Goal: Task Accomplishment & Management: Complete application form

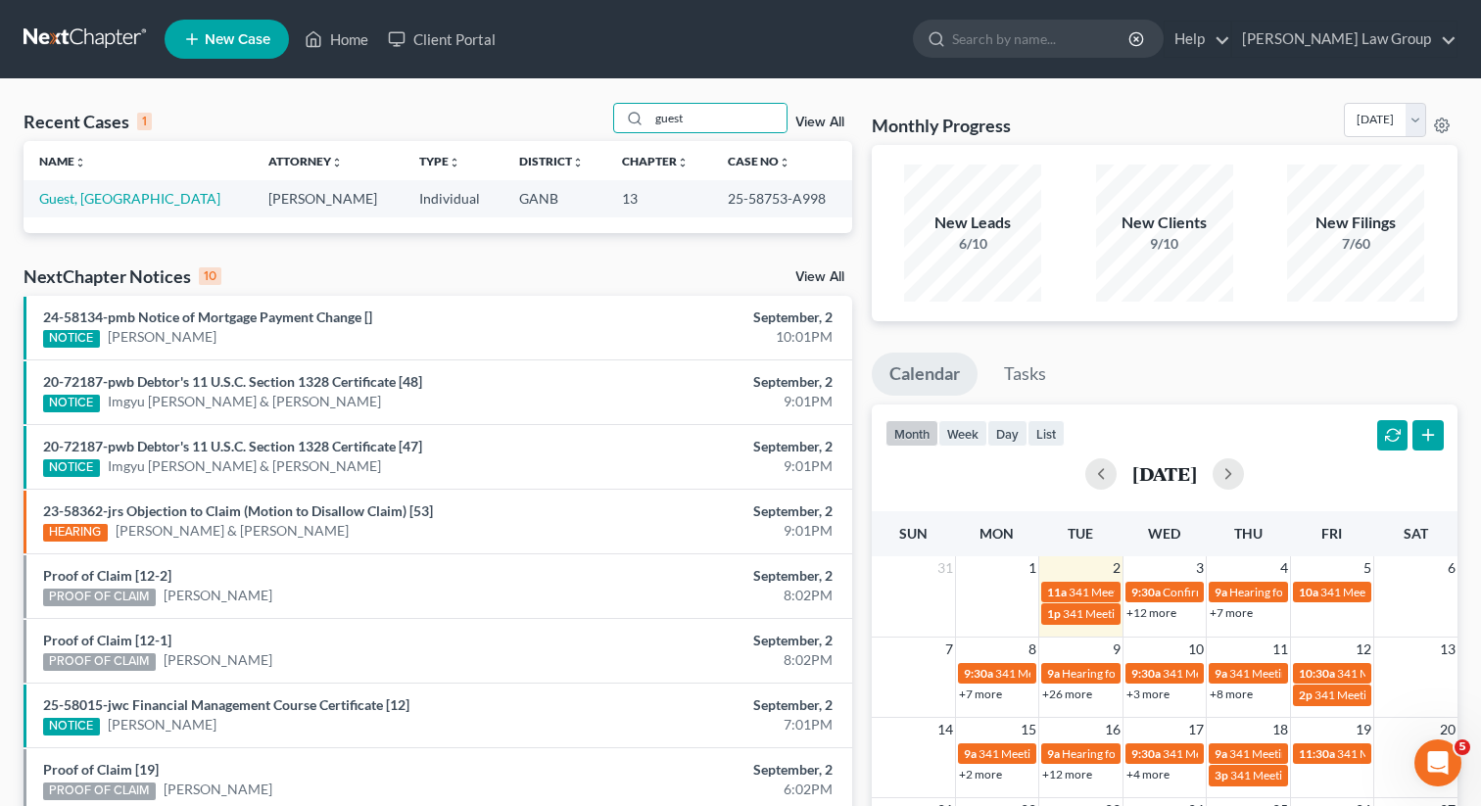
drag, startPoint x: 697, startPoint y: 113, endPoint x: 599, endPoint y: 93, distance: 99.9
click at [599, 93] on div "Recent Cases 1 guest View All Name unfold_more expand_more expand_less Attorney…" at bounding box center [740, 587] width 1481 height 1017
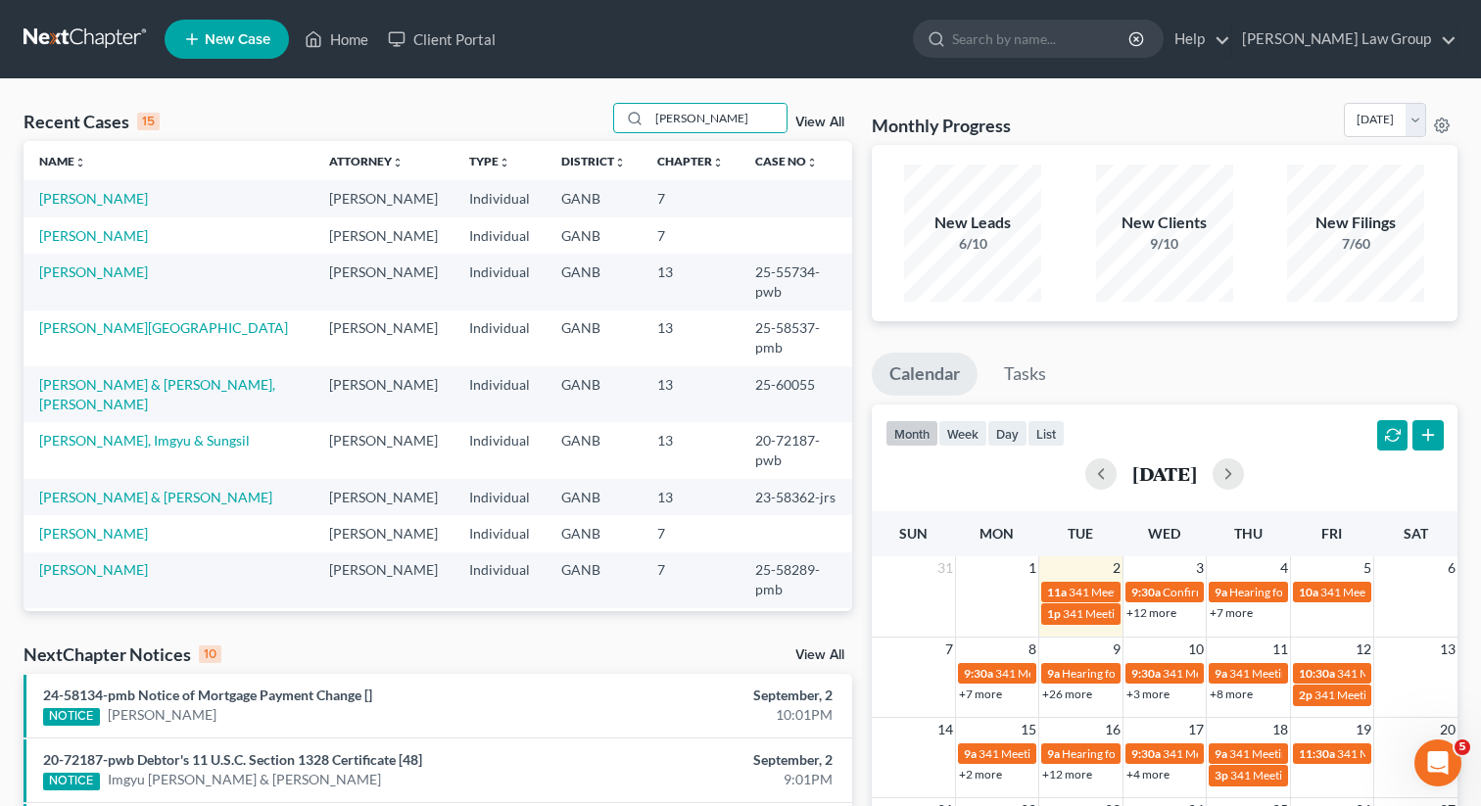
type input "[PERSON_NAME]"
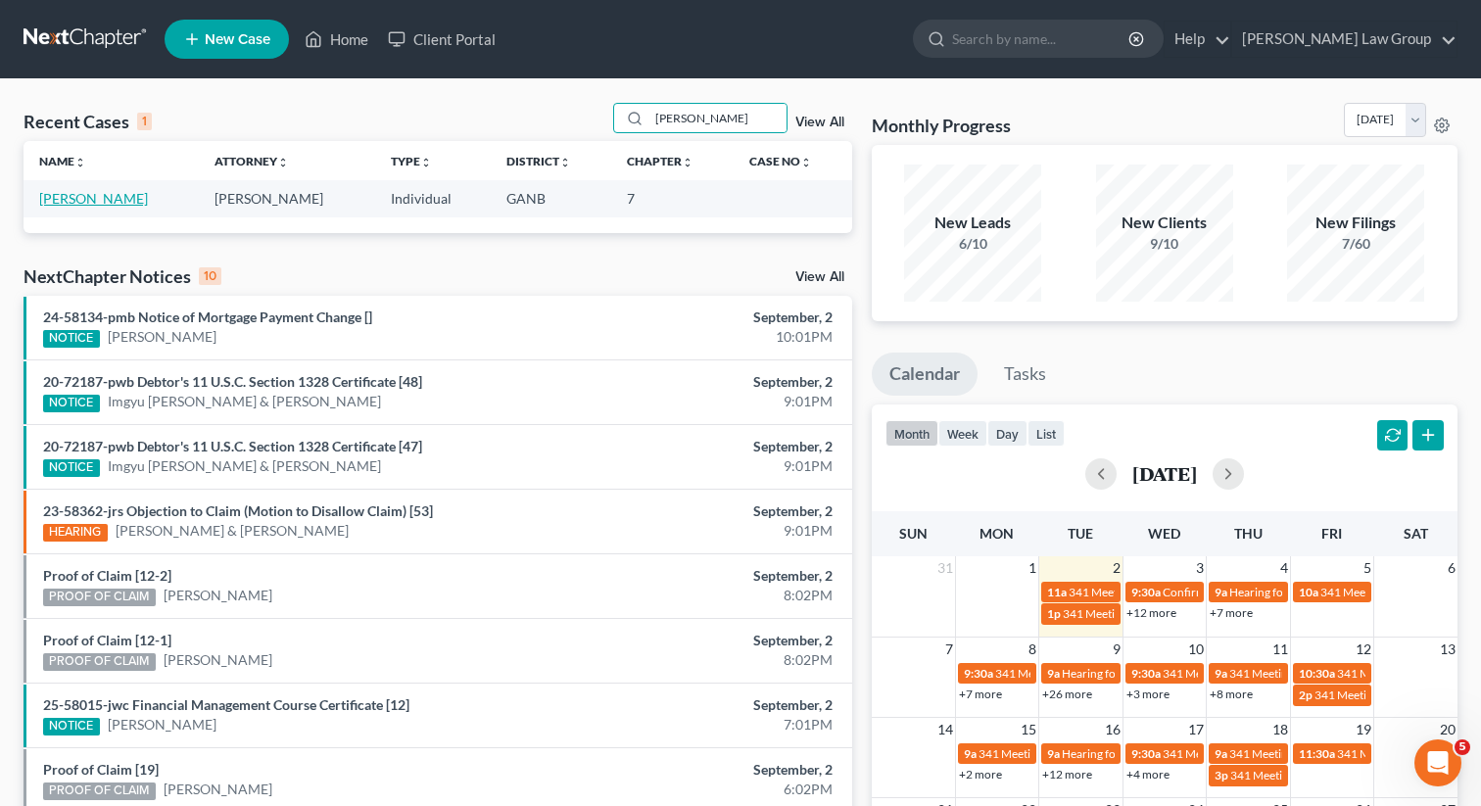
click at [69, 196] on link "[PERSON_NAME]" at bounding box center [93, 198] width 109 height 17
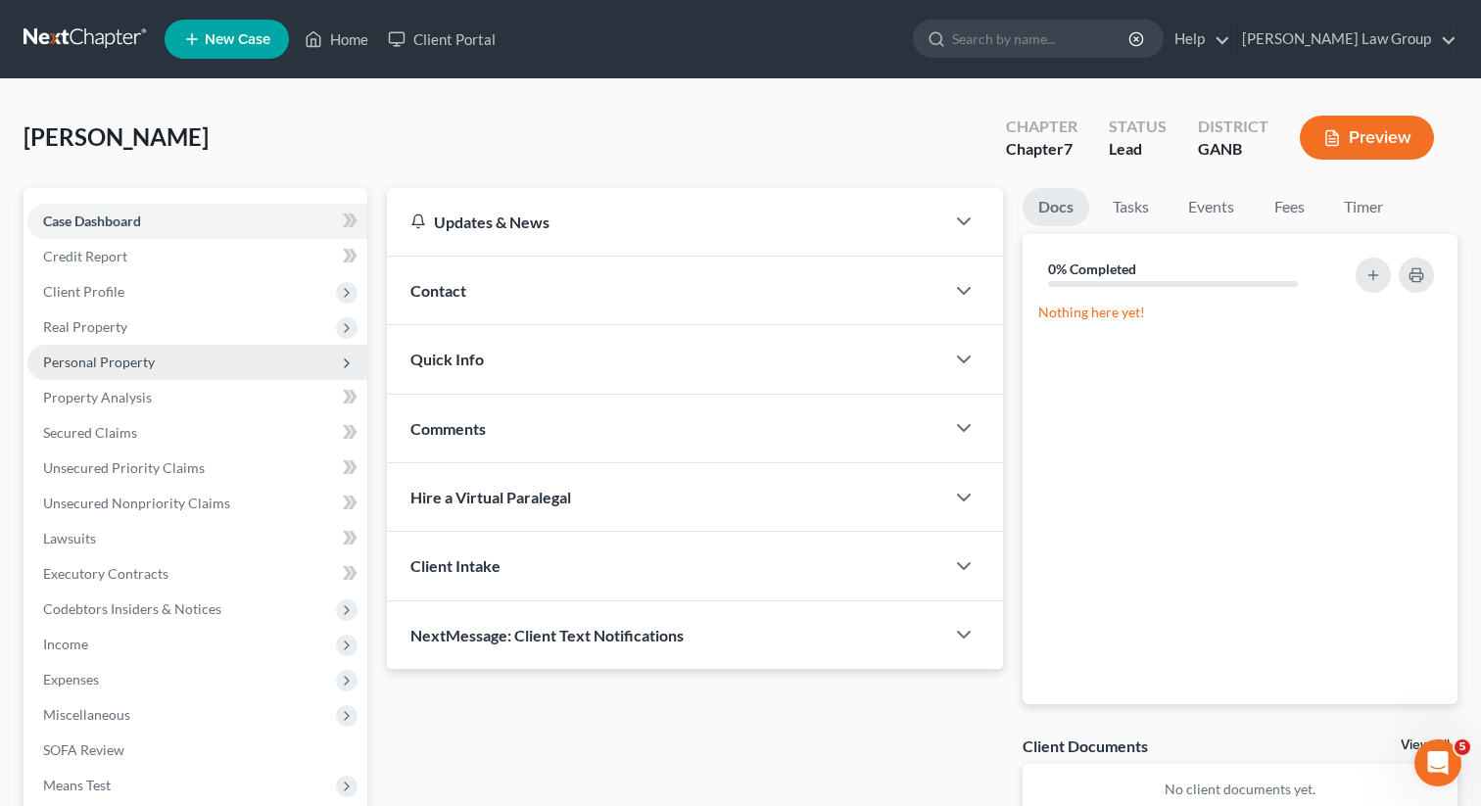
click at [107, 363] on span "Personal Property" at bounding box center [99, 362] width 112 height 17
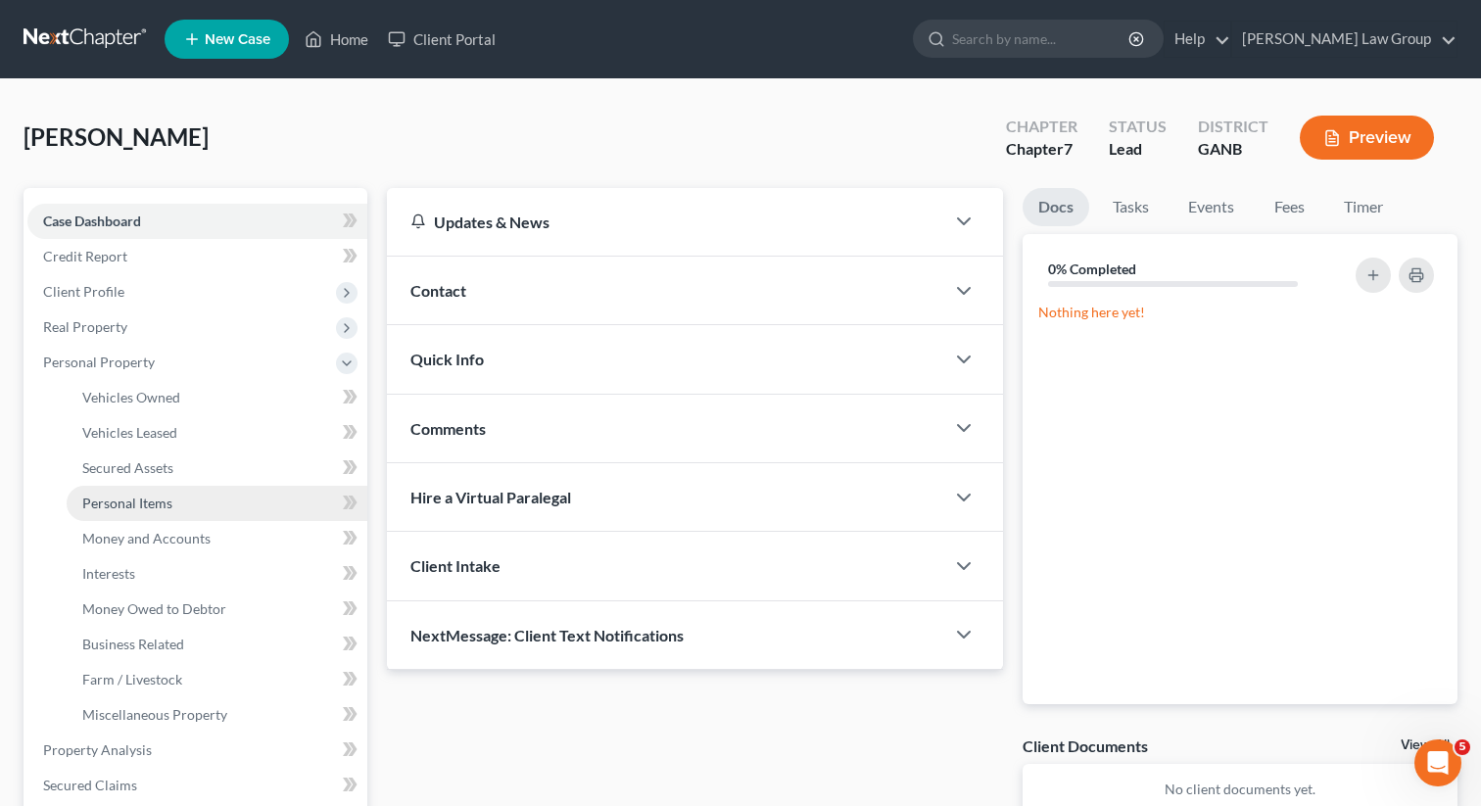
click at [137, 499] on span "Personal Items" at bounding box center [127, 503] width 90 height 17
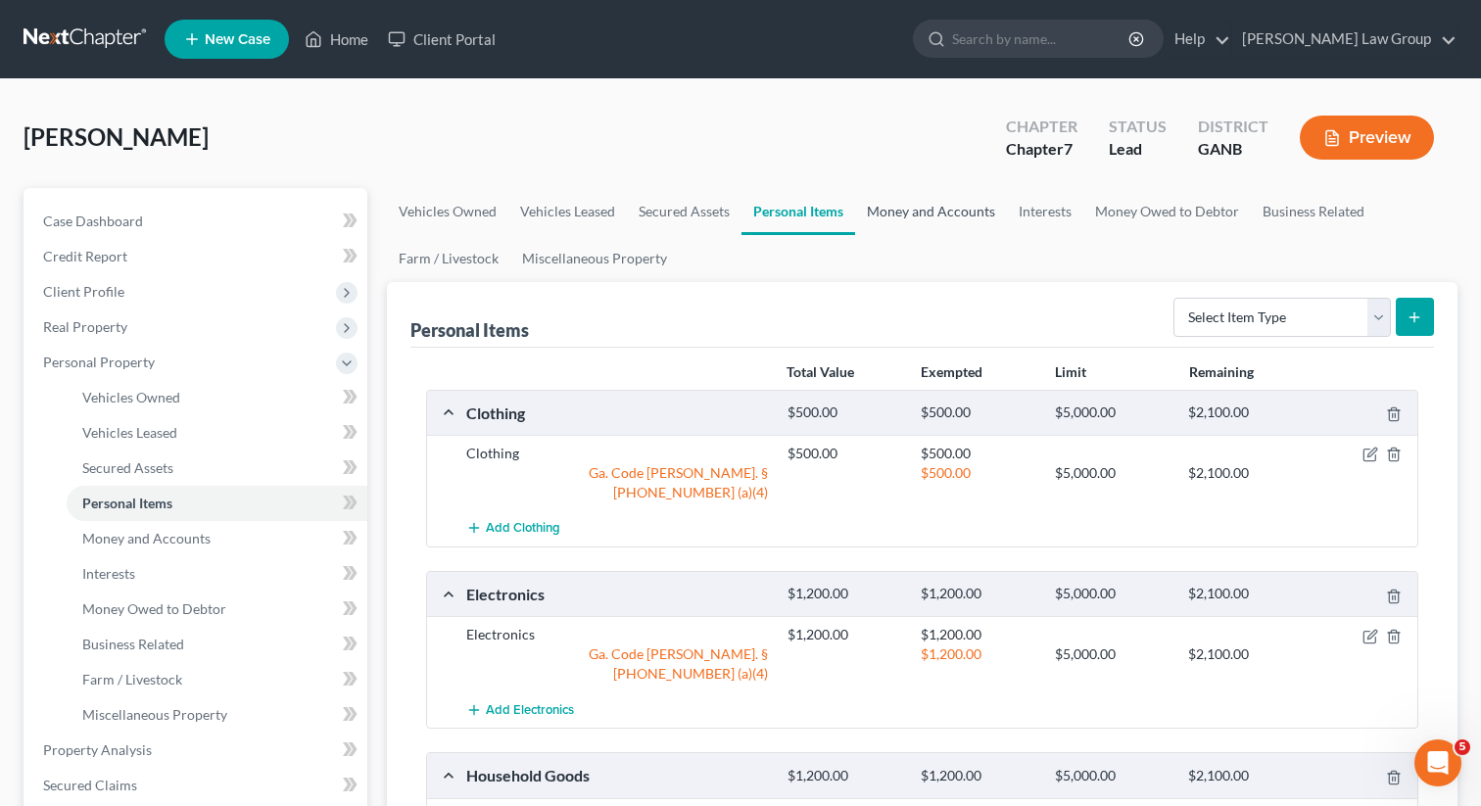
click at [951, 195] on link "Money and Accounts" at bounding box center [931, 211] width 152 height 47
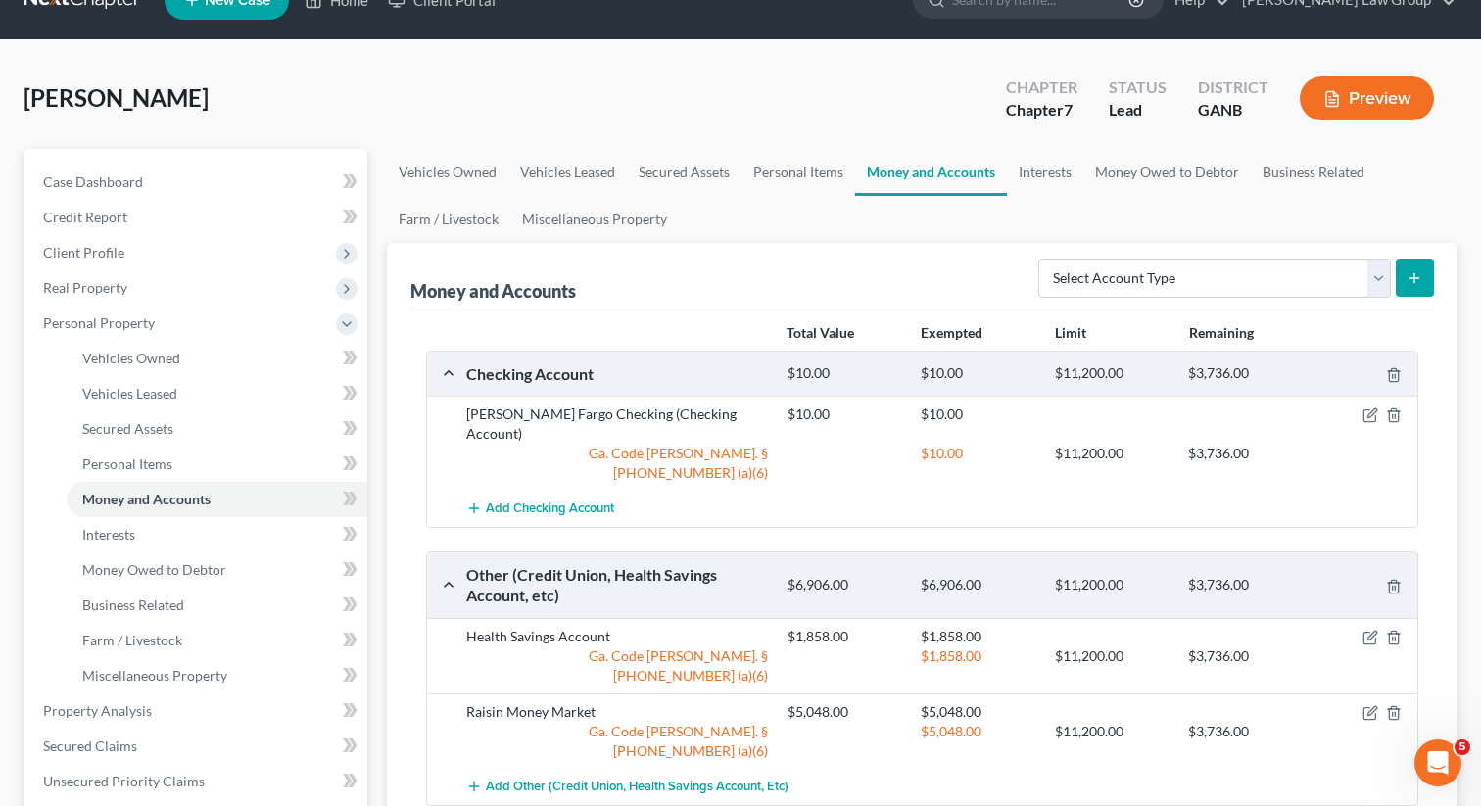
scroll to position [60, 0]
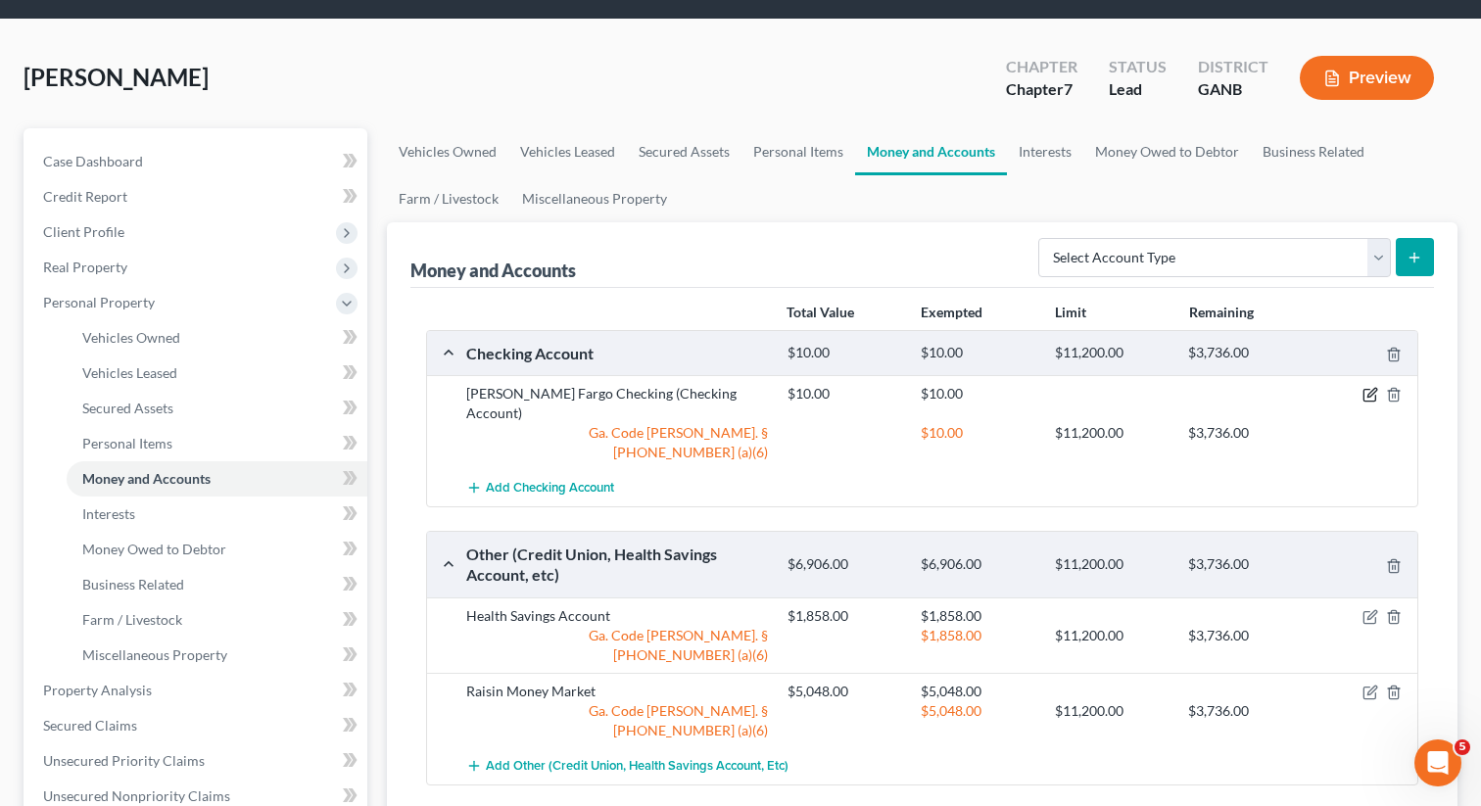
click at [1363, 395] on icon "button" at bounding box center [1369, 396] width 12 height 12
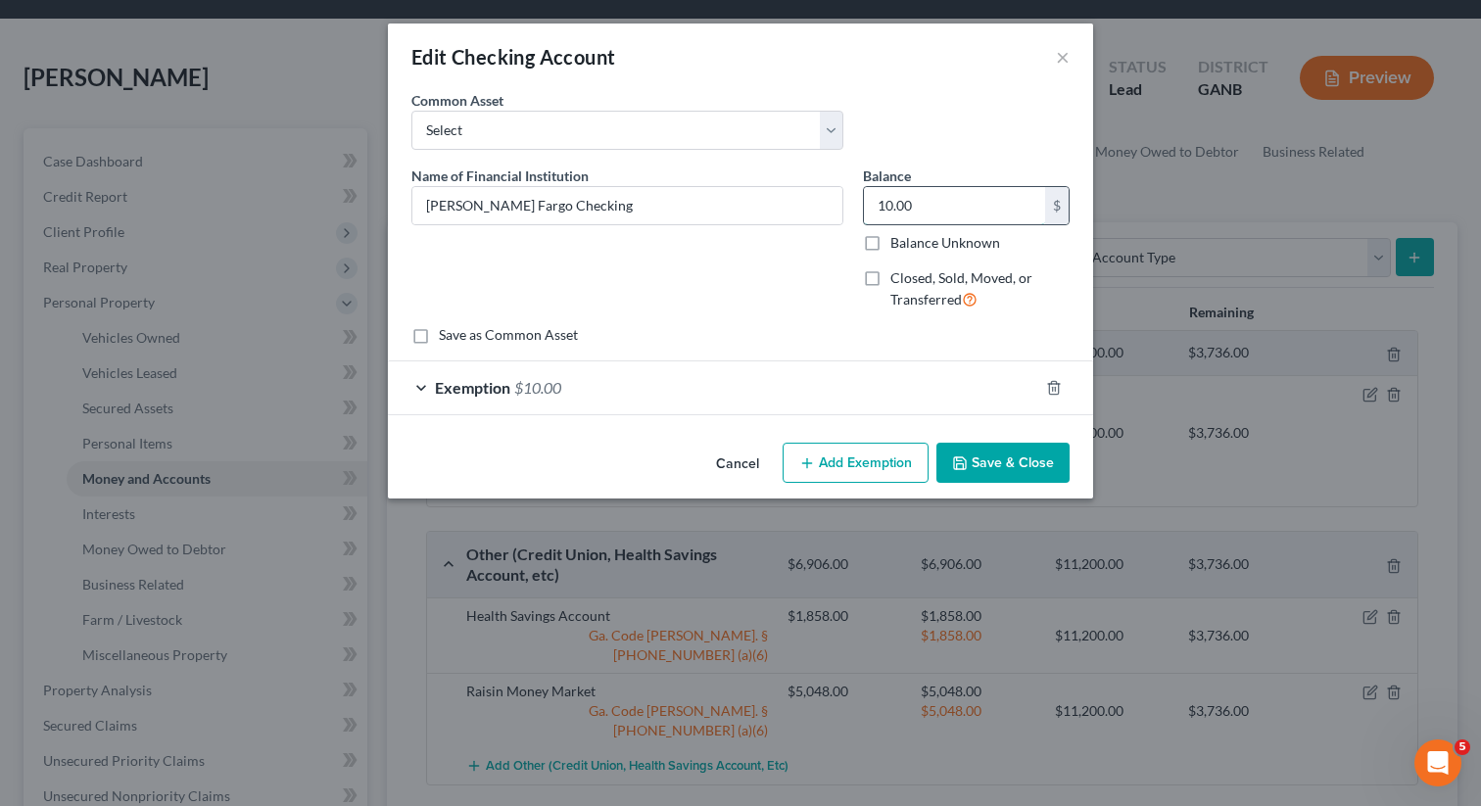
click at [935, 212] on input "10.00" at bounding box center [954, 205] width 181 height 37
paste input "45"
type input "4,500"
click at [508, 387] on span "Exemption" at bounding box center [472, 387] width 75 height 19
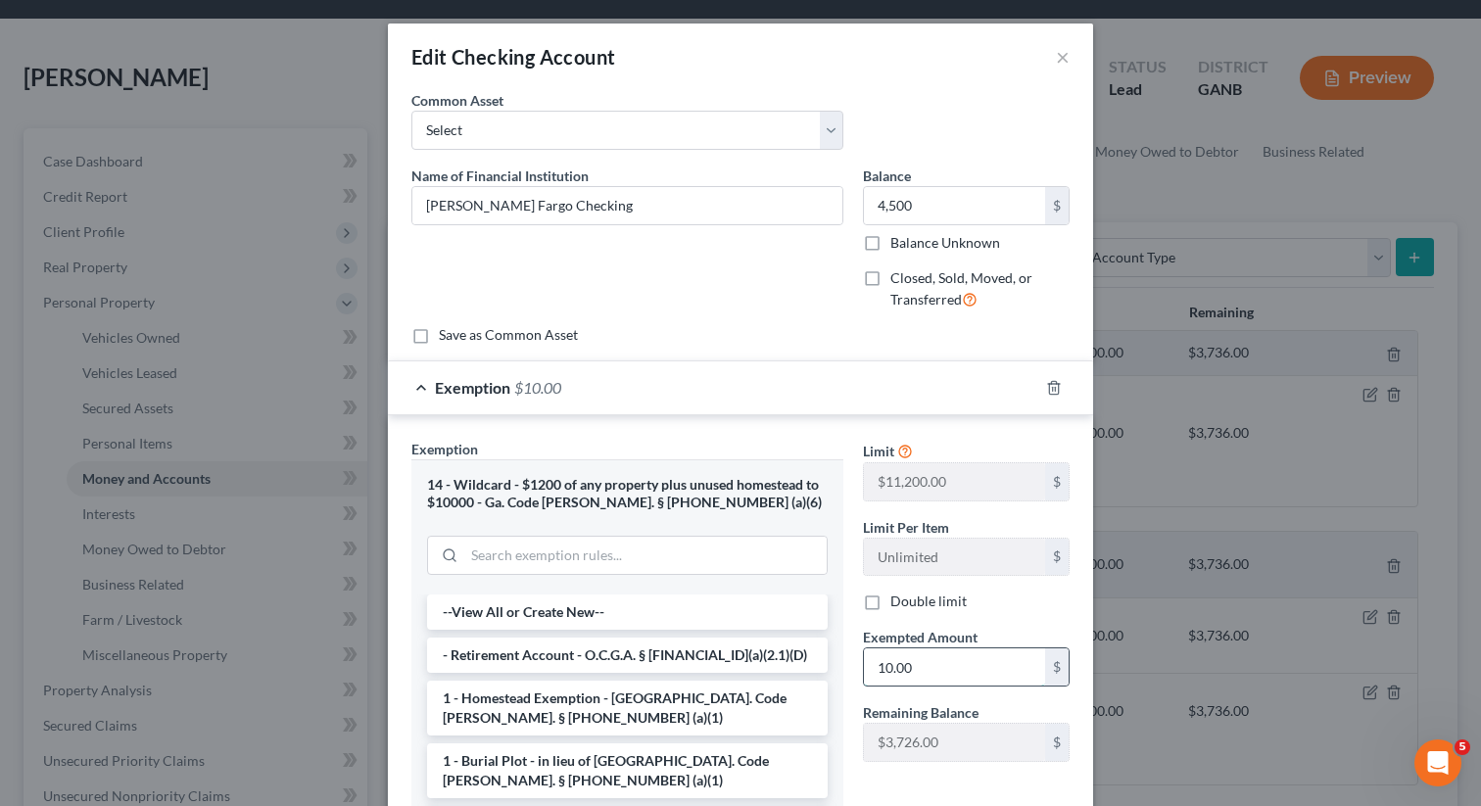
click at [928, 668] on input "10.00" at bounding box center [954, 666] width 181 height 37
paste input "45"
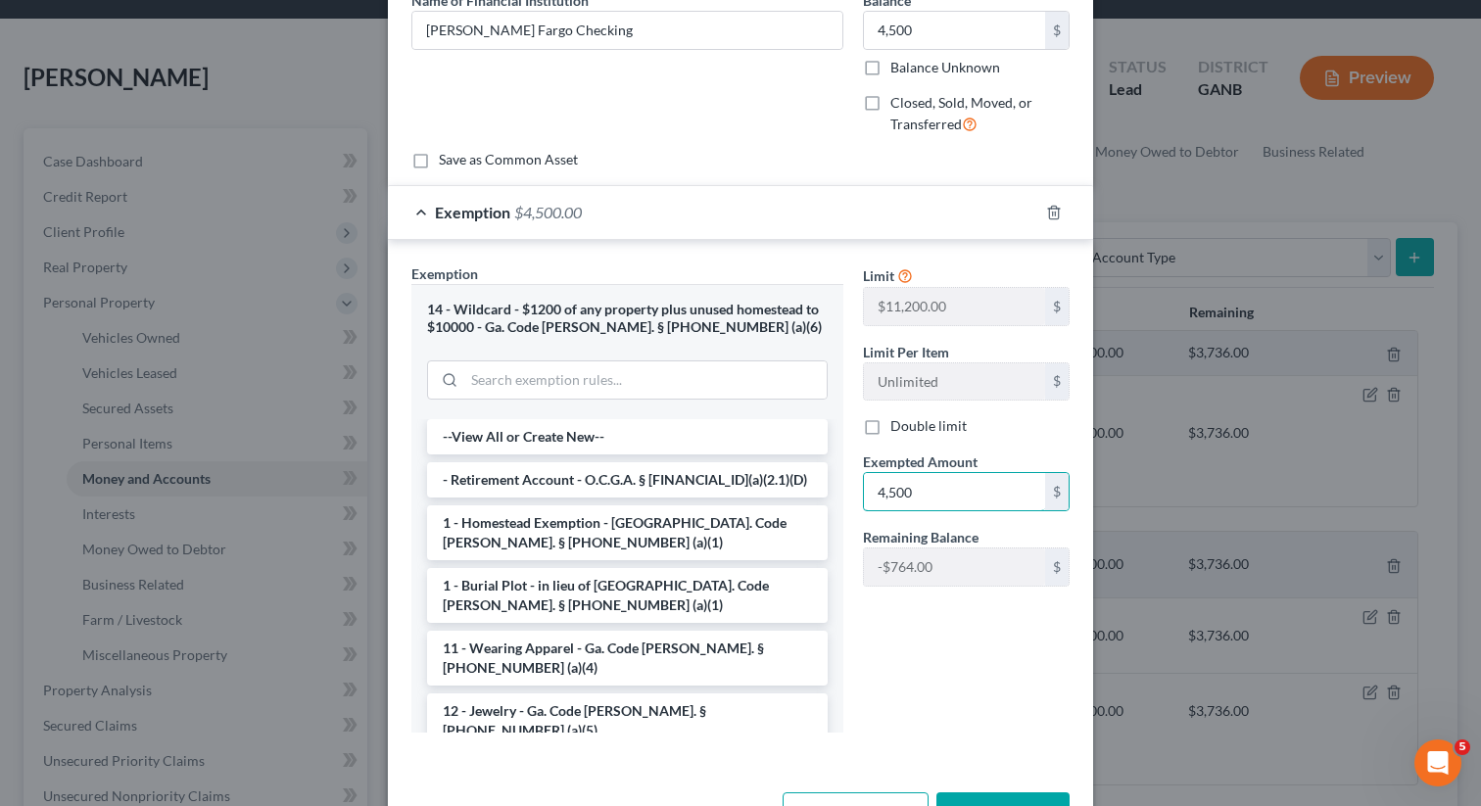
scroll to position [193, 0]
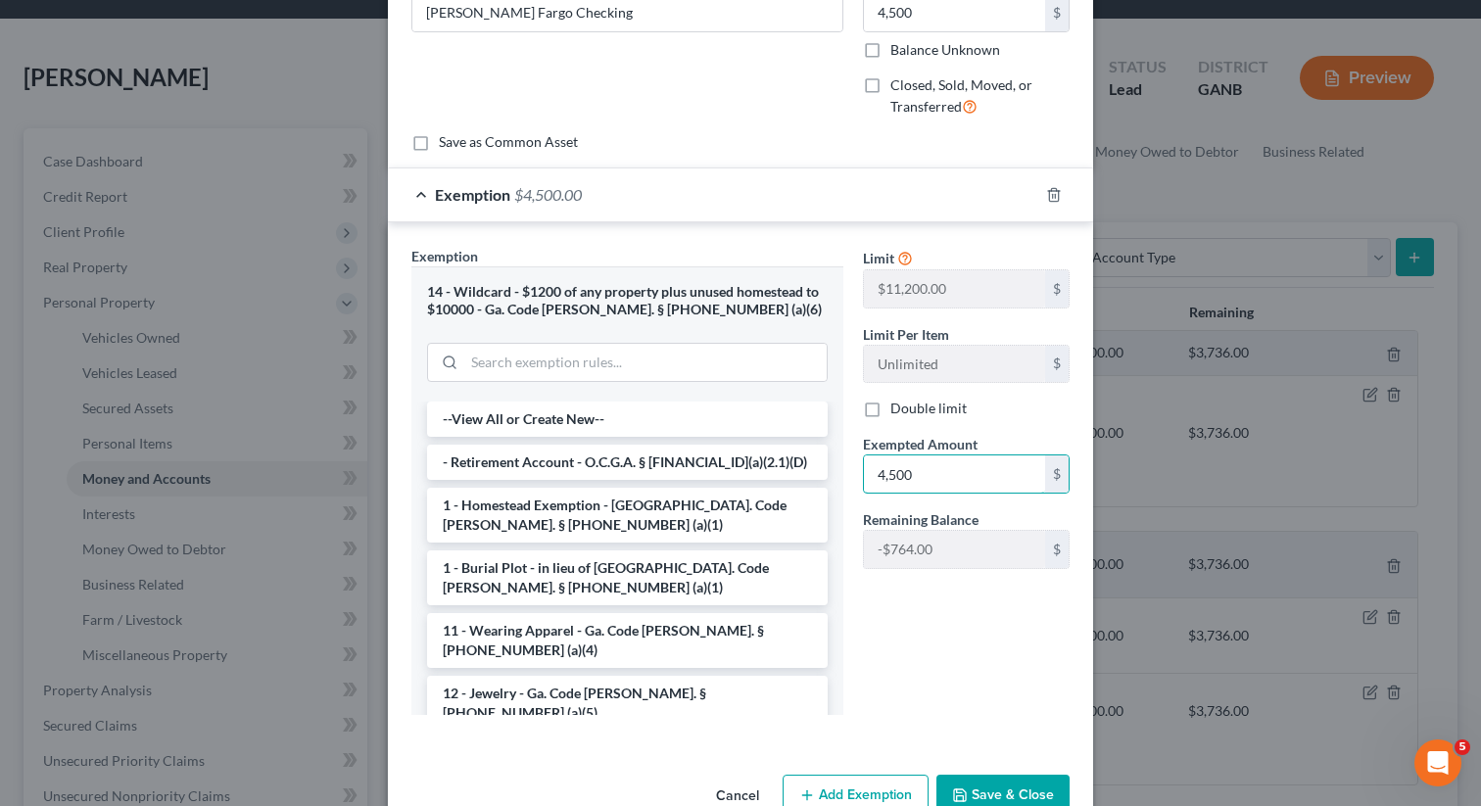
type input "4,500"
click at [1009, 796] on button "Save & Close" at bounding box center [1002, 795] width 133 height 41
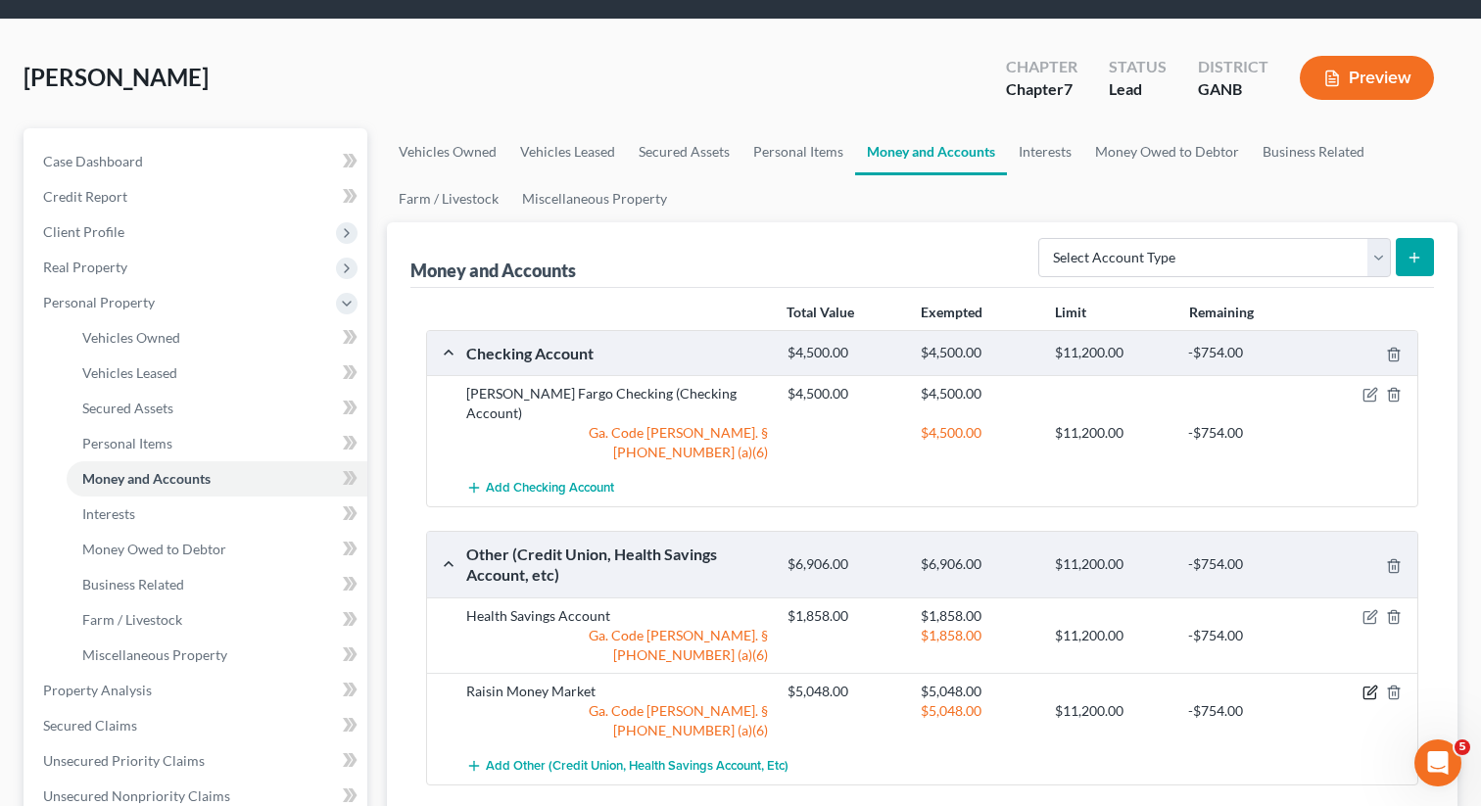
click at [1370, 685] on icon "button" at bounding box center [1370, 693] width 16 height 16
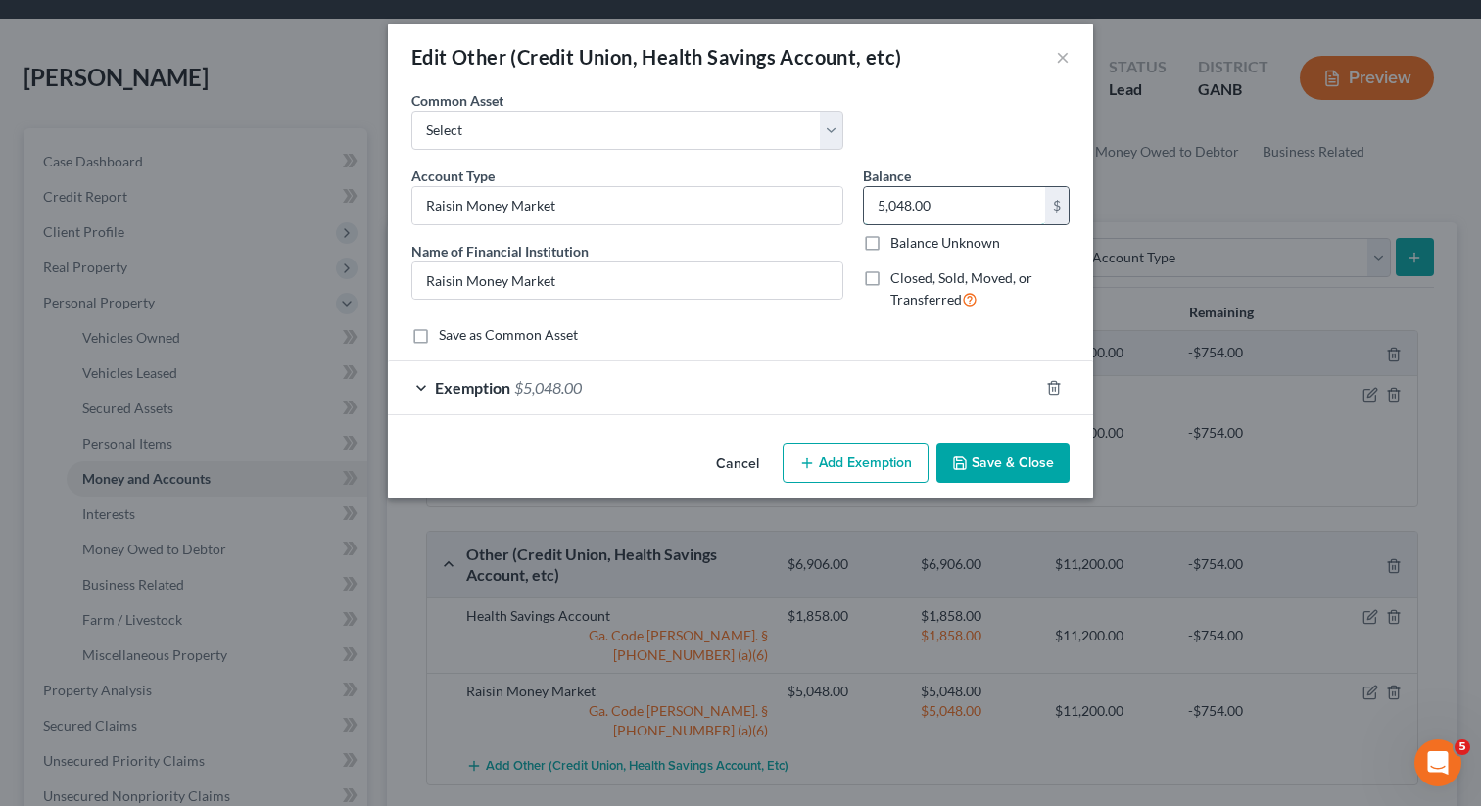
click at [993, 217] on input "5,048.00" at bounding box center [954, 205] width 181 height 37
type input "2,000"
click at [504, 401] on div "Exemption $5,048.00" at bounding box center [713, 387] width 650 height 52
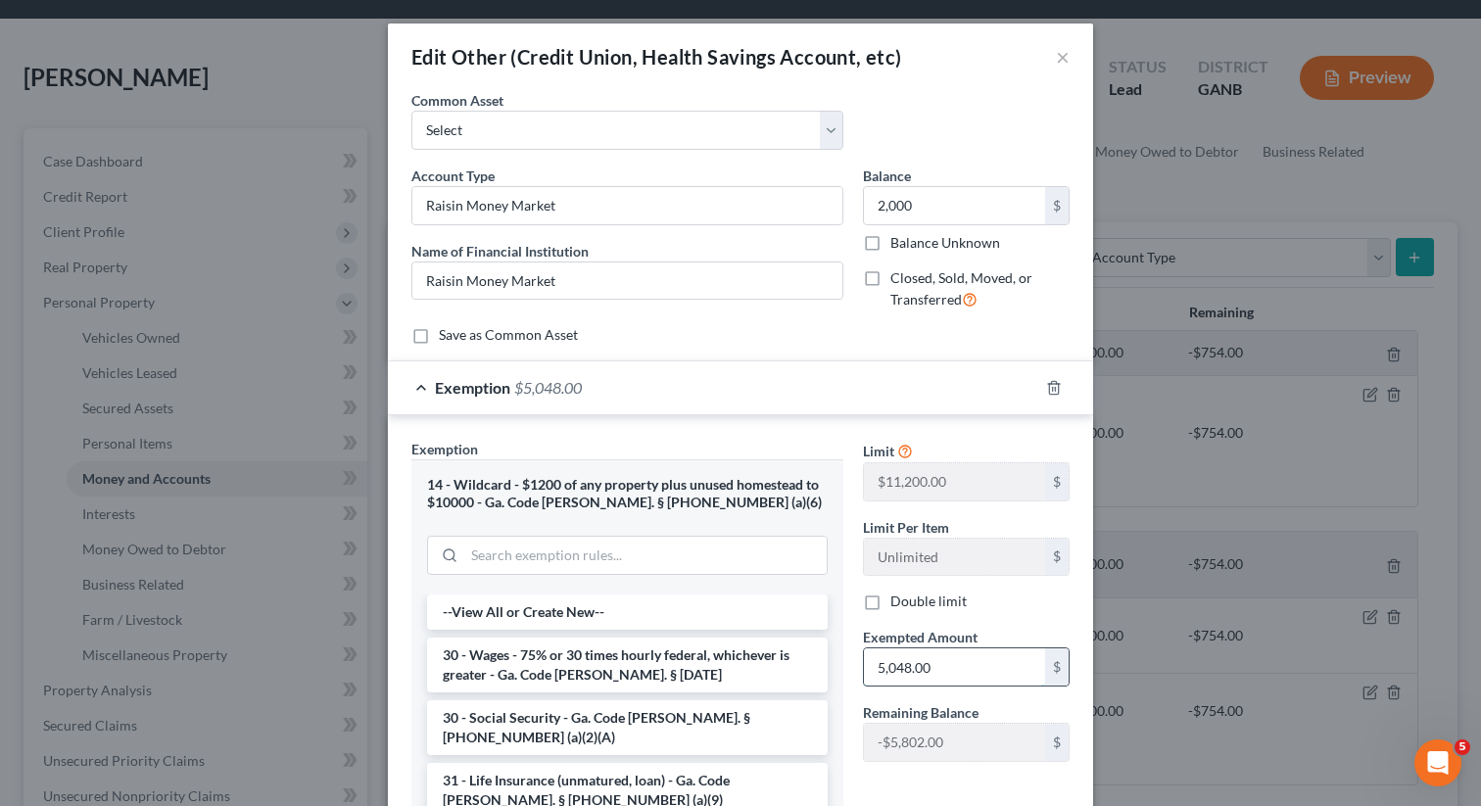
click at [957, 674] on input "5,048.00" at bounding box center [954, 666] width 181 height 37
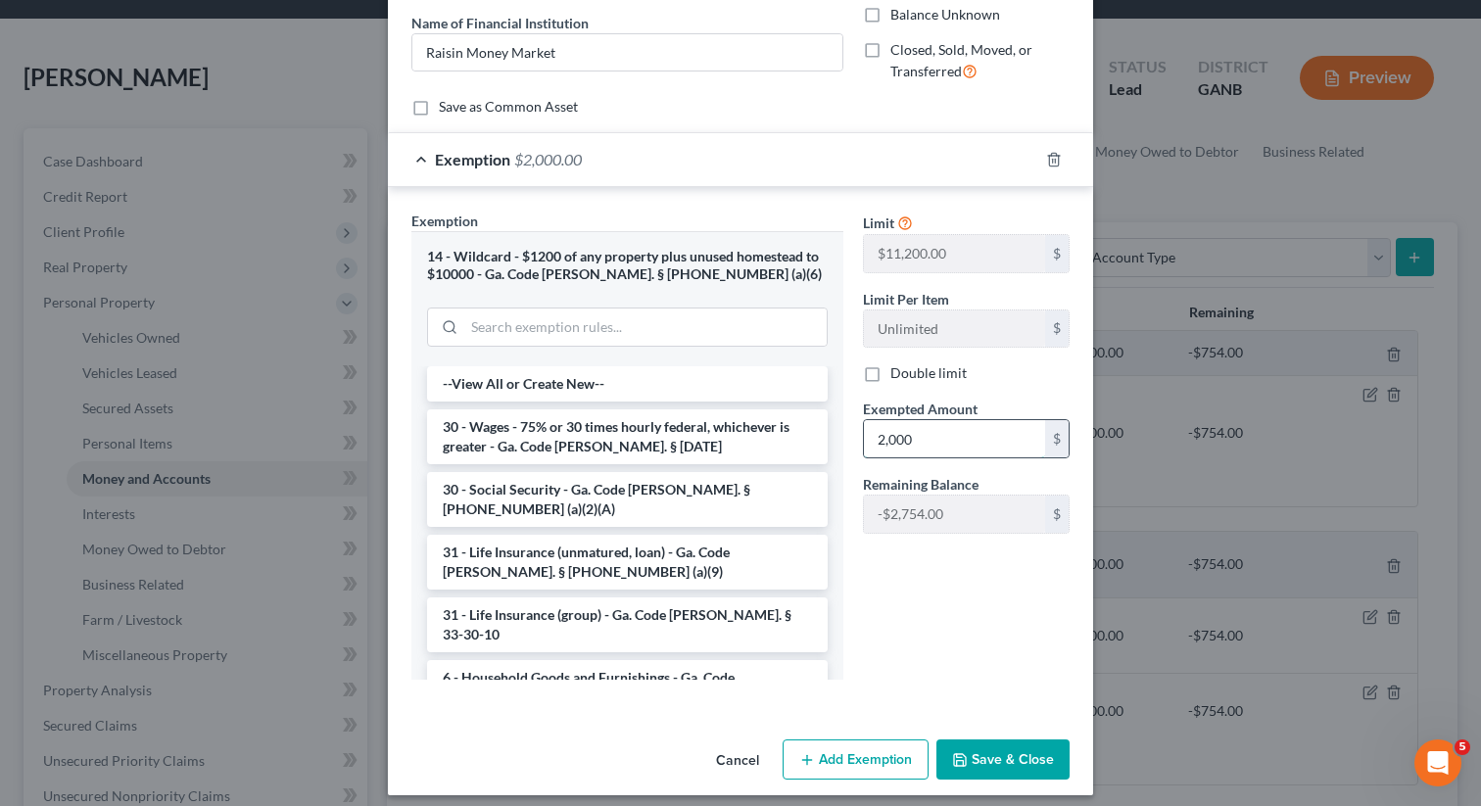
scroll to position [241, 0]
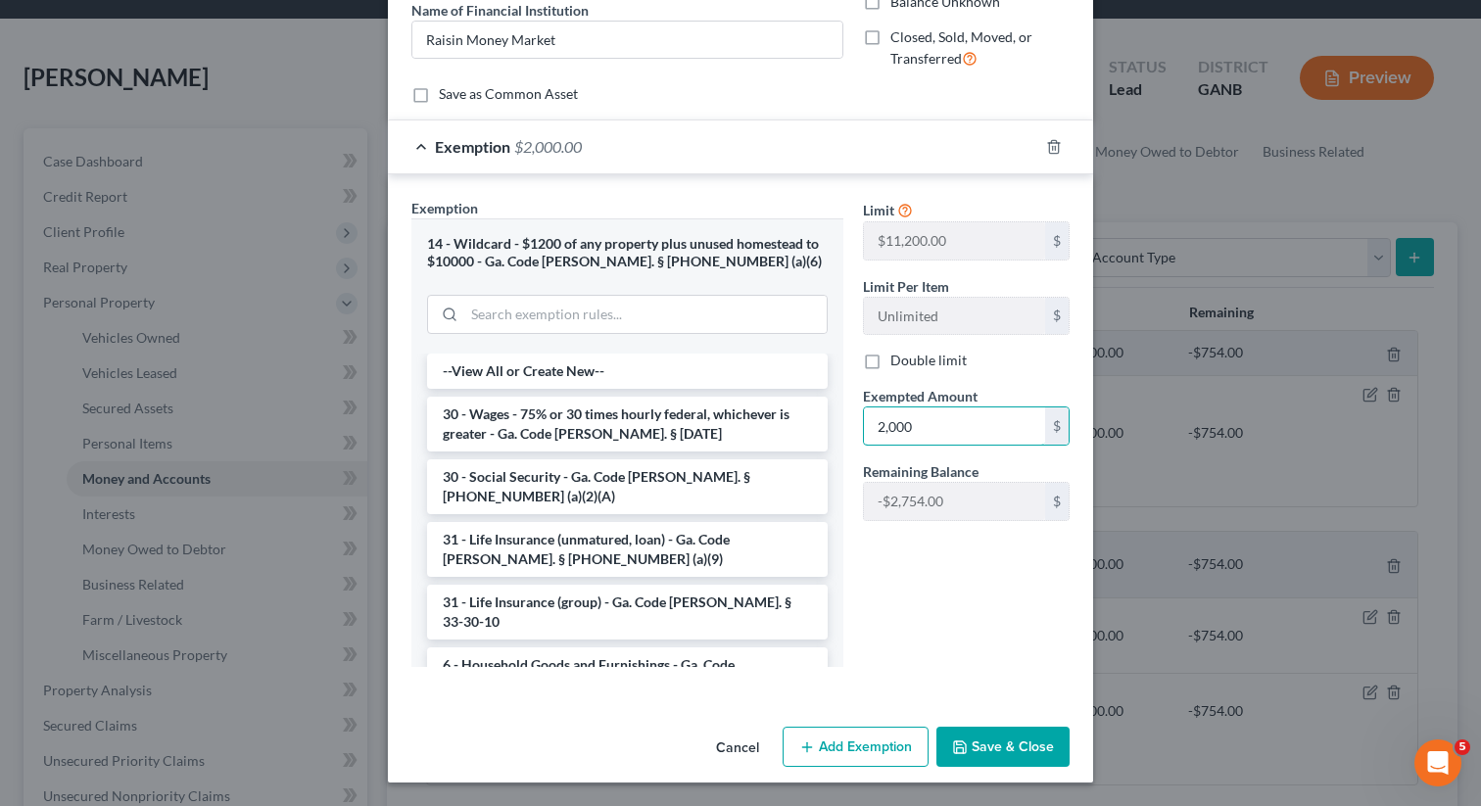
type input "2,000"
click at [965, 741] on icon "button" at bounding box center [960, 747] width 12 height 12
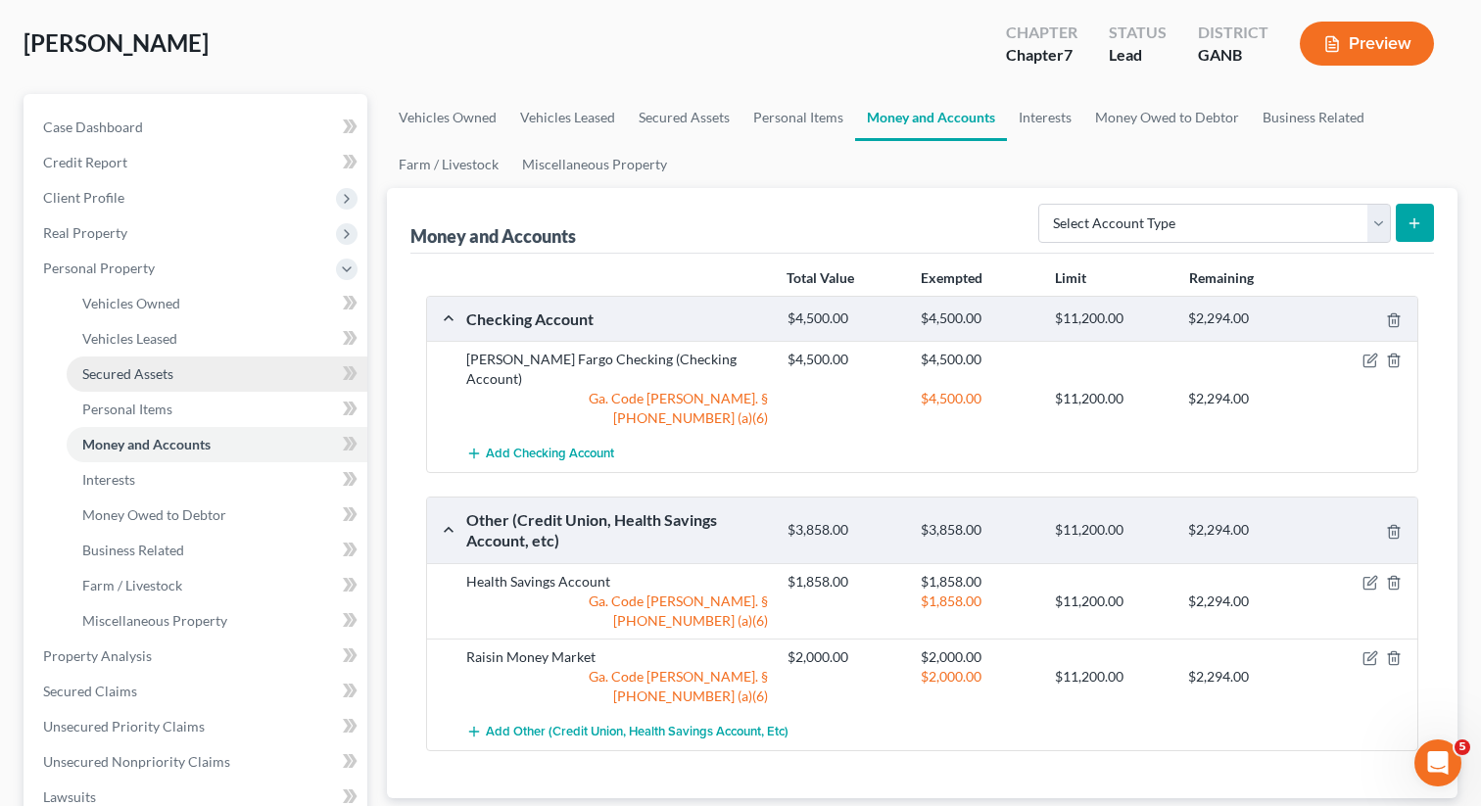
scroll to position [95, 0]
click at [1051, 117] on link "Interests" at bounding box center [1045, 116] width 76 height 47
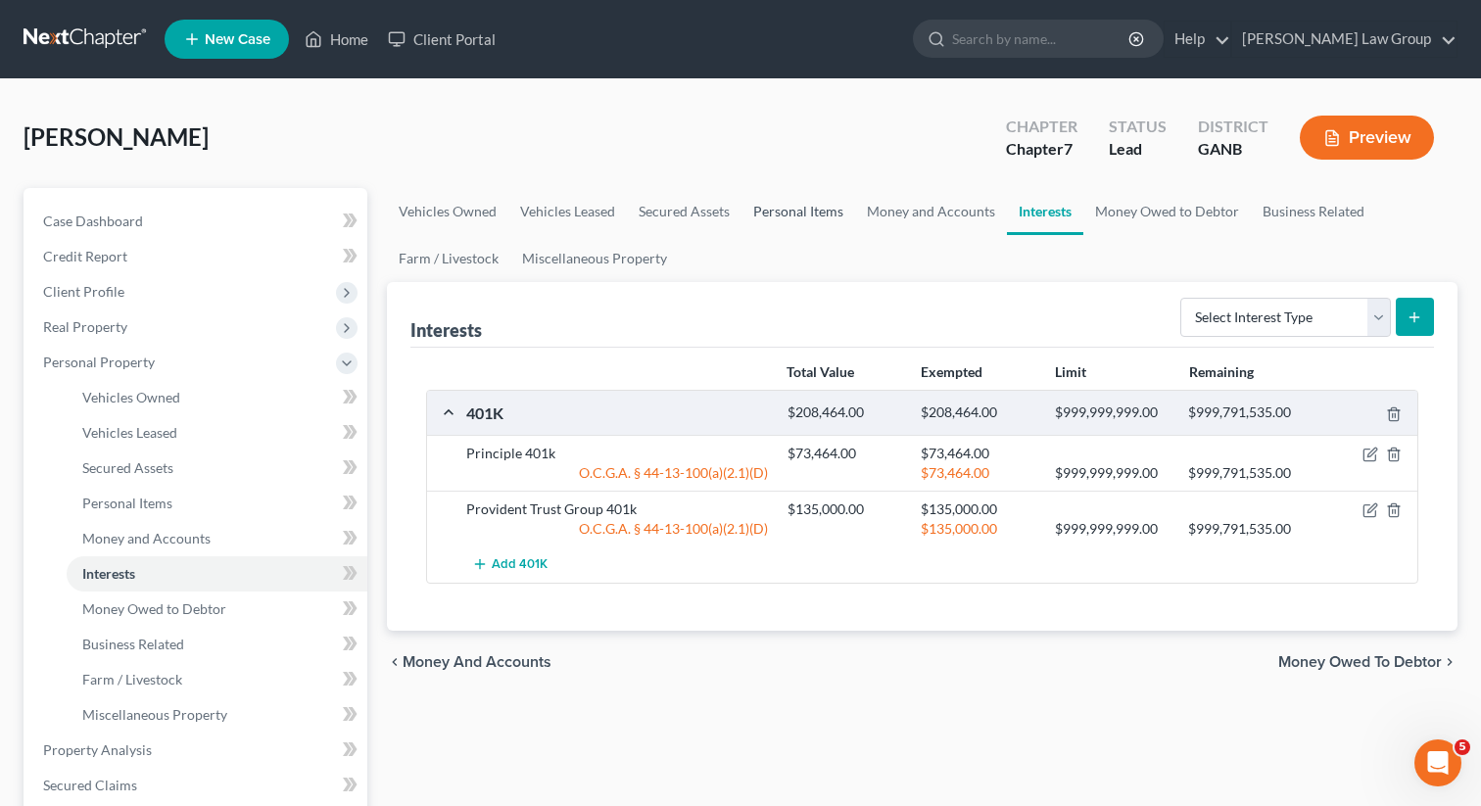
click at [811, 212] on link "Personal Items" at bounding box center [798, 211] width 114 height 47
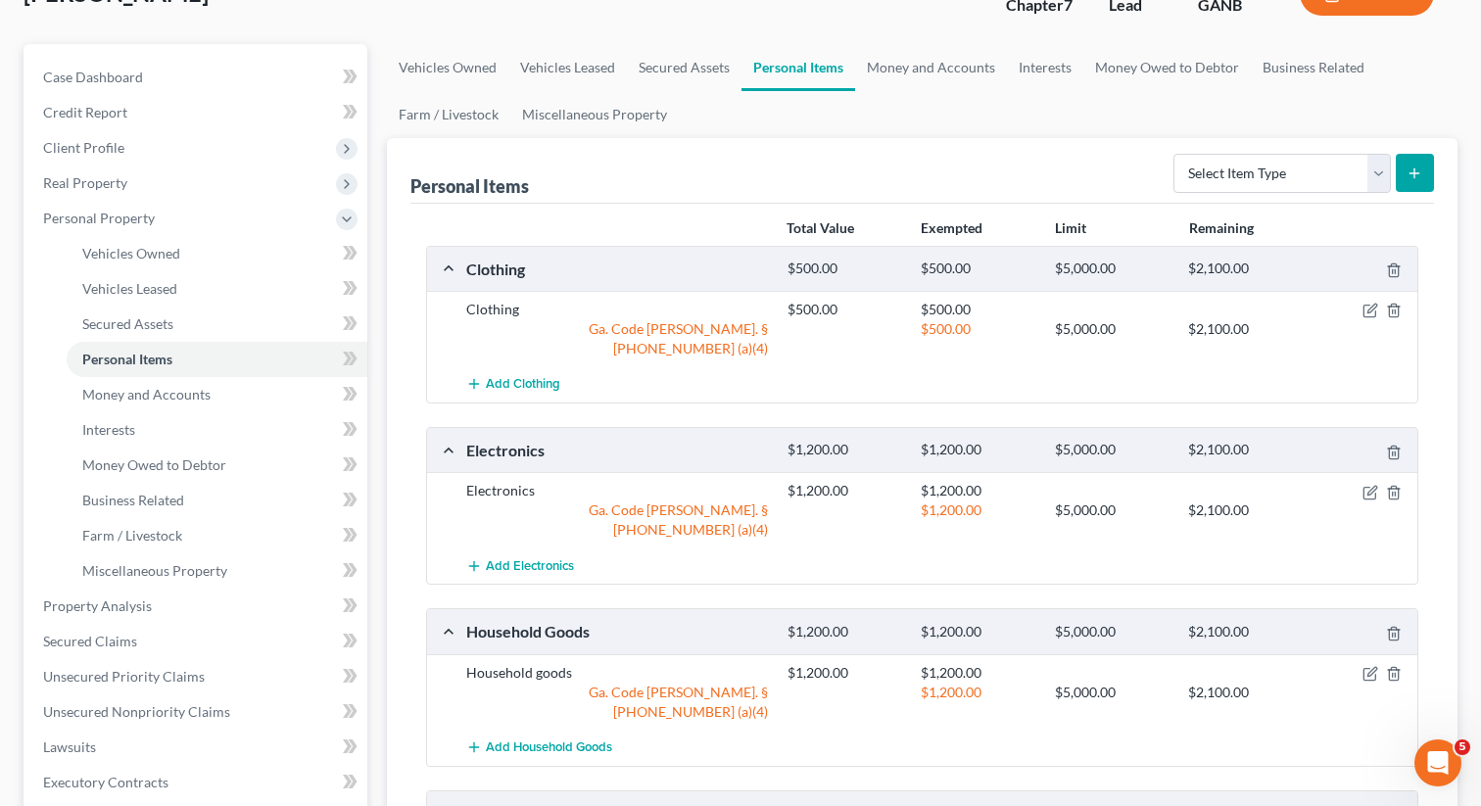
scroll to position [147, 0]
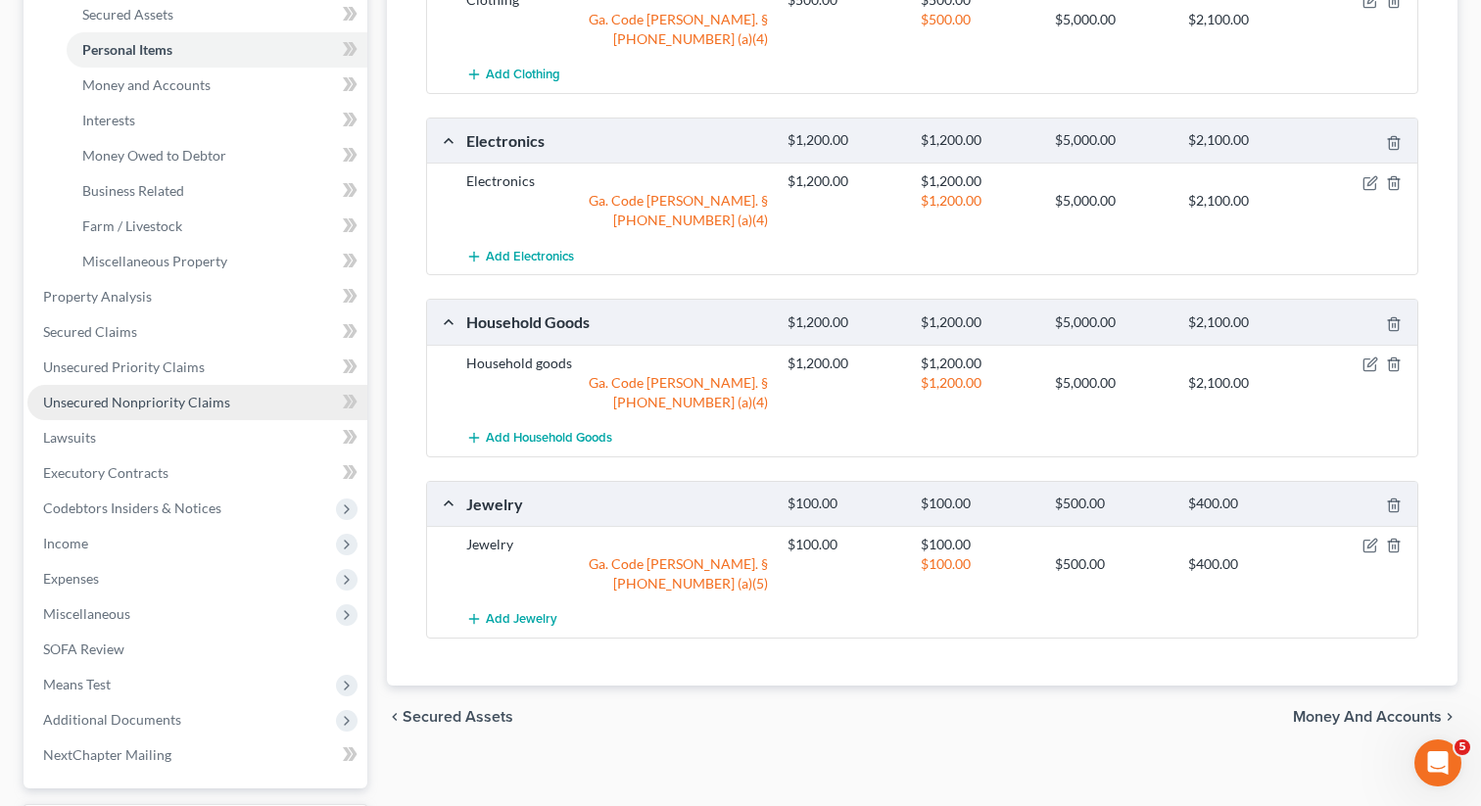
click at [127, 400] on span "Unsecured Nonpriority Claims" at bounding box center [136, 402] width 187 height 17
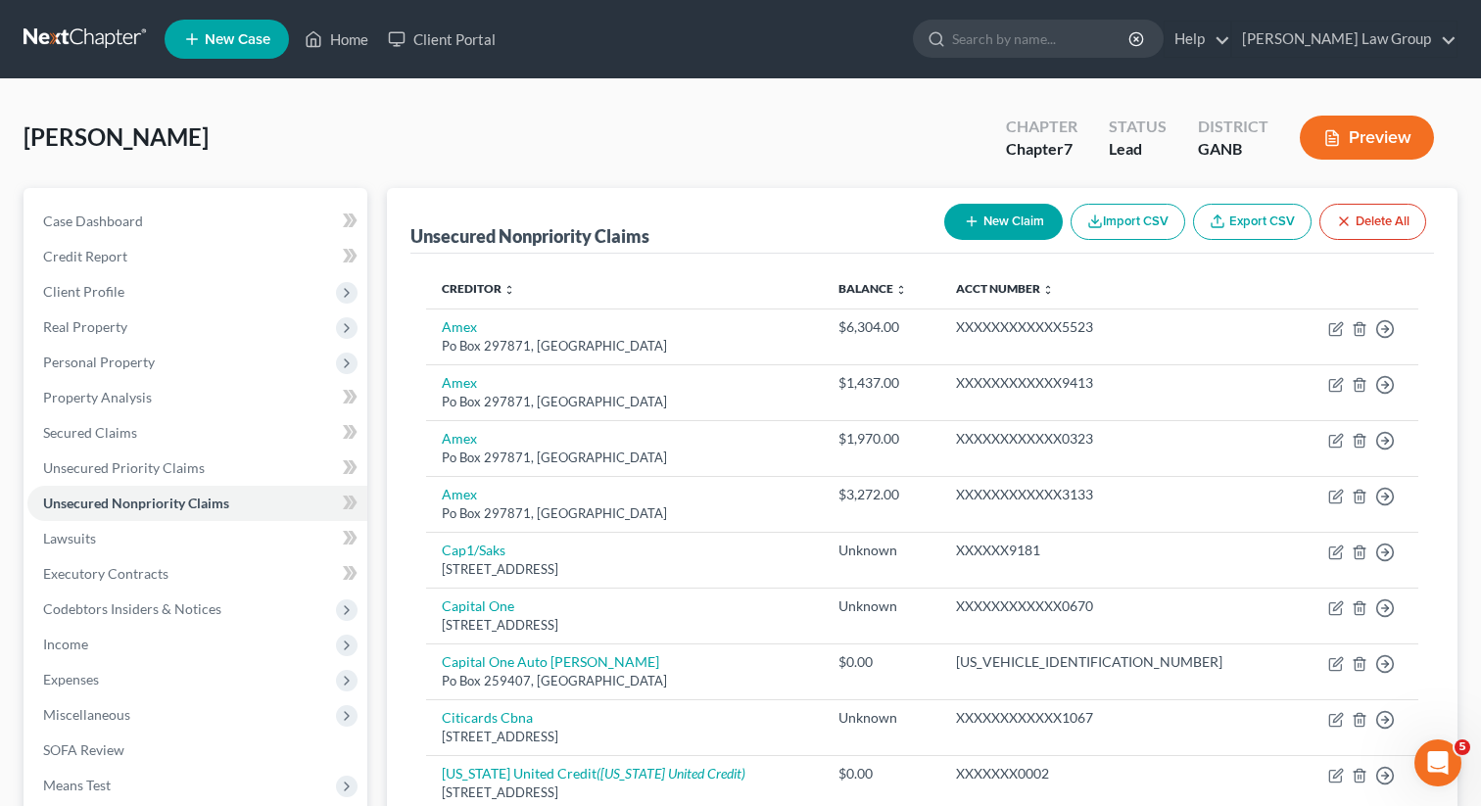
click at [993, 208] on button "New Claim" at bounding box center [1003, 222] width 119 height 36
select select "0"
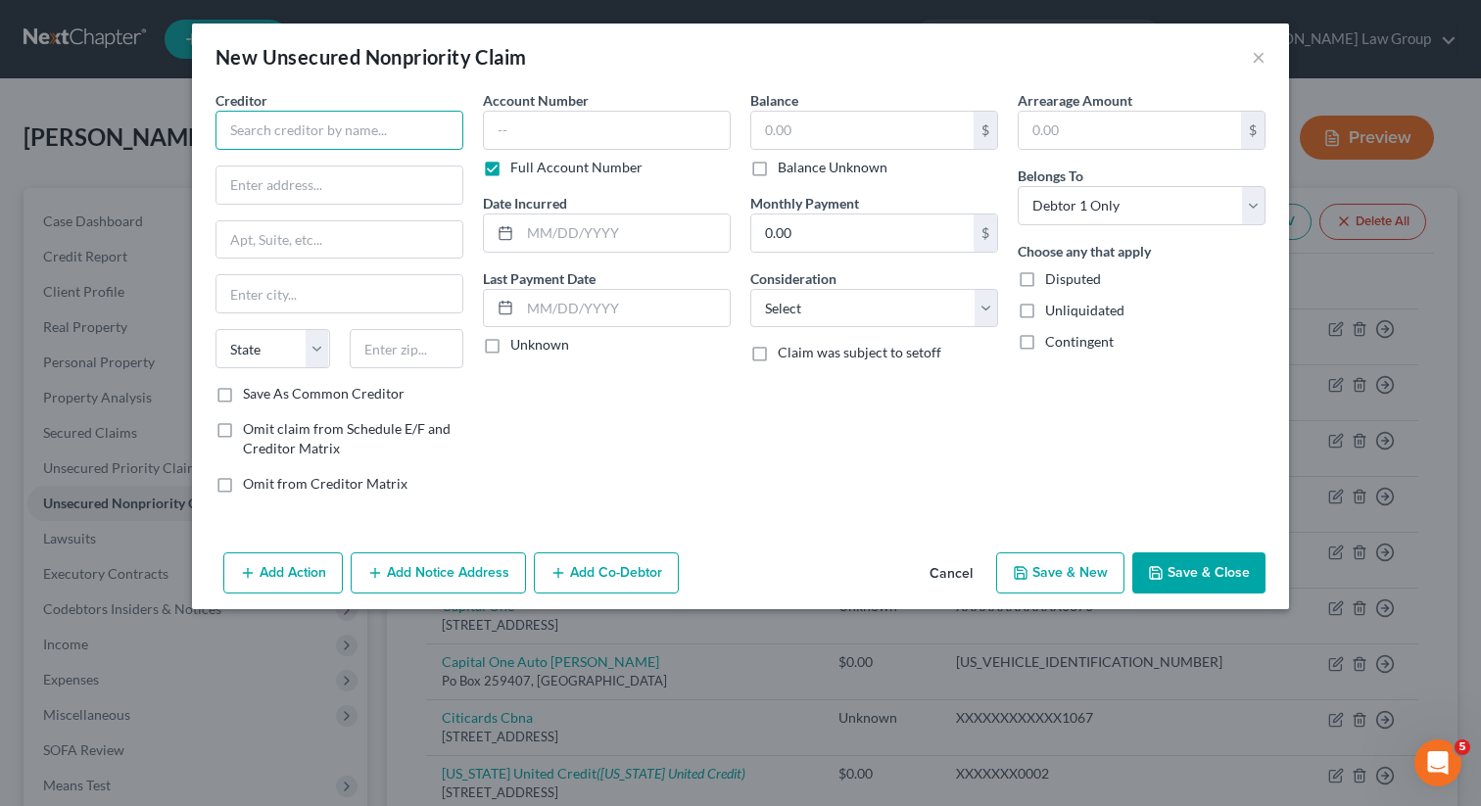
click at [240, 111] on input "text" at bounding box center [339, 130] width 248 height 39
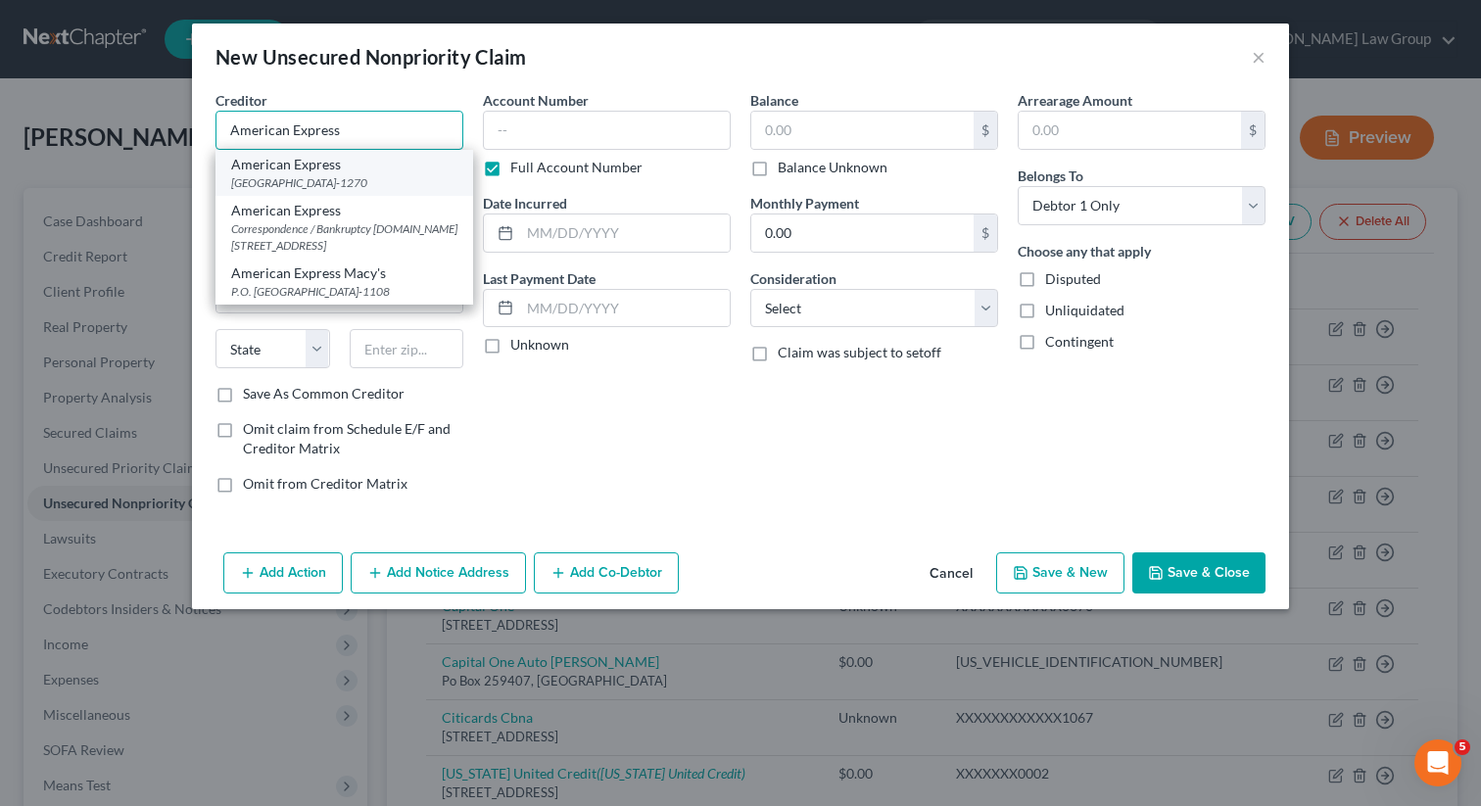
type input "American Express"
click at [321, 167] on div "American Express" at bounding box center [344, 165] width 226 height 20
type input "PO Box 1270"
type input "[GEOGRAPHIC_DATA]"
select select "33"
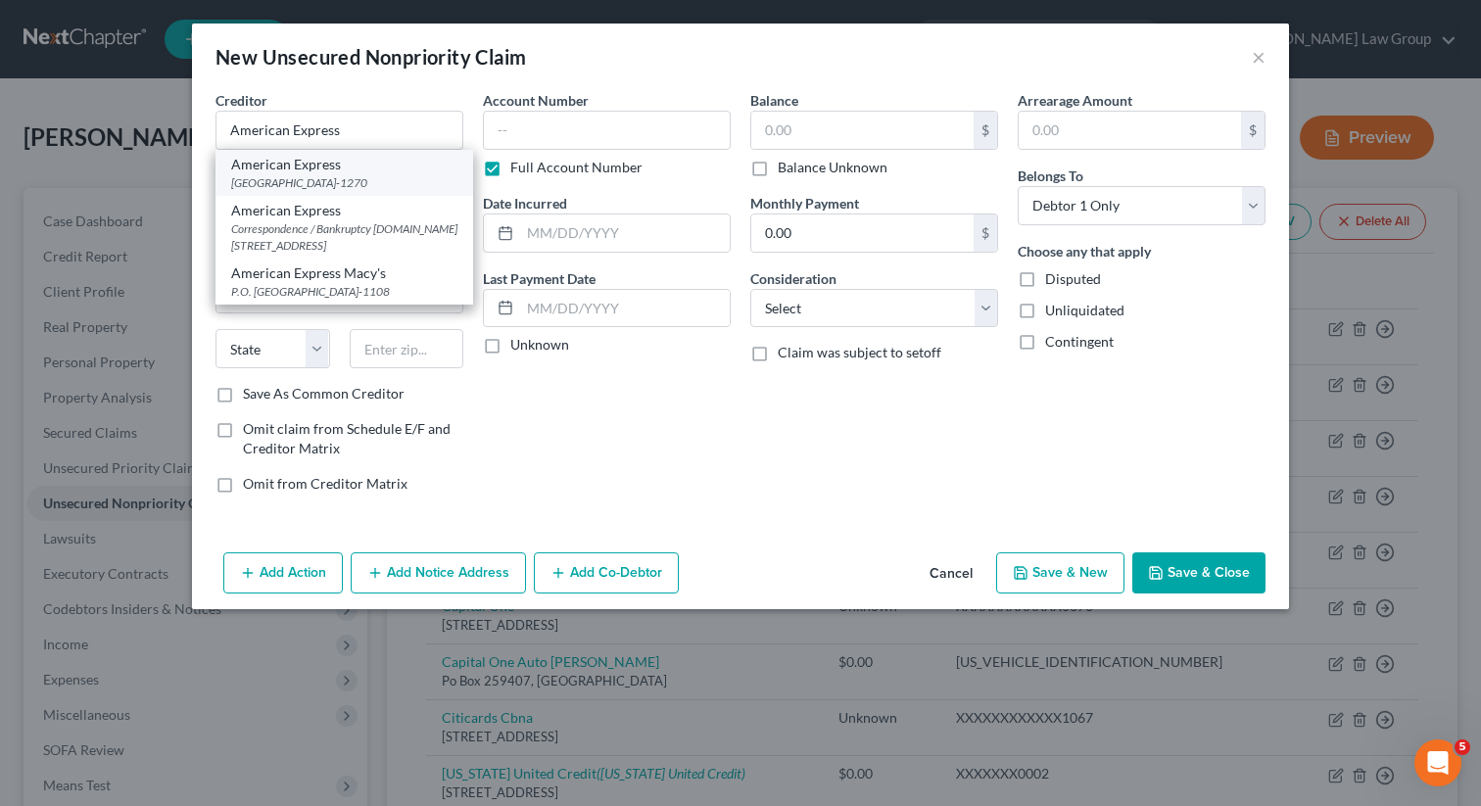
type input "07101-1270"
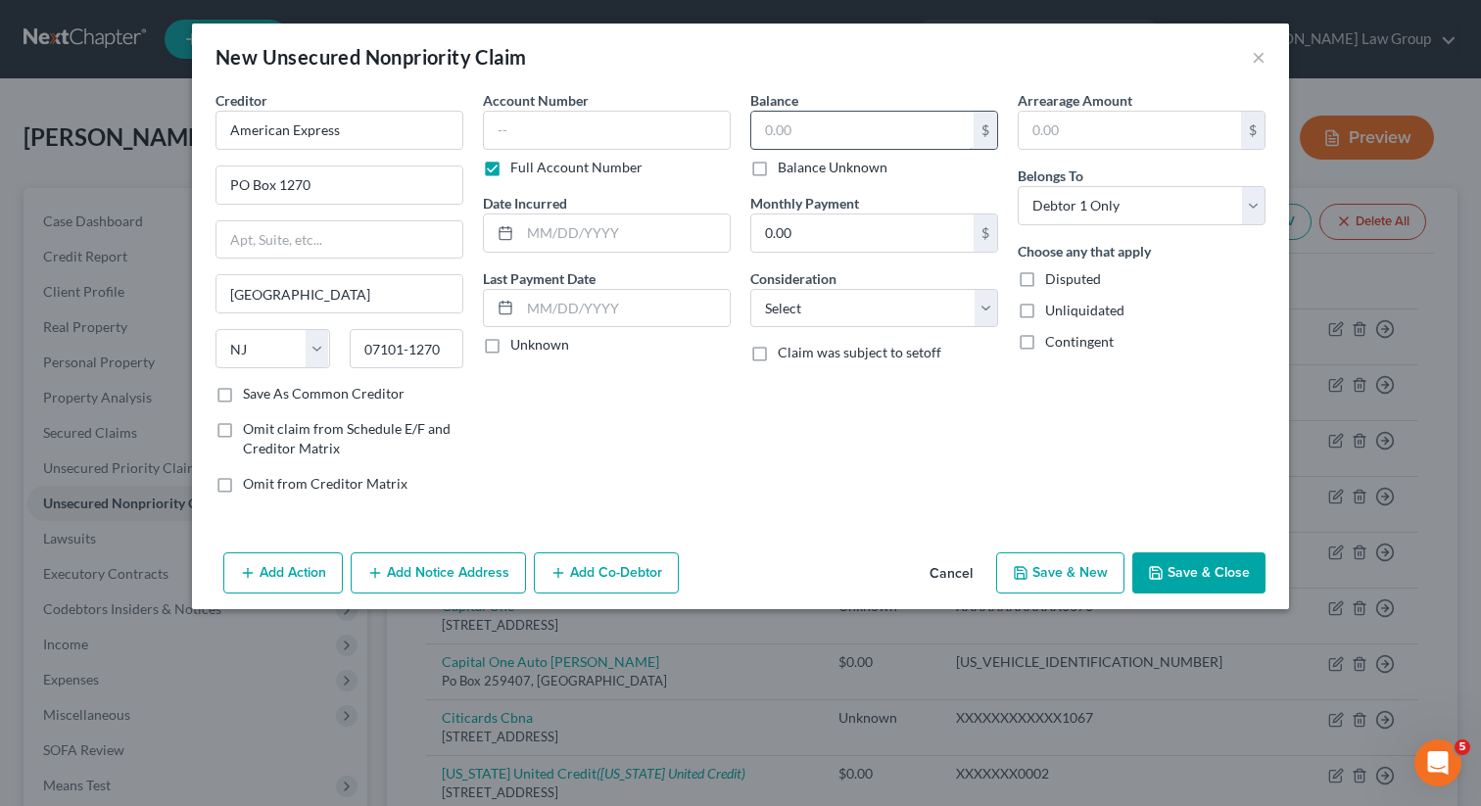
click at [774, 136] on input "text" at bounding box center [862, 130] width 222 height 37
type input "1,863.79"
click at [763, 403] on div "Balance 1,863.79 $ Balance Unknown Balance Undetermined 1,863.79 $ Balance Unkn…" at bounding box center [873, 299] width 267 height 419
click at [542, 127] on input "text" at bounding box center [607, 130] width 248 height 39
click at [510, 167] on label "Full Account Number" at bounding box center [576, 168] width 132 height 20
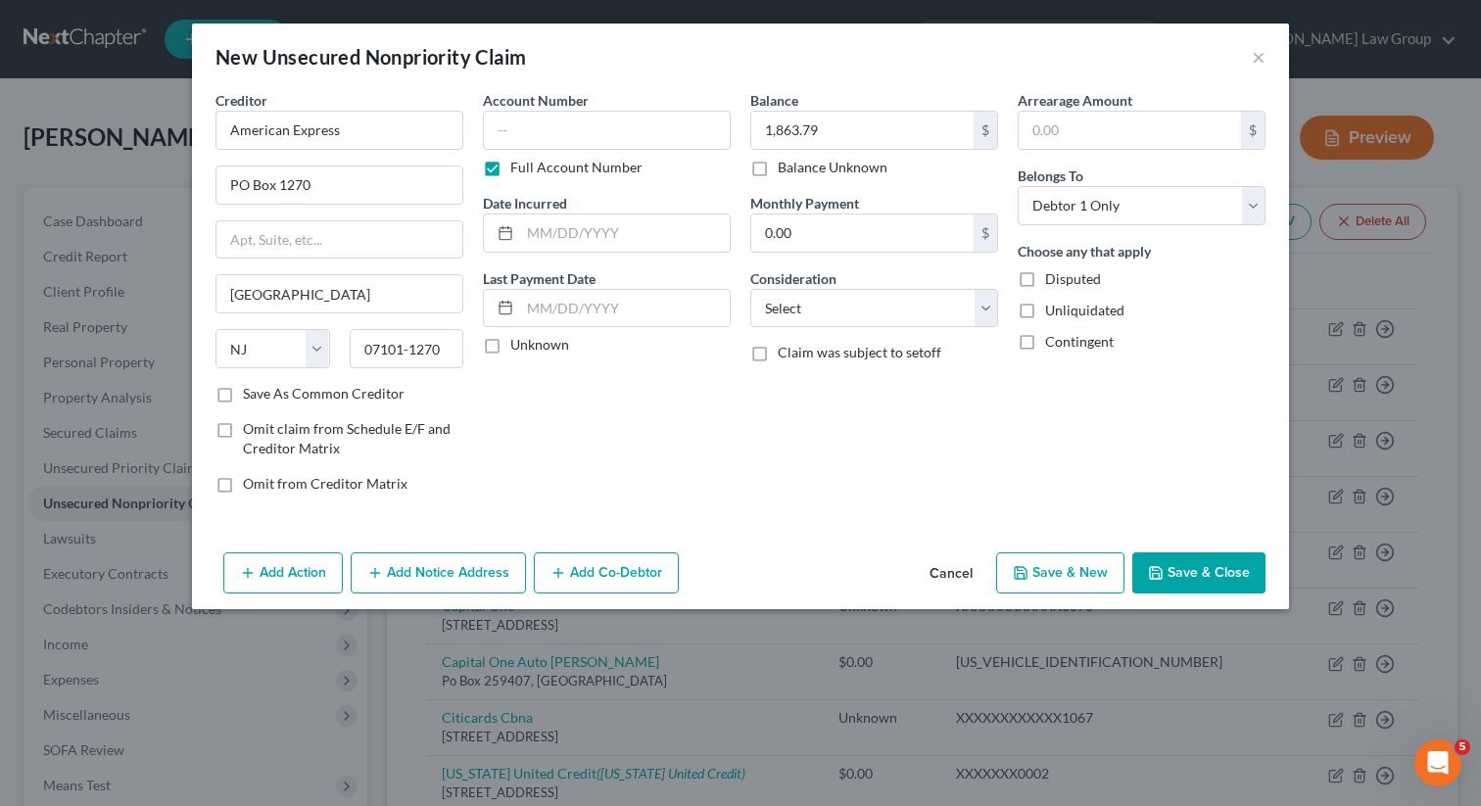
click at [518, 167] on input "Full Account Number" at bounding box center [524, 164] width 13 height 13
click at [501, 133] on input "text" at bounding box center [607, 130] width 248 height 39
type input "5"
type input "6002"
click at [1203, 570] on button "Save & Close" at bounding box center [1198, 572] width 133 height 41
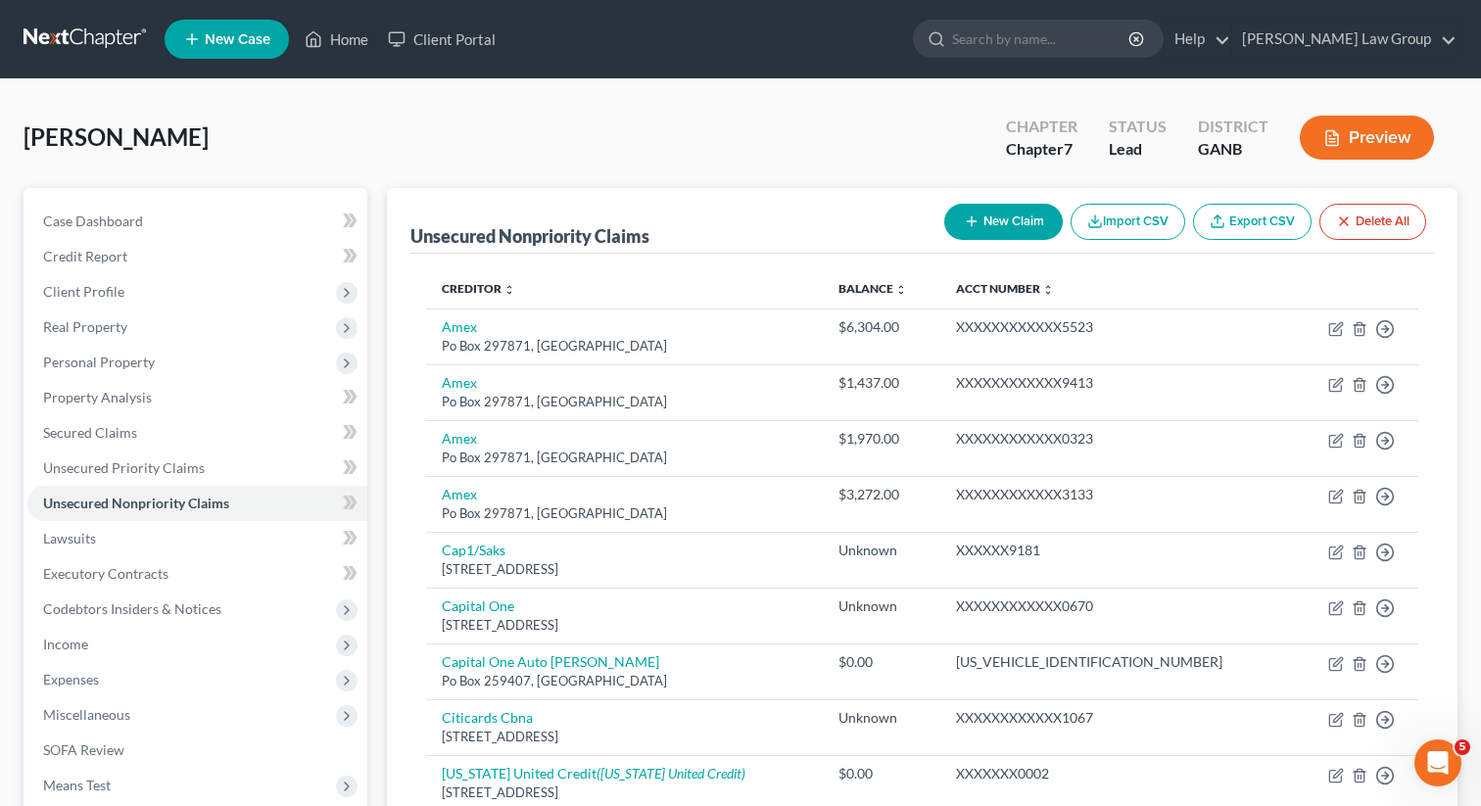
click at [975, 230] on button "New Claim" at bounding box center [1003, 222] width 119 height 36
select select "0"
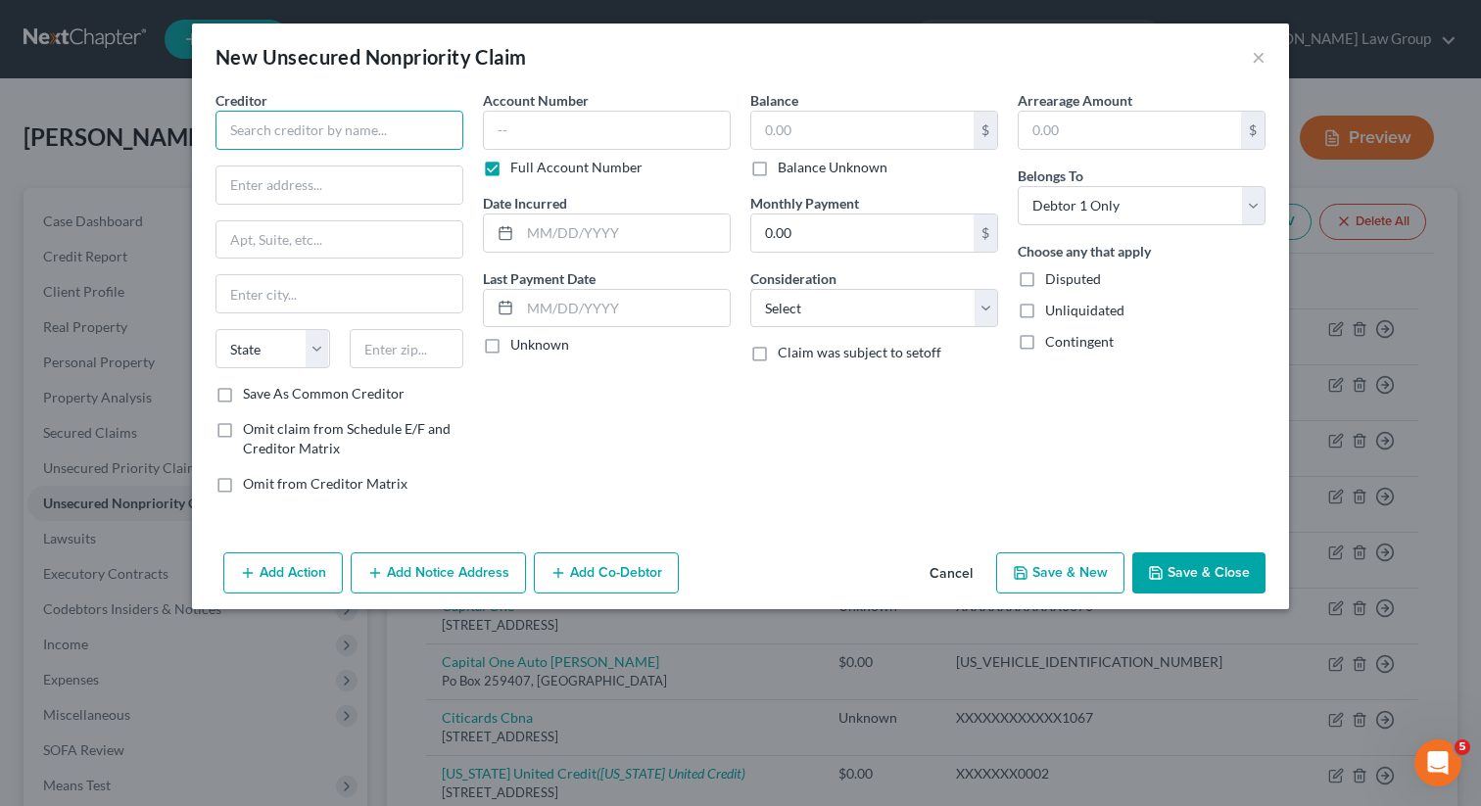
click at [410, 125] on input "text" at bounding box center [339, 130] width 248 height 39
click at [818, 127] on input "text" at bounding box center [862, 130] width 222 height 37
click at [653, 130] on input "text" at bounding box center [607, 130] width 248 height 39
type input "6003"
click at [510, 170] on label "Full Account Number" at bounding box center [576, 168] width 132 height 20
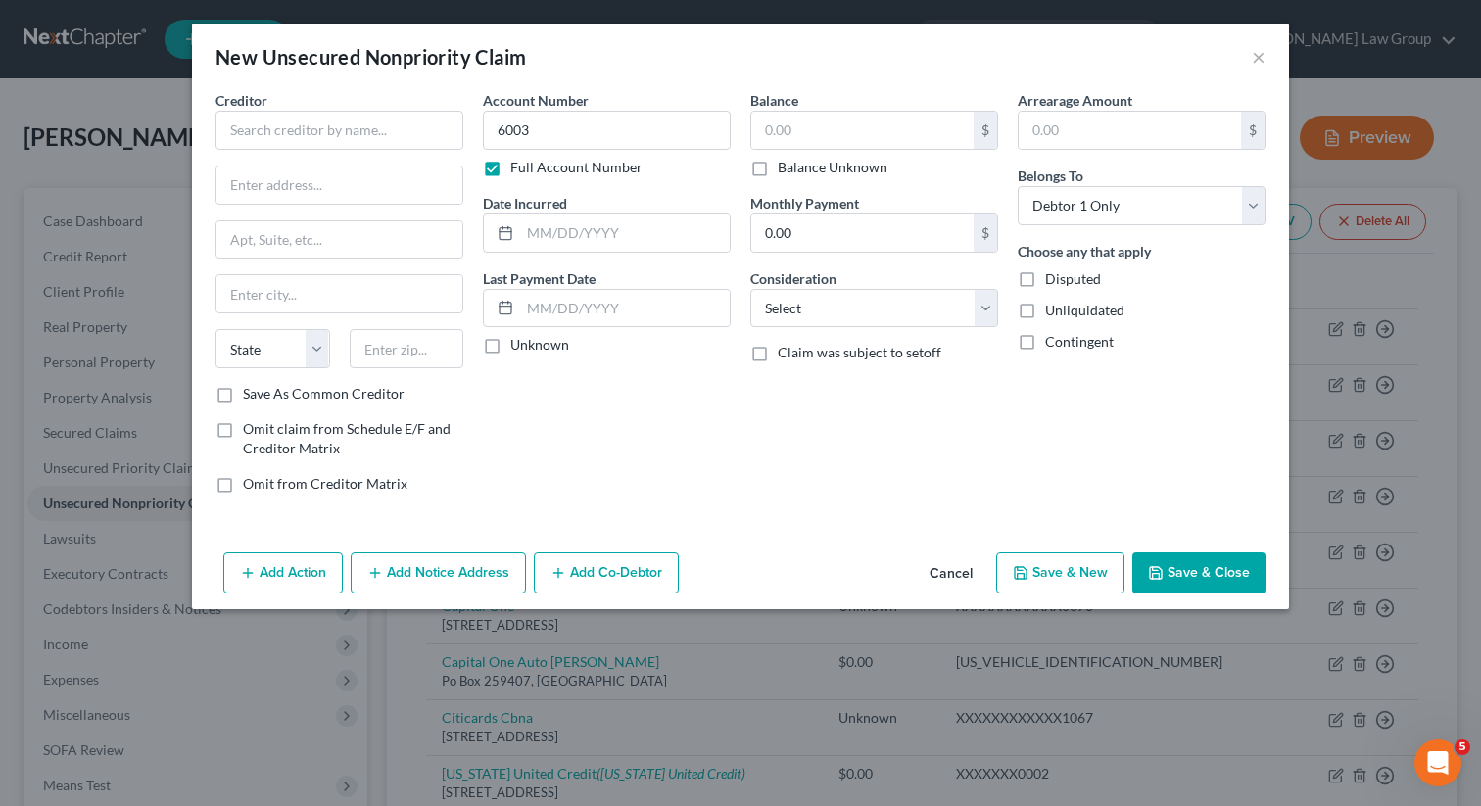
click at [518, 170] on input "Full Account Number" at bounding box center [524, 164] width 13 height 13
click at [307, 118] on input "text" at bounding box center [339, 130] width 248 height 39
click at [287, 125] on input "text" at bounding box center [339, 130] width 248 height 39
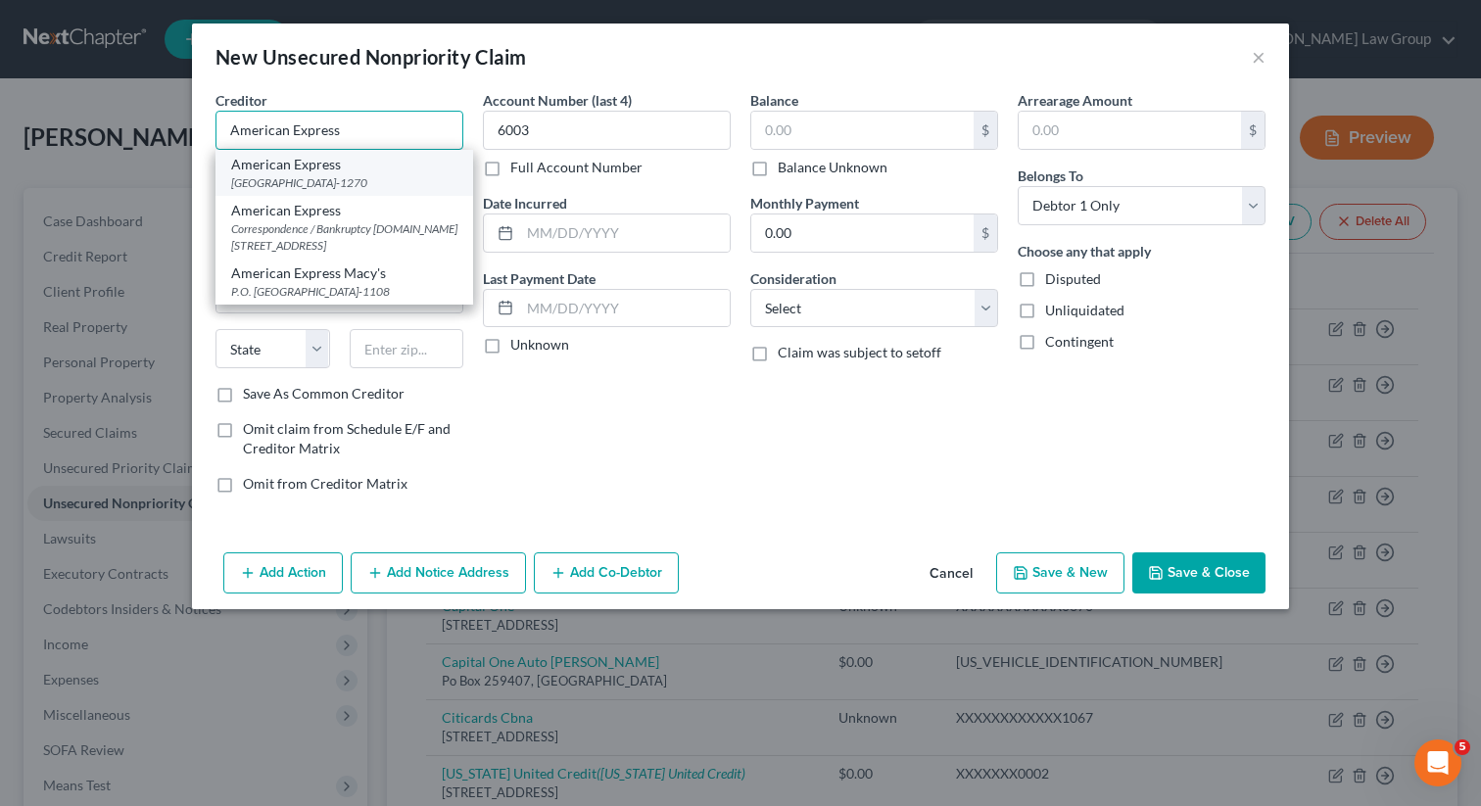
type input "American Express"
click at [250, 165] on div "American Express" at bounding box center [344, 165] width 226 height 20
type input "PO Box 1270"
type input "[GEOGRAPHIC_DATA]"
select select "33"
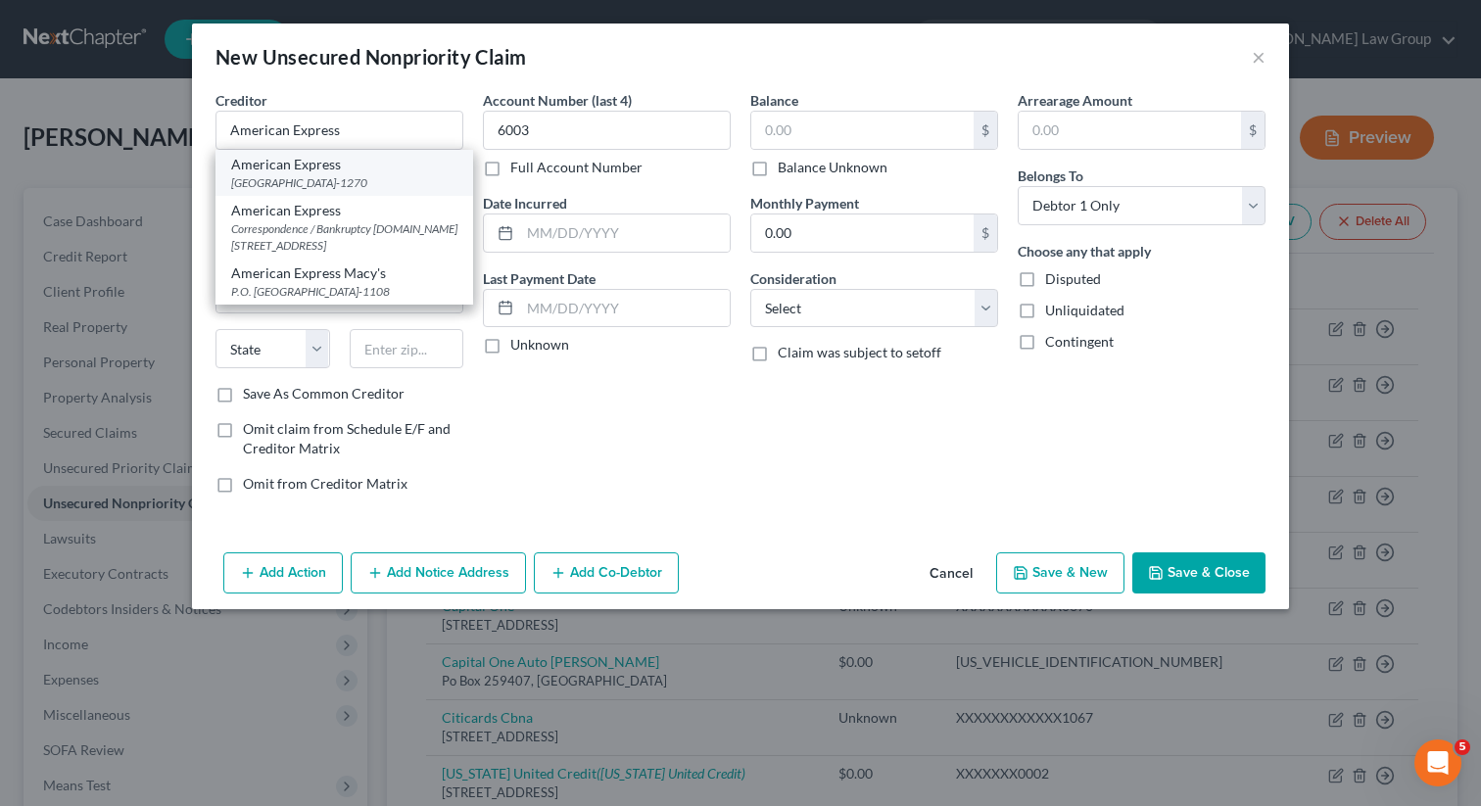
type input "07101-1270"
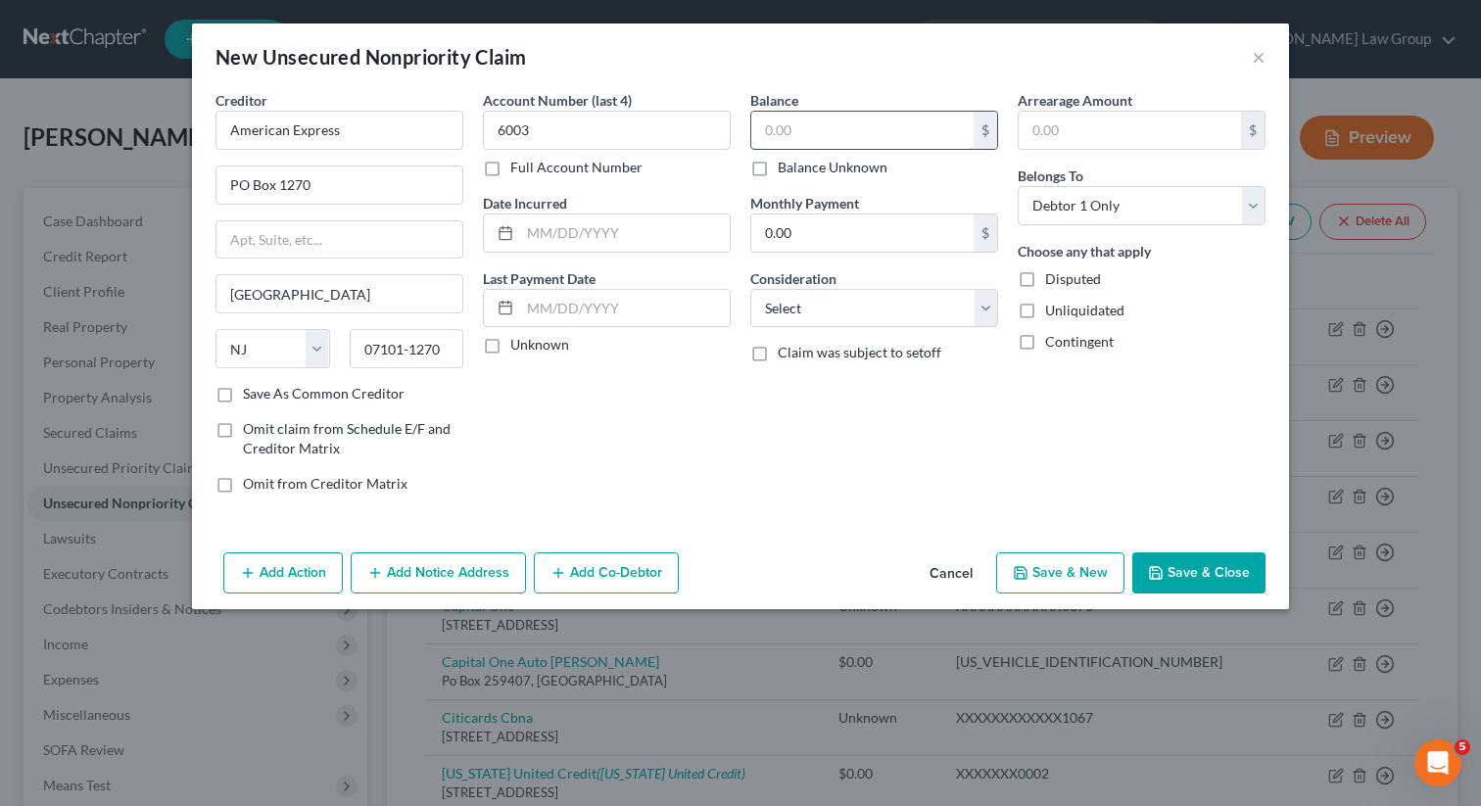
click at [855, 134] on input "text" at bounding box center [862, 130] width 222 height 37
type input "6,310.78"
click at [1233, 572] on button "Save & Close" at bounding box center [1198, 572] width 133 height 41
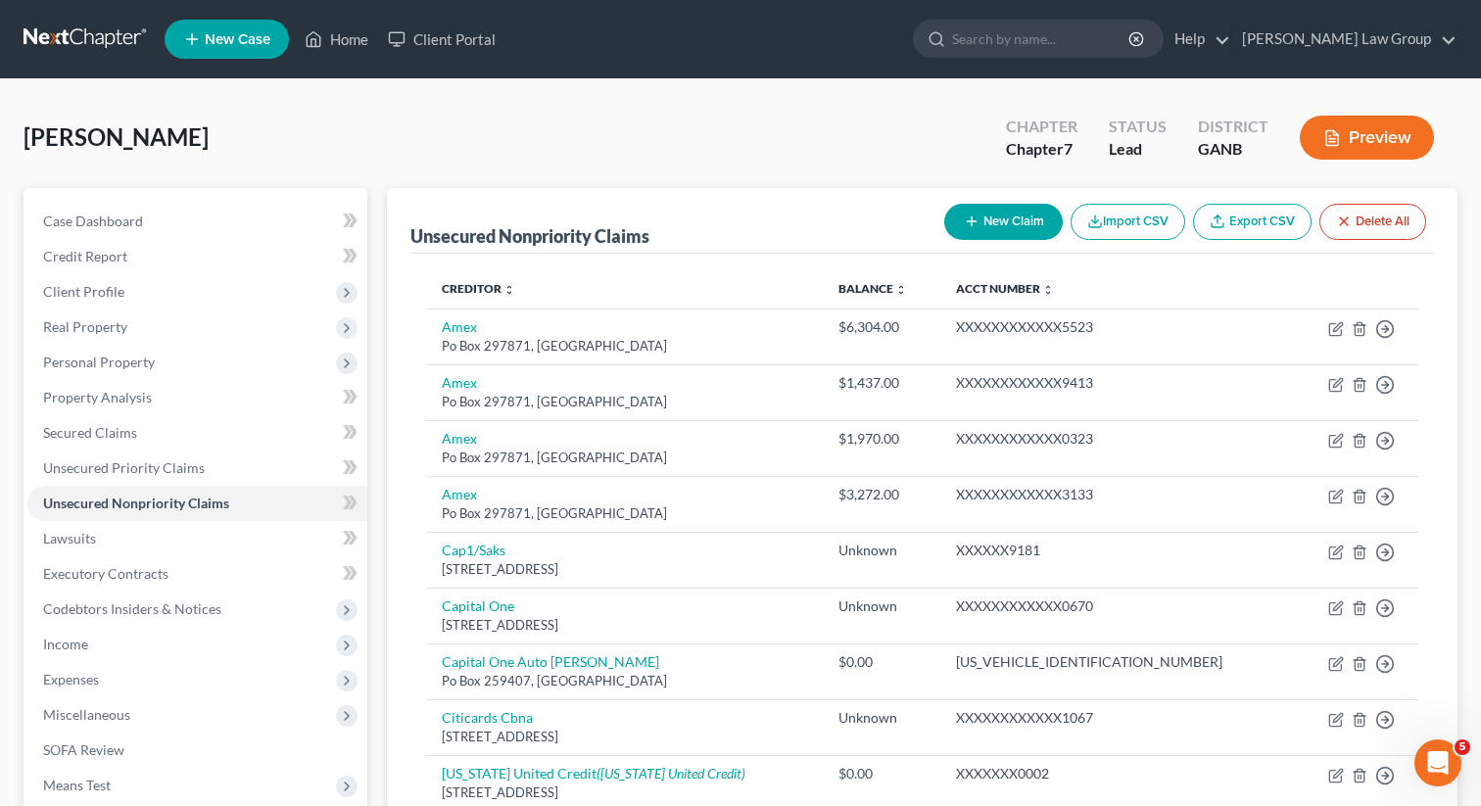
click at [976, 223] on button "New Claim" at bounding box center [1003, 222] width 119 height 36
select select "0"
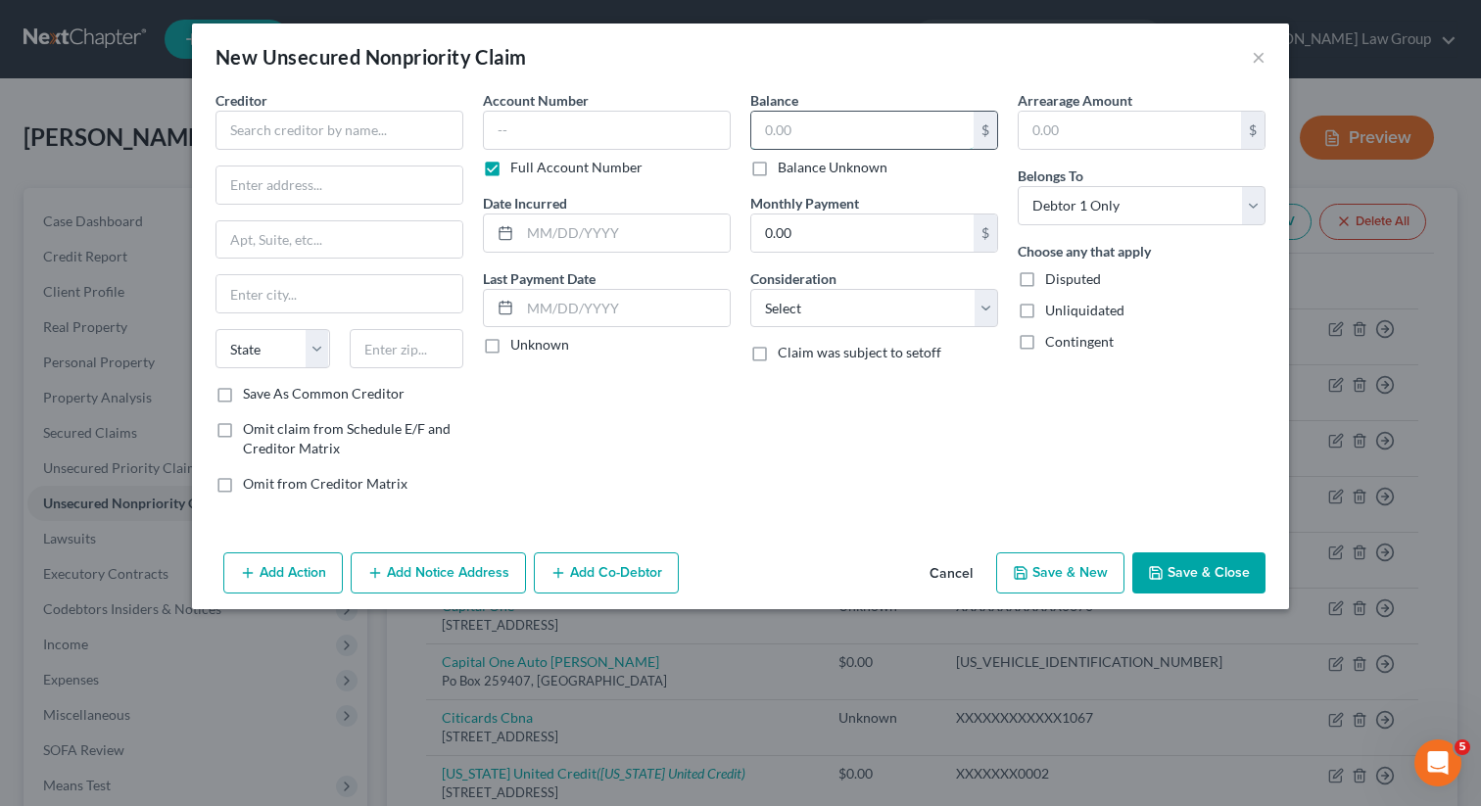
click at [785, 127] on input "text" at bounding box center [862, 130] width 222 height 37
click at [616, 132] on input "text" at bounding box center [607, 130] width 248 height 39
type input "4008"
click at [270, 143] on input "text" at bounding box center [339, 130] width 248 height 39
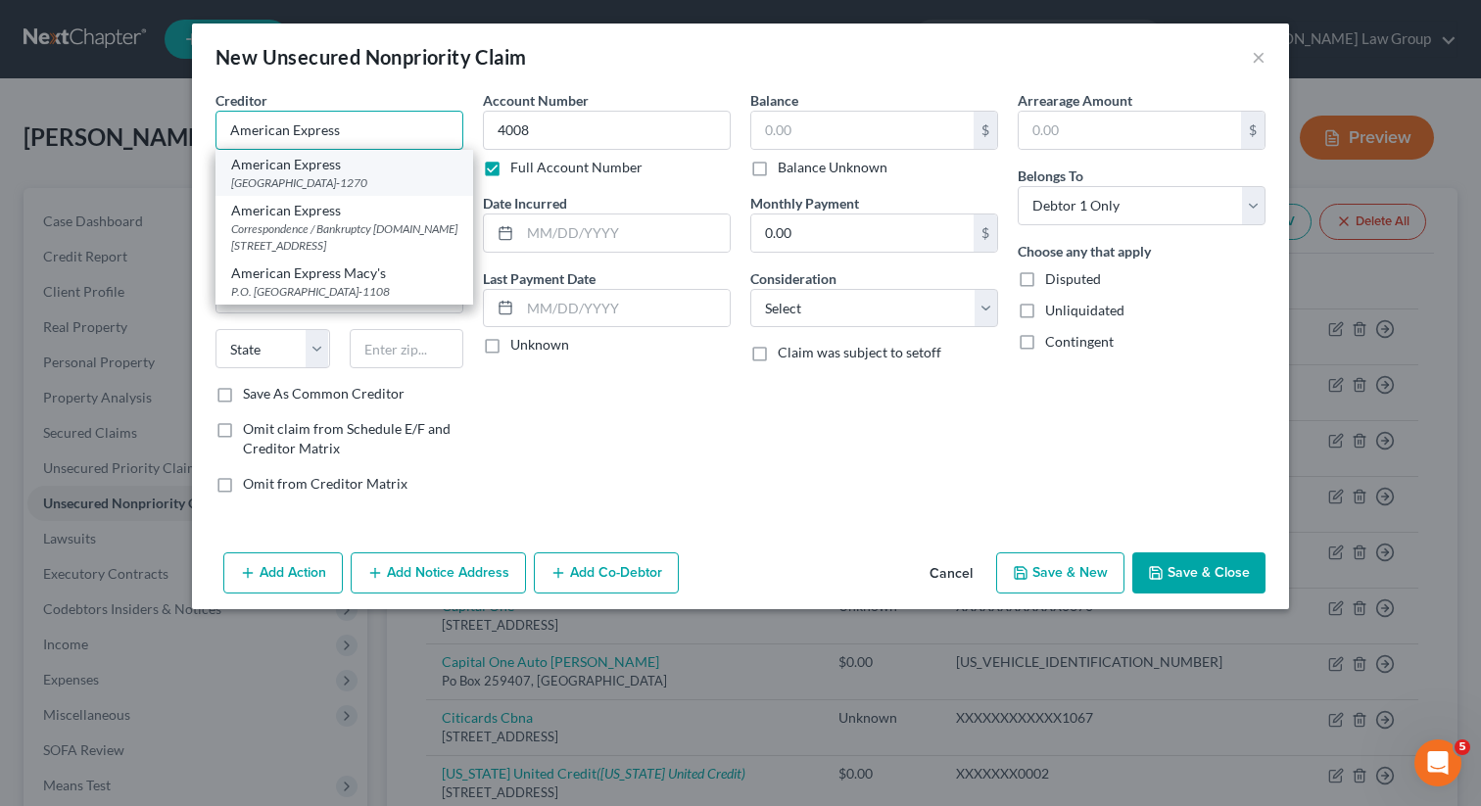
type input "American Express"
click at [271, 174] on div "[GEOGRAPHIC_DATA]-1270" at bounding box center [344, 182] width 226 height 17
type input "PO Box 1270"
type input "[GEOGRAPHIC_DATA]"
select select "33"
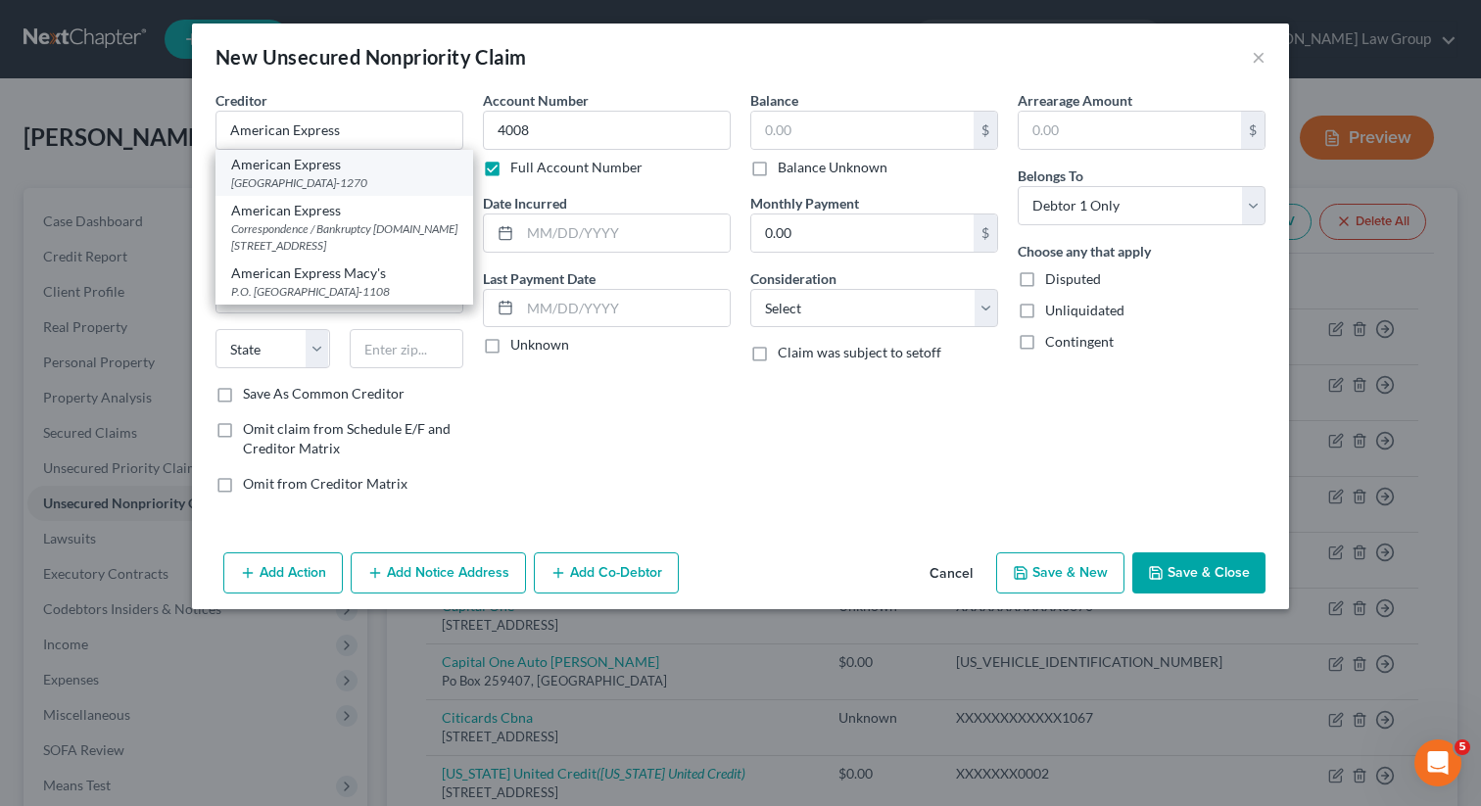
type input "07101-1270"
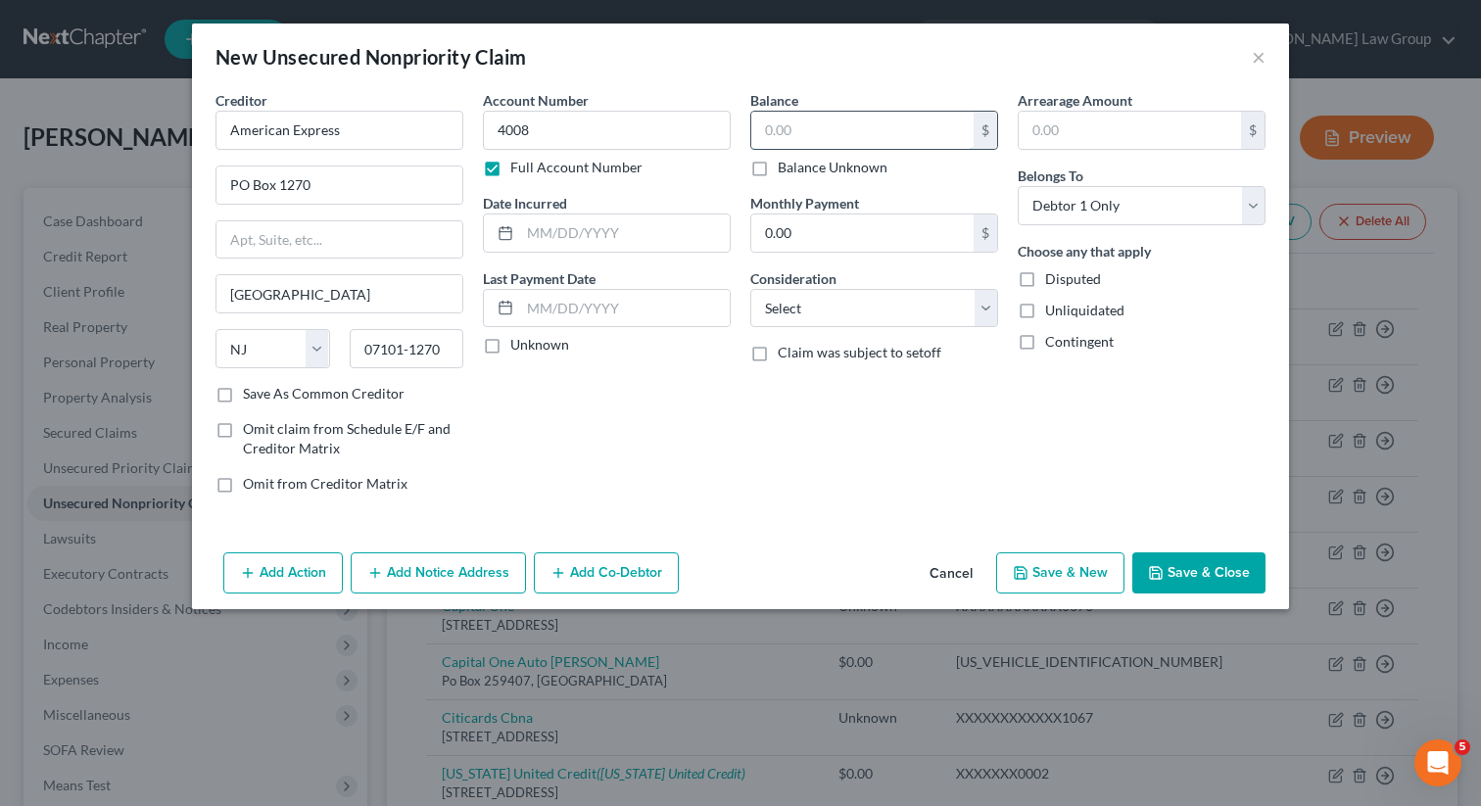
click at [808, 127] on input "text" at bounding box center [862, 130] width 222 height 37
type input "1,397.25"
click at [1159, 596] on div "Add Action Add Notice Address Add Co-Debtor Cancel Save & New Save & Close" at bounding box center [740, 577] width 1097 height 65
click at [1178, 570] on button "Save & Close" at bounding box center [1198, 572] width 133 height 41
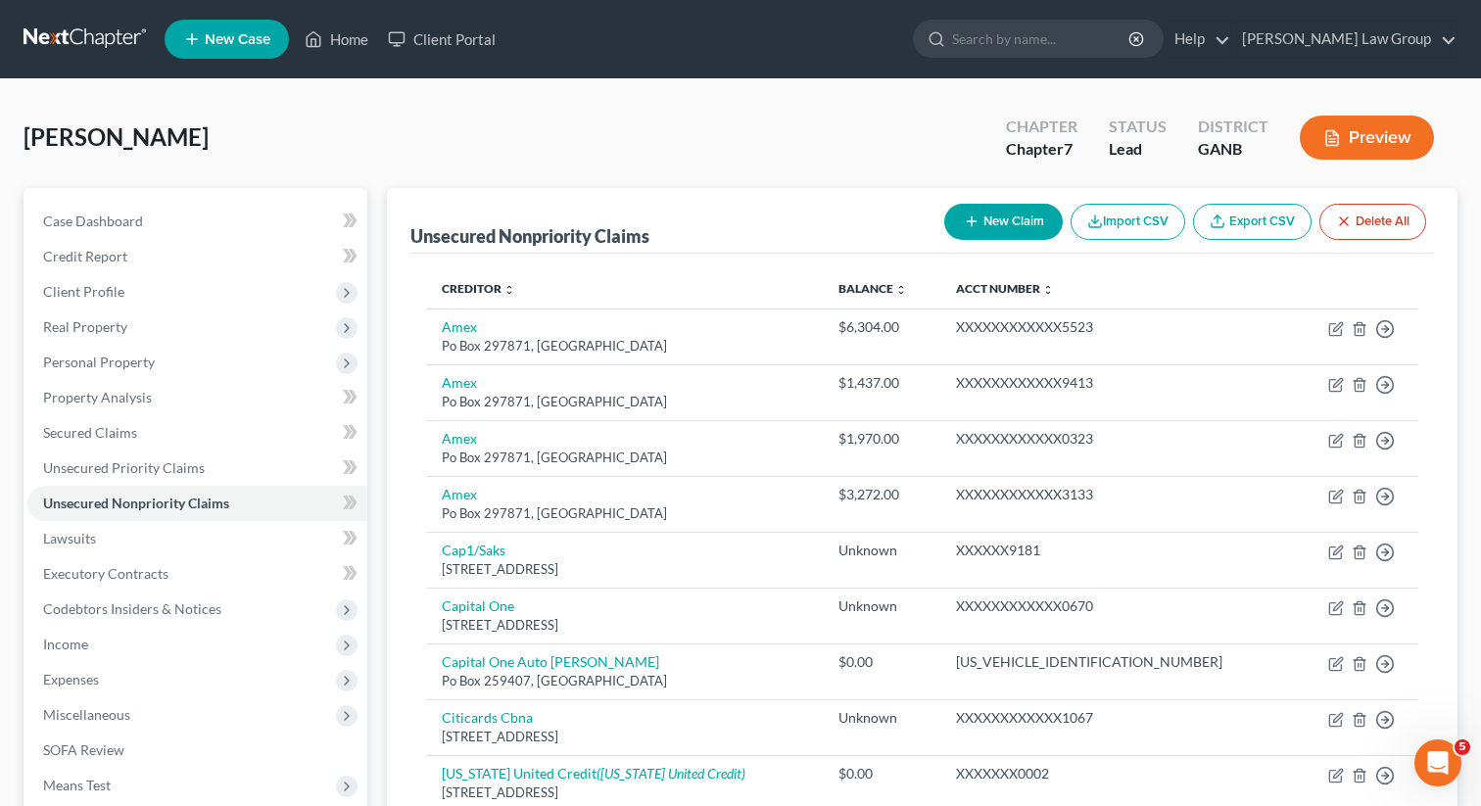
click at [982, 214] on button "New Claim" at bounding box center [1003, 222] width 119 height 36
select select "0"
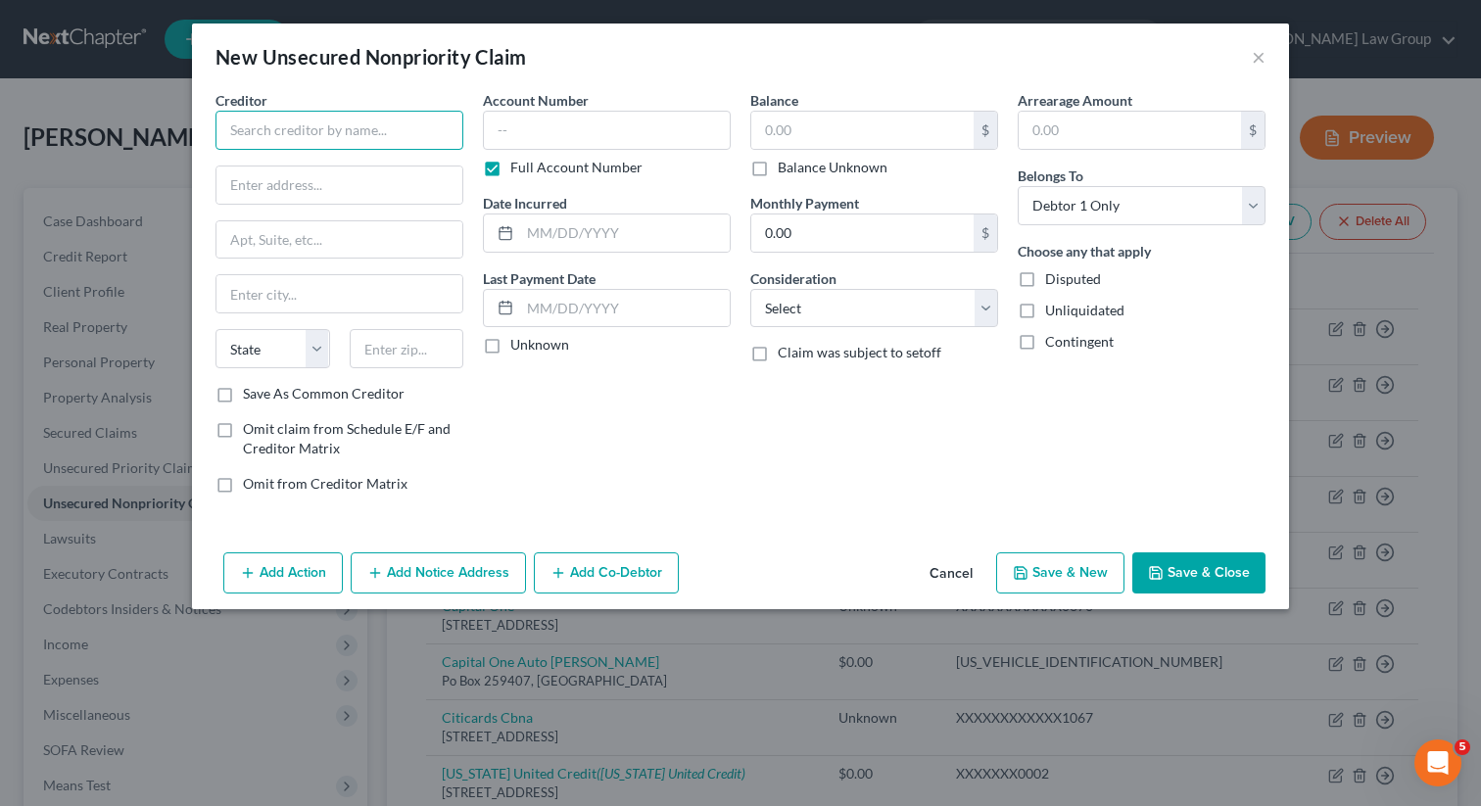
click at [391, 134] on input "text" at bounding box center [339, 130] width 248 height 39
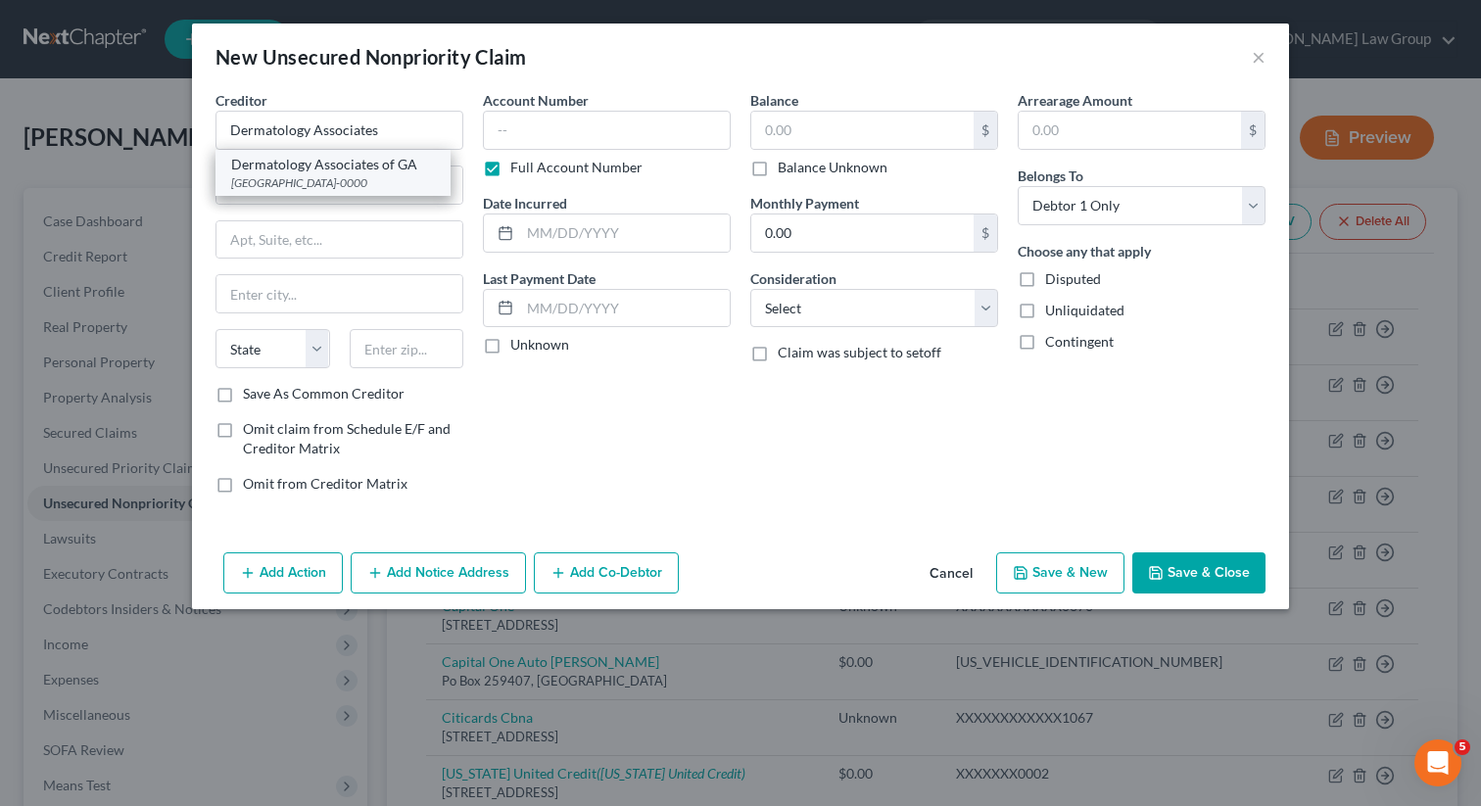
click at [364, 166] on div "Dermatology Associates of GA" at bounding box center [333, 165] width 204 height 20
type input "Dermatology Associates of GA"
type input "PO Box 116025"
type input "[GEOGRAPHIC_DATA]"
select select "10"
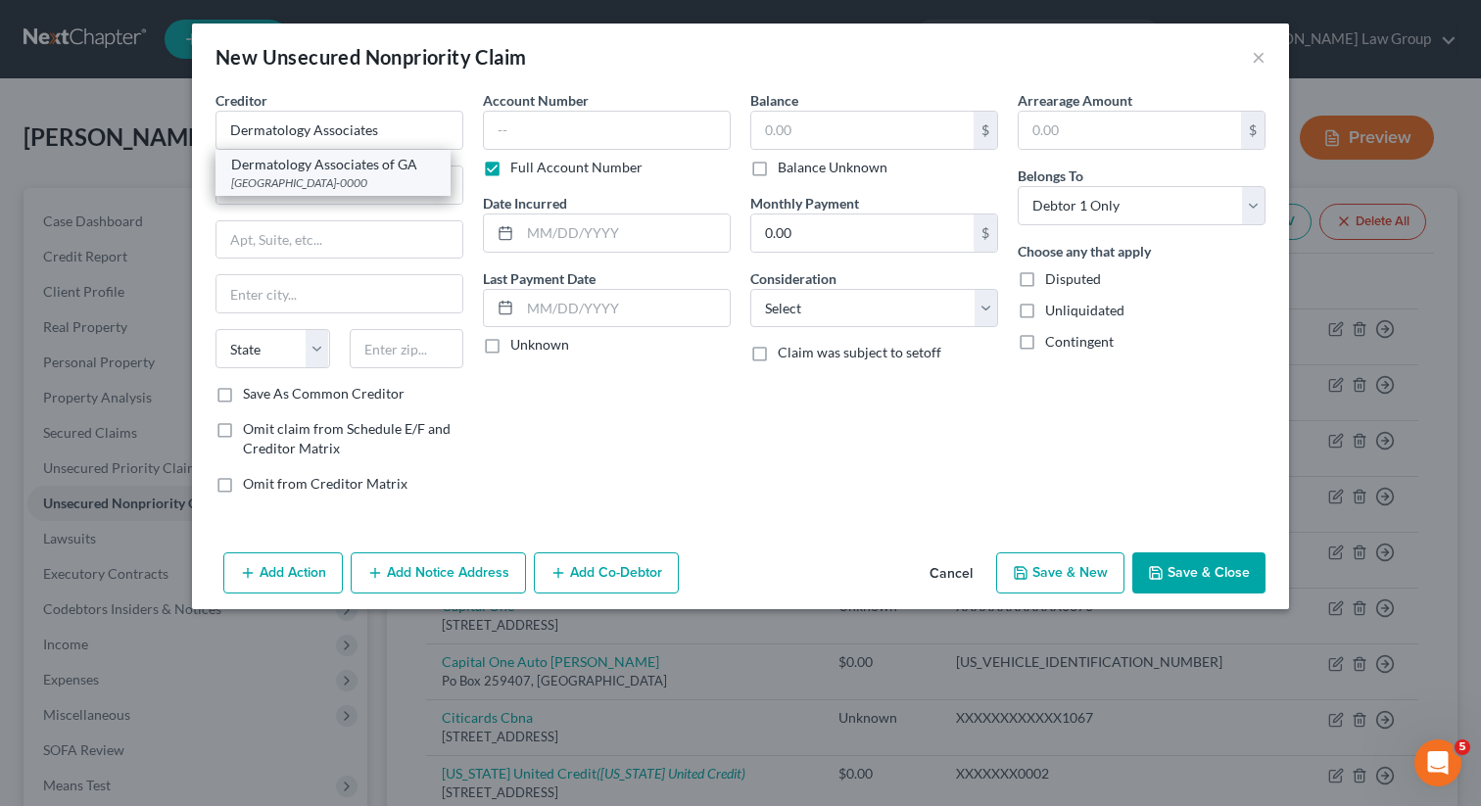
type input "30368-0000"
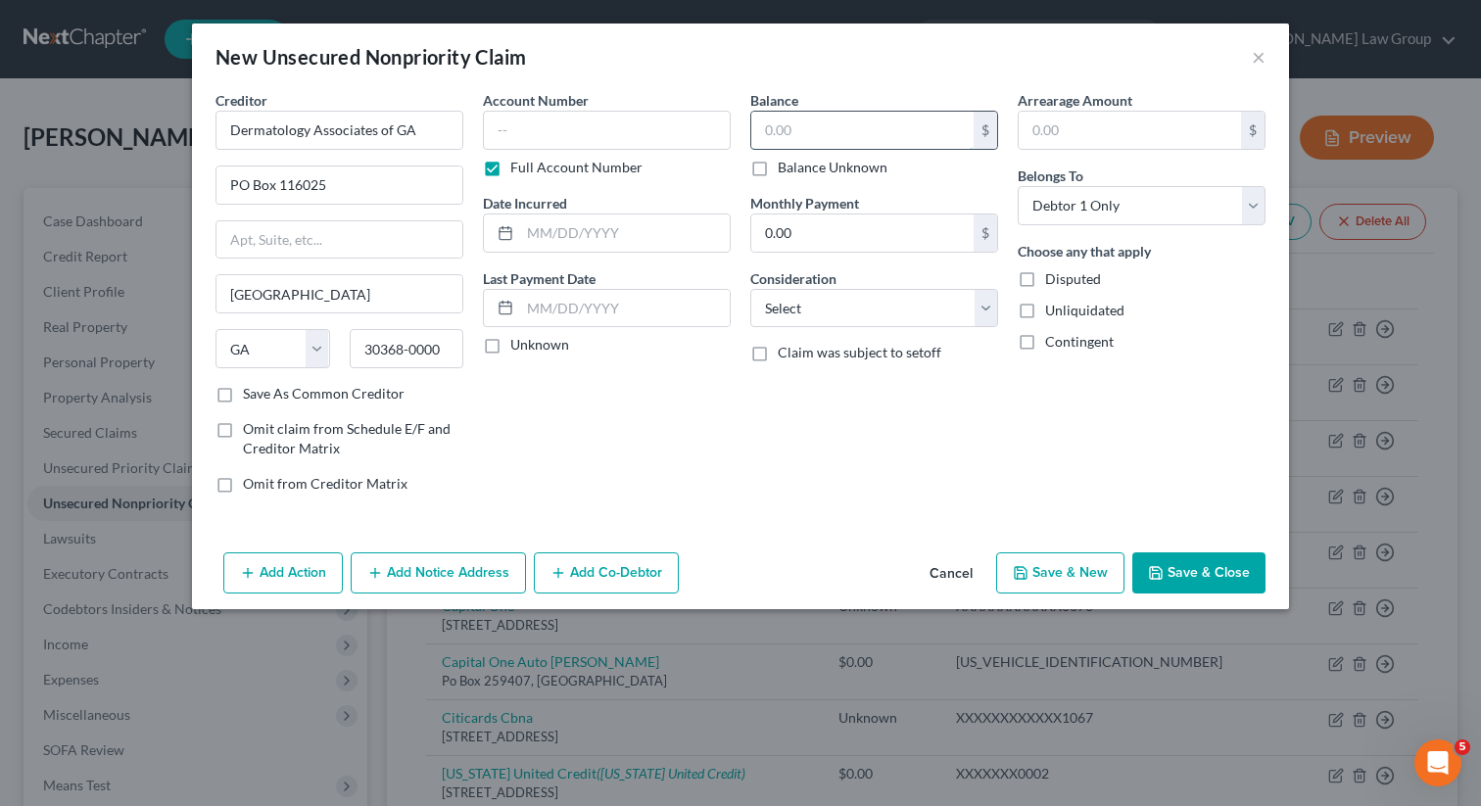
click at [811, 123] on input "text" at bounding box center [862, 130] width 222 height 37
type input "171.49"
click at [1185, 590] on button "Save & Close" at bounding box center [1198, 572] width 133 height 41
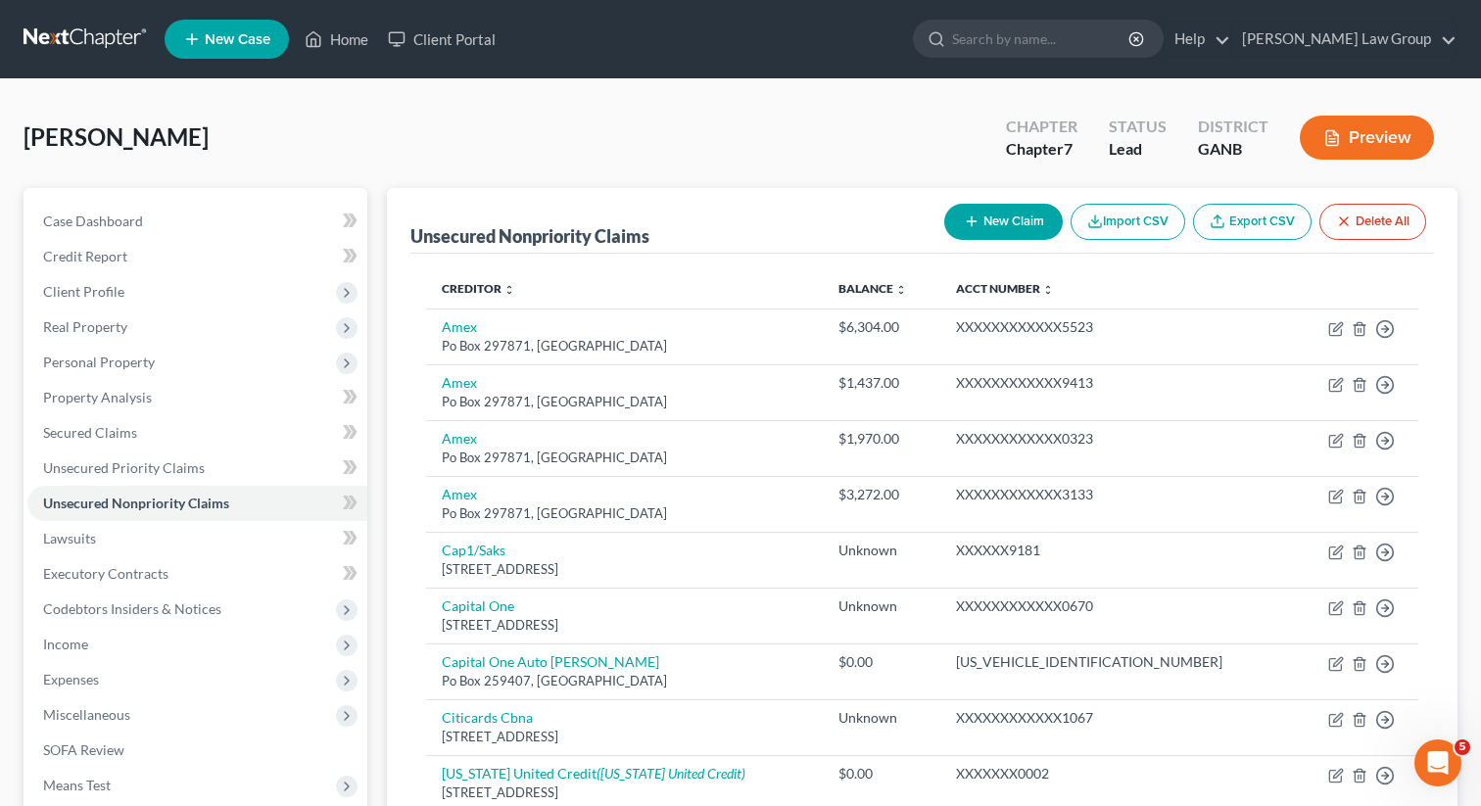
click at [968, 219] on icon "button" at bounding box center [972, 222] width 16 height 16
select select "0"
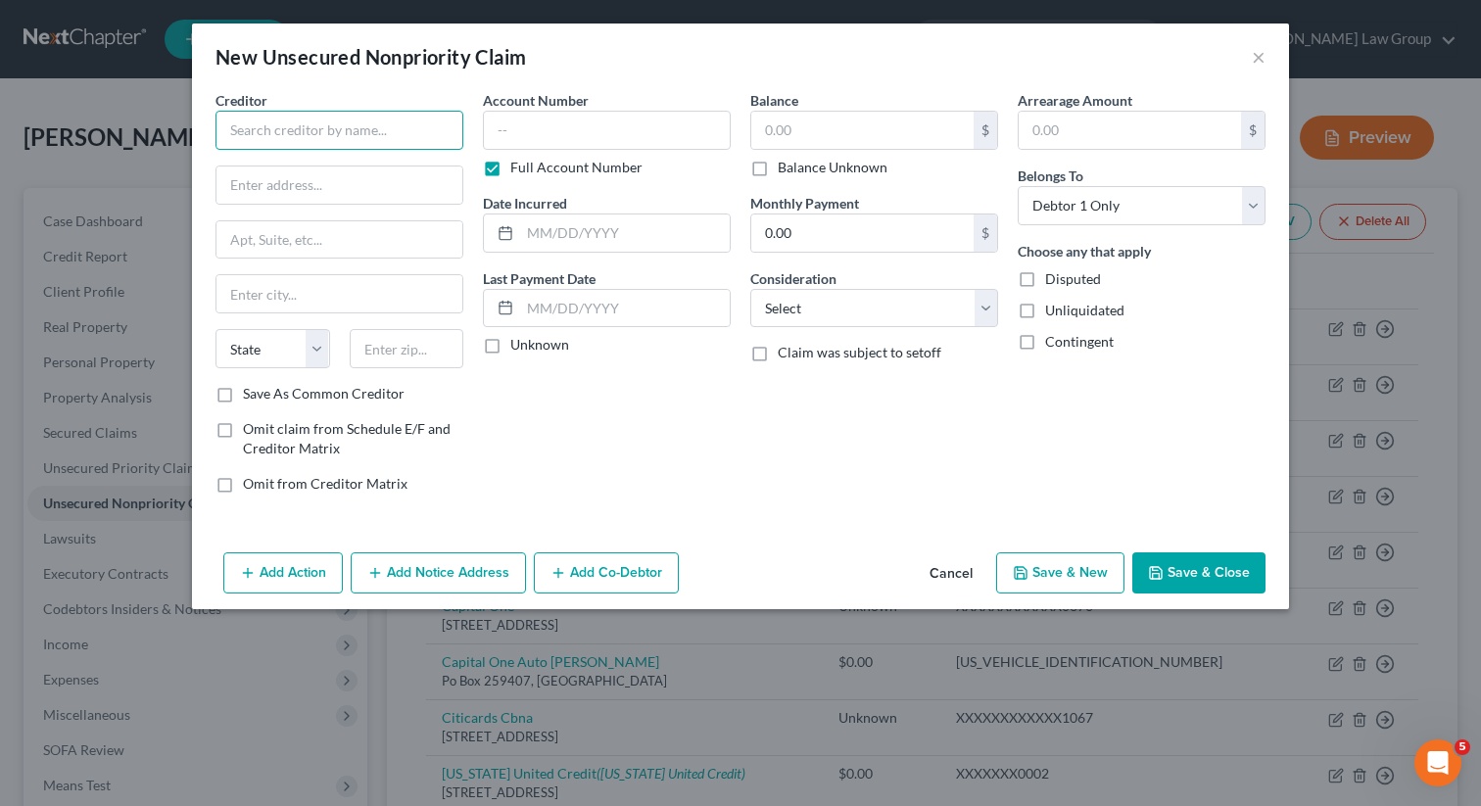
click at [363, 133] on input "text" at bounding box center [339, 130] width 248 height 39
type input "Piedmont Ear Nose & Throat"
click at [331, 191] on input "text" at bounding box center [339, 185] width 246 height 37
type input "PO Box 1870"
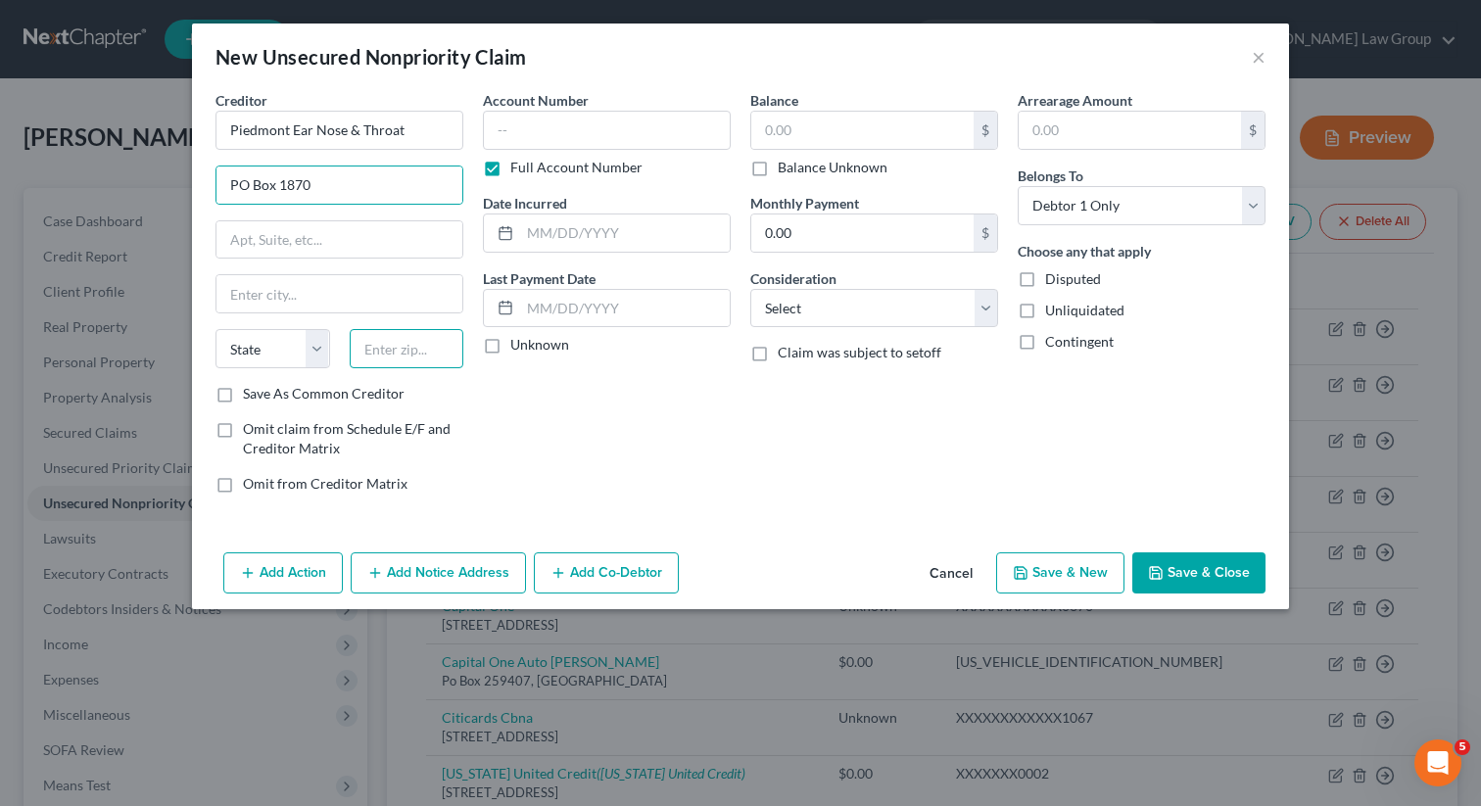
click at [433, 358] on input "text" at bounding box center [407, 348] width 115 height 39
type input "27512"
type input "[PERSON_NAME]"
select select "28"
click at [675, 421] on div "Account Number Full Account Number Date Incurred Last Payment Date Unknown" at bounding box center [606, 299] width 267 height 419
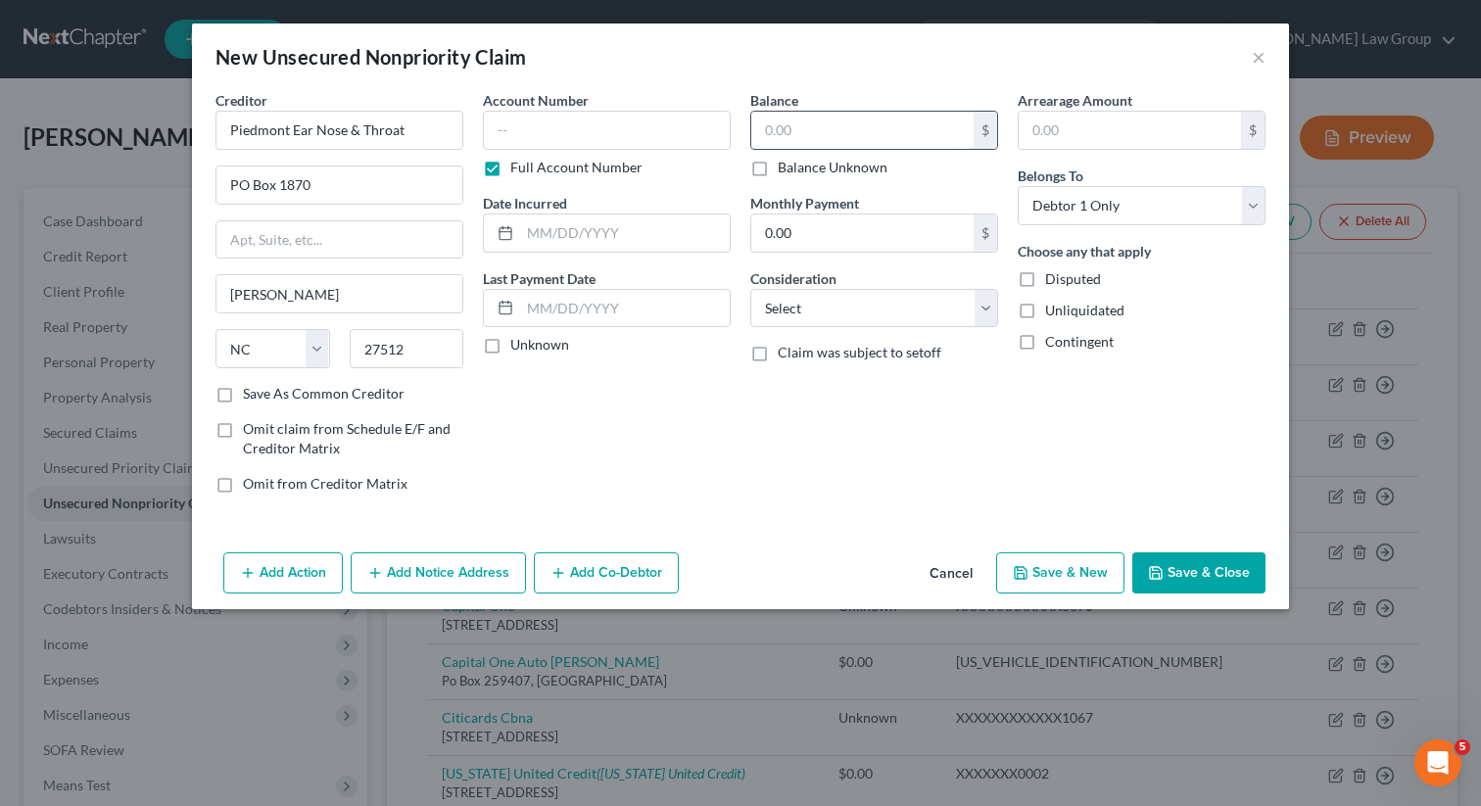
click at [818, 127] on input "text" at bounding box center [862, 130] width 222 height 37
type input "804.91"
click at [1160, 560] on button "Save & Close" at bounding box center [1198, 572] width 133 height 41
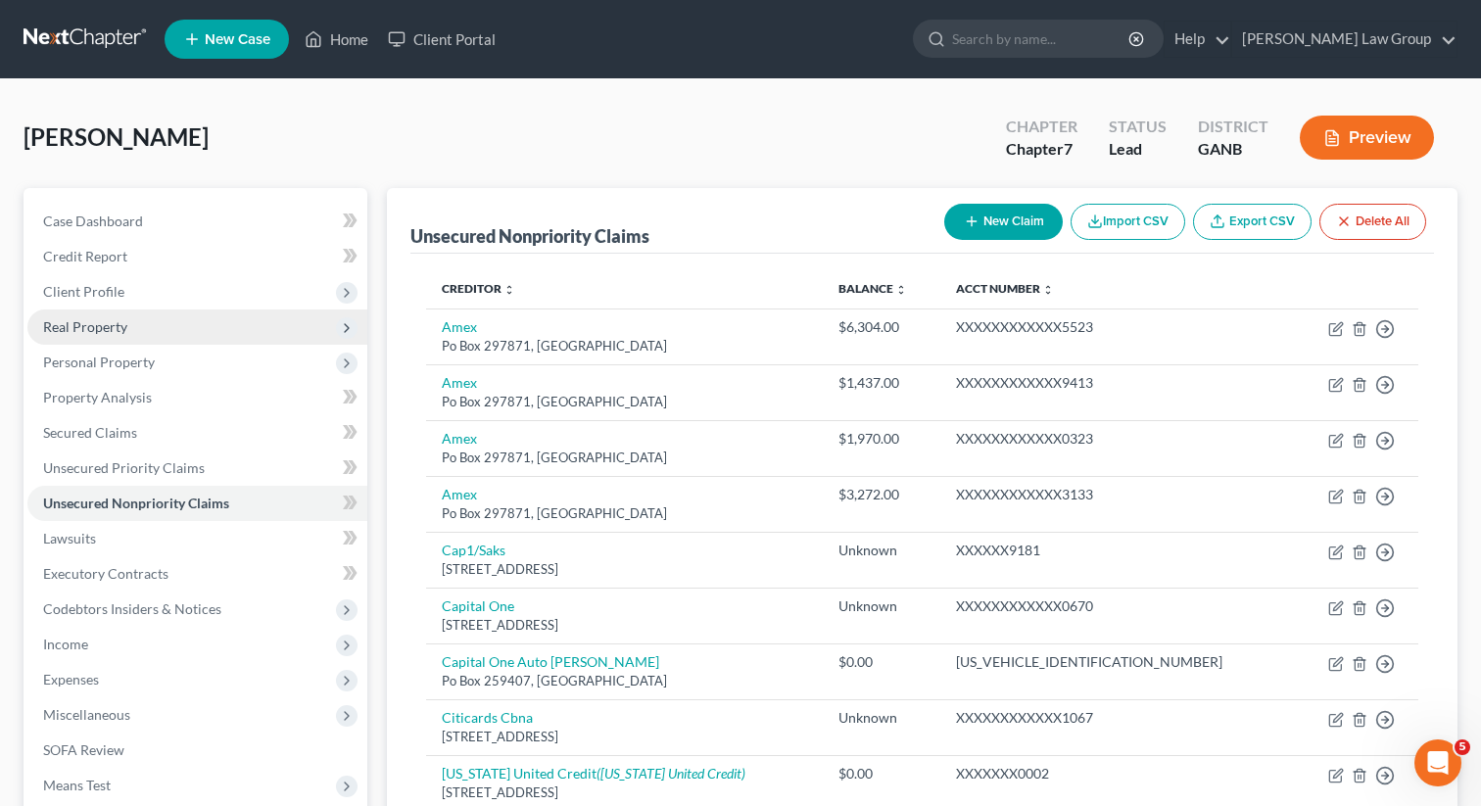
click at [78, 327] on span "Real Property" at bounding box center [85, 326] width 84 height 17
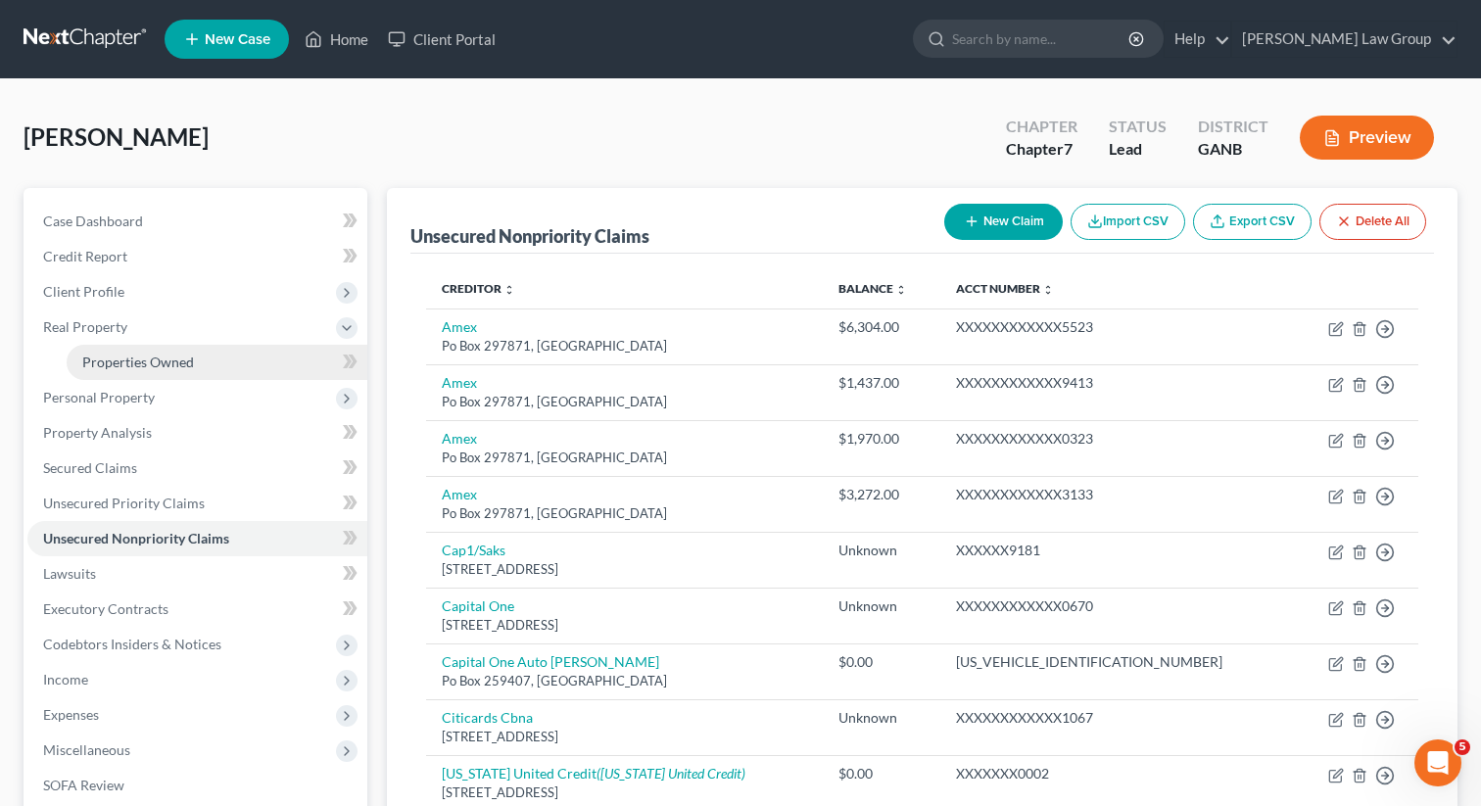
click at [93, 354] on span "Properties Owned" at bounding box center [138, 362] width 112 height 17
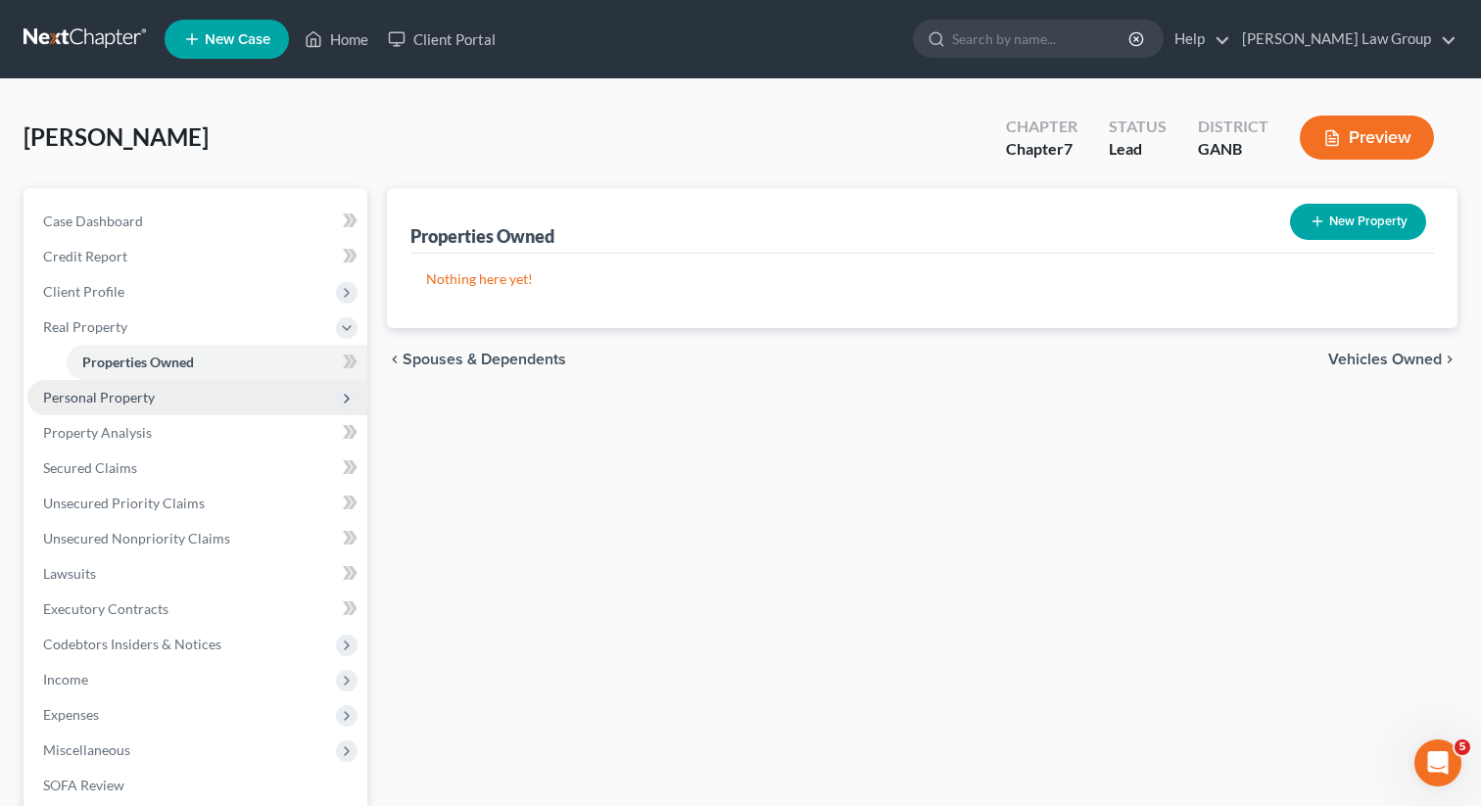
click at [79, 398] on span "Personal Property" at bounding box center [99, 397] width 112 height 17
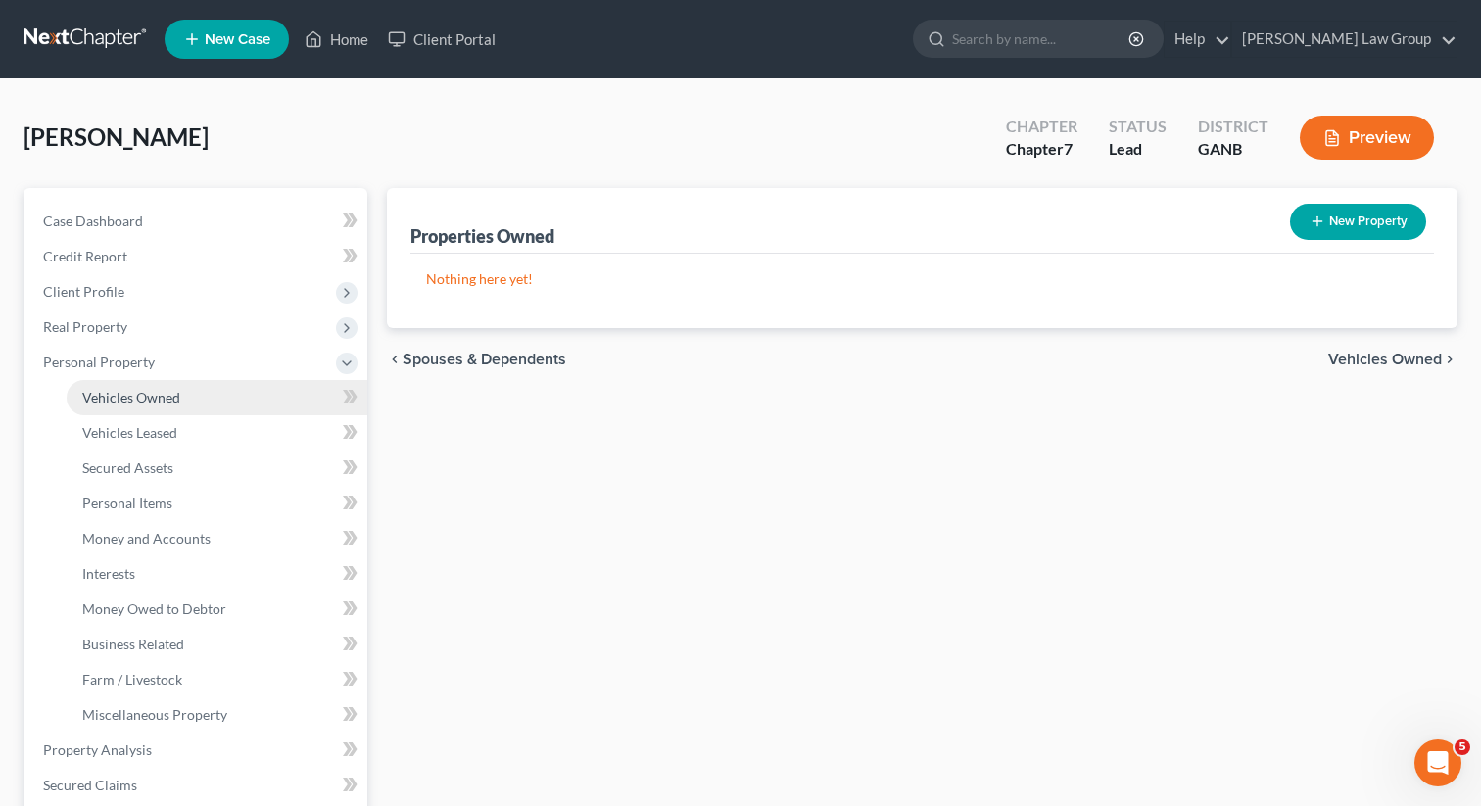
click at [113, 403] on span "Vehicles Owned" at bounding box center [131, 397] width 98 height 17
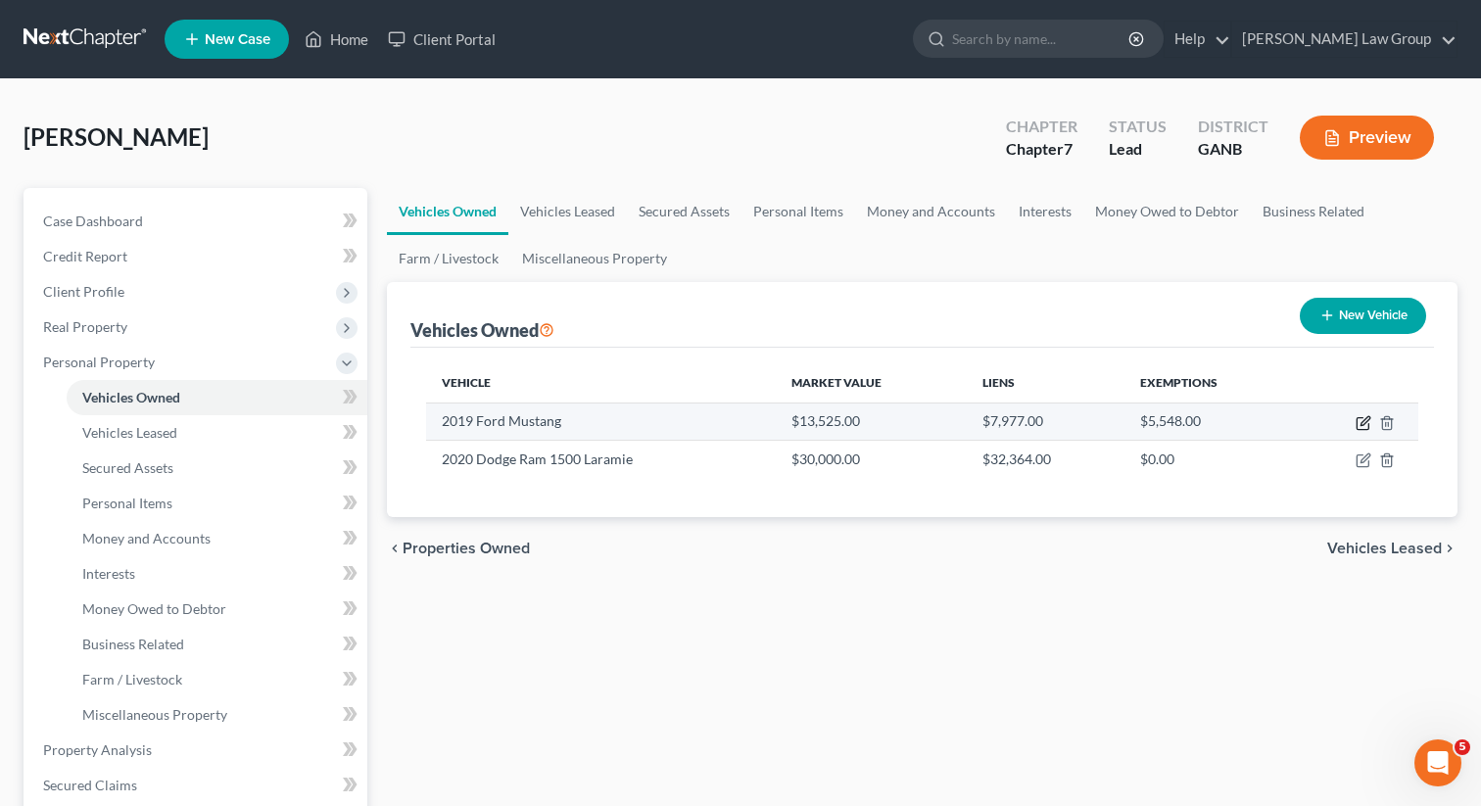
click at [1359, 418] on icon "button" at bounding box center [1363, 424] width 12 height 12
select select "0"
select select "7"
select select "2"
select select "0"
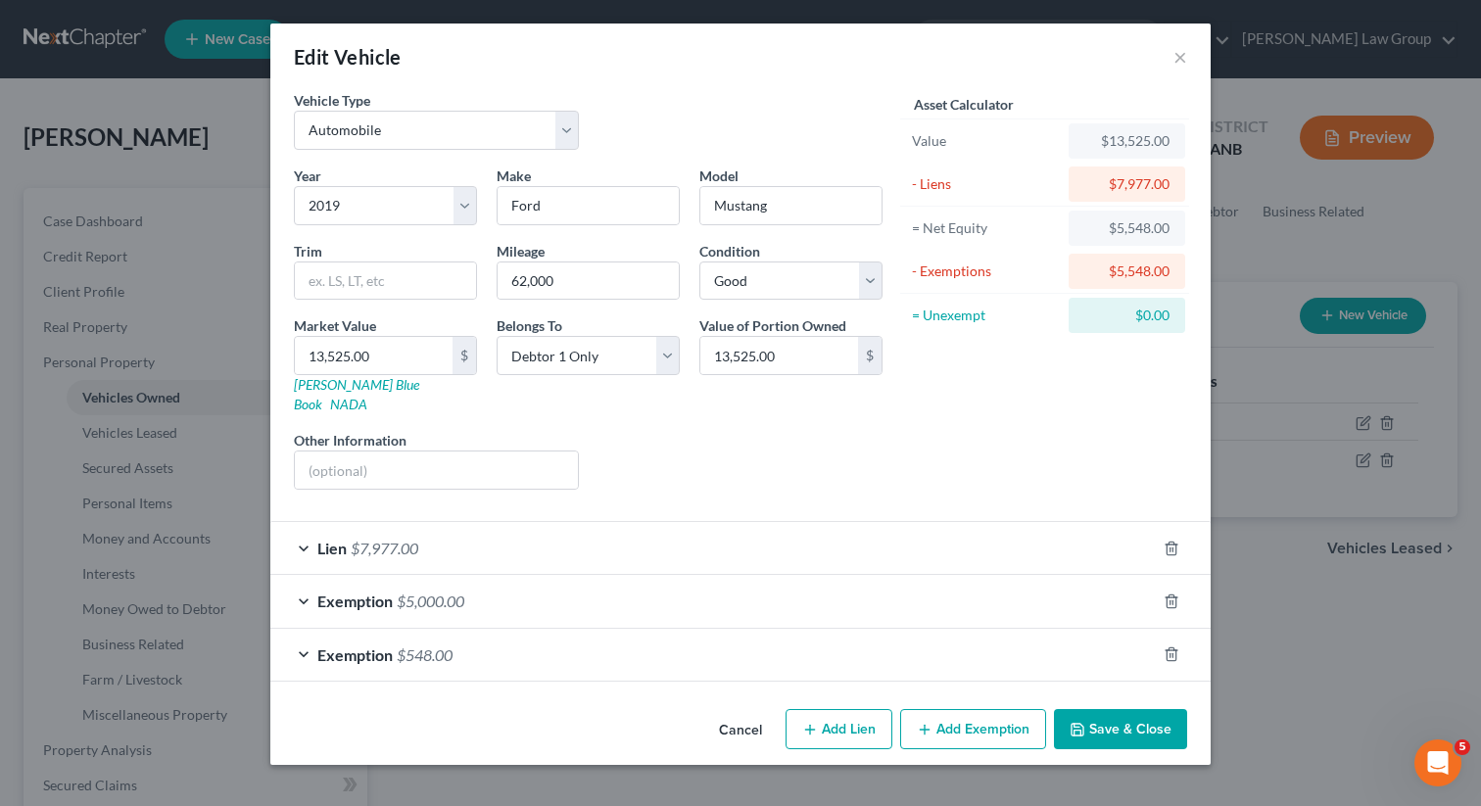
click at [1114, 709] on button "Save & Close" at bounding box center [1120, 729] width 133 height 41
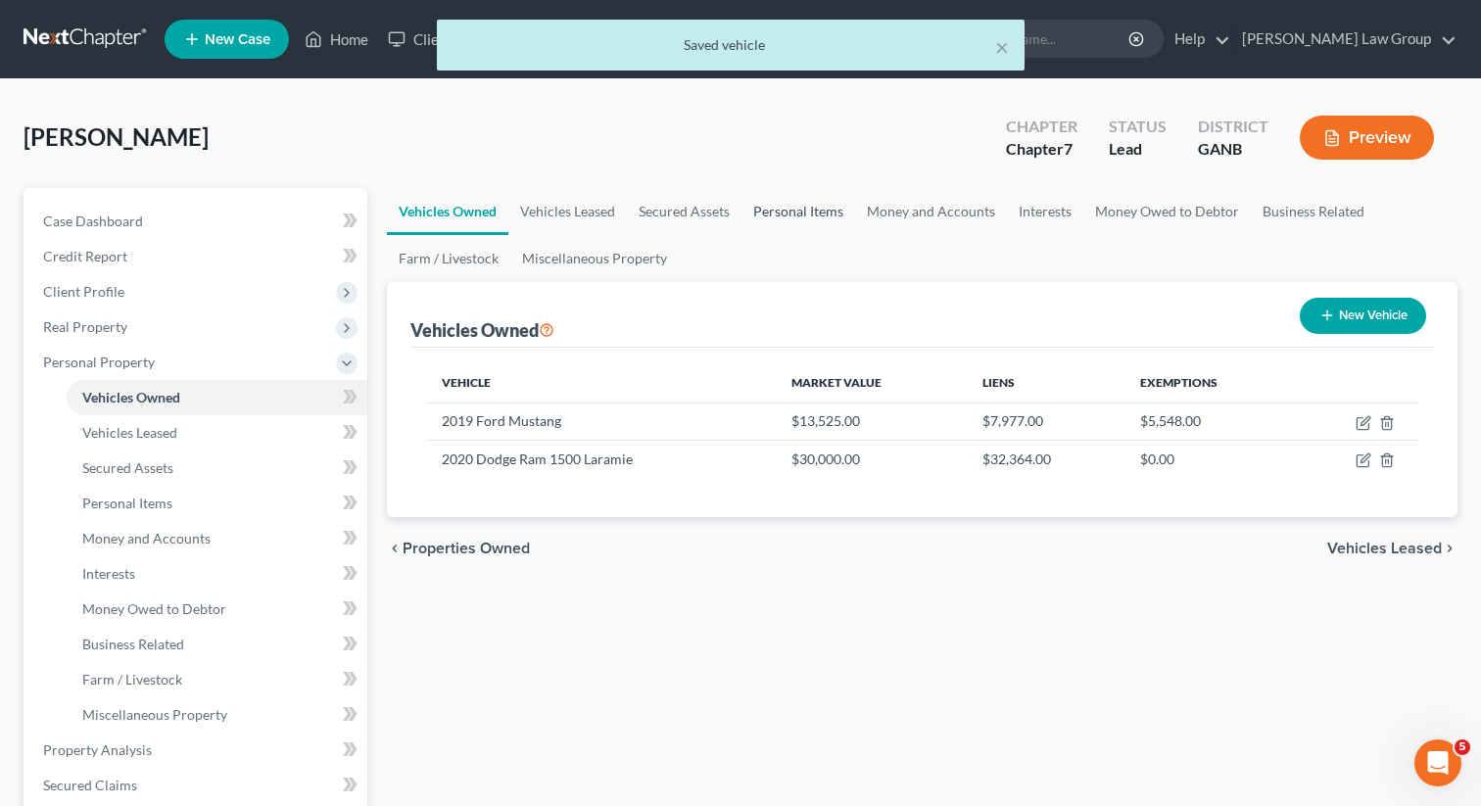
click at [785, 208] on link "Personal Items" at bounding box center [798, 211] width 114 height 47
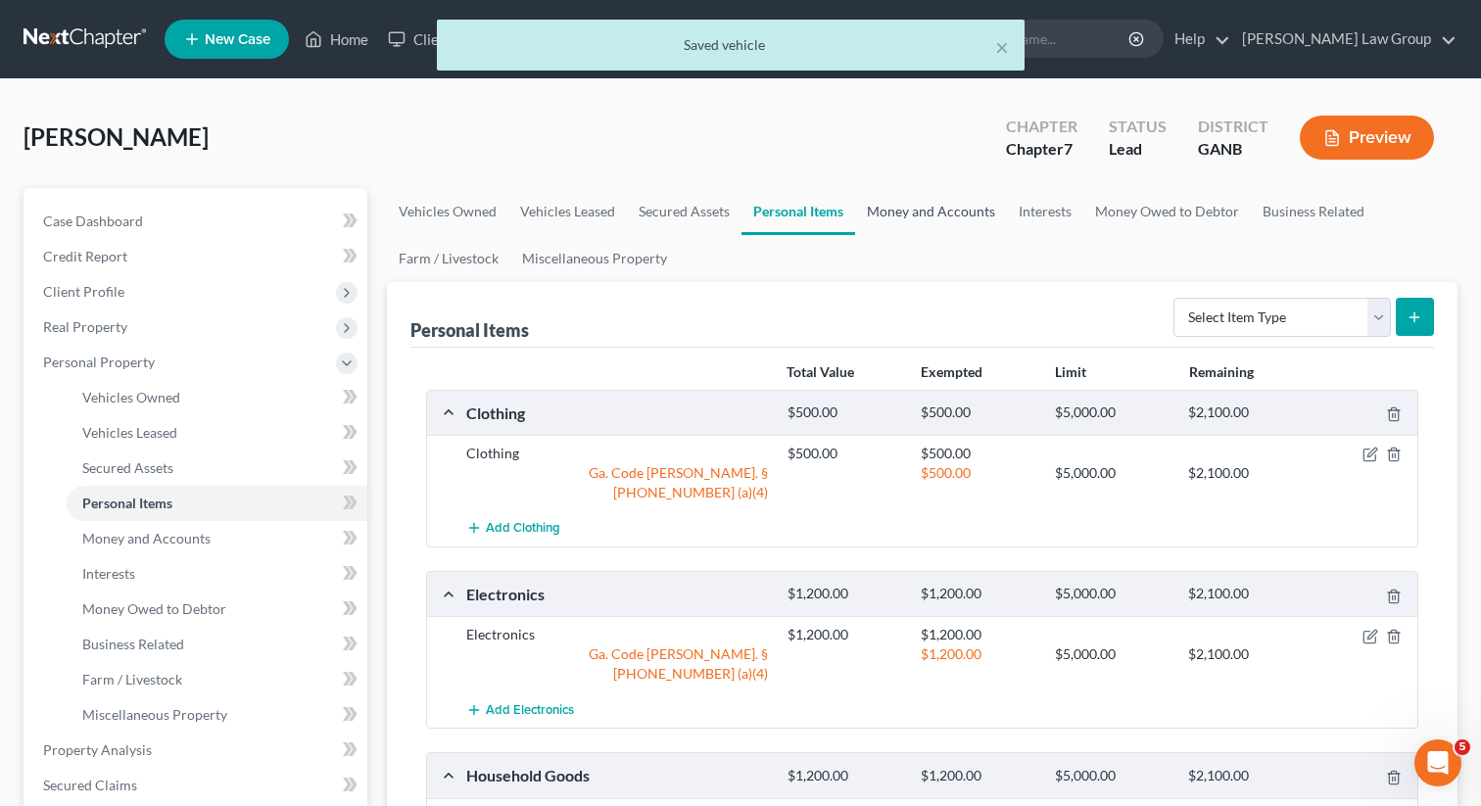
click at [922, 212] on link "Money and Accounts" at bounding box center [931, 211] width 152 height 47
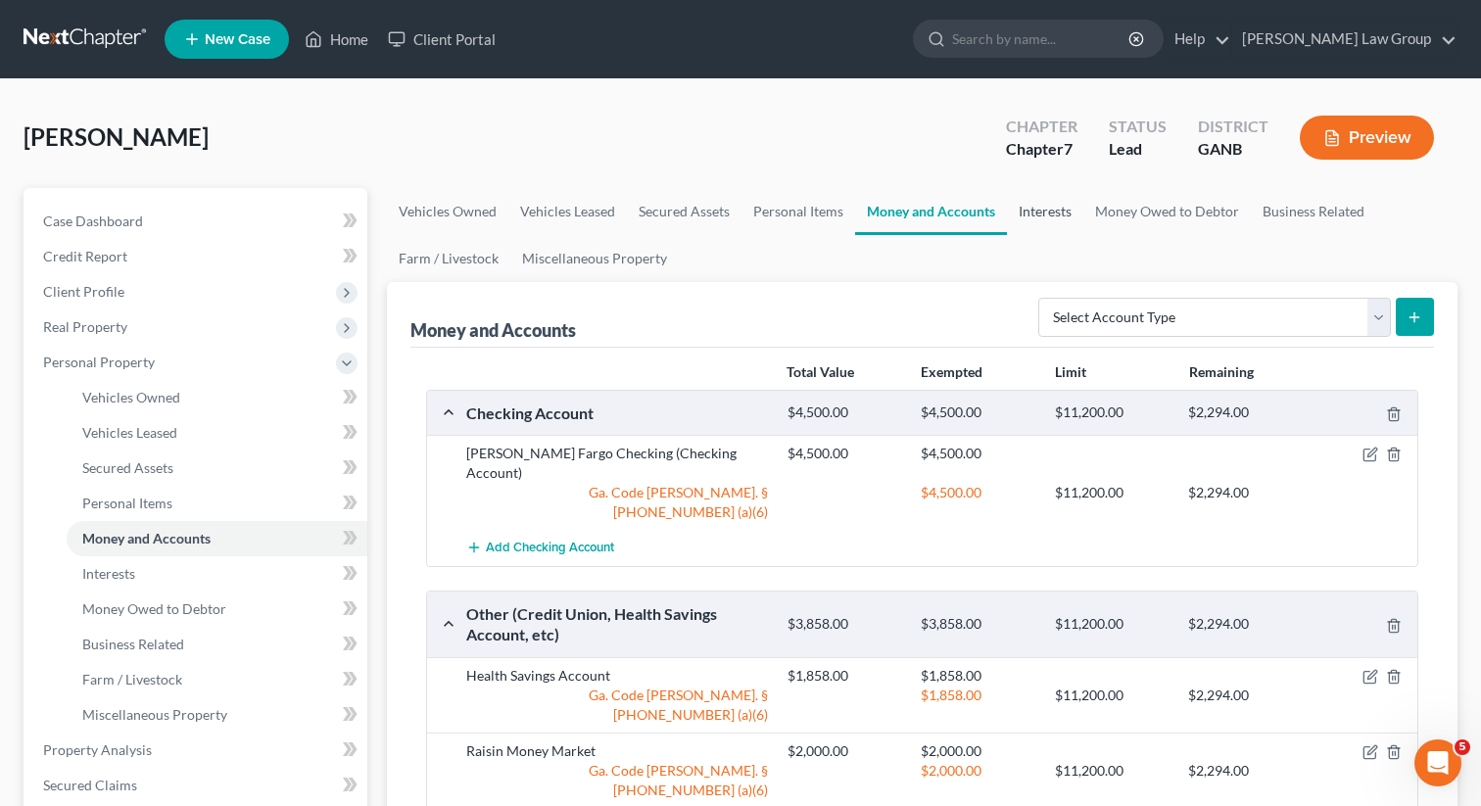
click at [1032, 218] on link "Interests" at bounding box center [1045, 211] width 76 height 47
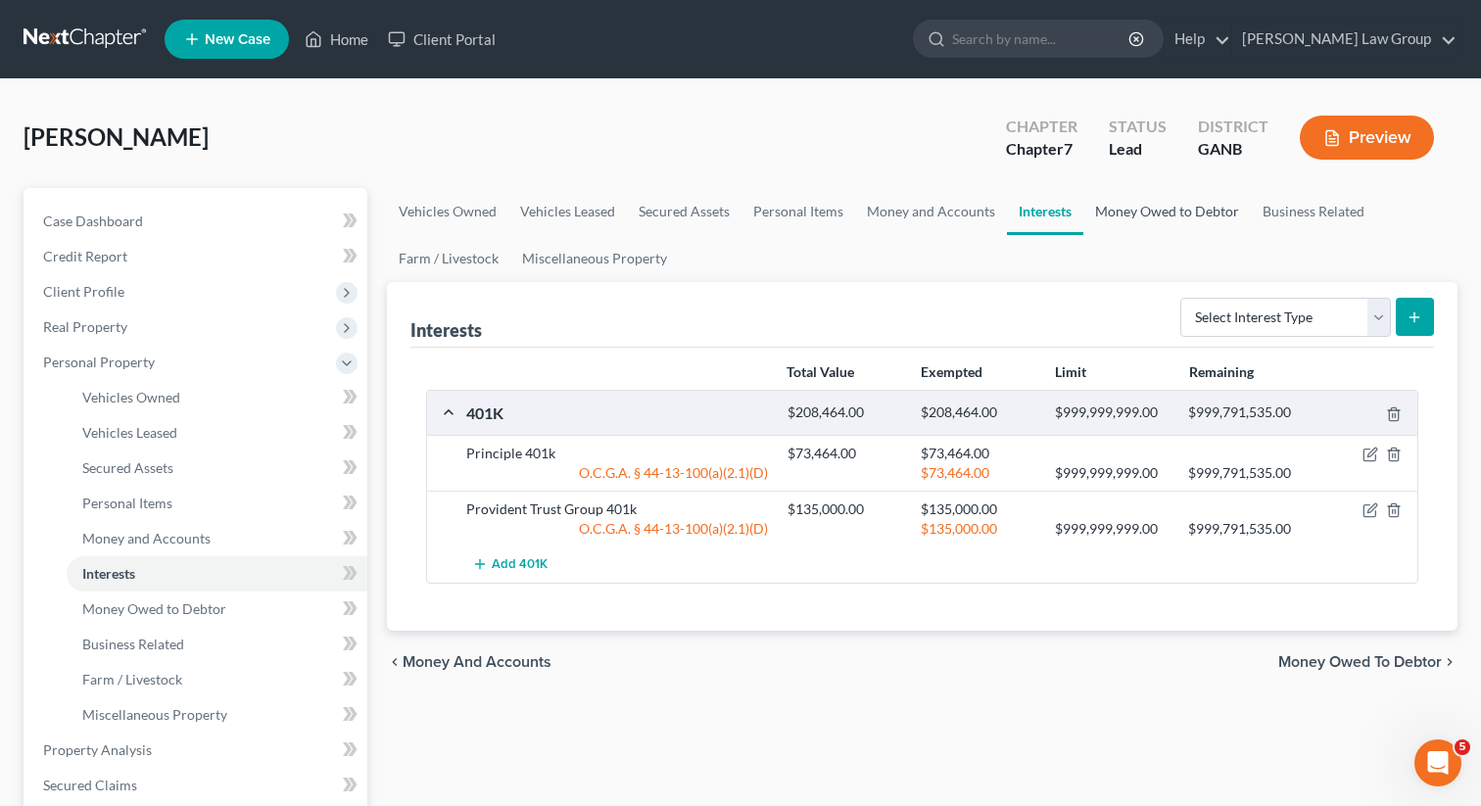
click at [1154, 215] on link "Money Owed to Debtor" at bounding box center [1166, 211] width 167 height 47
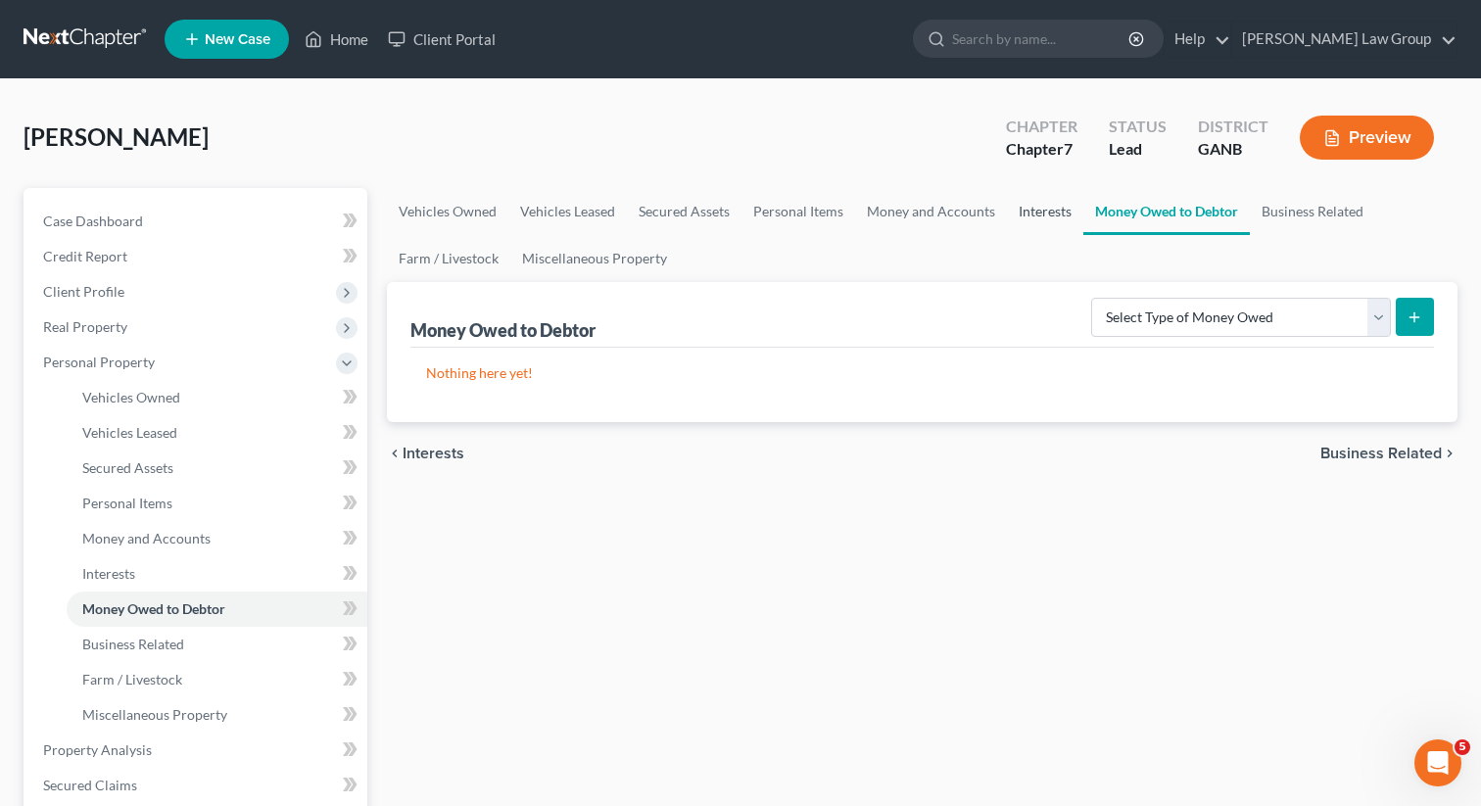
click at [1028, 207] on link "Interests" at bounding box center [1045, 211] width 76 height 47
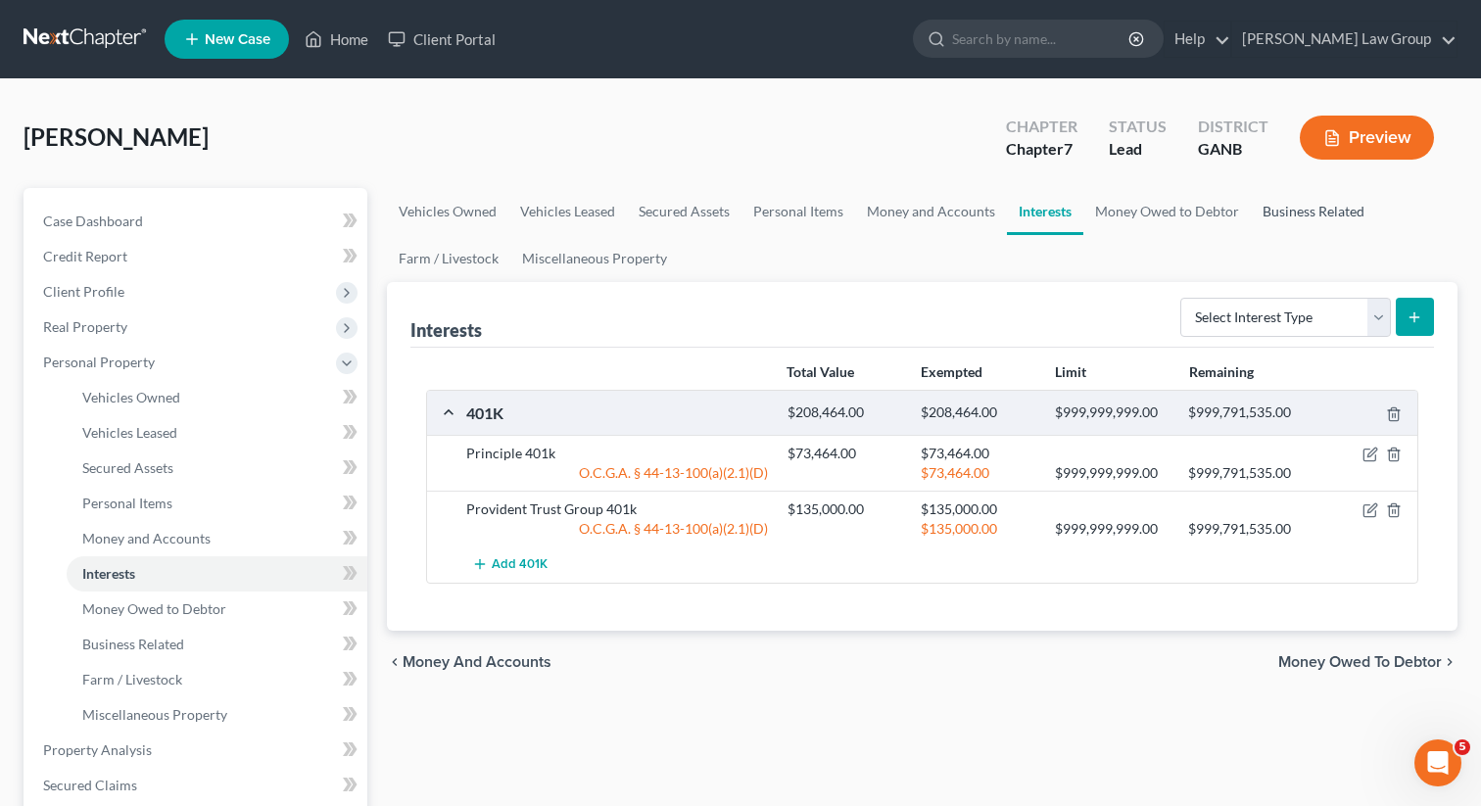
click at [1294, 216] on link "Business Related" at bounding box center [1313, 211] width 125 height 47
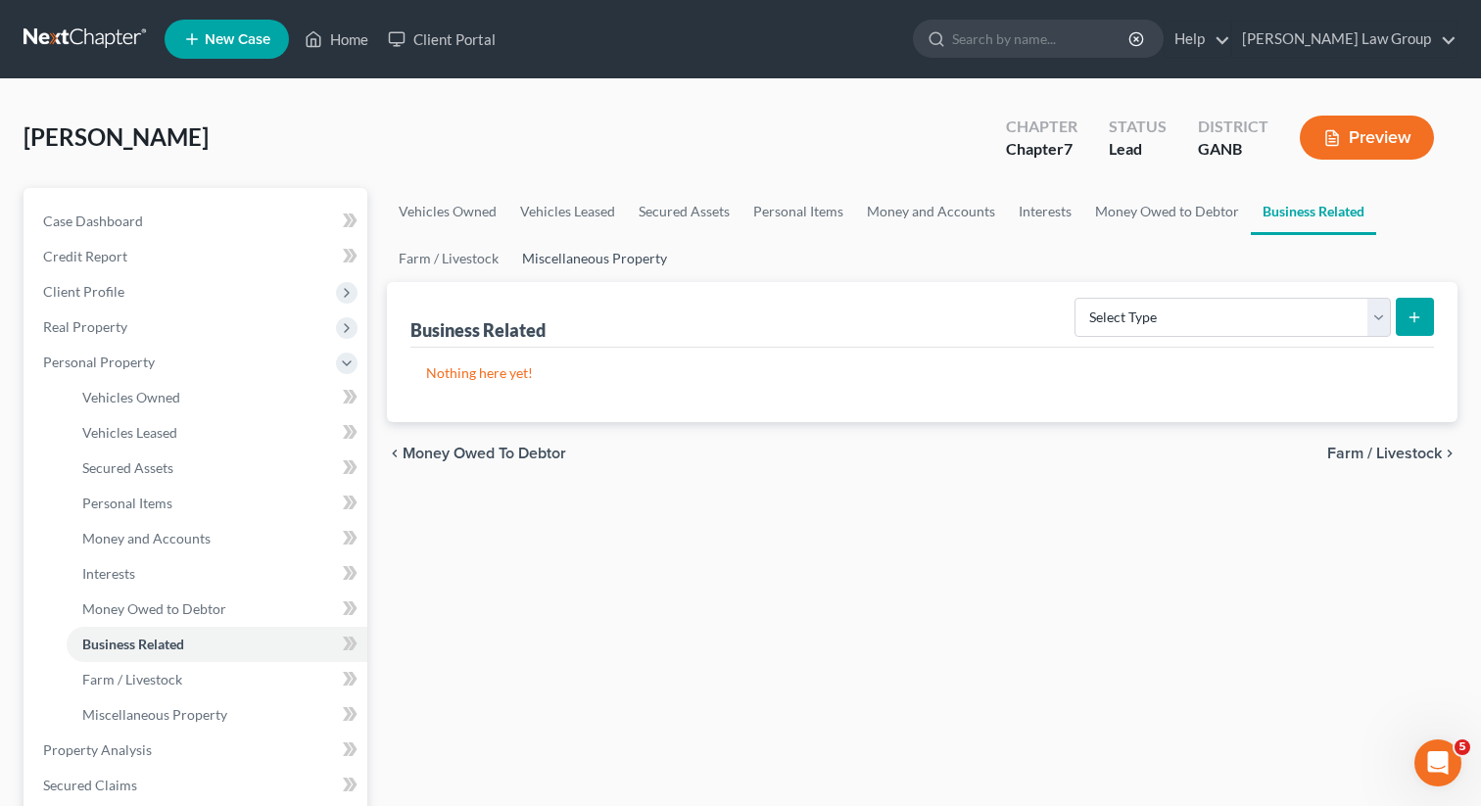
click at [586, 261] on link "Miscellaneous Property" at bounding box center [594, 258] width 168 height 47
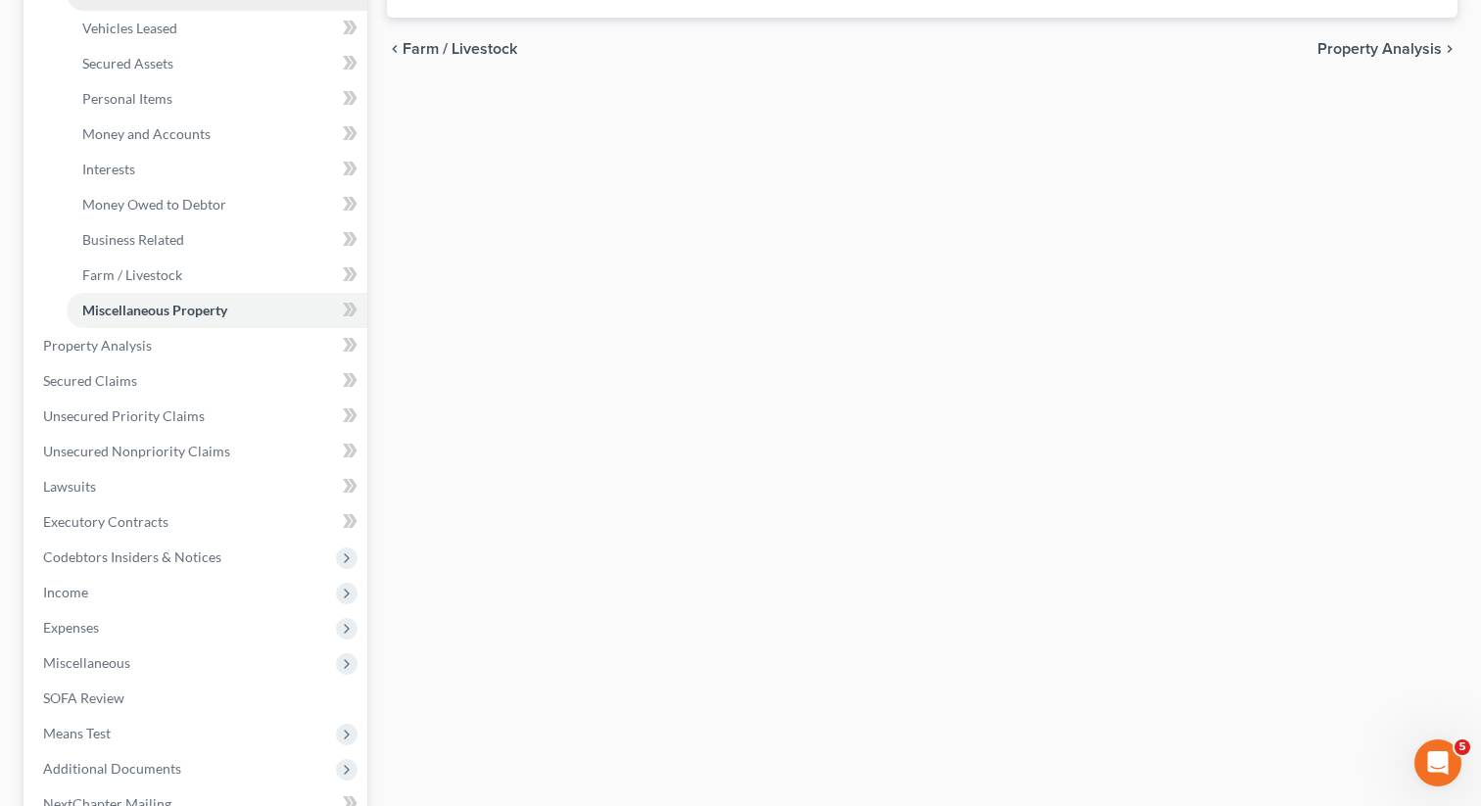
scroll to position [441, 0]
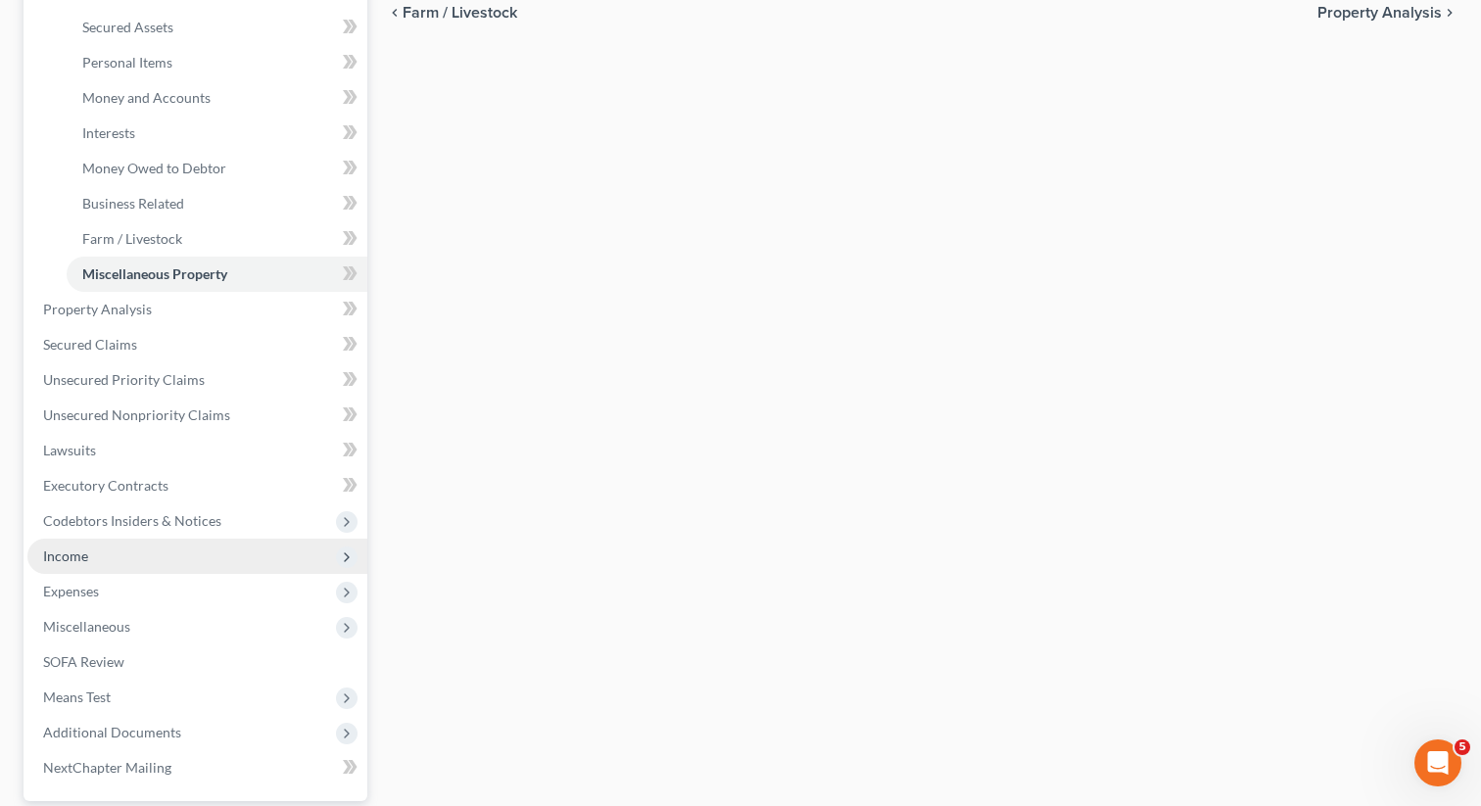
click at [109, 551] on span "Income" at bounding box center [197, 556] width 340 height 35
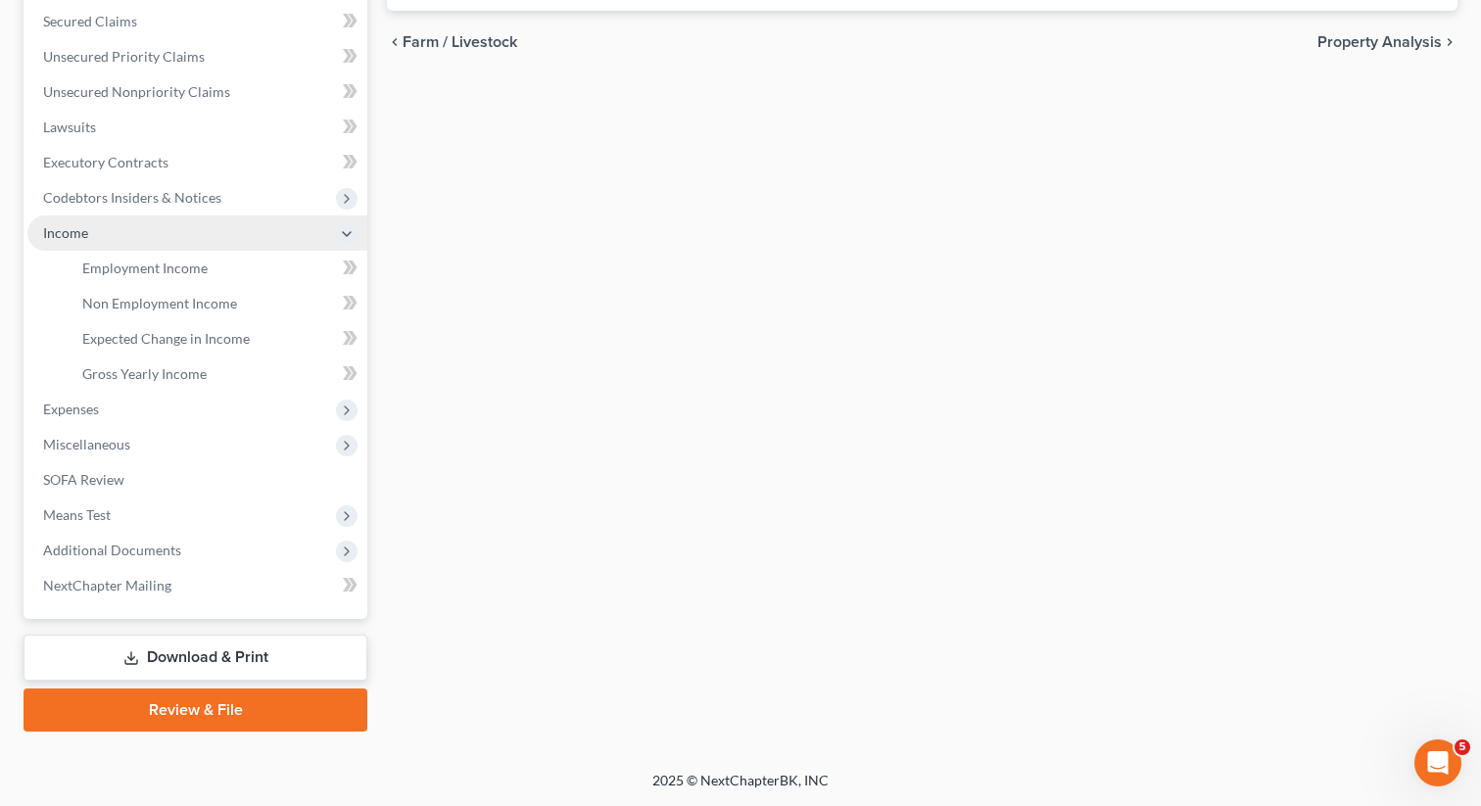
scroll to position [409, 0]
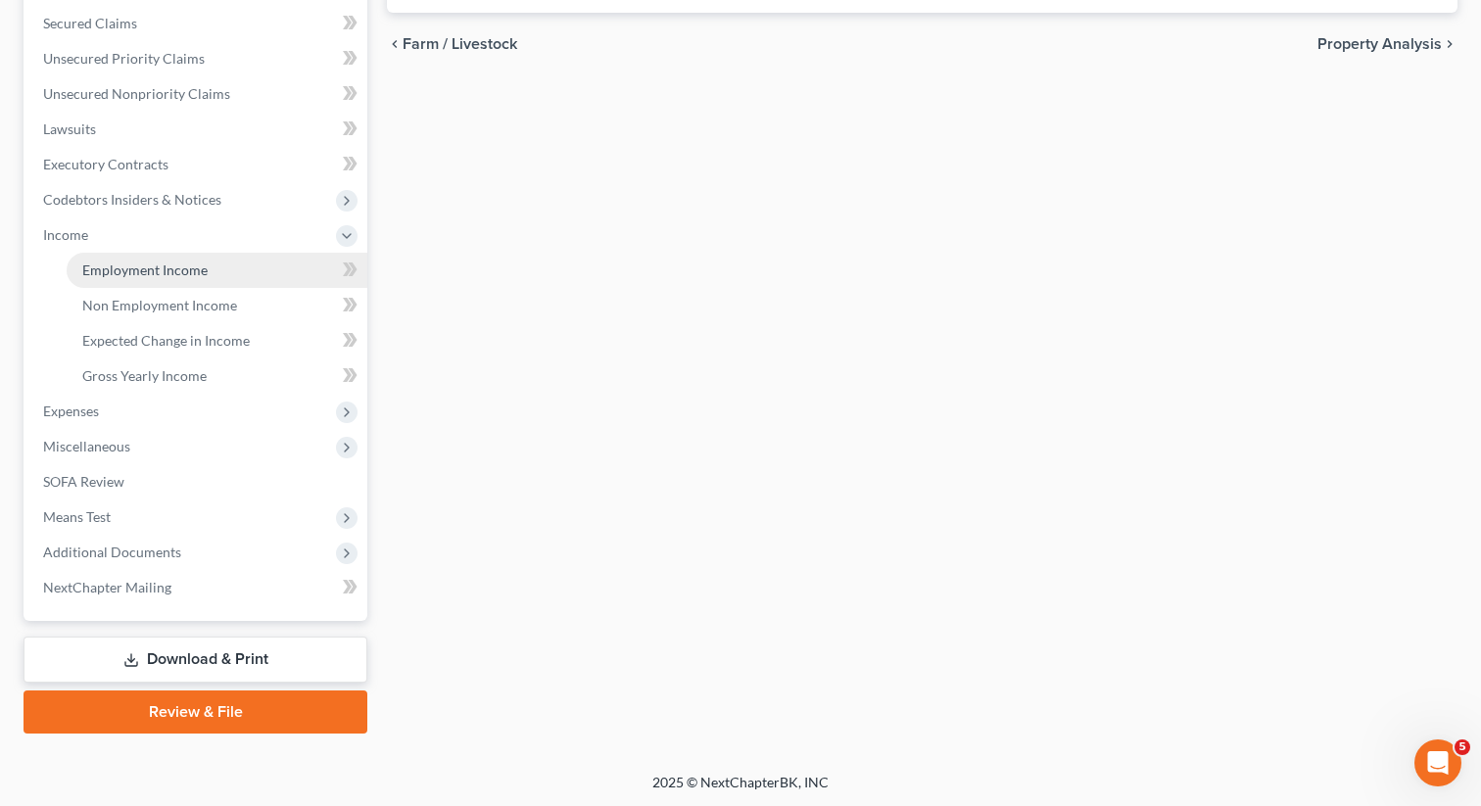
click at [120, 272] on span "Employment Income" at bounding box center [144, 270] width 125 height 17
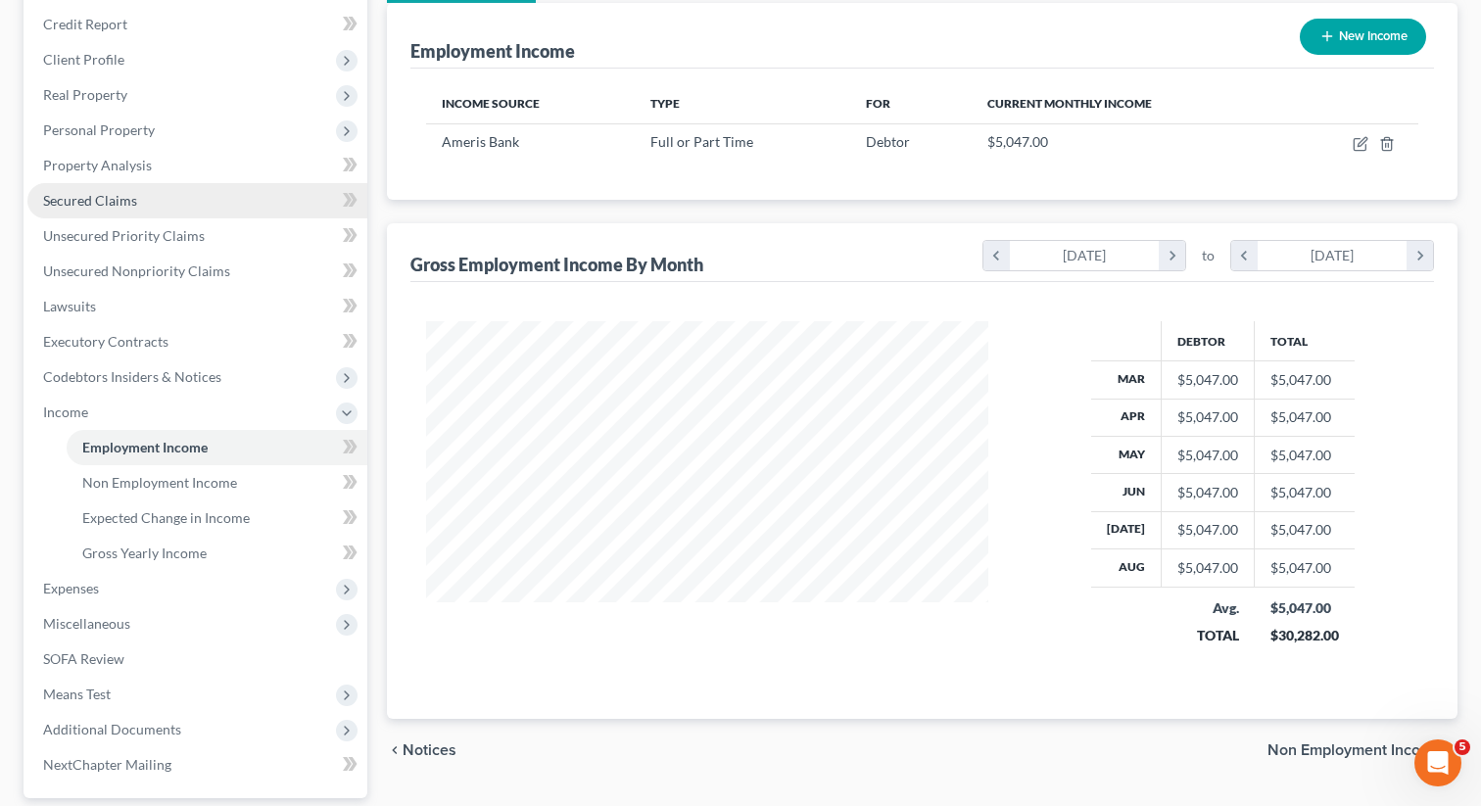
scroll to position [409, 0]
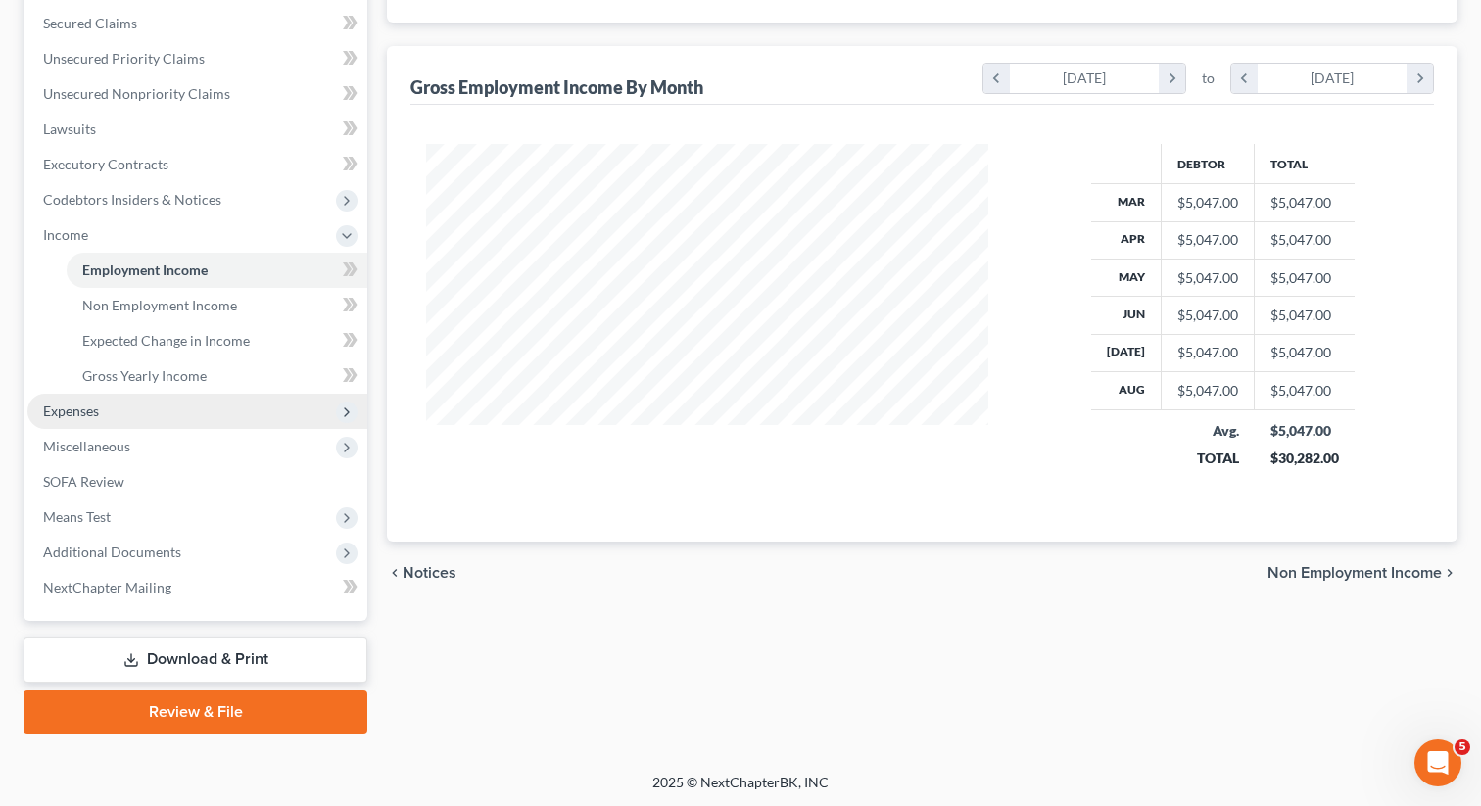
click at [156, 417] on span "Expenses" at bounding box center [197, 411] width 340 height 35
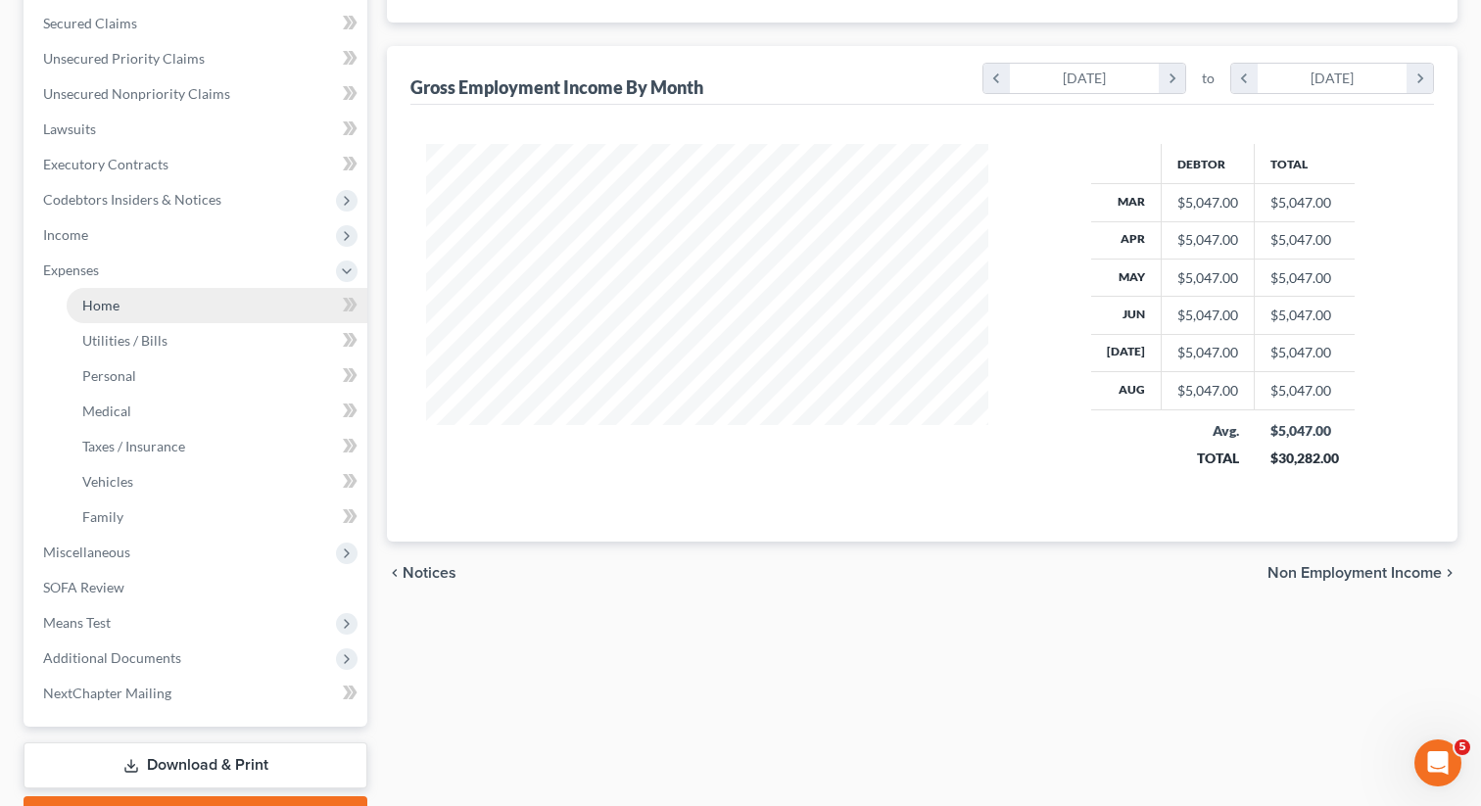
click at [131, 309] on link "Home" at bounding box center [217, 305] width 301 height 35
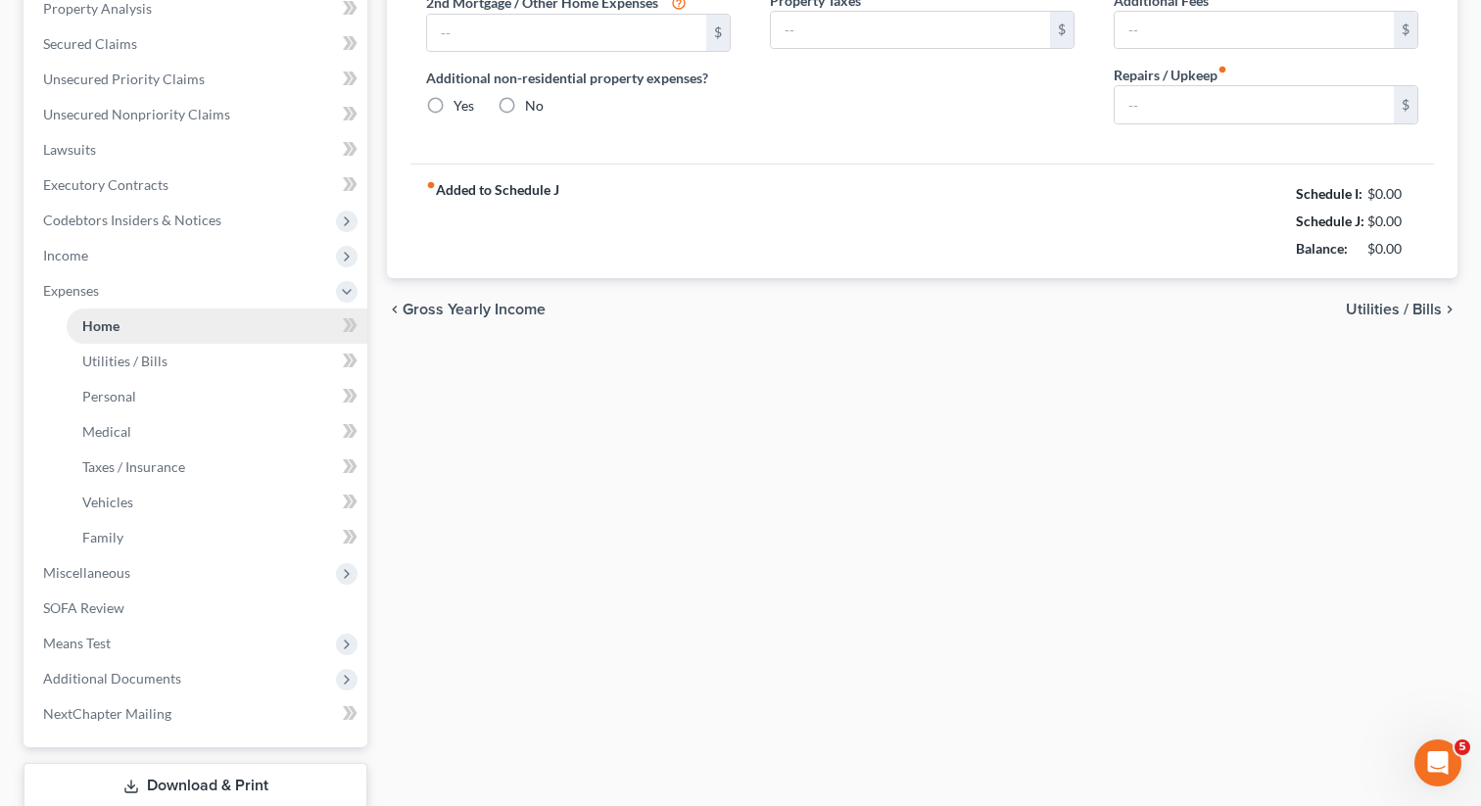
type input "2,000.00"
type input "0.00"
radio input "true"
type input "0.00"
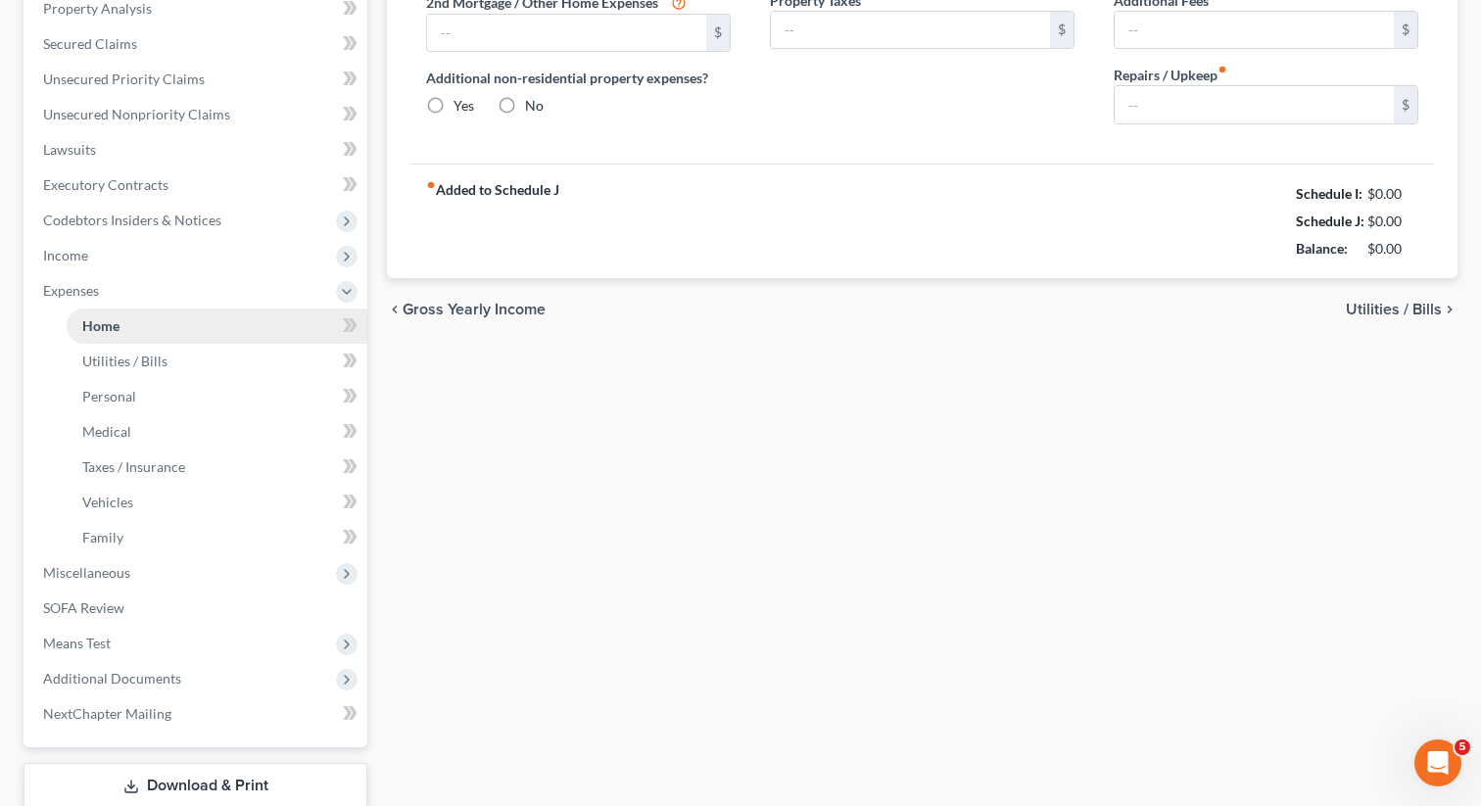
type input "0.00"
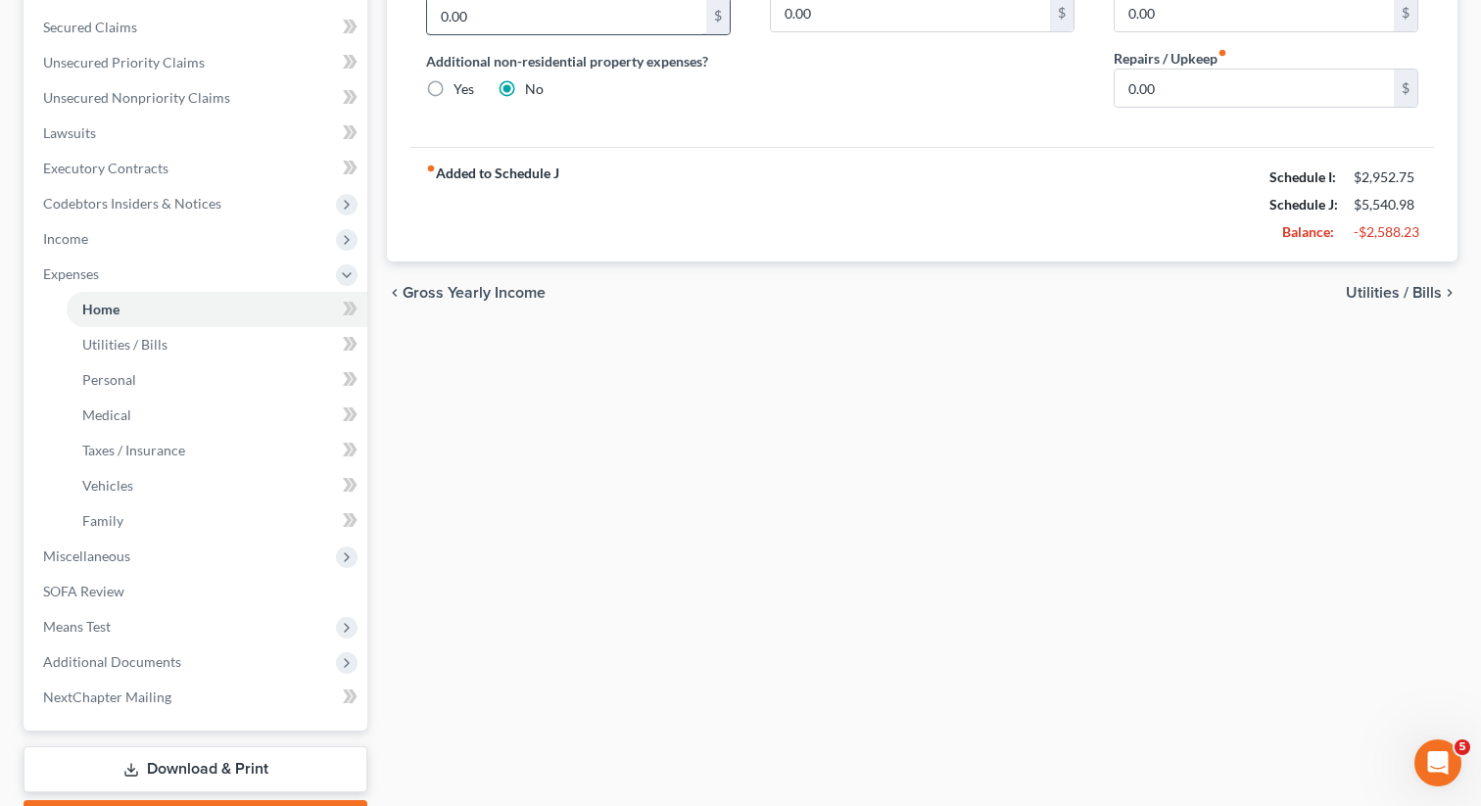
scroll to position [515, 0]
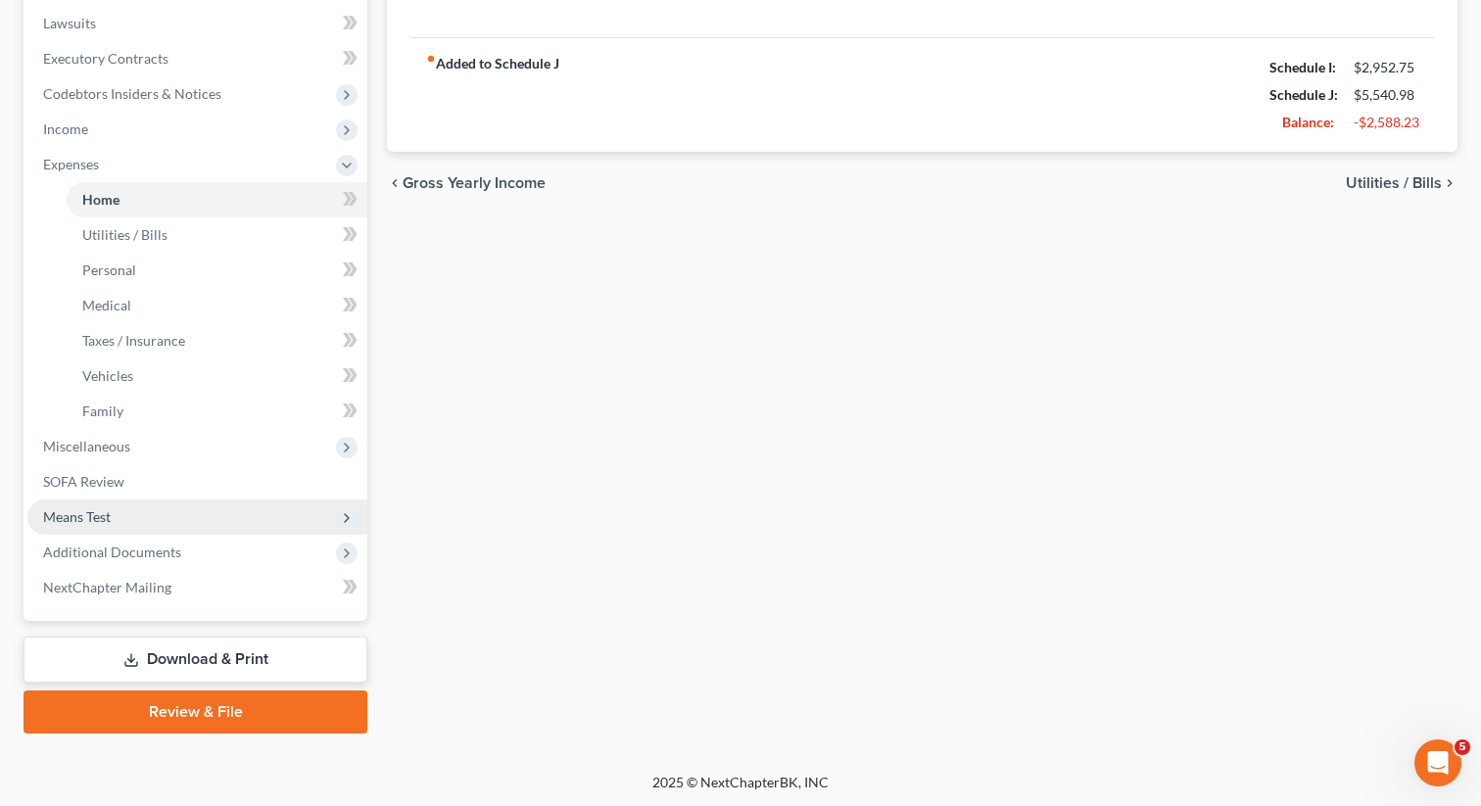
click at [127, 523] on span "Means Test" at bounding box center [197, 517] width 340 height 35
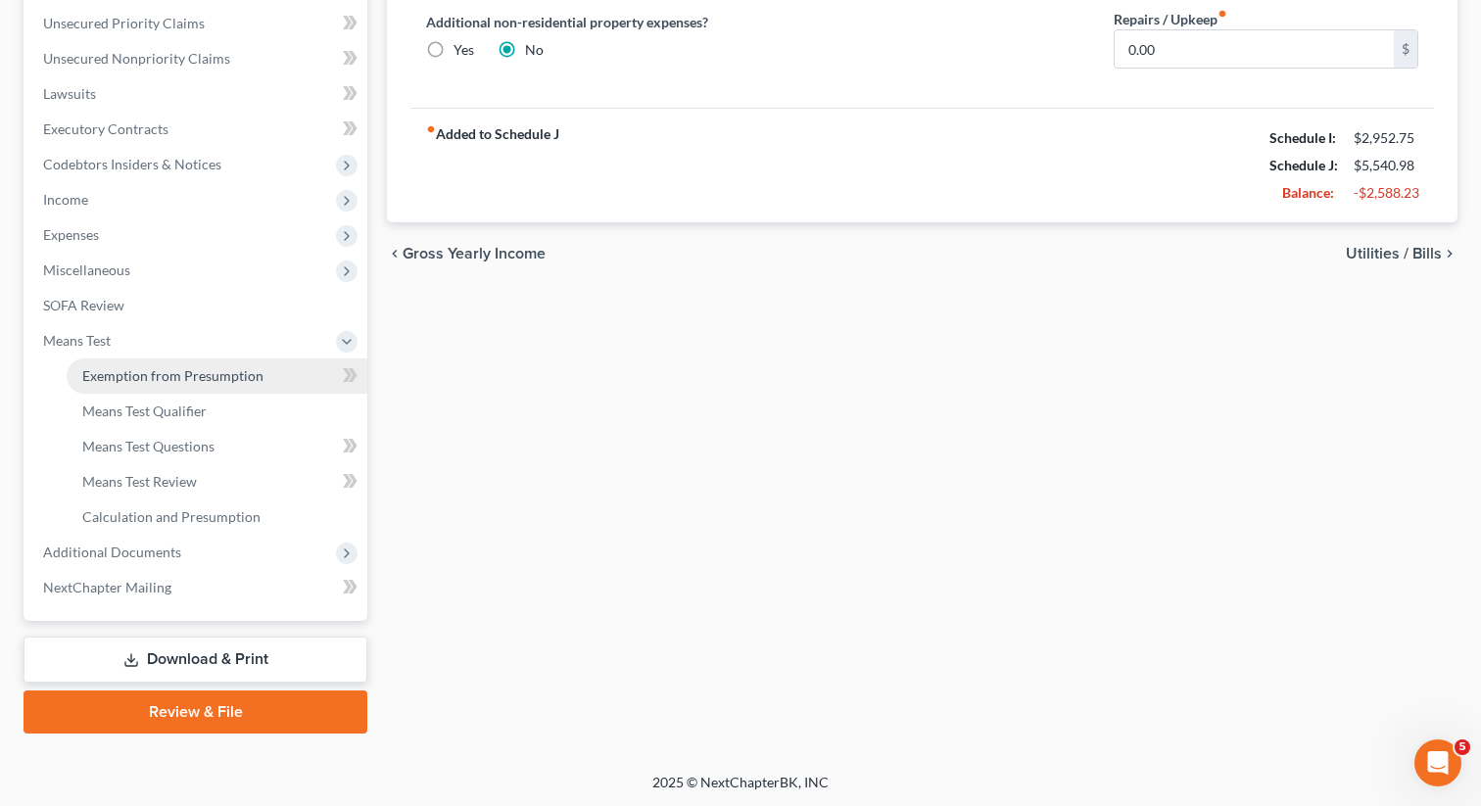
click at [188, 373] on span "Exemption from Presumption" at bounding box center [172, 375] width 181 height 17
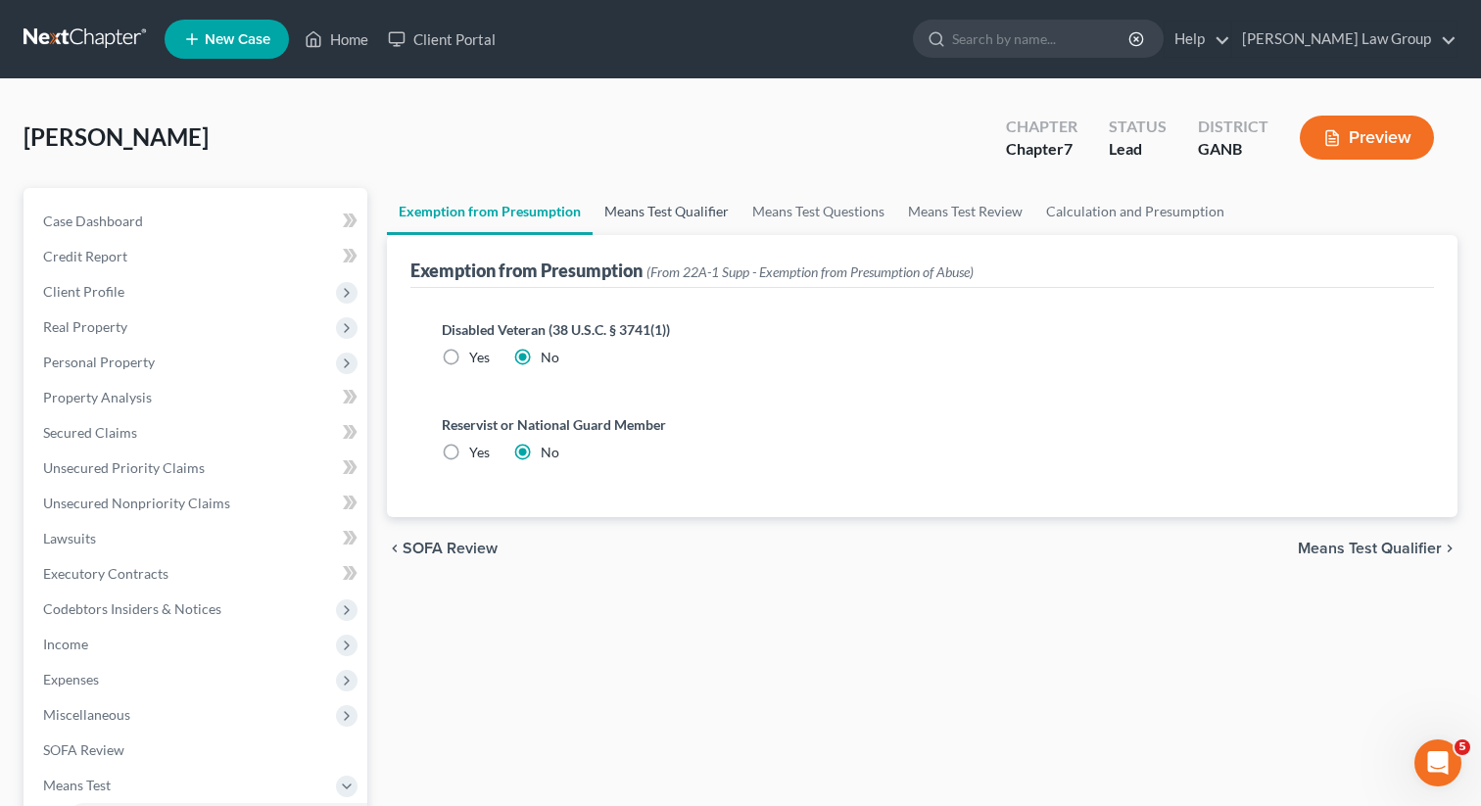
click at [655, 219] on link "Means Test Qualifier" at bounding box center [667, 211] width 148 height 47
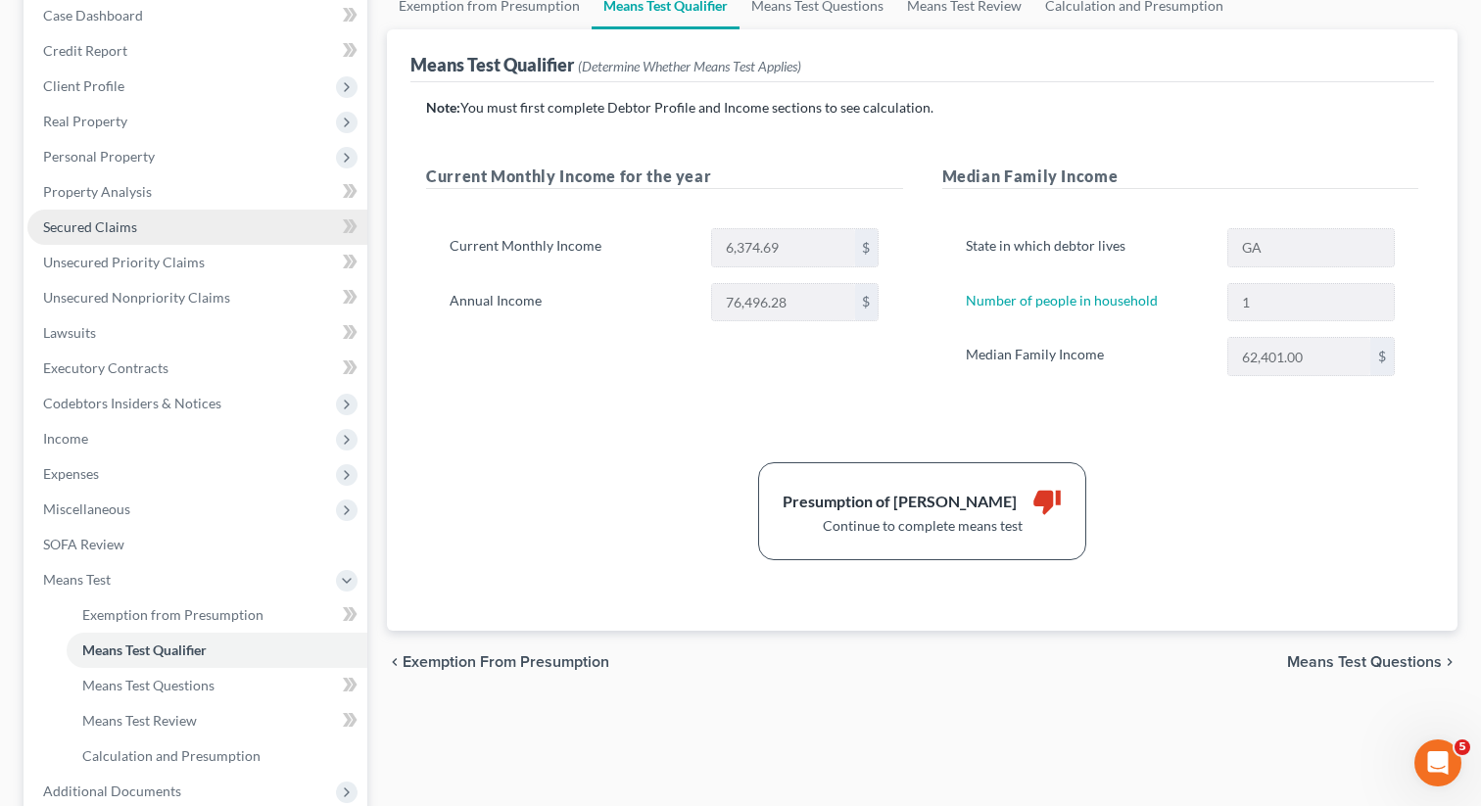
scroll to position [310, 0]
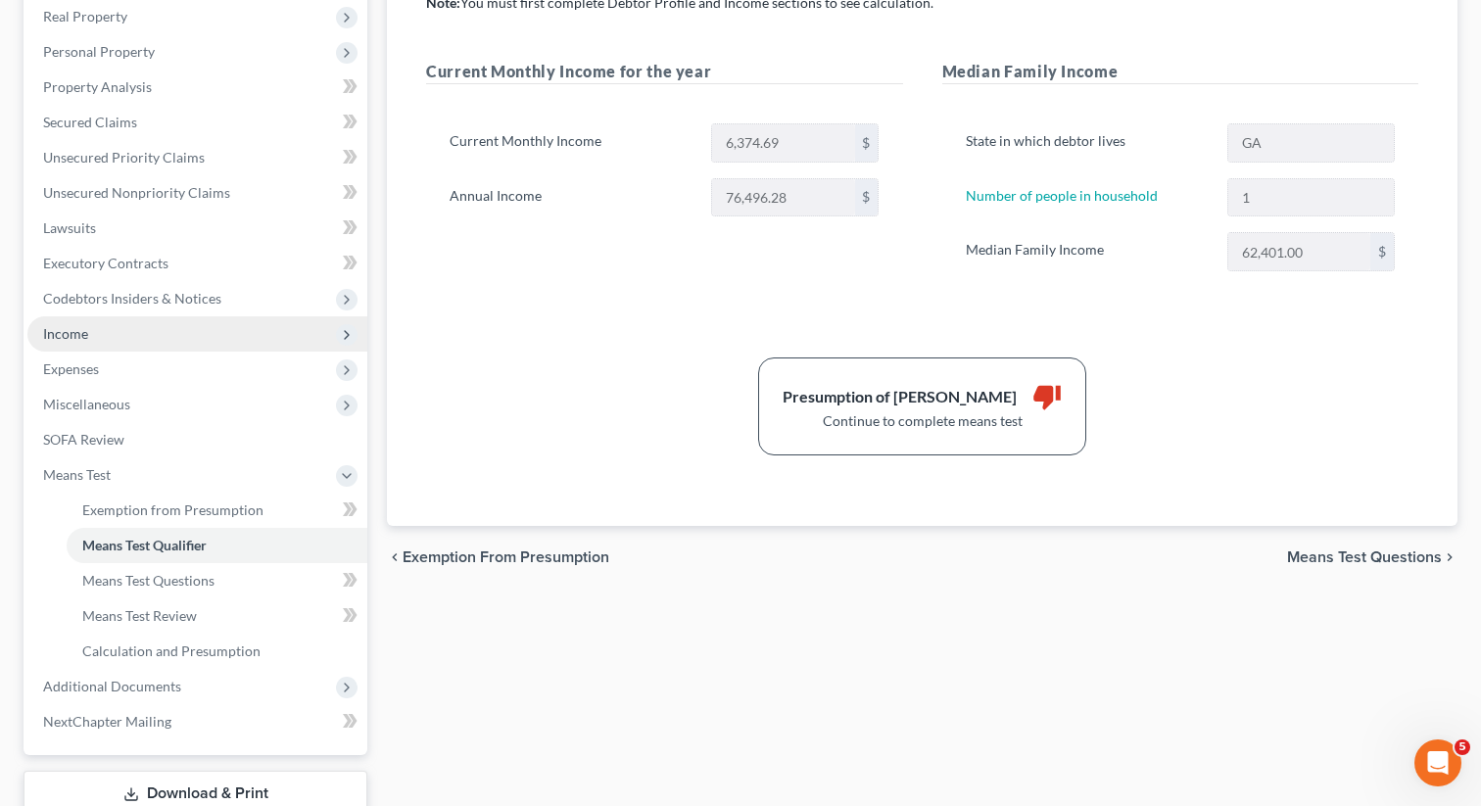
click at [127, 333] on span "Income" at bounding box center [197, 333] width 340 height 35
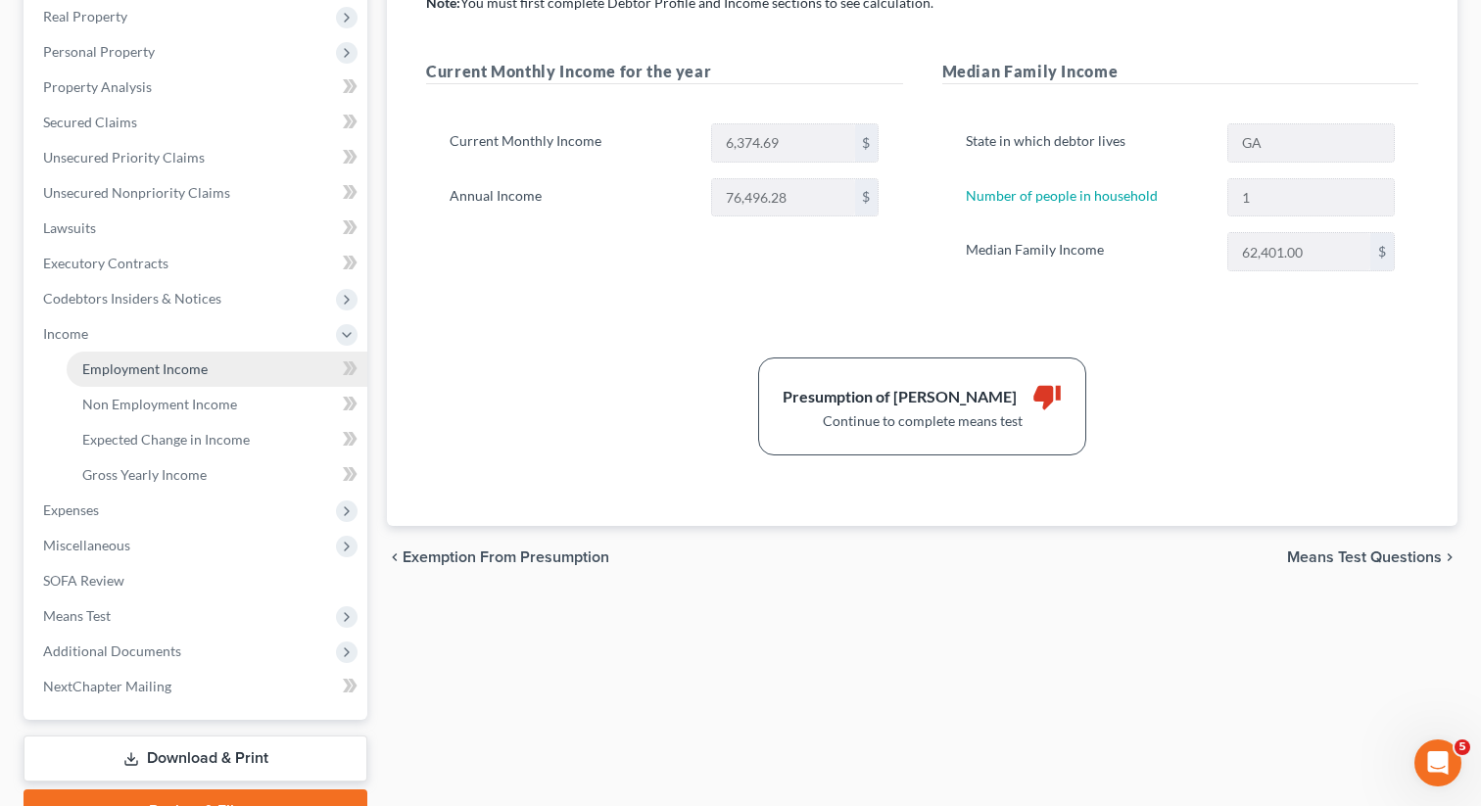
click at [114, 361] on span "Employment Income" at bounding box center [144, 368] width 125 height 17
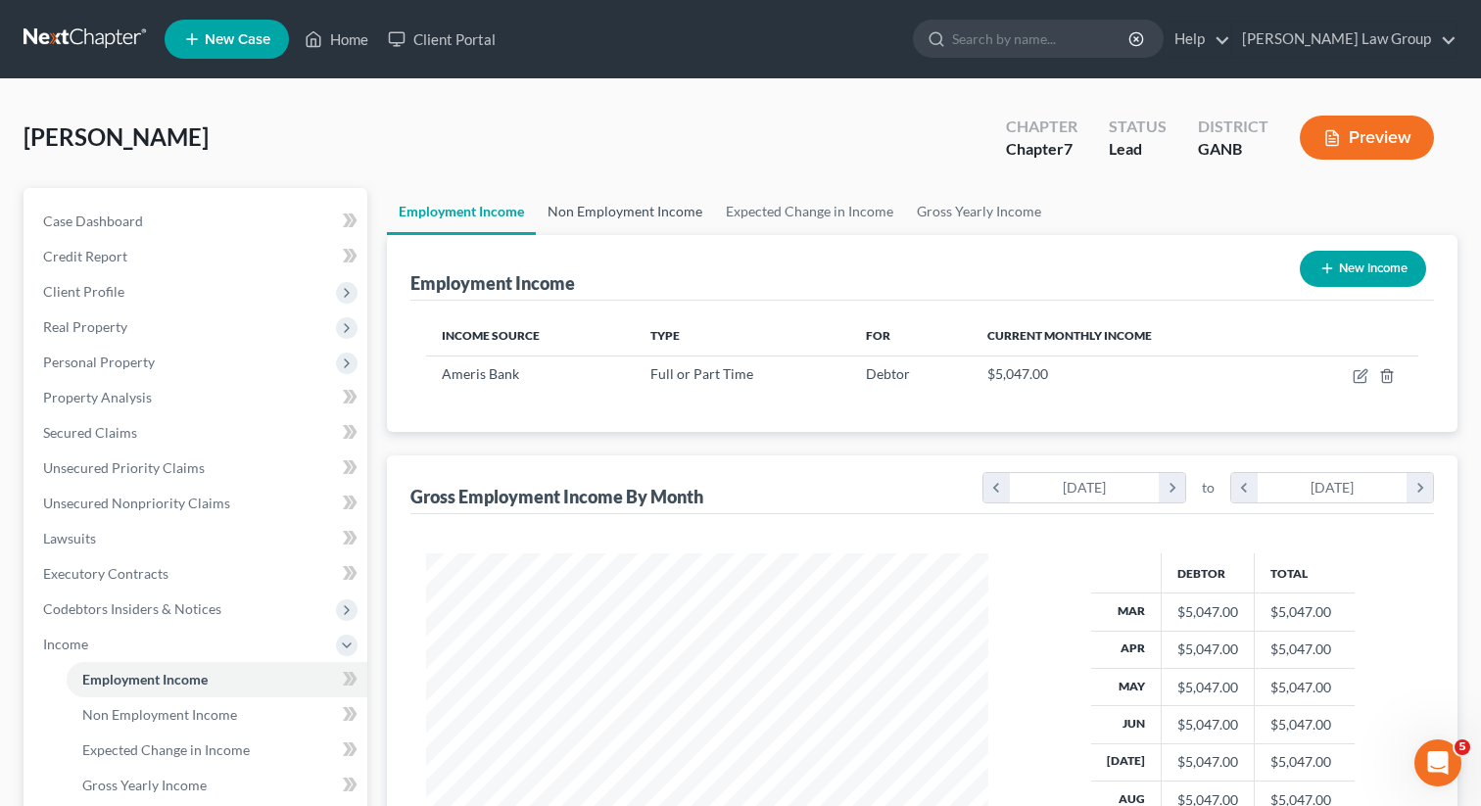
click at [595, 217] on link "Non Employment Income" at bounding box center [625, 211] width 178 height 47
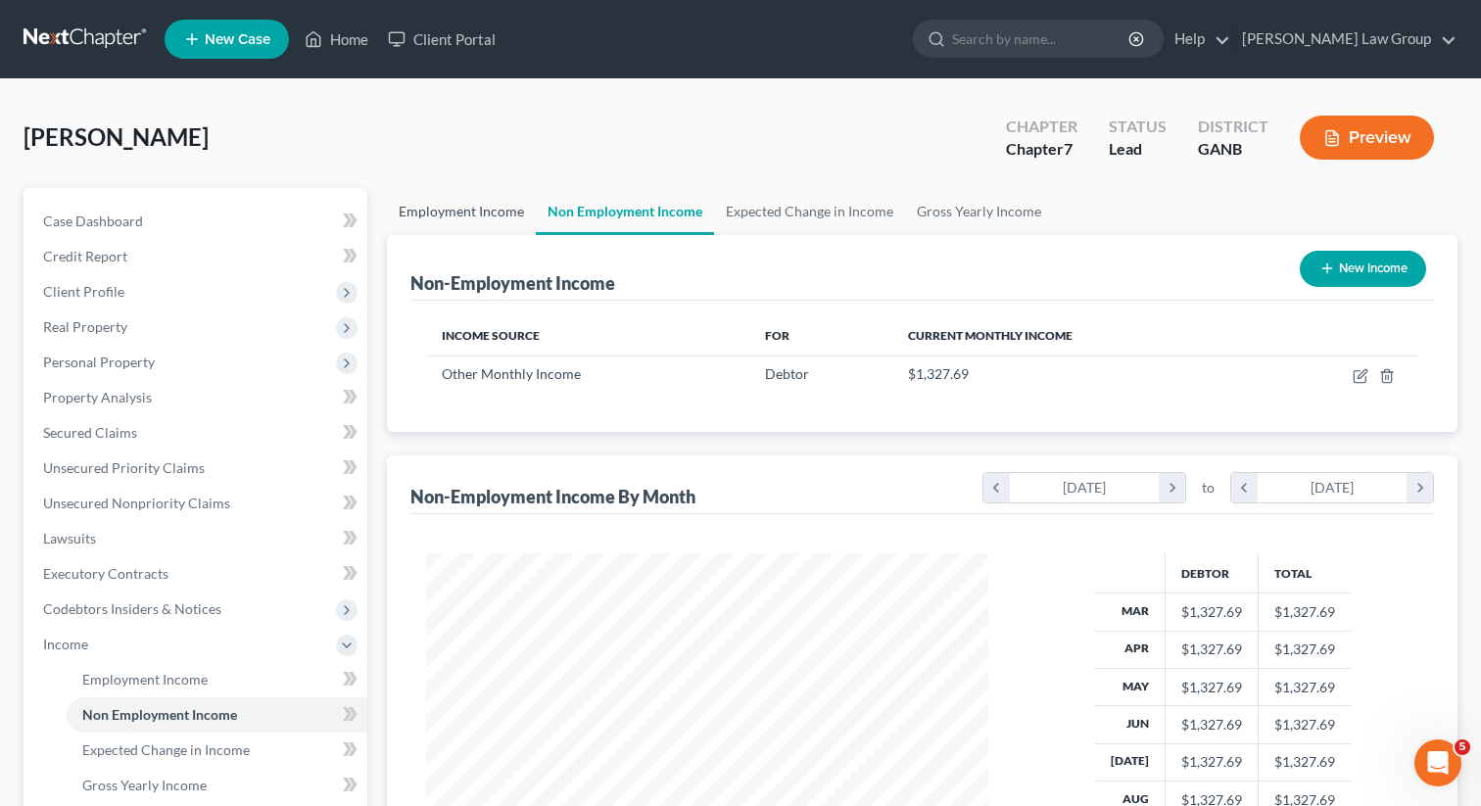
scroll to position [351, 601]
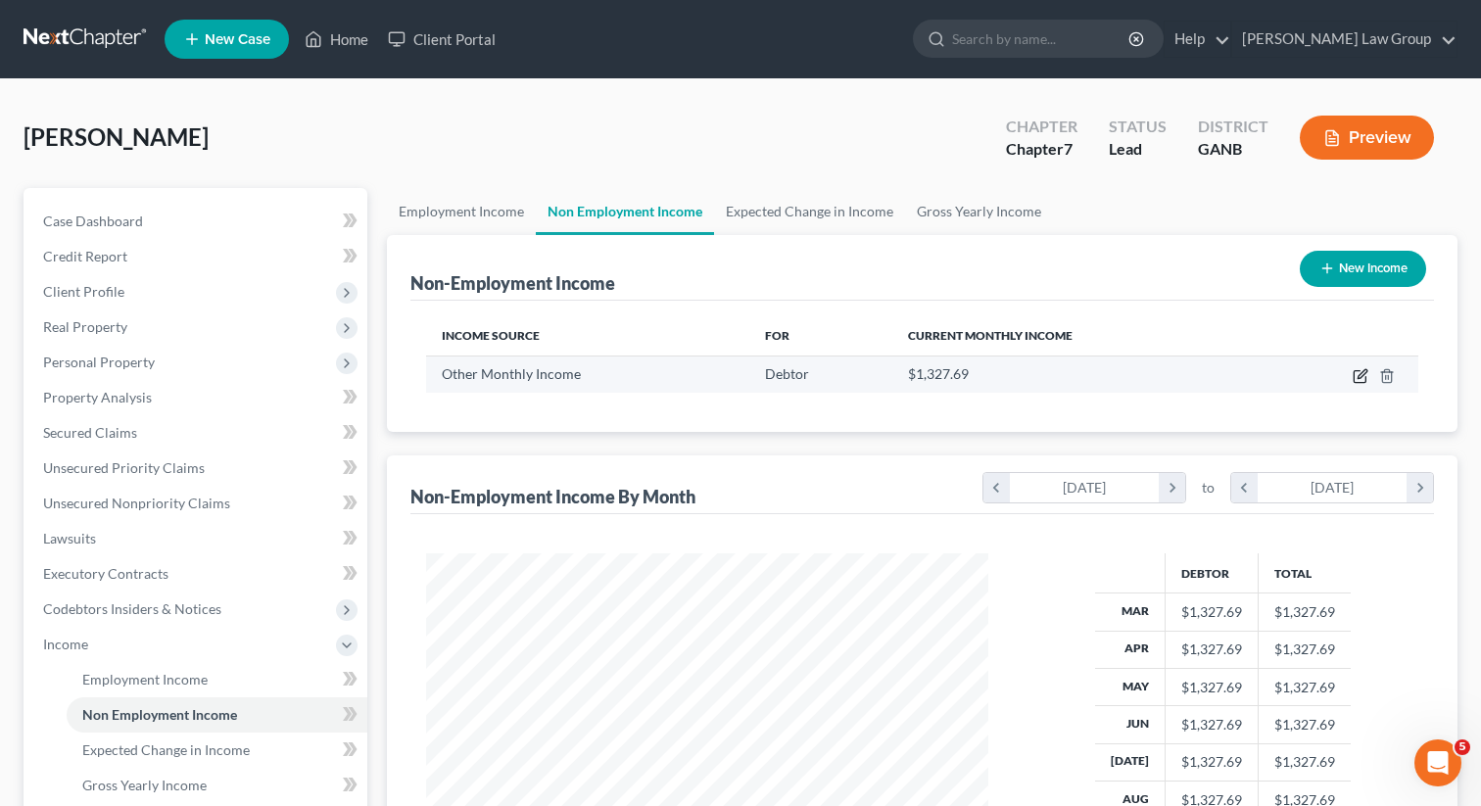
click at [1356, 377] on icon "button" at bounding box center [1361, 376] width 16 height 16
select select "13"
select select "0"
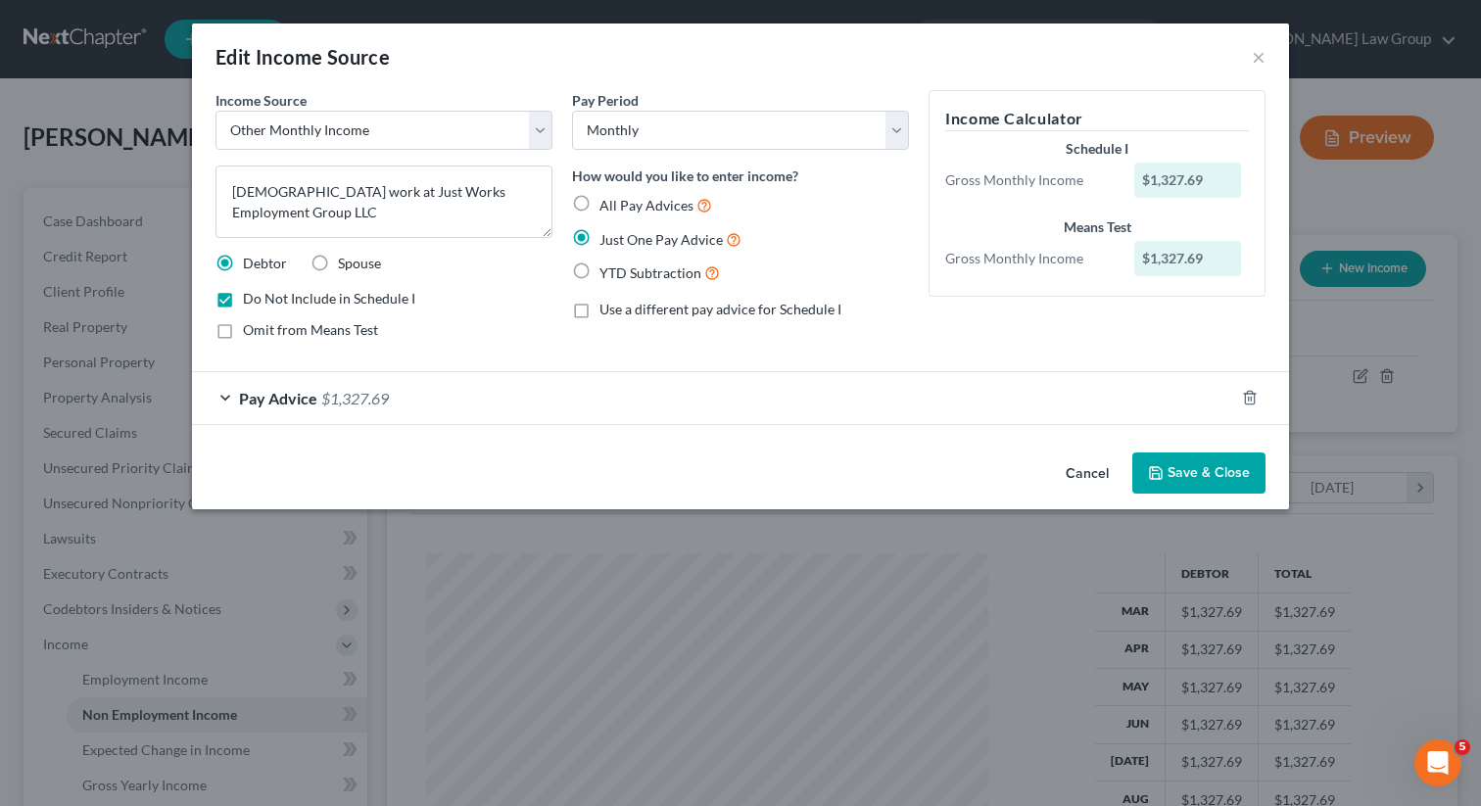
click at [257, 403] on span "Pay Advice" at bounding box center [278, 398] width 78 height 19
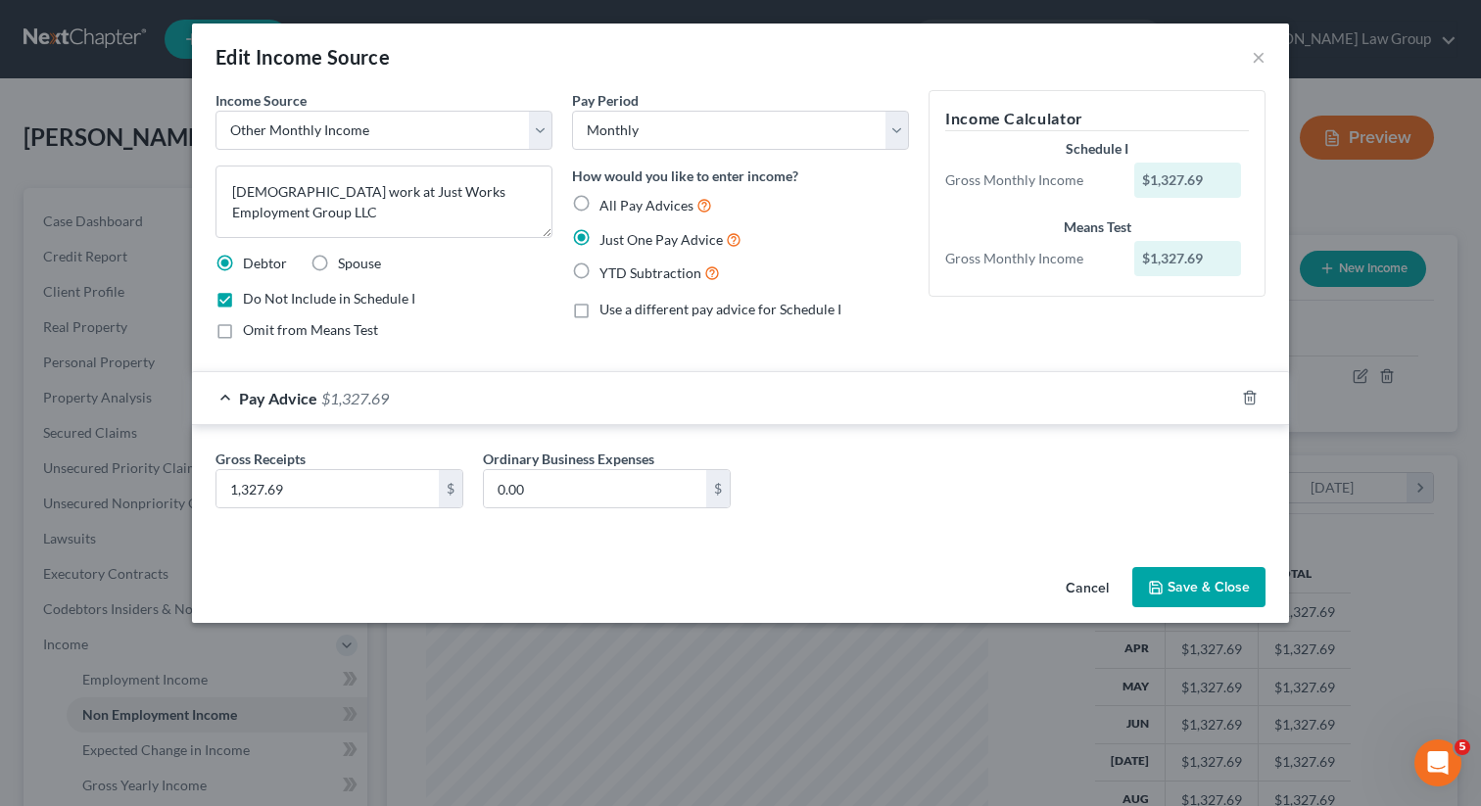
click at [253, 398] on span "Pay Advice" at bounding box center [278, 398] width 78 height 19
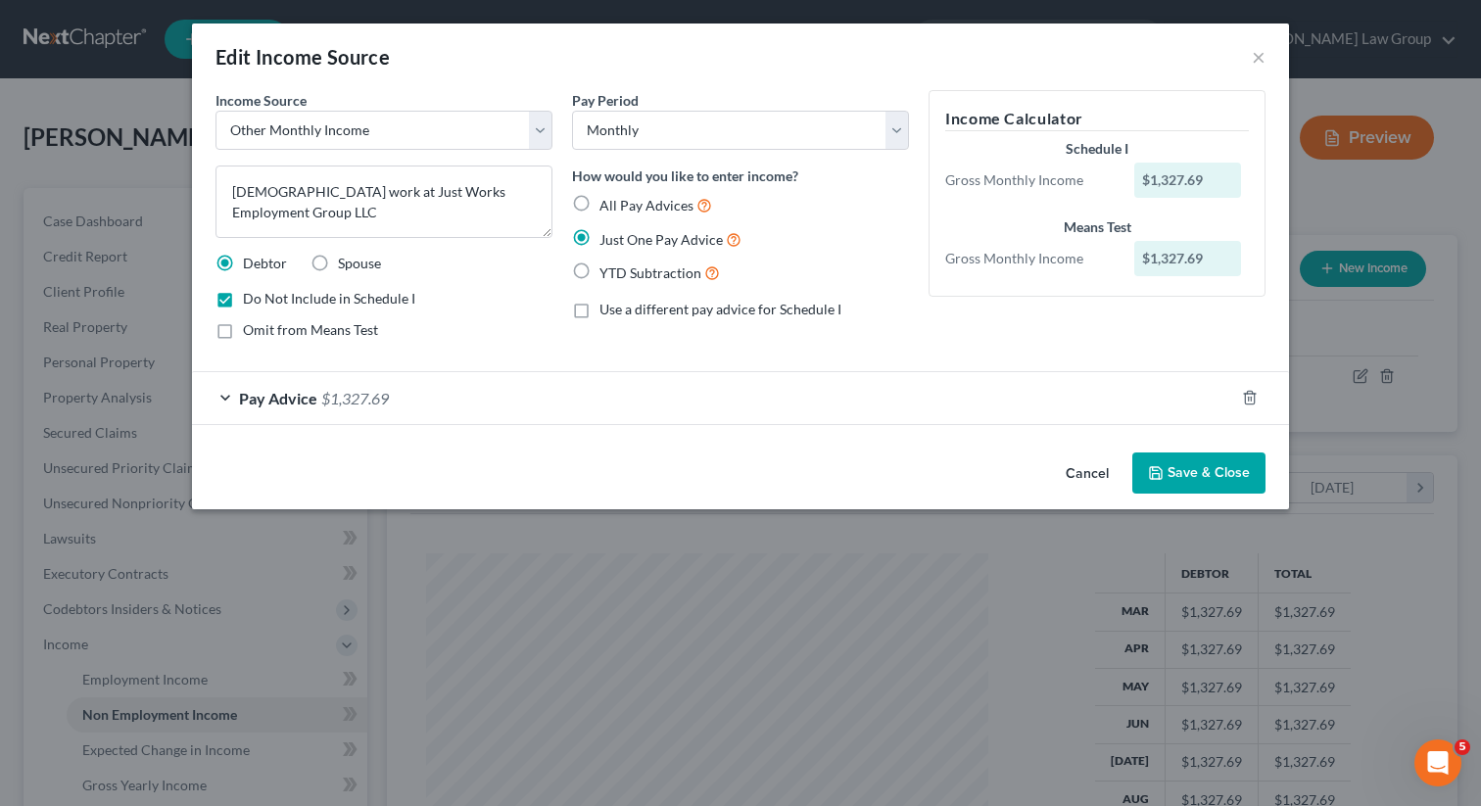
click at [262, 394] on span "Pay Advice" at bounding box center [278, 398] width 78 height 19
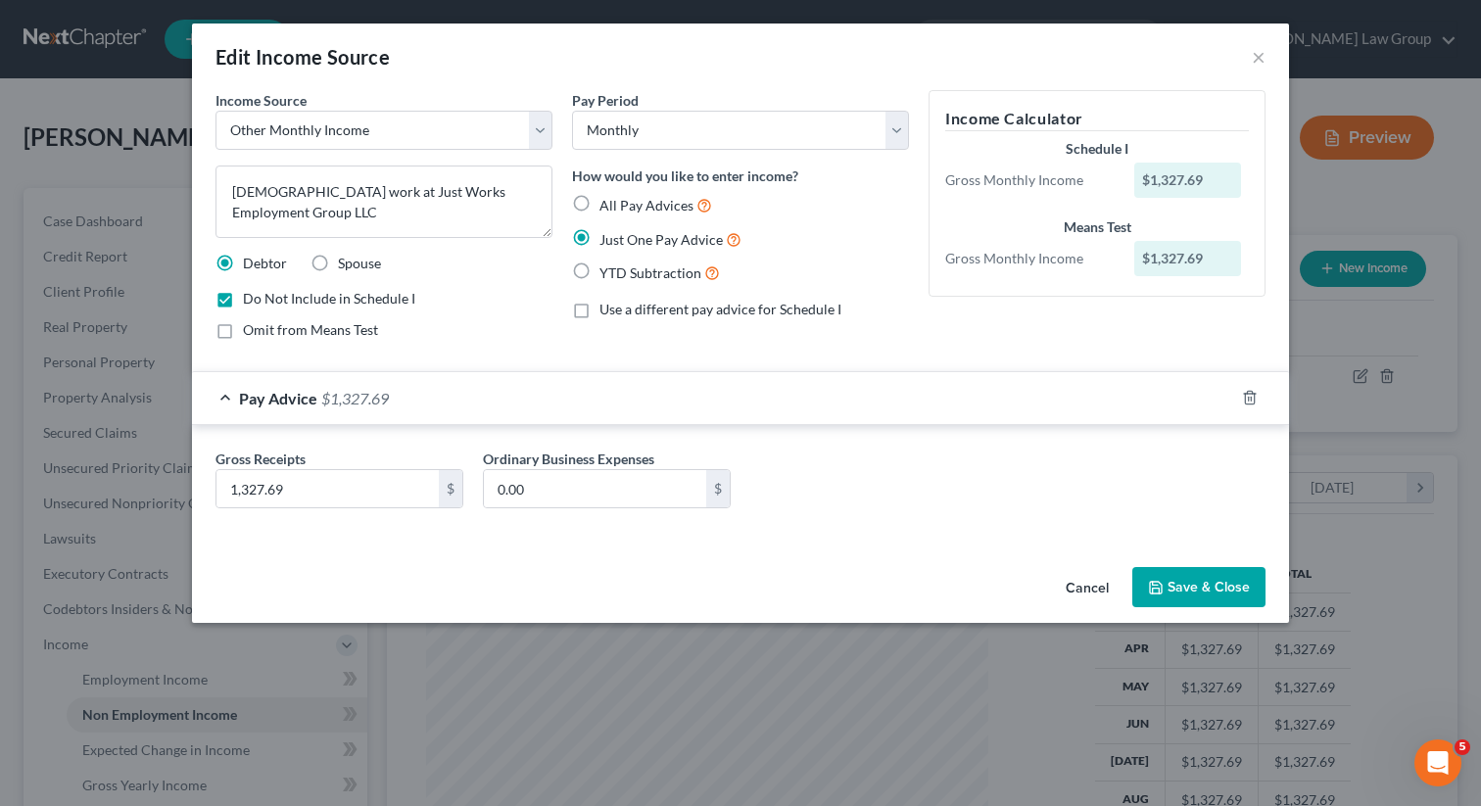
click at [262, 394] on span "Pay Advice" at bounding box center [278, 398] width 78 height 19
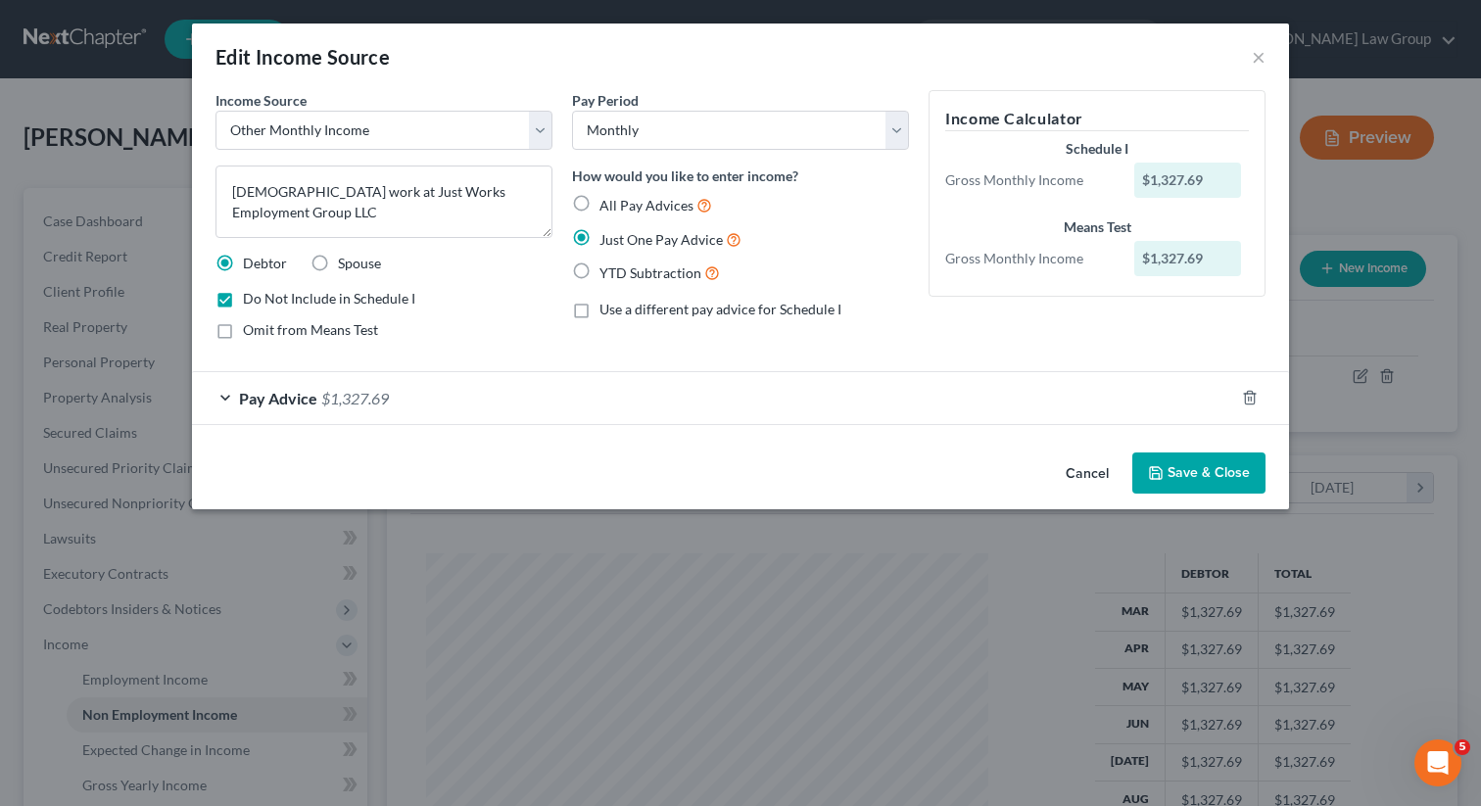
click at [599, 311] on label "Use a different pay advice for Schedule I" at bounding box center [720, 310] width 242 height 20
click at [607, 311] on input "Use a different pay advice for Schedule I" at bounding box center [613, 306] width 13 height 13
checkbox input "true"
click at [961, 467] on icon "button" at bounding box center [953, 473] width 16 height 16
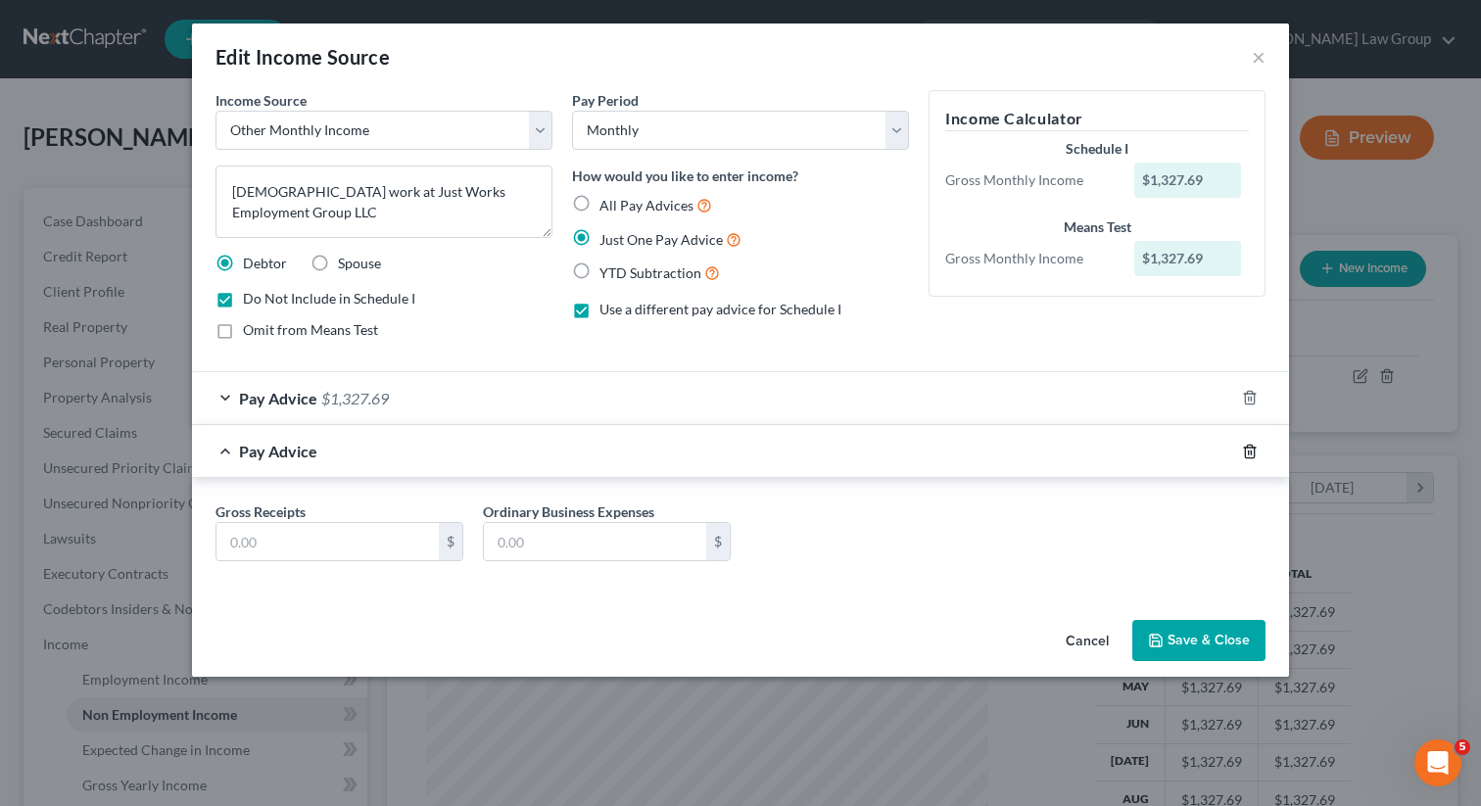
click at [1249, 449] on icon "button" at bounding box center [1250, 452] width 16 height 16
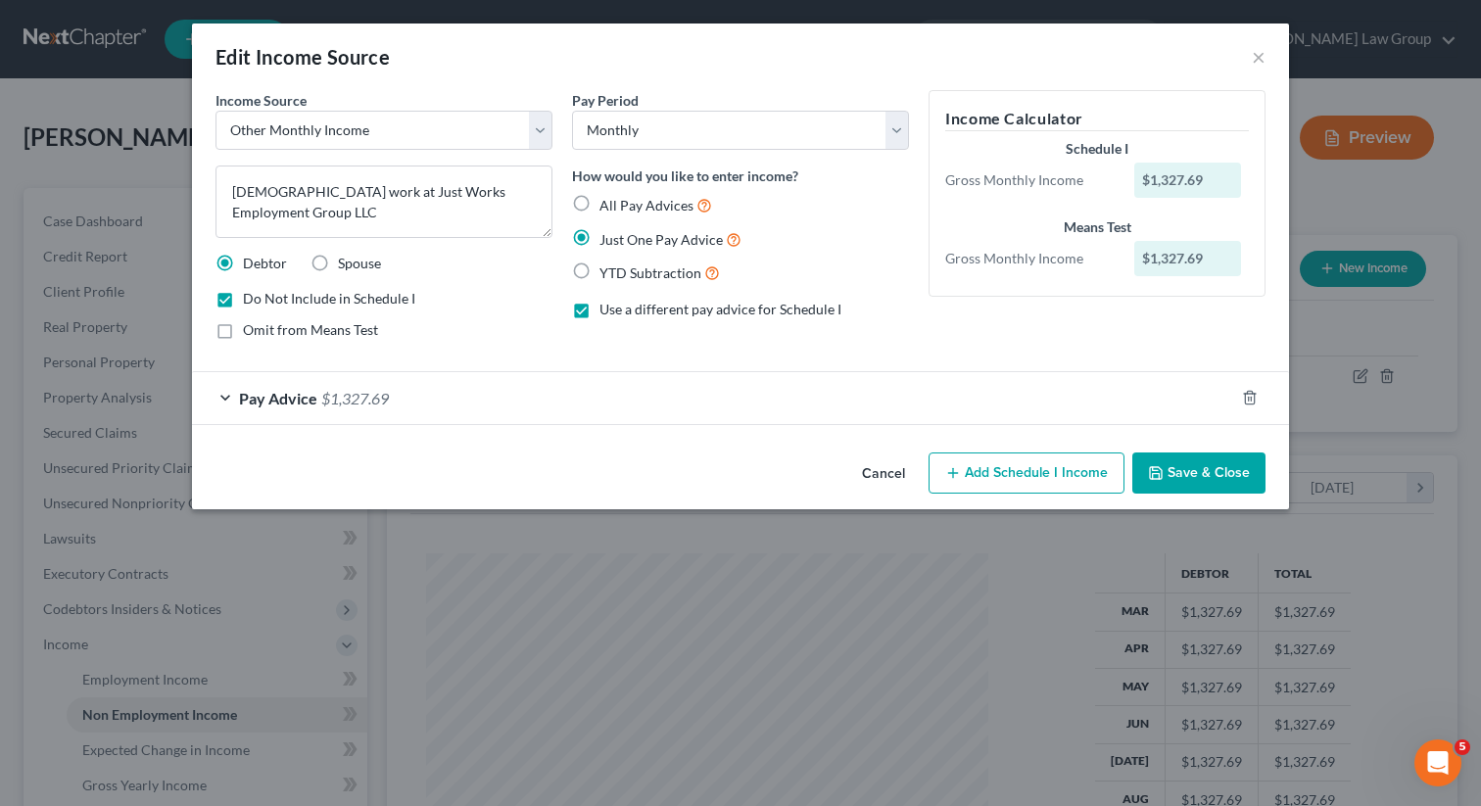
click at [1198, 473] on button "Save & Close" at bounding box center [1198, 473] width 133 height 41
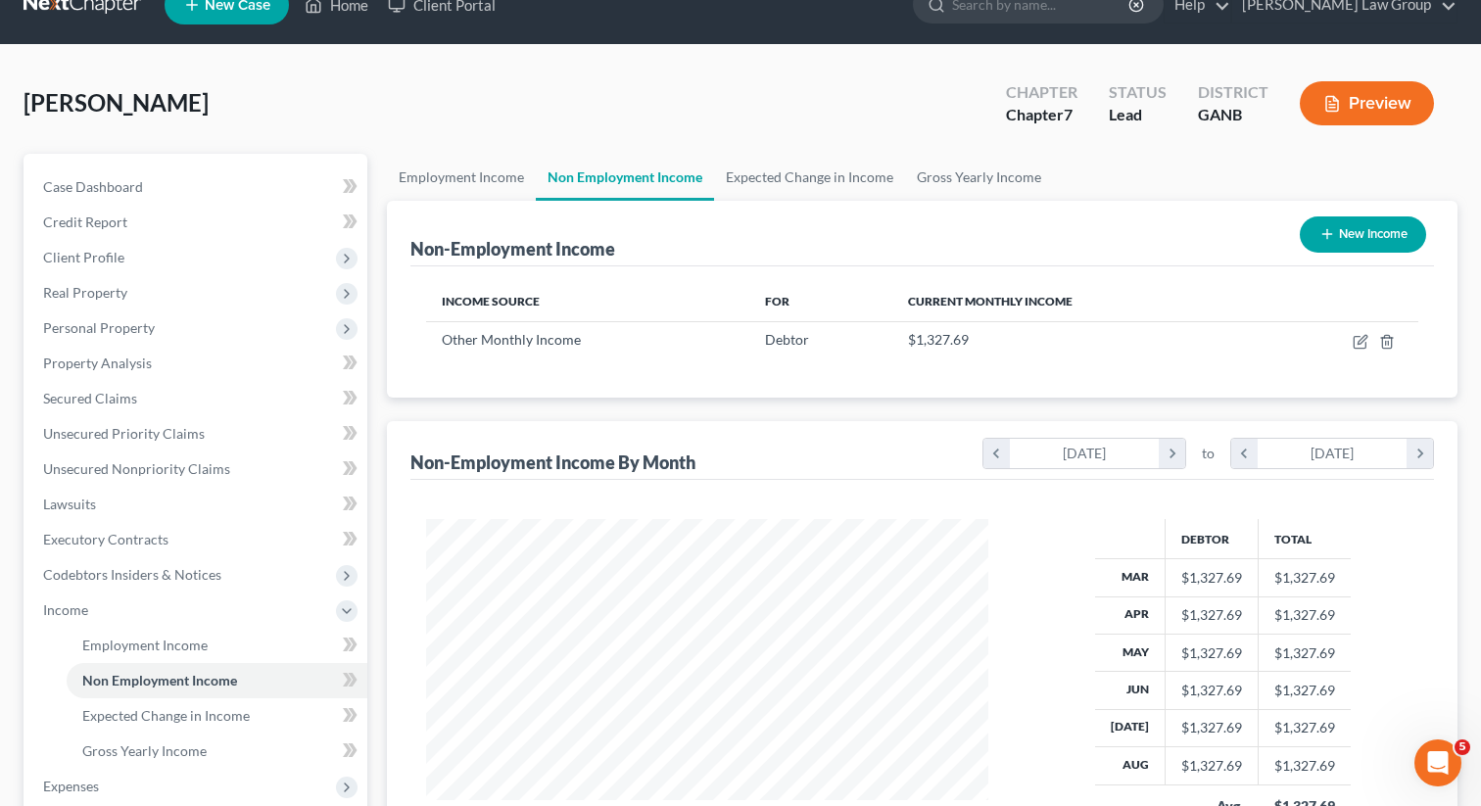
scroll to position [0, 0]
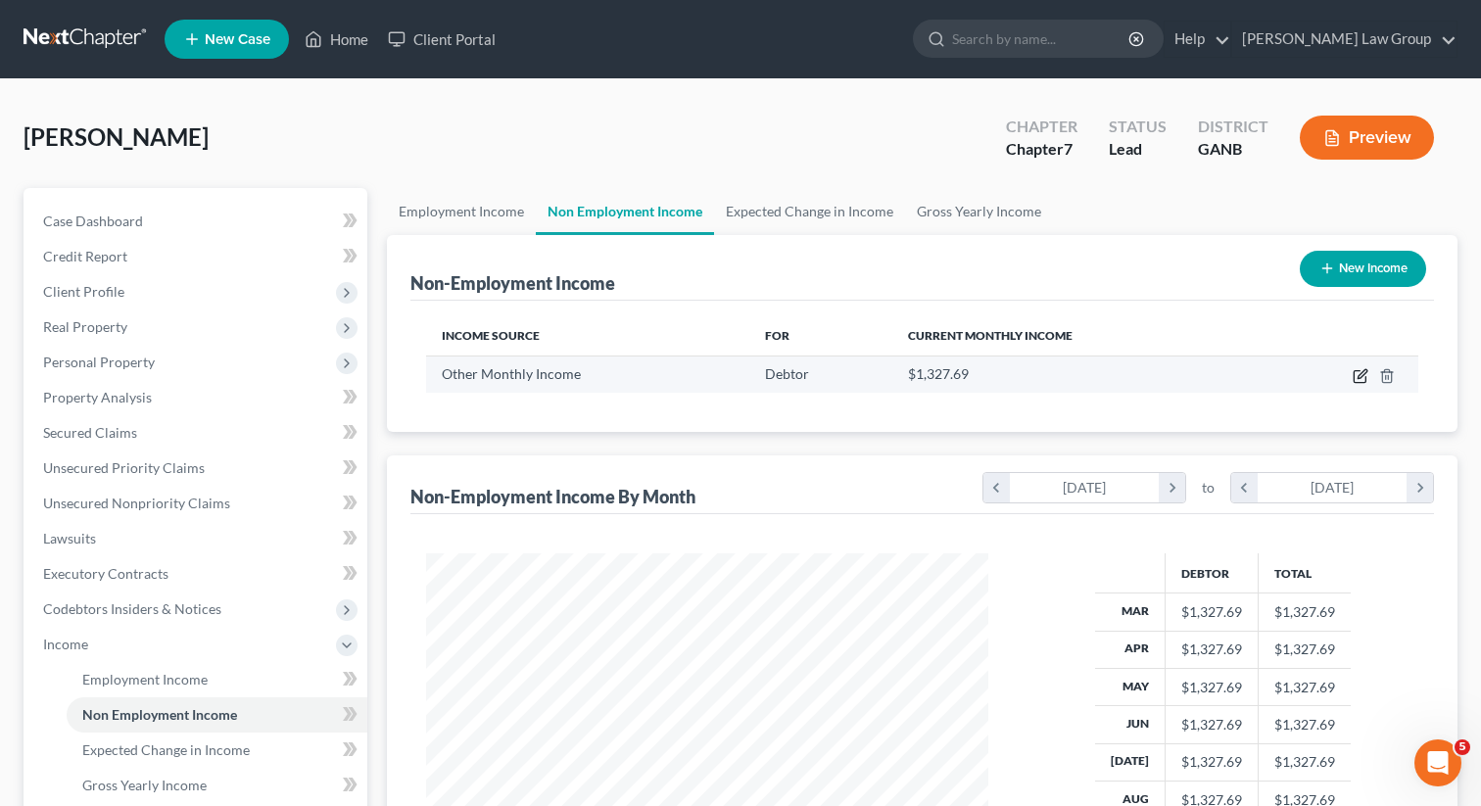
click at [1359, 376] on icon "button" at bounding box center [1361, 376] width 16 height 16
select select "13"
select select "0"
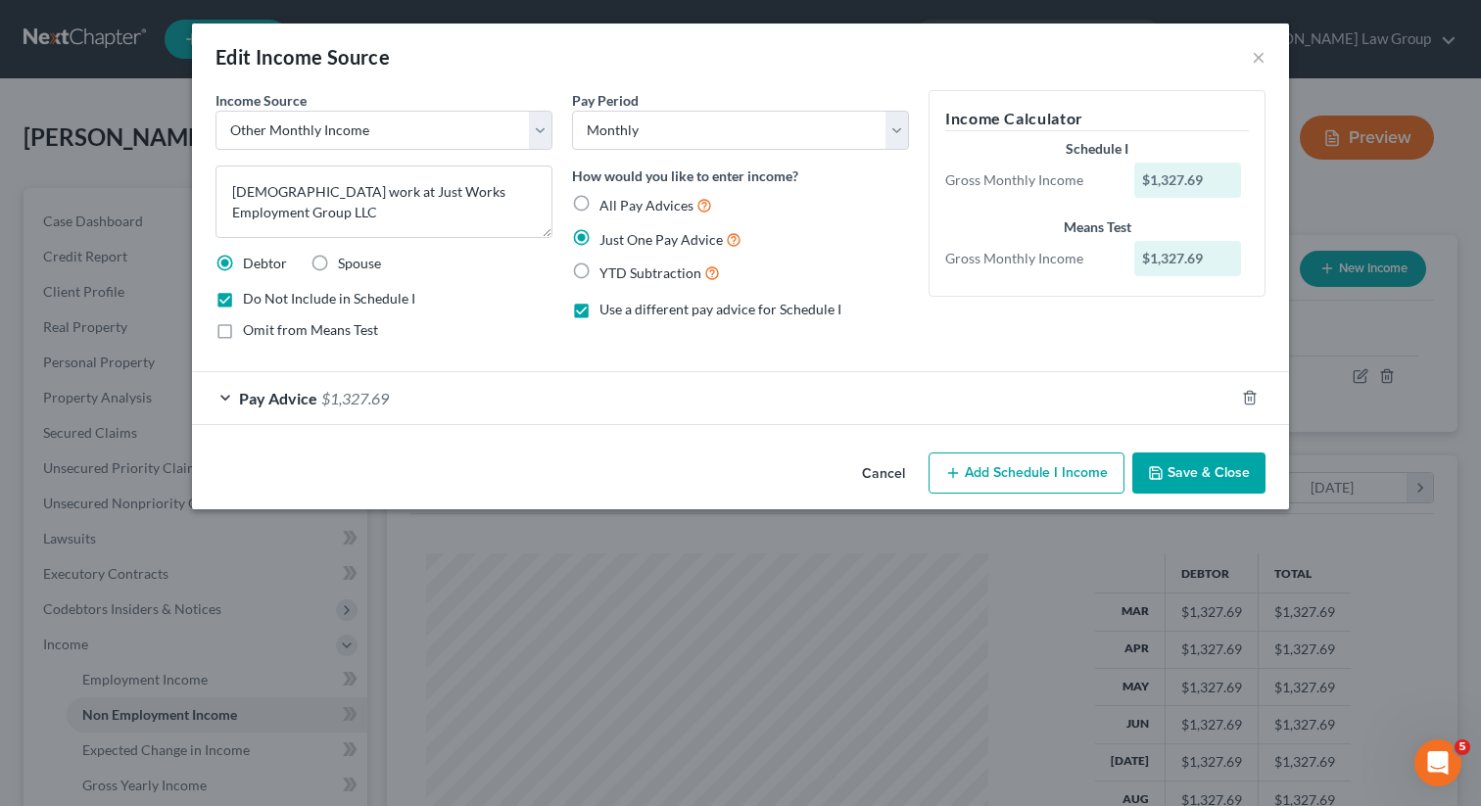
click at [262, 397] on span "Pay Advice" at bounding box center [278, 398] width 78 height 19
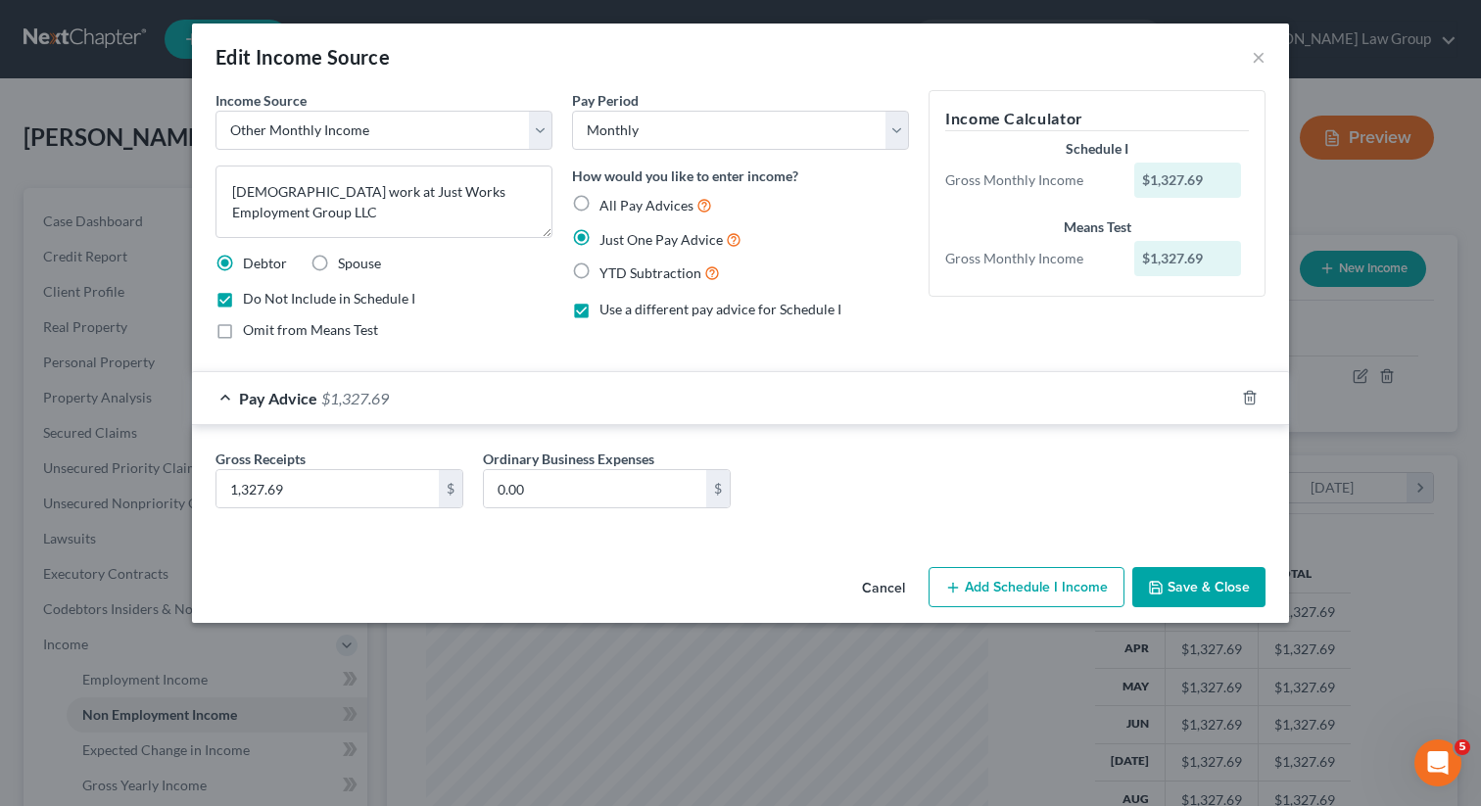
click at [599, 313] on label "Use a different pay advice for Schedule I" at bounding box center [720, 310] width 242 height 20
click at [607, 312] on input "Use a different pay advice for Schedule I" at bounding box center [613, 306] width 13 height 13
checkbox input "false"
click at [1169, 584] on button "Save & Close" at bounding box center [1198, 587] width 133 height 41
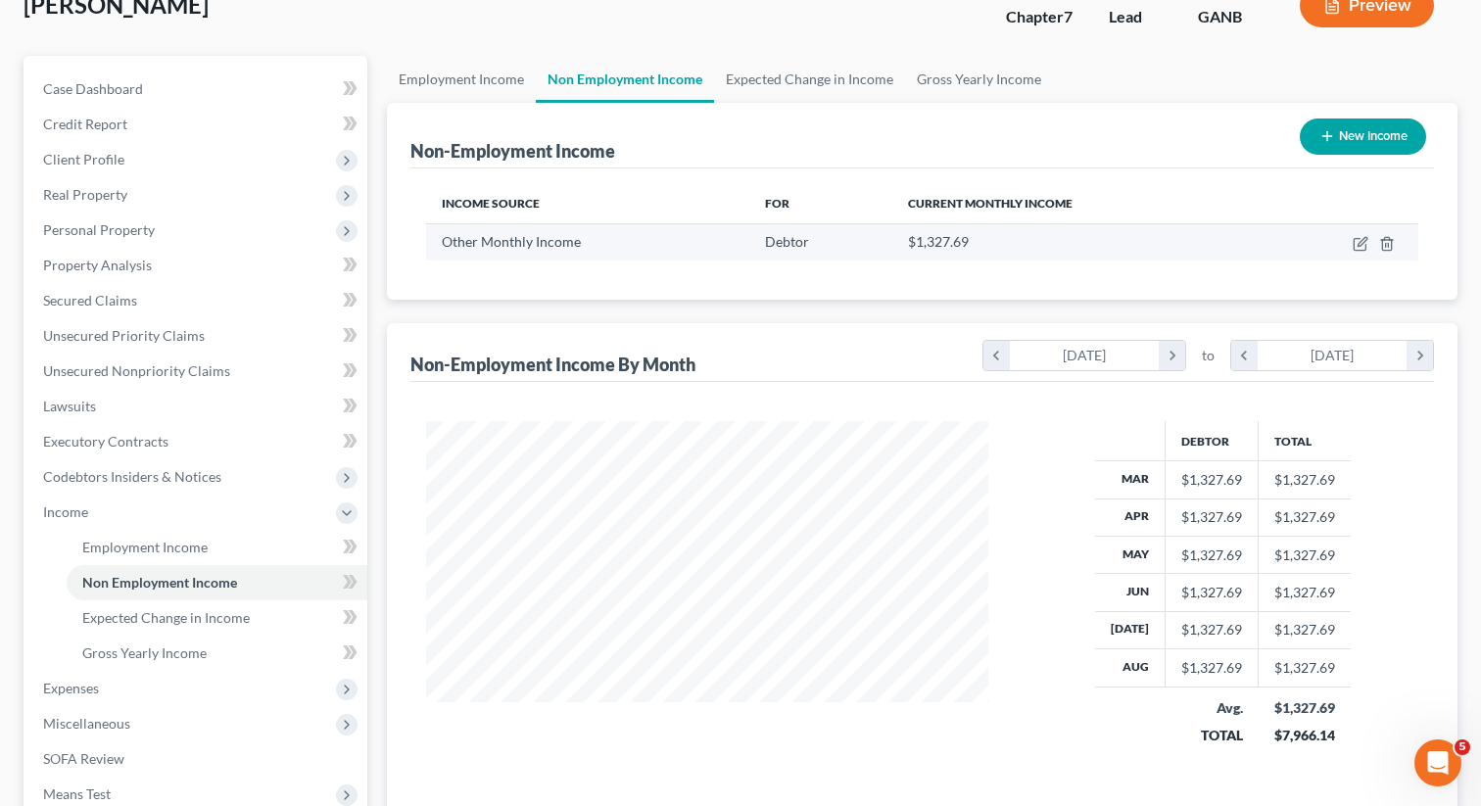
scroll to position [188, 0]
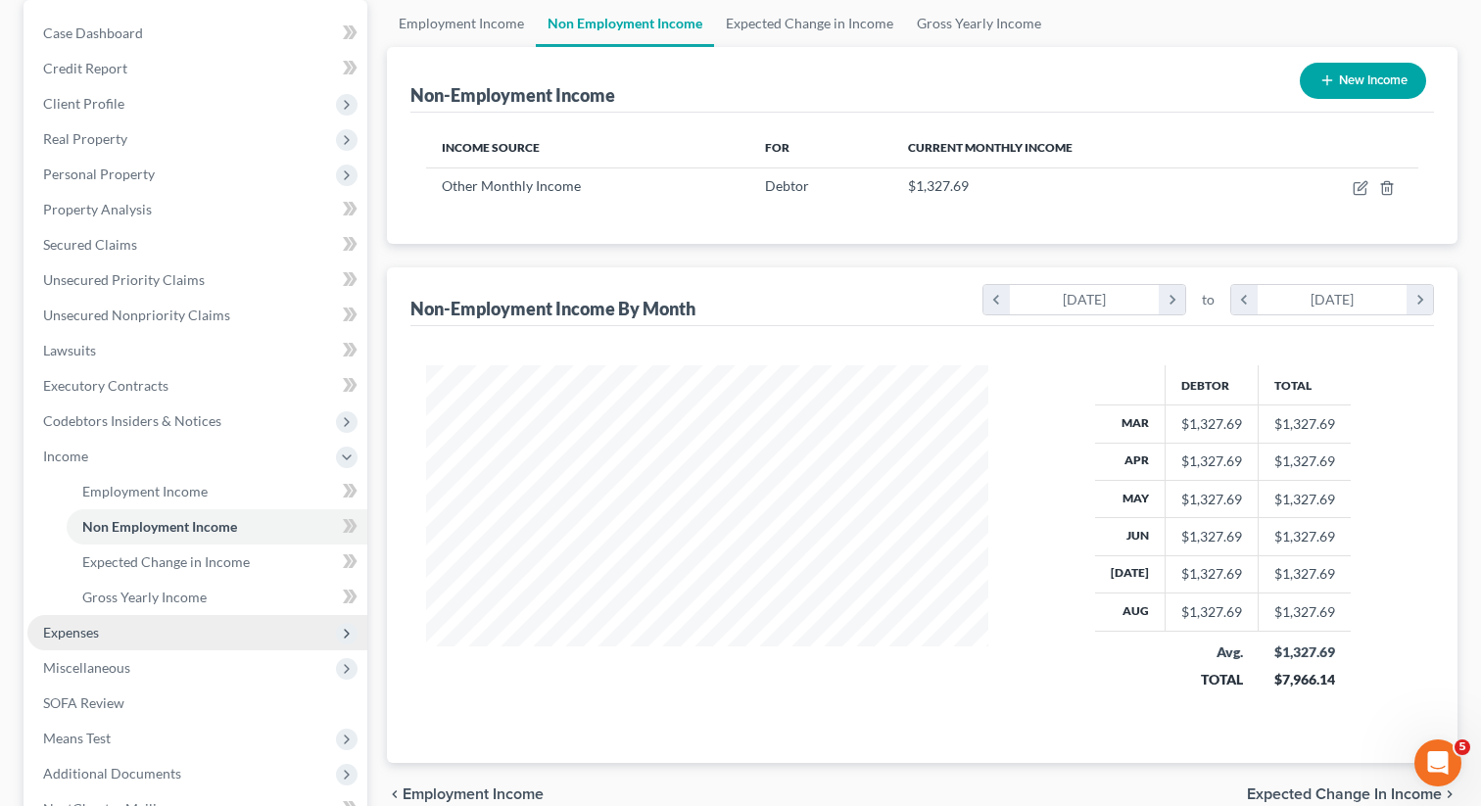
click at [123, 643] on span "Expenses" at bounding box center [197, 632] width 340 height 35
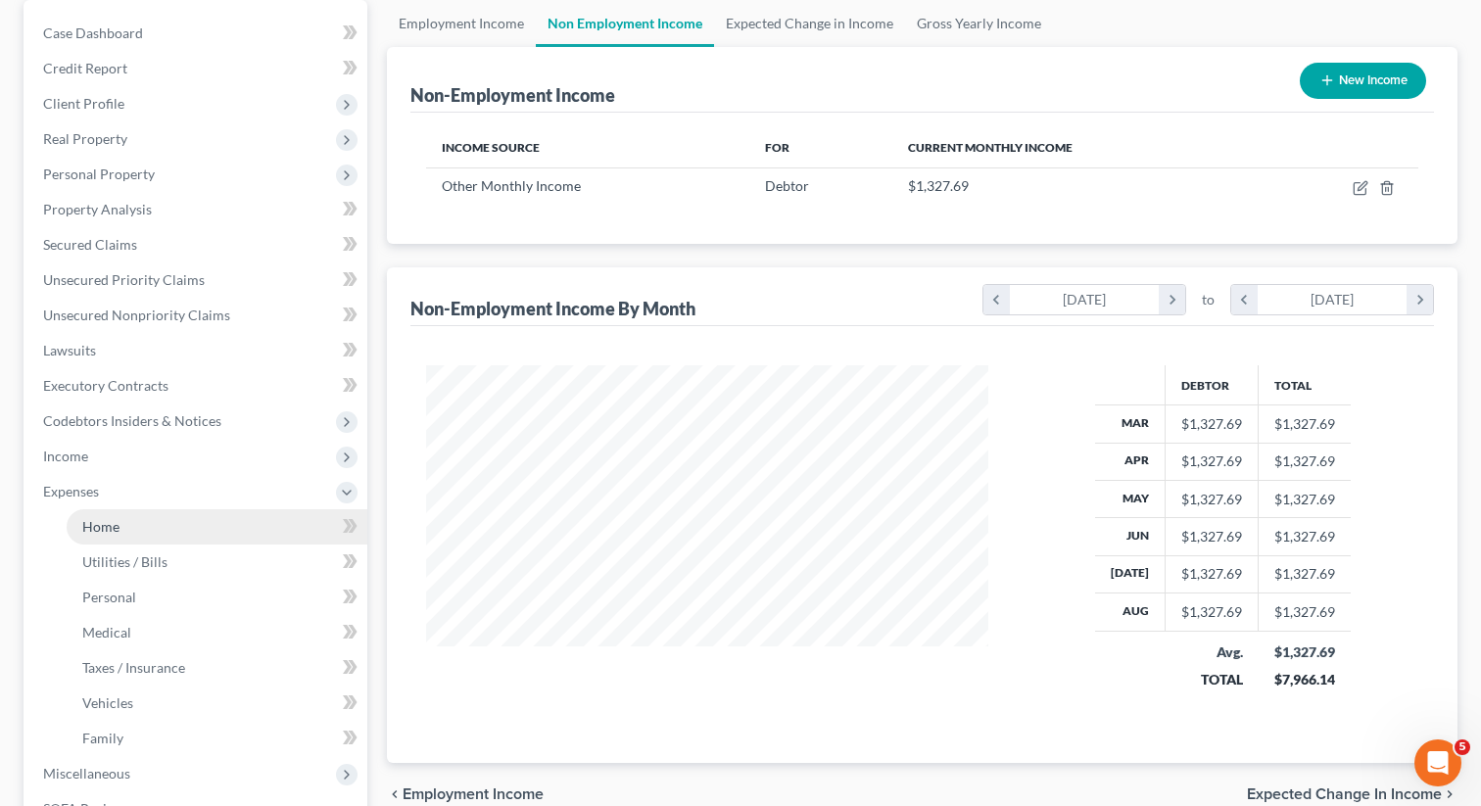
click at [133, 525] on link "Home" at bounding box center [217, 526] width 301 height 35
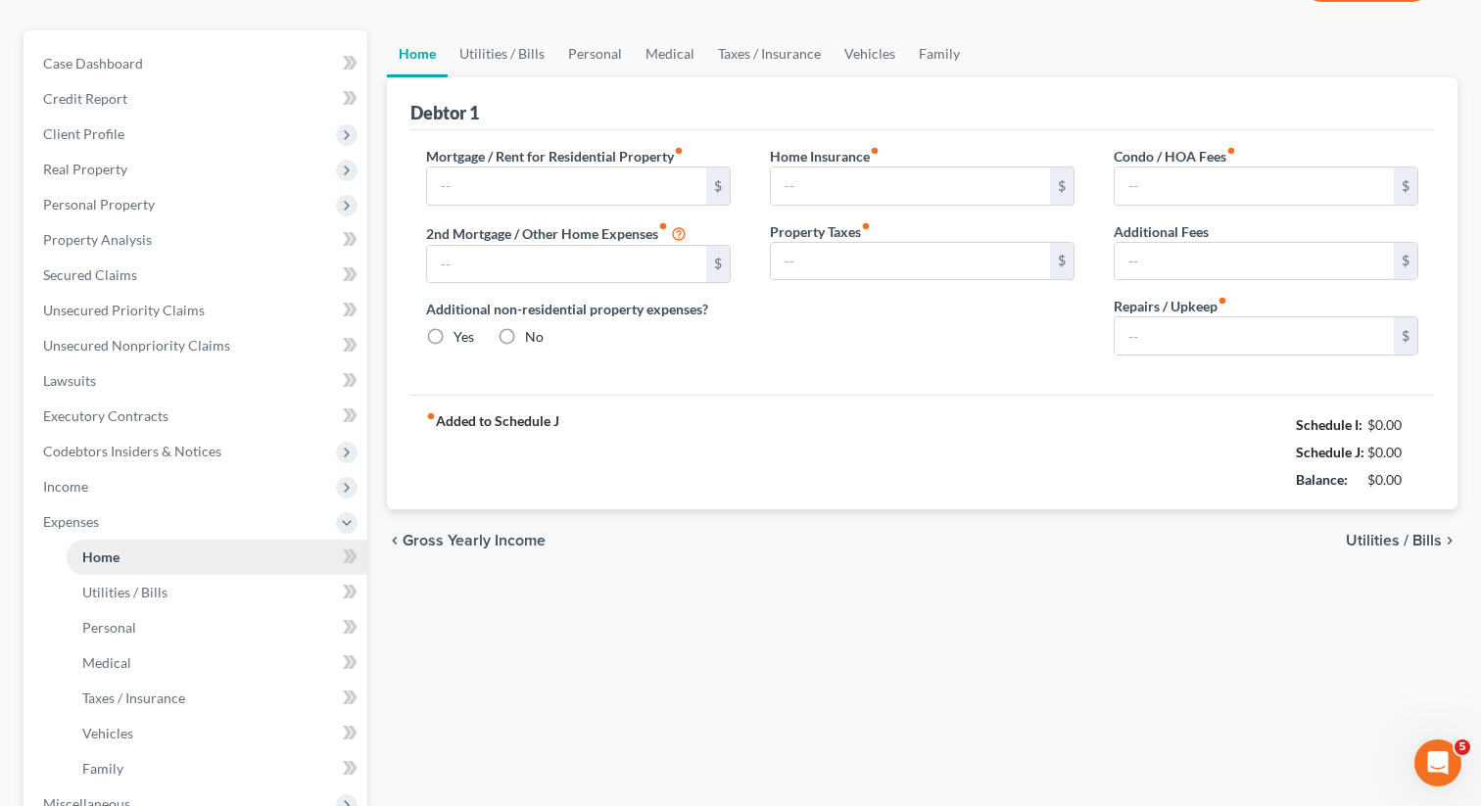
type input "2,000.00"
type input "0.00"
radio input "true"
type input "0.00"
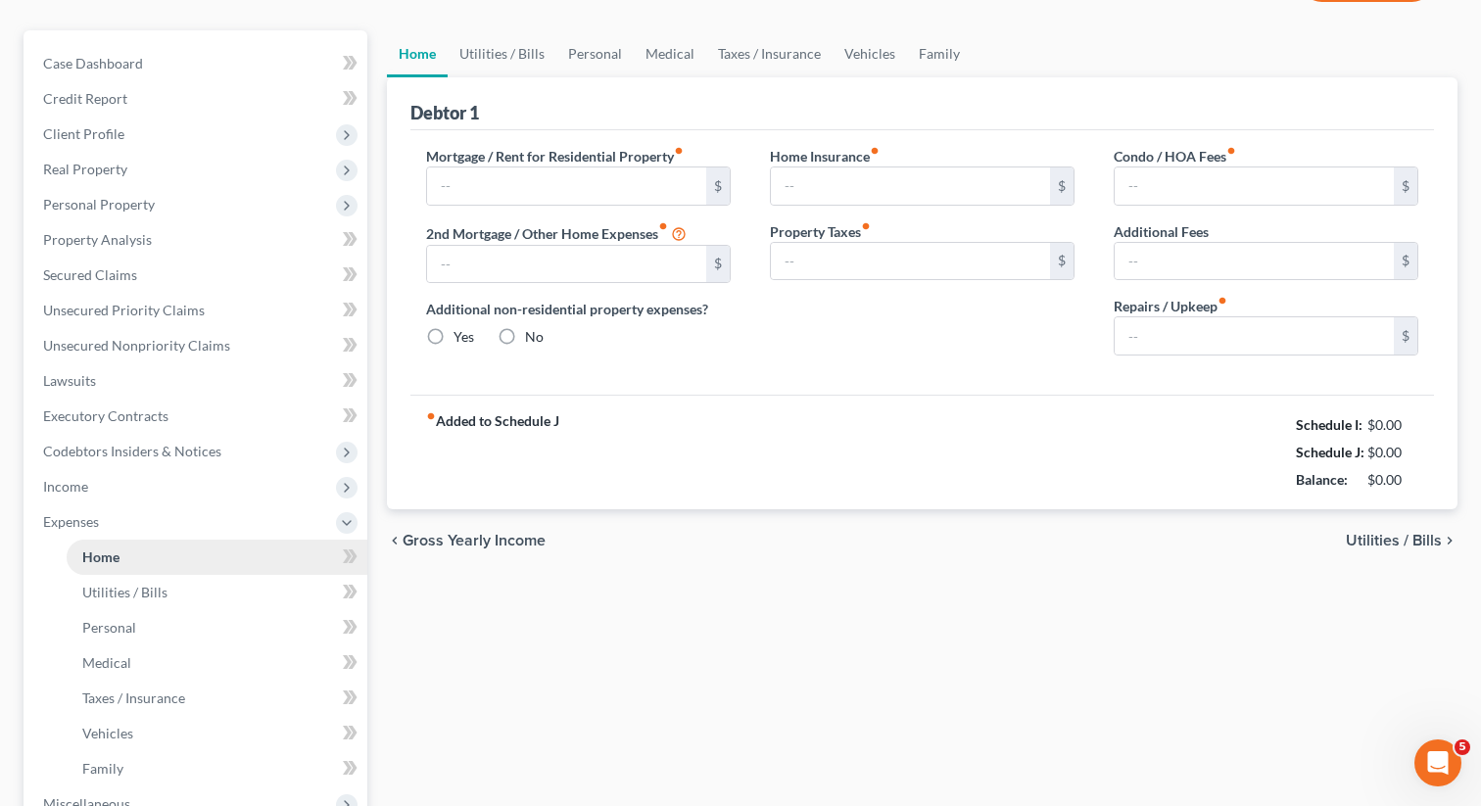
type input "0.00"
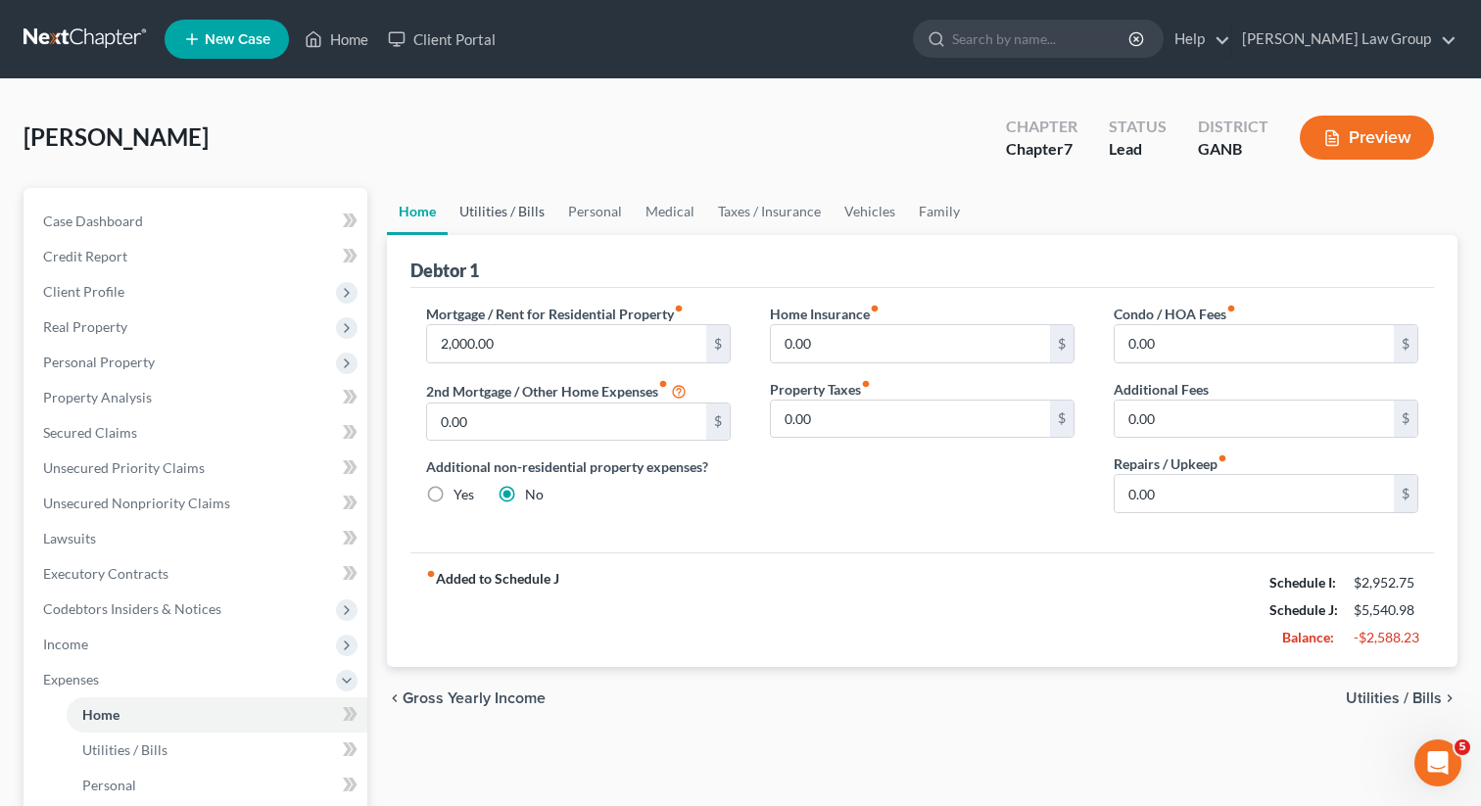
click at [498, 218] on link "Utilities / Bills" at bounding box center [502, 211] width 109 height 47
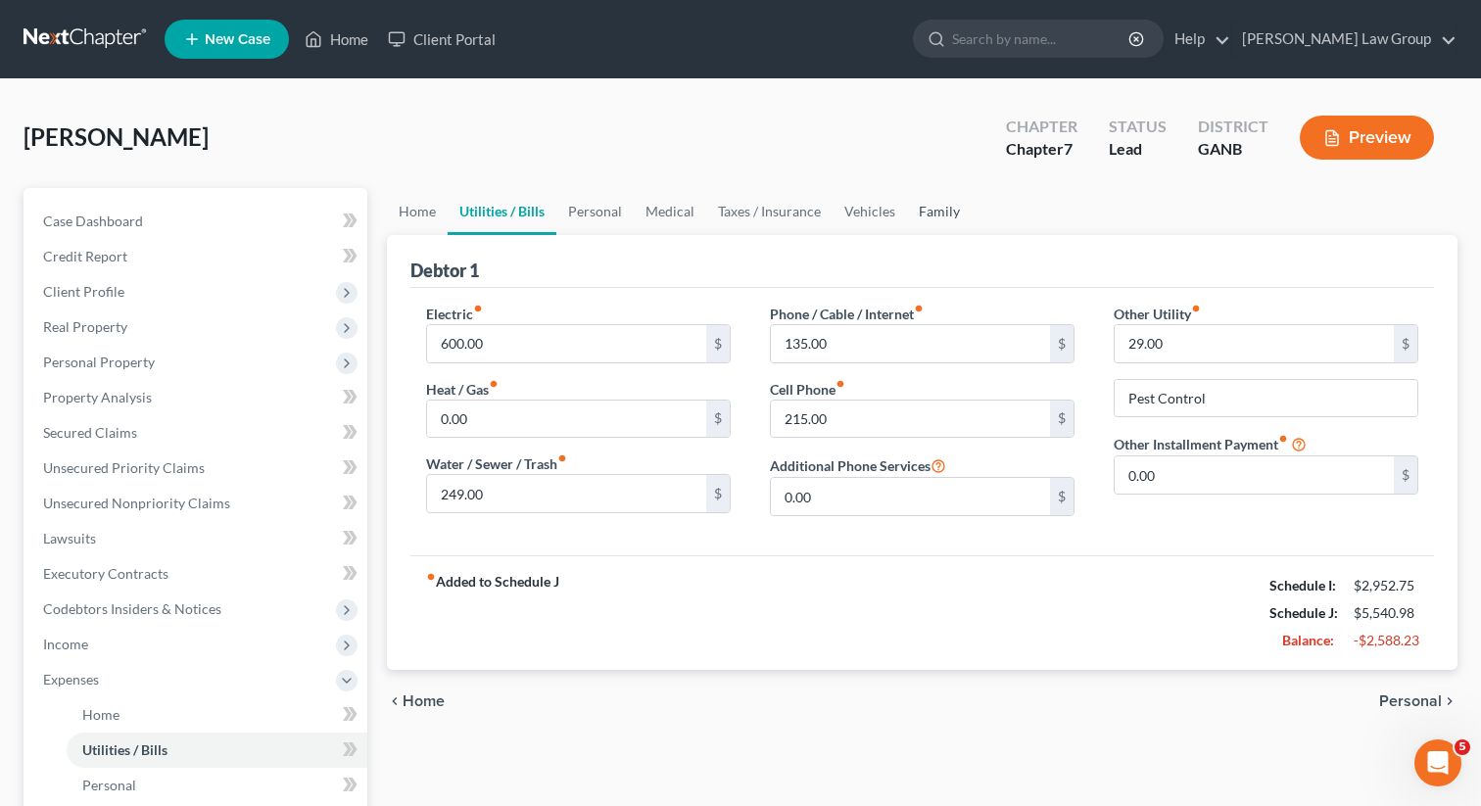
click at [916, 219] on link "Family" at bounding box center [939, 211] width 65 height 47
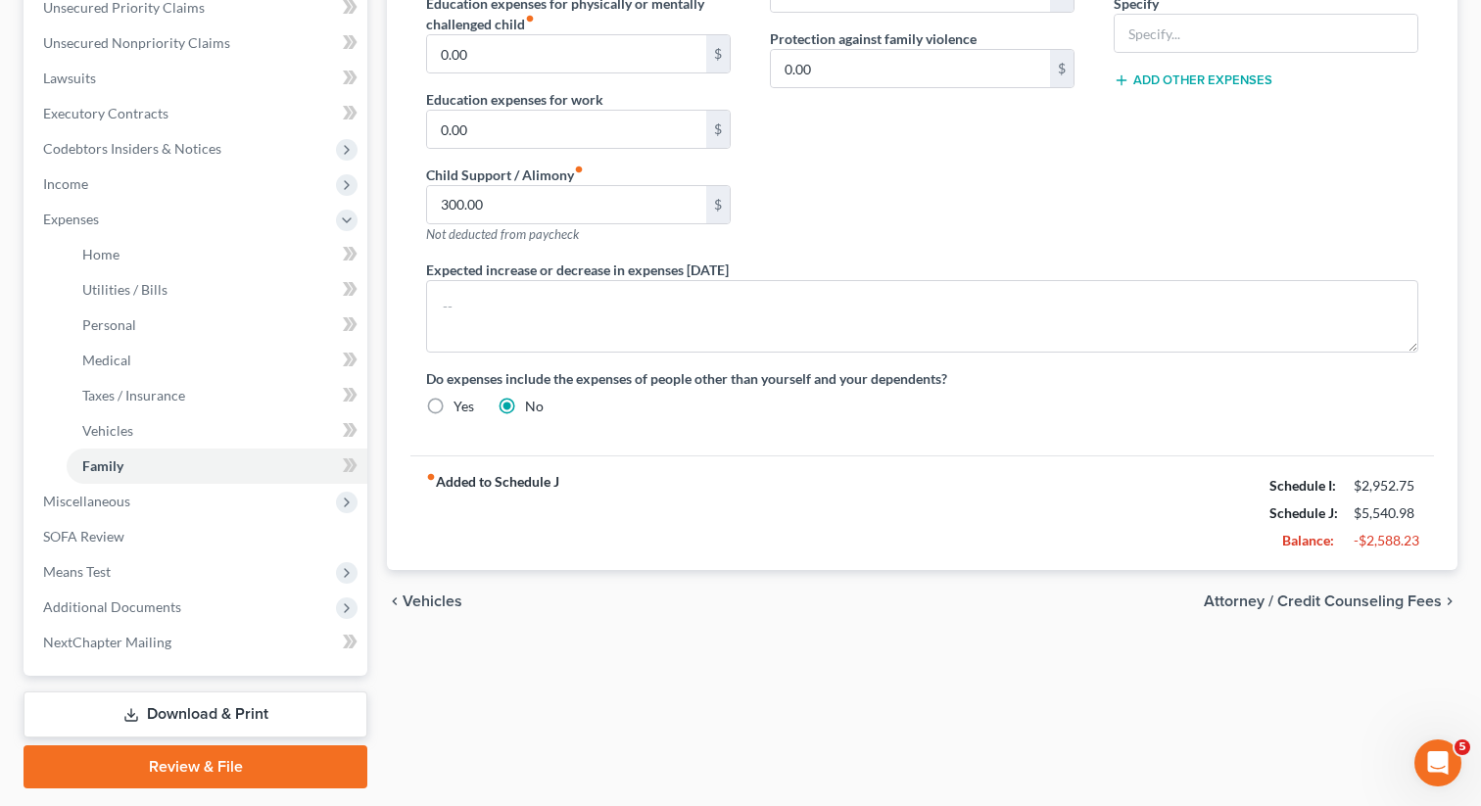
scroll to position [515, 0]
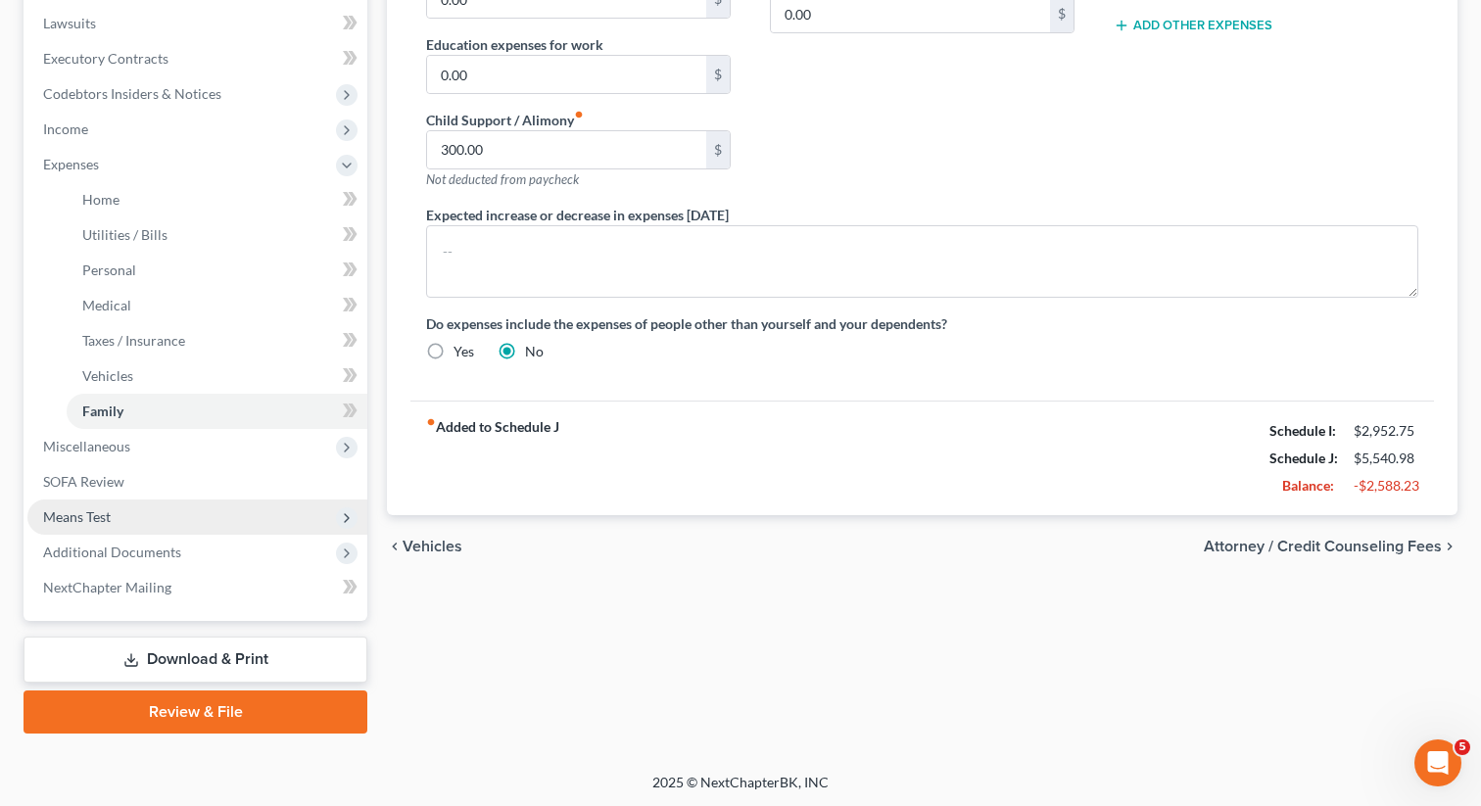
click at [138, 517] on span "Means Test" at bounding box center [197, 517] width 340 height 35
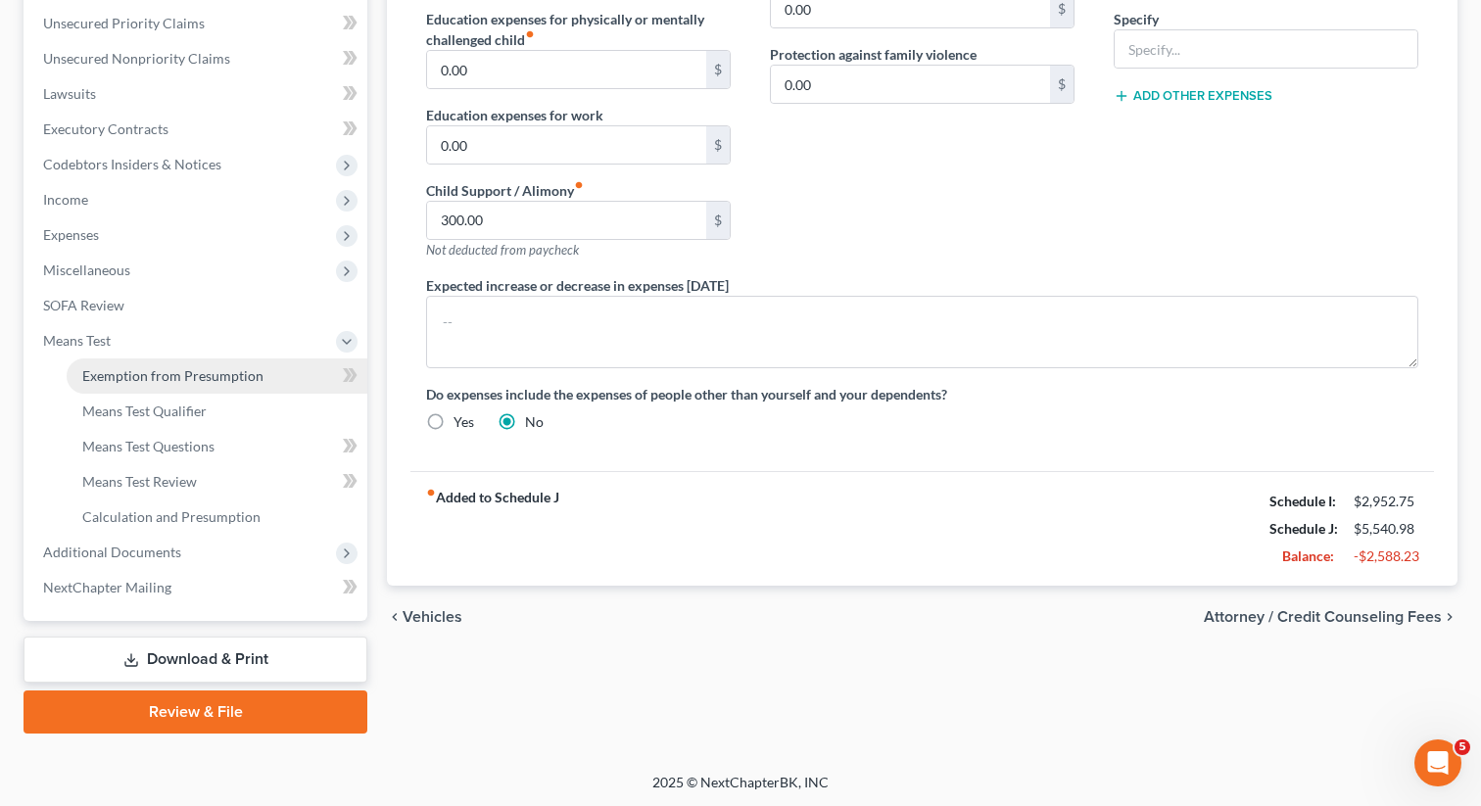
click at [177, 380] on span "Exemption from Presumption" at bounding box center [172, 375] width 181 height 17
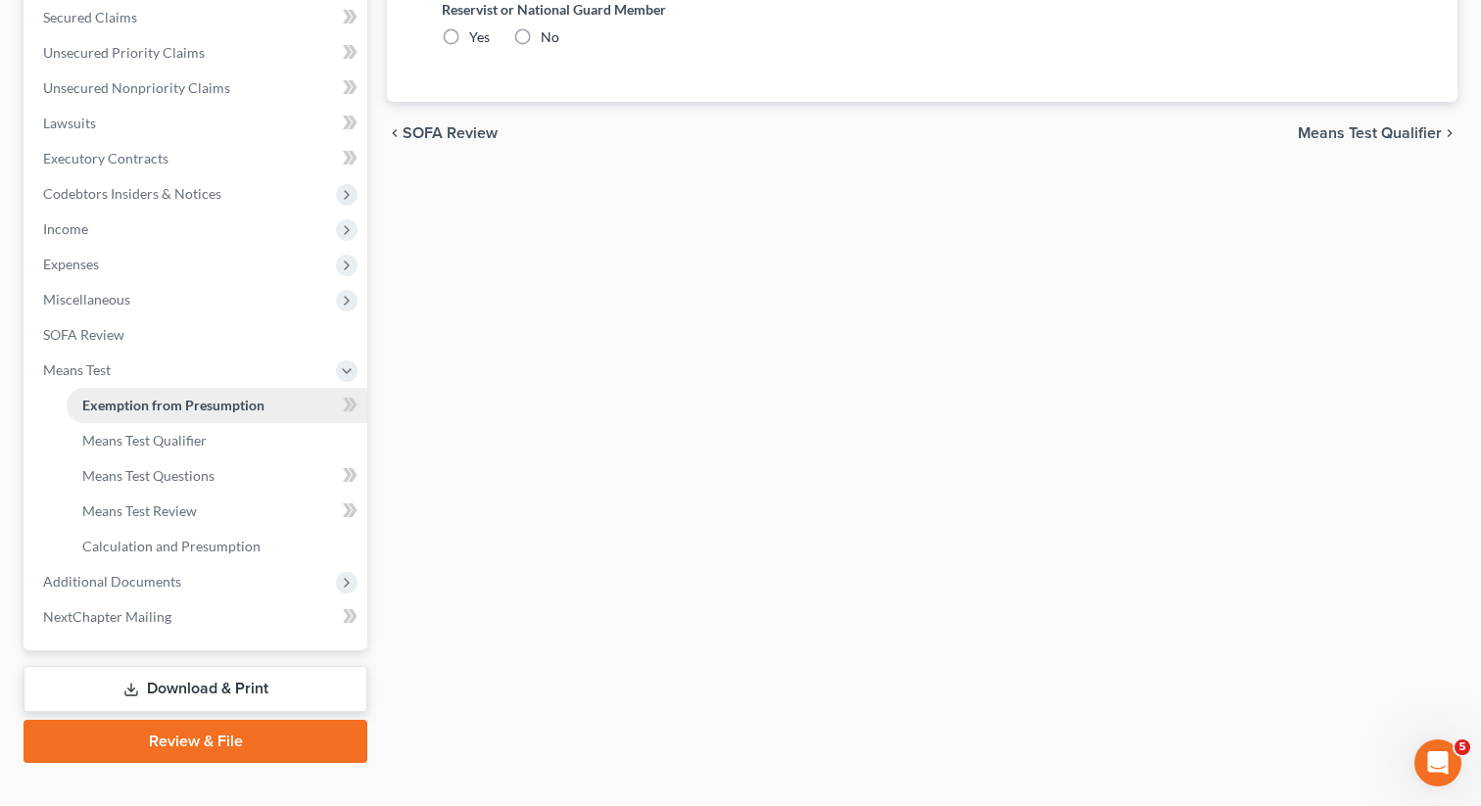
radio input "true"
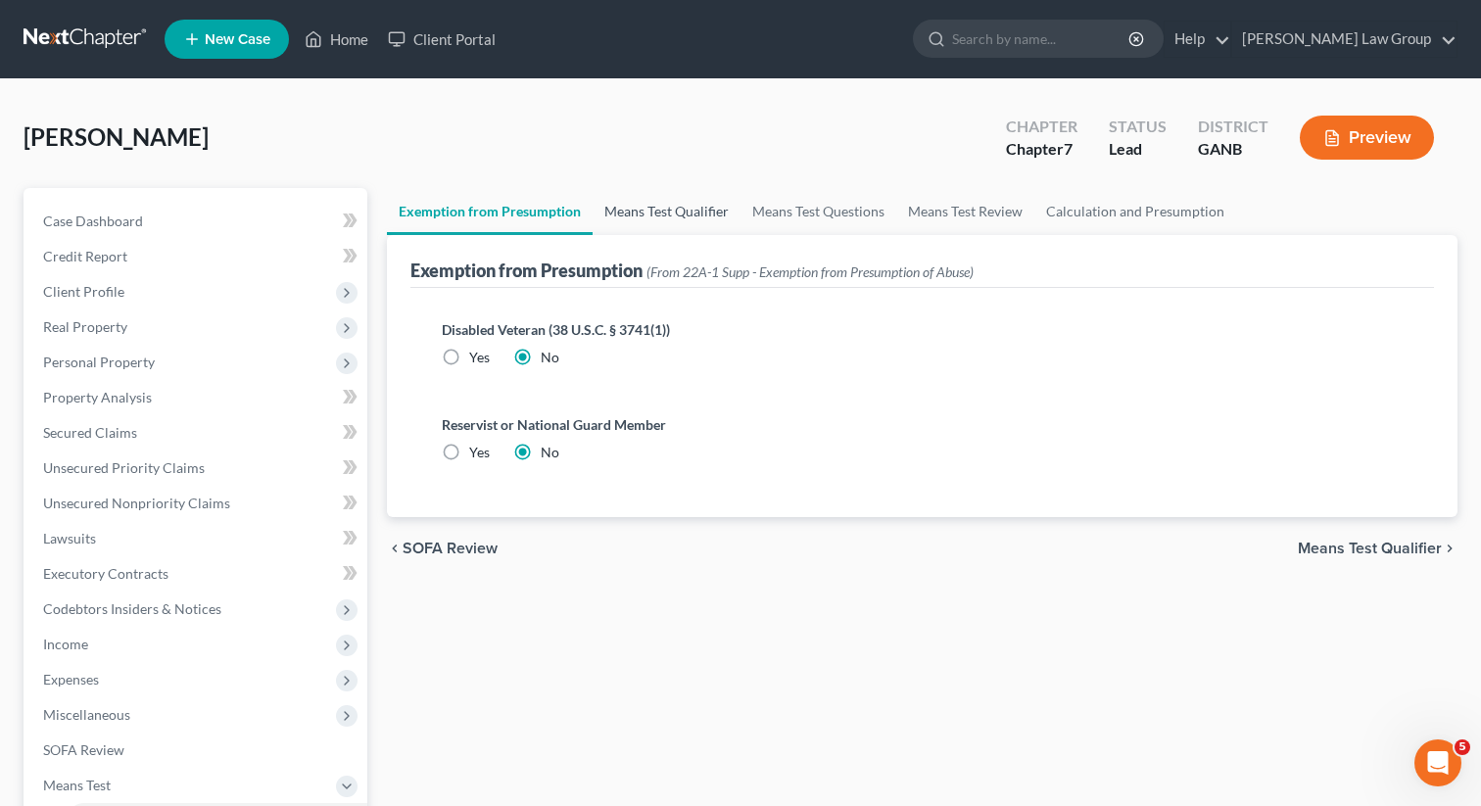
click at [648, 218] on link "Means Test Qualifier" at bounding box center [667, 211] width 148 height 47
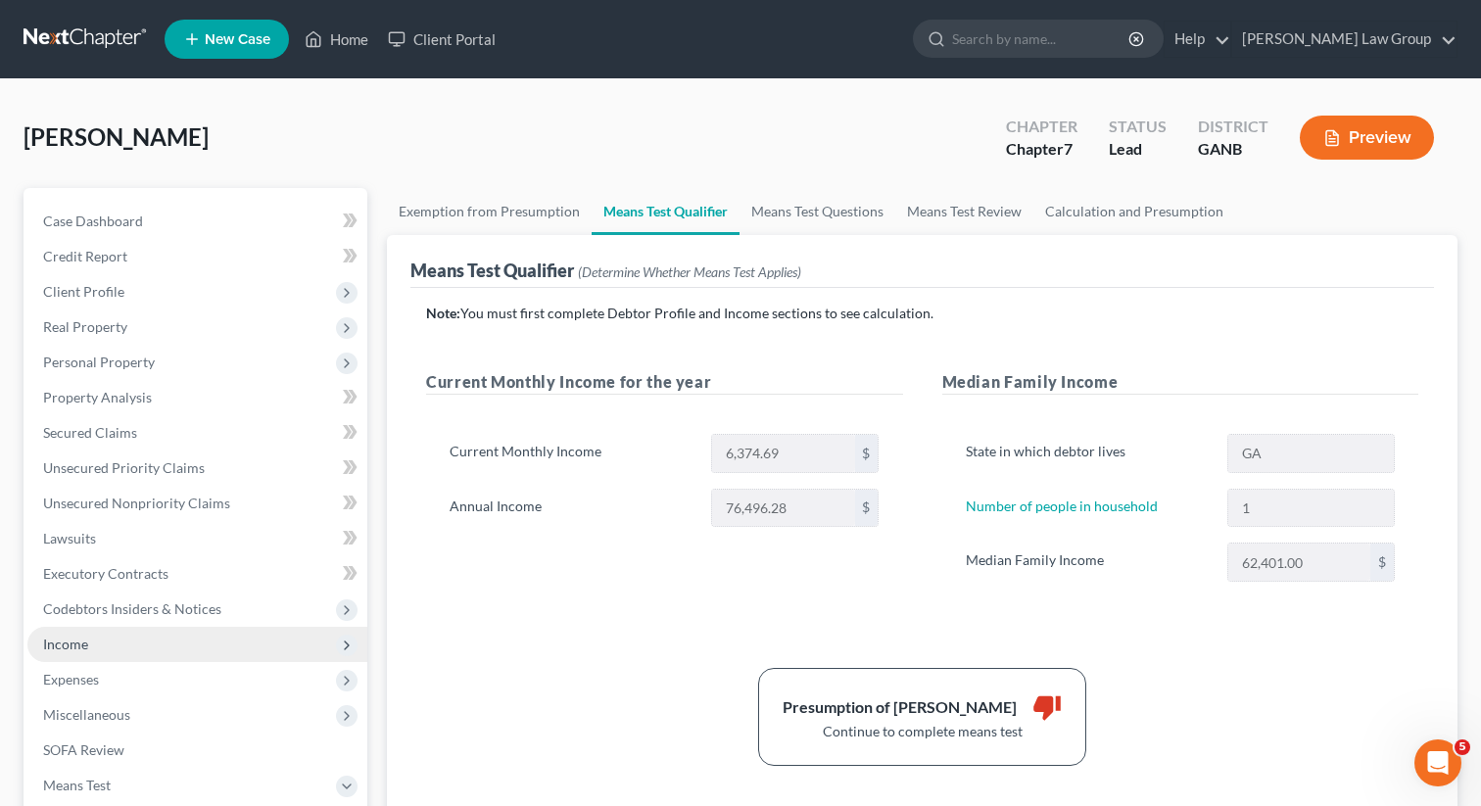
click at [85, 649] on span "Income" at bounding box center [65, 644] width 45 height 17
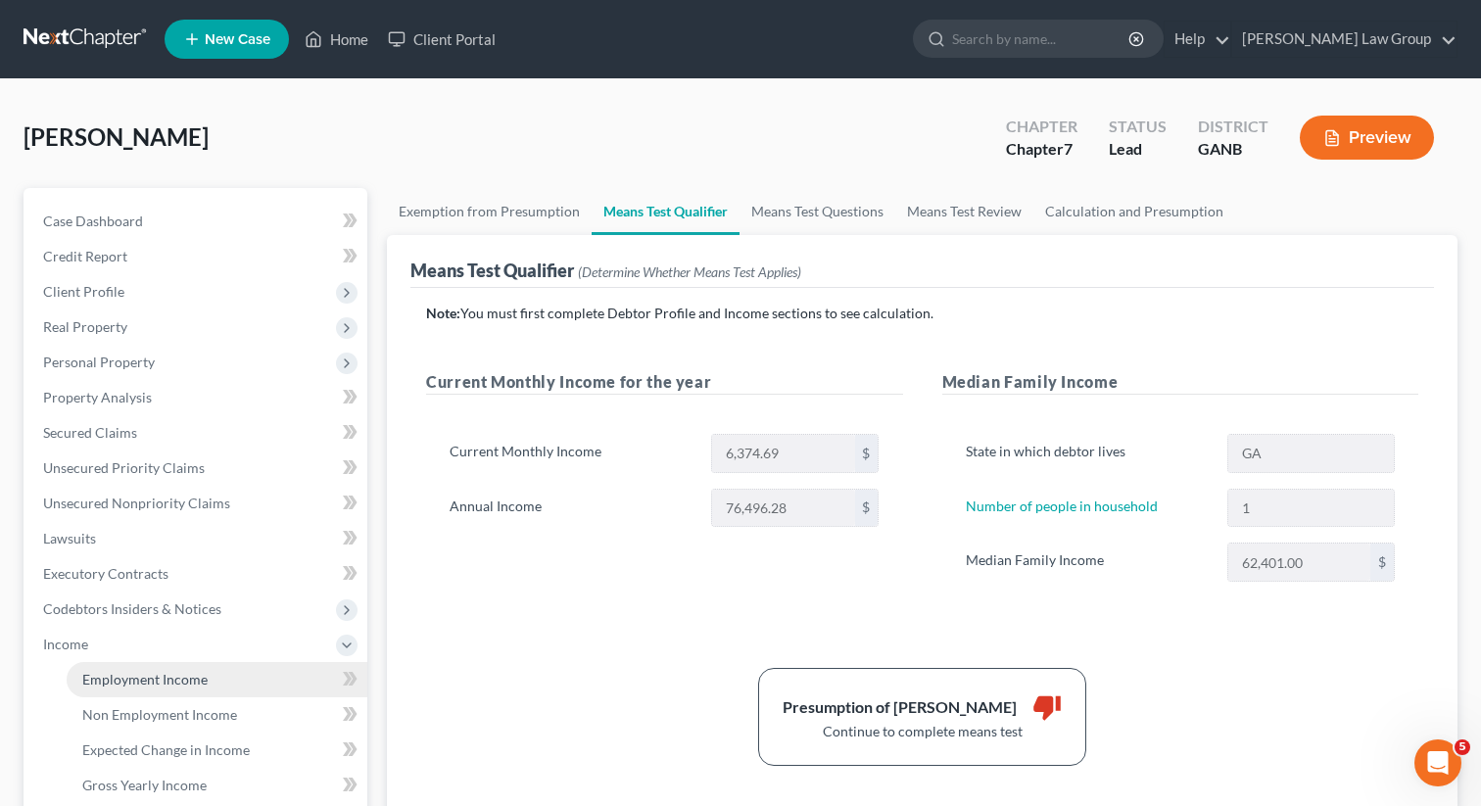
click at [130, 673] on span "Employment Income" at bounding box center [144, 679] width 125 height 17
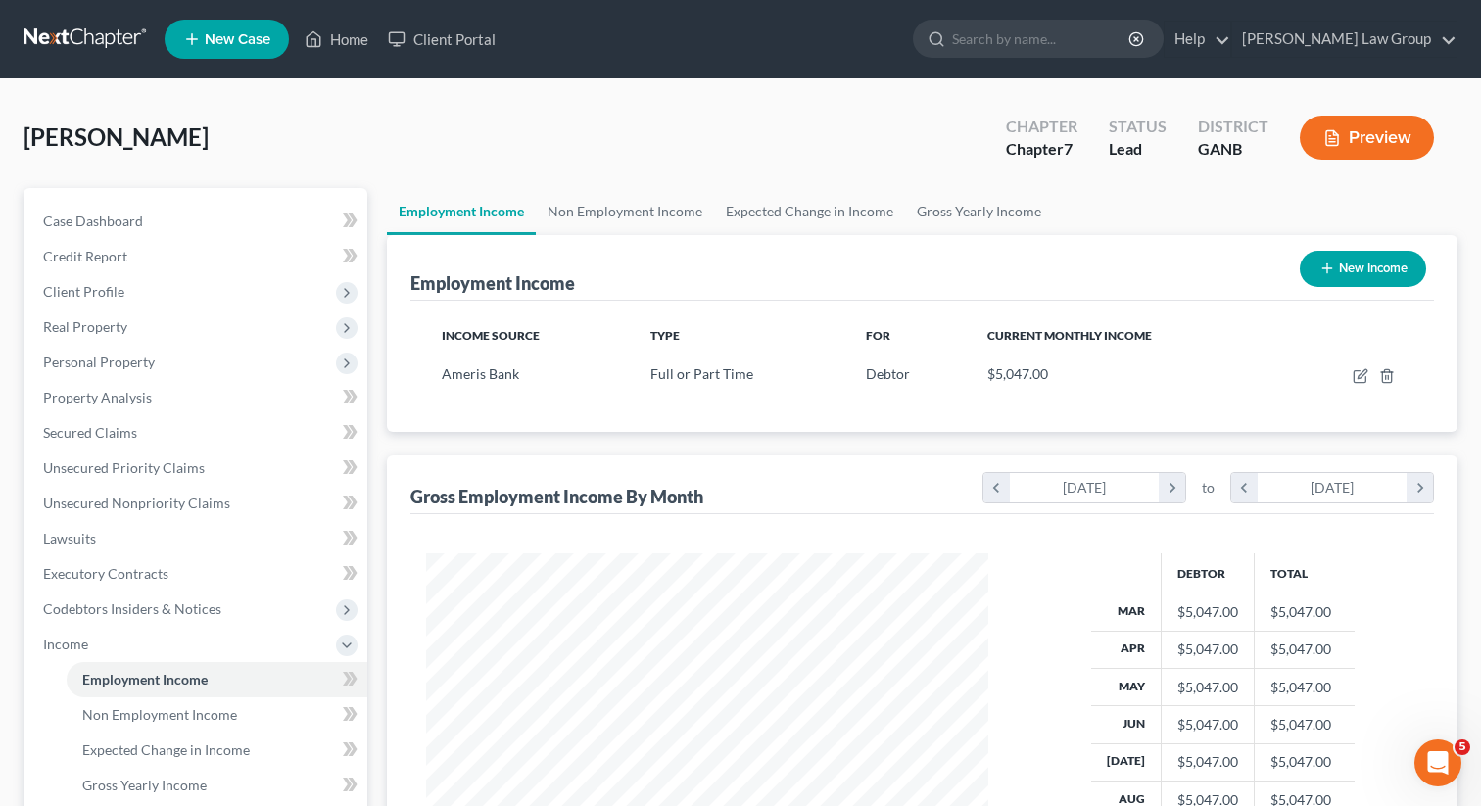
scroll to position [351, 601]
click at [635, 217] on link "Non Employment Income" at bounding box center [625, 211] width 178 height 47
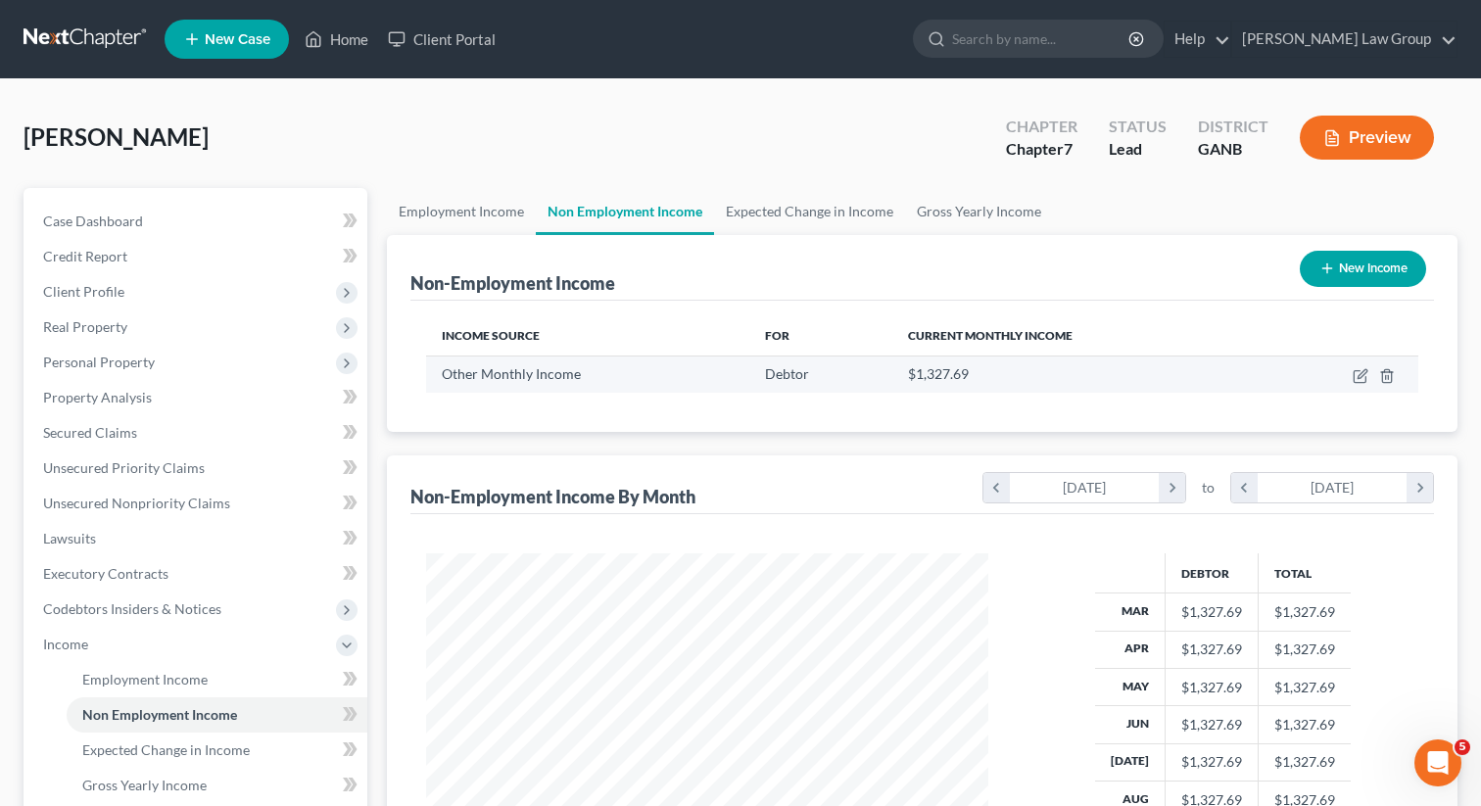
scroll to position [351, 601]
click at [1359, 381] on icon "button" at bounding box center [1360, 377] width 12 height 12
select select "13"
select select "0"
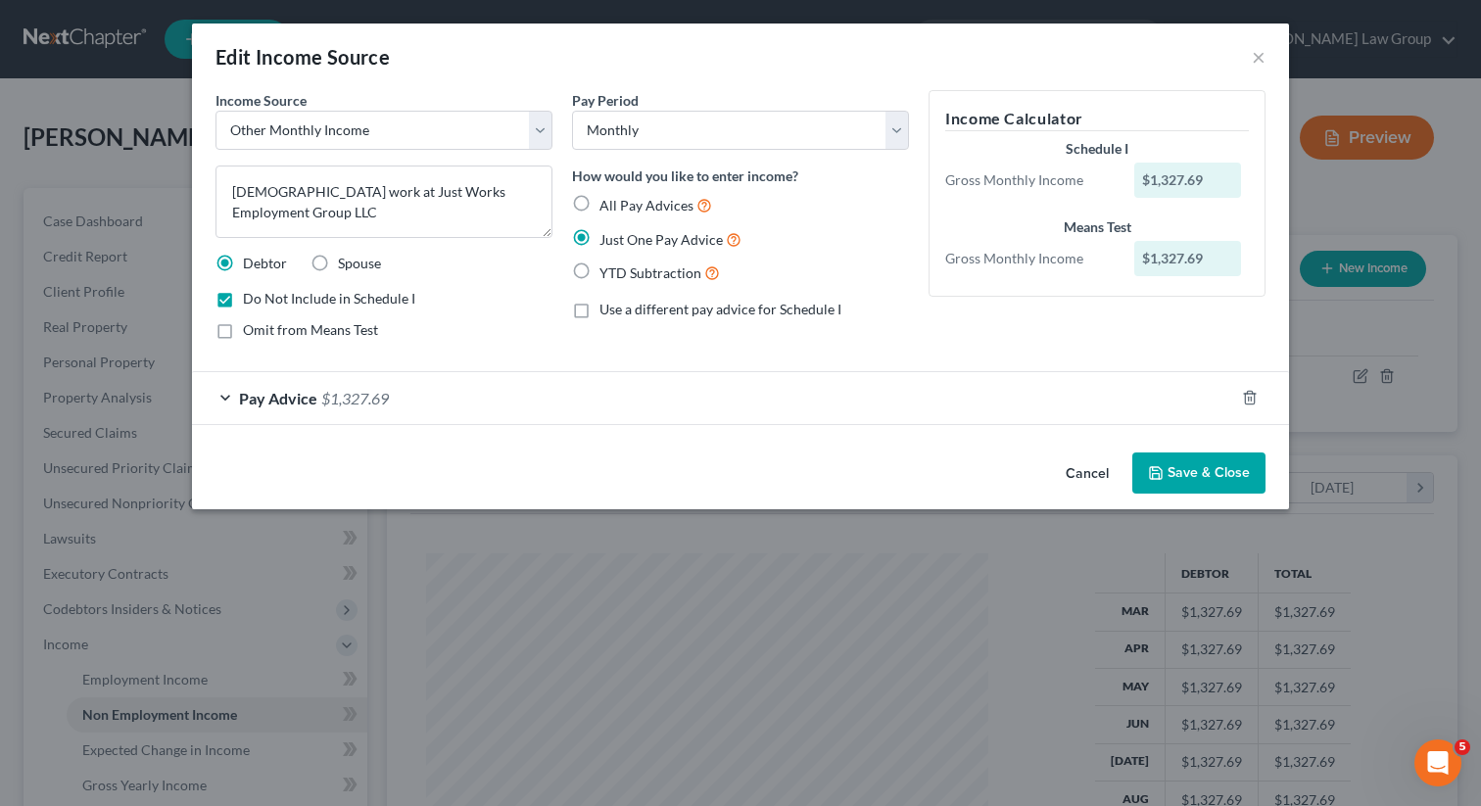
click at [599, 271] on label "YTD Subtraction" at bounding box center [659, 273] width 120 height 23
click at [607, 271] on input "YTD Subtraction" at bounding box center [613, 268] width 13 height 13
radio input "true"
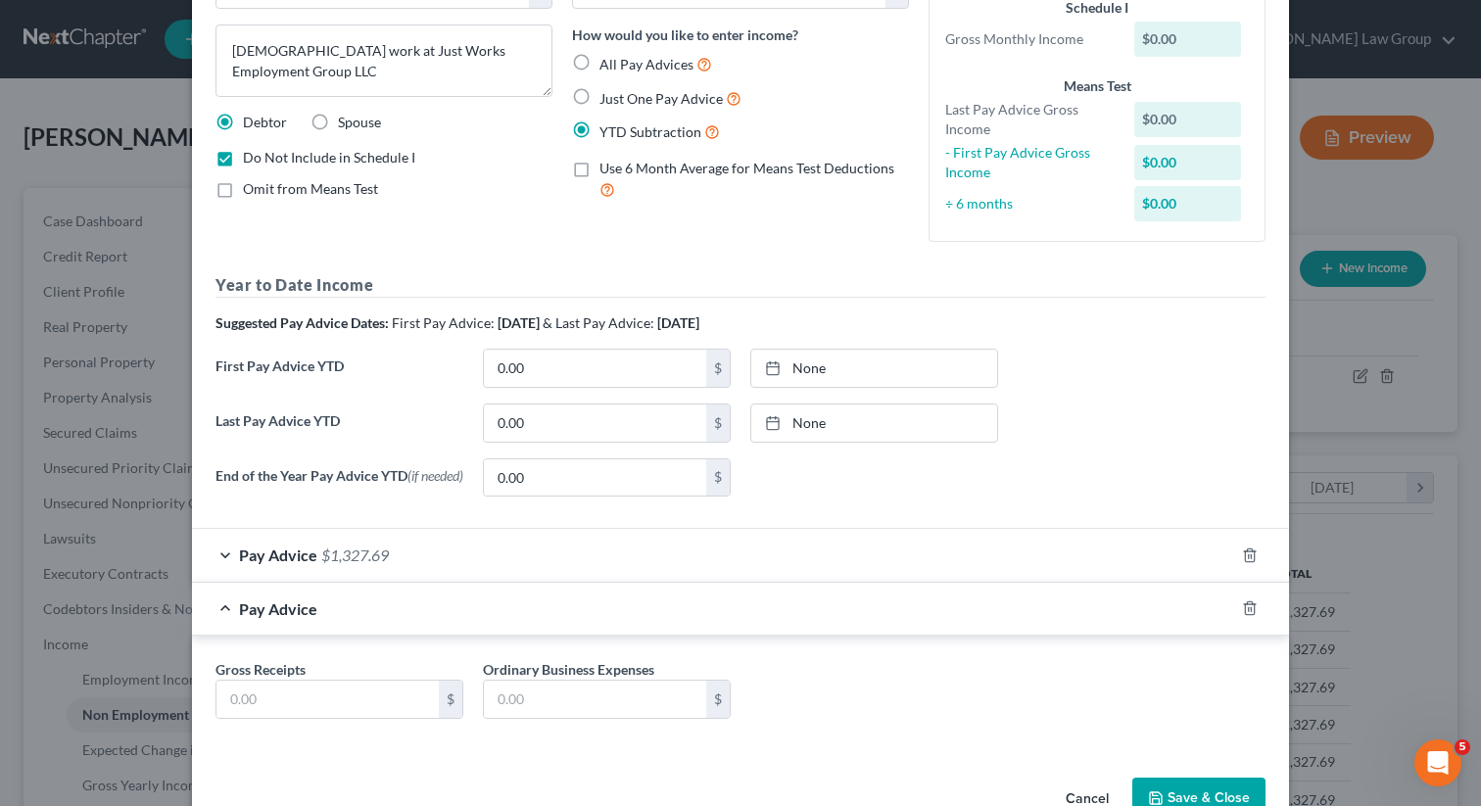
scroll to position [142, 0]
click at [599, 169] on label "Use 6 Month Average for Means Test Deductions" at bounding box center [754, 179] width 310 height 42
click at [607, 169] on input "Use 6 Month Average for Means Test Deductions" at bounding box center [613, 164] width 13 height 13
checkbox input "true"
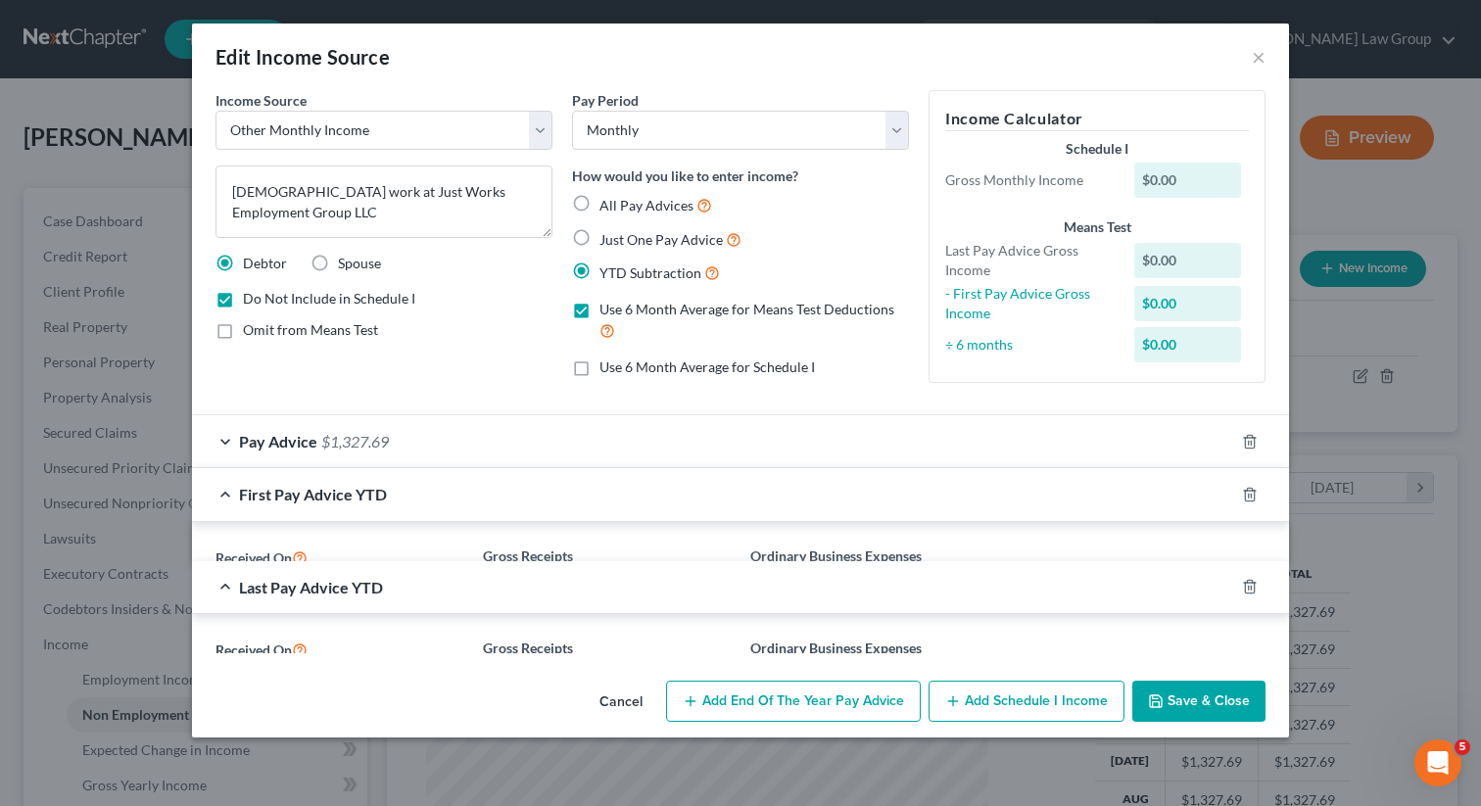
scroll to position [0, 0]
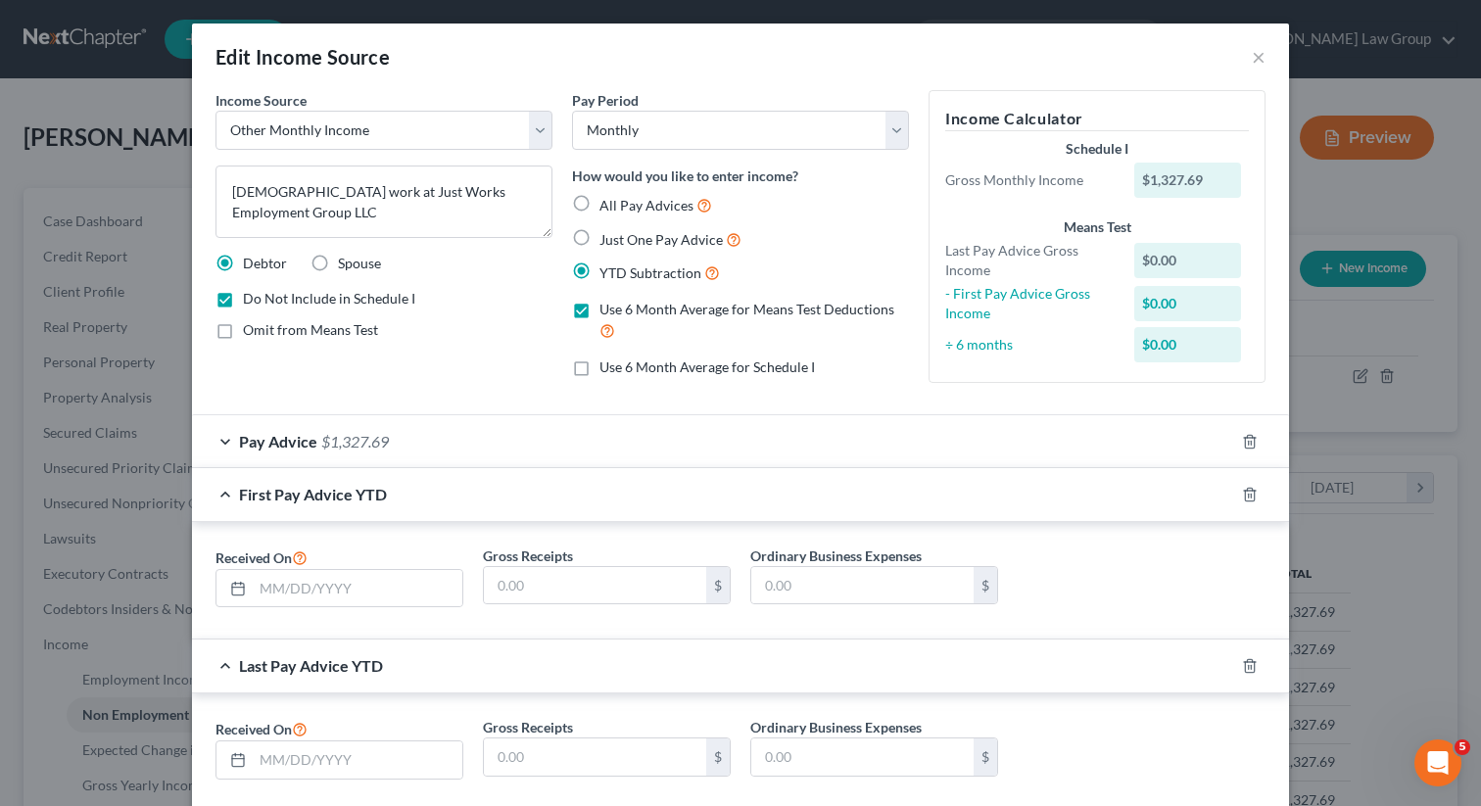
click at [599, 239] on label "Just One Pay Advice" at bounding box center [670, 239] width 142 height 23
click at [607, 239] on input "Just One Pay Advice" at bounding box center [613, 234] width 13 height 13
radio input "true"
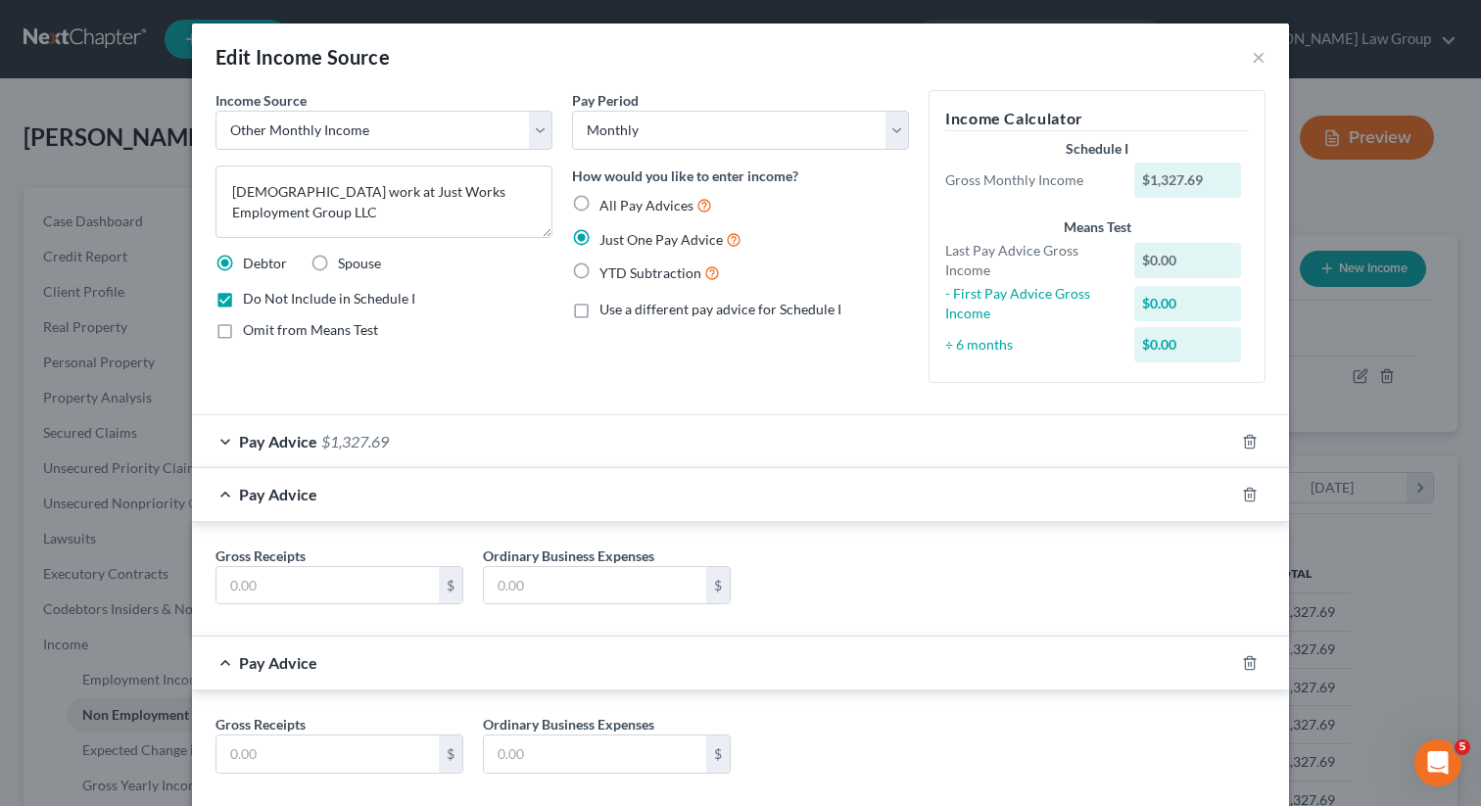
click at [599, 265] on label "YTD Subtraction" at bounding box center [659, 273] width 120 height 23
click at [607, 265] on input "YTD Subtraction" at bounding box center [613, 268] width 13 height 13
radio input "true"
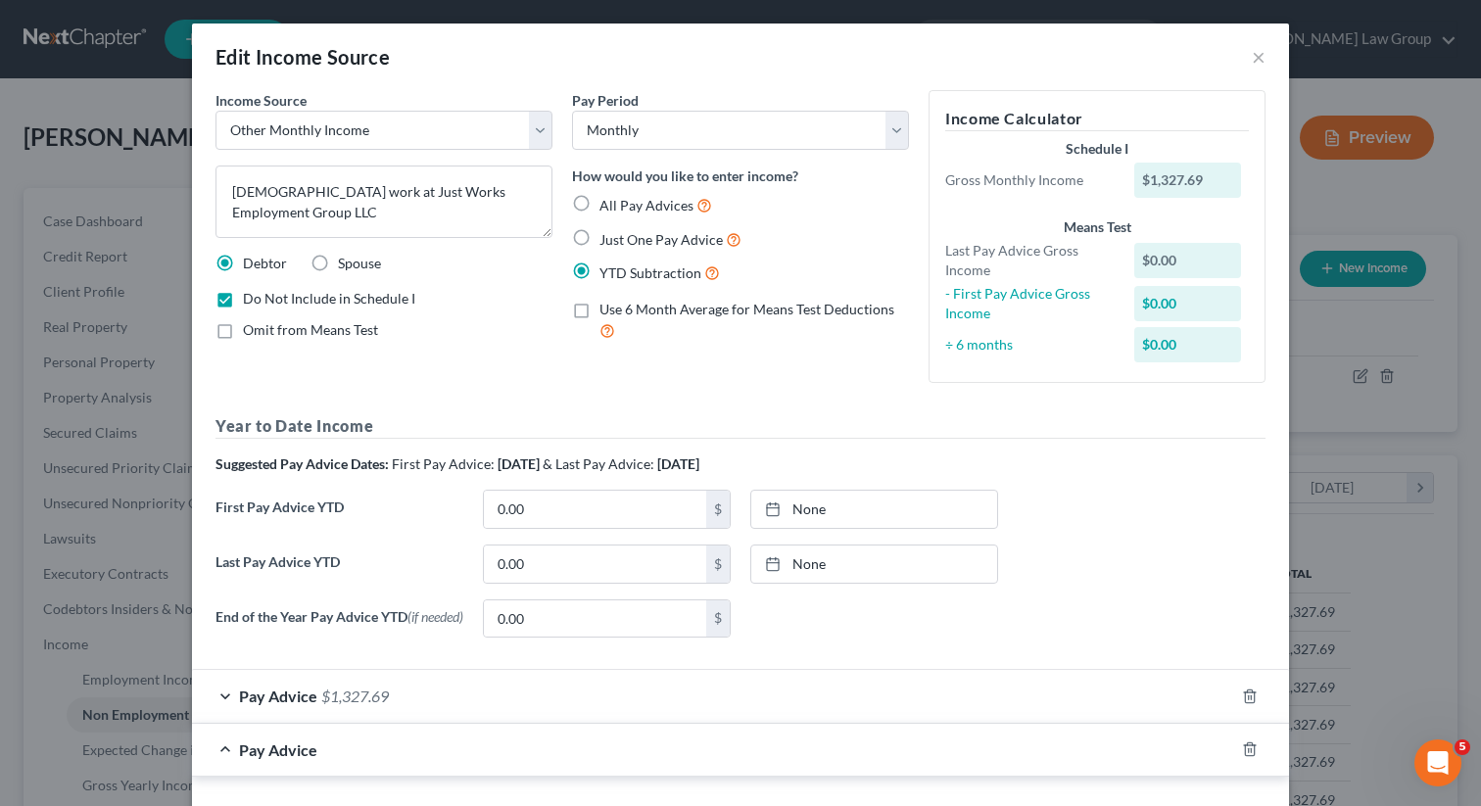
click at [599, 308] on label "Use 6 Month Average for Means Test Deductions" at bounding box center [754, 321] width 310 height 42
click at [607, 308] on input "Use 6 Month Average for Means Test Deductions" at bounding box center [613, 306] width 13 height 13
checkbox input "true"
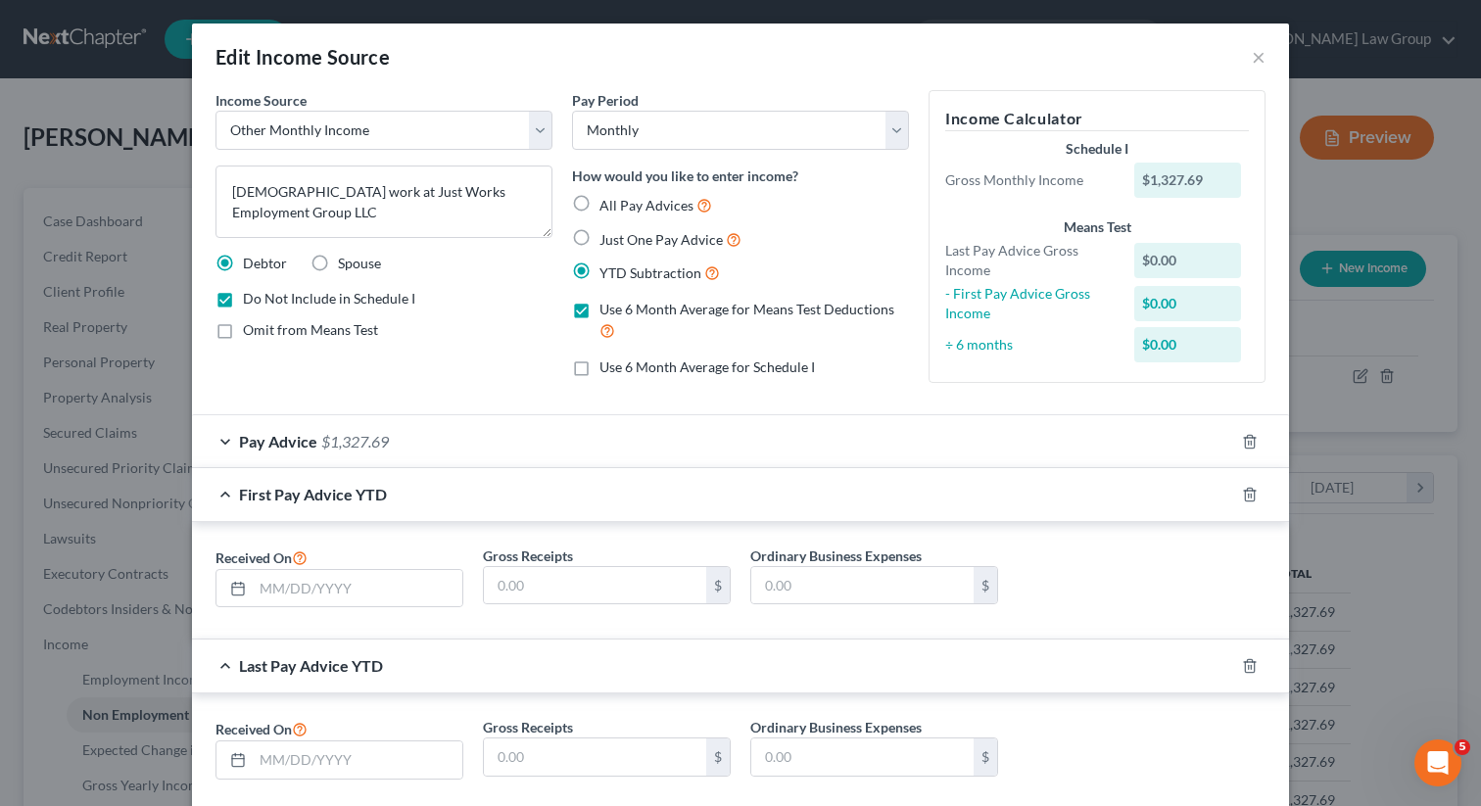
click at [599, 203] on label "All Pay Advices" at bounding box center [655, 205] width 113 height 23
click at [607, 203] on input "All Pay Advices" at bounding box center [613, 200] width 13 height 13
radio input "true"
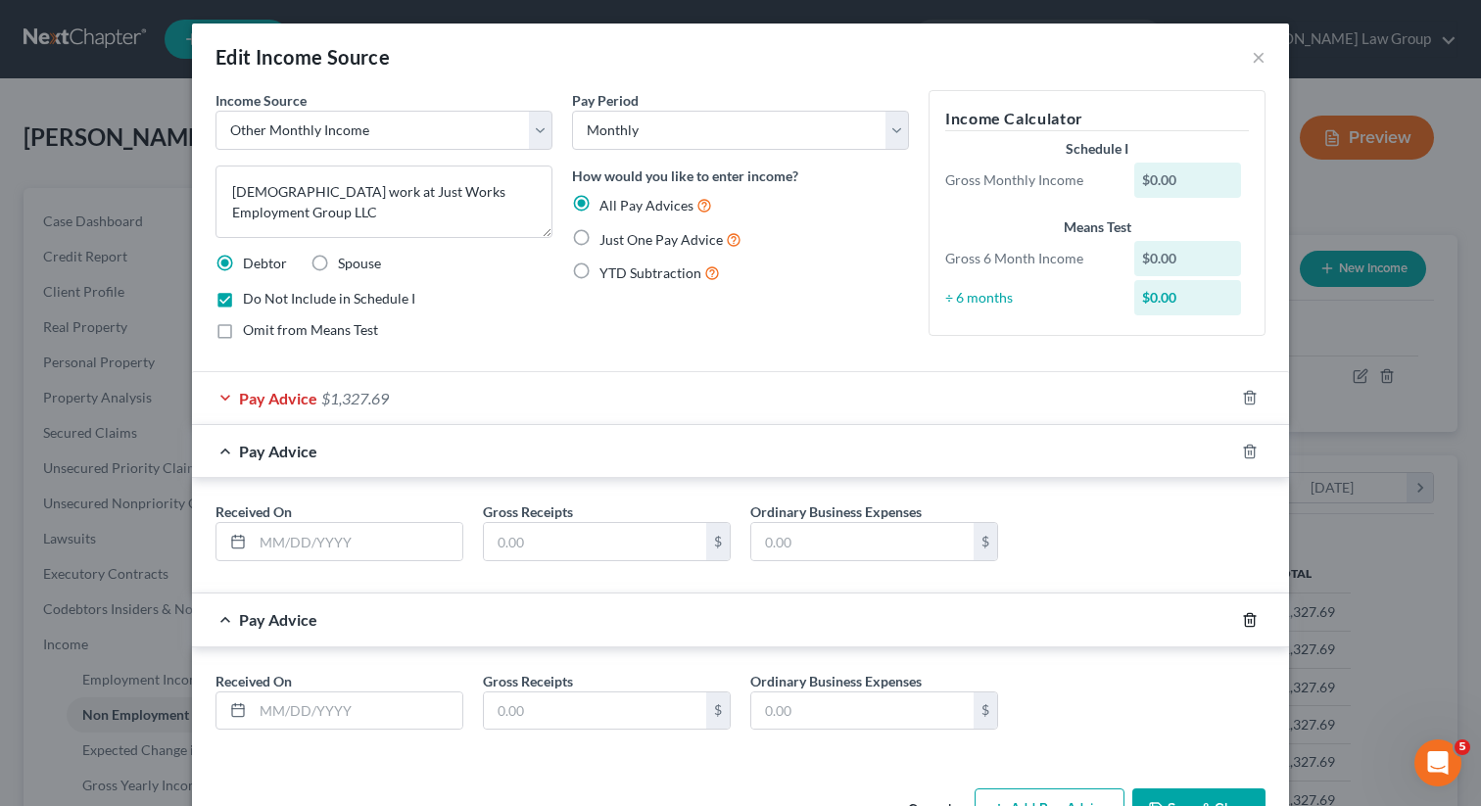
click at [1250, 623] on icon "button" at bounding box center [1250, 620] width 16 height 16
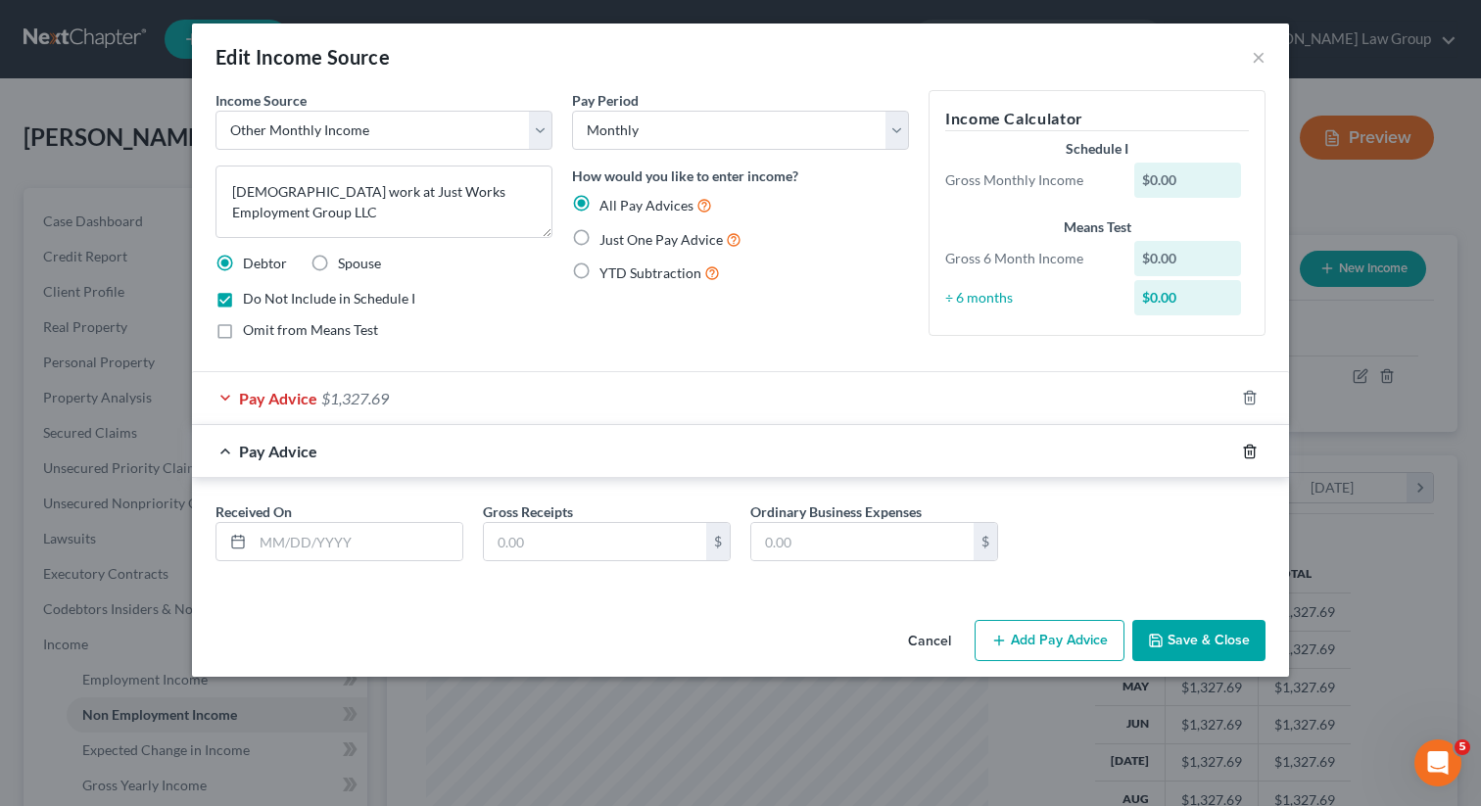
click at [1243, 446] on icon "button" at bounding box center [1250, 452] width 16 height 16
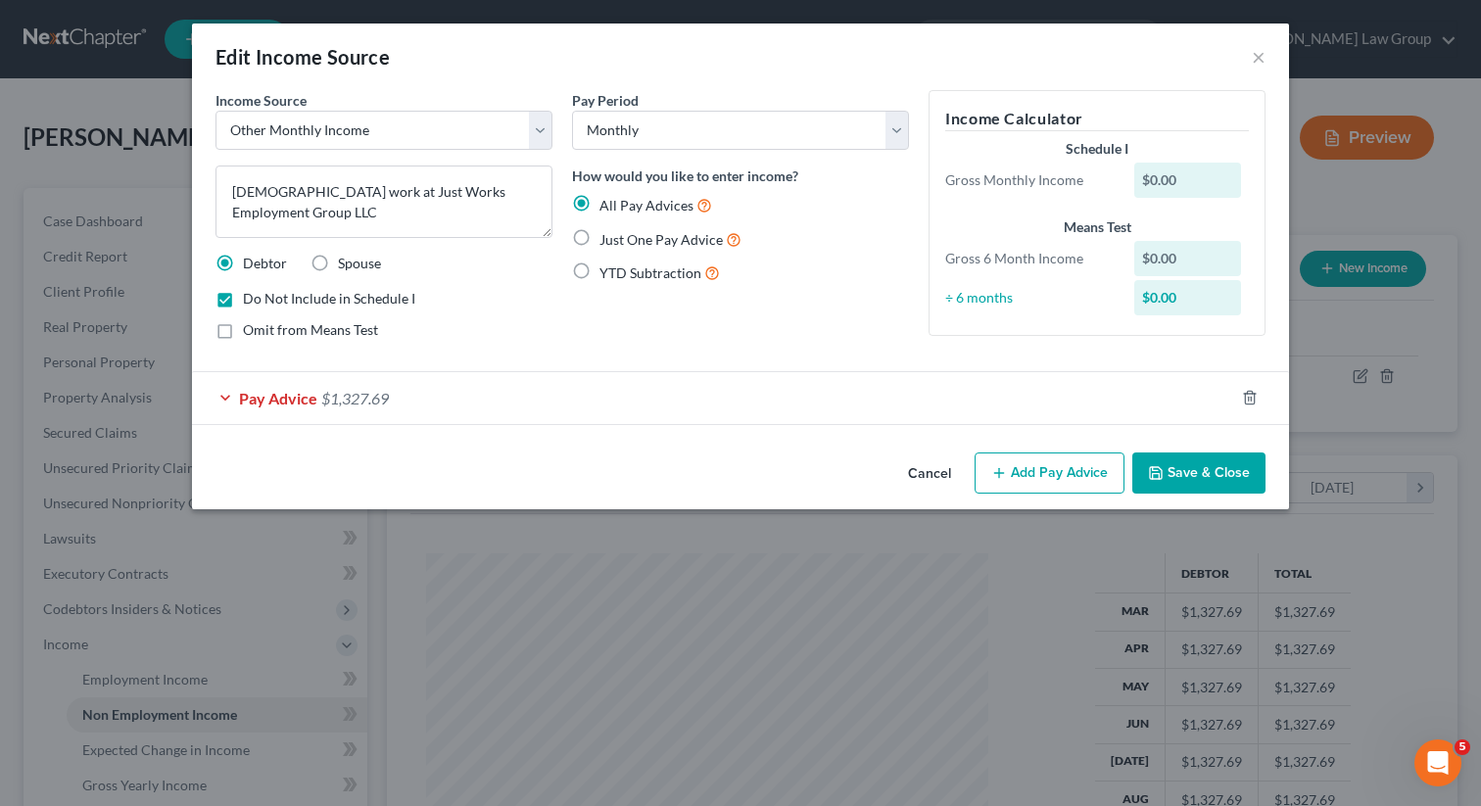
click at [311, 392] on span "Pay Advice" at bounding box center [278, 398] width 78 height 19
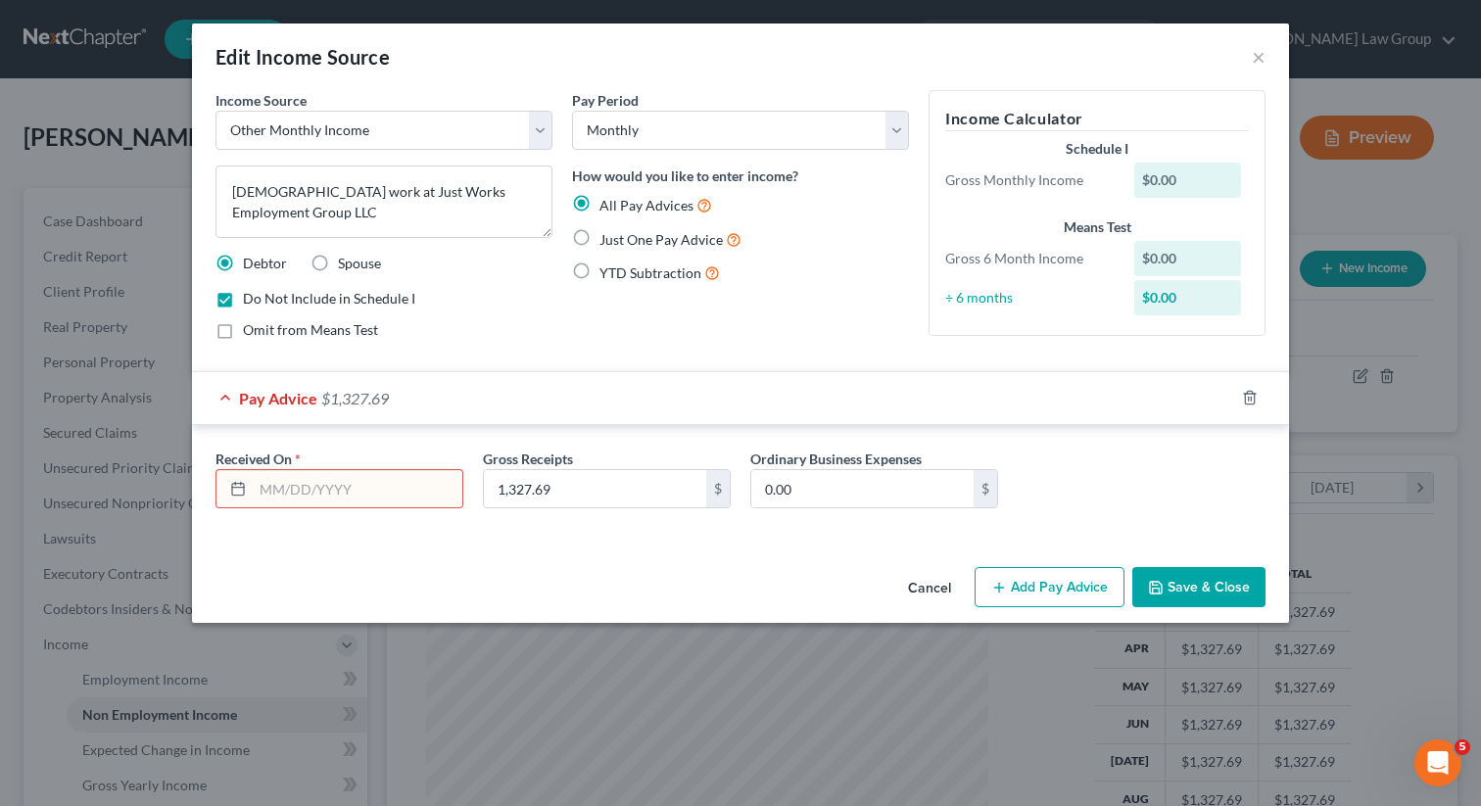
click at [306, 492] on input "text" at bounding box center [358, 488] width 210 height 37
type input "[DATE]"
click at [410, 554] on div "Income Source * Select Unemployment Disability (from employer) Pension Retireme…" at bounding box center [740, 324] width 1097 height 469
click at [1196, 608] on div "Cancel Add Pay Advice Save & Close" at bounding box center [740, 591] width 1097 height 65
click at [1198, 580] on button "Save & Close" at bounding box center [1198, 587] width 133 height 41
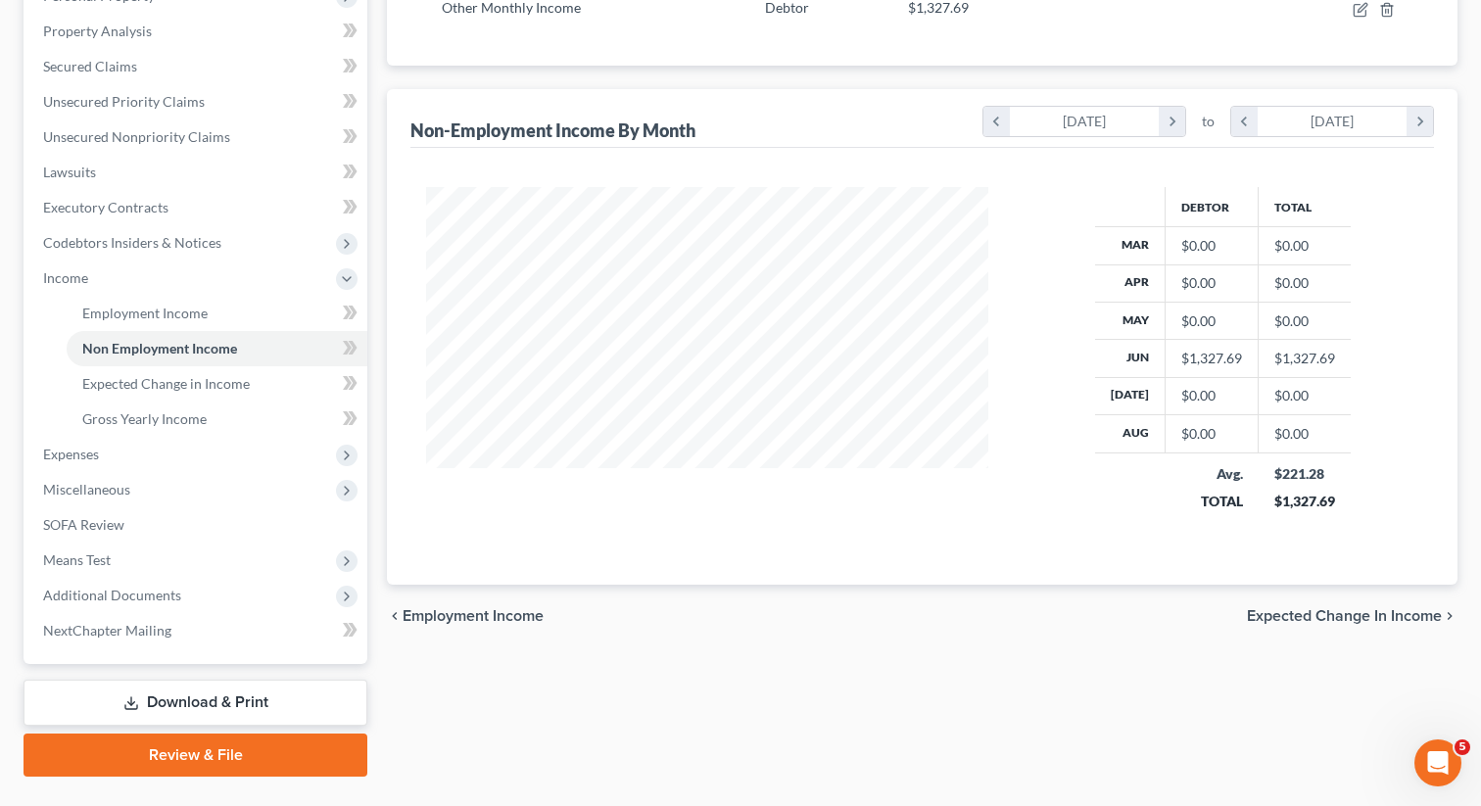
scroll to position [409, 0]
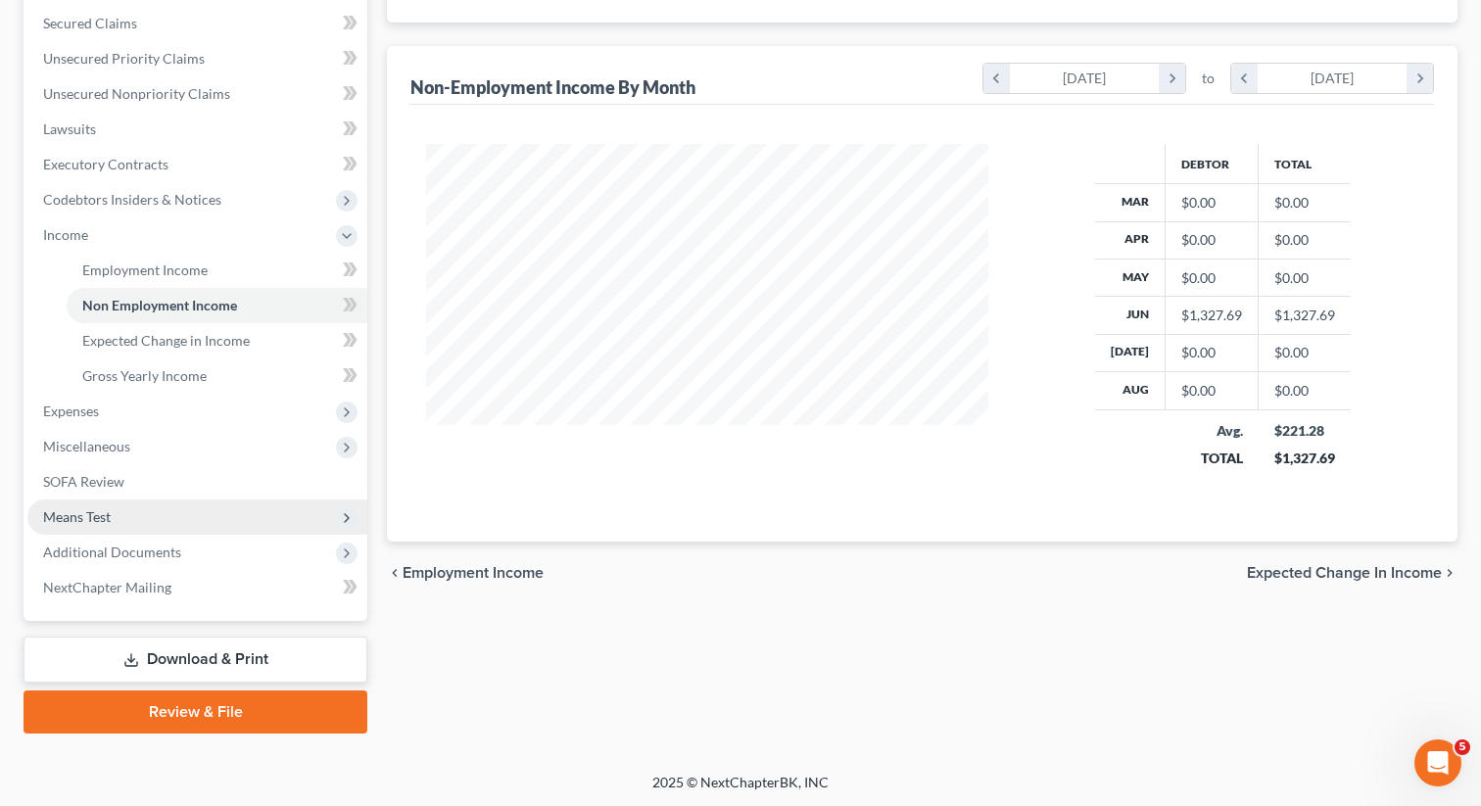
click at [102, 512] on span "Means Test" at bounding box center [77, 516] width 68 height 17
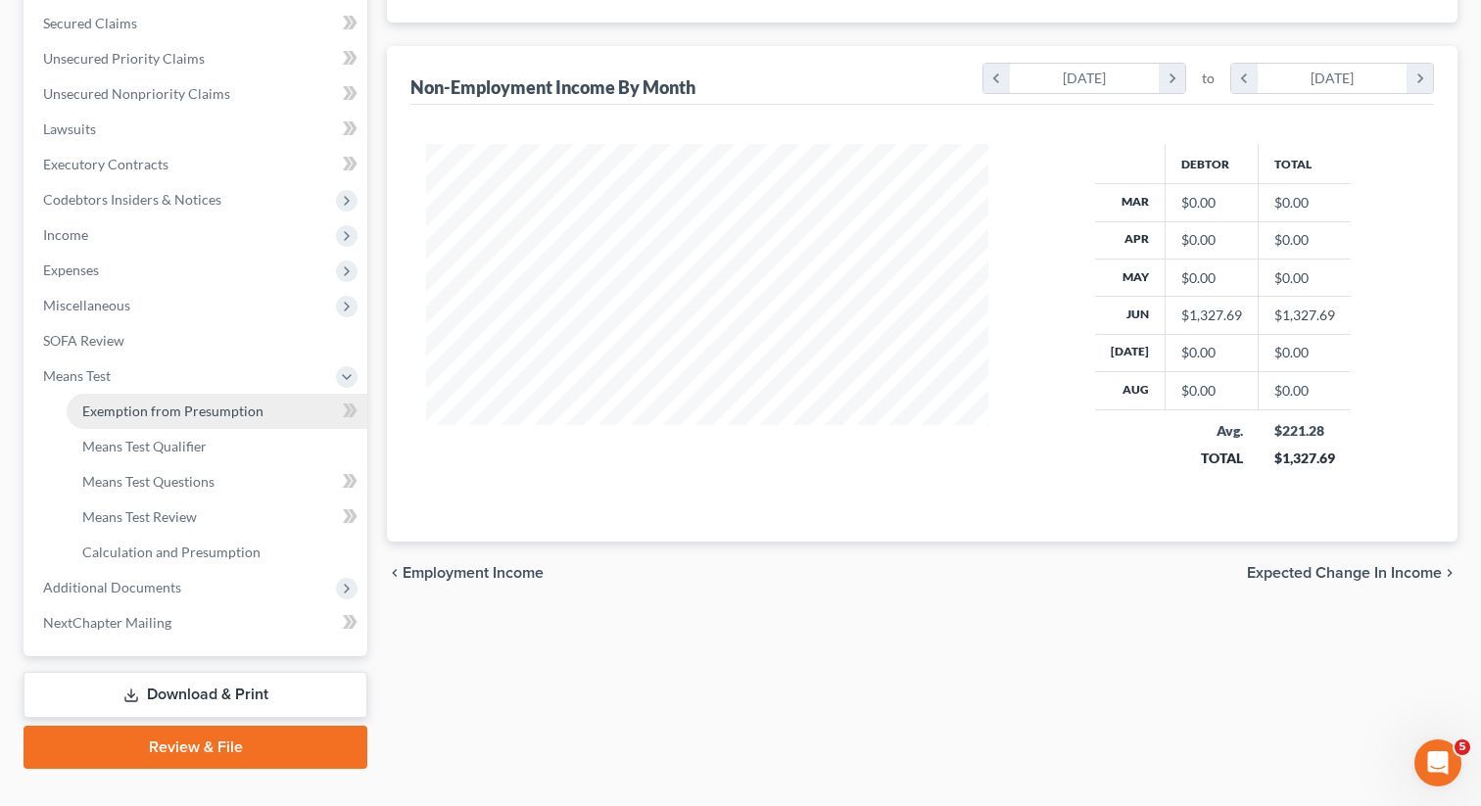
click at [163, 403] on span "Exemption from Presumption" at bounding box center [172, 411] width 181 height 17
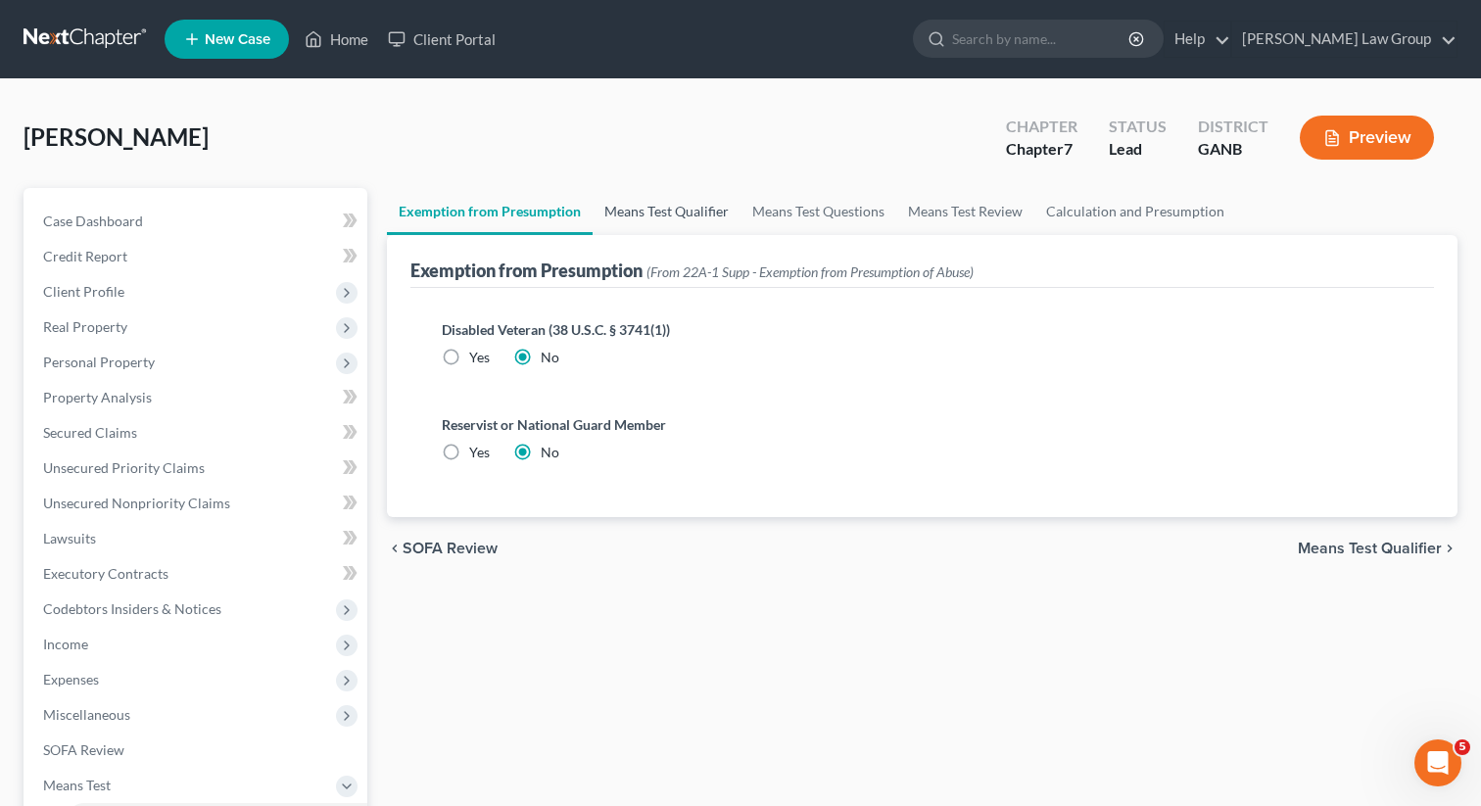
click at [633, 208] on link "Means Test Qualifier" at bounding box center [667, 211] width 148 height 47
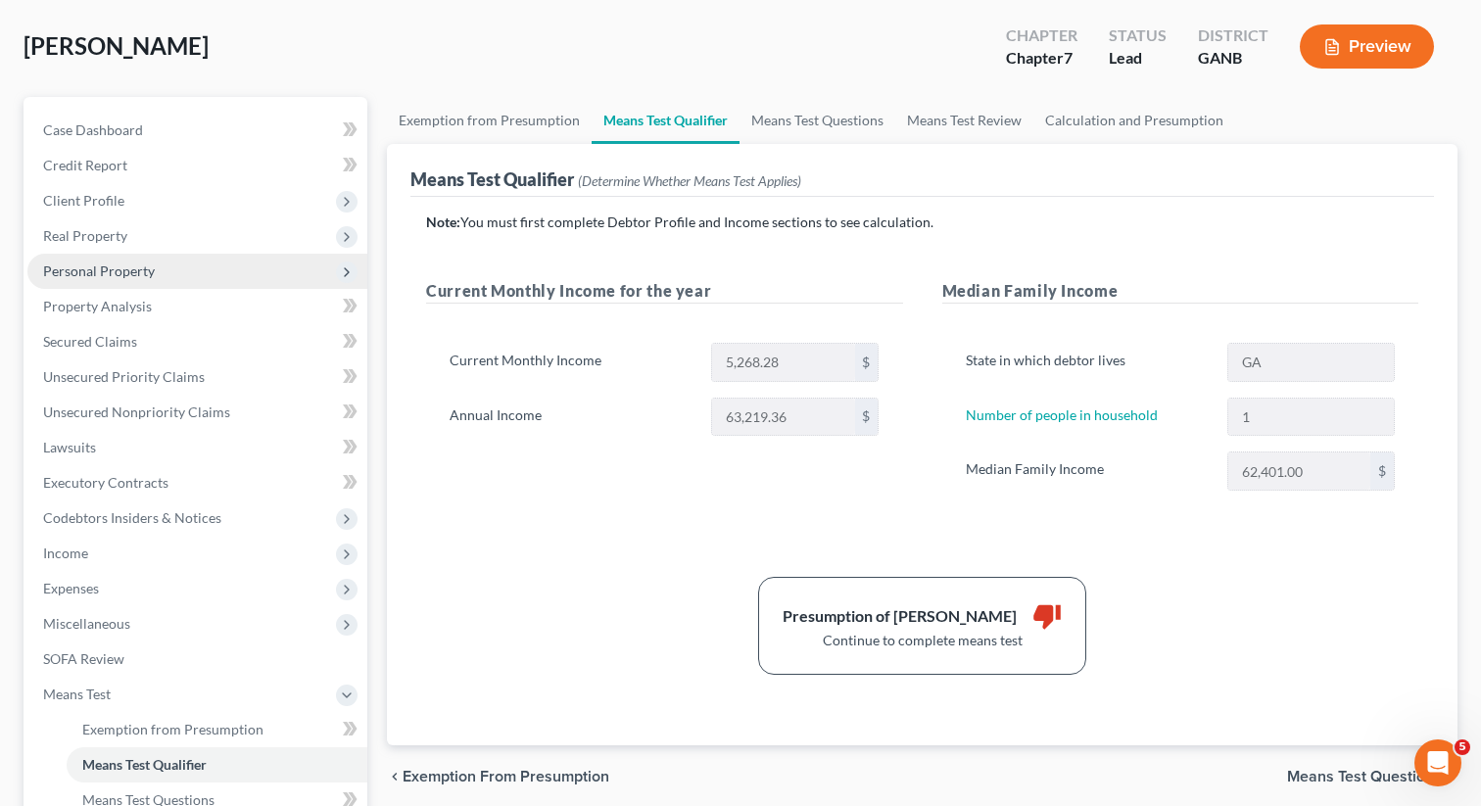
scroll to position [208, 0]
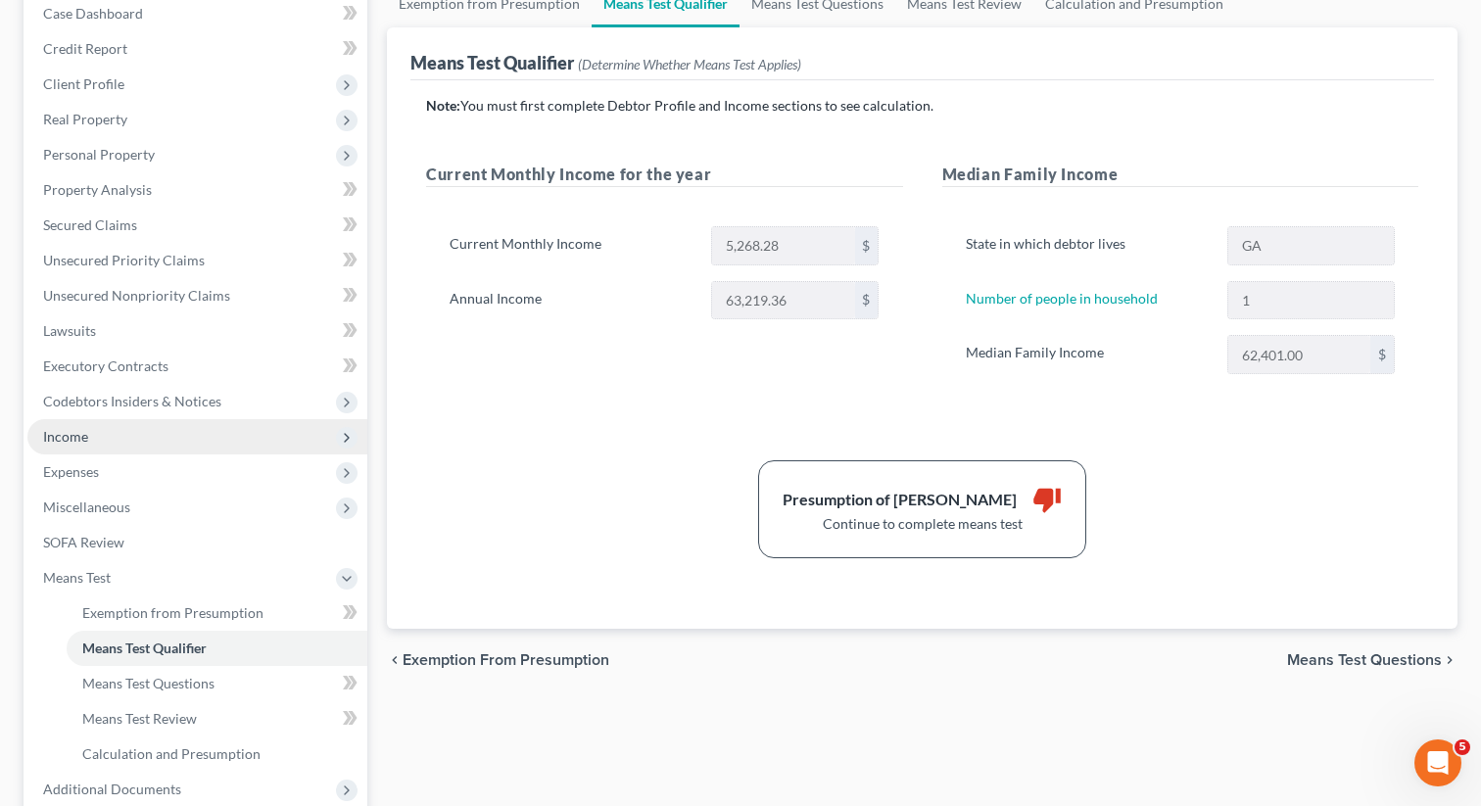
click at [134, 423] on span "Income" at bounding box center [197, 436] width 340 height 35
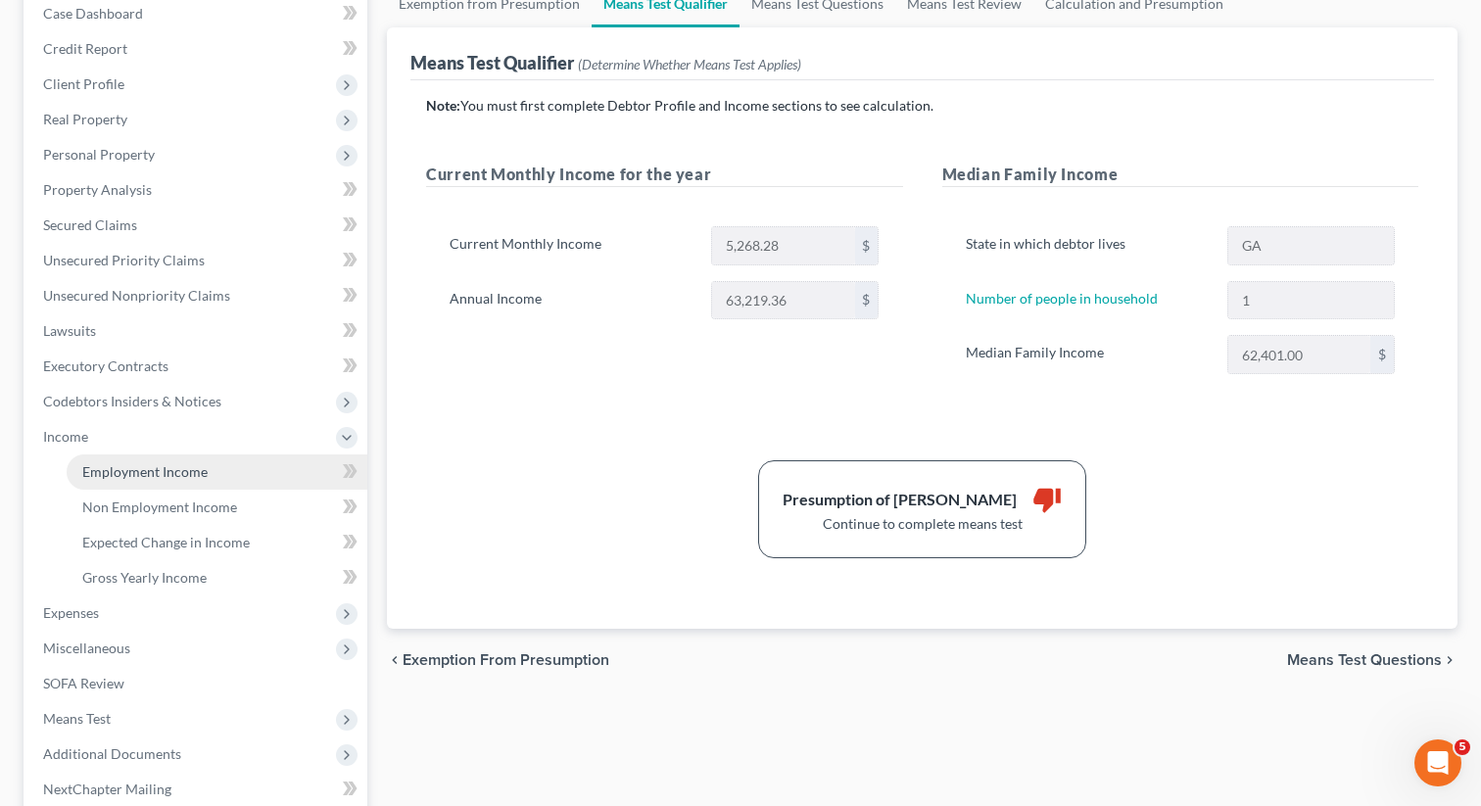
click at [130, 474] on span "Employment Income" at bounding box center [144, 471] width 125 height 17
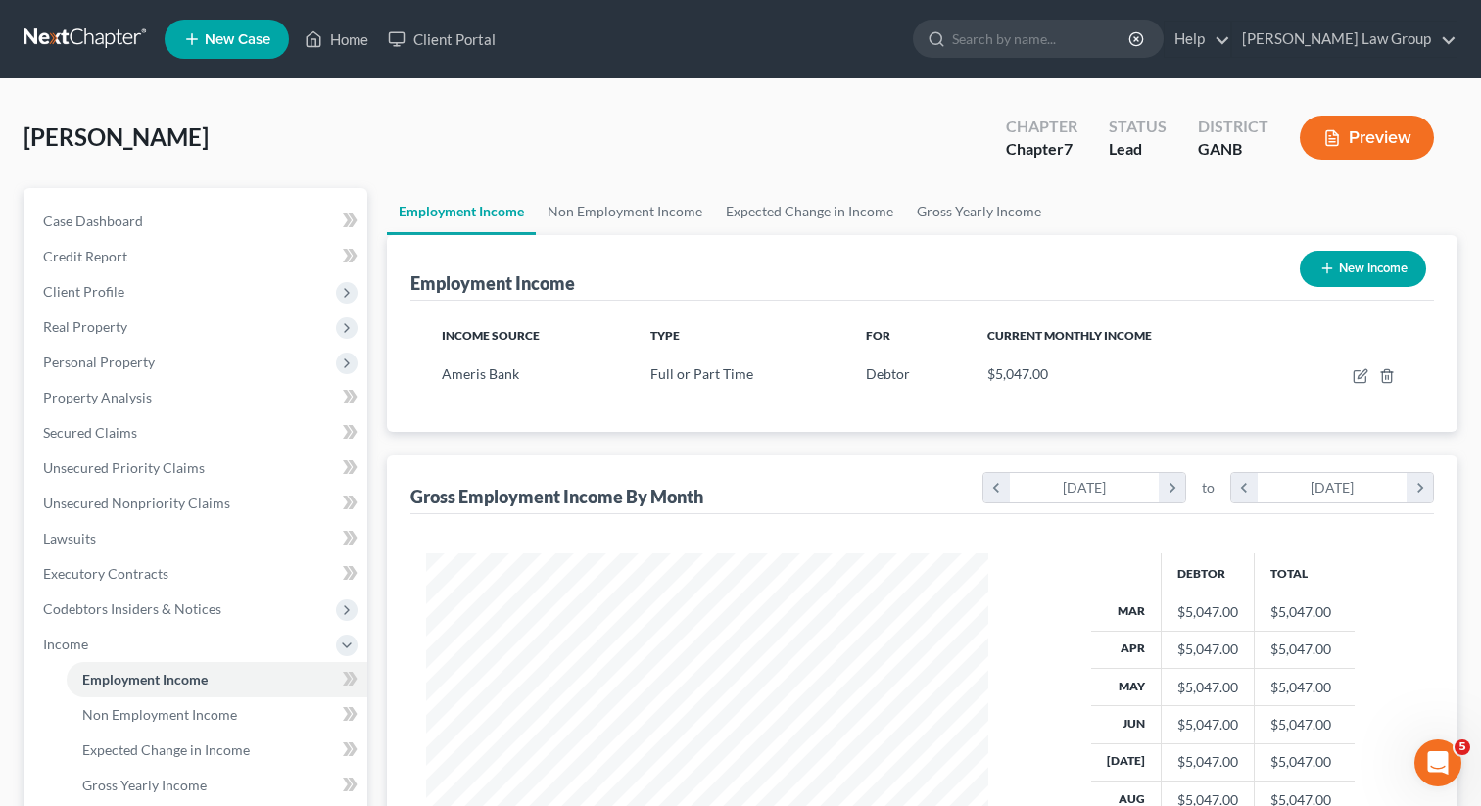
scroll to position [351, 601]
click at [622, 209] on link "Non Employment Income" at bounding box center [625, 211] width 178 height 47
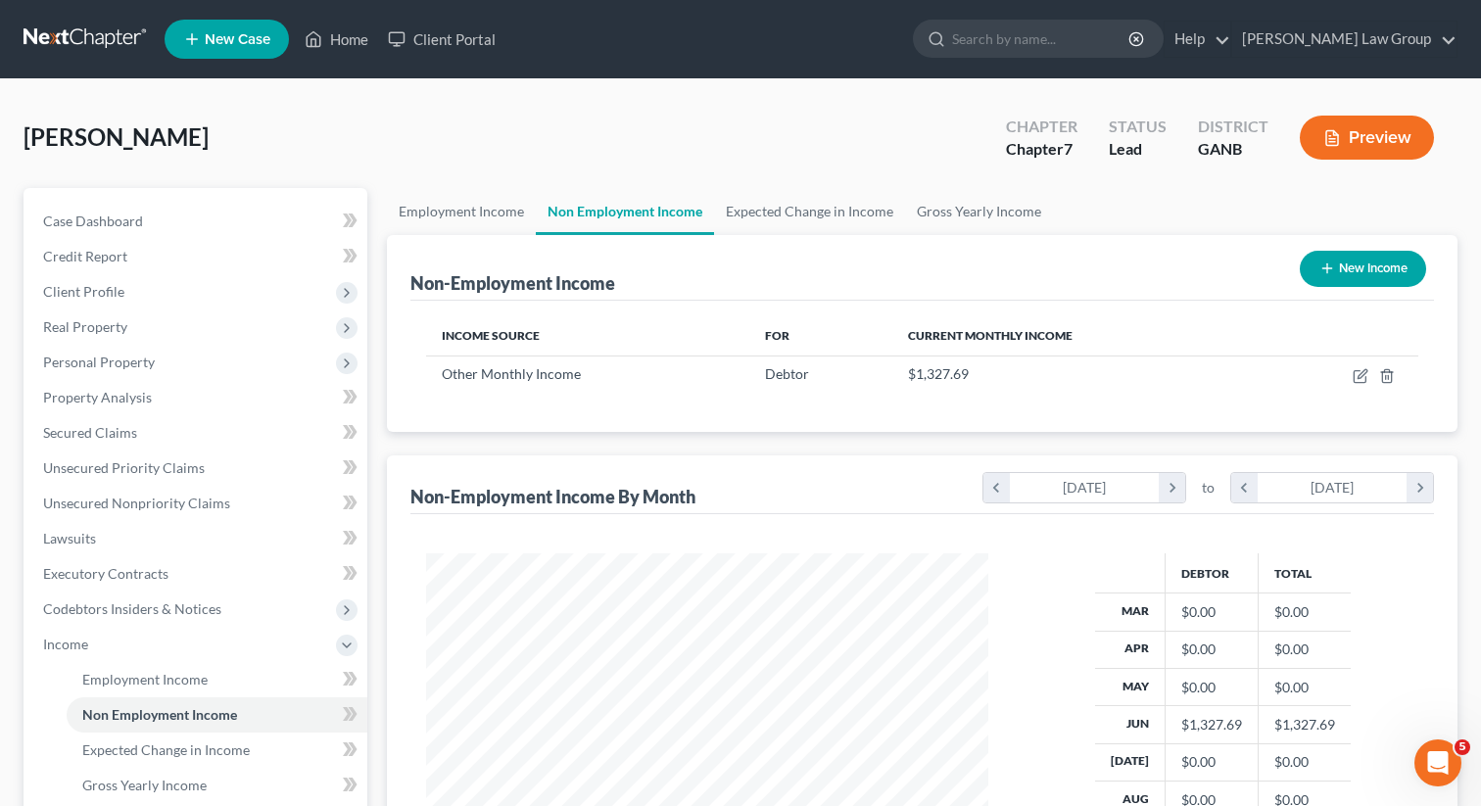
scroll to position [351, 601]
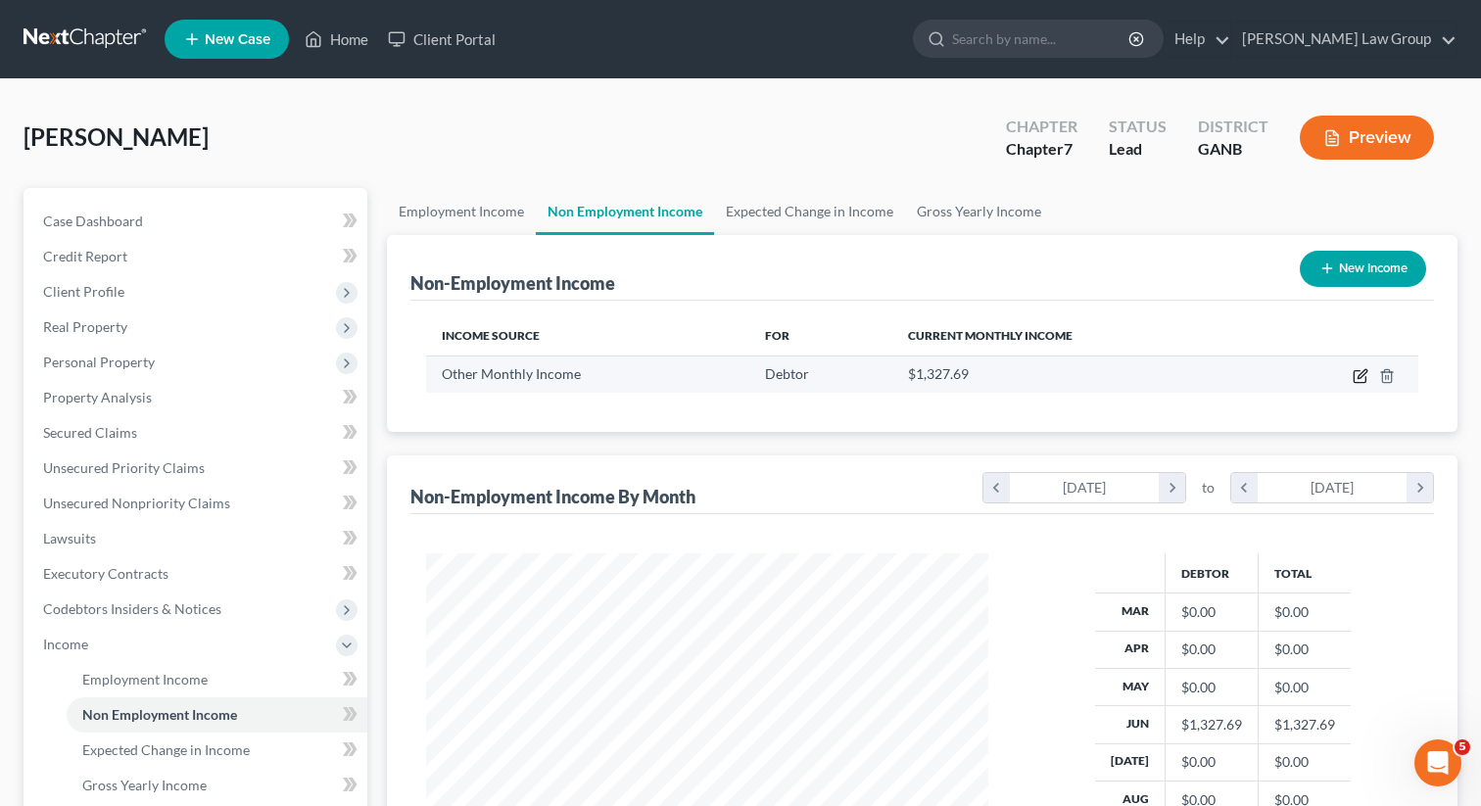
click at [1356, 373] on icon "button" at bounding box center [1361, 376] width 16 height 16
select select "13"
select select "0"
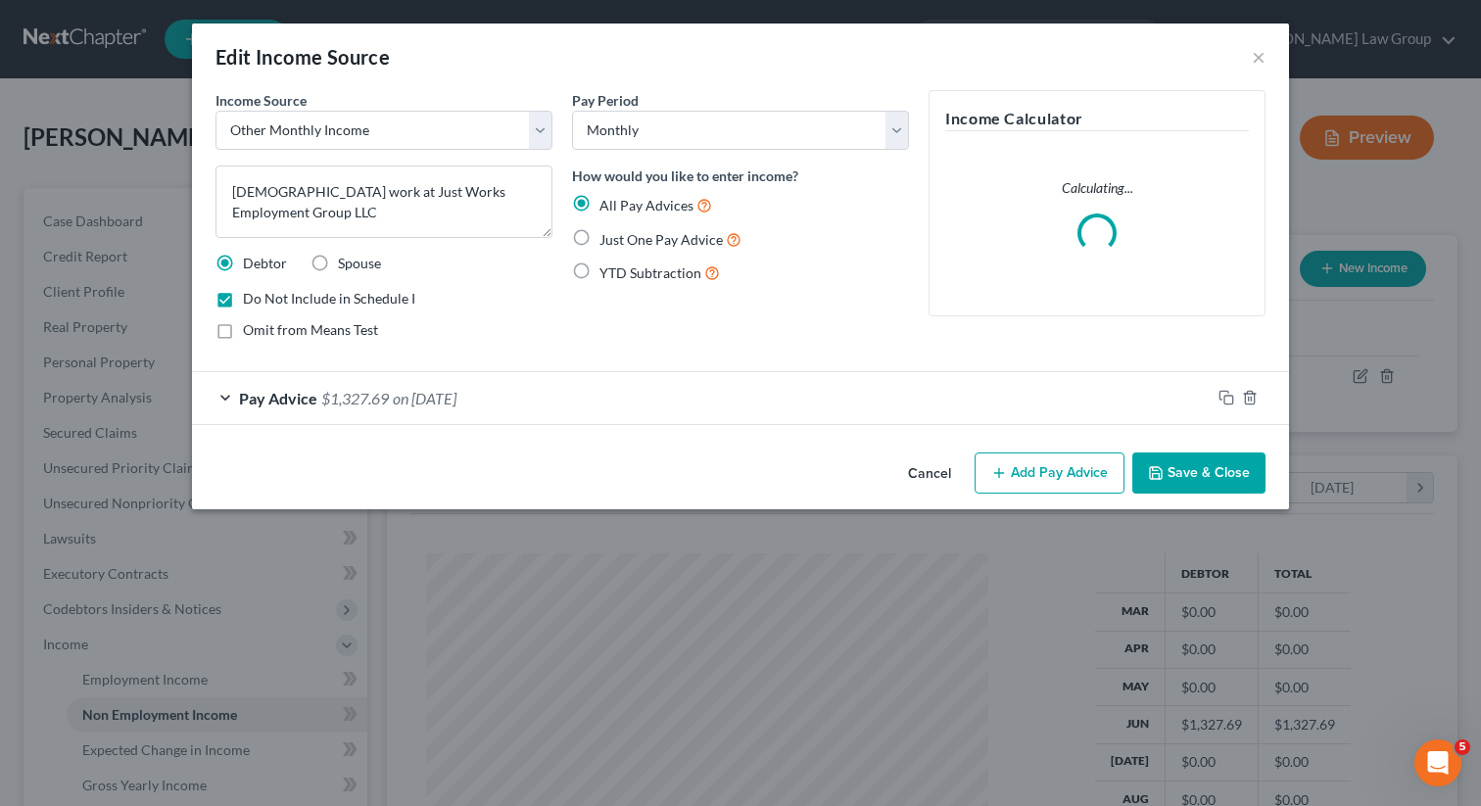
click at [259, 396] on span "Pay Advice" at bounding box center [278, 398] width 78 height 19
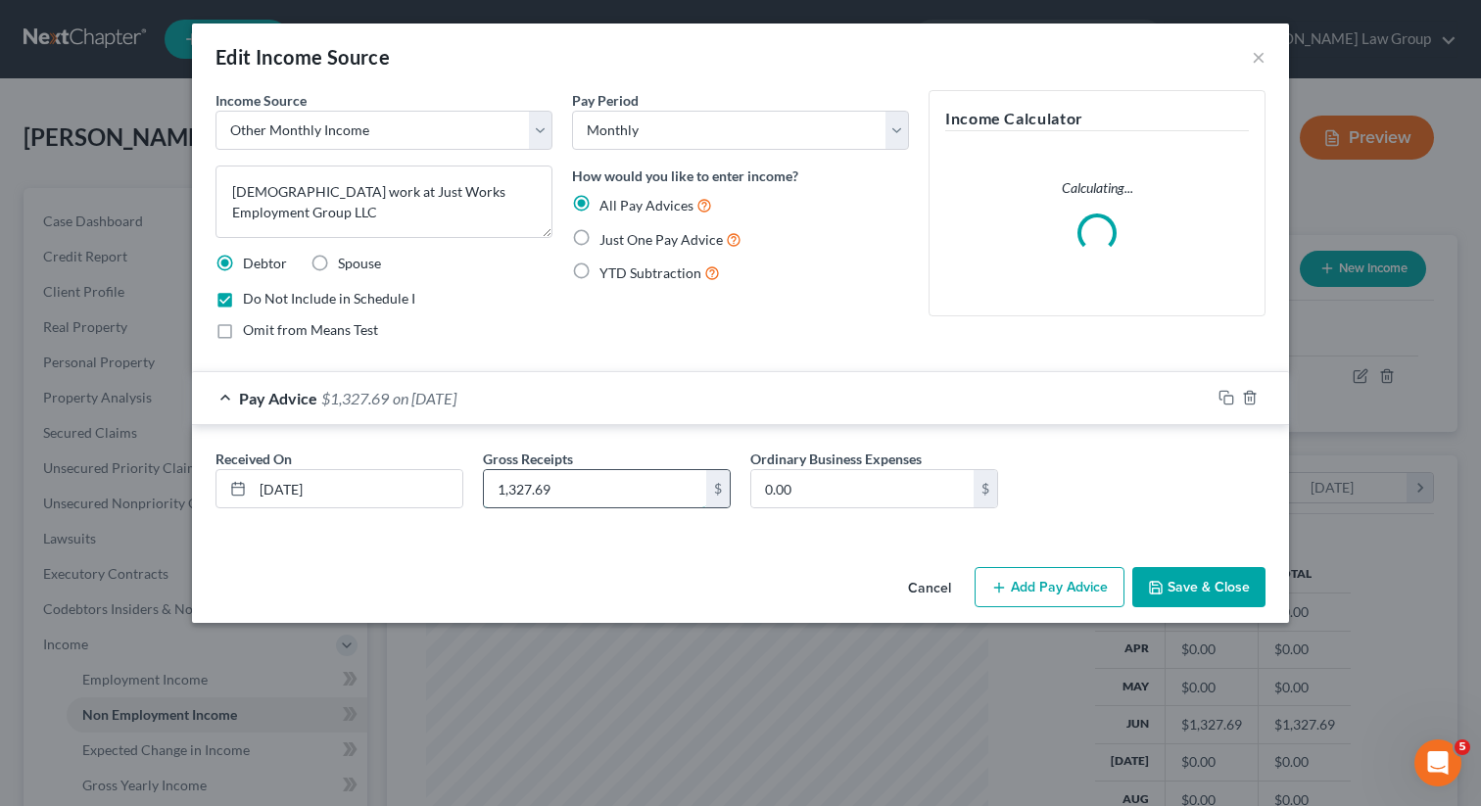
click at [516, 485] on input "1,327.69" at bounding box center [595, 488] width 222 height 37
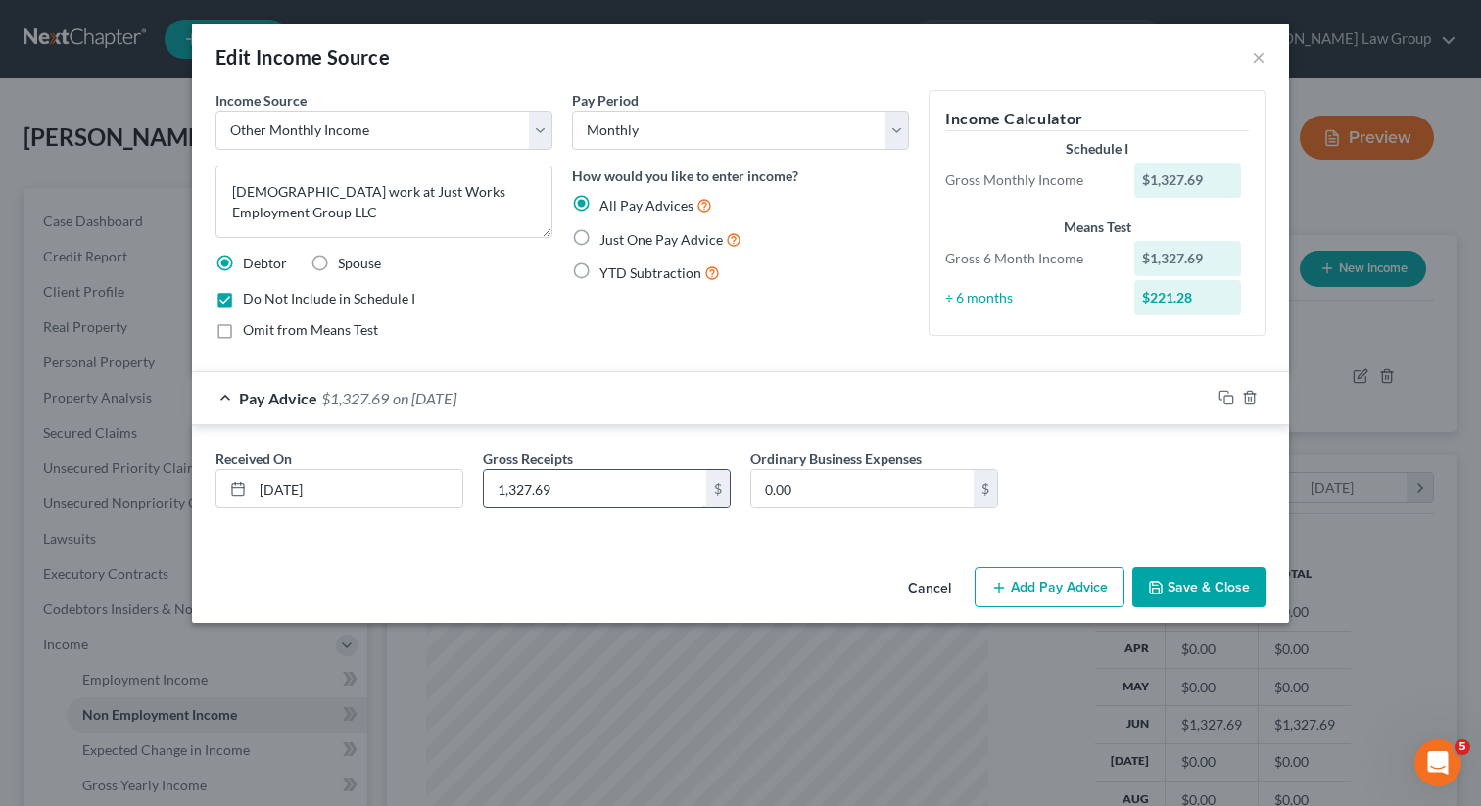
click at [516, 496] on input "1,327.69" at bounding box center [595, 488] width 222 height 37
click at [517, 489] on input "1,327.69" at bounding box center [595, 488] width 222 height 37
click at [496, 489] on input "127.69" at bounding box center [595, 488] width 222 height 37
click at [504, 489] on input "127.69" at bounding box center [595, 488] width 222 height 37
type input "1,227.69"
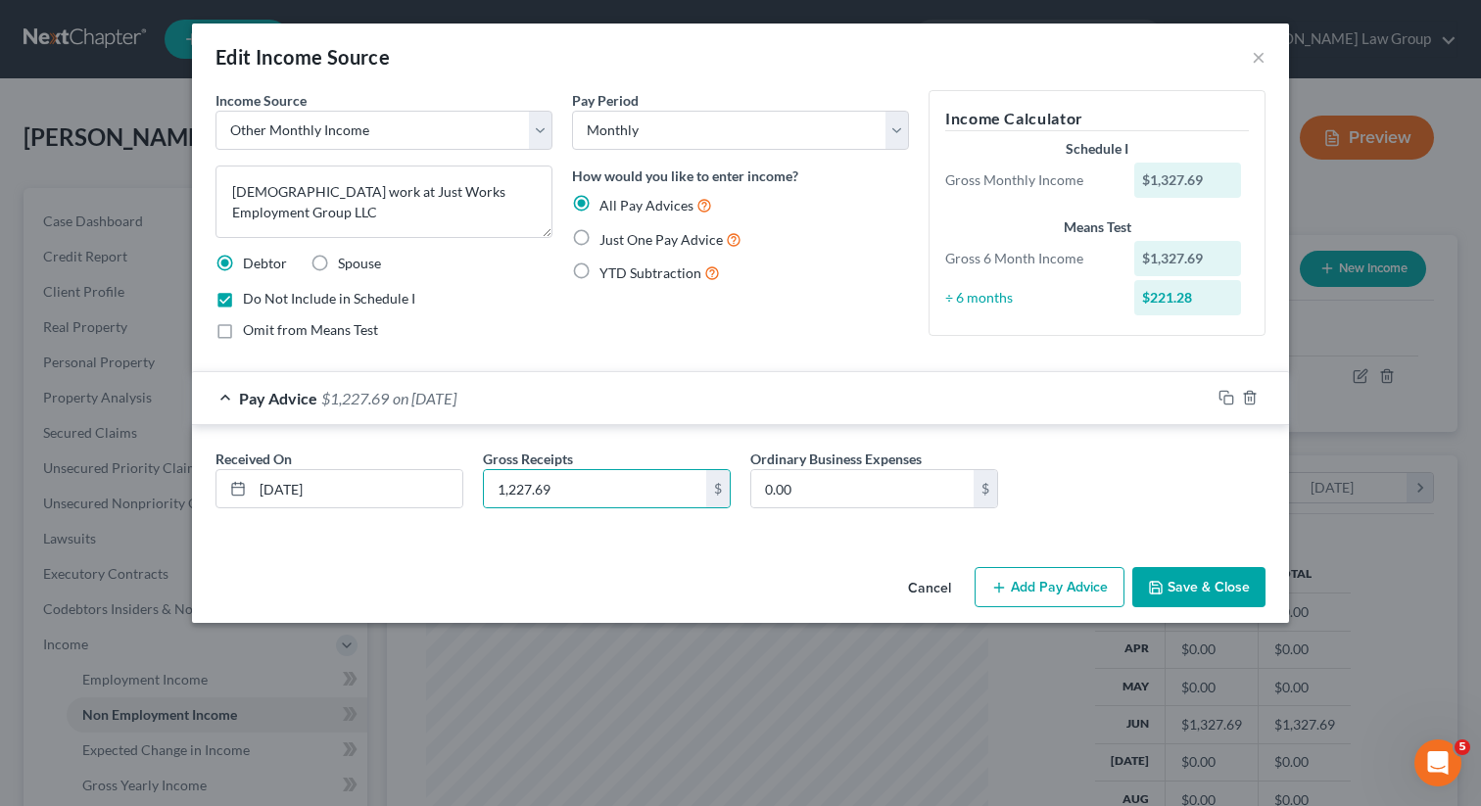
click at [1164, 584] on icon "button" at bounding box center [1156, 588] width 16 height 16
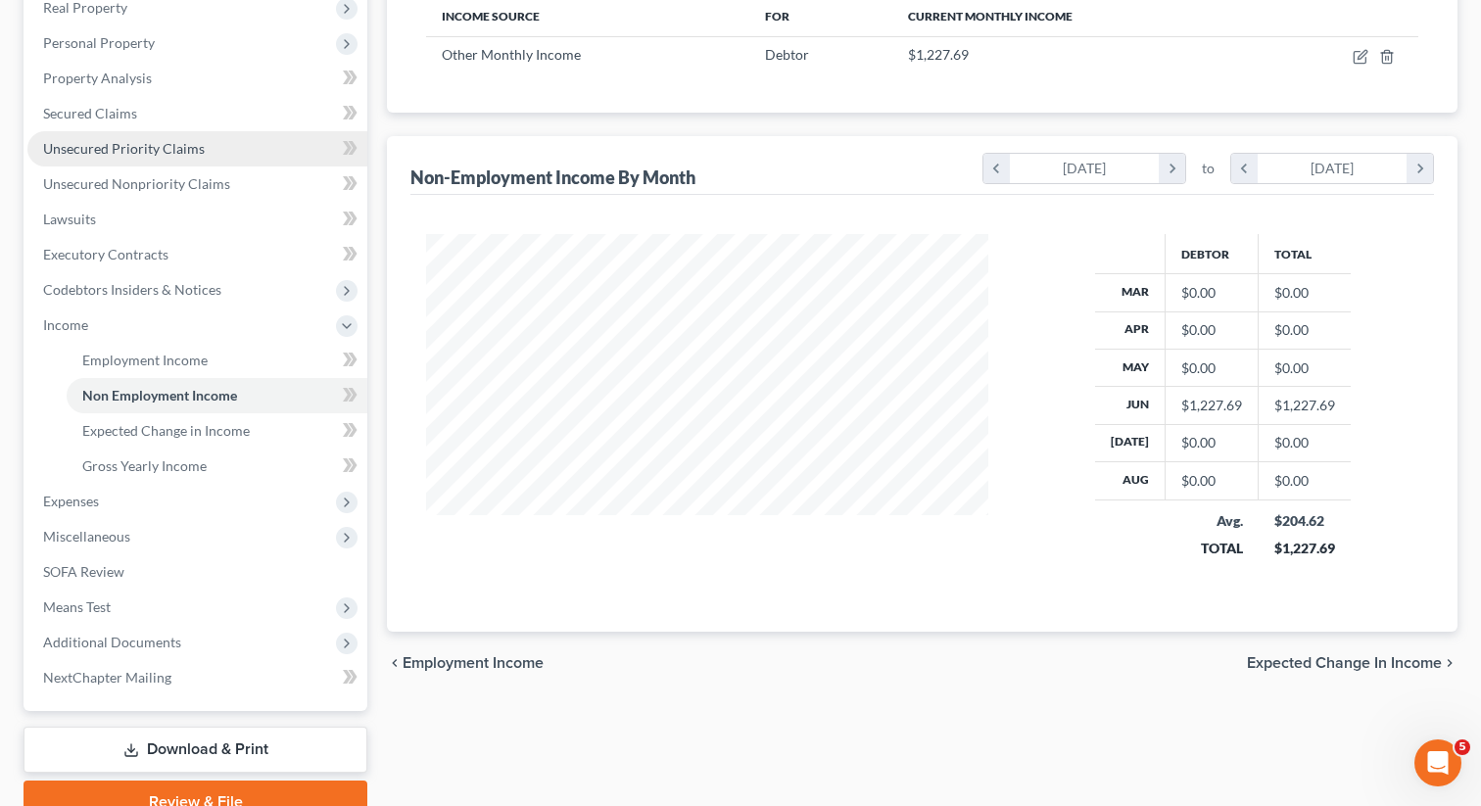
scroll to position [409, 0]
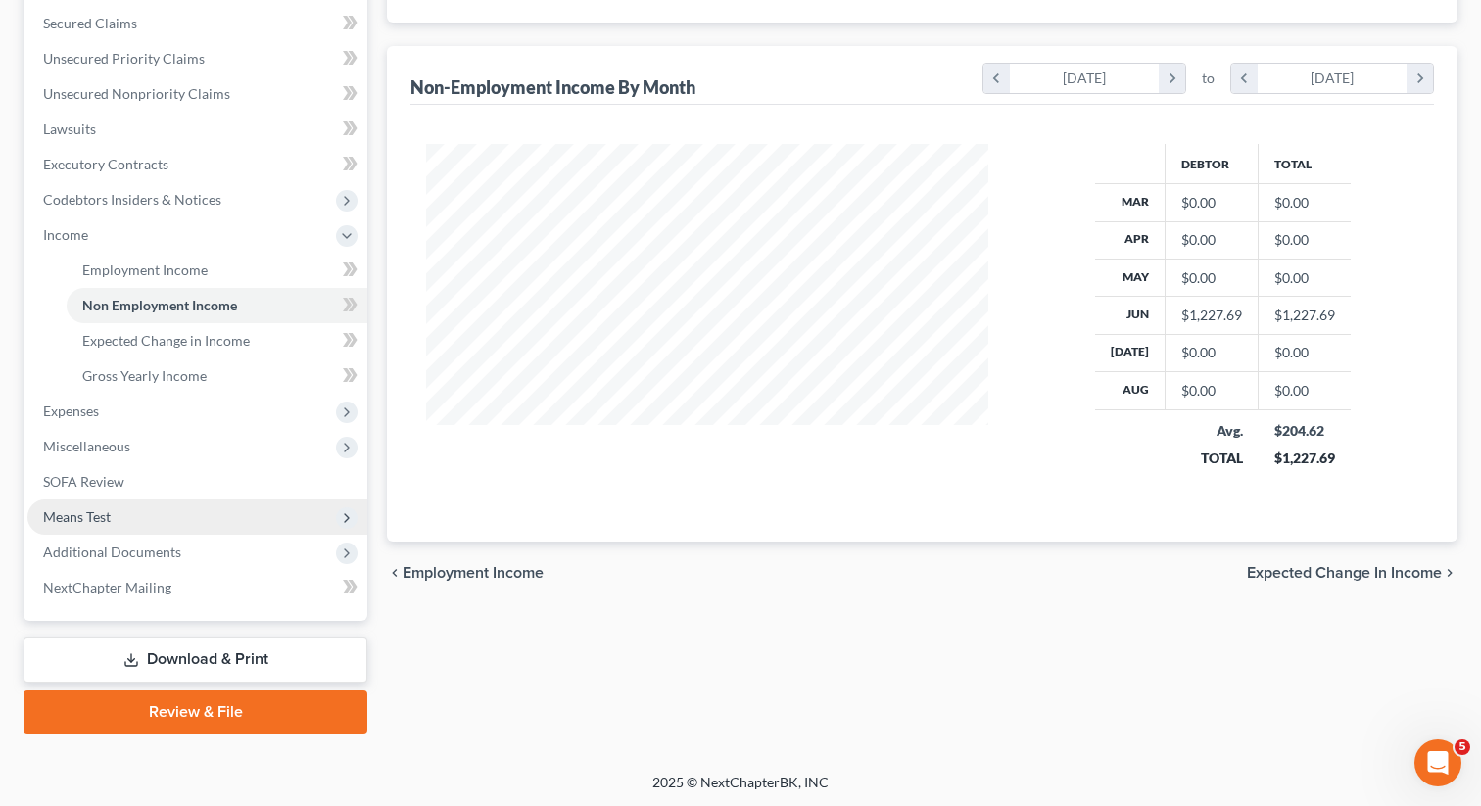
click at [119, 510] on span "Means Test" at bounding box center [197, 517] width 340 height 35
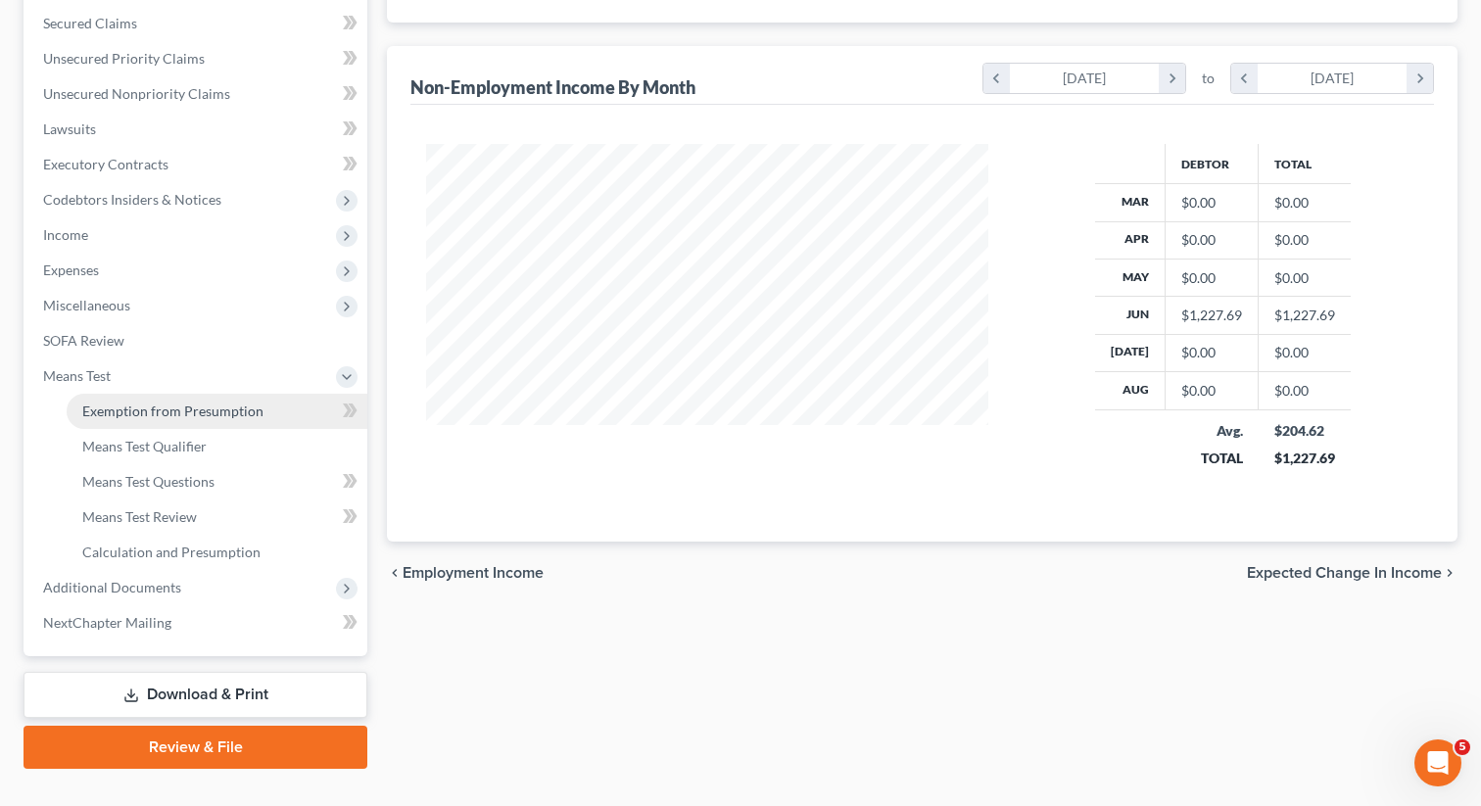
click at [184, 404] on span "Exemption from Presumption" at bounding box center [172, 411] width 181 height 17
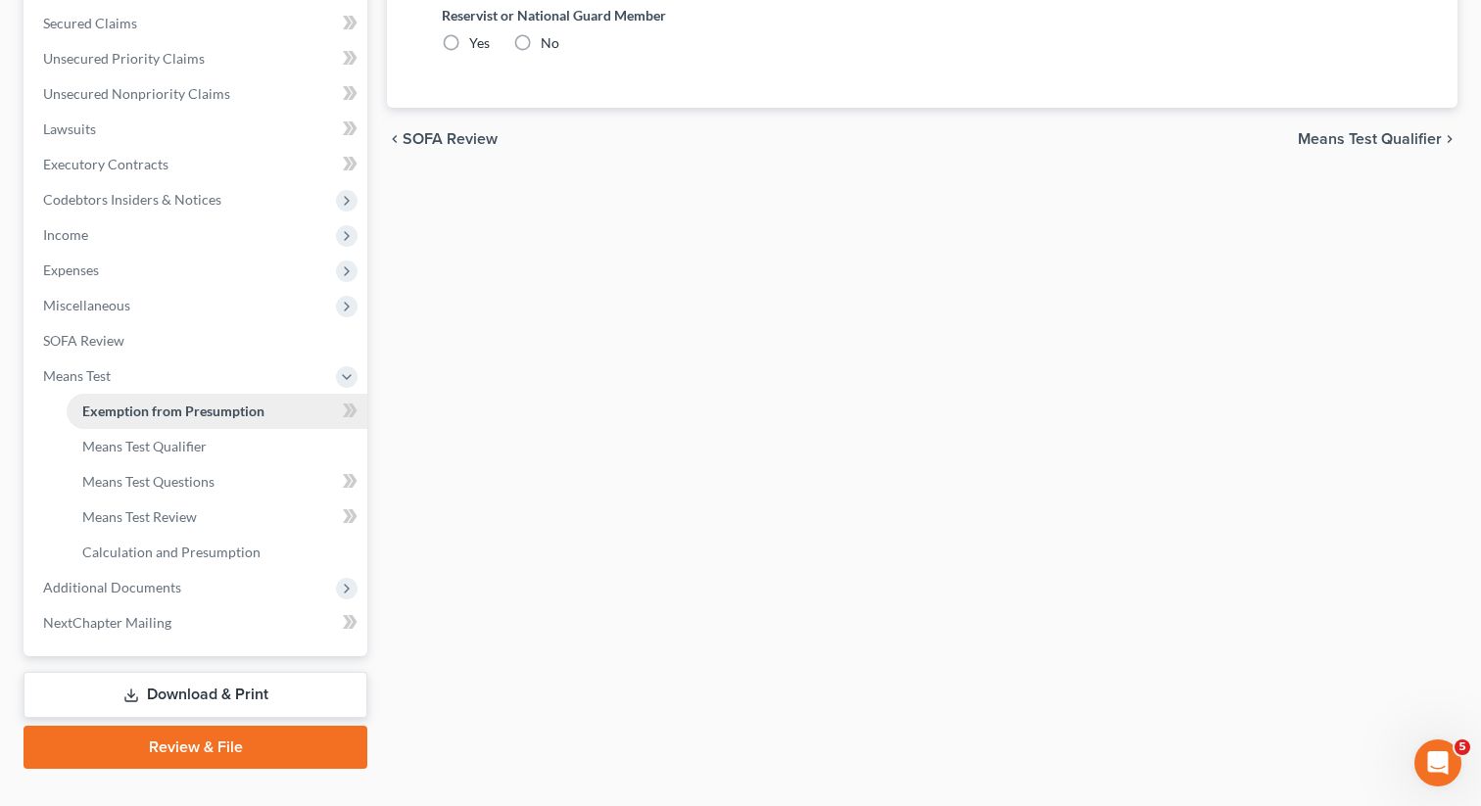
radio input "true"
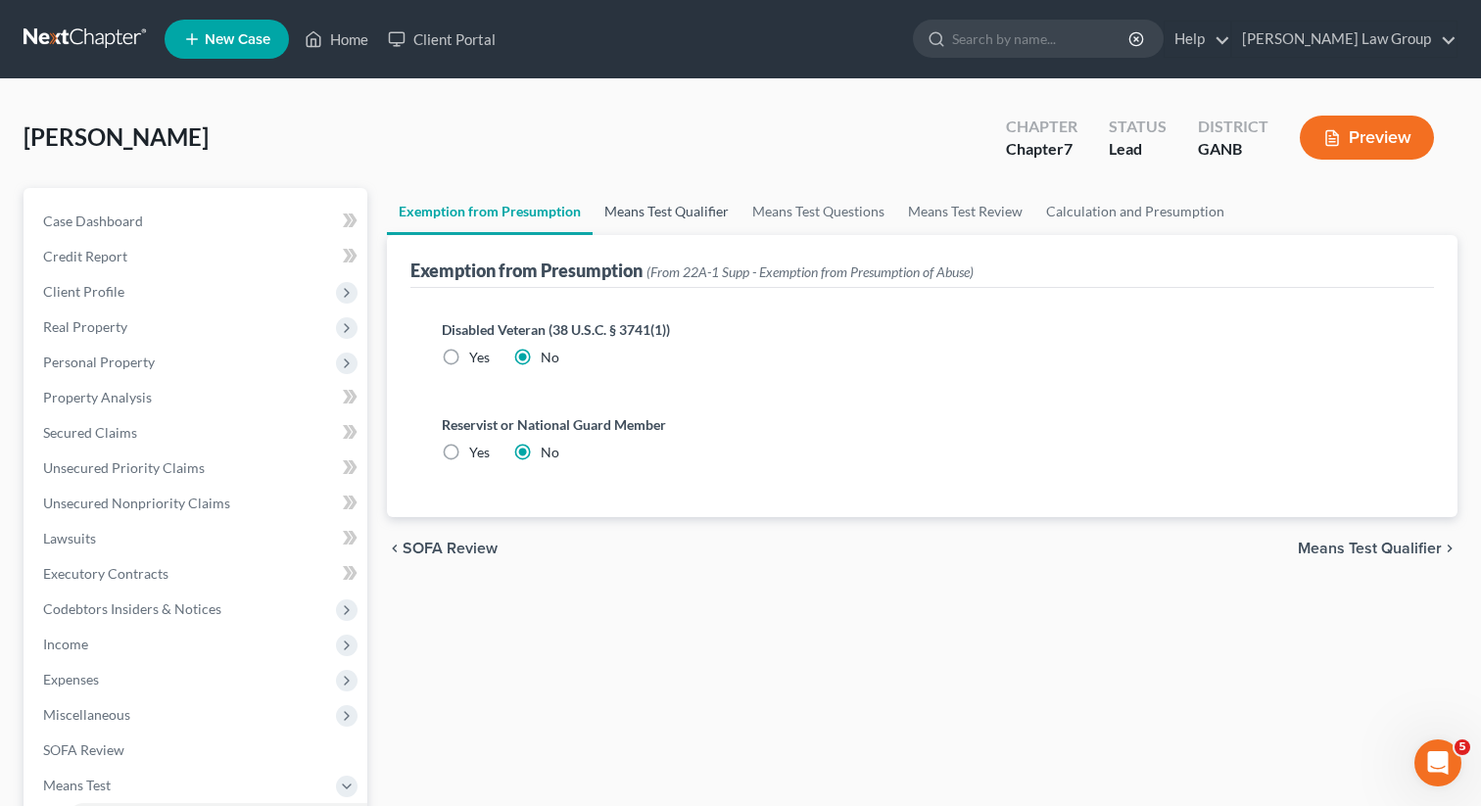
click at [632, 214] on link "Means Test Qualifier" at bounding box center [667, 211] width 148 height 47
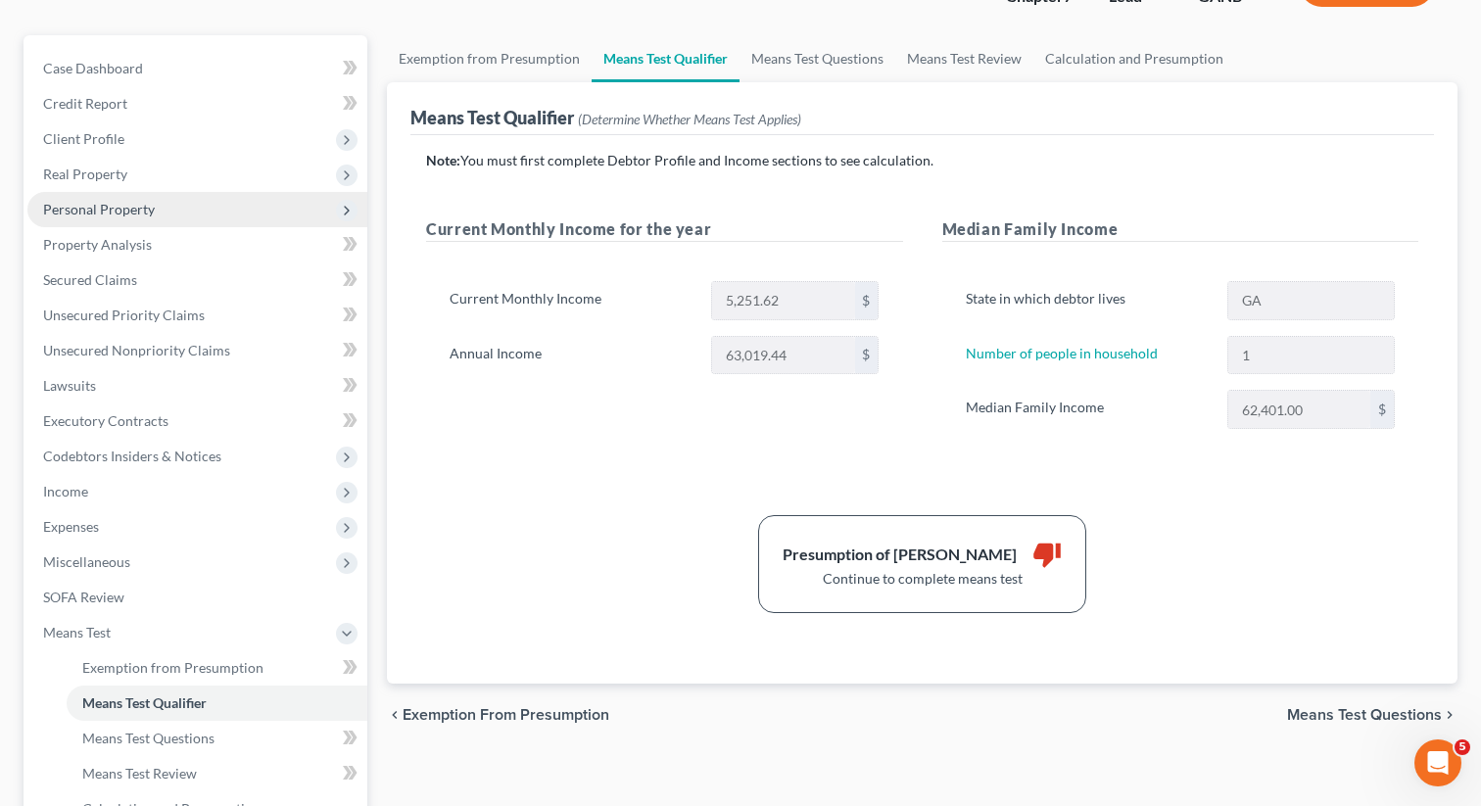
scroll to position [245, 0]
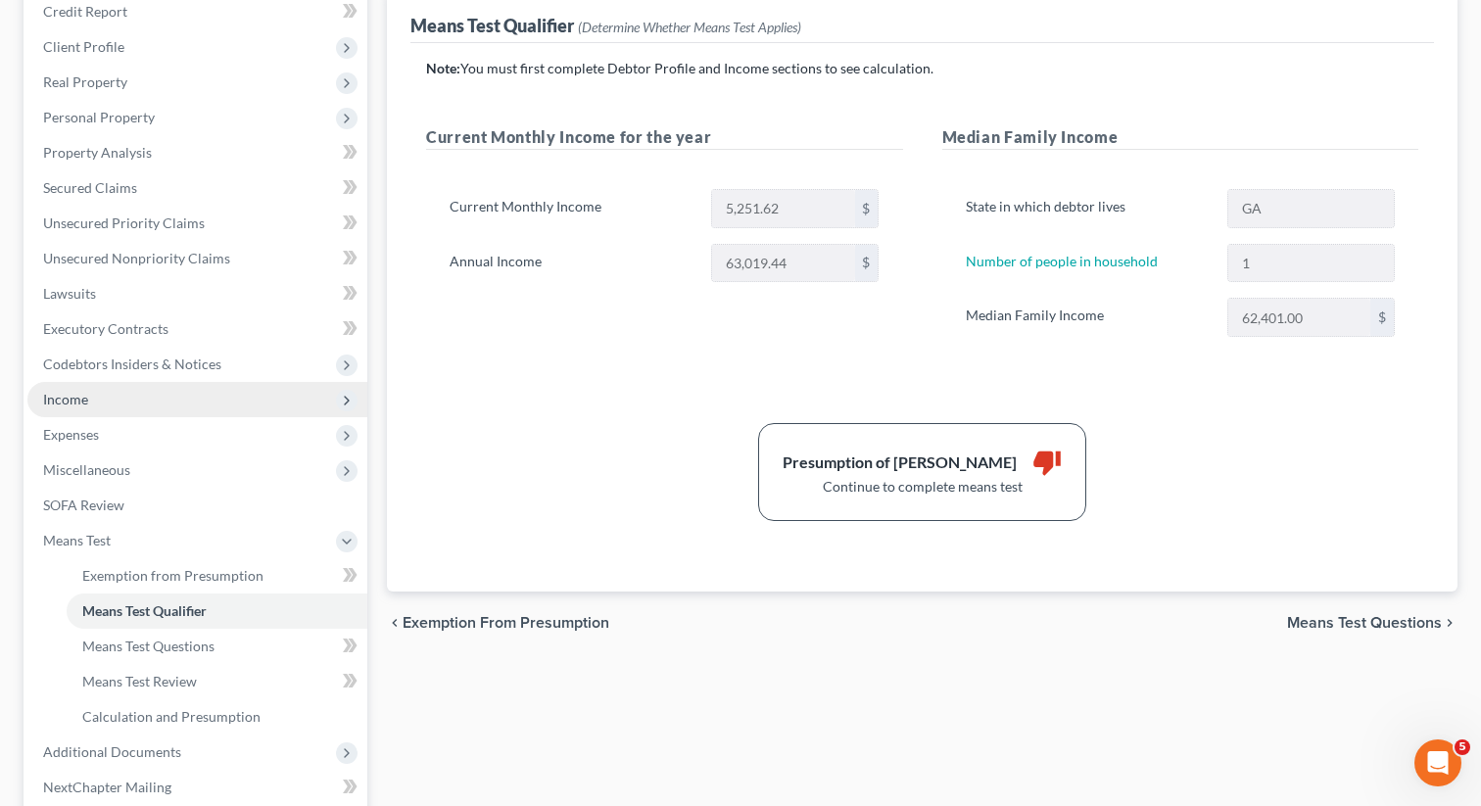
click at [111, 389] on span "Income" at bounding box center [197, 399] width 340 height 35
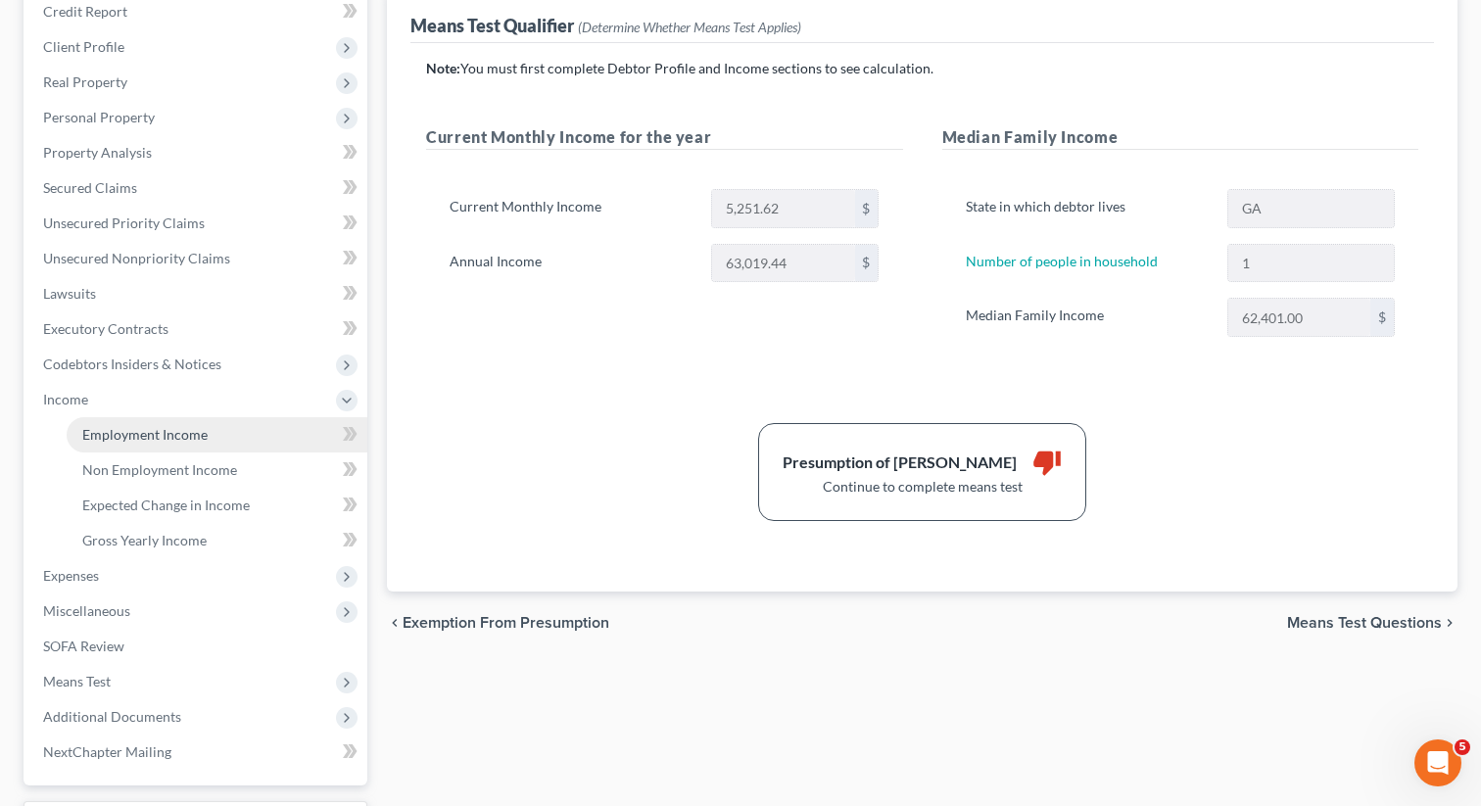
click at [121, 433] on span "Employment Income" at bounding box center [144, 434] width 125 height 17
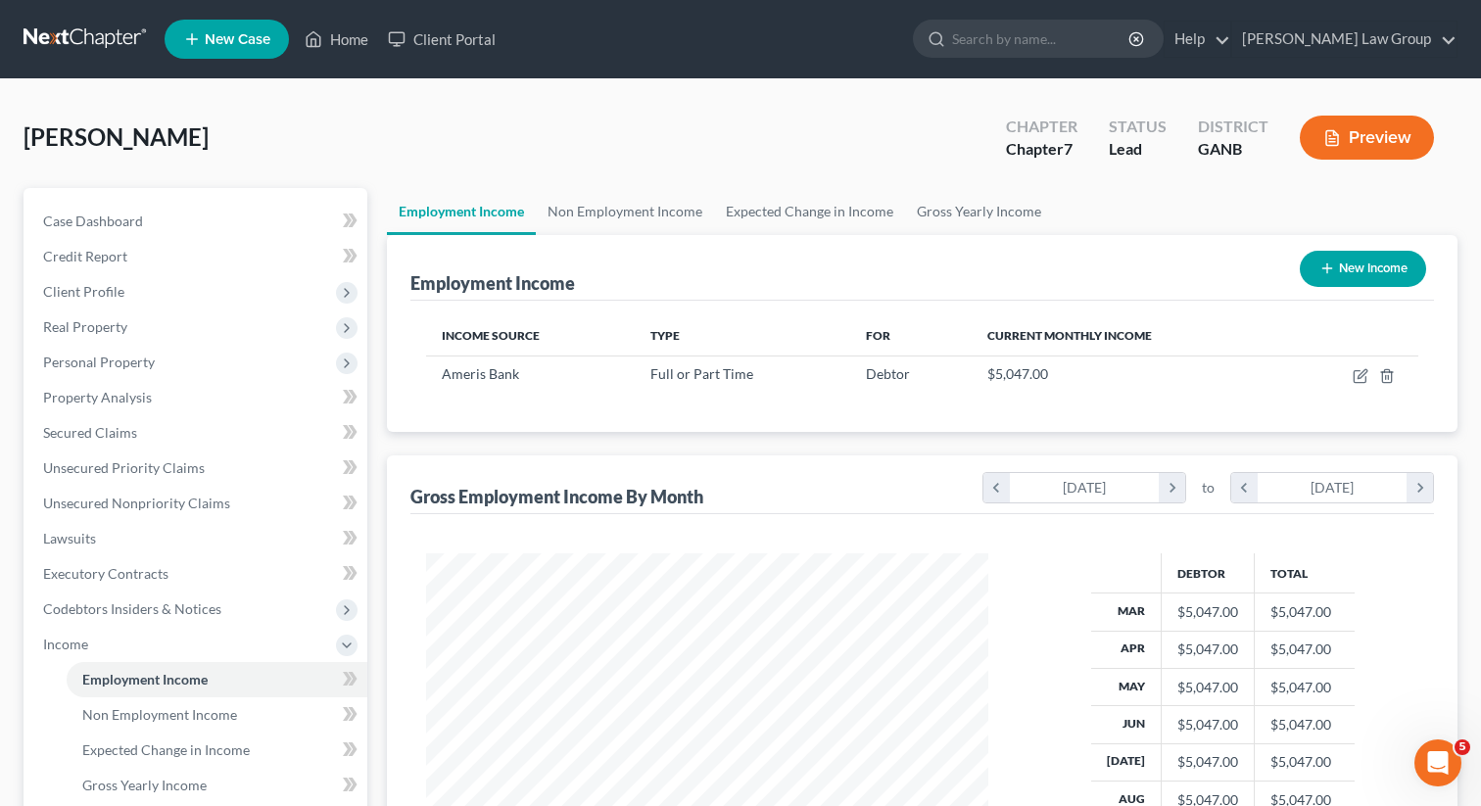
scroll to position [351, 601]
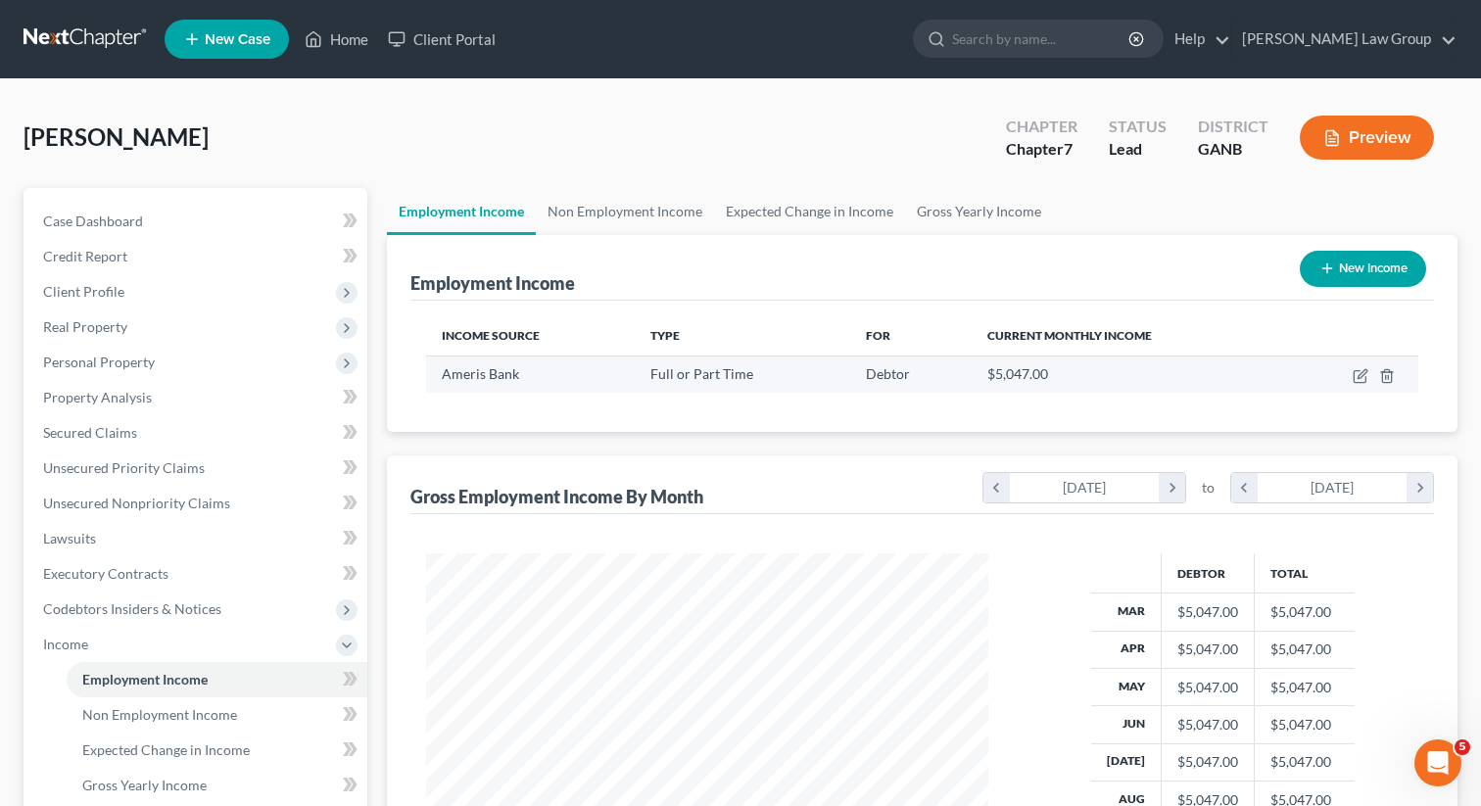
click at [1349, 376] on td at bounding box center [1352, 374] width 131 height 37
click at [1360, 379] on icon "button" at bounding box center [1361, 376] width 16 height 16
select select "0"
select select "10"
select select "0"
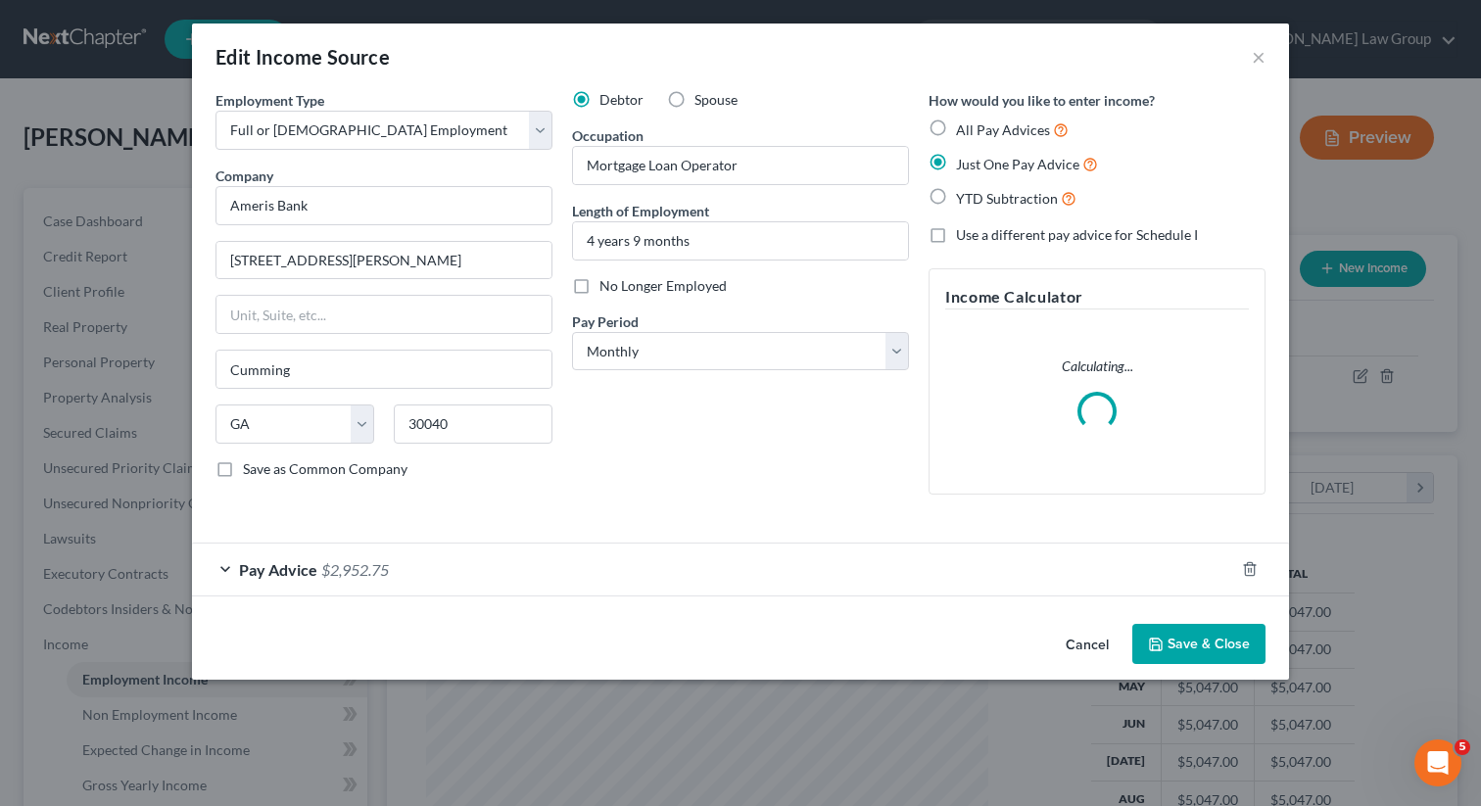
click at [356, 553] on div "Pay Advice $2,952.75" at bounding box center [713, 570] width 1042 height 52
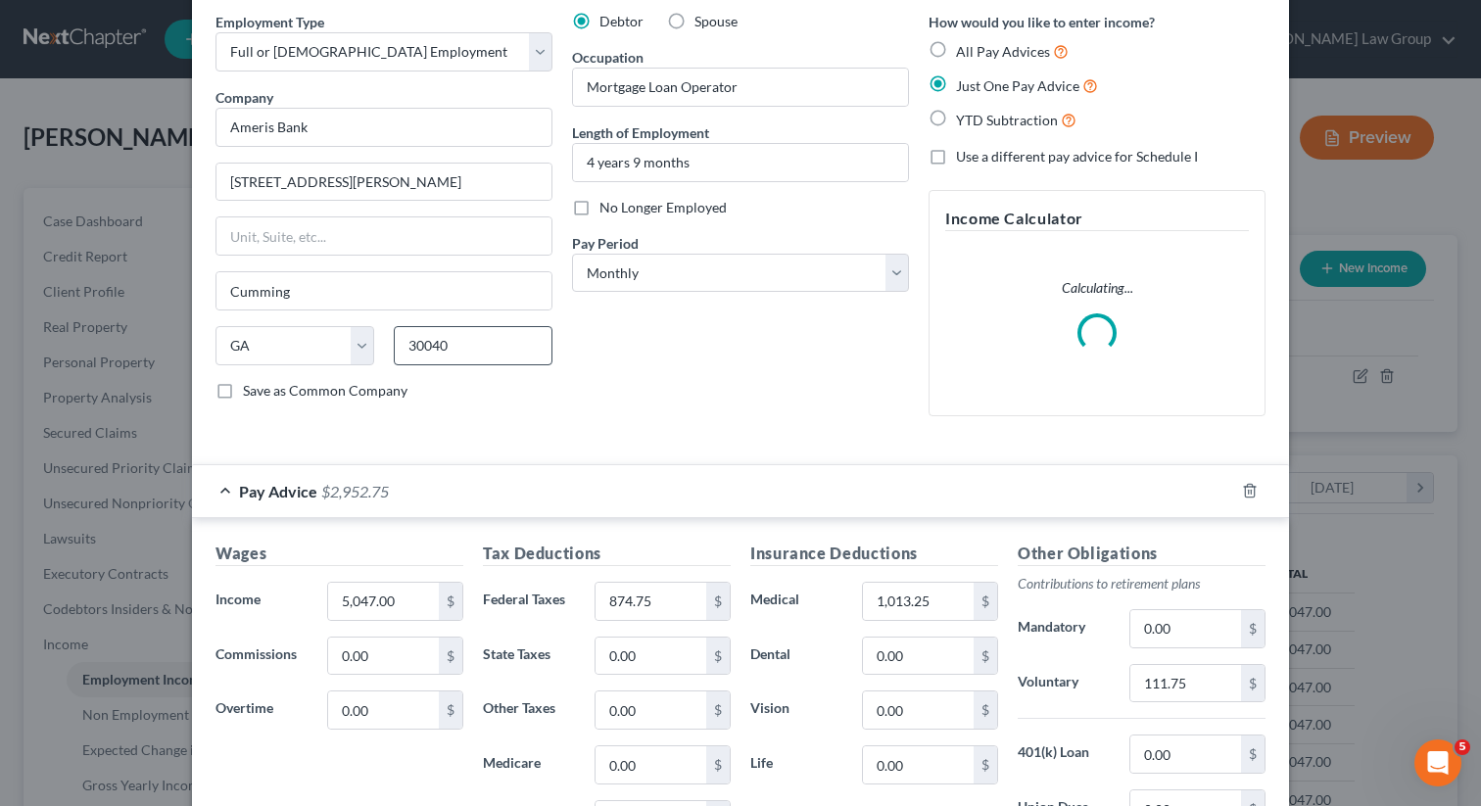
scroll to position [0, 0]
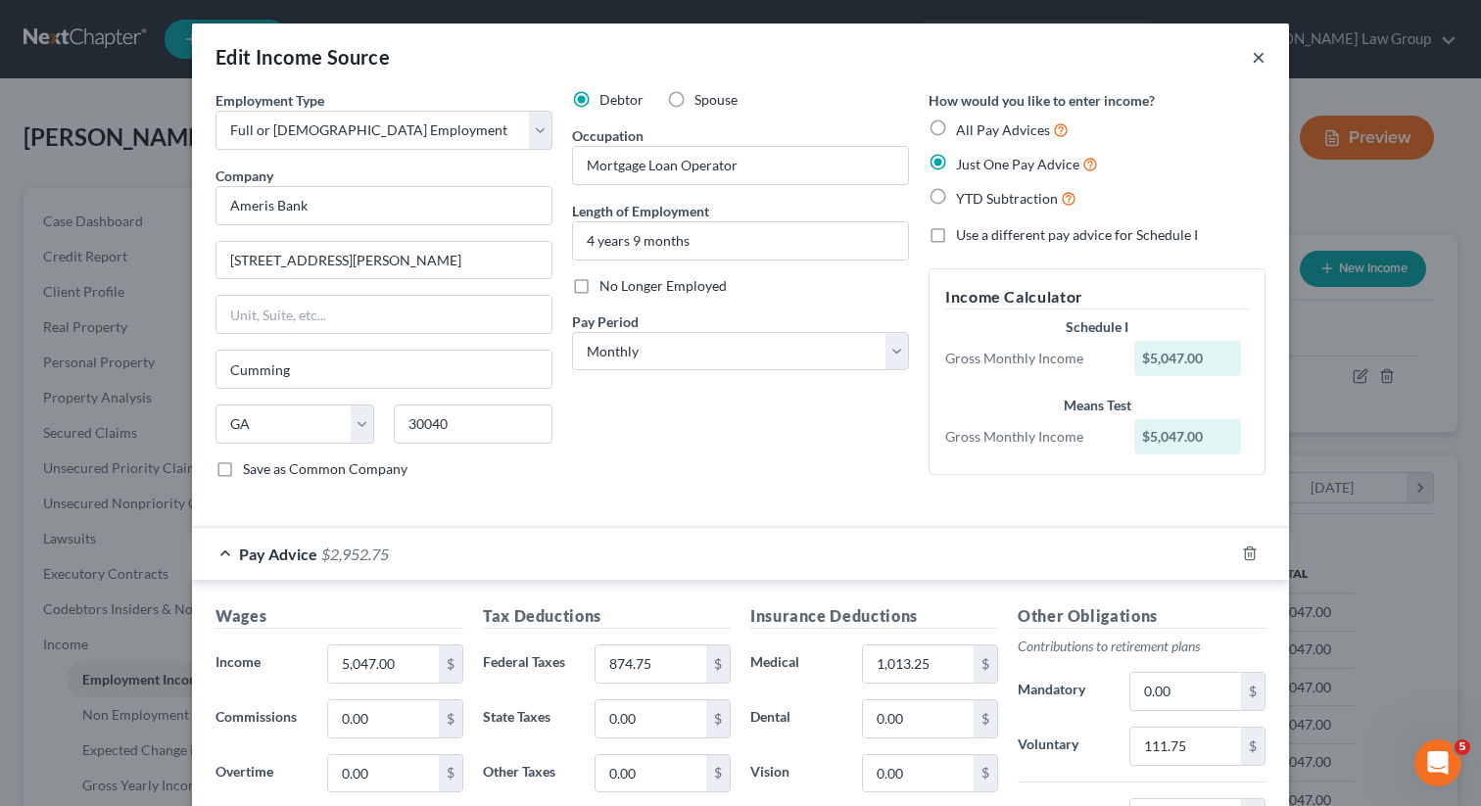
click at [1252, 51] on button "×" at bounding box center [1259, 57] width 14 height 24
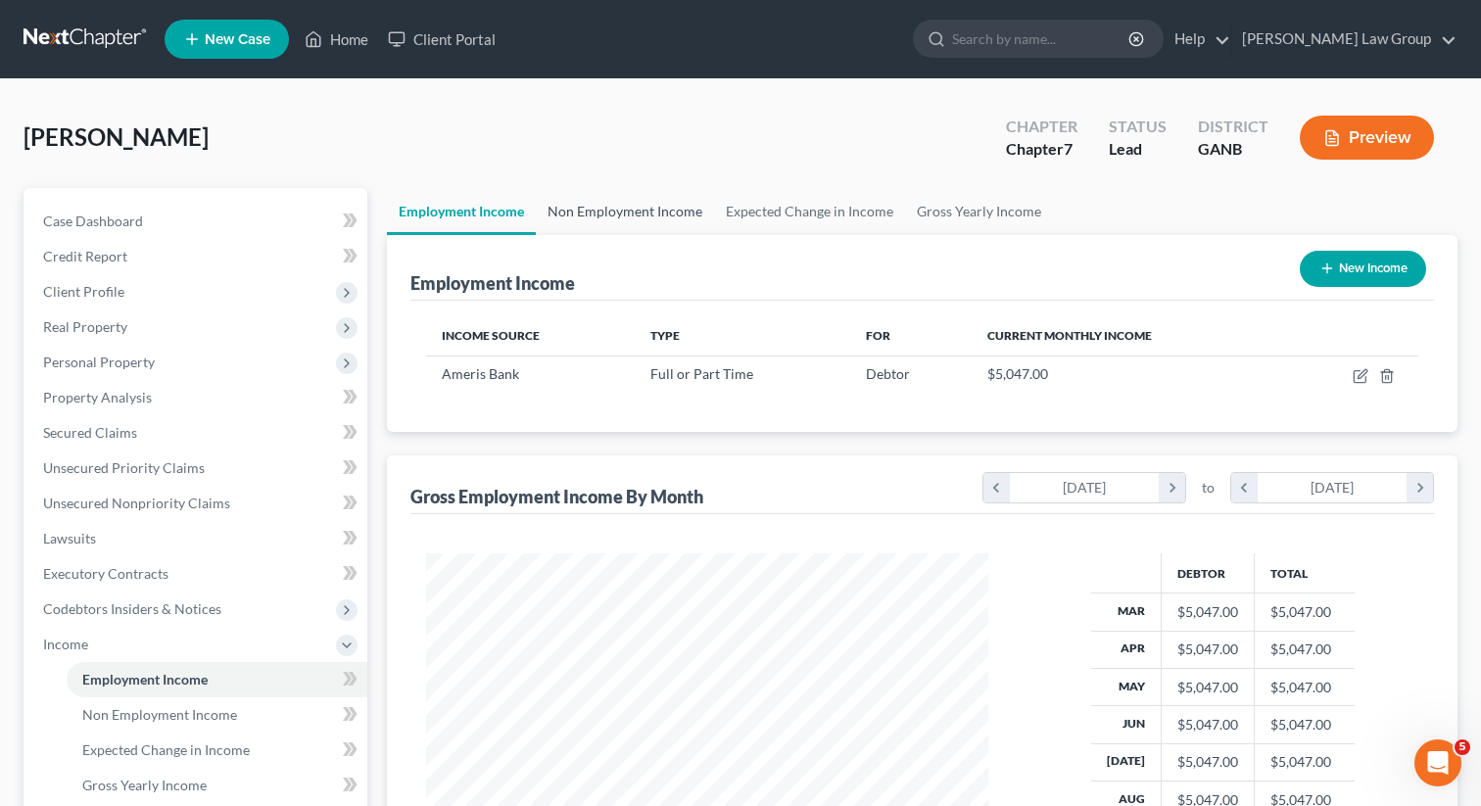
click at [599, 216] on link "Non Employment Income" at bounding box center [625, 211] width 178 height 47
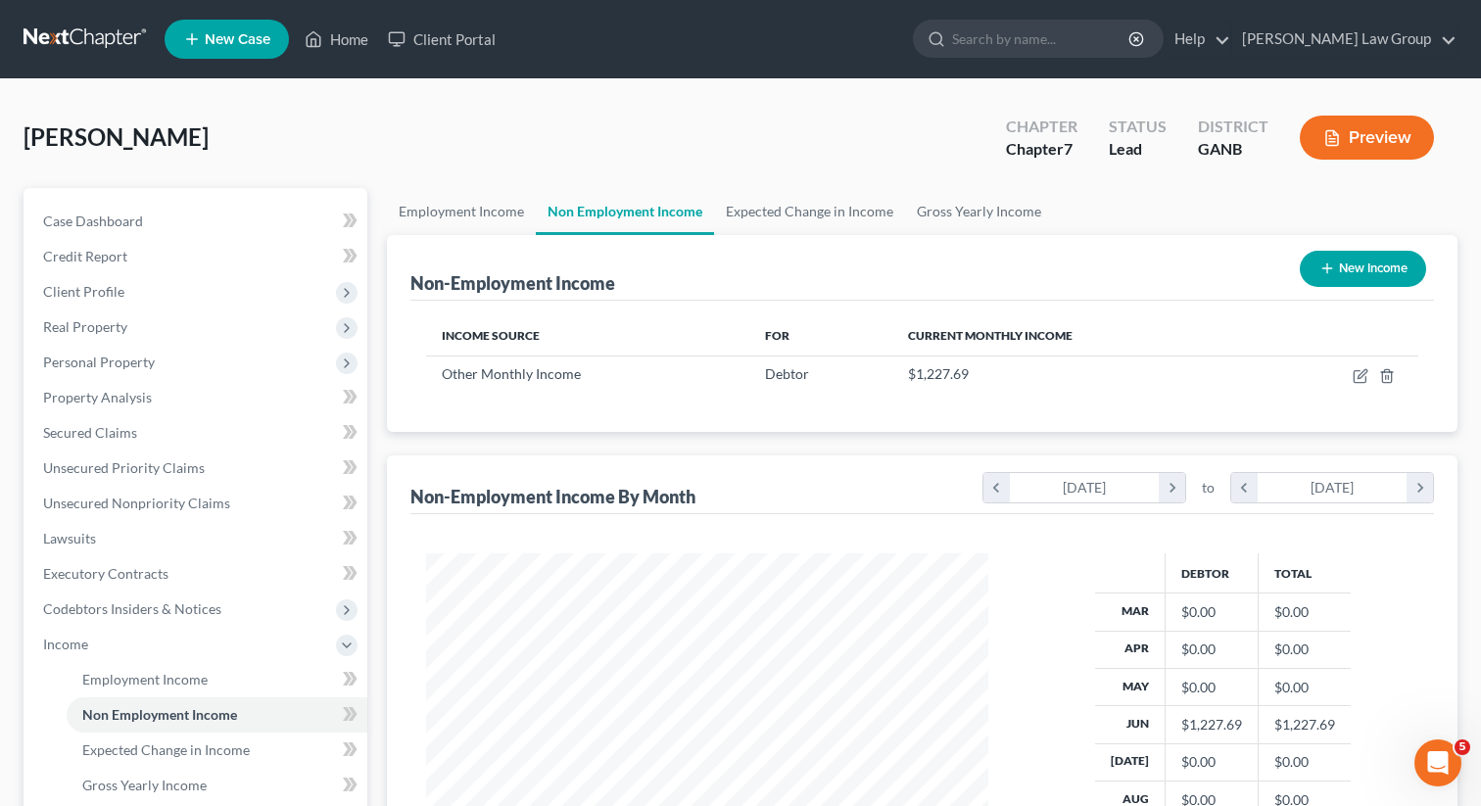
scroll to position [351, 601]
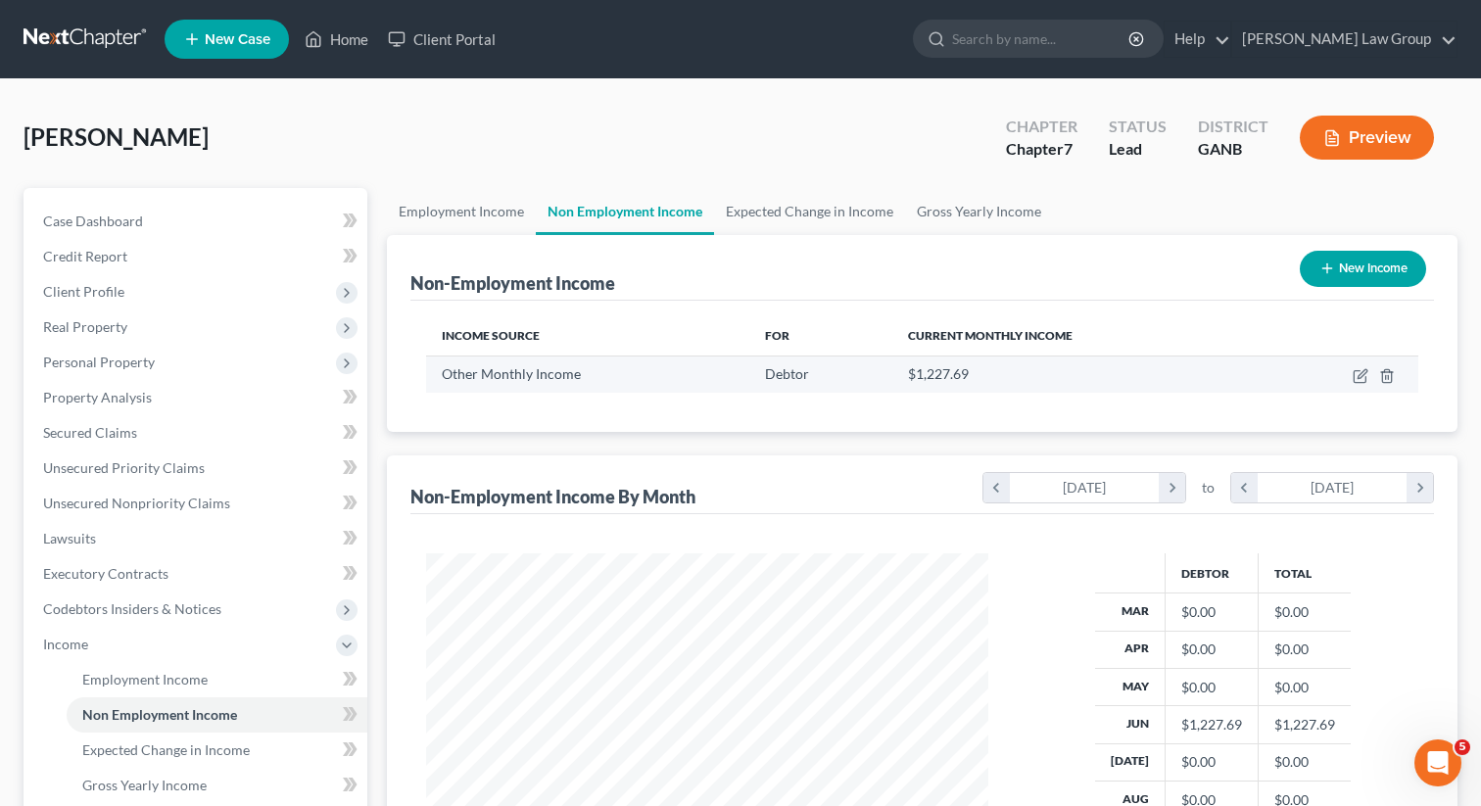
click at [492, 369] on span "Other Monthly Income" at bounding box center [511, 373] width 139 height 17
click at [1361, 368] on icon "button" at bounding box center [1361, 376] width 16 height 16
select select "13"
select select "0"
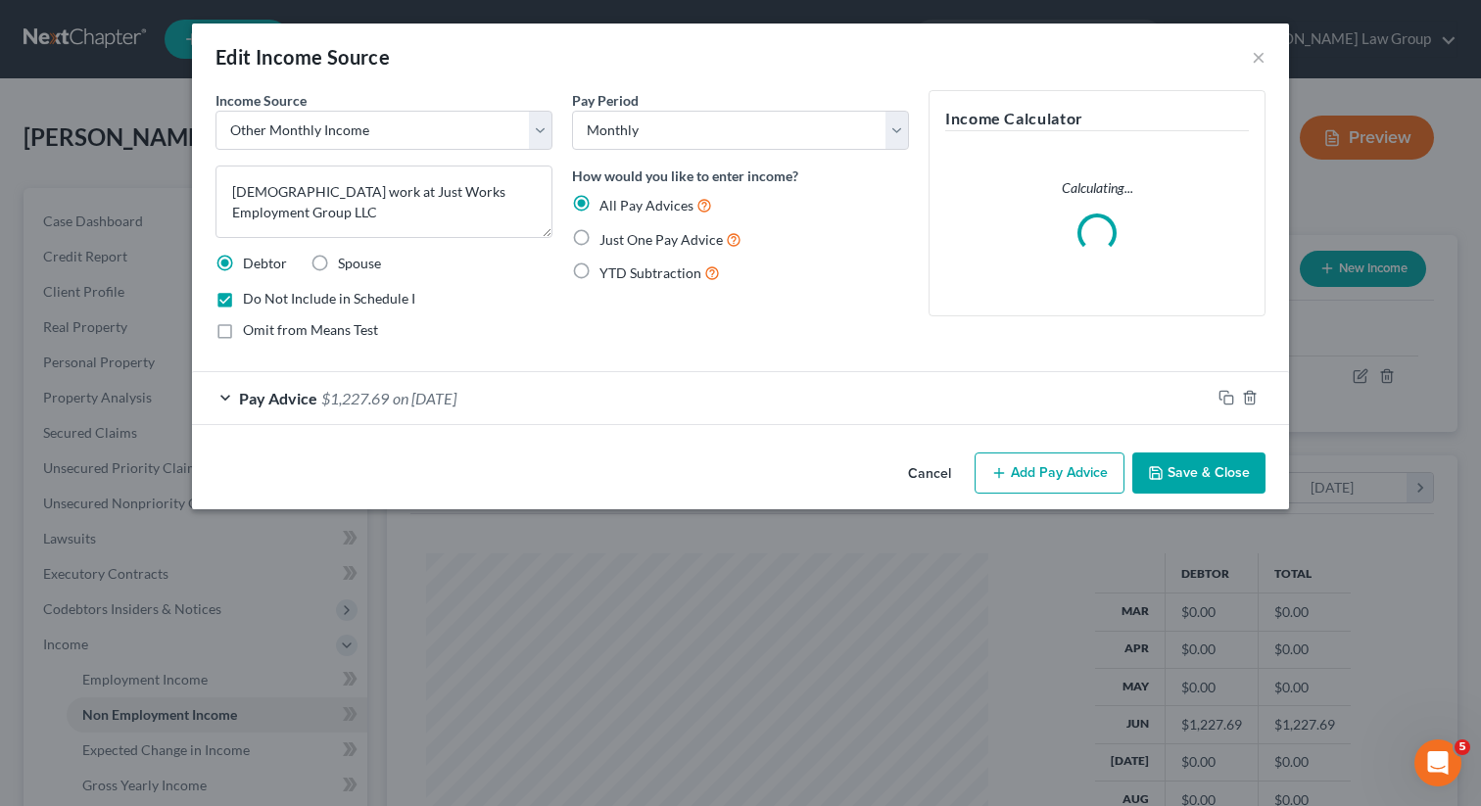
click at [356, 384] on div "Pay Advice $1,227.69 on [DATE]" at bounding box center [701, 398] width 1019 height 52
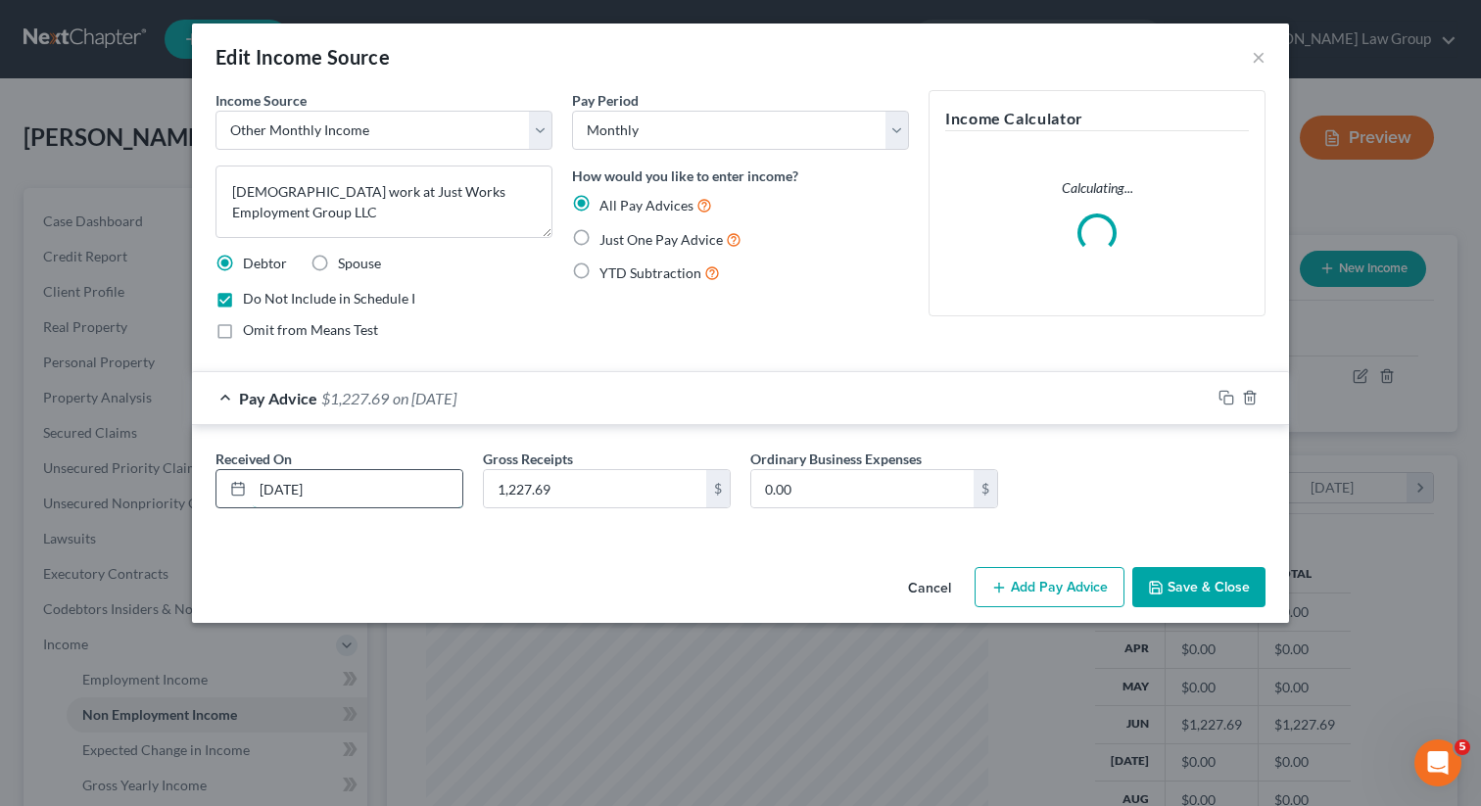
click at [290, 494] on input "[DATE]" at bounding box center [358, 488] width 210 height 37
click at [516, 490] on input "1,227.69" at bounding box center [595, 488] width 222 height 37
click at [518, 483] on input "1,227.69" at bounding box center [595, 488] width 222 height 37
click at [508, 490] on input "127.69" at bounding box center [595, 488] width 222 height 37
type input "1,127.69"
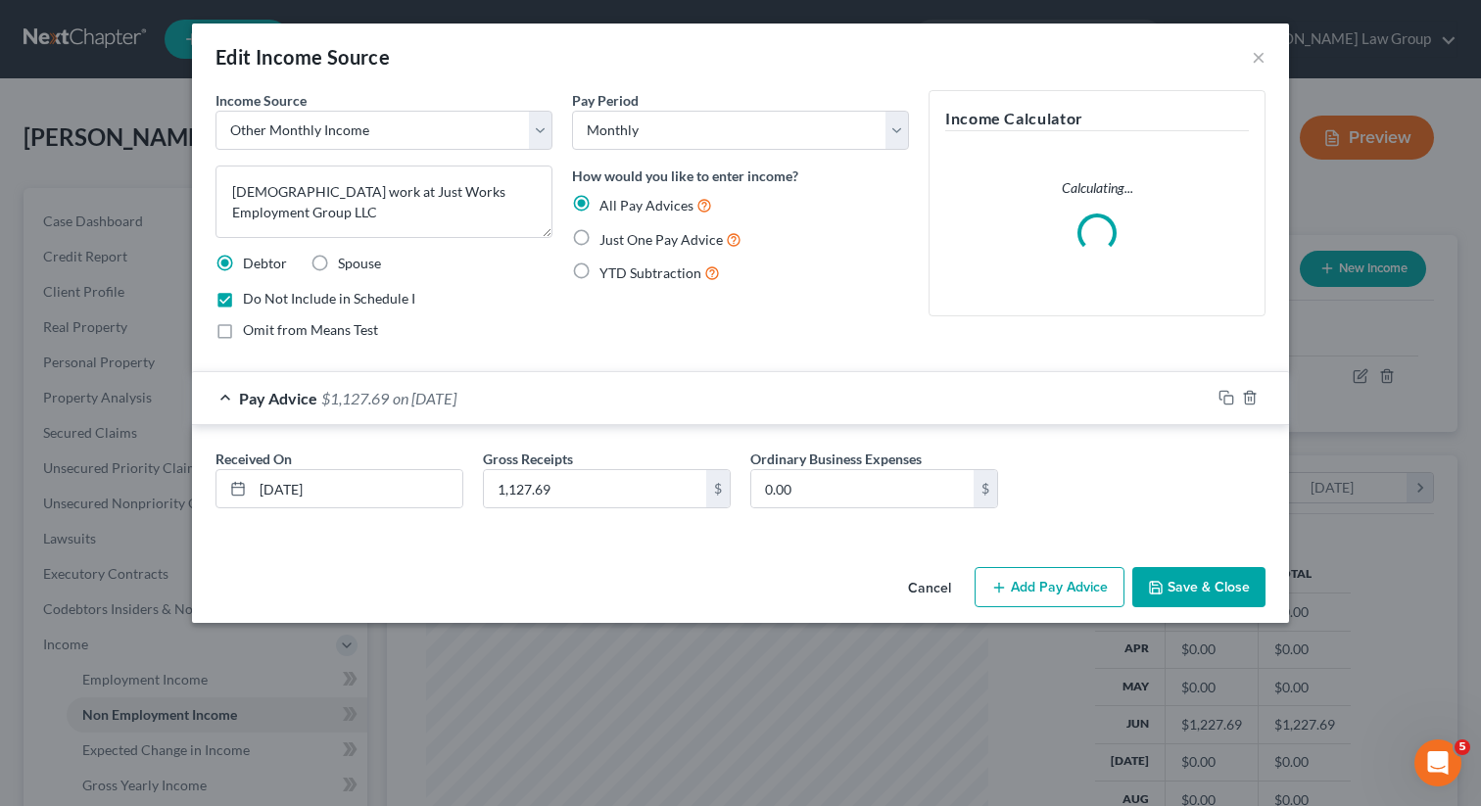
click at [1165, 567] on button "Save & Close" at bounding box center [1198, 587] width 133 height 41
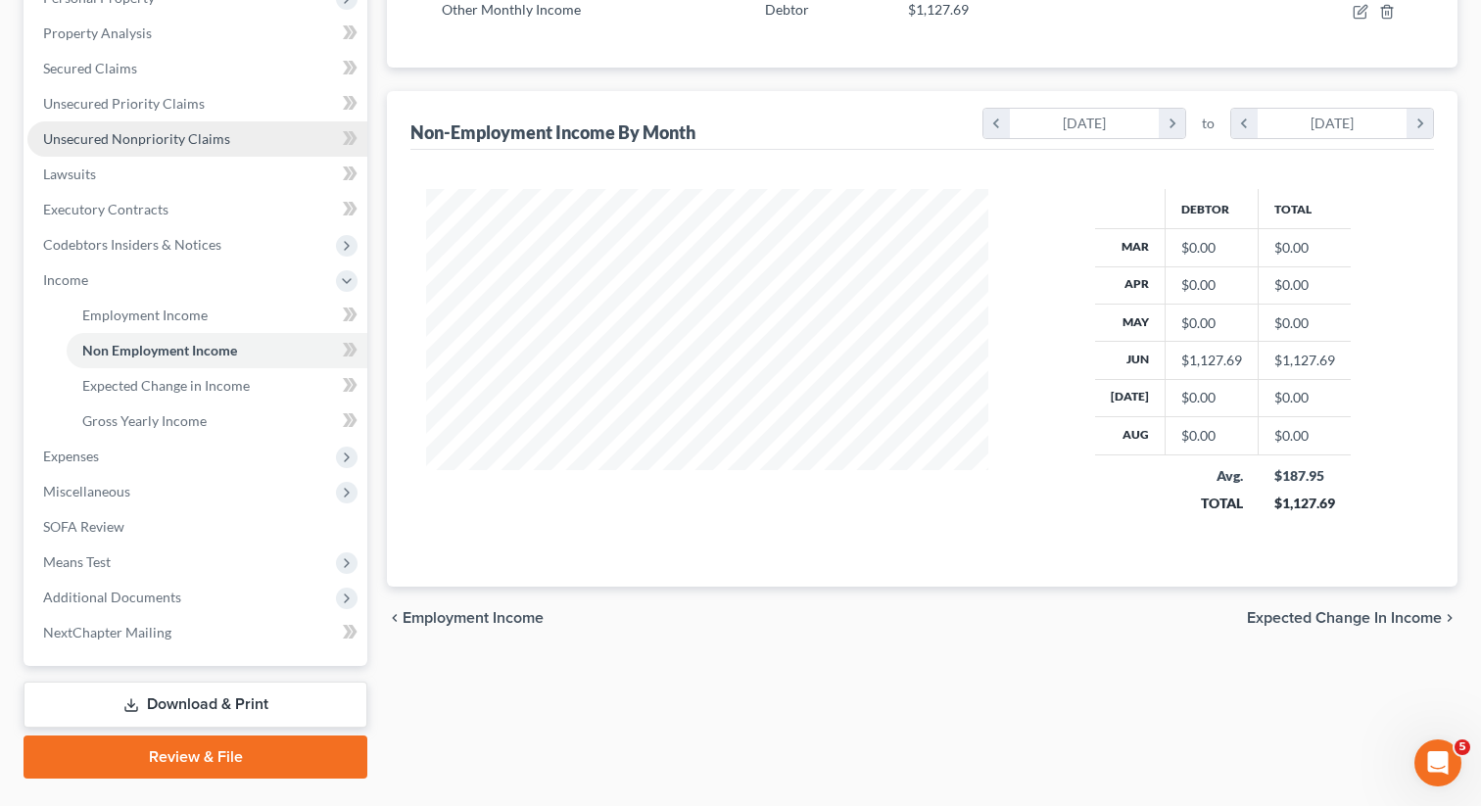
scroll to position [409, 0]
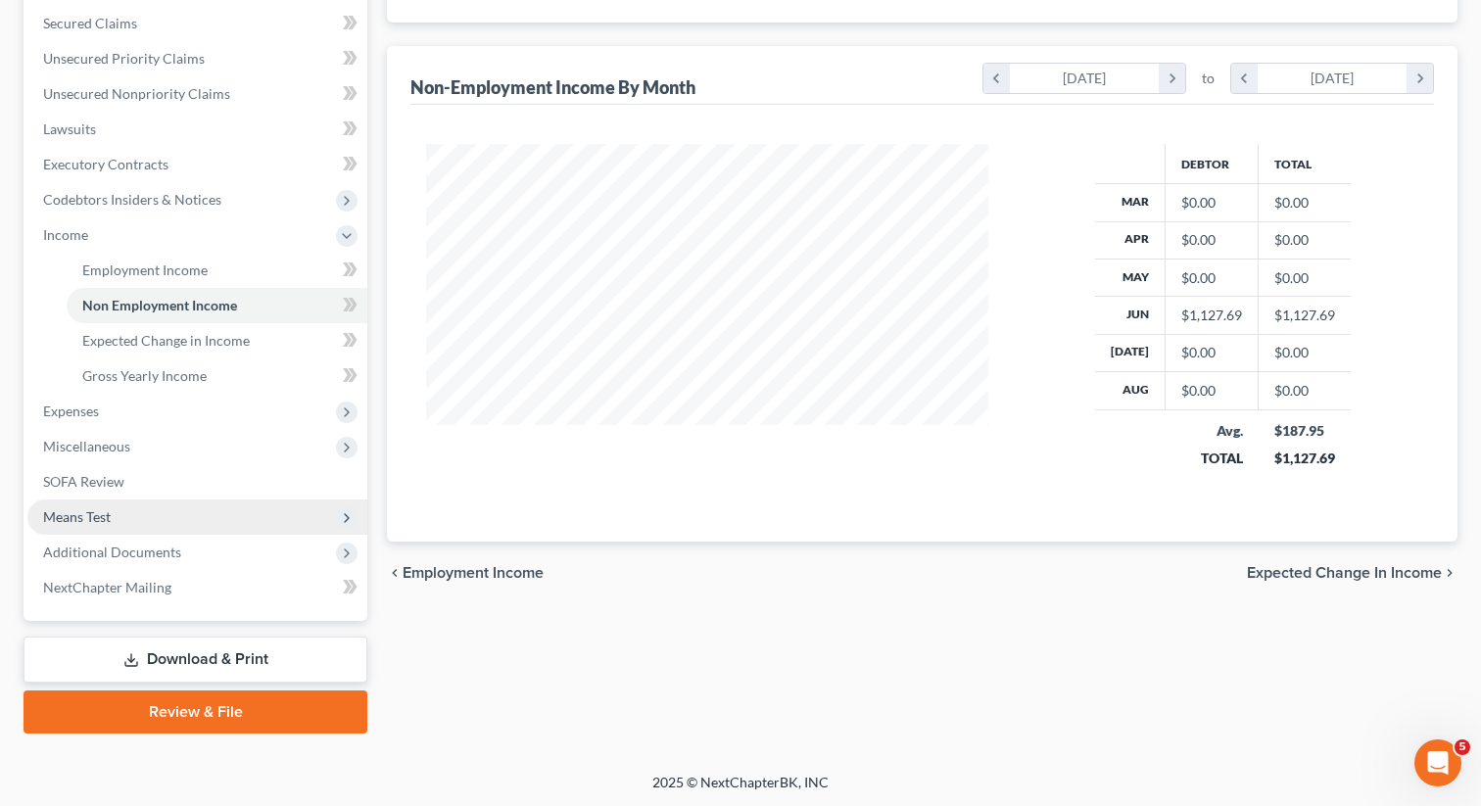
click at [105, 511] on span "Means Test" at bounding box center [77, 516] width 68 height 17
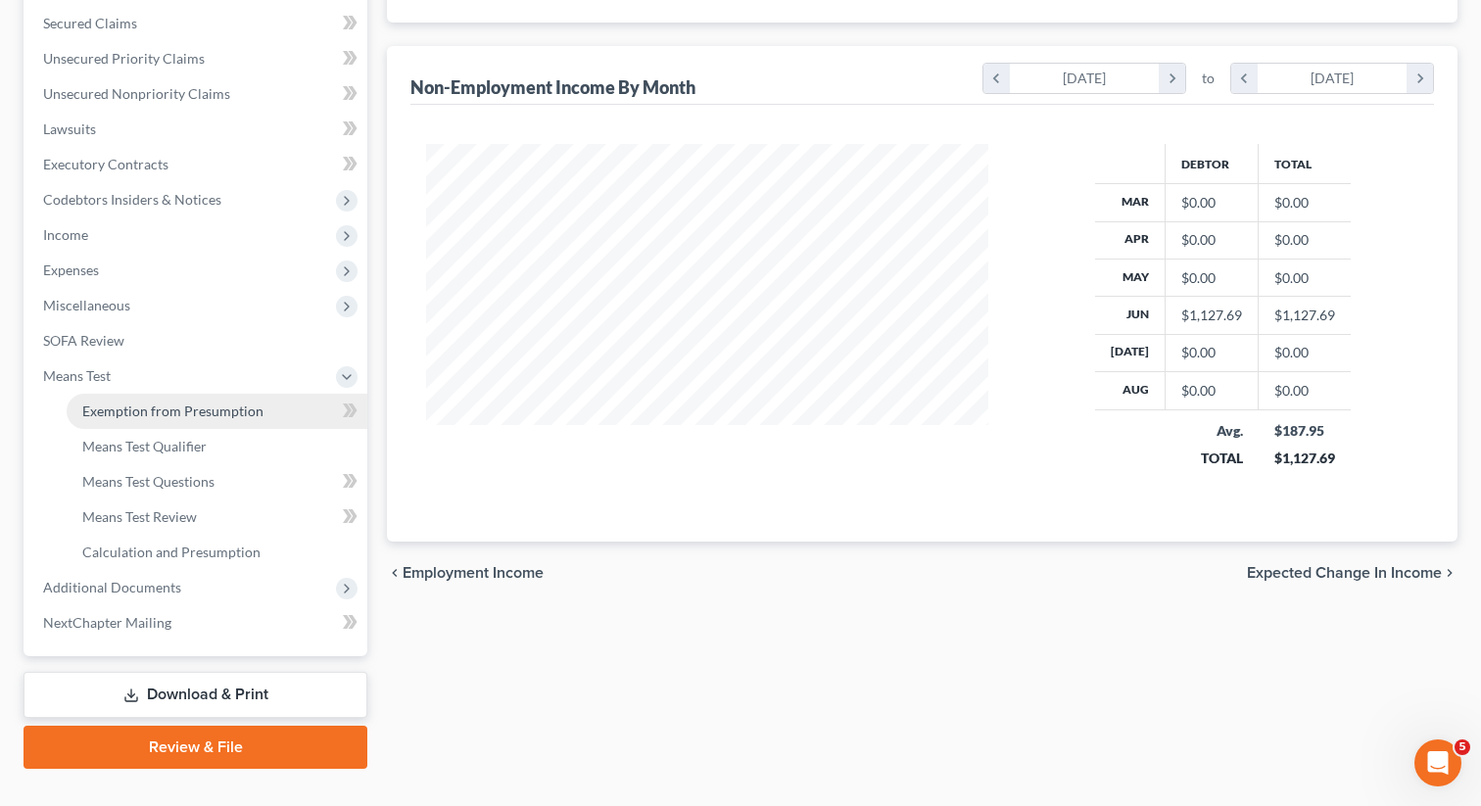
click at [182, 417] on span "Exemption from Presumption" at bounding box center [172, 411] width 181 height 17
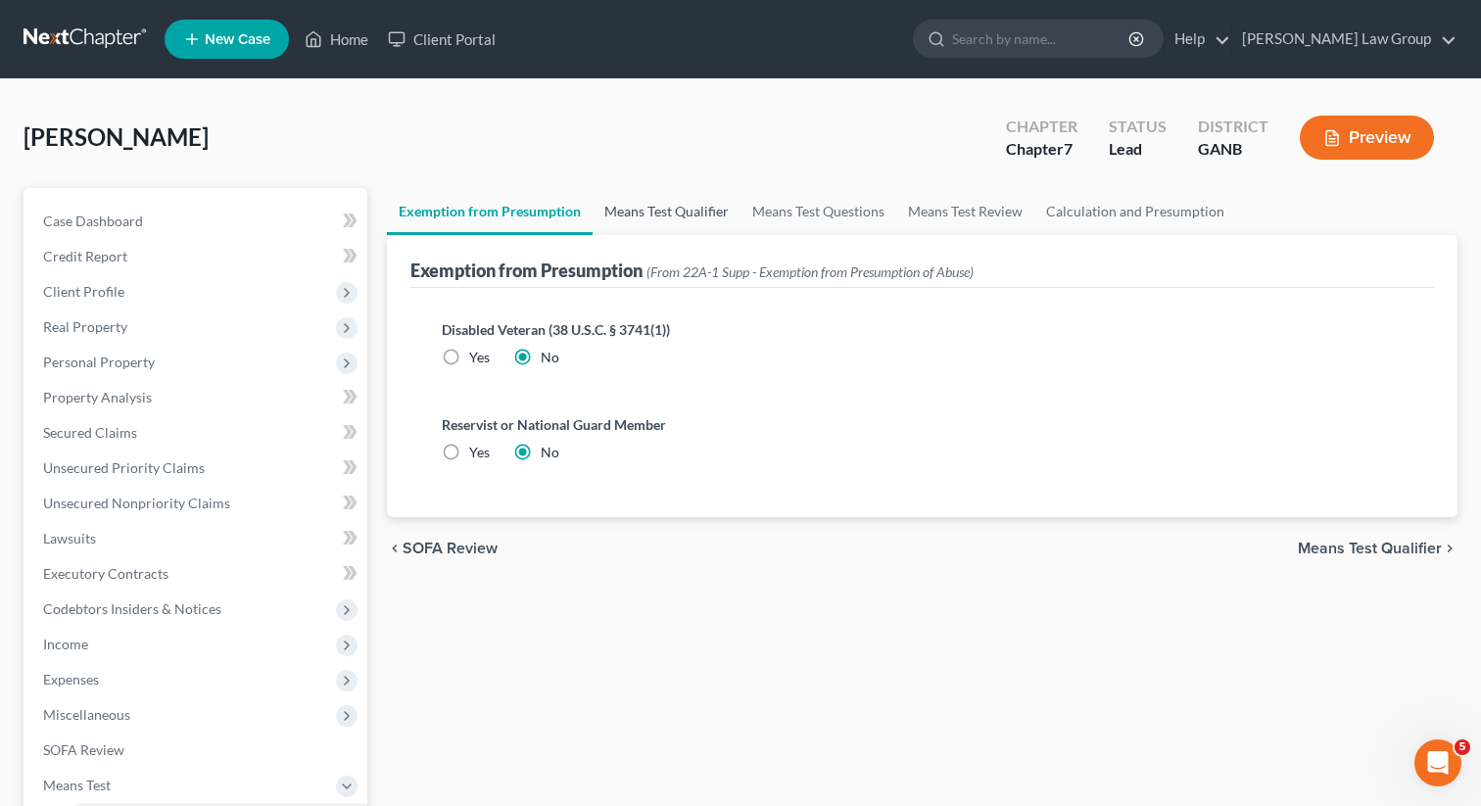
click at [648, 214] on link "Means Test Qualifier" at bounding box center [667, 211] width 148 height 47
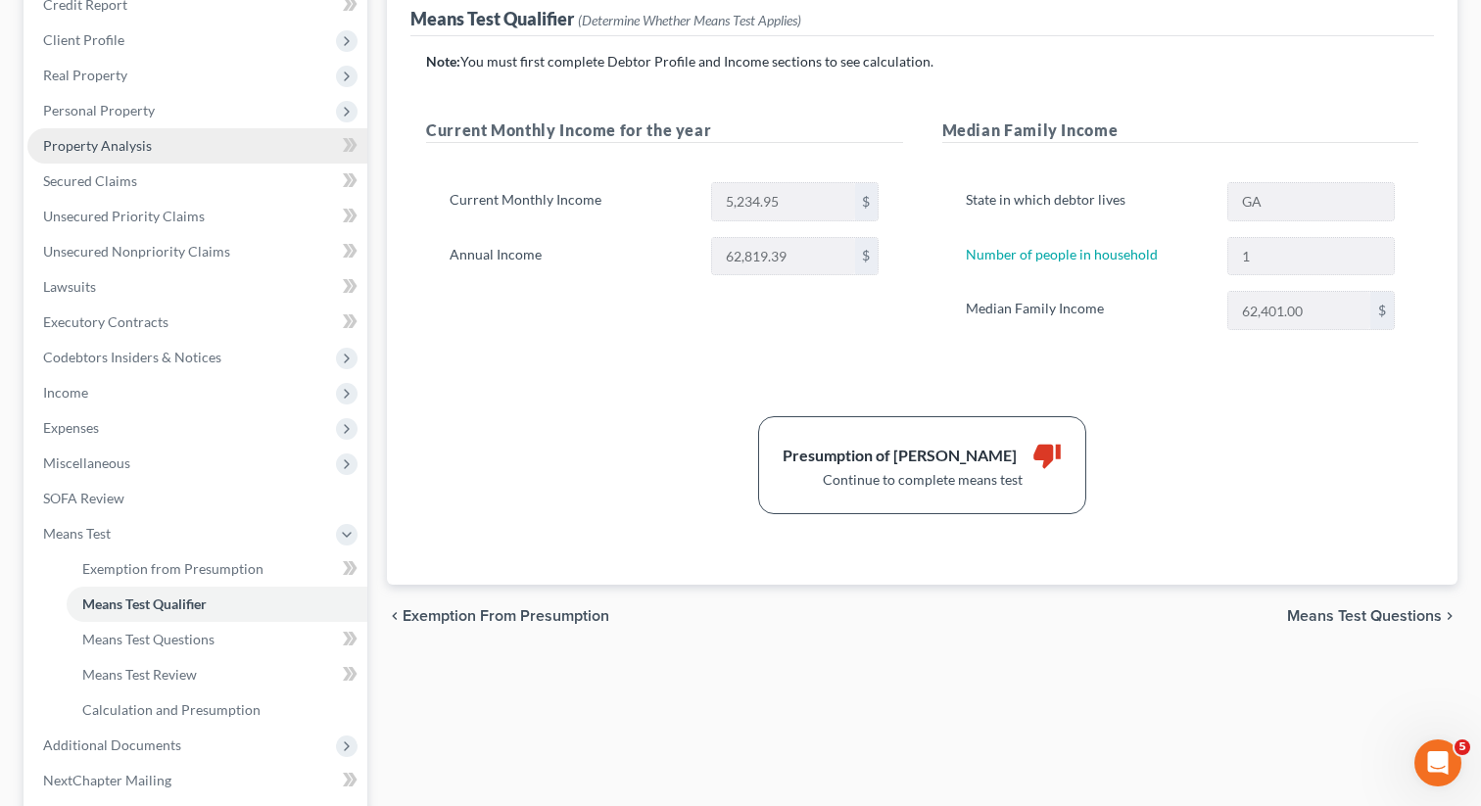
scroll to position [377, 0]
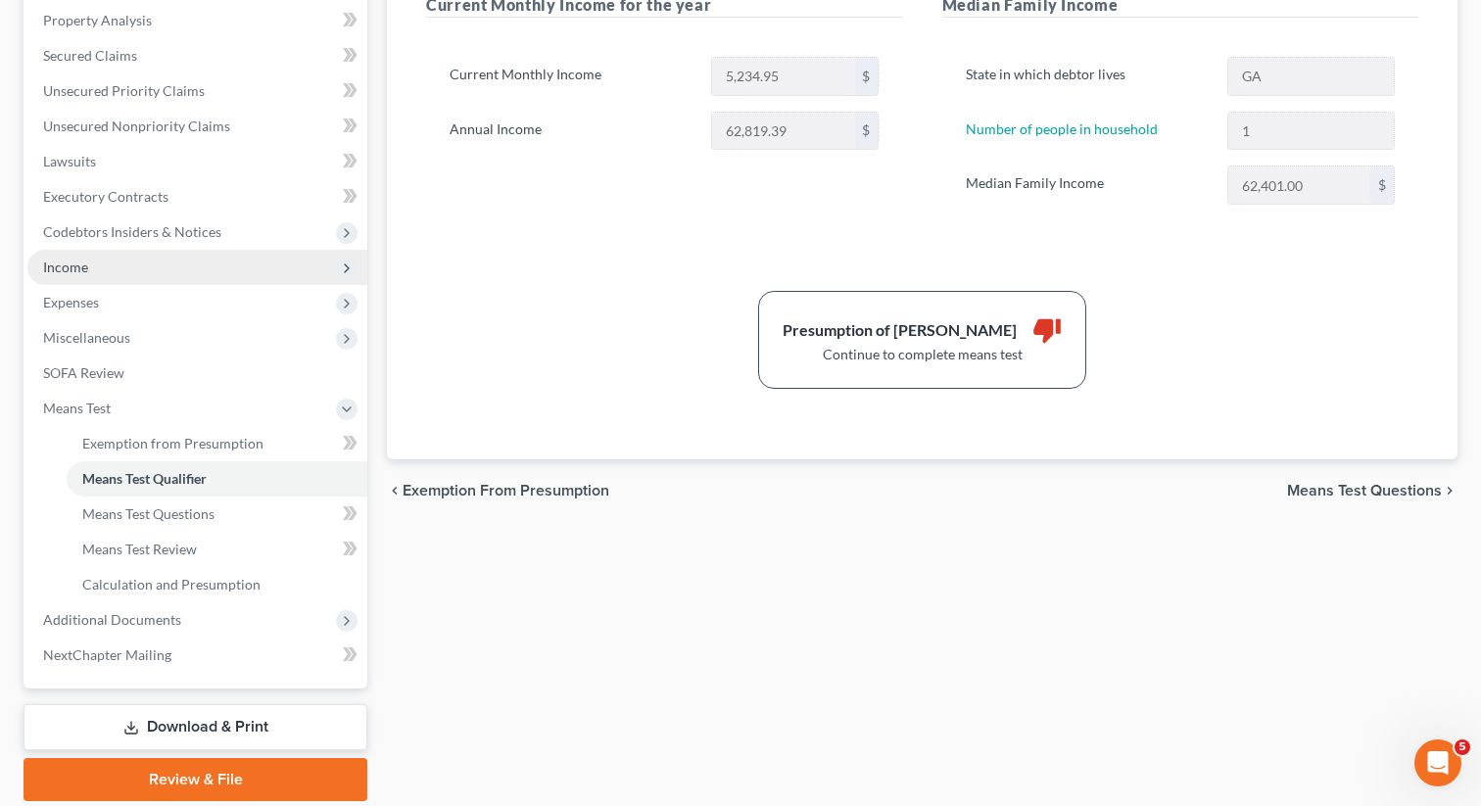
click at [123, 266] on span "Income" at bounding box center [197, 267] width 340 height 35
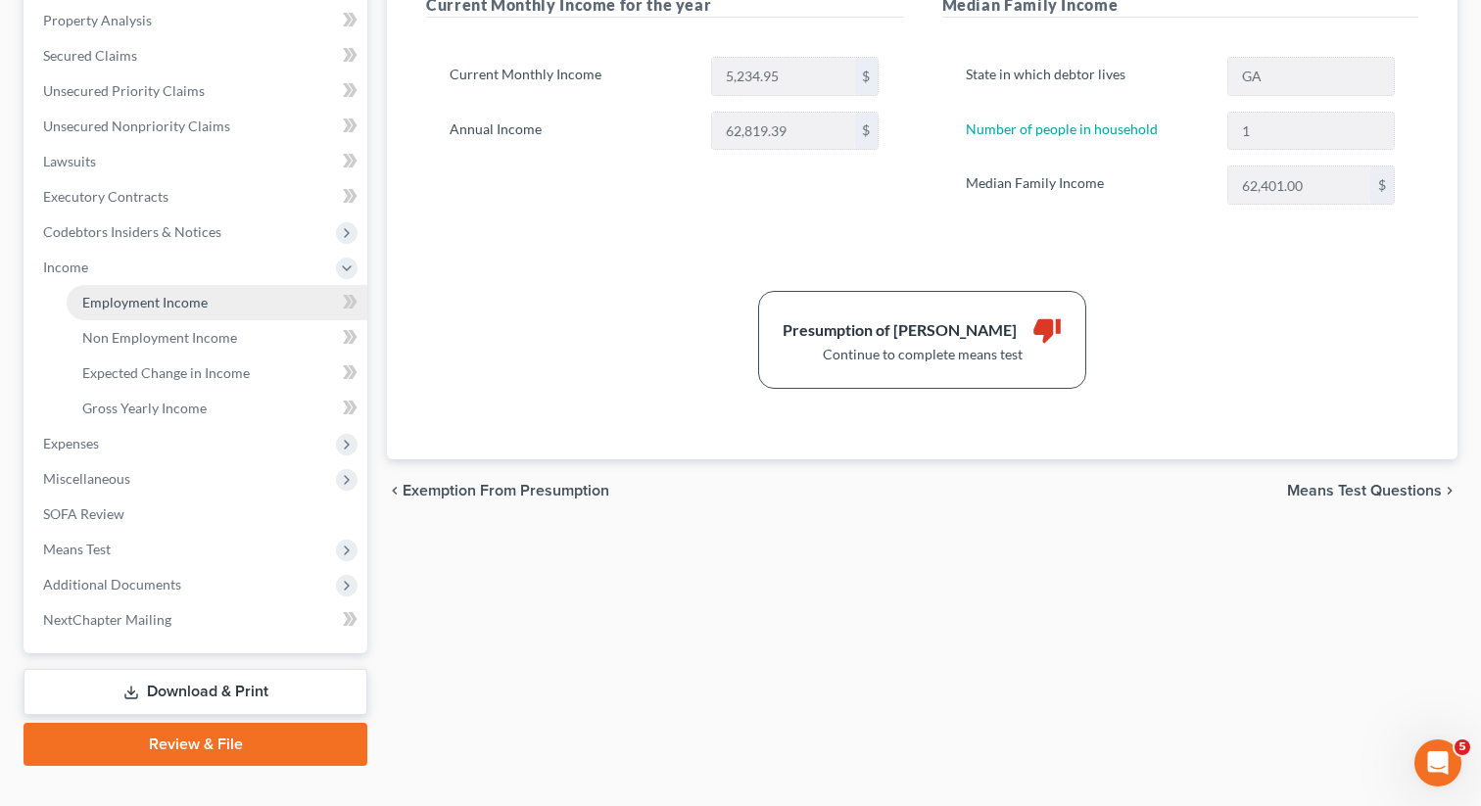
click at [128, 305] on span "Employment Income" at bounding box center [144, 302] width 125 height 17
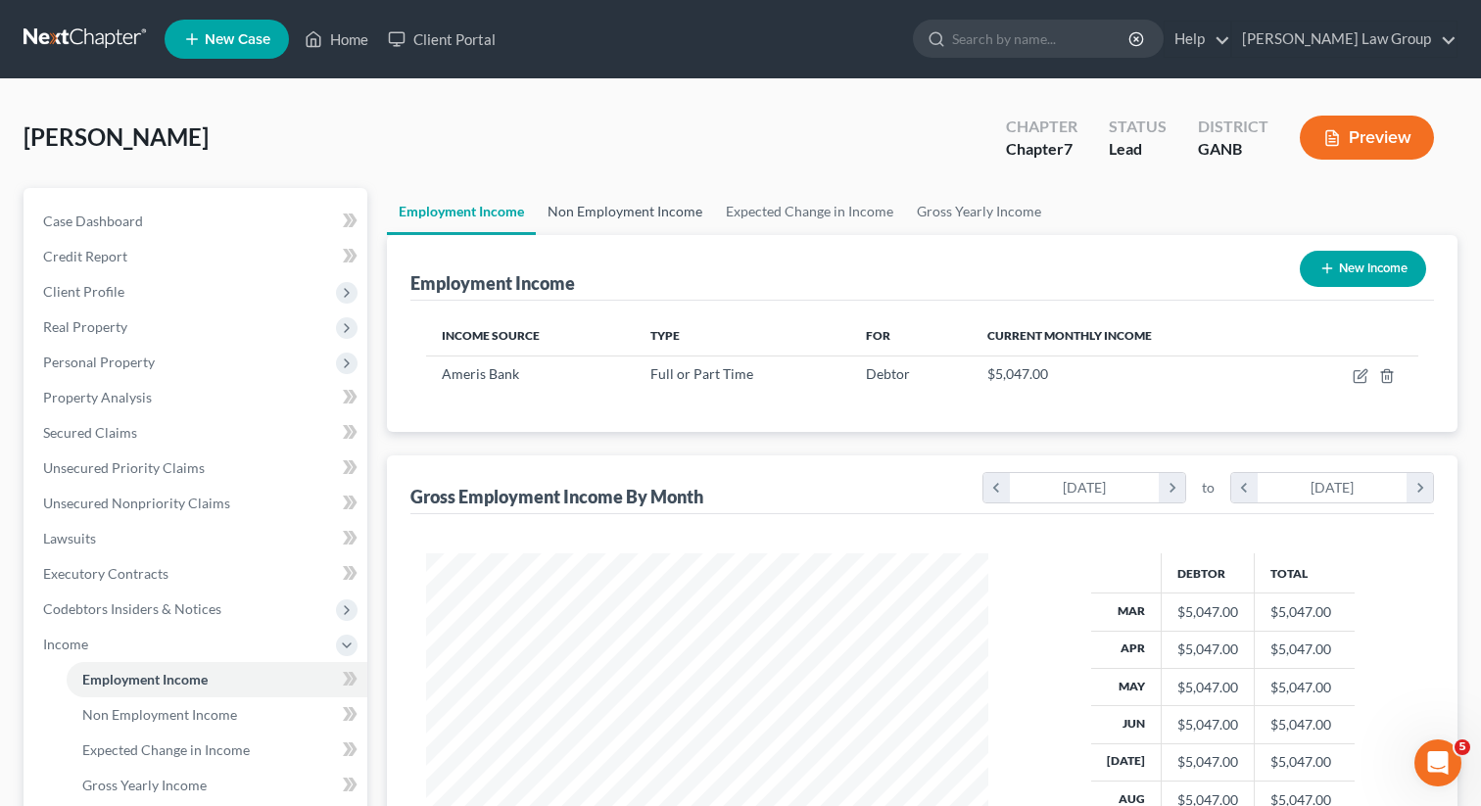
click at [587, 214] on link "Non Employment Income" at bounding box center [625, 211] width 178 height 47
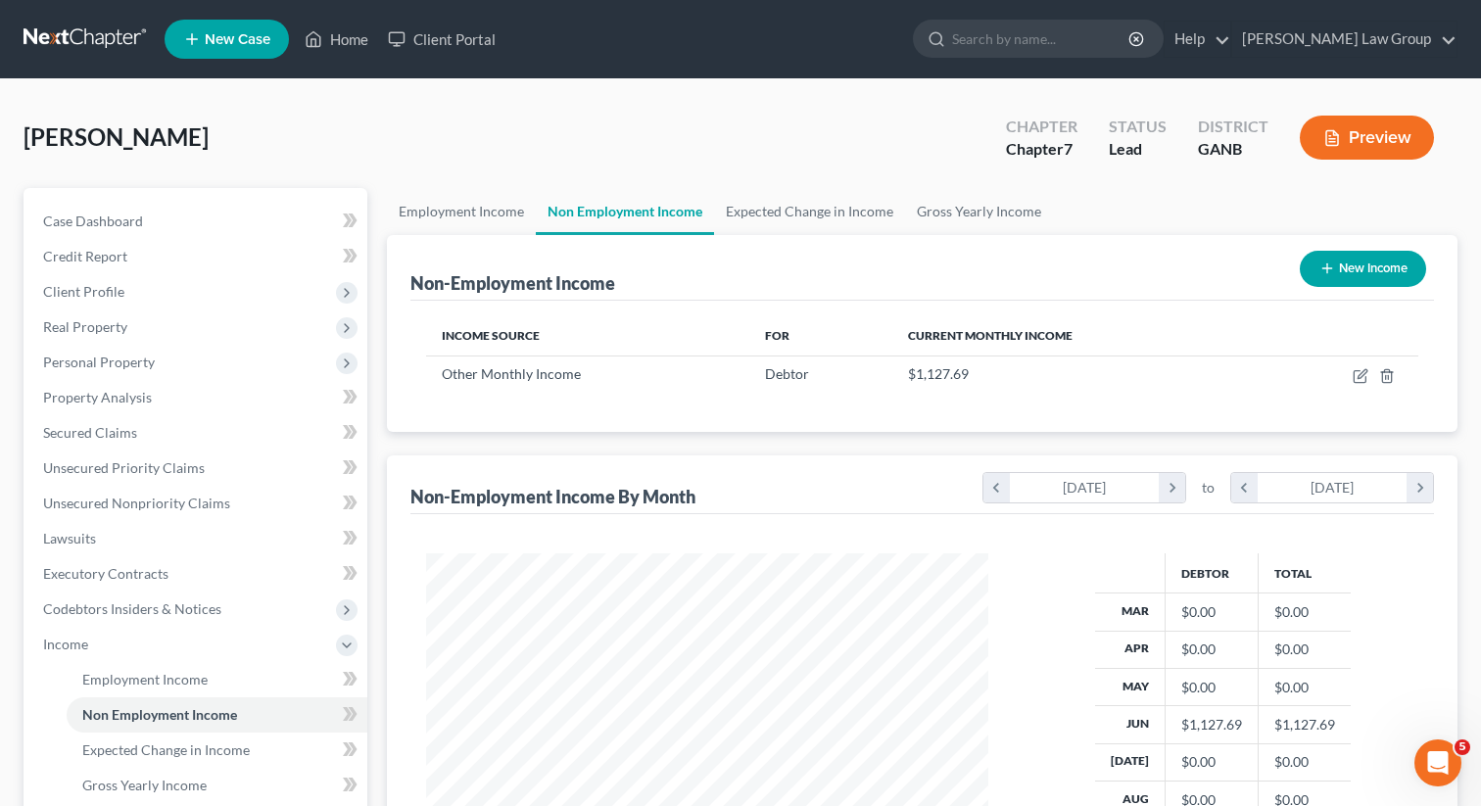
scroll to position [351, 601]
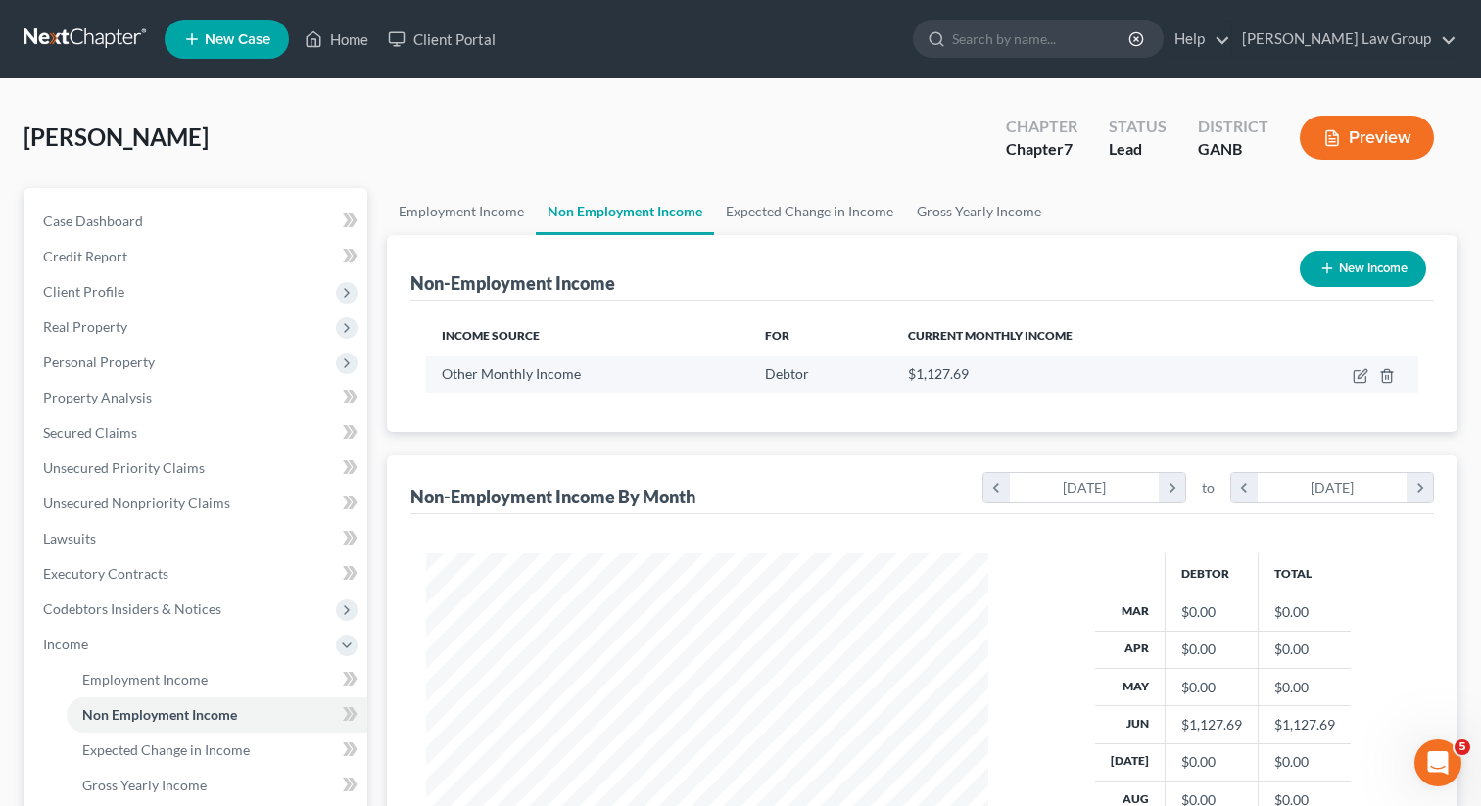
click at [1351, 377] on td at bounding box center [1341, 374] width 154 height 37
click at [1354, 376] on icon "button" at bounding box center [1360, 377] width 12 height 12
select select "13"
select select "0"
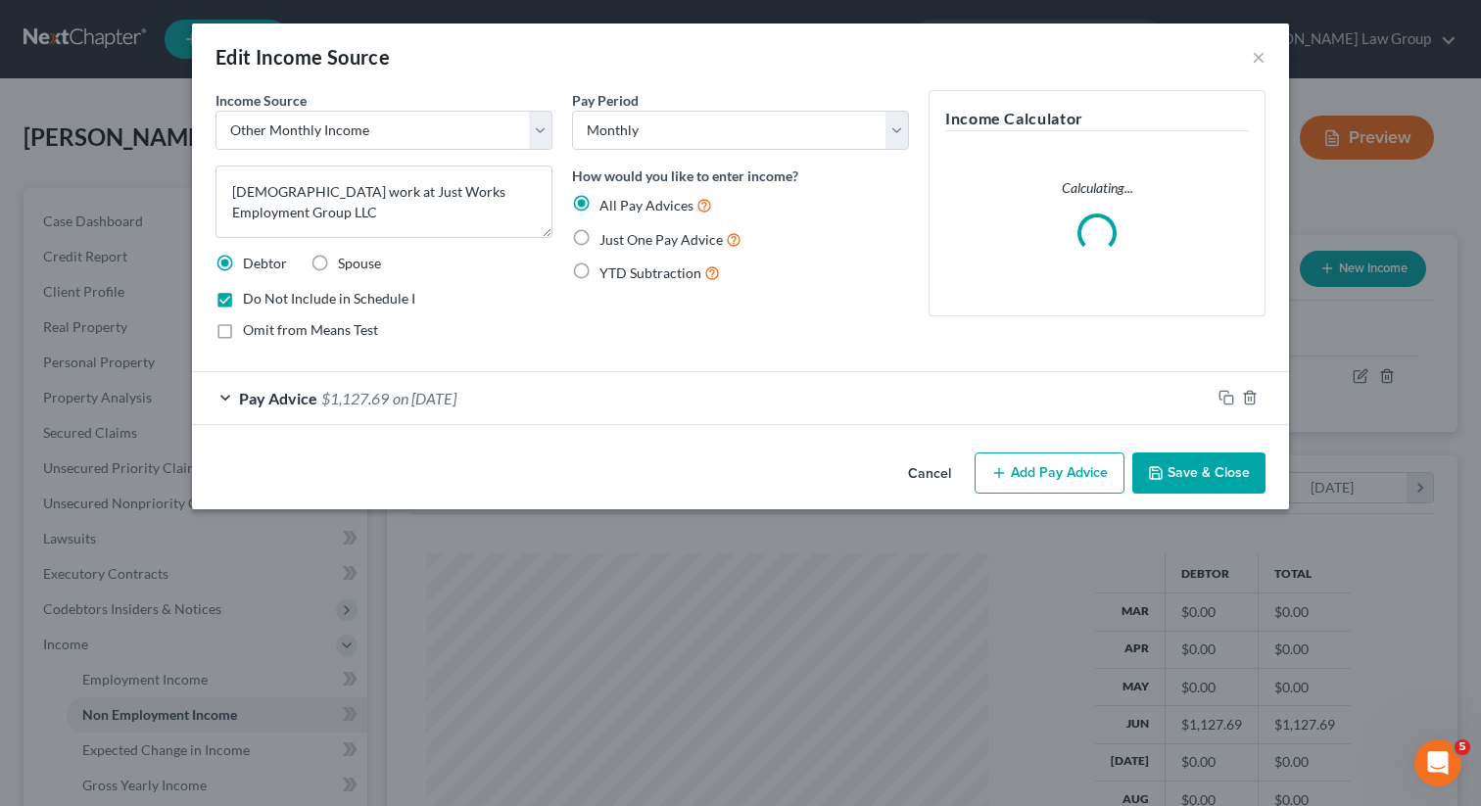
click at [292, 394] on span "Pay Advice" at bounding box center [278, 398] width 78 height 19
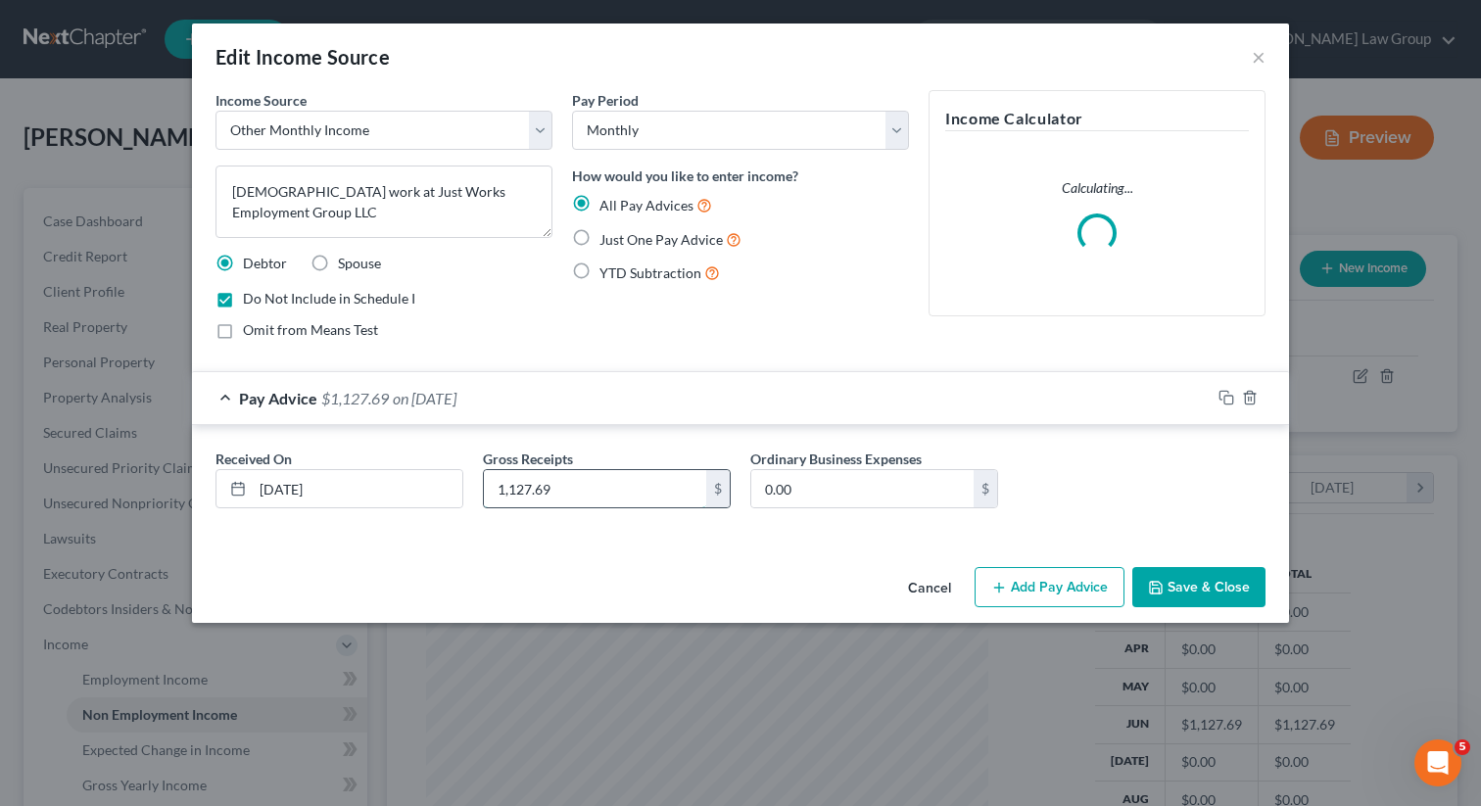
click at [546, 497] on input "1,127.69" at bounding box center [595, 488] width 222 height 37
click at [513, 488] on input "1,127.69" at bounding box center [595, 488] width 222 height 37
click at [508, 488] on input "127.69" at bounding box center [595, 488] width 222 height 37
type input "1,027.69"
click at [1187, 582] on button "Save & Close" at bounding box center [1198, 587] width 133 height 41
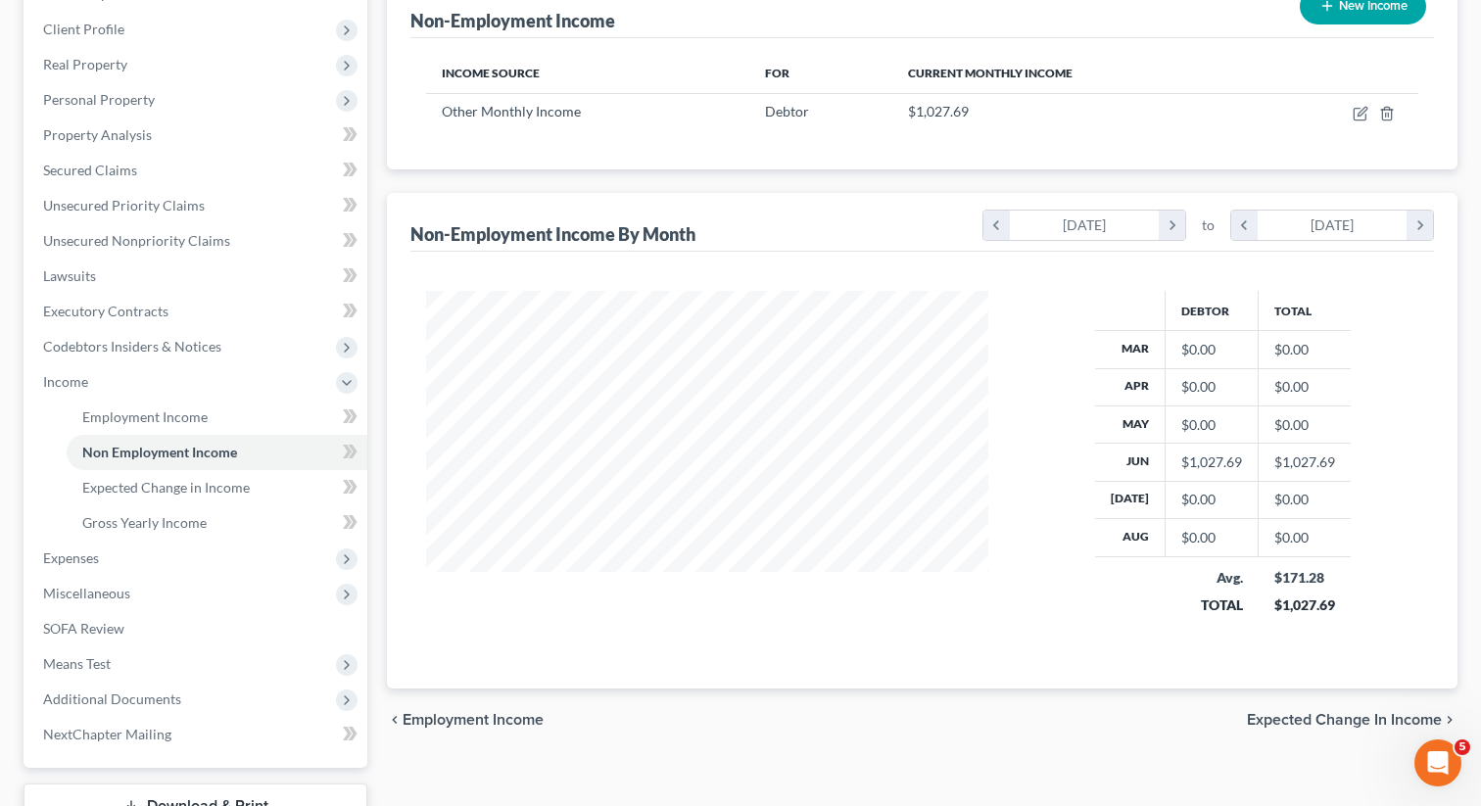
scroll to position [409, 0]
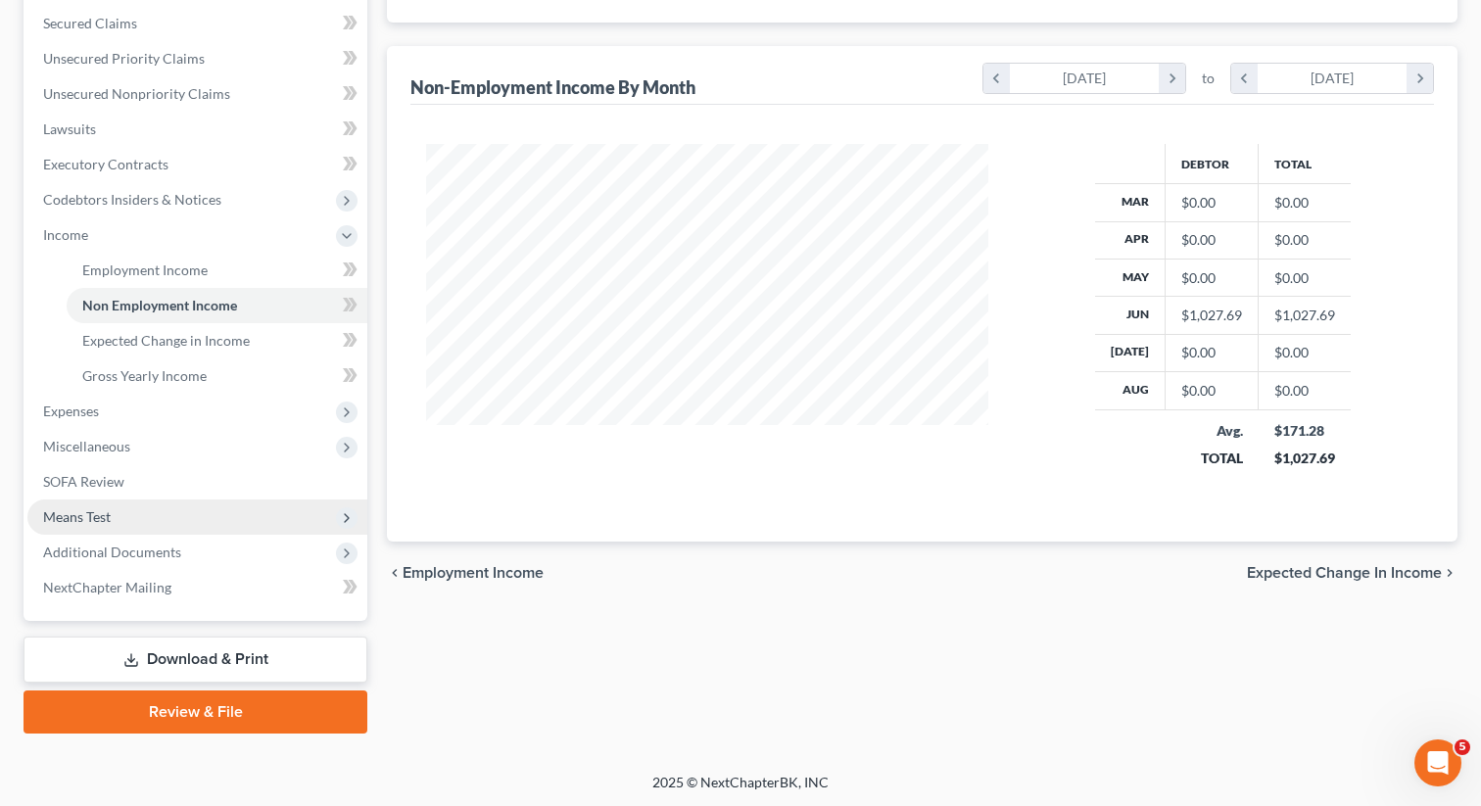
click at [80, 513] on span "Means Test" at bounding box center [77, 516] width 68 height 17
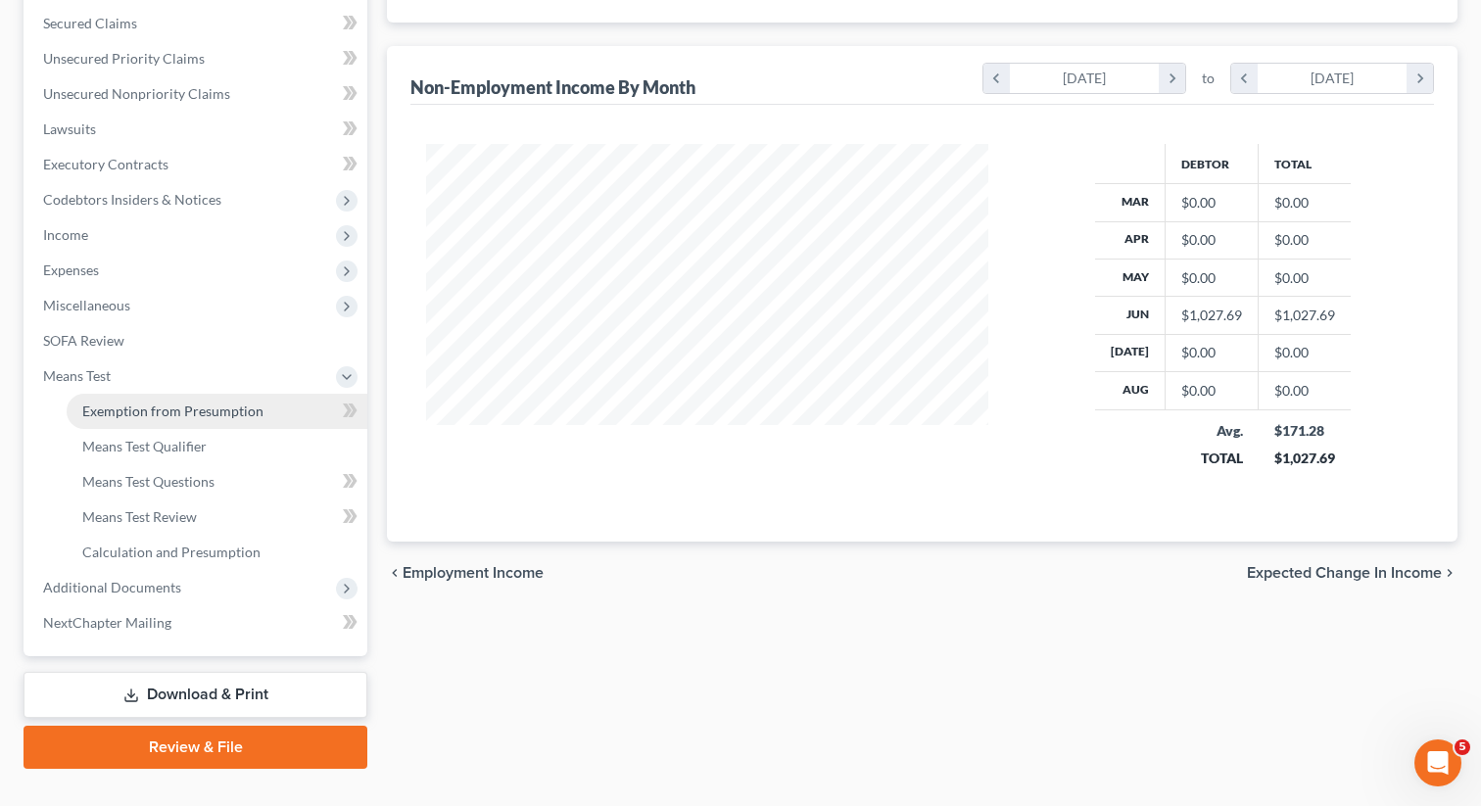
click at [168, 411] on span "Exemption from Presumption" at bounding box center [172, 411] width 181 height 17
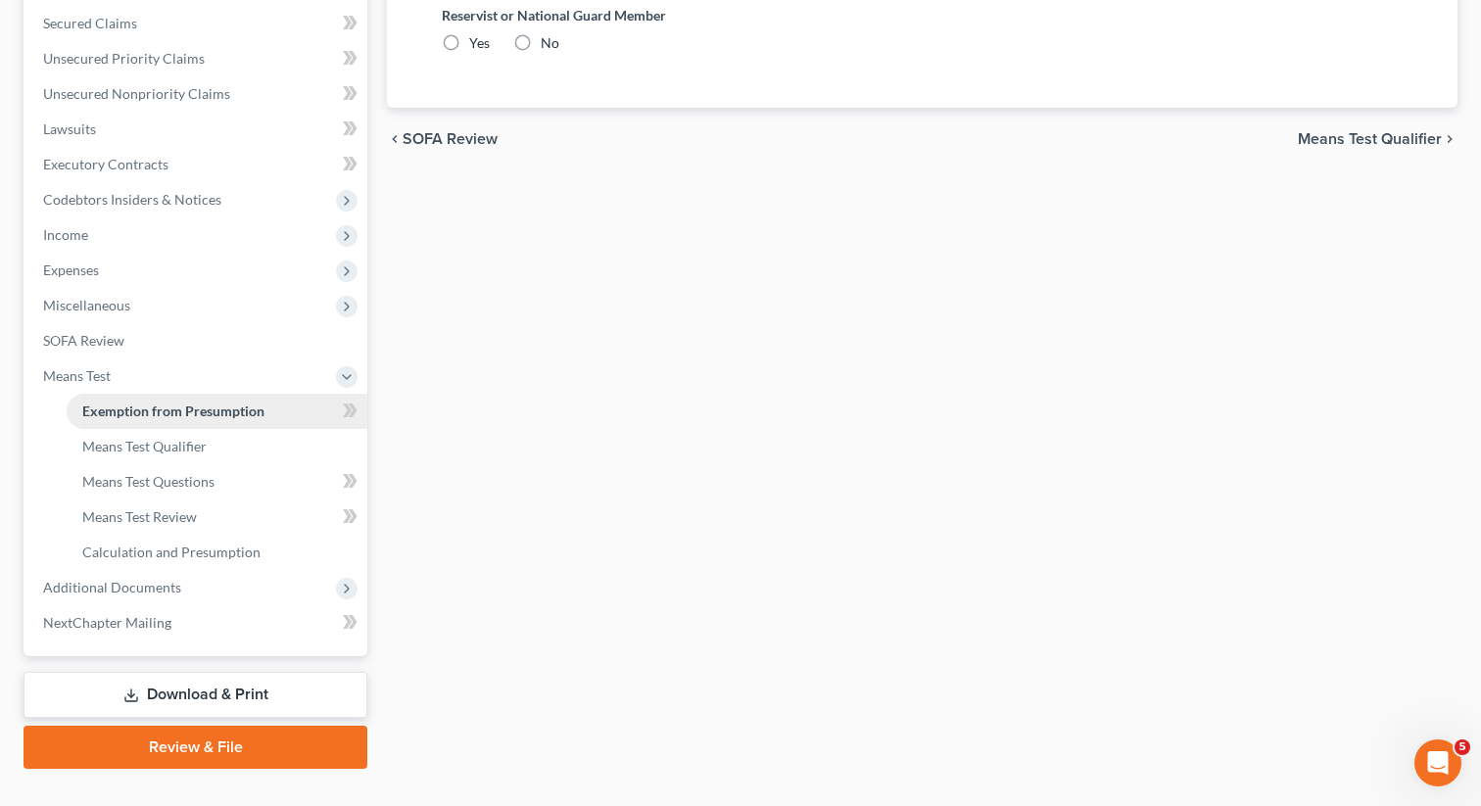
radio input "true"
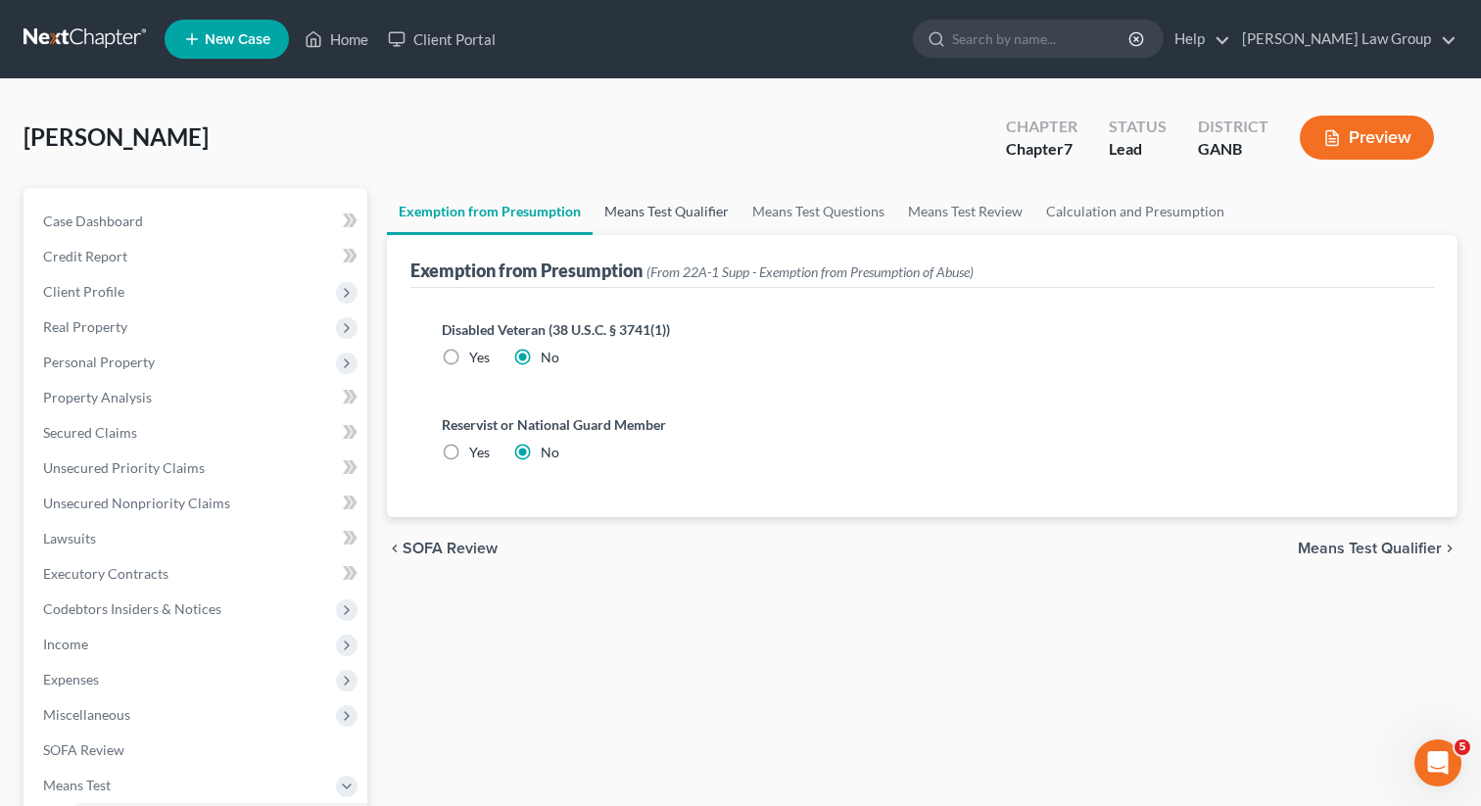
click at [644, 202] on link "Means Test Qualifier" at bounding box center [667, 211] width 148 height 47
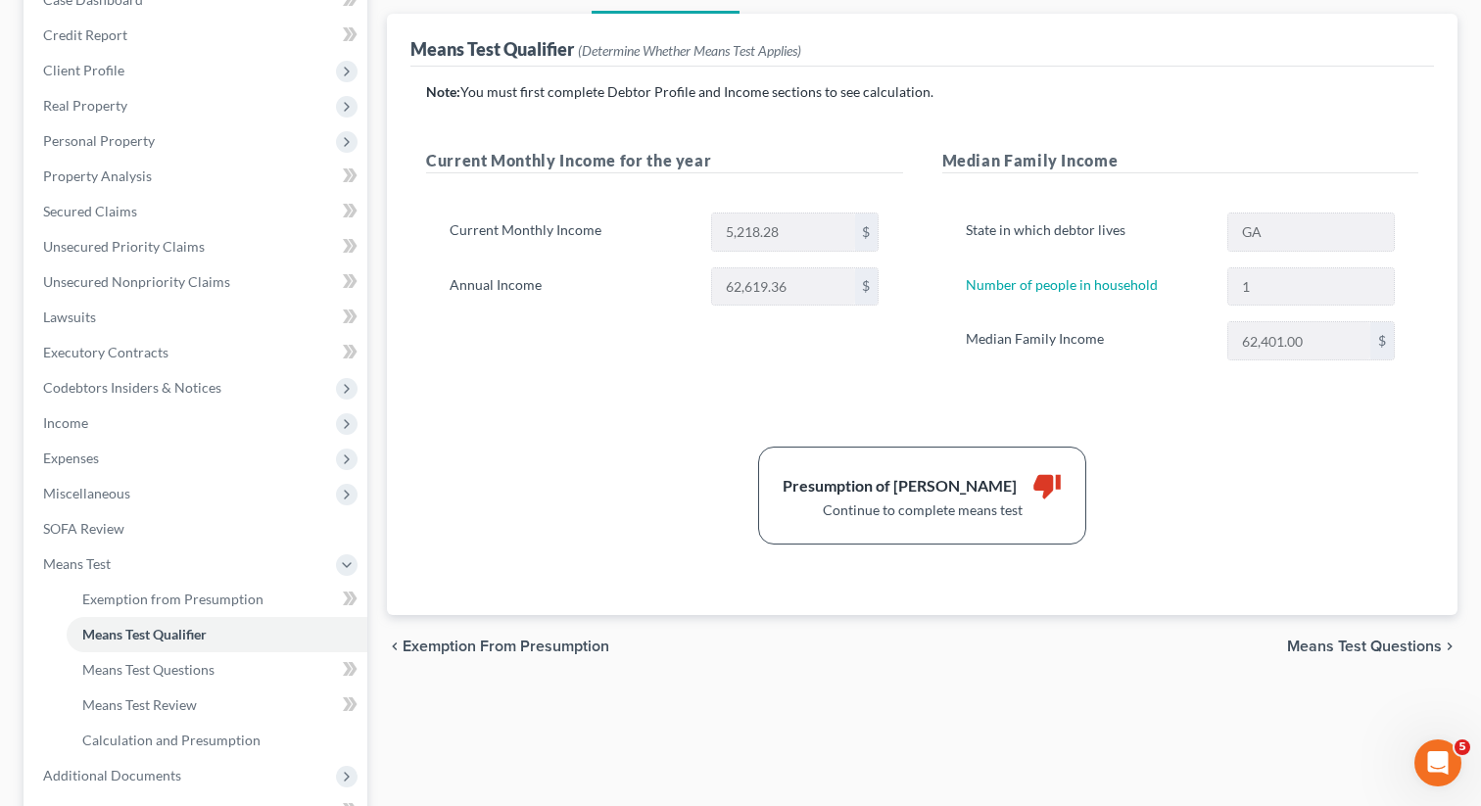
scroll to position [251, 0]
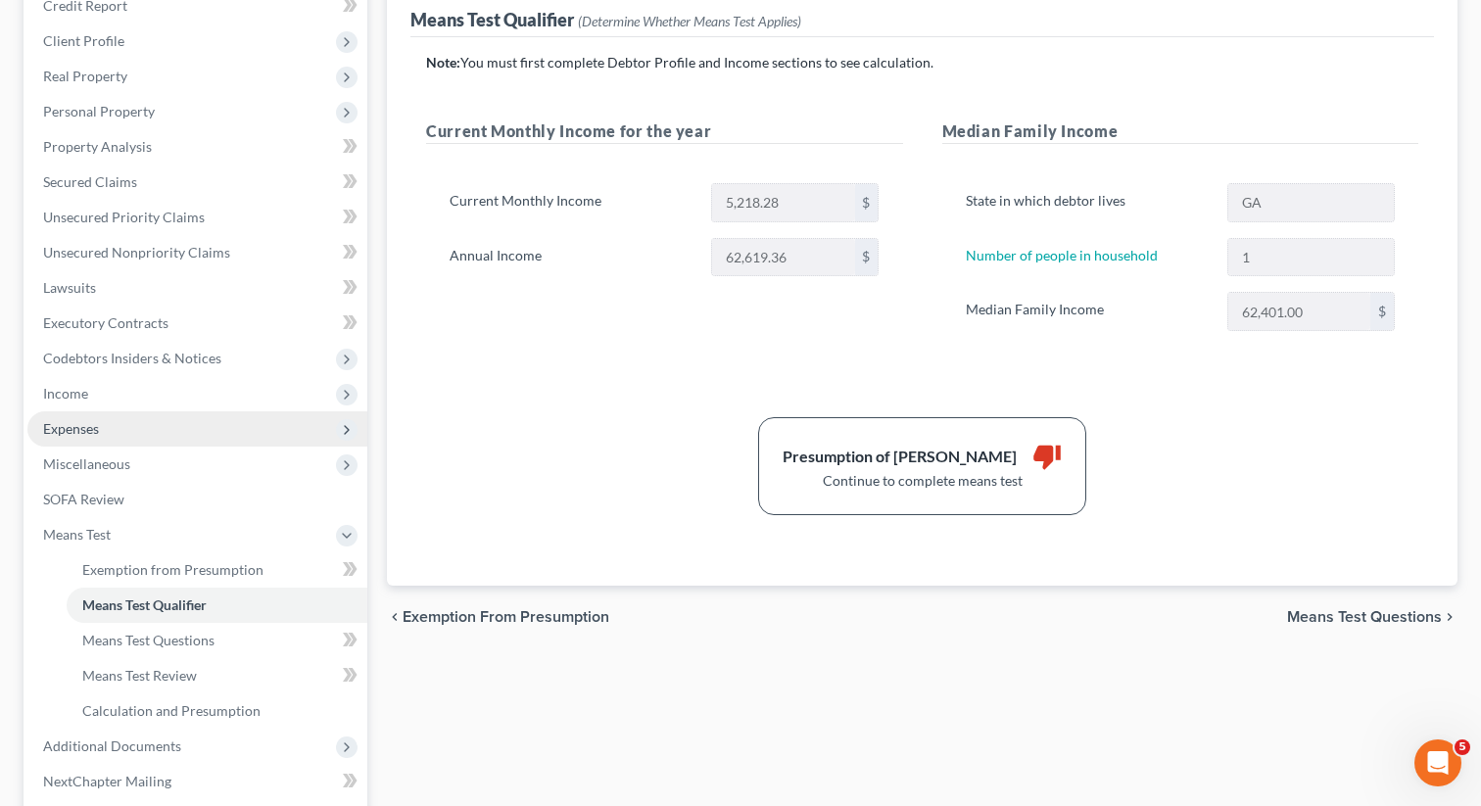
click at [93, 420] on span "Expenses" at bounding box center [71, 428] width 56 height 17
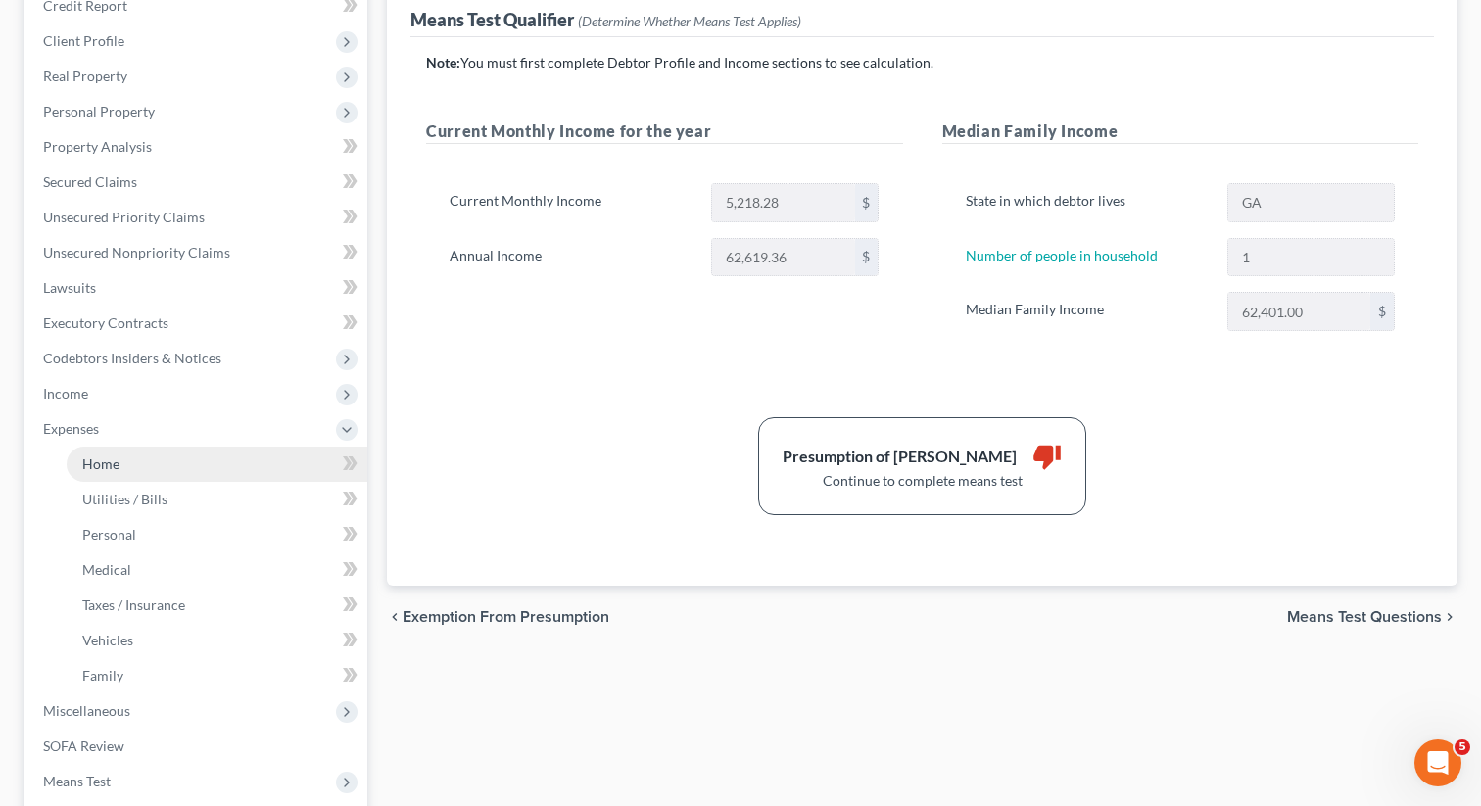
click at [115, 455] on span "Home" at bounding box center [100, 463] width 37 height 17
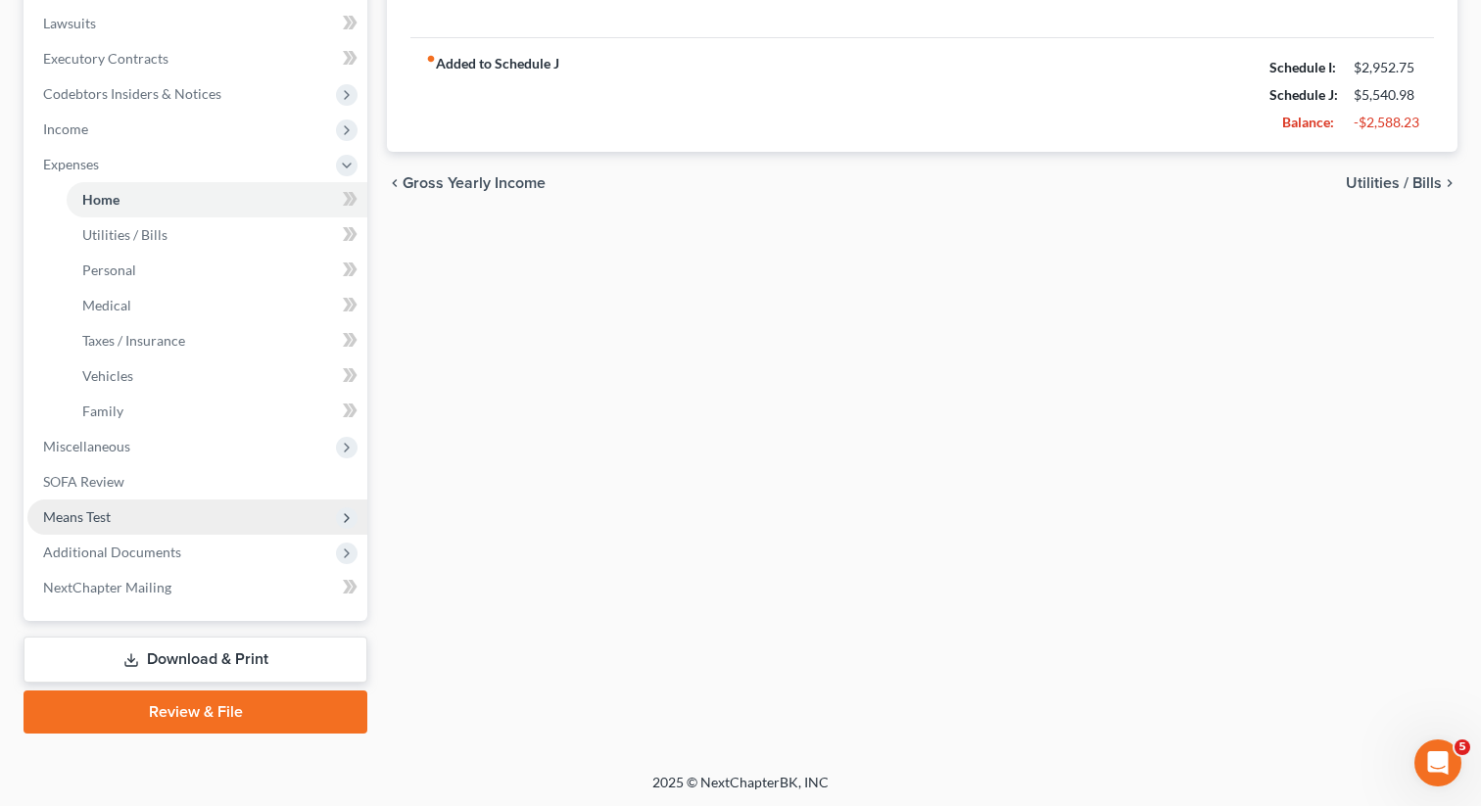
click at [122, 518] on span "Means Test" at bounding box center [197, 517] width 340 height 35
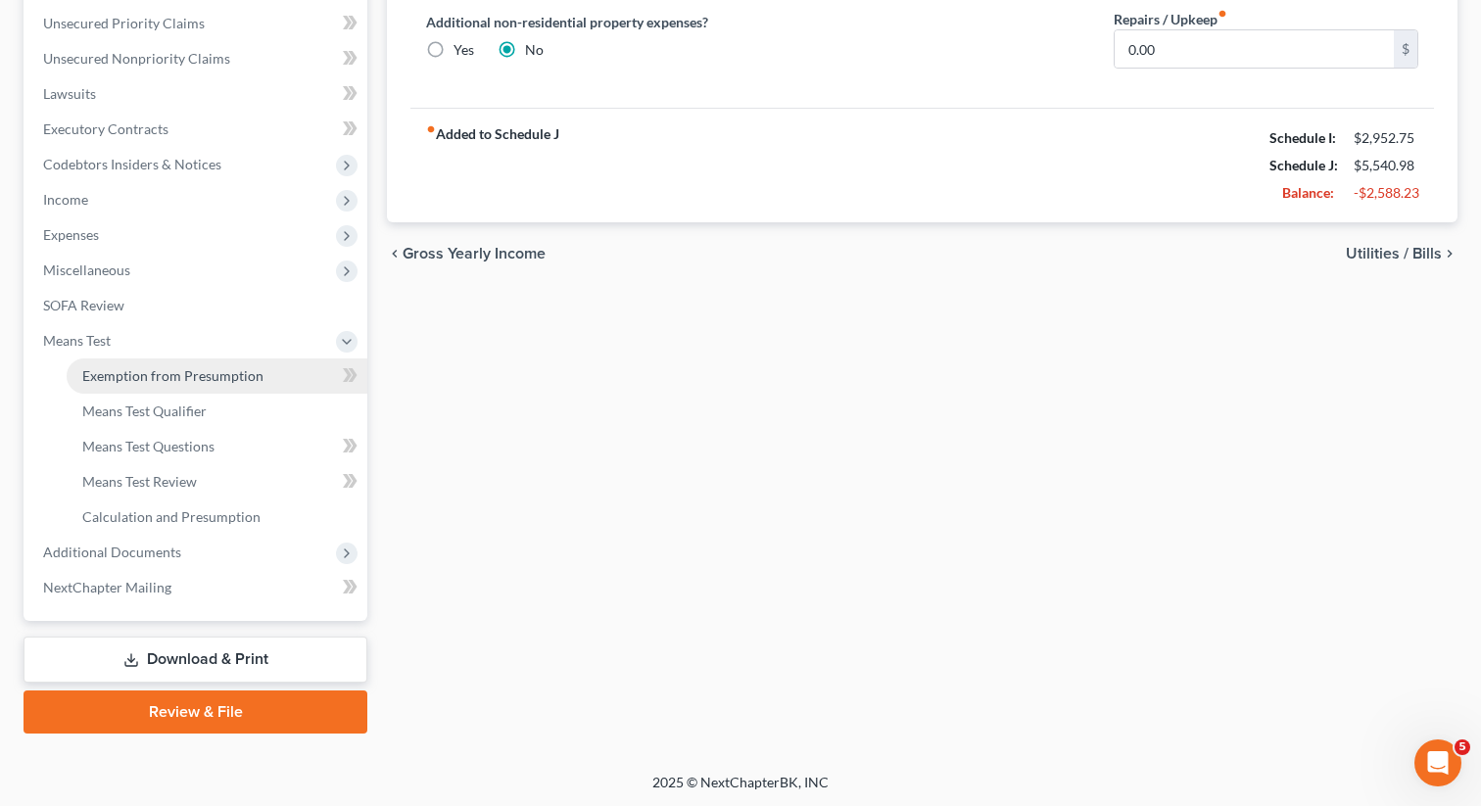
click at [161, 373] on span "Exemption from Presumption" at bounding box center [172, 375] width 181 height 17
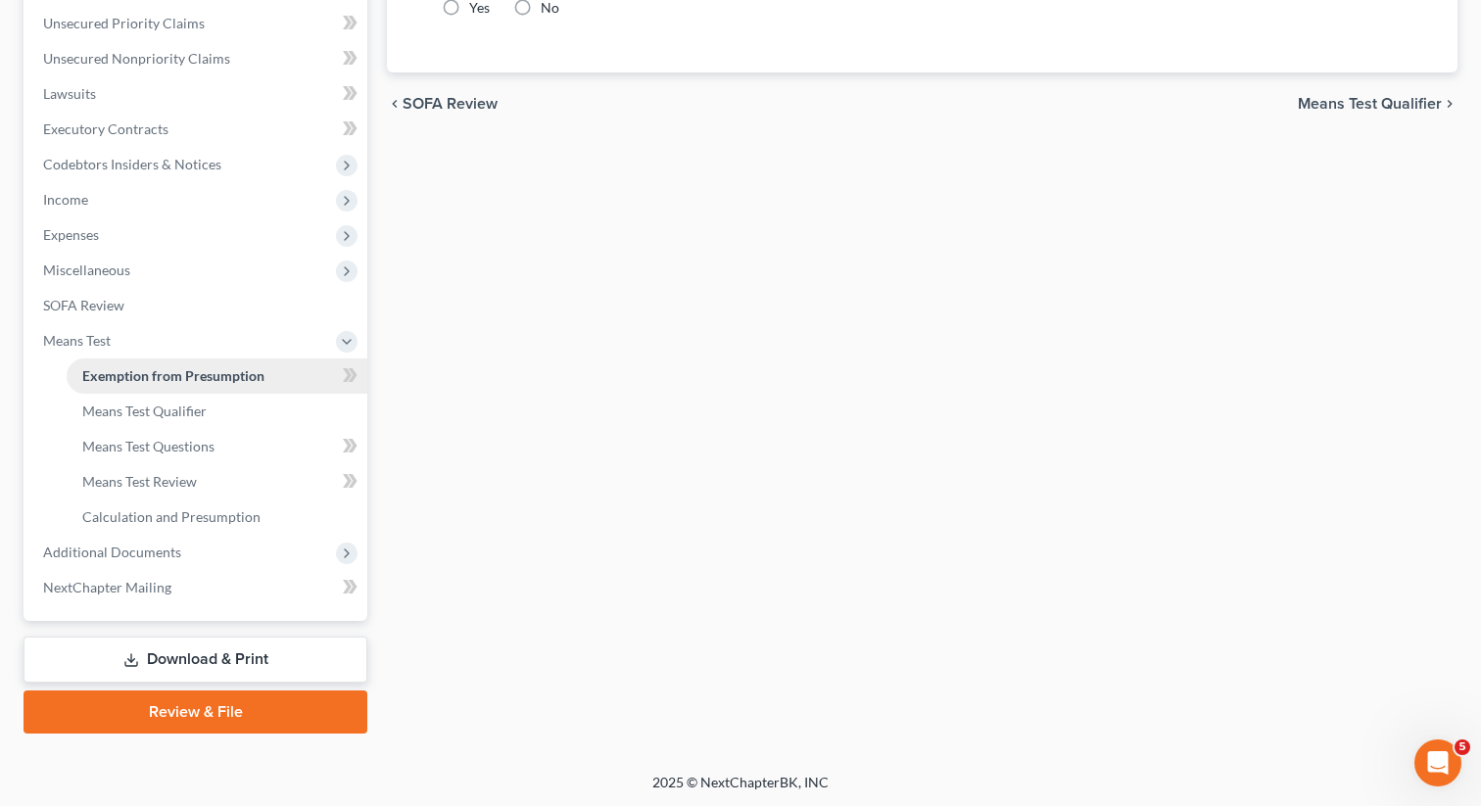
radio input "true"
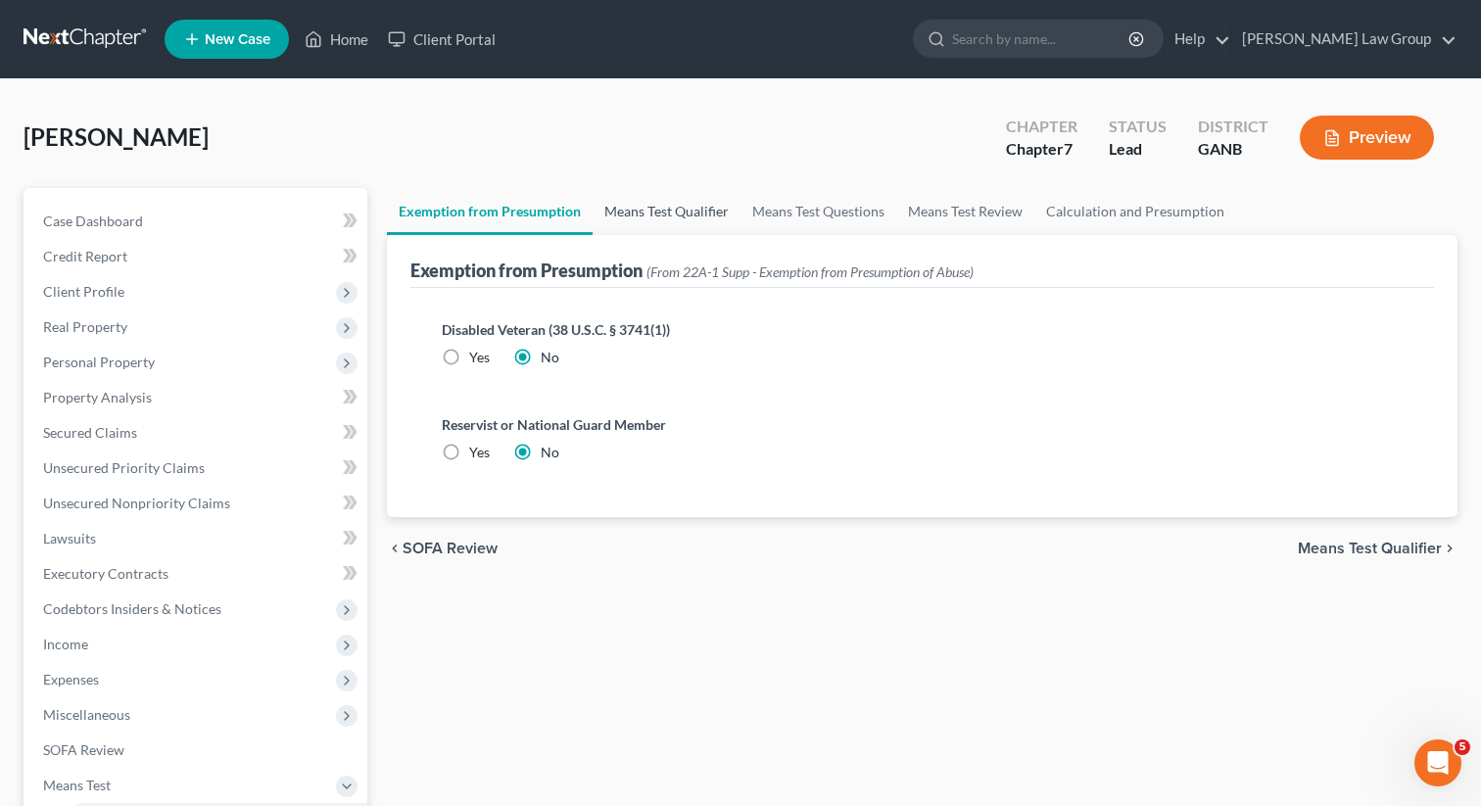
click at [625, 201] on link "Means Test Qualifier" at bounding box center [667, 211] width 148 height 47
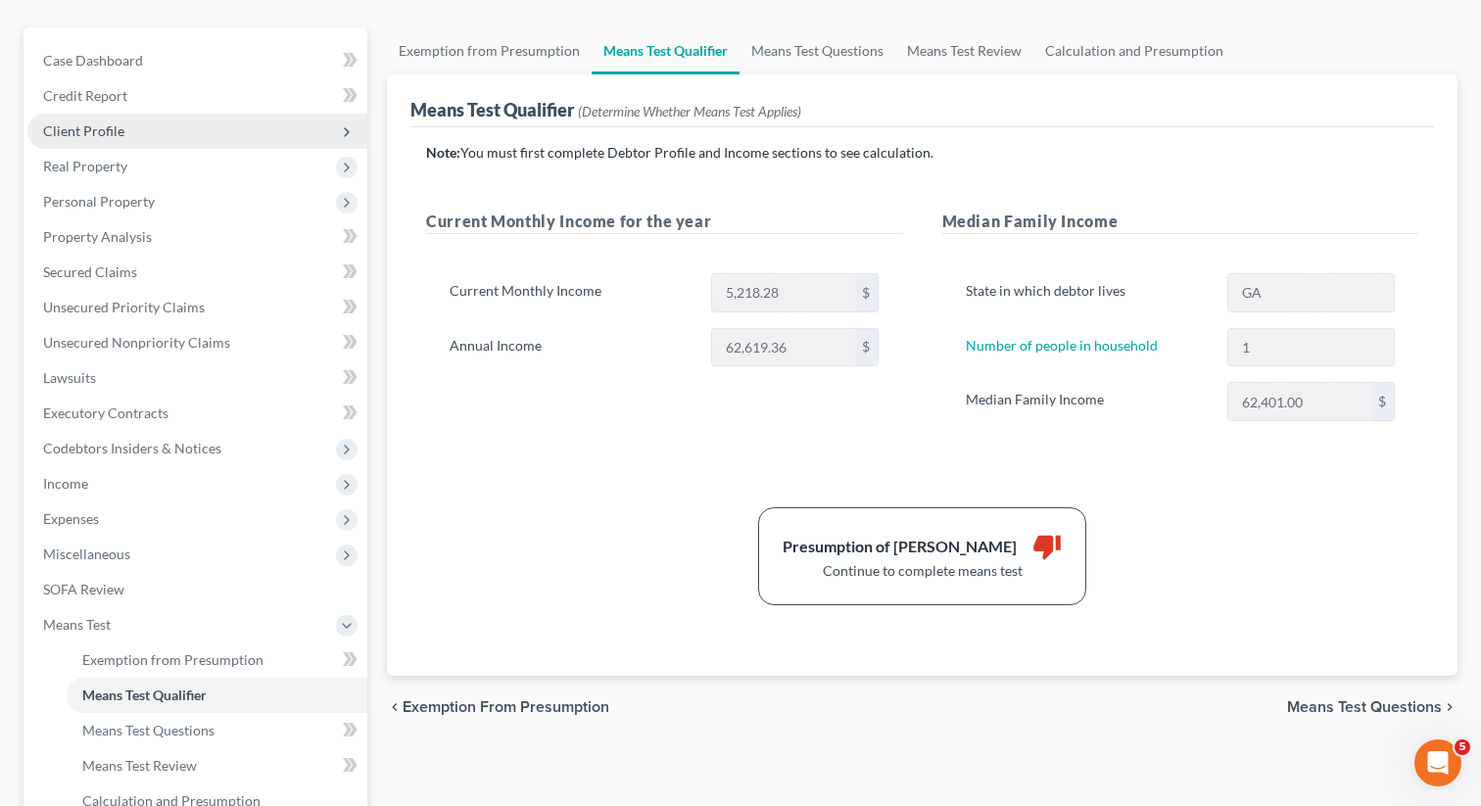
scroll to position [249, 0]
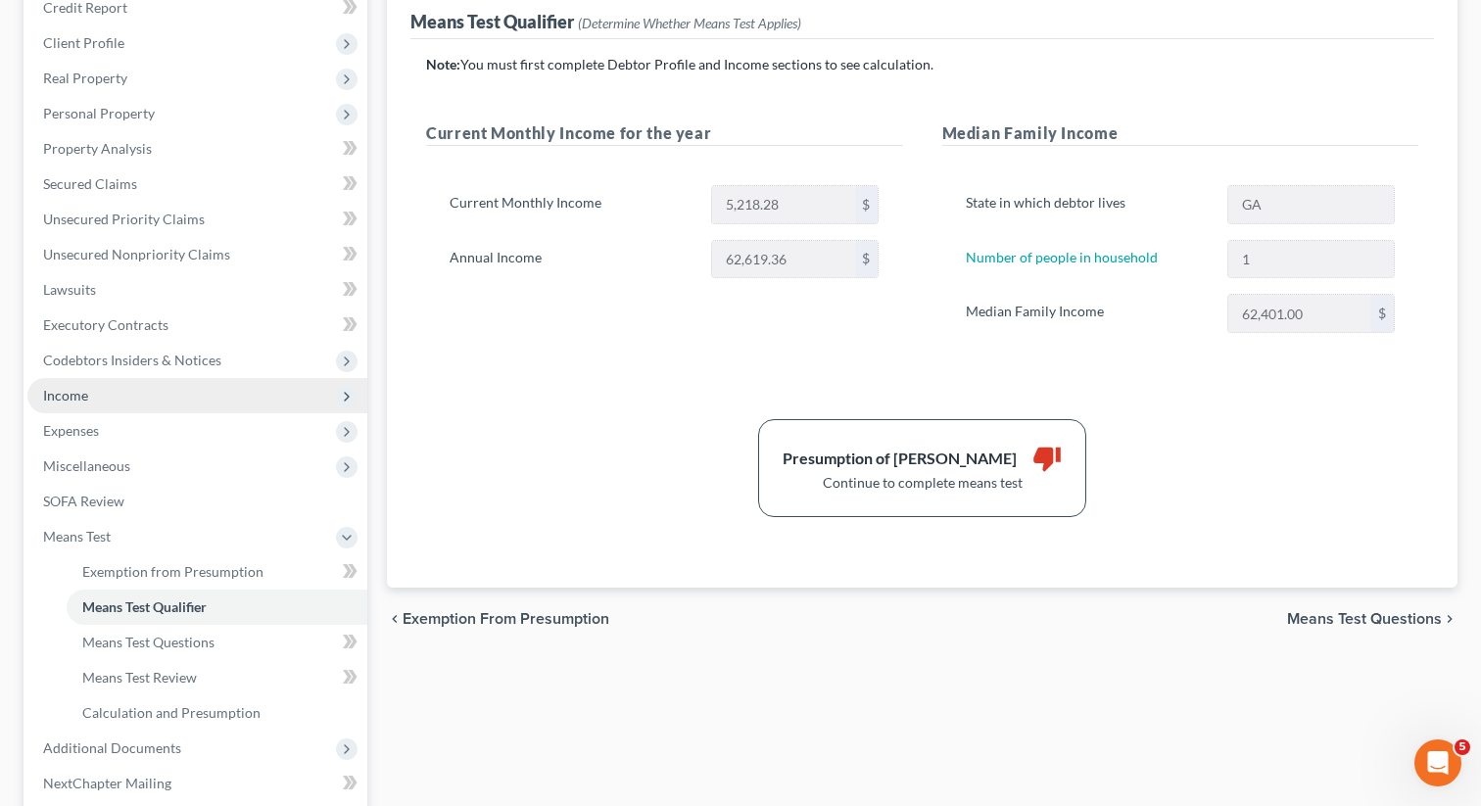
click at [118, 399] on span "Income" at bounding box center [197, 395] width 340 height 35
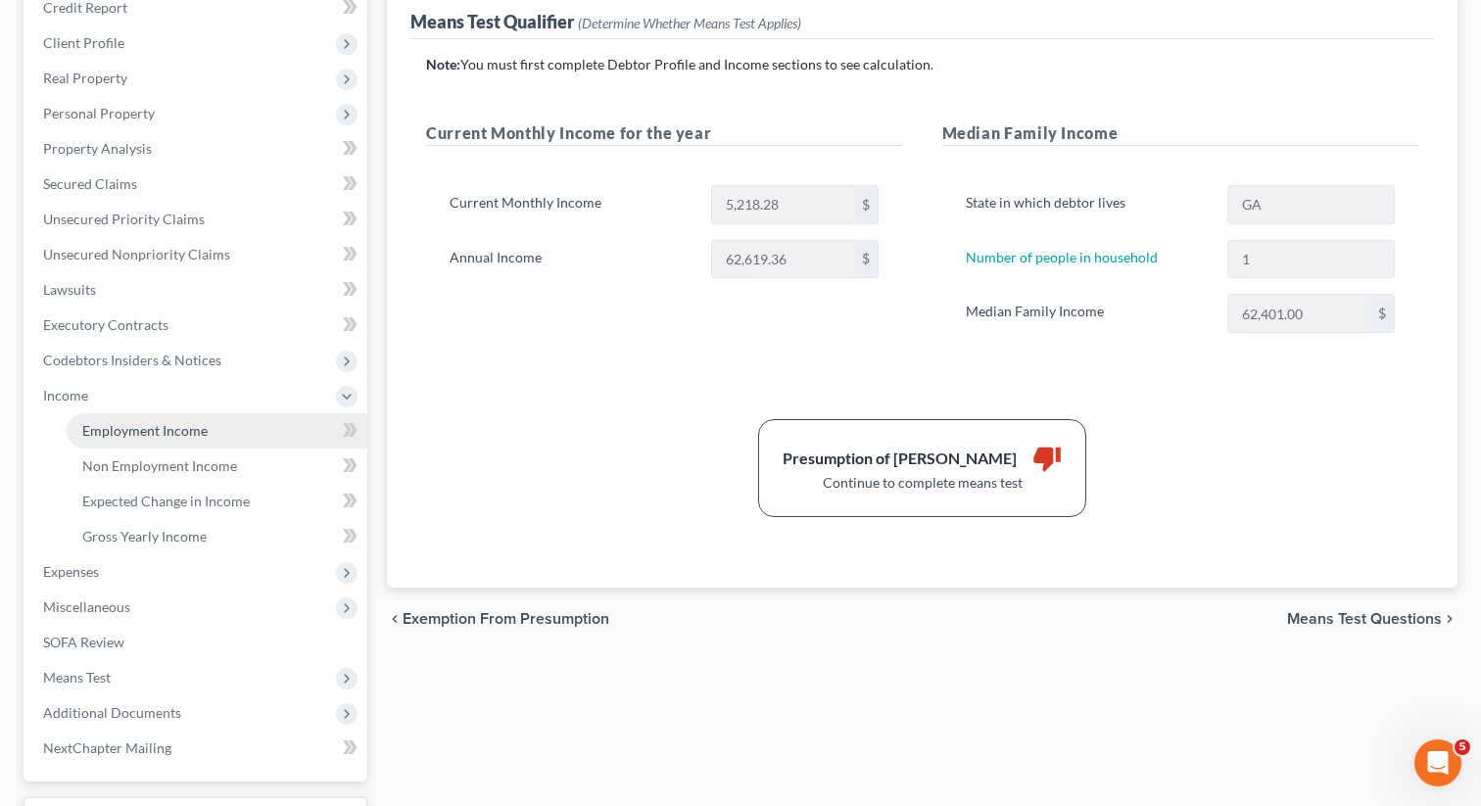
click at [133, 425] on span "Employment Income" at bounding box center [144, 430] width 125 height 17
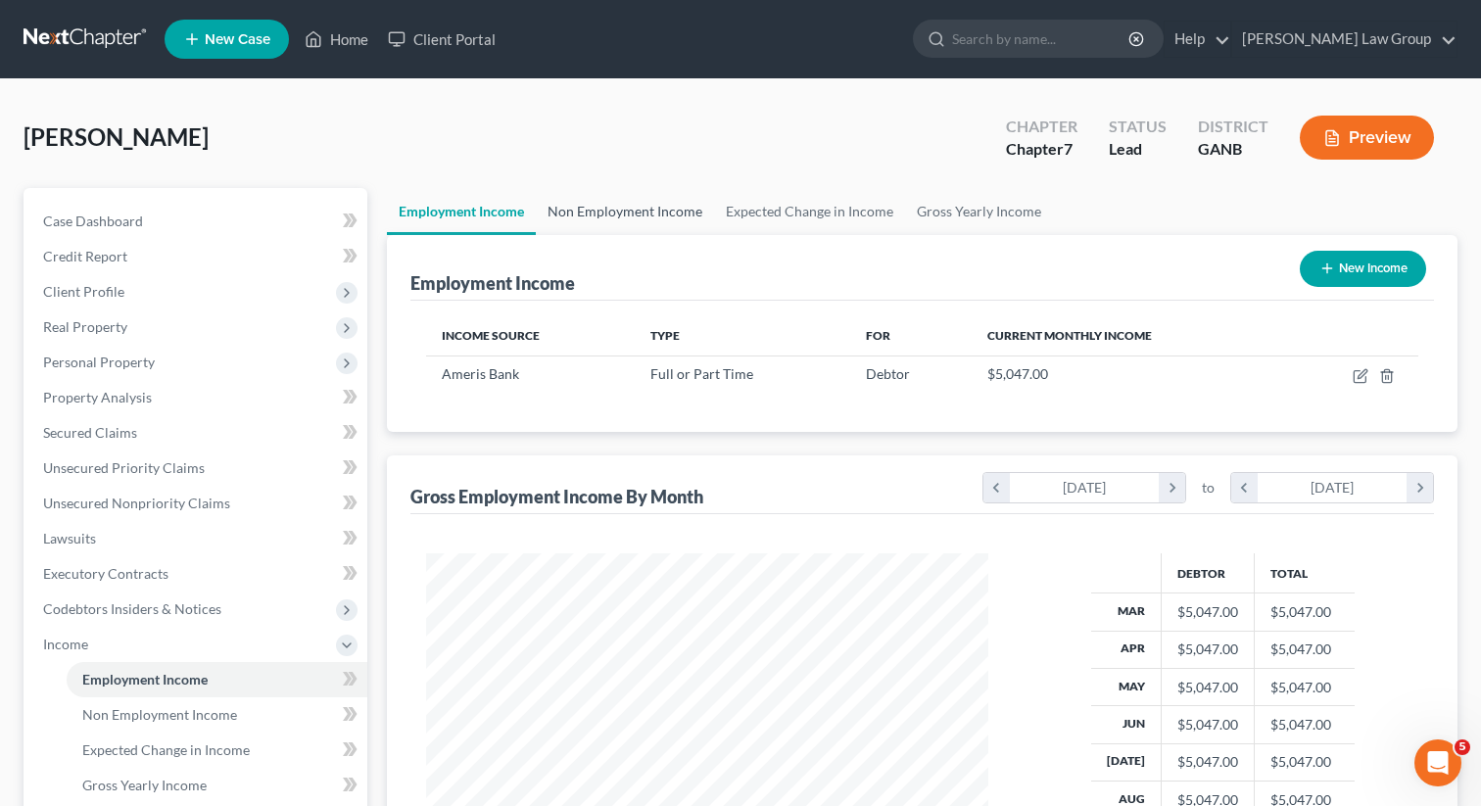
click at [577, 215] on link "Non Employment Income" at bounding box center [625, 211] width 178 height 47
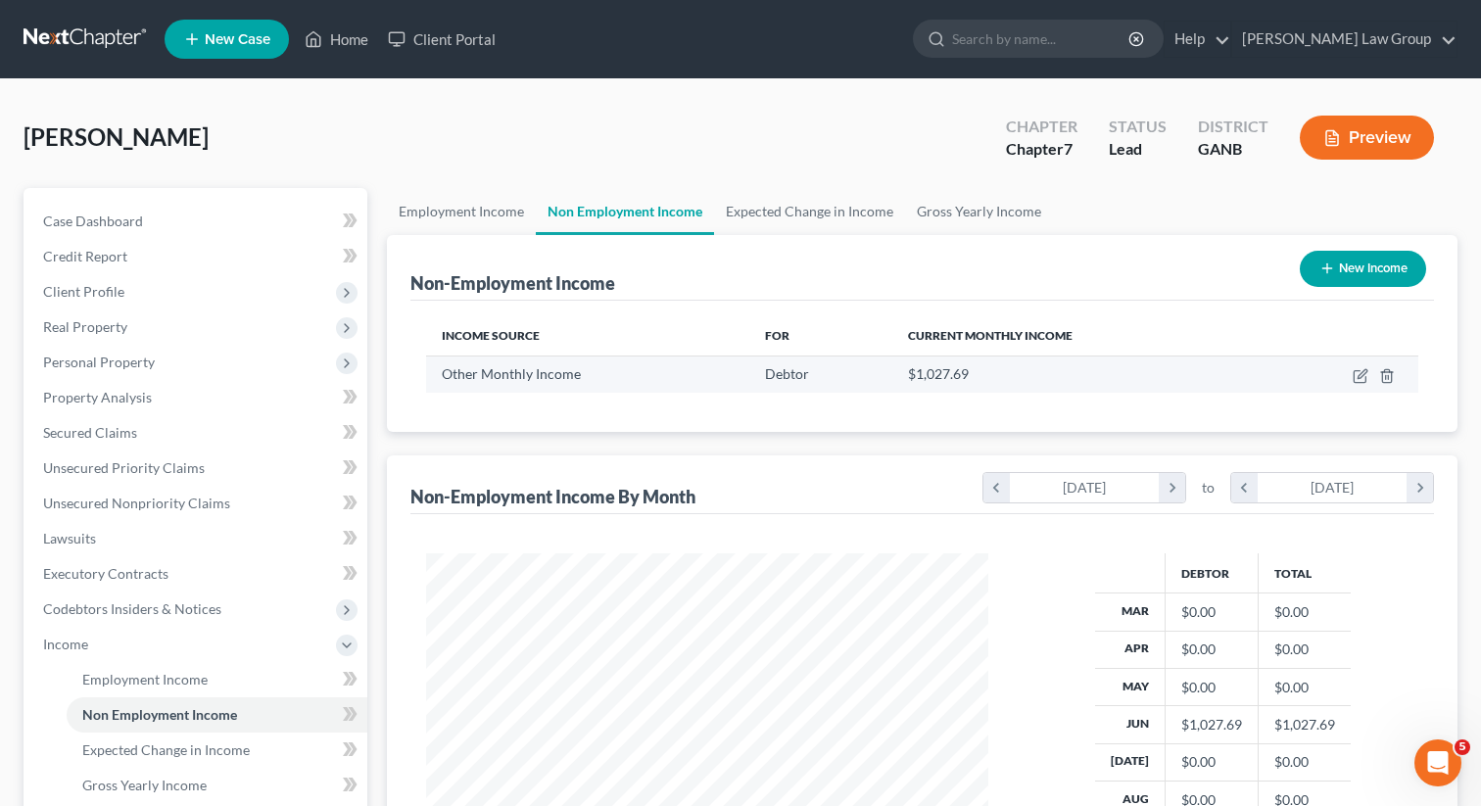
scroll to position [351, 601]
click at [1361, 371] on icon "button" at bounding box center [1362, 373] width 9 height 9
select select "13"
select select "0"
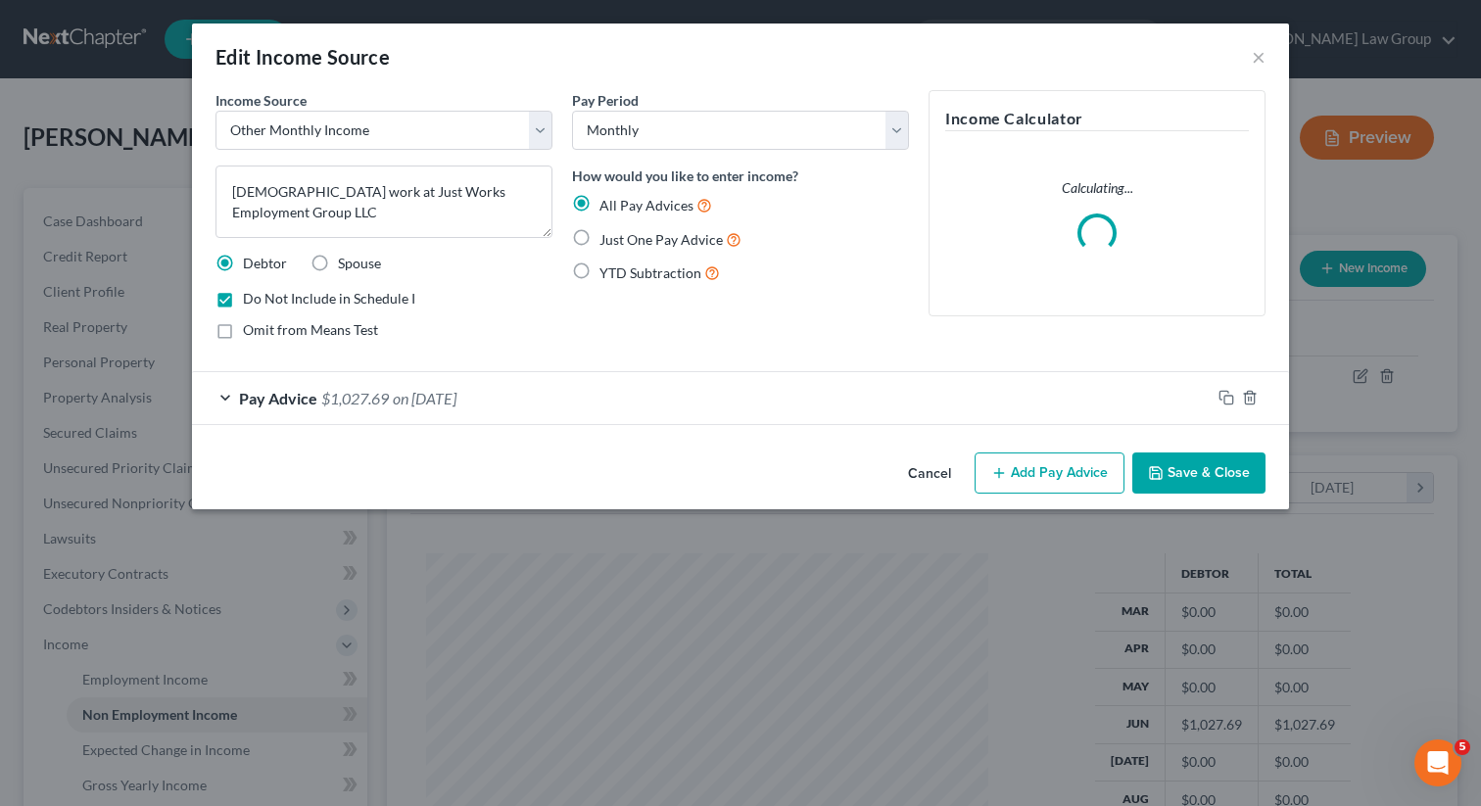
click at [409, 397] on span "on [DATE]" at bounding box center [425, 398] width 64 height 19
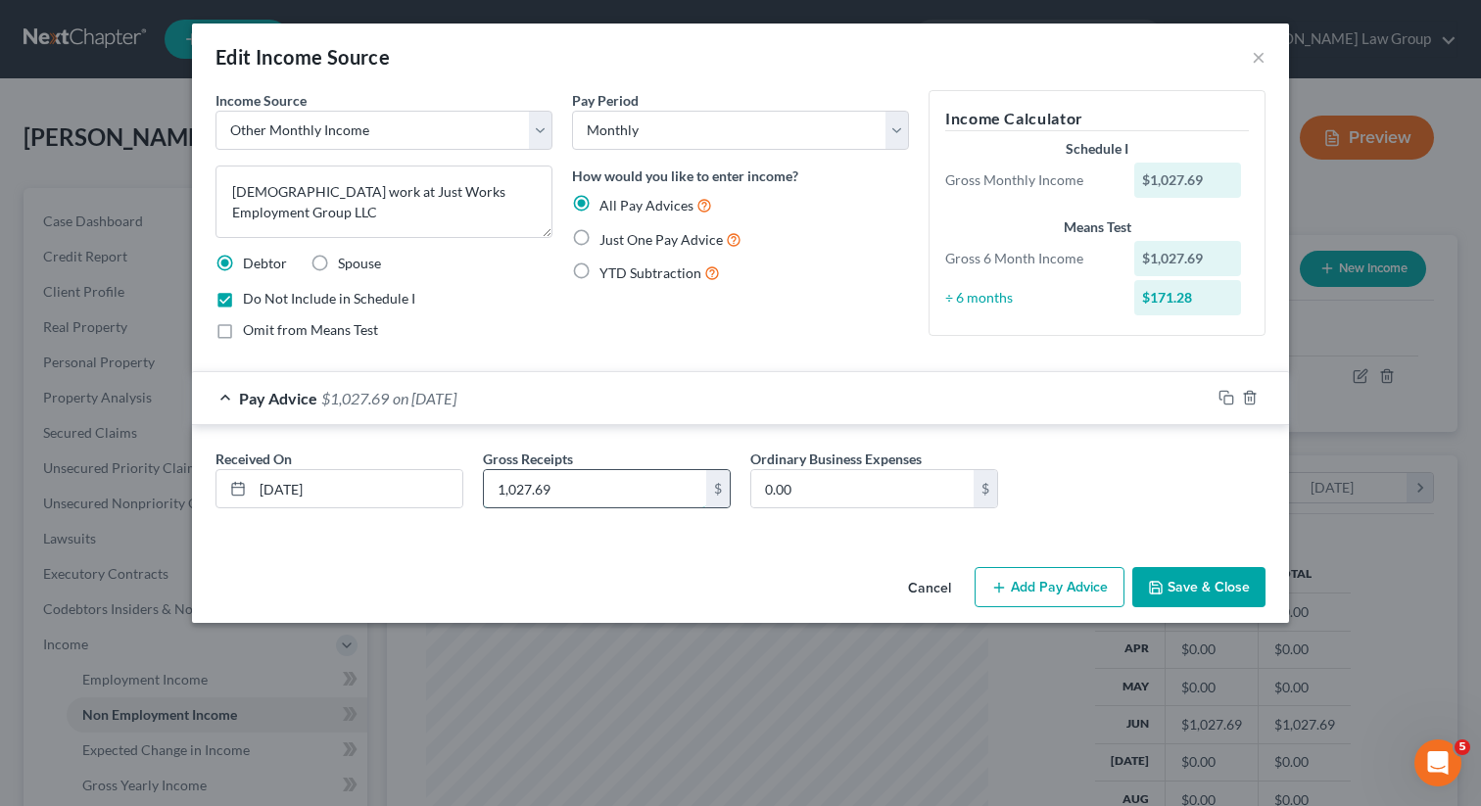
click at [511, 491] on input "1,027.69" at bounding box center [595, 488] width 222 height 37
click at [629, 525] on div "Received On * [DATE] Gross Receipts 1,027.69 $ Ordinary Business Expenses 0.00 $" at bounding box center [740, 482] width 1097 height 115
click at [794, 500] on input "0.00" at bounding box center [862, 488] width 222 height 37
type input "154"
click at [1219, 593] on button "Save & Close" at bounding box center [1198, 587] width 133 height 41
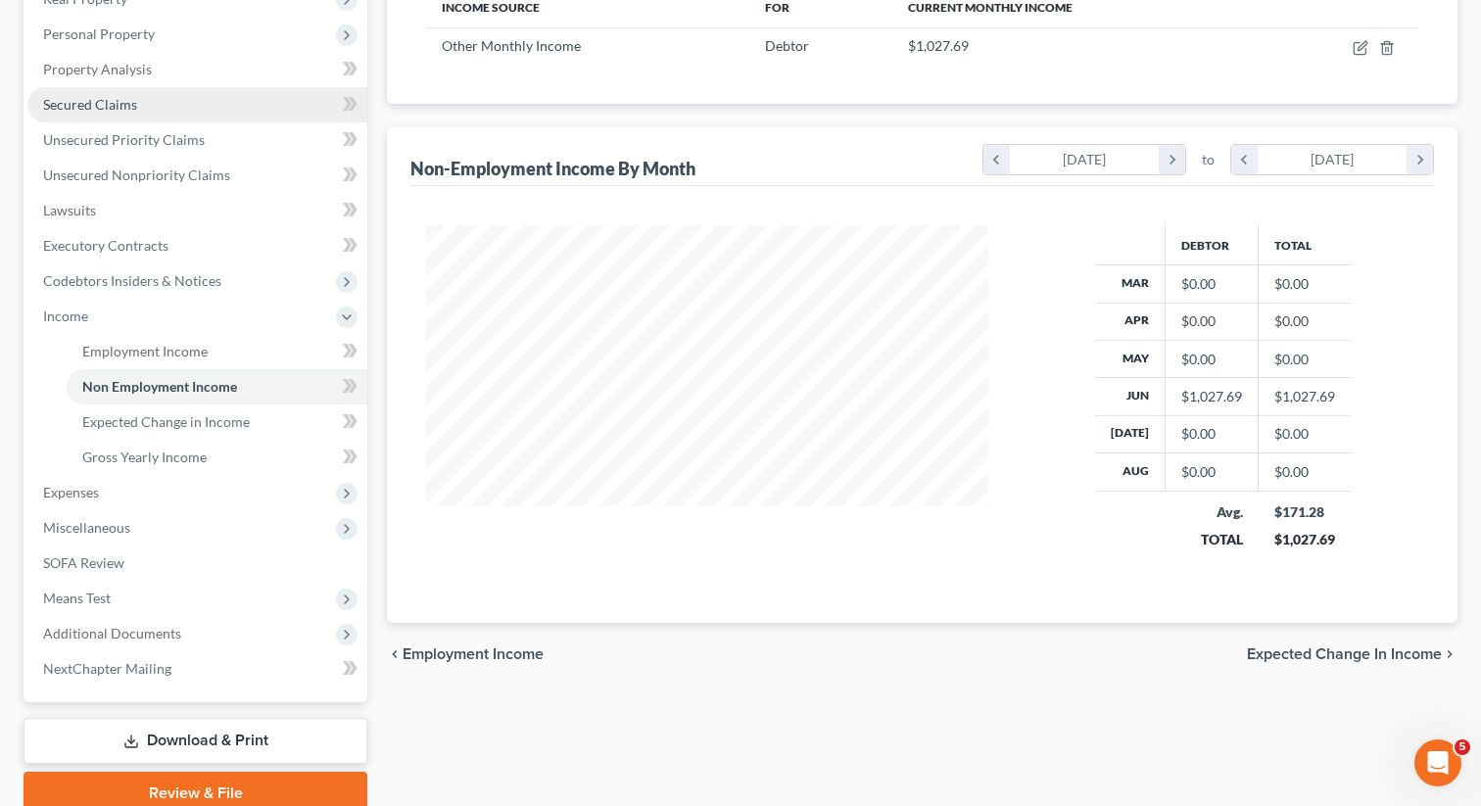
scroll to position [409, 0]
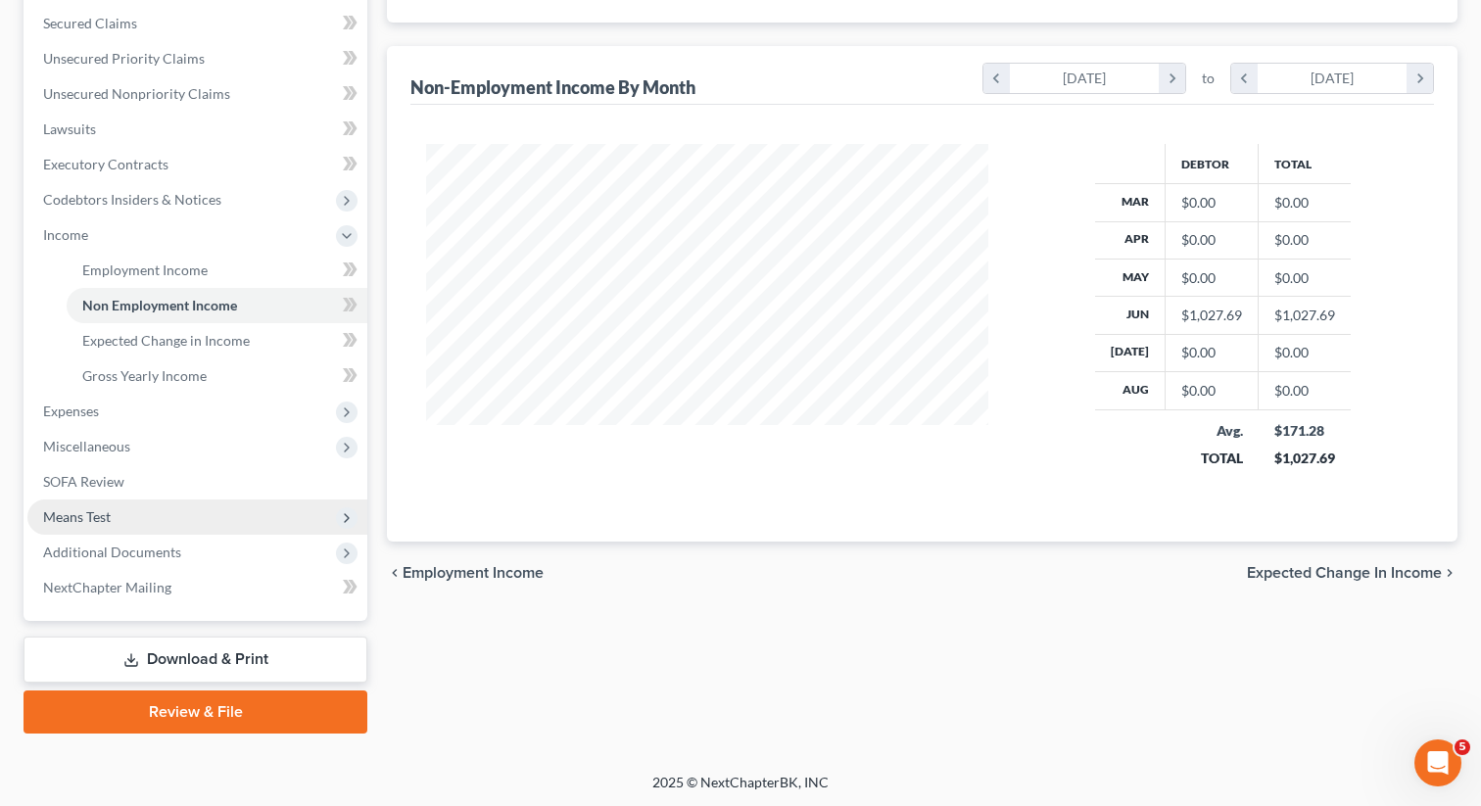
click at [181, 515] on span "Means Test" at bounding box center [197, 517] width 340 height 35
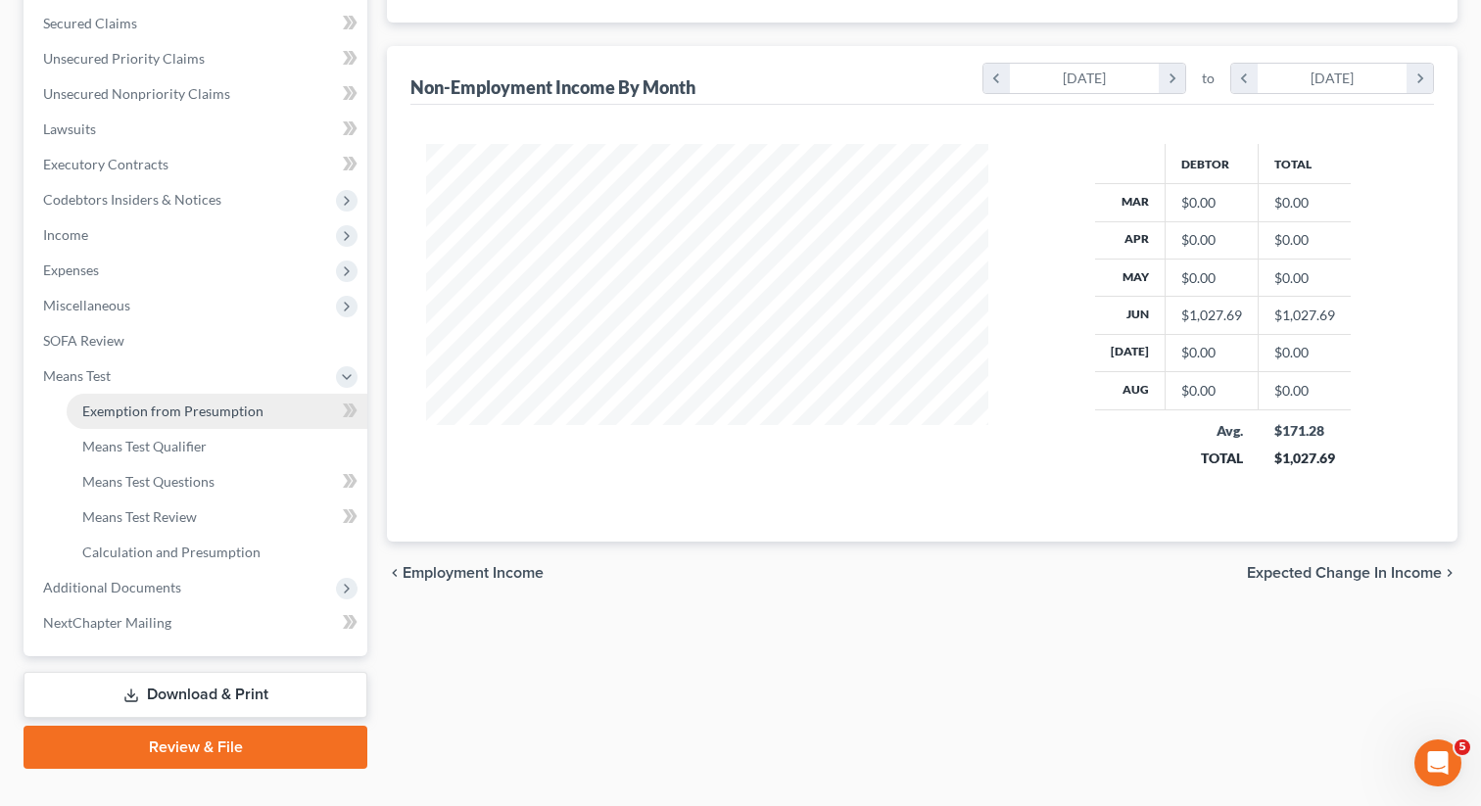
click at [172, 400] on link "Exemption from Presumption" at bounding box center [217, 411] width 301 height 35
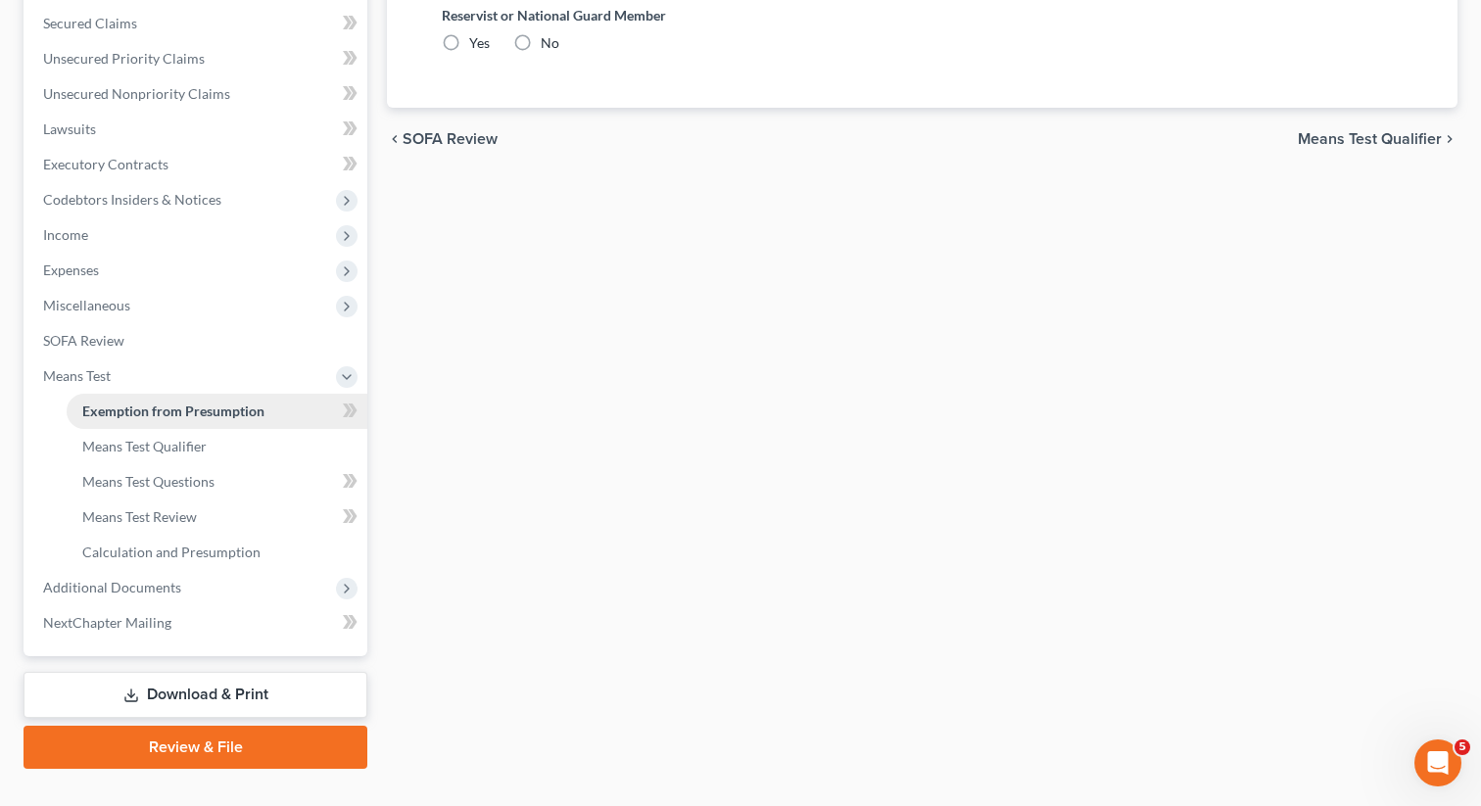
radio input "true"
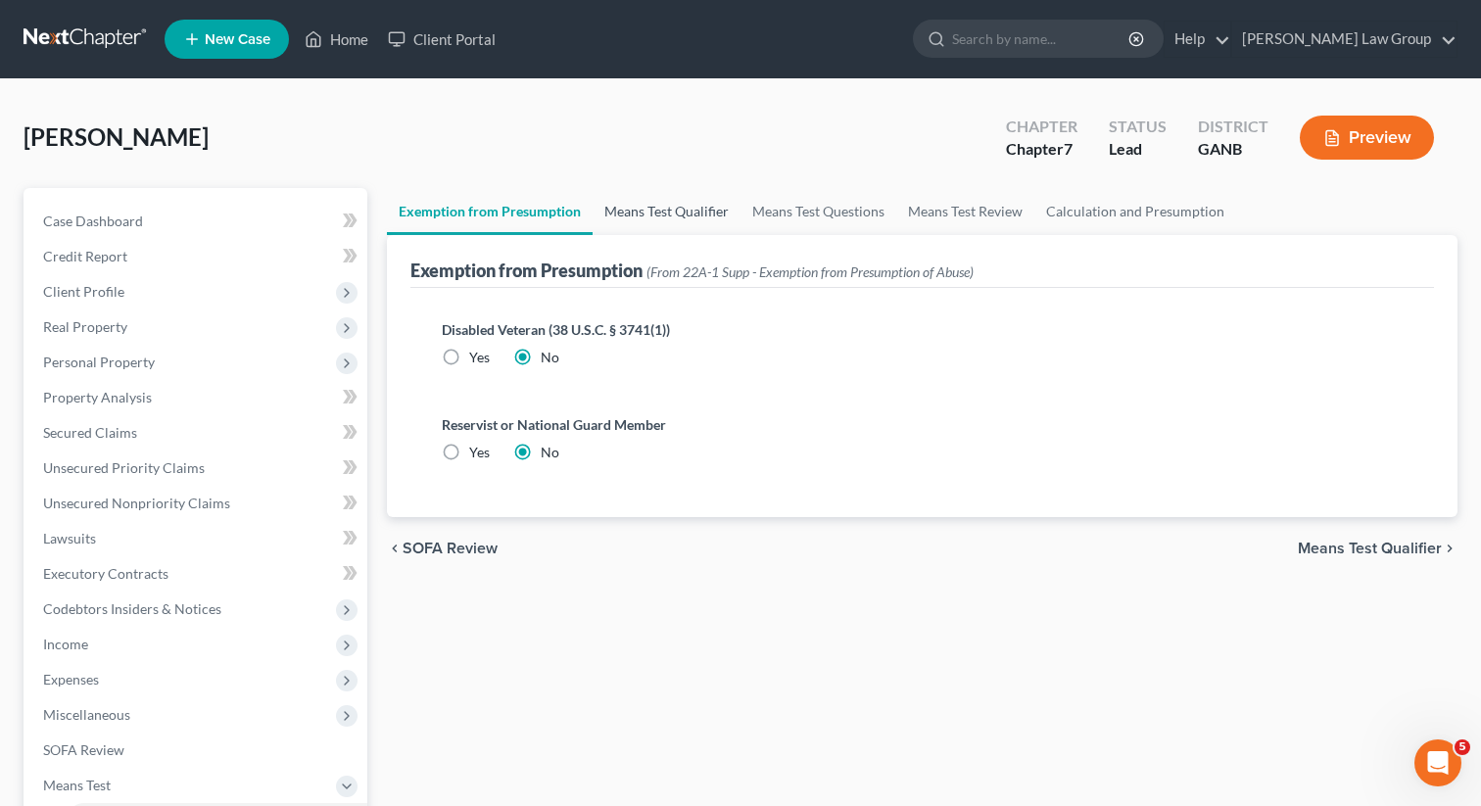
click at [683, 204] on link "Means Test Qualifier" at bounding box center [667, 211] width 148 height 47
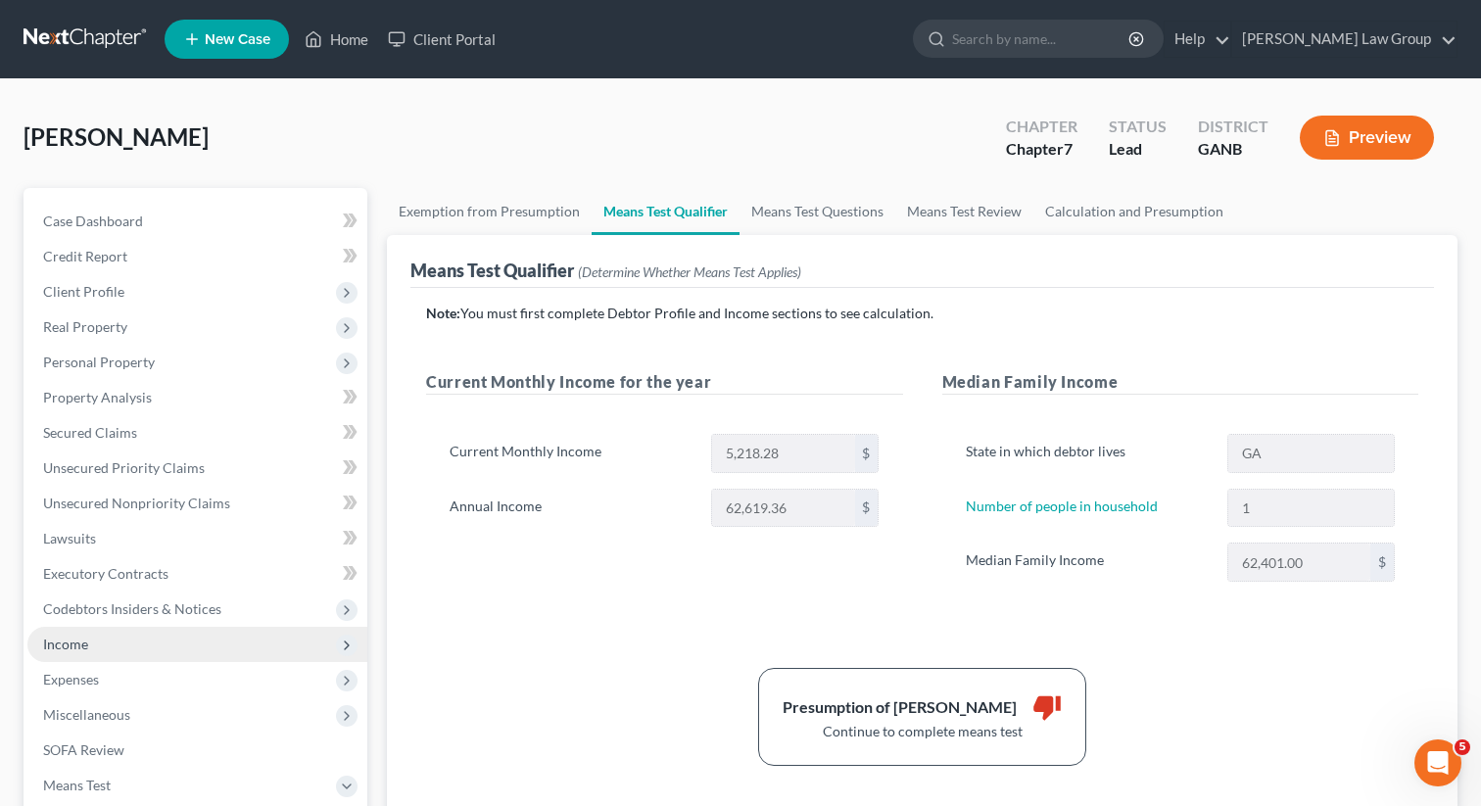
click at [104, 644] on span "Income" at bounding box center [197, 644] width 340 height 35
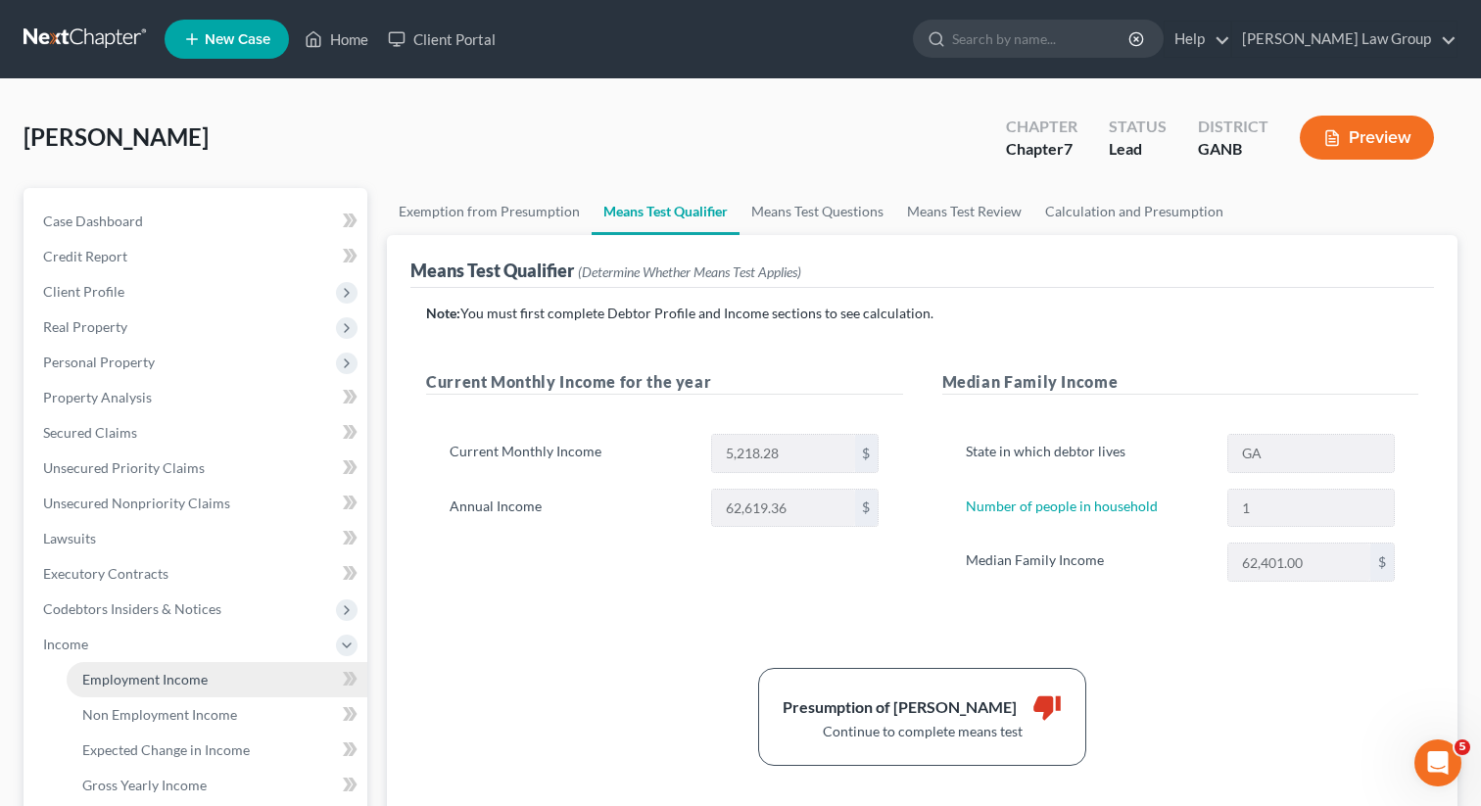
click at [122, 687] on span "Employment Income" at bounding box center [144, 679] width 125 height 17
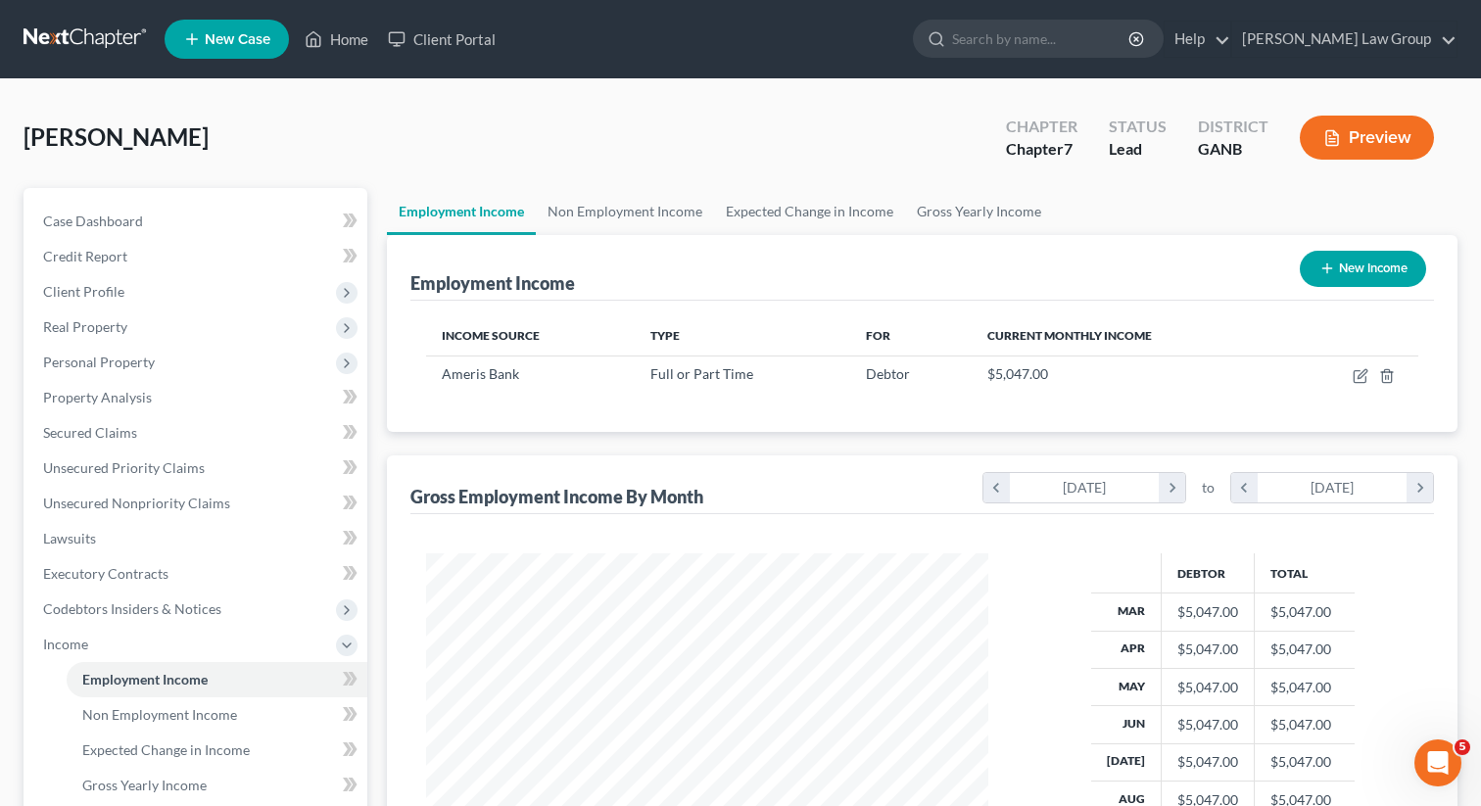
scroll to position [351, 601]
click at [644, 195] on link "Non Employment Income" at bounding box center [625, 211] width 178 height 47
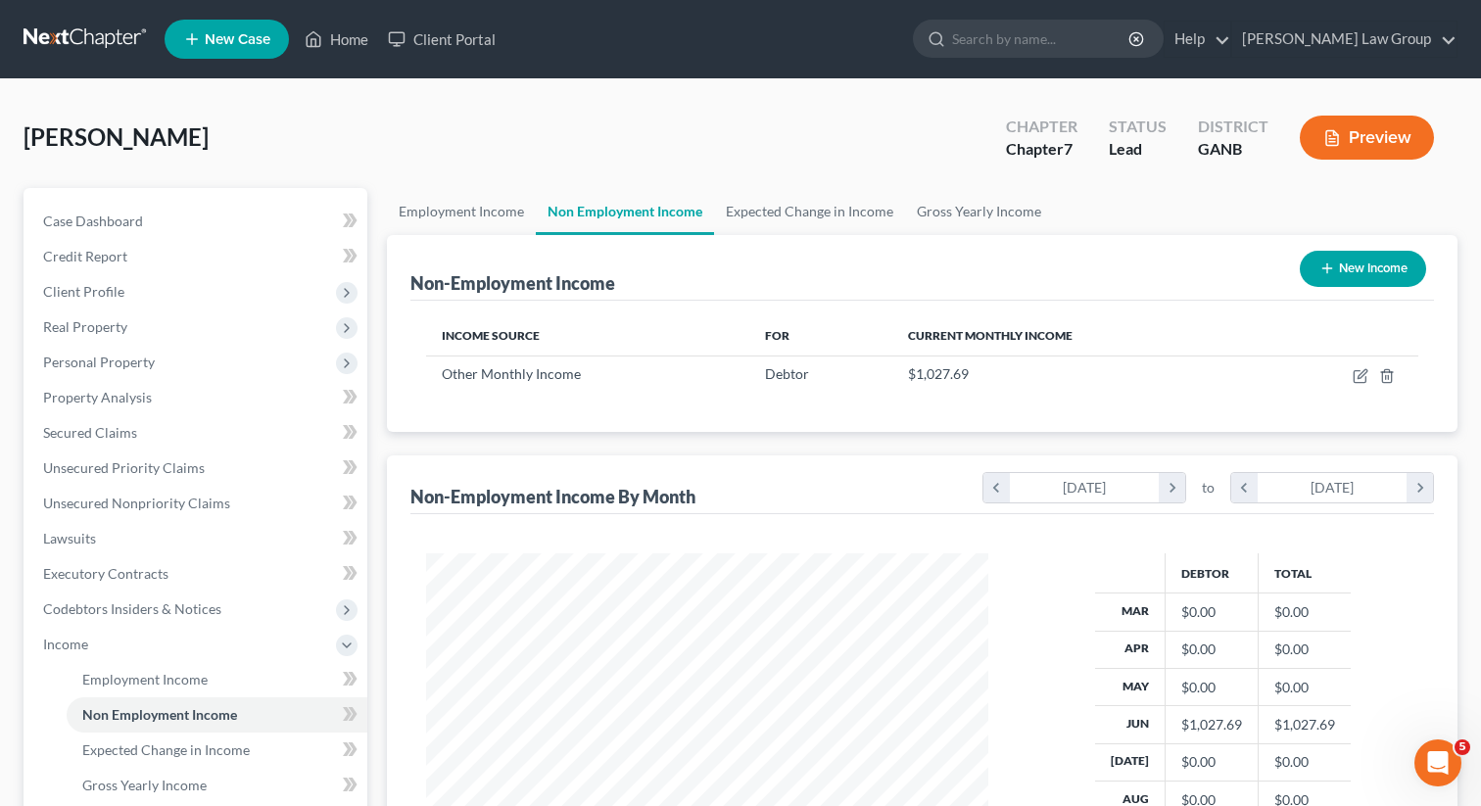
scroll to position [351, 601]
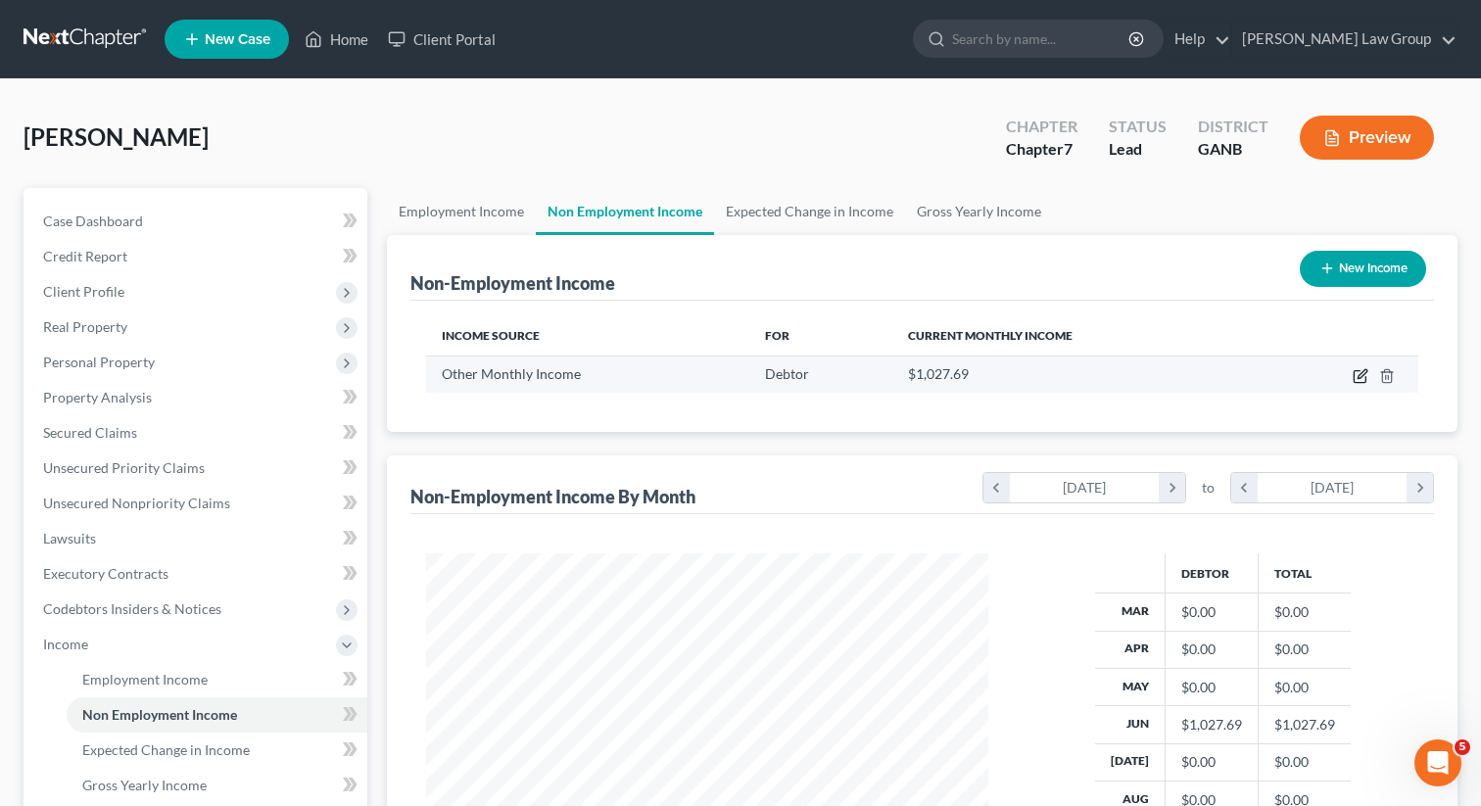
click at [1366, 370] on icon "button" at bounding box center [1362, 373] width 9 height 9
select select "13"
select select "0"
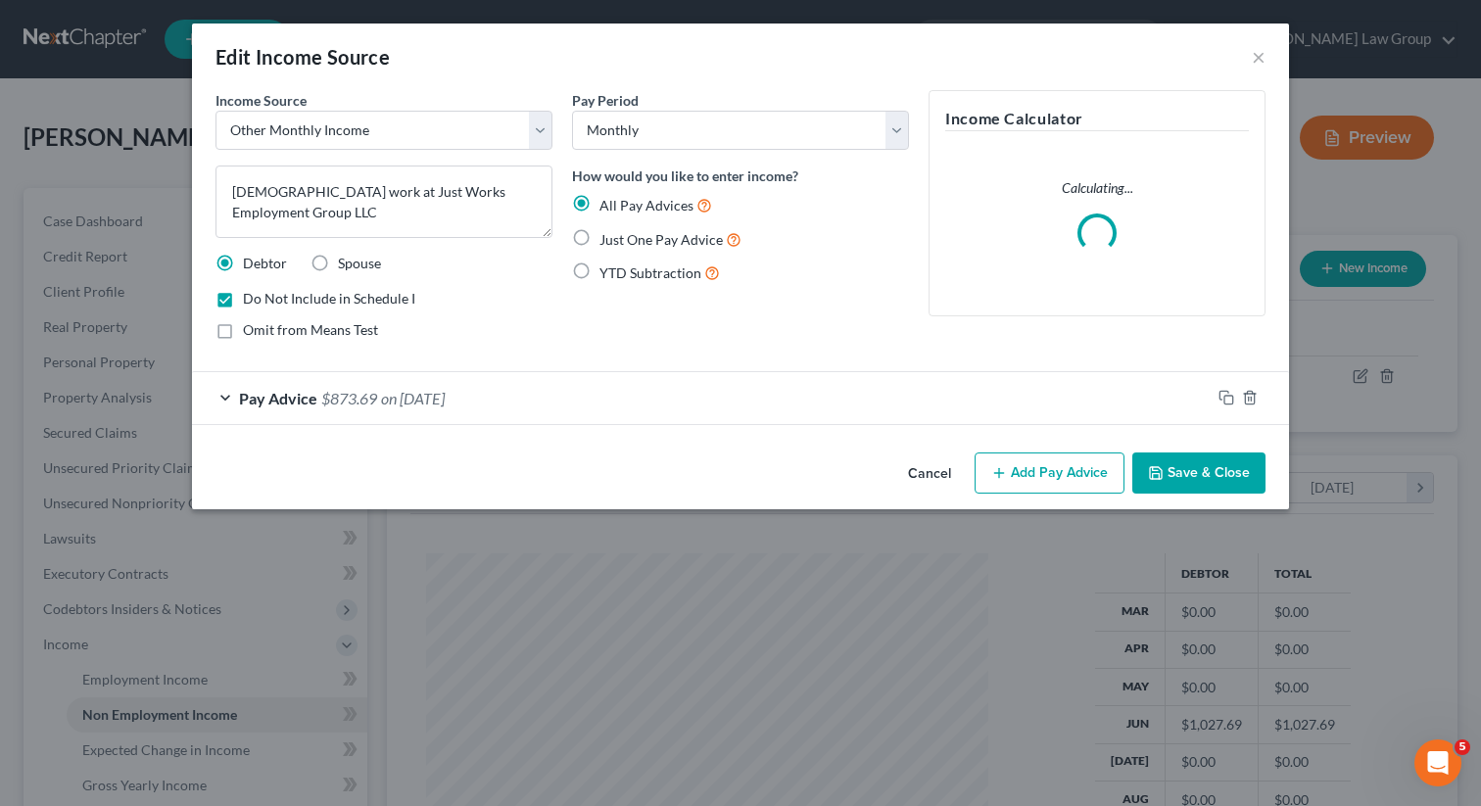
click at [310, 398] on span "Pay Advice" at bounding box center [278, 398] width 78 height 19
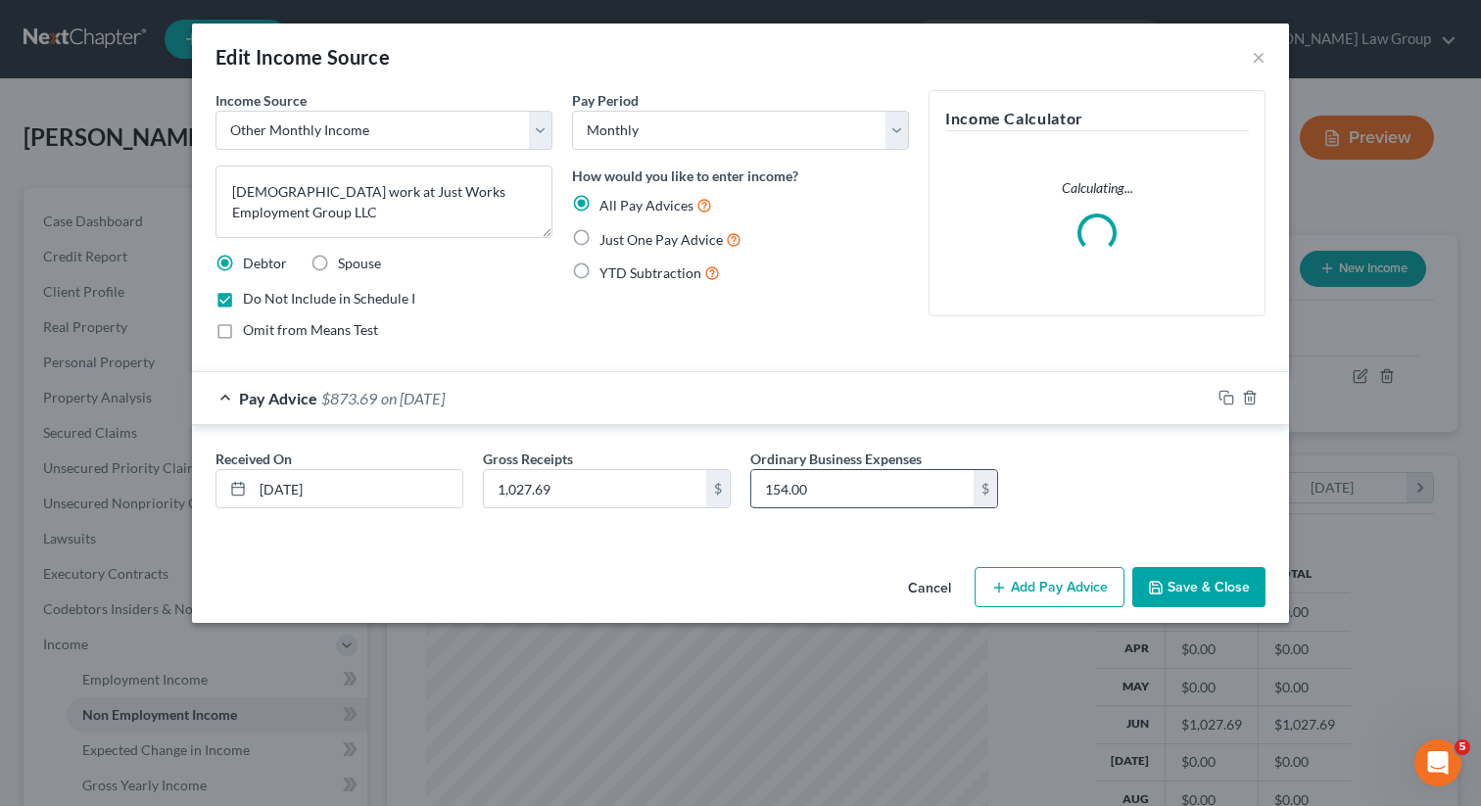
click at [763, 485] on input "154.00" at bounding box center [862, 488] width 222 height 37
click at [772, 486] on input "154.00" at bounding box center [862, 488] width 222 height 37
drag, startPoint x: 771, startPoint y: 485, endPoint x: 755, endPoint y: 483, distance: 15.8
click at [755, 483] on input "154.00" at bounding box center [862, 488] width 222 height 37
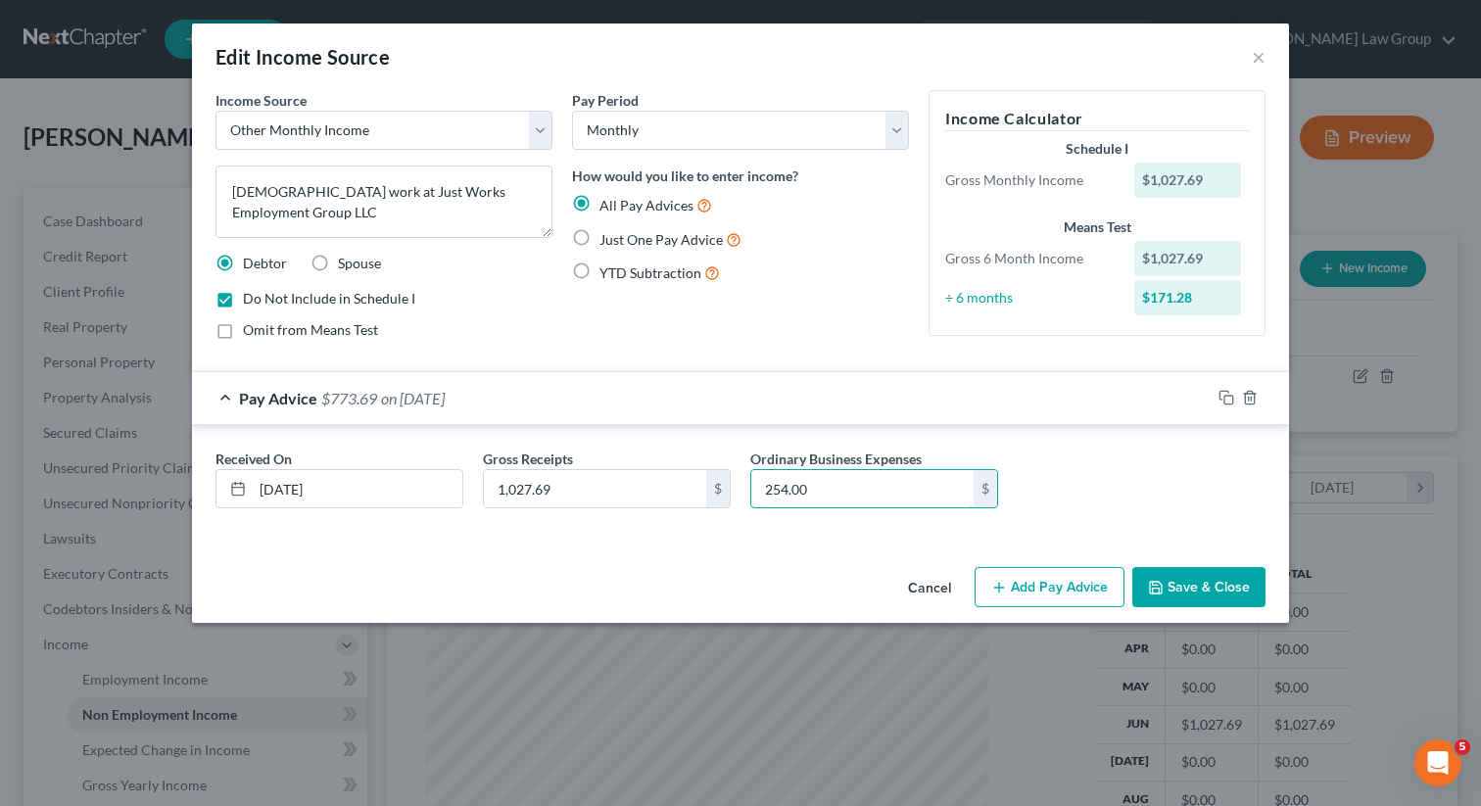
type input "254.00"
click at [1203, 579] on button "Save & Close" at bounding box center [1198, 587] width 133 height 41
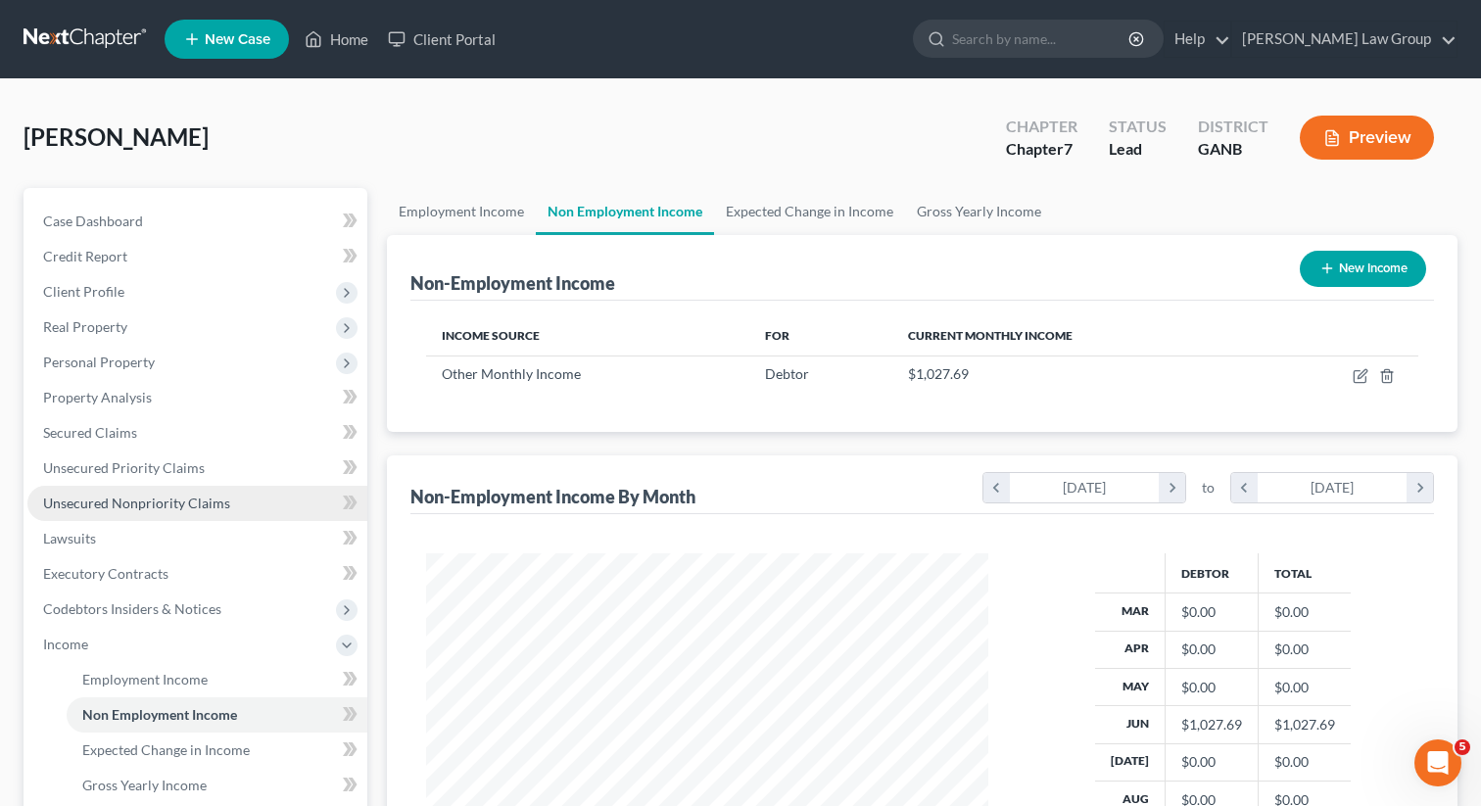
scroll to position [409, 0]
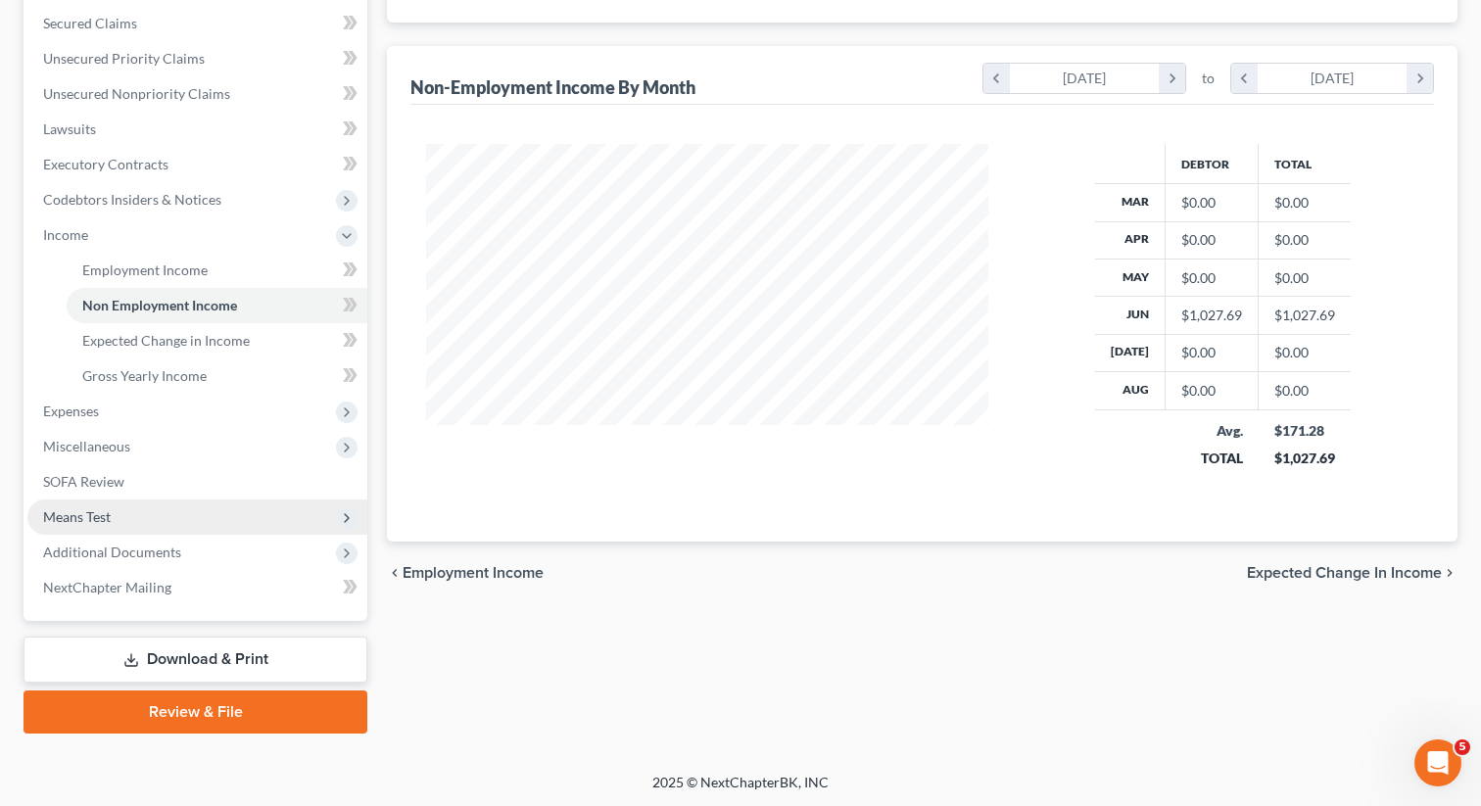
click at [107, 508] on span "Means Test" at bounding box center [77, 516] width 68 height 17
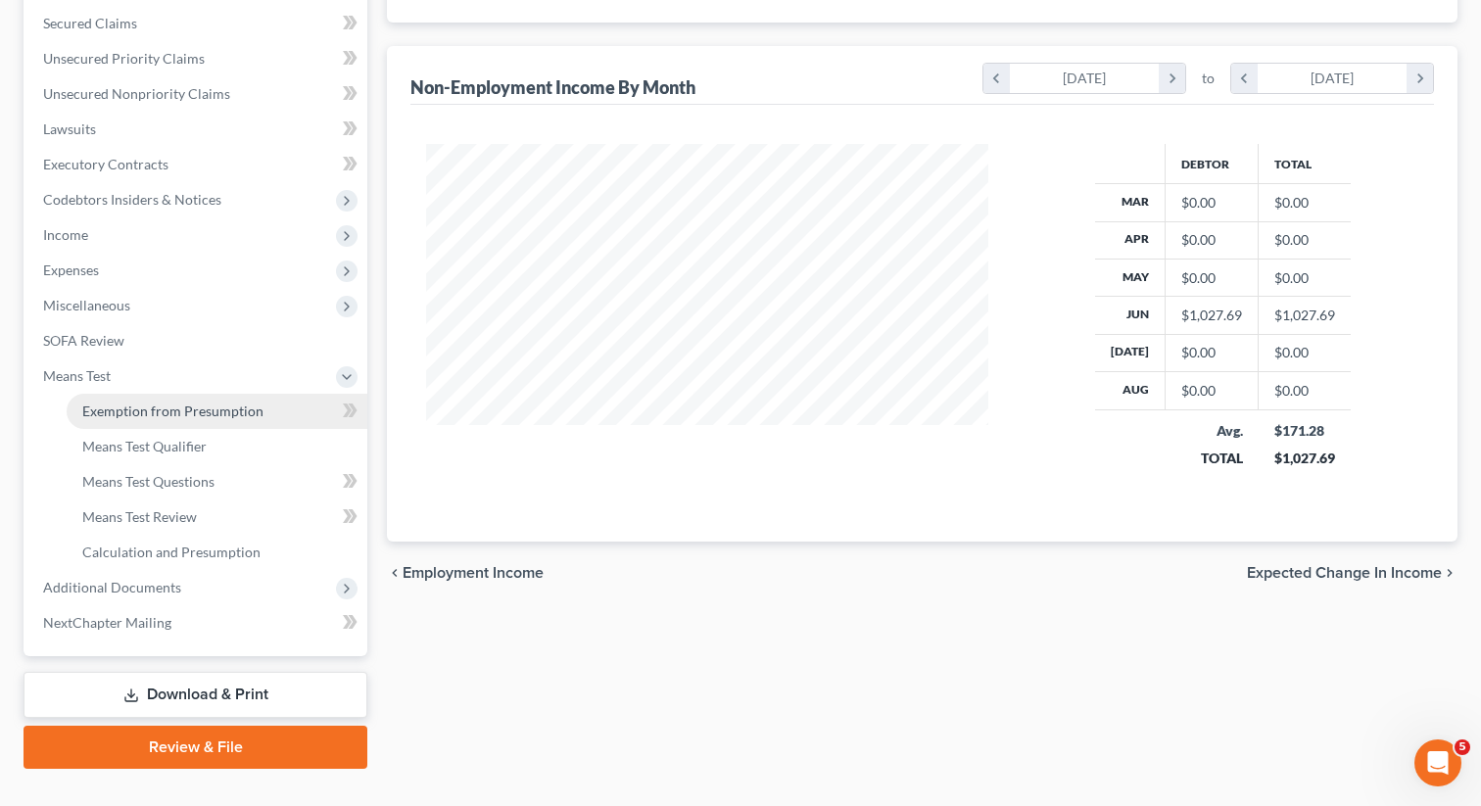
click at [152, 418] on link "Exemption from Presumption" at bounding box center [217, 411] width 301 height 35
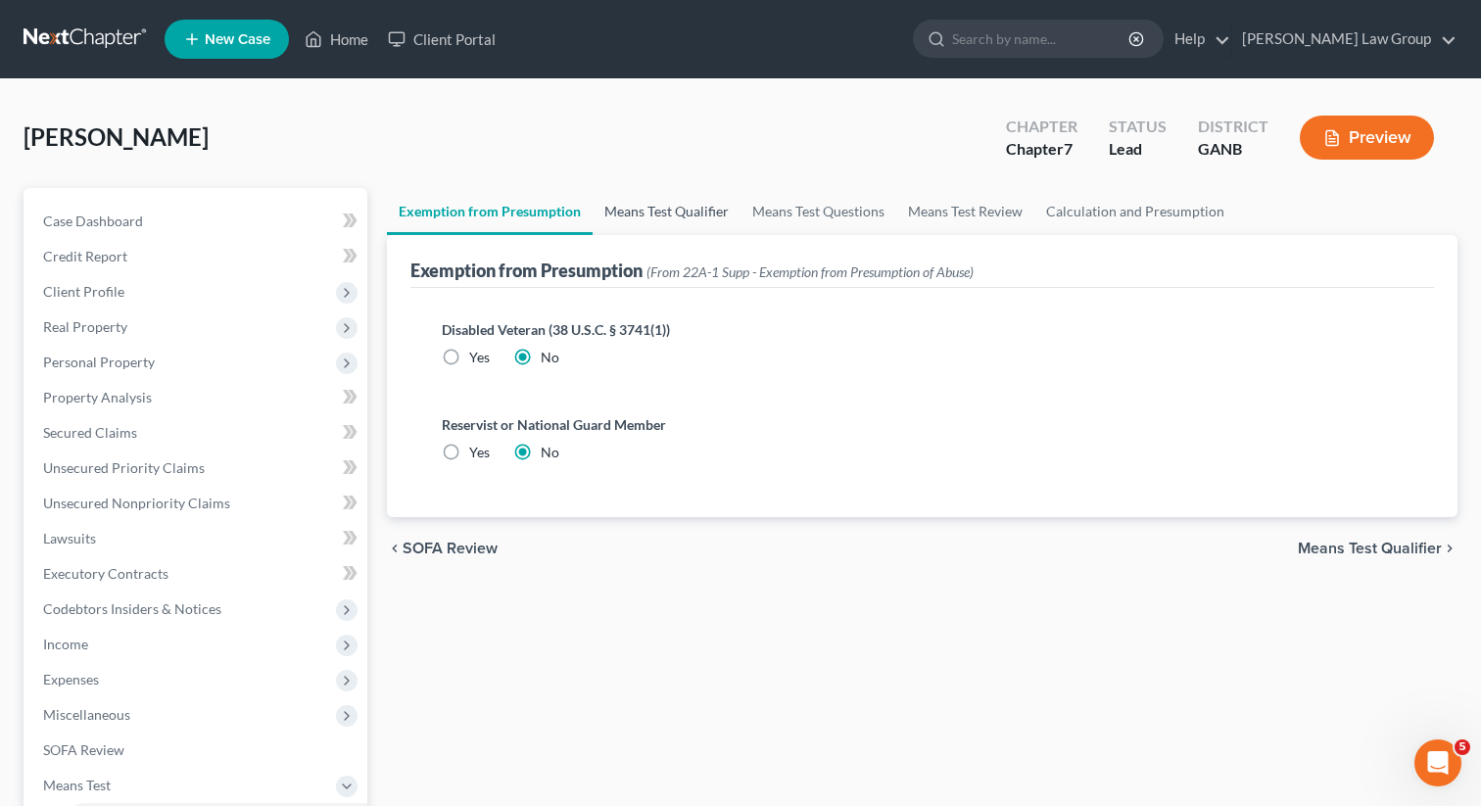
click at [611, 231] on link "Means Test Qualifier" at bounding box center [667, 211] width 148 height 47
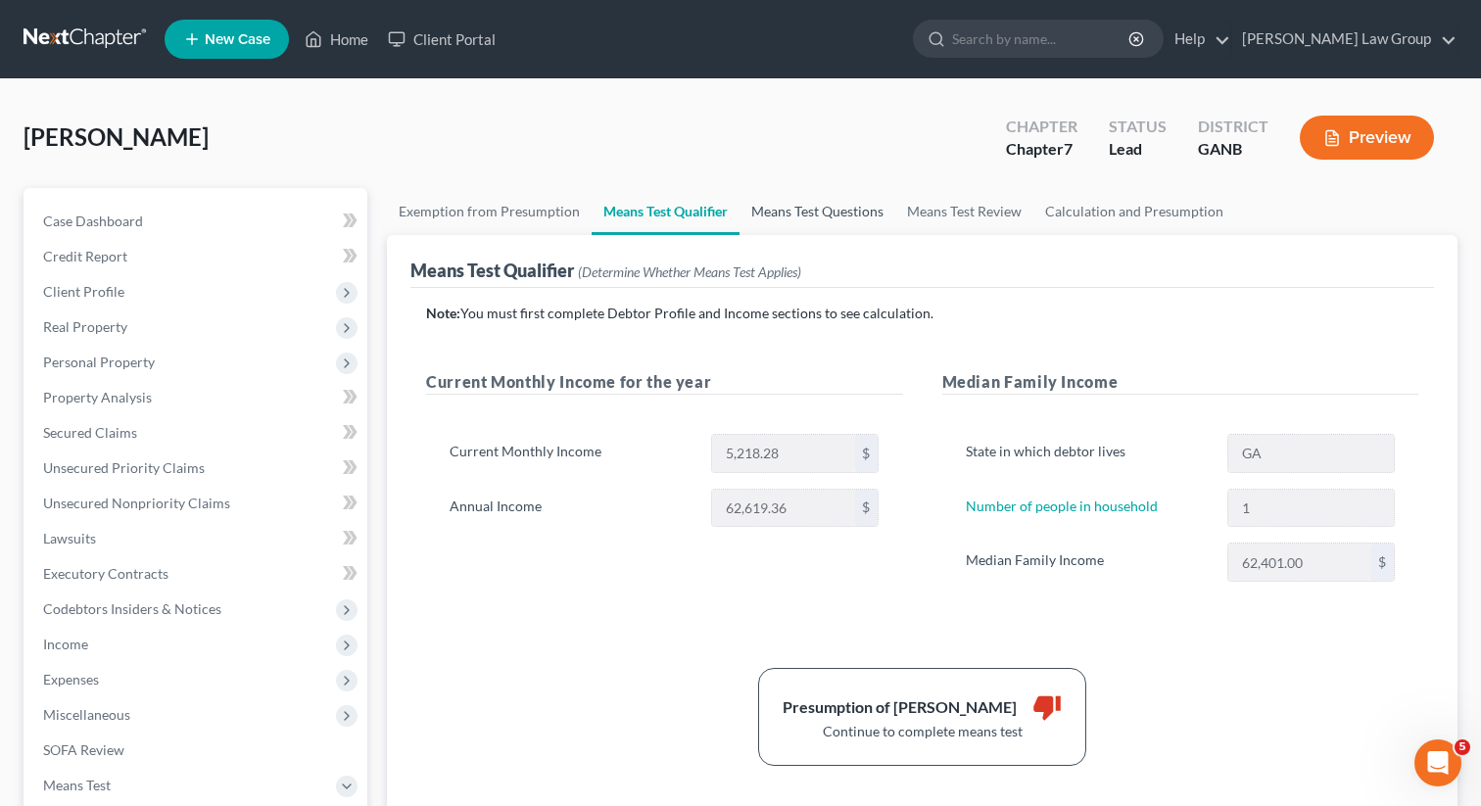
click at [799, 213] on link "Means Test Questions" at bounding box center [817, 211] width 156 height 47
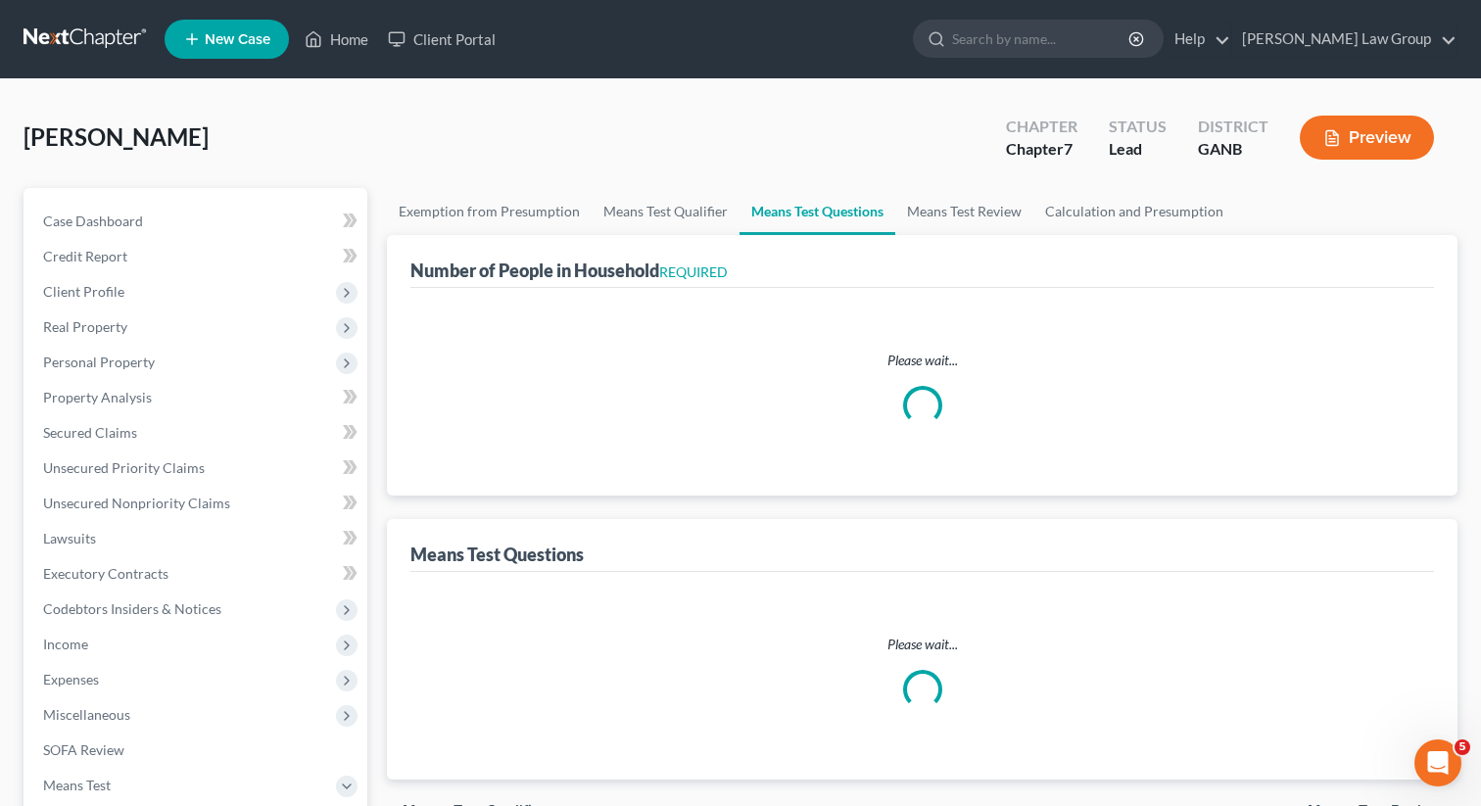
select select "1"
select select "60"
select select "1"
select select "60"
select select "2"
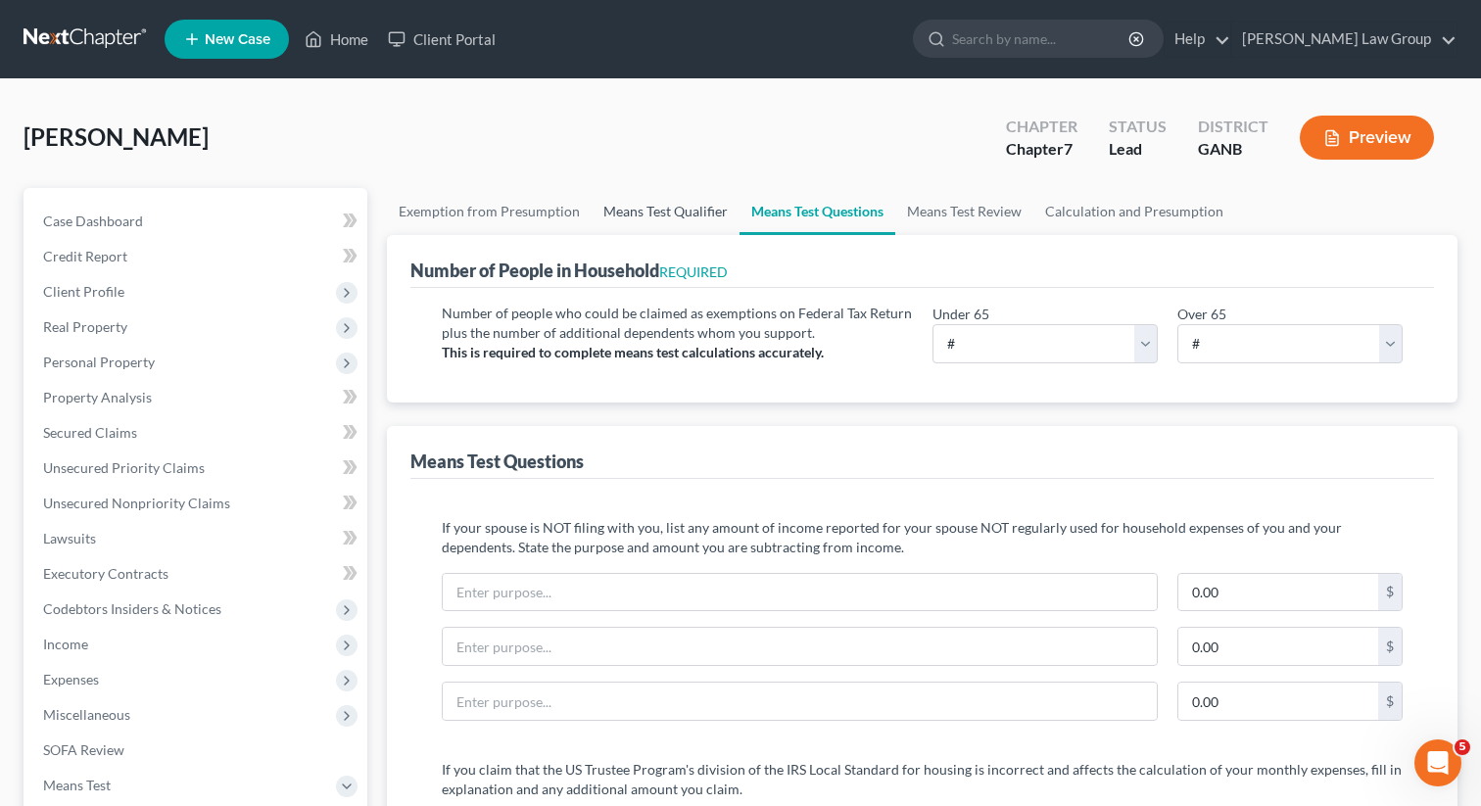
click at [684, 216] on link "Means Test Qualifier" at bounding box center [666, 211] width 148 height 47
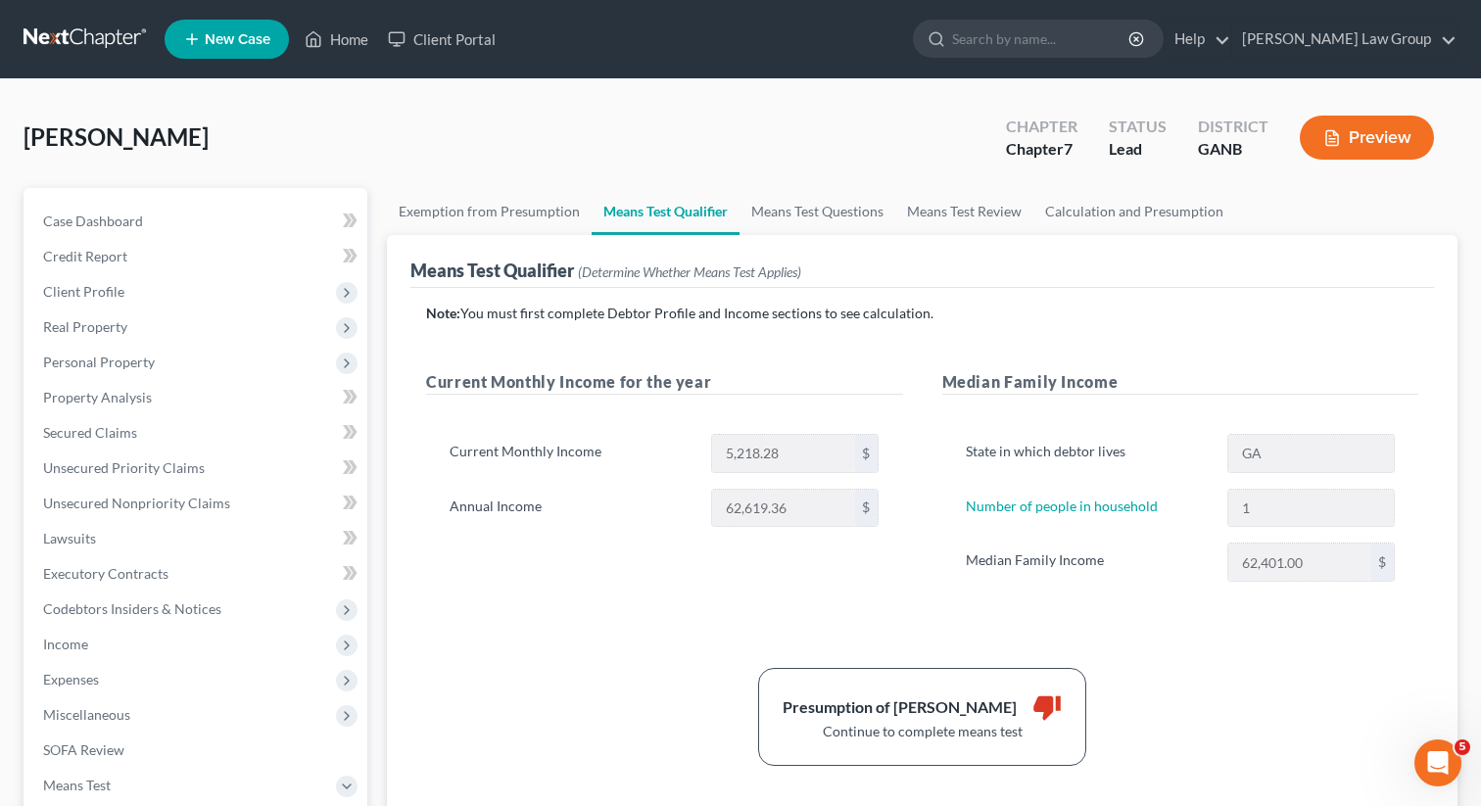
click at [1389, 131] on button "Preview" at bounding box center [1367, 138] width 134 height 44
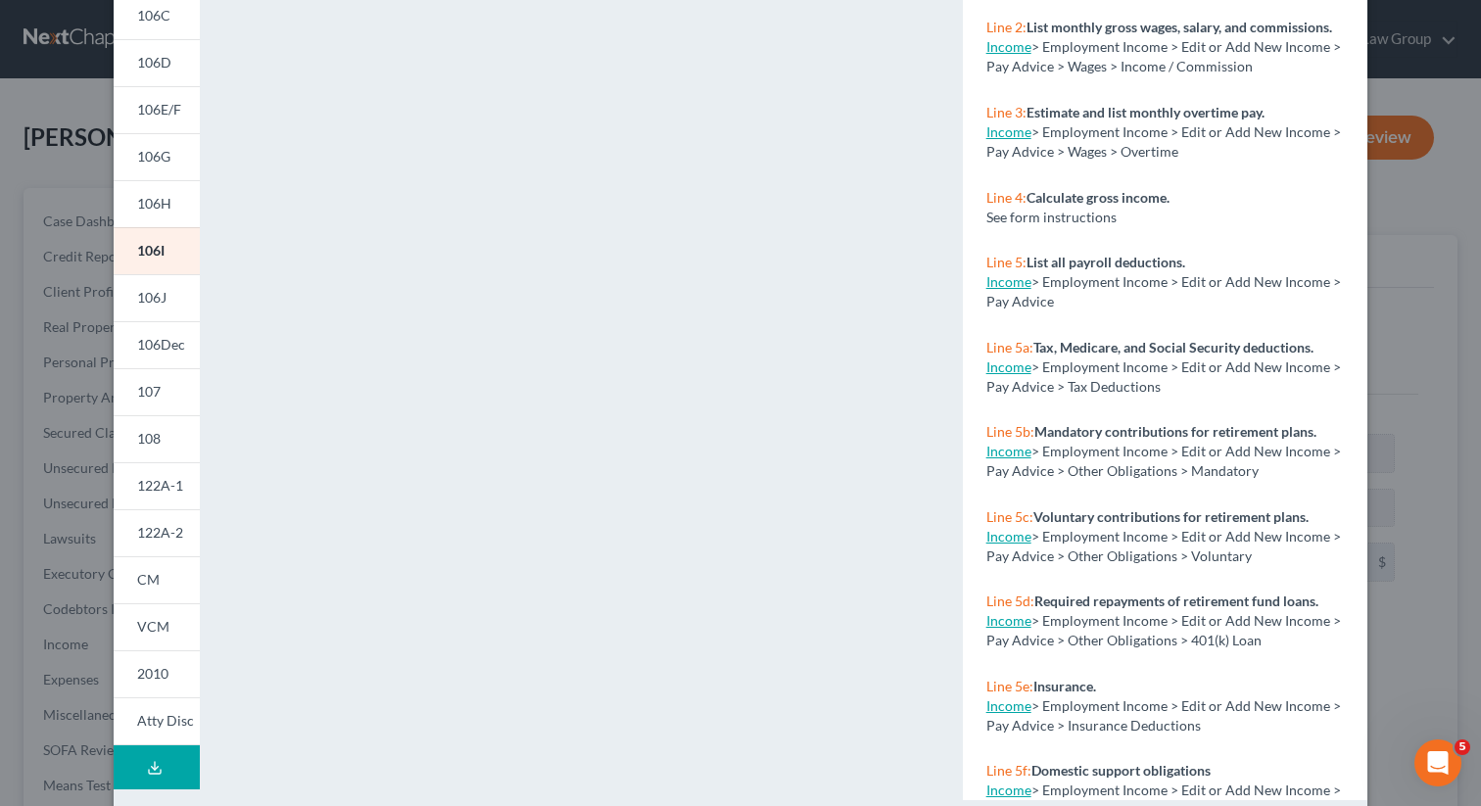
scroll to position [298, 0]
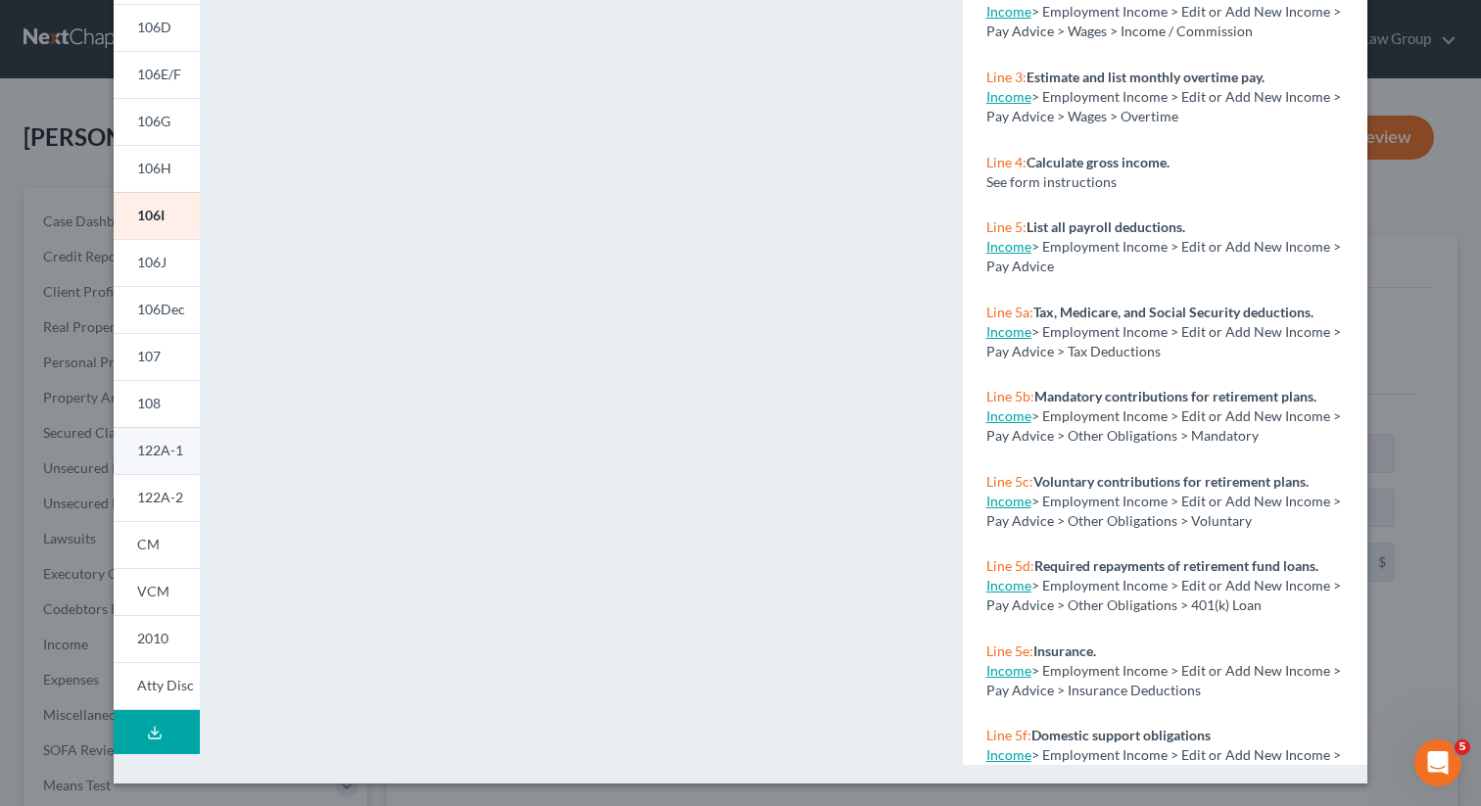
click at [156, 449] on span "122A-1" at bounding box center [160, 450] width 46 height 17
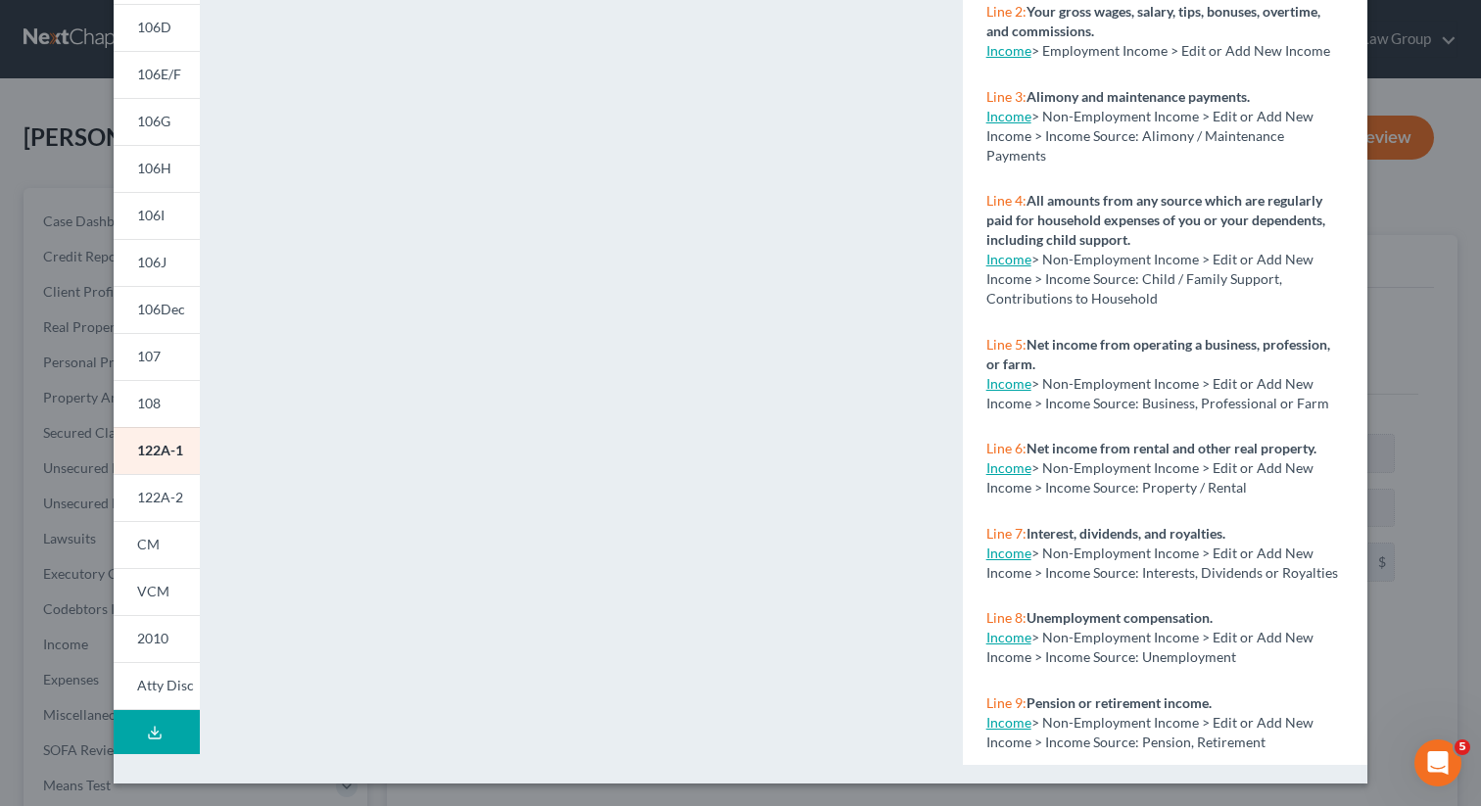
scroll to position [0, 0]
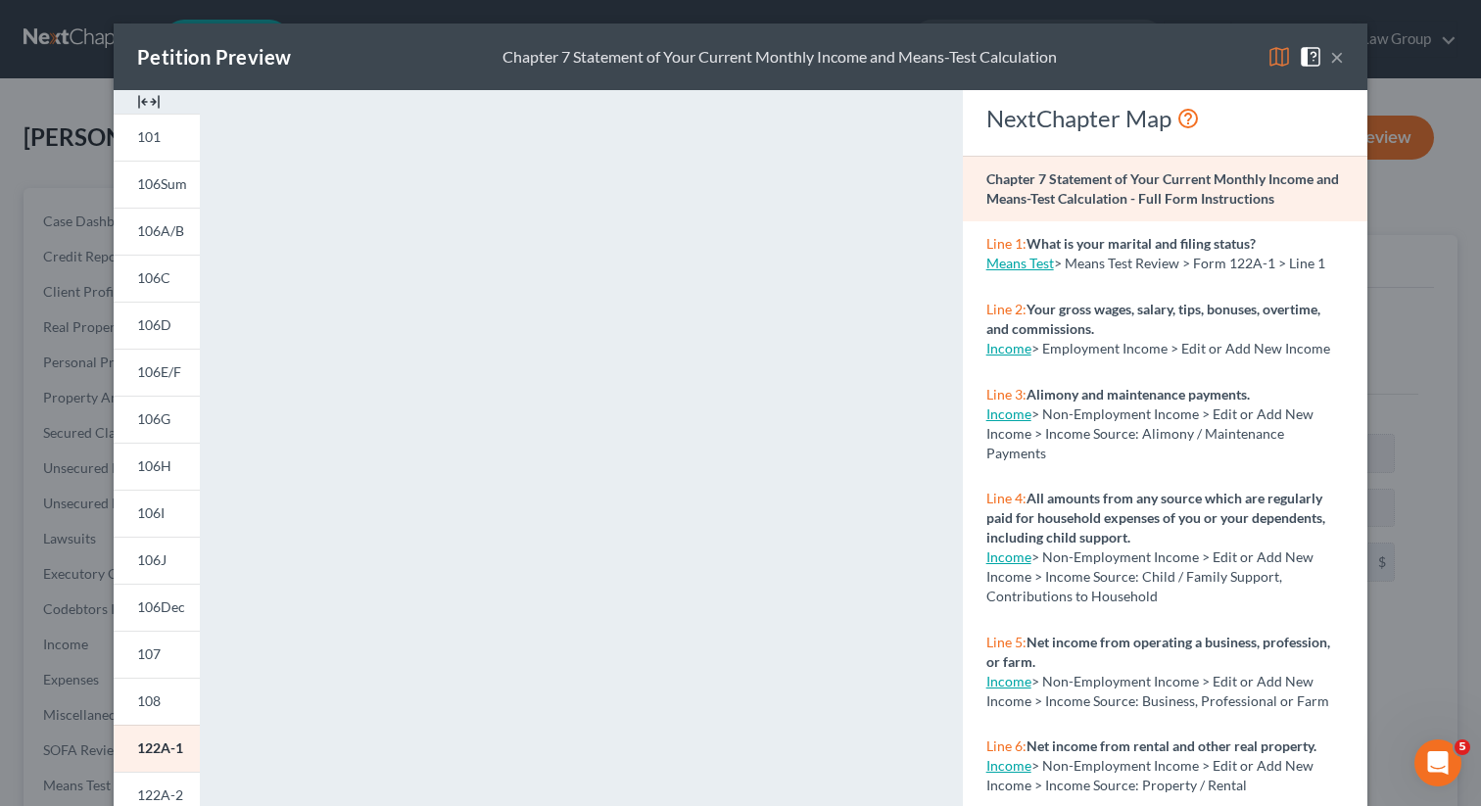
click at [1331, 59] on button "×" at bounding box center [1337, 57] width 14 height 24
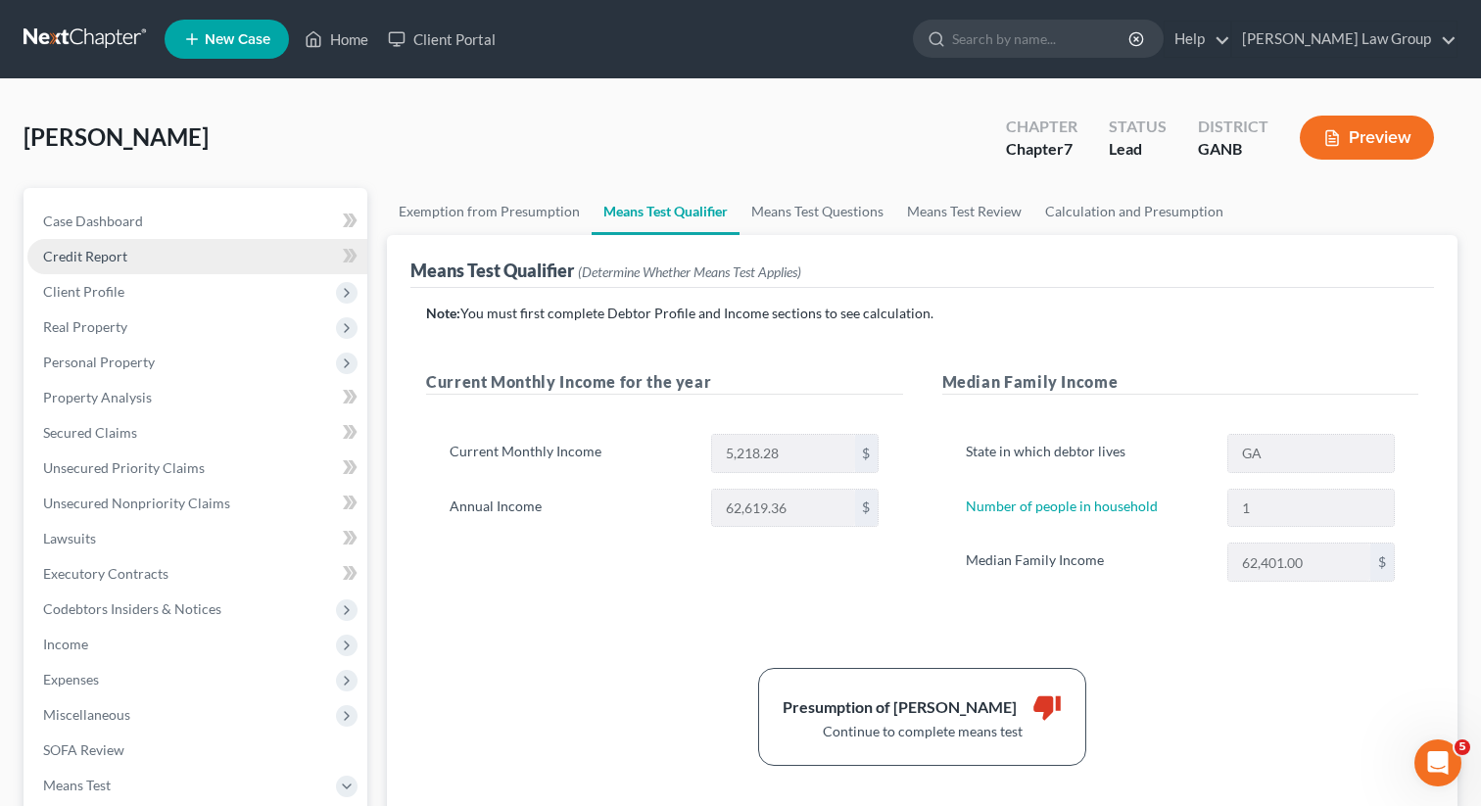
click at [87, 256] on span "Credit Report" at bounding box center [85, 256] width 84 height 17
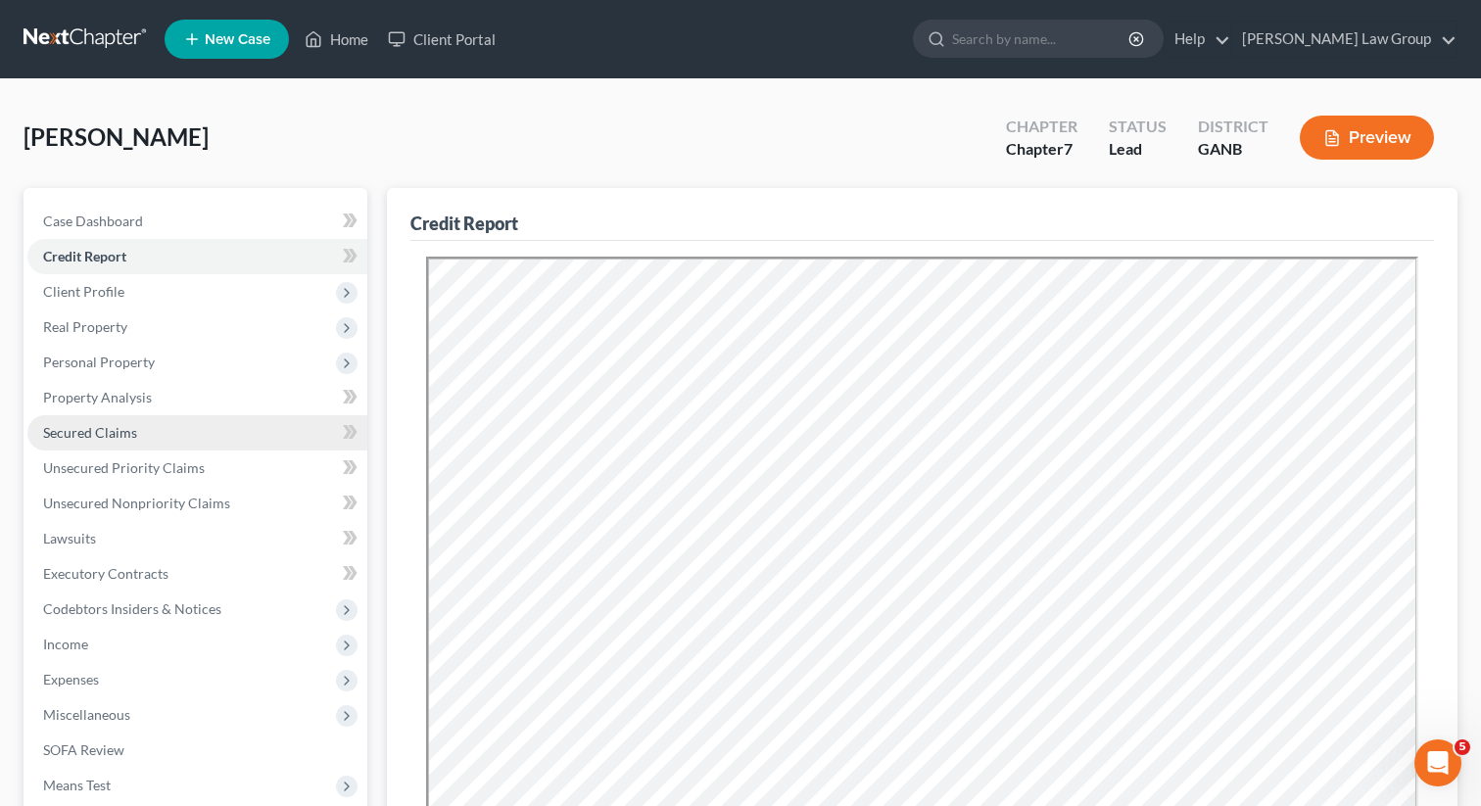
click at [103, 431] on span "Secured Claims" at bounding box center [90, 432] width 94 height 17
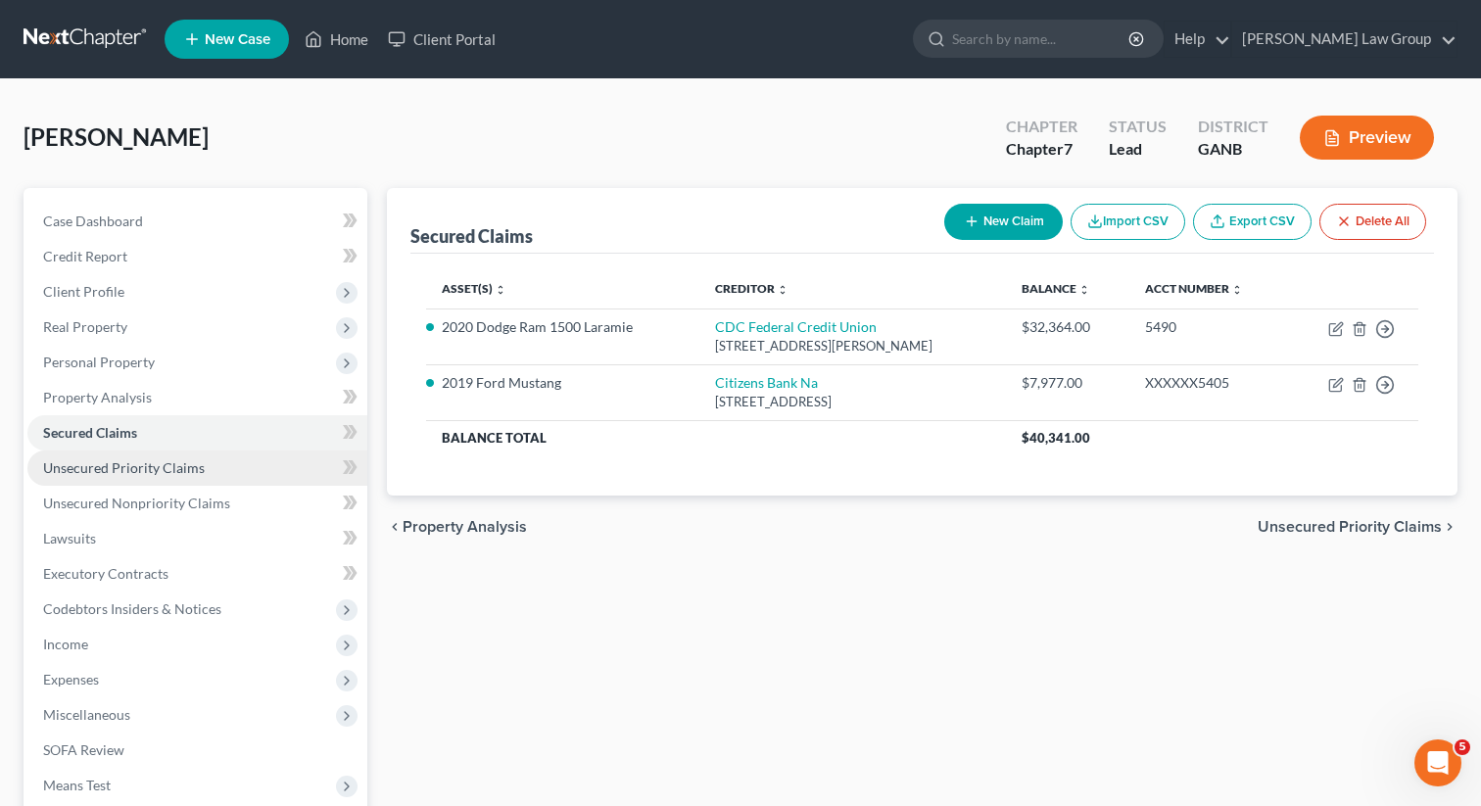
click at [92, 471] on span "Unsecured Priority Claims" at bounding box center [124, 467] width 162 height 17
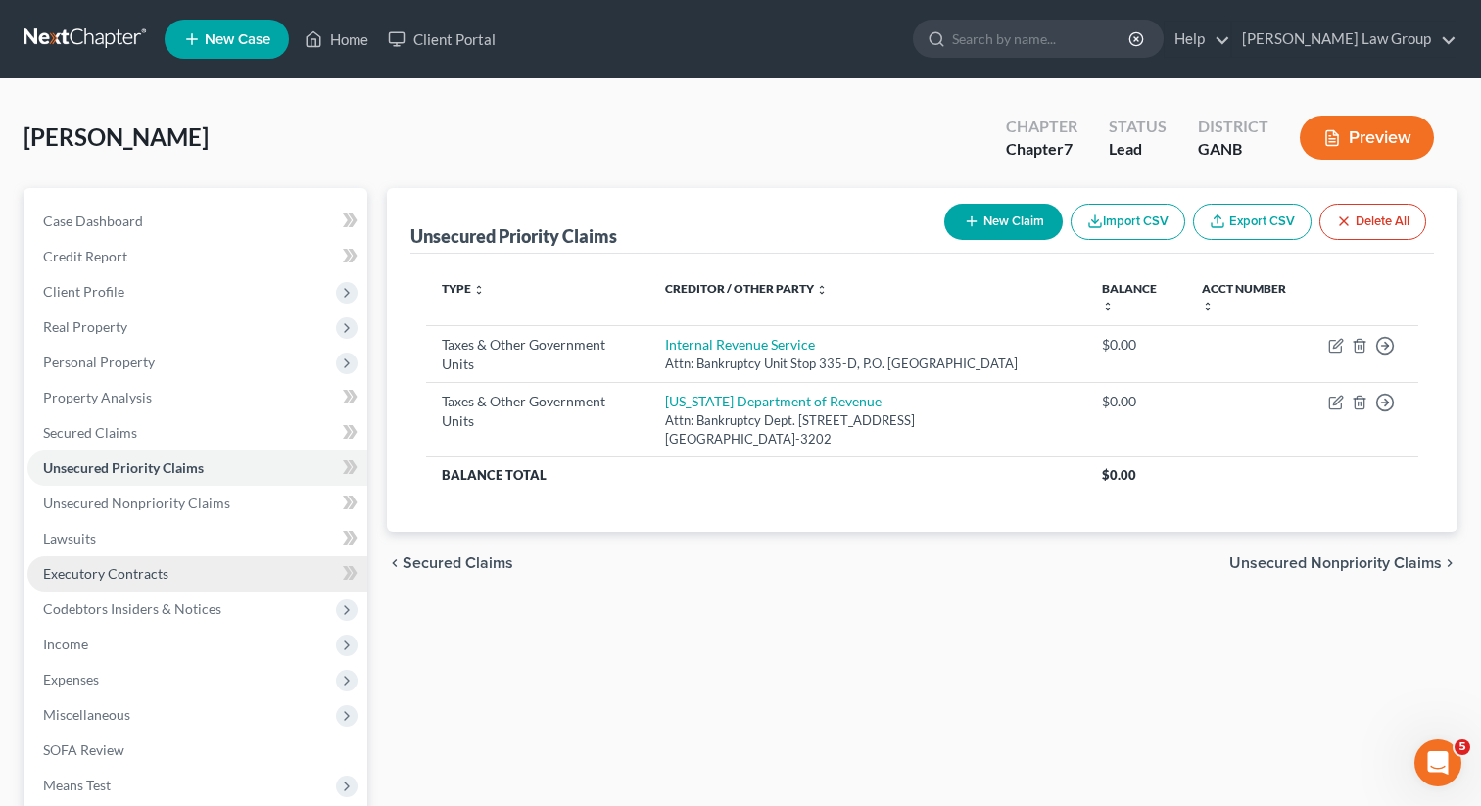
scroll to position [268, 0]
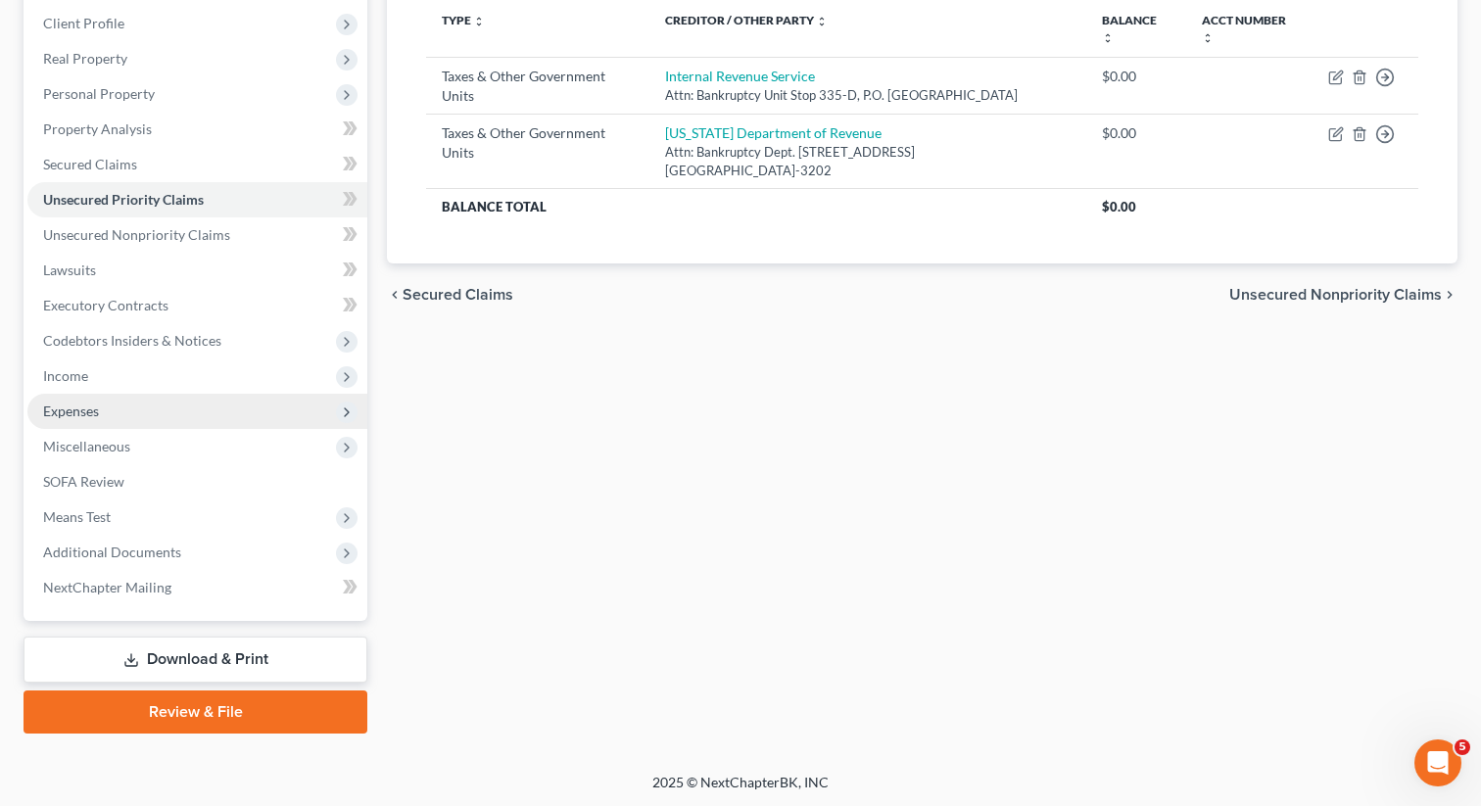
click at [72, 403] on span "Expenses" at bounding box center [71, 411] width 56 height 17
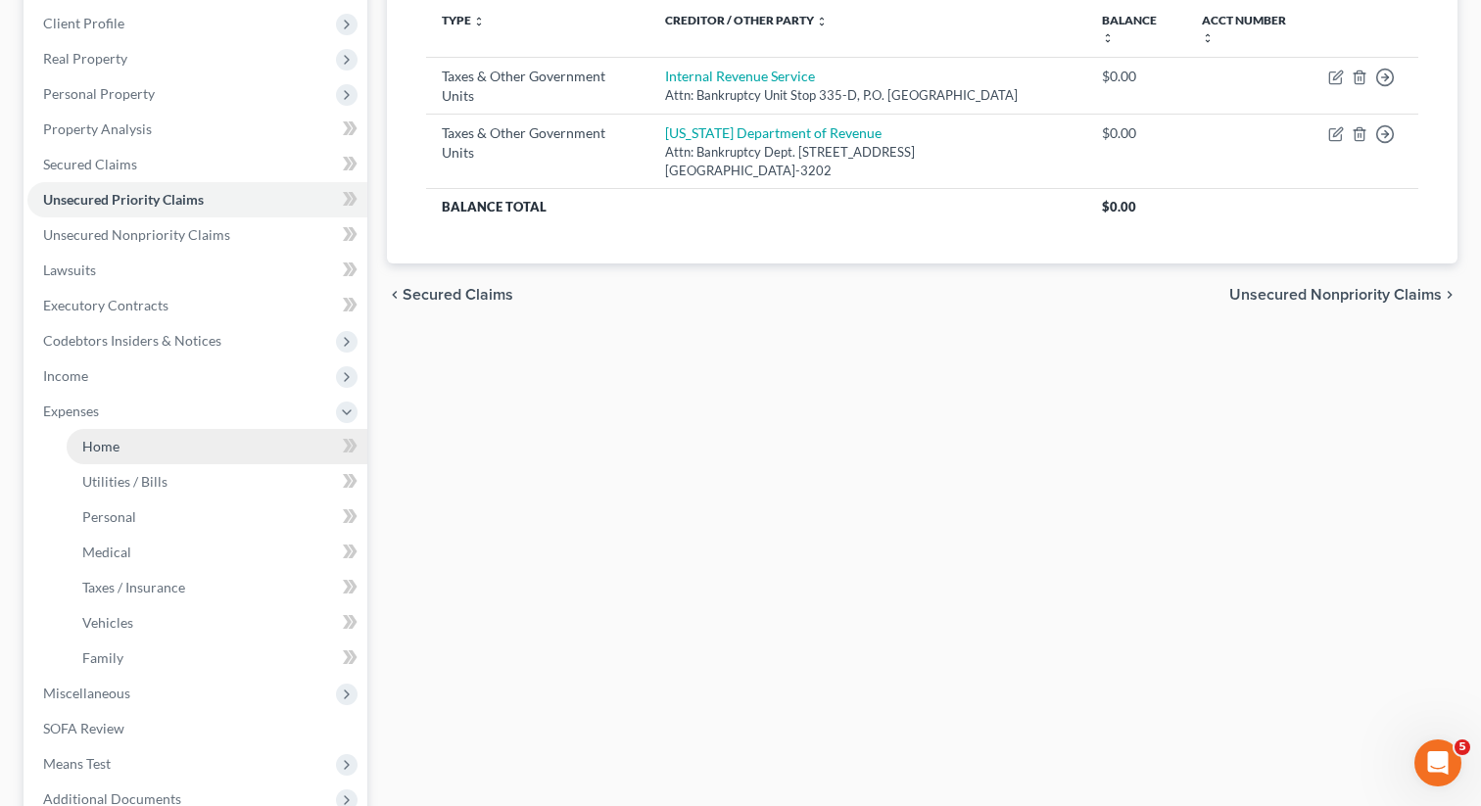
click at [90, 441] on span "Home" at bounding box center [100, 446] width 37 height 17
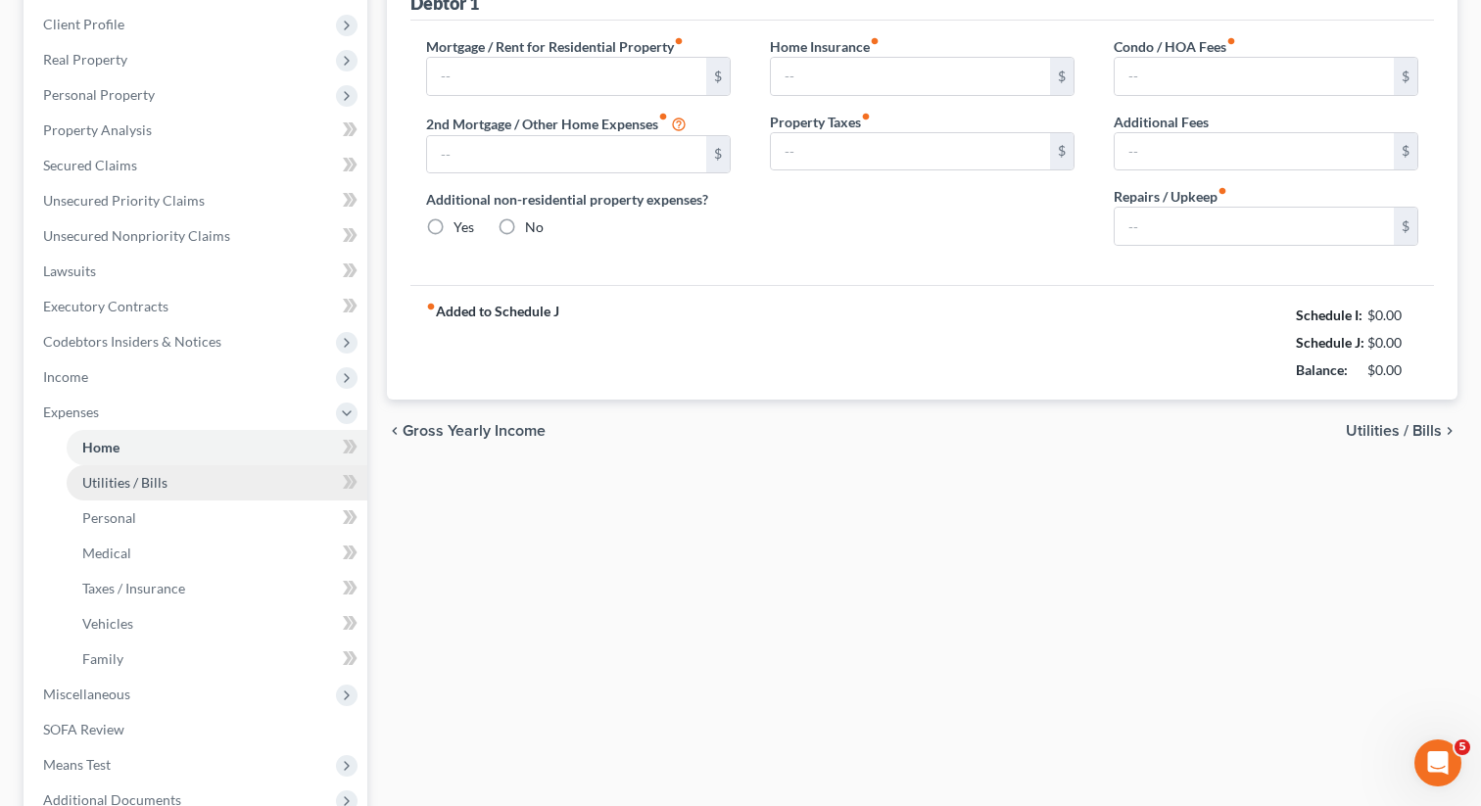
type input "2,000.00"
type input "0.00"
radio input "true"
type input "0.00"
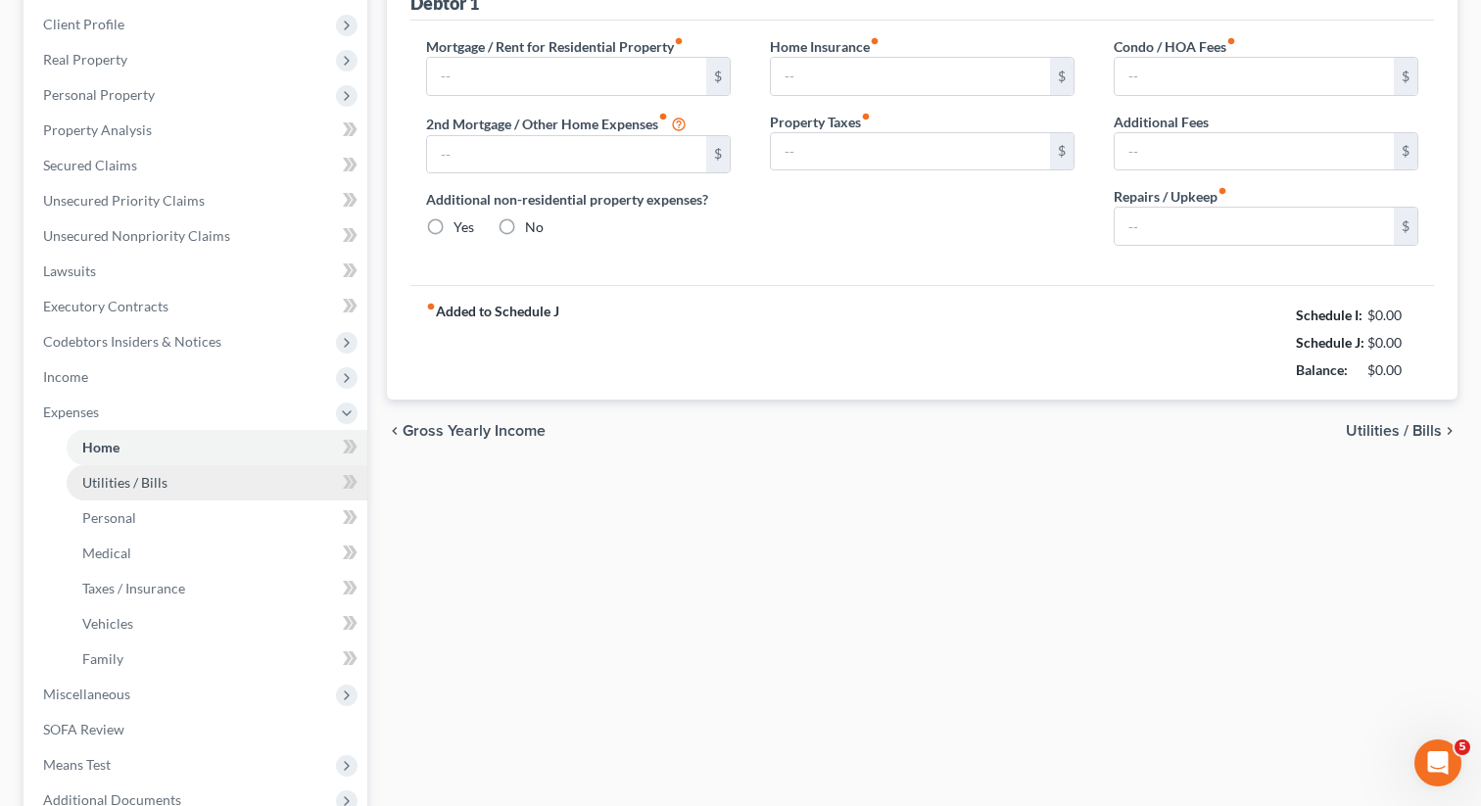
type input "0.00"
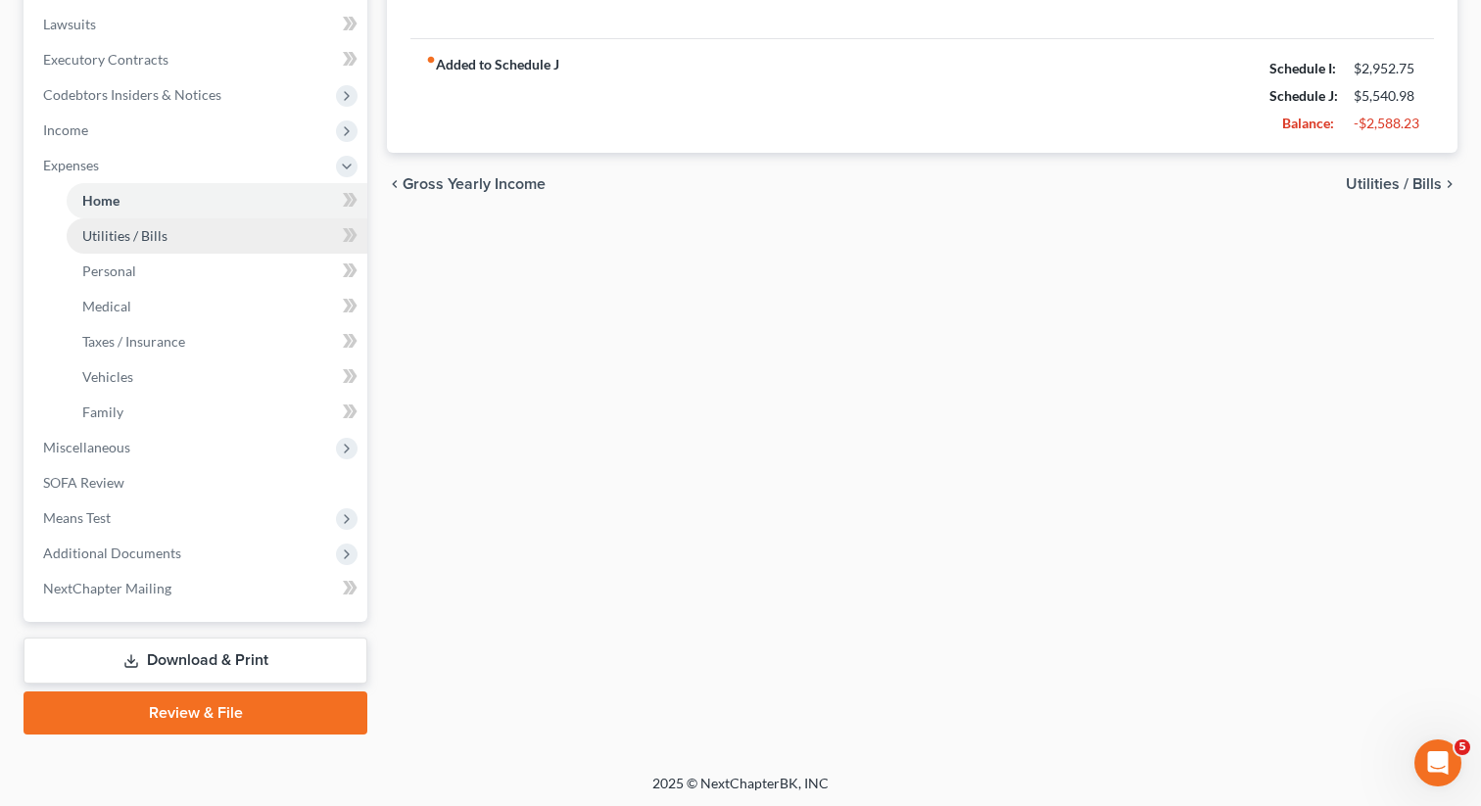
scroll to position [515, 0]
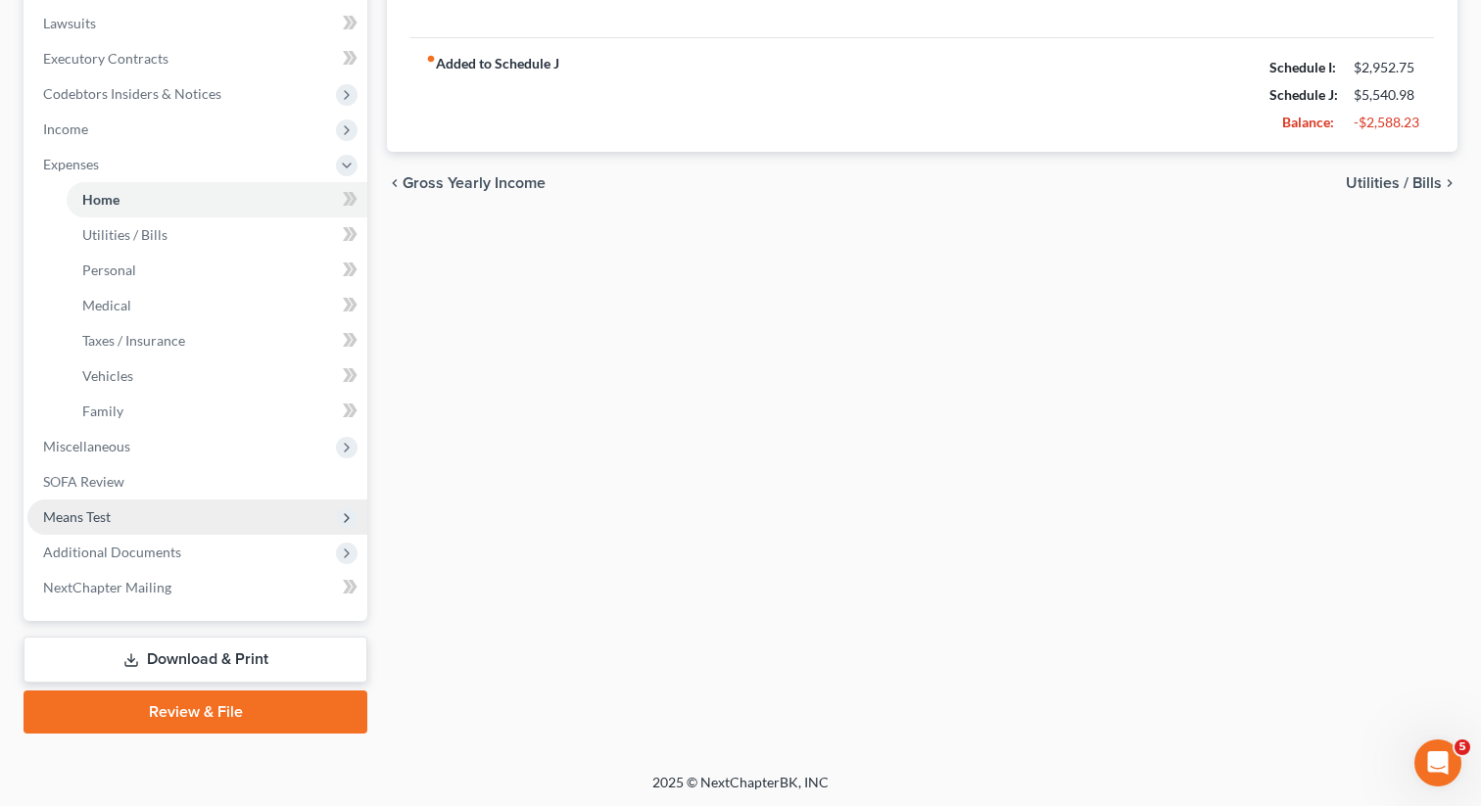
click at [83, 519] on span "Means Test" at bounding box center [77, 516] width 68 height 17
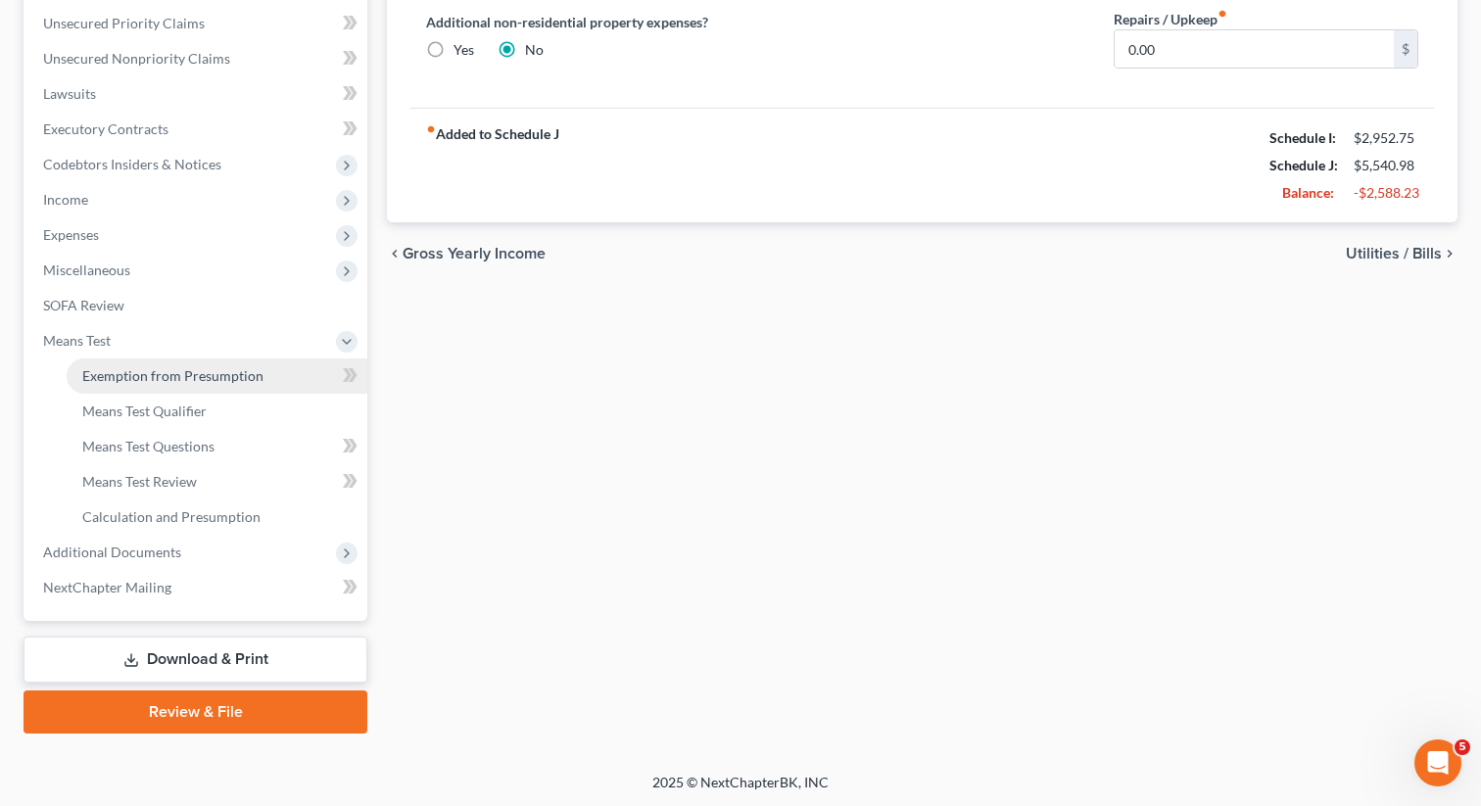
click at [157, 384] on link "Exemption from Presumption" at bounding box center [217, 375] width 301 height 35
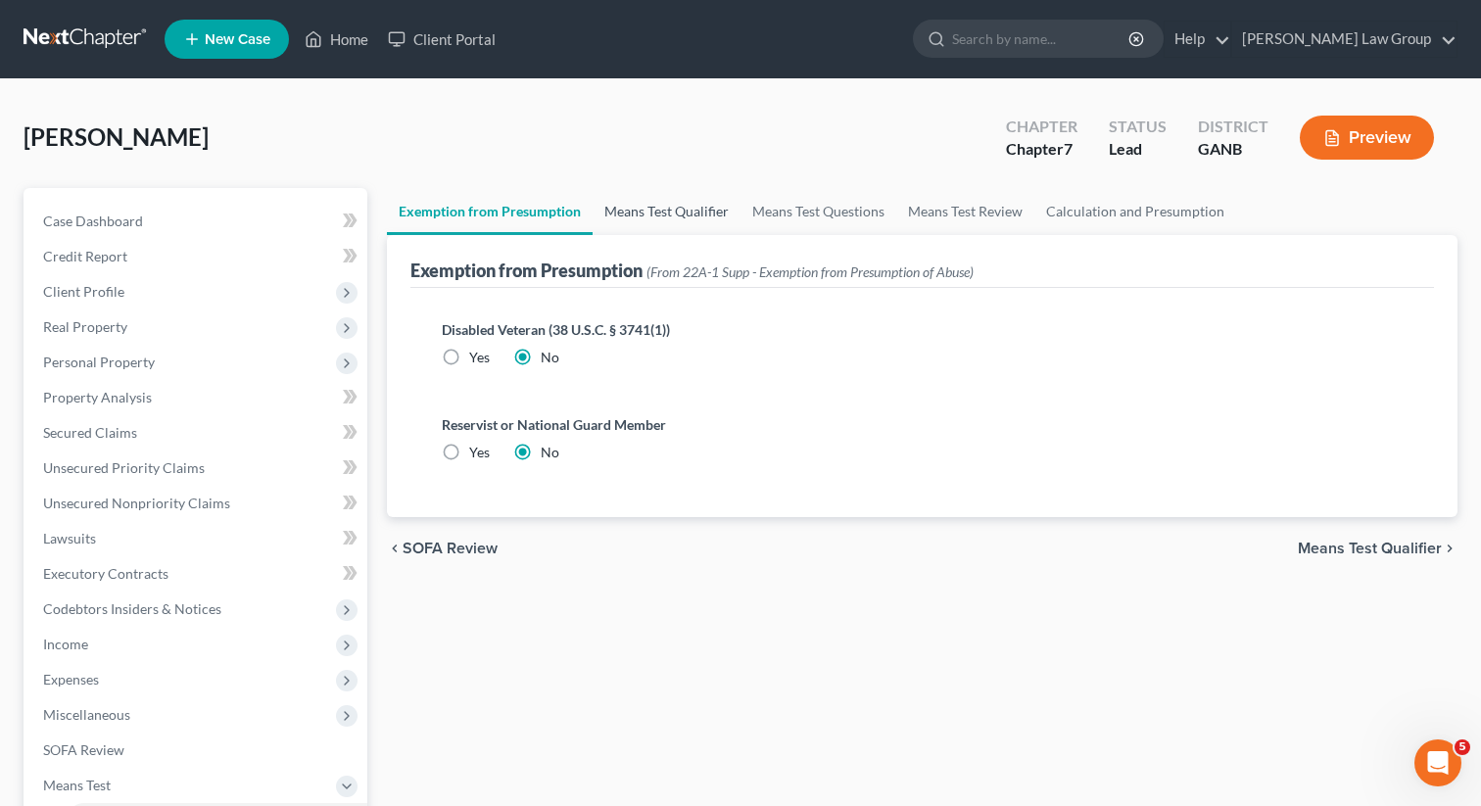
click at [681, 211] on link "Means Test Qualifier" at bounding box center [667, 211] width 148 height 47
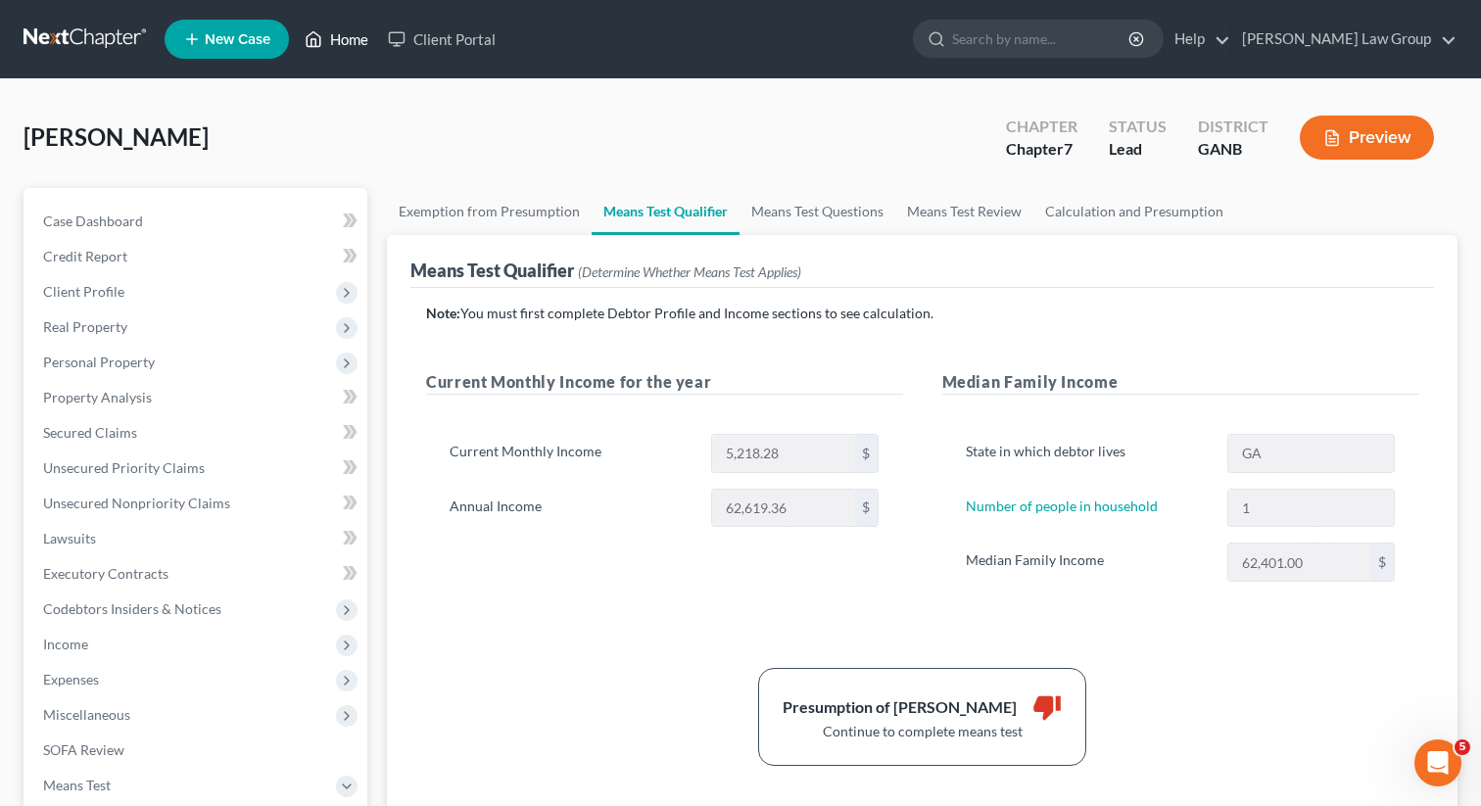
click at [378, 45] on link "Home" at bounding box center [336, 39] width 83 height 35
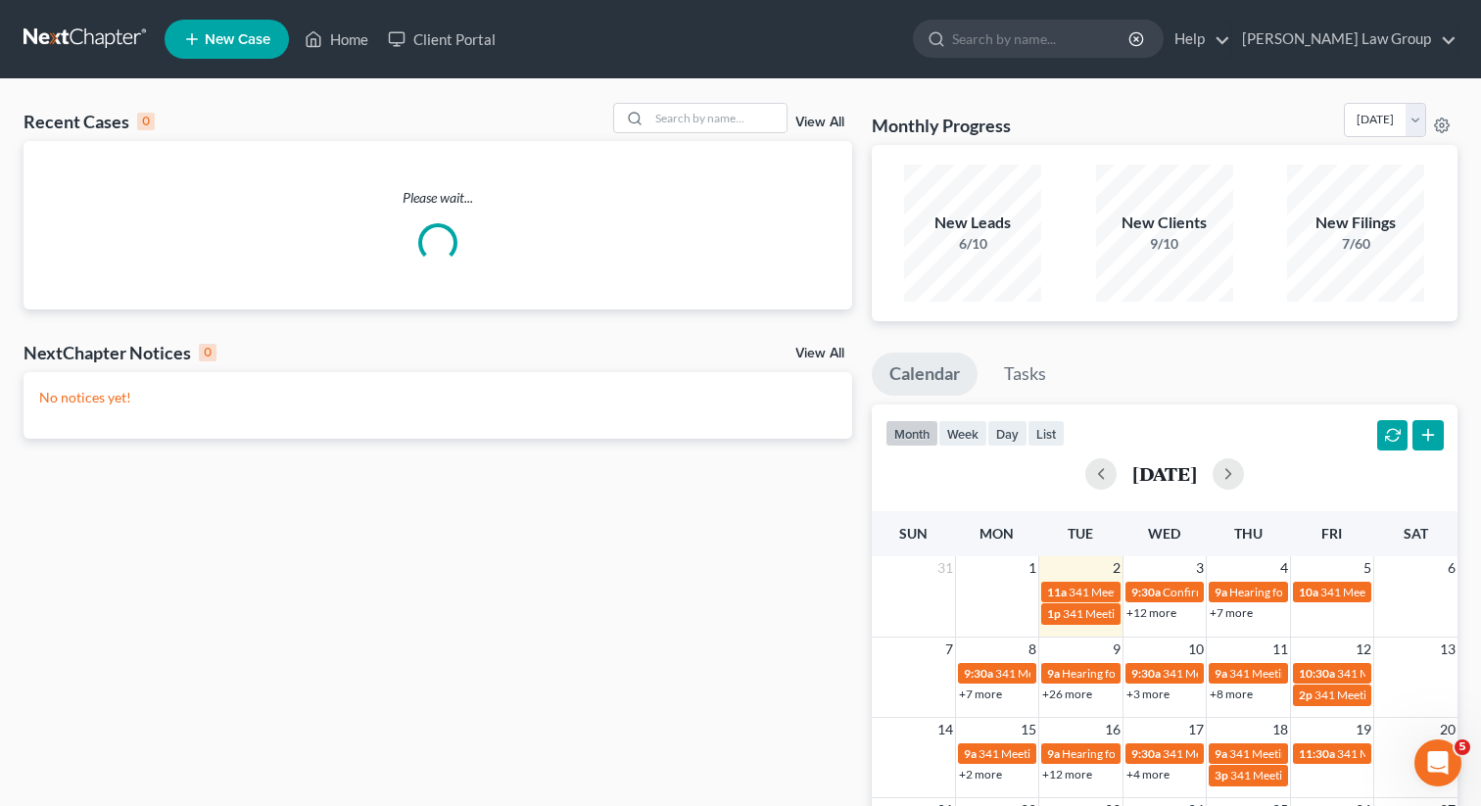
click at [823, 119] on link "View All" at bounding box center [819, 123] width 49 height 14
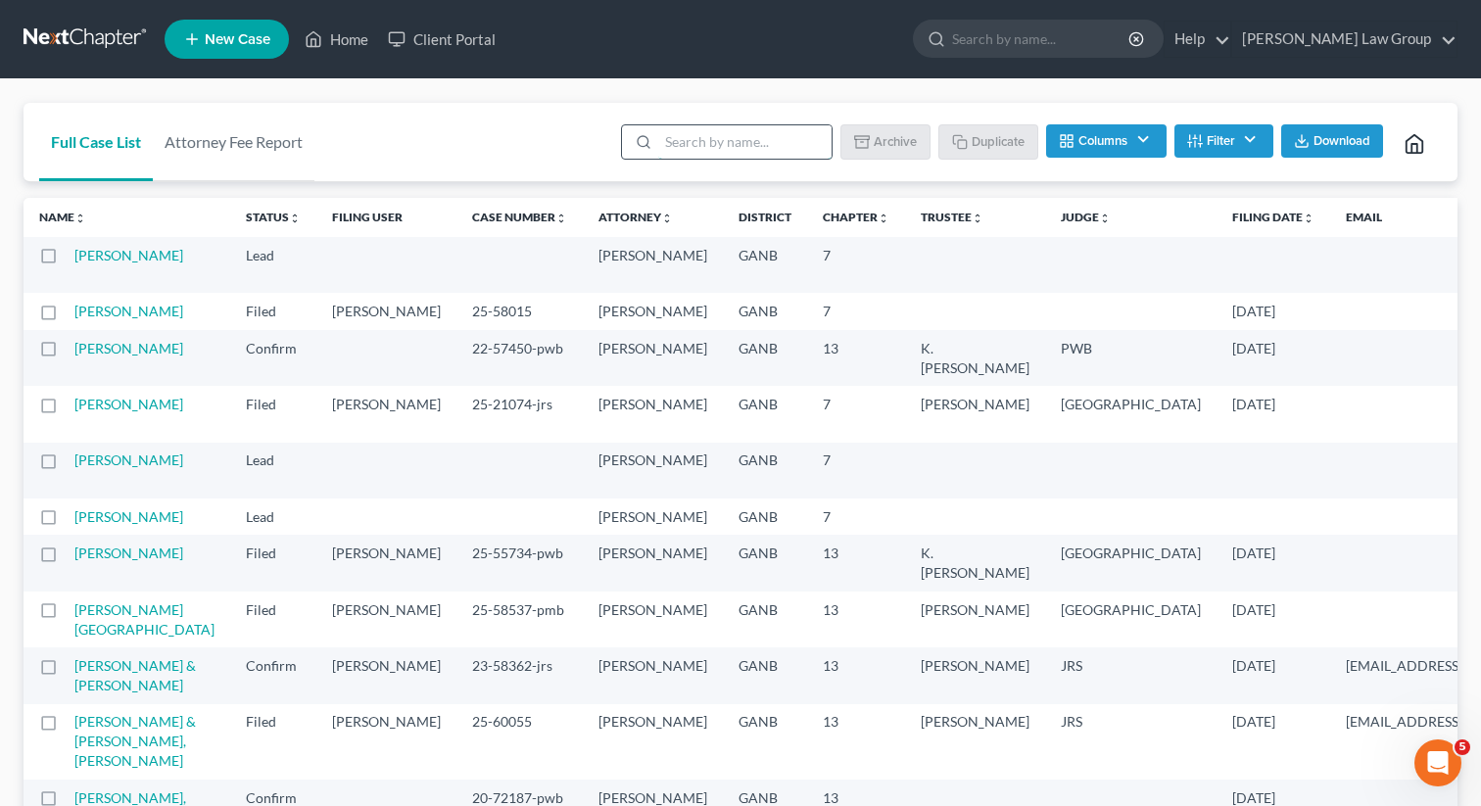
click at [737, 137] on input "search" at bounding box center [744, 141] width 173 height 33
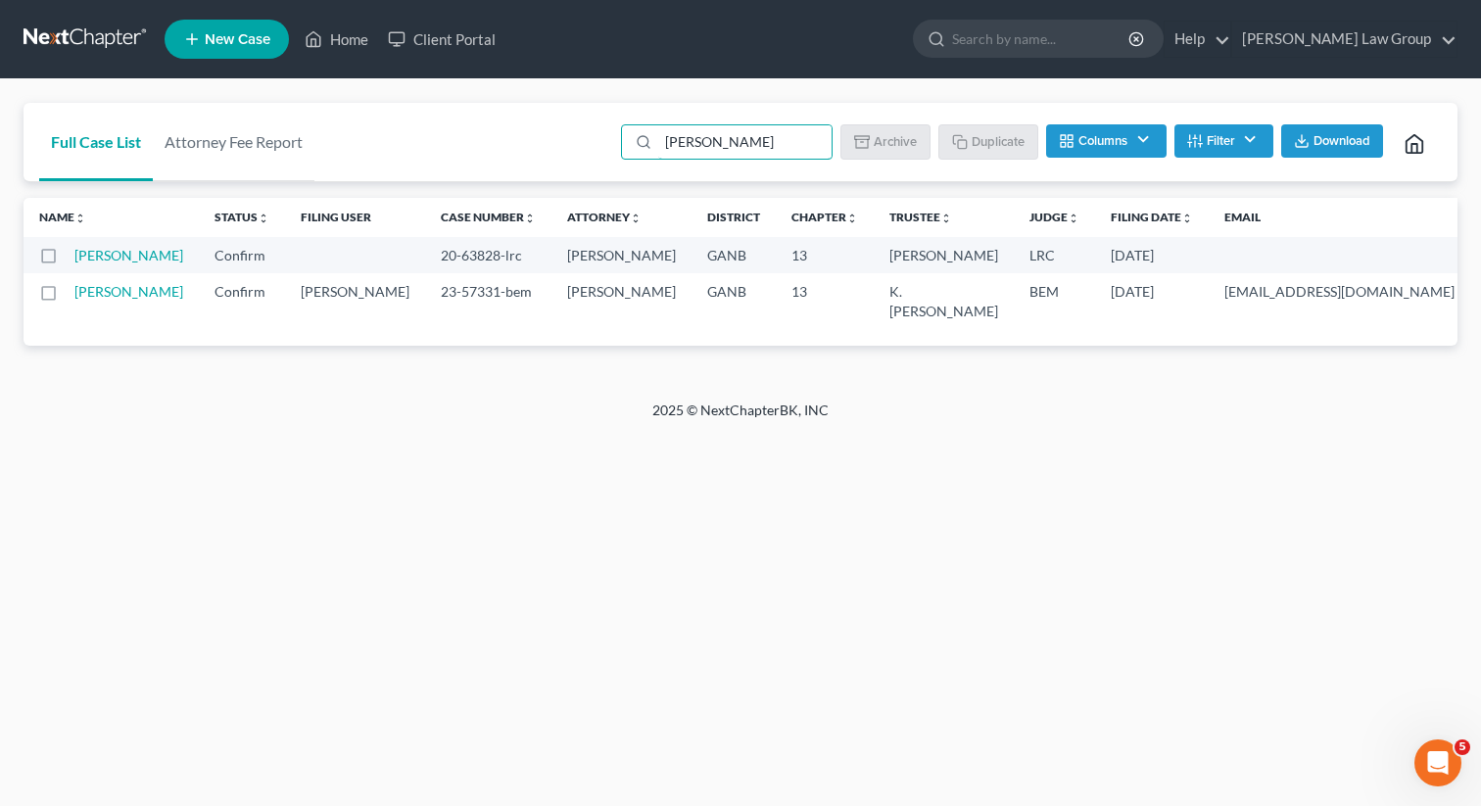
type input "[PERSON_NAME]"
click at [1238, 140] on button "Filter" at bounding box center [1223, 140] width 99 height 33
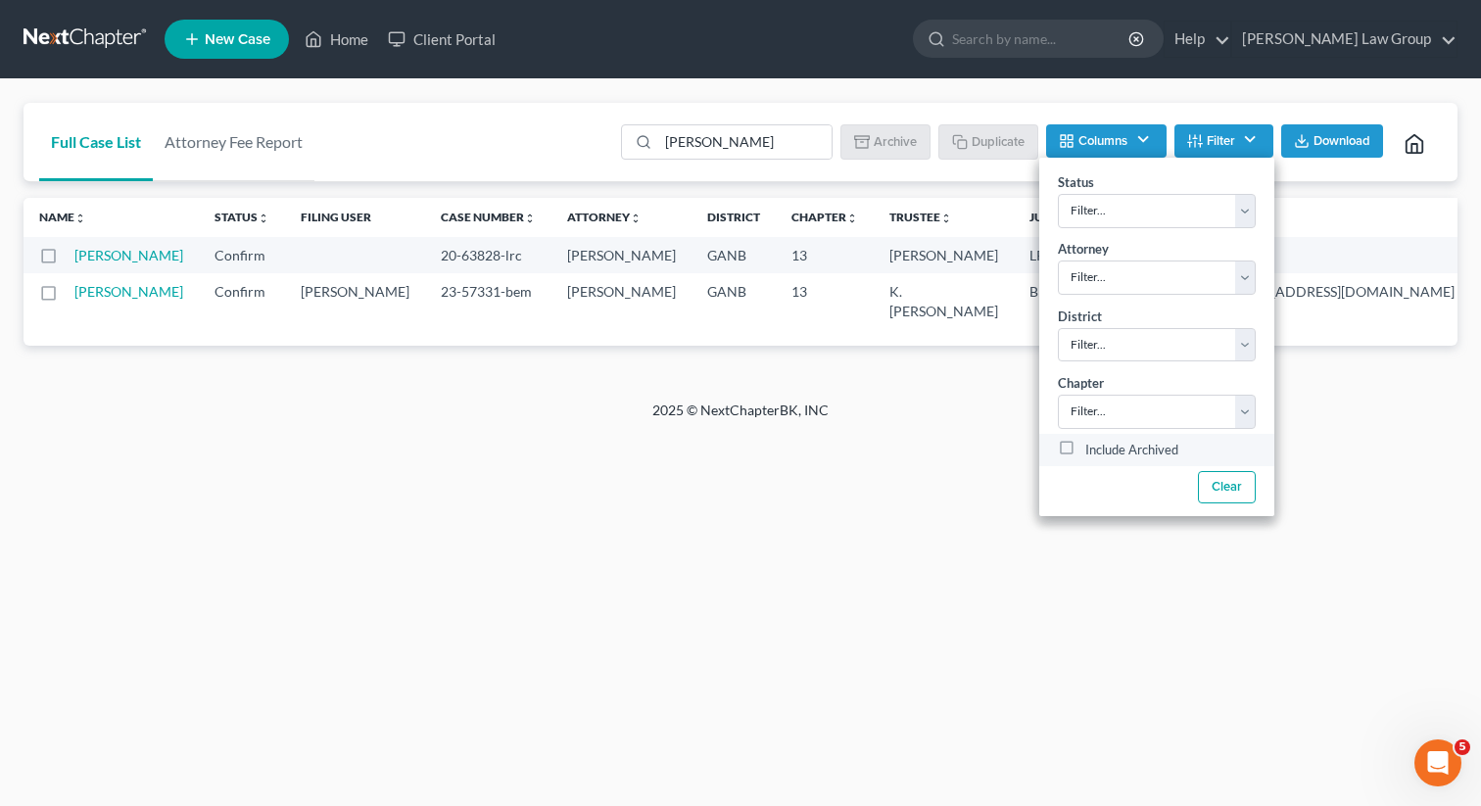
click at [1085, 445] on label "Include Archived" at bounding box center [1131, 451] width 93 height 24
click at [1093, 445] on input "Include Archived" at bounding box center [1099, 445] width 13 height 13
checkbox input "true"
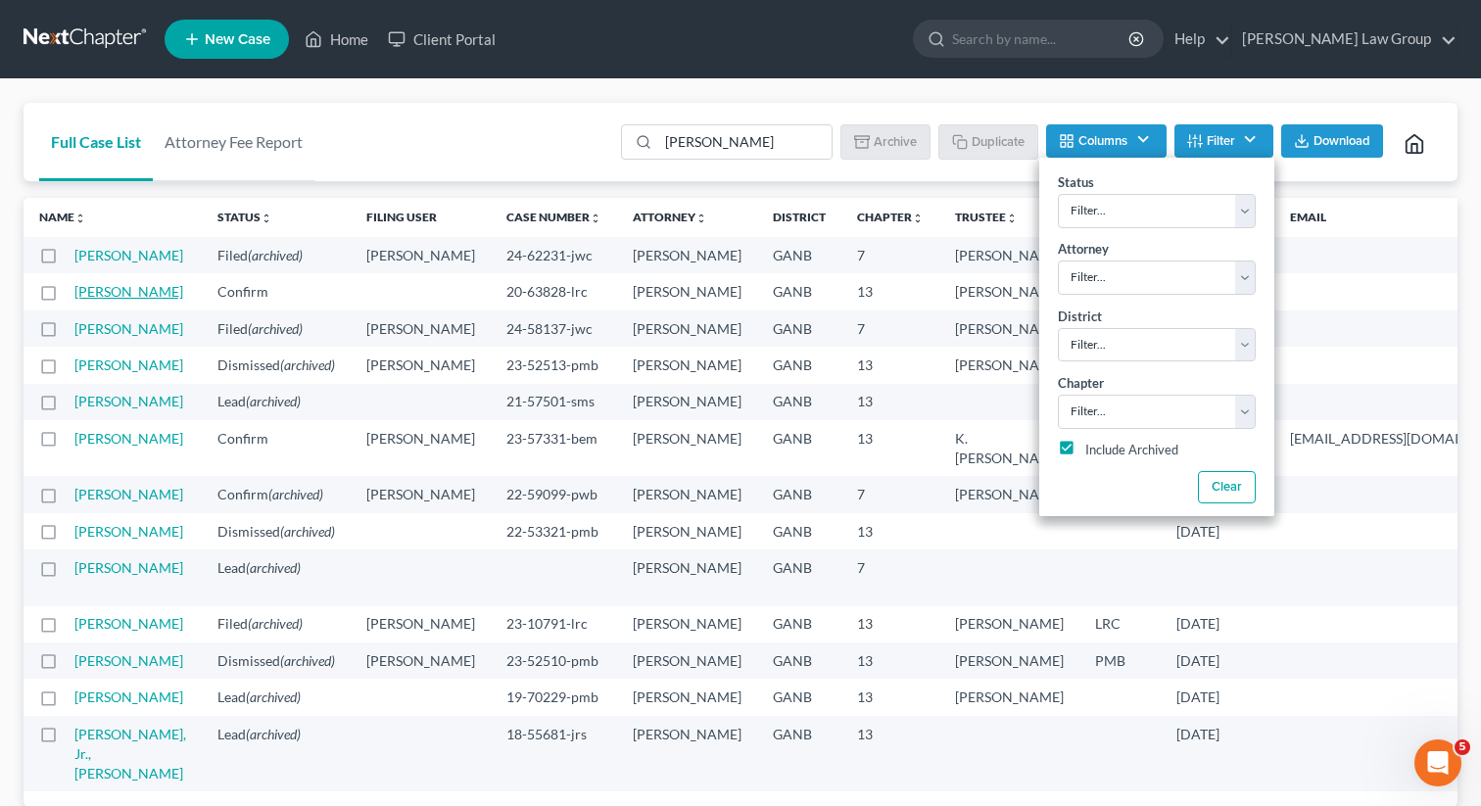
click at [95, 300] on link "[PERSON_NAME]" at bounding box center [128, 291] width 109 height 17
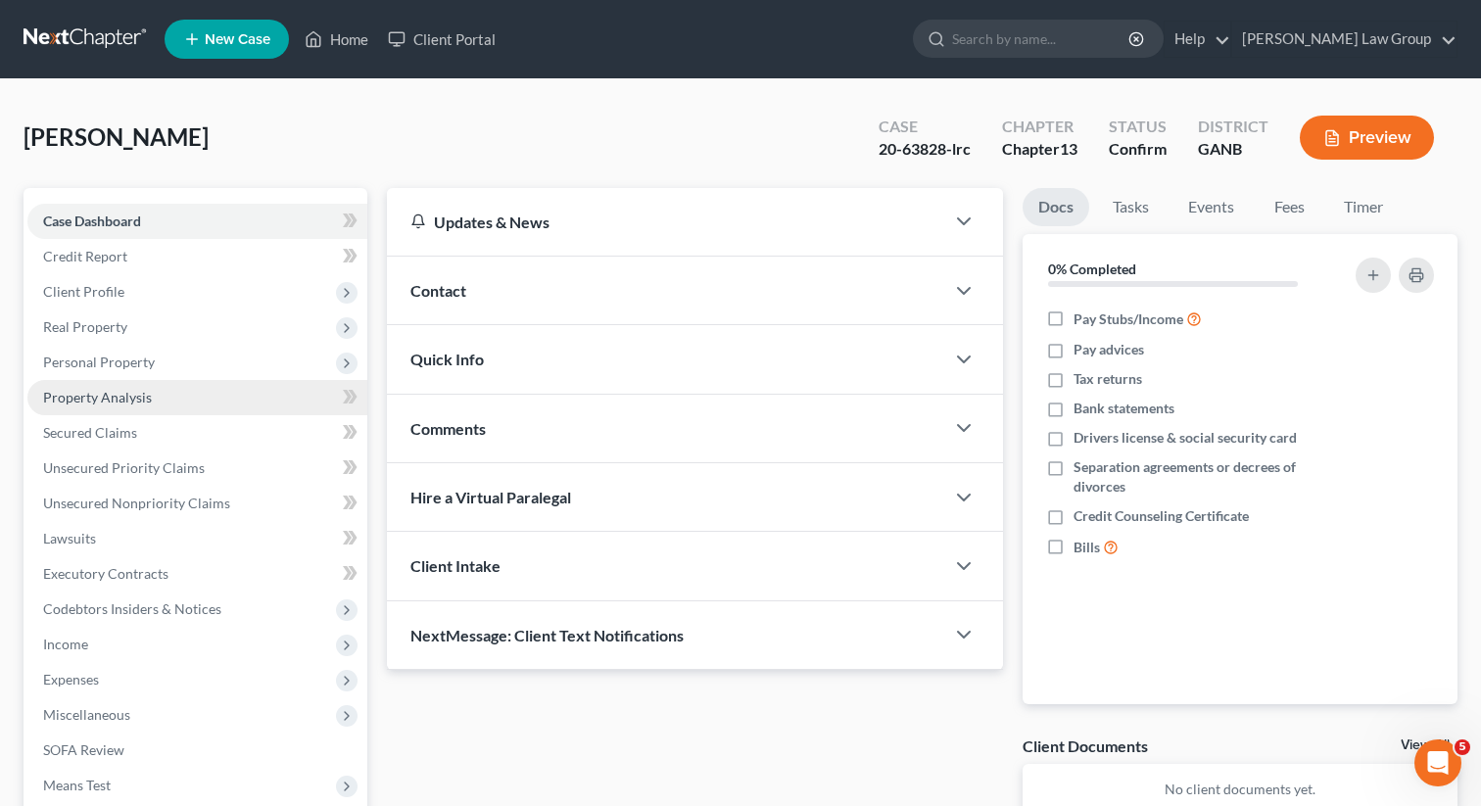
scroll to position [304, 0]
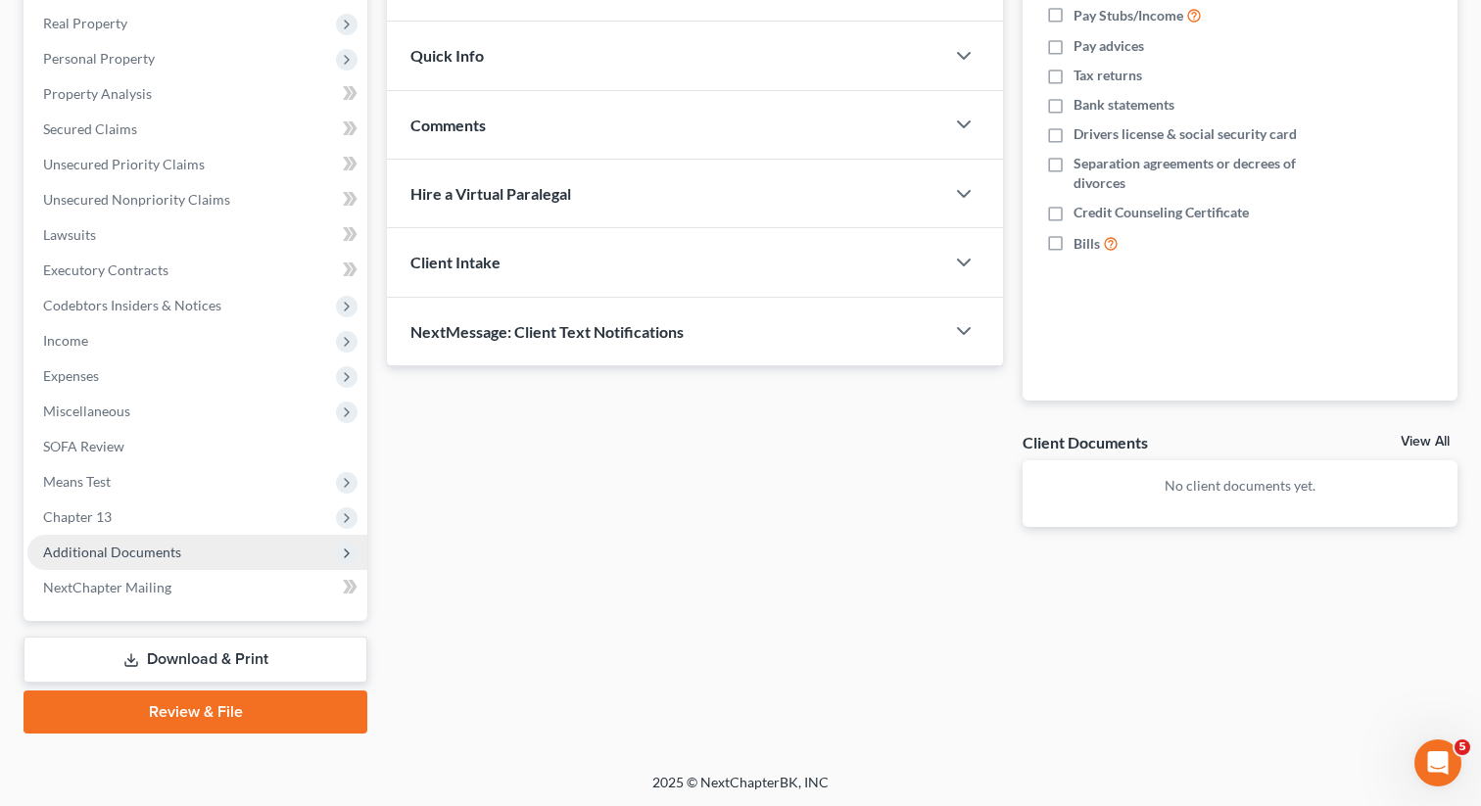
click at [83, 536] on span "Additional Documents" at bounding box center [197, 552] width 340 height 35
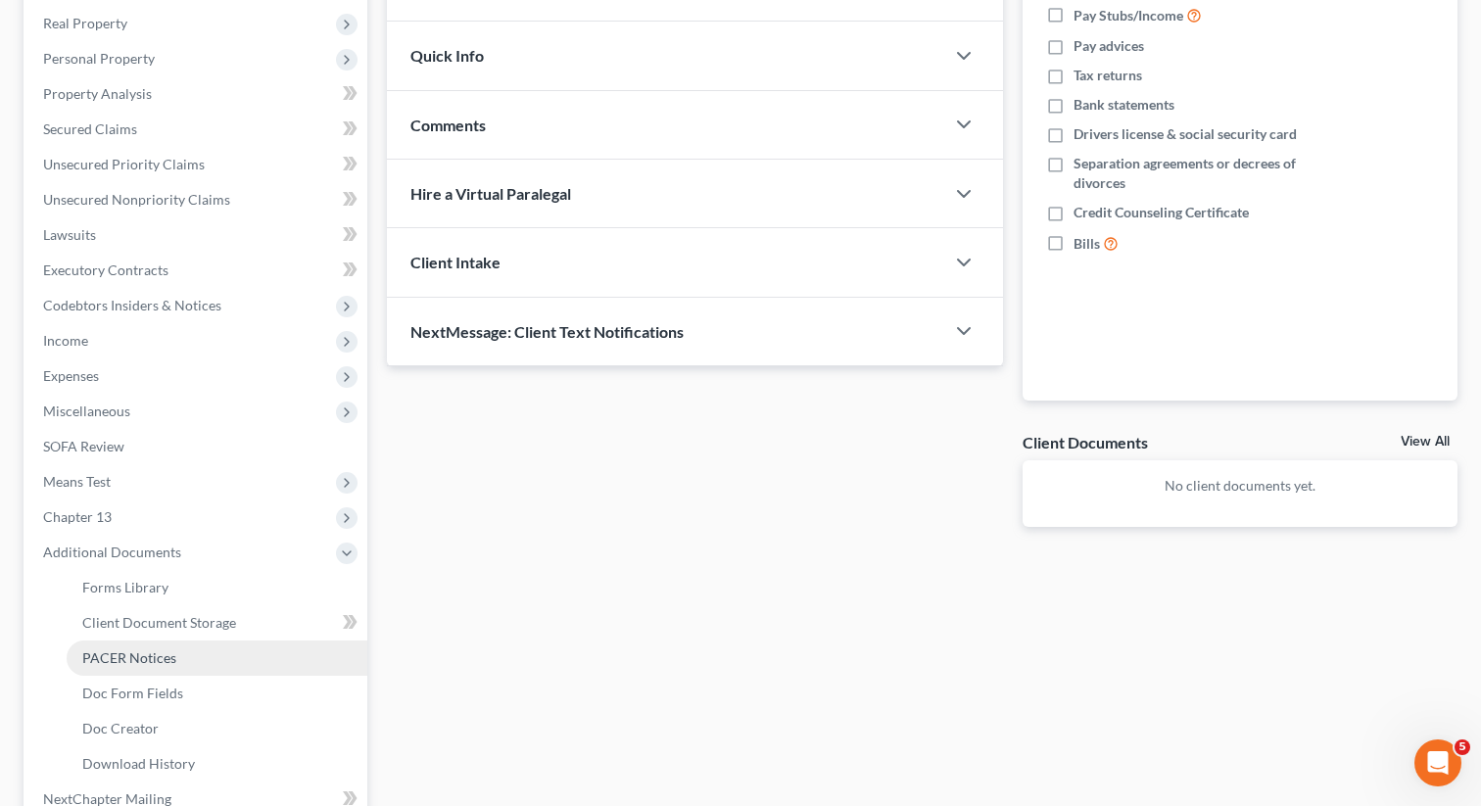
click at [110, 654] on span "PACER Notices" at bounding box center [129, 657] width 94 height 17
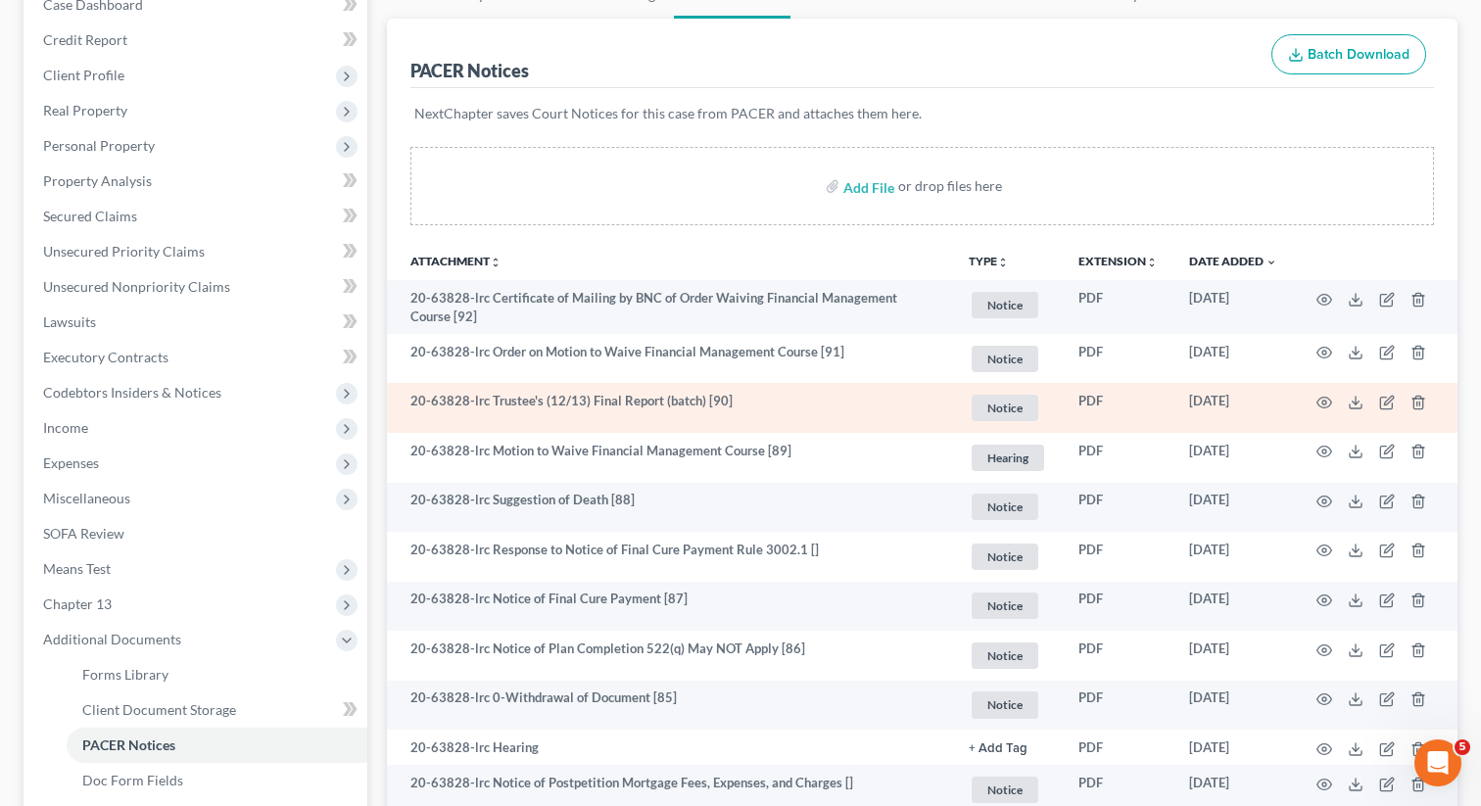
scroll to position [233, 0]
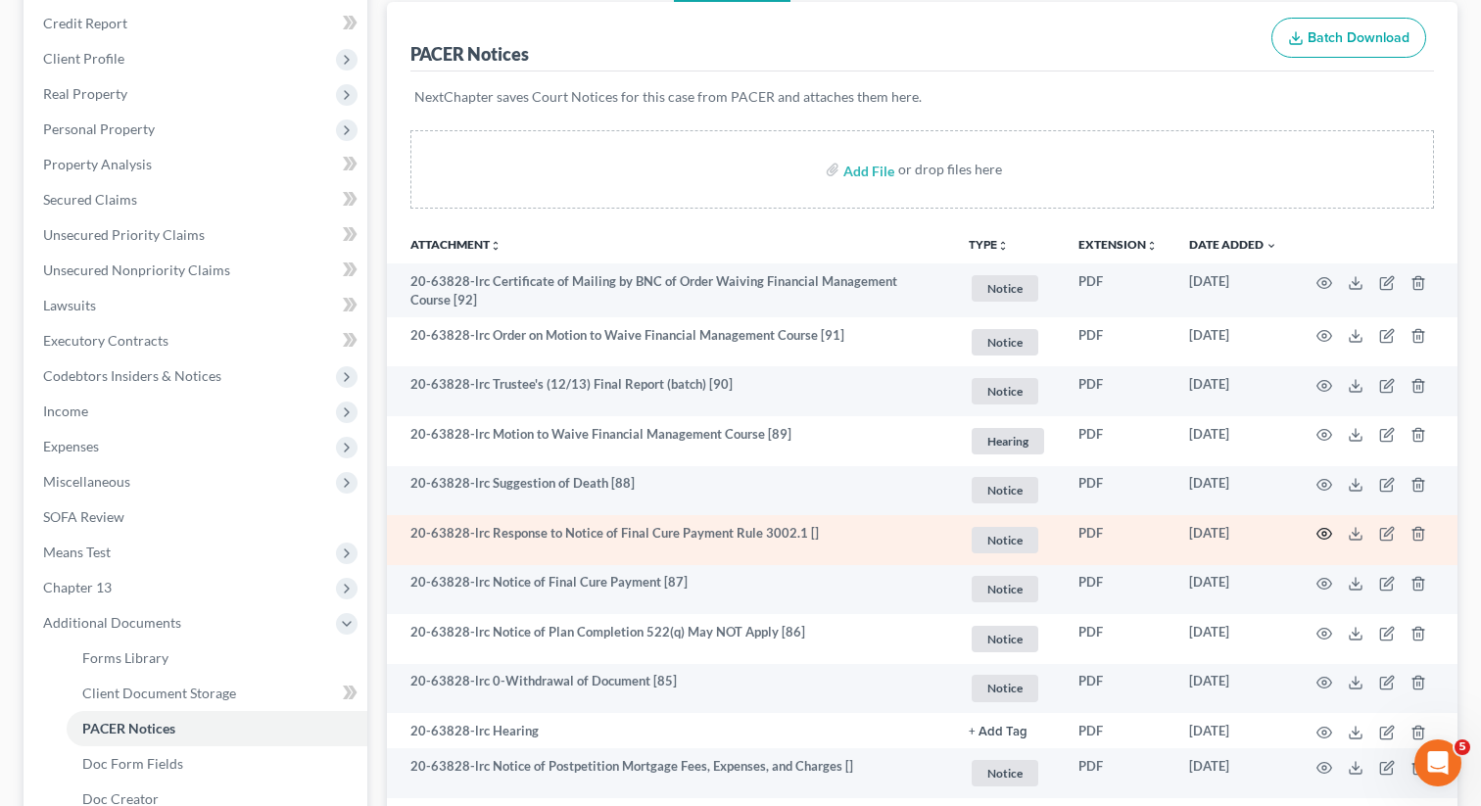
click at [1318, 527] on icon "button" at bounding box center [1324, 534] width 16 height 16
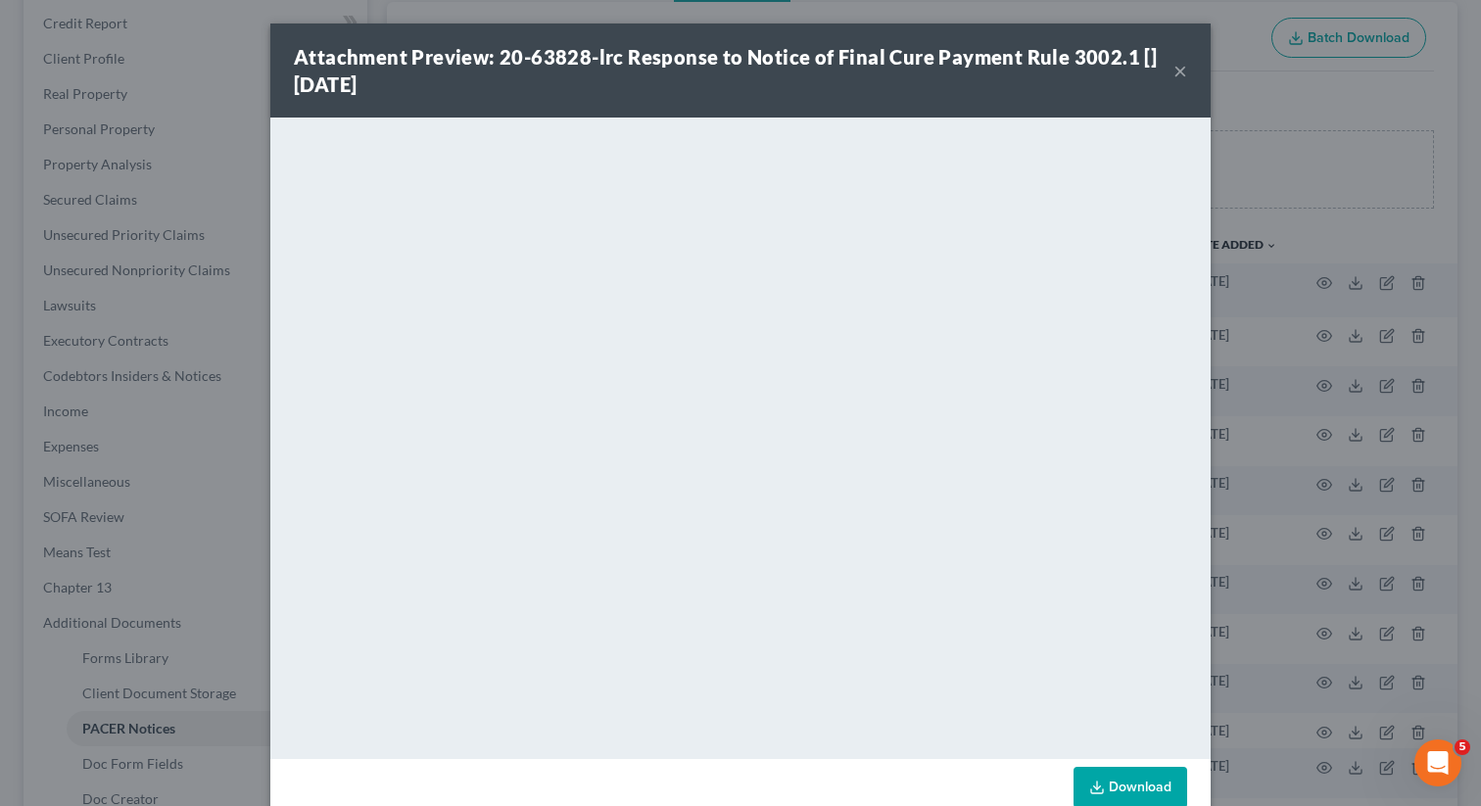
click at [1178, 70] on button "×" at bounding box center [1180, 71] width 14 height 24
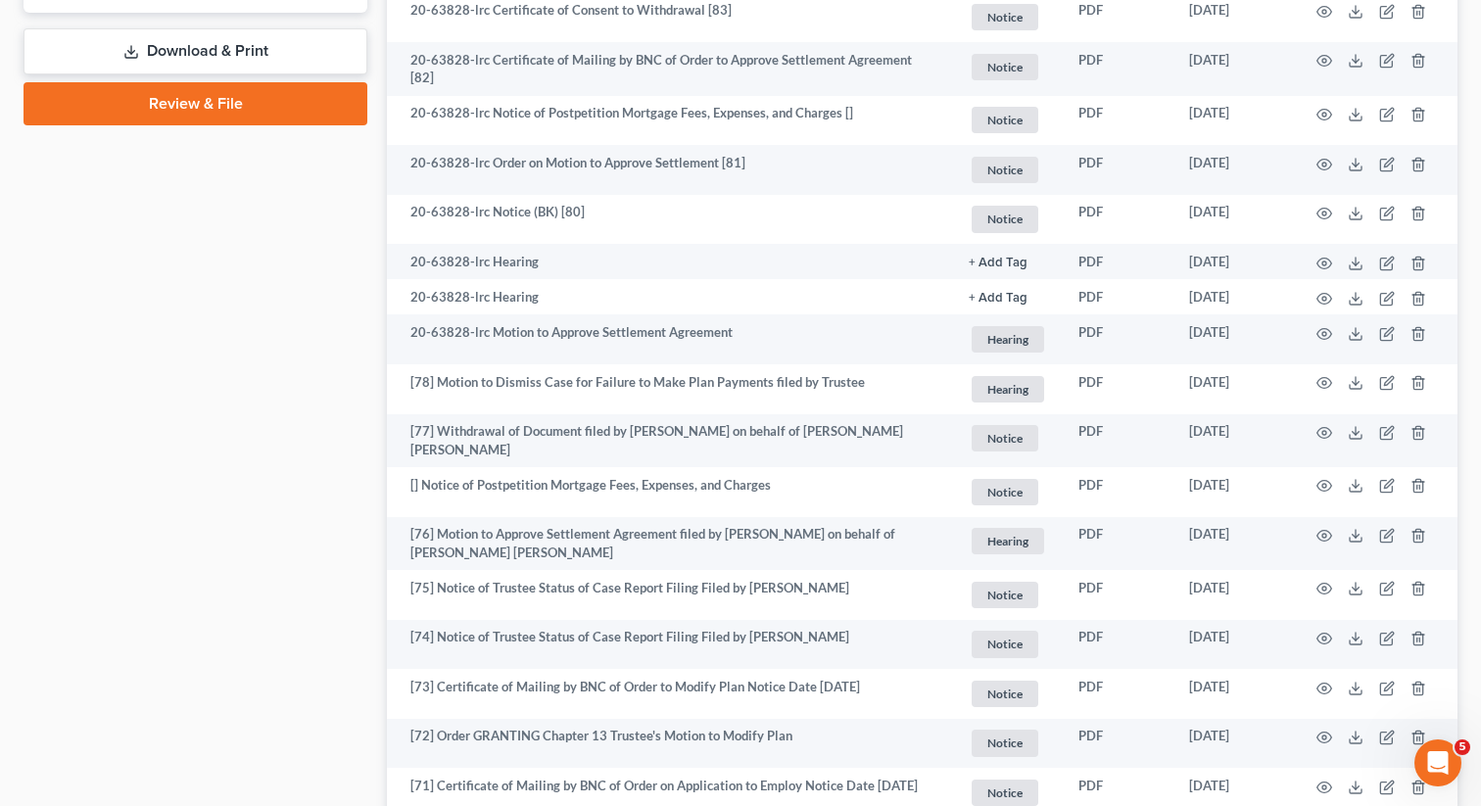
scroll to position [1127, 0]
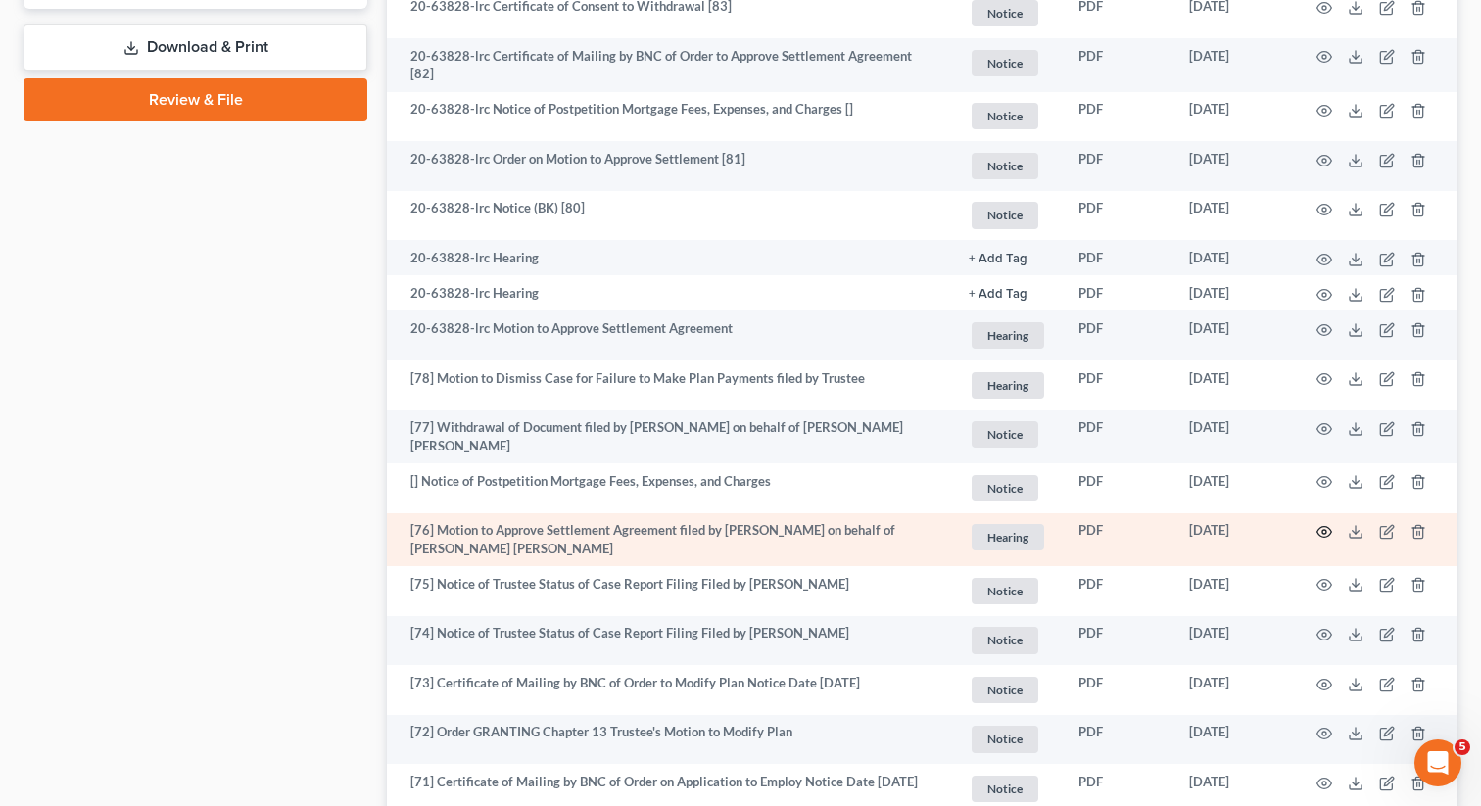
click at [1322, 527] on icon "button" at bounding box center [1324, 532] width 15 height 11
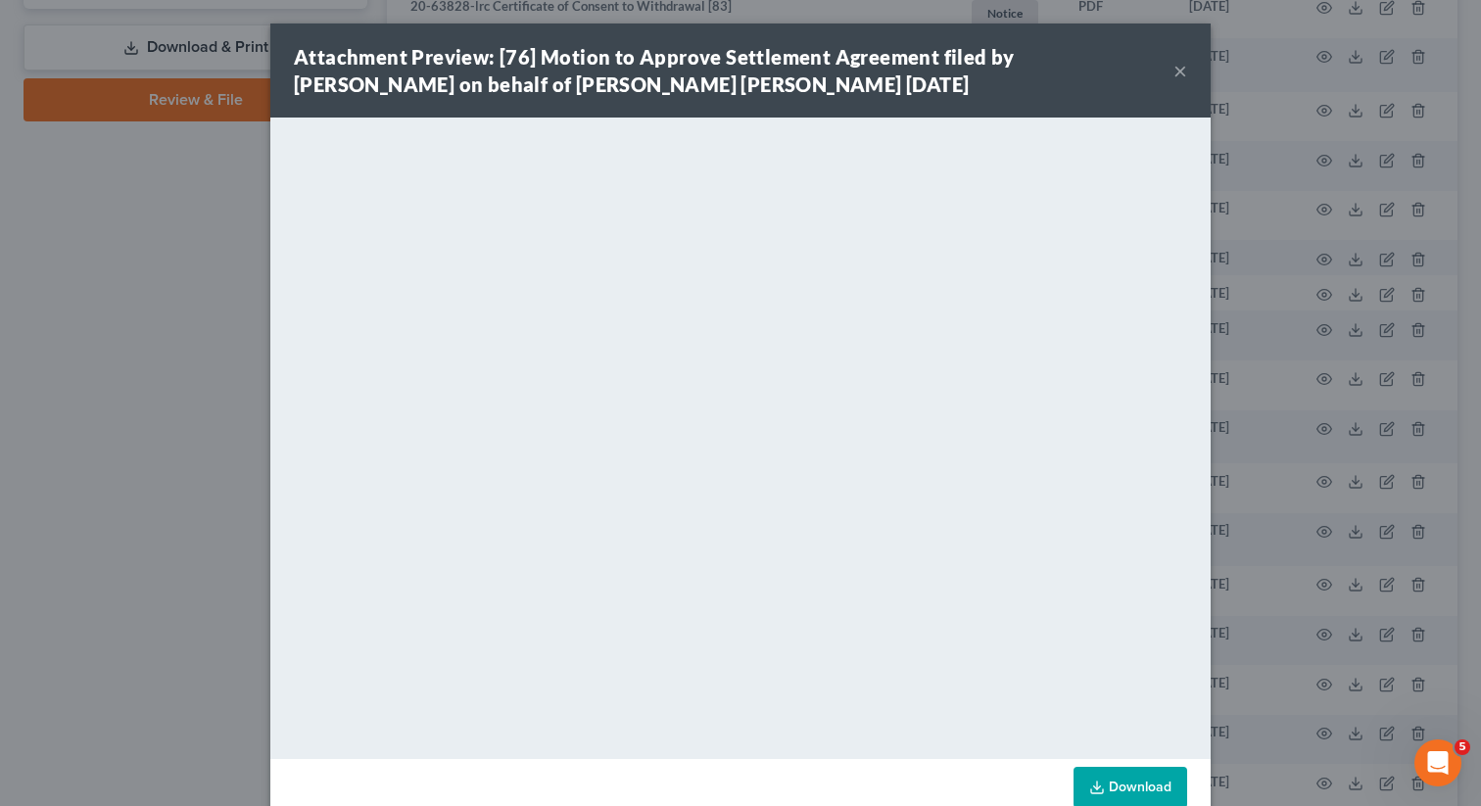
click at [1182, 69] on button "×" at bounding box center [1180, 71] width 14 height 24
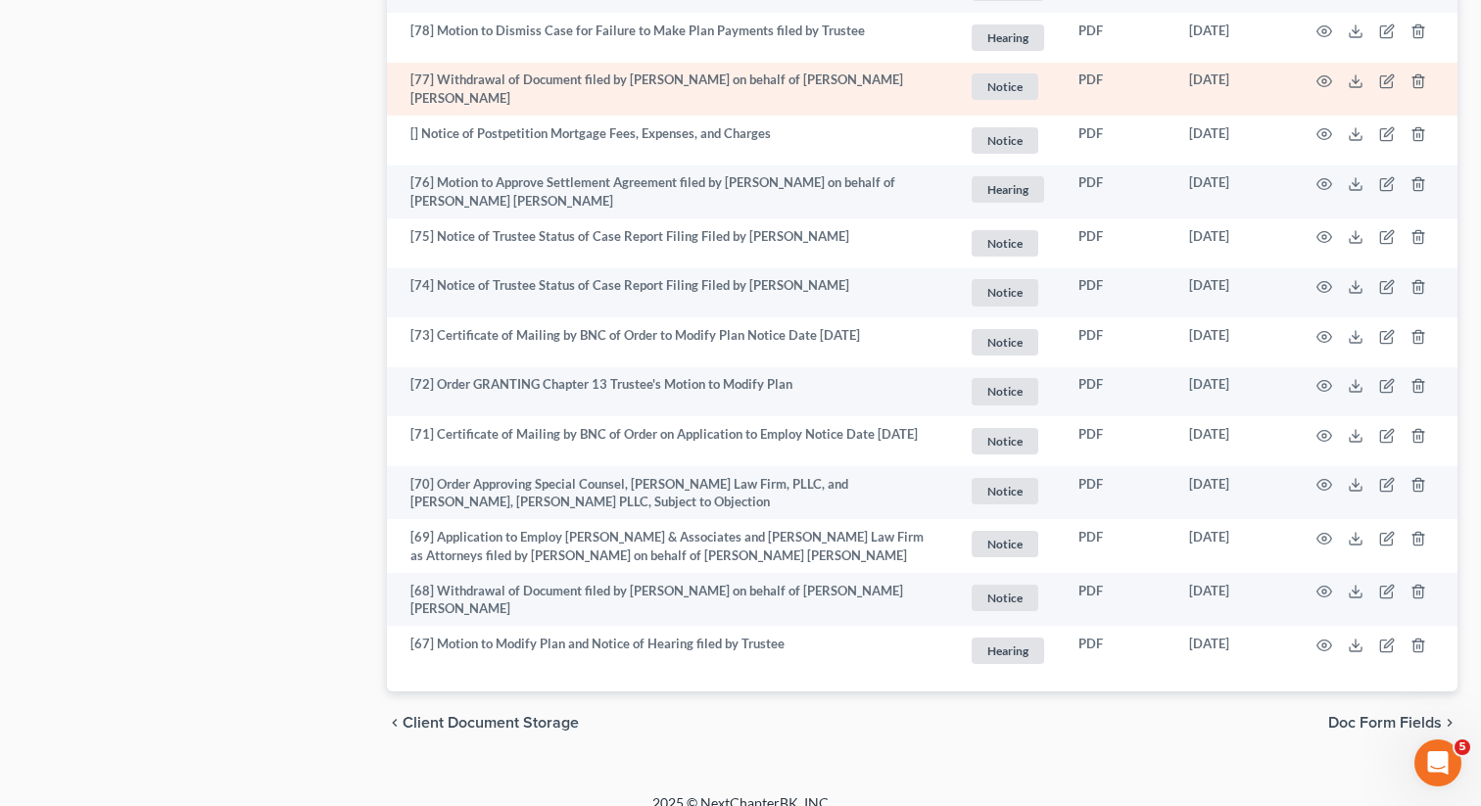
scroll to position [1476, 0]
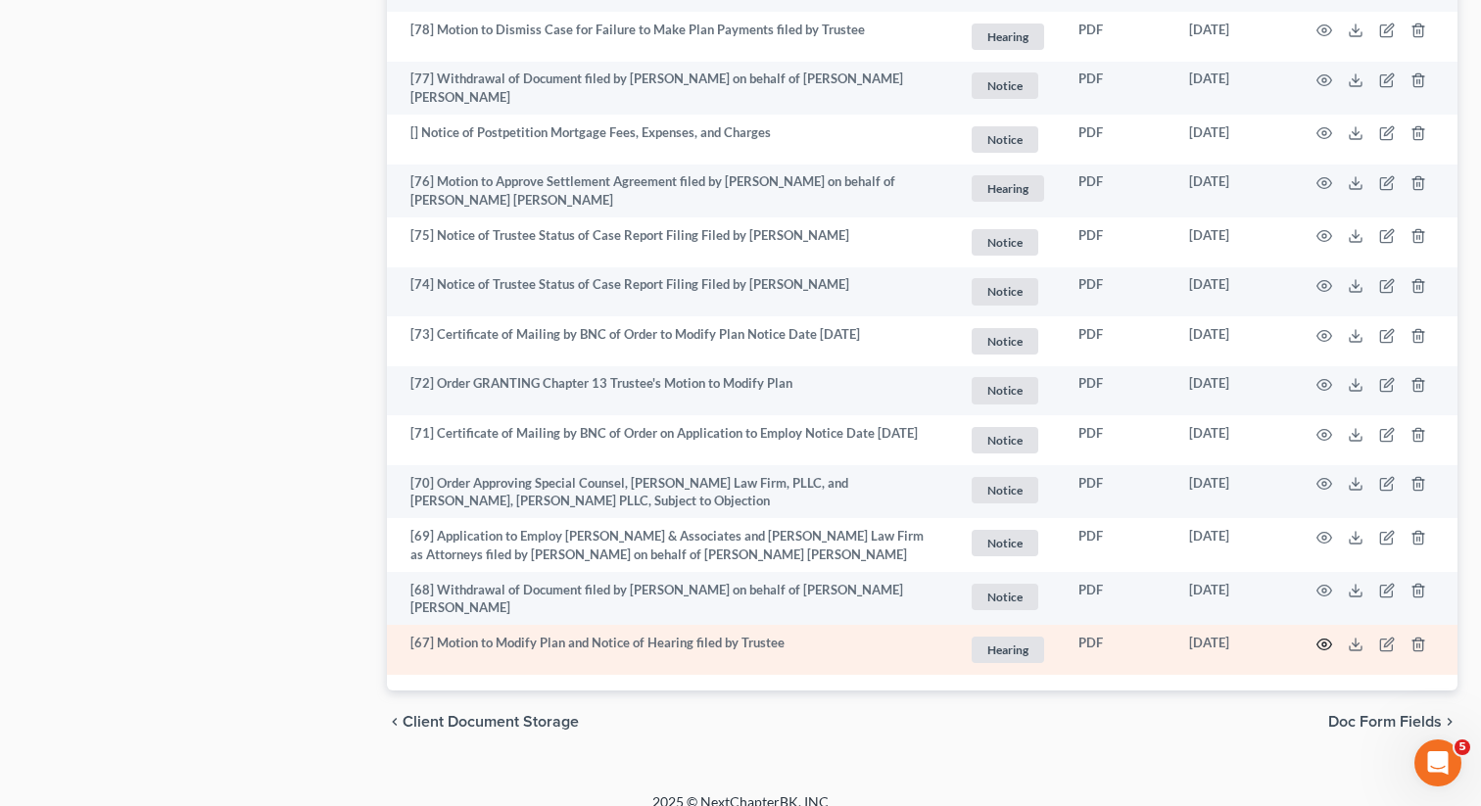
click at [1317, 637] on icon "button" at bounding box center [1324, 645] width 16 height 16
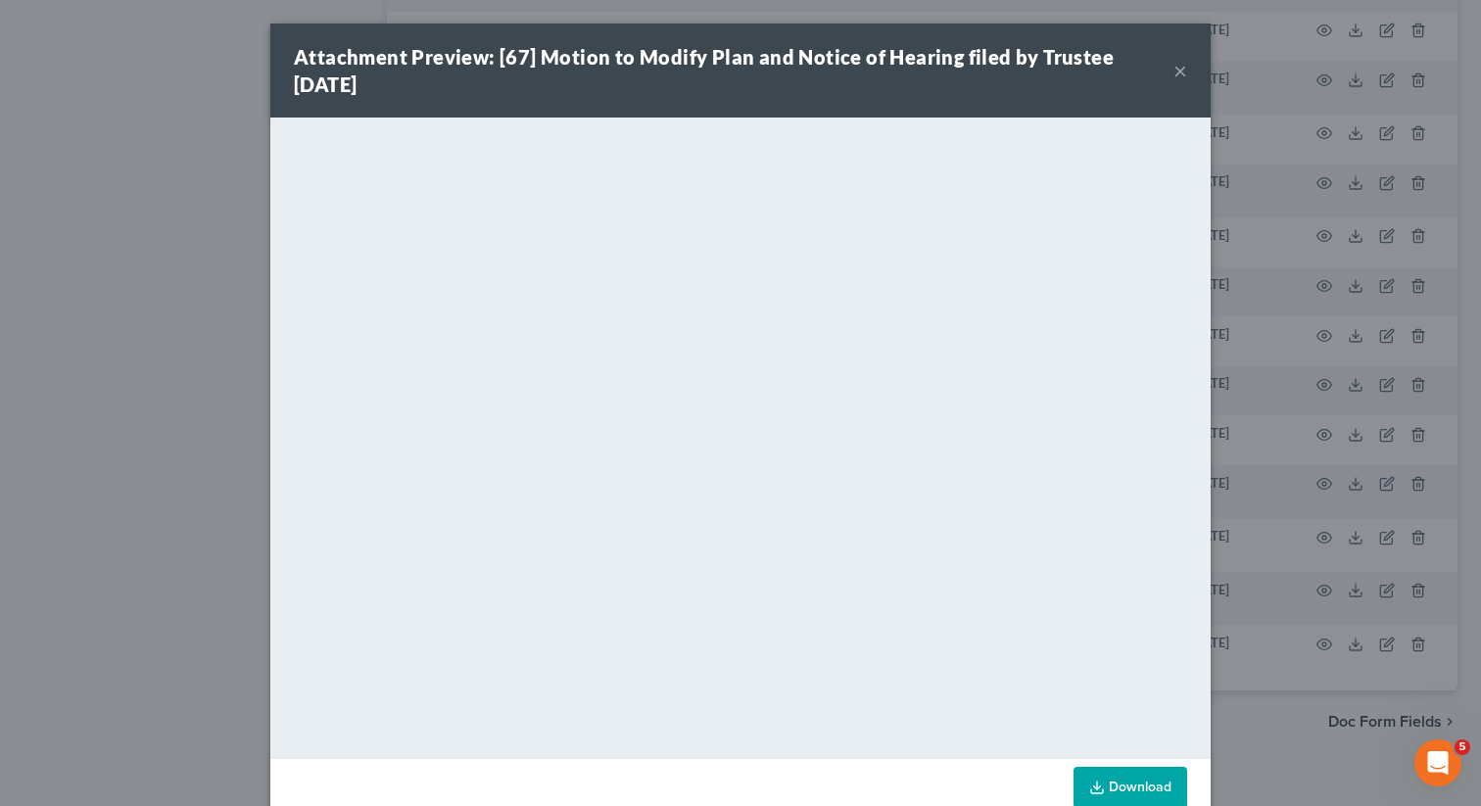
click at [1179, 64] on button "×" at bounding box center [1180, 71] width 14 height 24
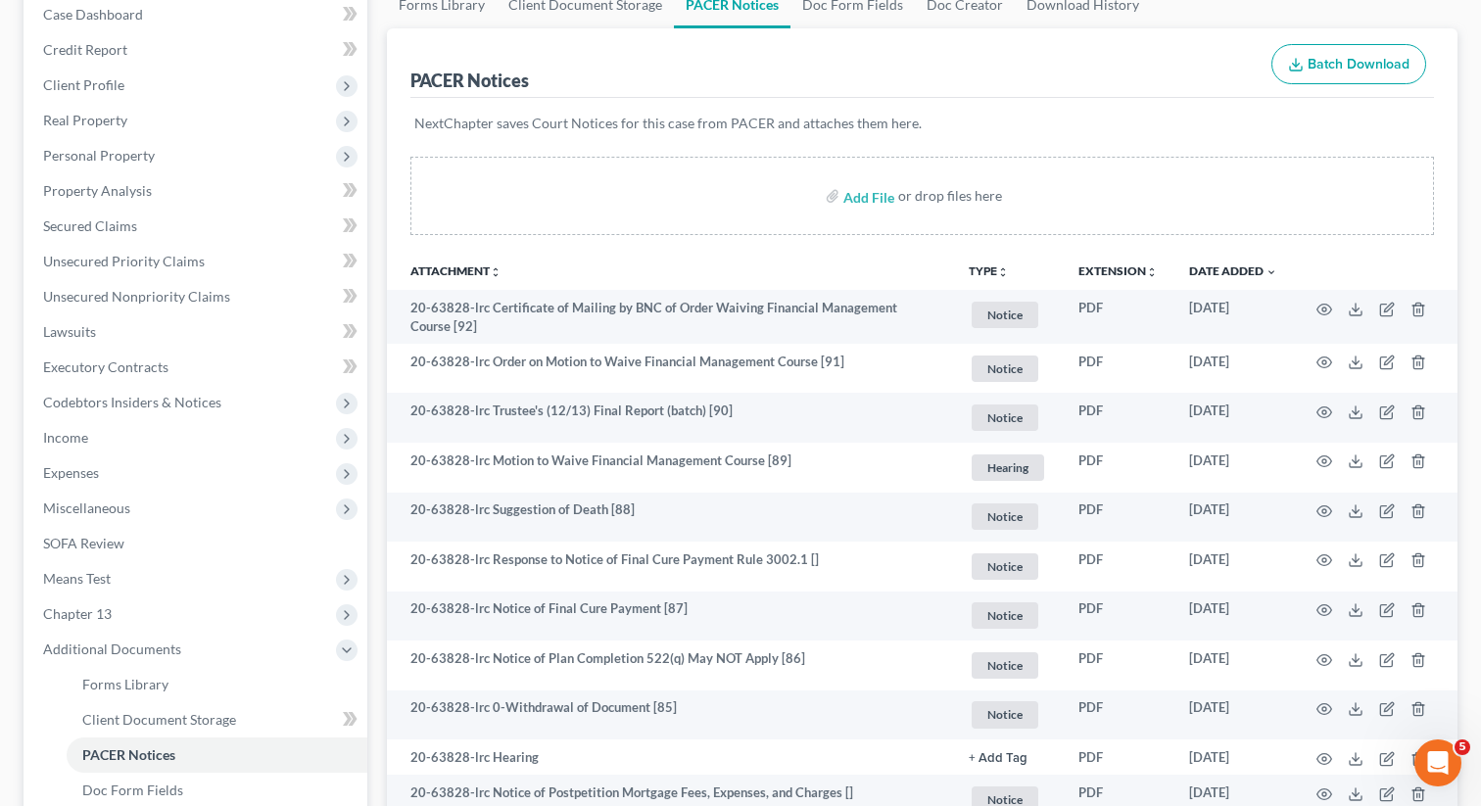
scroll to position [0, 0]
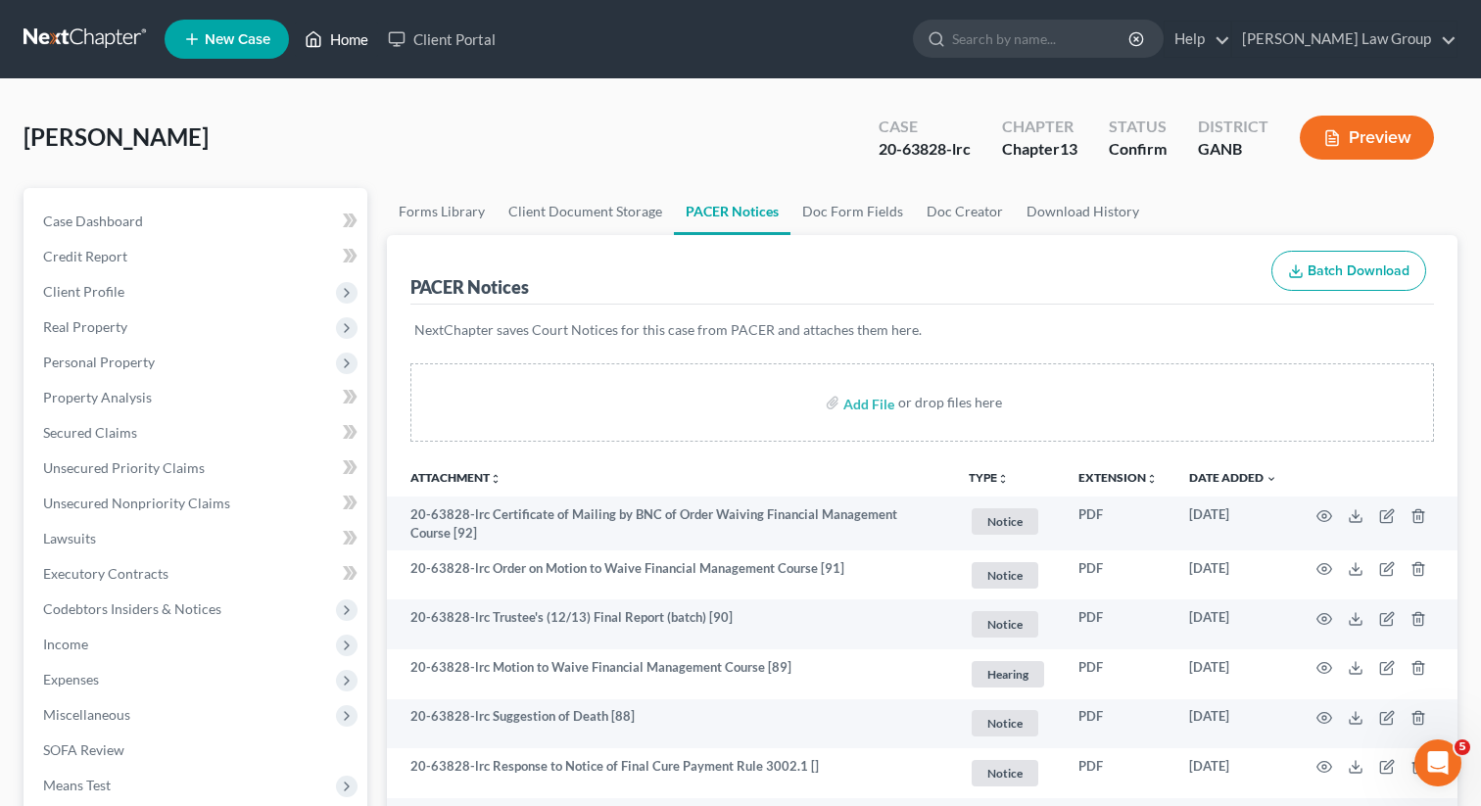
click at [352, 27] on link "Home" at bounding box center [336, 39] width 83 height 35
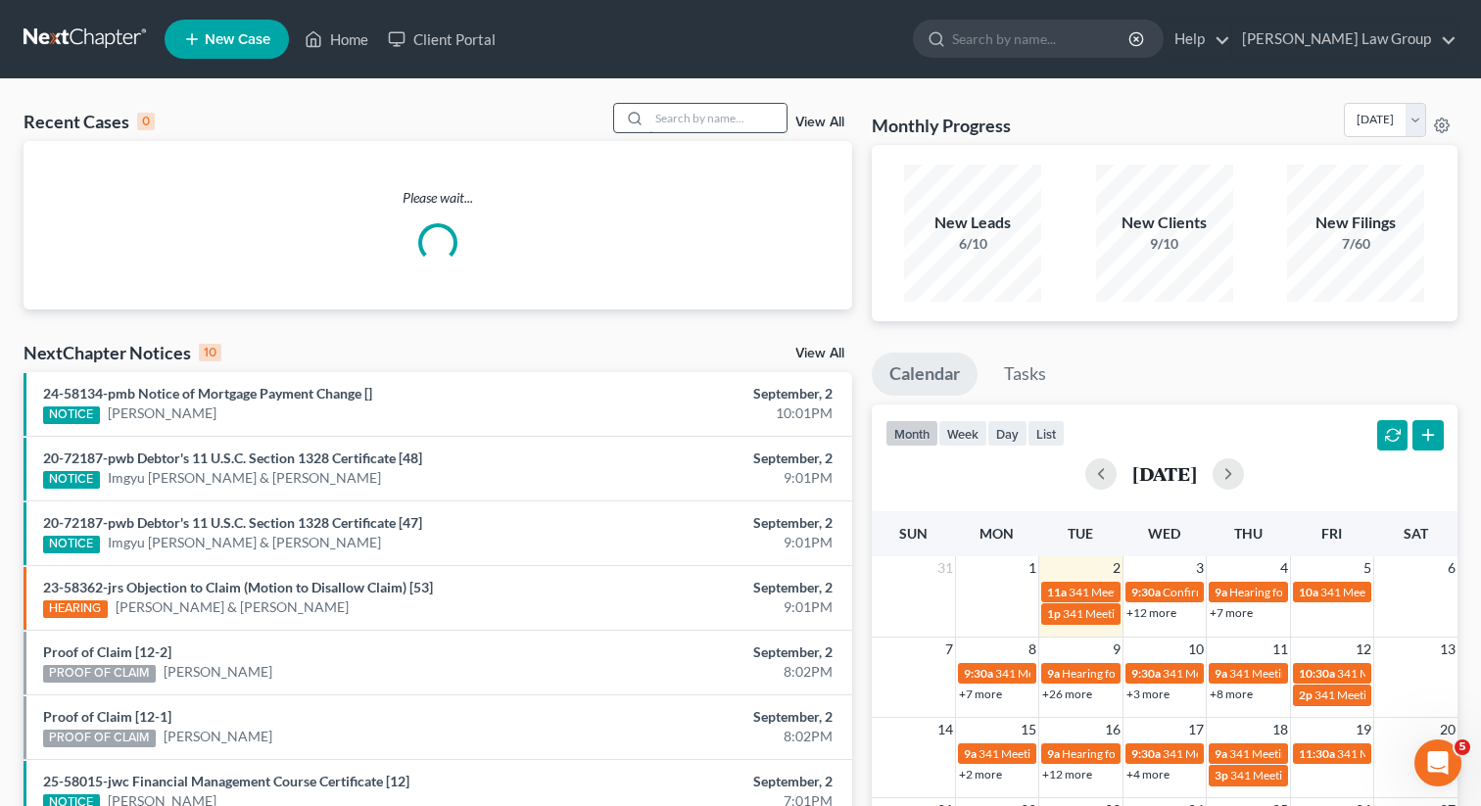
click at [718, 115] on input "search" at bounding box center [717, 118] width 137 height 28
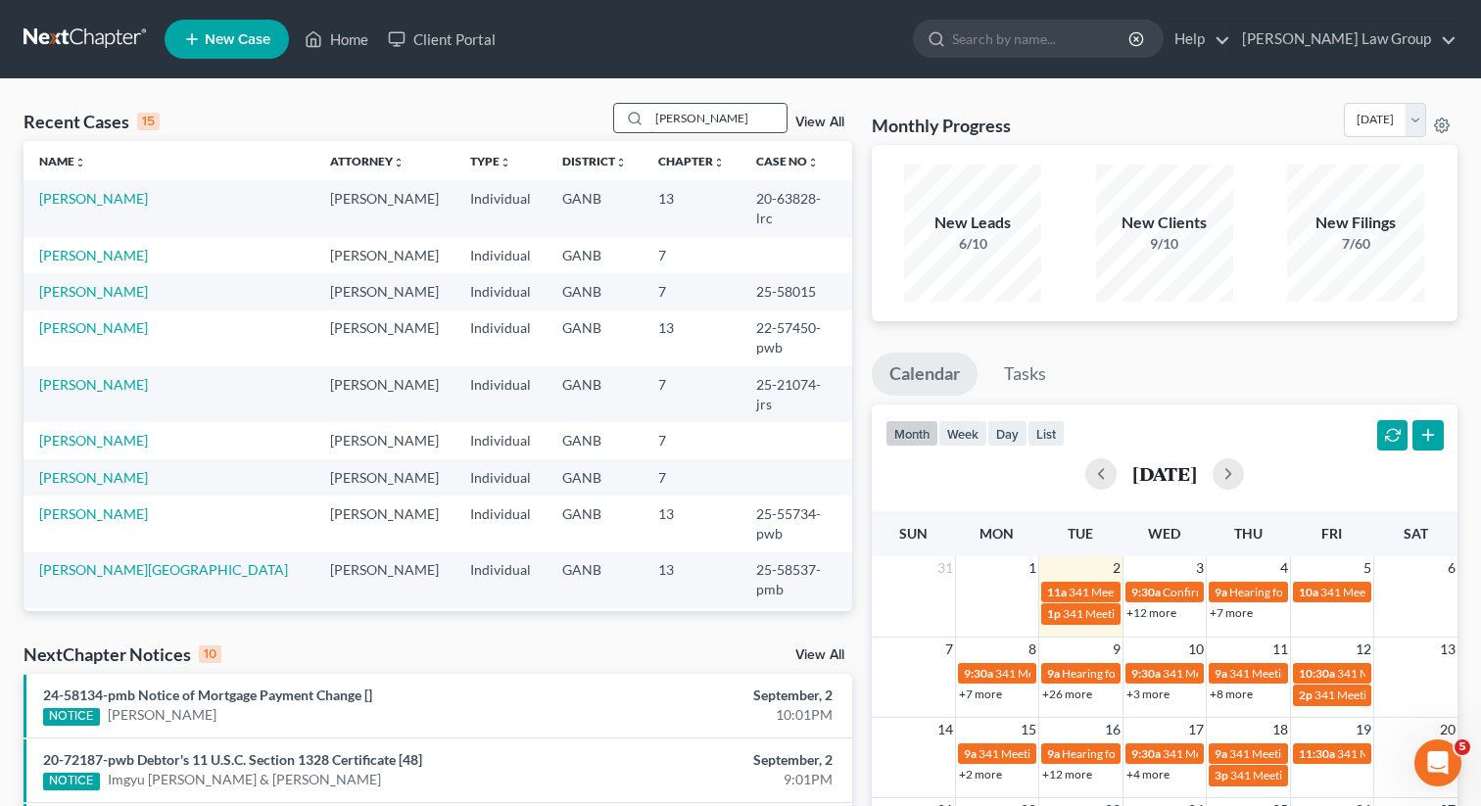
type input "[PERSON_NAME]"
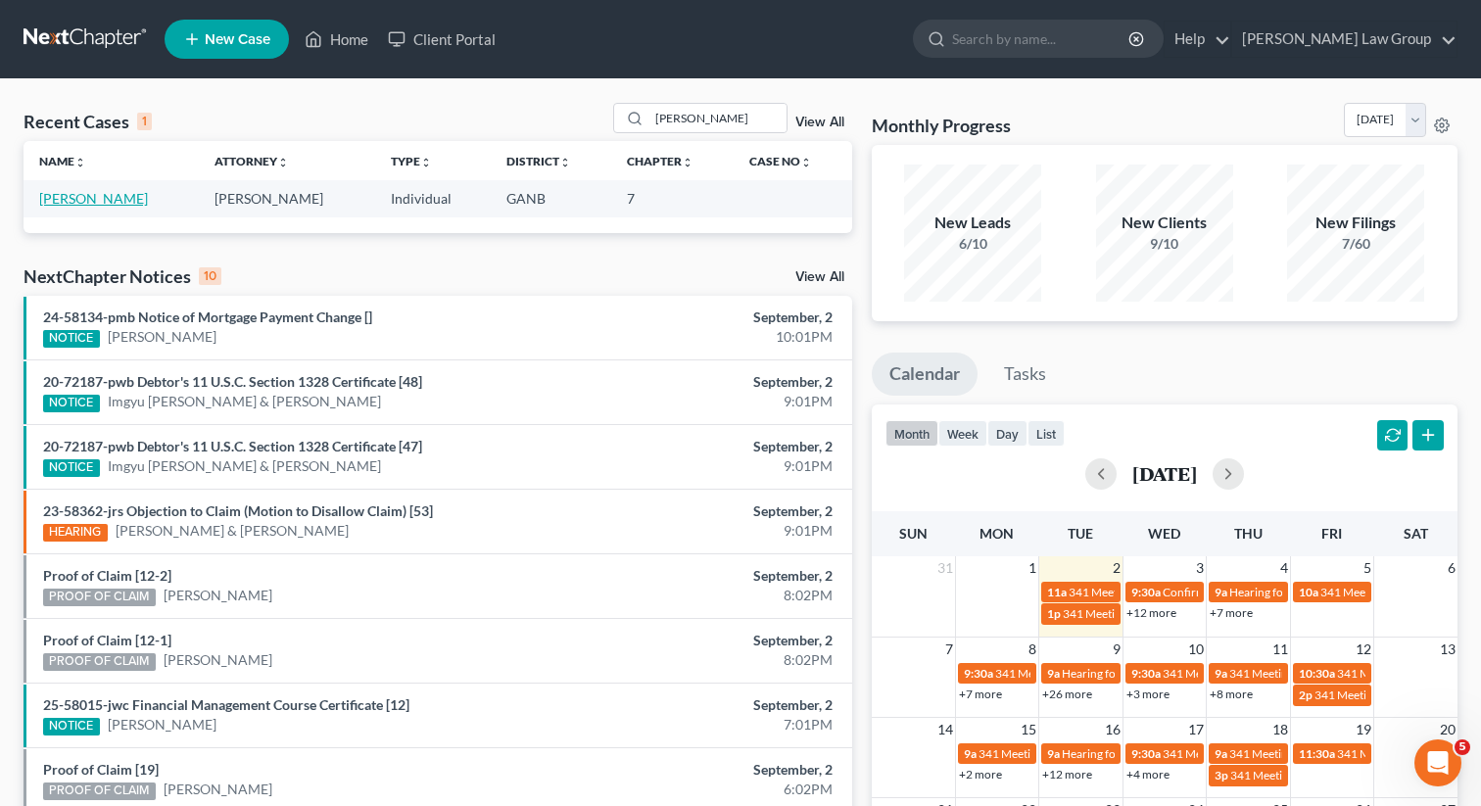
click at [85, 199] on link "[PERSON_NAME]" at bounding box center [93, 198] width 109 height 17
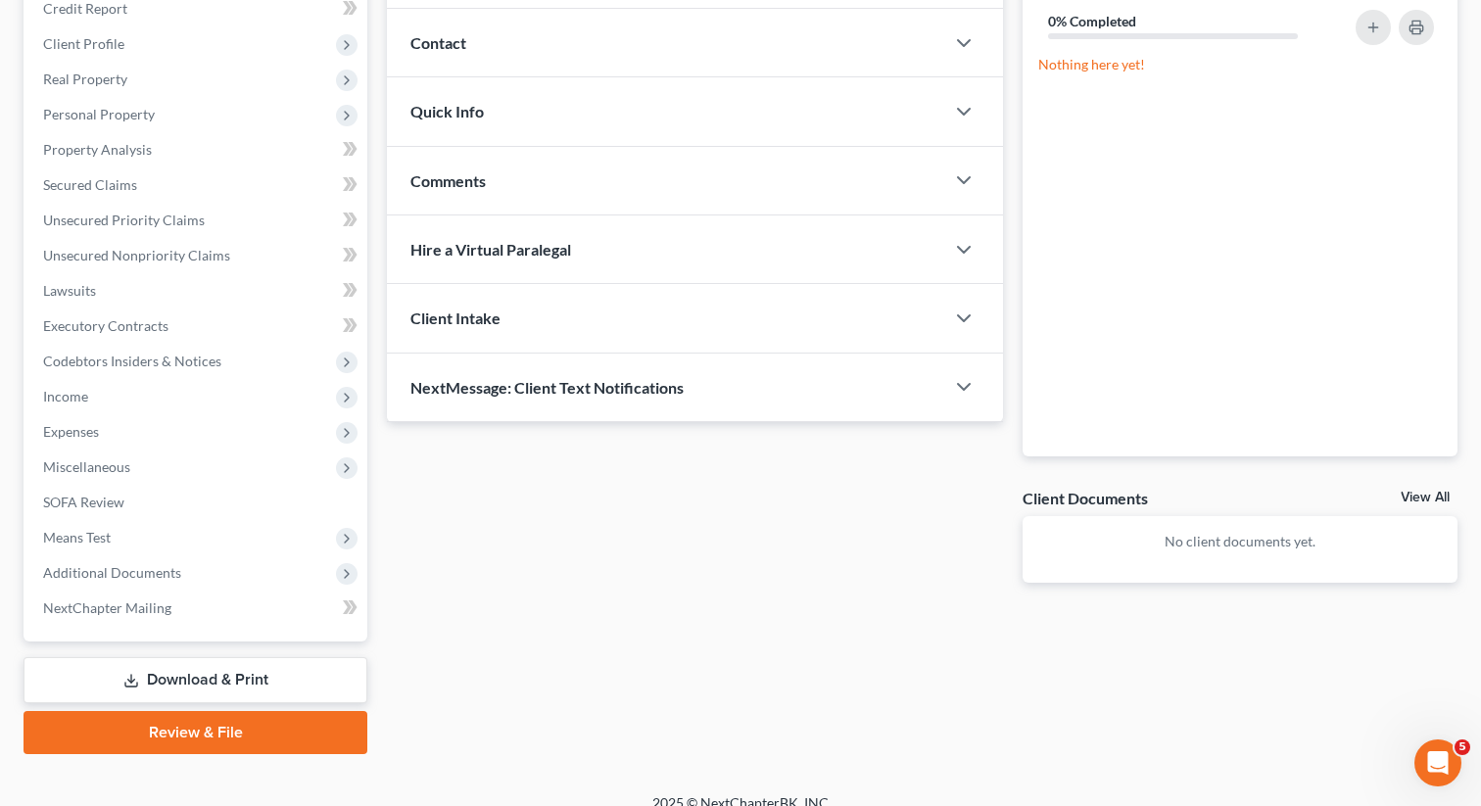
scroll to position [268, 0]
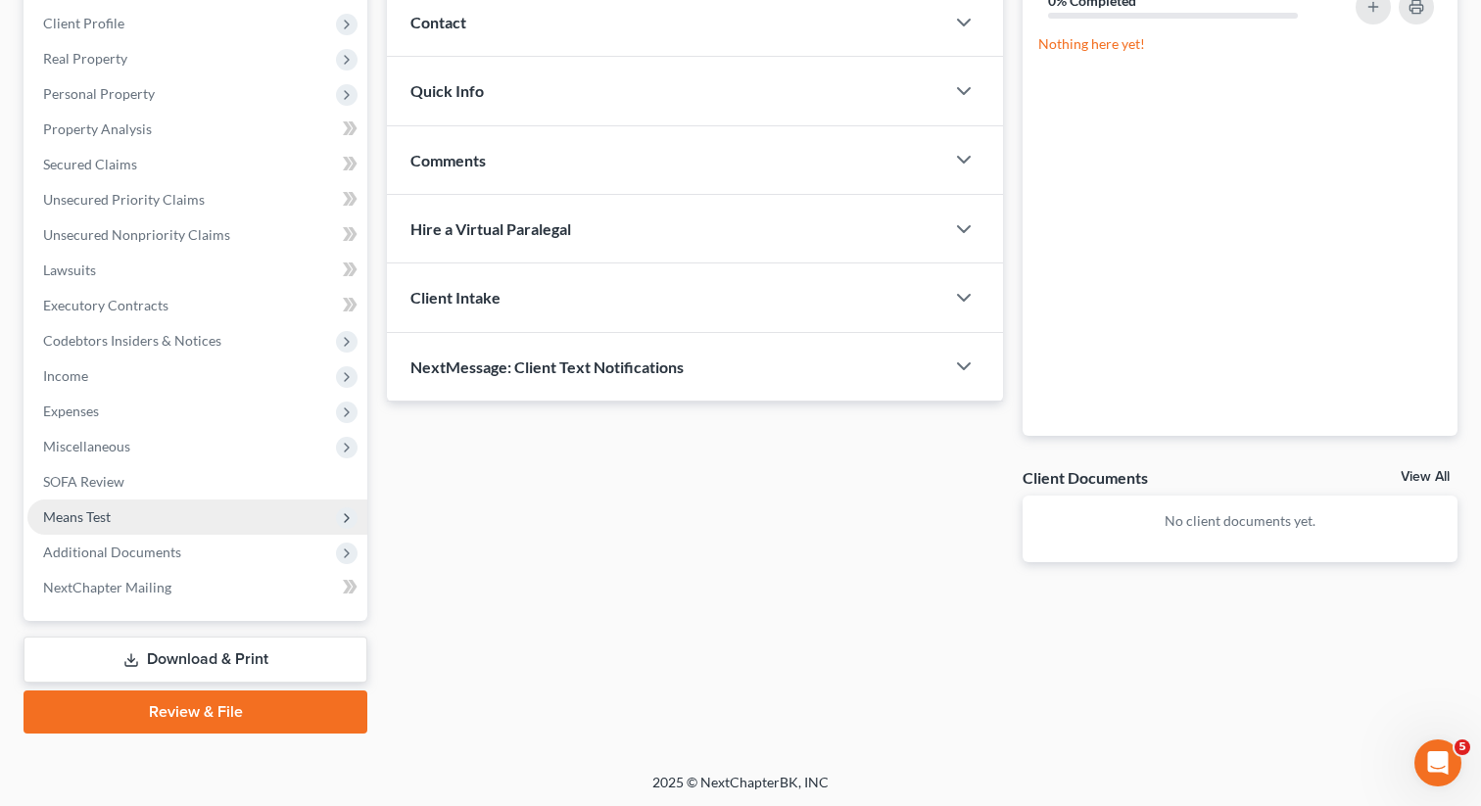
click at [80, 518] on span "Means Test" at bounding box center [77, 516] width 68 height 17
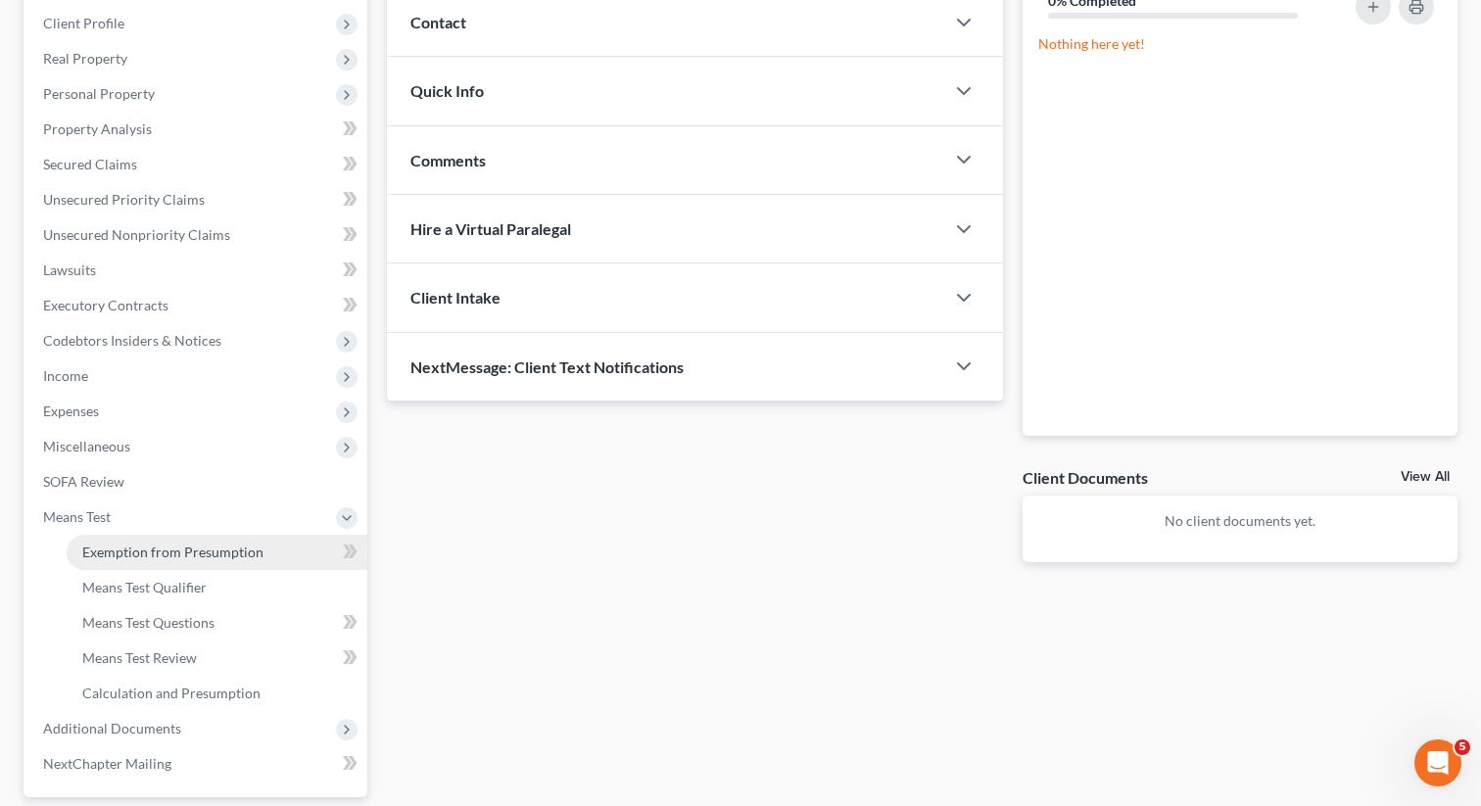
click at [134, 547] on span "Exemption from Presumption" at bounding box center [172, 552] width 181 height 17
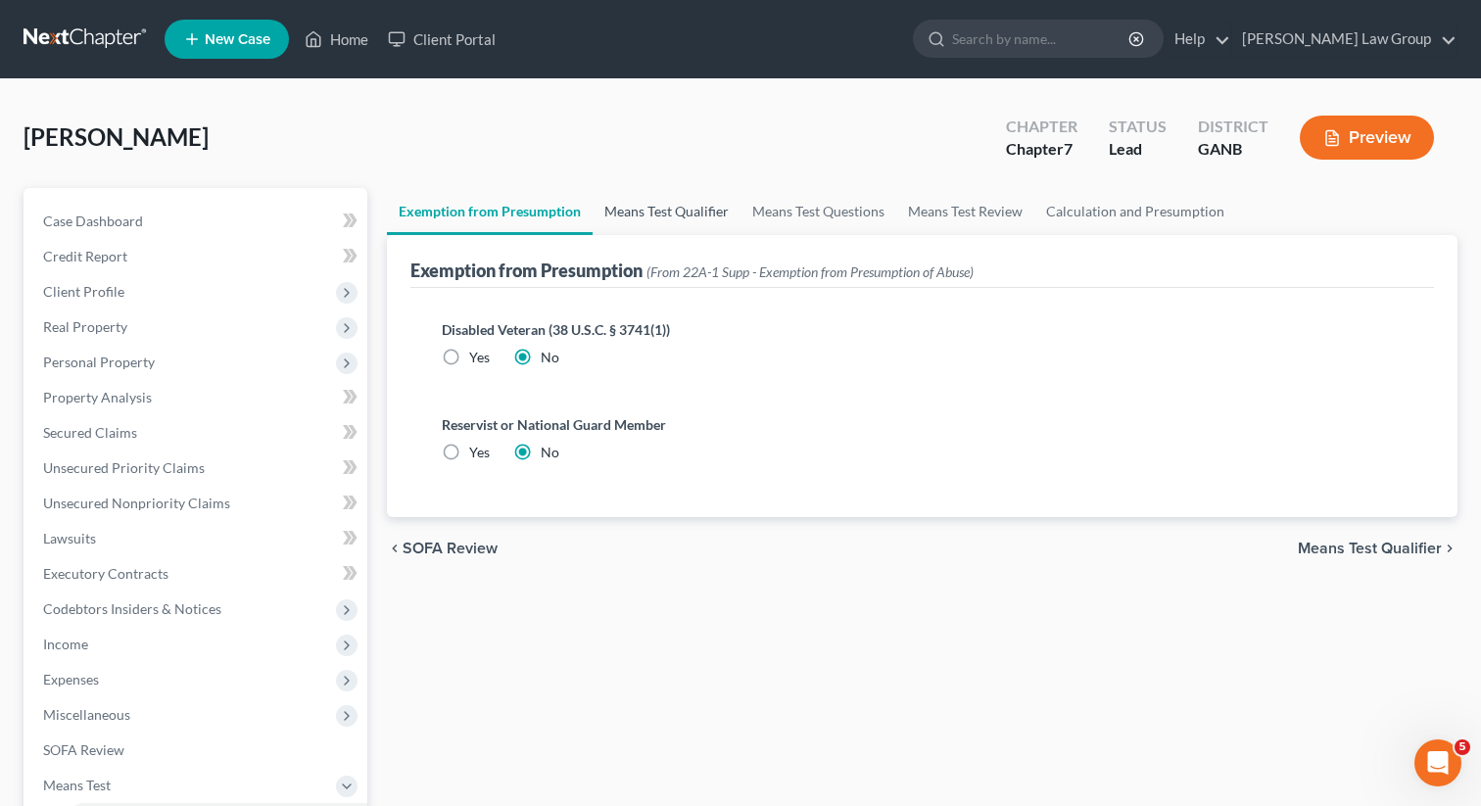
click at [633, 225] on link "Means Test Qualifier" at bounding box center [667, 211] width 148 height 47
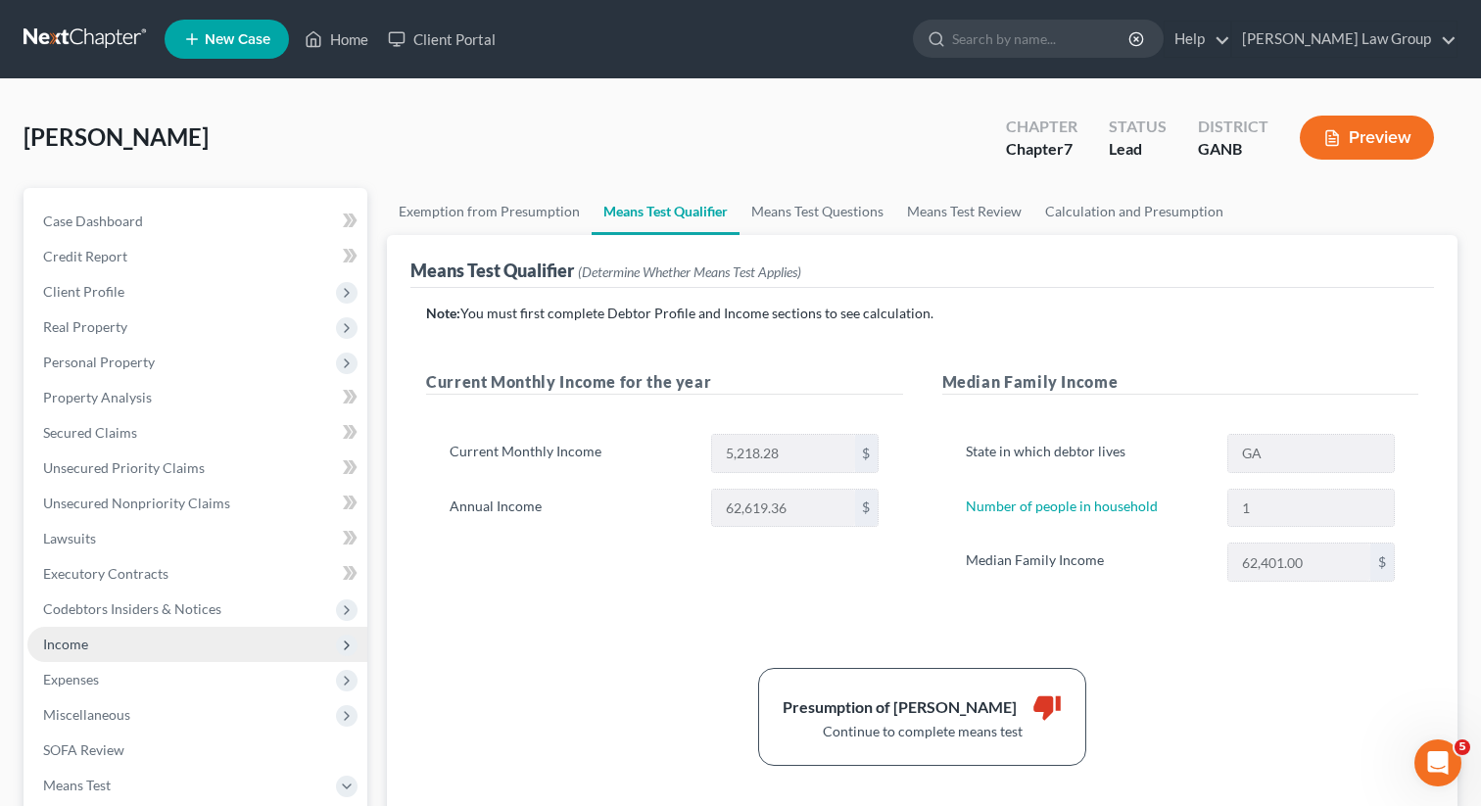
click at [164, 637] on span "Income" at bounding box center [197, 644] width 340 height 35
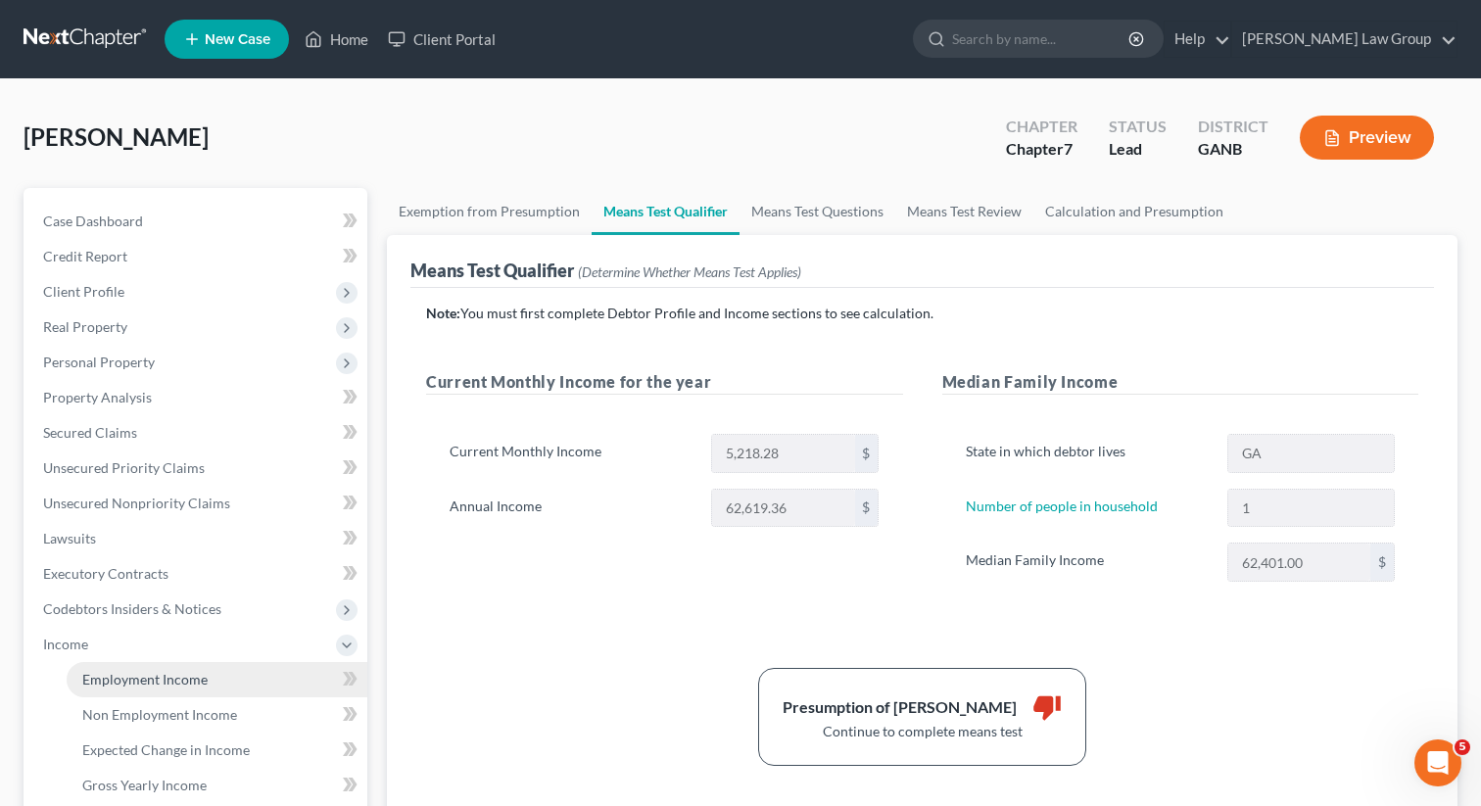
click at [143, 667] on link "Employment Income" at bounding box center [217, 679] width 301 height 35
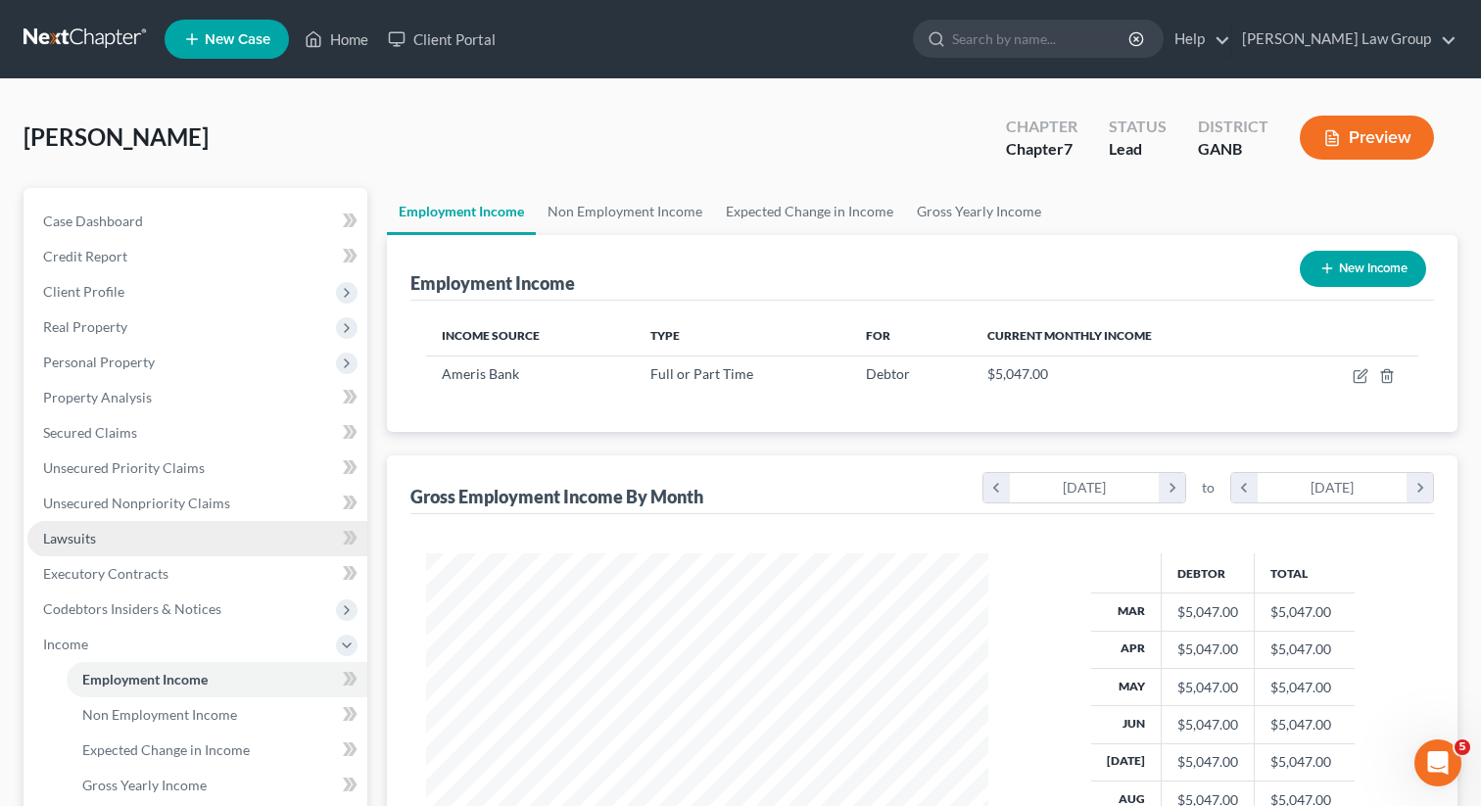
scroll to position [351, 601]
click at [641, 212] on link "Non Employment Income" at bounding box center [625, 211] width 178 height 47
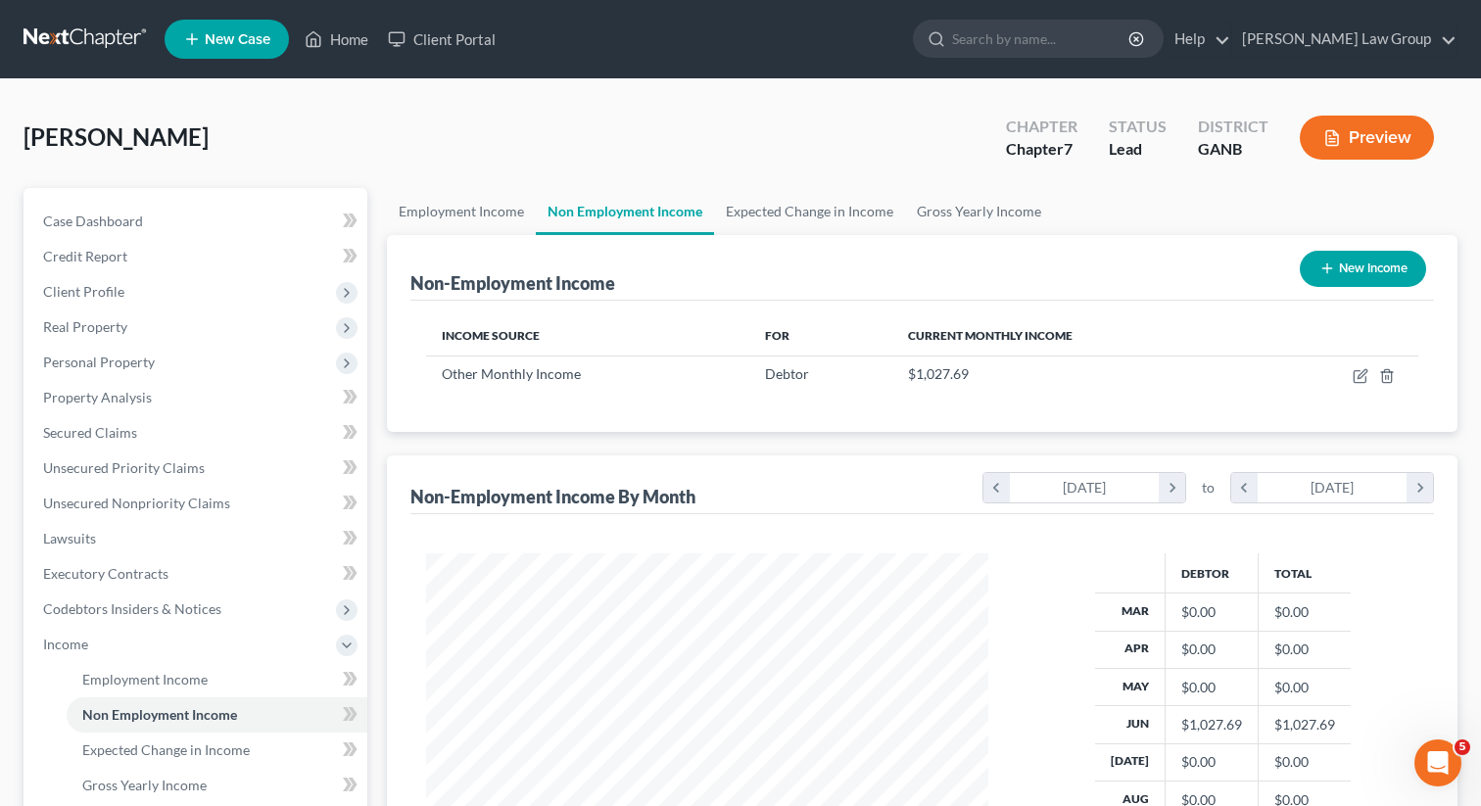
scroll to position [351, 601]
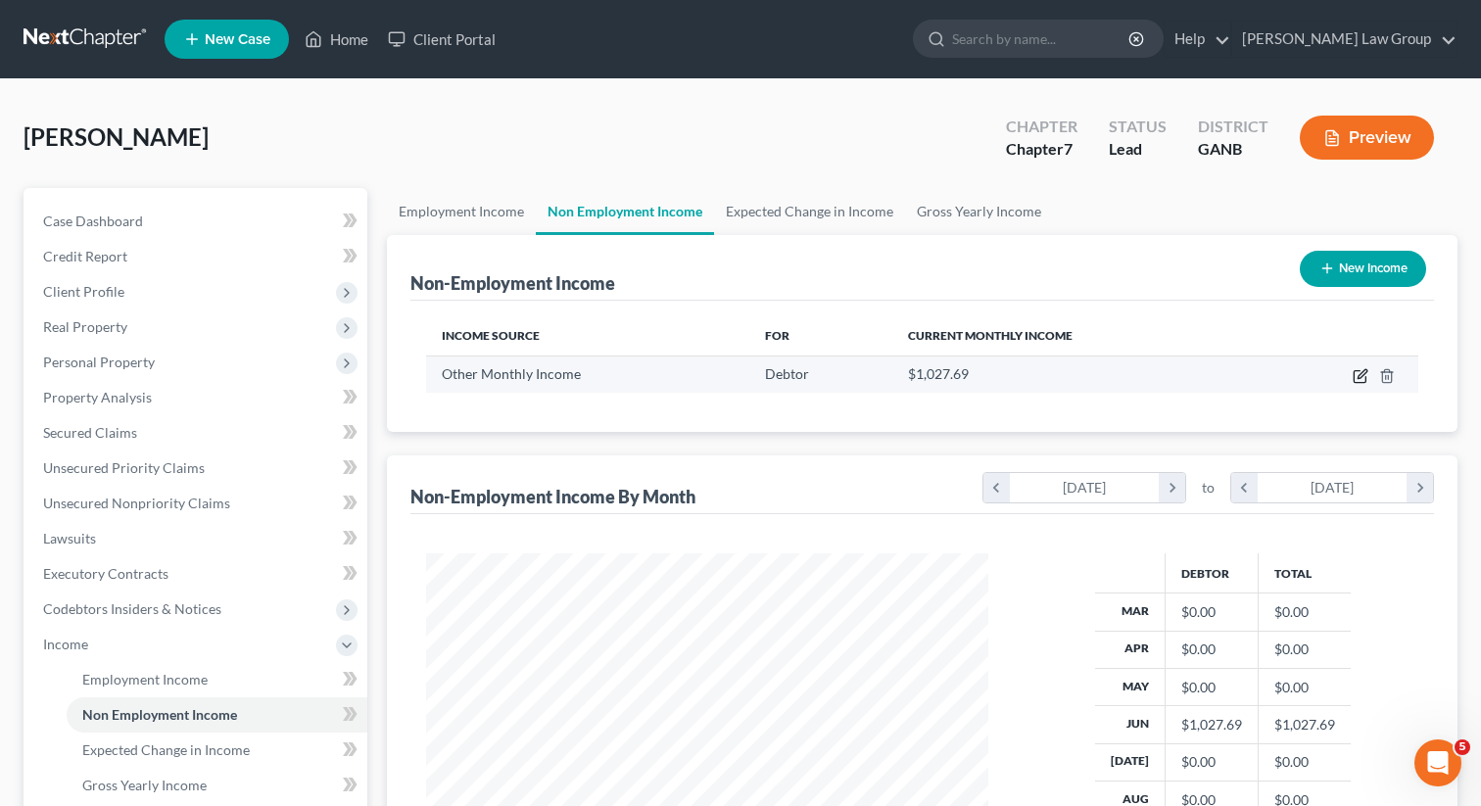
click at [1367, 373] on icon "button" at bounding box center [1361, 376] width 16 height 16
select select "13"
select select "0"
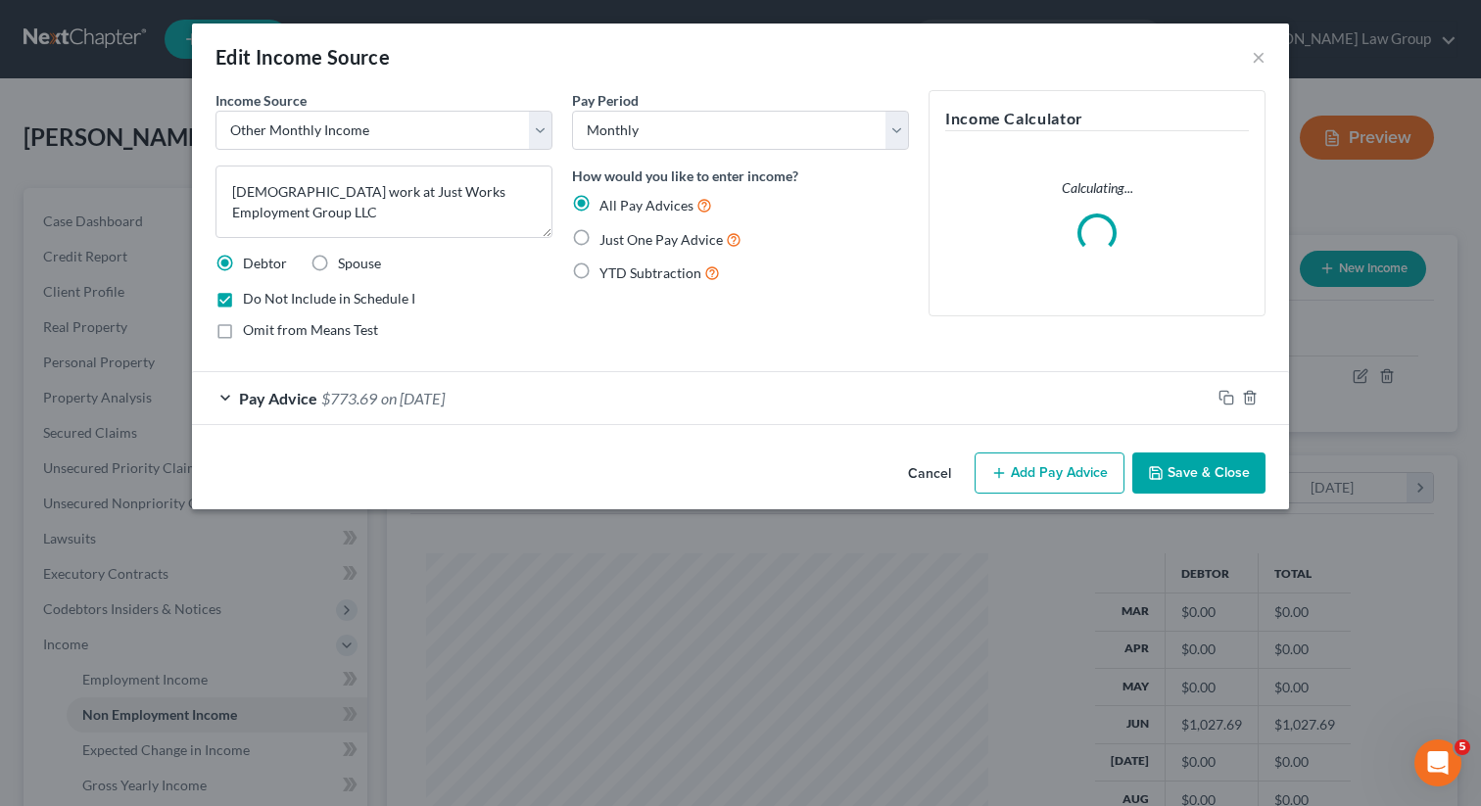
click at [410, 390] on span "on [DATE]" at bounding box center [413, 398] width 64 height 19
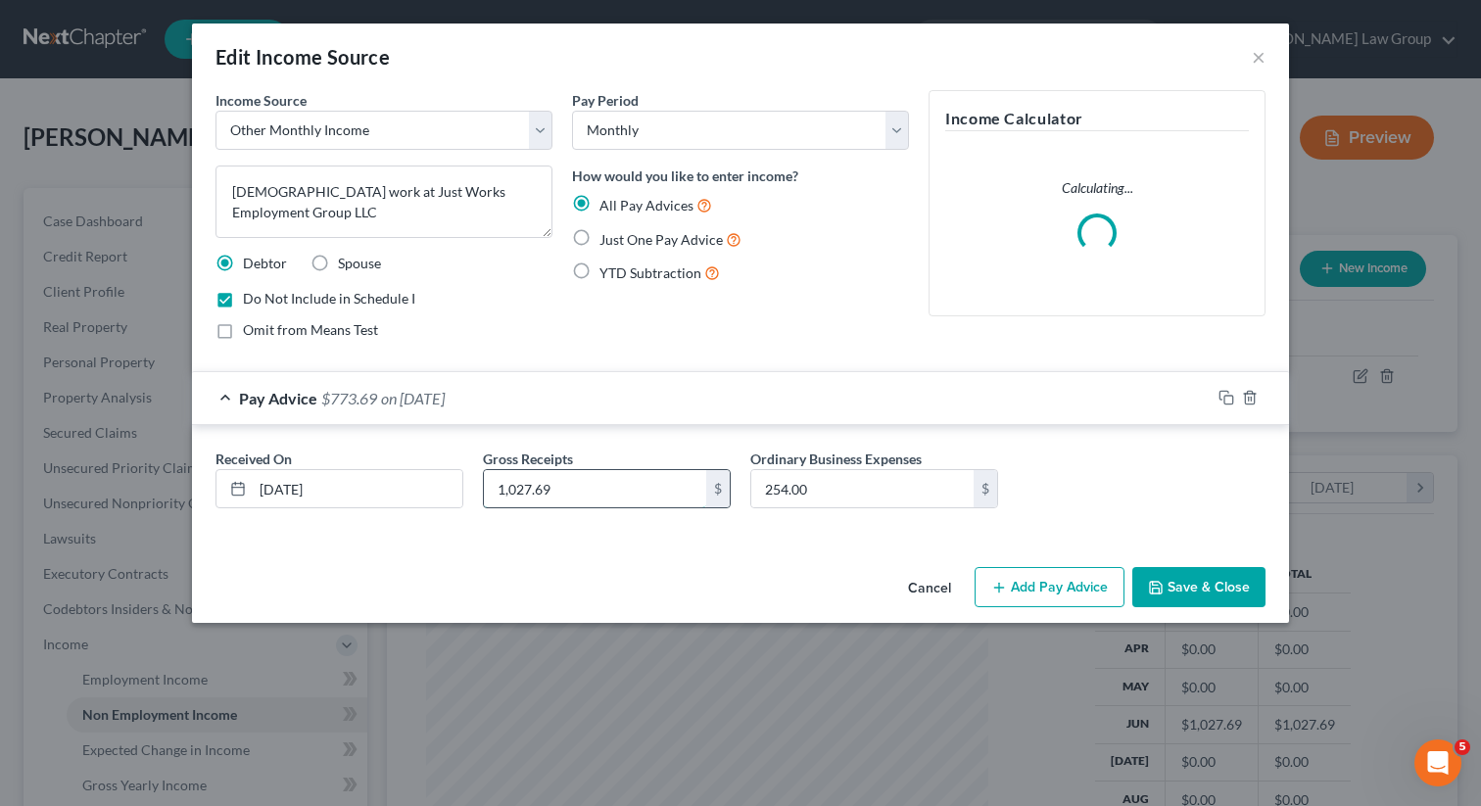
click at [548, 488] on input "1,027.69" at bounding box center [595, 488] width 222 height 37
click at [509, 486] on input "1,027.69" at bounding box center [595, 488] width 222 height 37
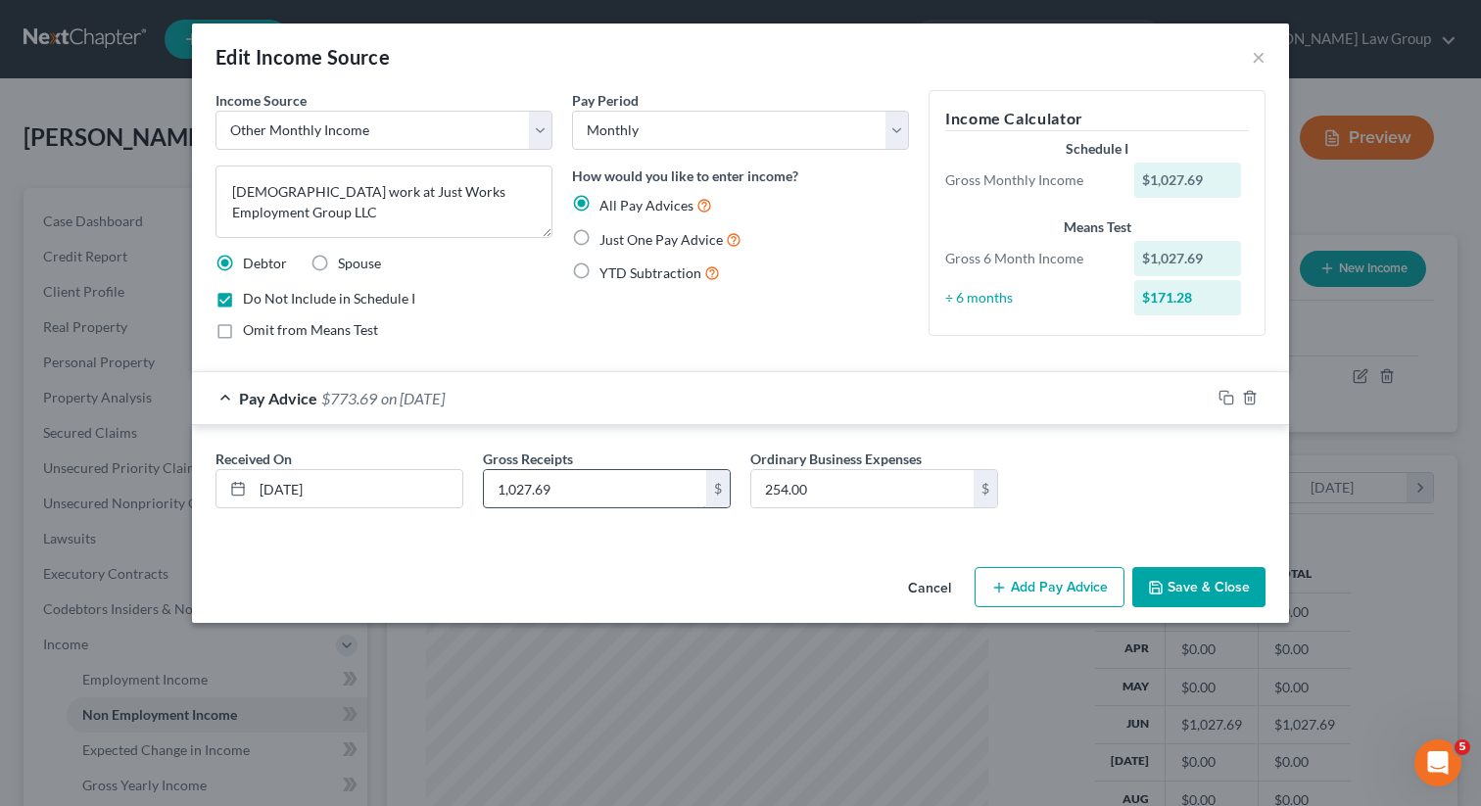
drag, startPoint x: 515, startPoint y: 488, endPoint x: 487, endPoint y: 485, distance: 28.6
click at [487, 485] on input "1,027.69" at bounding box center [595, 488] width 222 height 37
type input "827.69"
click at [828, 493] on input "254.00" at bounding box center [862, 488] width 222 height 37
click at [1172, 598] on button "Save & Close" at bounding box center [1198, 587] width 133 height 41
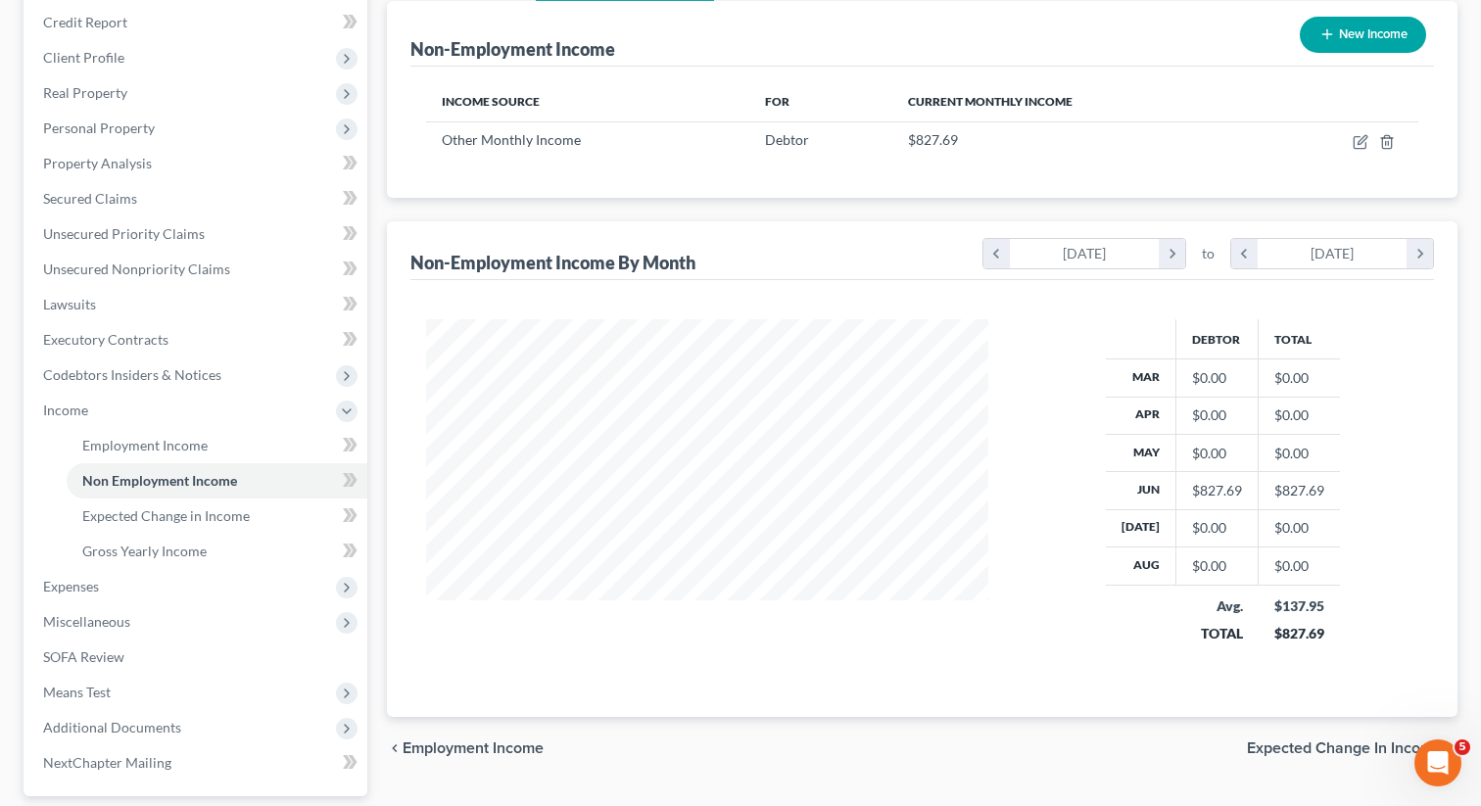
scroll to position [409, 0]
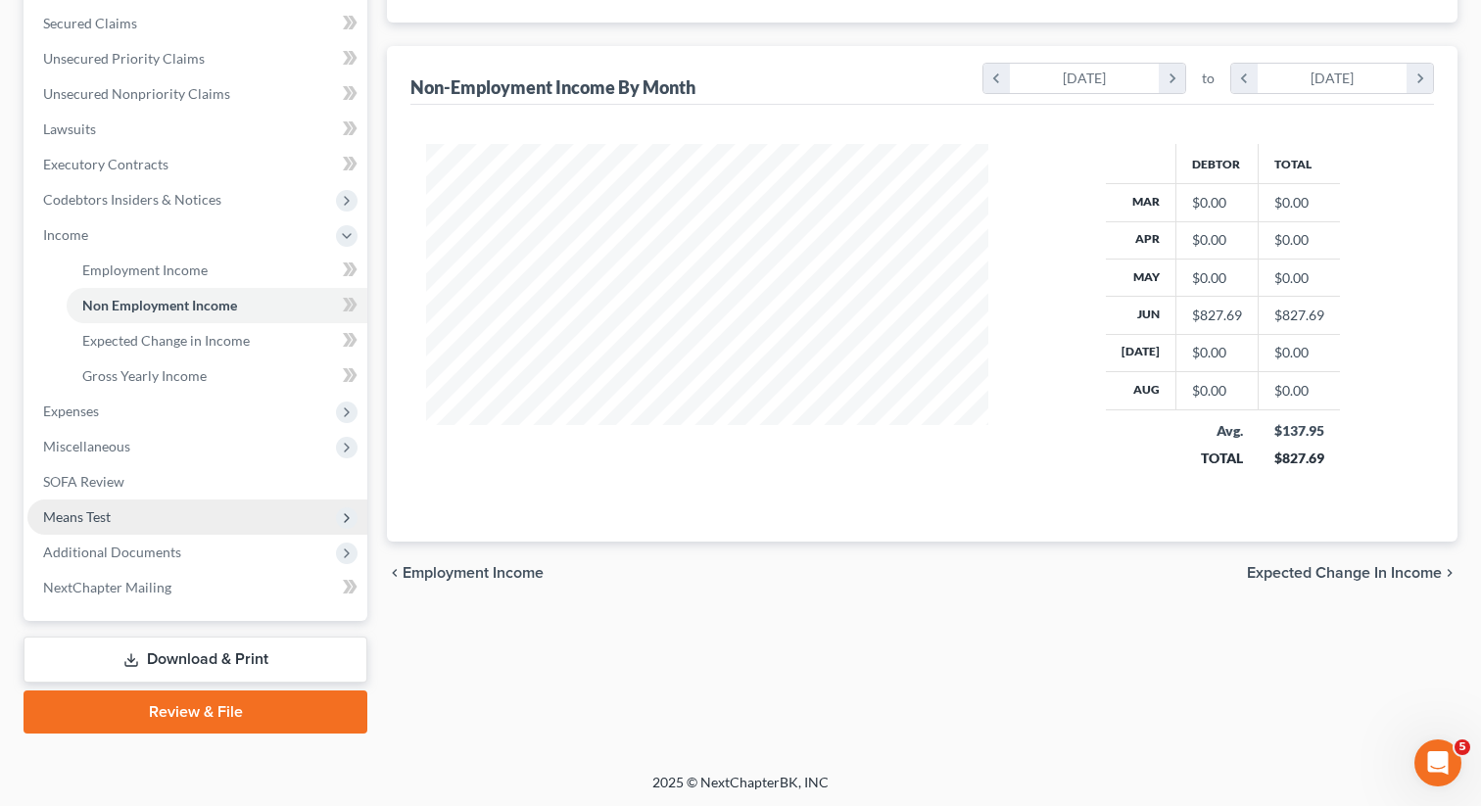
click at [95, 520] on span "Means Test" at bounding box center [77, 516] width 68 height 17
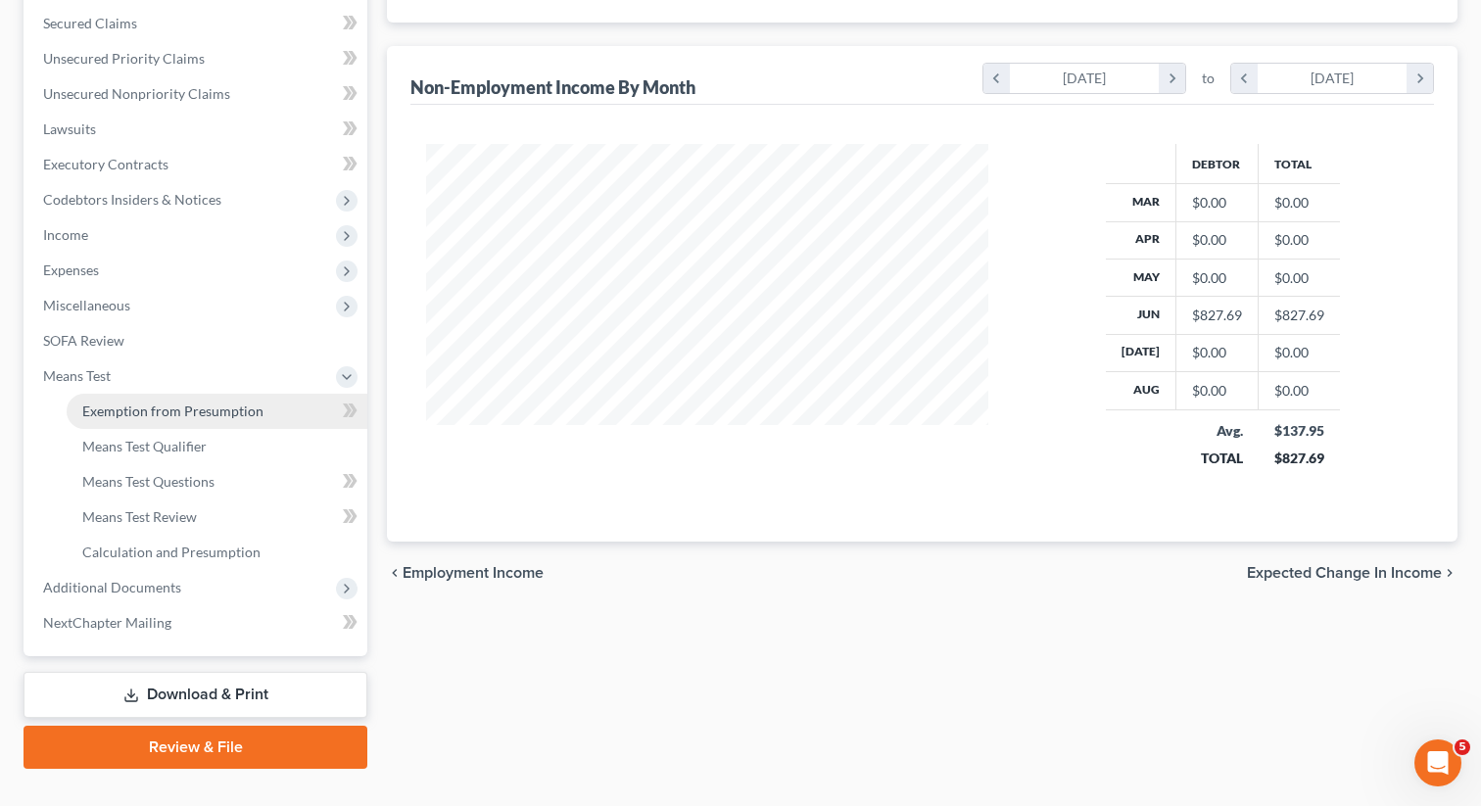
click at [159, 417] on span "Exemption from Presumption" at bounding box center [172, 411] width 181 height 17
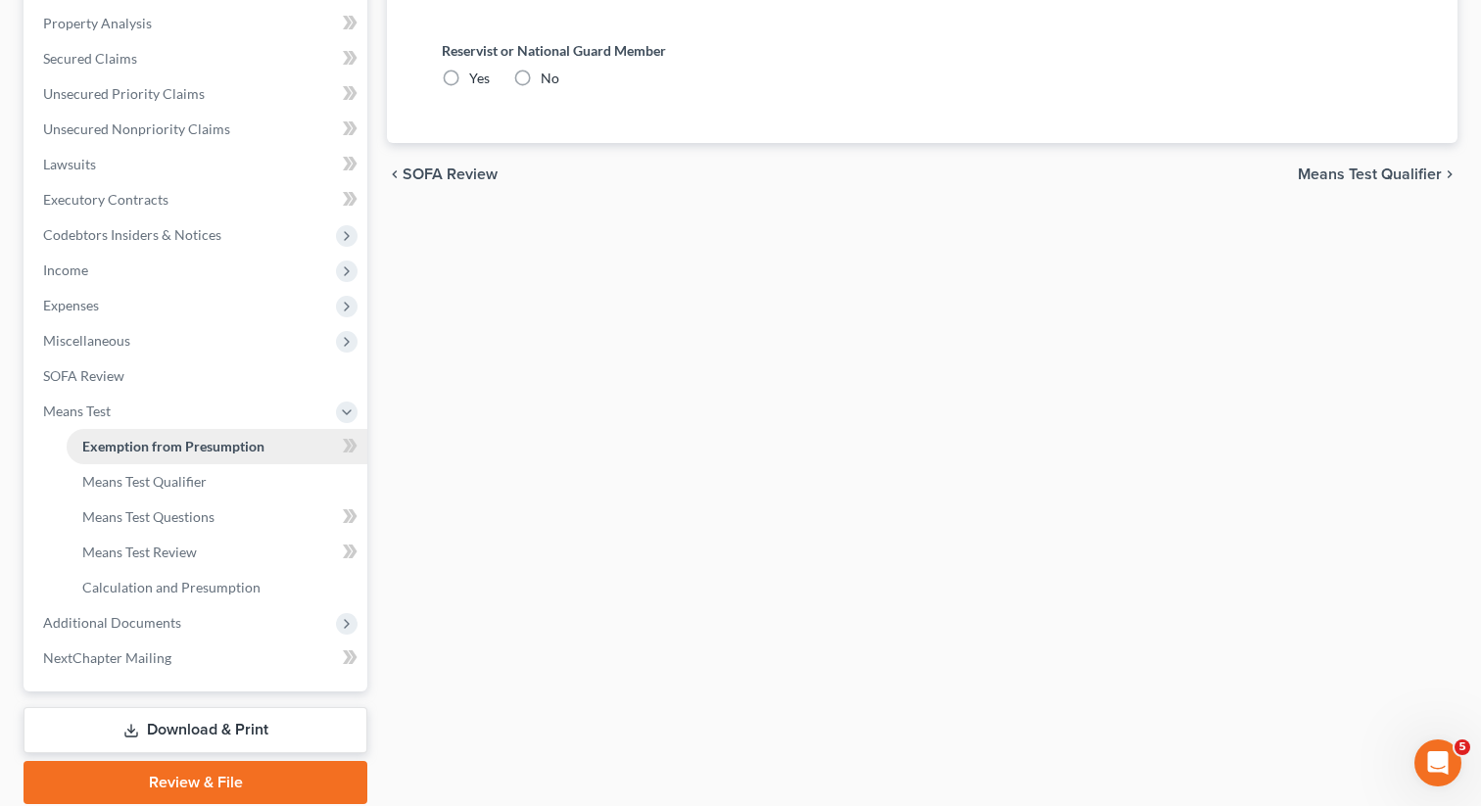
radio input "true"
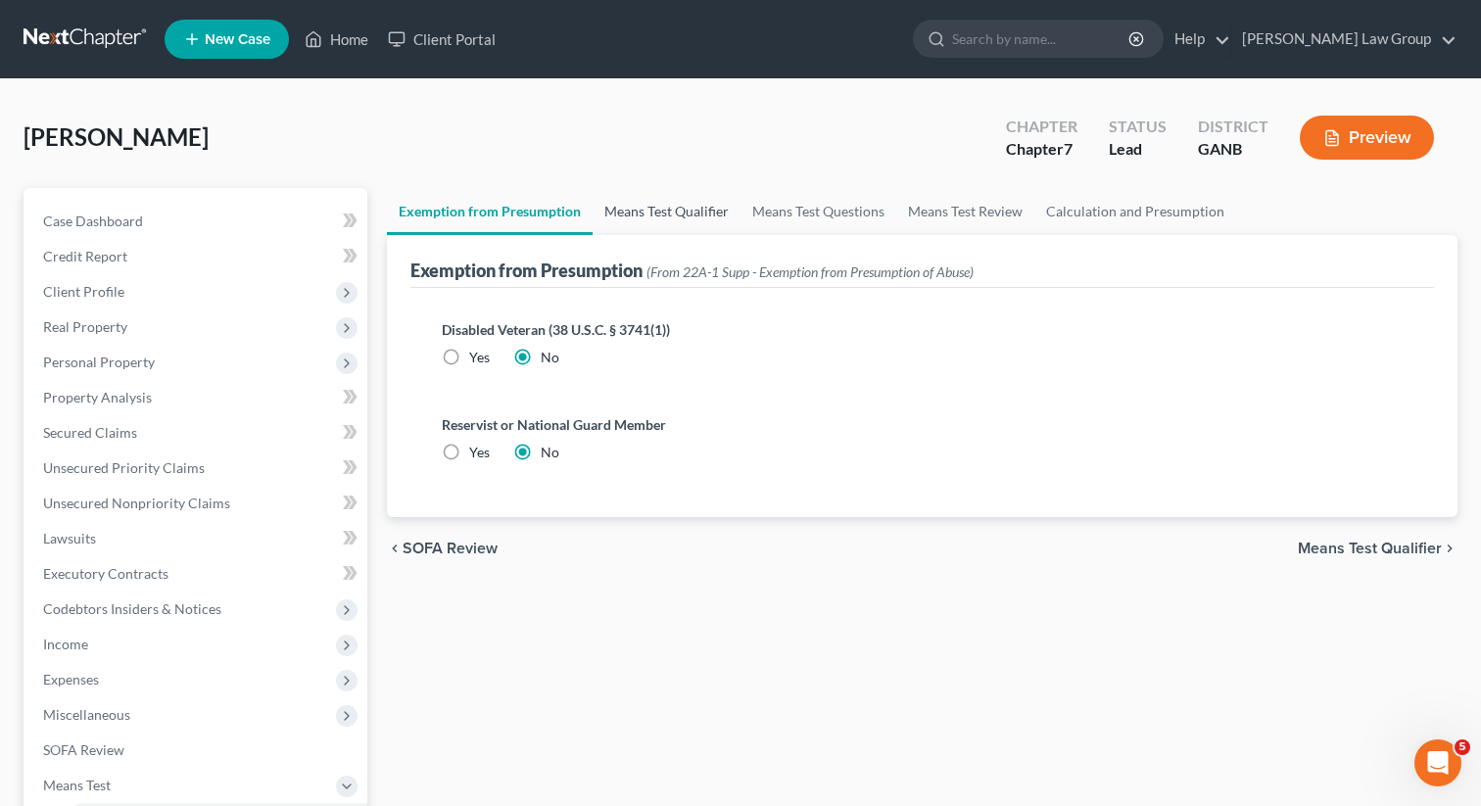
click at [634, 210] on link "Means Test Qualifier" at bounding box center [667, 211] width 148 height 47
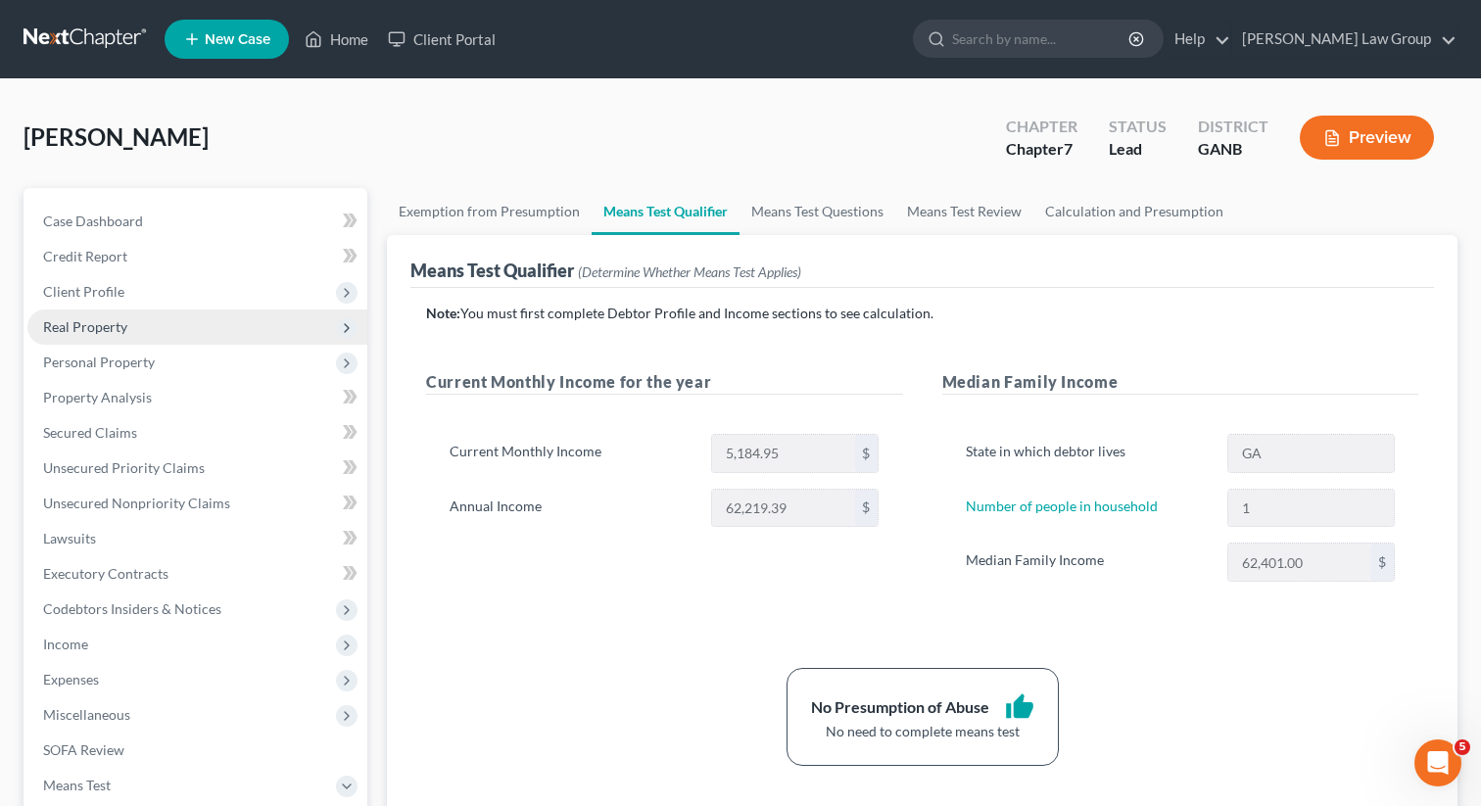
scroll to position [445, 0]
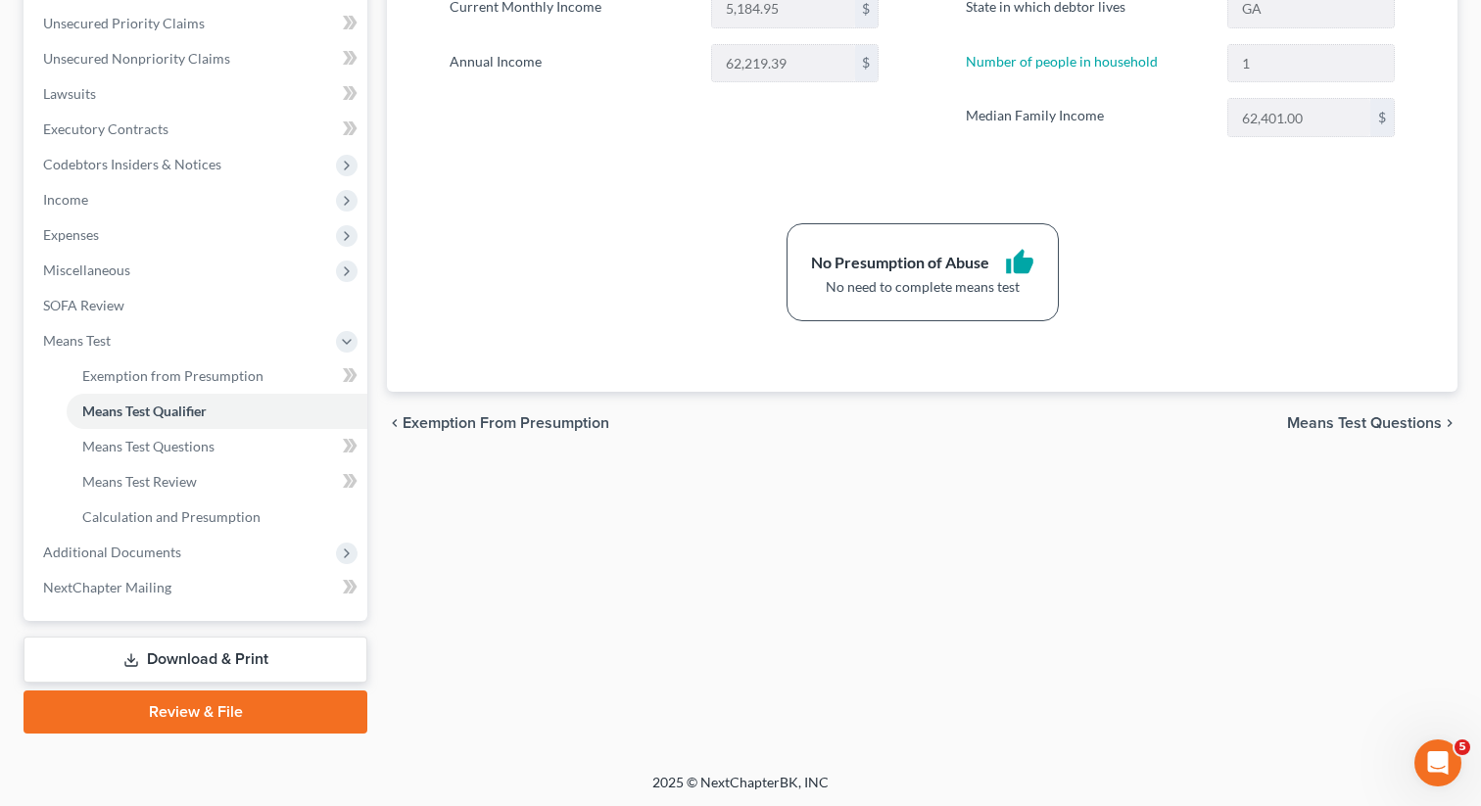
click at [241, 665] on link "Download & Print" at bounding box center [196, 660] width 344 height 46
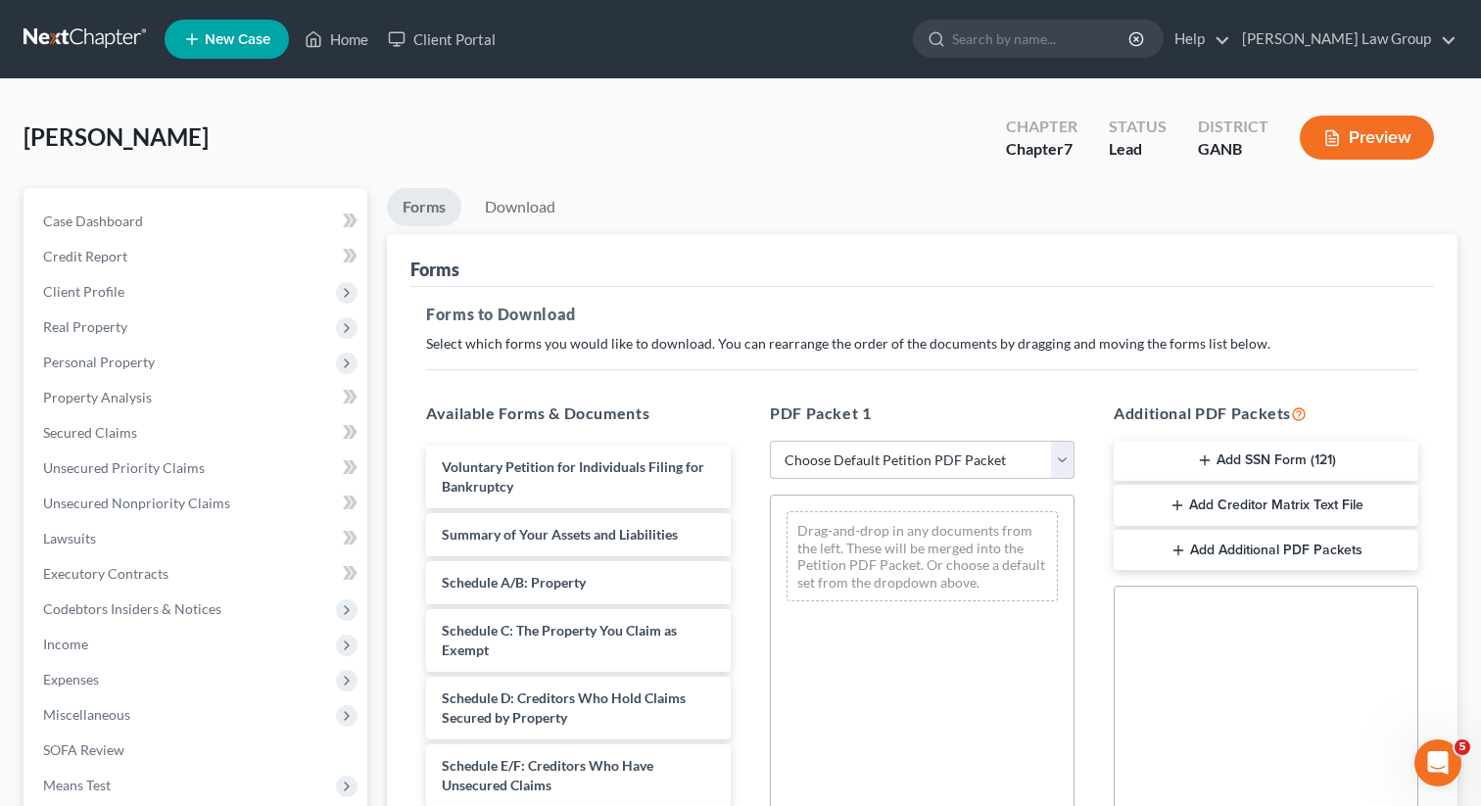
click at [835, 454] on select "Choose Default Petition PDF Packet Complete Bankruptcy Petition (all forms and …" at bounding box center [922, 460] width 305 height 39
select select "0"
click at [770, 441] on select "Choose Default Petition PDF Packet Complete Bankruptcy Petition (all forms and …" at bounding box center [922, 460] width 305 height 39
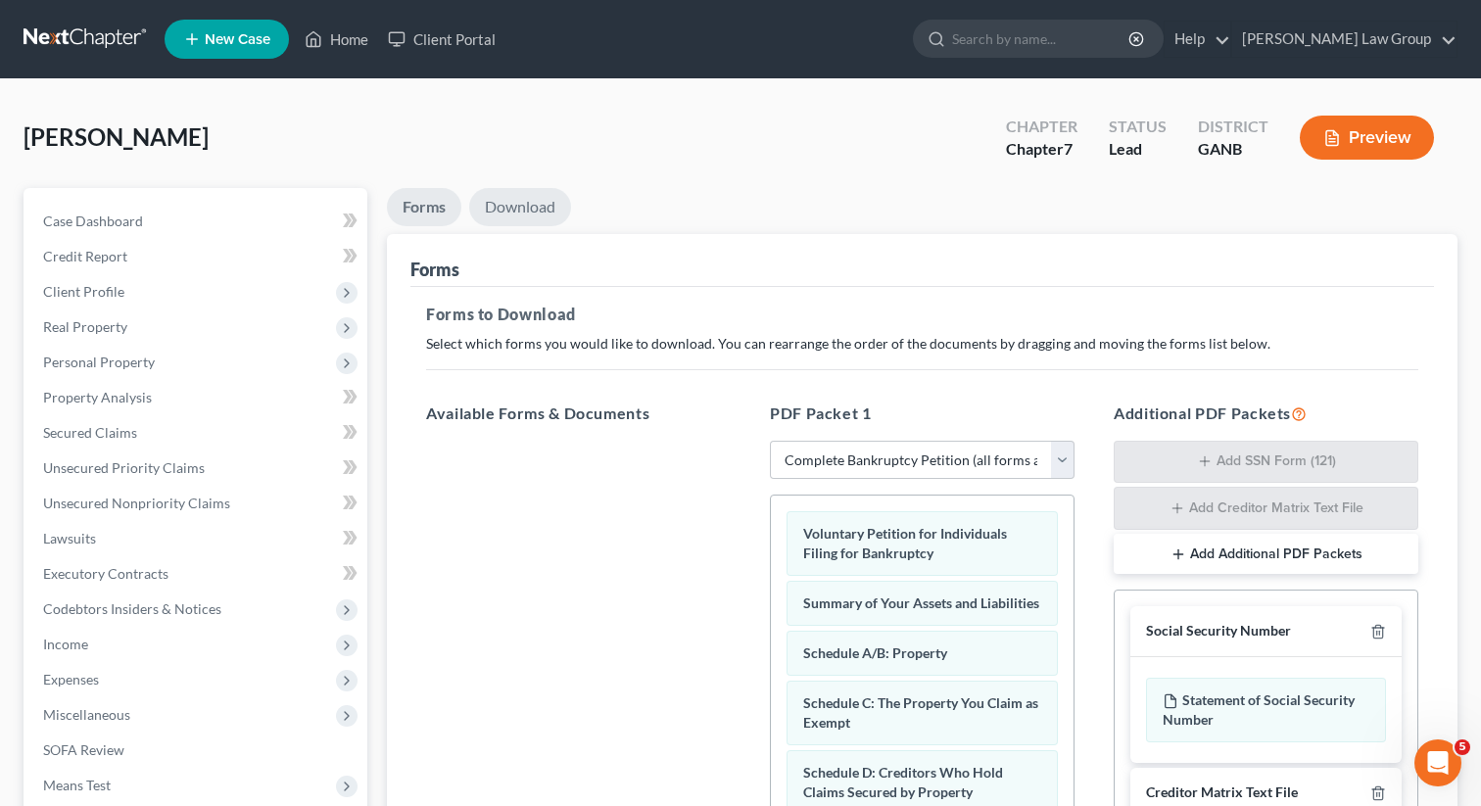
click at [536, 214] on link "Download" at bounding box center [520, 207] width 102 height 38
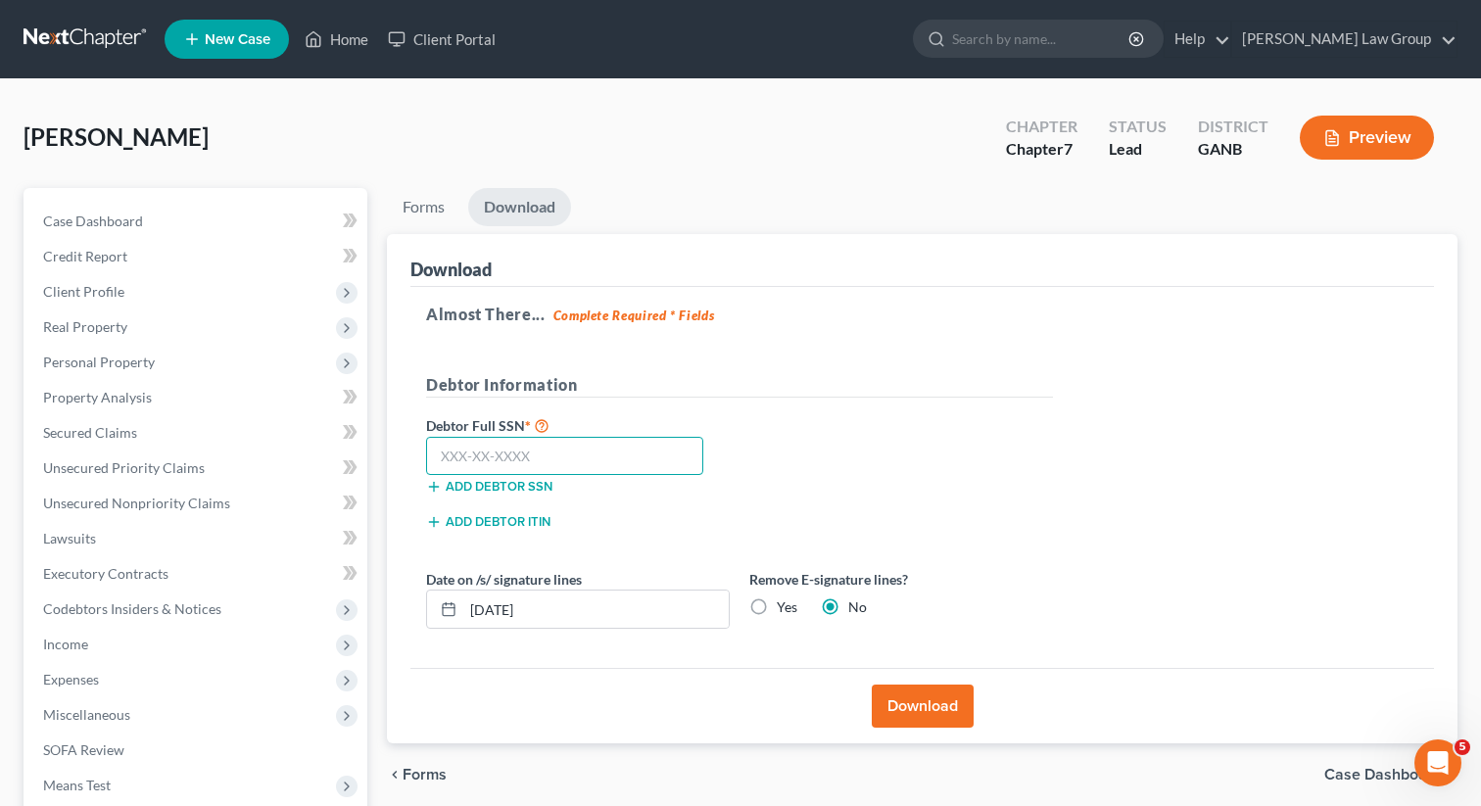
click at [553, 461] on input "text" at bounding box center [564, 456] width 277 height 39
paste input "546-33-3884"
type input "546-33-3884"
click at [916, 713] on button "Download" at bounding box center [923, 706] width 102 height 43
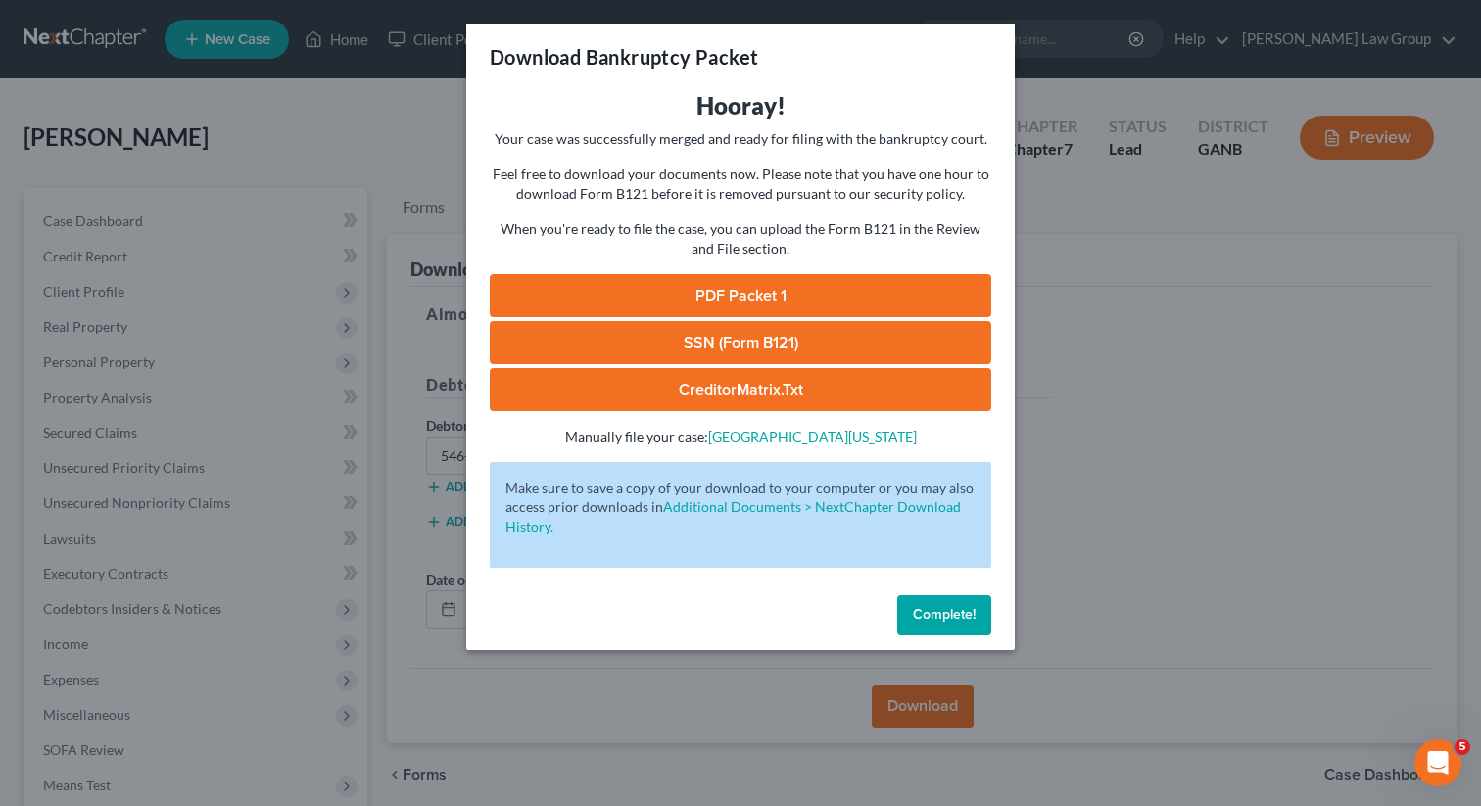
click at [655, 265] on div "Hooray! Your case was successfully merged and ready for filing with the bankrup…" at bounding box center [740, 268] width 501 height 357
click at [645, 283] on link "PDF Packet 1" at bounding box center [740, 295] width 501 height 43
click at [939, 628] on button "Complete!" at bounding box center [944, 615] width 94 height 39
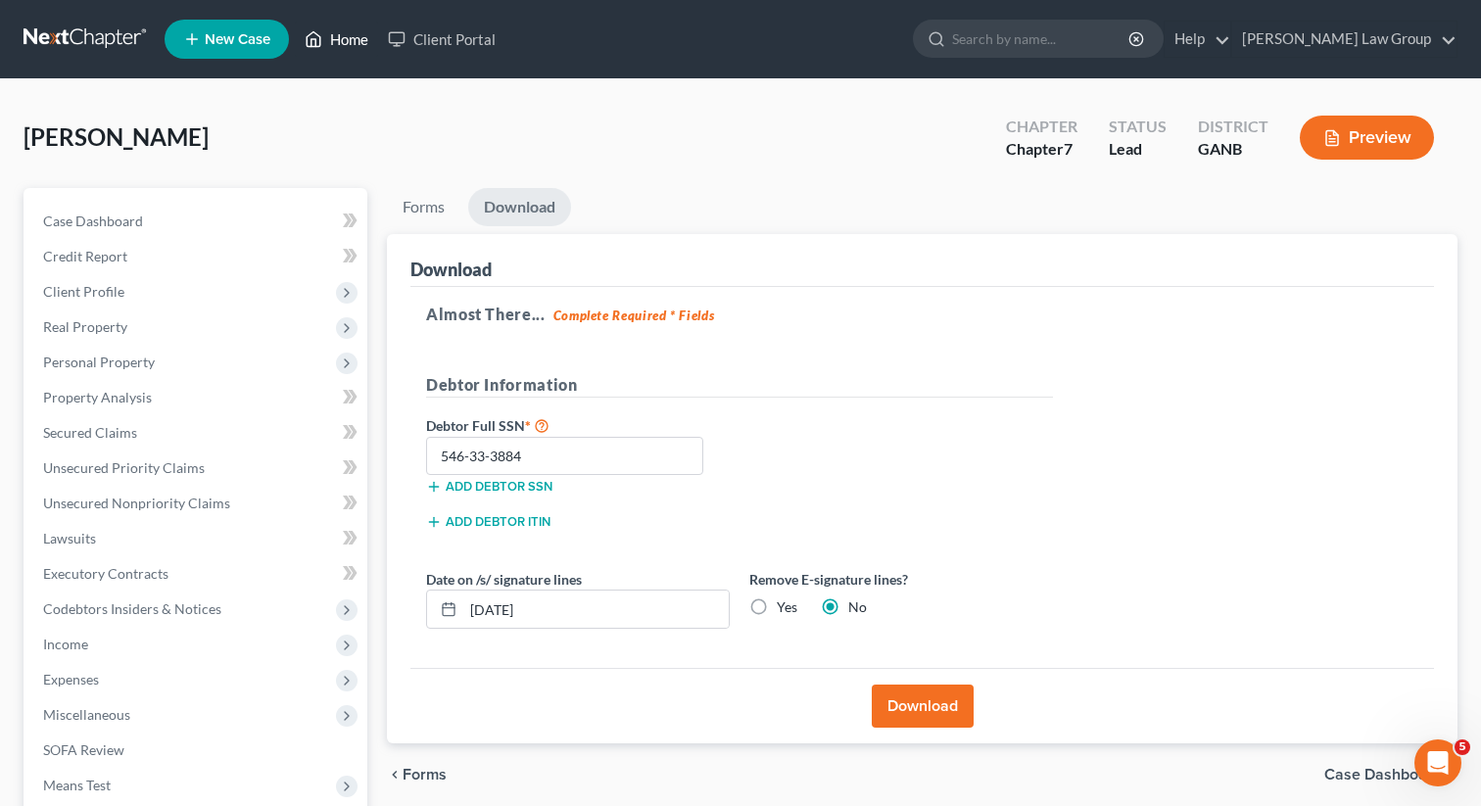
click at [341, 41] on link "Home" at bounding box center [336, 39] width 83 height 35
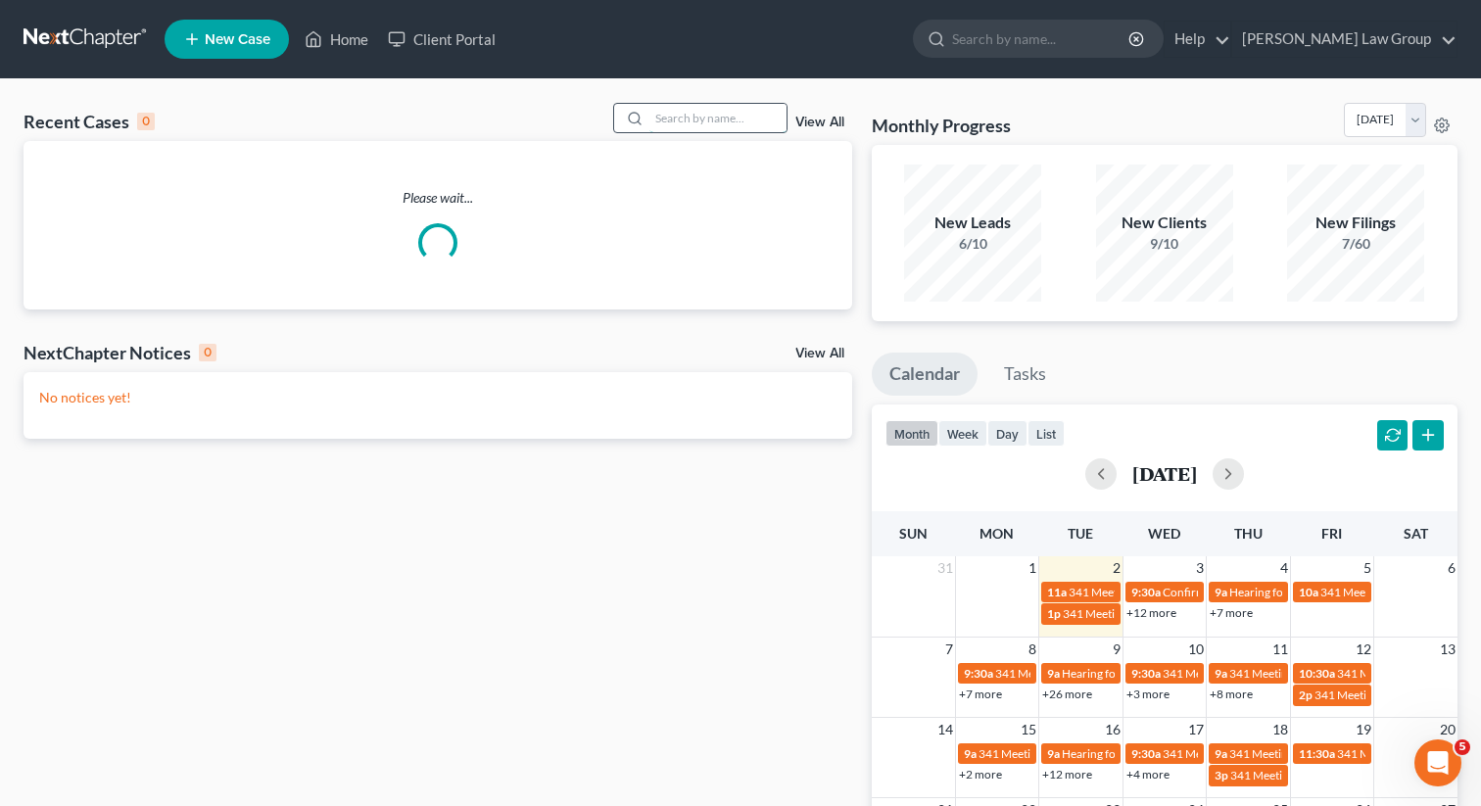
click at [703, 119] on input "search" at bounding box center [717, 118] width 137 height 28
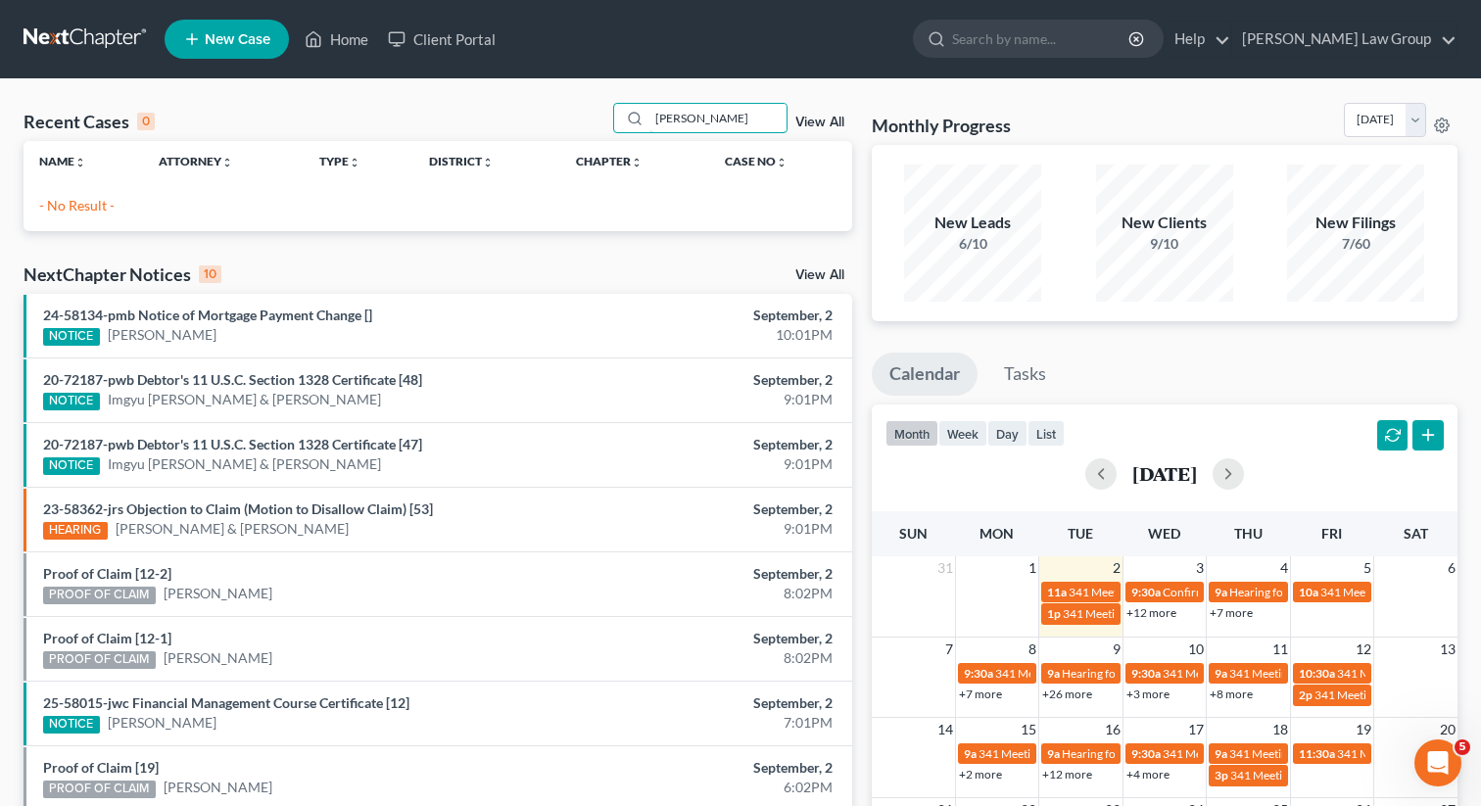
type input "[PERSON_NAME]"
click at [807, 125] on link "View All" at bounding box center [819, 123] width 49 height 14
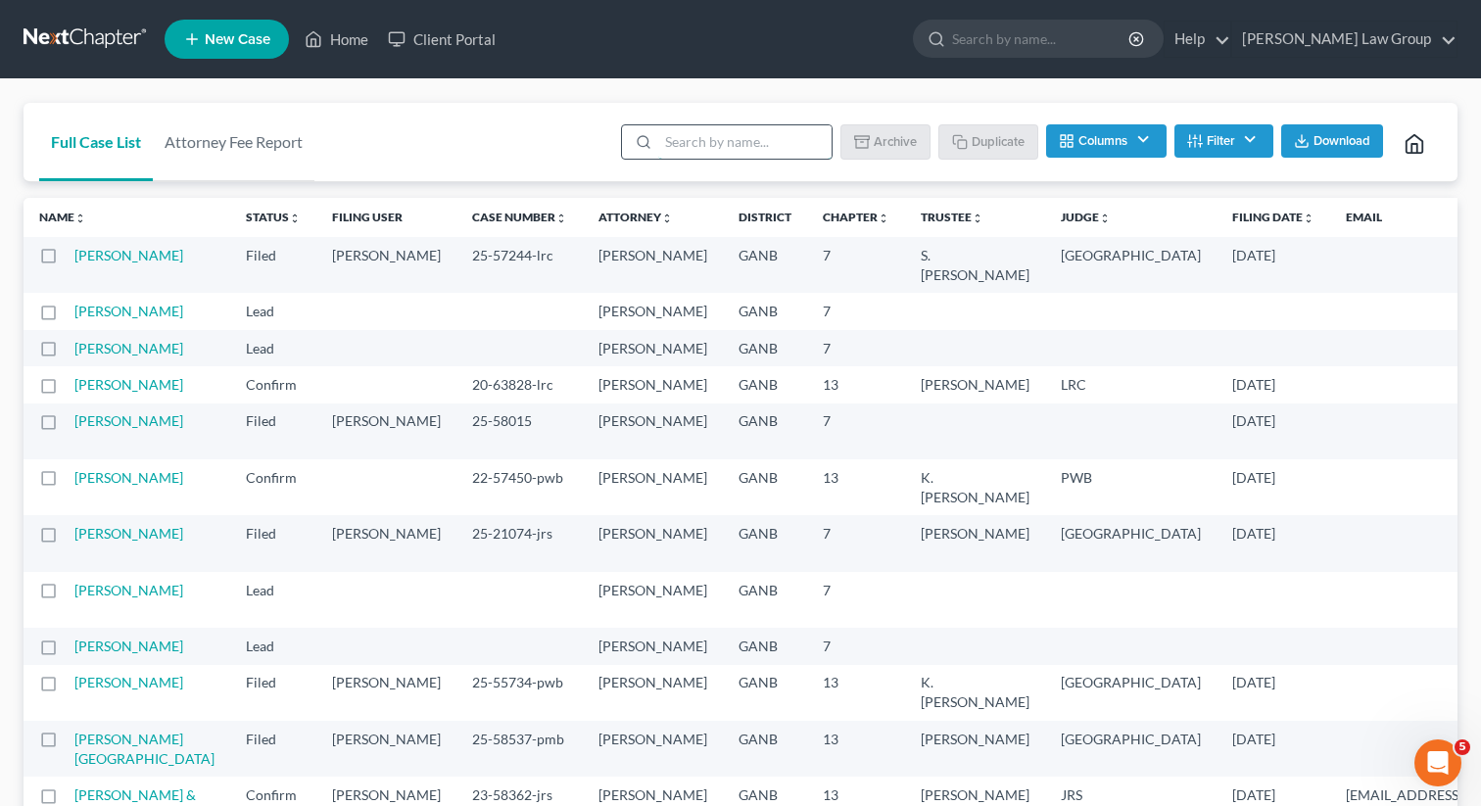
click at [744, 142] on input "search" at bounding box center [744, 141] width 173 height 33
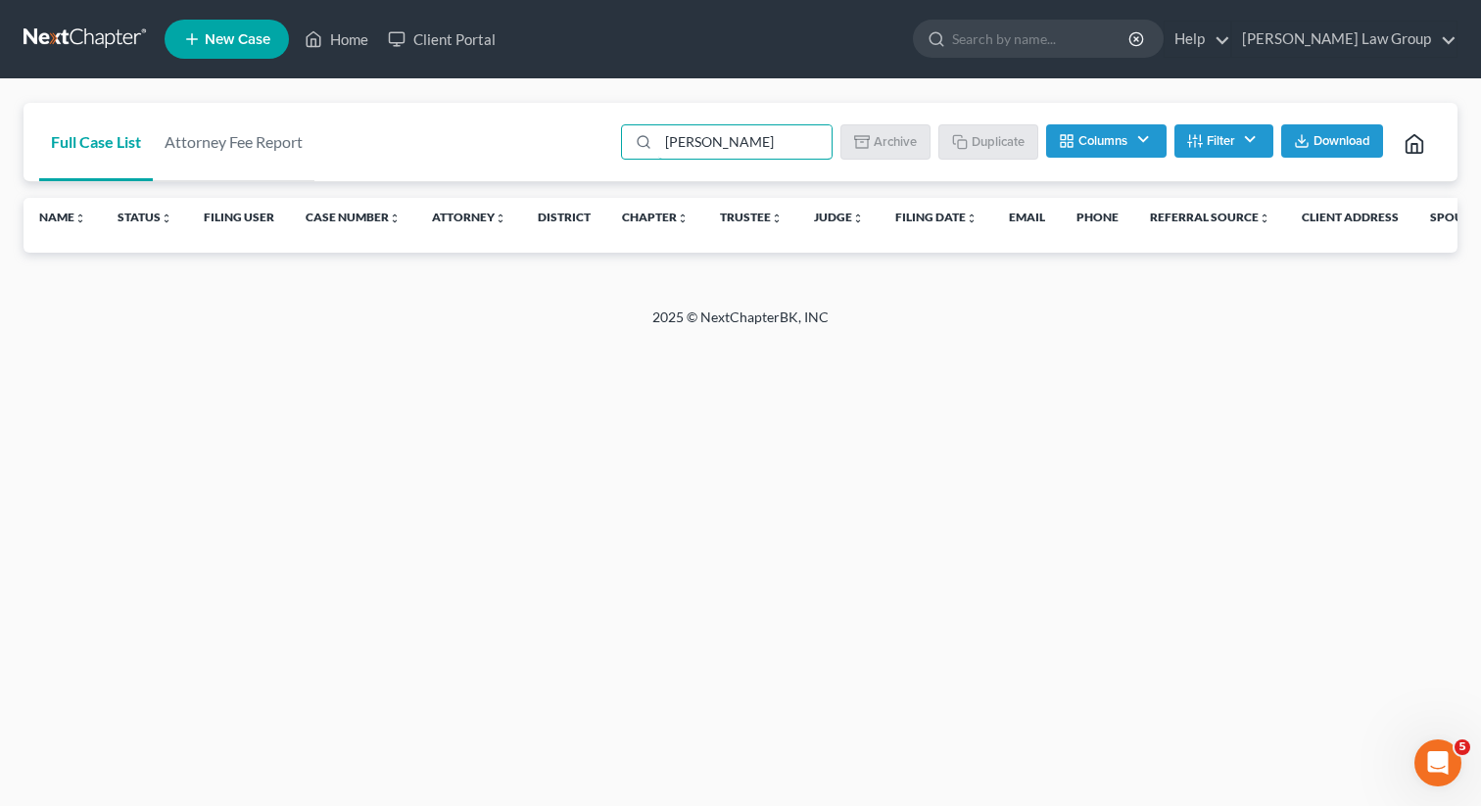
type input "[PERSON_NAME]"
click at [1221, 147] on button "Filter" at bounding box center [1223, 140] width 99 height 33
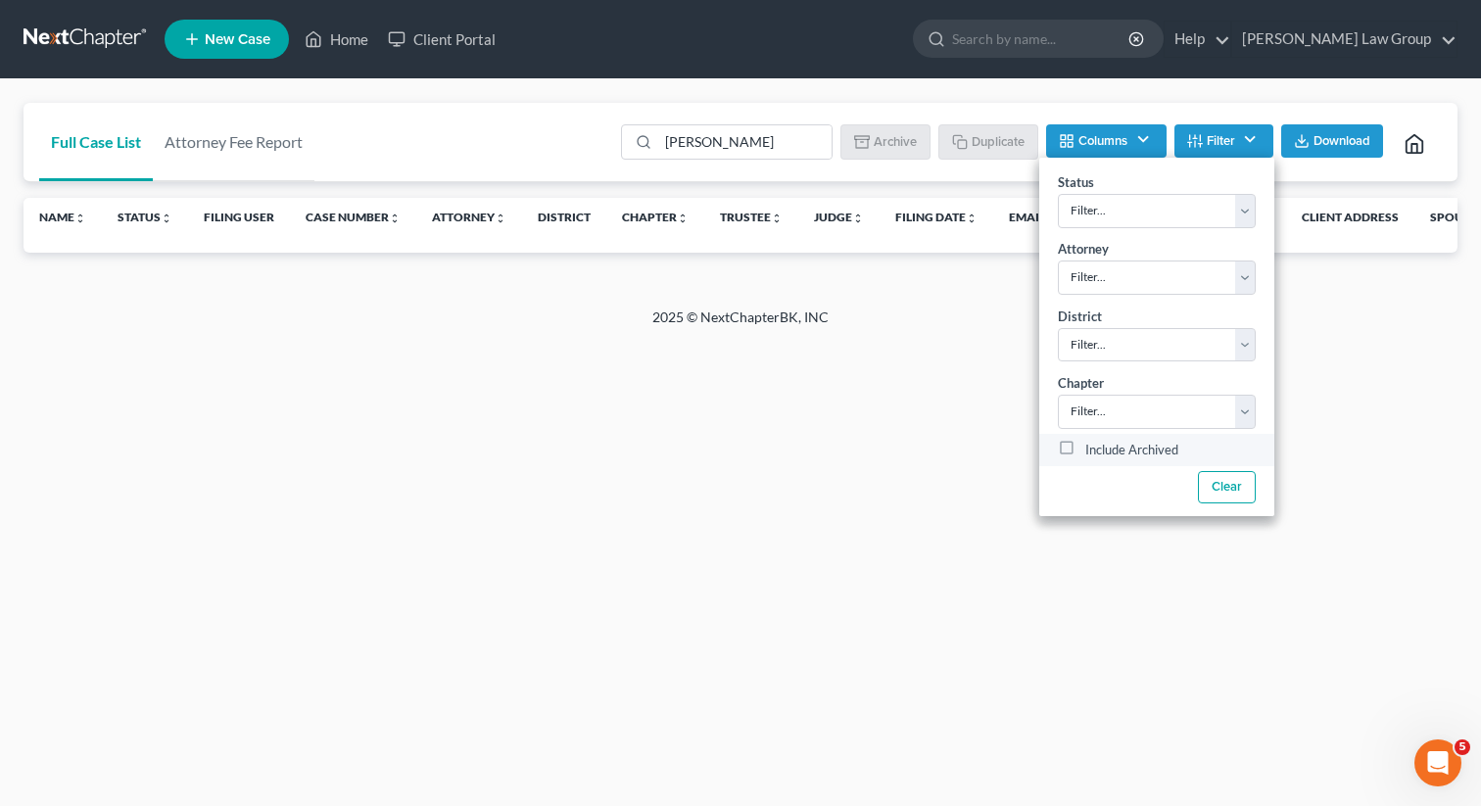
click at [1085, 442] on label "Include Archived" at bounding box center [1131, 451] width 93 height 24
click at [1093, 442] on input "Include Archived" at bounding box center [1099, 445] width 13 height 13
checkbox input "true"
click at [766, 143] on input "[PERSON_NAME]" at bounding box center [744, 141] width 173 height 33
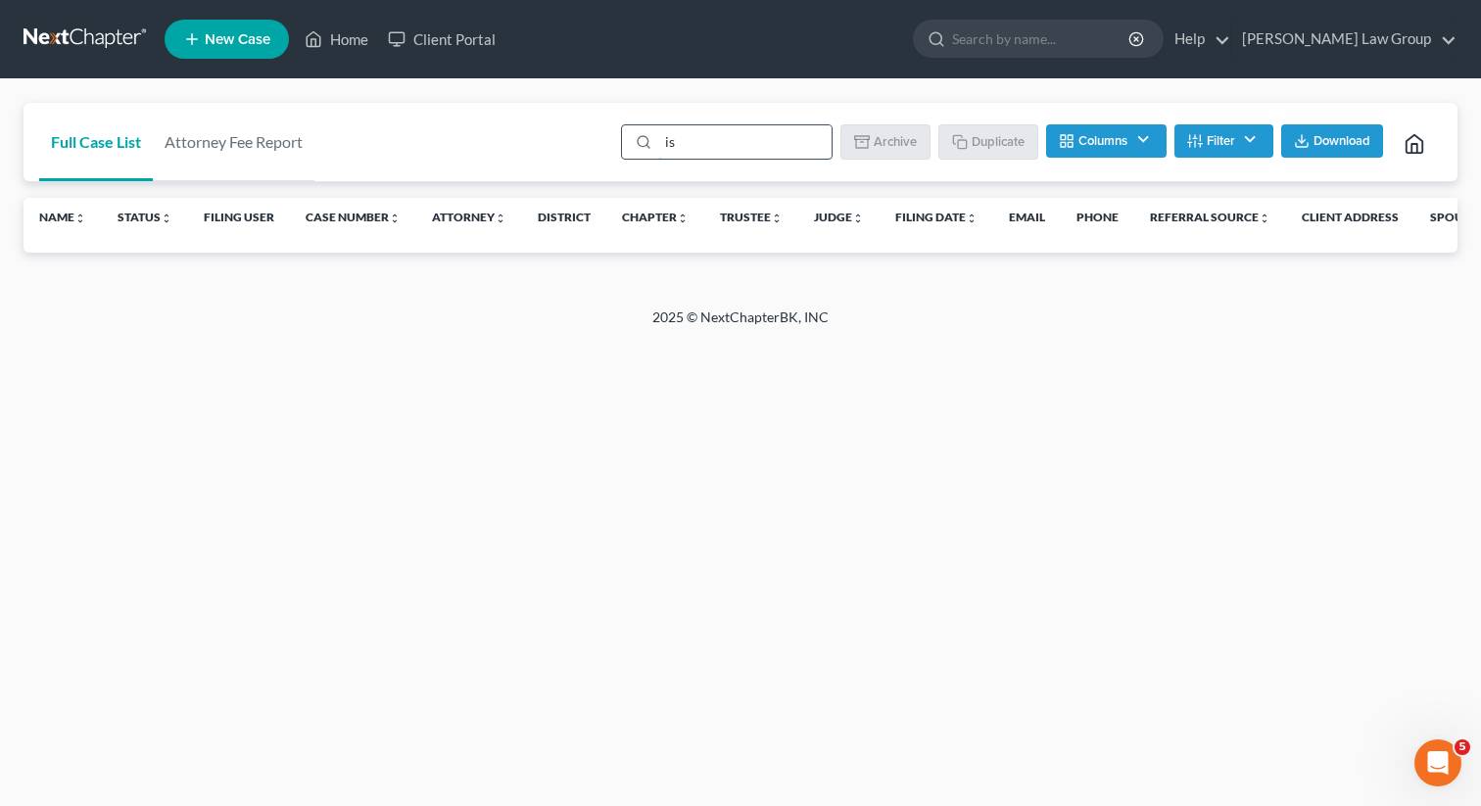
type input "i"
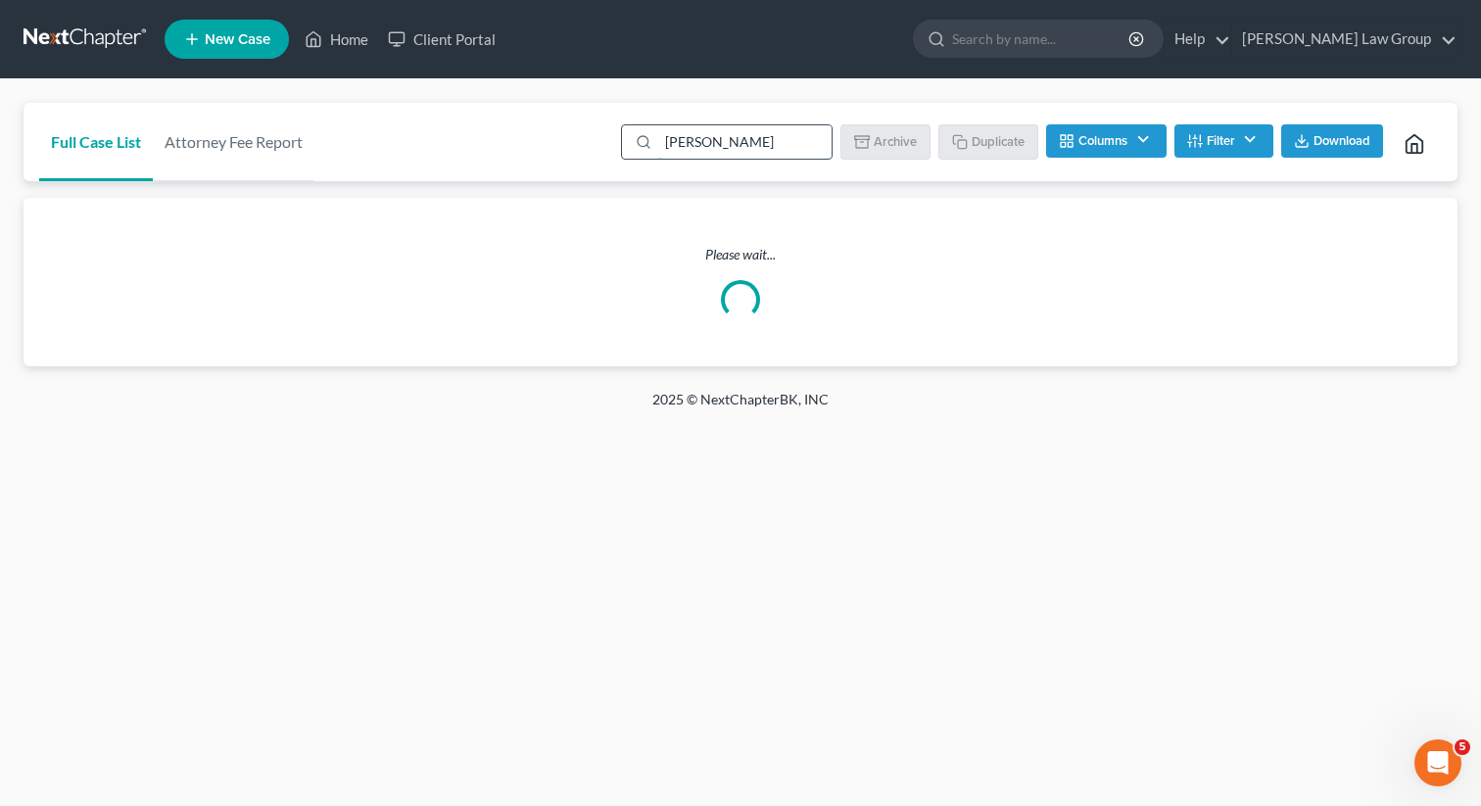
type input "[PERSON_NAME]"
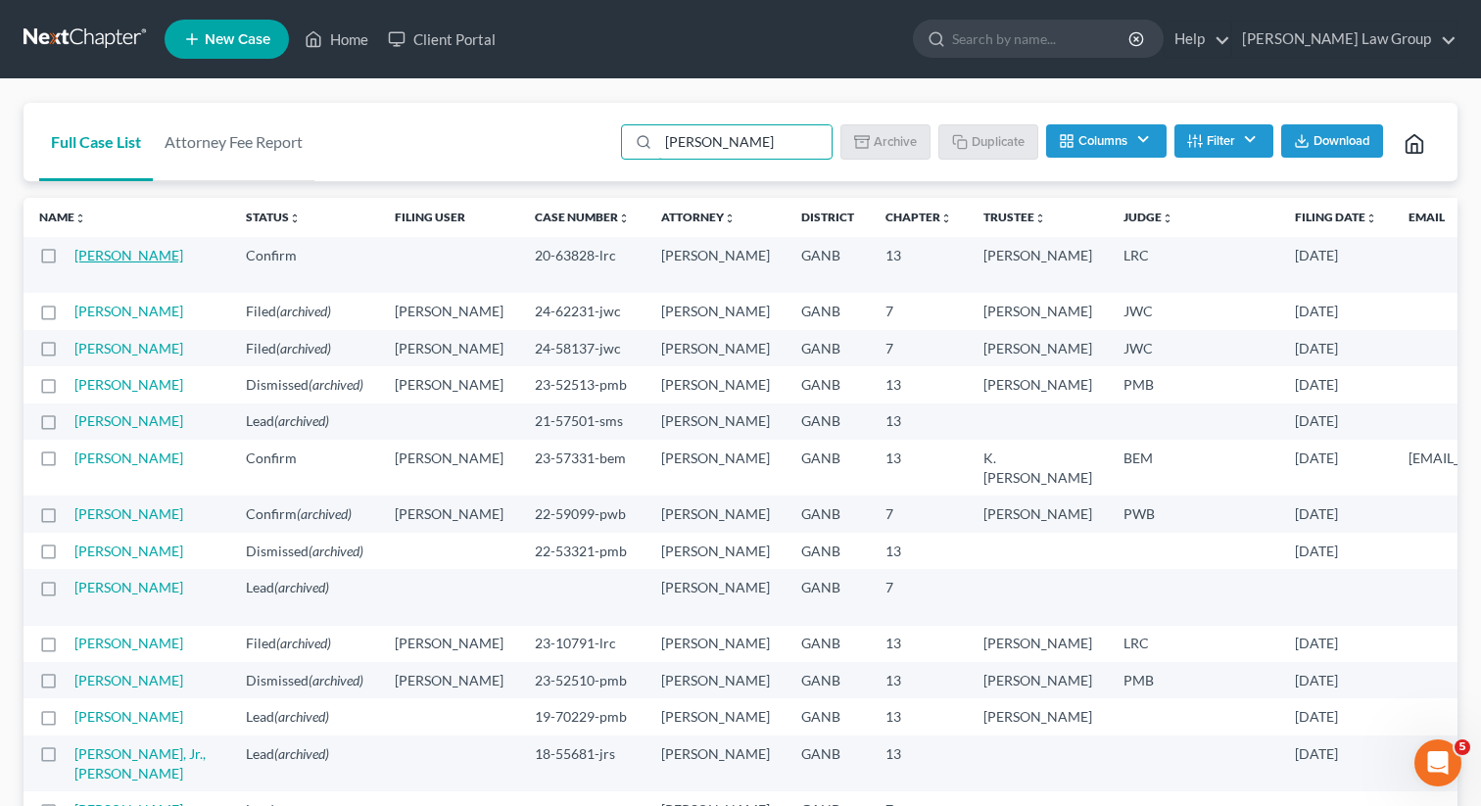
click at [93, 263] on link "[PERSON_NAME]" at bounding box center [128, 255] width 109 height 17
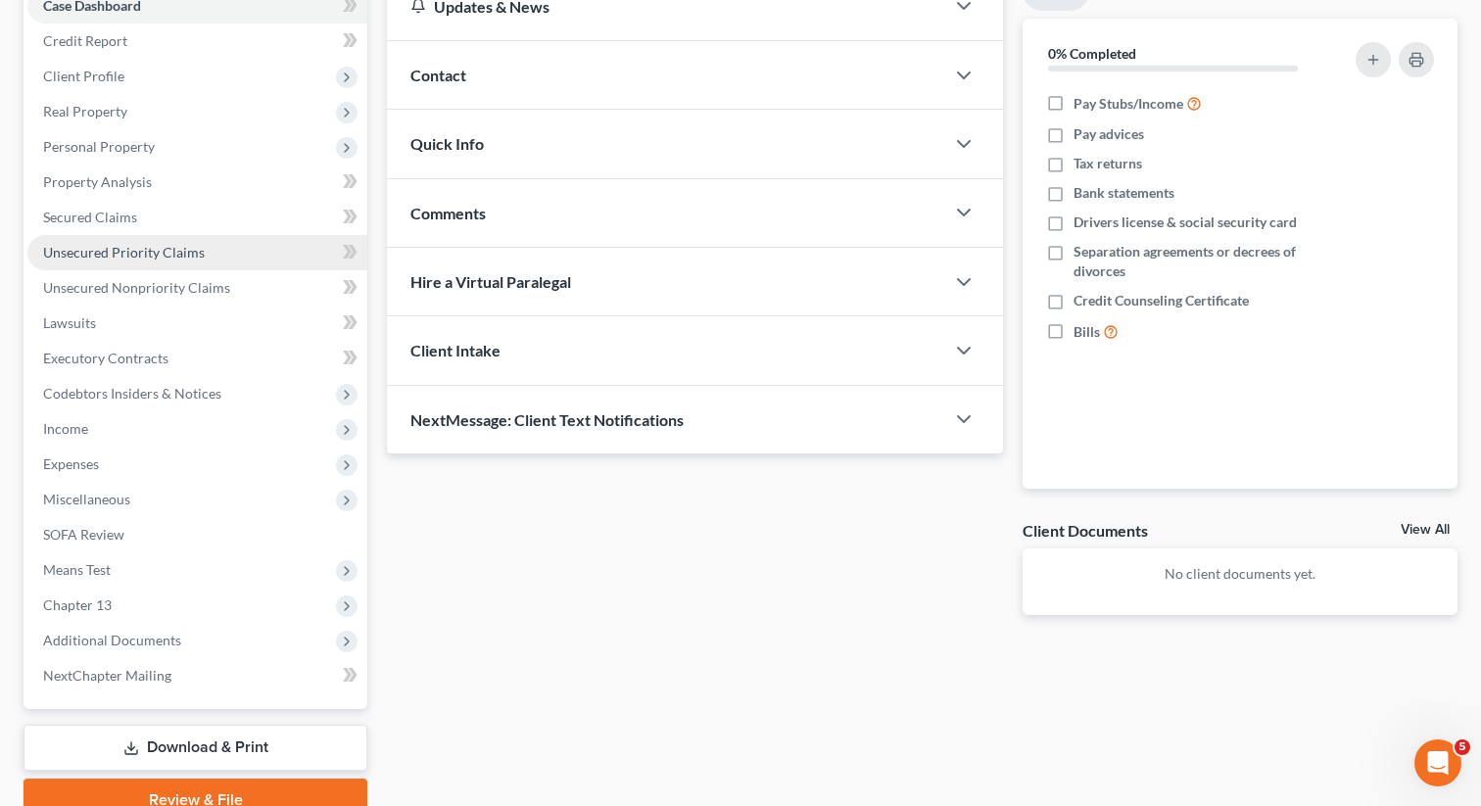
scroll to position [304, 0]
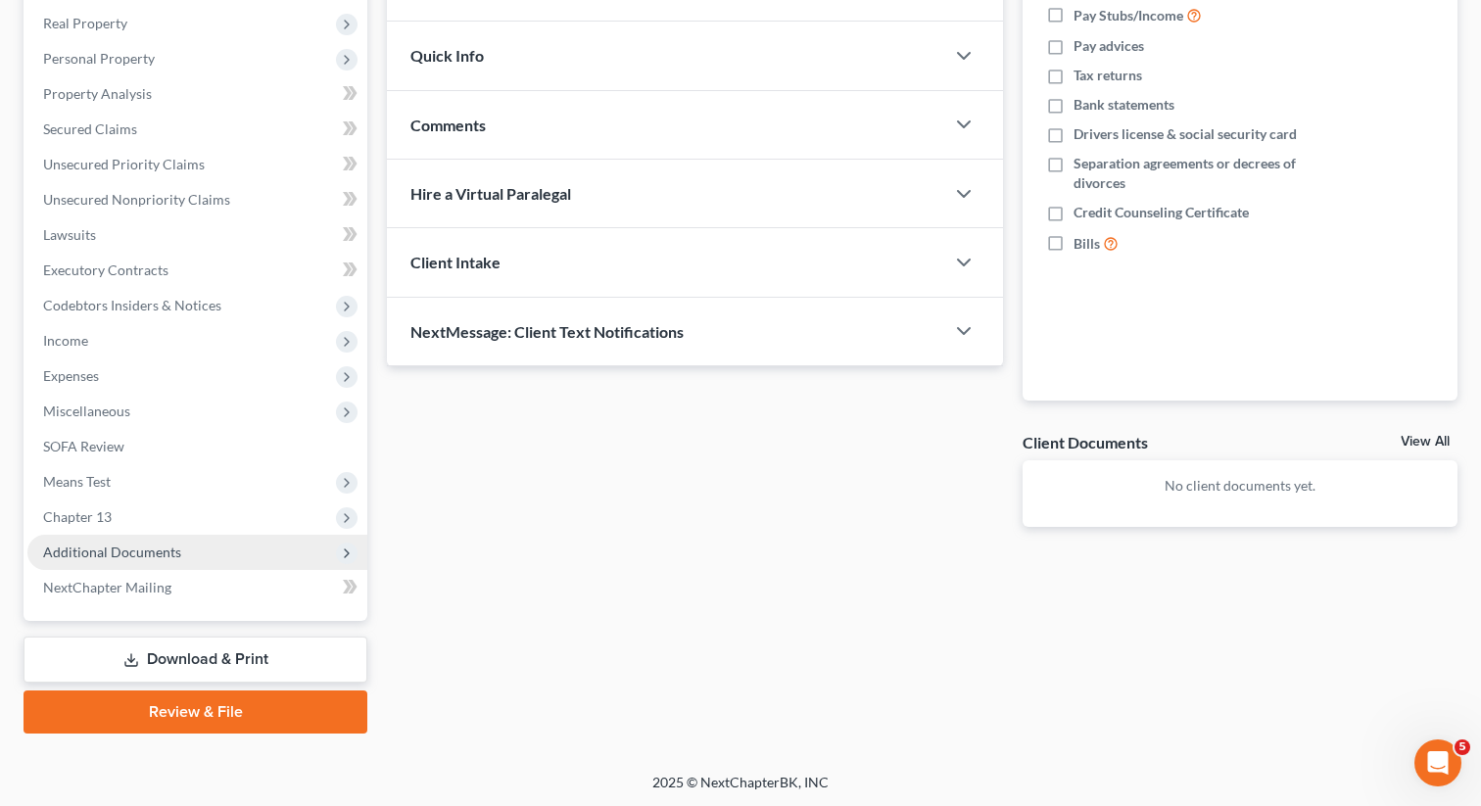
click at [119, 552] on span "Additional Documents" at bounding box center [112, 552] width 138 height 17
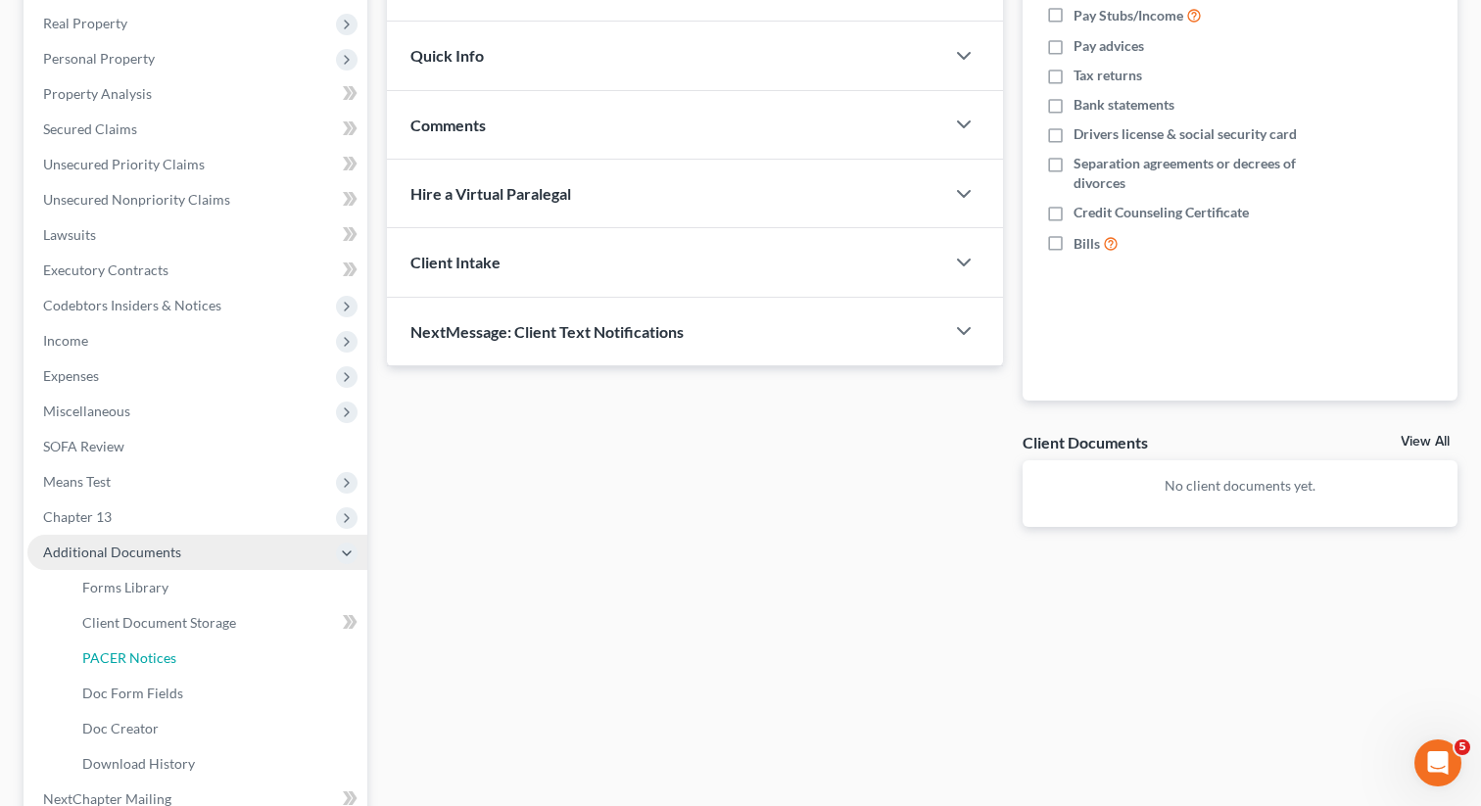
click at [143, 659] on span "PACER Notices" at bounding box center [129, 657] width 94 height 17
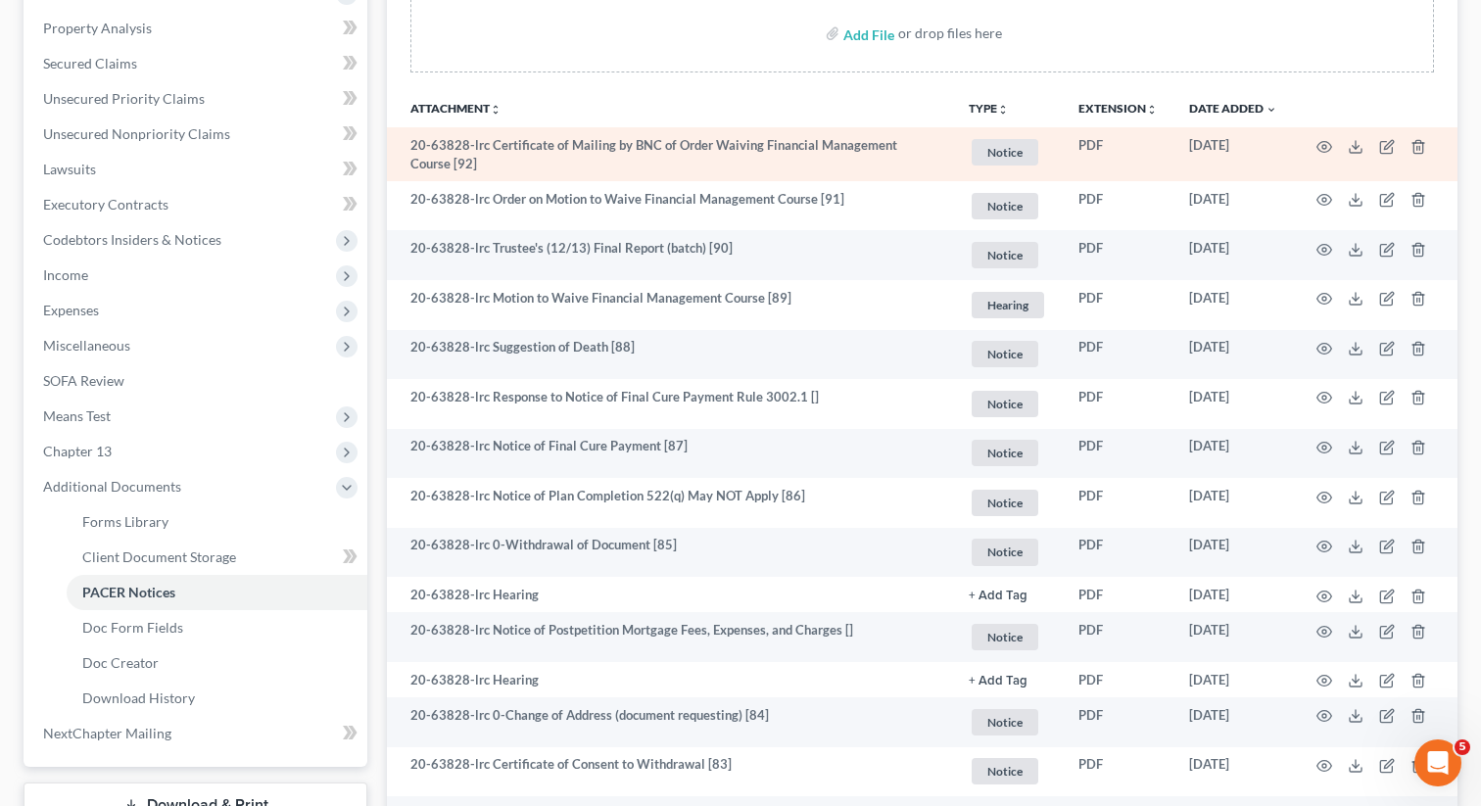
scroll to position [393, 0]
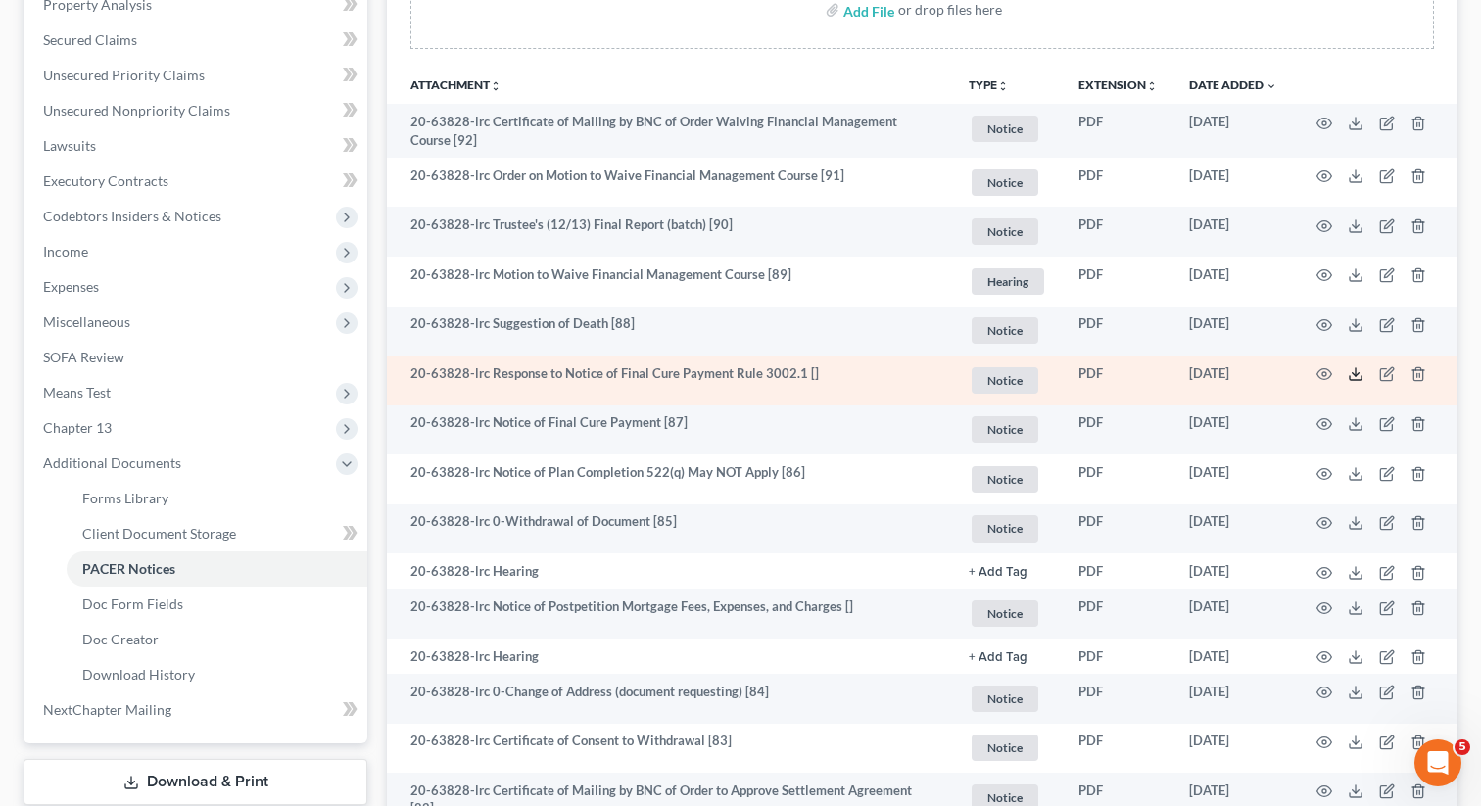
click at [1356, 374] on line at bounding box center [1356, 372] width 0 height 8
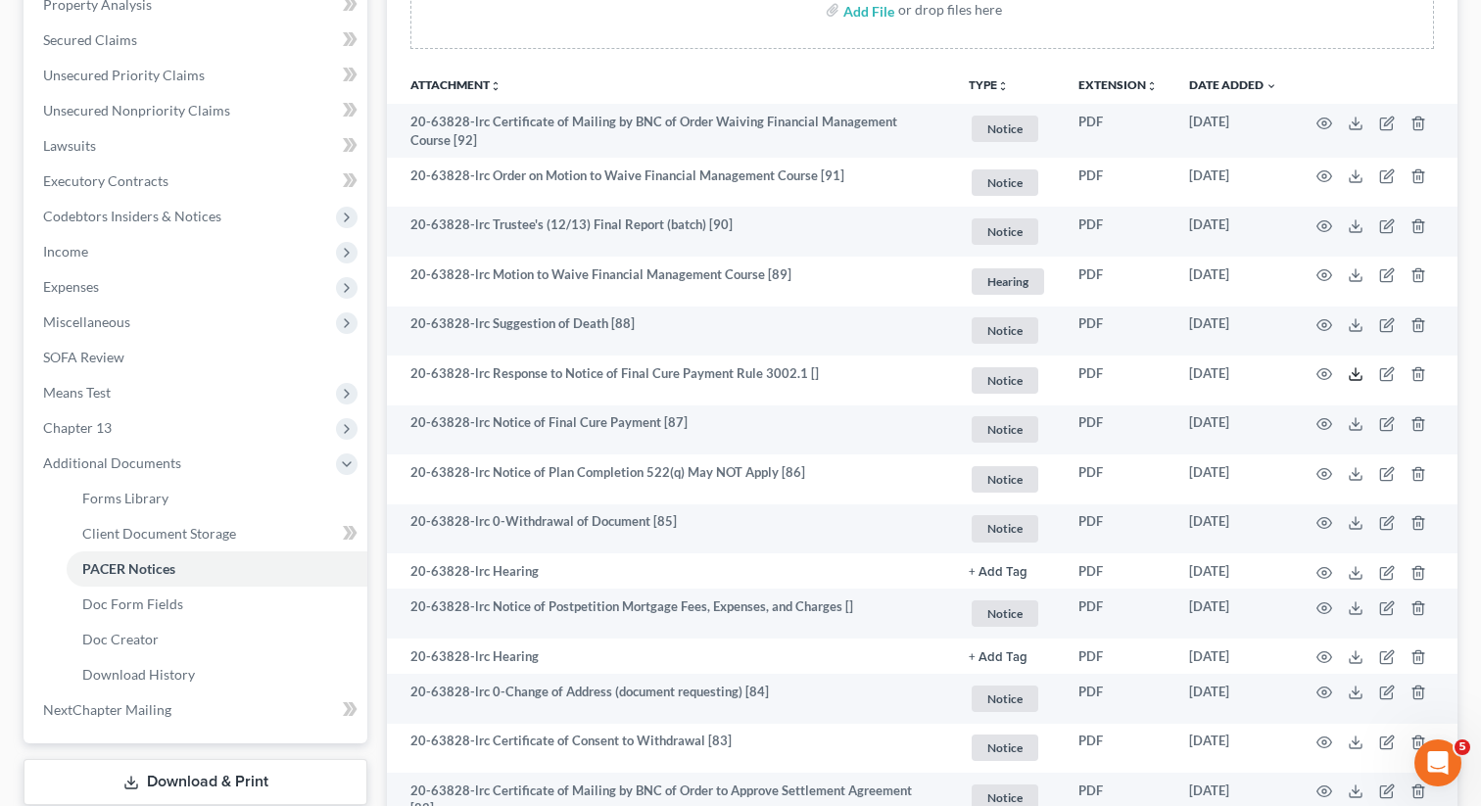
scroll to position [0, 0]
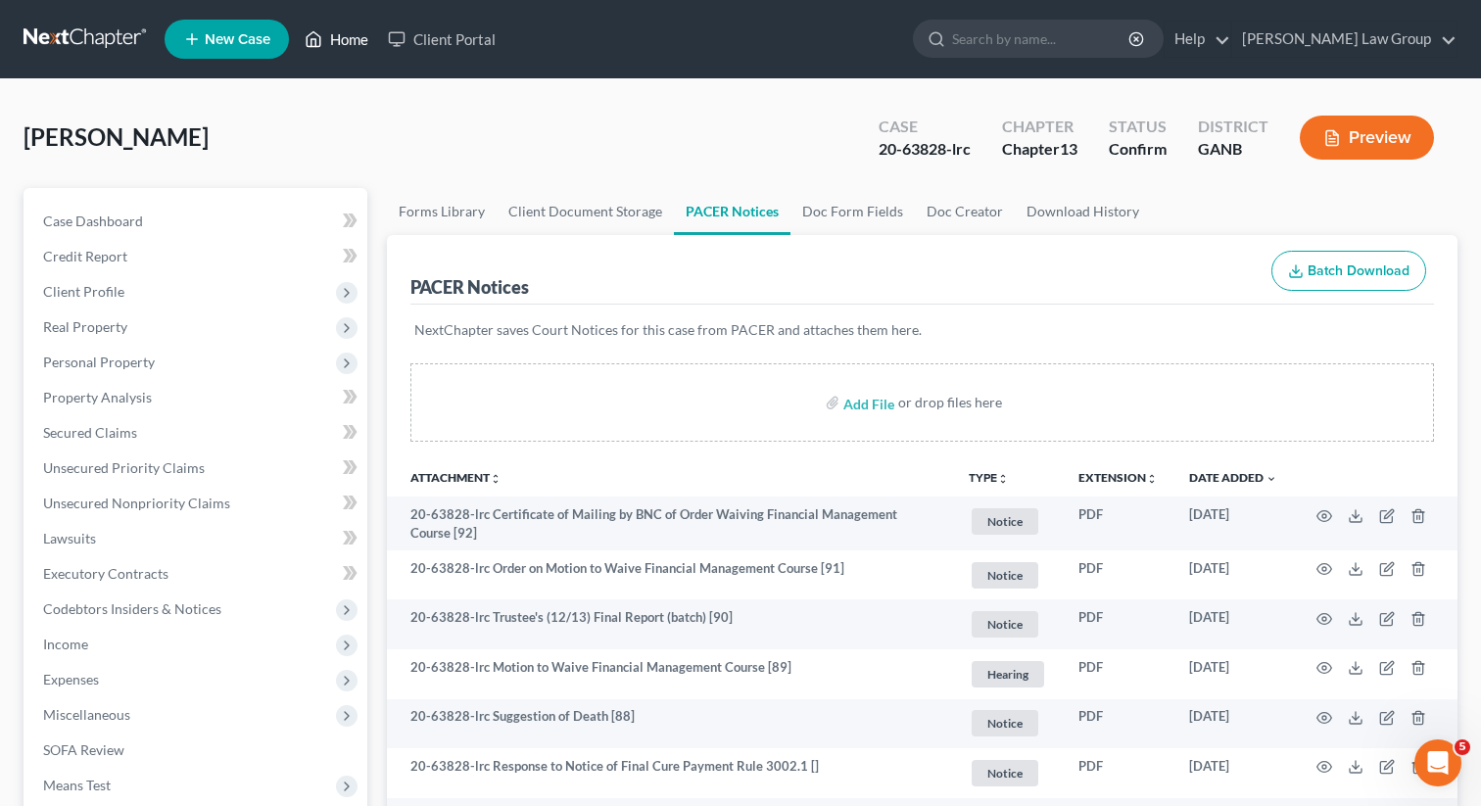
click at [339, 37] on link "Home" at bounding box center [336, 39] width 83 height 35
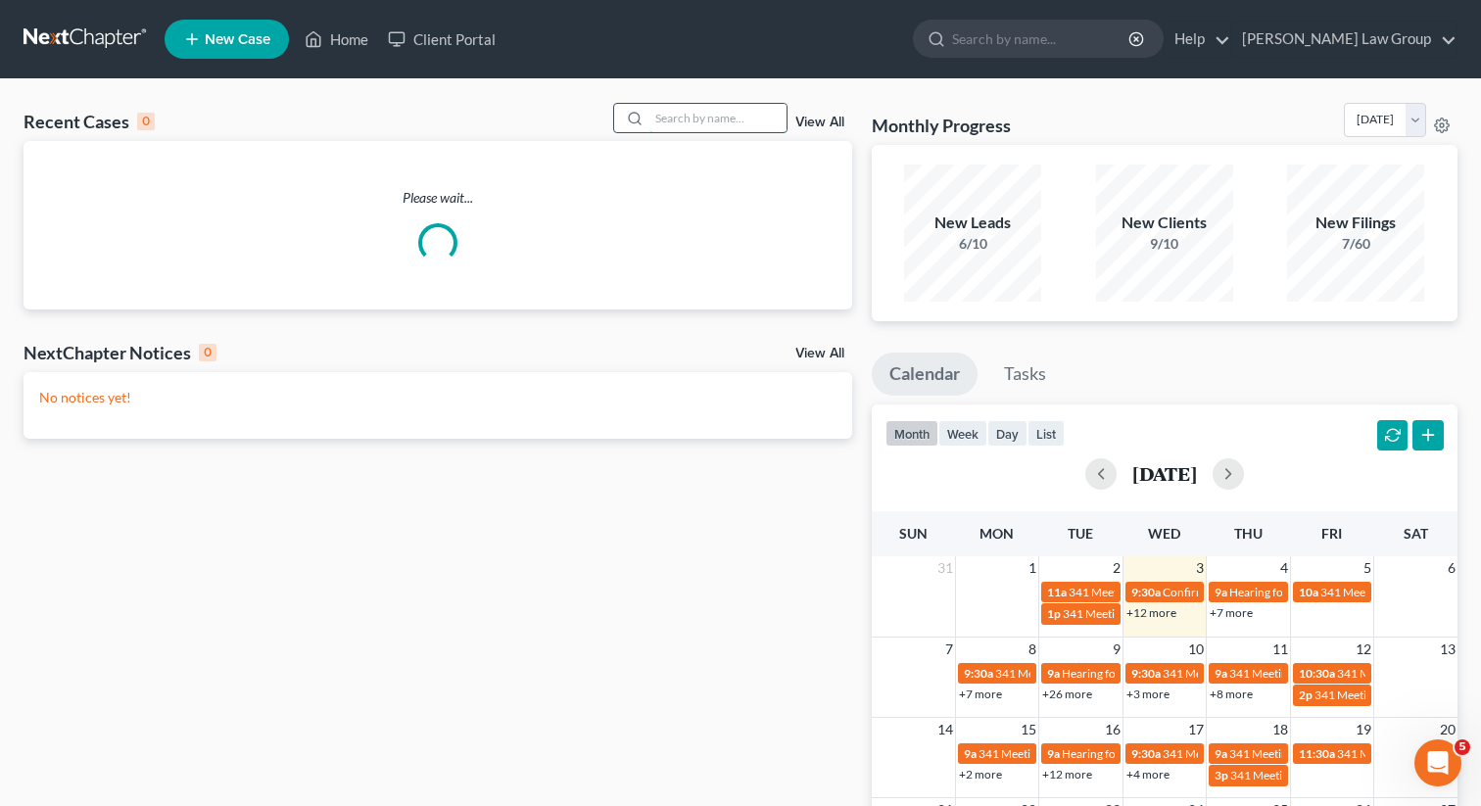
click at [690, 127] on input "search" at bounding box center [717, 118] width 137 height 28
type input "[PERSON_NAME]"
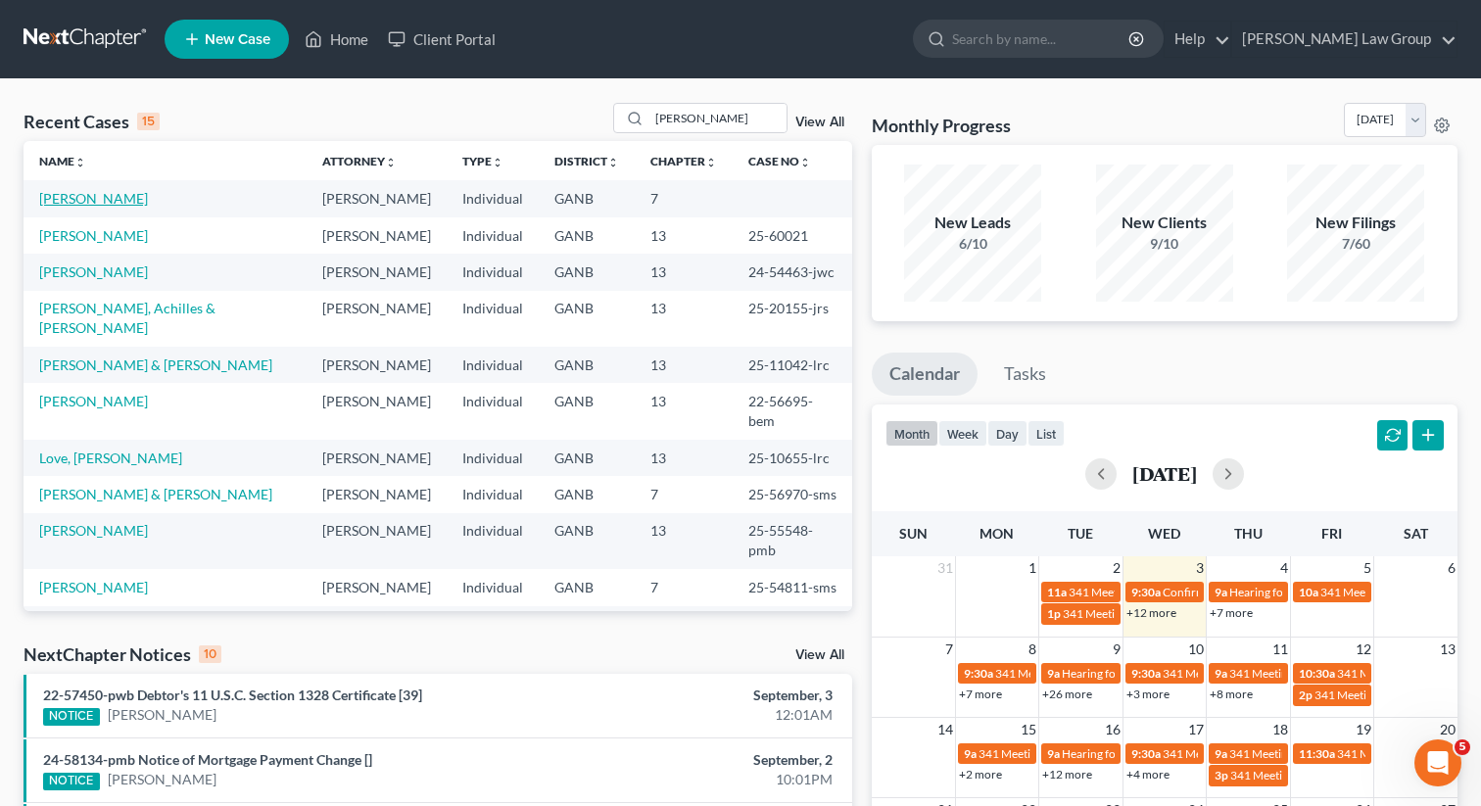
click at [106, 199] on link "[PERSON_NAME]" at bounding box center [93, 198] width 109 height 17
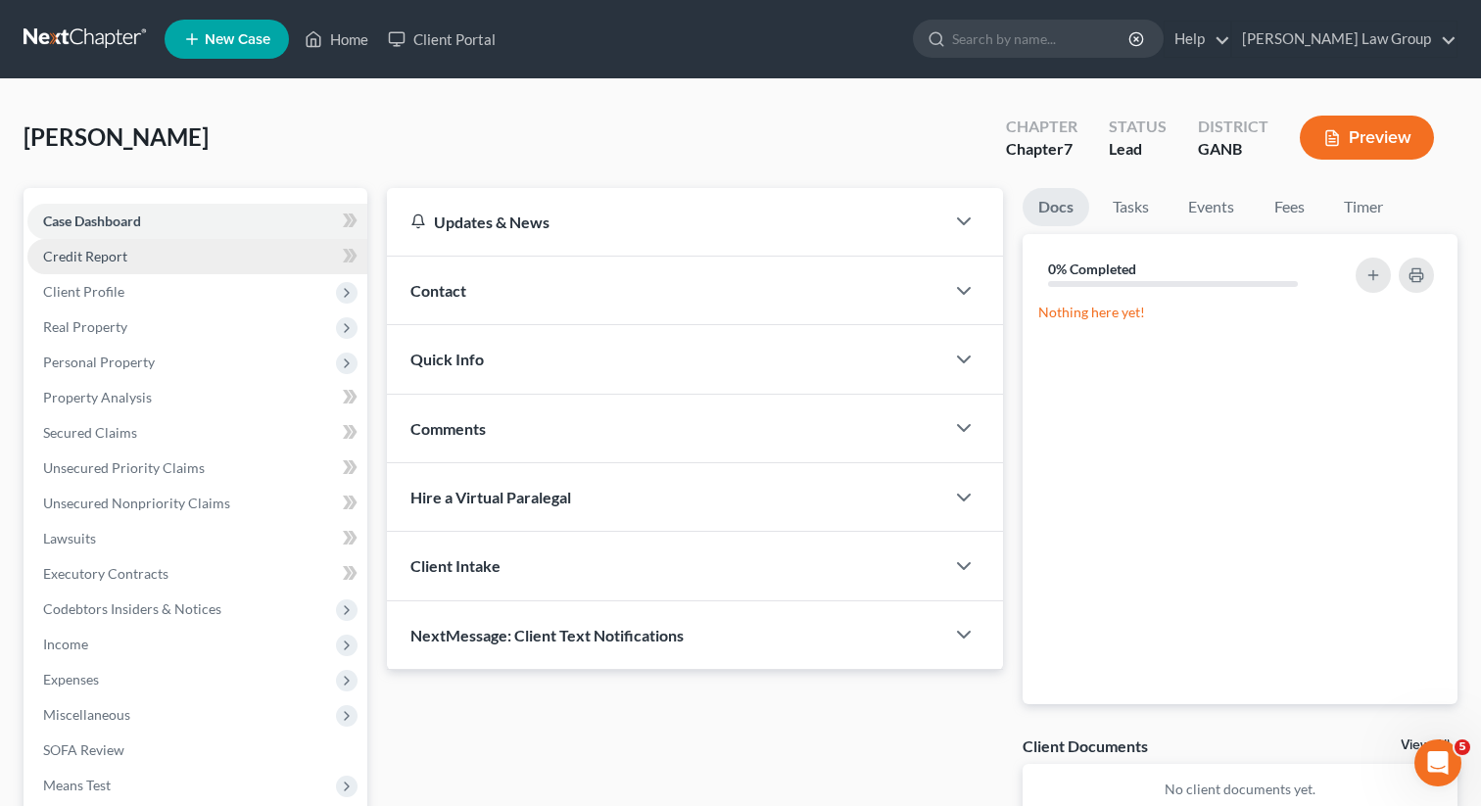
click at [76, 262] on span "Credit Report" at bounding box center [85, 256] width 84 height 17
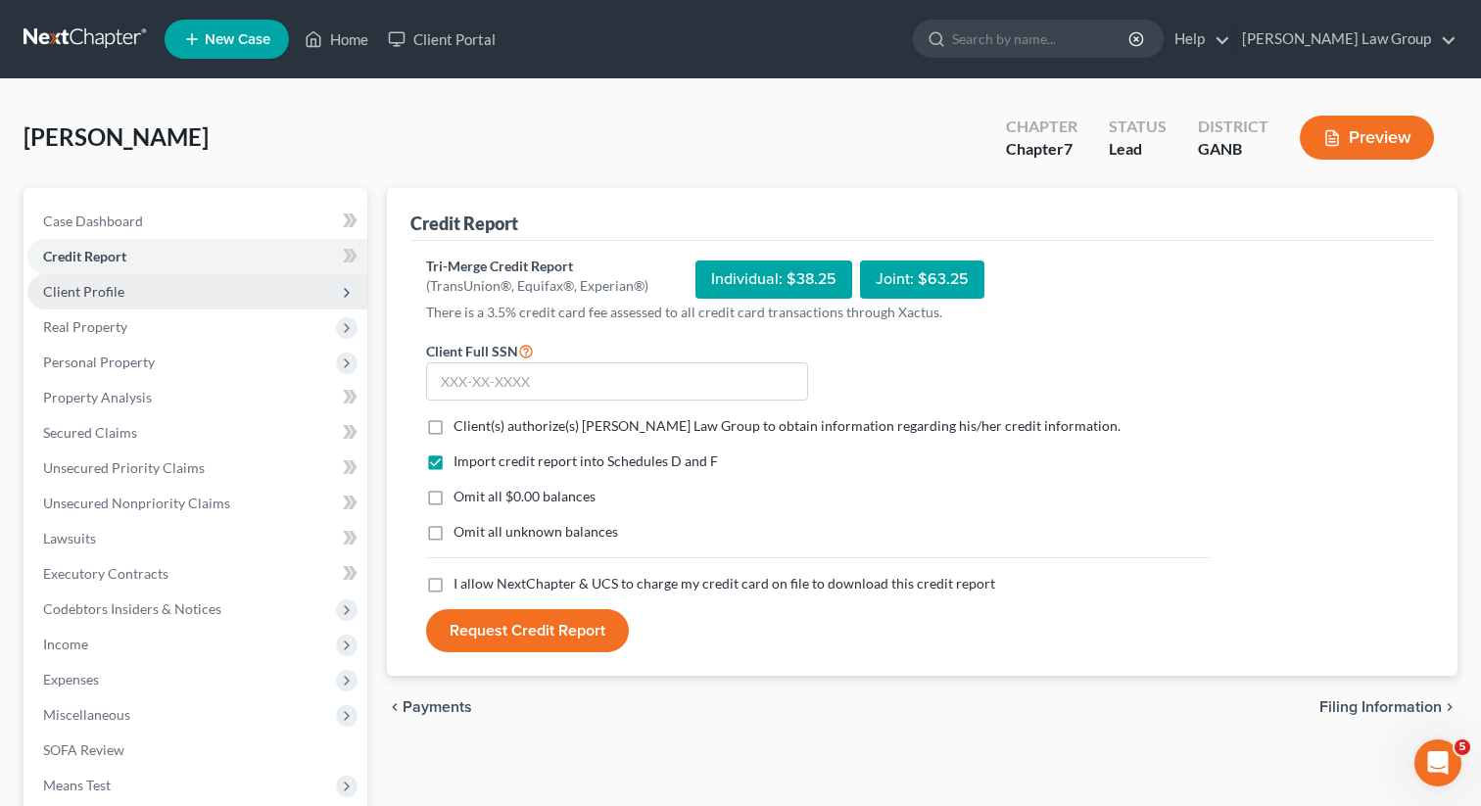
click at [111, 276] on span "Client Profile" at bounding box center [197, 291] width 340 height 35
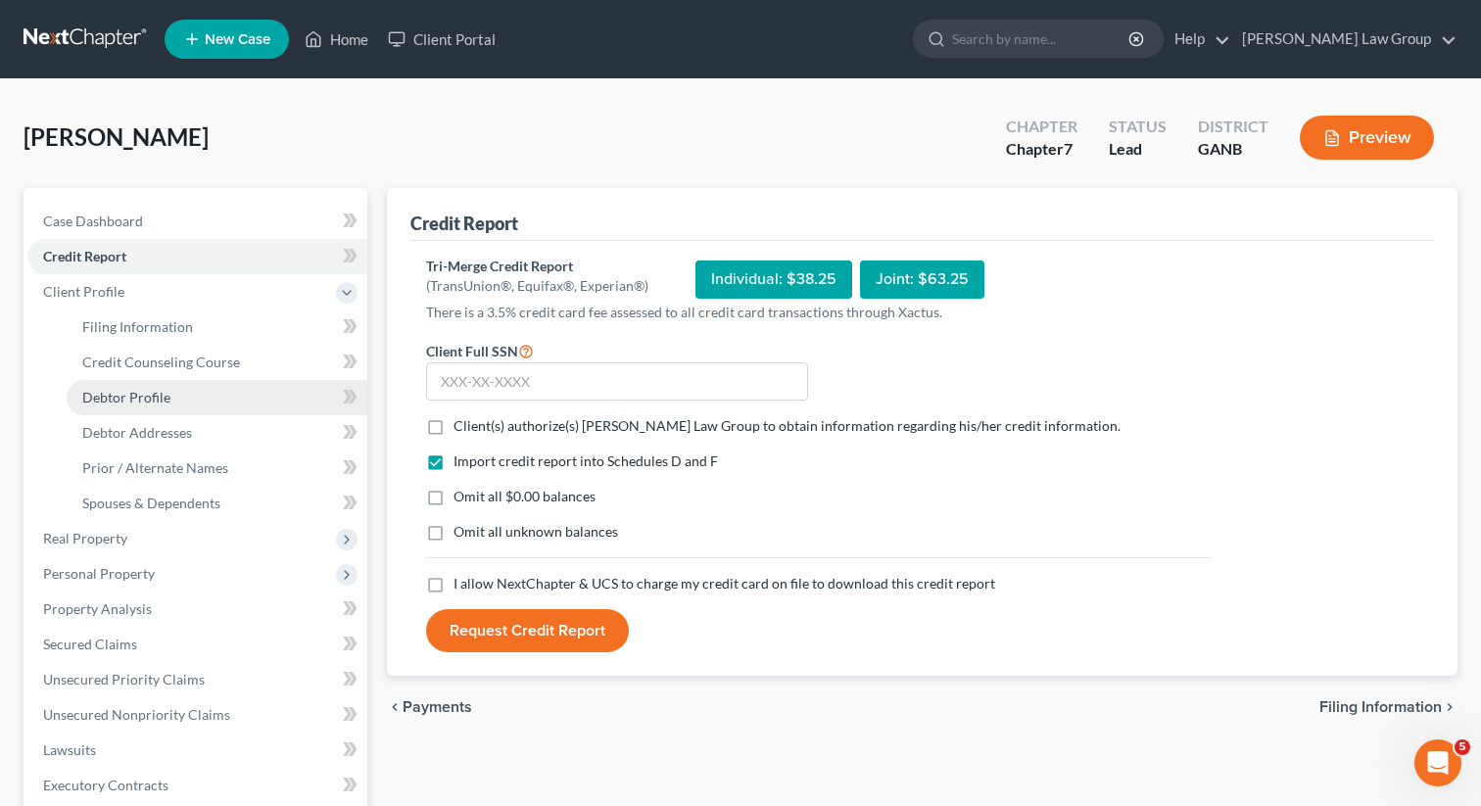
click at [117, 397] on span "Debtor Profile" at bounding box center [126, 397] width 88 height 17
select select "0"
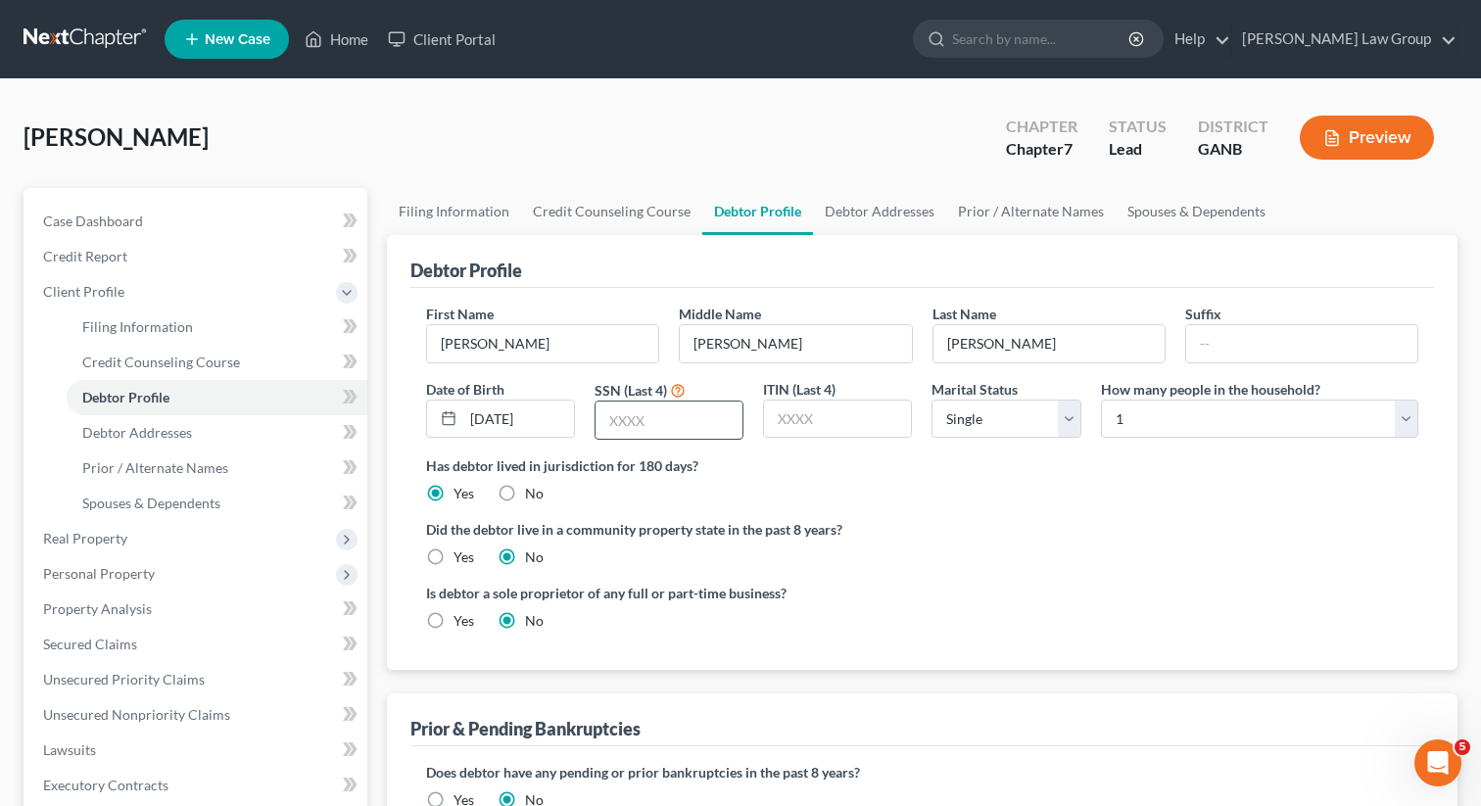
click at [674, 423] on input "text" at bounding box center [669, 420] width 147 height 37
type input "2270"
click at [940, 488] on div "Has debtor lived in jurisdiction for 180 days? Yes No Debtor must reside in jur…" at bounding box center [922, 479] width 992 height 48
click at [882, 222] on link "Debtor Addresses" at bounding box center [879, 211] width 133 height 47
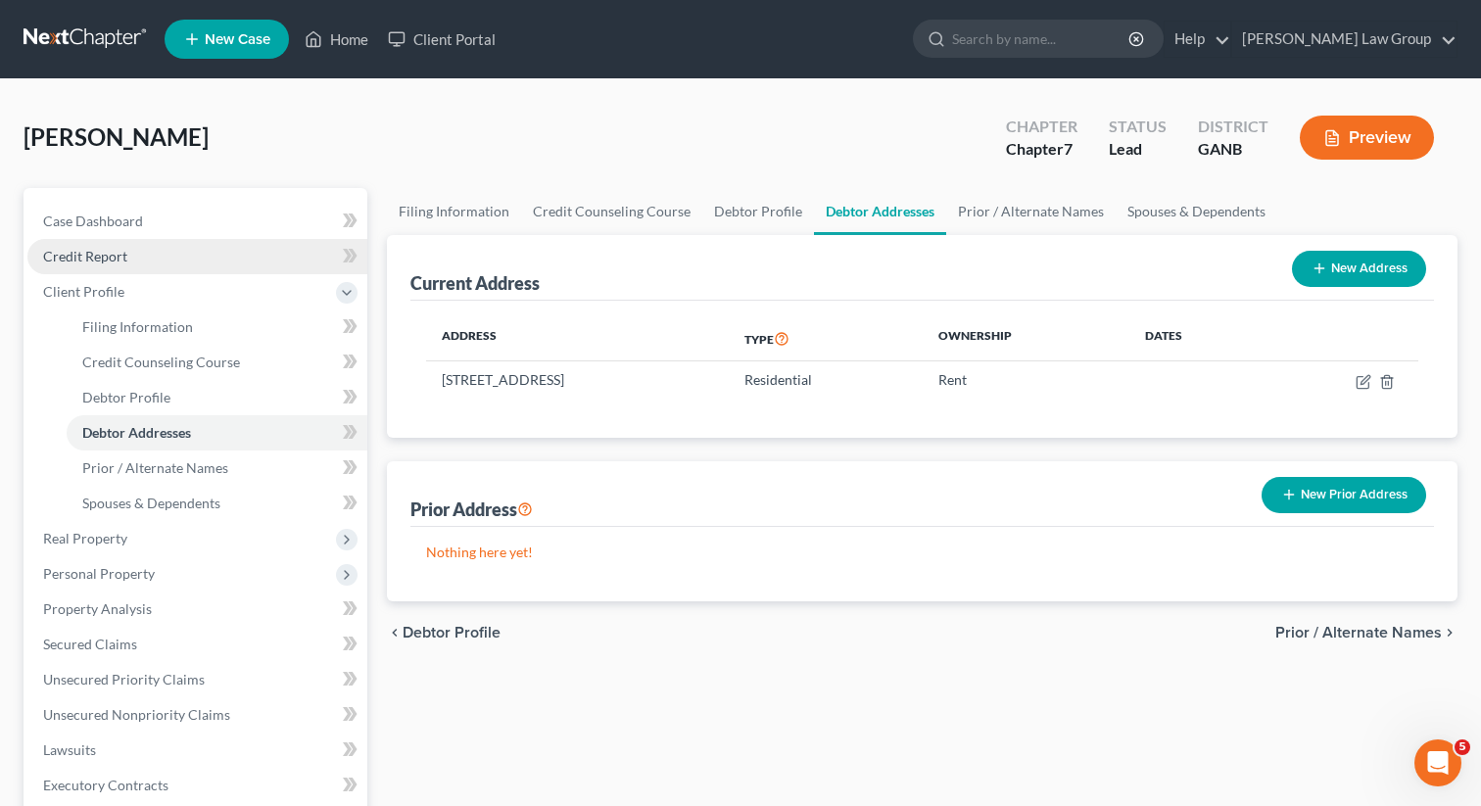
click at [119, 262] on span "Credit Report" at bounding box center [85, 256] width 84 height 17
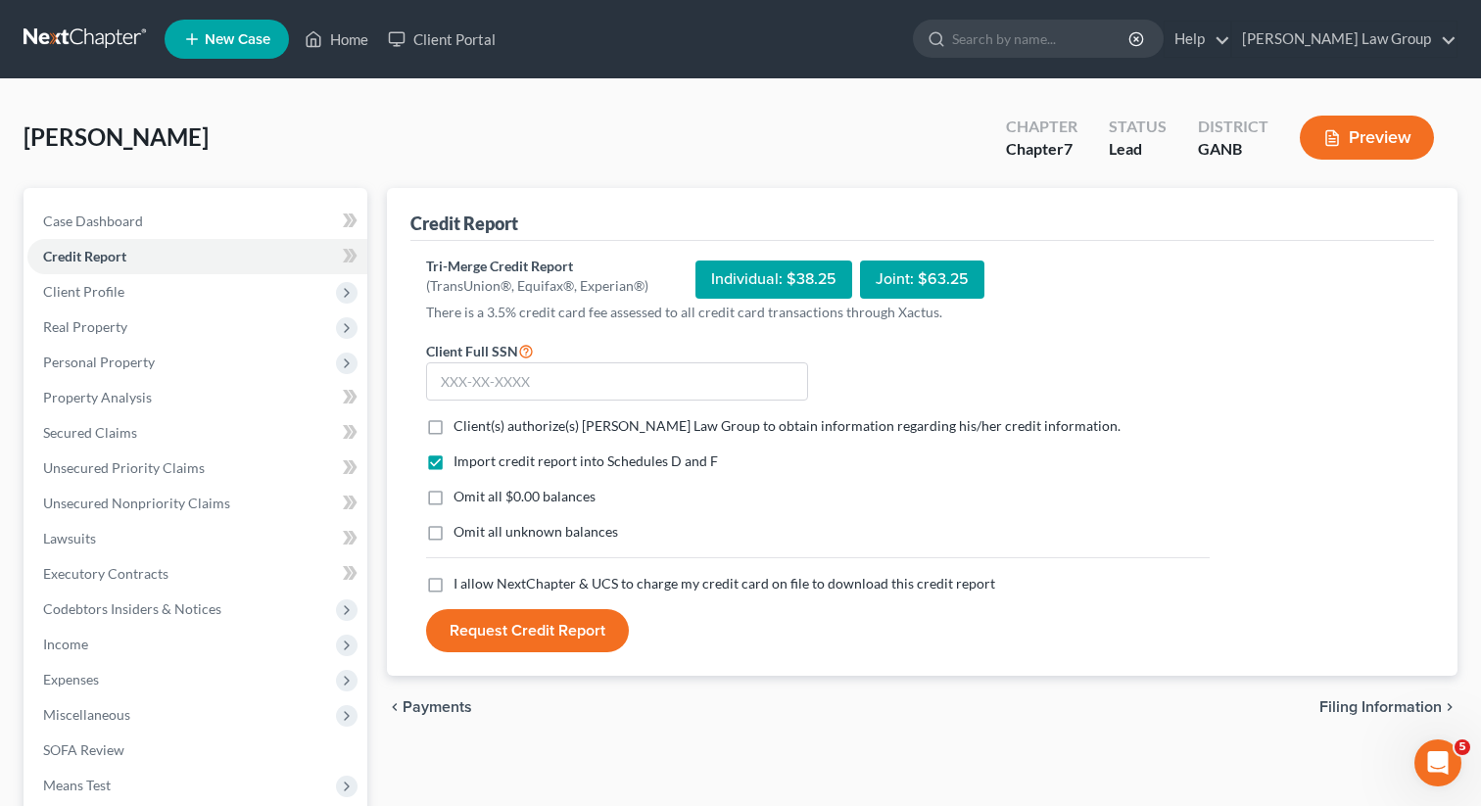
click at [453, 431] on label "Client(s) authorize(s) [PERSON_NAME] Law Group to obtain information regarding …" at bounding box center [786, 426] width 667 height 20
click at [461, 429] on input "Client(s) authorize(s) [PERSON_NAME] Law Group to obtain information regarding …" at bounding box center [467, 422] width 13 height 13
checkbox input "true"
click at [453, 578] on label "I allow NextChapter & UCS to charge my credit card on file to download this cre…" at bounding box center [724, 584] width 542 height 20
click at [461, 578] on input "I allow NextChapter & UCS to charge my credit card on file to download this cre…" at bounding box center [467, 580] width 13 height 13
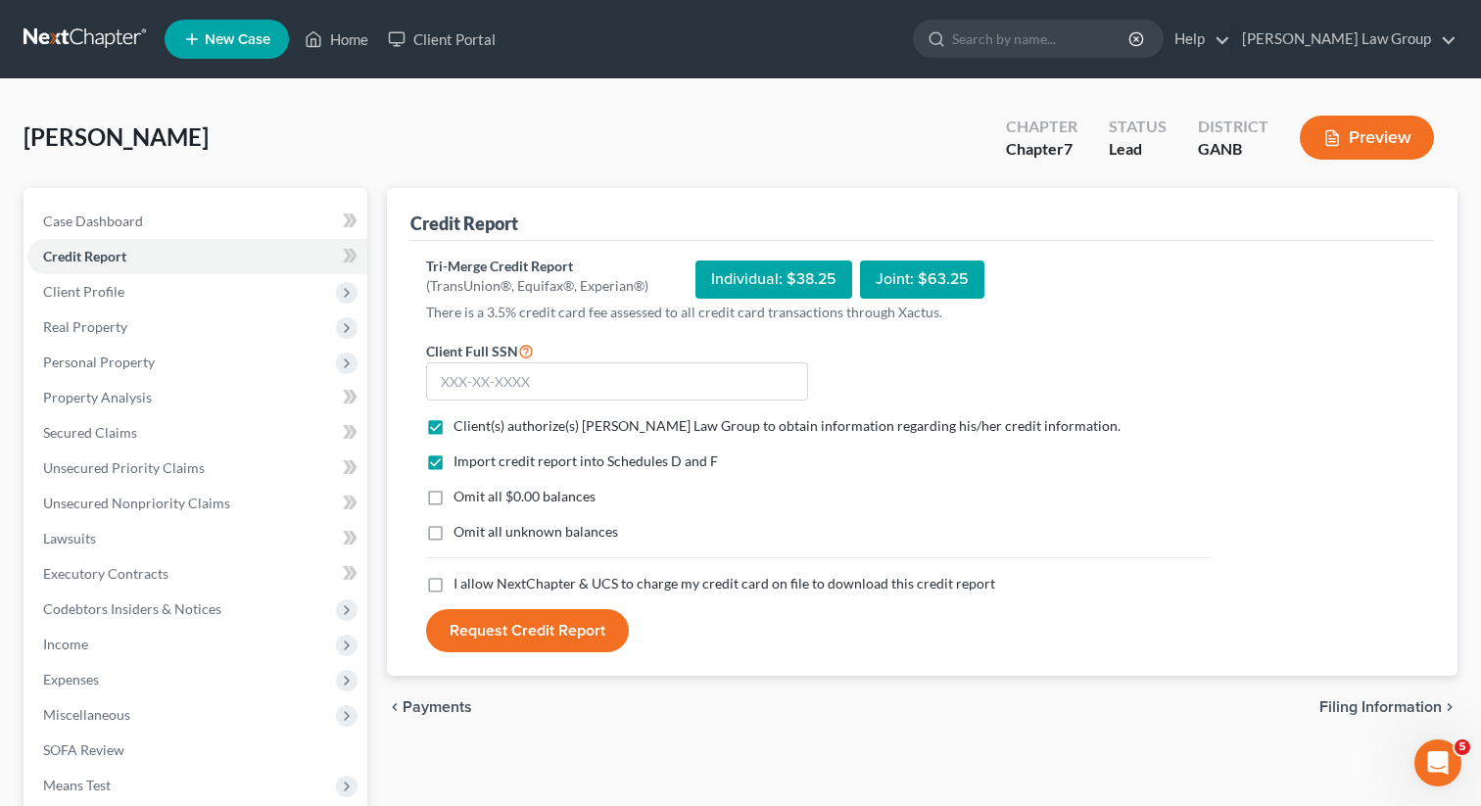
checkbox input "true"
click at [515, 379] on input "text" at bounding box center [617, 381] width 382 height 39
drag, startPoint x: 559, startPoint y: 387, endPoint x: 401, endPoint y: 356, distance: 161.7
click at [401, 356] on div "Credit Report Tri-Merge Credit Report (TransUnion®, Equifax®, Experian®) Indivi…" at bounding box center [922, 432] width 1071 height 489
type input "253-55-2270"
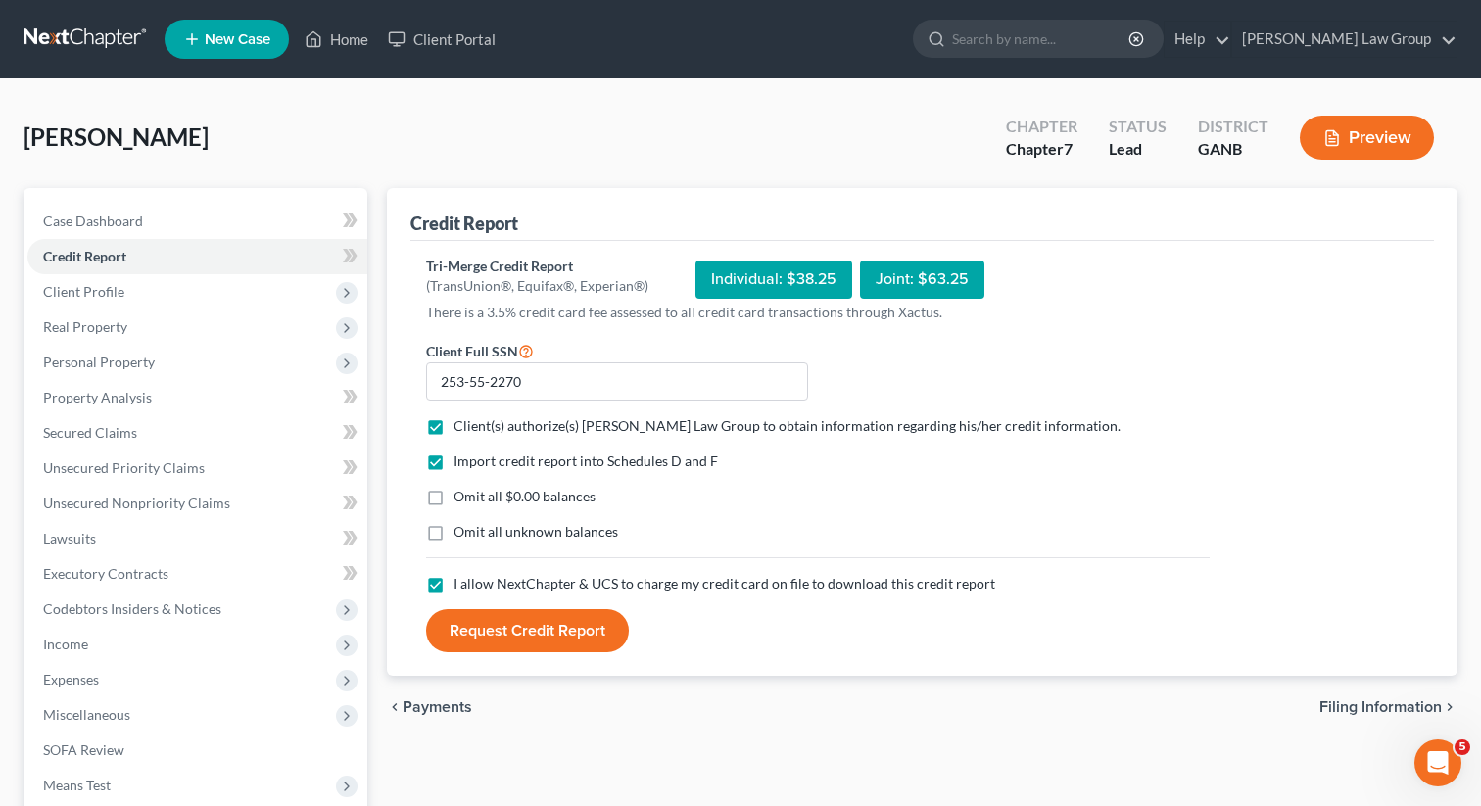
click at [514, 619] on button "Request Credit Report" at bounding box center [527, 630] width 203 height 43
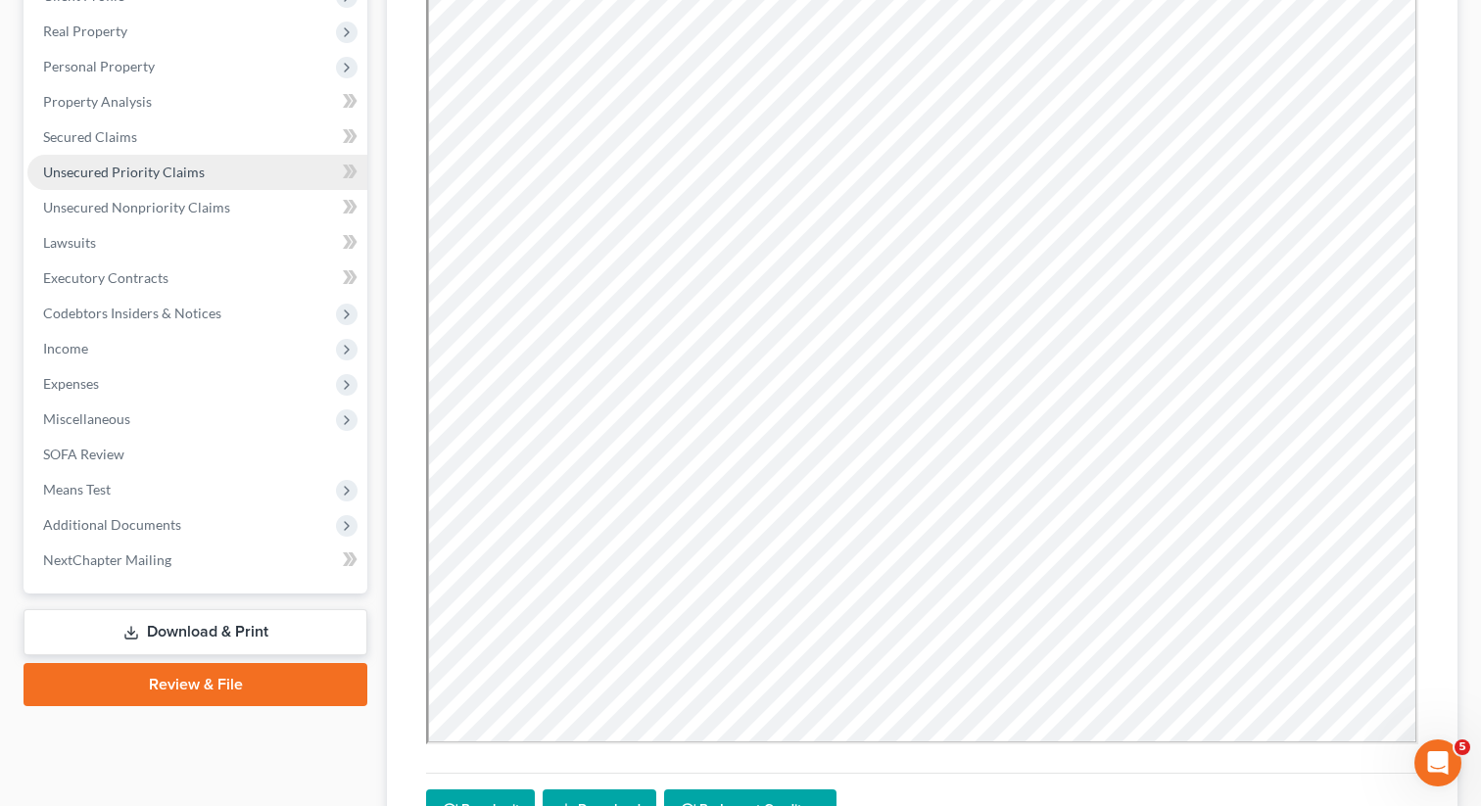
scroll to position [286, 0]
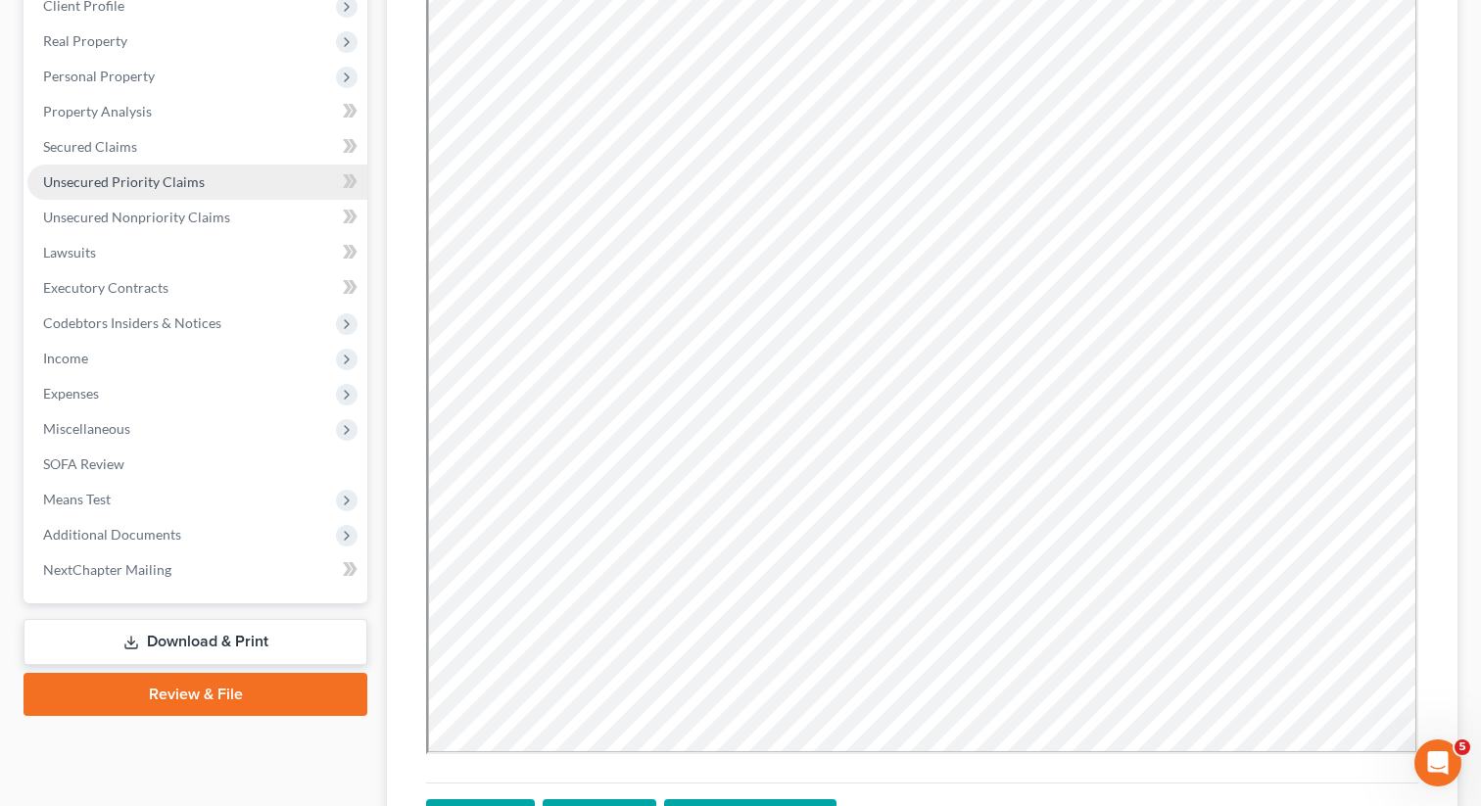
click at [175, 185] on span "Unsecured Priority Claims" at bounding box center [124, 181] width 162 height 17
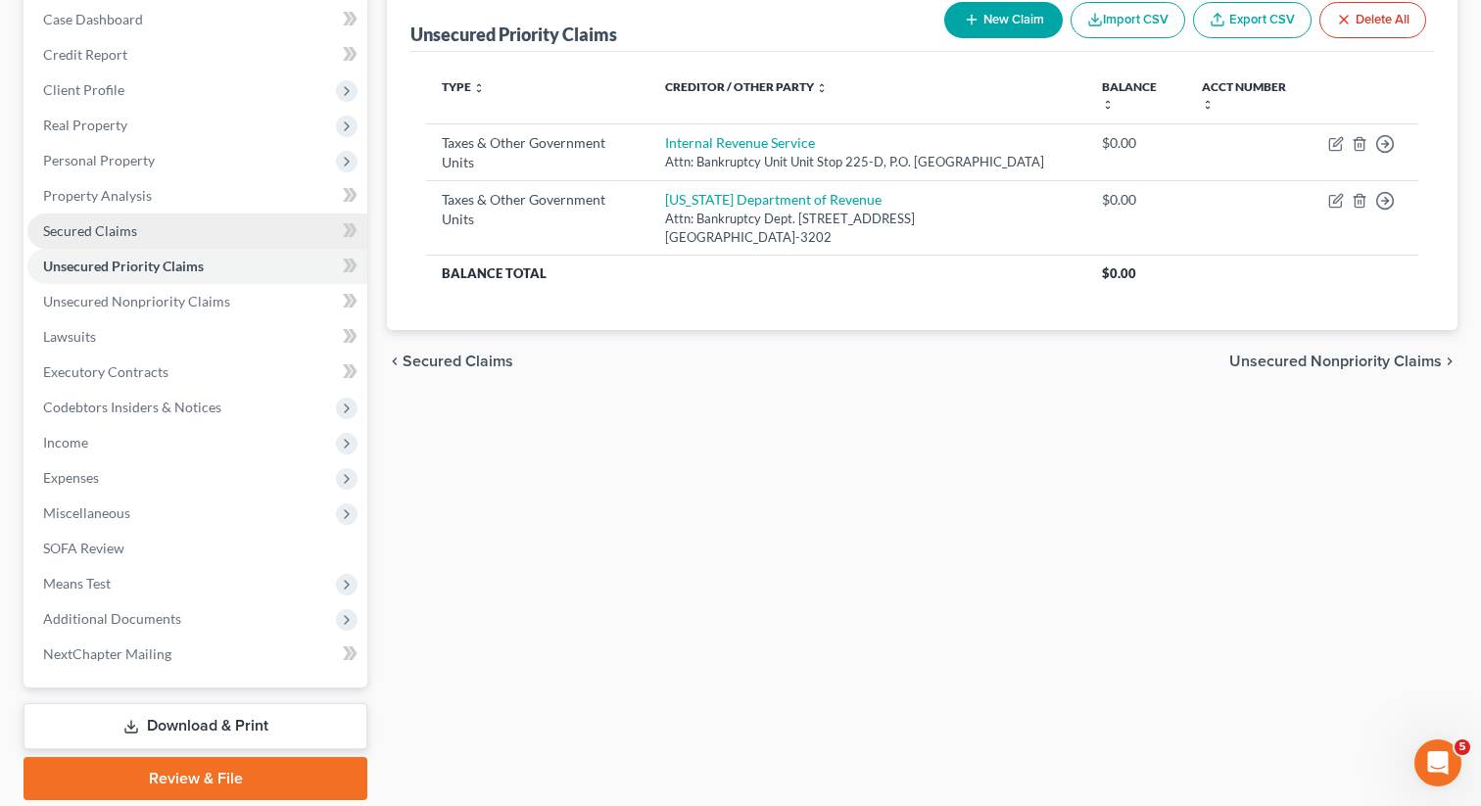
scroll to position [268, 0]
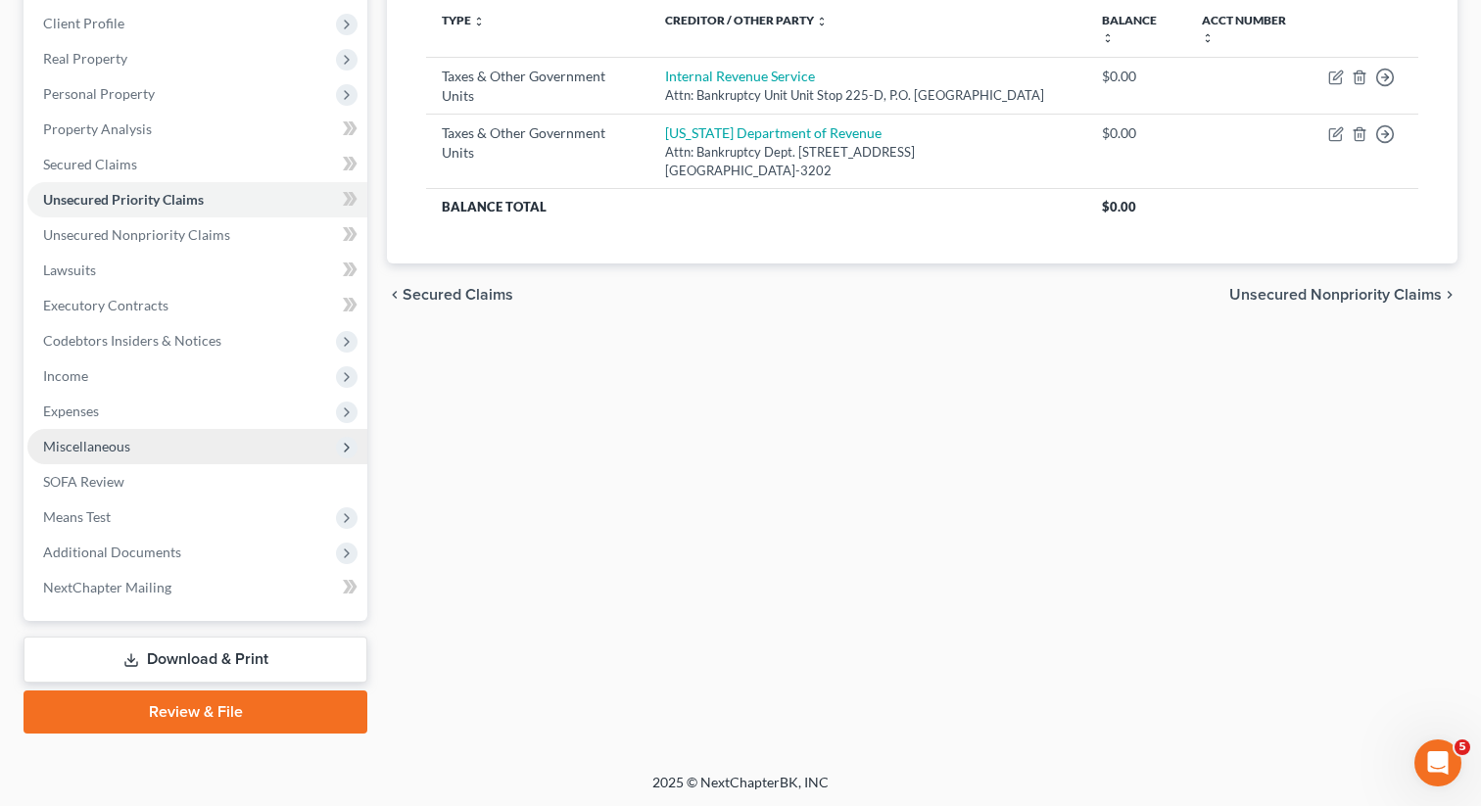
click at [125, 450] on span "Miscellaneous" at bounding box center [86, 446] width 87 height 17
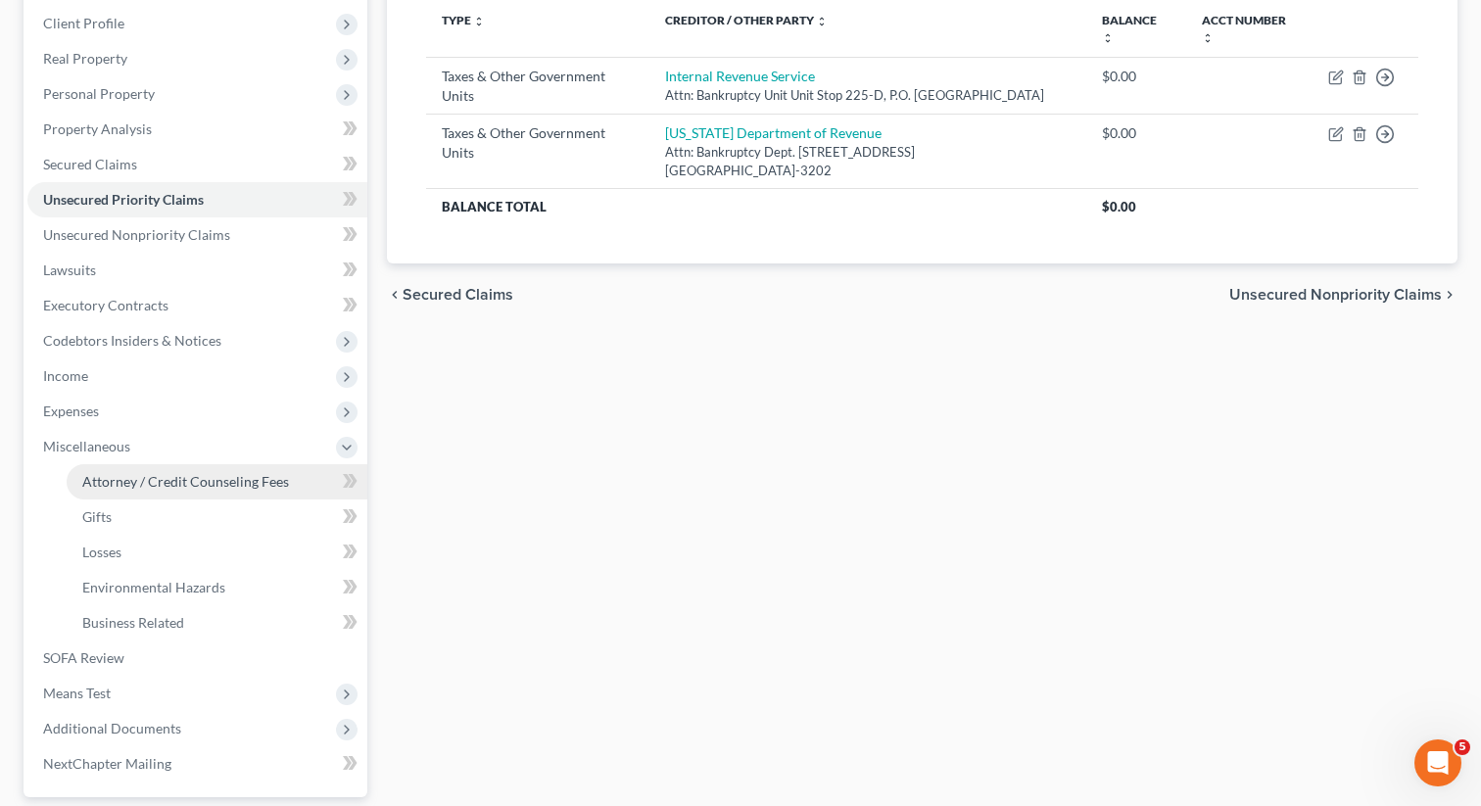
click at [188, 487] on span "Attorney / Credit Counseling Fees" at bounding box center [185, 481] width 207 height 17
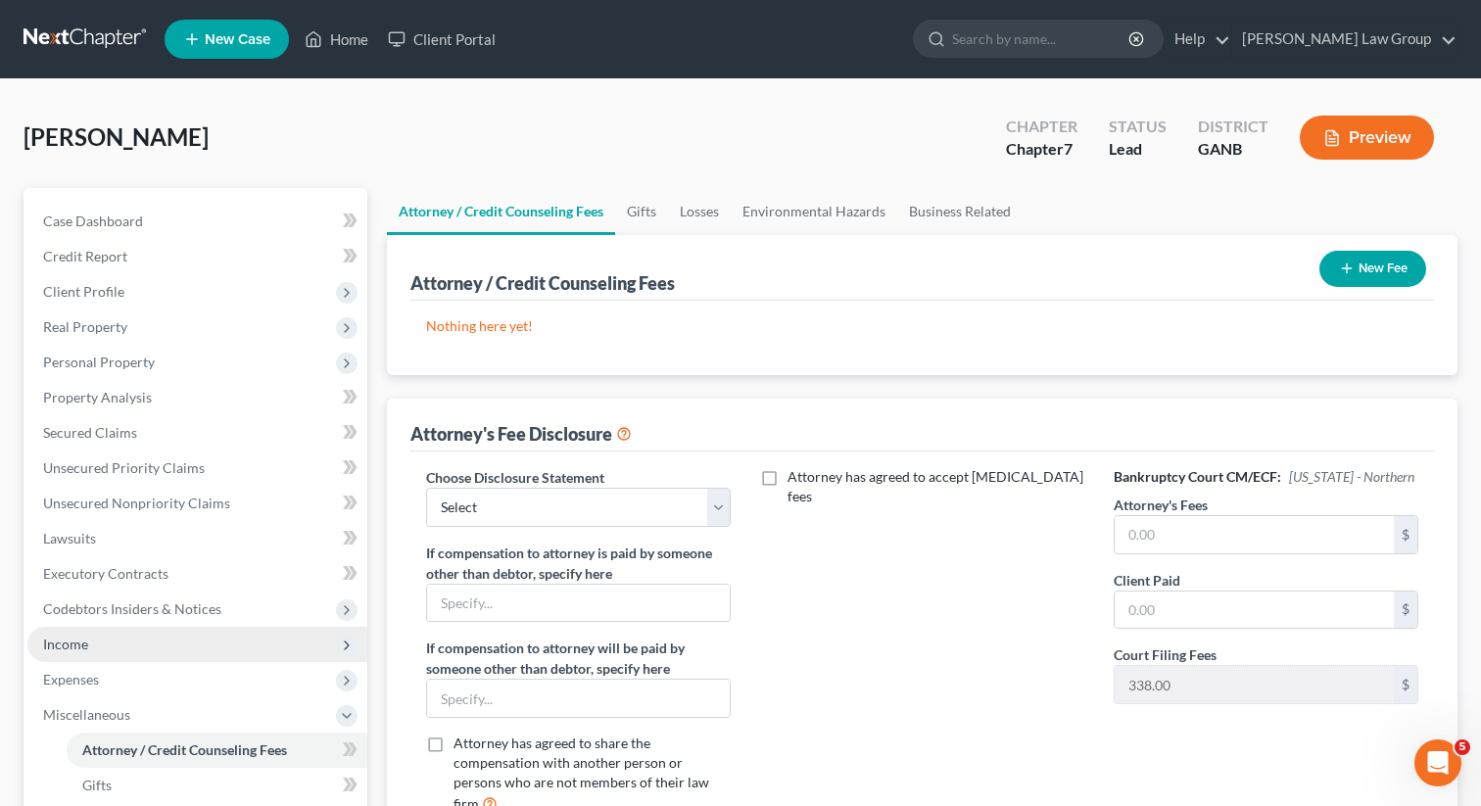
click at [74, 643] on span "Income" at bounding box center [65, 644] width 45 height 17
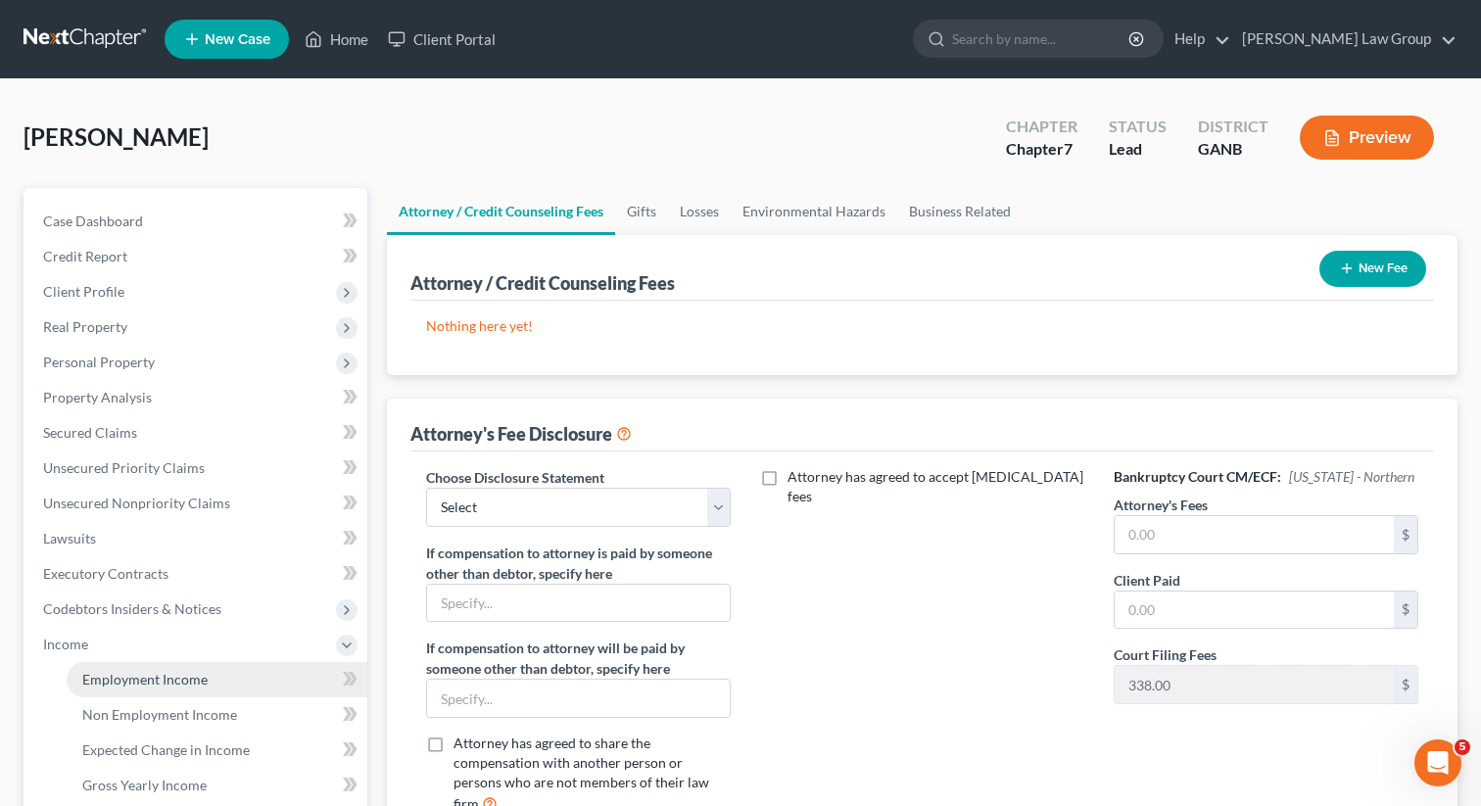
click at [94, 676] on span "Employment Income" at bounding box center [144, 679] width 125 height 17
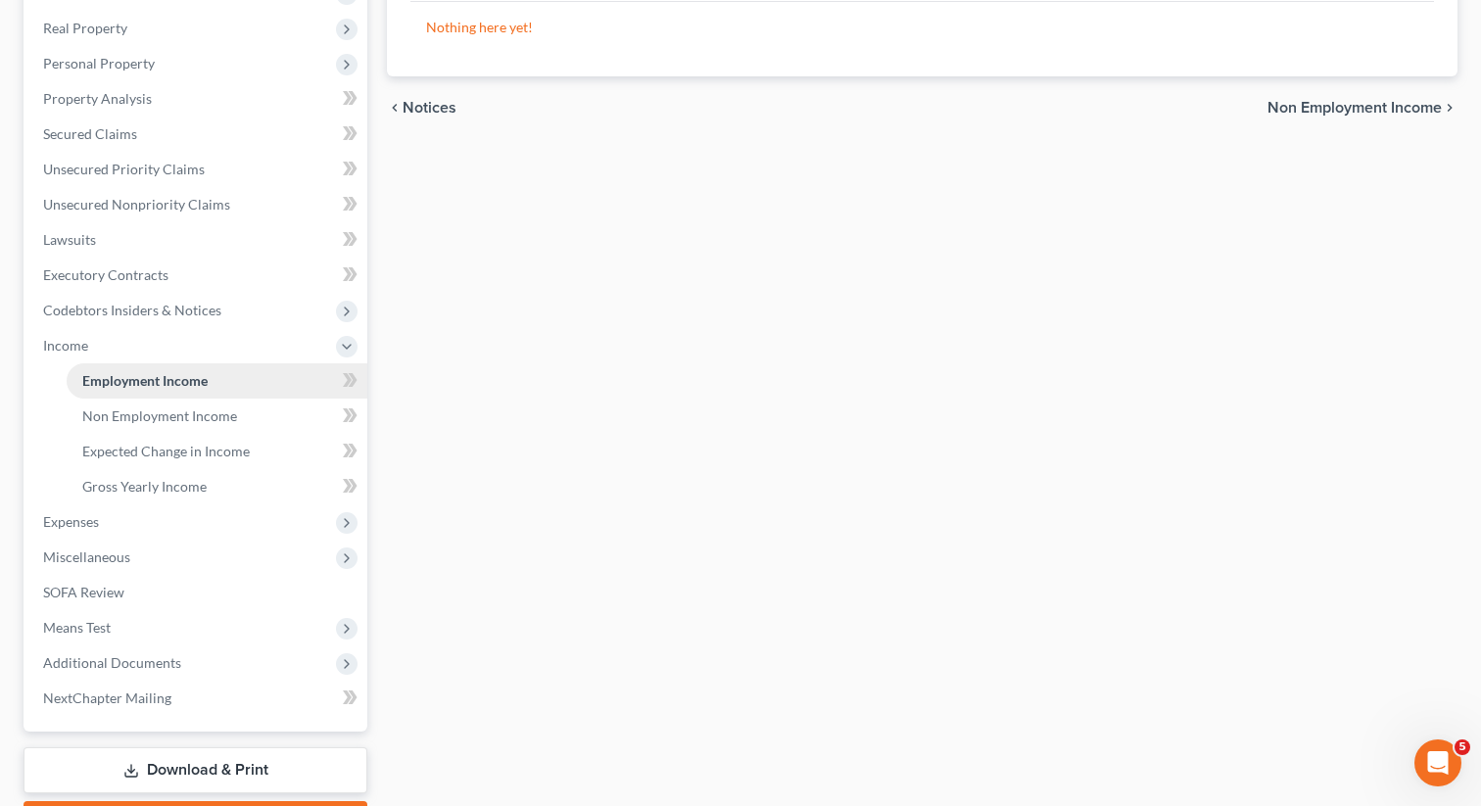
scroll to position [409, 0]
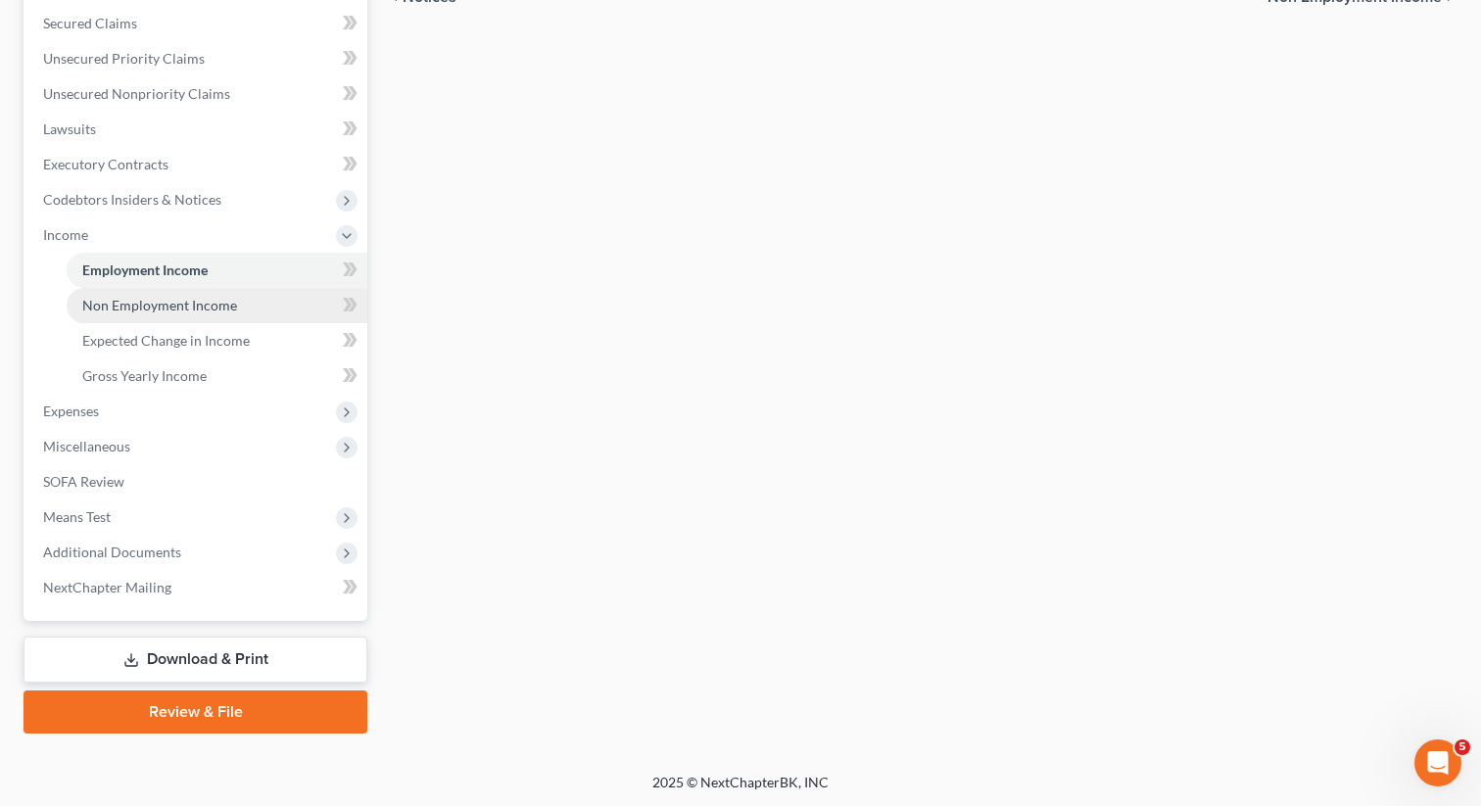
click at [234, 302] on link "Non Employment Income" at bounding box center [217, 305] width 301 height 35
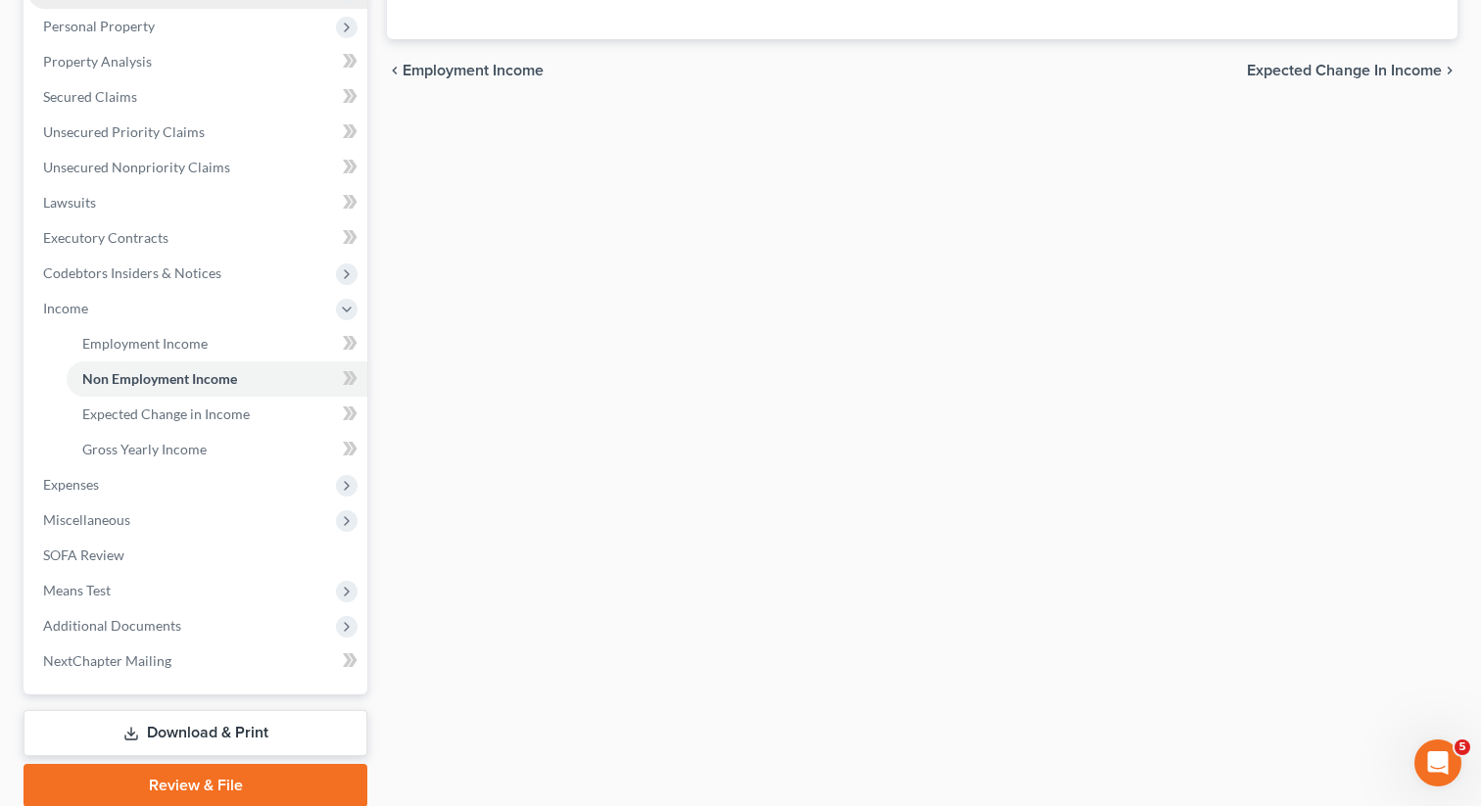
scroll to position [409, 0]
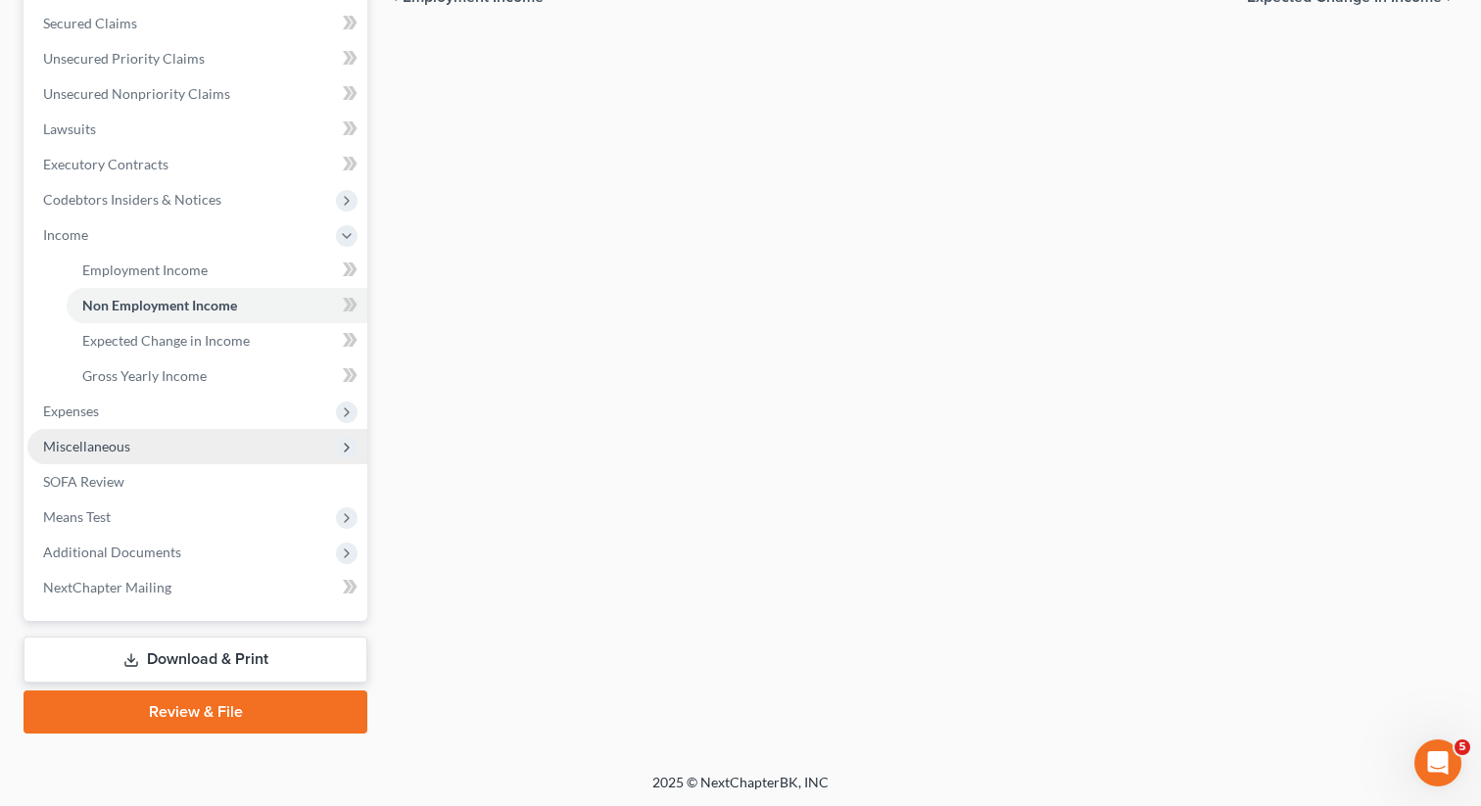
click at [148, 441] on span "Miscellaneous" at bounding box center [197, 446] width 340 height 35
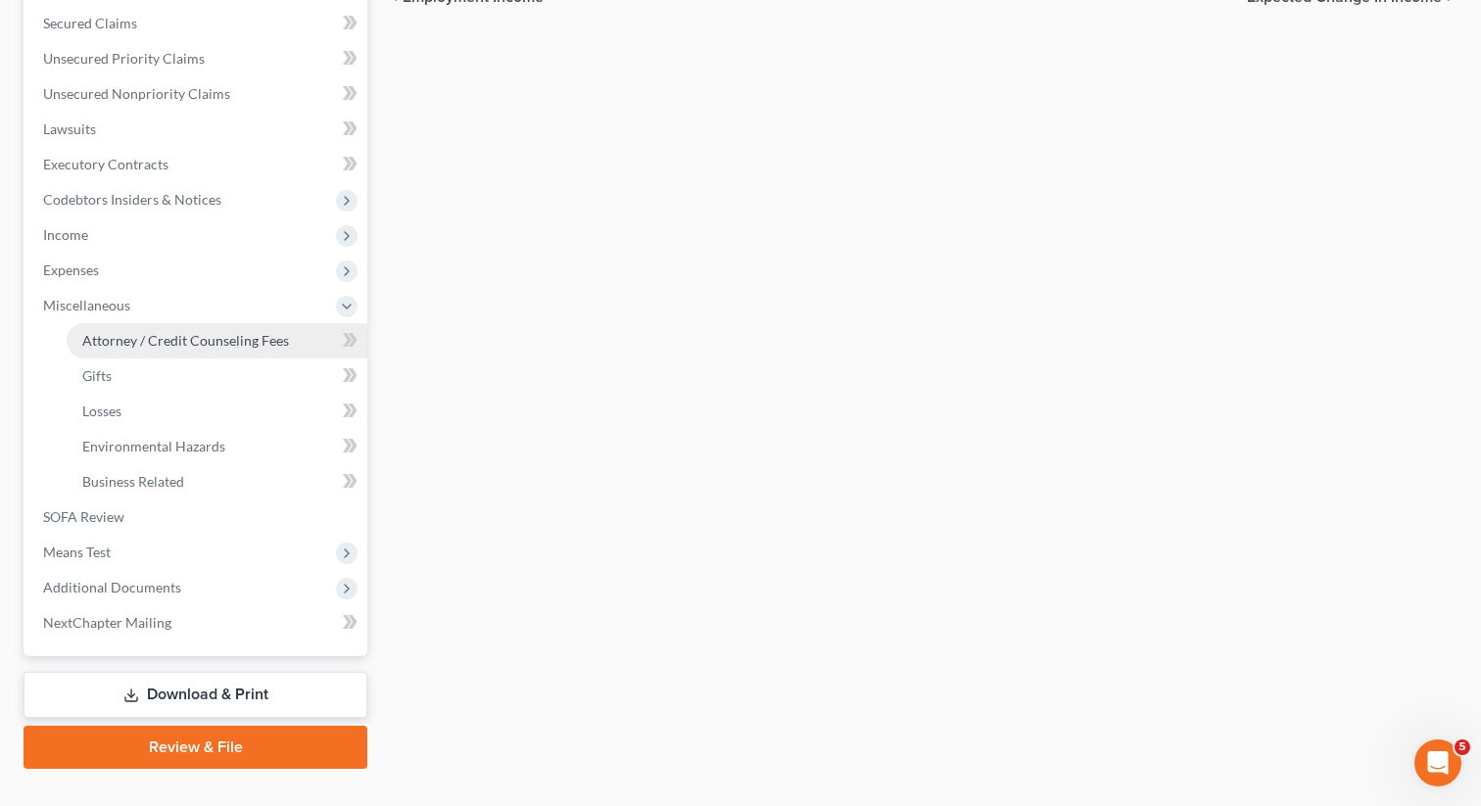
click at [265, 340] on span "Attorney / Credit Counseling Fees" at bounding box center [185, 340] width 207 height 17
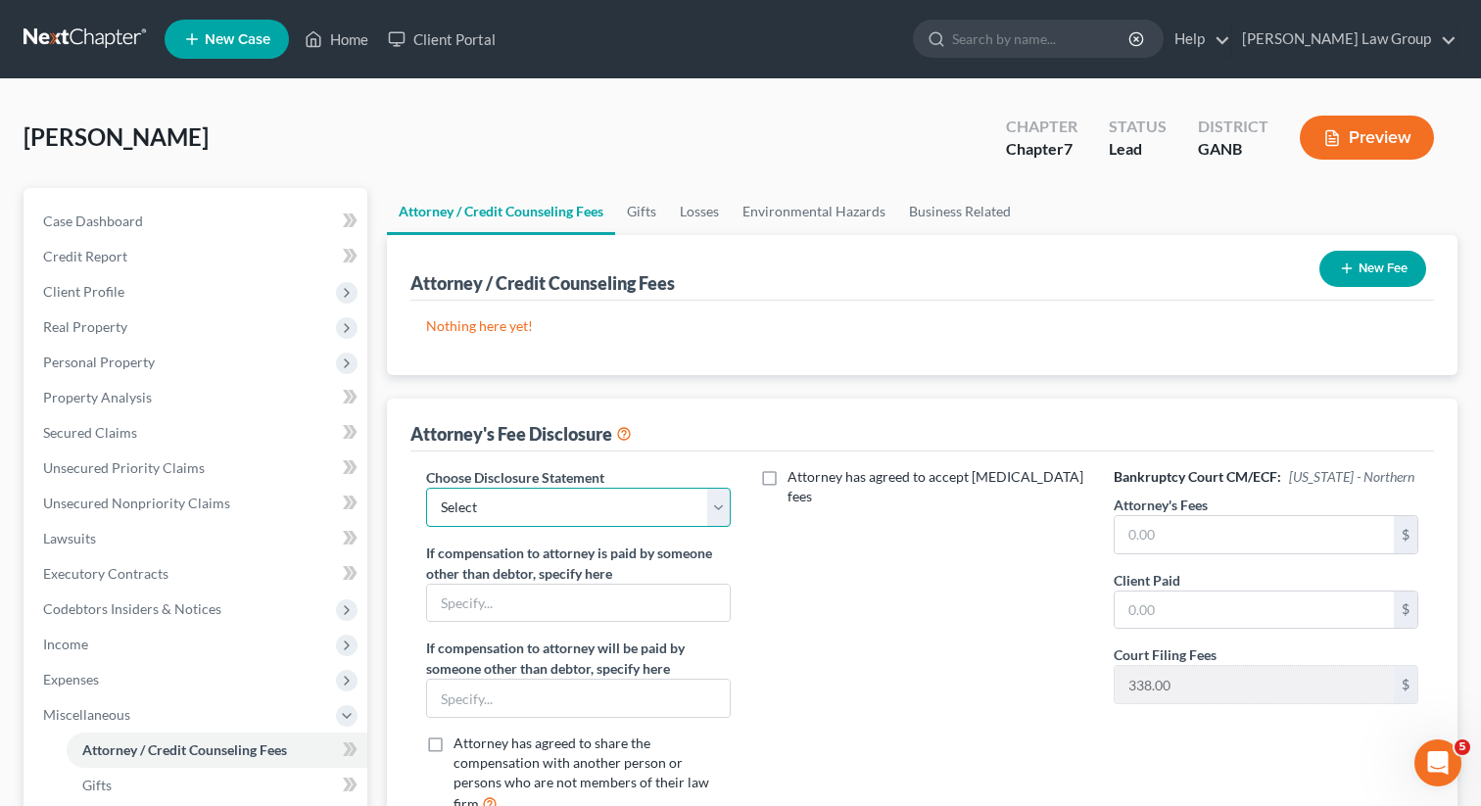
click at [628, 499] on select "Select Attorney Disclosure Statement Chapter 7 Attorney Fee Disclosure Statement" at bounding box center [578, 507] width 305 height 39
select select "0"
click at [426, 488] on select "Select Attorney Disclosure Statement Chapter 7 Attorney Fee Disclosure Statement" at bounding box center [578, 507] width 305 height 39
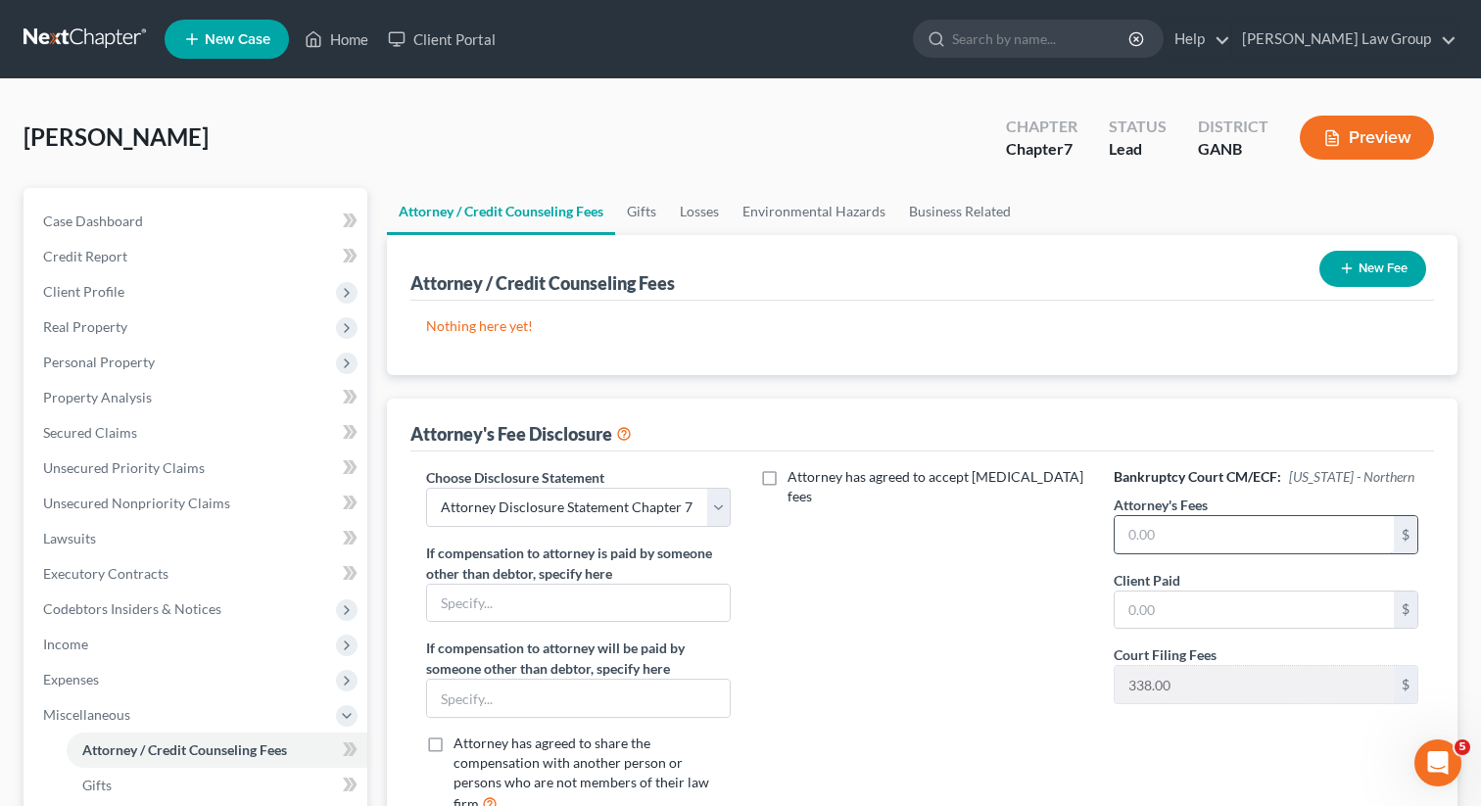
click at [1142, 526] on input "text" at bounding box center [1254, 534] width 279 height 37
type input "637"
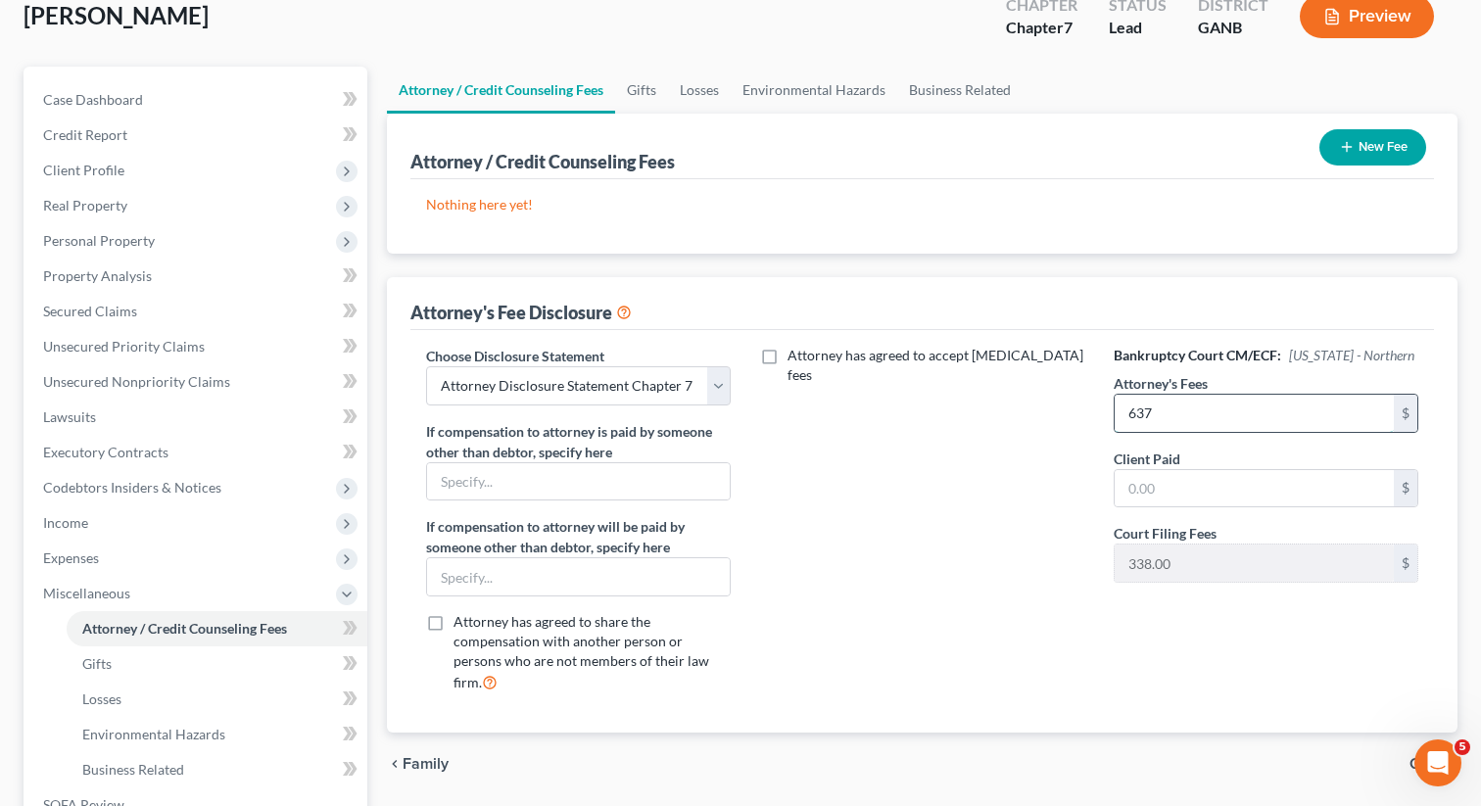
scroll to position [211, 0]
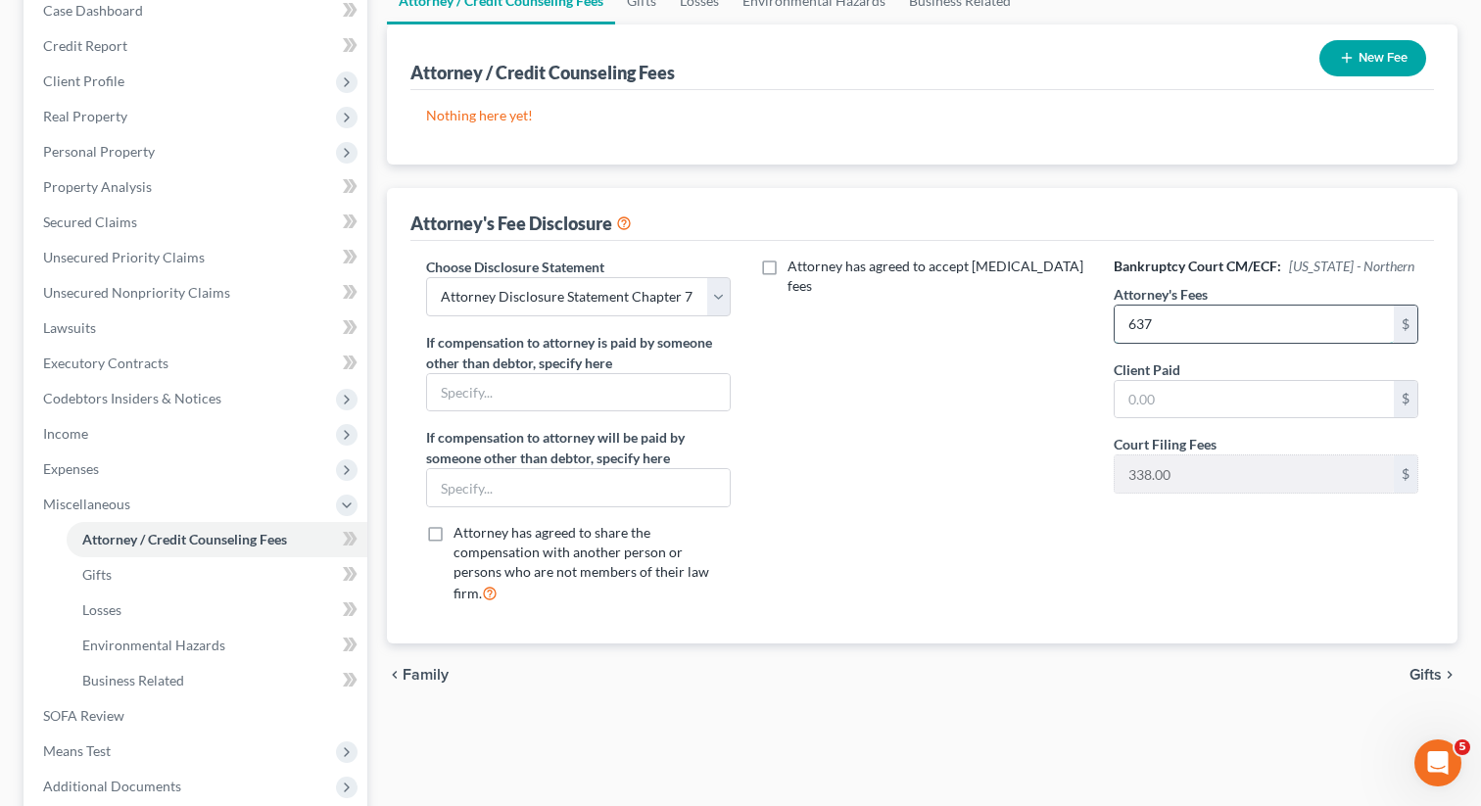
click at [1202, 315] on input "637" at bounding box center [1254, 324] width 279 height 37
drag, startPoint x: 1188, startPoint y: 322, endPoint x: 1062, endPoint y: 310, distance: 126.9
click at [1062, 310] on div "Choose Disclosure Statement Select Attorney Disclosure Statement Chapter 7 Atto…" at bounding box center [921, 438] width 1031 height 363
type input "2,100"
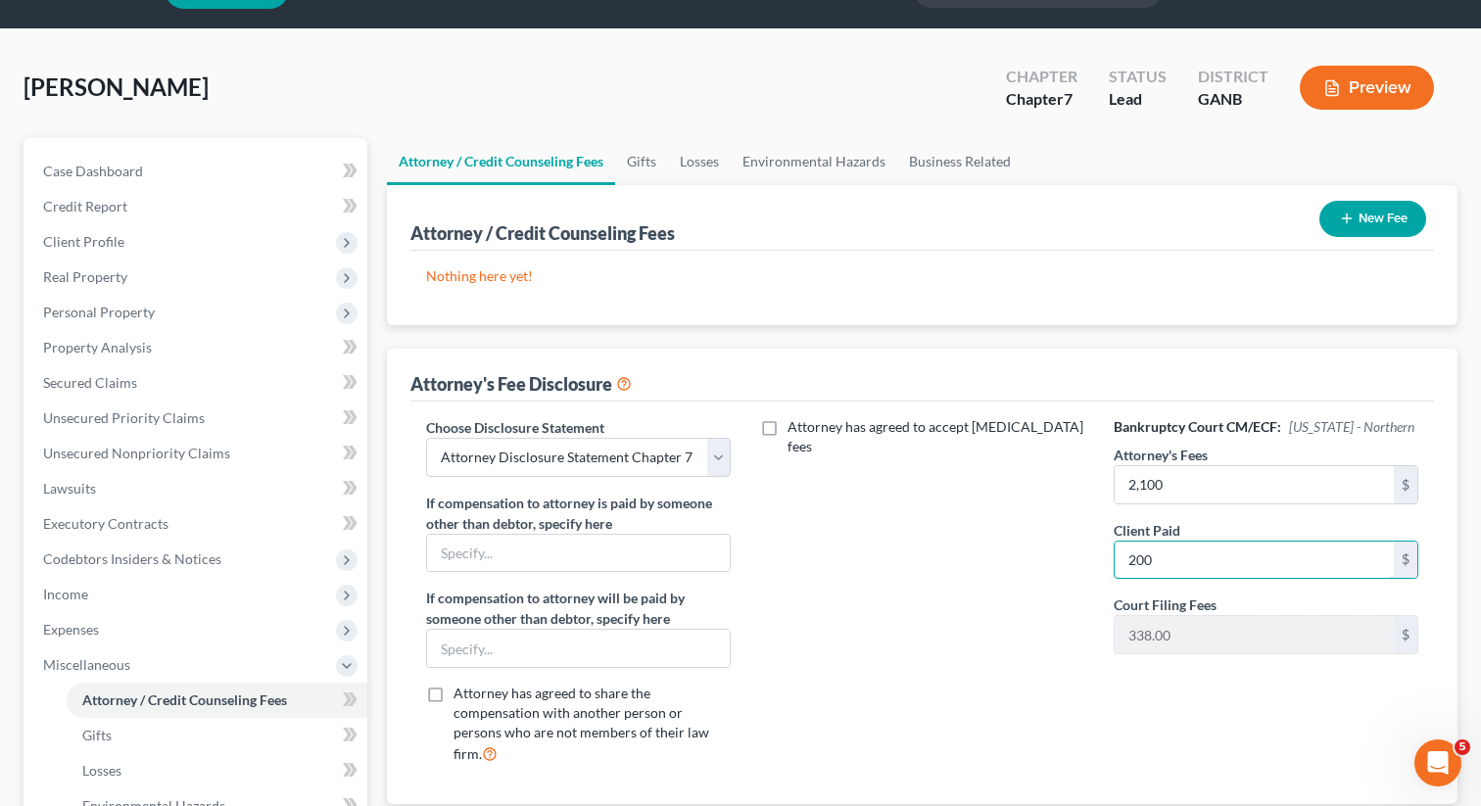
scroll to position [0, 0]
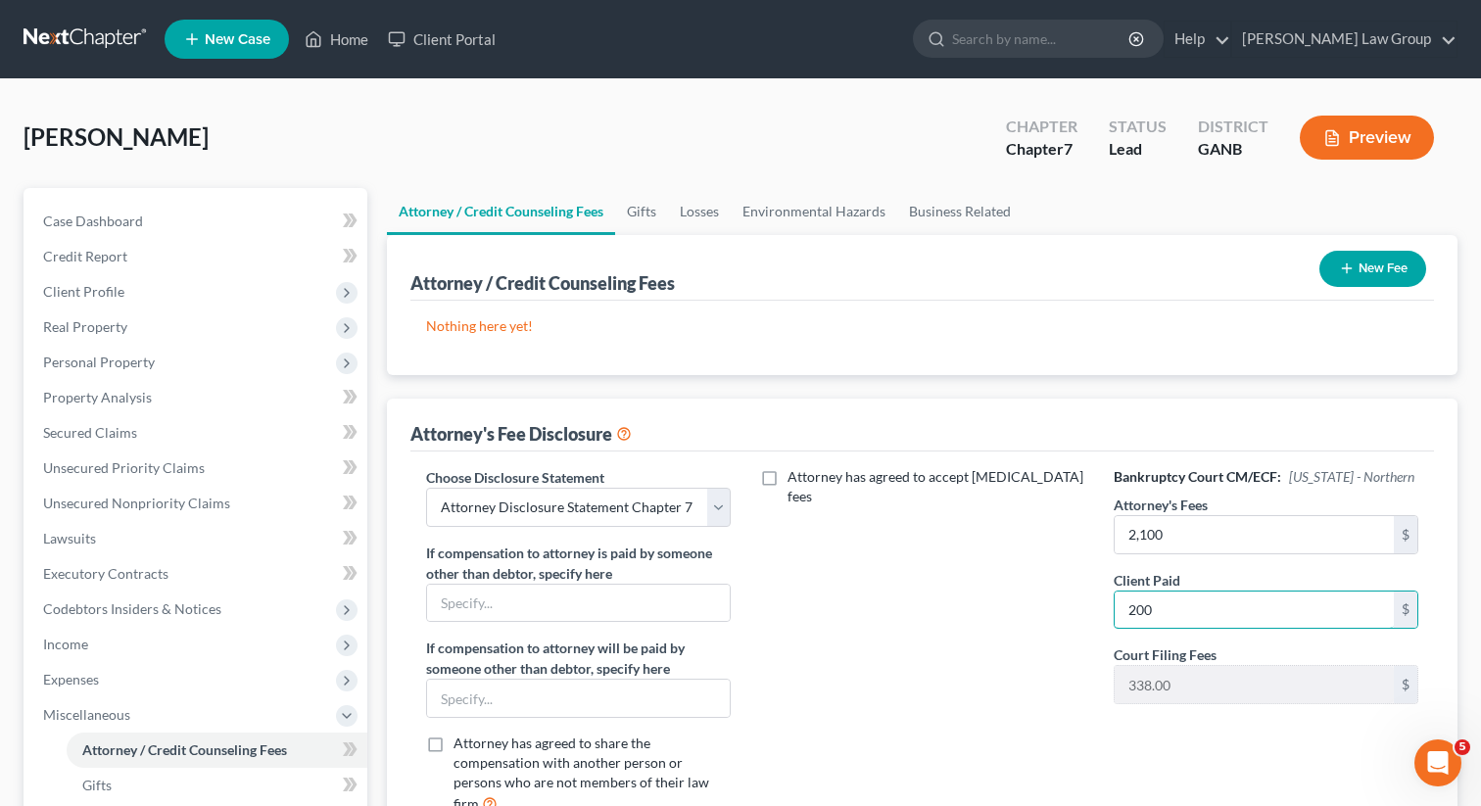
type input "200"
click at [1351, 267] on icon "button" at bounding box center [1347, 269] width 16 height 16
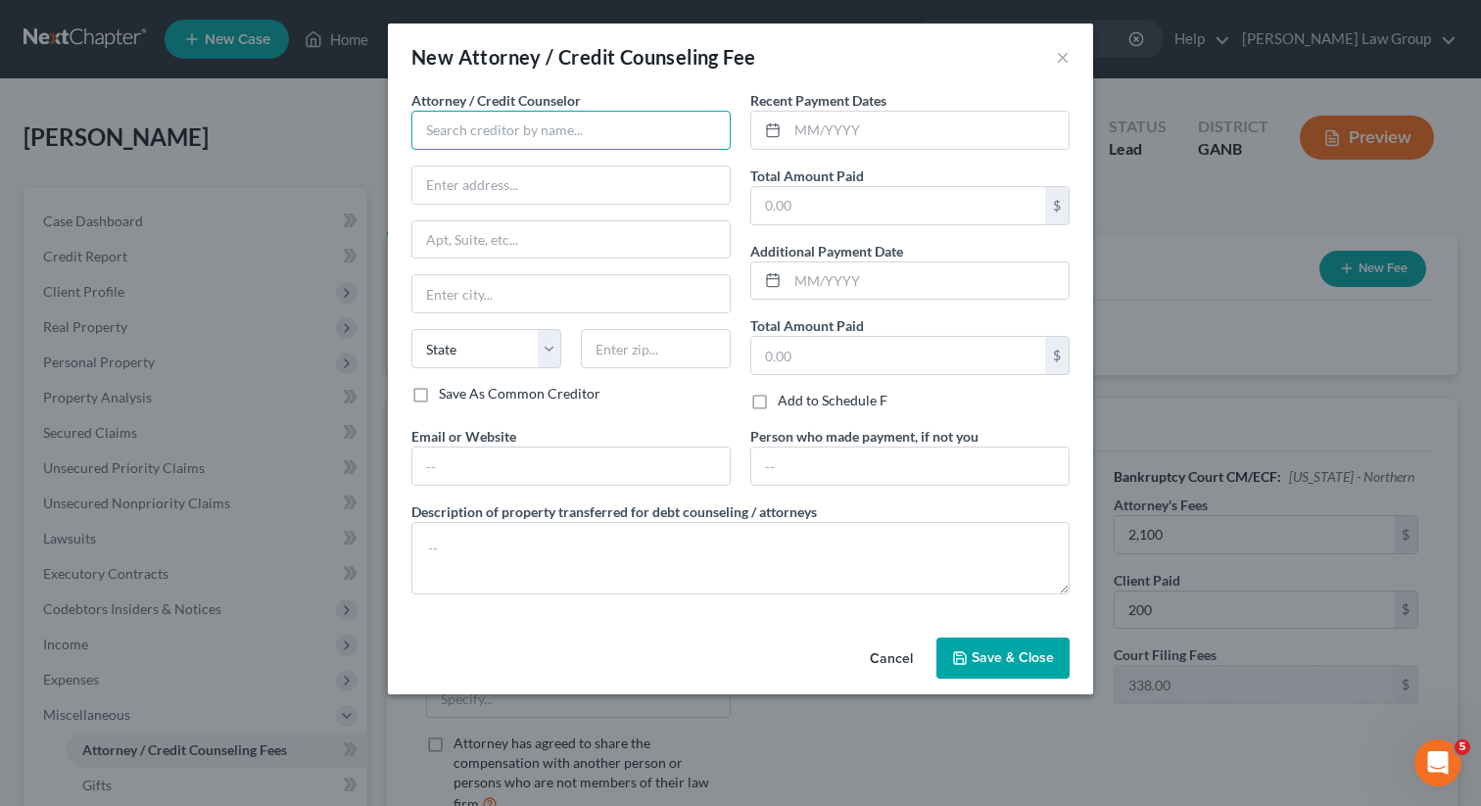
click at [529, 131] on input "text" at bounding box center [570, 130] width 319 height 39
click at [870, 114] on input "text" at bounding box center [927, 130] width 281 height 37
type input "637"
click at [602, 142] on input "text" at bounding box center [570, 130] width 319 height 39
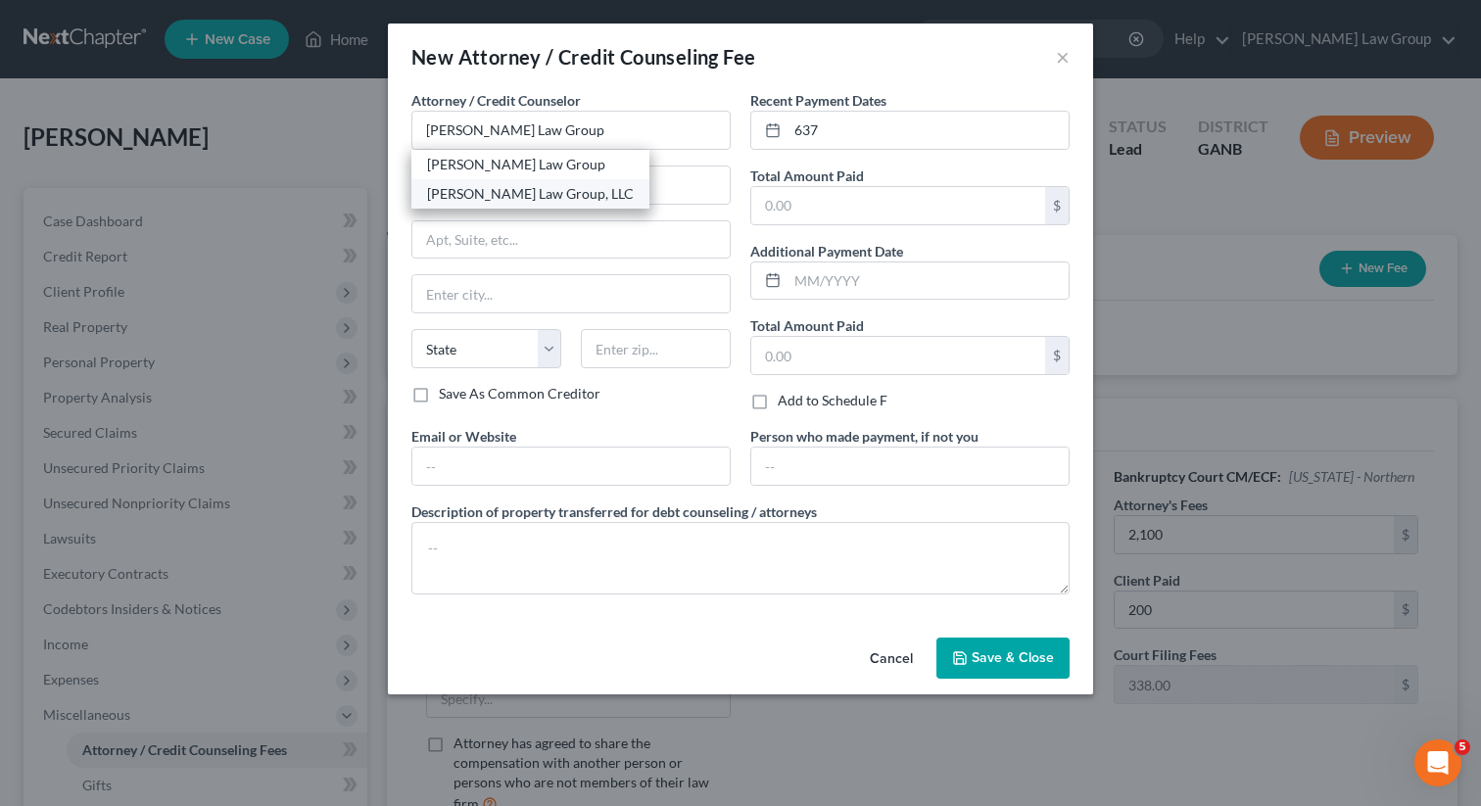
click at [565, 188] on div "[PERSON_NAME] Law Group, LLC" at bounding box center [530, 194] width 207 height 20
type input "[PERSON_NAME] Law Group, LLC"
type input "[STREET_ADDRESS][PERSON_NAME]"
type input "[GEOGRAPHIC_DATA]"
select select "10"
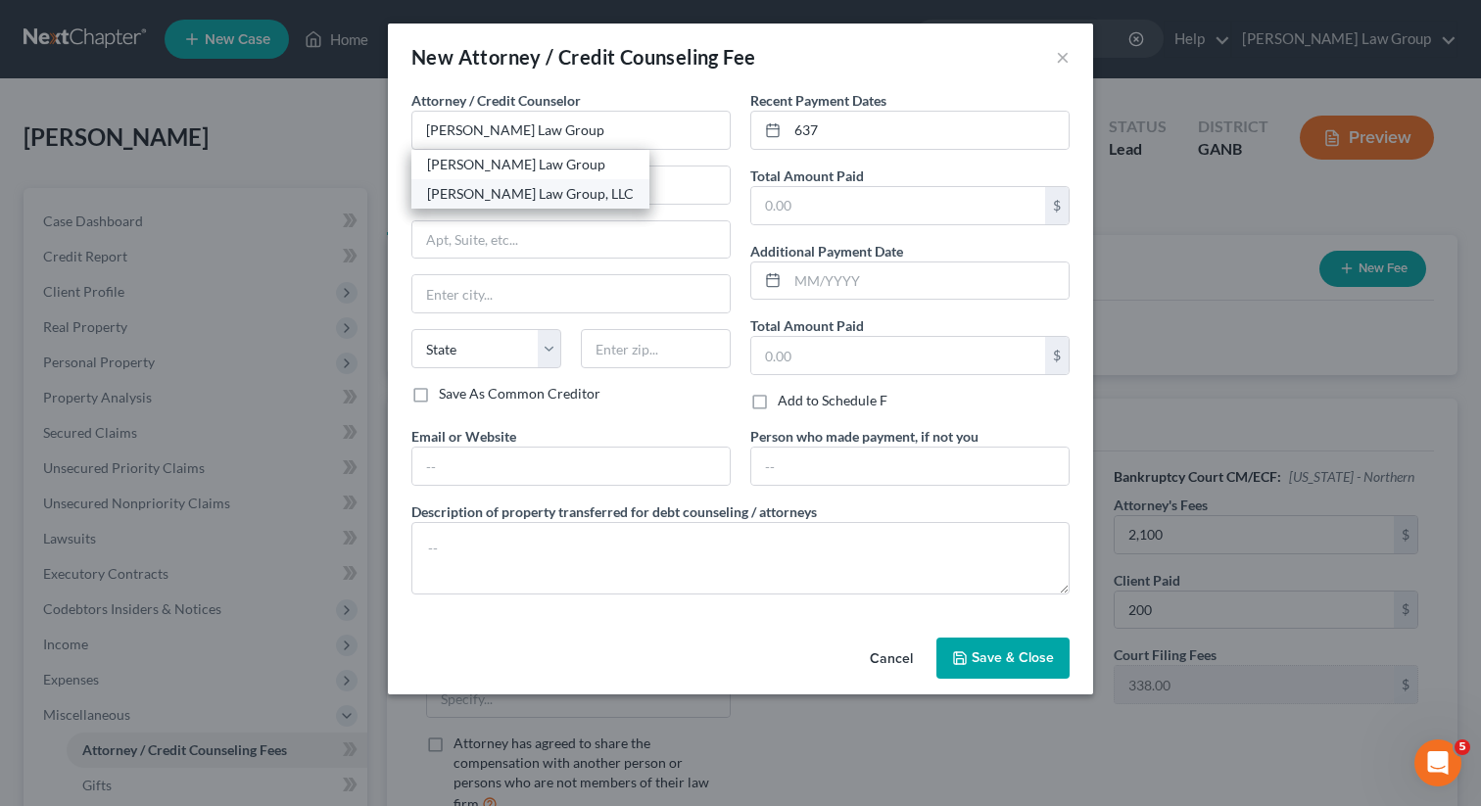
type input "30341"
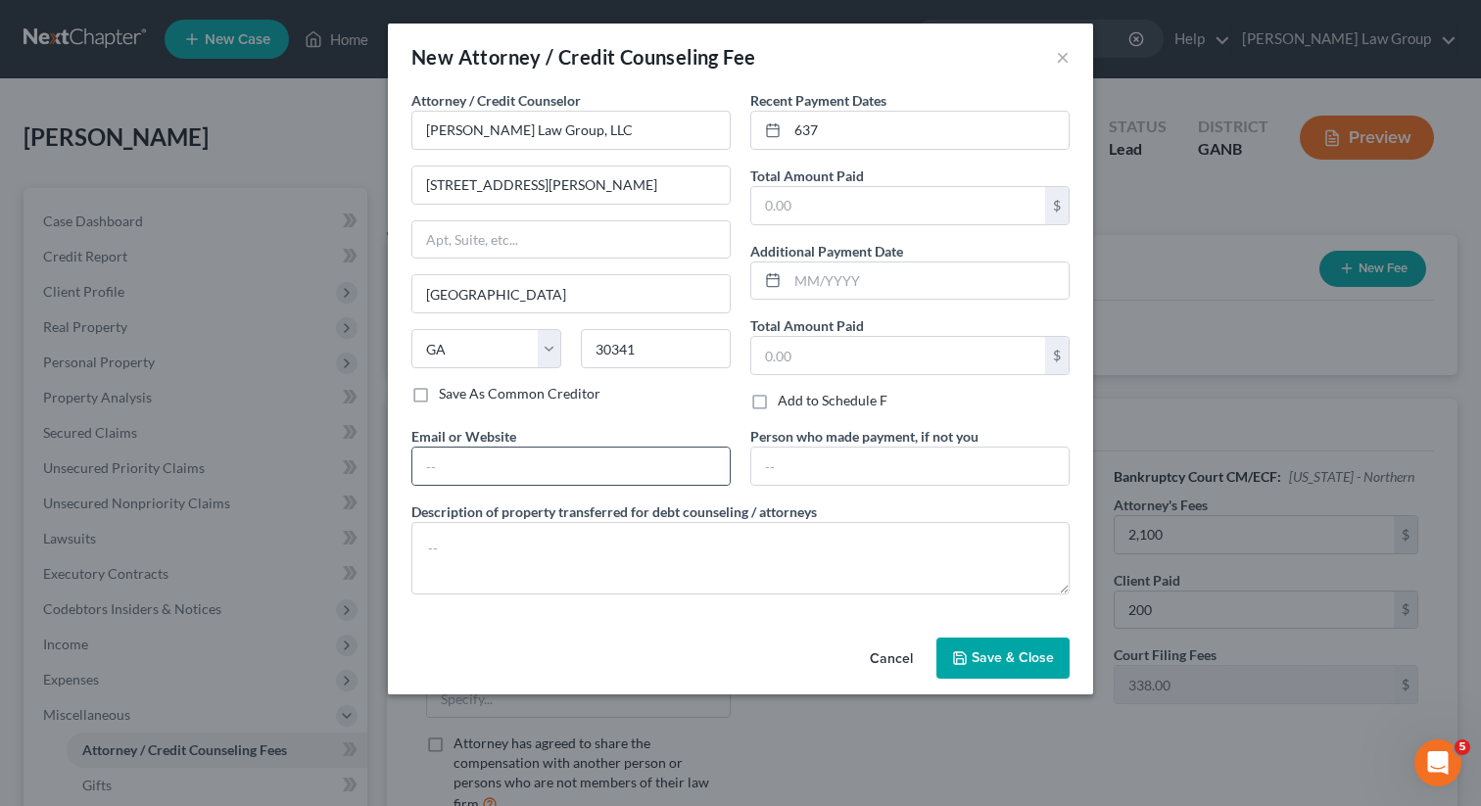
click at [602, 485] on div at bounding box center [570, 466] width 319 height 39
click at [560, 474] on input "text" at bounding box center [570, 466] width 317 height 37
type input "[DOMAIN_NAME]"
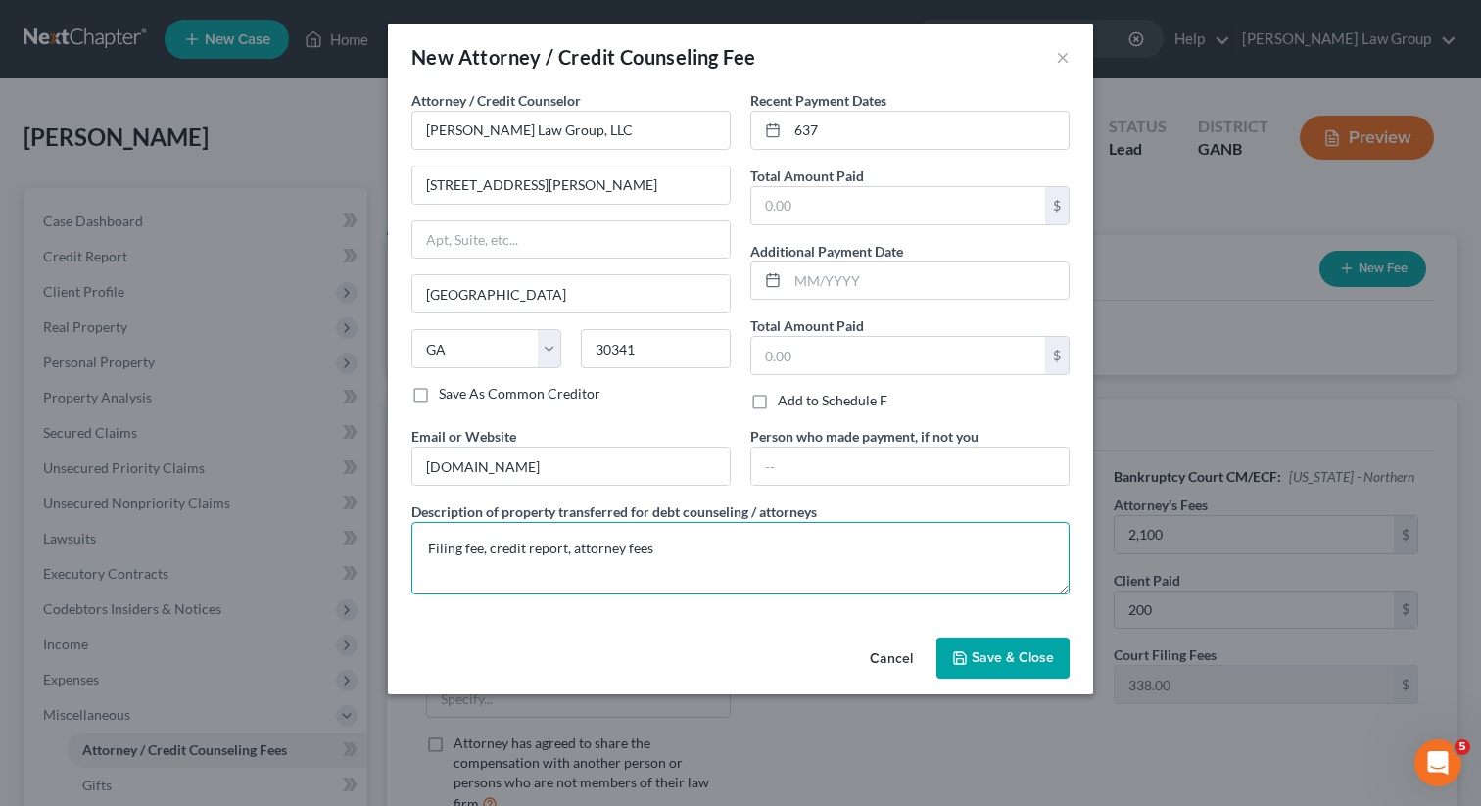
type textarea "Filing fee, credit report, attorney fees"
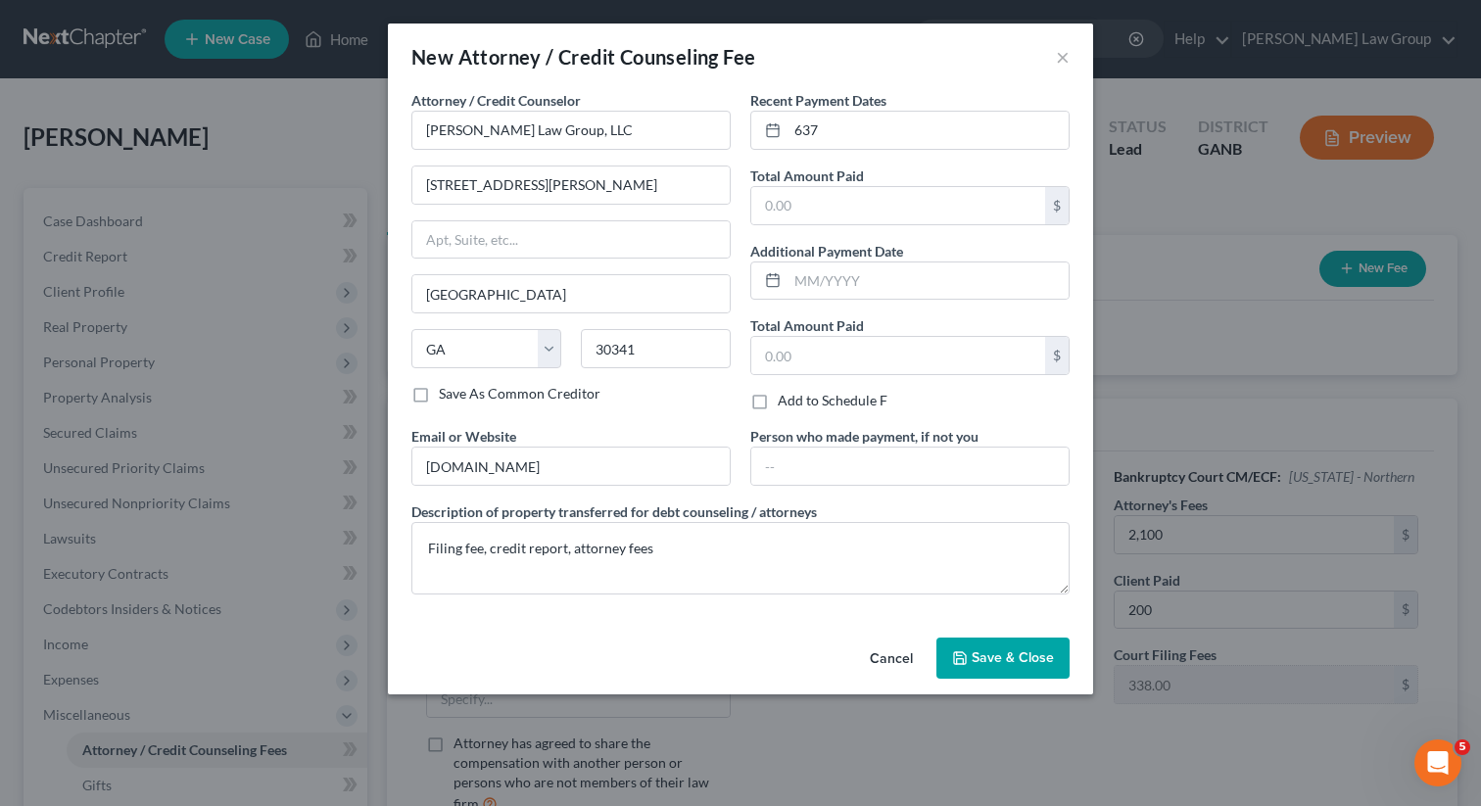
click at [1020, 671] on button "Save & Close" at bounding box center [1002, 658] width 133 height 41
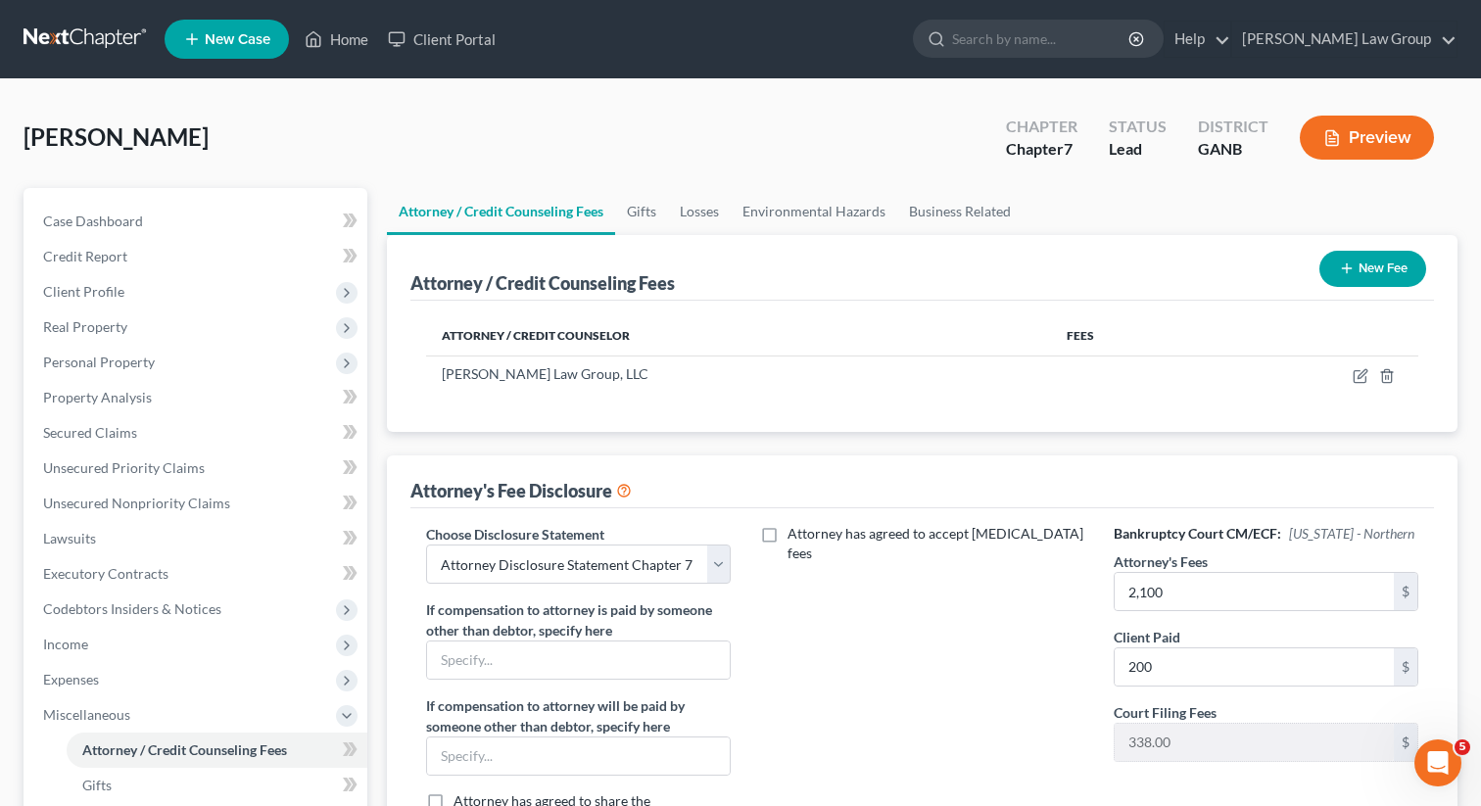
click at [1344, 274] on icon "button" at bounding box center [1347, 269] width 16 height 16
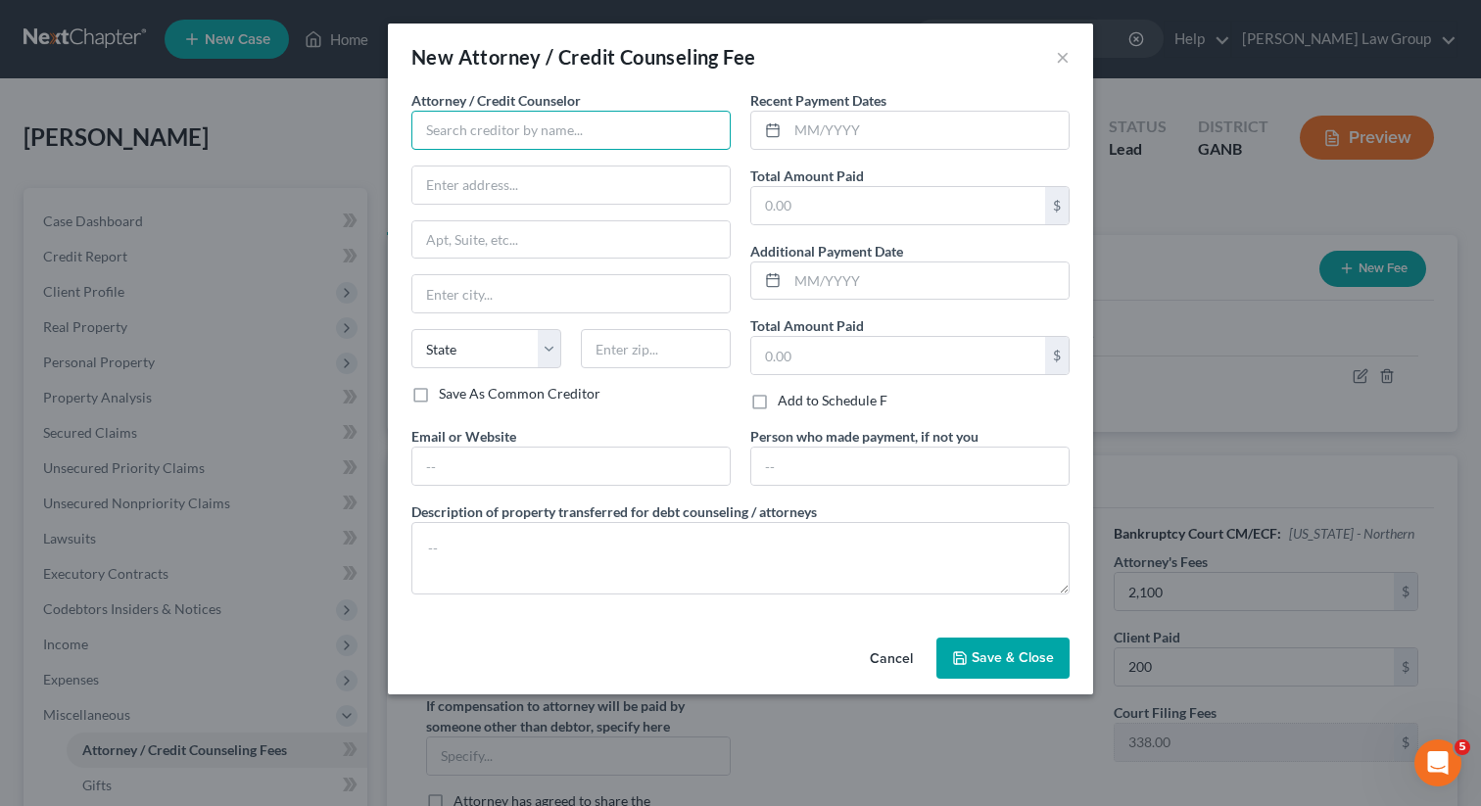
click at [496, 127] on input "text" at bounding box center [570, 130] width 319 height 39
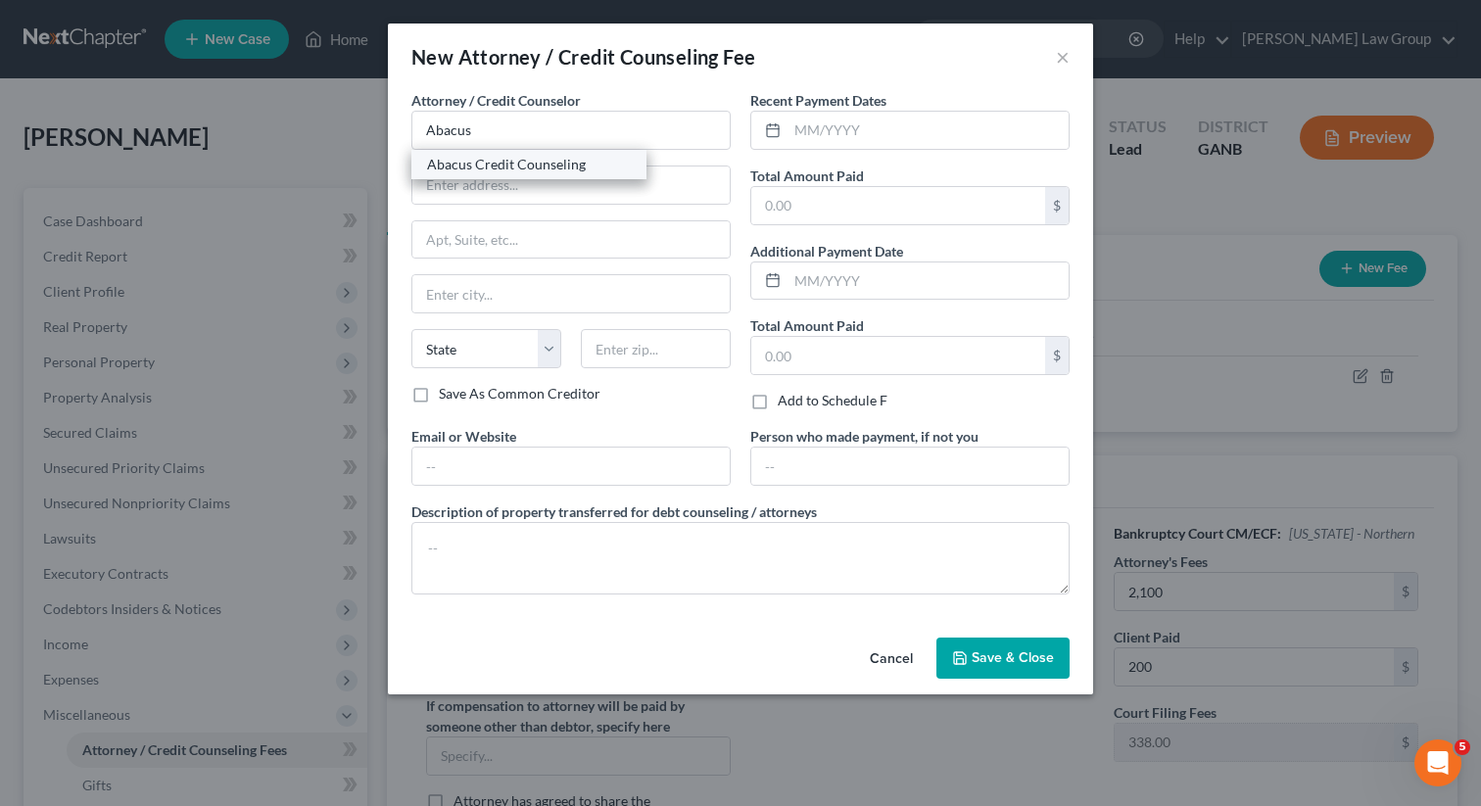
click at [502, 164] on div "Abacus Credit Counseling" at bounding box center [529, 165] width 204 height 20
type input "Abacus Credit Counseling"
type input "[STREET_ADDRESS]"
type input "Suite 700"
type input "Encino"
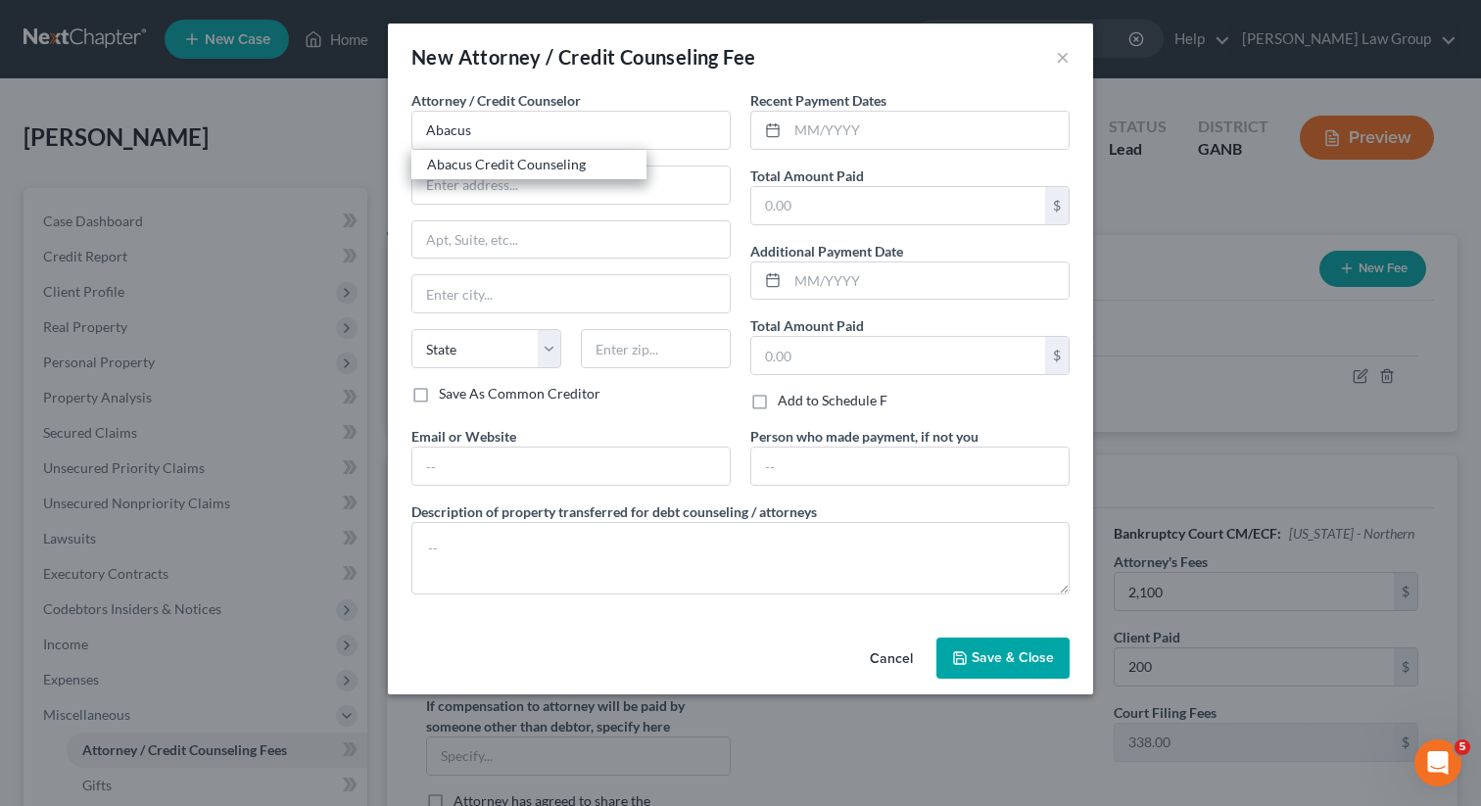
select select "4"
type input "91436"
click at [780, 130] on icon at bounding box center [773, 130] width 16 height 16
click at [815, 130] on input "text" at bounding box center [927, 130] width 281 height 37
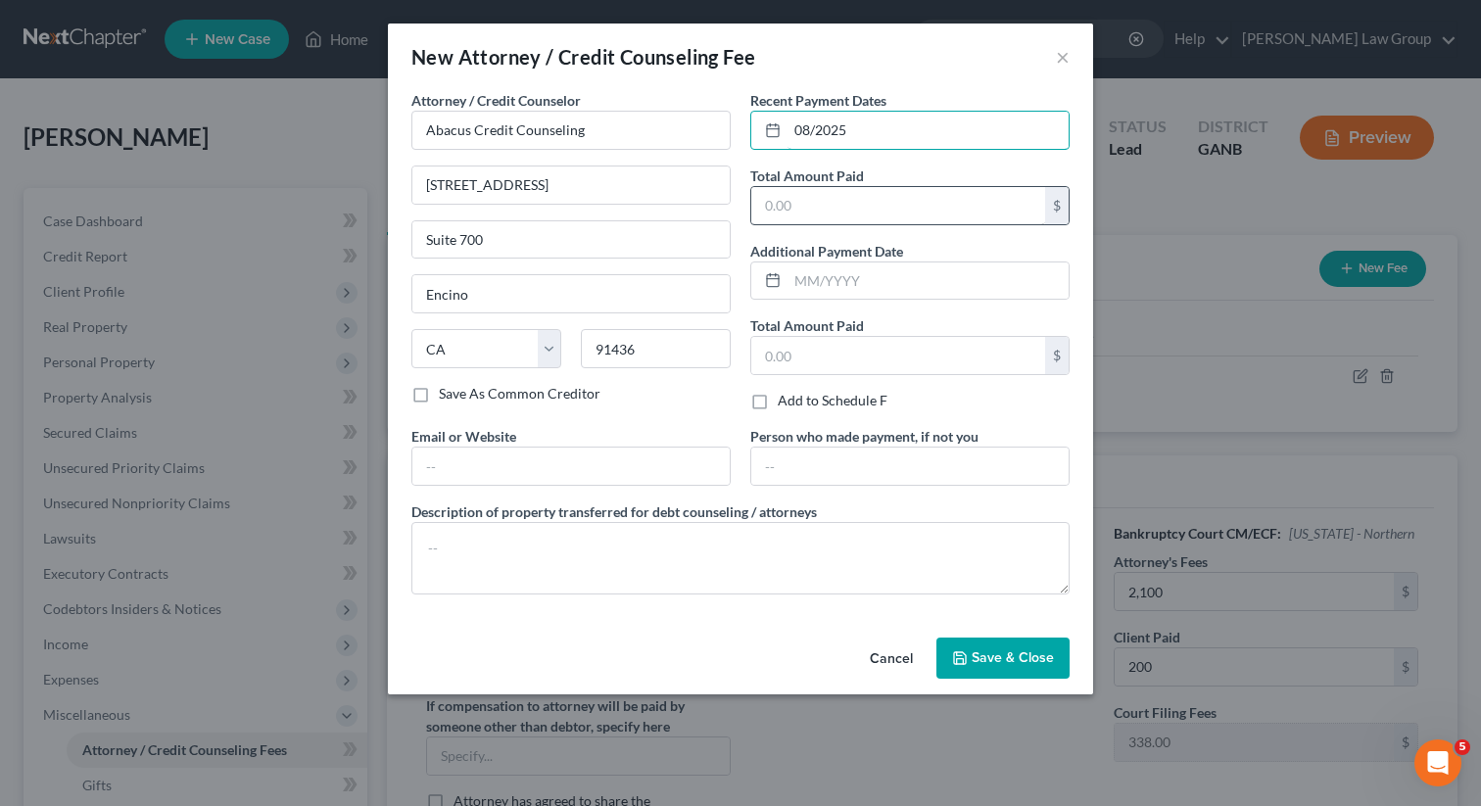
type input "08/2025"
click at [785, 214] on input "text" at bounding box center [898, 205] width 294 height 37
type input "25"
click at [542, 477] on input "text" at bounding box center [570, 466] width 317 height 37
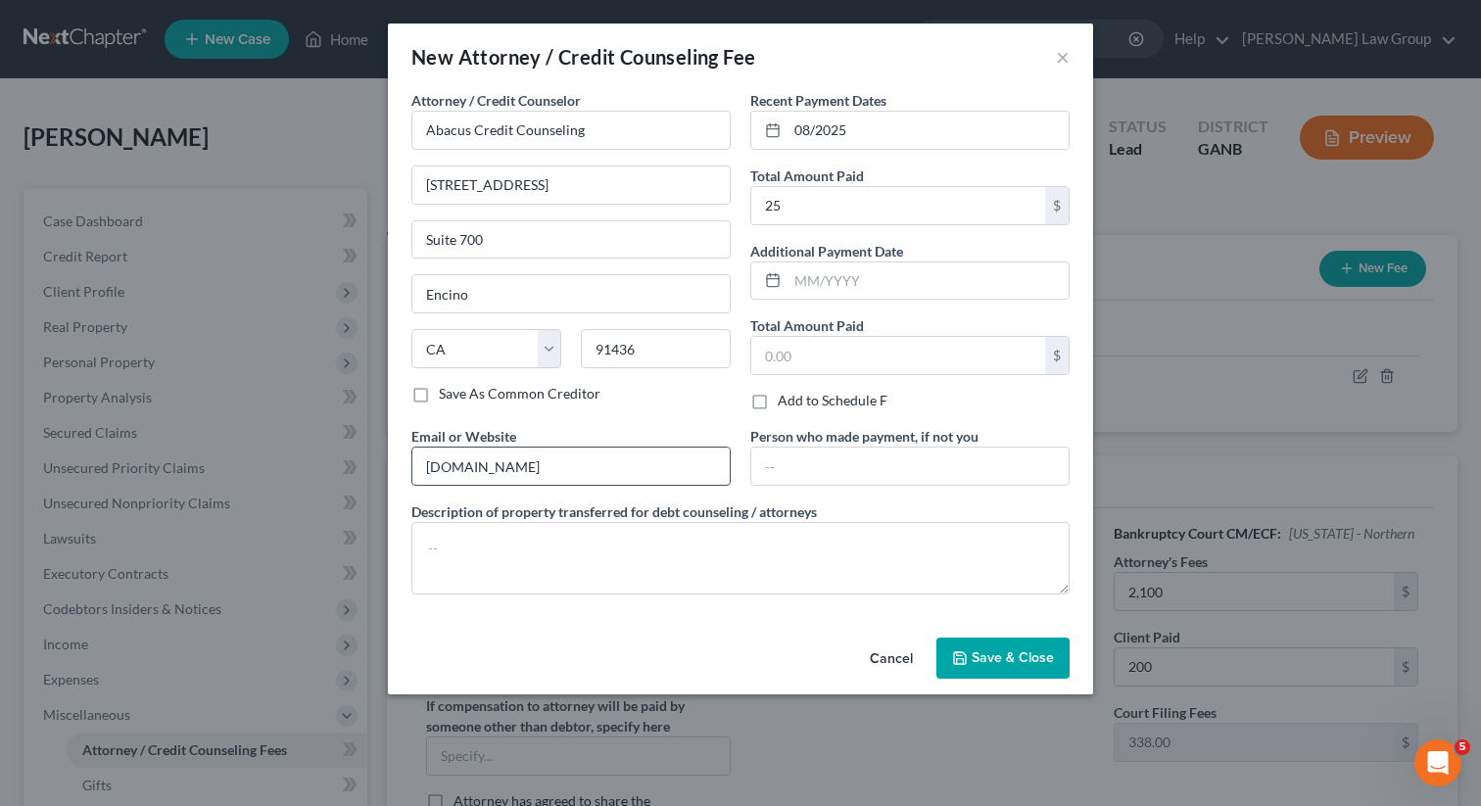
type input "[DOMAIN_NAME]"
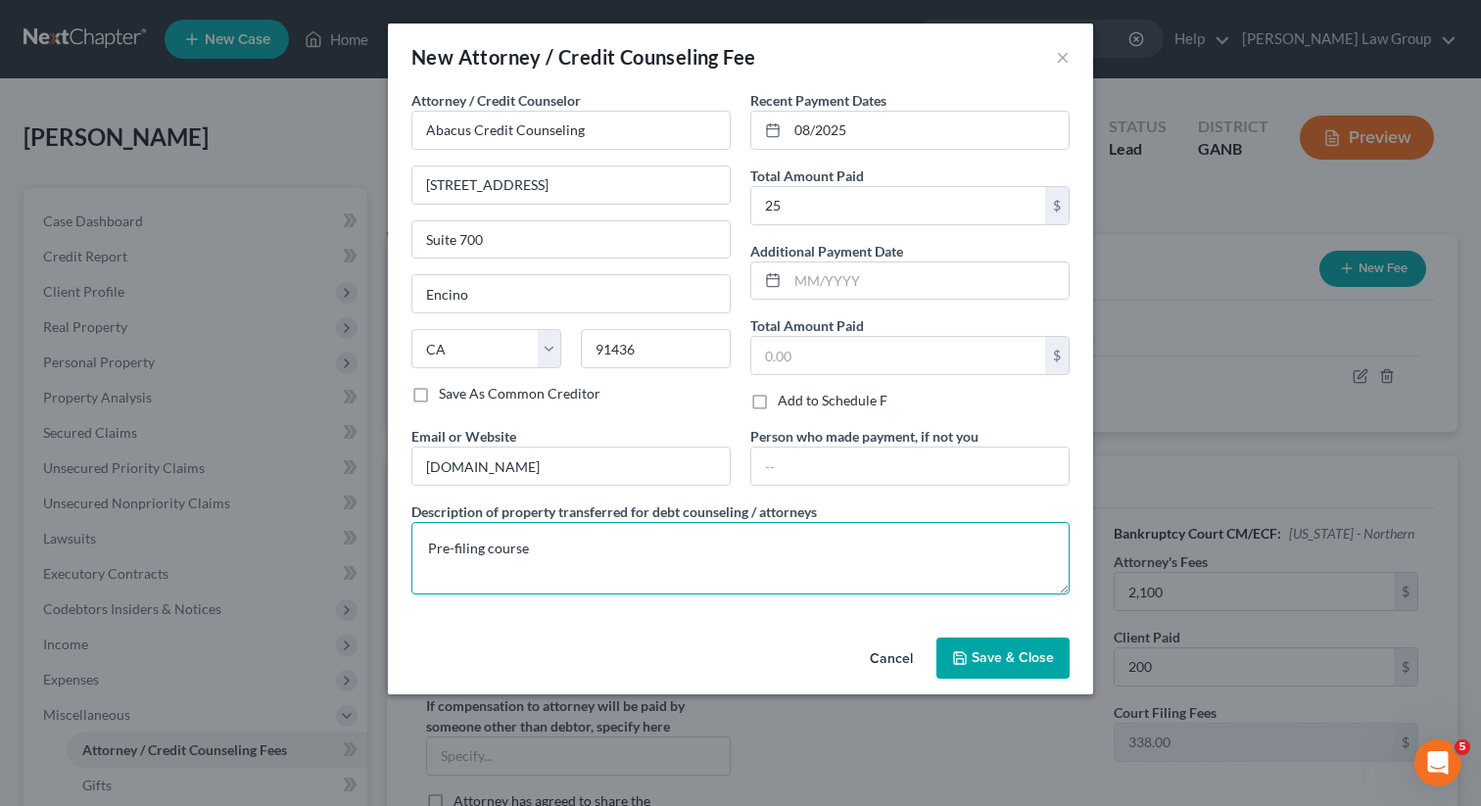
type textarea "Pre-filing course"
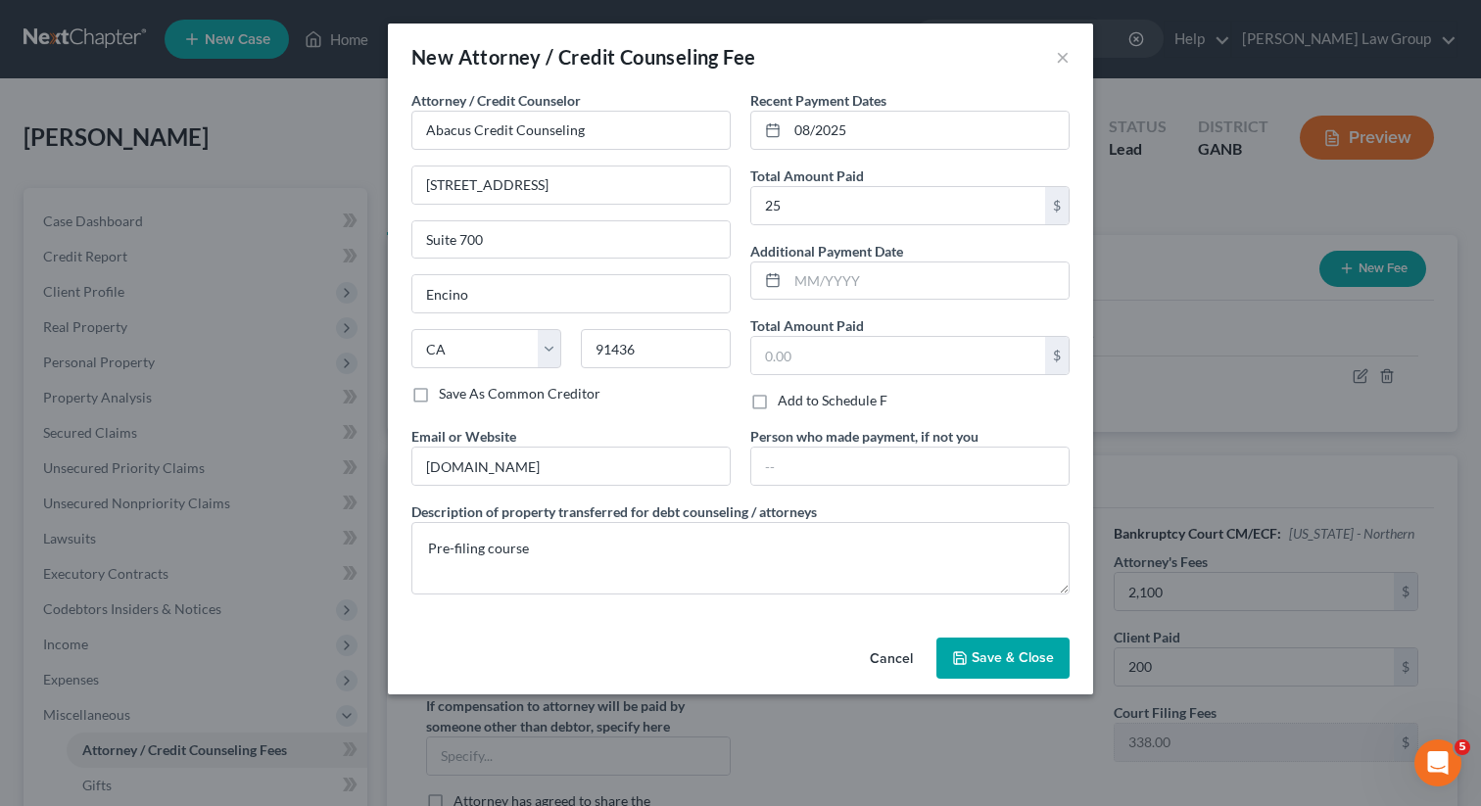
click at [1007, 652] on span "Save & Close" at bounding box center [1013, 657] width 82 height 17
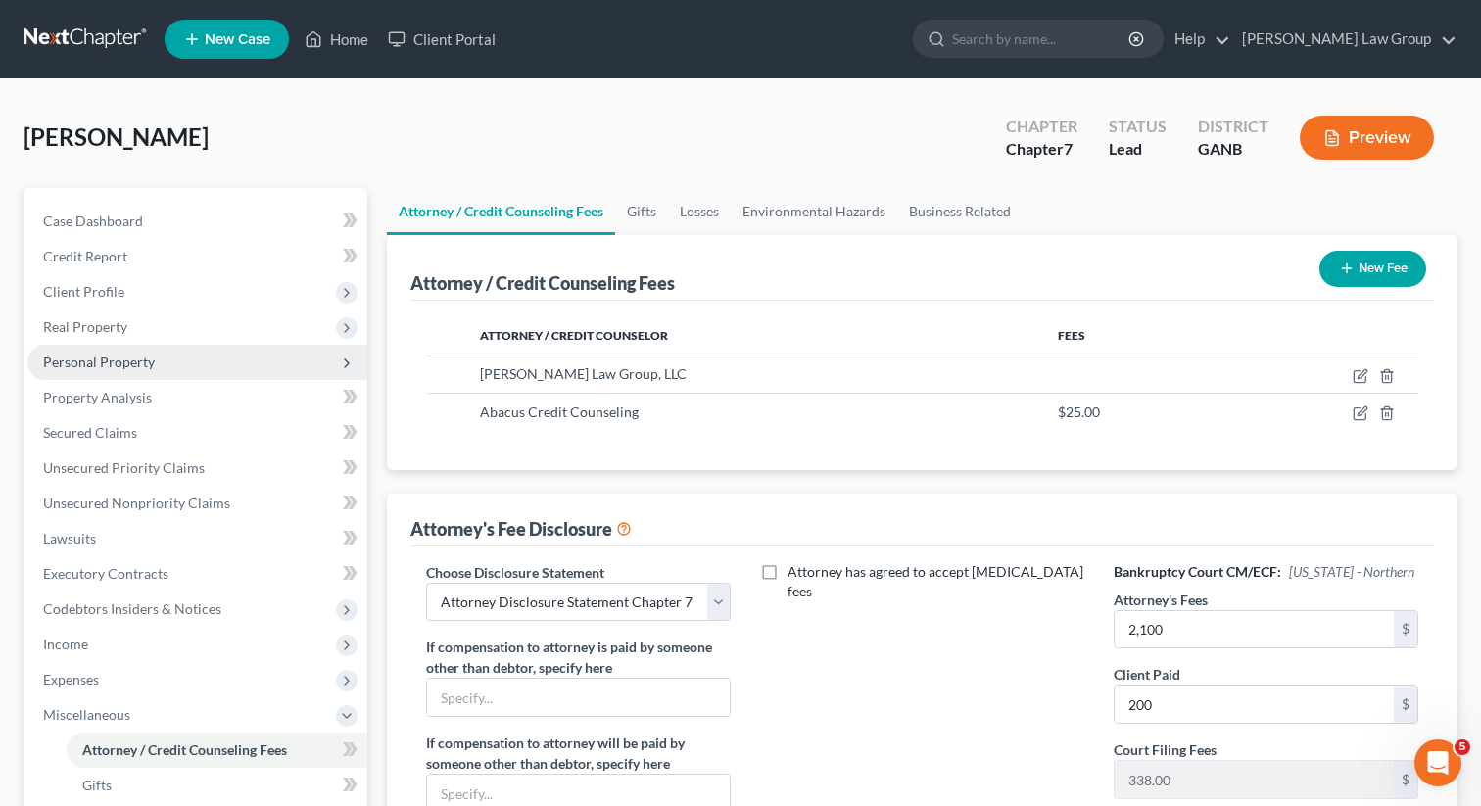
click at [91, 366] on span "Personal Property" at bounding box center [99, 362] width 112 height 17
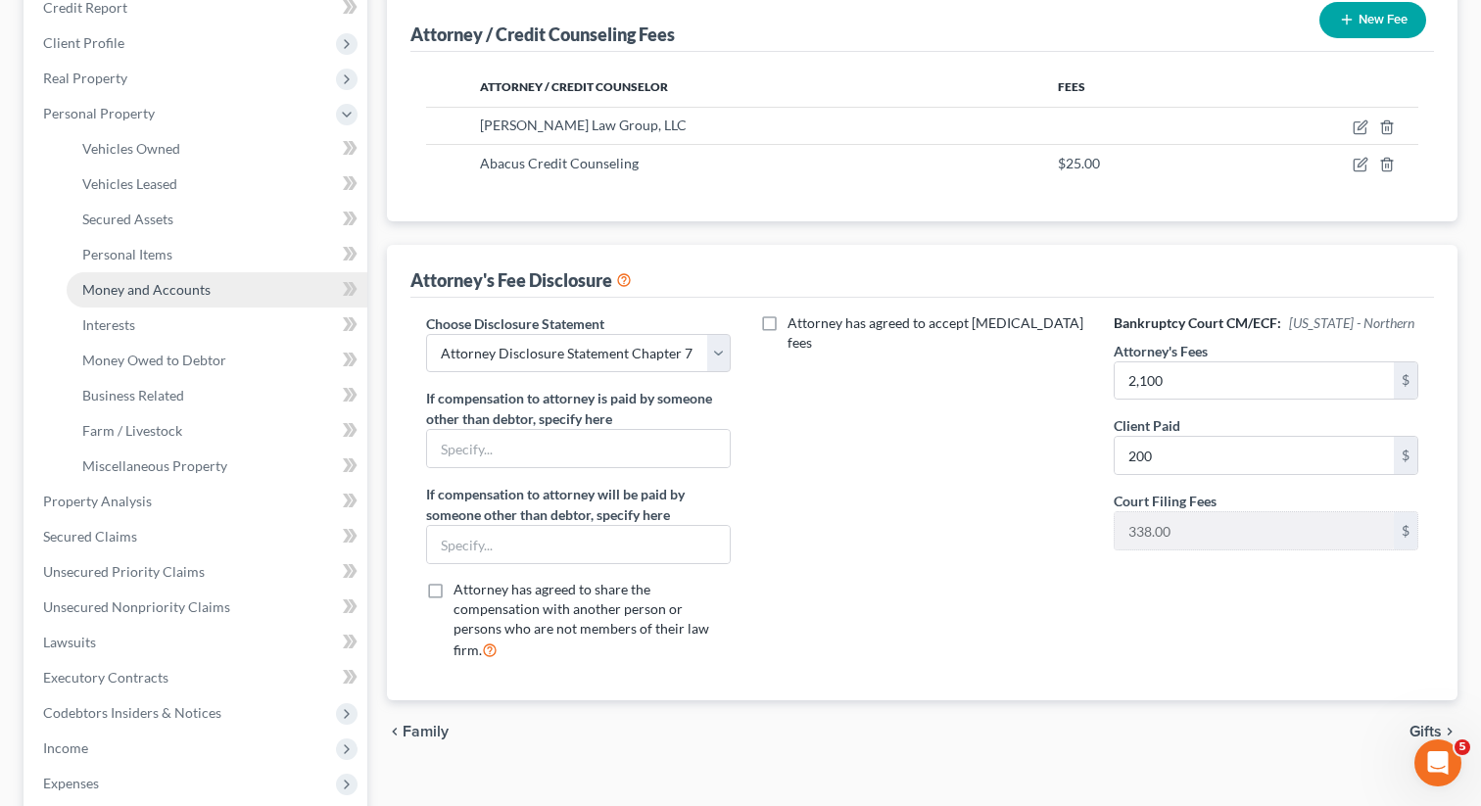
scroll to position [255, 0]
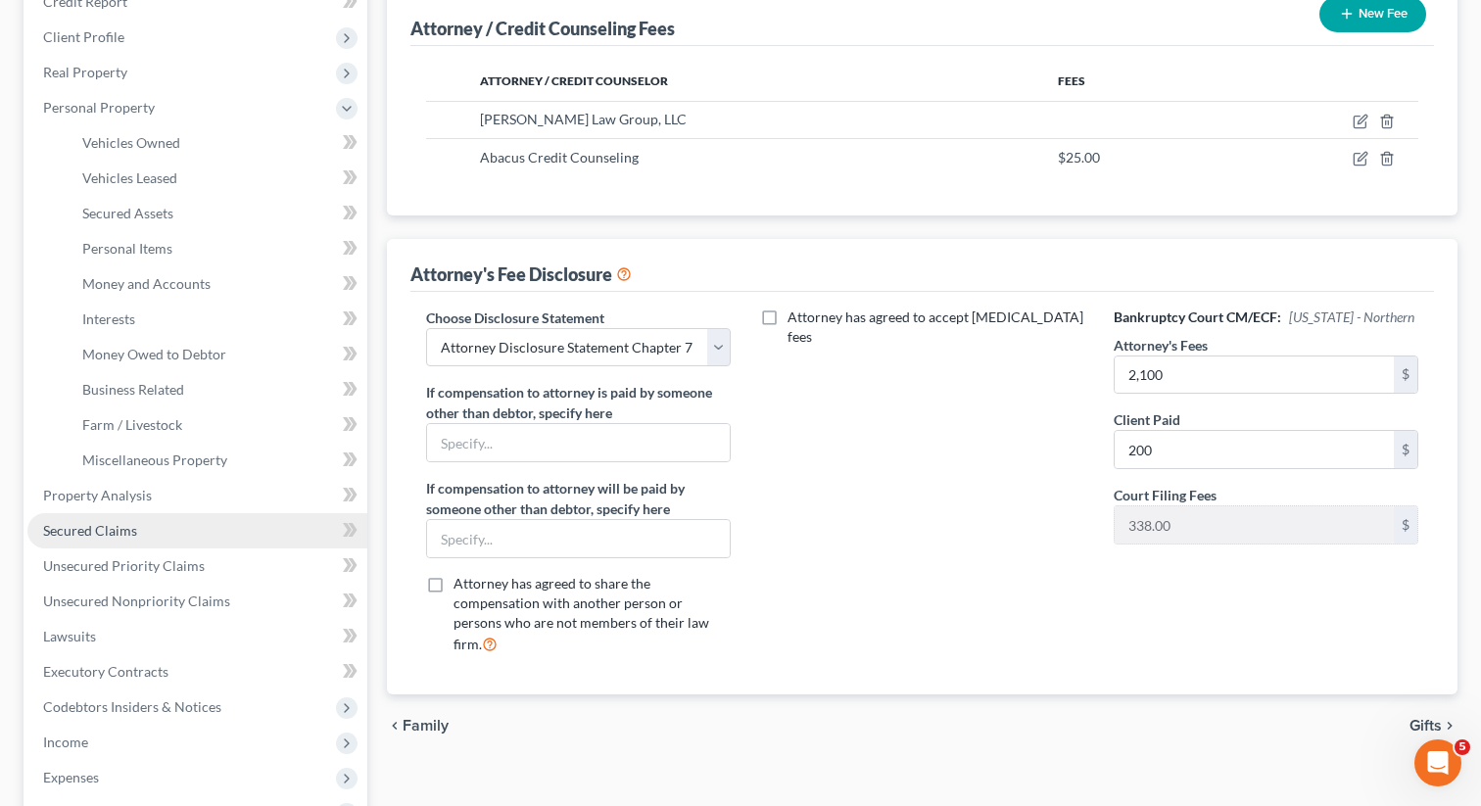
click at [100, 528] on span "Secured Claims" at bounding box center [90, 530] width 94 height 17
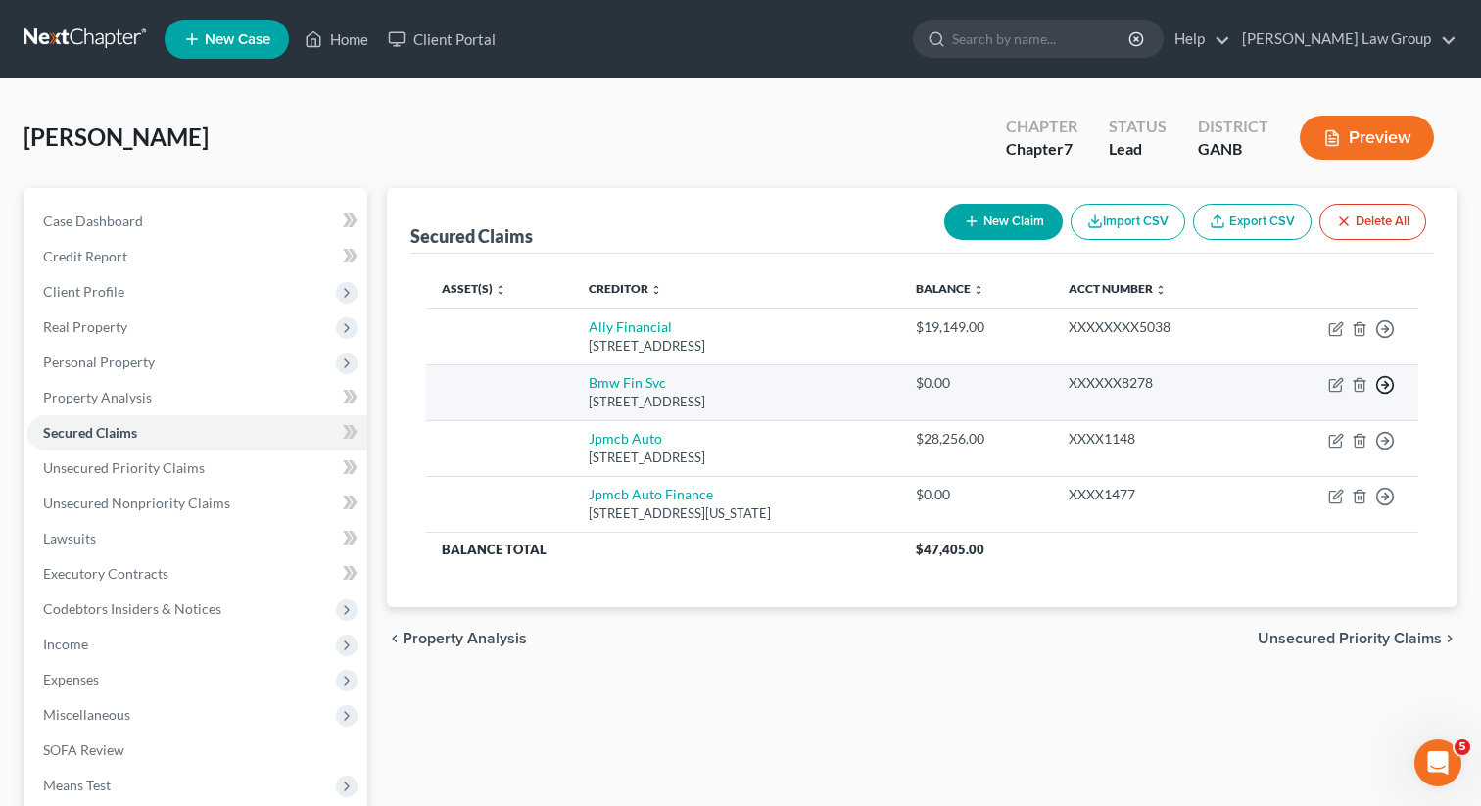
click at [1381, 339] on icon "button" at bounding box center [1385, 329] width 20 height 20
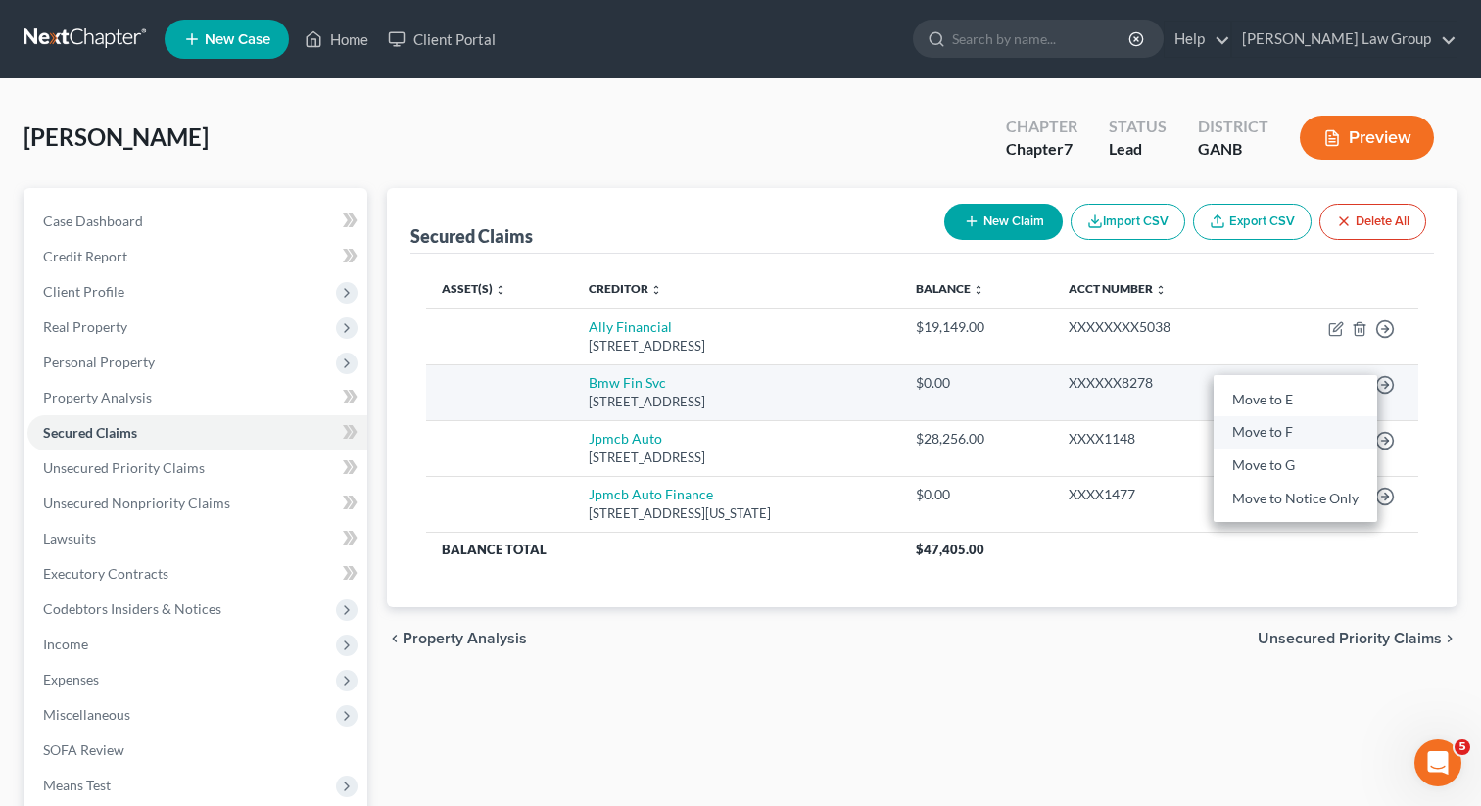
click at [1305, 430] on link "Move to F" at bounding box center [1296, 432] width 164 height 33
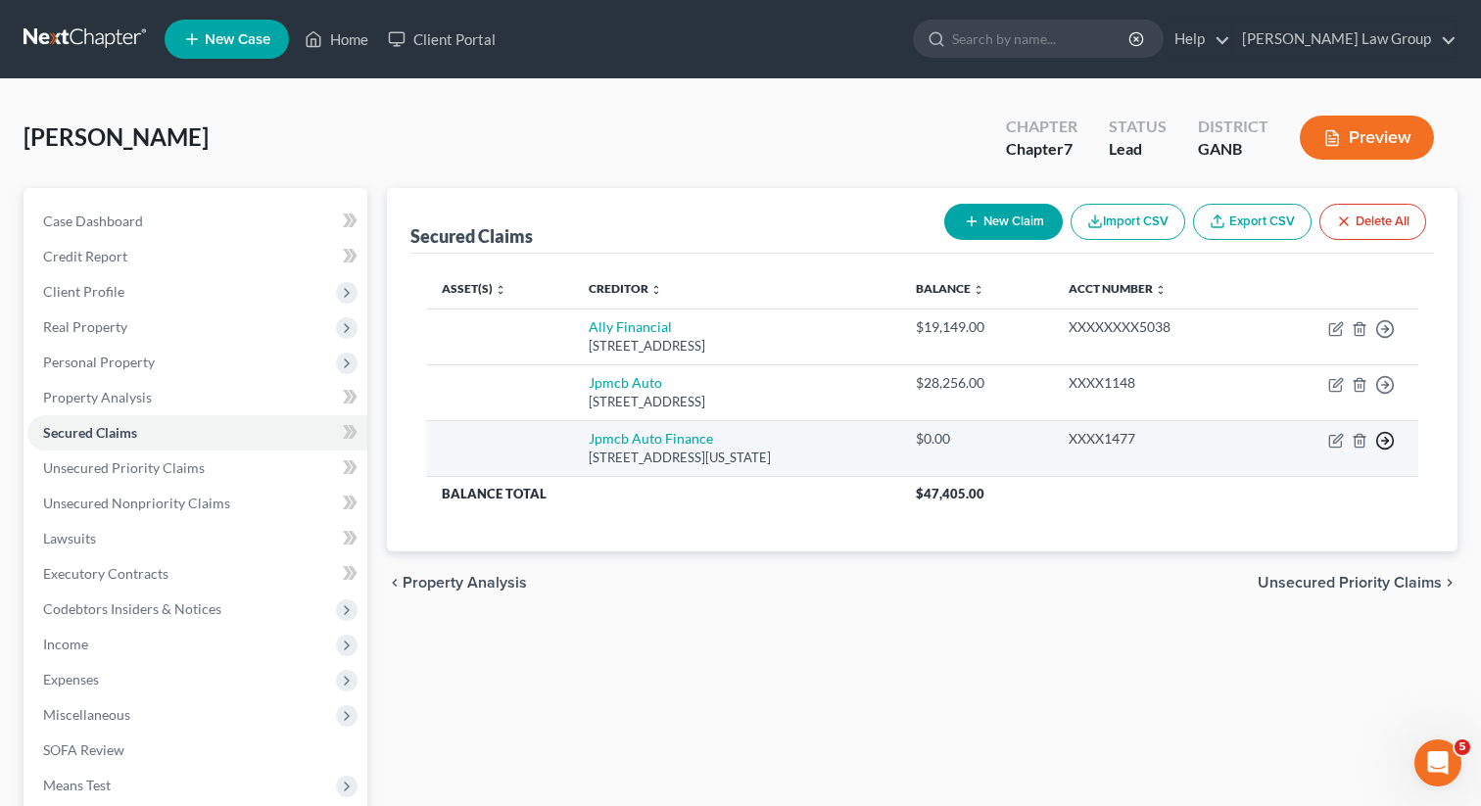
click at [1384, 339] on icon "button" at bounding box center [1385, 329] width 20 height 20
click at [1268, 490] on link "Move to F" at bounding box center [1296, 488] width 164 height 33
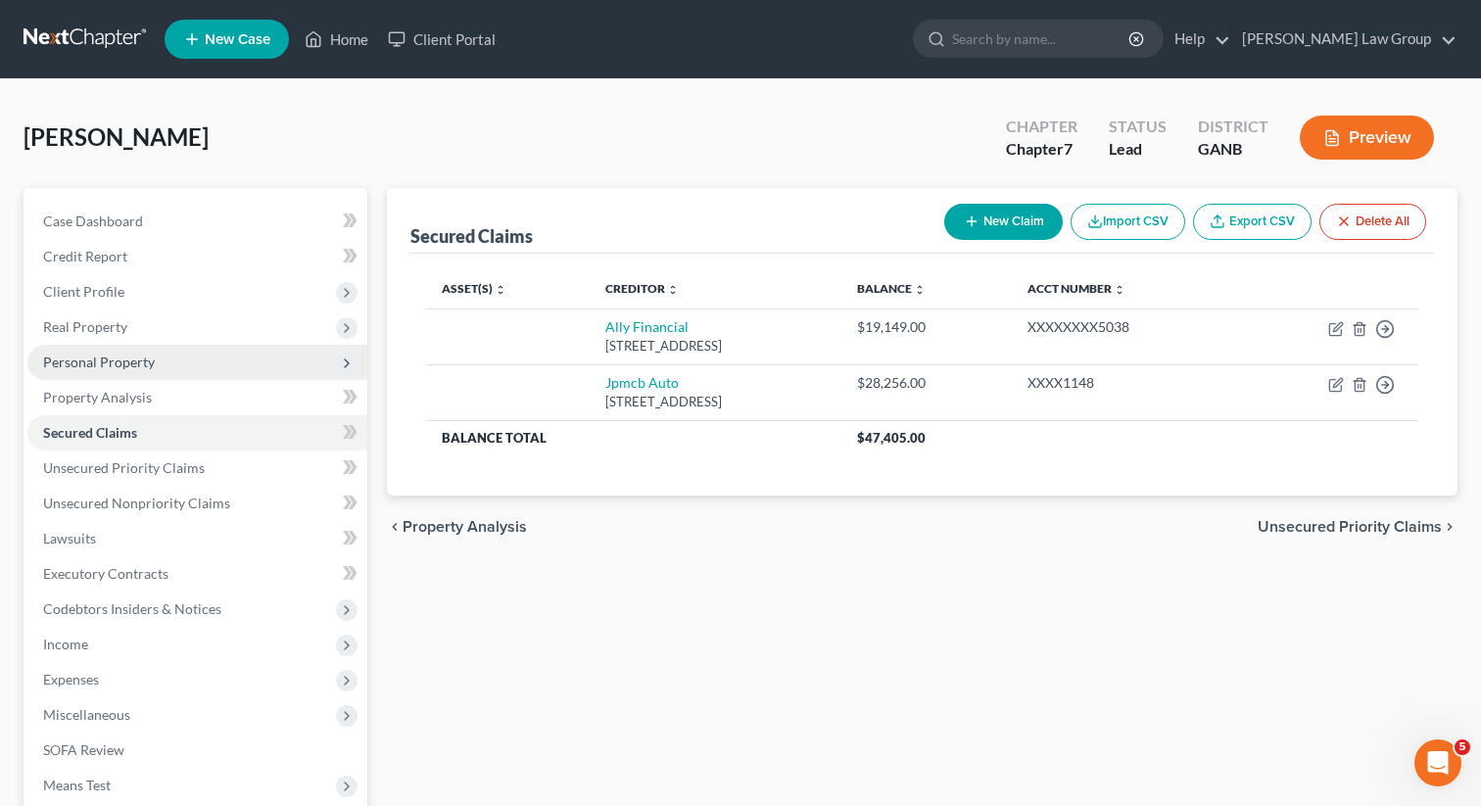
click at [120, 354] on span "Personal Property" at bounding box center [99, 362] width 112 height 17
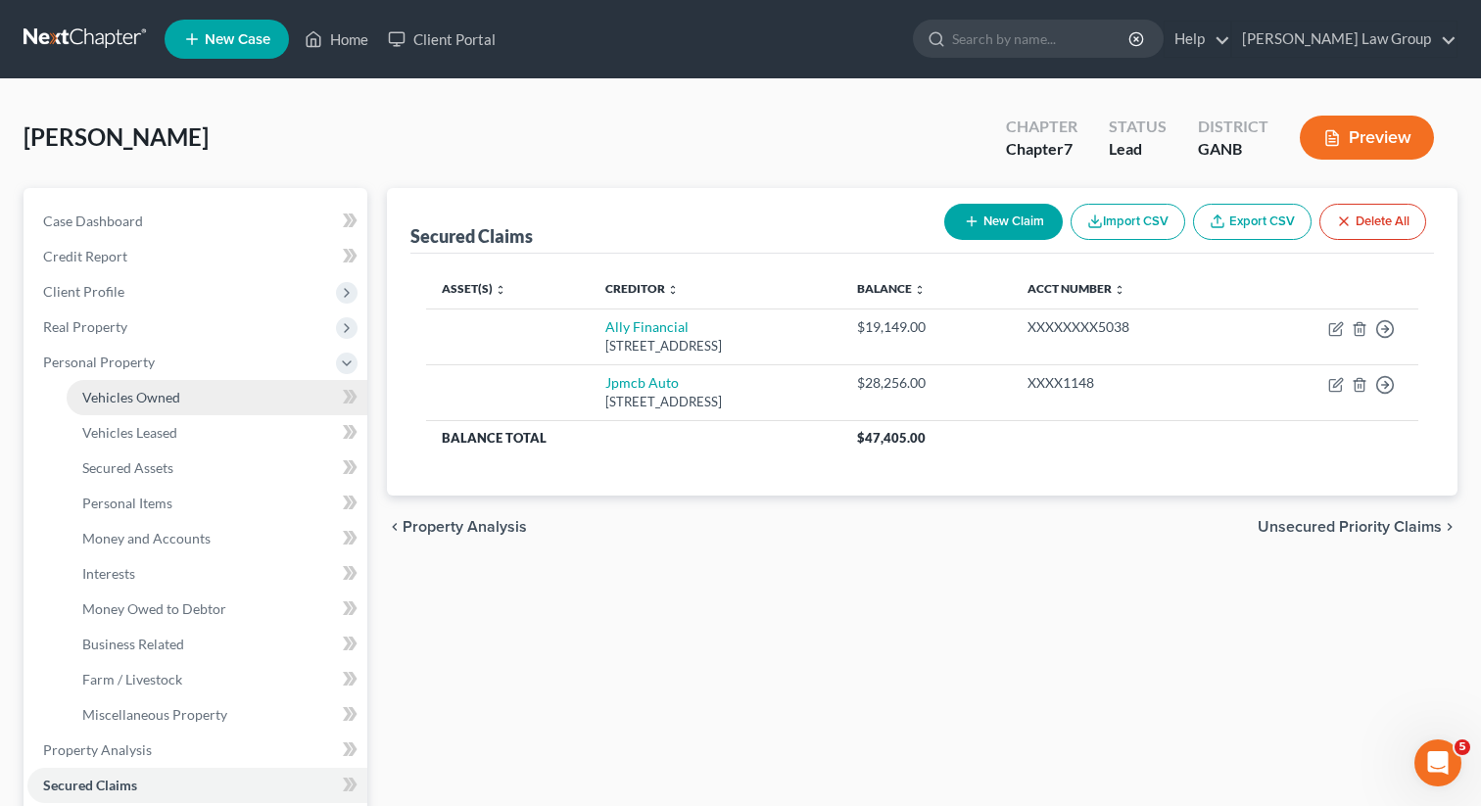
click at [212, 394] on link "Vehicles Owned" at bounding box center [217, 397] width 301 height 35
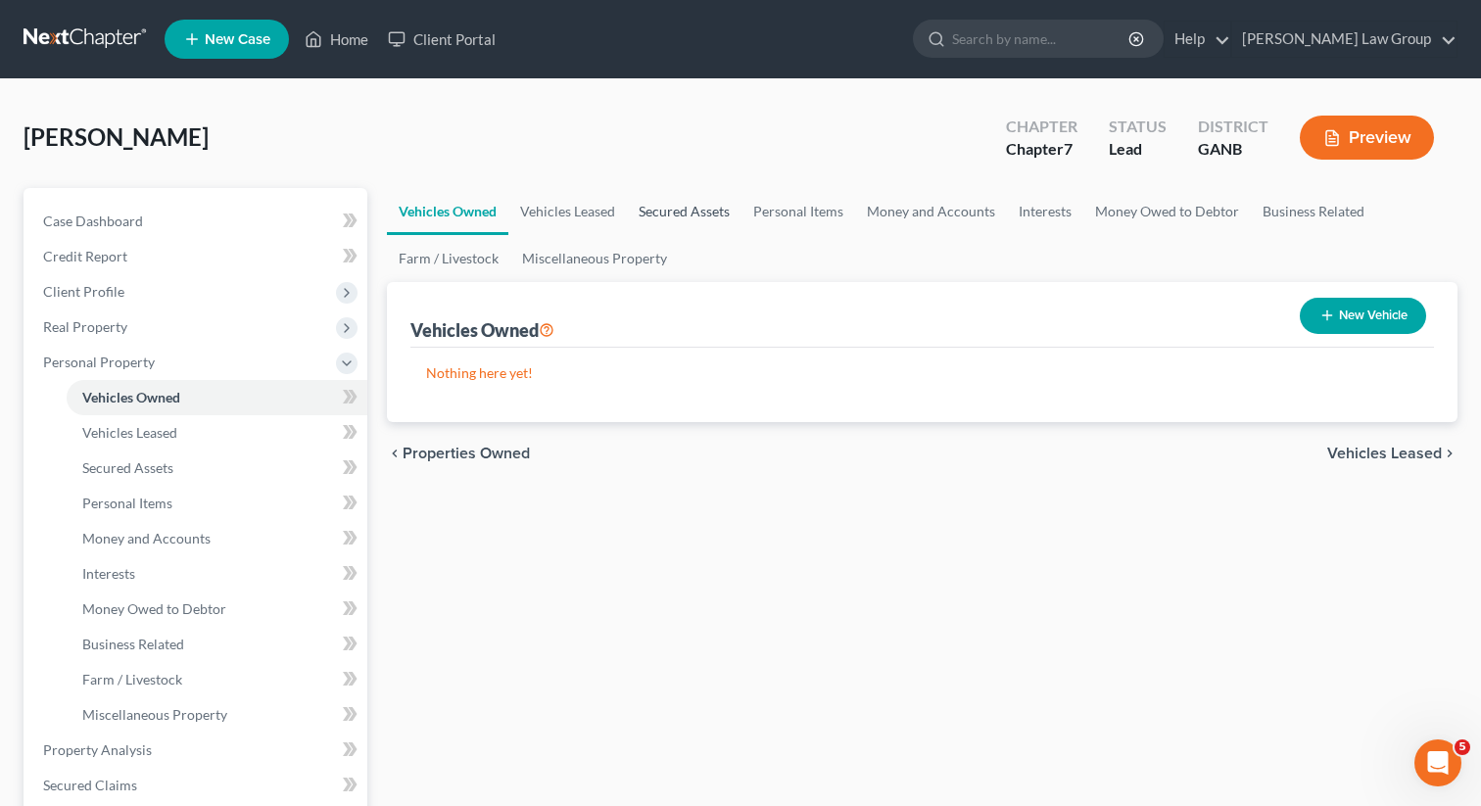
click at [699, 222] on link "Secured Assets" at bounding box center [684, 211] width 115 height 47
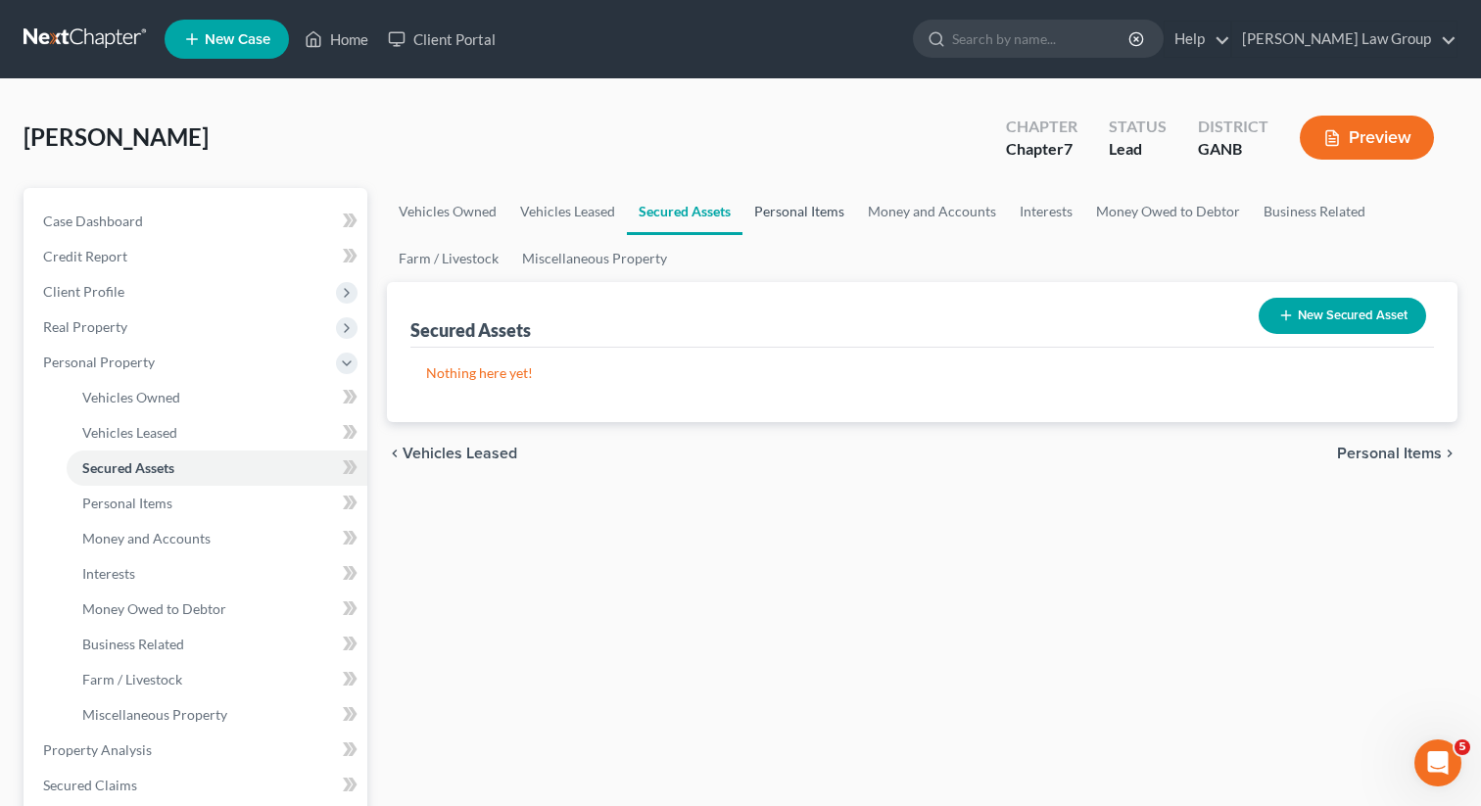
click at [783, 218] on link "Personal Items" at bounding box center [799, 211] width 114 height 47
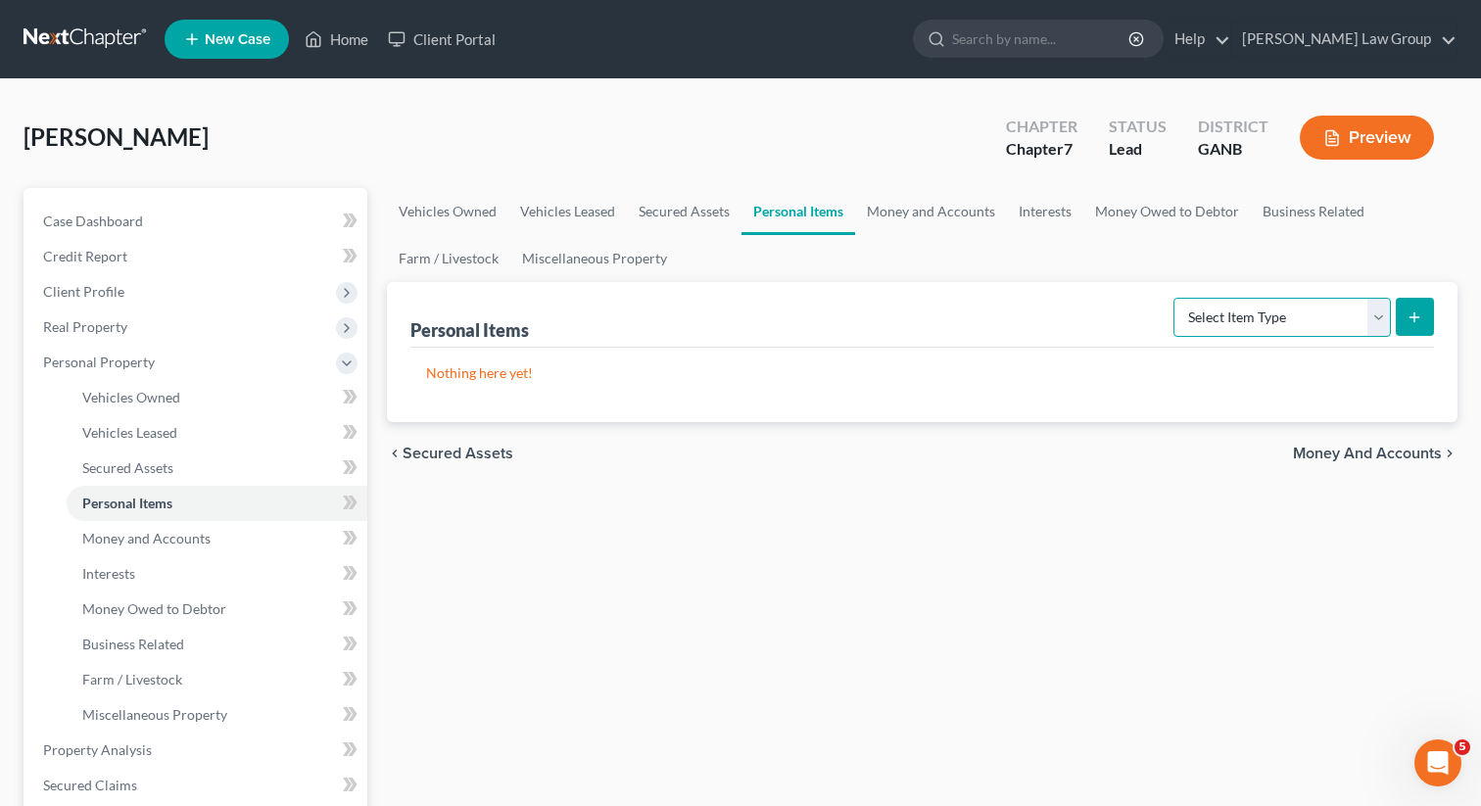
click at [1231, 313] on select "Select Item Type Clothing Collectibles Of Value Electronics Firearms Household …" at bounding box center [1281, 317] width 217 height 39
select select "clothing"
click at [1175, 298] on select "Select Item Type Clothing Collectibles Of Value Electronics Firearms Household …" at bounding box center [1281, 317] width 217 height 39
click at [1422, 326] on button "submit" at bounding box center [1415, 317] width 38 height 38
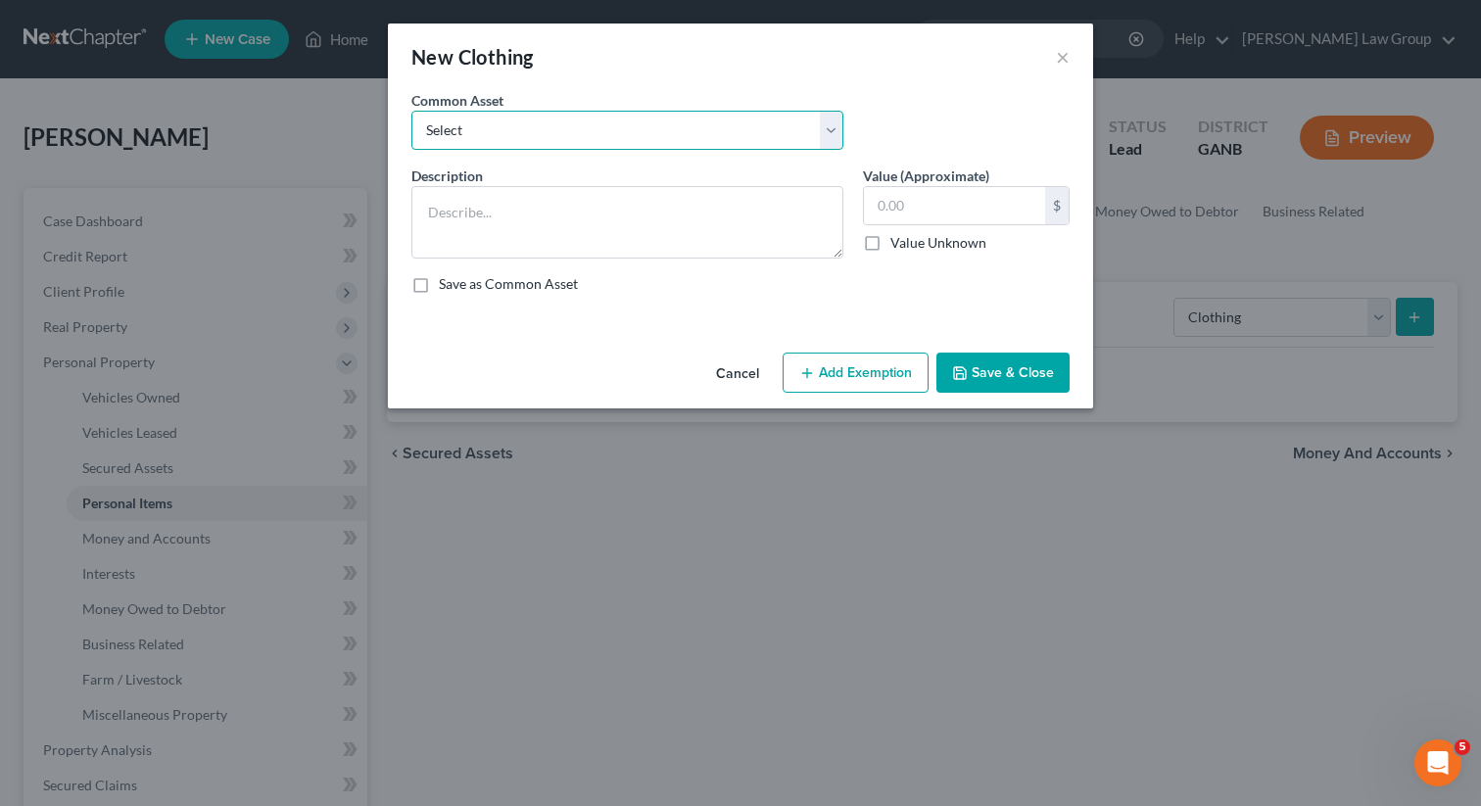
click at [596, 122] on select "Select Clothing" at bounding box center [627, 130] width 432 height 39
select select "0"
click at [411, 111] on select "Select Clothing" at bounding box center [627, 130] width 432 height 39
type textarea "Clothing"
type input "500.00"
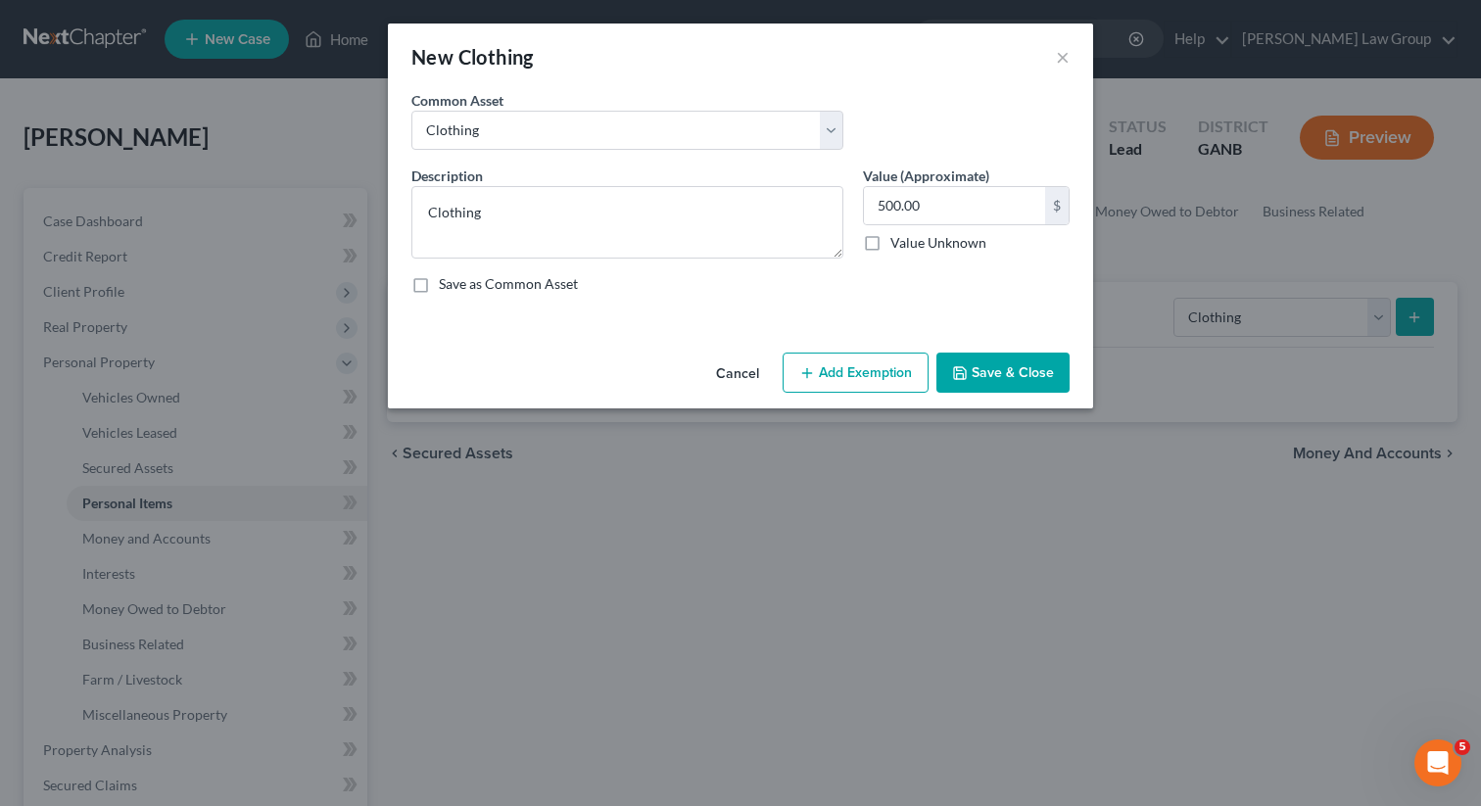
click at [822, 374] on button "Add Exemption" at bounding box center [856, 373] width 146 height 41
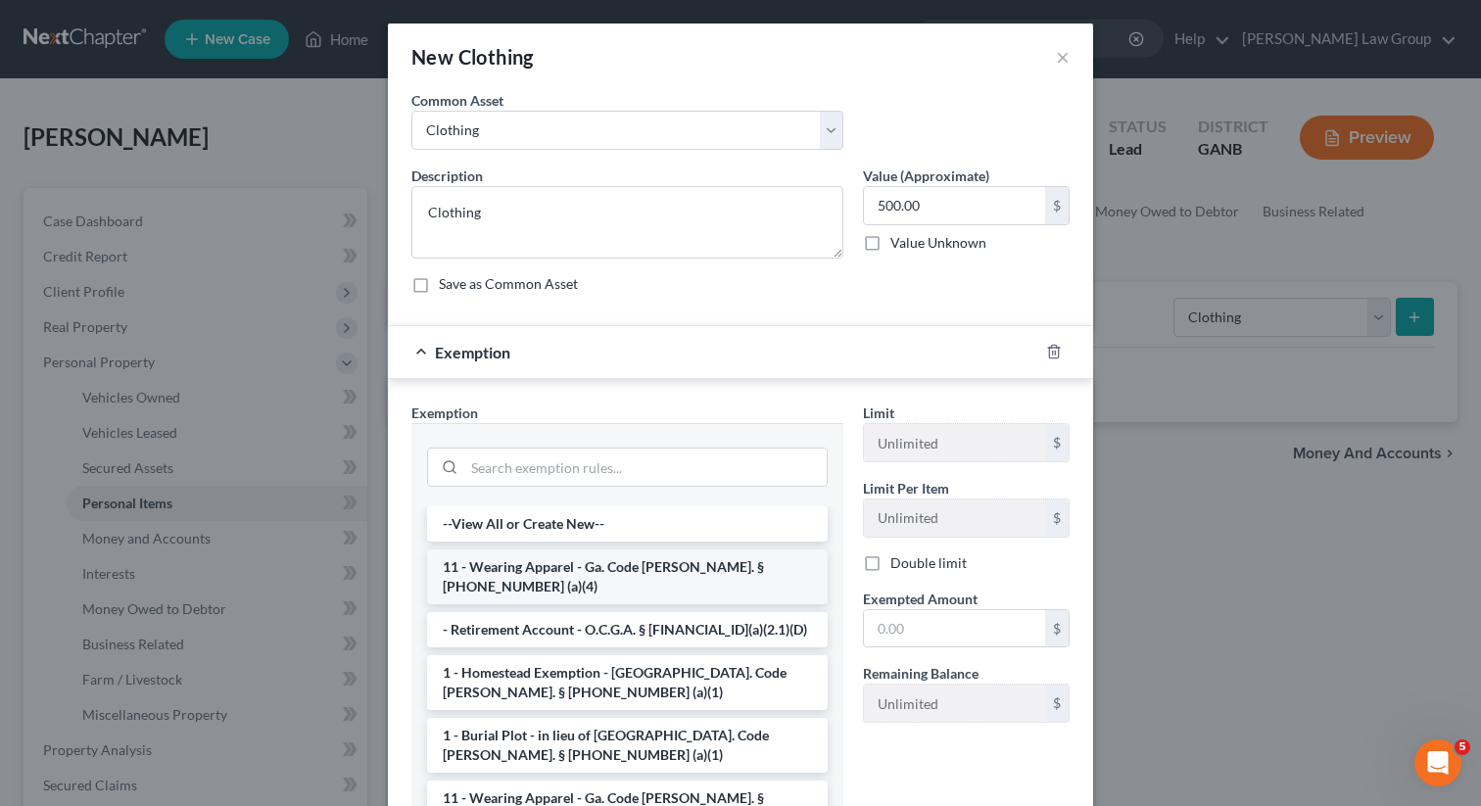
click at [499, 571] on li "11 - Wearing Apparel - Ga. Code [PERSON_NAME]. § [PHONE_NUMBER] (a)(4)" at bounding box center [627, 576] width 401 height 55
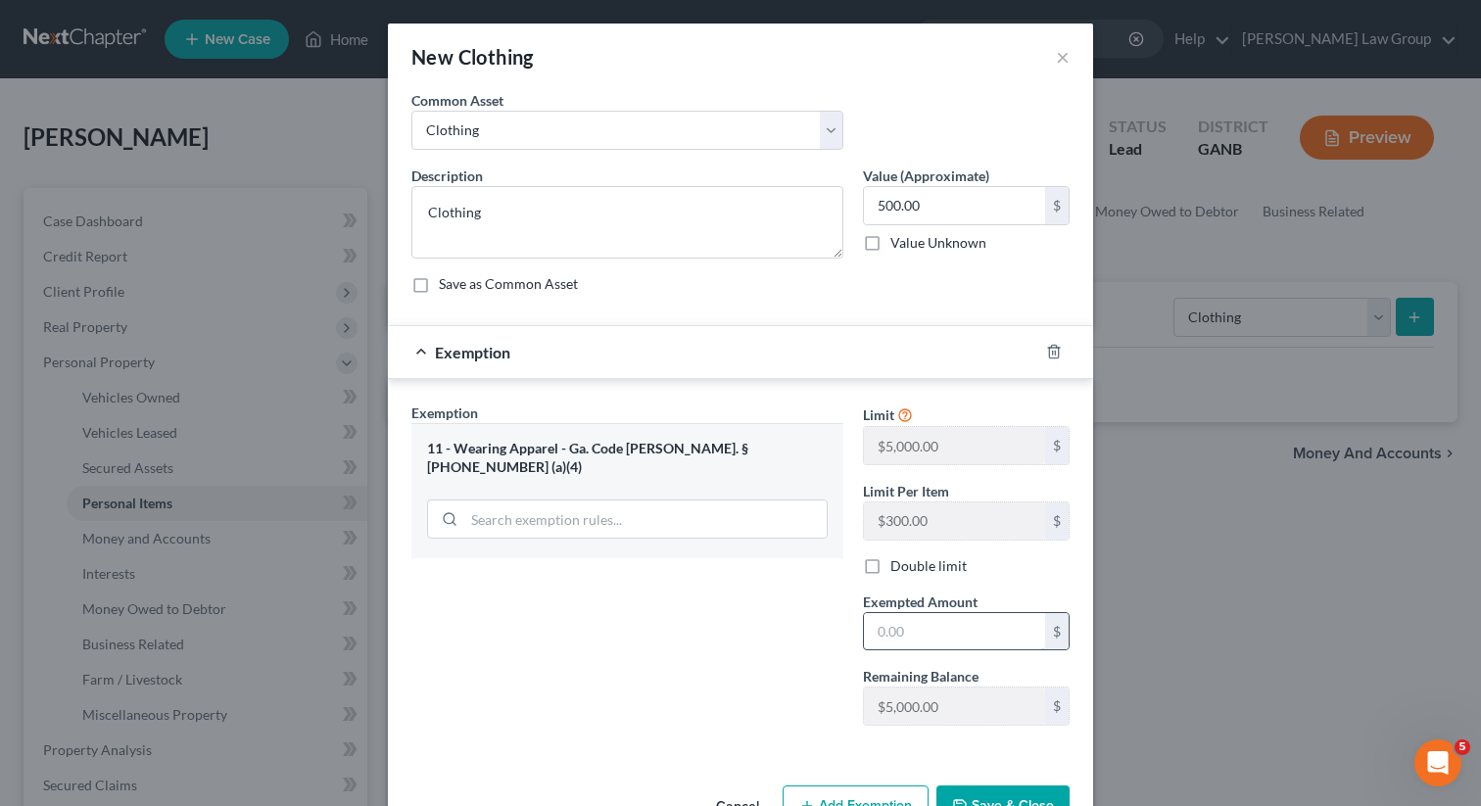
click at [948, 641] on input "text" at bounding box center [954, 631] width 181 height 37
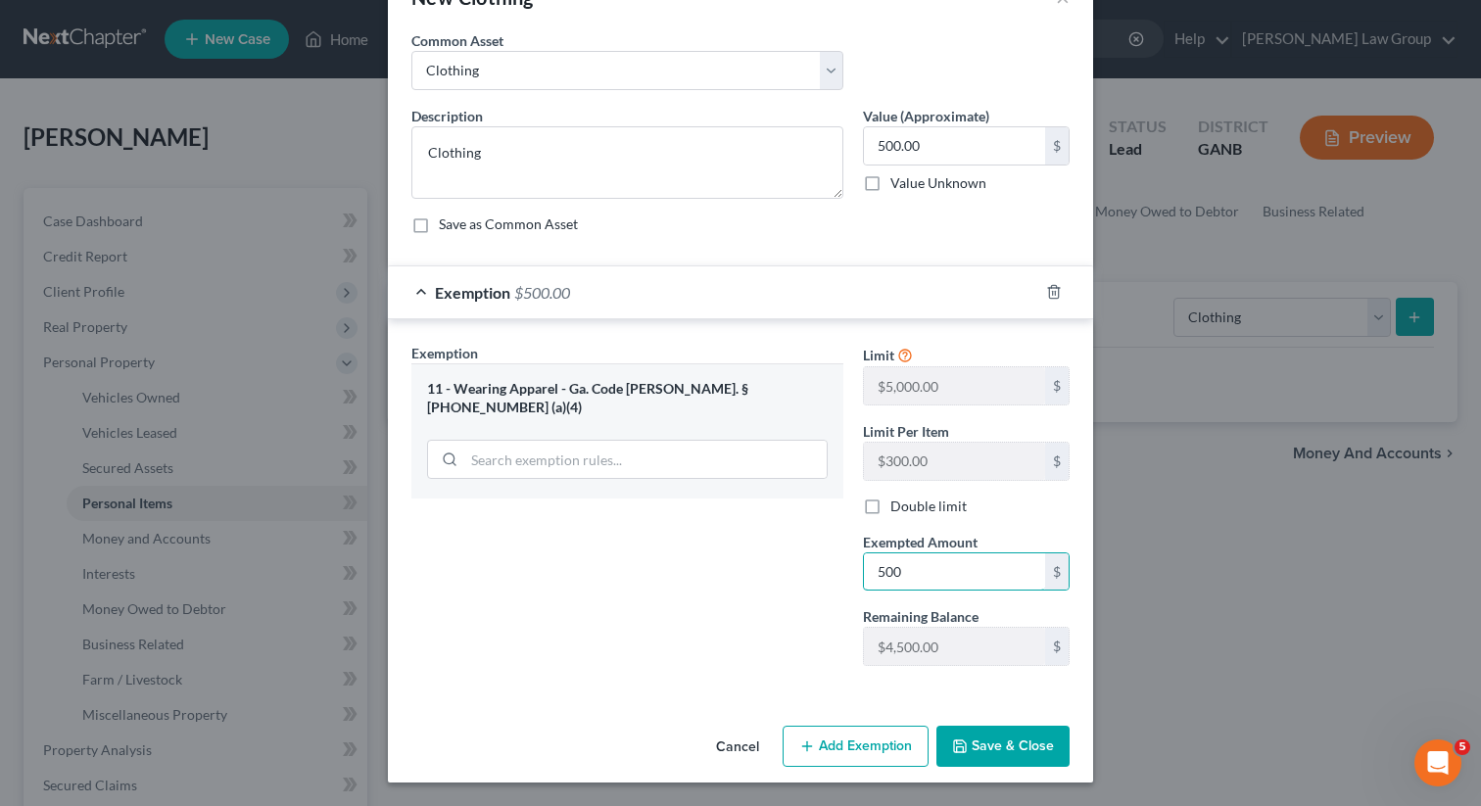
type input "500"
click at [1026, 775] on div "Cancel Add Exemption Save & Close" at bounding box center [740, 750] width 705 height 65
click at [1015, 750] on button "Save & Close" at bounding box center [1002, 746] width 133 height 41
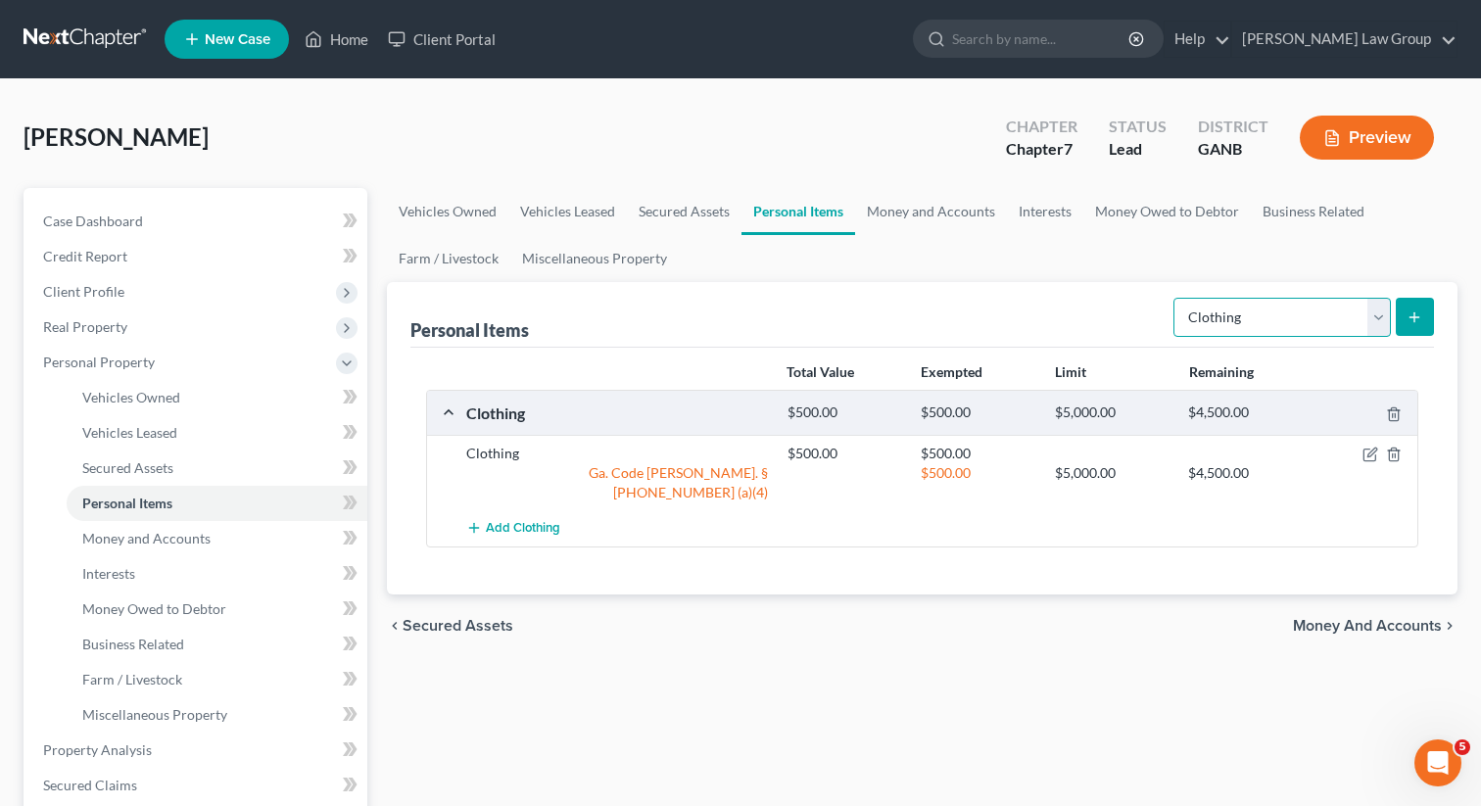
click at [1227, 320] on select "Select Item Type Clothing Collectibles Of Value Electronics Firearms Household …" at bounding box center [1281, 317] width 217 height 39
select select "electronics"
click at [1175, 298] on select "Select Item Type Clothing Collectibles Of Value Electronics Firearms Household …" at bounding box center [1281, 317] width 217 height 39
click at [1412, 310] on icon "submit" at bounding box center [1415, 318] width 16 height 16
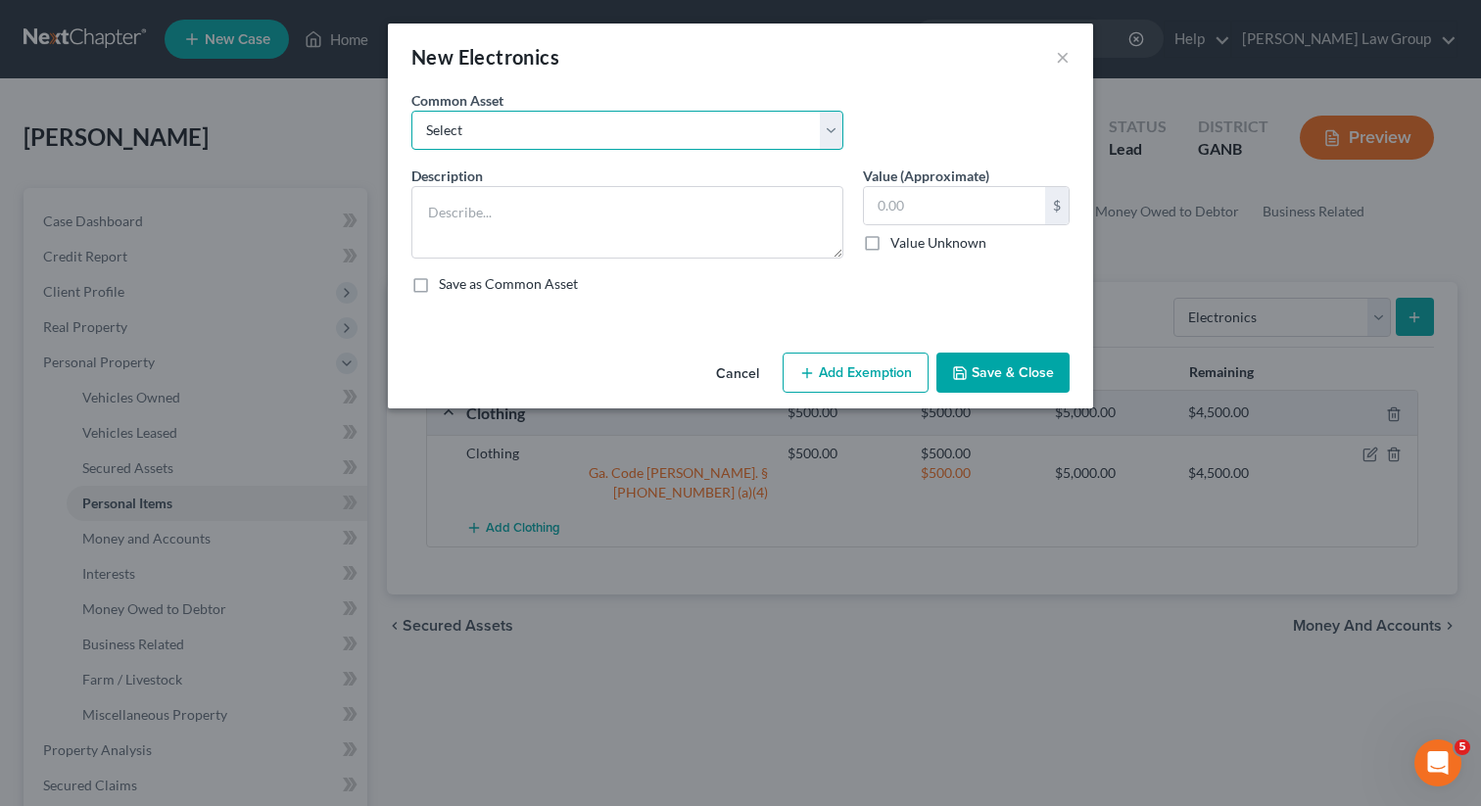
click at [590, 120] on select "Select TV, phone and computer Electronics" at bounding box center [627, 130] width 432 height 39
select select "0"
click at [411, 111] on select "Select TV, phone and computer Electronics" at bounding box center [627, 130] width 432 height 39
type textarea "TV, phone and computer"
type input "400.00"
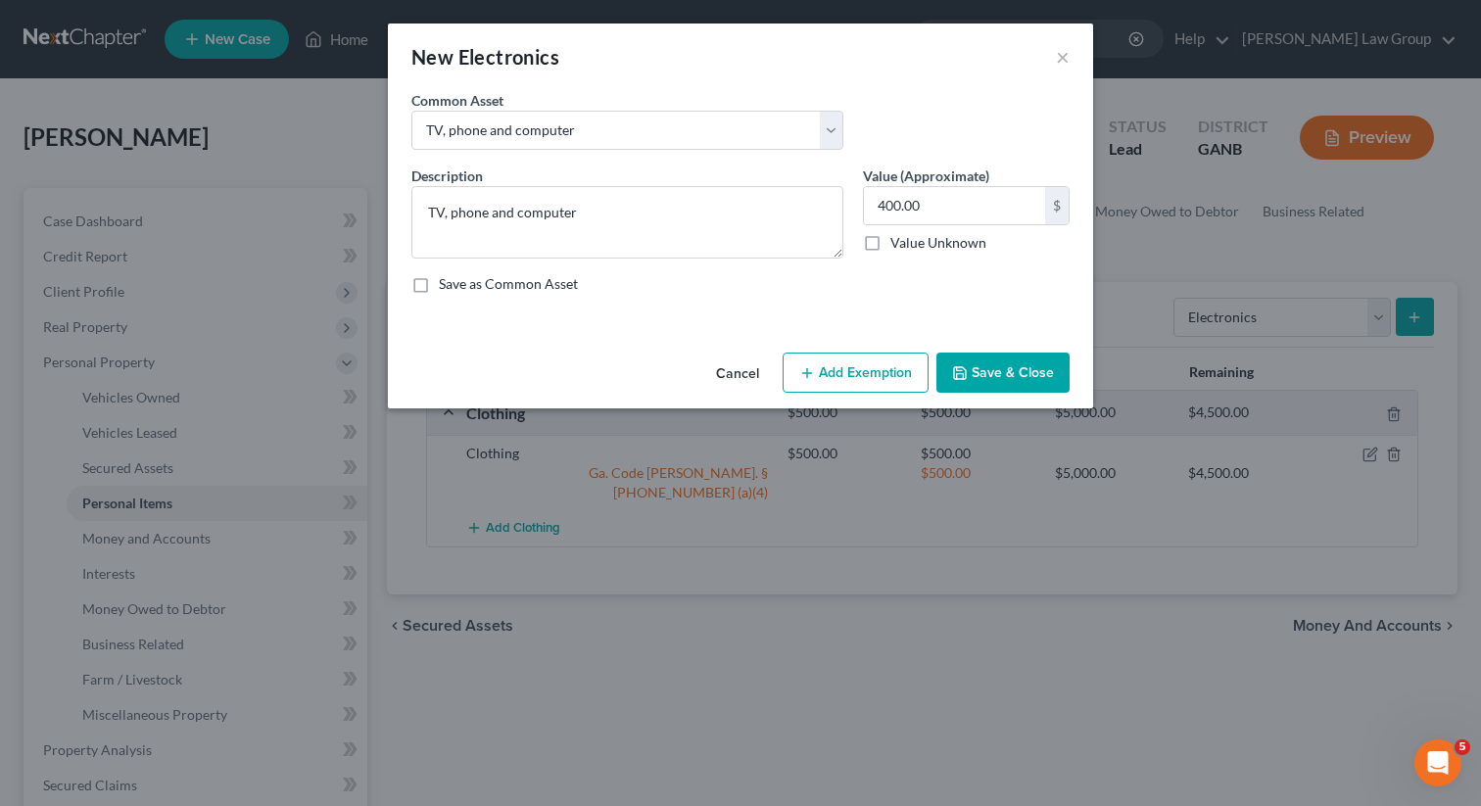
click at [817, 363] on button "Add Exemption" at bounding box center [856, 373] width 146 height 41
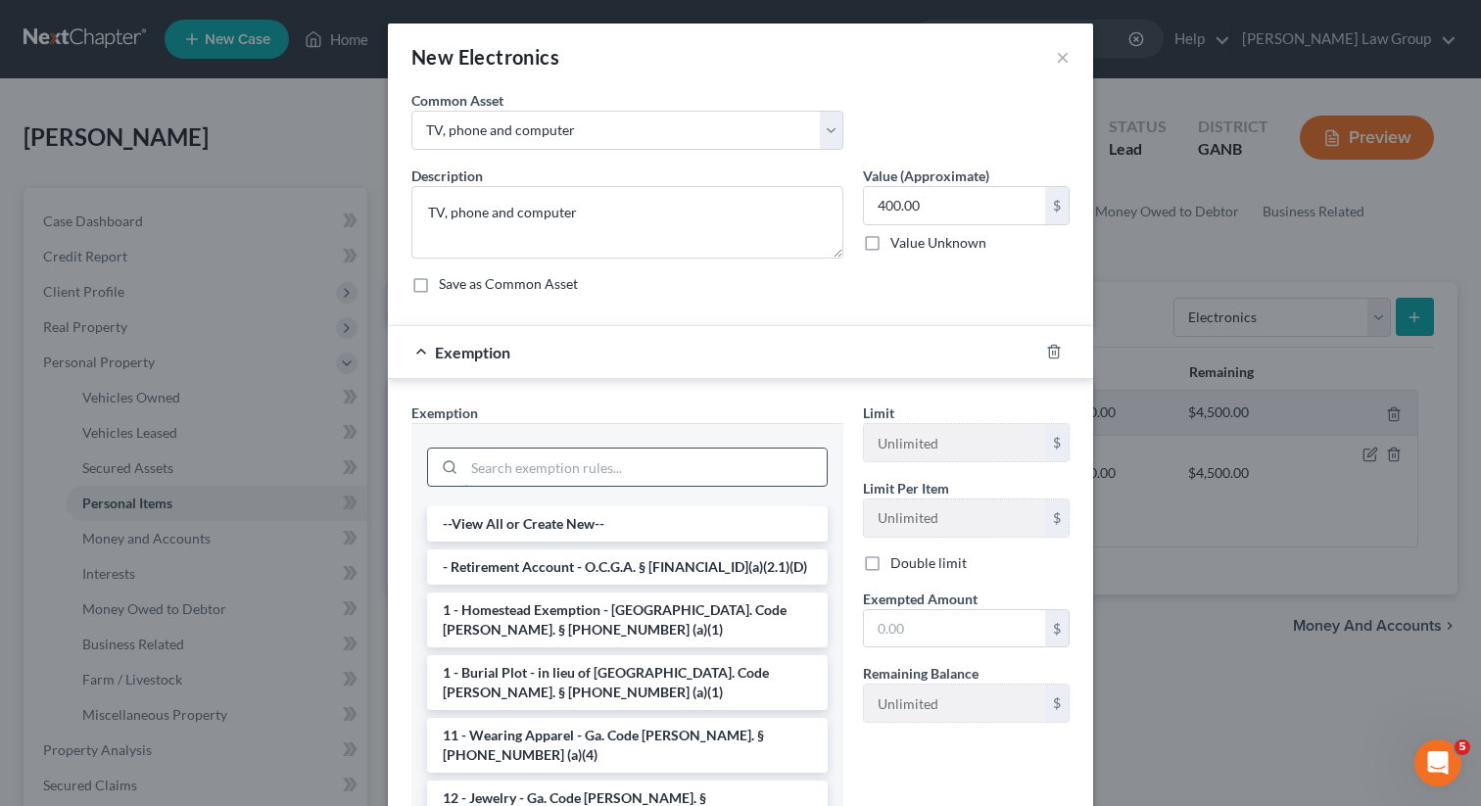
click at [547, 464] on input "search" at bounding box center [645, 467] width 362 height 37
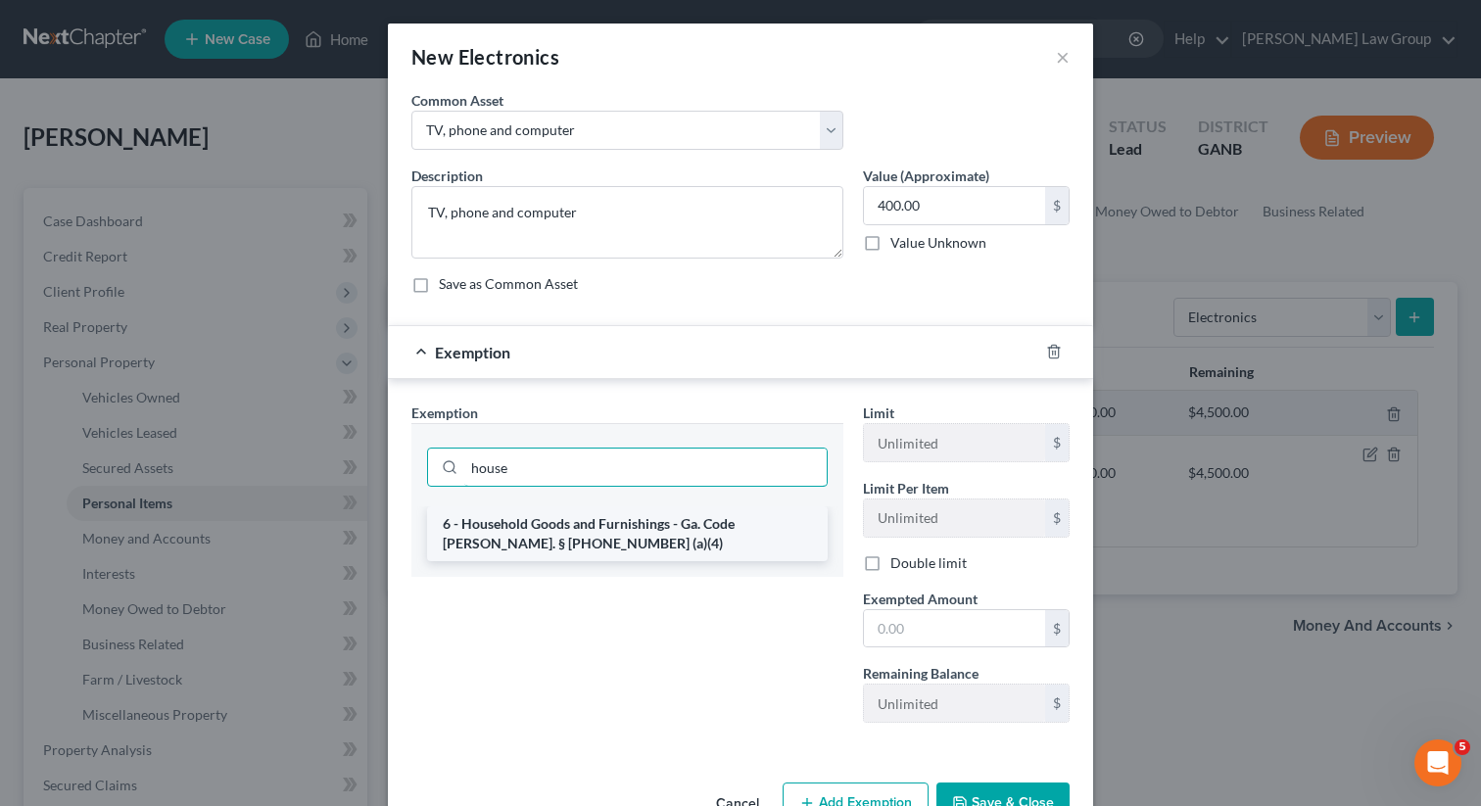
type input "house"
click at [589, 532] on li "6 - Household Goods and Furnishings - Ga. Code [PERSON_NAME]. § [PHONE_NUMBER] …" at bounding box center [627, 533] width 401 height 55
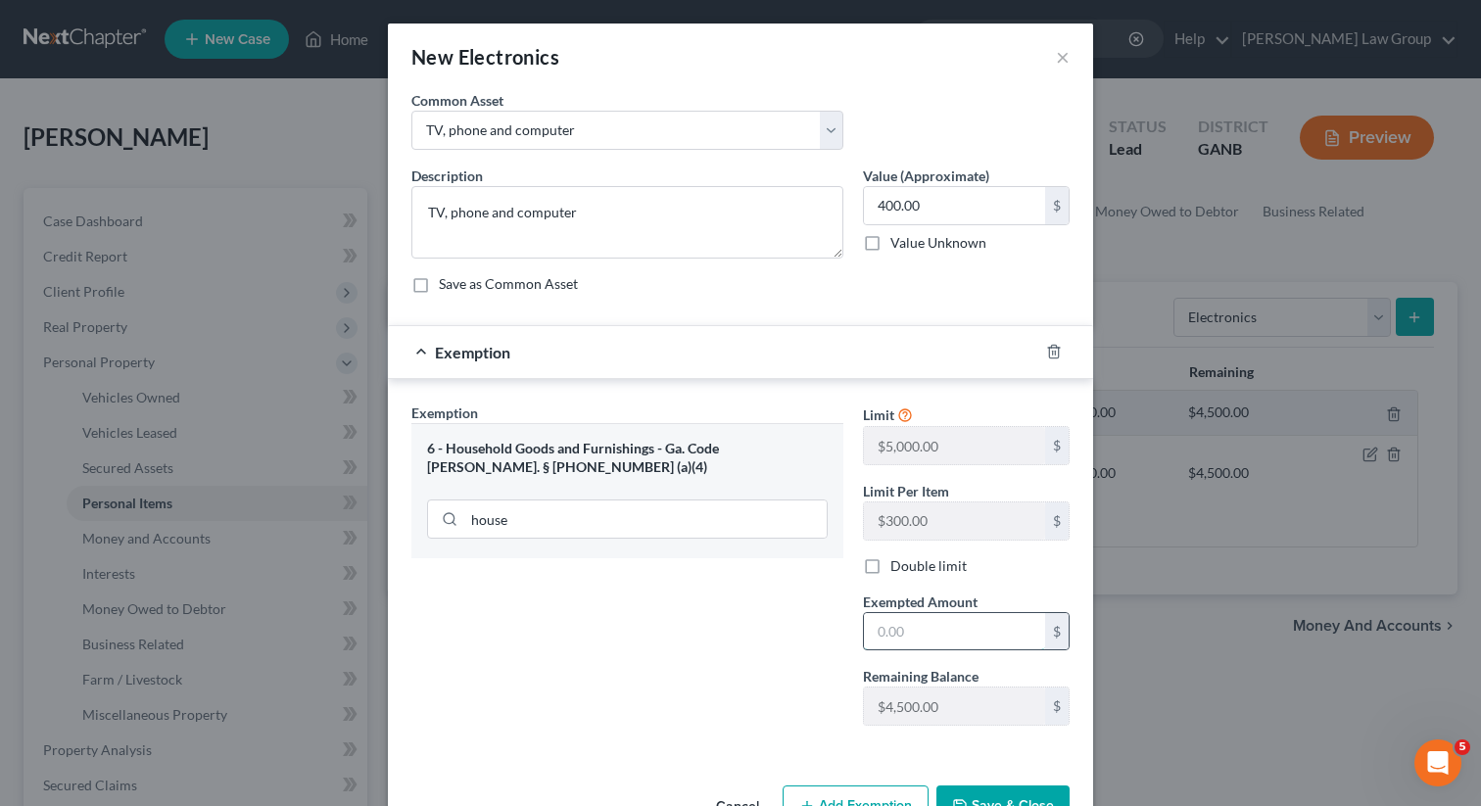
click at [991, 649] on input "text" at bounding box center [954, 631] width 181 height 37
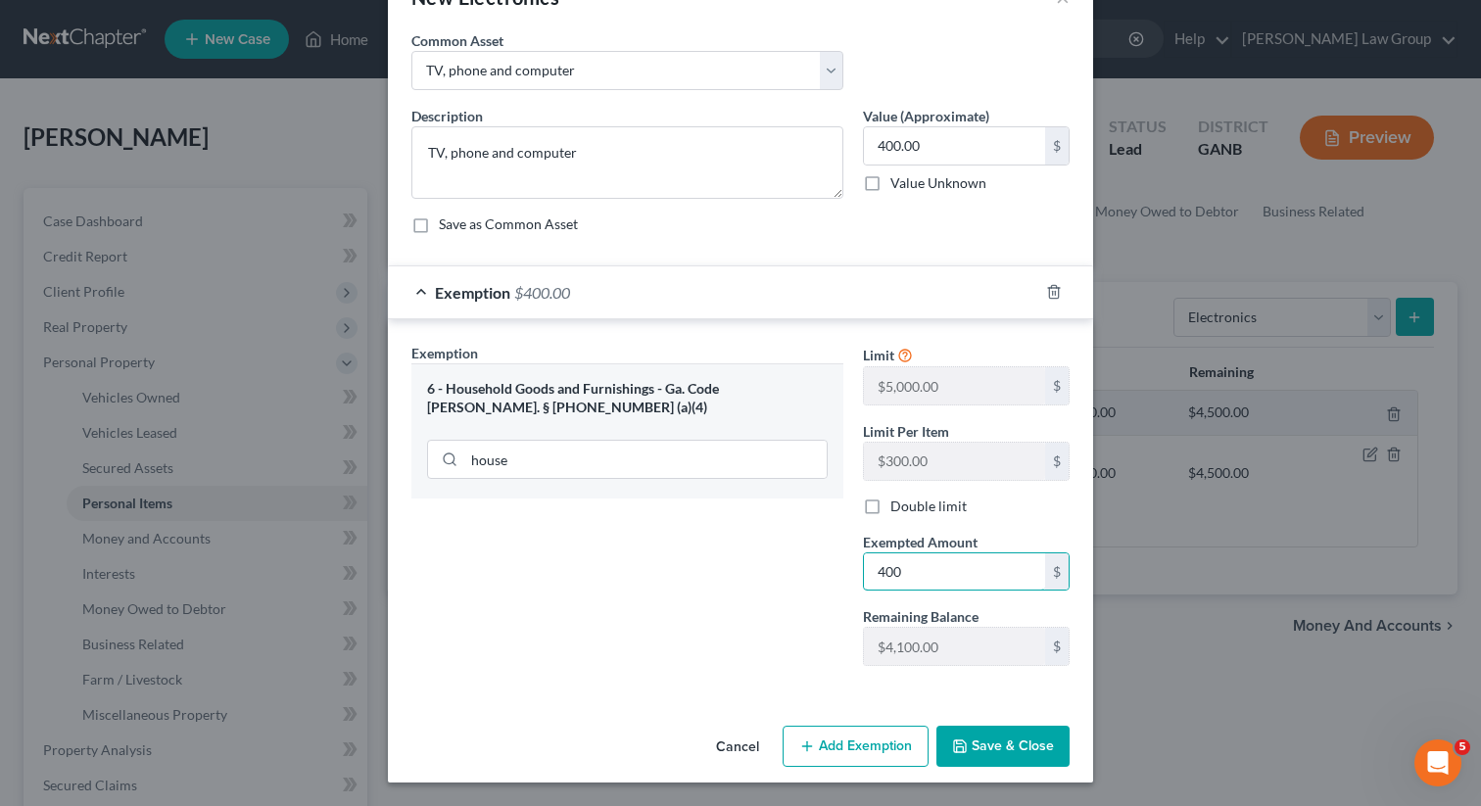
type input "400"
click at [977, 742] on button "Save & Close" at bounding box center [1002, 746] width 133 height 41
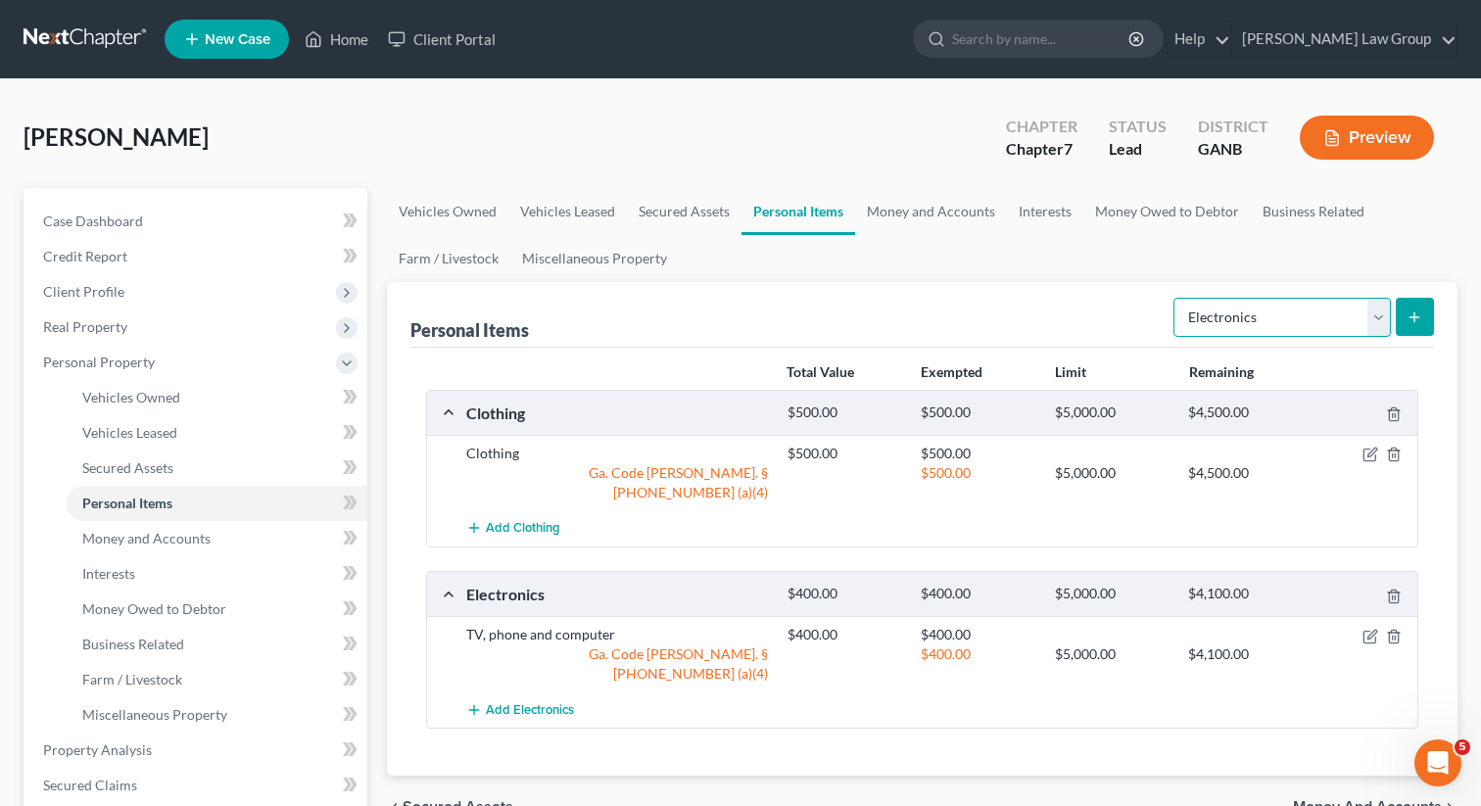
click at [1255, 315] on select "Select Item Type Clothing Collectibles Of Value Electronics Firearms Household …" at bounding box center [1281, 317] width 217 height 39
select select "household_goods"
click at [1175, 298] on select "Select Item Type Clothing Collectibles Of Value Electronics Firearms Household …" at bounding box center [1281, 317] width 217 height 39
click at [1409, 317] on icon "submit" at bounding box center [1415, 318] width 16 height 16
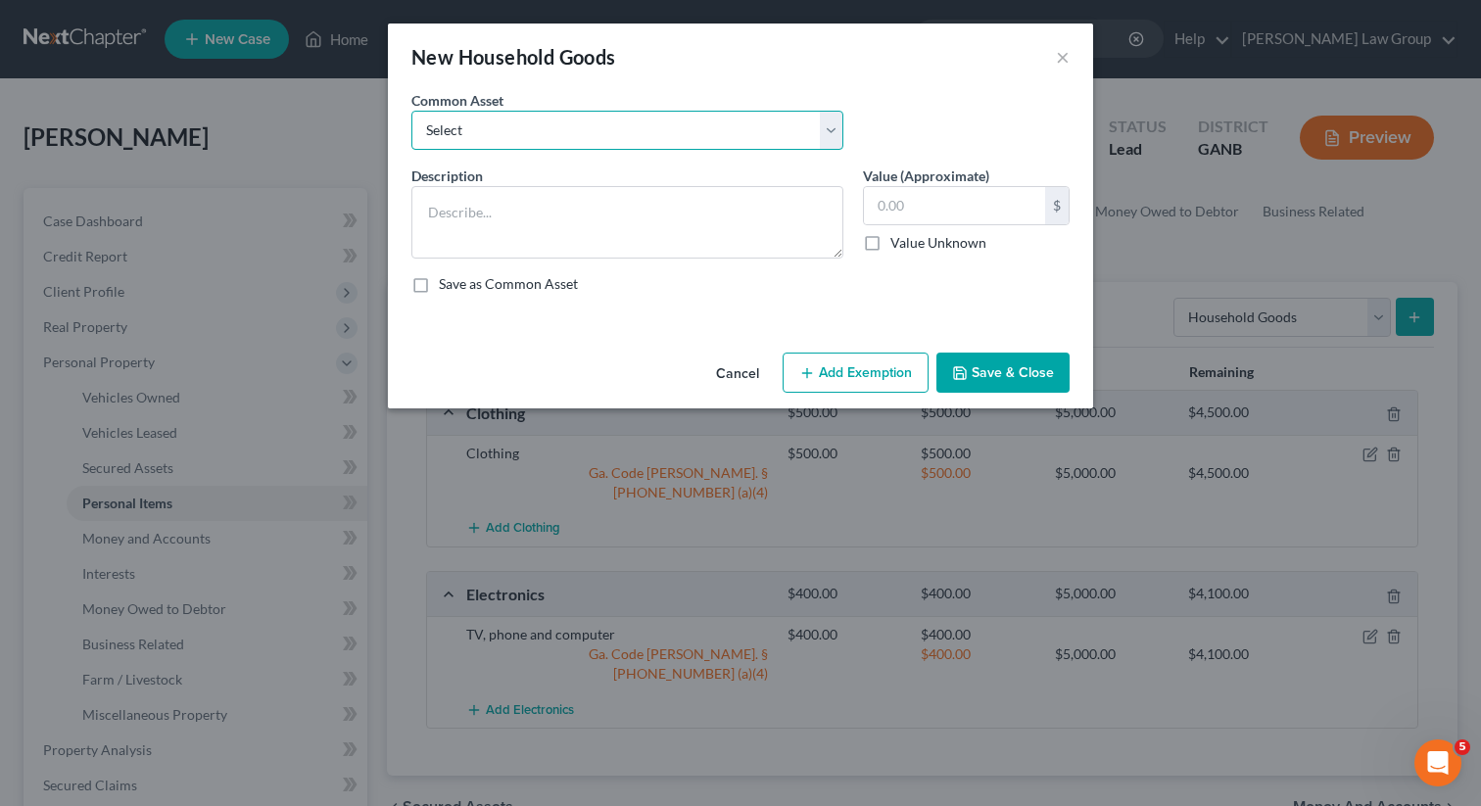
click at [581, 122] on select "Select Household goods" at bounding box center [627, 130] width 432 height 39
select select "0"
click at [411, 111] on select "Select Household goods" at bounding box center [627, 130] width 432 height 39
type textarea "Household goods"
type input "1,200.00"
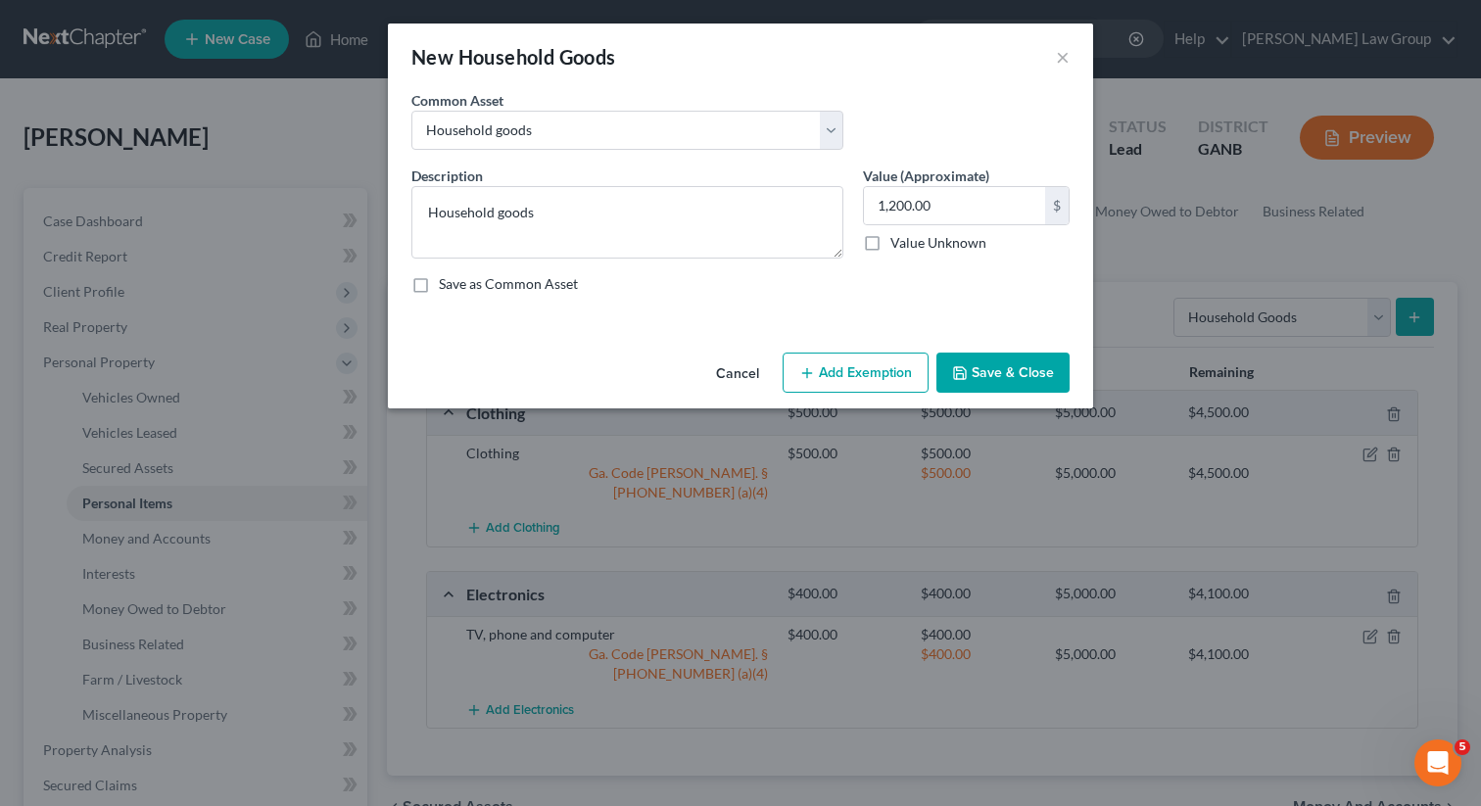
click at [831, 374] on button "Add Exemption" at bounding box center [856, 373] width 146 height 41
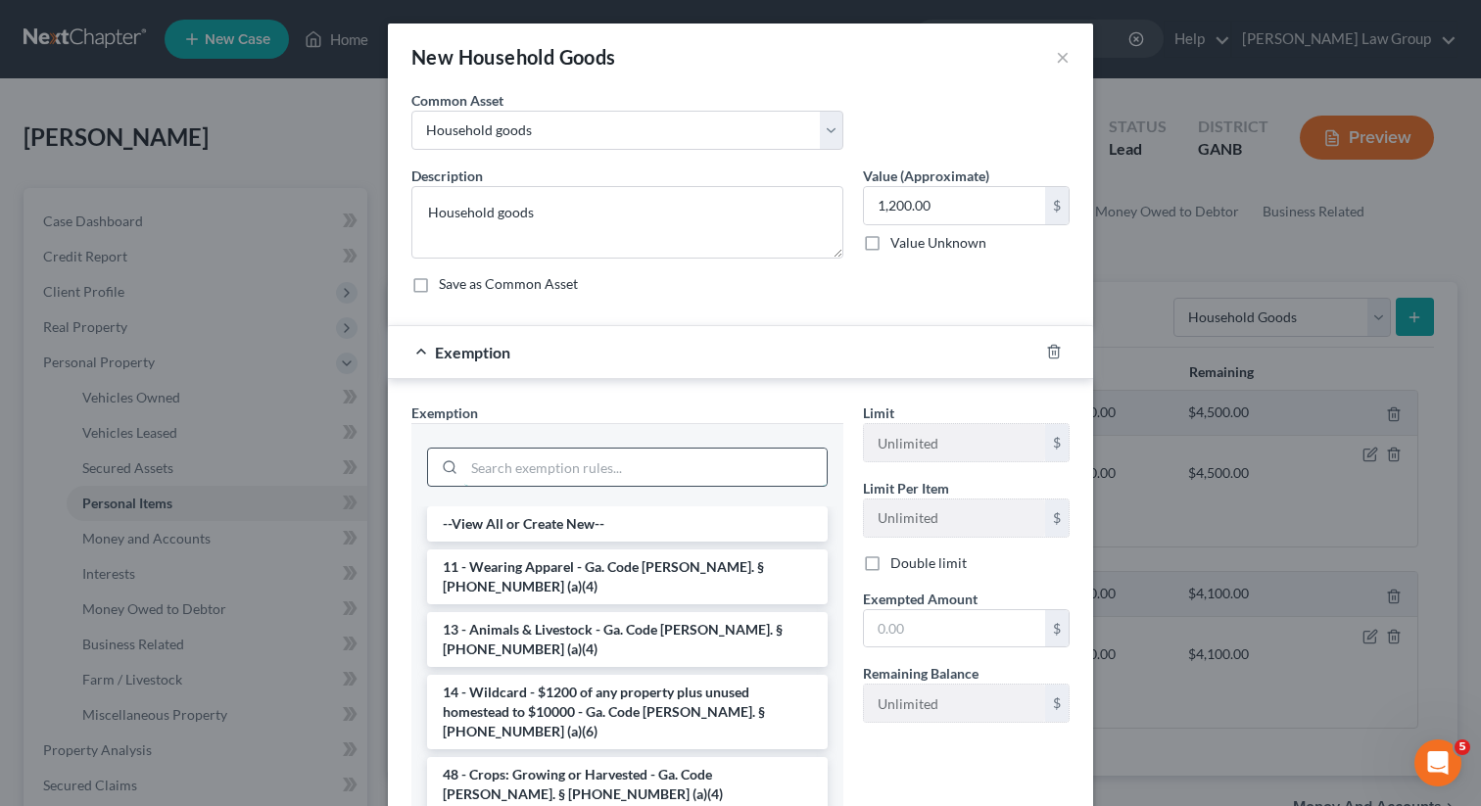
click at [535, 473] on input "search" at bounding box center [645, 467] width 362 height 37
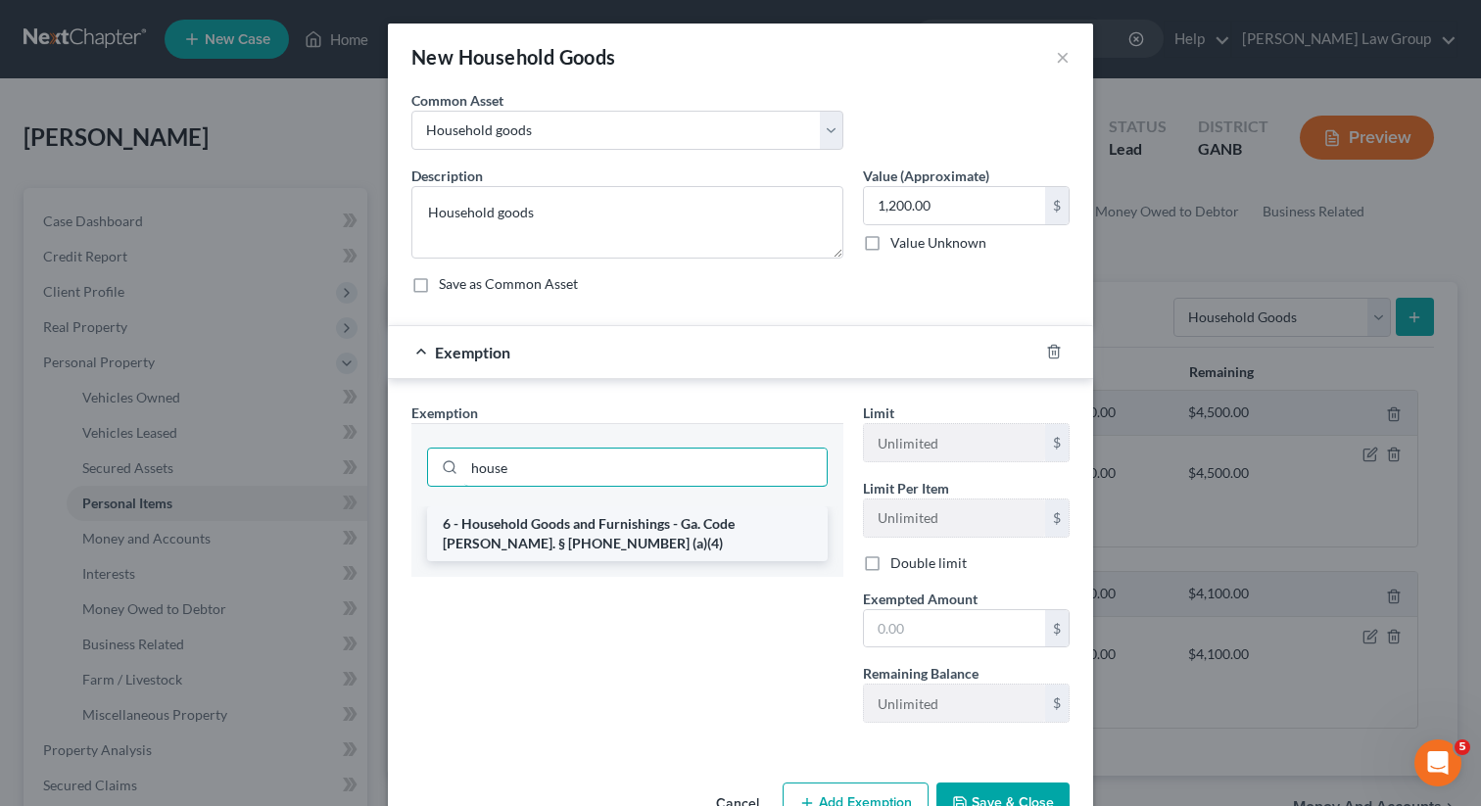
type input "house"
click at [558, 524] on li "6 - Household Goods and Furnishings - Ga. Code [PERSON_NAME]. § [PHONE_NUMBER] …" at bounding box center [627, 533] width 401 height 55
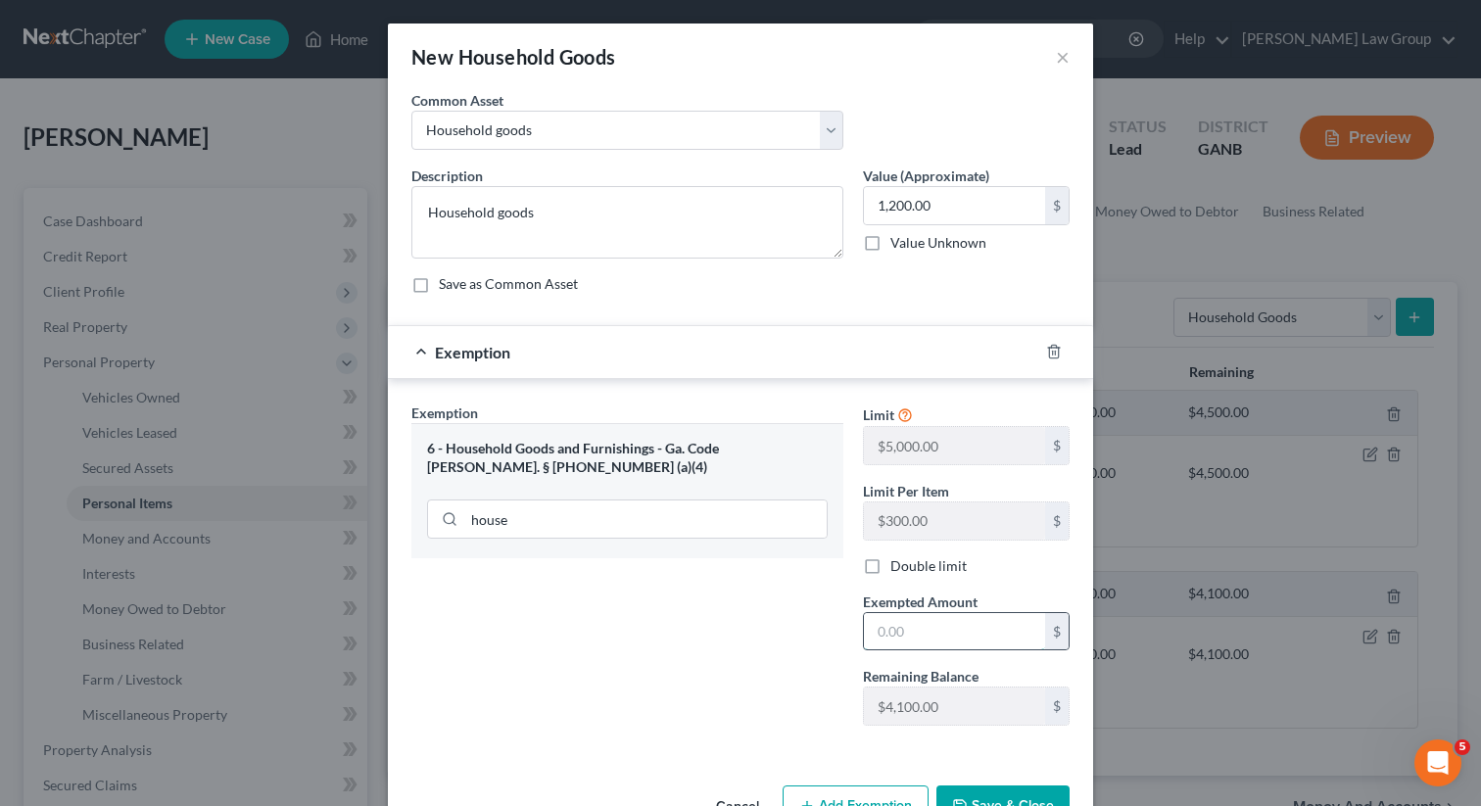
click at [955, 643] on input "text" at bounding box center [954, 631] width 181 height 37
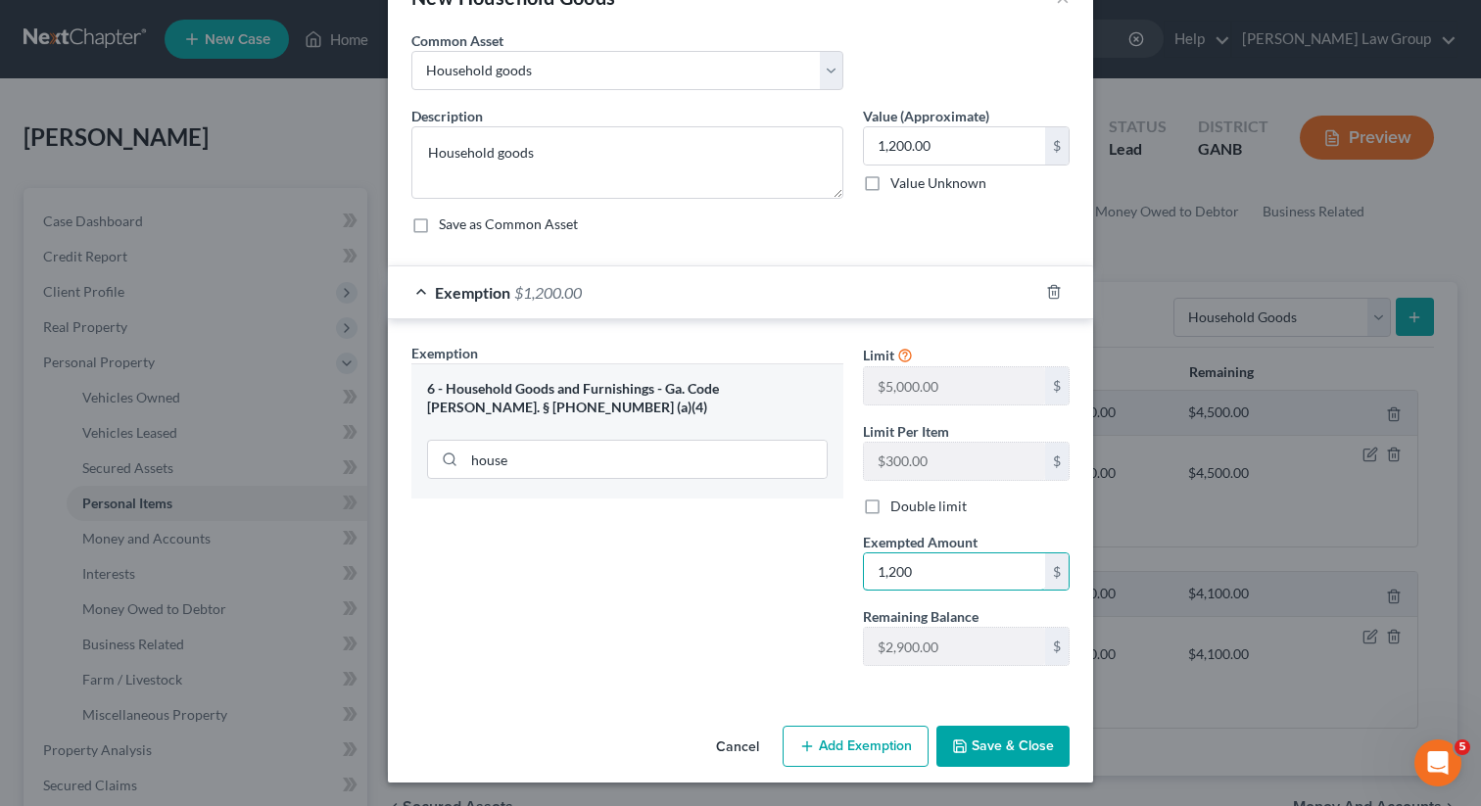
type input "1,200"
click at [1017, 763] on button "Save & Close" at bounding box center [1002, 746] width 133 height 41
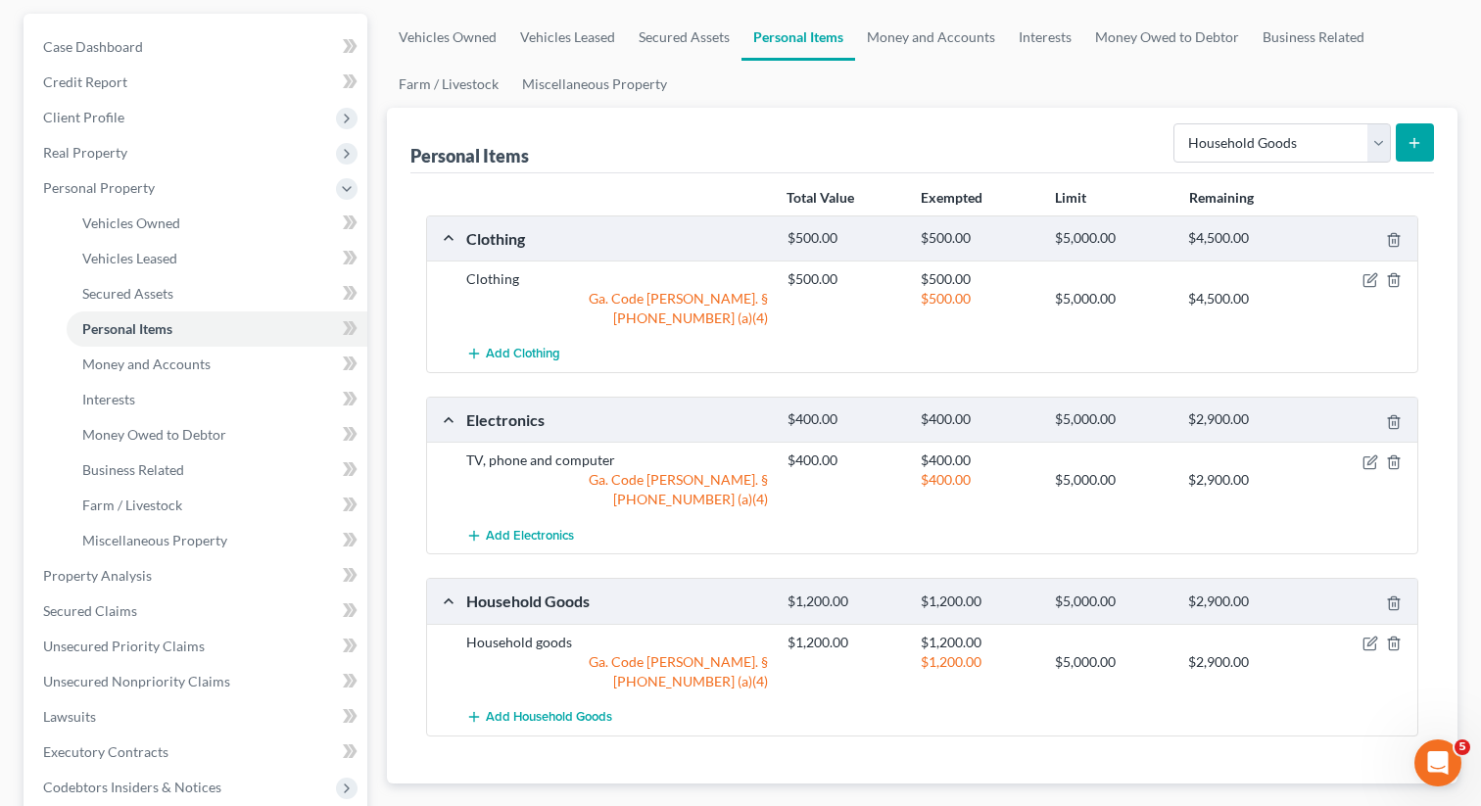
scroll to position [0, 0]
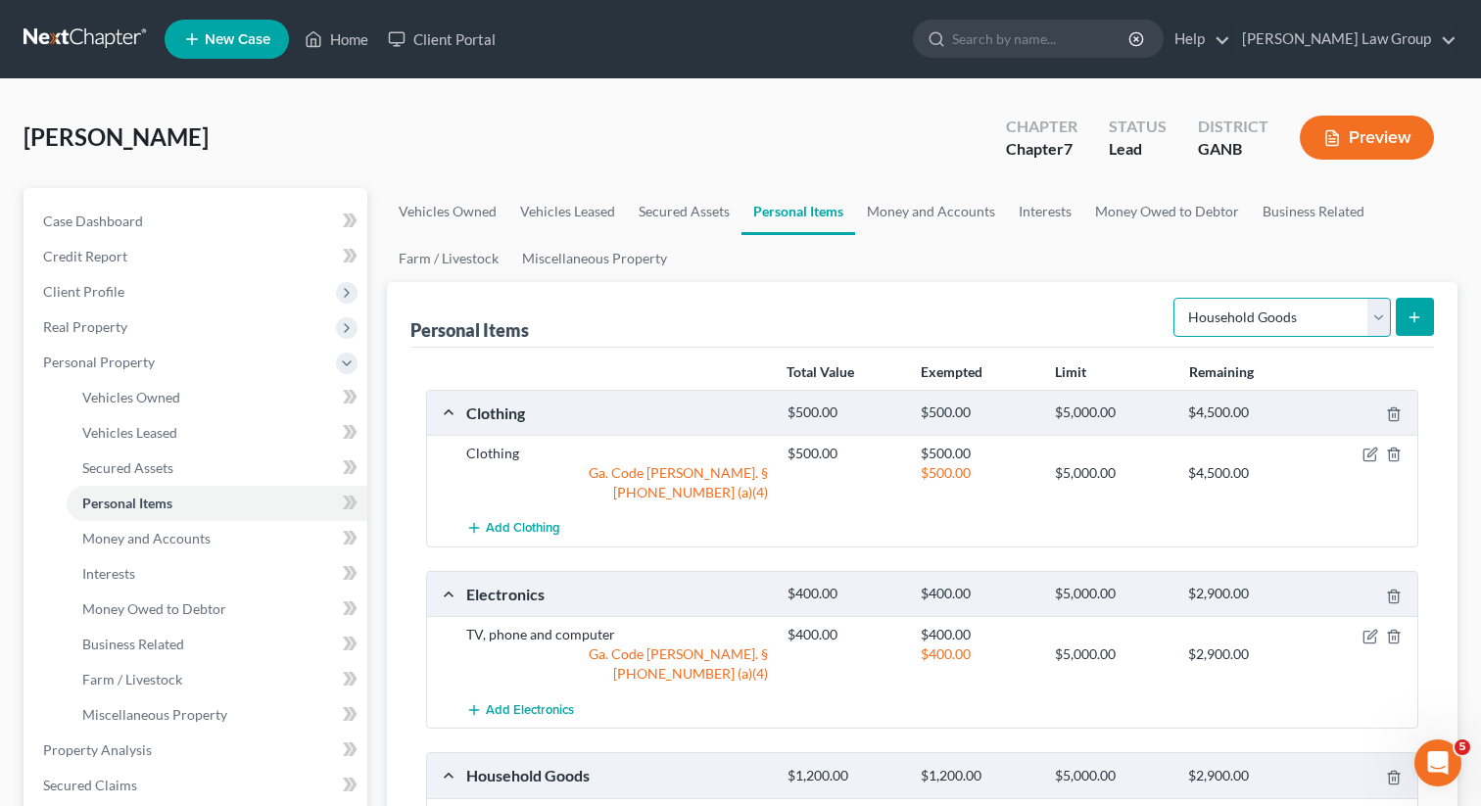
click at [1215, 318] on select "Select Item Type Clothing Collectibles Of Value Electronics Firearms Household …" at bounding box center [1281, 317] width 217 height 39
select select "jewelry"
click at [1175, 298] on select "Select Item Type Clothing Collectibles Of Value Electronics Firearms Household …" at bounding box center [1281, 317] width 217 height 39
click at [1405, 313] on button "submit" at bounding box center [1415, 317] width 38 height 38
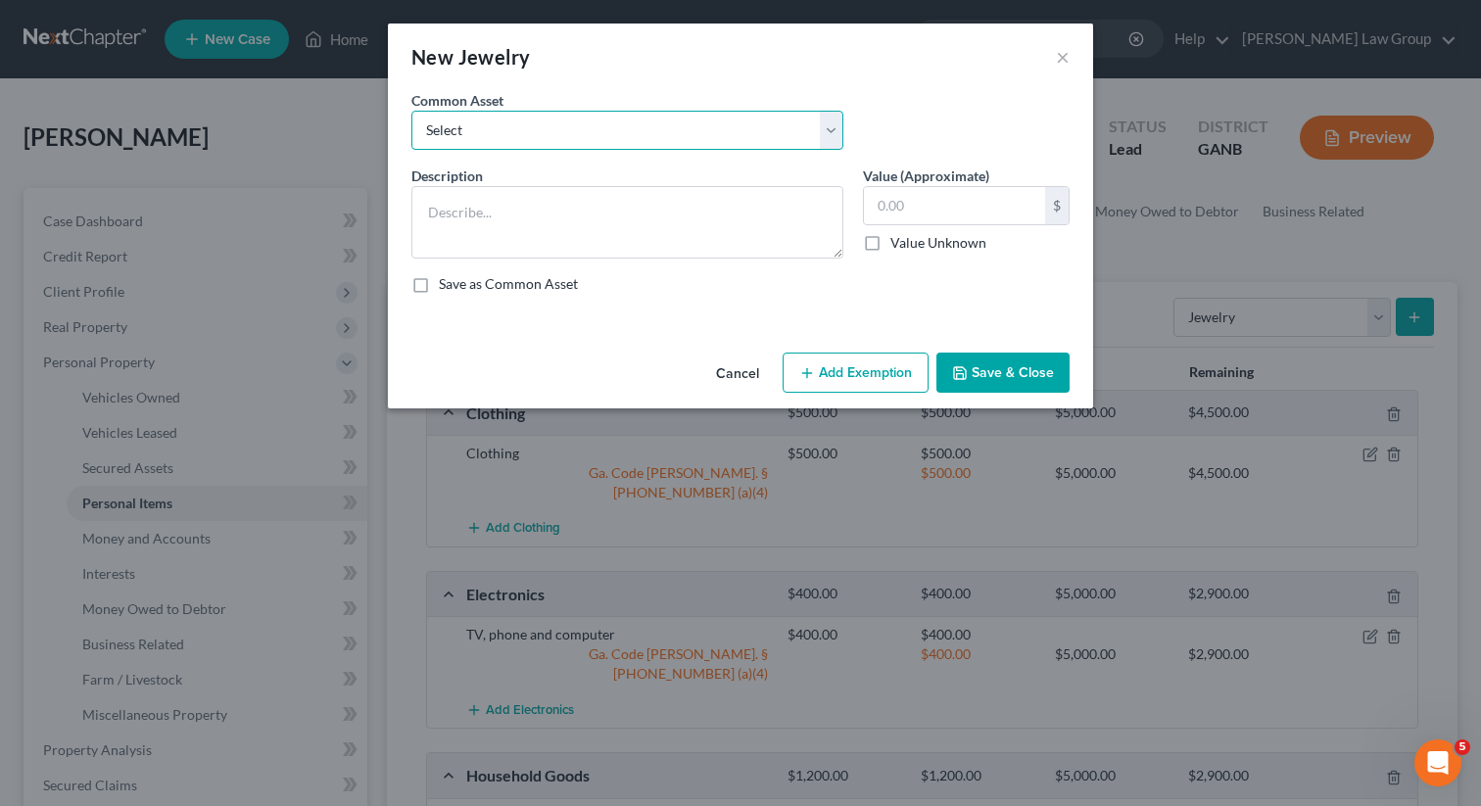
click at [571, 132] on select "Select Costume jewelry Jewelry" at bounding box center [627, 130] width 432 height 39
select select "1"
click at [411, 111] on select "Select Costume jewelry Jewelry" at bounding box center [627, 130] width 432 height 39
type textarea "Jewelry"
type input "100.00"
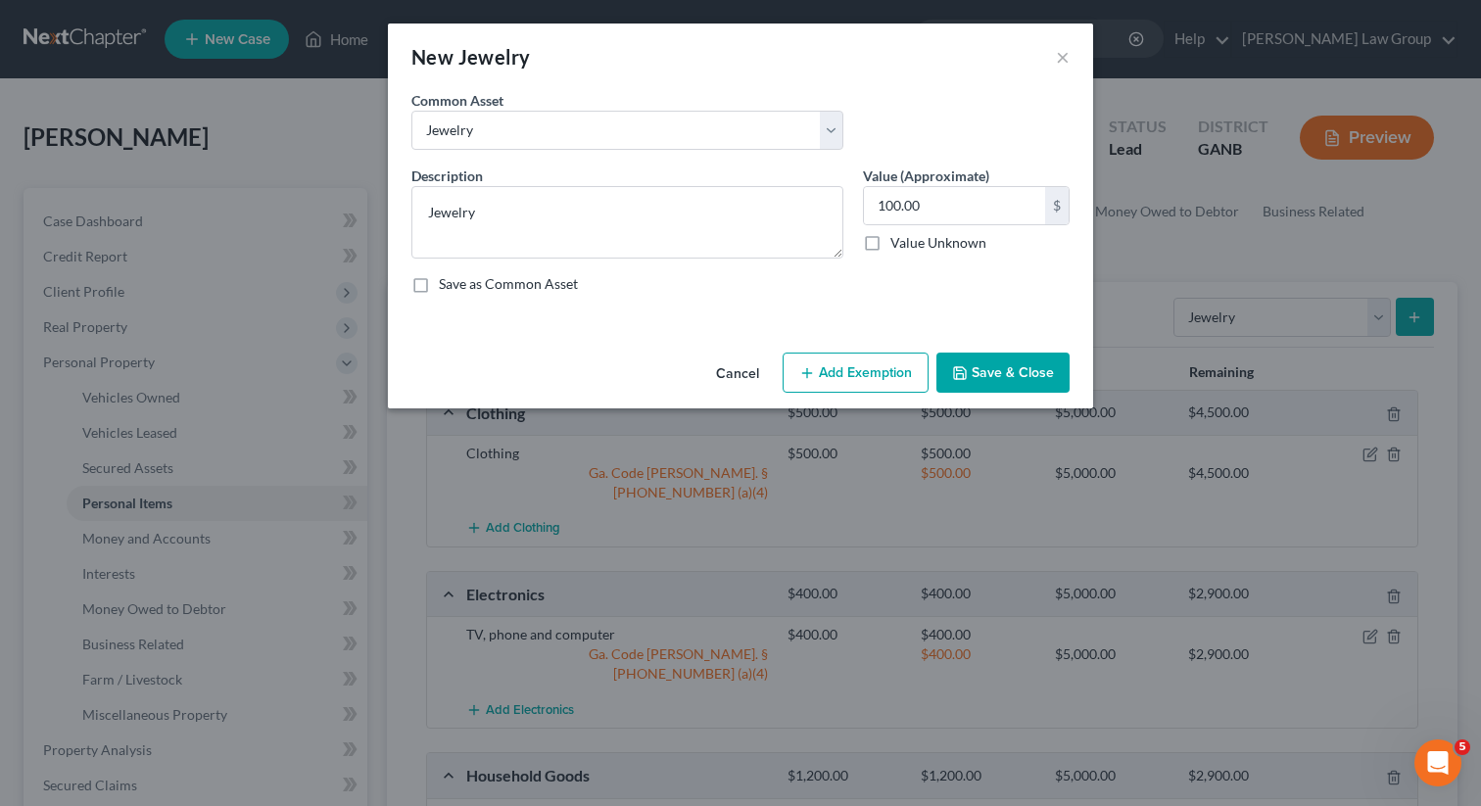
click at [812, 354] on button "Add Exemption" at bounding box center [856, 373] width 146 height 41
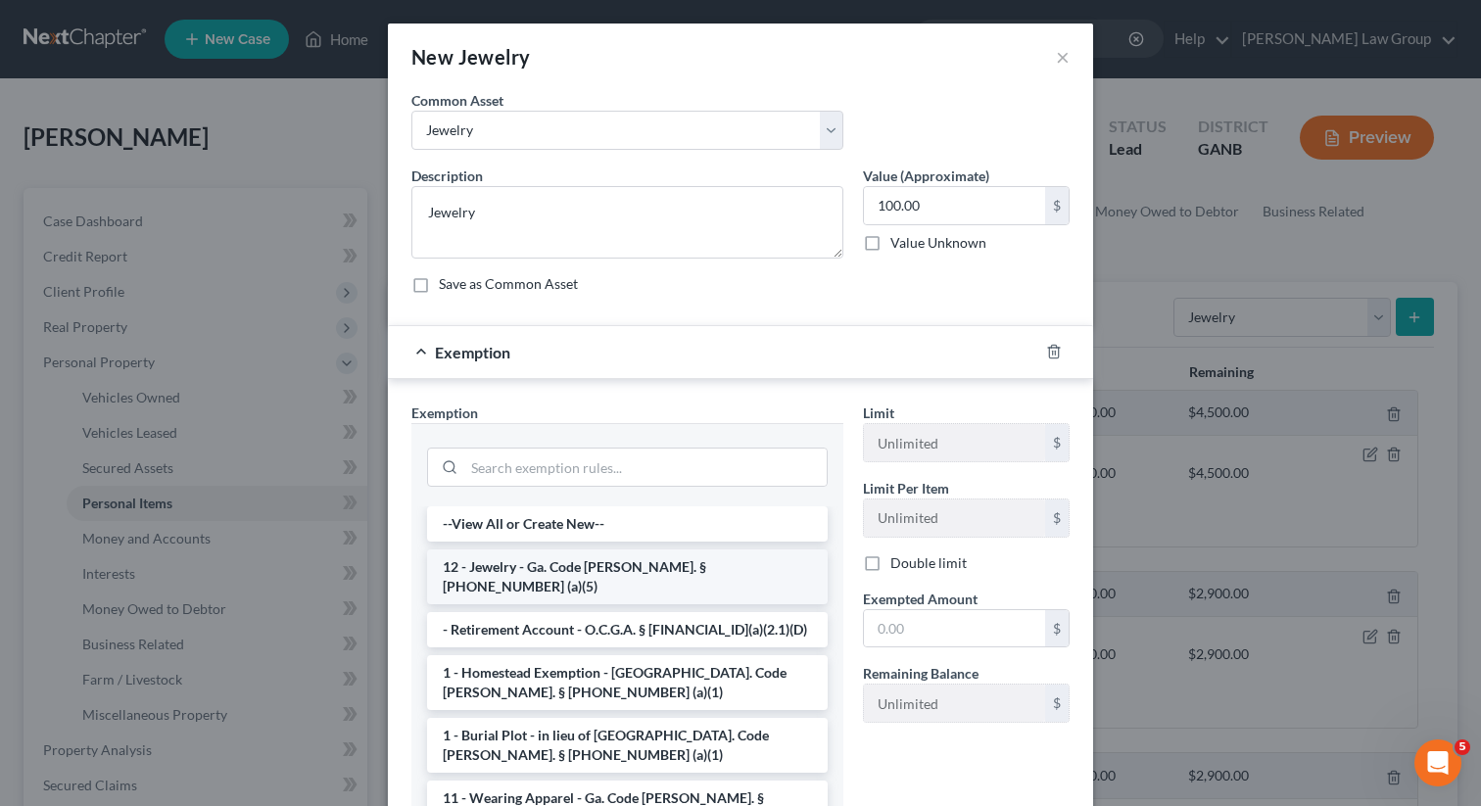
click at [522, 568] on li "12 - Jewelry - Ga. Code [PERSON_NAME]. § [PHONE_NUMBER] (a)(5)" at bounding box center [627, 576] width 401 height 55
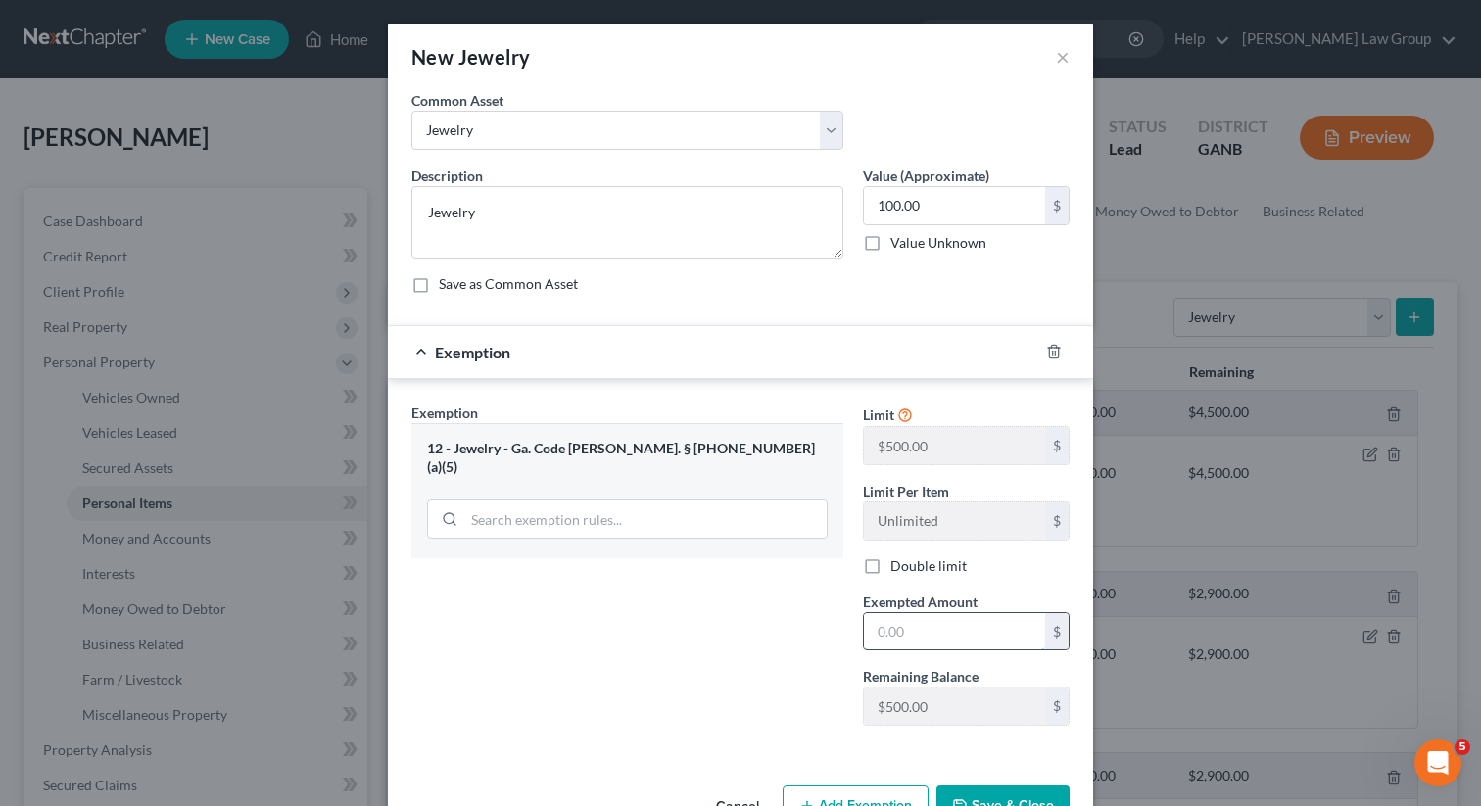
click at [942, 629] on input "text" at bounding box center [954, 631] width 181 height 37
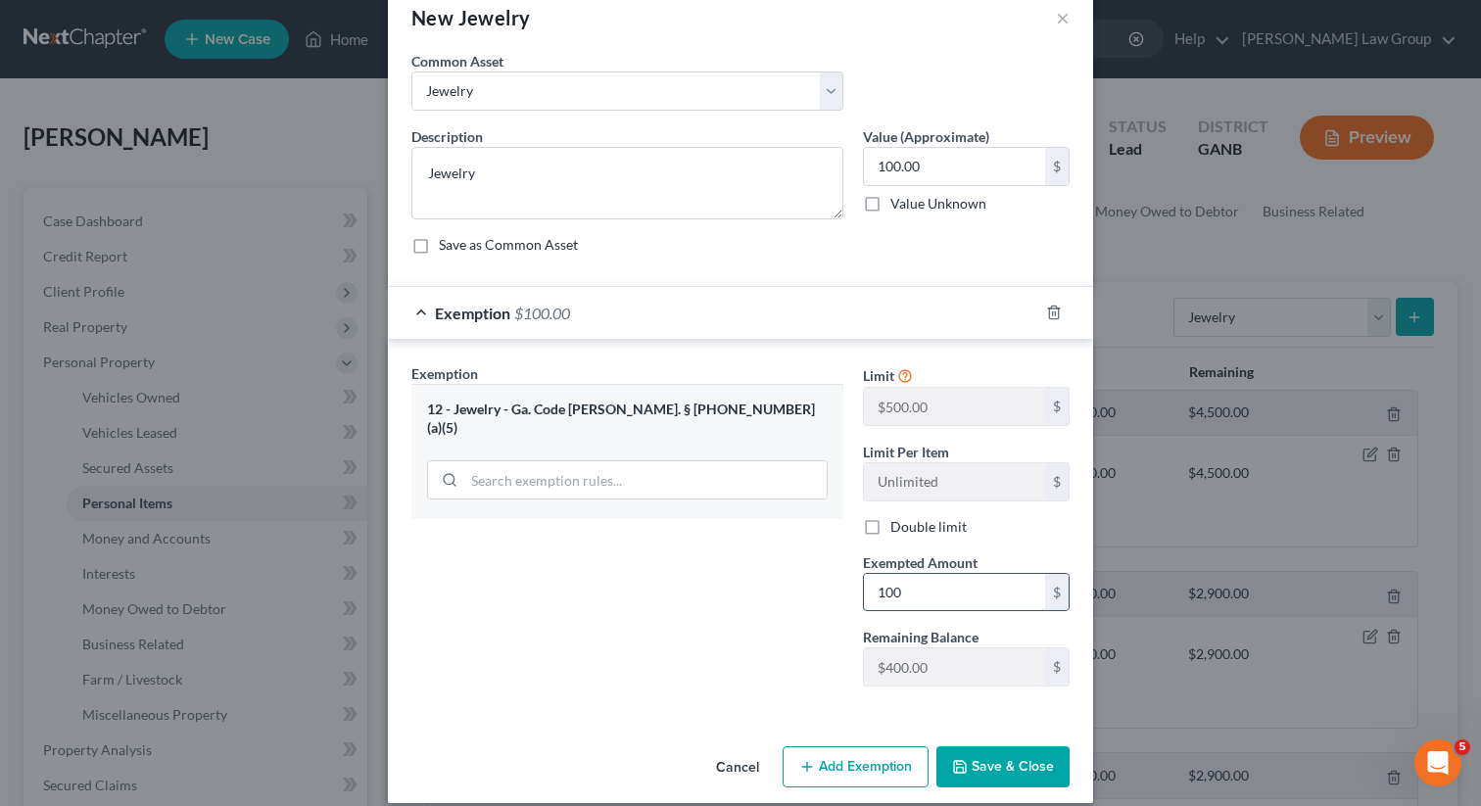
scroll to position [60, 0]
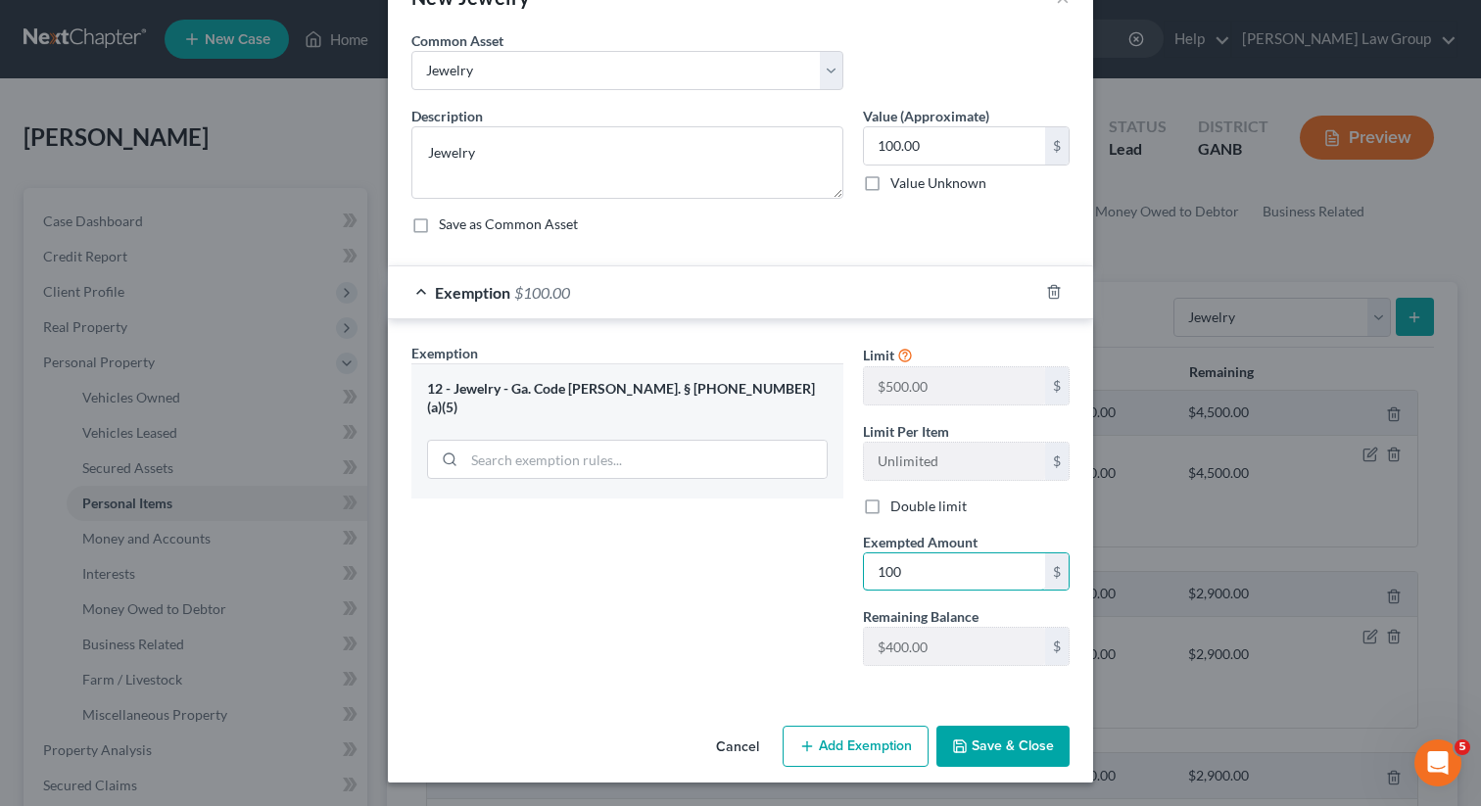
type input "100"
click at [1010, 754] on button "Save & Close" at bounding box center [1002, 746] width 133 height 41
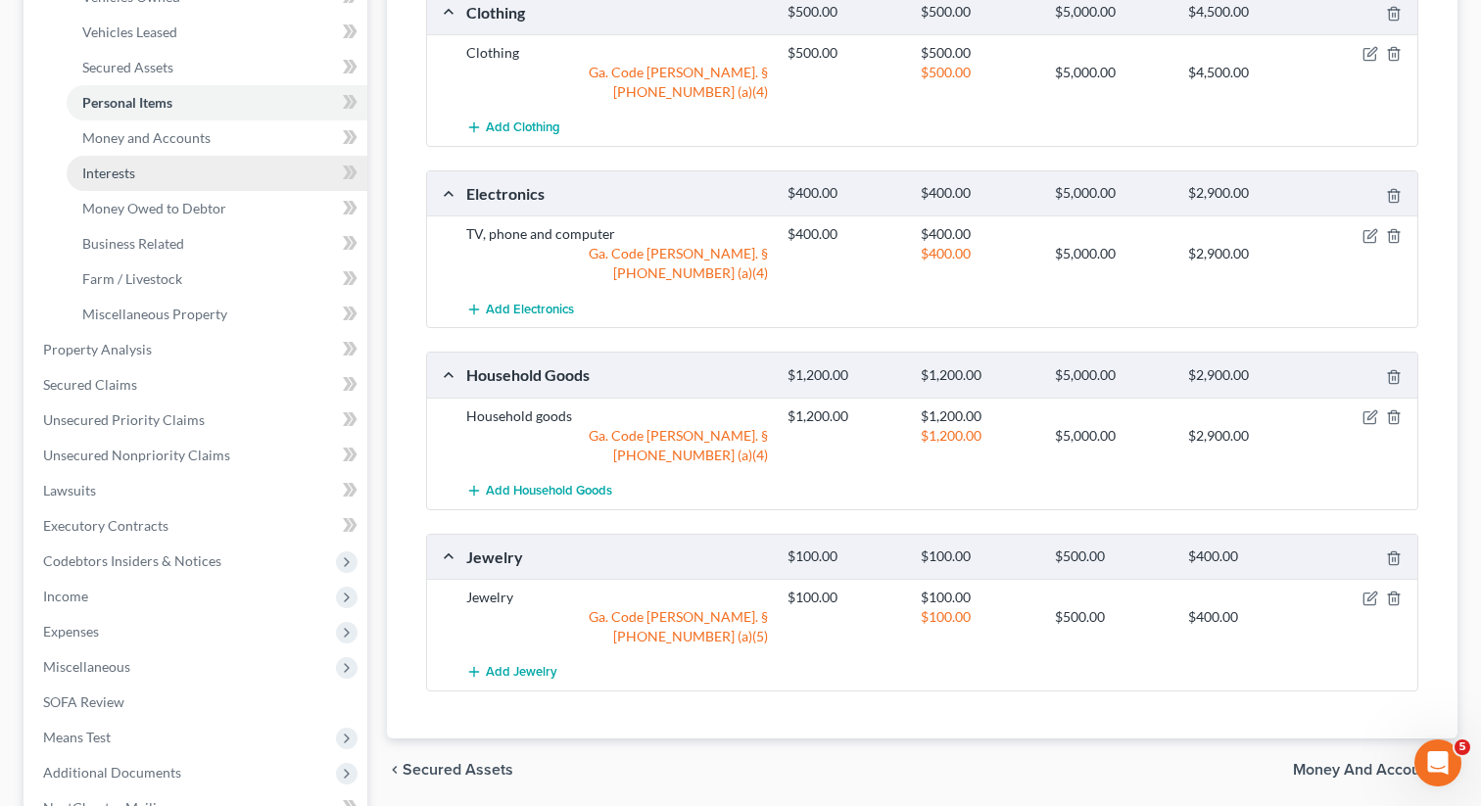
scroll to position [482, 0]
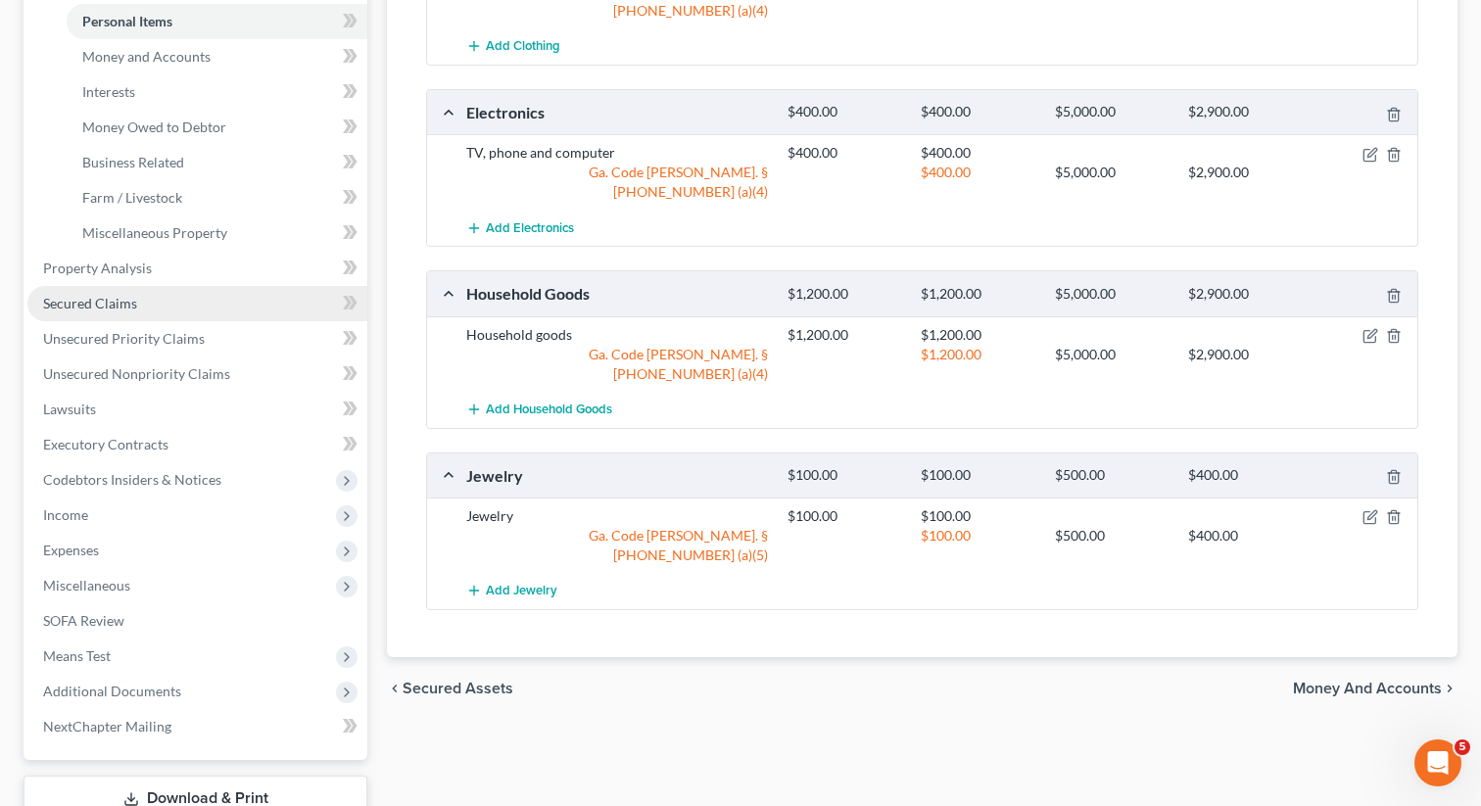
click at [117, 295] on span "Secured Claims" at bounding box center [90, 303] width 94 height 17
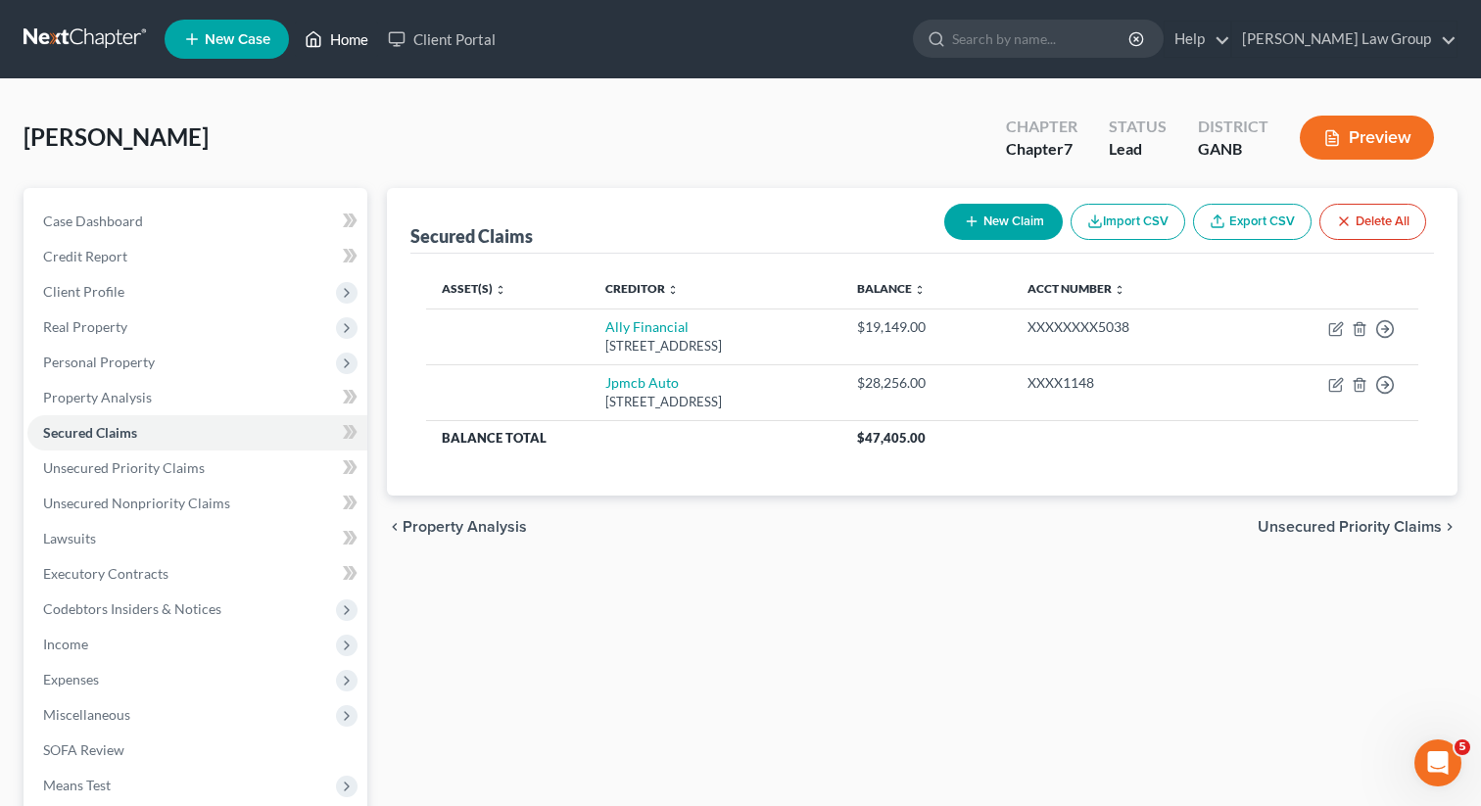
click at [353, 36] on link "Home" at bounding box center [336, 39] width 83 height 35
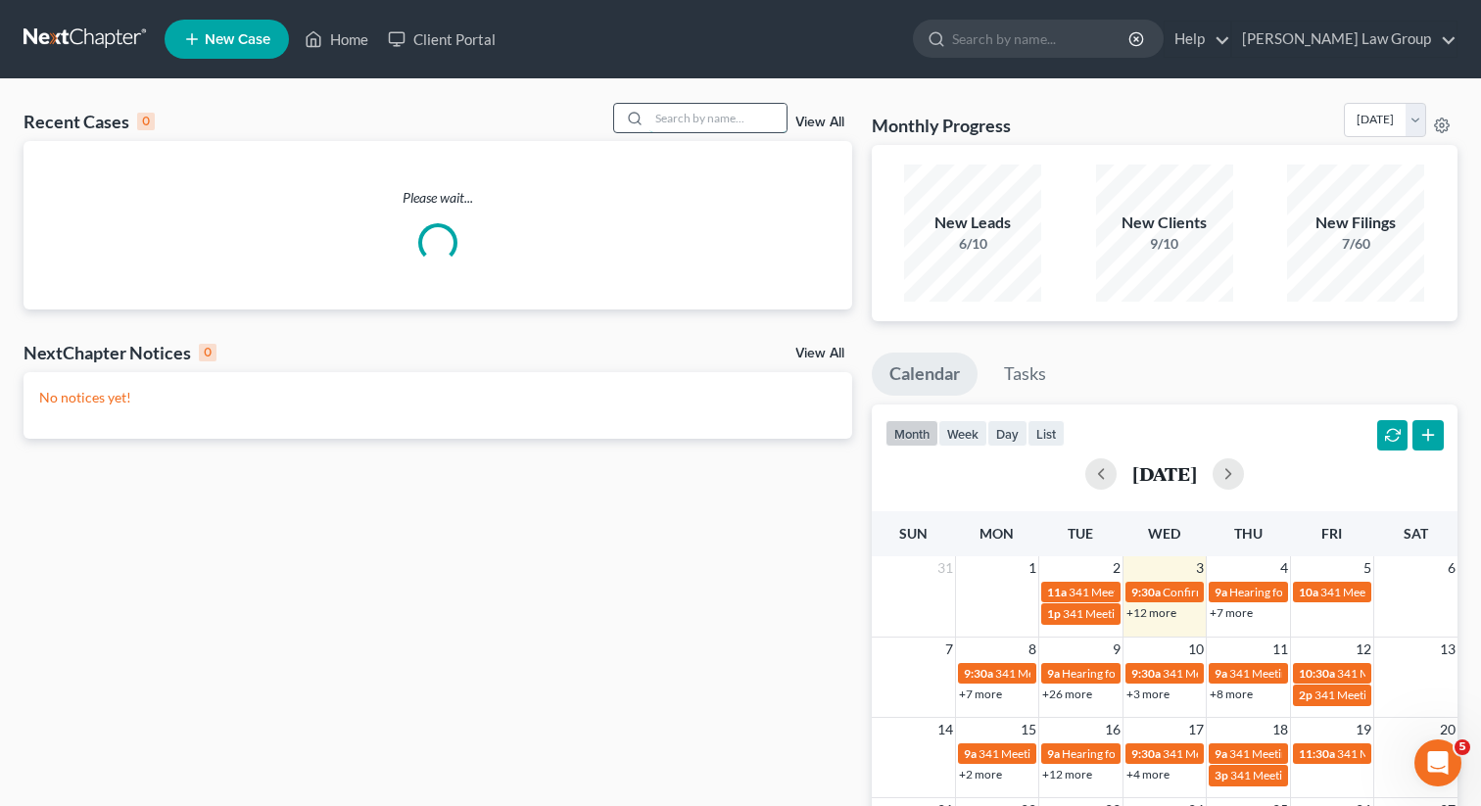
click at [671, 126] on input "search" at bounding box center [717, 118] width 137 height 28
paste input "[PERSON_NAME]"
type input "[PERSON_NAME]"
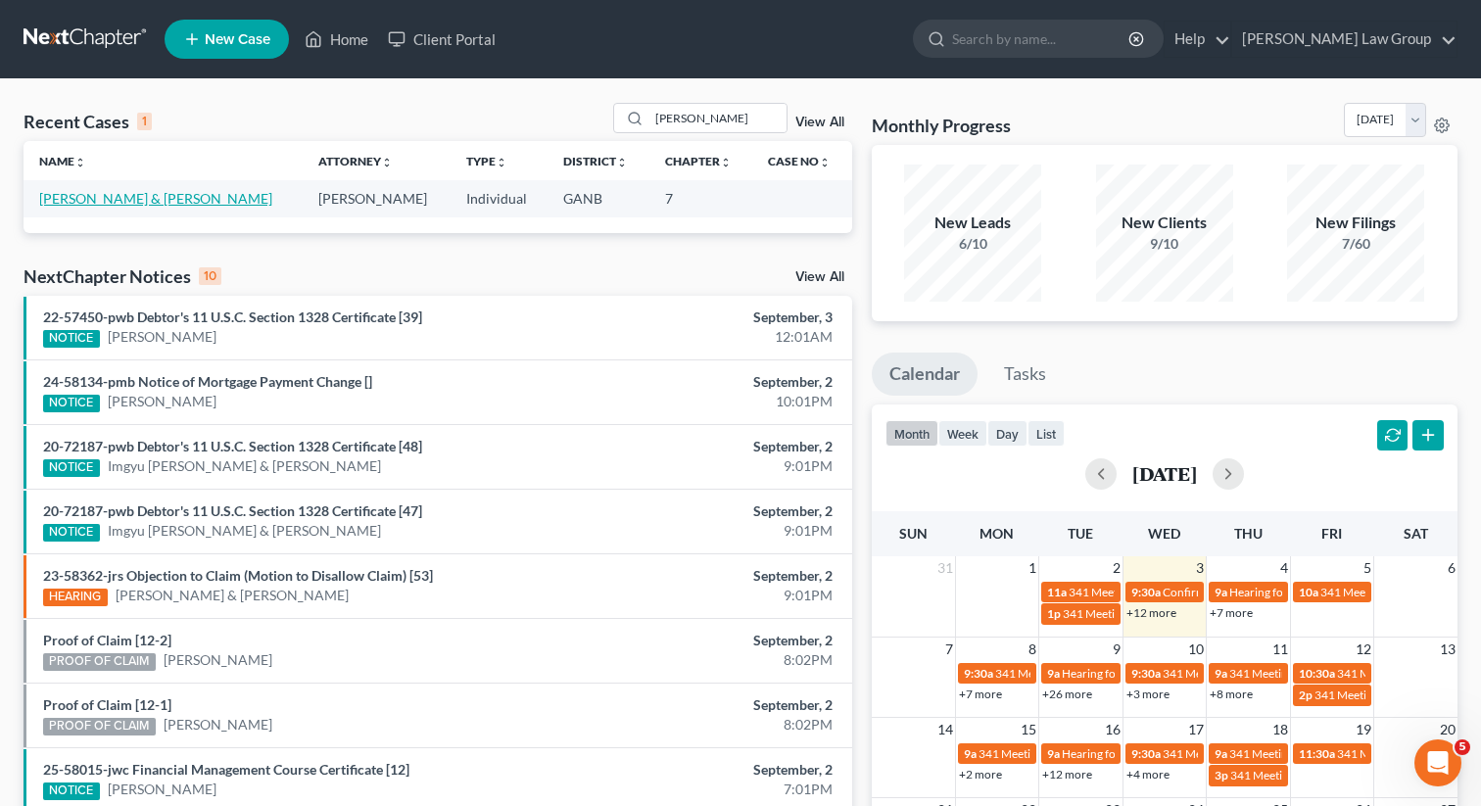
click at [136, 198] on link "[PERSON_NAME] & [PERSON_NAME]" at bounding box center [155, 198] width 233 height 17
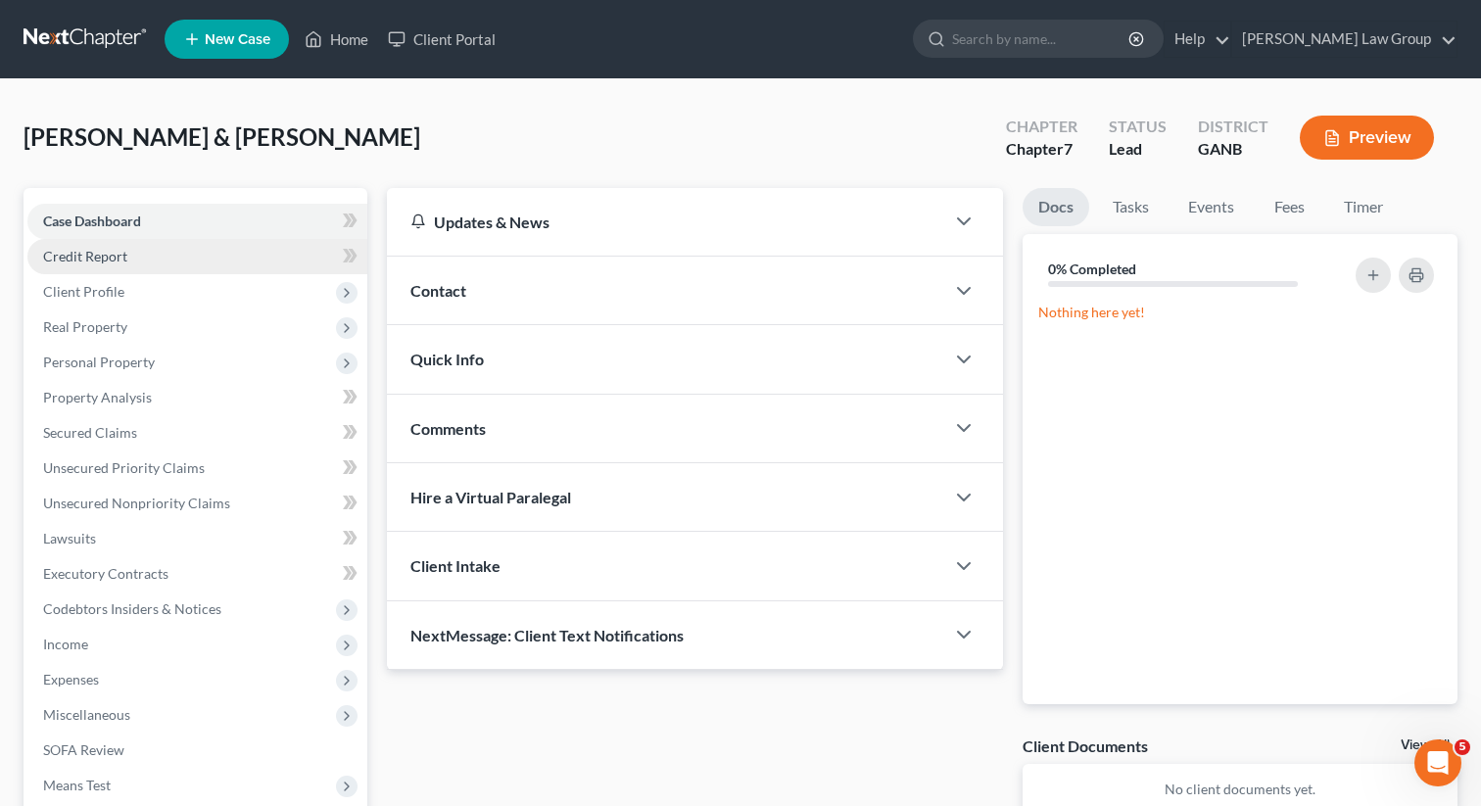
click at [98, 257] on span "Credit Report" at bounding box center [85, 256] width 84 height 17
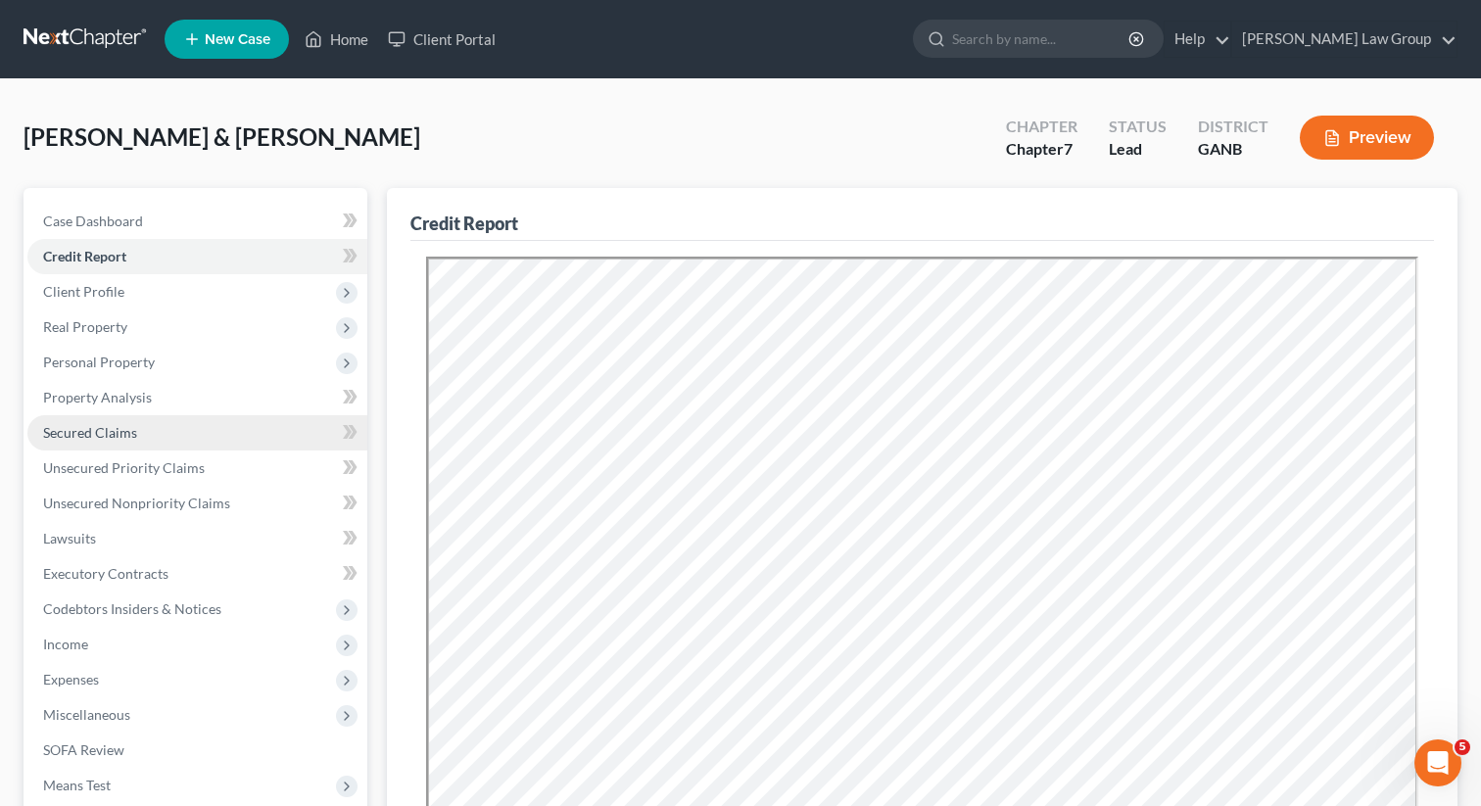
click at [101, 429] on span "Secured Claims" at bounding box center [90, 432] width 94 height 17
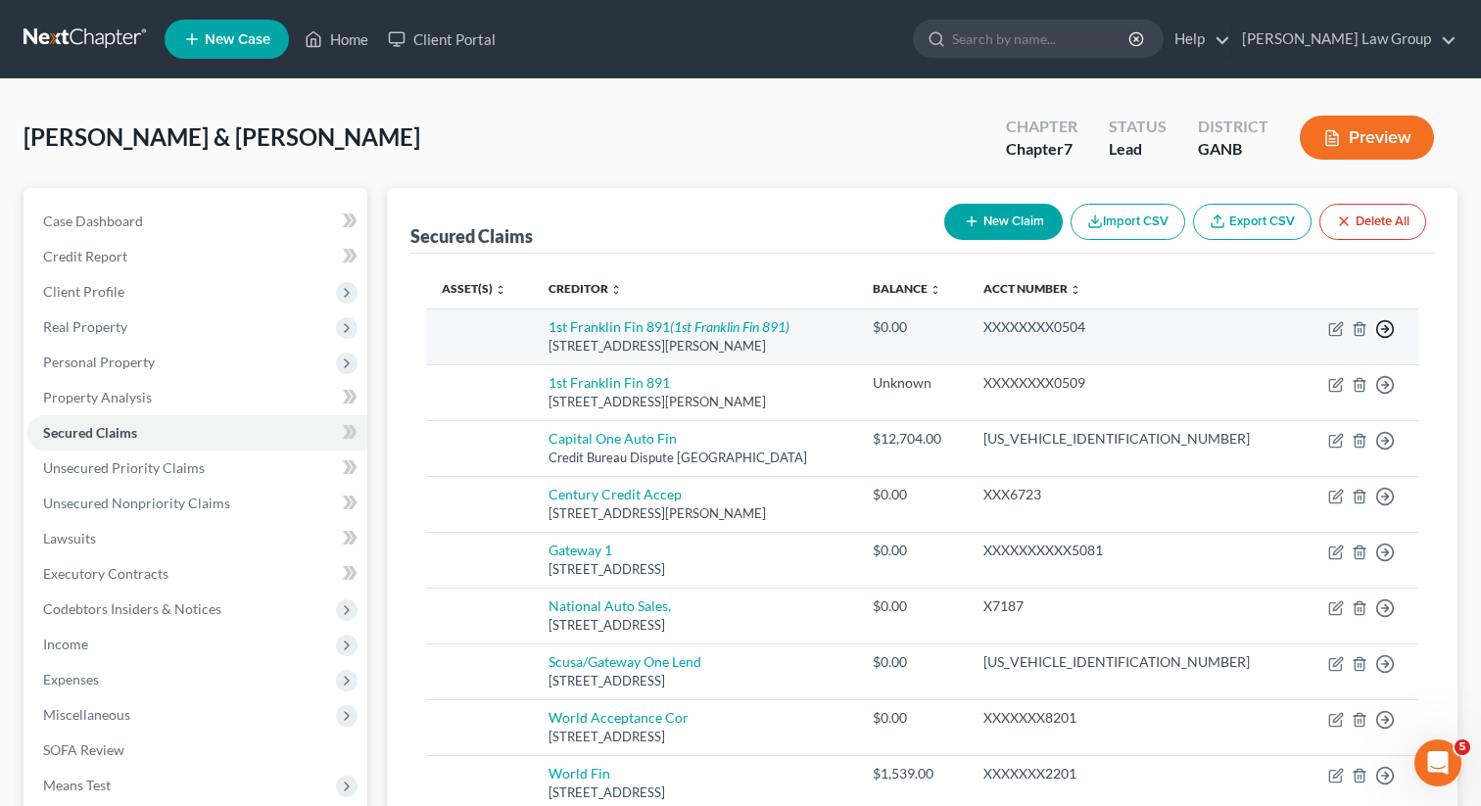
click at [1386, 326] on polyline "button" at bounding box center [1386, 329] width 3 height 7
click at [1308, 373] on link "Move to F" at bounding box center [1296, 376] width 164 height 33
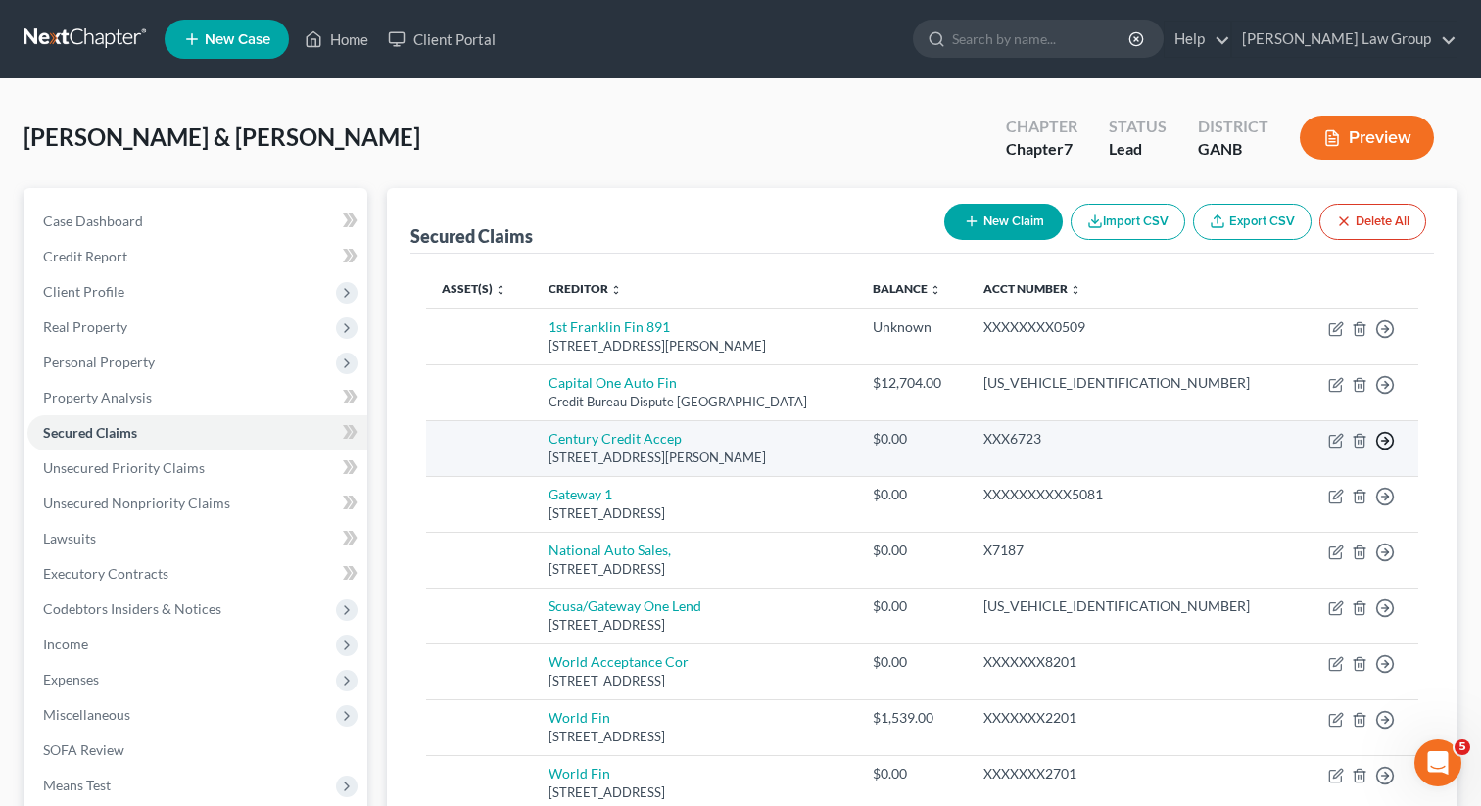
click at [1387, 329] on line "button" at bounding box center [1385, 329] width 7 height 0
click at [1285, 487] on link "Move to F" at bounding box center [1296, 488] width 164 height 33
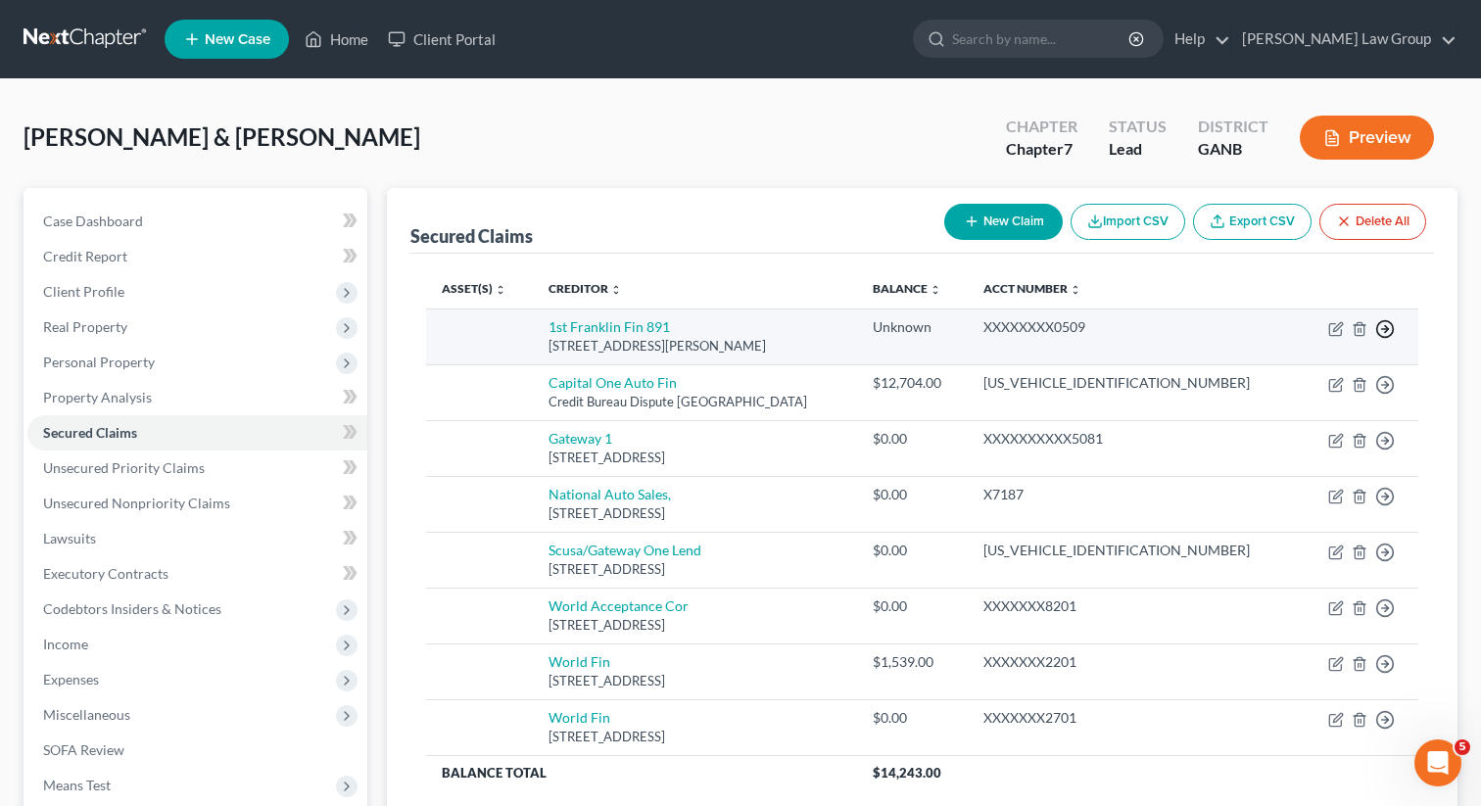
click at [1384, 335] on circle "button" at bounding box center [1385, 329] width 17 height 17
click at [1317, 376] on link "Move to F" at bounding box center [1296, 376] width 164 height 33
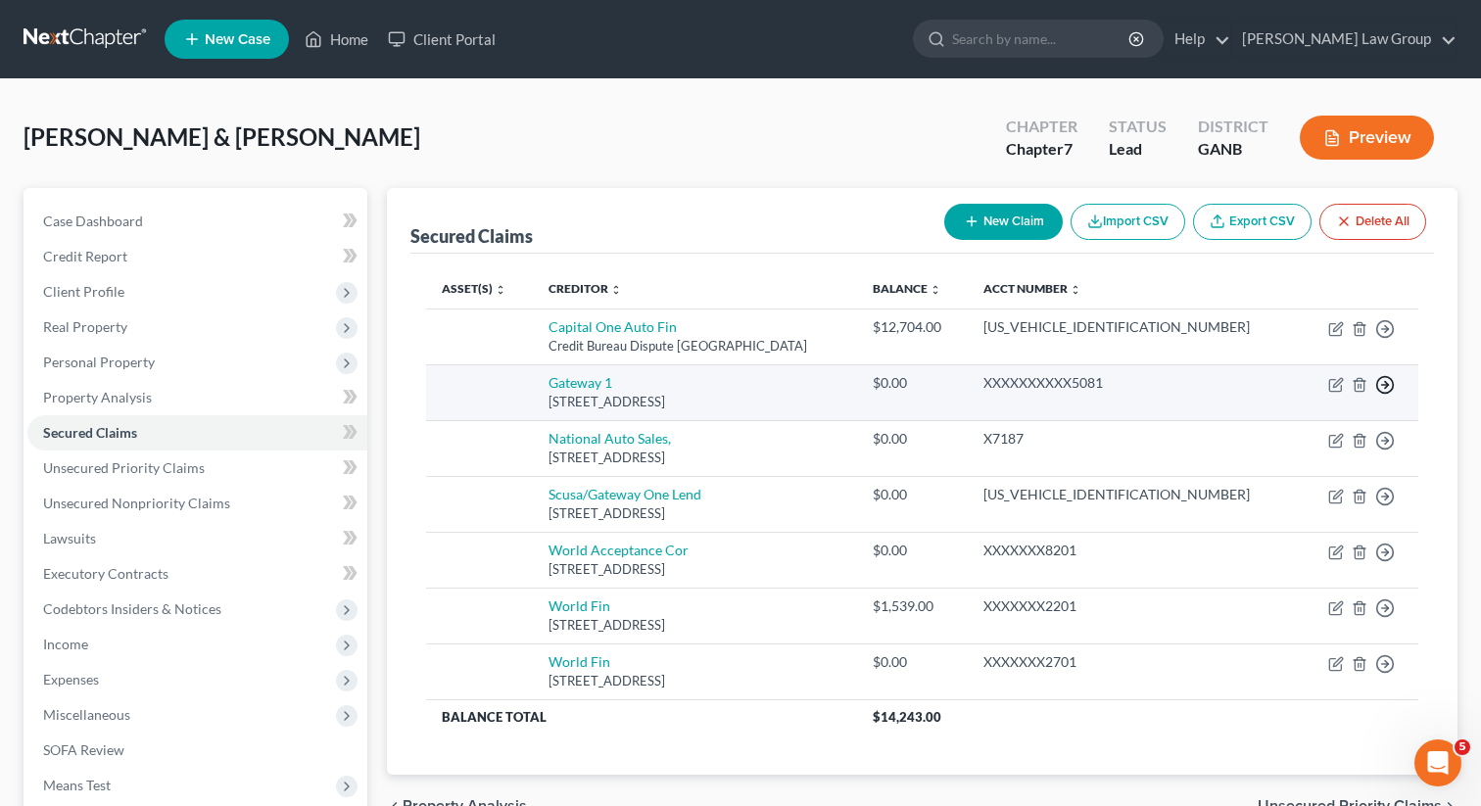
click at [1388, 329] on line "button" at bounding box center [1385, 329] width 7 height 0
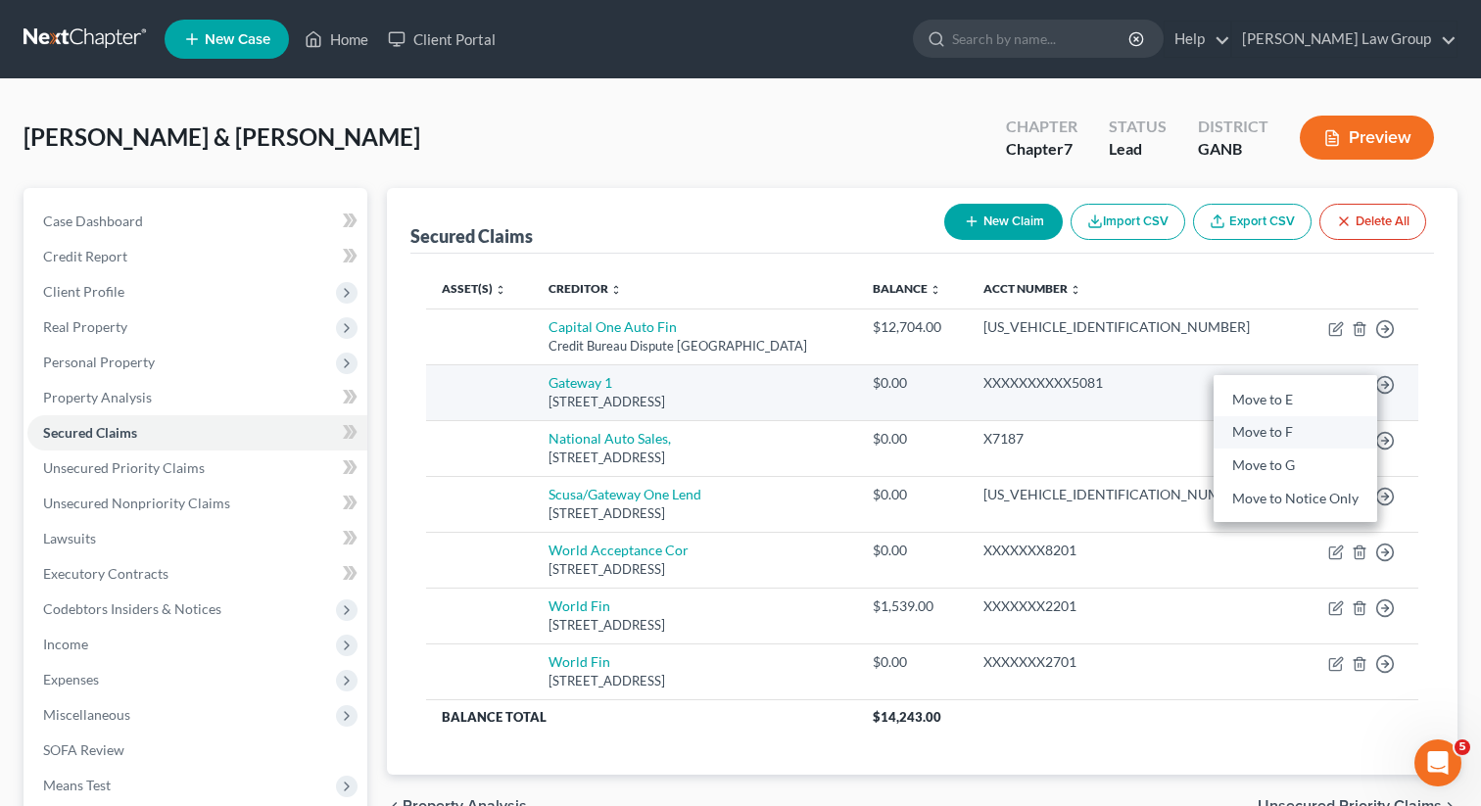
click at [1329, 432] on link "Move to F" at bounding box center [1296, 432] width 164 height 33
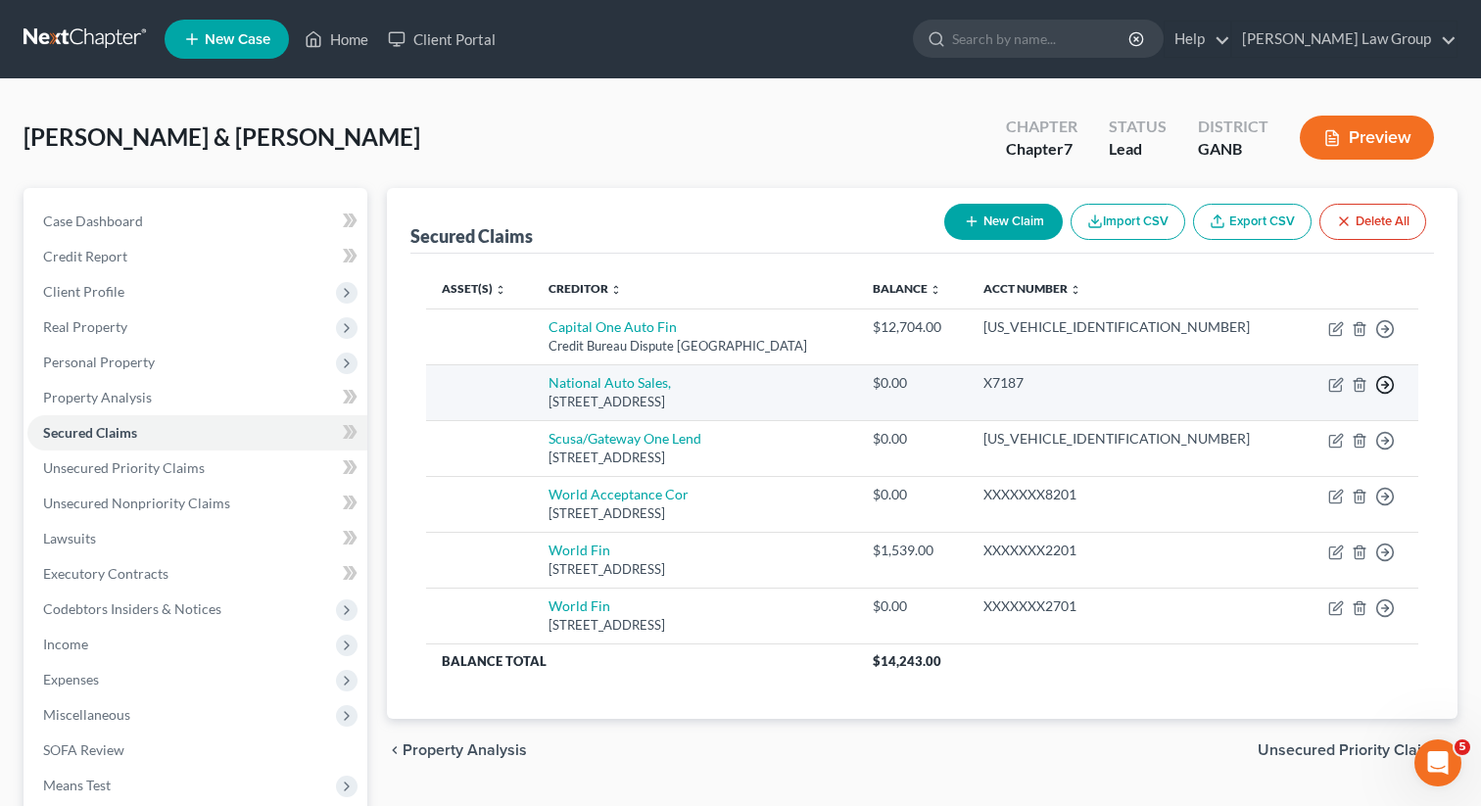
click at [1388, 339] on icon "button" at bounding box center [1385, 329] width 20 height 20
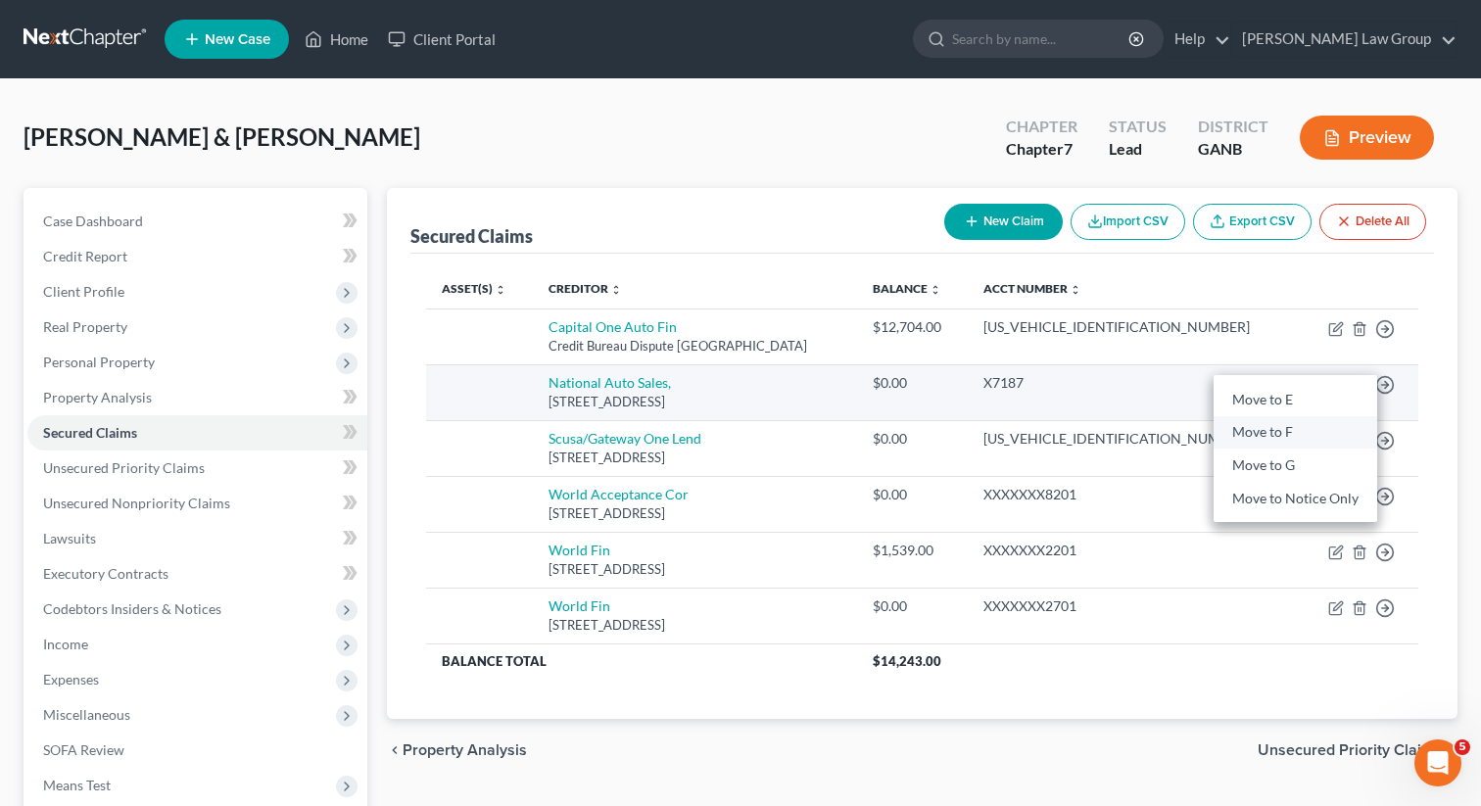
click at [1322, 432] on link "Move to F" at bounding box center [1296, 432] width 164 height 33
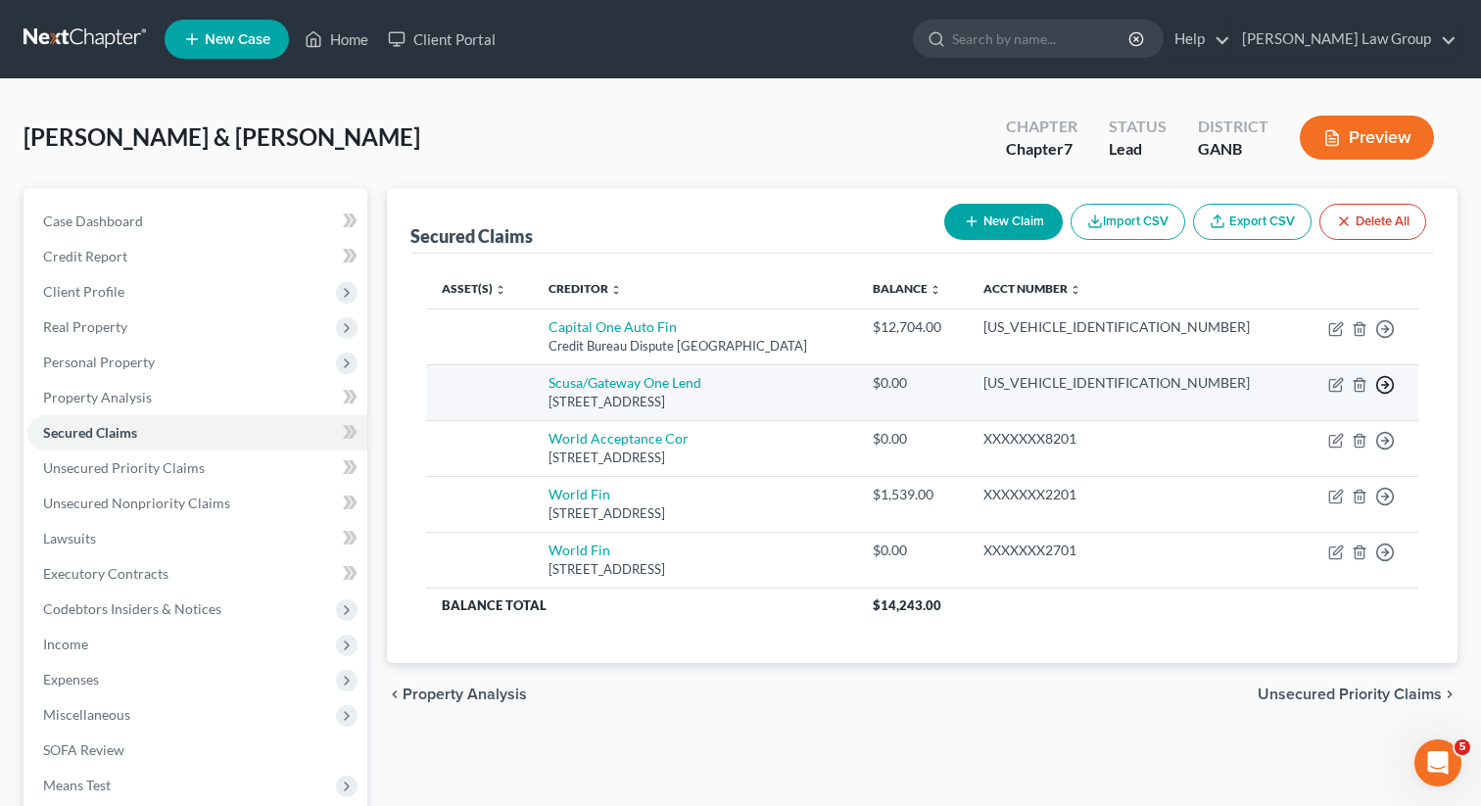
click at [1385, 339] on icon "button" at bounding box center [1385, 329] width 20 height 20
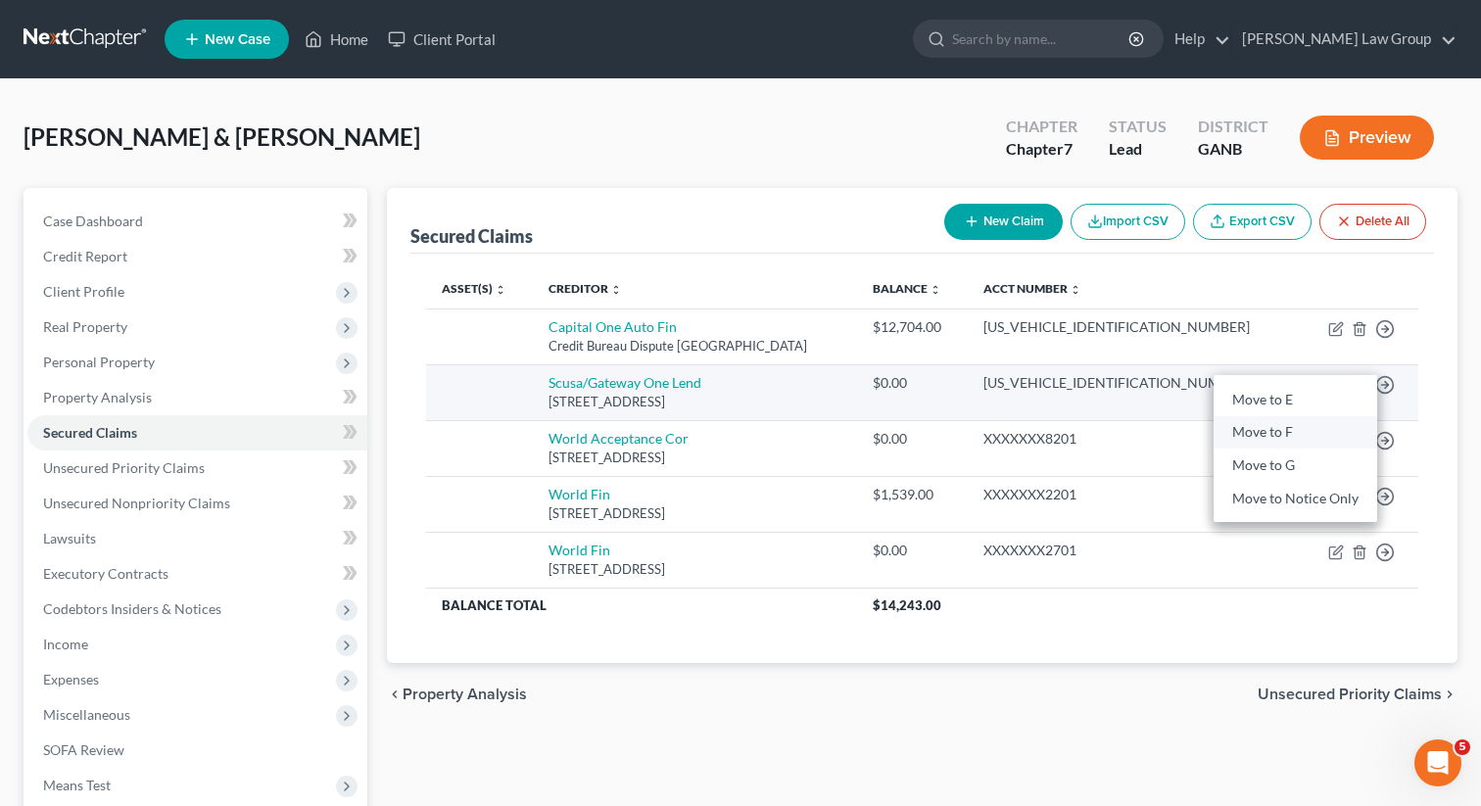
click at [1317, 429] on link "Move to F" at bounding box center [1296, 432] width 164 height 33
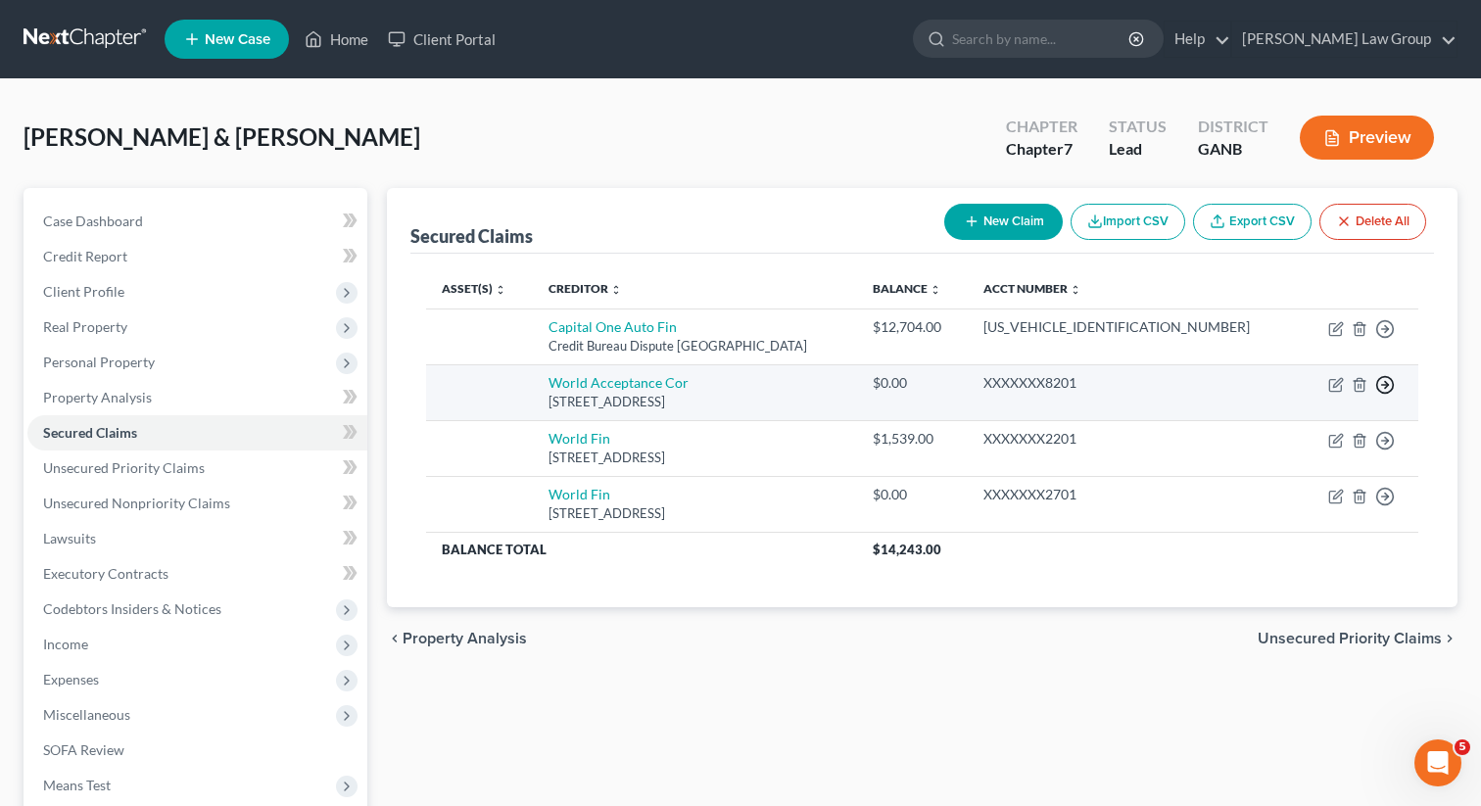
click at [1383, 329] on line "button" at bounding box center [1385, 329] width 7 height 0
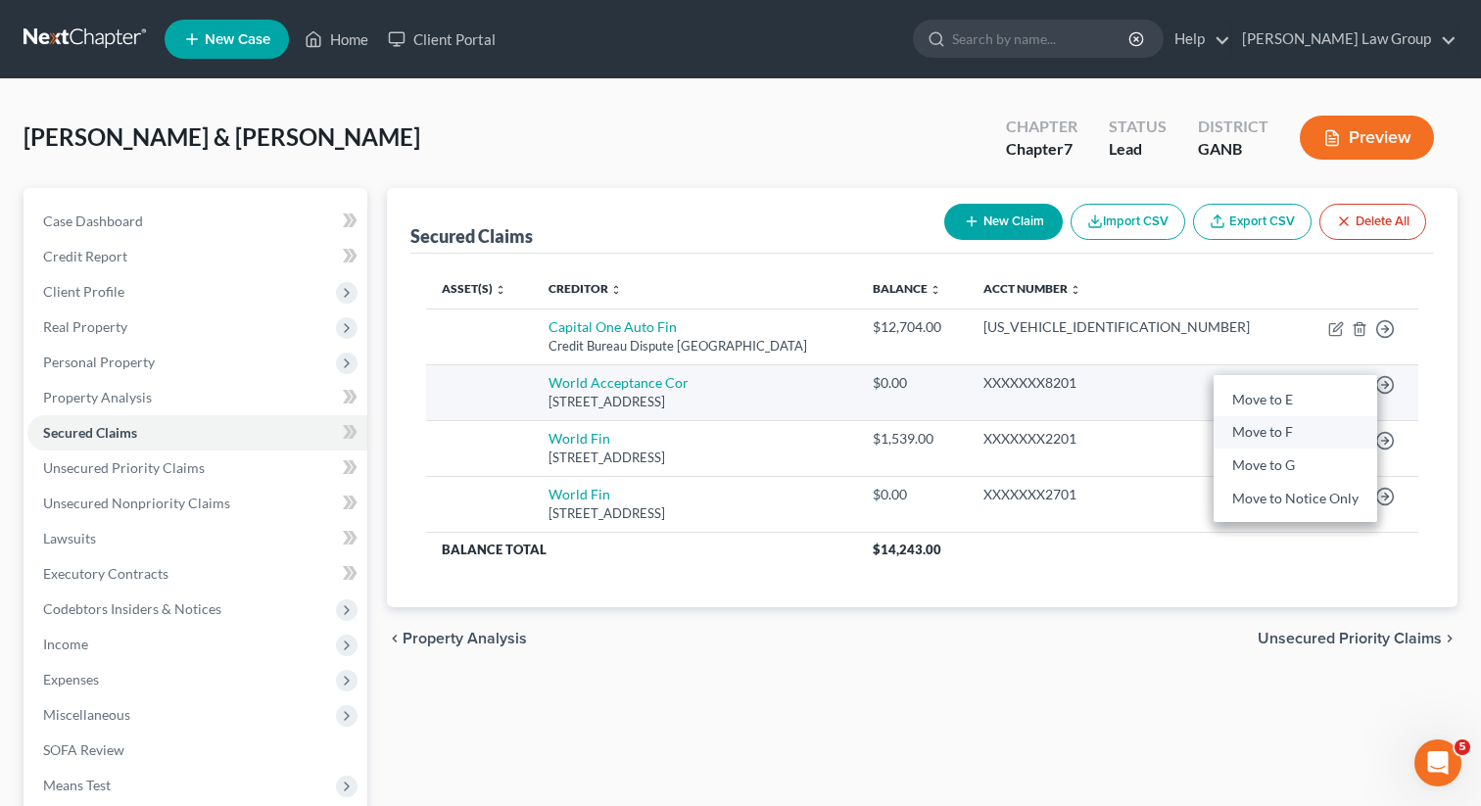
click at [1291, 435] on link "Move to F" at bounding box center [1296, 432] width 164 height 33
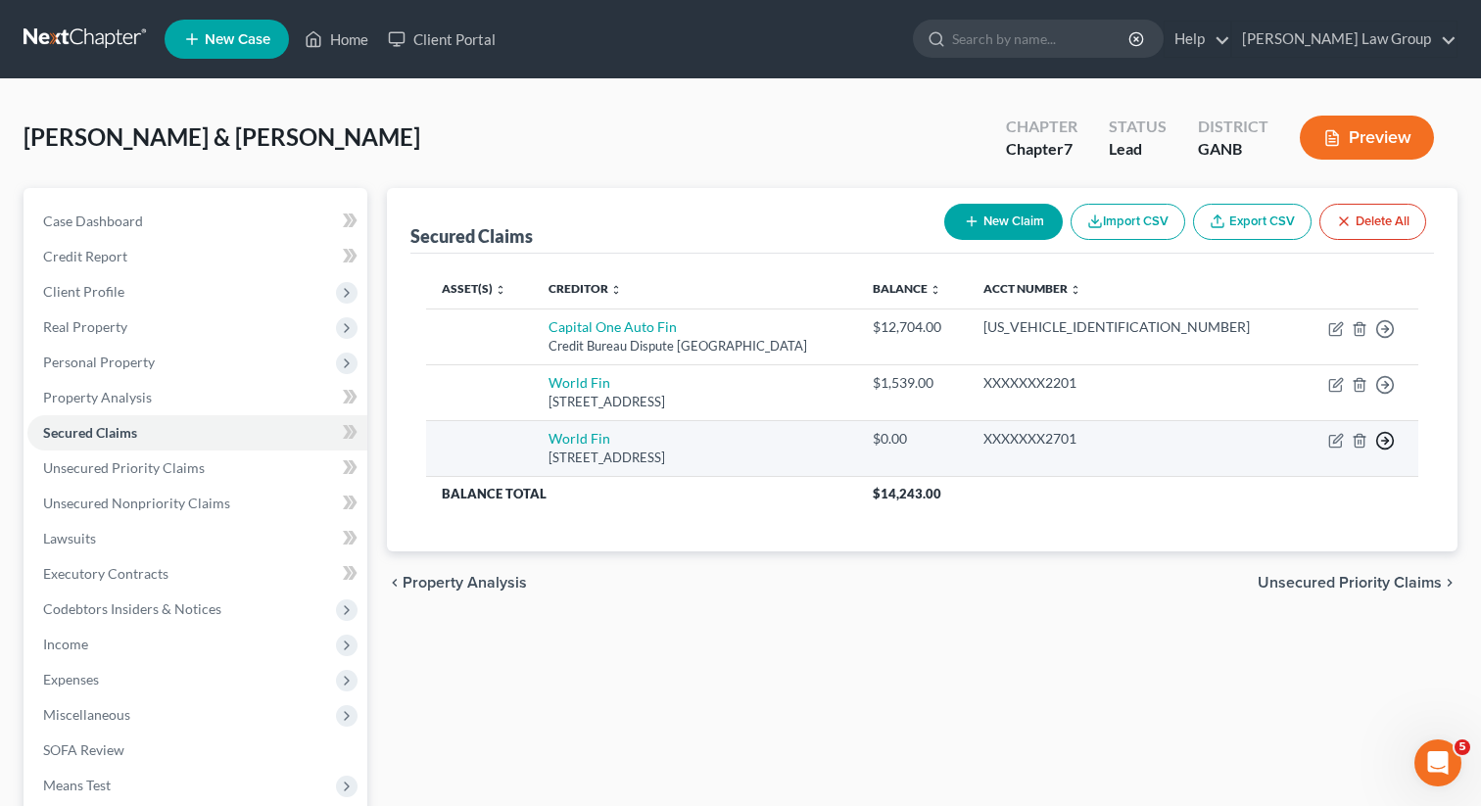
click at [1387, 333] on polyline "button" at bounding box center [1386, 329] width 3 height 7
click at [1284, 483] on link "Move to F" at bounding box center [1296, 488] width 164 height 33
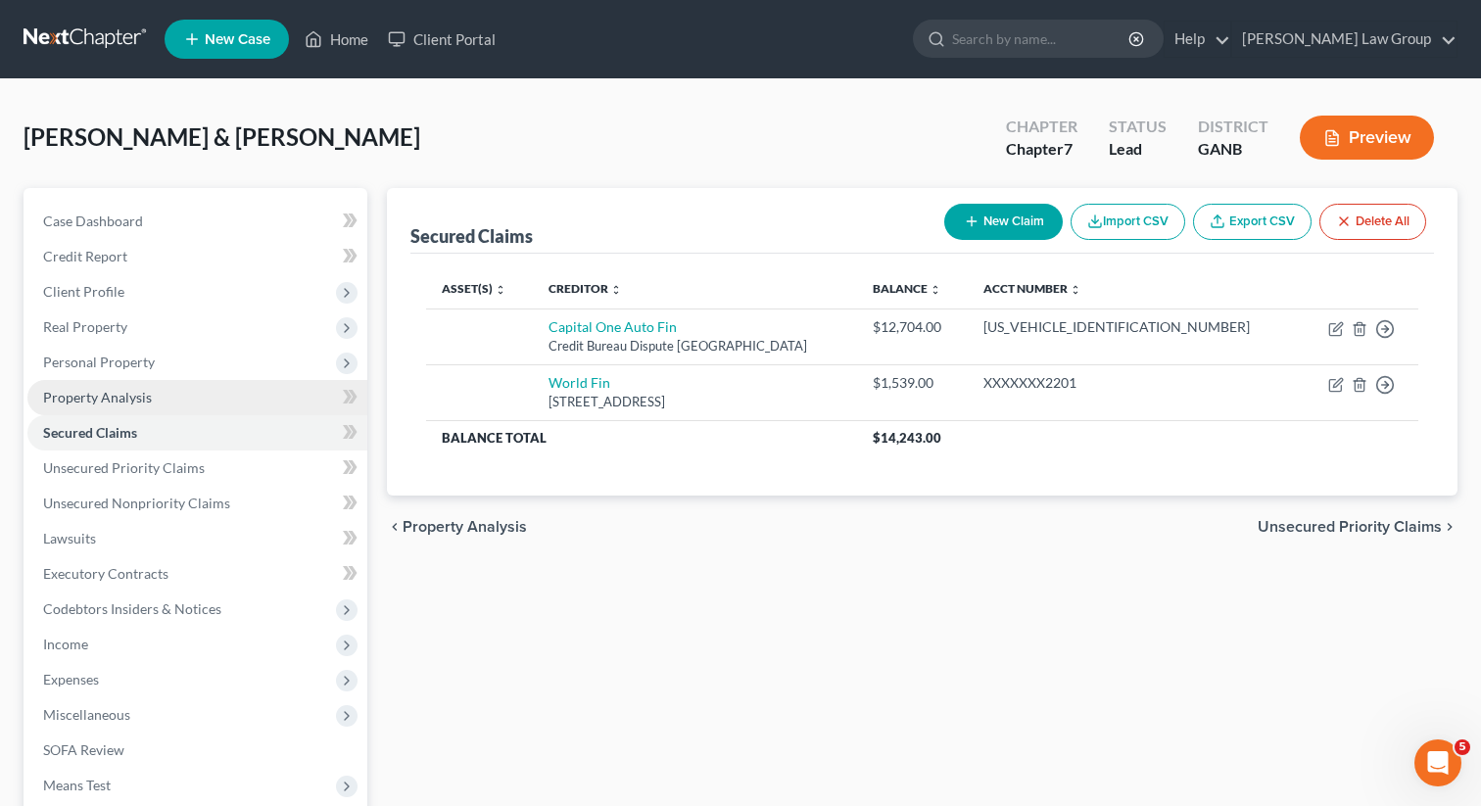
click at [133, 397] on span "Property Analysis" at bounding box center [97, 397] width 109 height 17
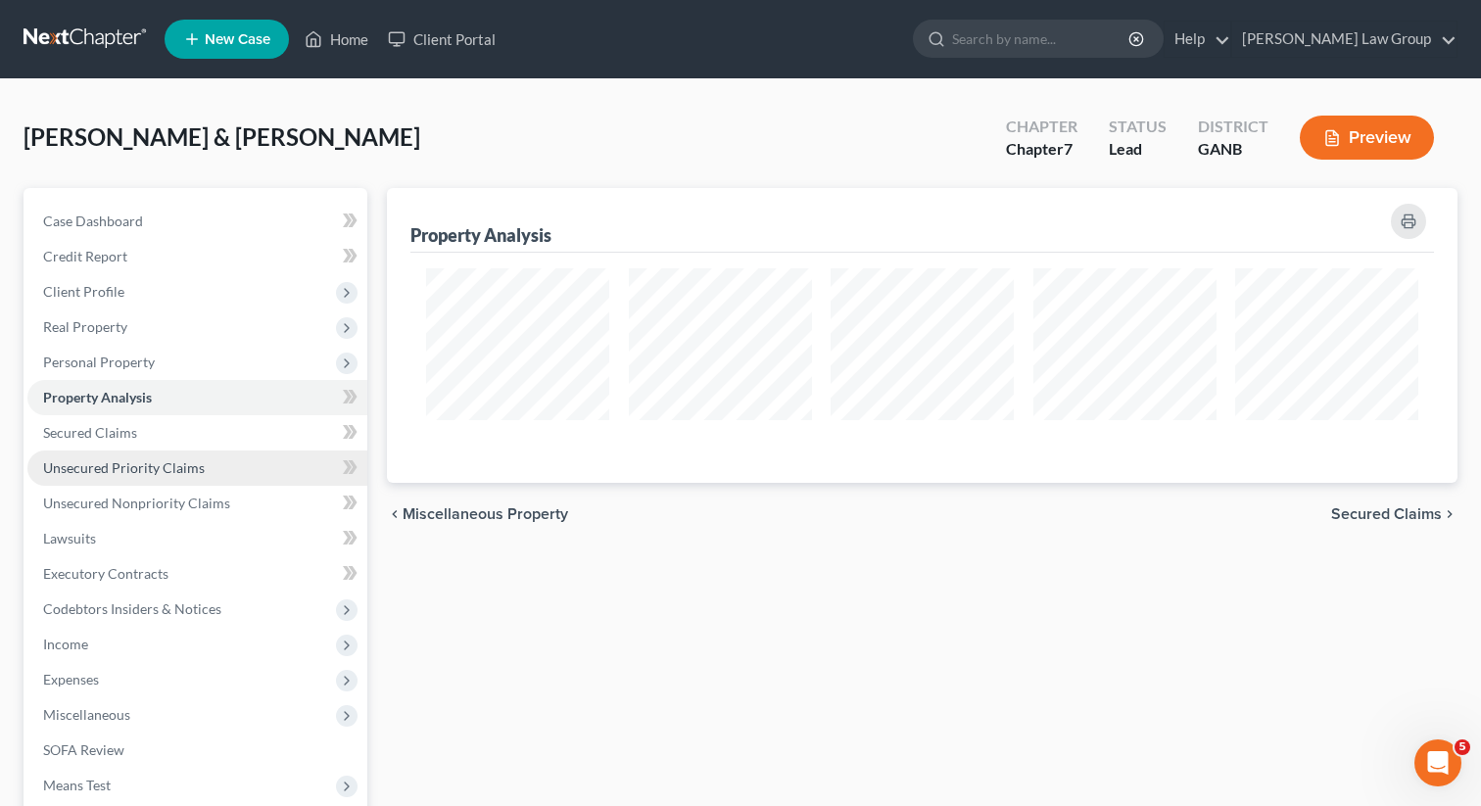
scroll to position [295, 1071]
click at [115, 462] on span "Unsecured Priority Claims" at bounding box center [124, 467] width 162 height 17
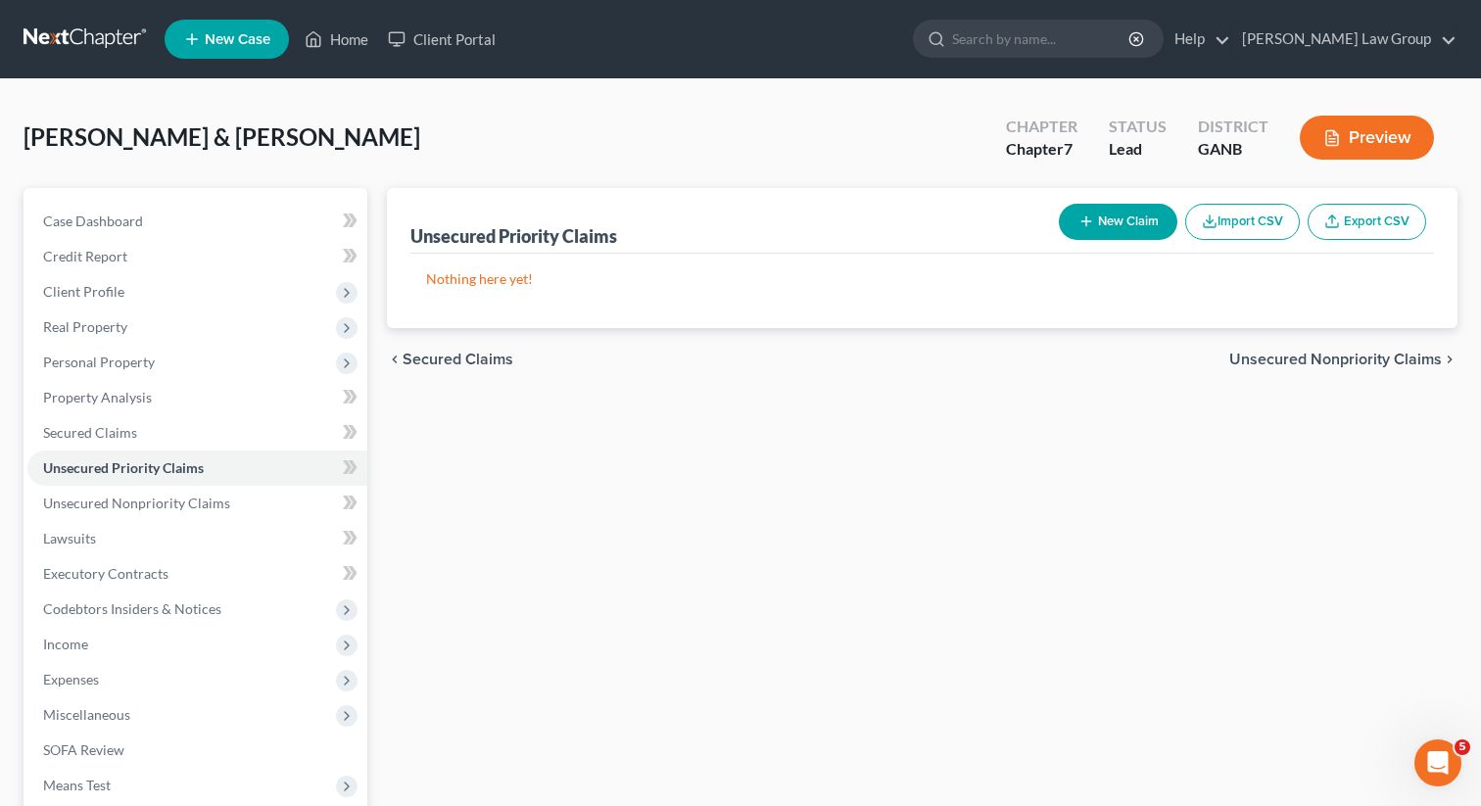
click at [1108, 214] on button "New Claim" at bounding box center [1118, 222] width 119 height 36
select select "2"
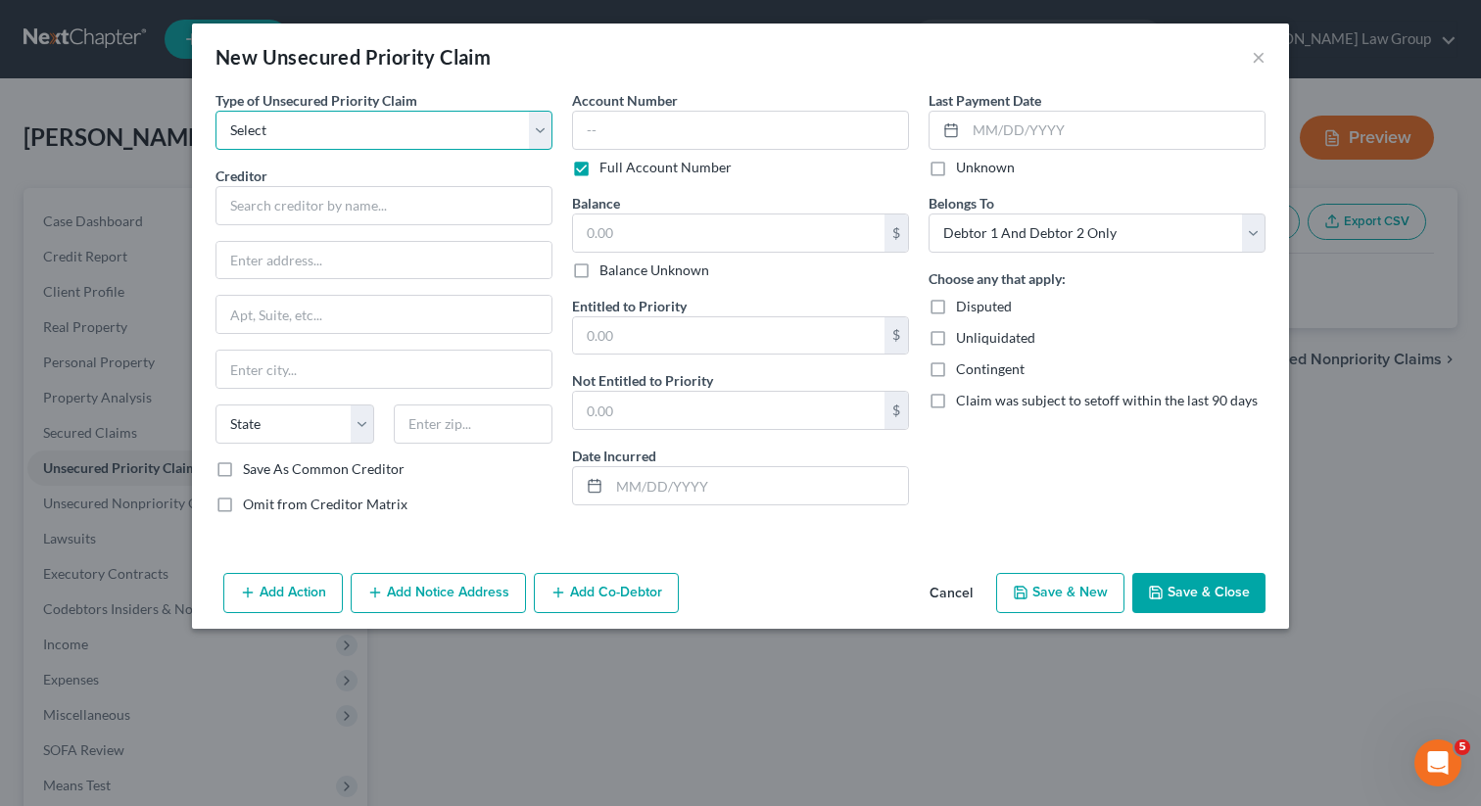
click at [415, 125] on select "Select Taxes & Other Government Units Domestic Support Obligations Extensions o…" at bounding box center [383, 130] width 337 height 39
select select "0"
click at [215, 111] on select "Select Taxes & Other Government Units Domestic Support Obligations Extensions o…" at bounding box center [383, 130] width 337 height 39
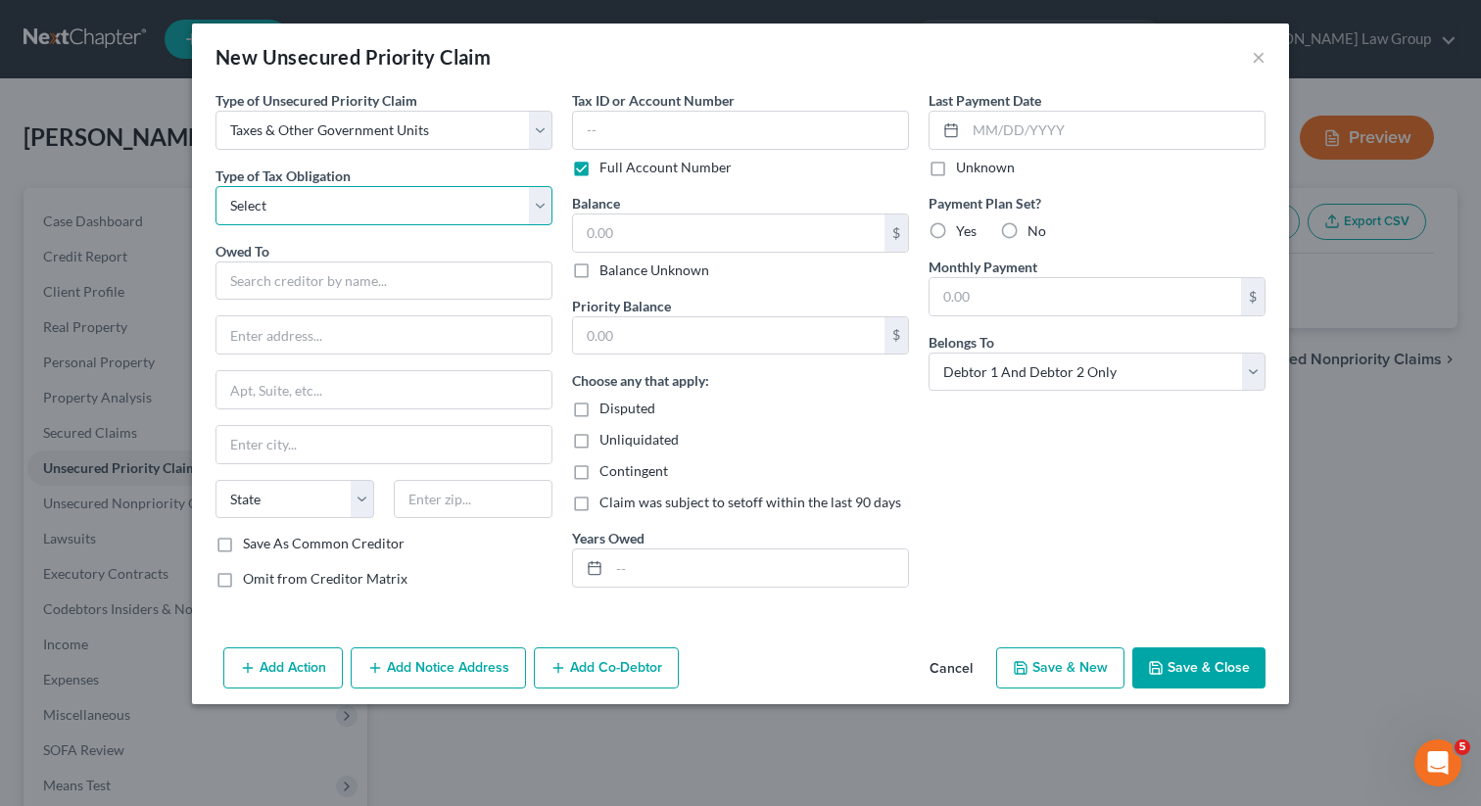
click at [339, 205] on select "Select Federal City State Franchise Tax Board Other" at bounding box center [383, 205] width 337 height 39
select select "0"
click at [215, 186] on select "Select Federal City State Franchise Tax Board Other" at bounding box center [383, 205] width 337 height 39
click at [282, 276] on input "text" at bounding box center [383, 281] width 337 height 39
type input "O"
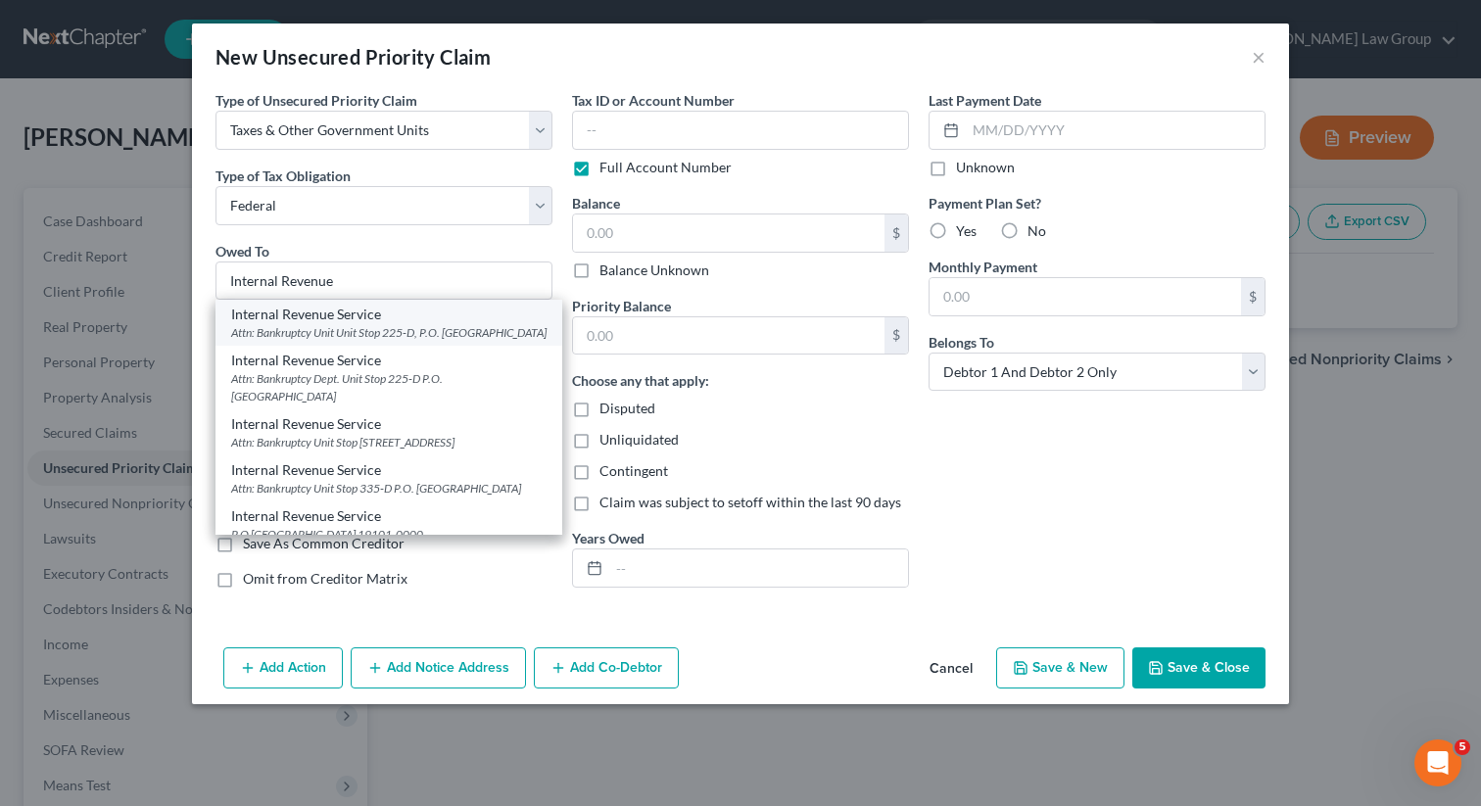
click at [348, 328] on div "Attn: Bankruptcy Unit Unit Stop 225-D, P.O. [GEOGRAPHIC_DATA]" at bounding box center [388, 332] width 315 height 17
type input "Internal Revenue Service"
type input "Attn: Bankruptcy Unit"
type input "Unit Stop 225-D, P.O. Box 995"
type input "[GEOGRAPHIC_DATA]"
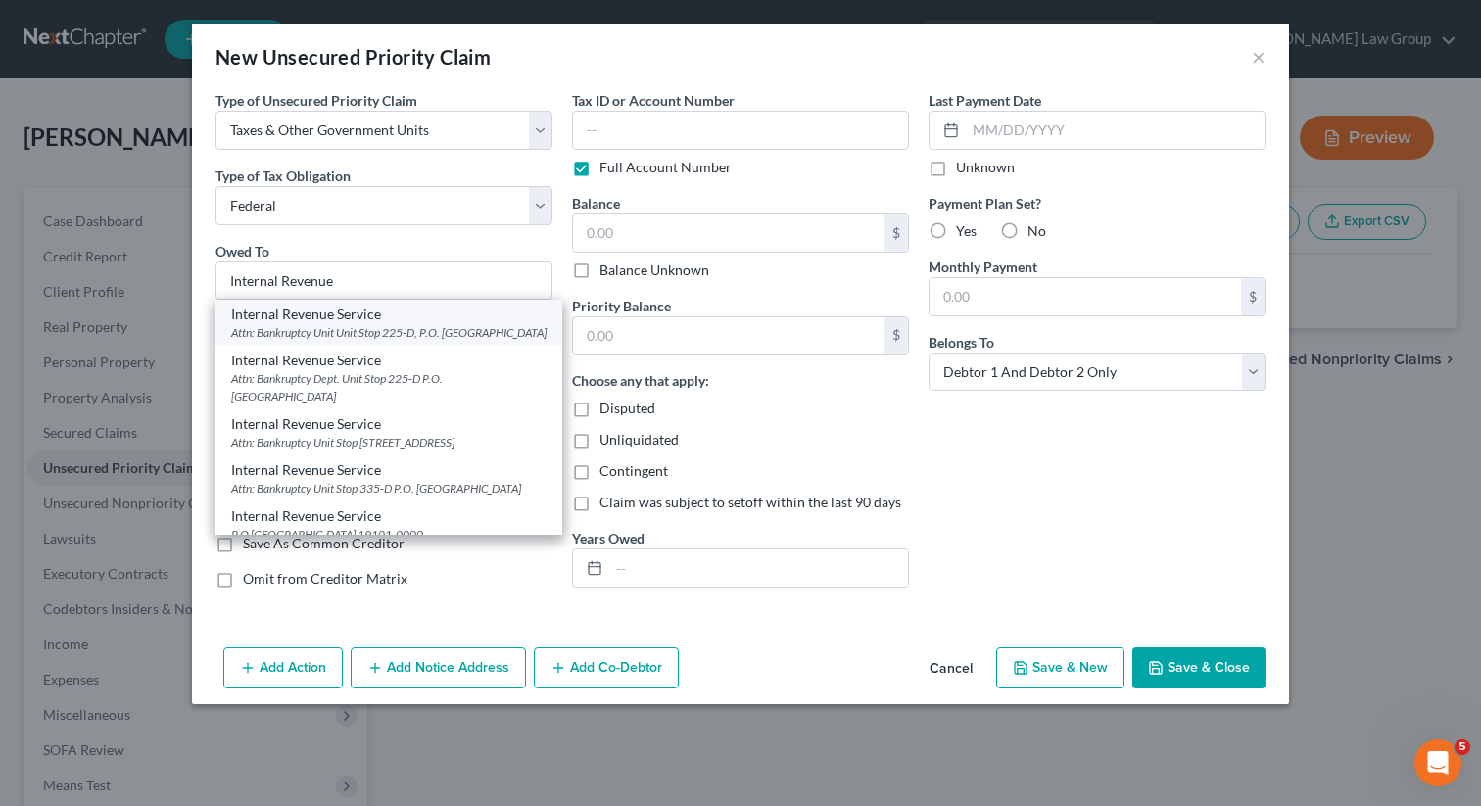
select select "10"
type input "30370"
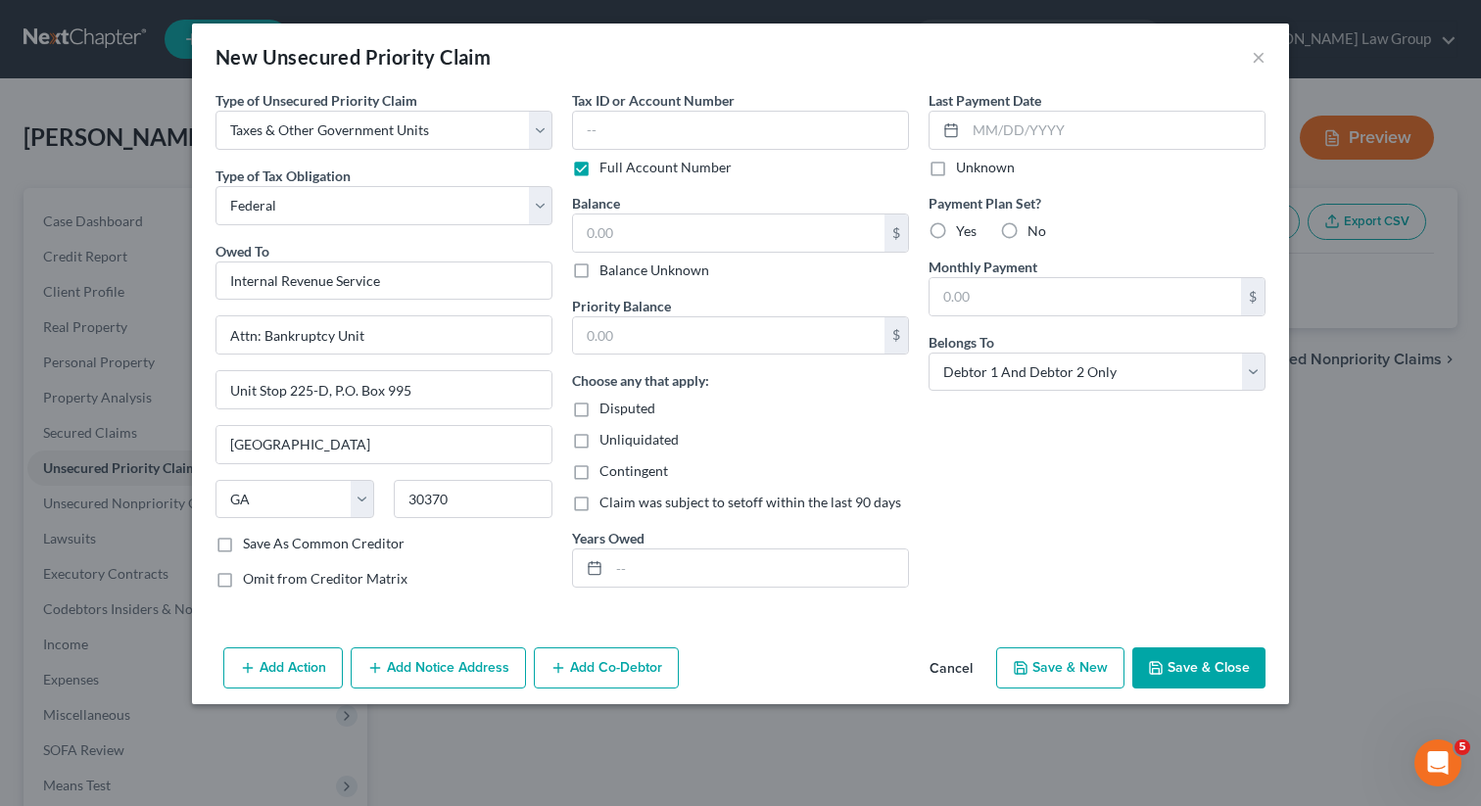
click at [1170, 677] on button "Save & Close" at bounding box center [1198, 667] width 133 height 41
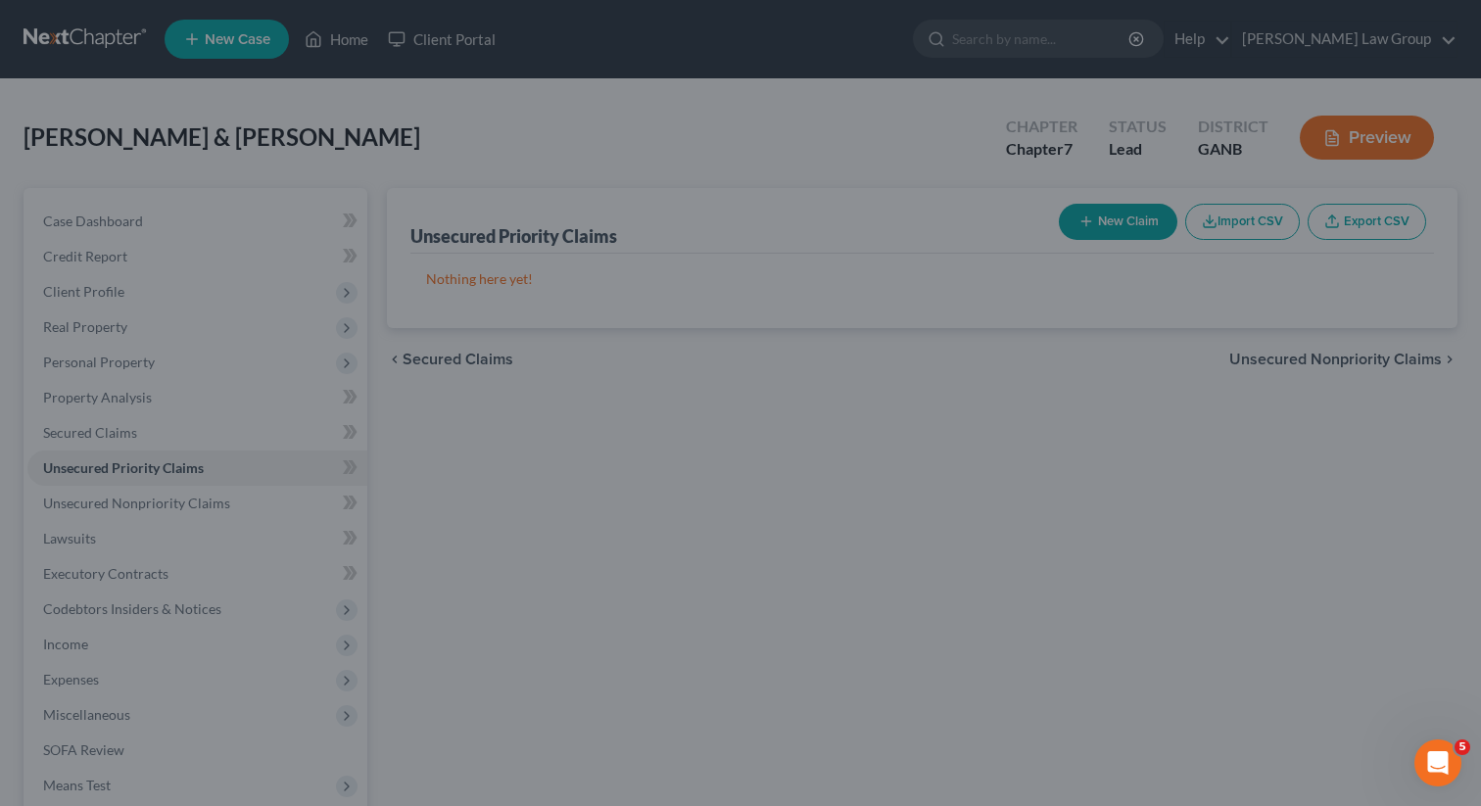
type input "0.00"
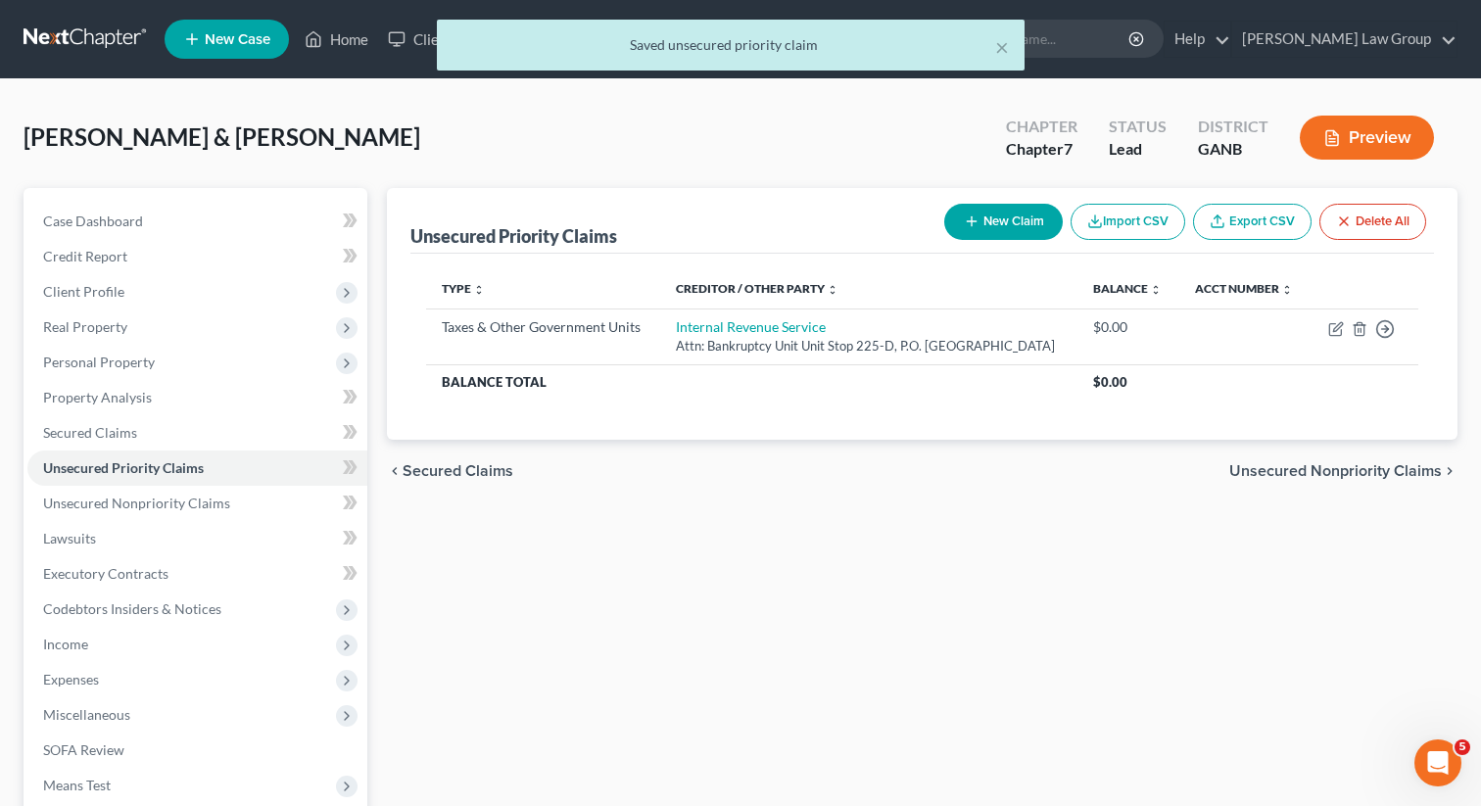
click at [998, 209] on button "New Claim" at bounding box center [1003, 222] width 119 height 36
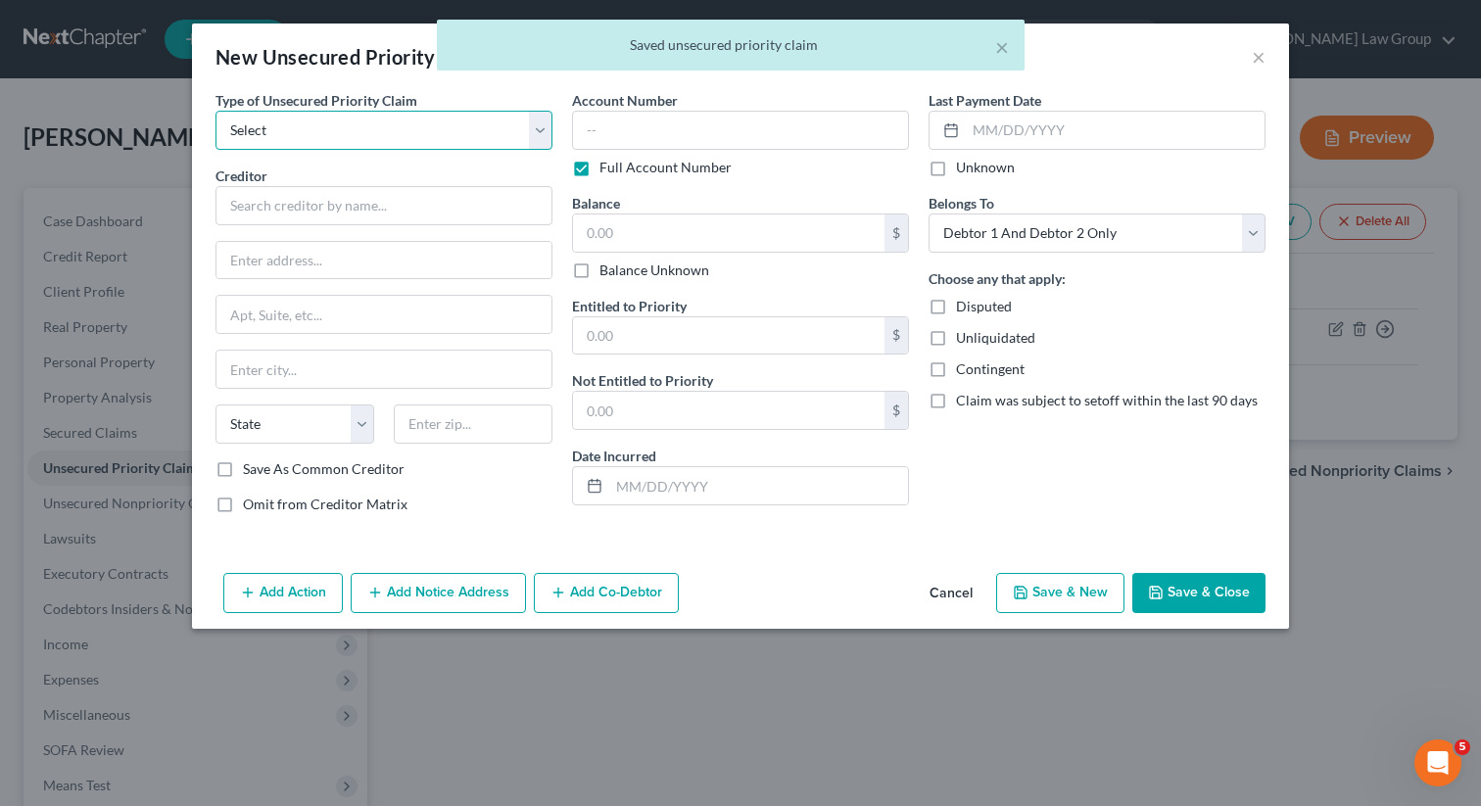
click at [416, 132] on select "Select Taxes & Other Government Units Domestic Support Obligations Extensions o…" at bounding box center [383, 130] width 337 height 39
click at [215, 111] on select "Select Taxes & Other Government Units Domestic Support Obligations Extensions o…" at bounding box center [383, 130] width 337 height 39
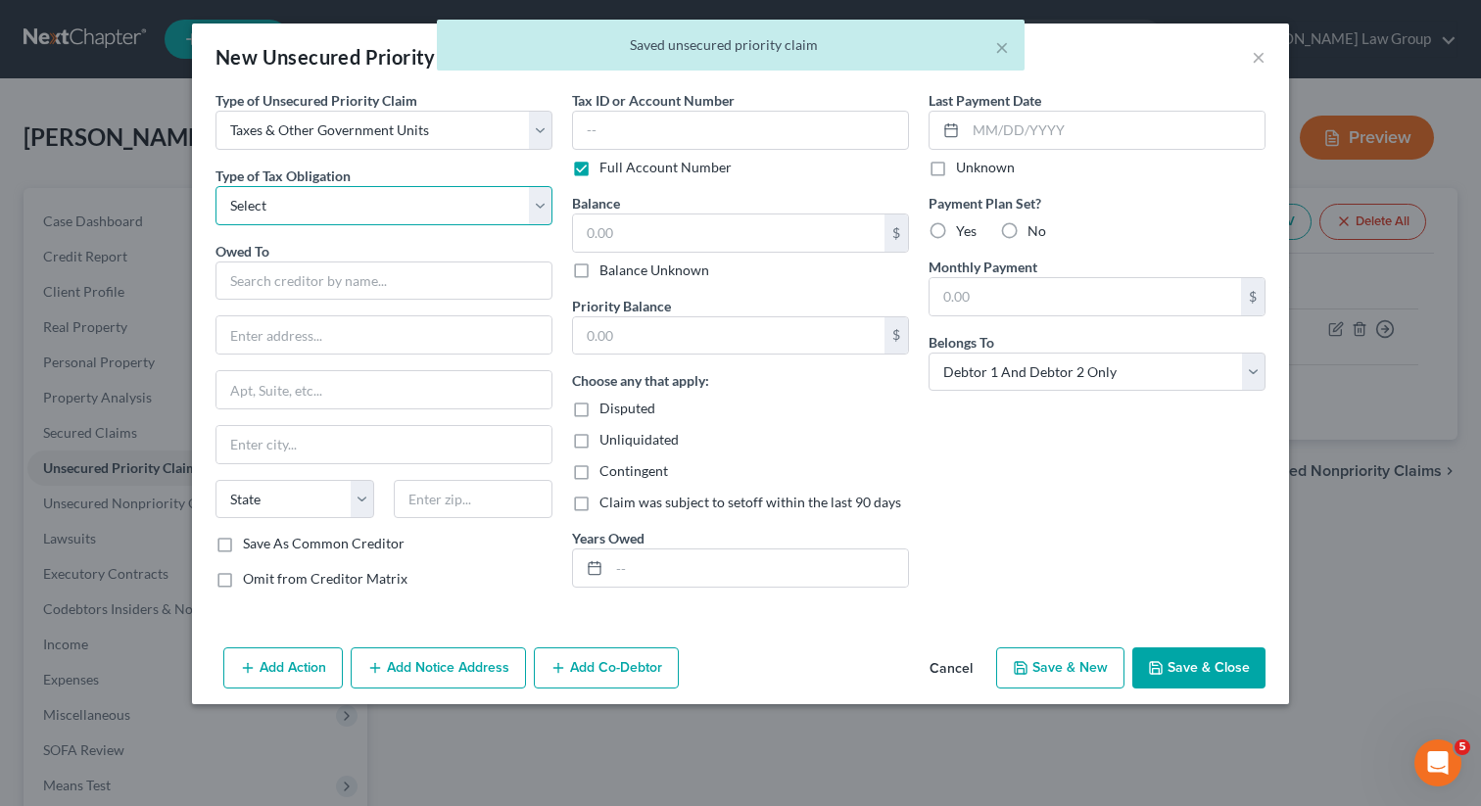
click at [336, 207] on select "Select Federal City State Franchise Tax Board Other" at bounding box center [383, 205] width 337 height 39
click at [215, 186] on select "Select Federal City State Franchise Tax Board Other" at bounding box center [383, 205] width 337 height 39
click at [269, 276] on input "text" at bounding box center [383, 281] width 337 height 39
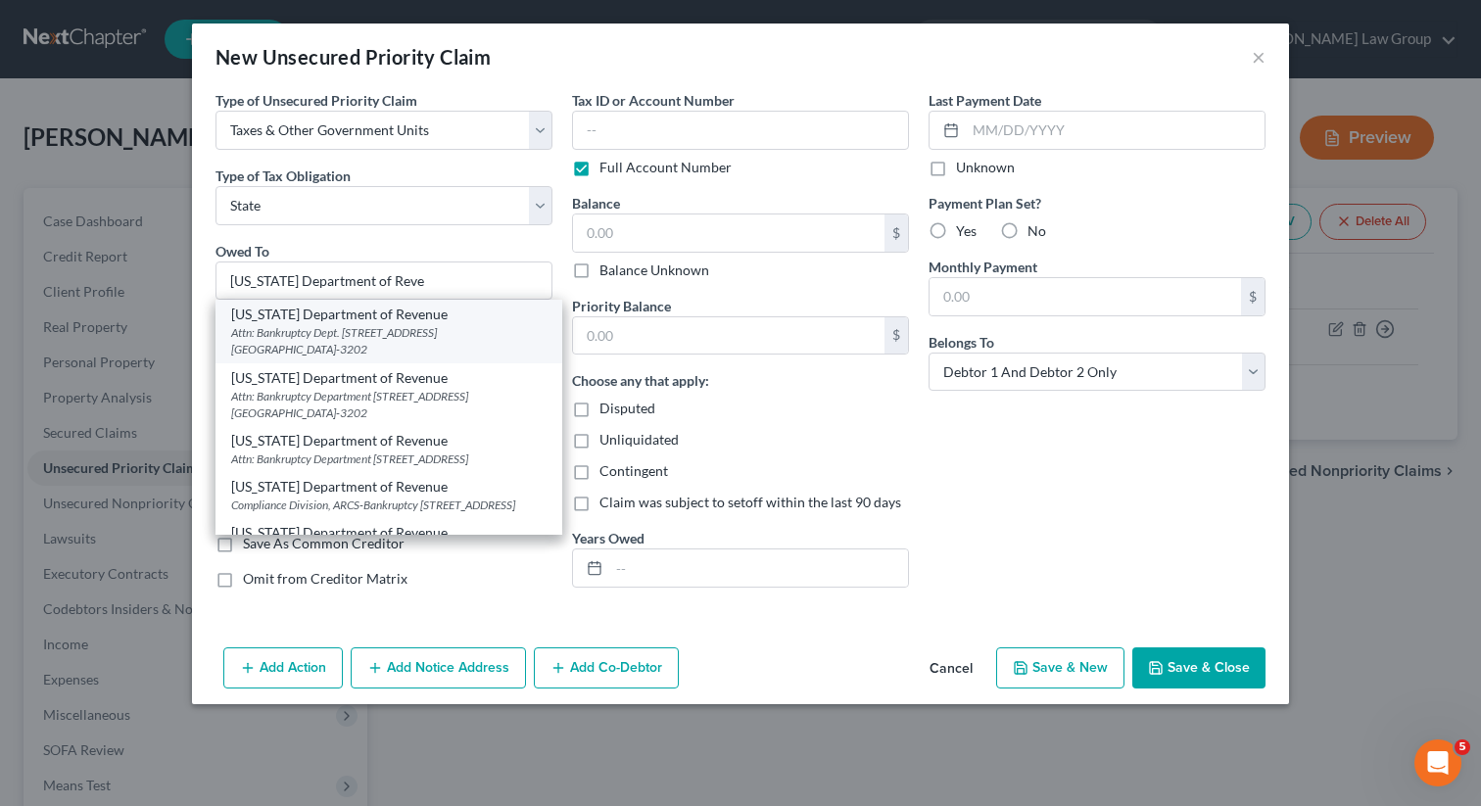
click at [258, 319] on div "[US_STATE] Department of Revenue" at bounding box center [388, 315] width 315 height 20
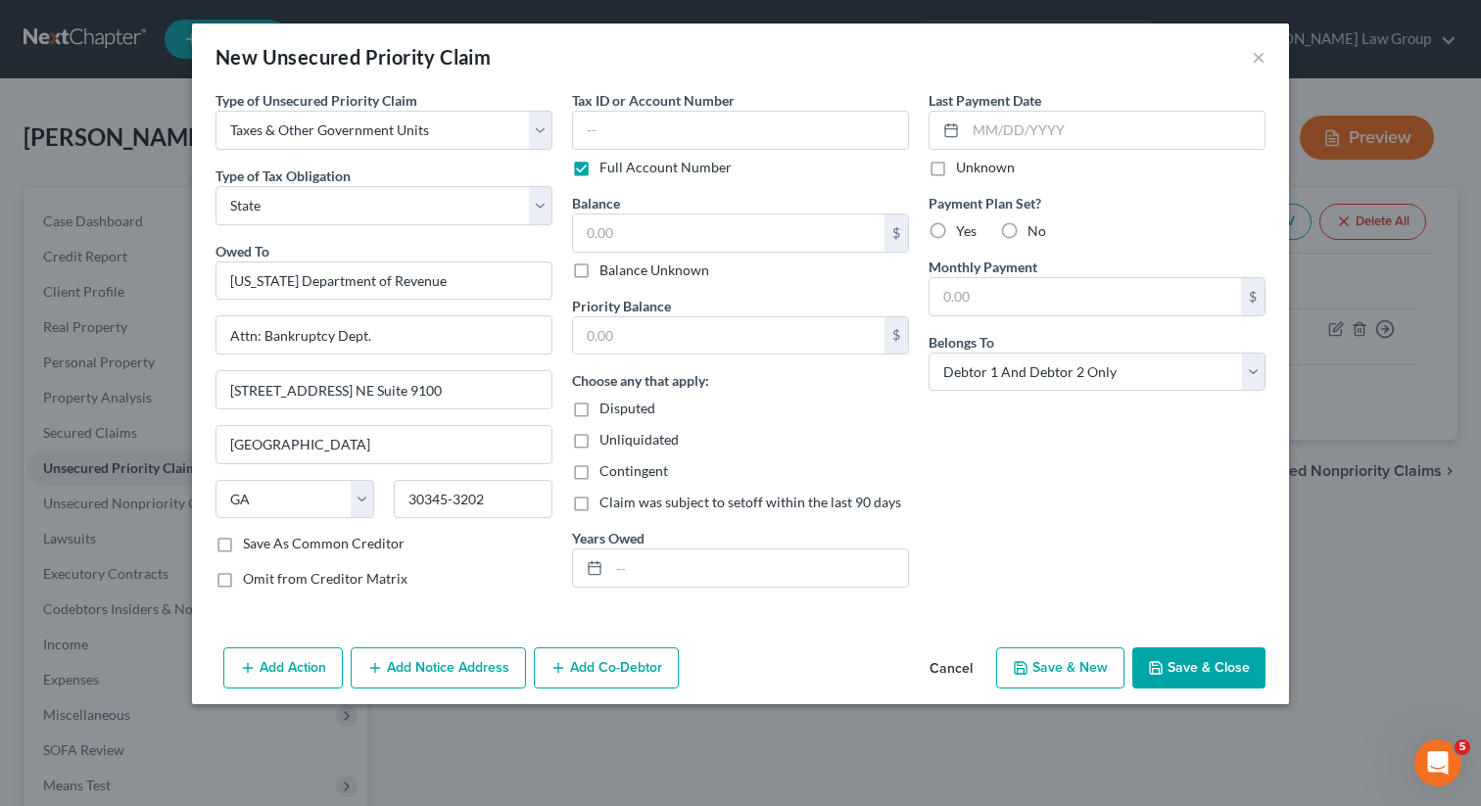
click at [1168, 676] on button "Save & Close" at bounding box center [1198, 667] width 133 height 41
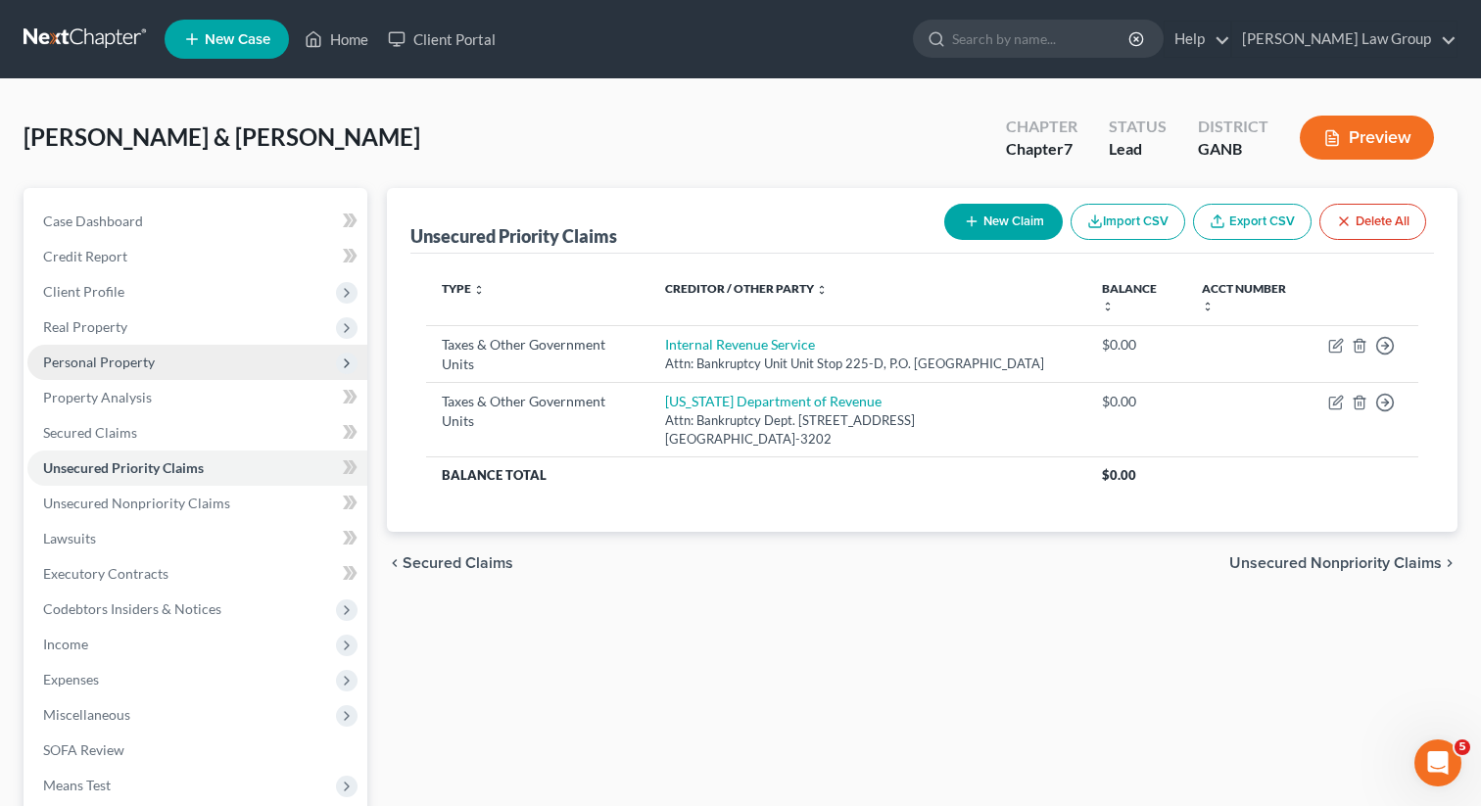
click at [93, 362] on span "Personal Property" at bounding box center [99, 362] width 112 height 17
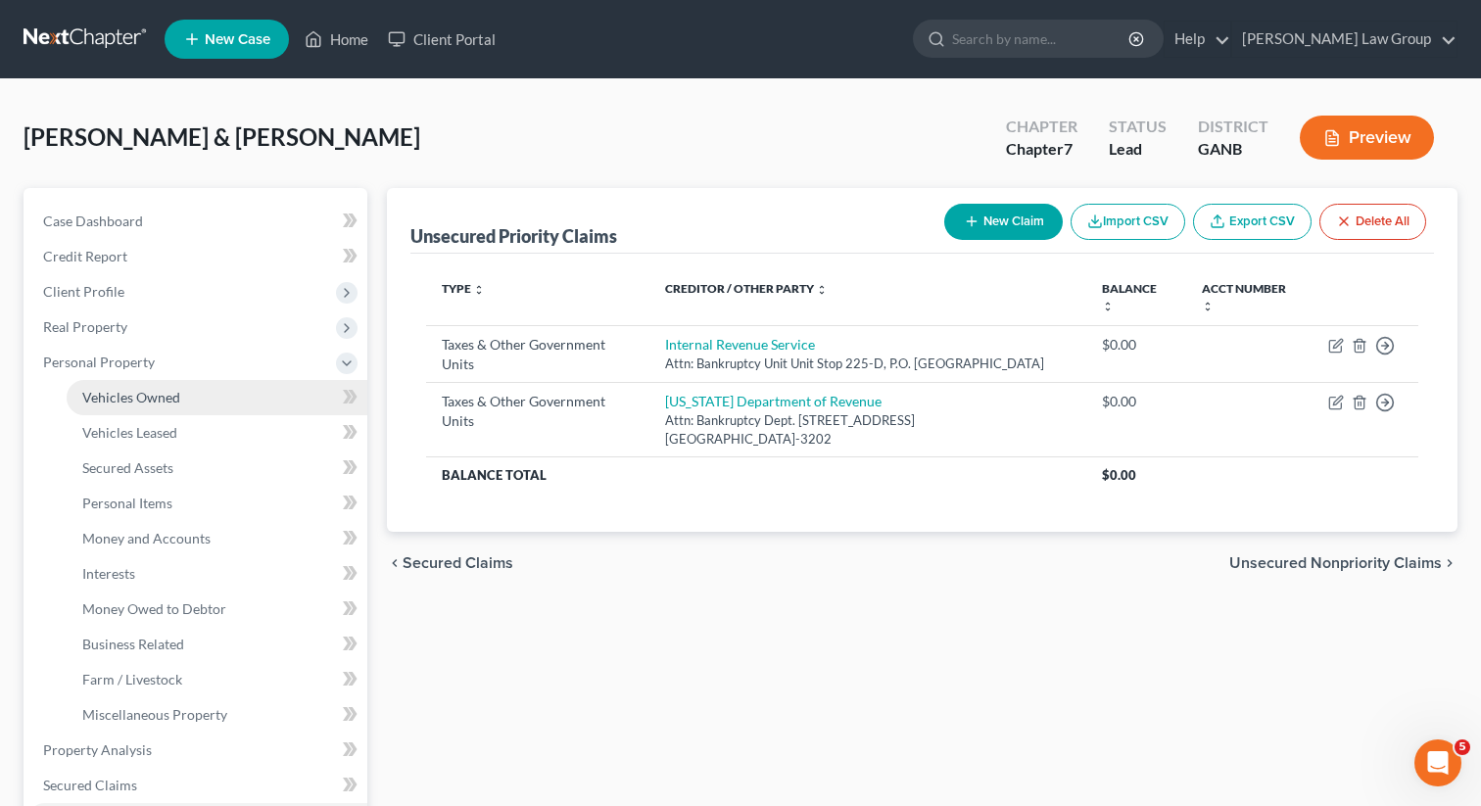
click at [107, 395] on span "Vehicles Owned" at bounding box center [131, 397] width 98 height 17
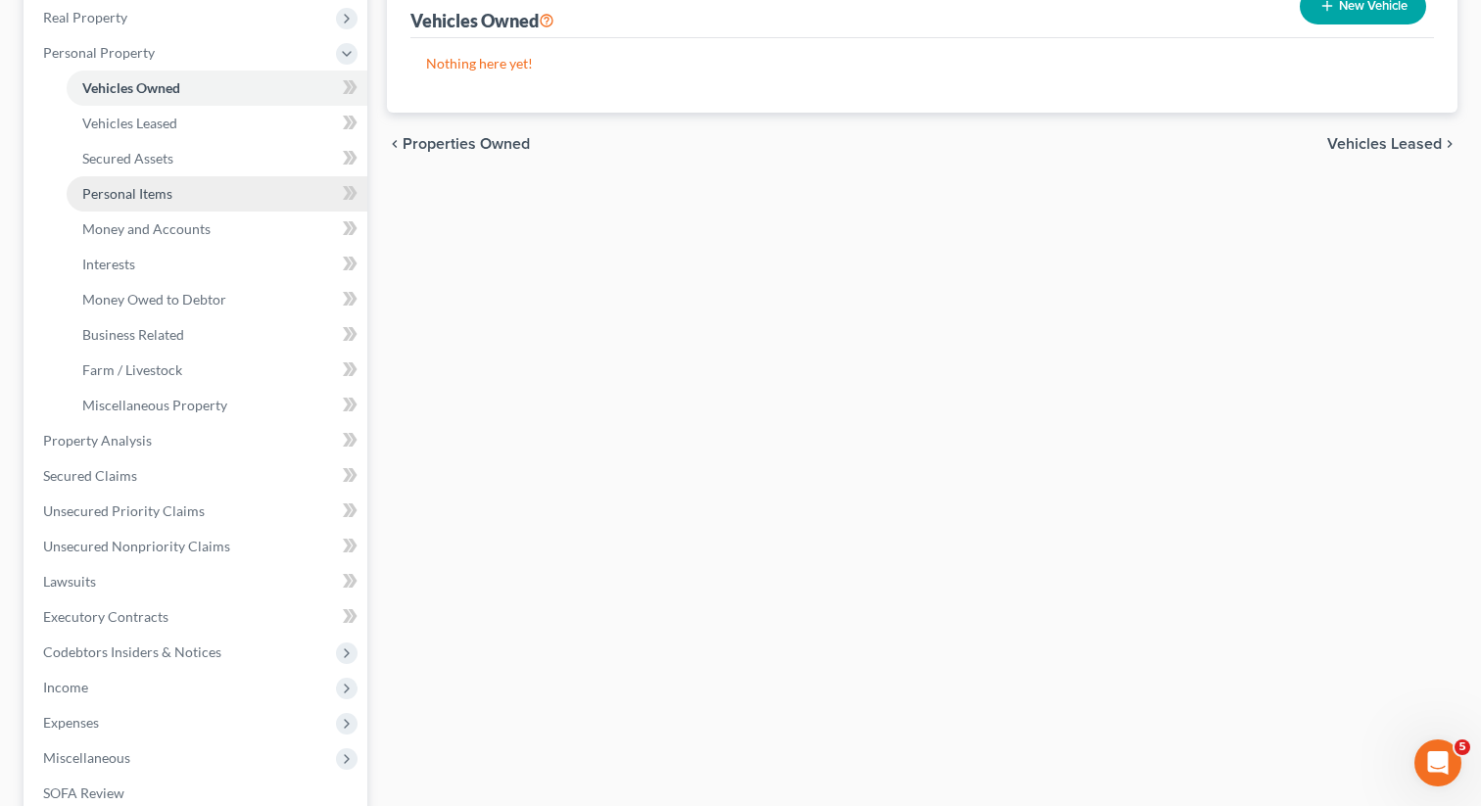
scroll to position [343, 0]
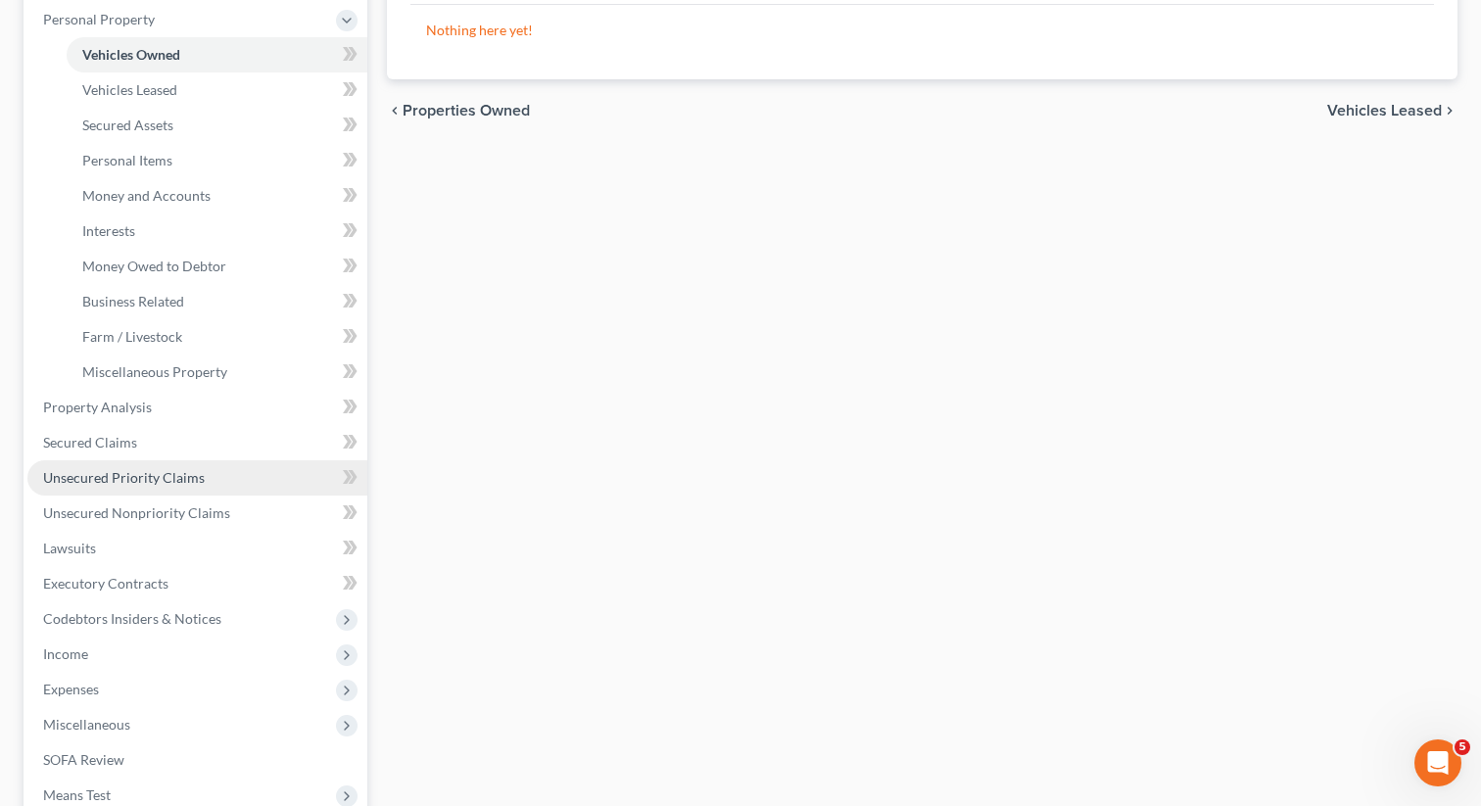
click at [140, 480] on span "Unsecured Priority Claims" at bounding box center [124, 477] width 162 height 17
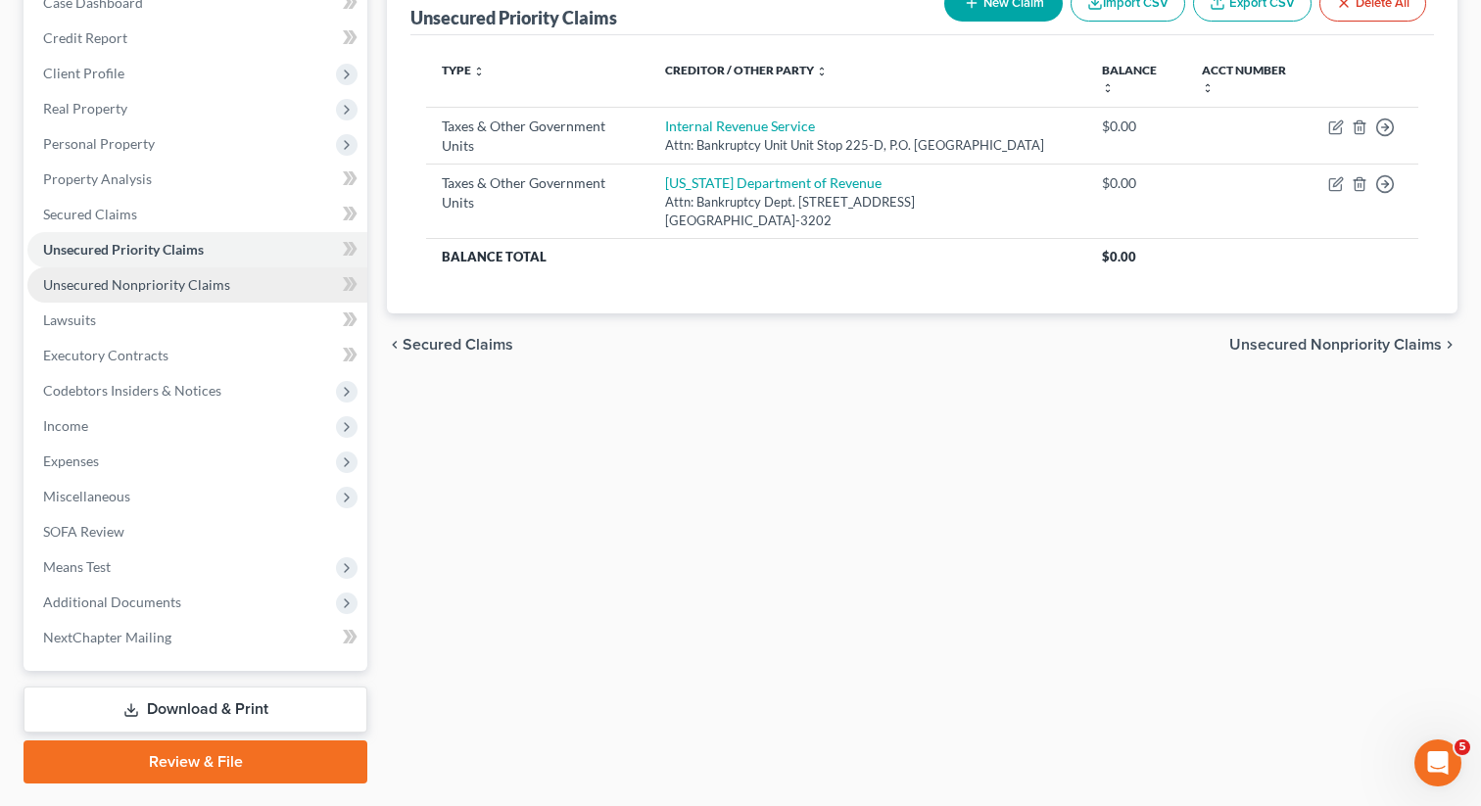
scroll to position [255, 0]
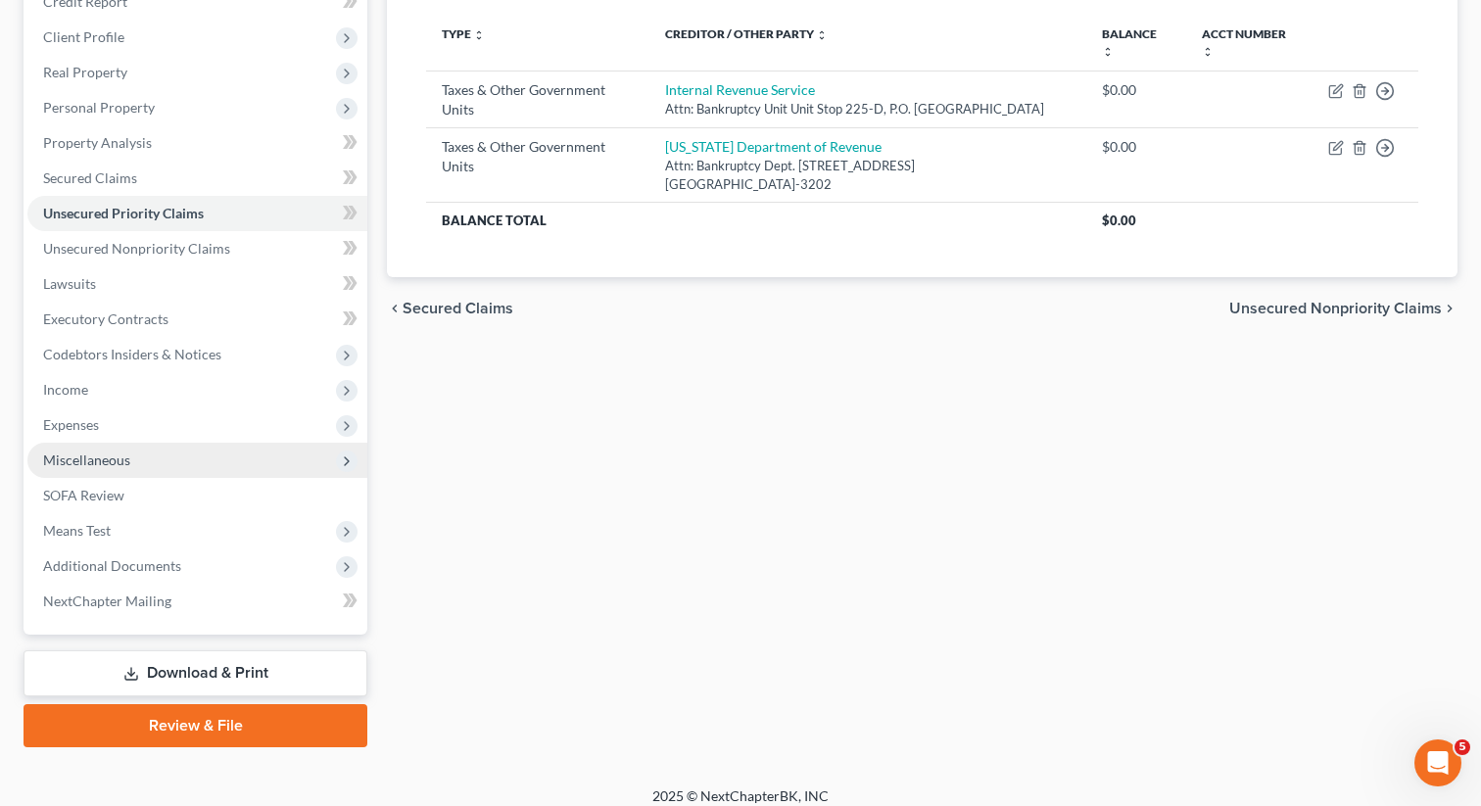
click at [121, 468] on span "Miscellaneous" at bounding box center [197, 460] width 340 height 35
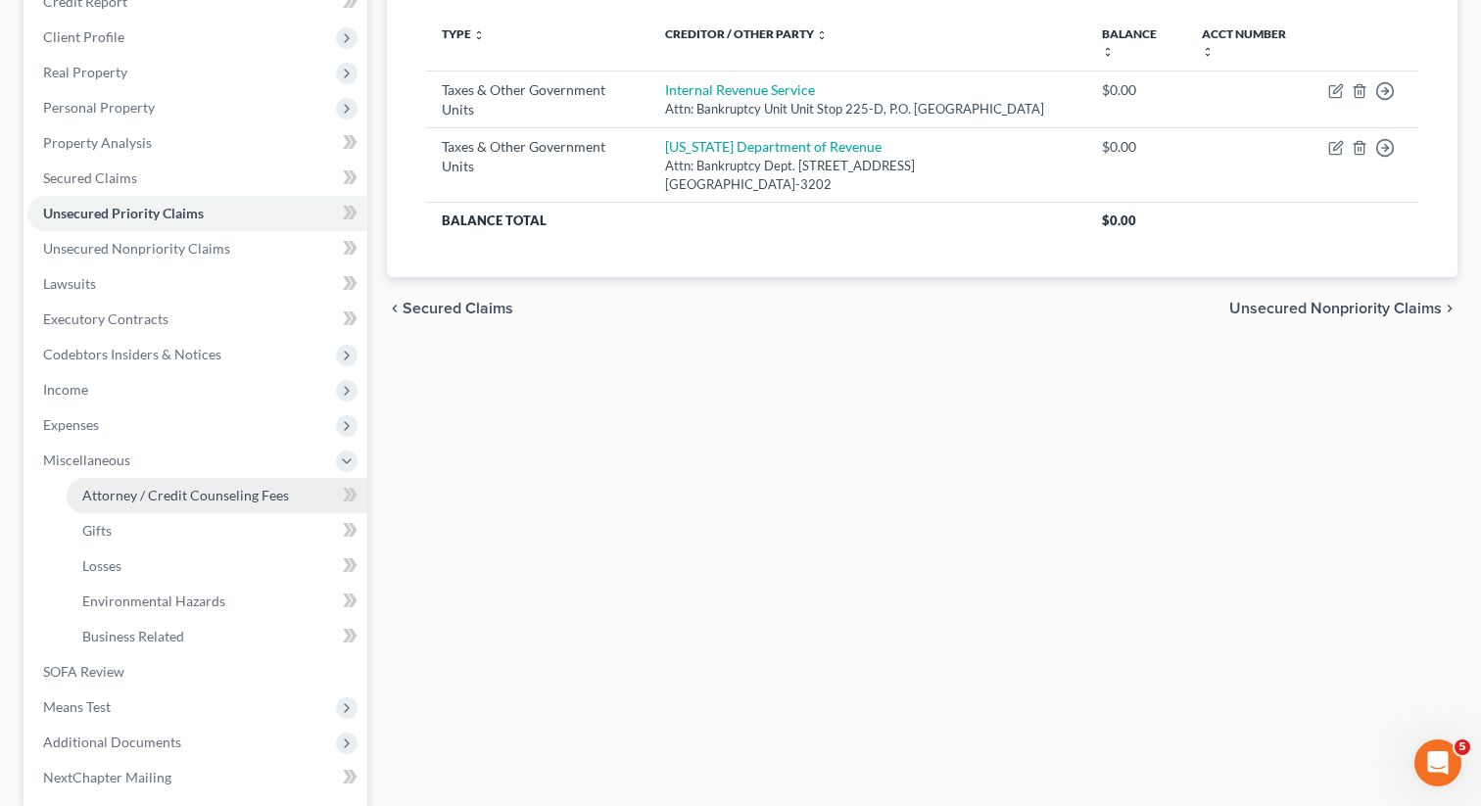
click at [123, 494] on span "Attorney / Credit Counseling Fees" at bounding box center [185, 495] width 207 height 17
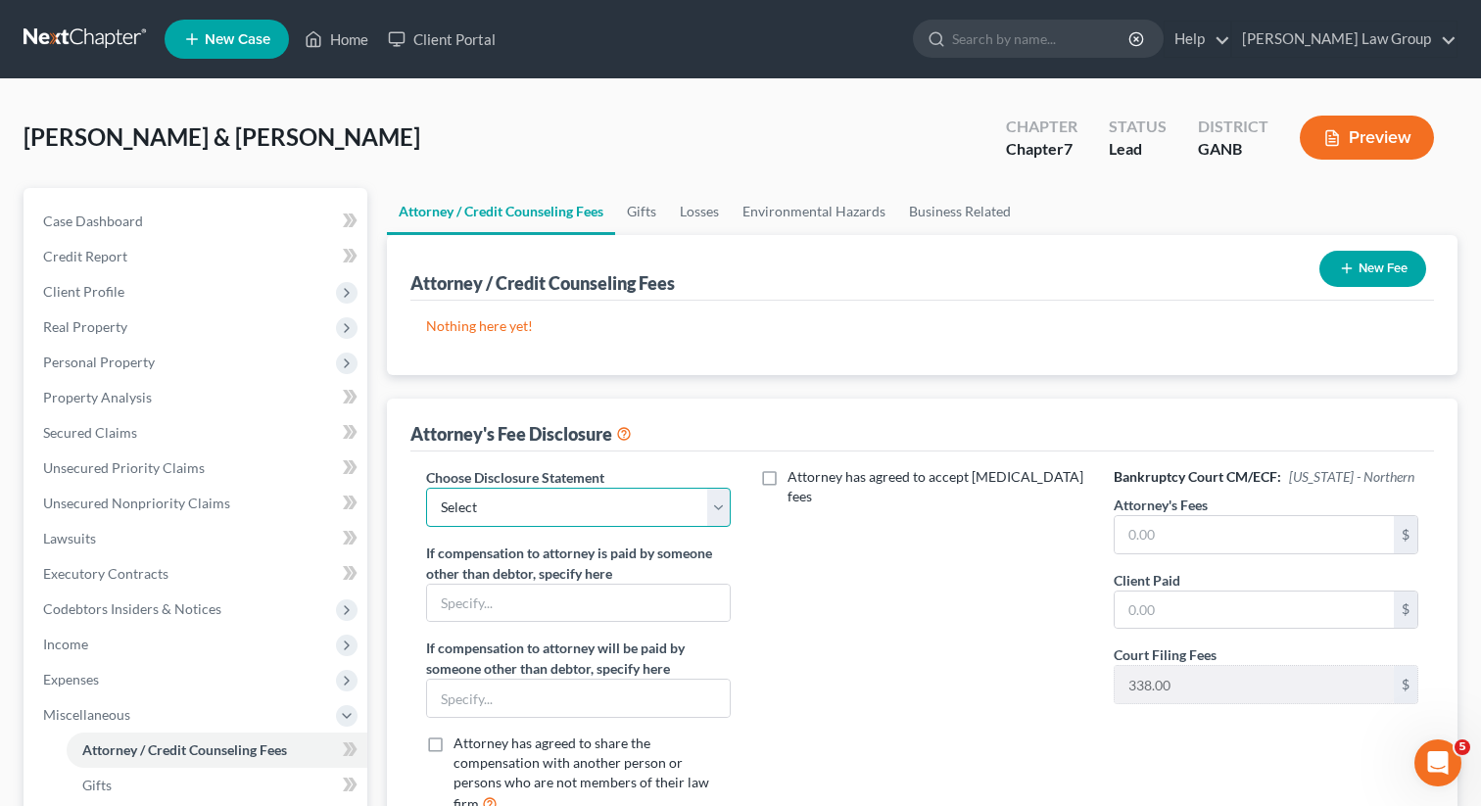
click at [715, 491] on select "Select Attorney Disclosure Statement Chapter 7 Attorney Fee Disclosure Statement" at bounding box center [578, 507] width 305 height 39
click at [426, 488] on select "Select Attorney Disclosure Statement Chapter 7 Attorney Fee Disclosure Statement" at bounding box center [578, 507] width 305 height 39
click at [1359, 254] on button "New Fee" at bounding box center [1372, 269] width 107 height 36
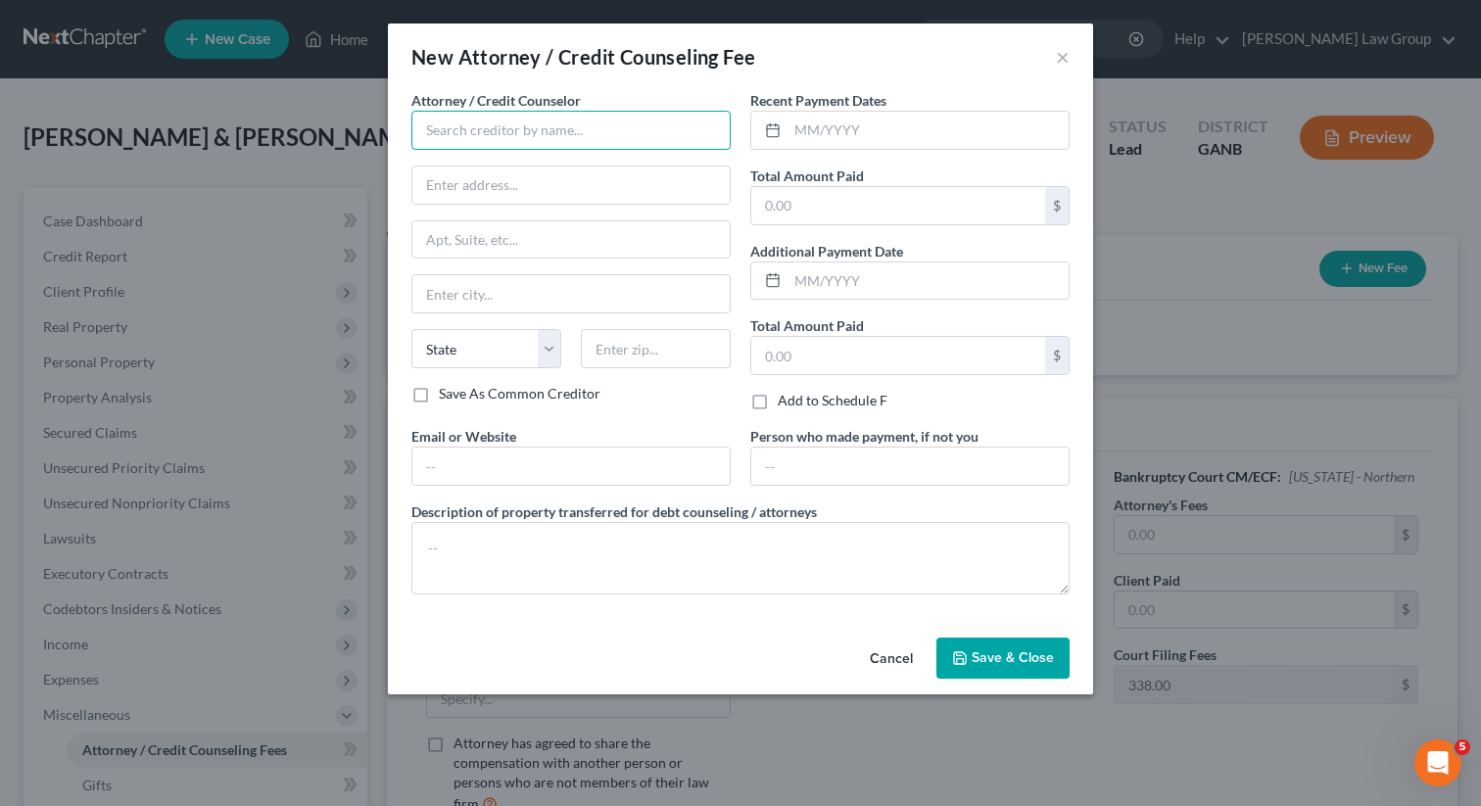
click at [564, 125] on input "text" at bounding box center [570, 130] width 319 height 39
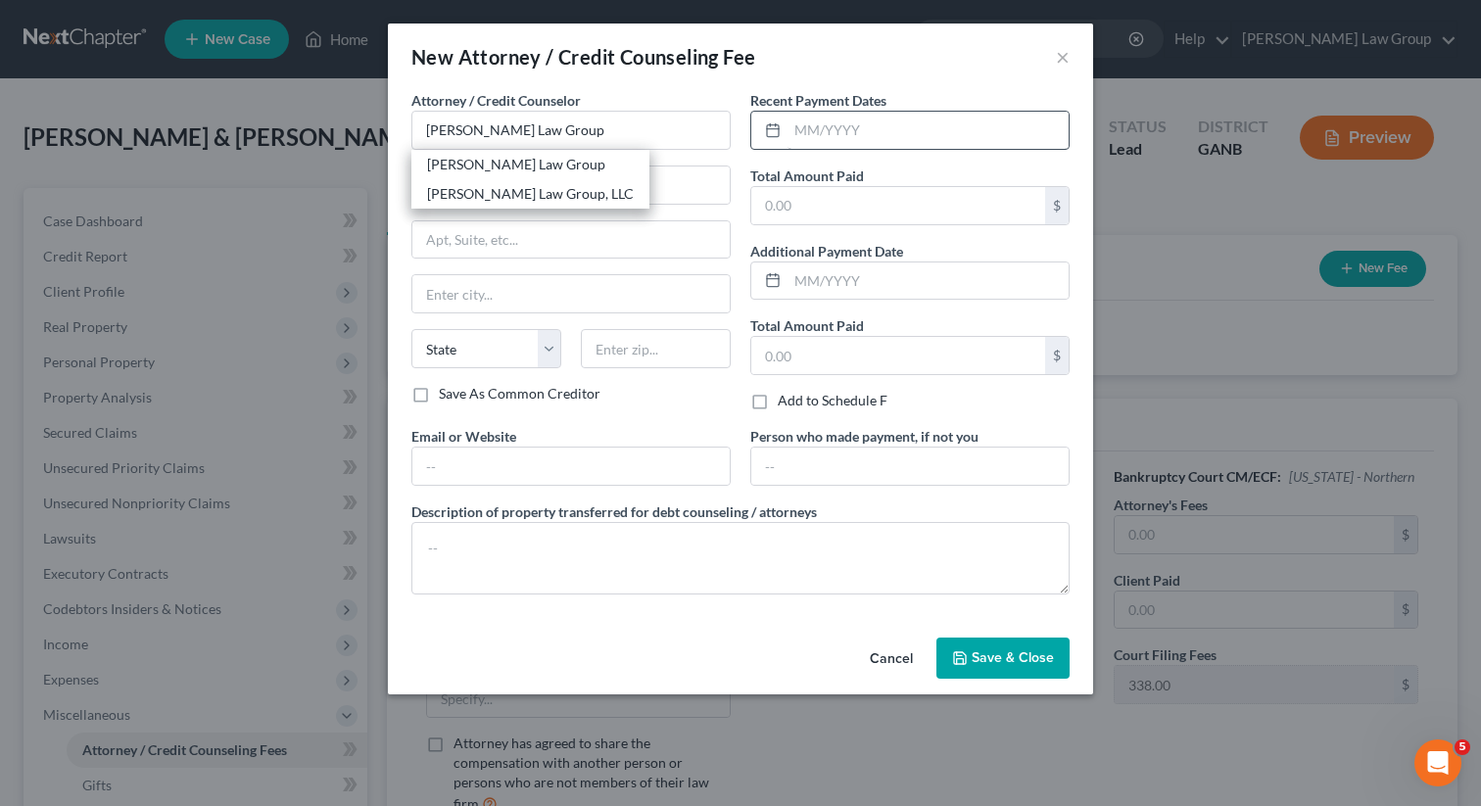
click at [596, 187] on div "[PERSON_NAME] Law Group, LLC" at bounding box center [530, 194] width 207 height 20
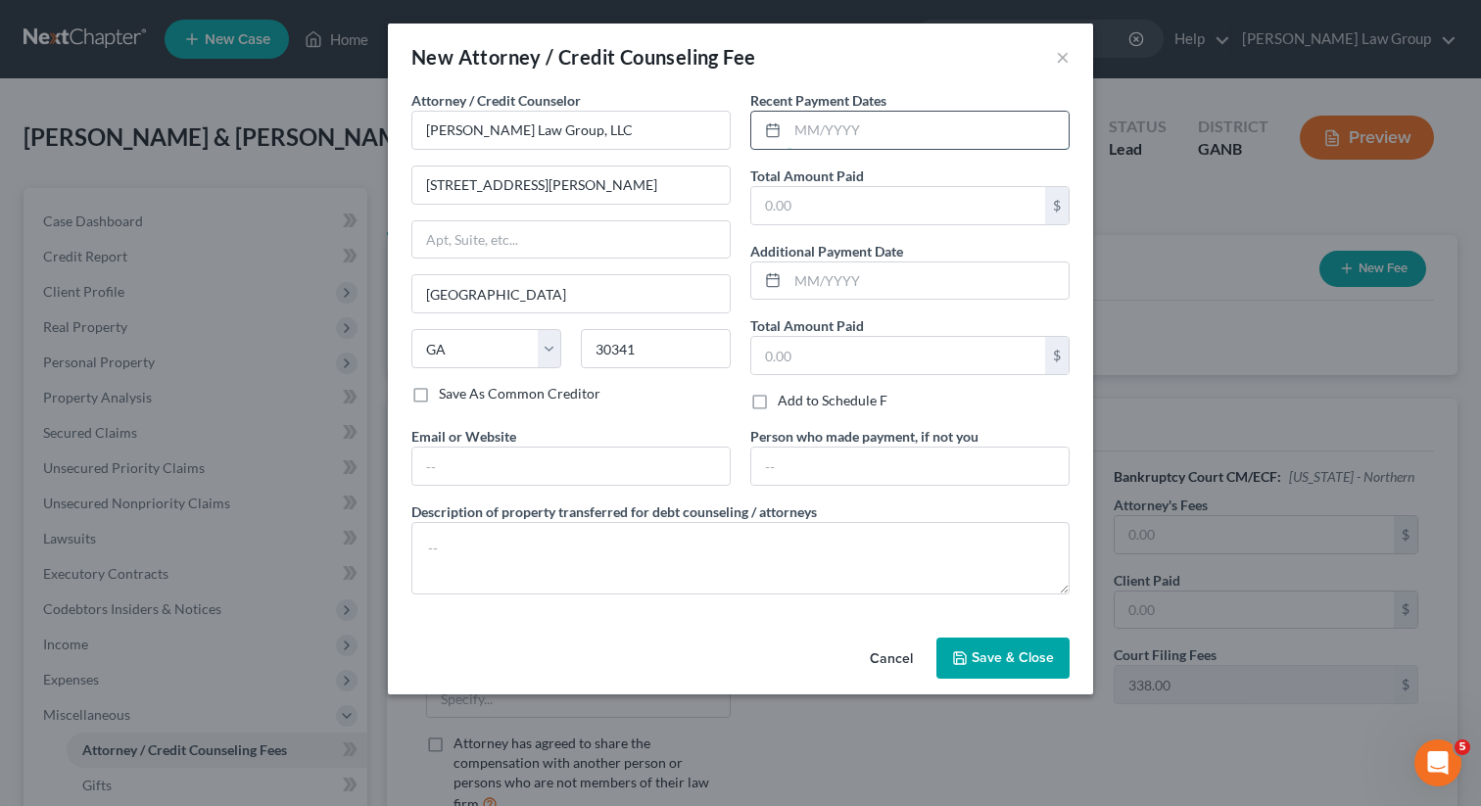
click at [929, 130] on input "text" at bounding box center [927, 130] width 281 height 37
click at [555, 473] on input "text" at bounding box center [570, 466] width 317 height 37
click at [1021, 672] on button "Save & Close" at bounding box center [1002, 658] width 133 height 41
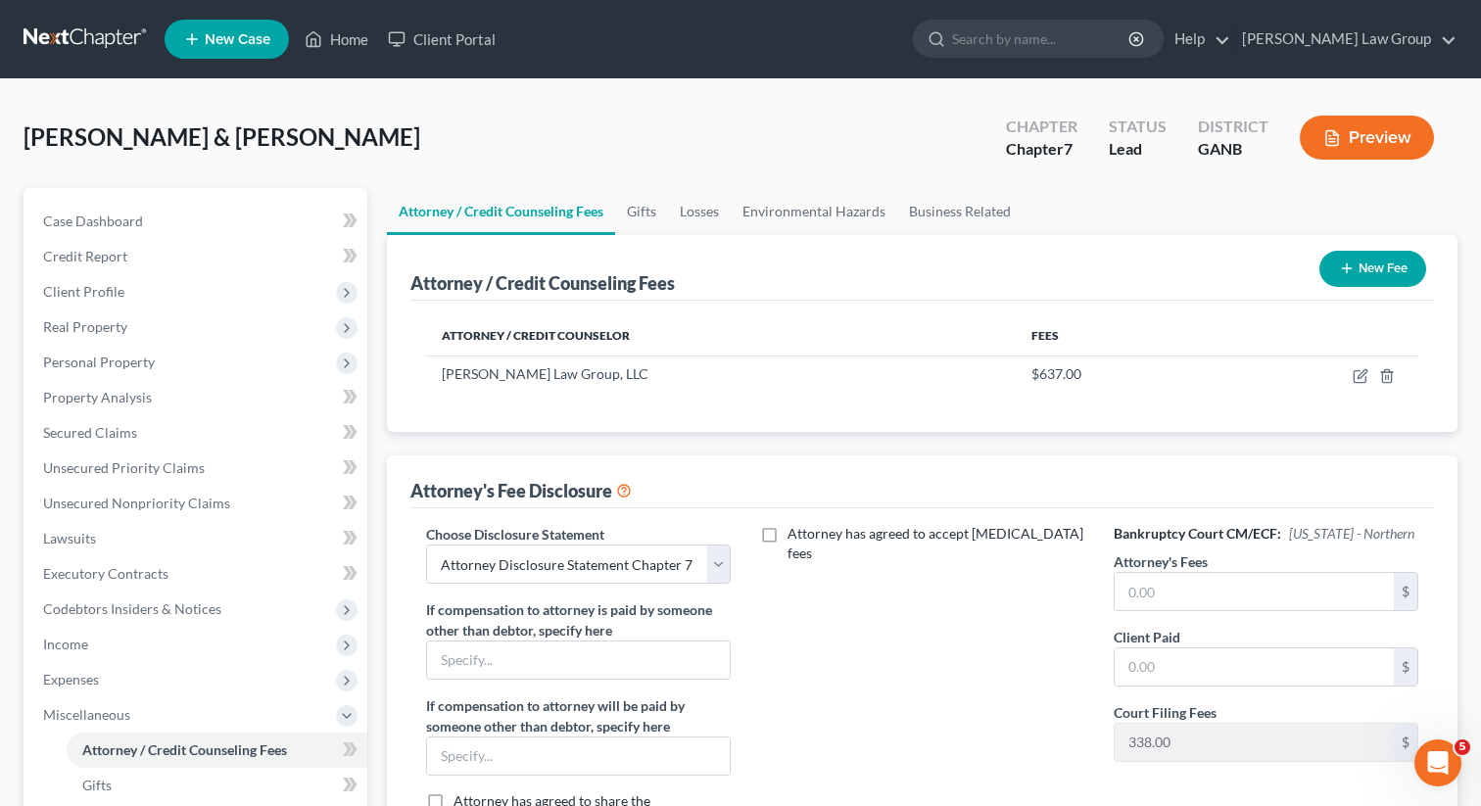
click at [1334, 263] on button "New Fee" at bounding box center [1372, 269] width 107 height 36
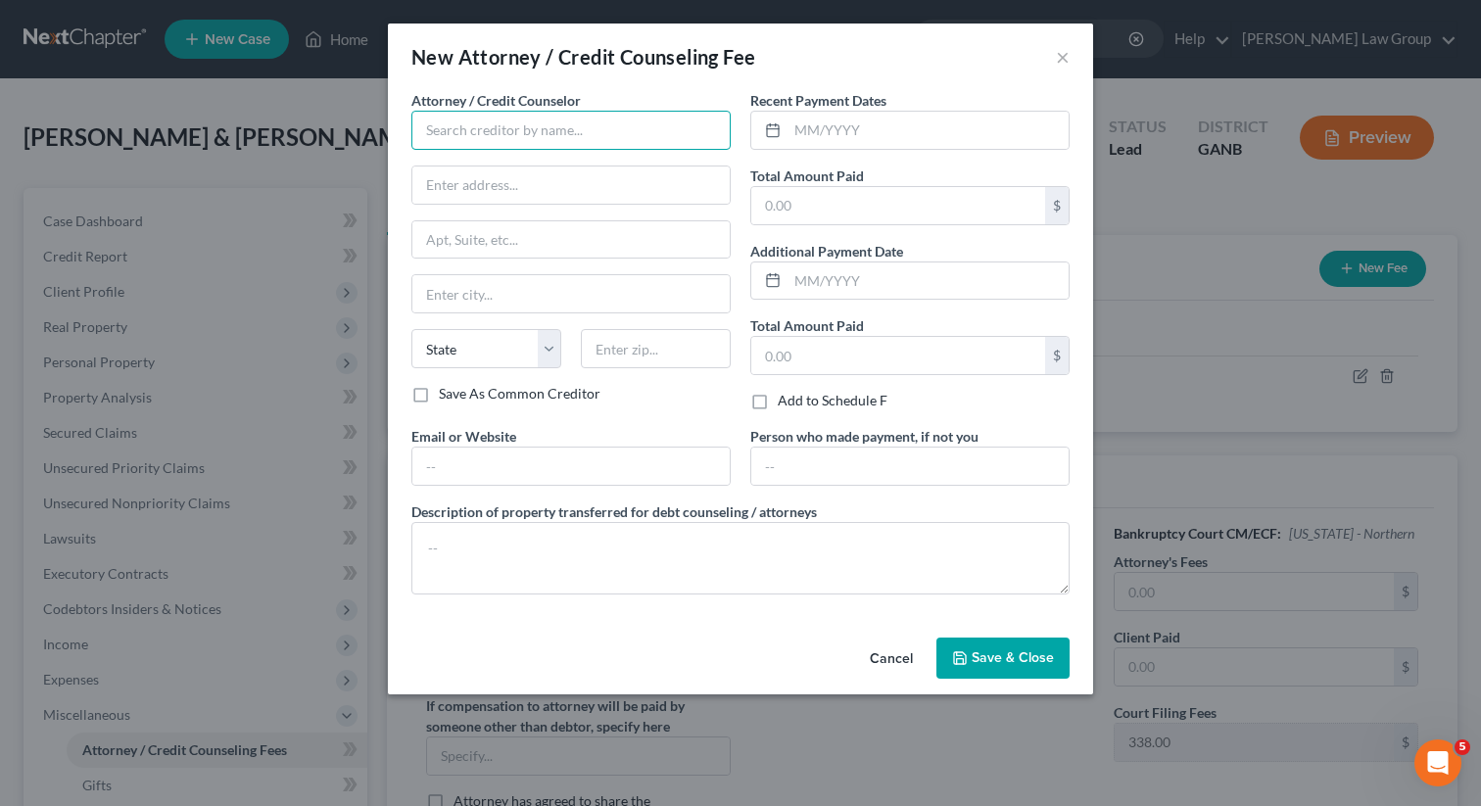
click at [476, 131] on input "text" at bounding box center [570, 130] width 319 height 39
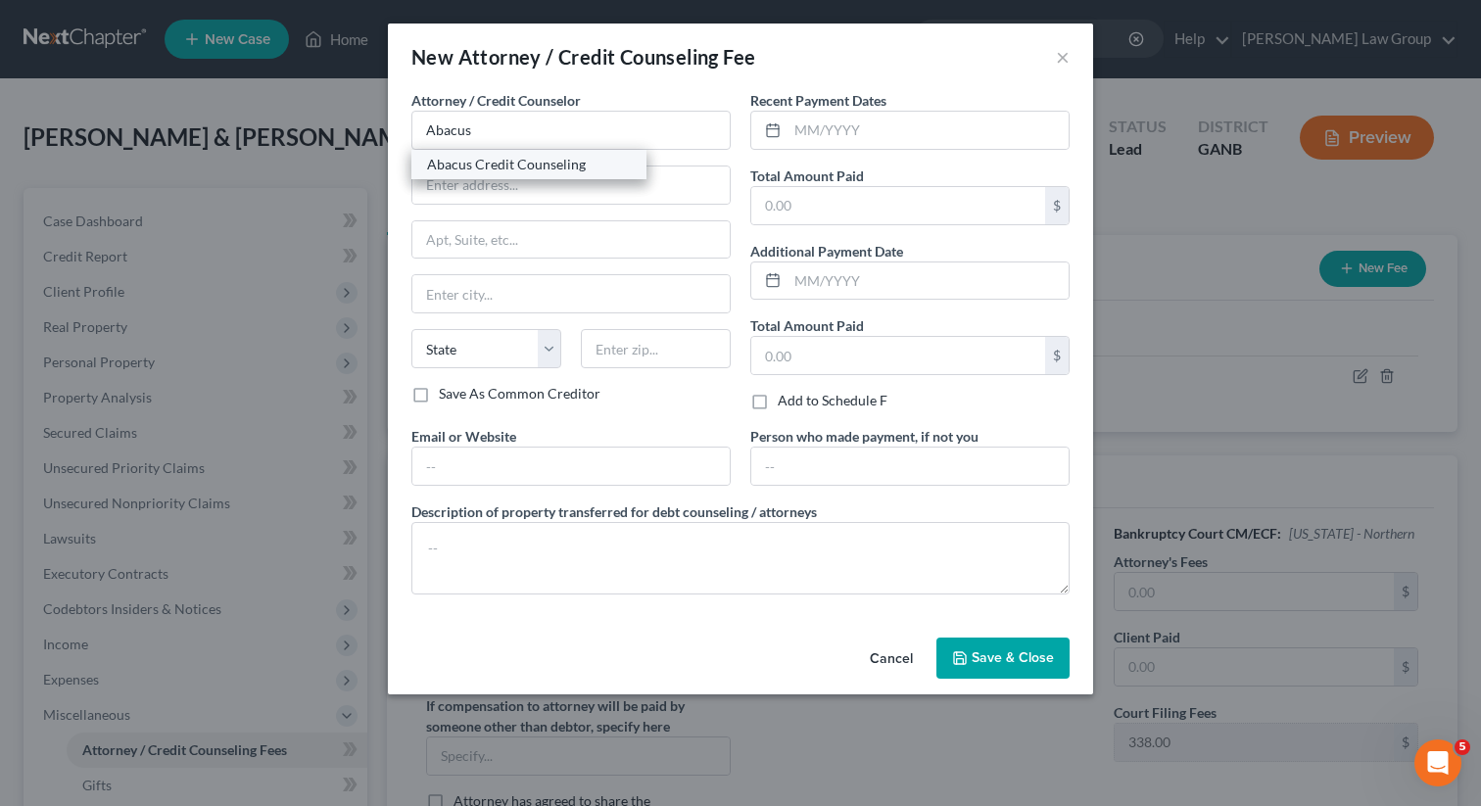
click at [498, 165] on div "Abacus Credit Counseling" at bounding box center [529, 165] width 204 height 20
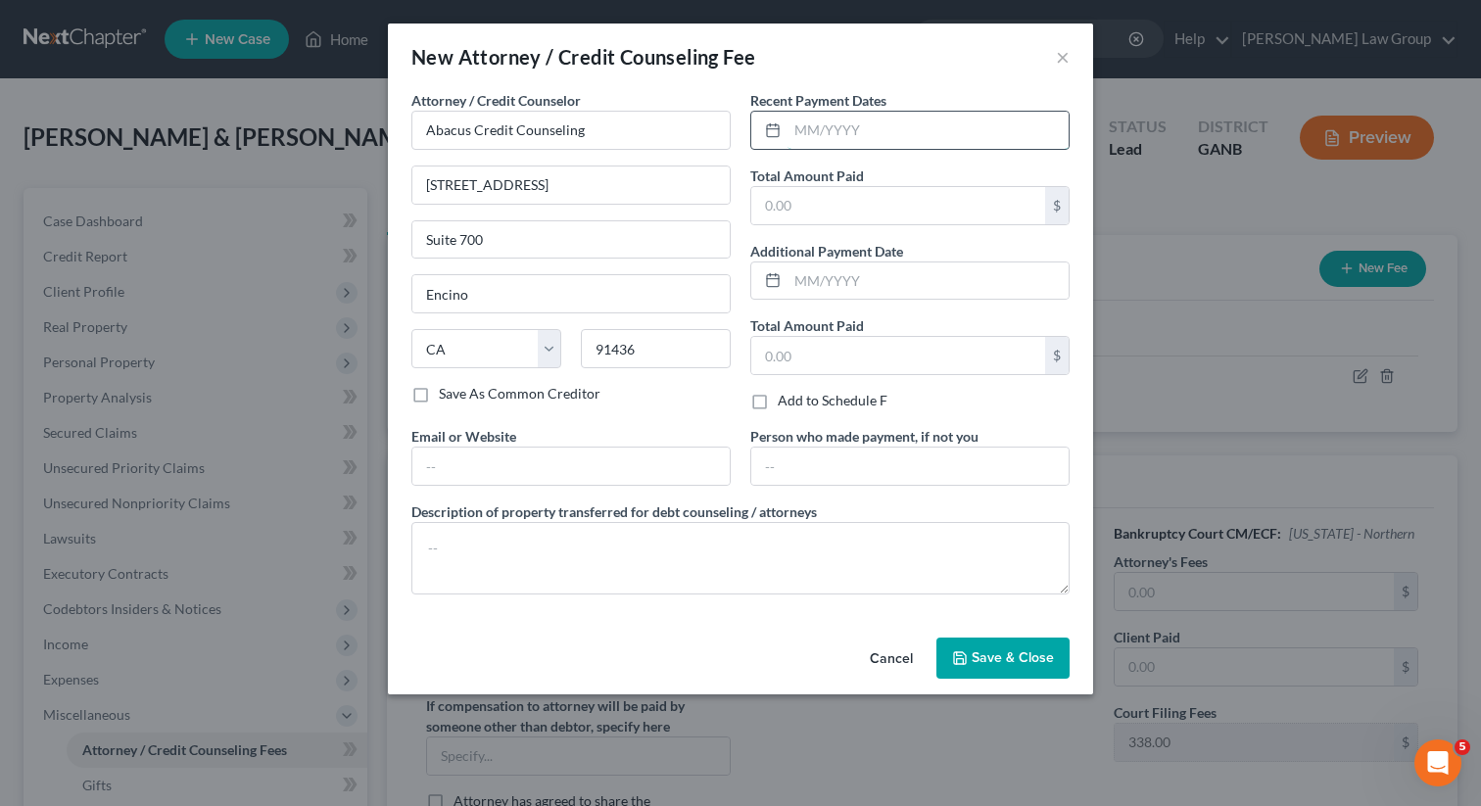
click at [826, 130] on input "text" at bounding box center [927, 130] width 281 height 37
click at [791, 213] on input "text" at bounding box center [898, 205] width 294 height 37
click at [552, 475] on input "text" at bounding box center [570, 466] width 317 height 37
click at [1006, 663] on span "Save & Close" at bounding box center [1013, 657] width 82 height 17
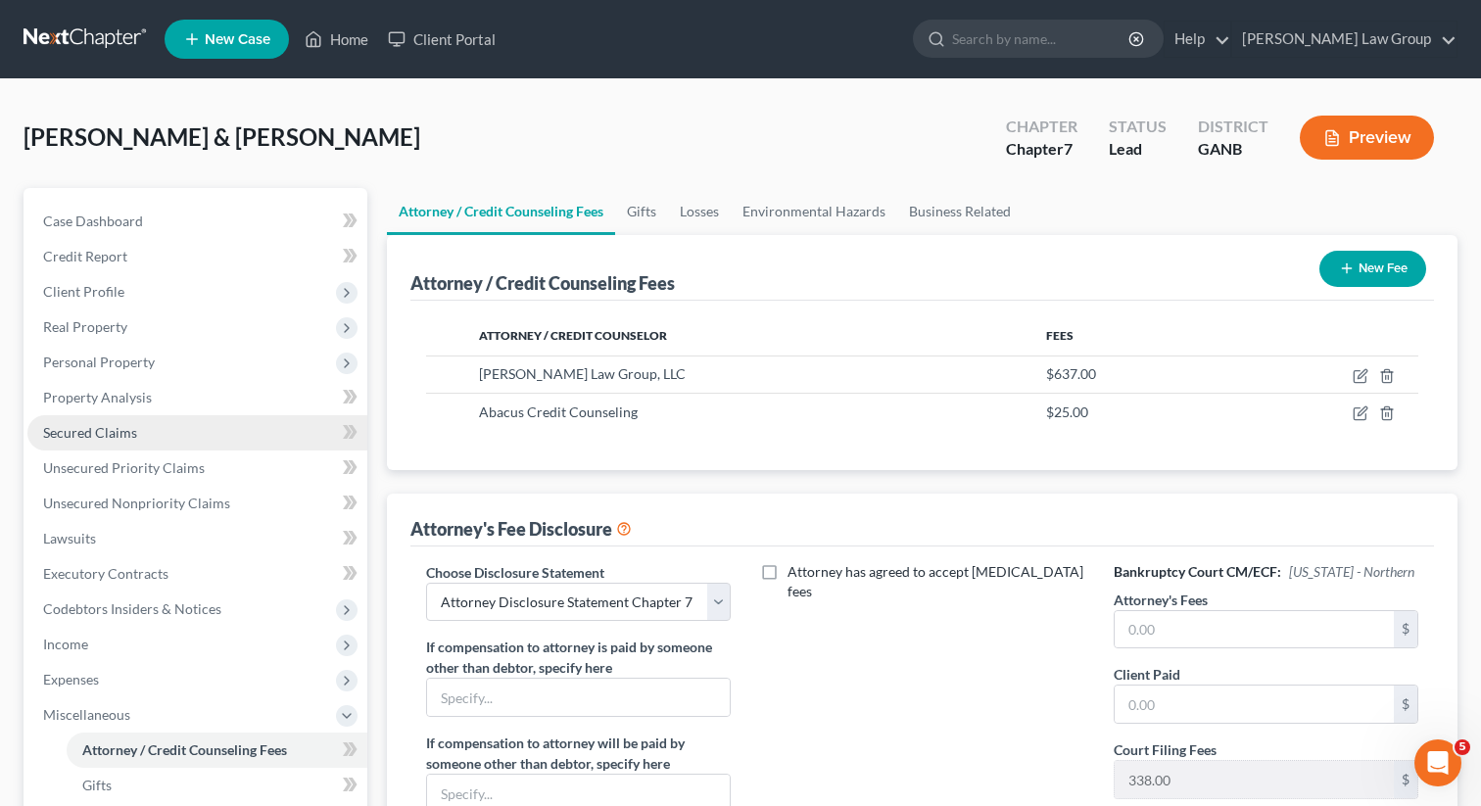
click at [78, 422] on link "Secured Claims" at bounding box center [197, 432] width 340 height 35
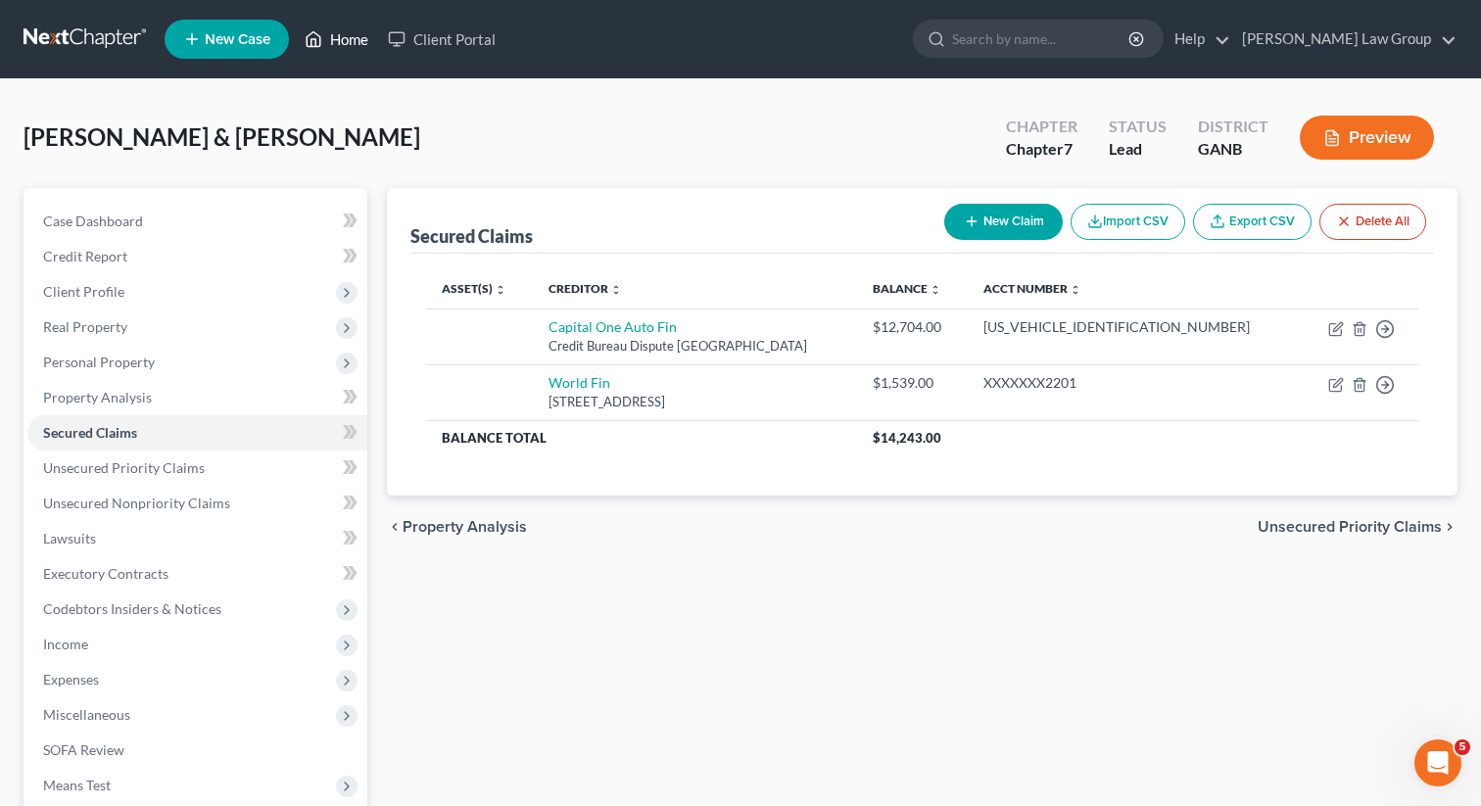
click at [349, 43] on link "Home" at bounding box center [336, 39] width 83 height 35
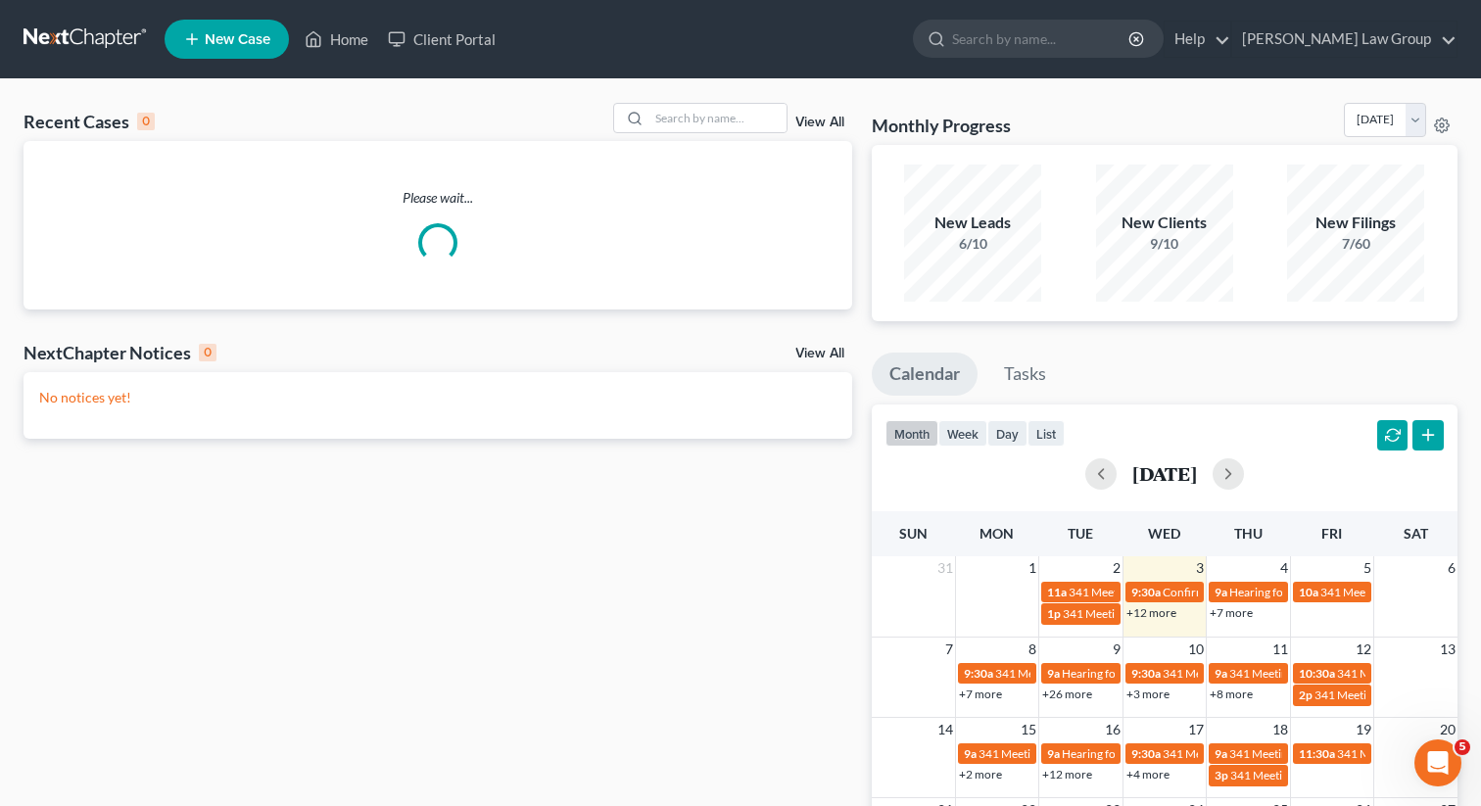
click at [761, 143] on div "Please wait..." at bounding box center [438, 225] width 829 height 168
click at [738, 123] on input "search" at bounding box center [717, 118] width 137 height 28
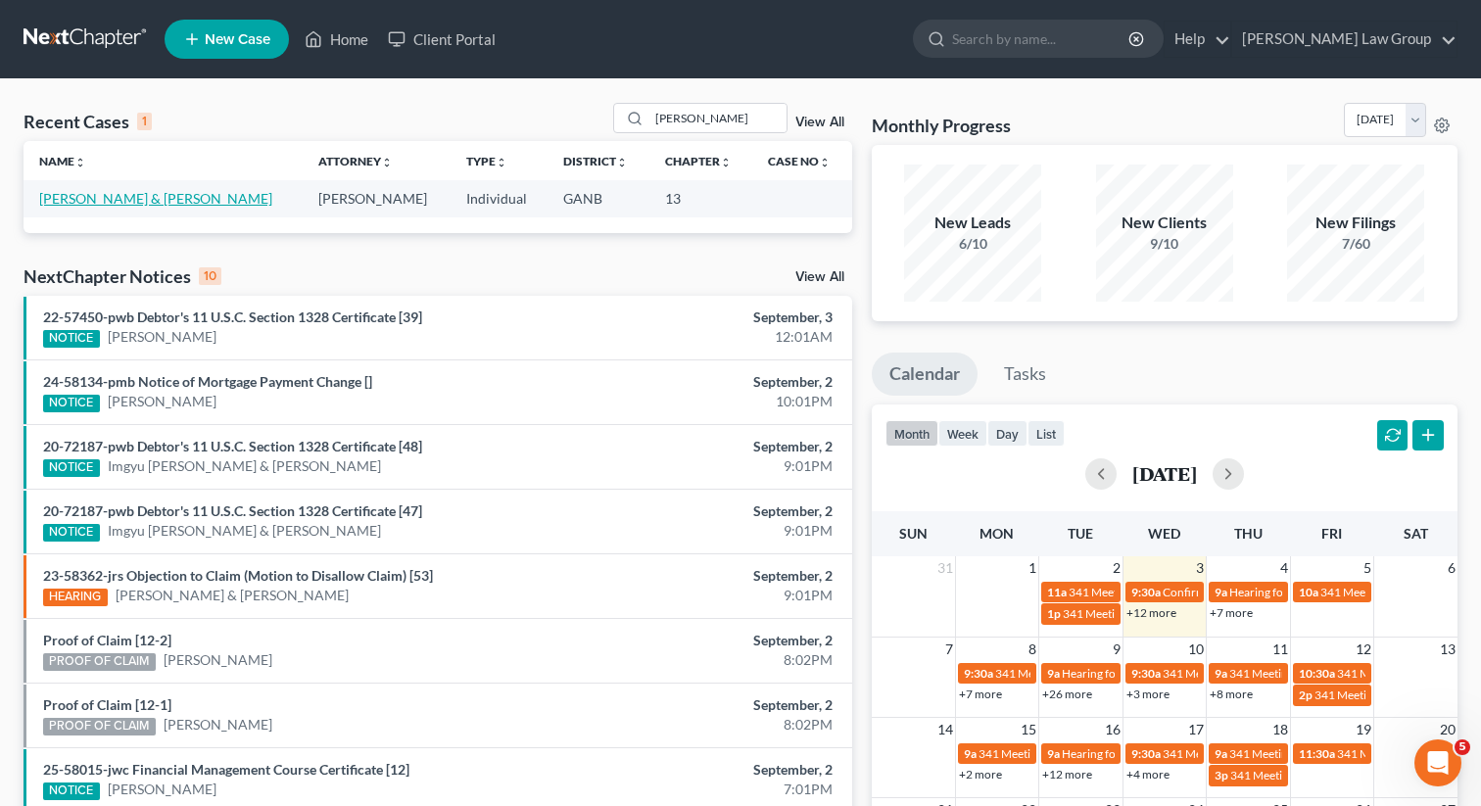
click at [80, 206] on link "[PERSON_NAME] & [PERSON_NAME]" at bounding box center [155, 198] width 233 height 17
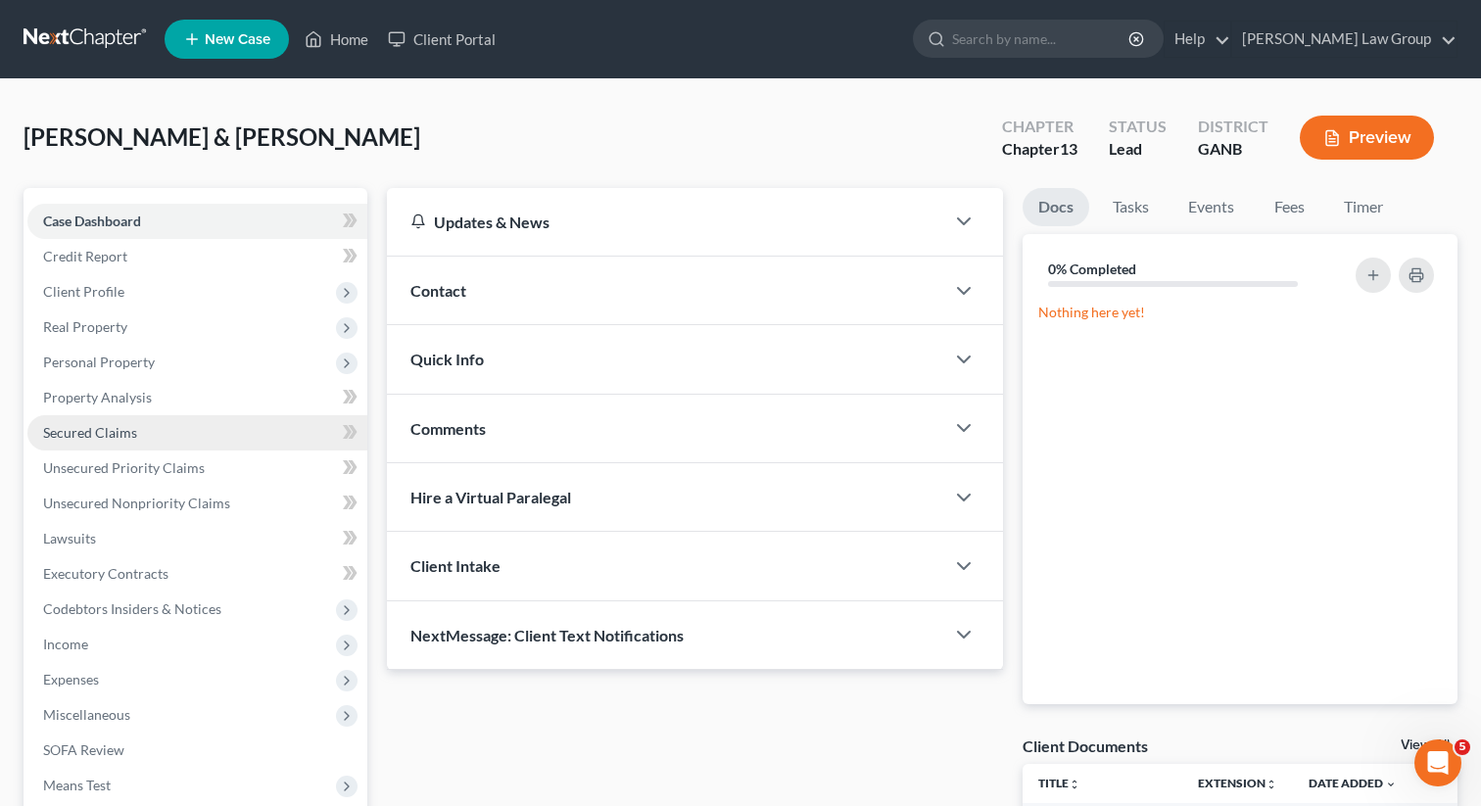
click at [104, 427] on span "Secured Claims" at bounding box center [90, 432] width 94 height 17
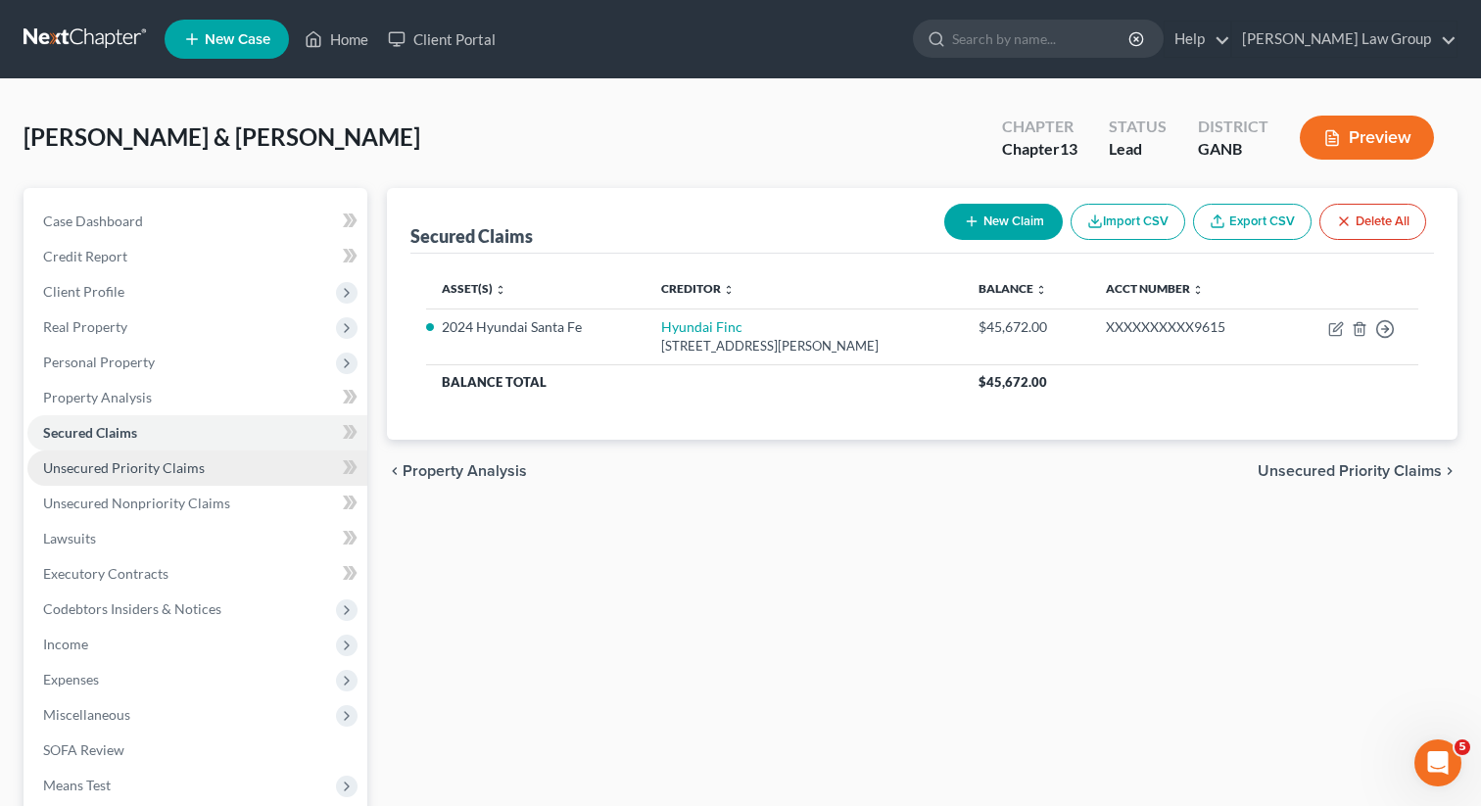
click at [96, 473] on span "Unsecured Priority Claims" at bounding box center [124, 467] width 162 height 17
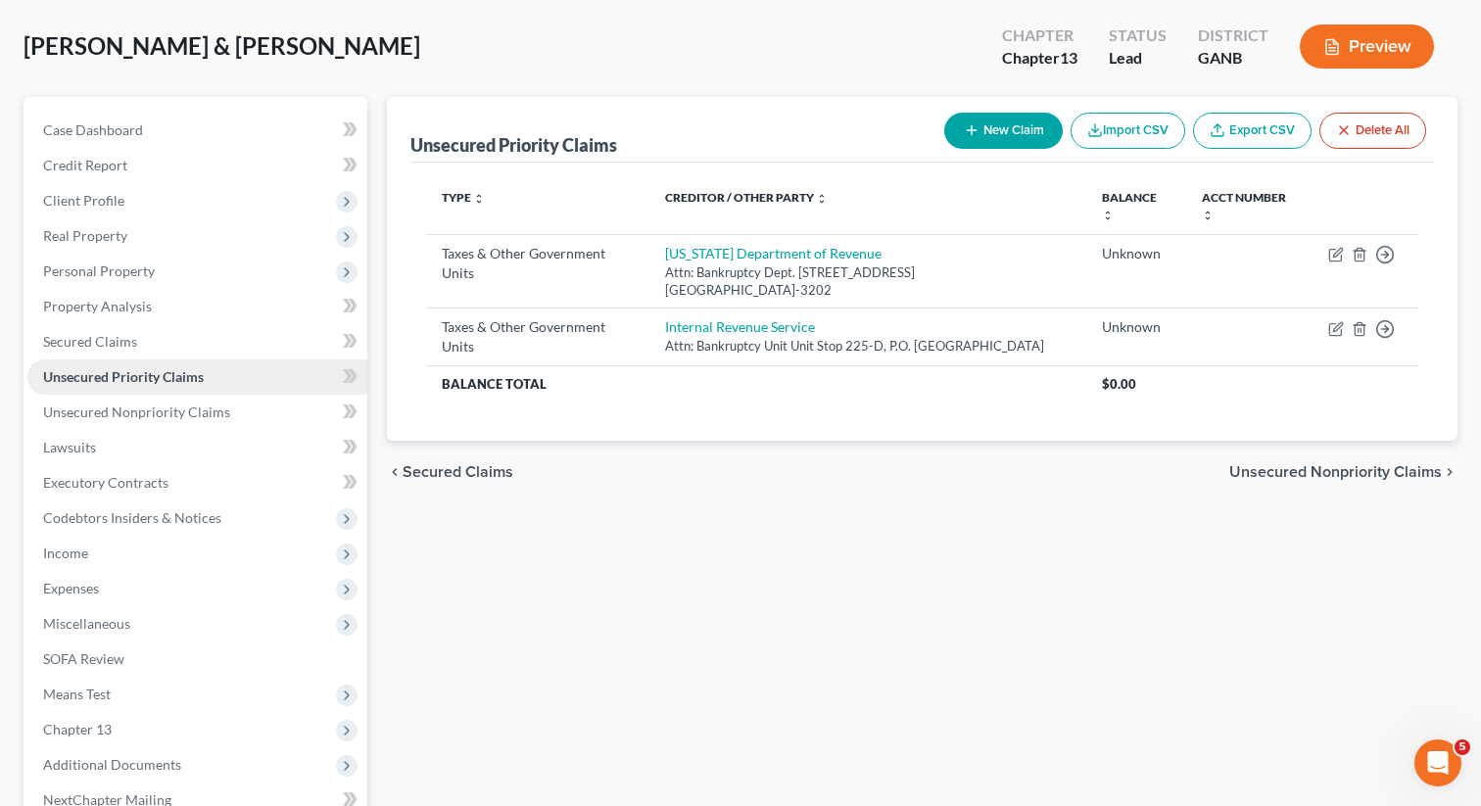
scroll to position [135, 0]
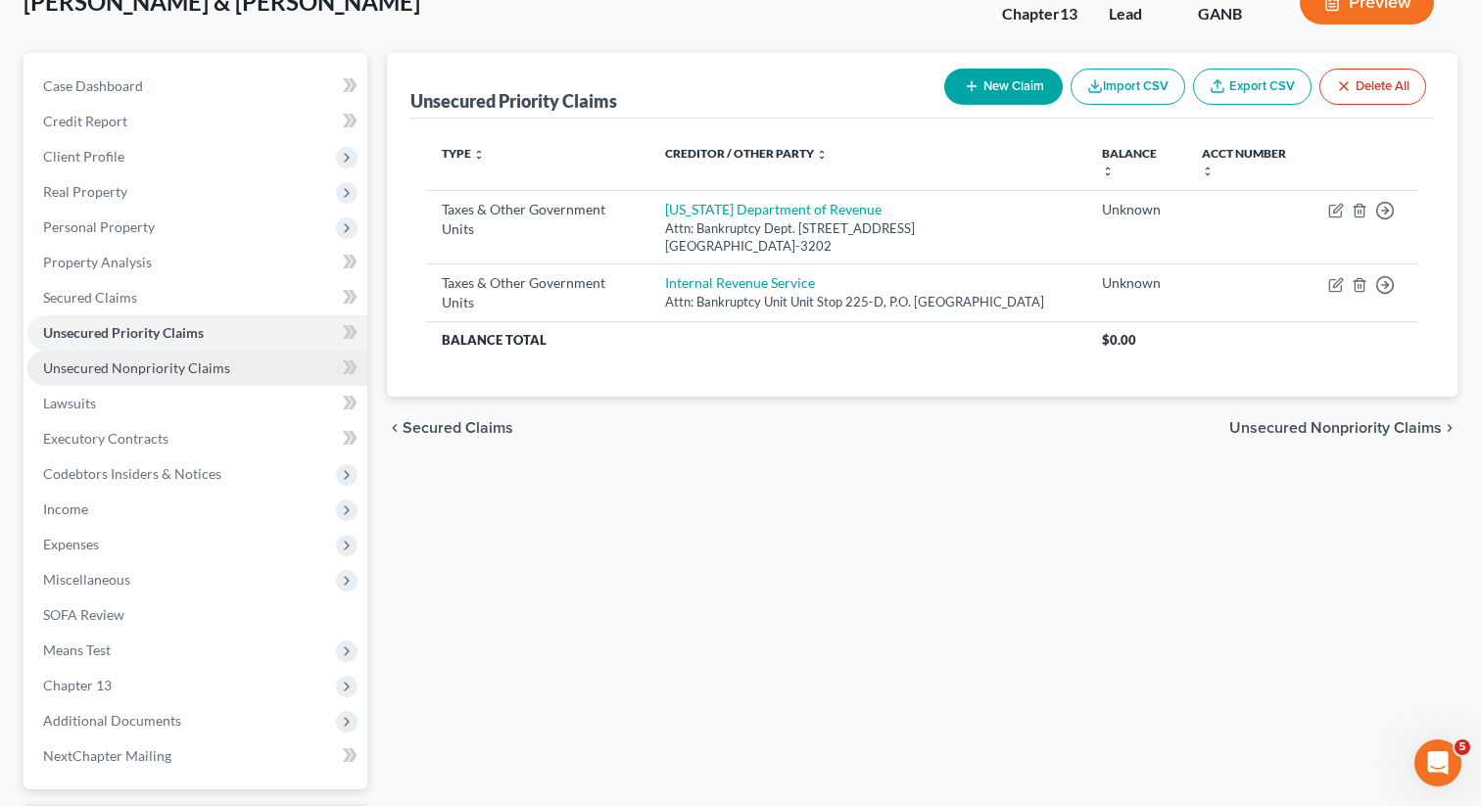
click at [148, 366] on span "Unsecured Nonpriority Claims" at bounding box center [136, 367] width 187 height 17
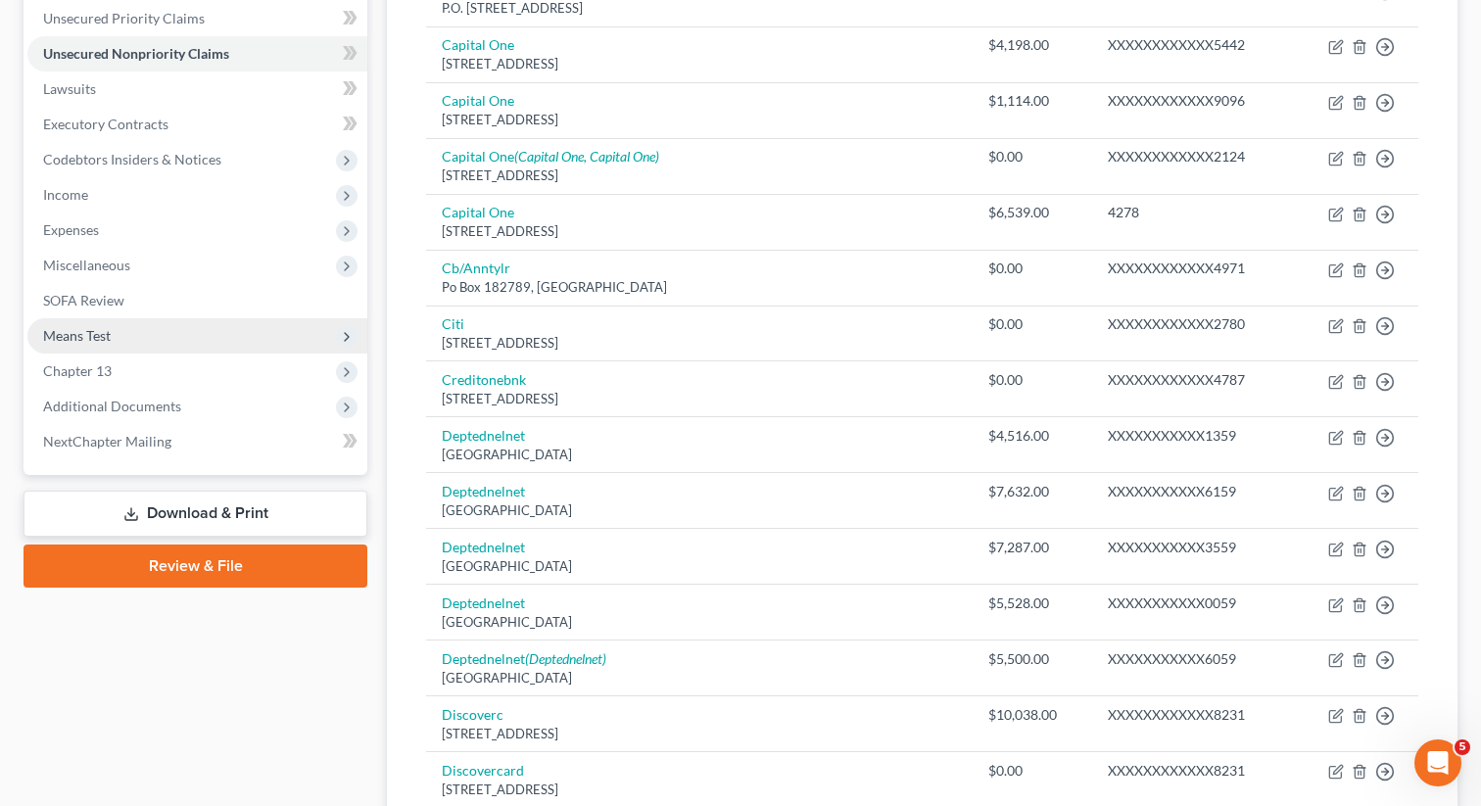
scroll to position [442, 0]
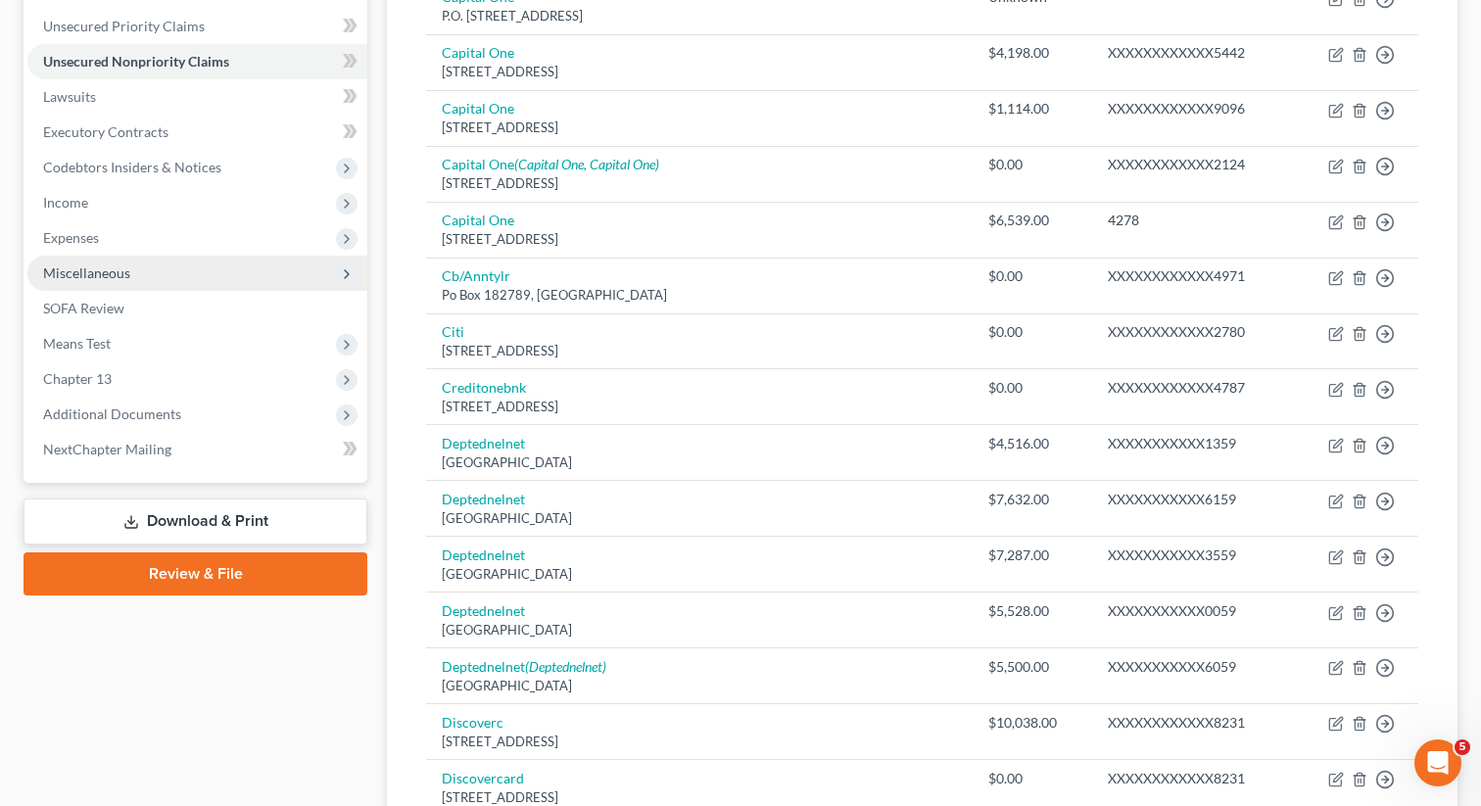
click at [118, 276] on span "Miscellaneous" at bounding box center [86, 272] width 87 height 17
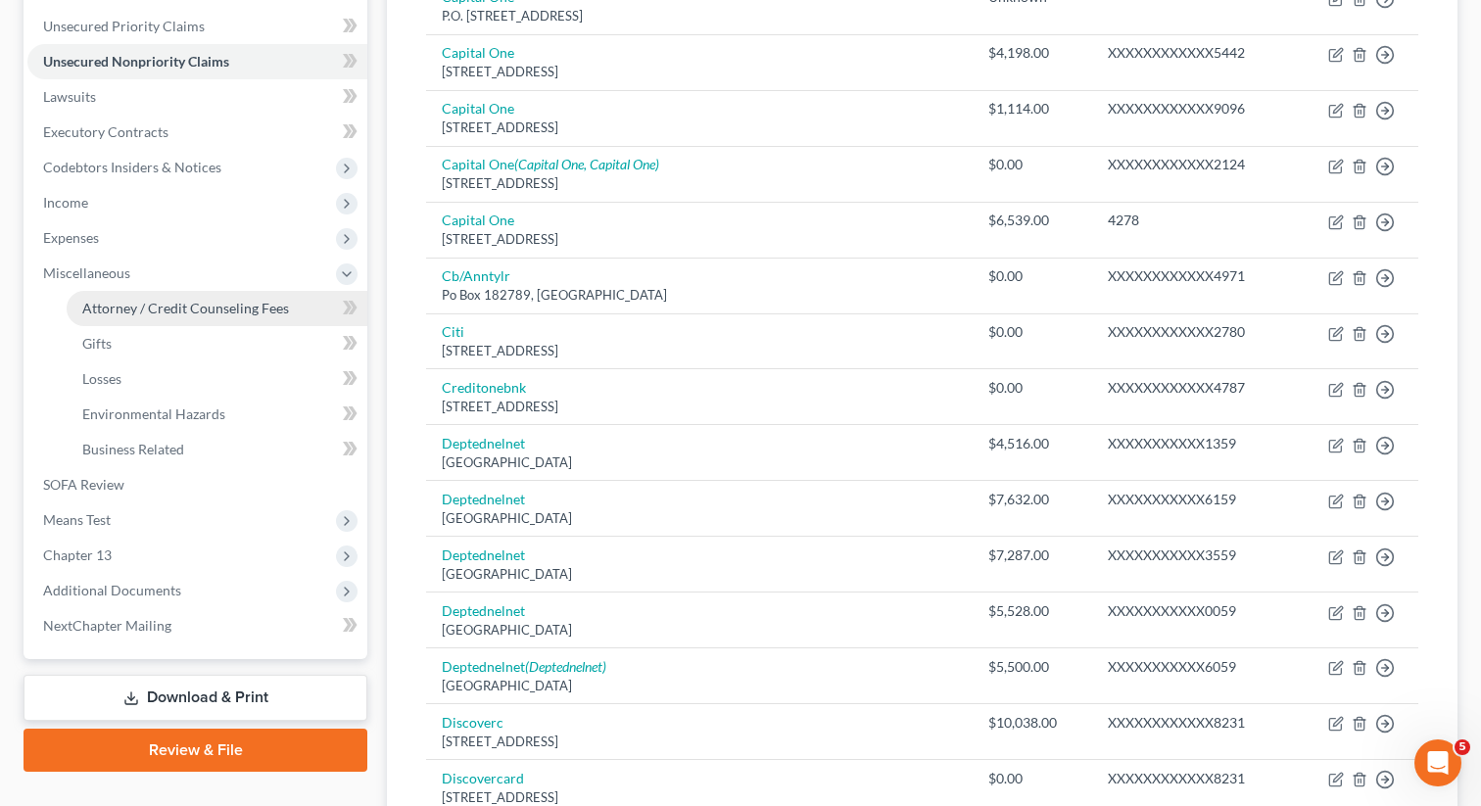
click at [289, 297] on link "Attorney / Credit Counseling Fees" at bounding box center [217, 308] width 301 height 35
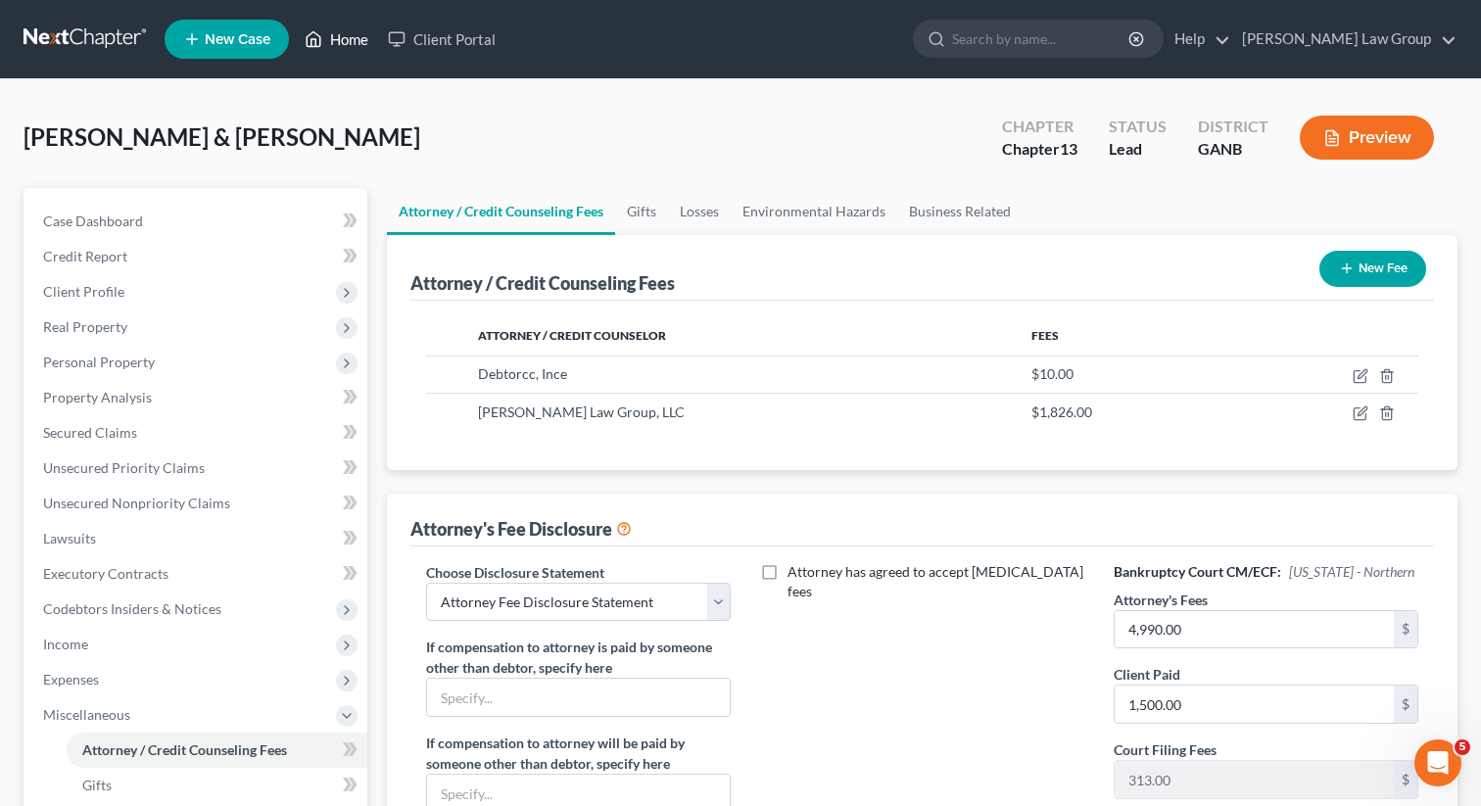
click at [334, 44] on link "Home" at bounding box center [336, 39] width 83 height 35
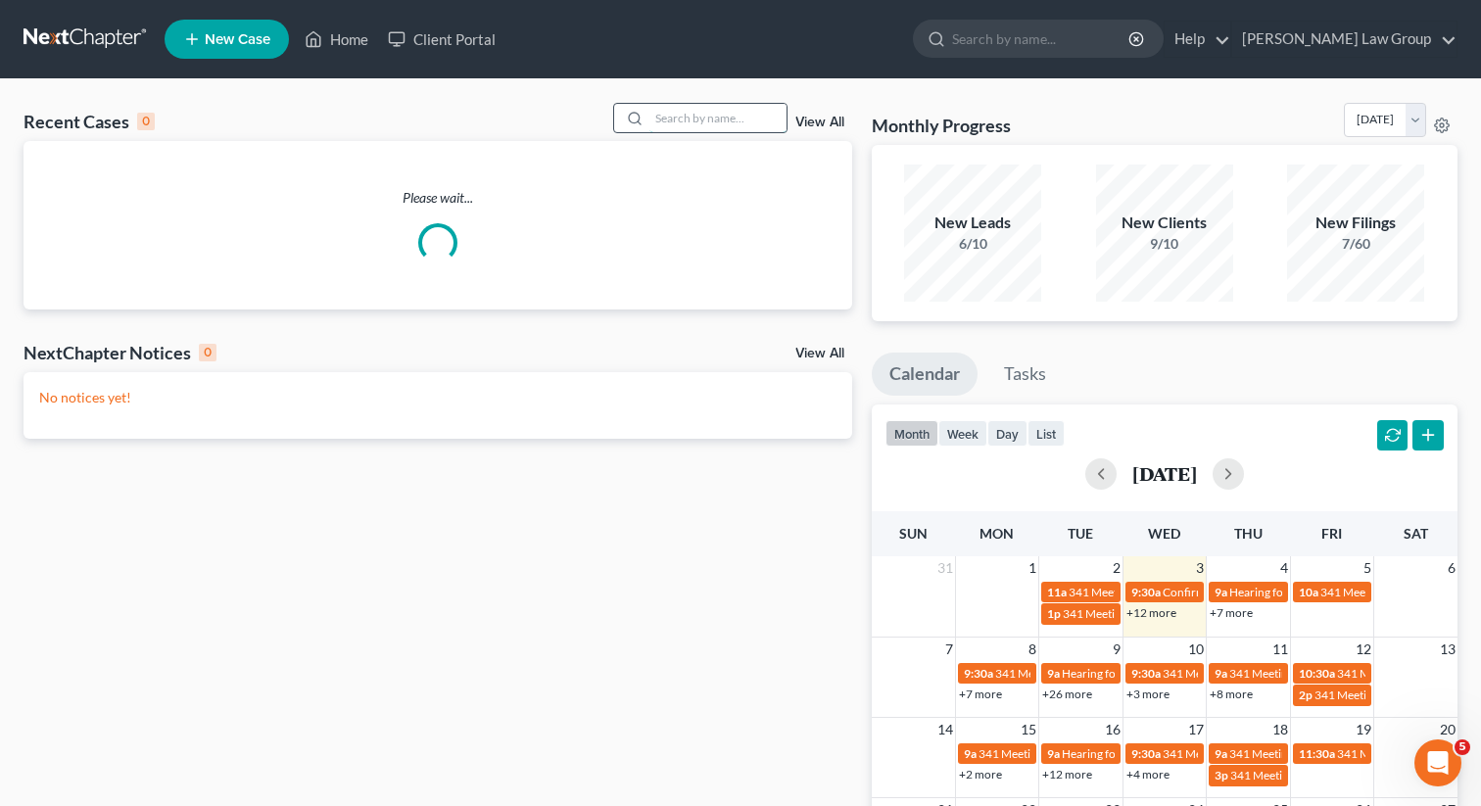
click at [708, 120] on input "search" at bounding box center [717, 118] width 137 height 28
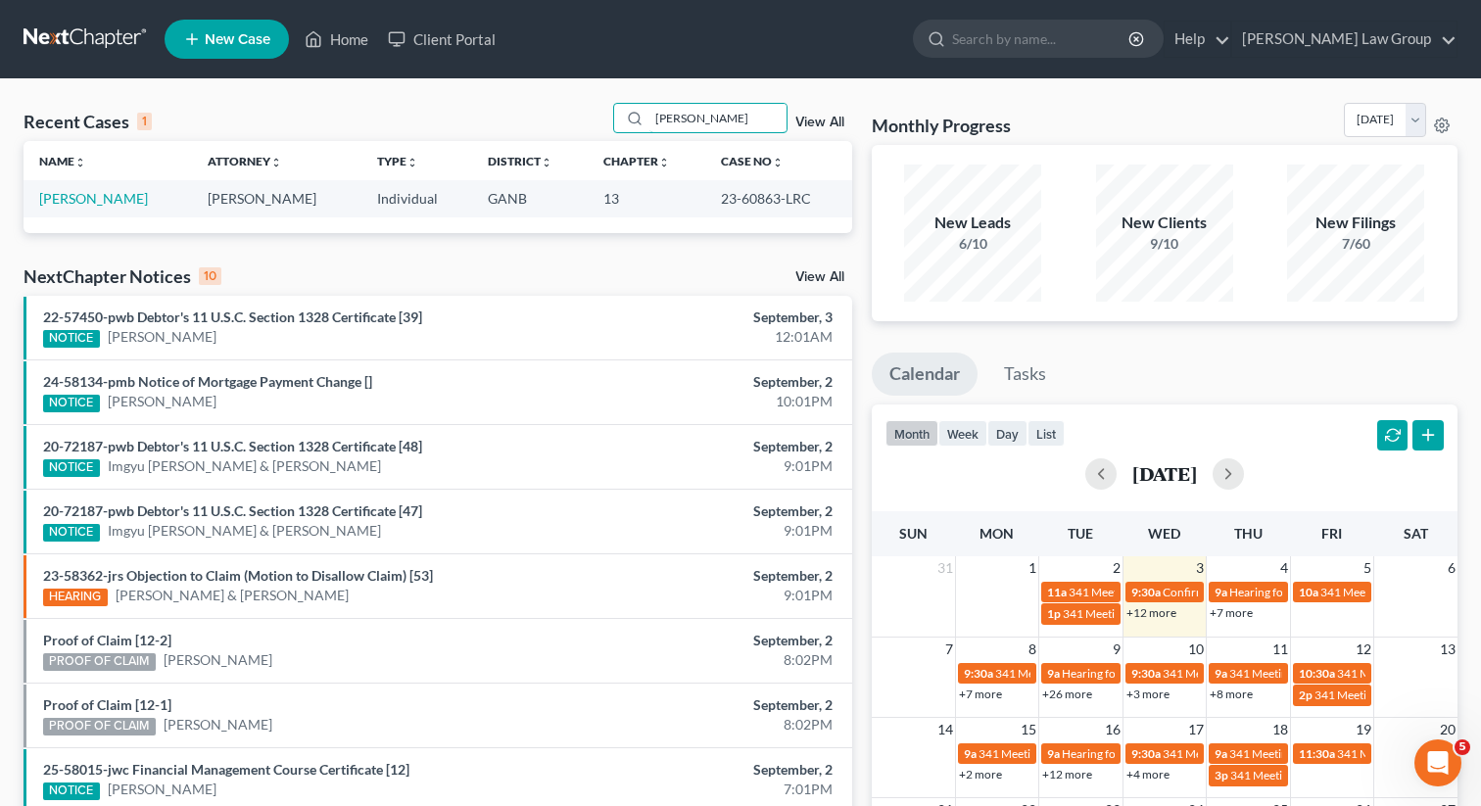
drag, startPoint x: 748, startPoint y: 123, endPoint x: 573, endPoint y: 106, distance: 176.2
click at [573, 106] on div "Recent Cases 1 [PERSON_NAME] View All" at bounding box center [438, 122] width 829 height 38
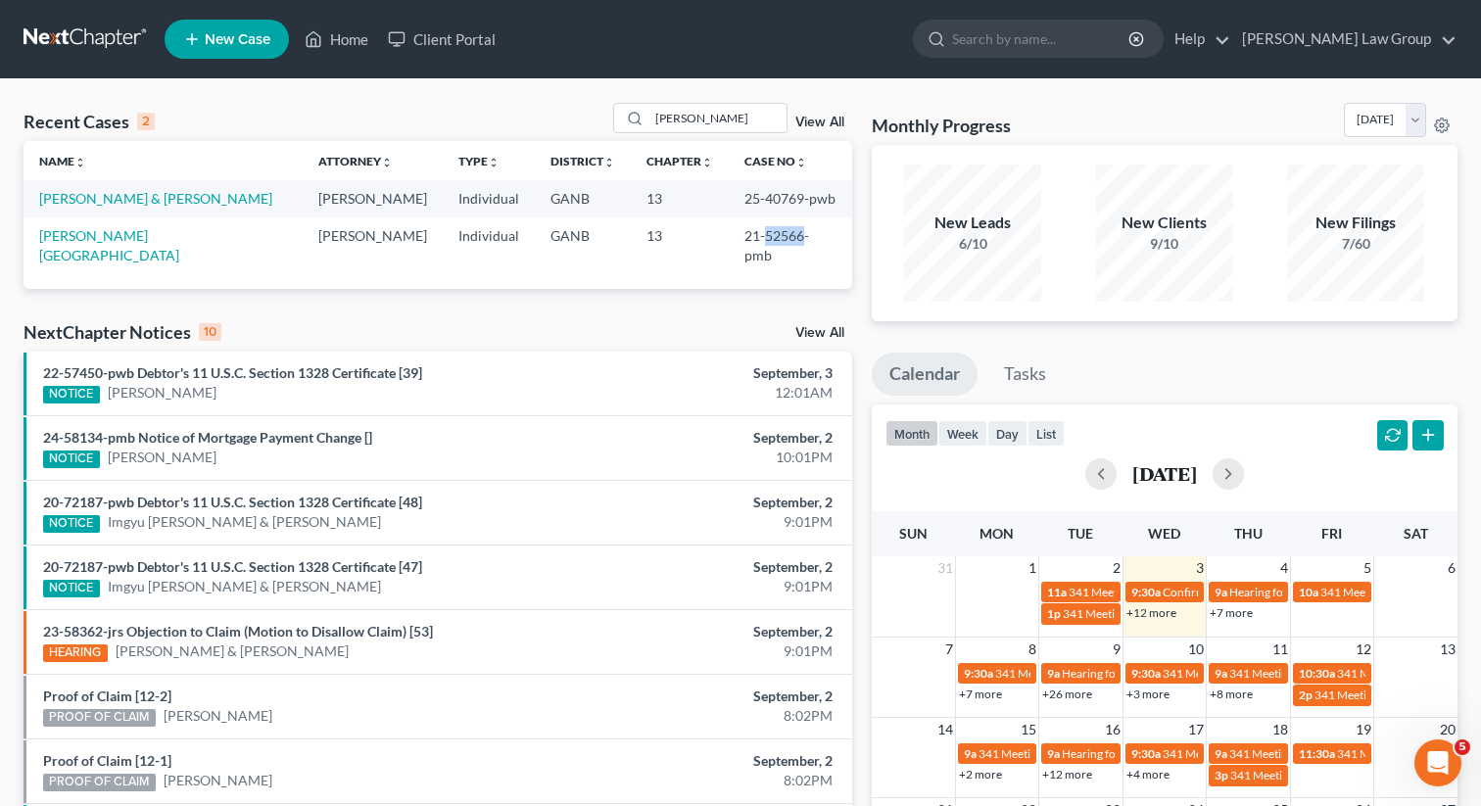
drag, startPoint x: 786, startPoint y: 234, endPoint x: 747, endPoint y: 232, distance: 38.2
click at [747, 232] on td "21-52566-pmb" at bounding box center [790, 245] width 123 height 56
copy td "52566"
click at [82, 242] on link "[PERSON_NAME][GEOGRAPHIC_DATA]" at bounding box center [109, 245] width 140 height 36
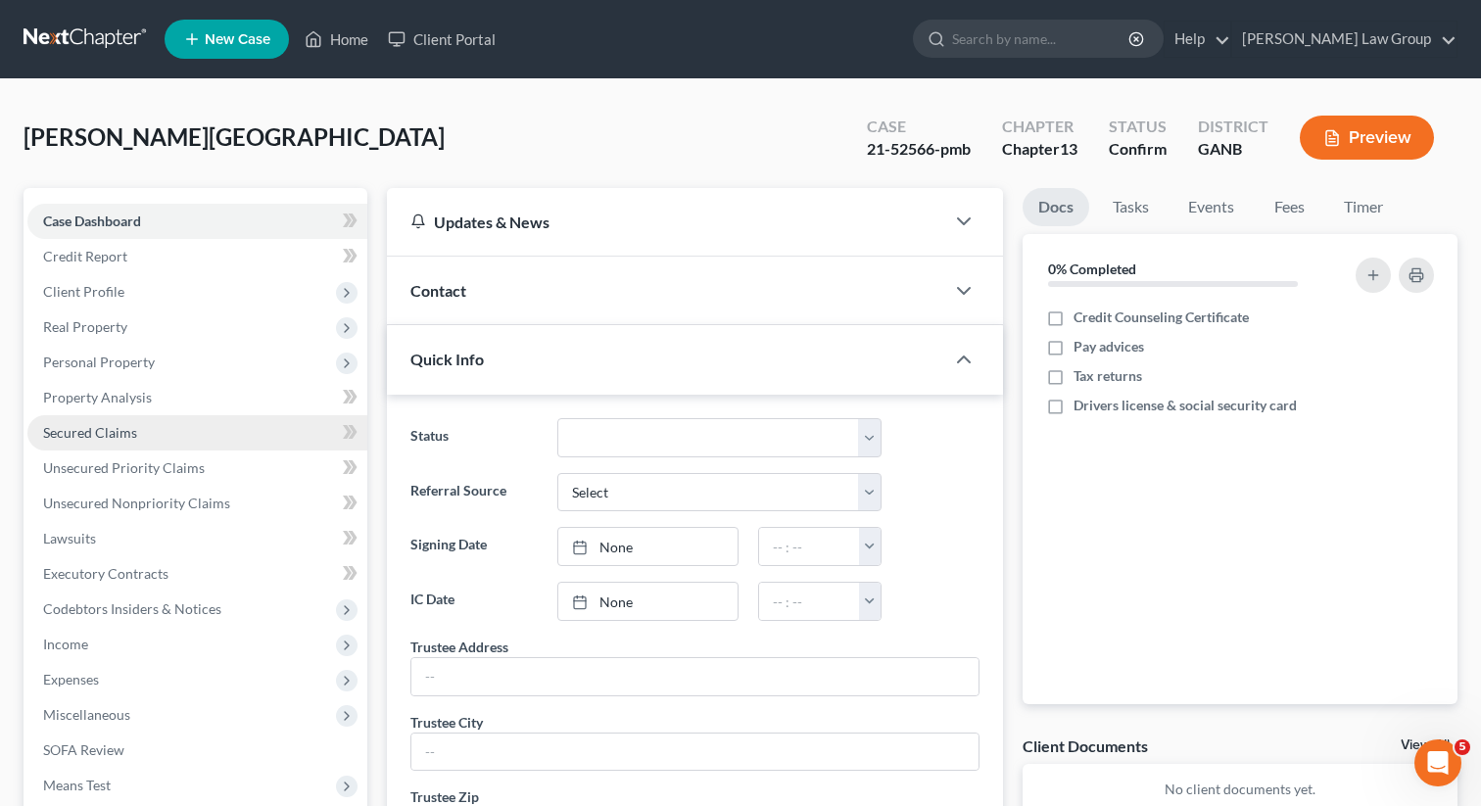
click at [104, 433] on span "Secured Claims" at bounding box center [90, 432] width 94 height 17
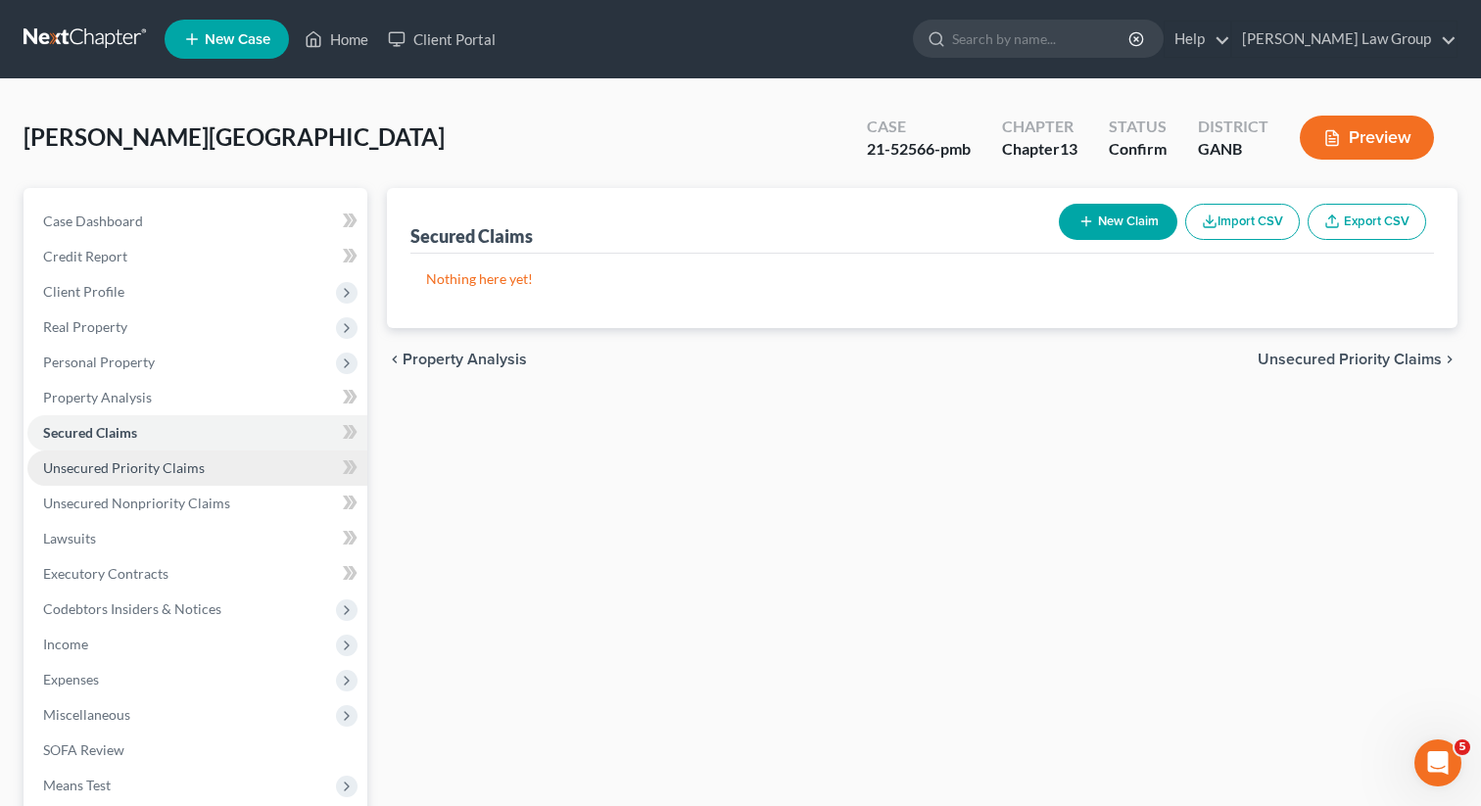
click at [138, 472] on span "Unsecured Priority Claims" at bounding box center [124, 467] width 162 height 17
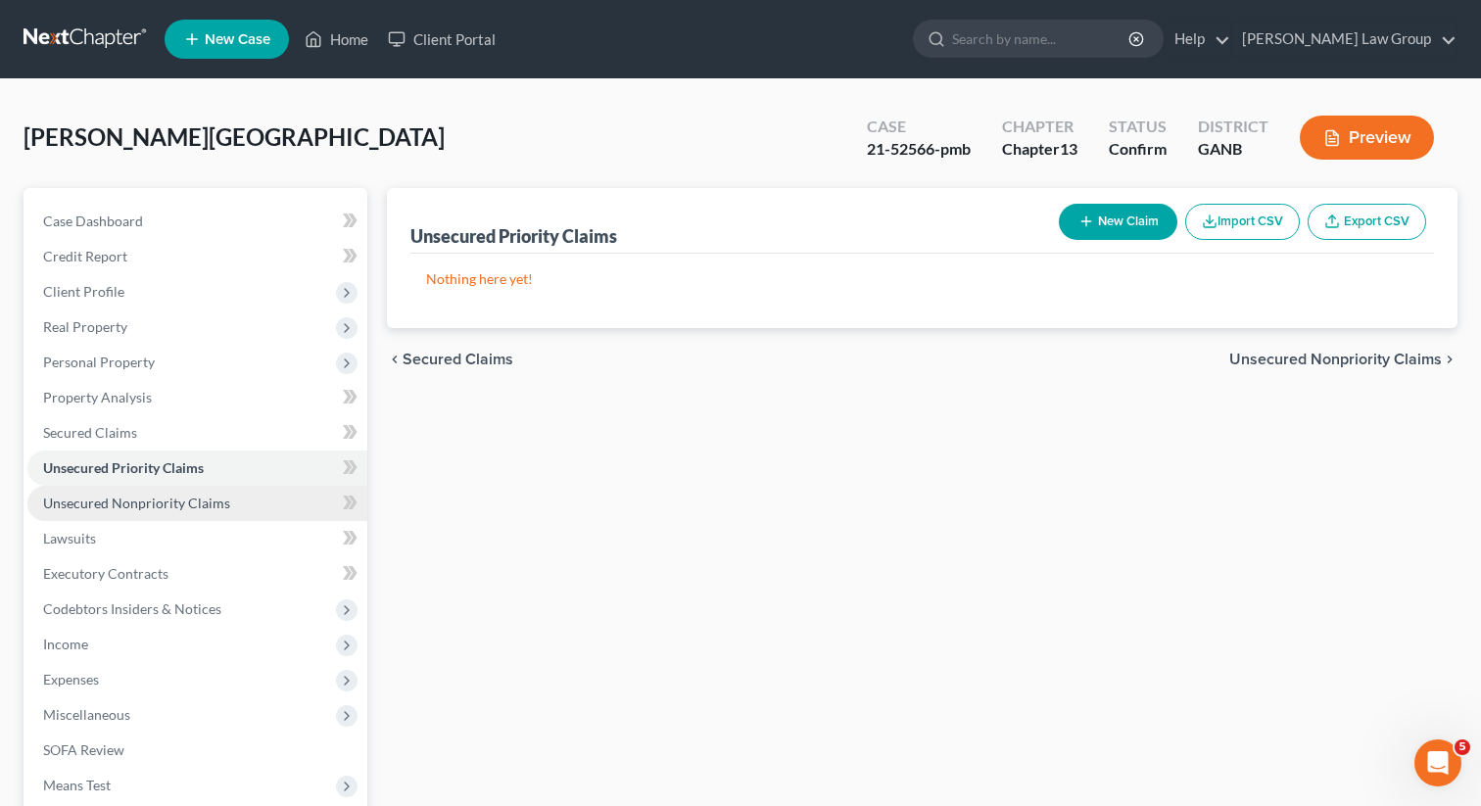
click at [134, 508] on span "Unsecured Nonpriority Claims" at bounding box center [136, 503] width 187 height 17
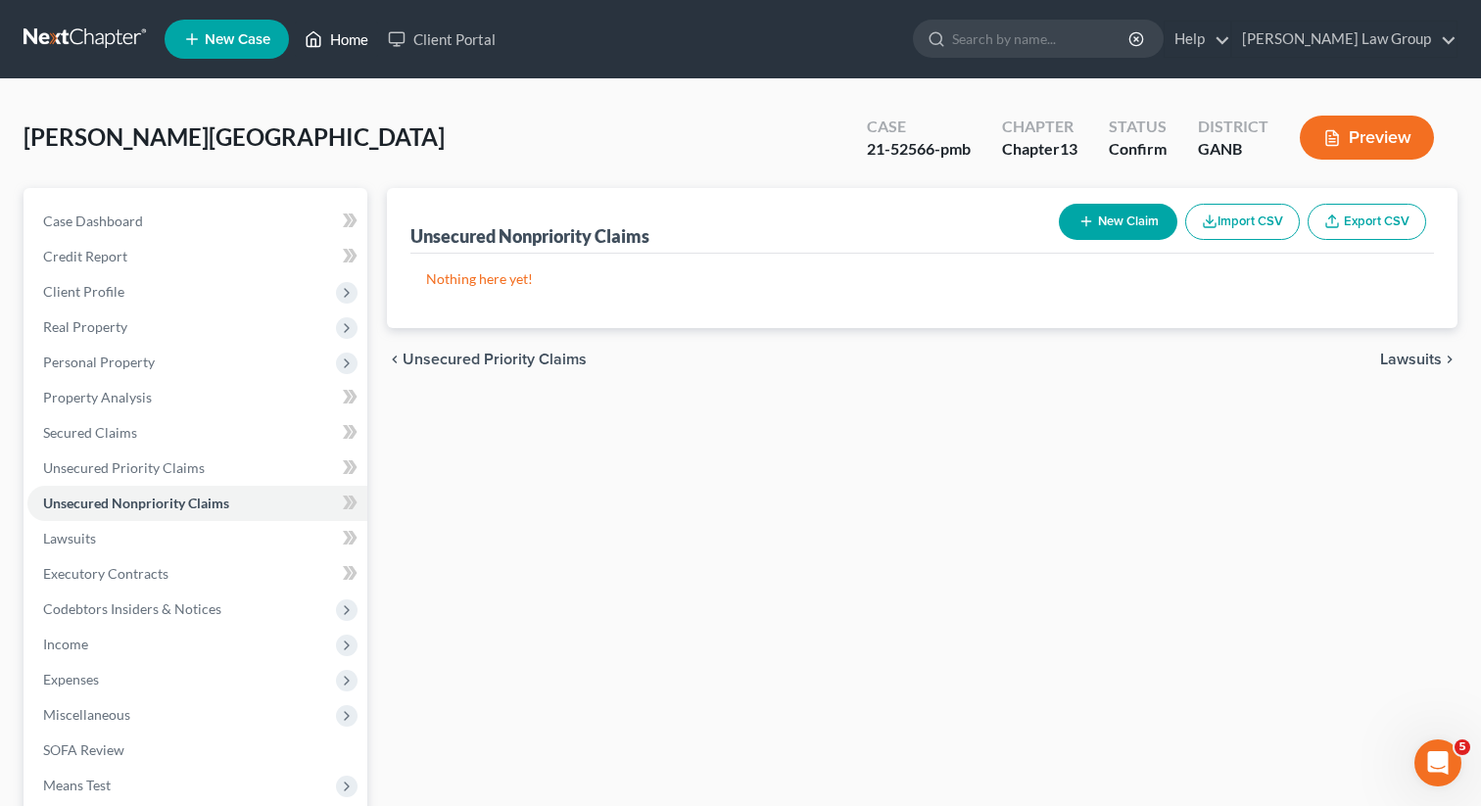
click at [339, 47] on link "Home" at bounding box center [336, 39] width 83 height 35
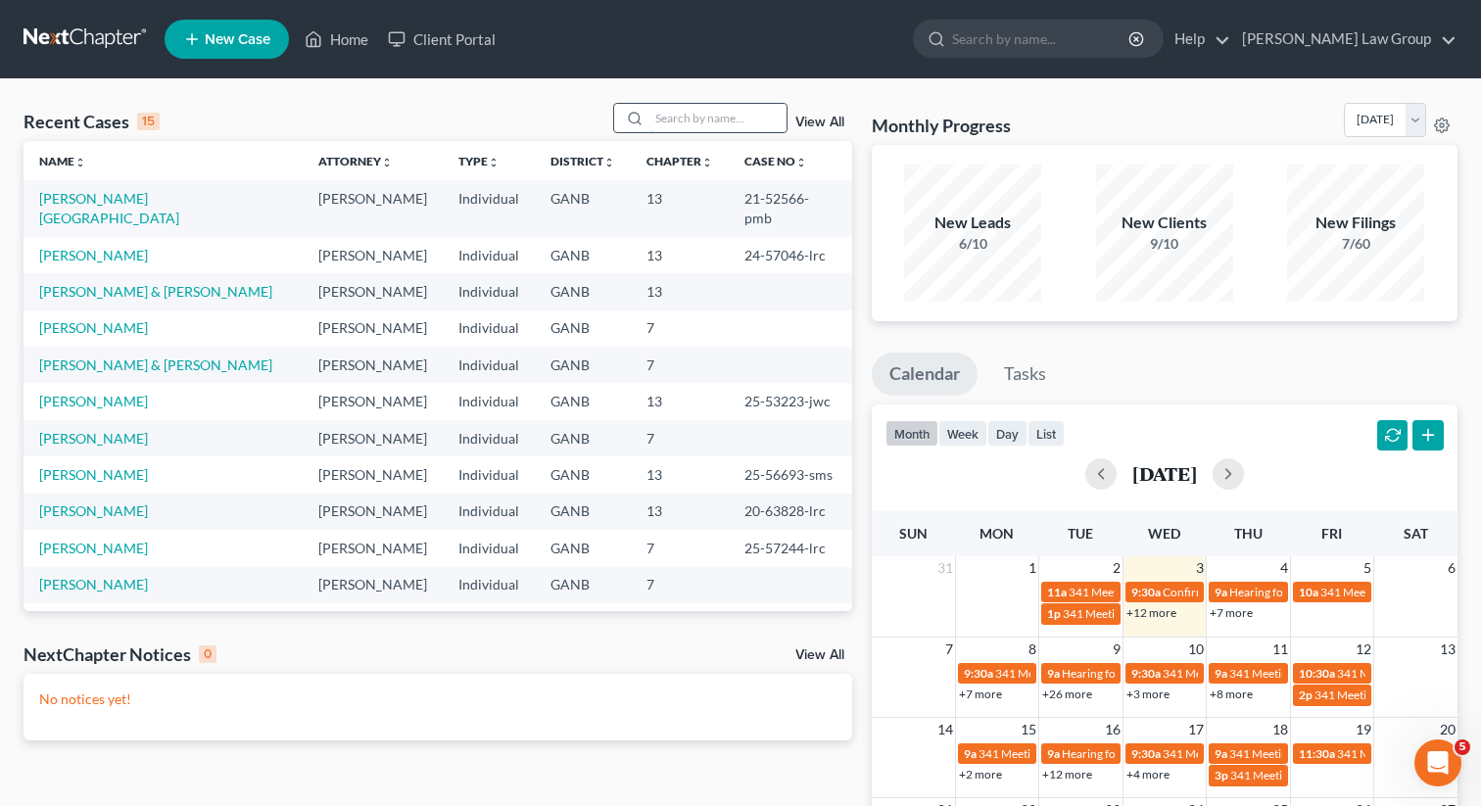
click at [699, 112] on input "search" at bounding box center [717, 118] width 137 height 28
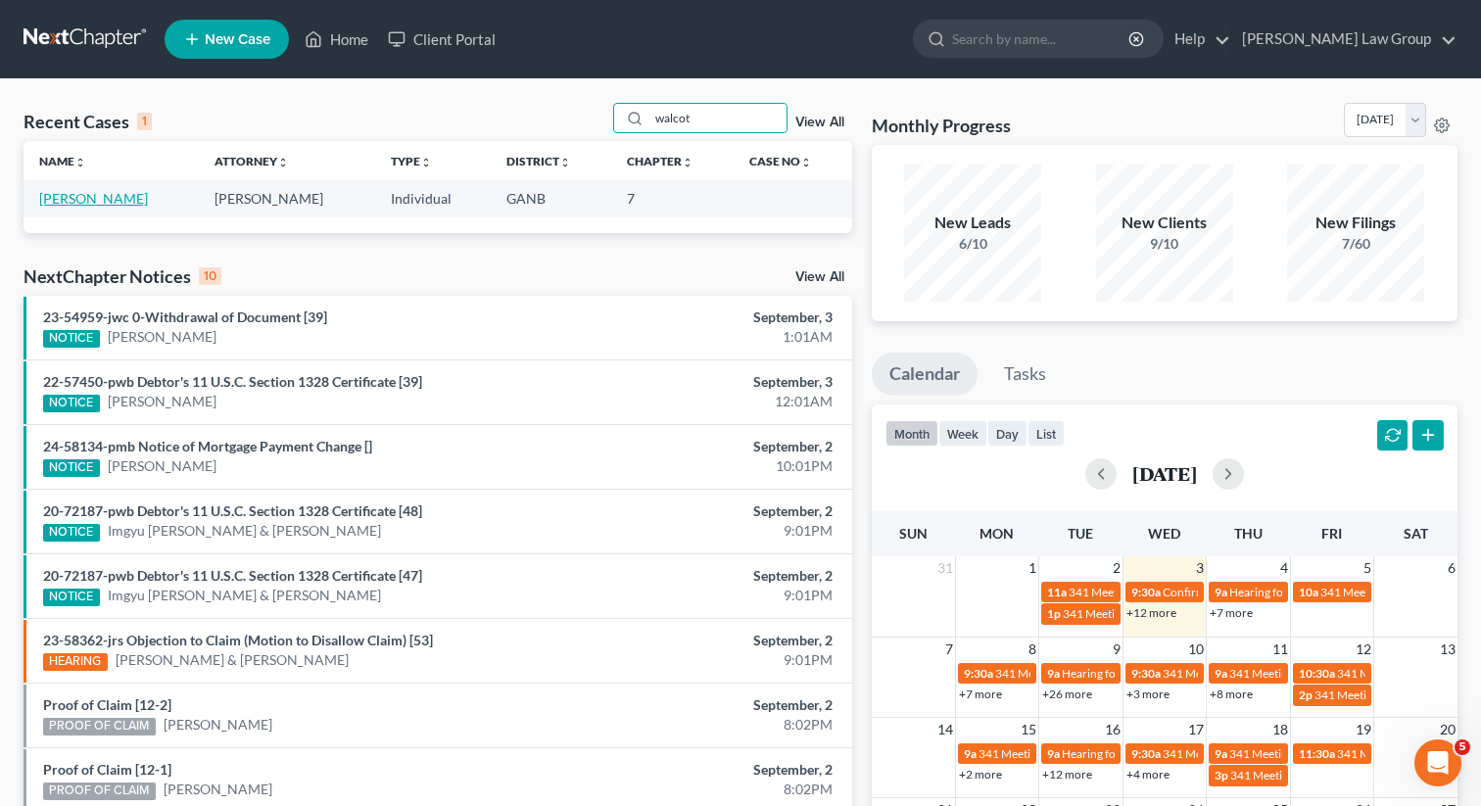
click at [127, 201] on link "[PERSON_NAME]" at bounding box center [93, 198] width 109 height 17
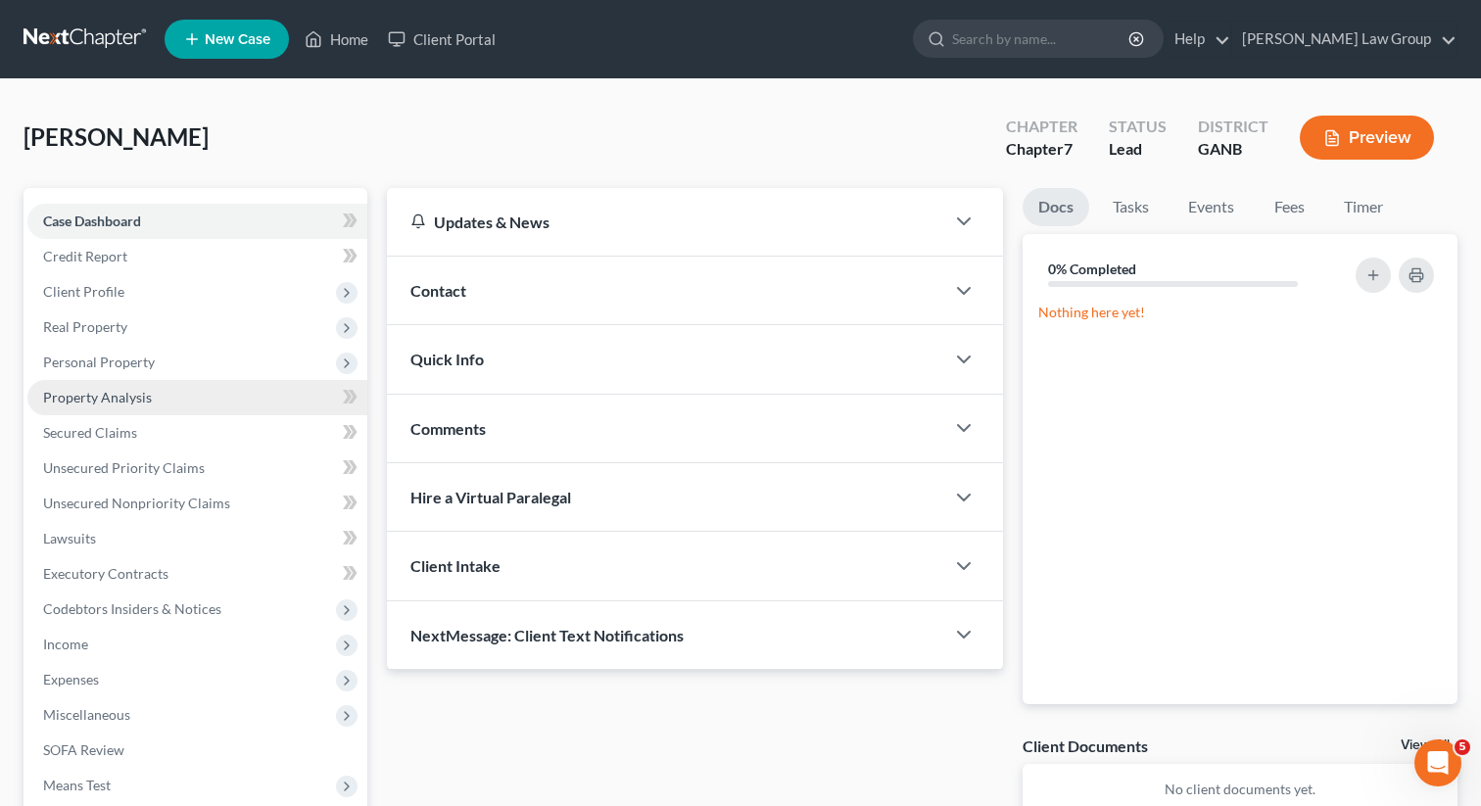
click at [107, 396] on span "Property Analysis" at bounding box center [97, 397] width 109 height 17
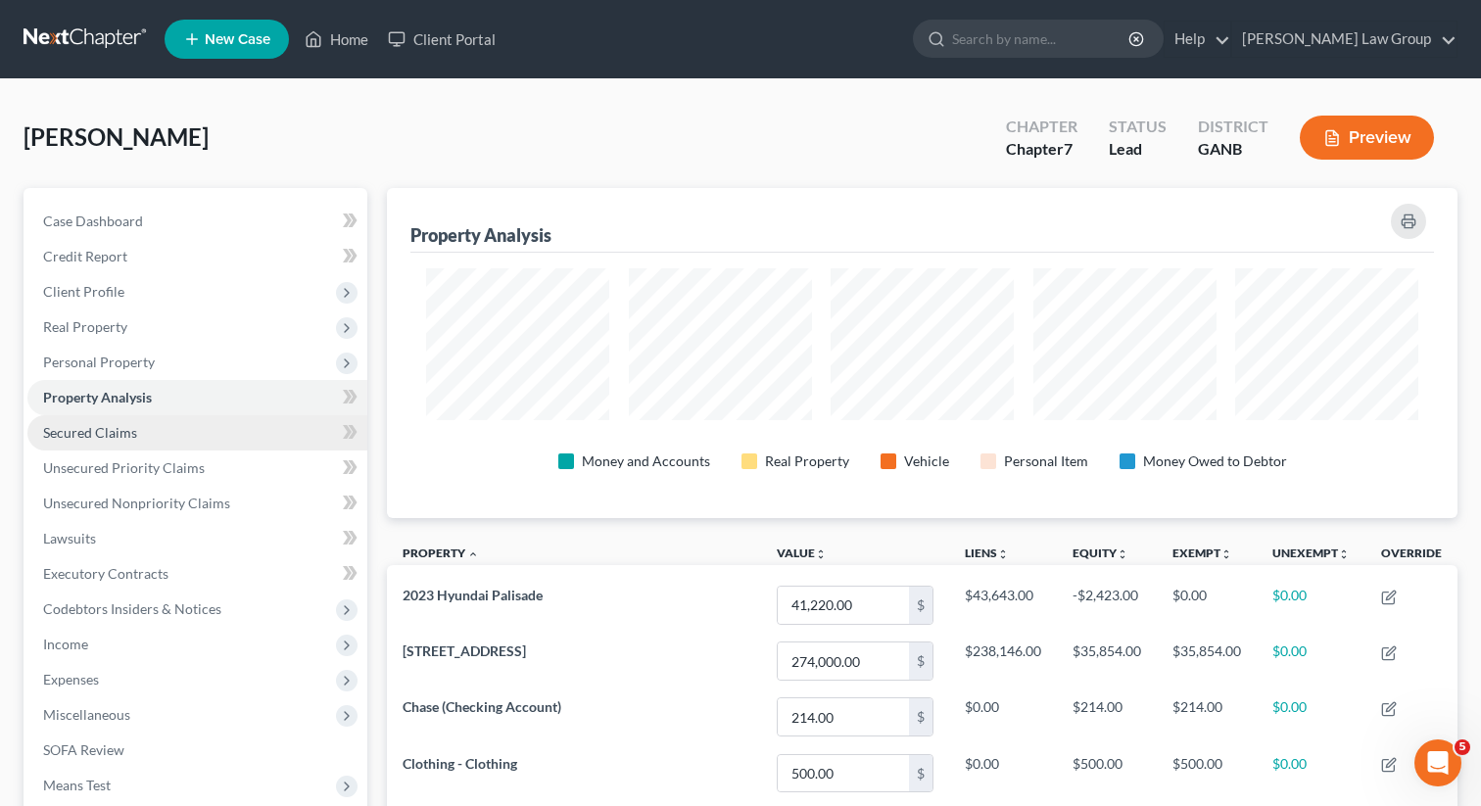
click at [93, 434] on span "Secured Claims" at bounding box center [90, 432] width 94 height 17
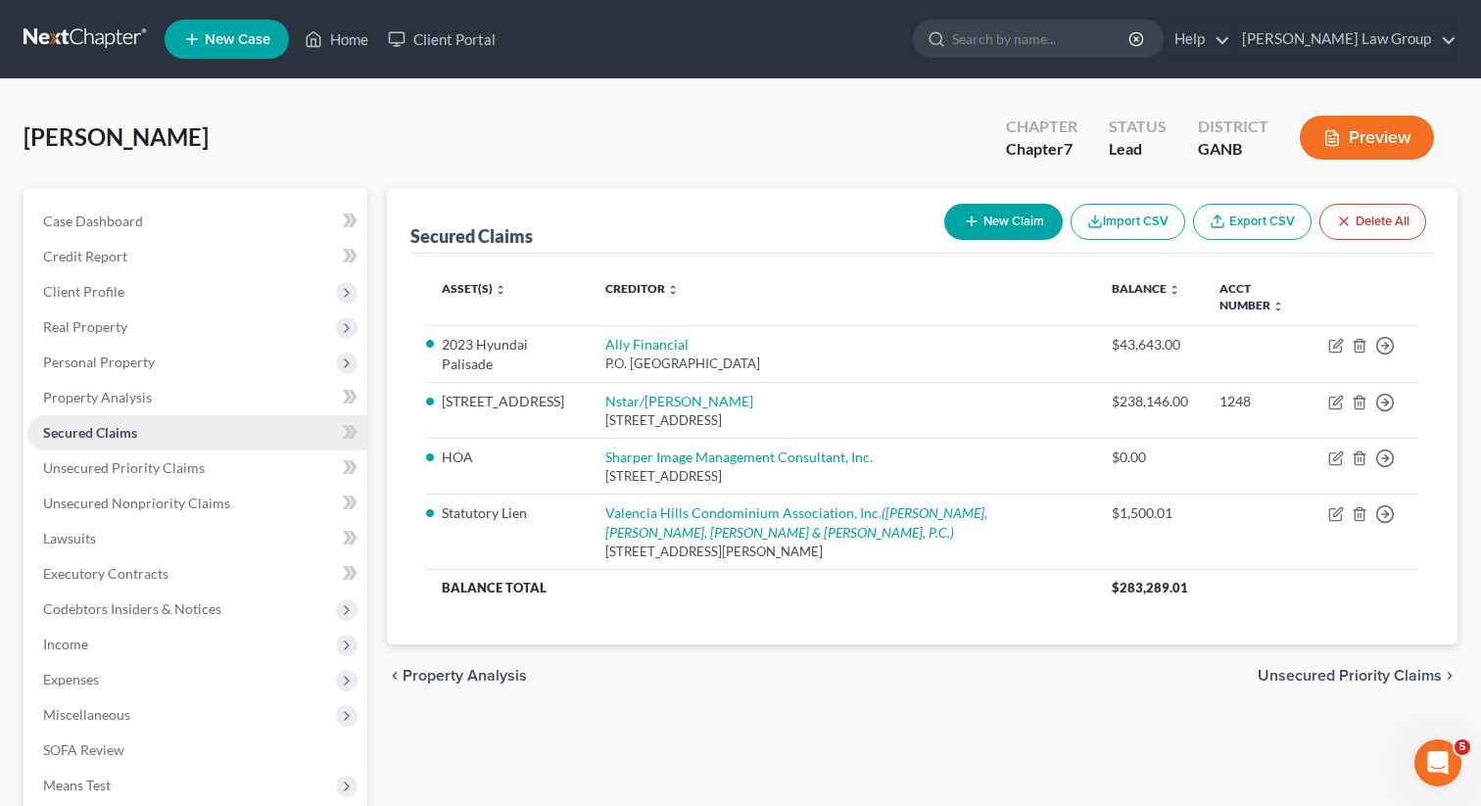
scroll to position [4, 0]
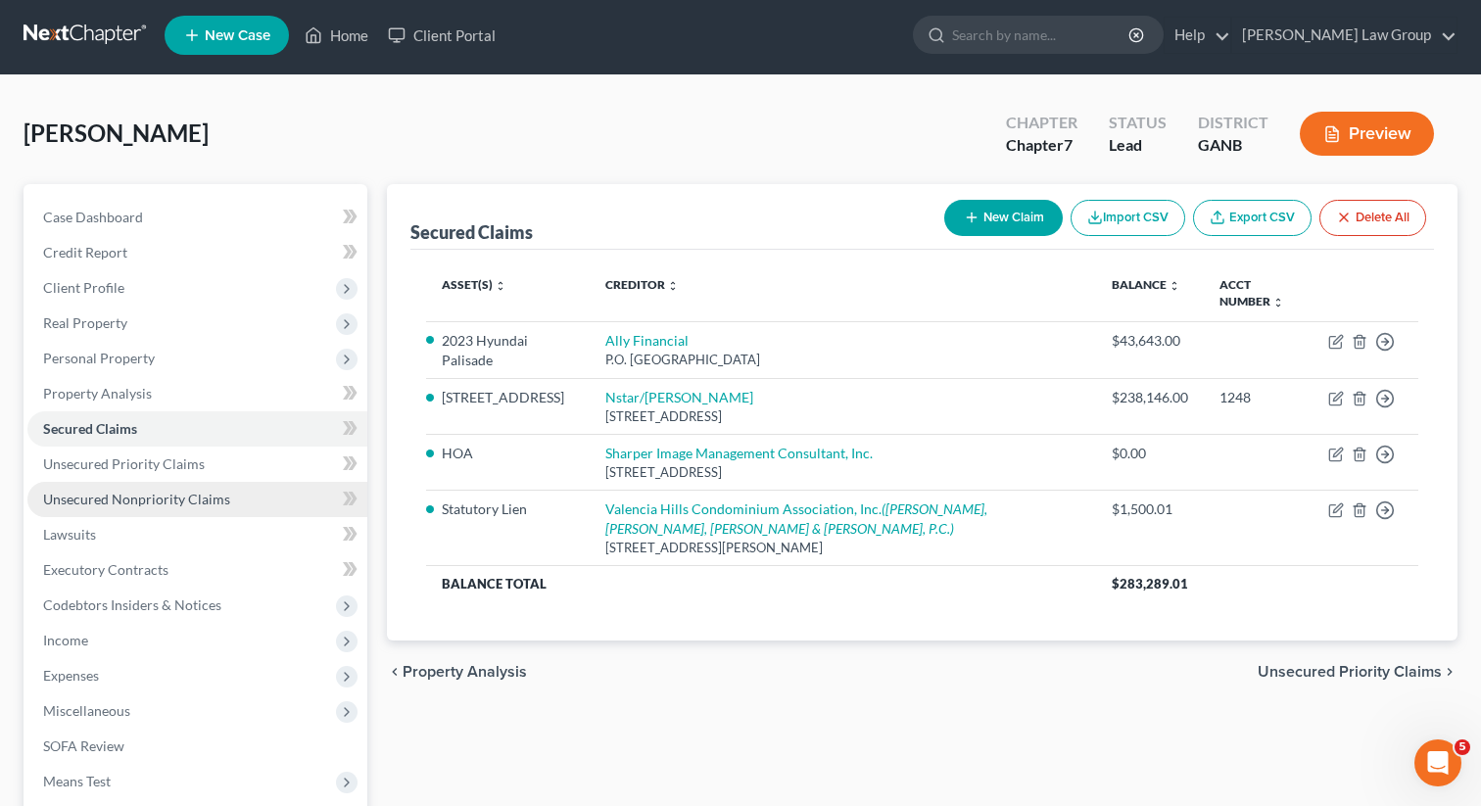
click at [106, 501] on span "Unsecured Nonpriority Claims" at bounding box center [136, 499] width 187 height 17
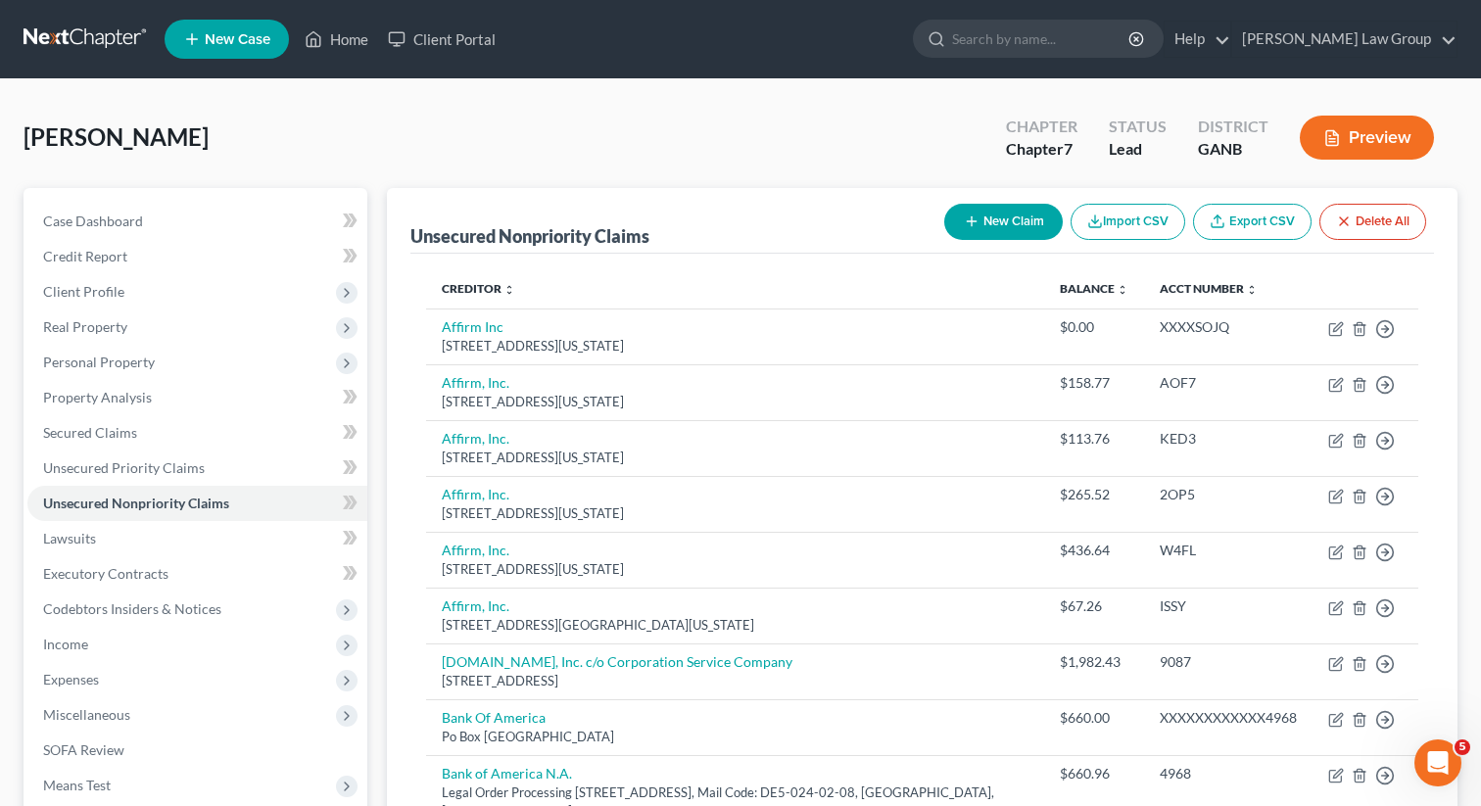
click at [978, 215] on button "New Claim" at bounding box center [1003, 222] width 119 height 36
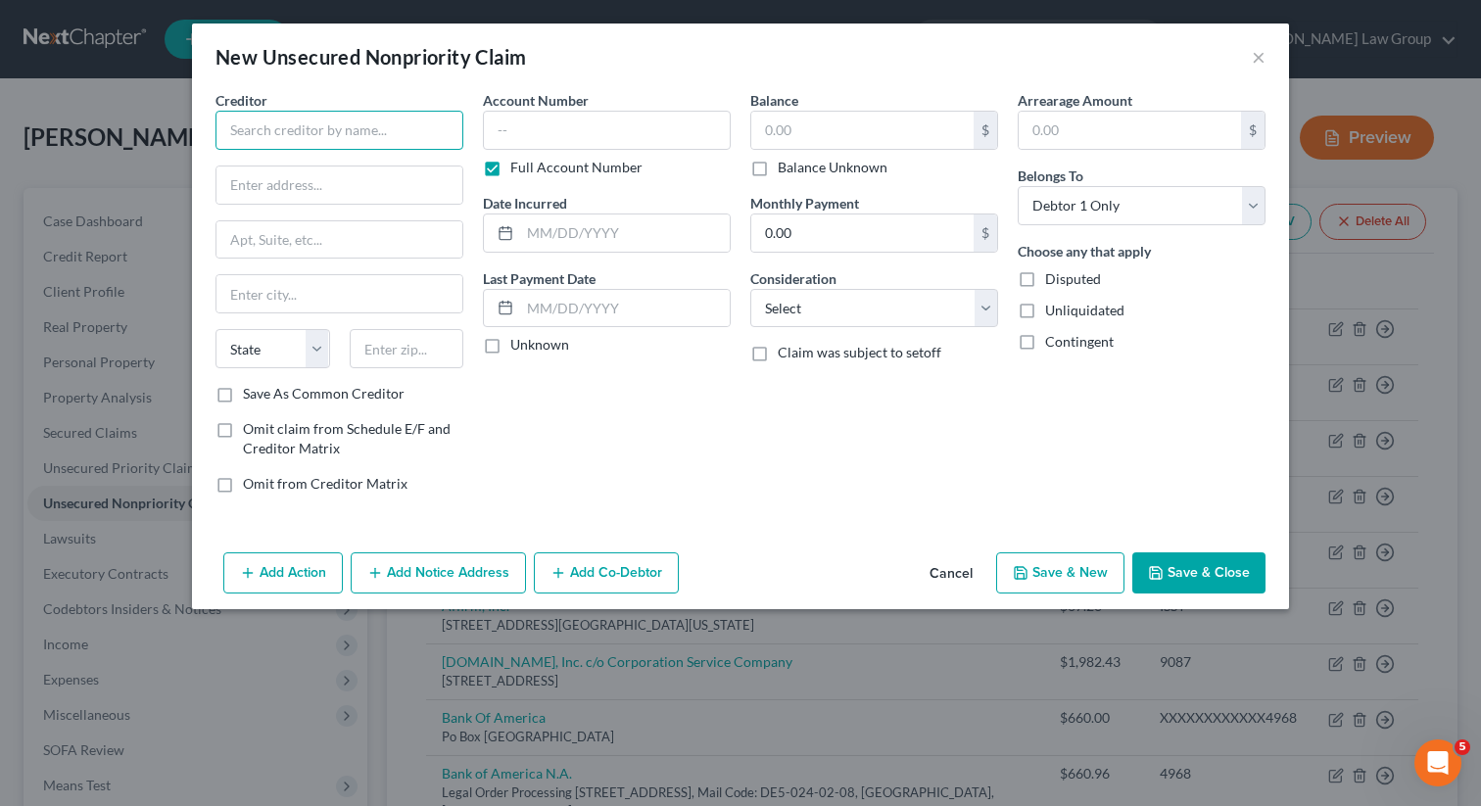
click at [413, 138] on input "text" at bounding box center [339, 130] width 248 height 39
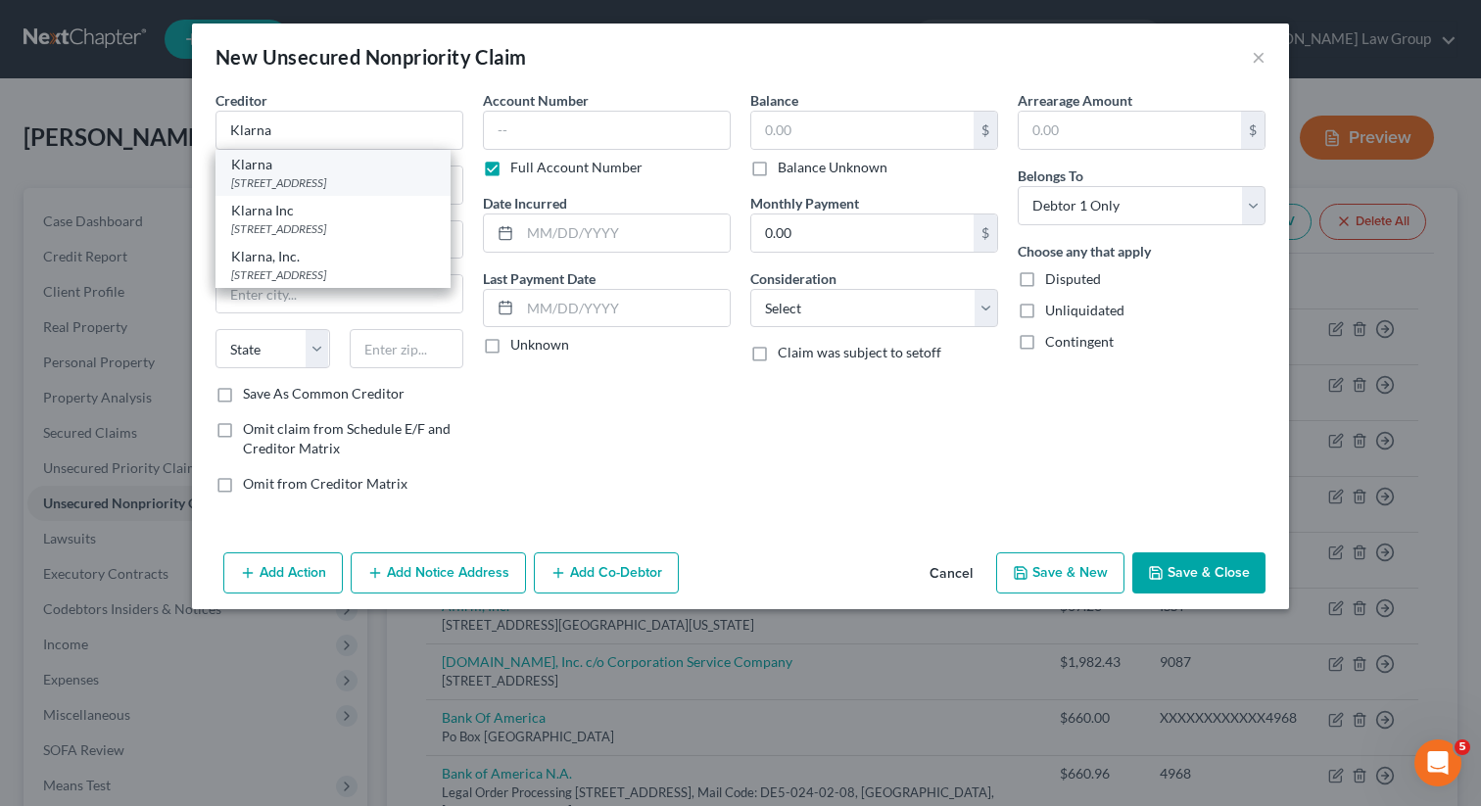
click at [397, 170] on div "Klarna" at bounding box center [333, 165] width 204 height 20
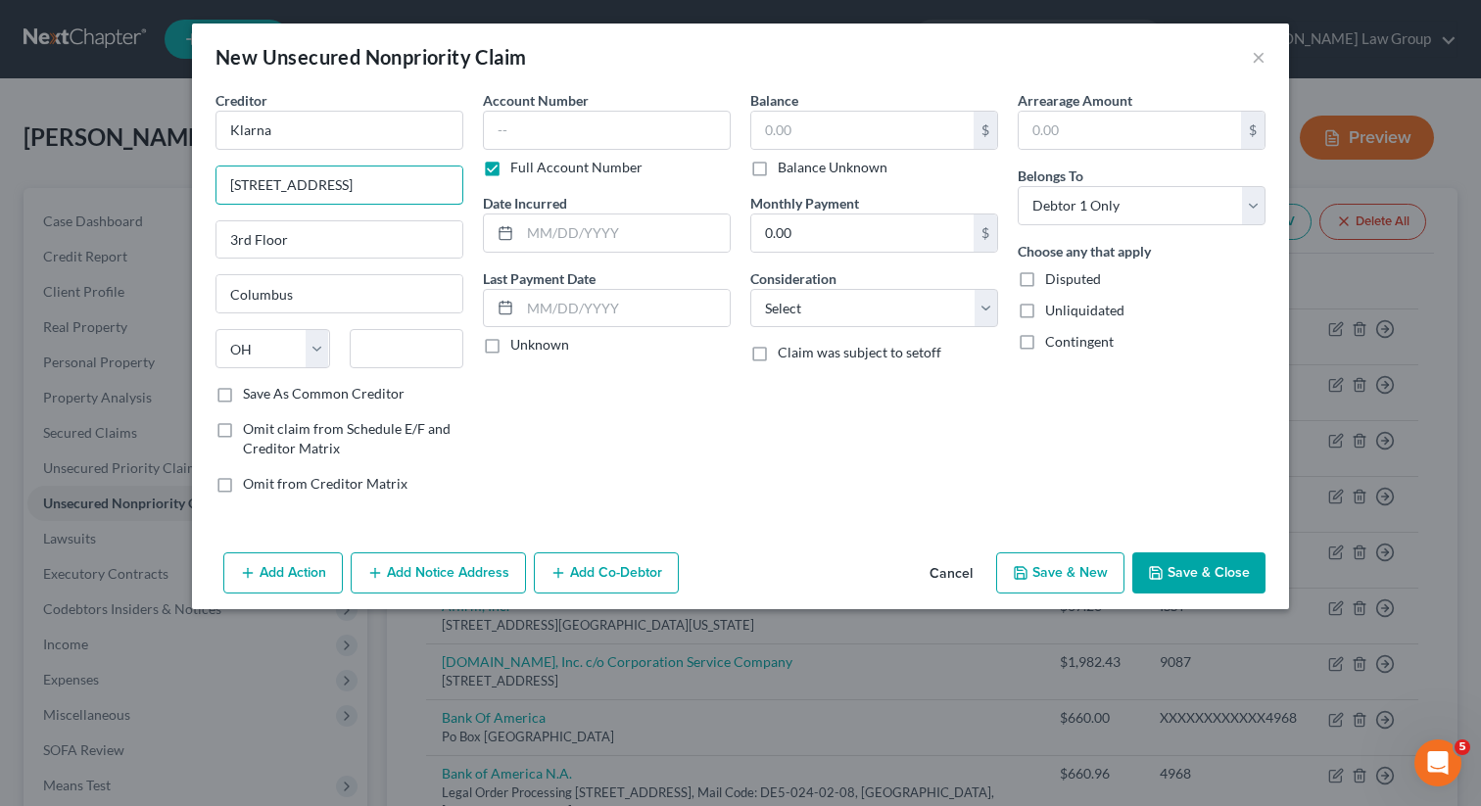
drag, startPoint x: 358, startPoint y: 185, endPoint x: 195, endPoint y: 180, distance: 162.7
click at [195, 180] on div "Creditor * Klarna [STREET_ADDRESS][GEOGRAPHIC_DATA] [GEOGRAPHIC_DATA] [US_STATE…" at bounding box center [740, 317] width 1097 height 454
paste input "[STREET_ADDRESS]"
click at [399, 356] on input "text" at bounding box center [407, 348] width 115 height 39
click at [372, 286] on input "Columbus" at bounding box center [339, 293] width 246 height 37
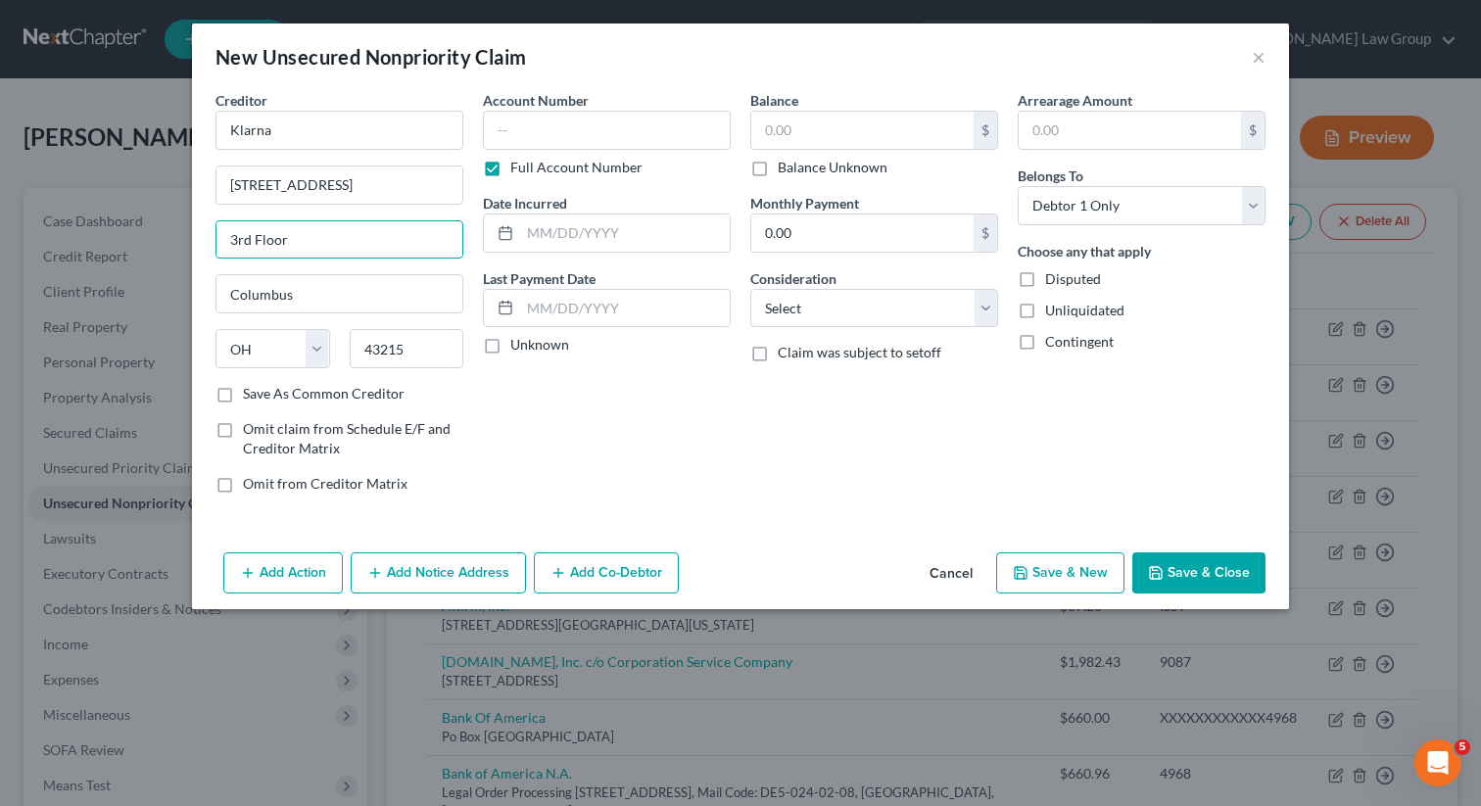
drag, startPoint x: 325, startPoint y: 252, endPoint x: 136, endPoint y: 224, distance: 191.0
click at [136, 224] on div "New Unsecured Nonpriority Claim × Creditor * Klarna [STREET_ADDRESS][GEOGRAPHIC…" at bounding box center [740, 403] width 1481 height 806
click at [774, 438] on div "Balance $ Balance Unknown Balance Undetermined $ Balance Unknown Monthly Paymen…" at bounding box center [873, 299] width 267 height 419
click at [818, 124] on input "text" at bounding box center [862, 130] width 222 height 37
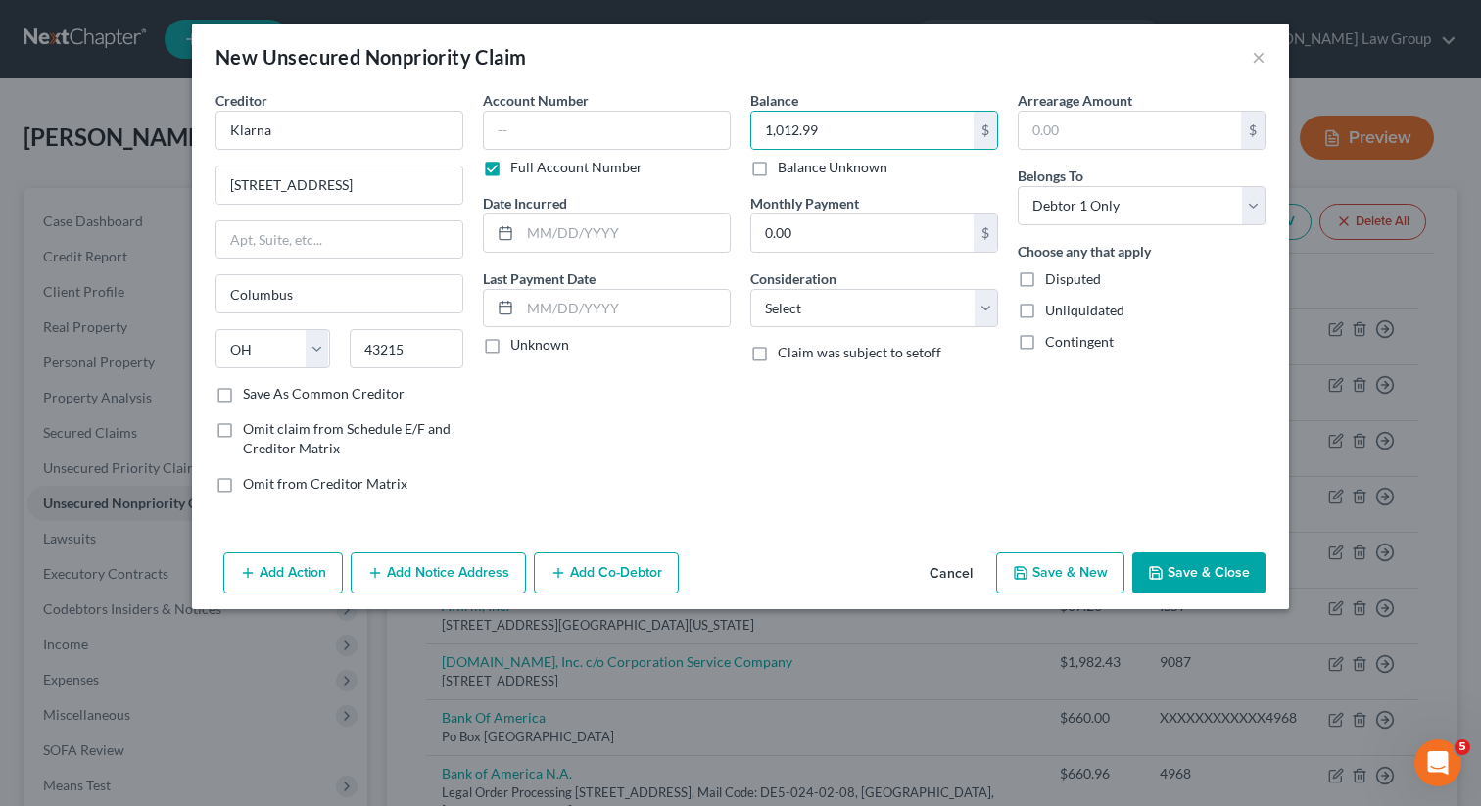
click at [1185, 588] on button "Save & Close" at bounding box center [1198, 572] width 133 height 41
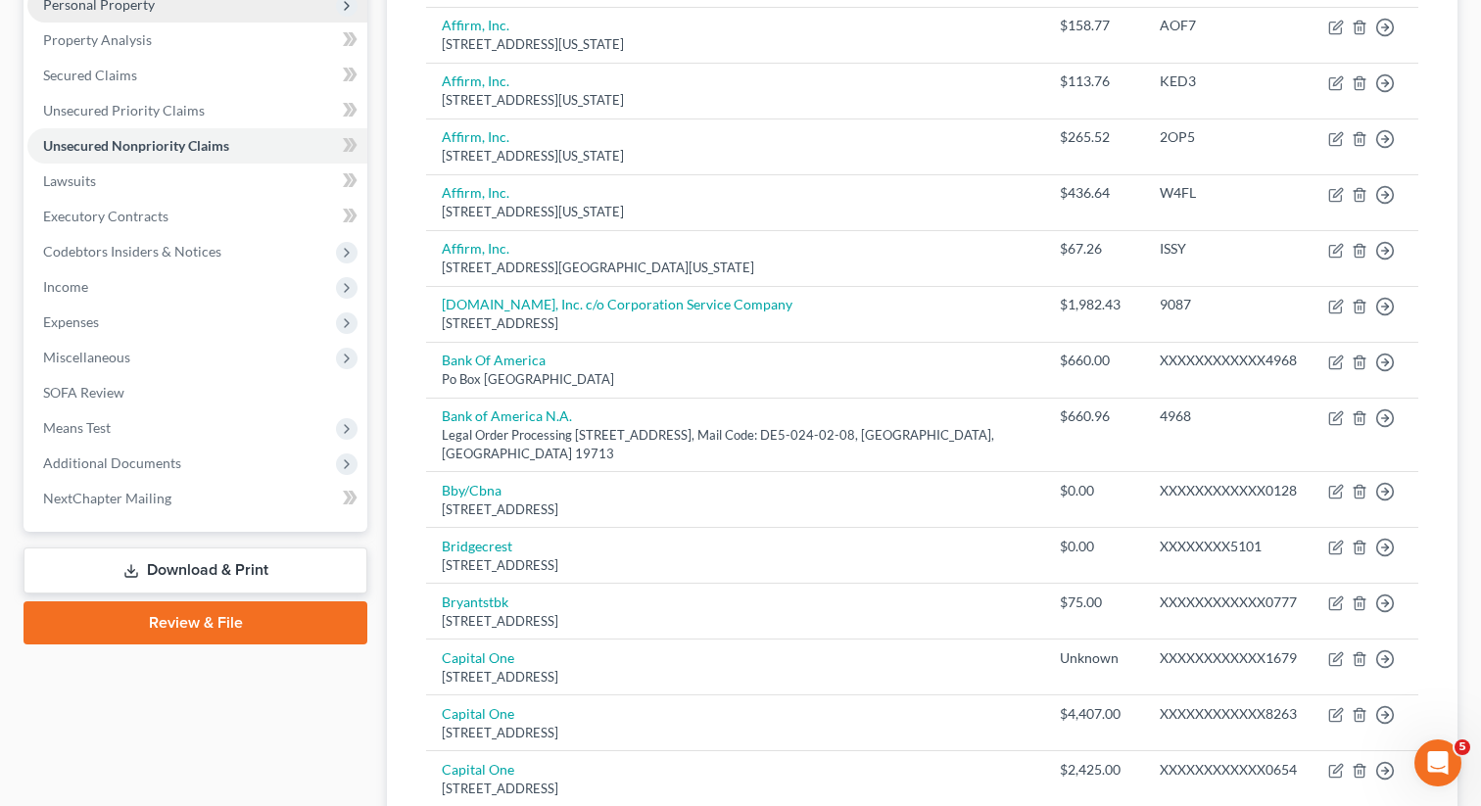
scroll to position [366, 0]
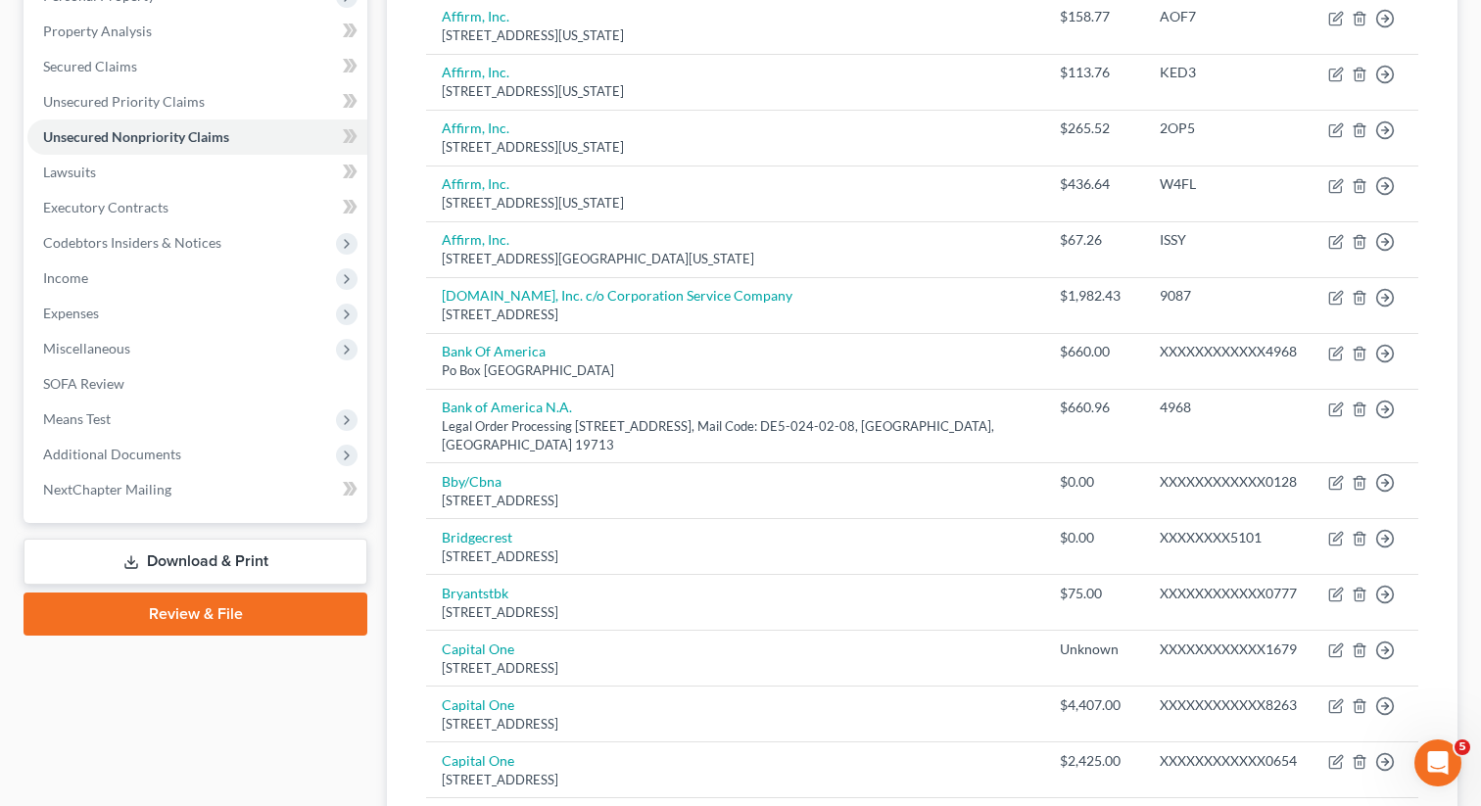
click at [210, 558] on link "Download & Print" at bounding box center [196, 562] width 344 height 46
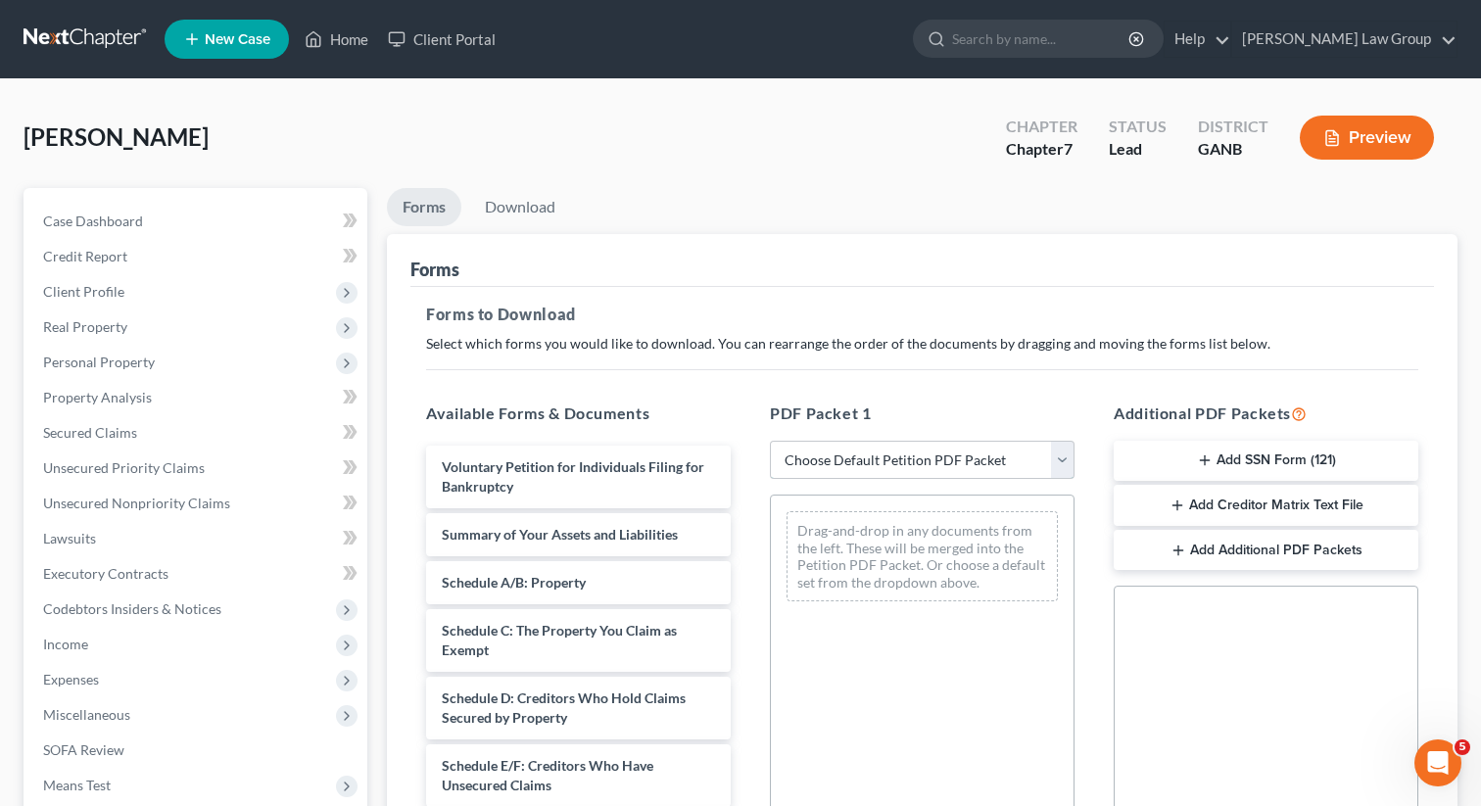
click at [922, 453] on select "Choose Default Petition PDF Packet Complete Bankruptcy Petition (all forms and …" at bounding box center [922, 460] width 305 height 39
click at [770, 441] on select "Choose Default Petition PDF Packet Complete Bankruptcy Petition (all forms and …" at bounding box center [922, 460] width 305 height 39
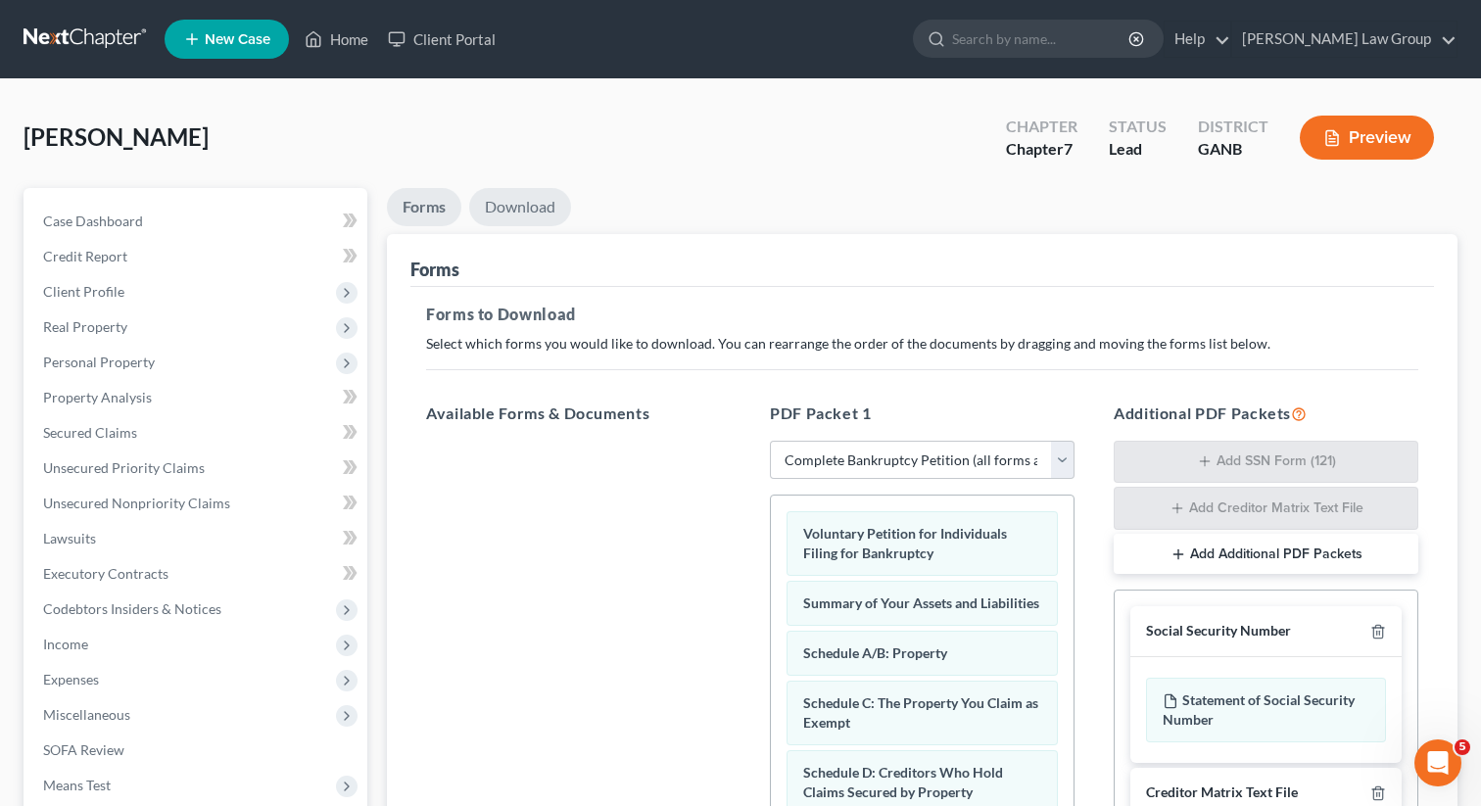
click at [521, 201] on link "Download" at bounding box center [520, 207] width 102 height 38
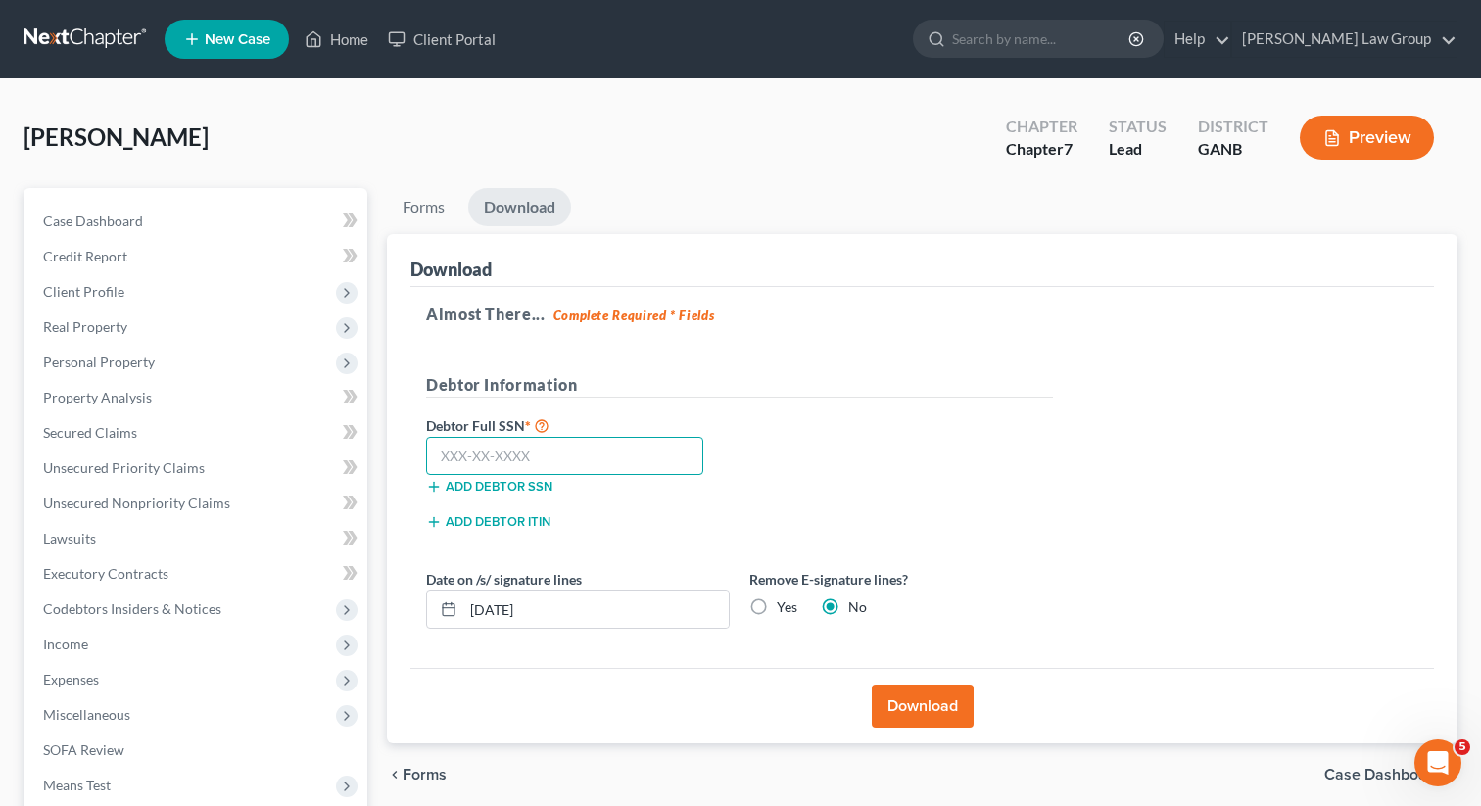
click at [601, 453] on input "text" at bounding box center [564, 456] width 277 height 39
paste input "238-63-6970"
click at [928, 436] on div "Debtor Full SSN * 238-63-6970 Add debtor SSN" at bounding box center [739, 462] width 646 height 98
click at [912, 709] on button "Download" at bounding box center [923, 706] width 102 height 43
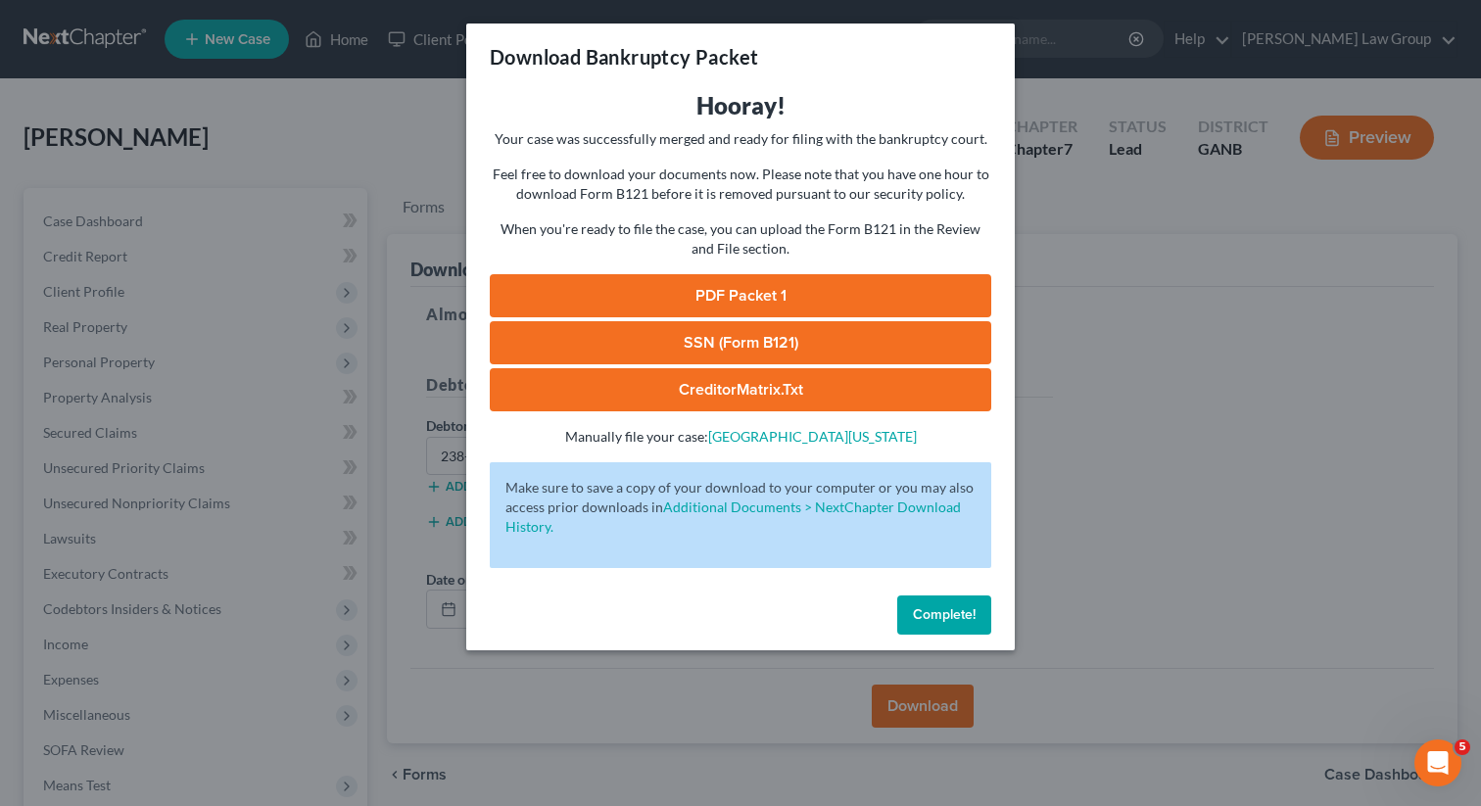
click at [680, 286] on link "PDF Packet 1" at bounding box center [740, 295] width 501 height 43
click at [952, 616] on span "Complete!" at bounding box center [944, 614] width 63 height 17
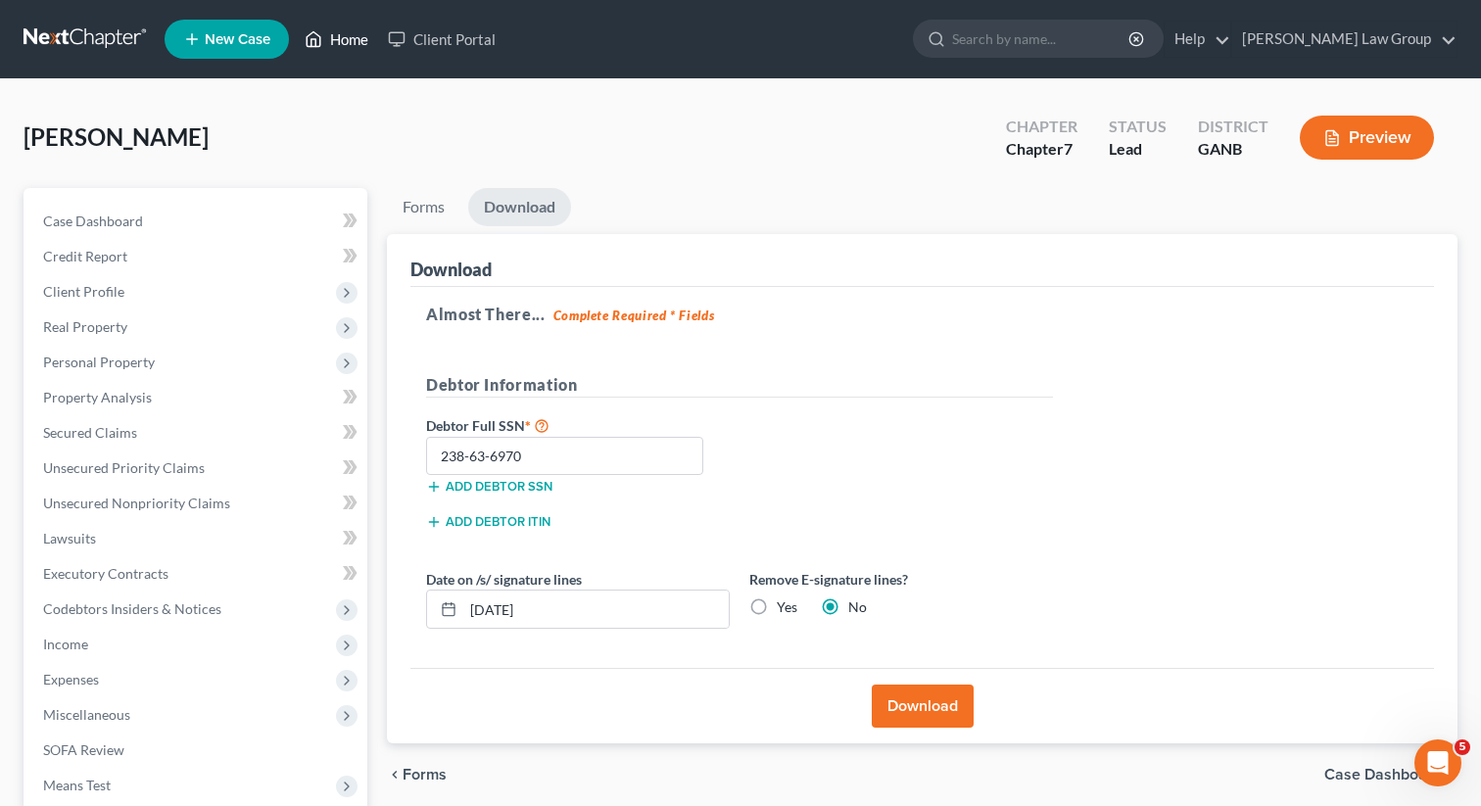
click at [350, 55] on link "Home" at bounding box center [336, 39] width 83 height 35
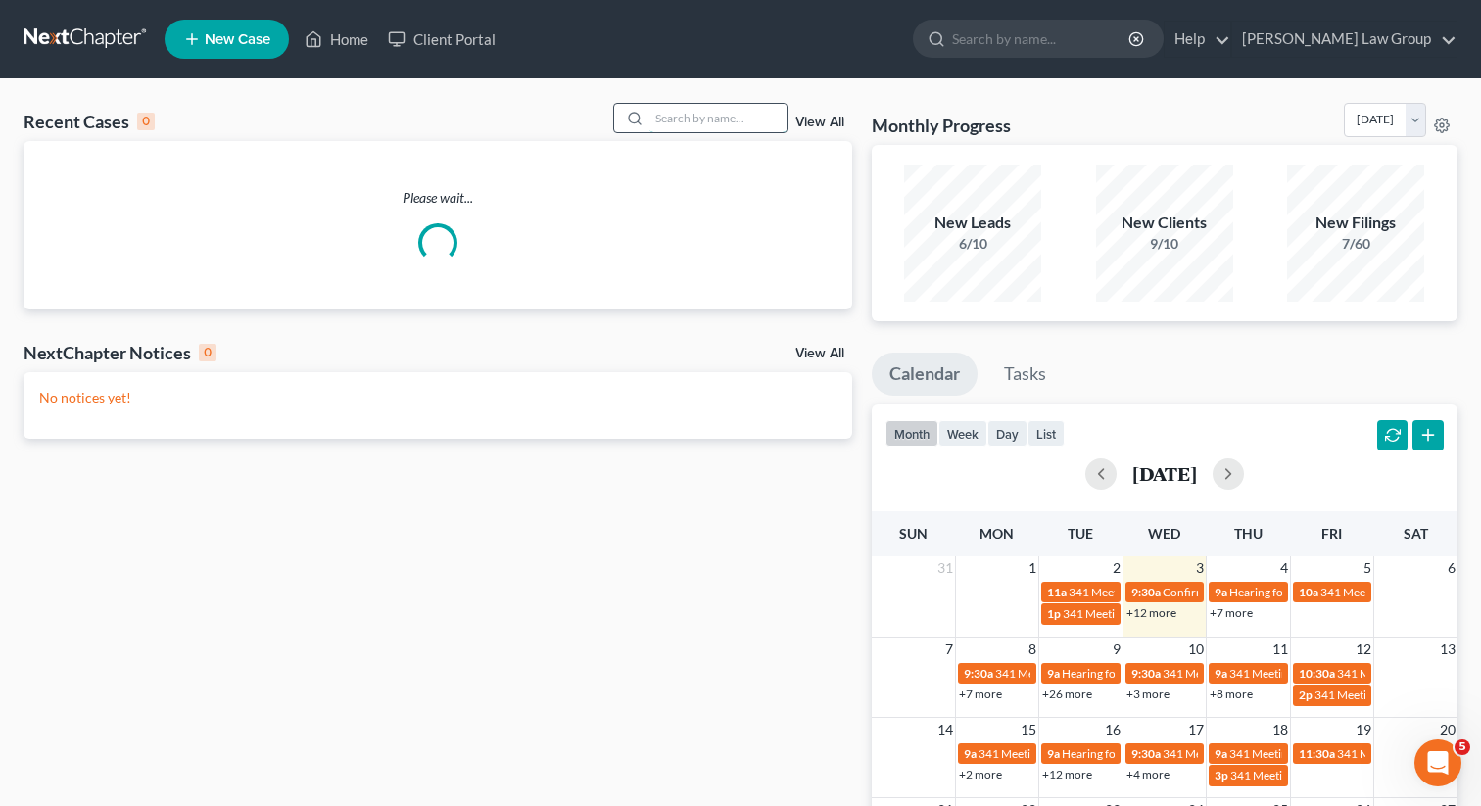
click at [712, 125] on input "search" at bounding box center [717, 118] width 137 height 28
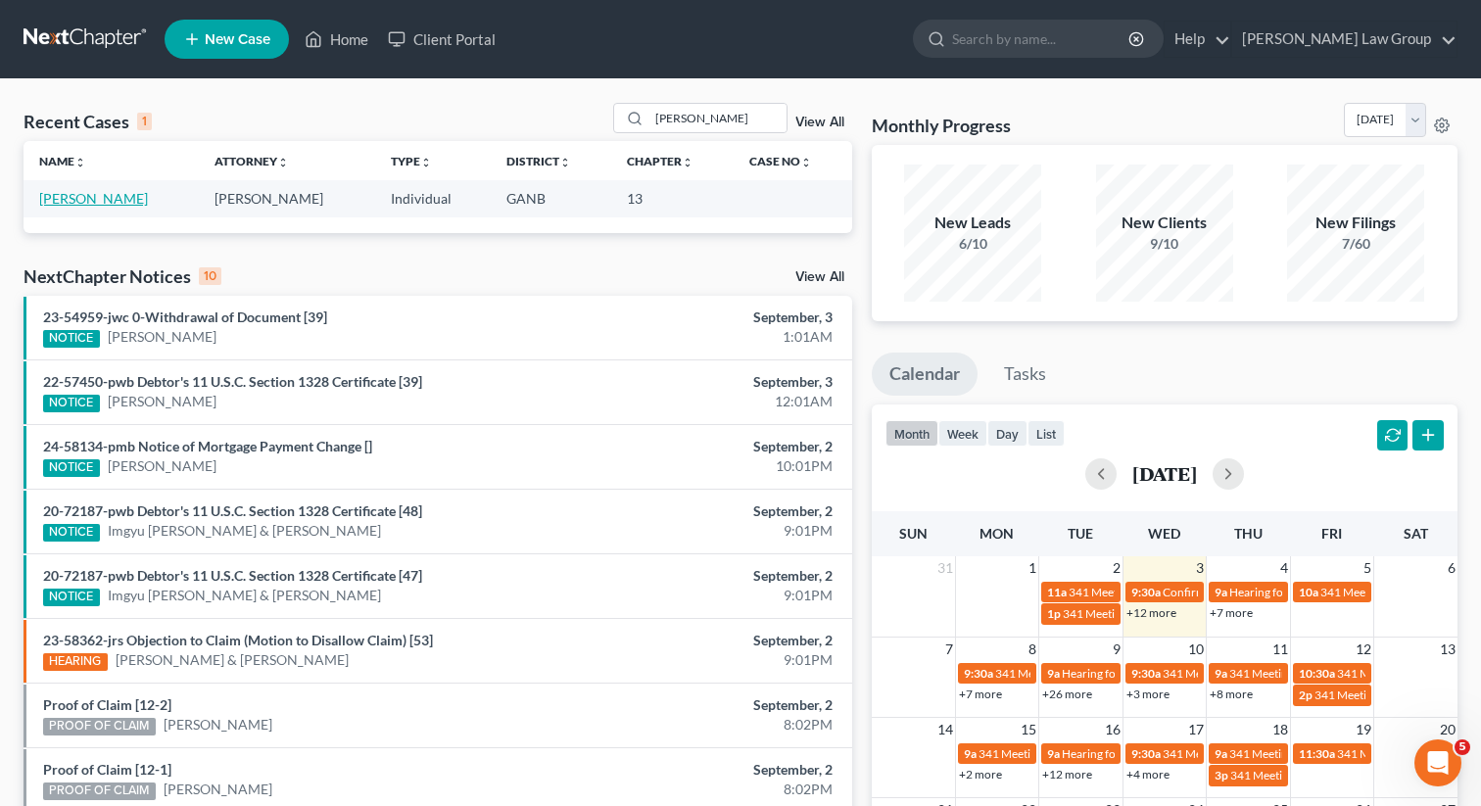
click at [97, 195] on link "[PERSON_NAME]" at bounding box center [93, 198] width 109 height 17
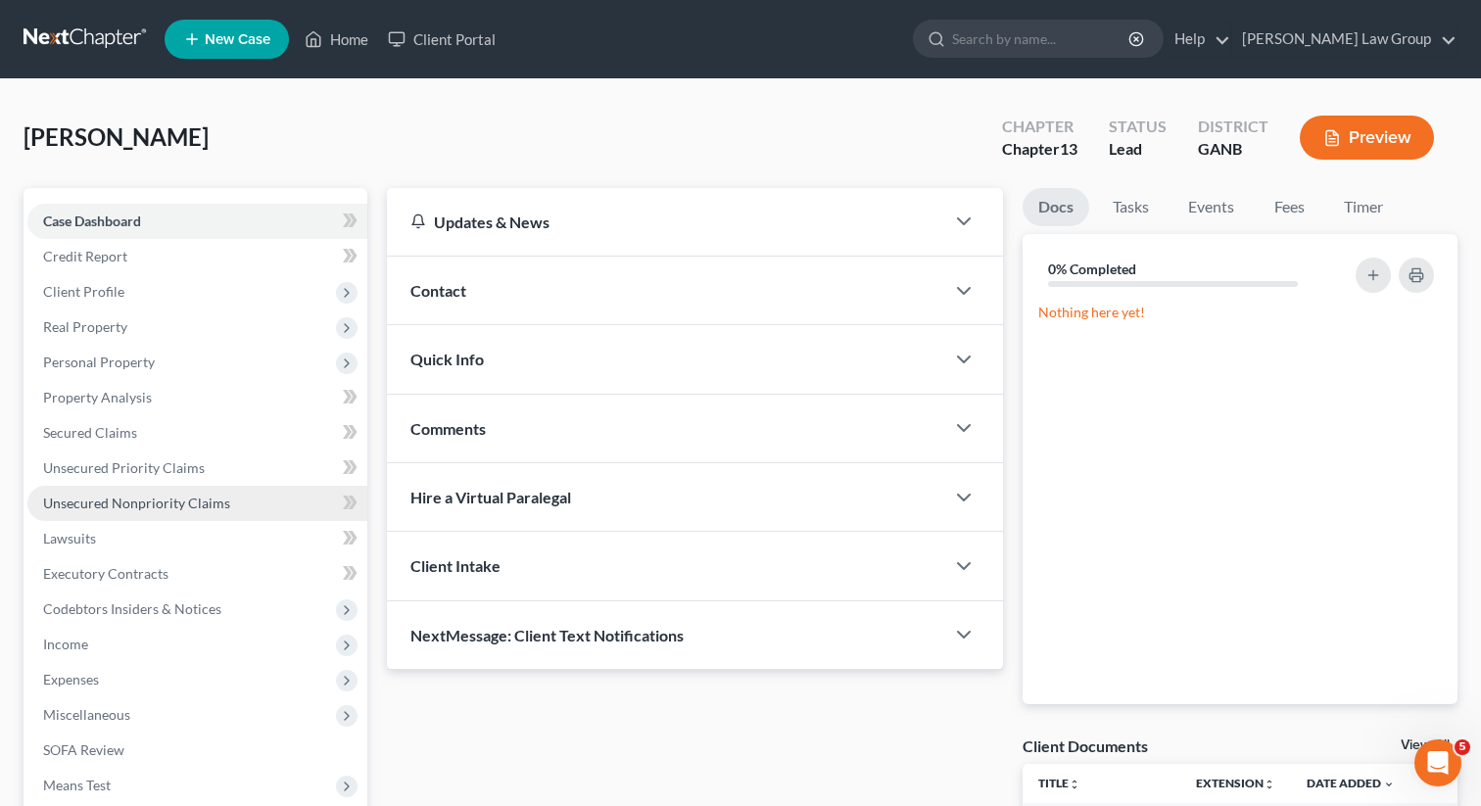
click at [102, 499] on span "Unsecured Nonpriority Claims" at bounding box center [136, 503] width 187 height 17
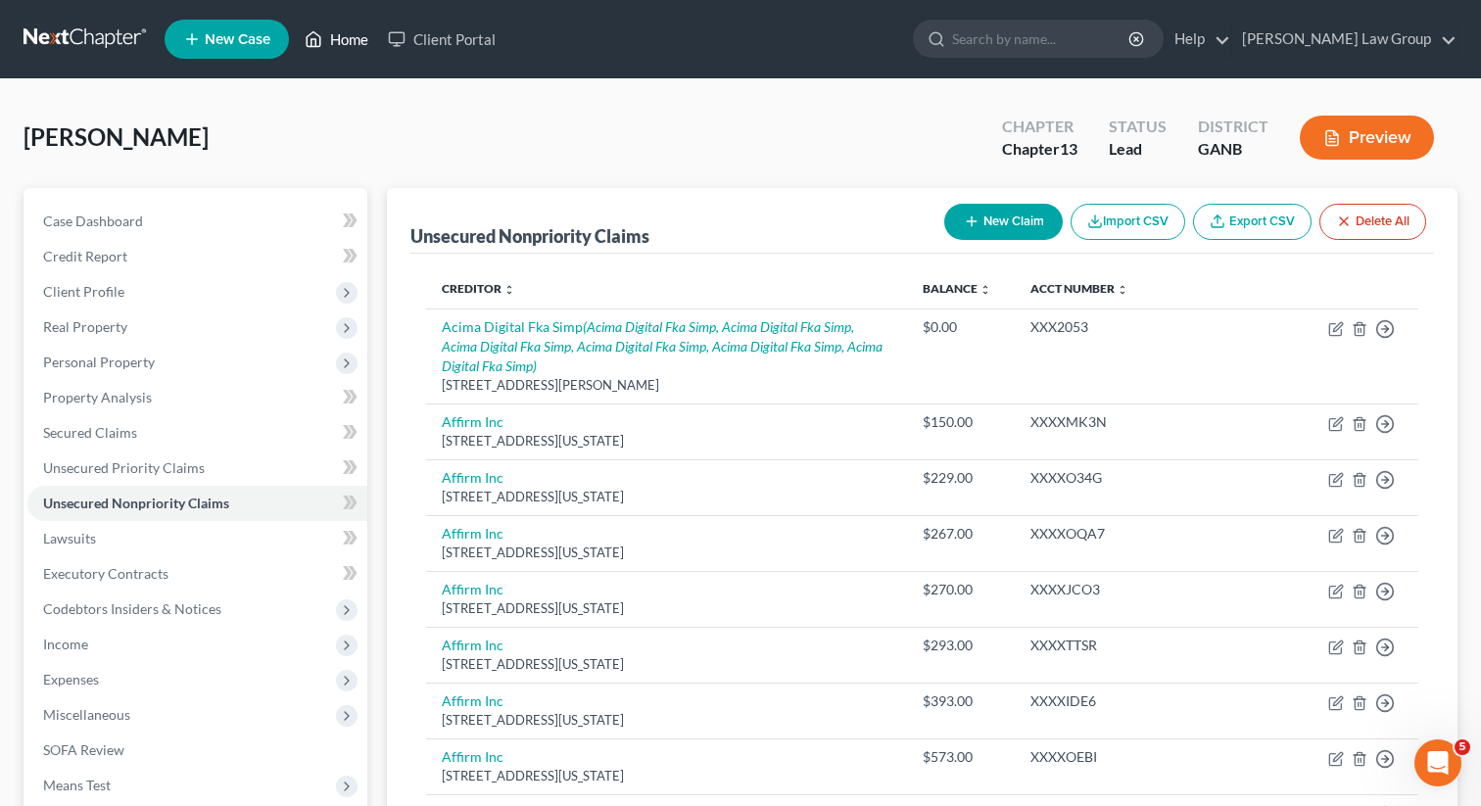
click at [348, 28] on link "Home" at bounding box center [336, 39] width 83 height 35
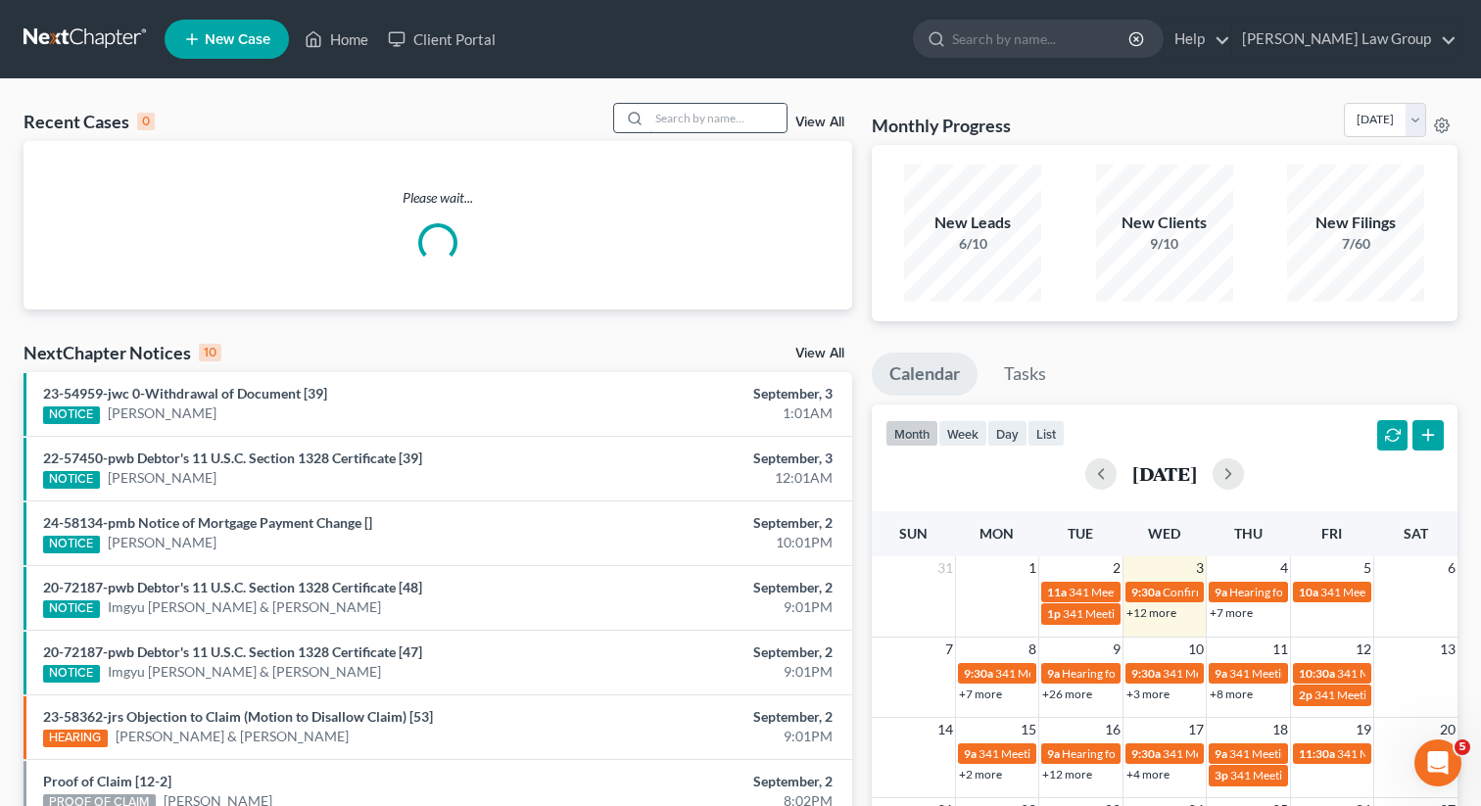
click at [707, 106] on input "search" at bounding box center [717, 118] width 137 height 28
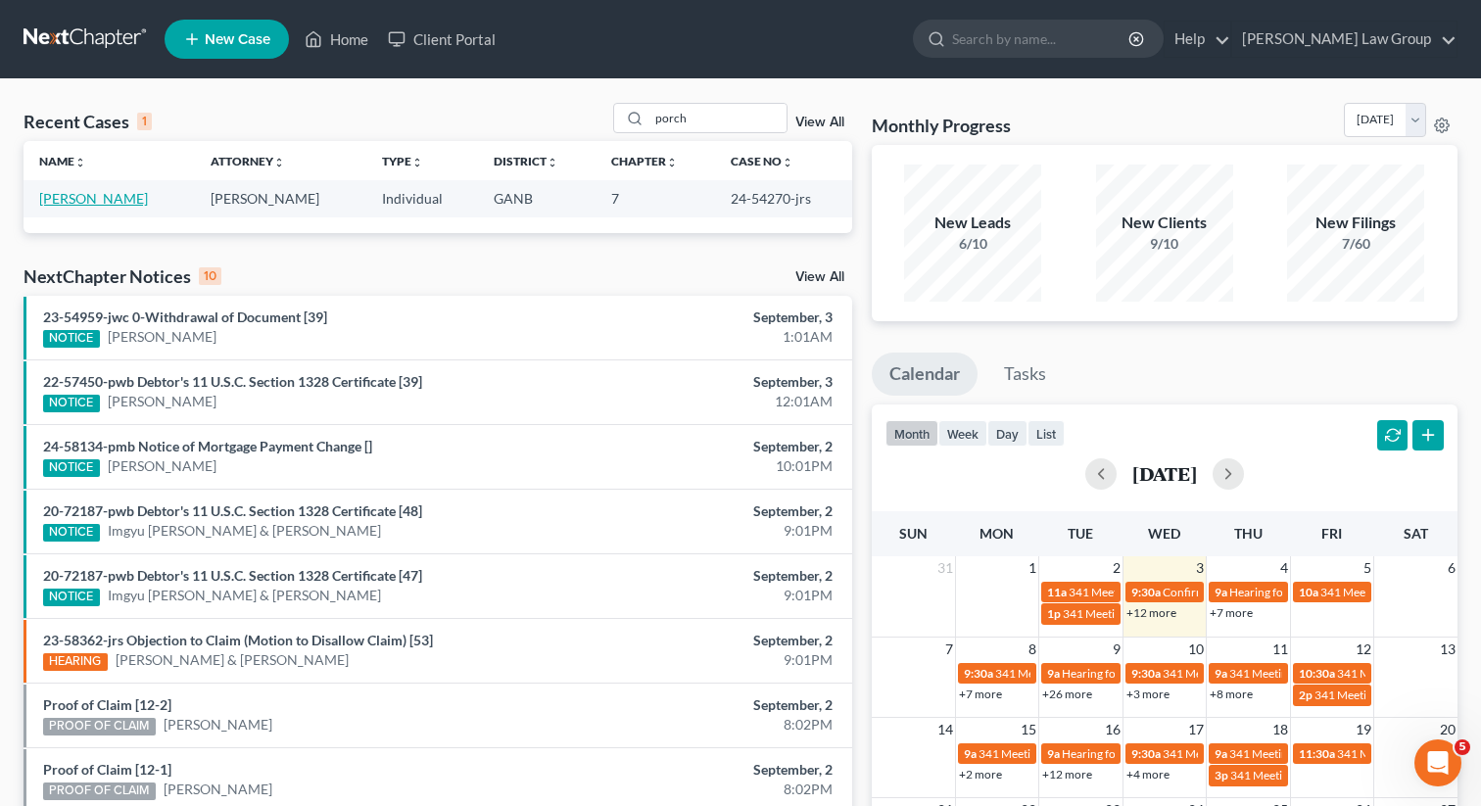
click at [72, 197] on link "[PERSON_NAME]" at bounding box center [93, 198] width 109 height 17
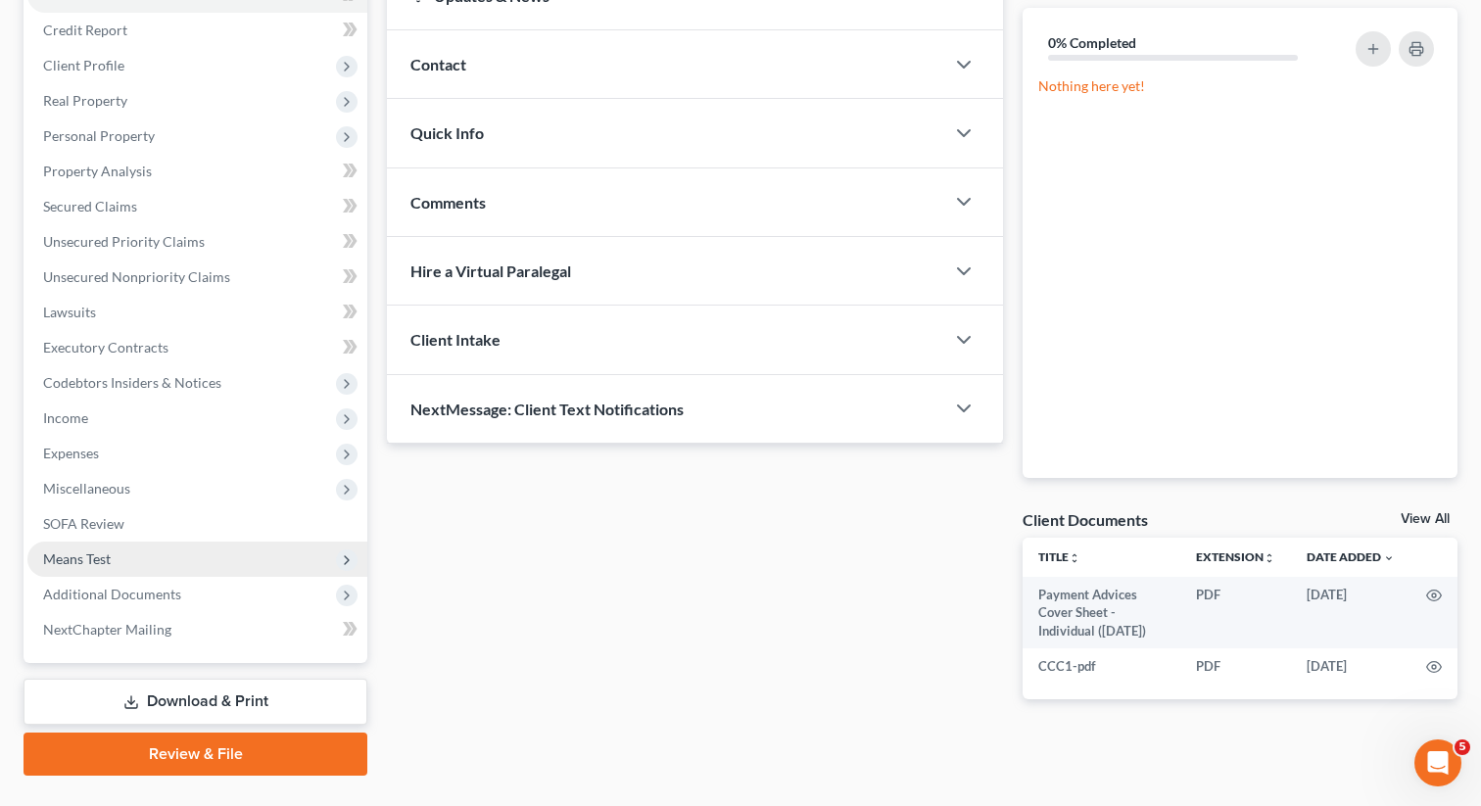
scroll to position [258, 0]
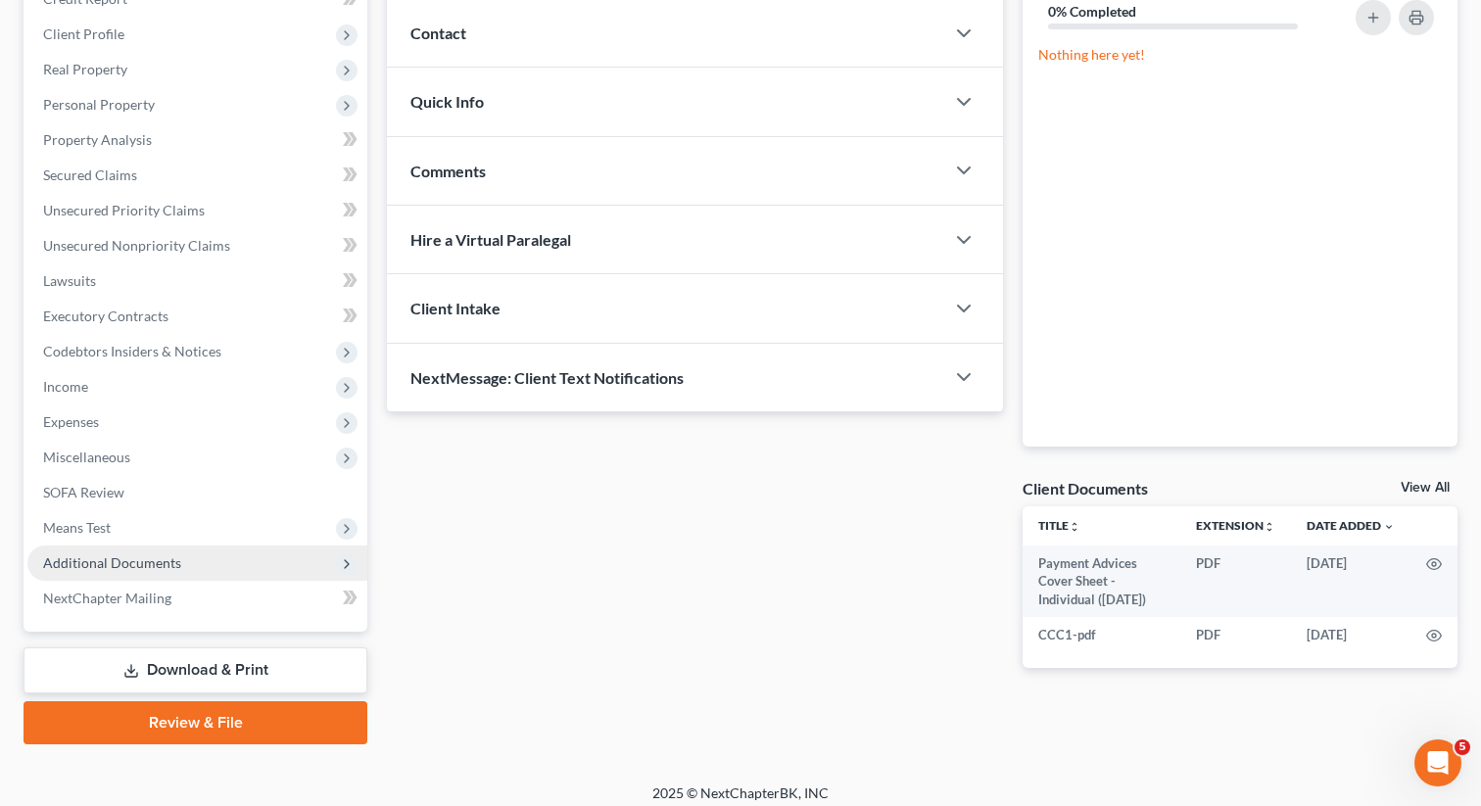
click at [177, 577] on span "Additional Documents" at bounding box center [197, 563] width 340 height 35
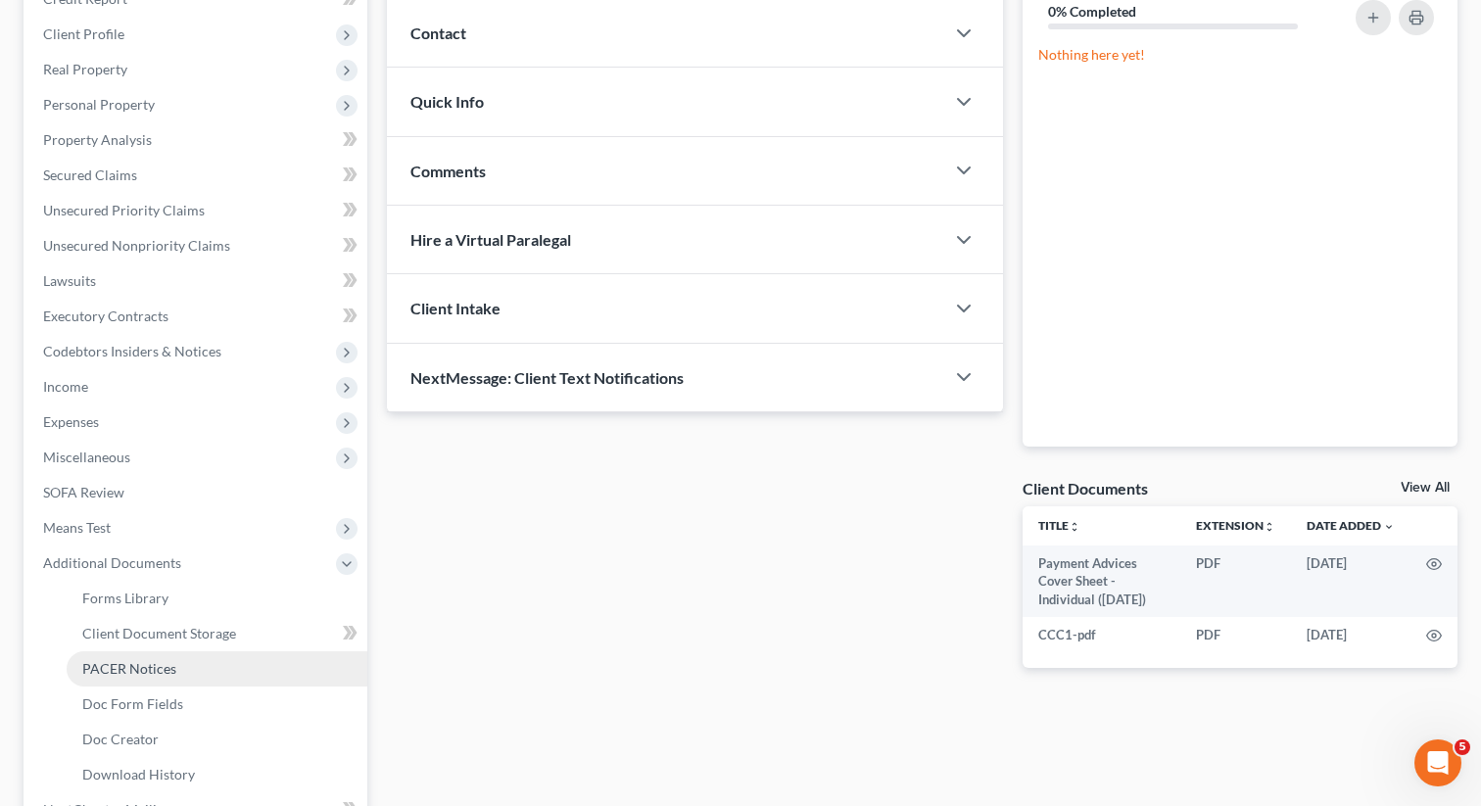
click at [132, 664] on span "PACER Notices" at bounding box center [129, 668] width 94 height 17
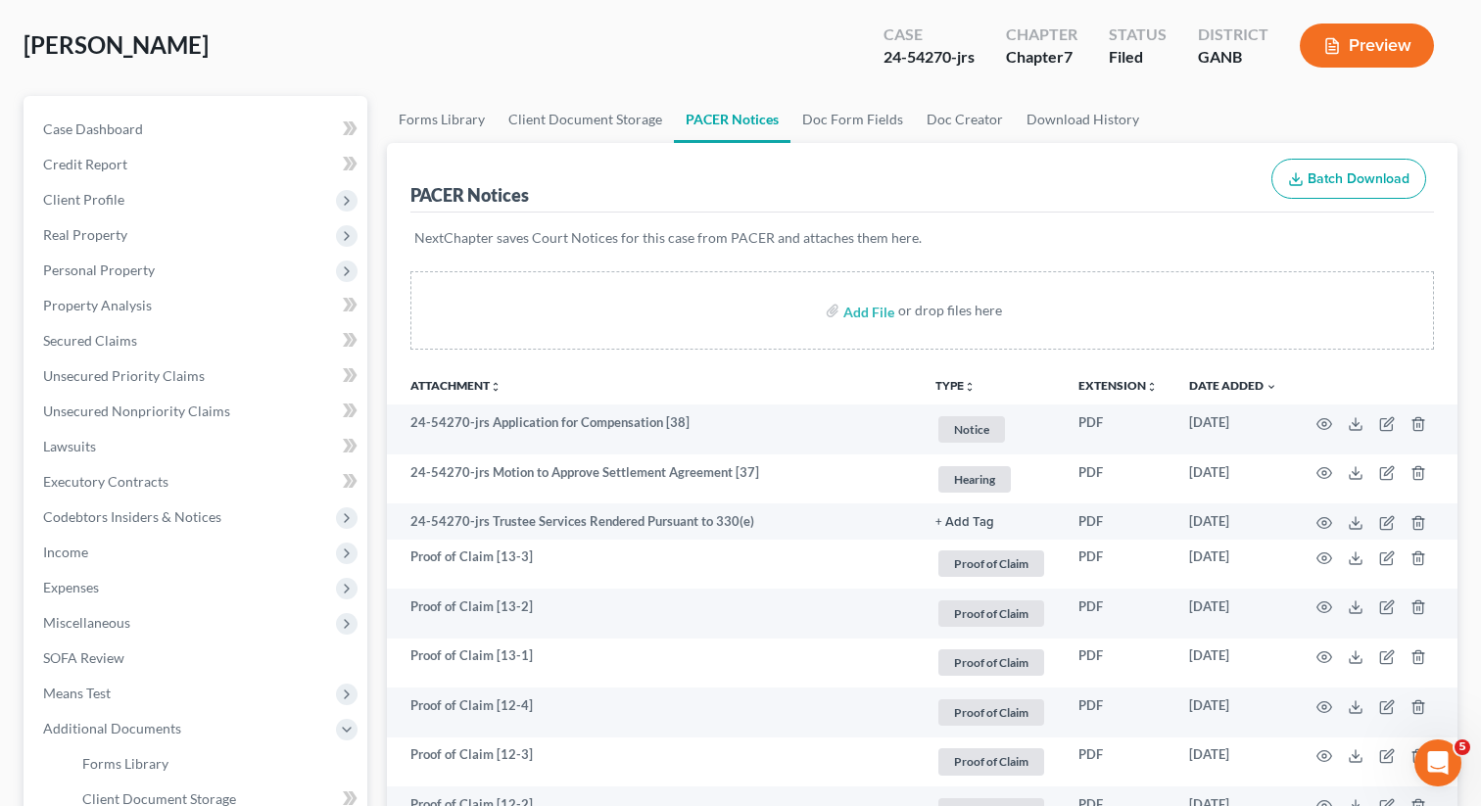
scroll to position [93, 0]
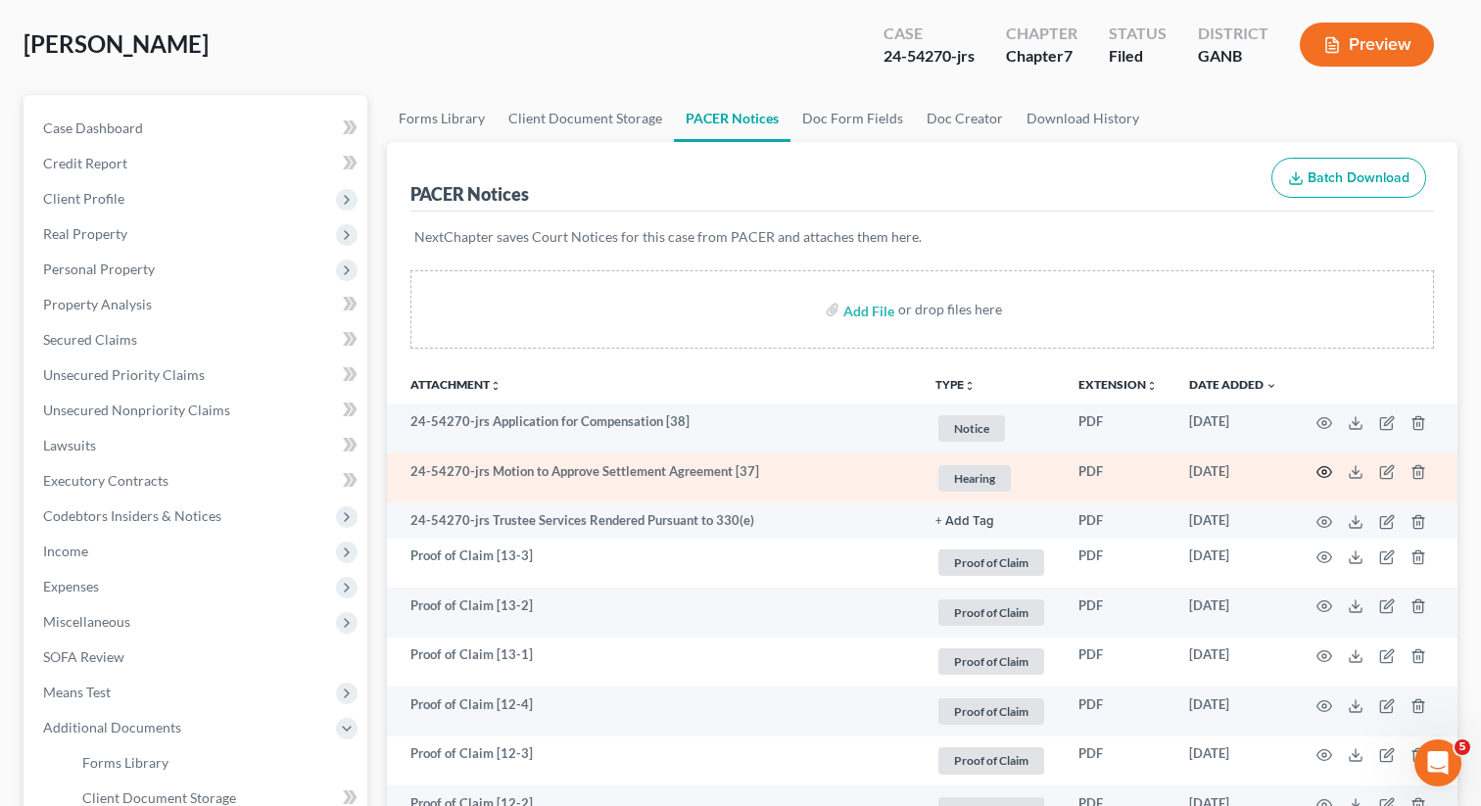
click at [1323, 471] on icon "button" at bounding box center [1324, 472] width 16 height 16
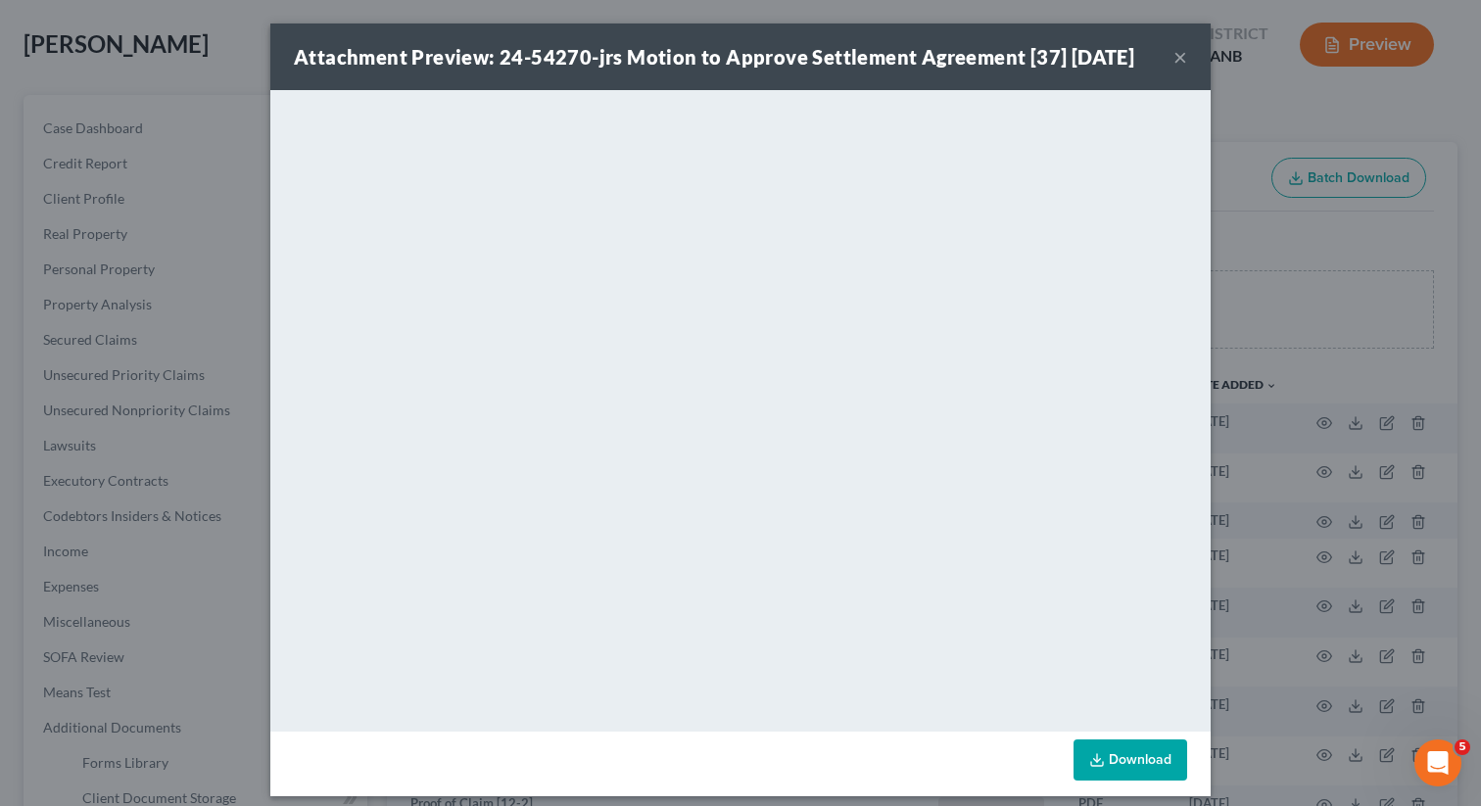
click at [1179, 62] on button "×" at bounding box center [1180, 57] width 14 height 24
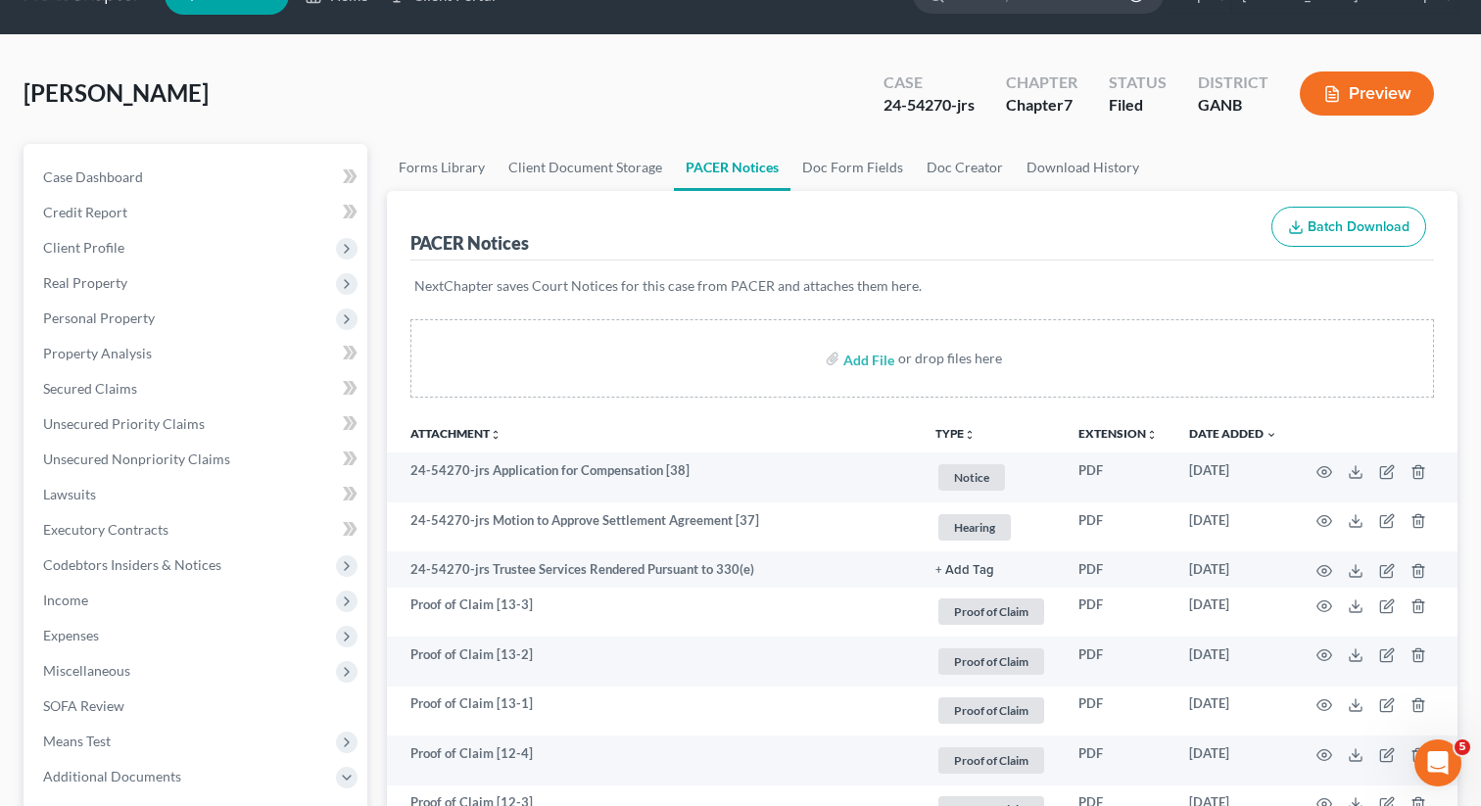
scroll to position [0, 0]
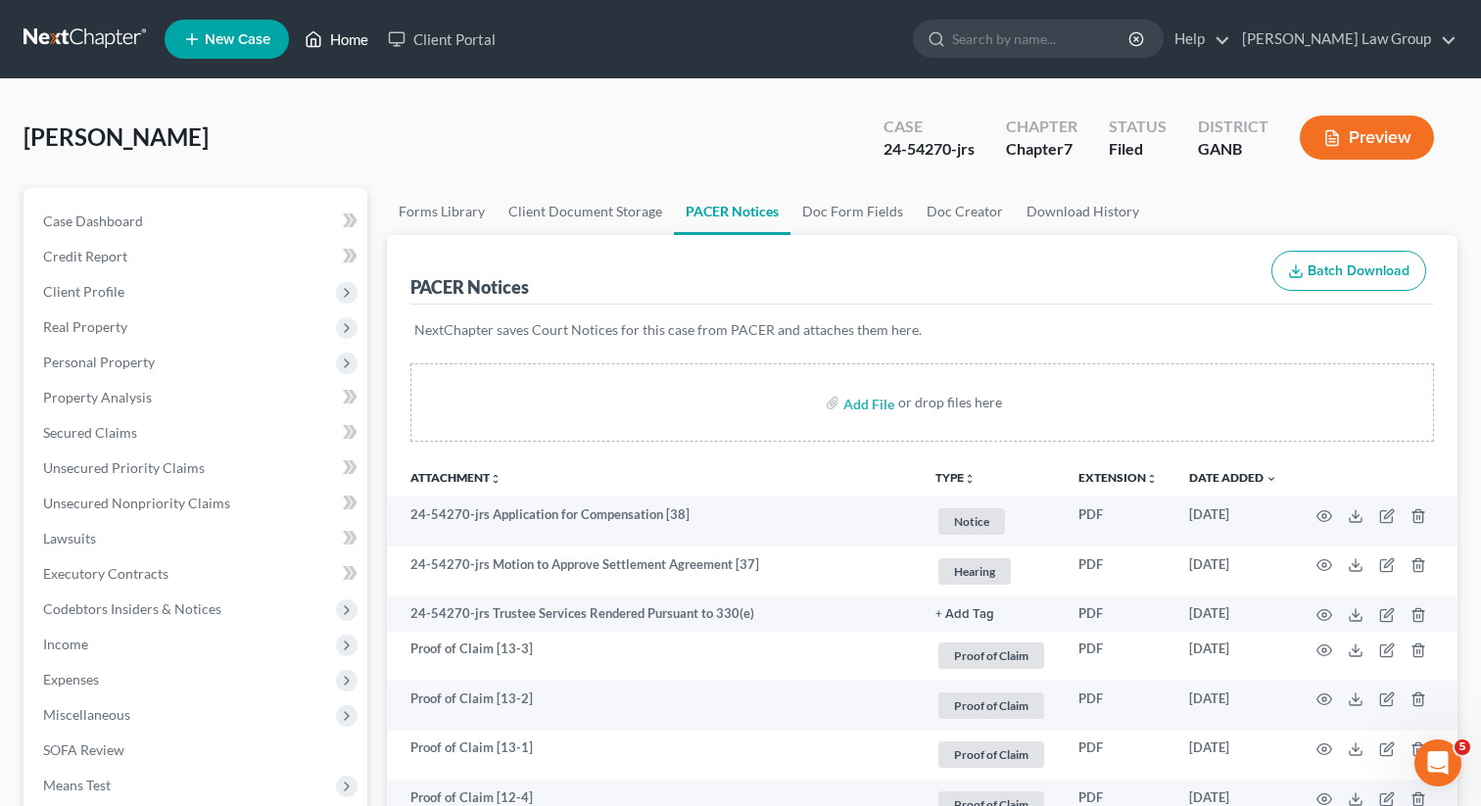
click at [352, 46] on link "Home" at bounding box center [336, 39] width 83 height 35
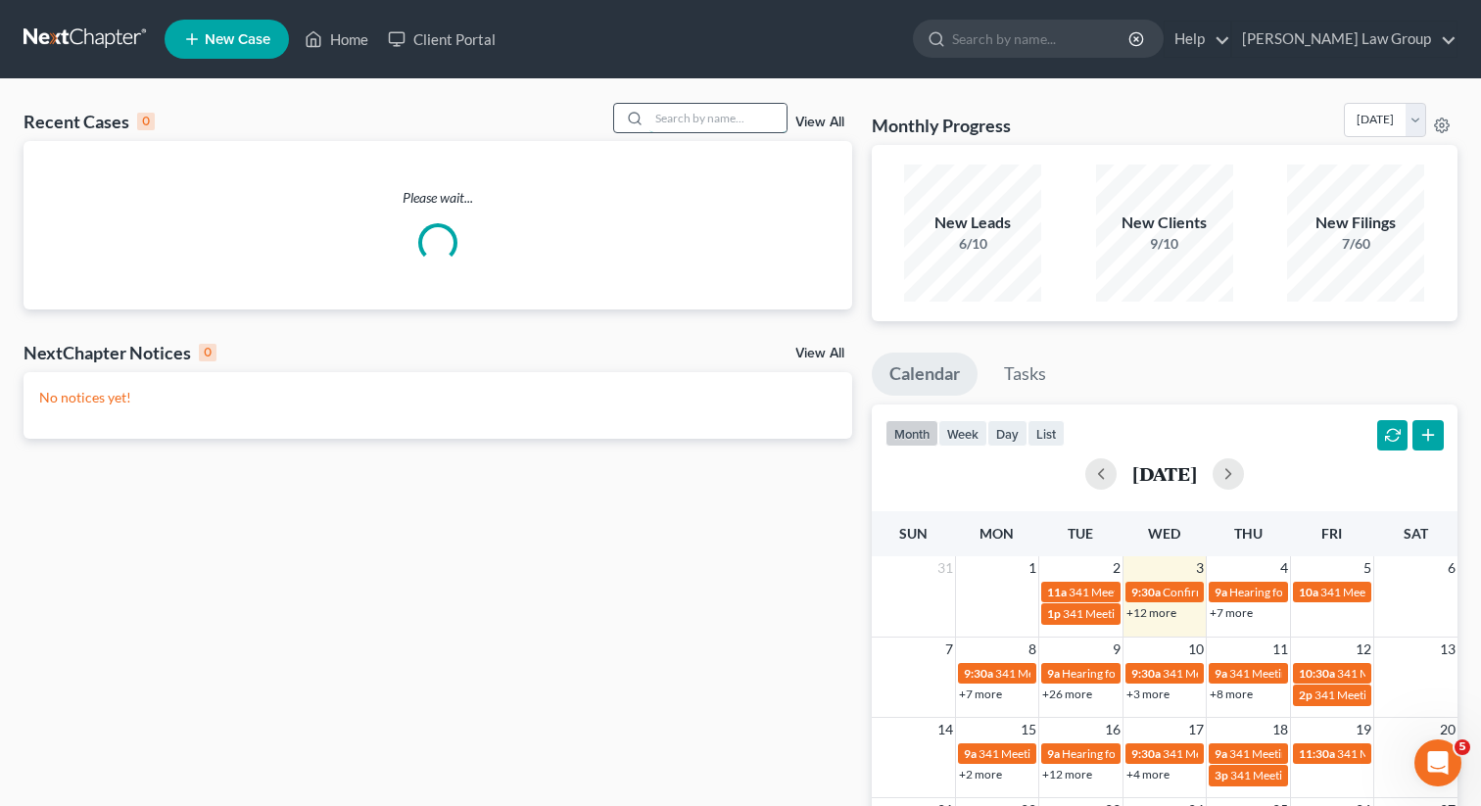
click at [732, 120] on input "search" at bounding box center [717, 118] width 137 height 28
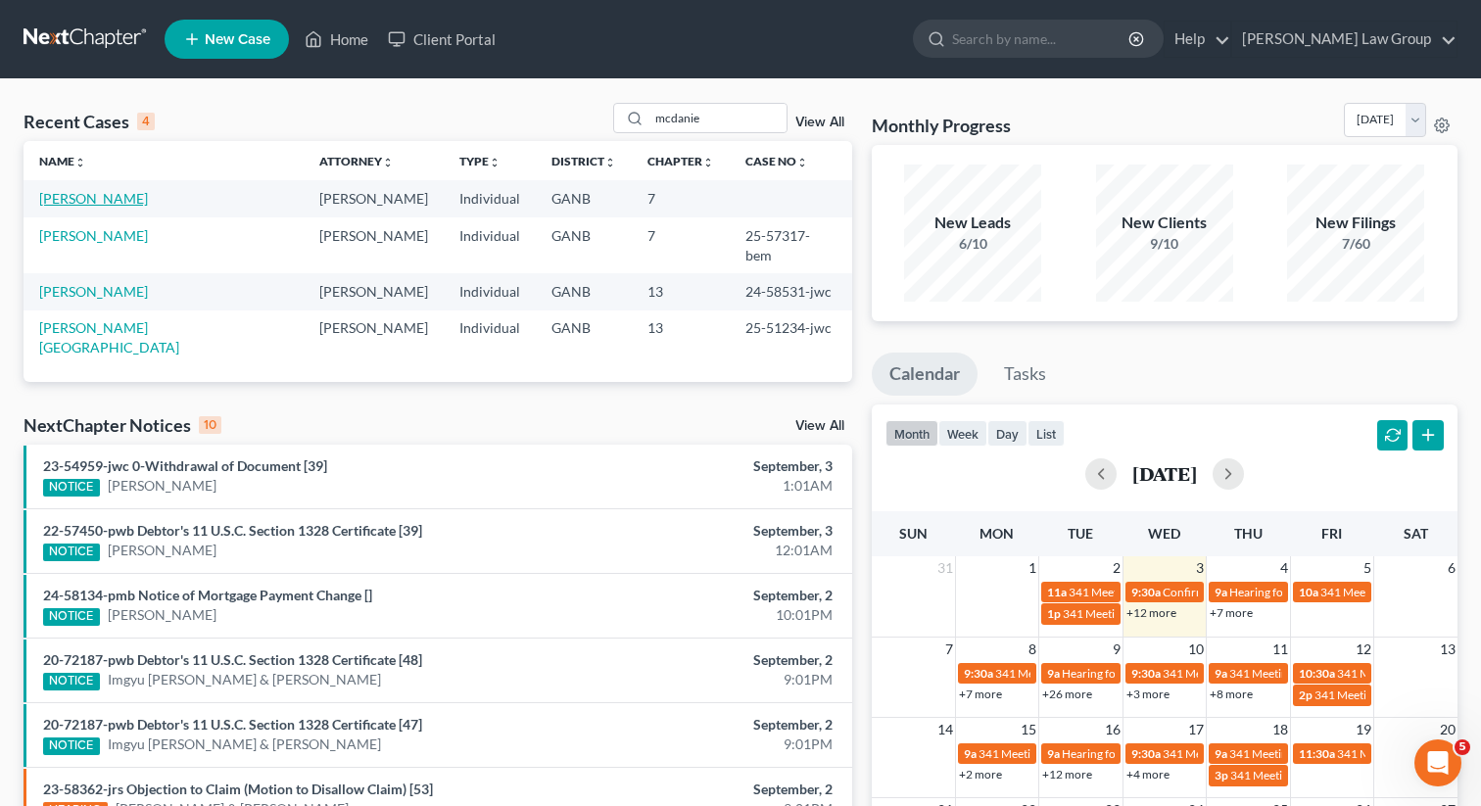
click at [86, 197] on link "[PERSON_NAME]" at bounding box center [93, 198] width 109 height 17
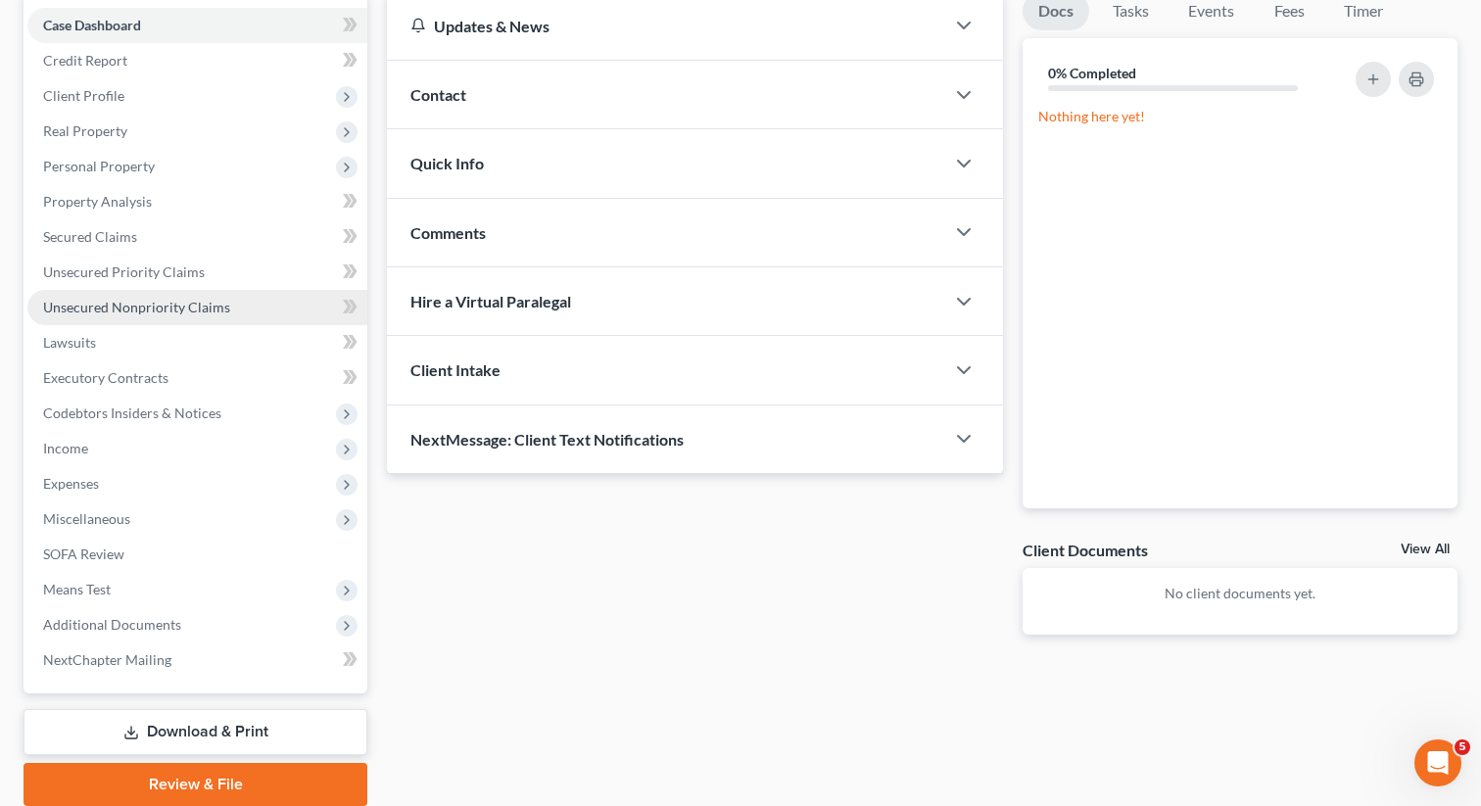
scroll to position [214, 0]
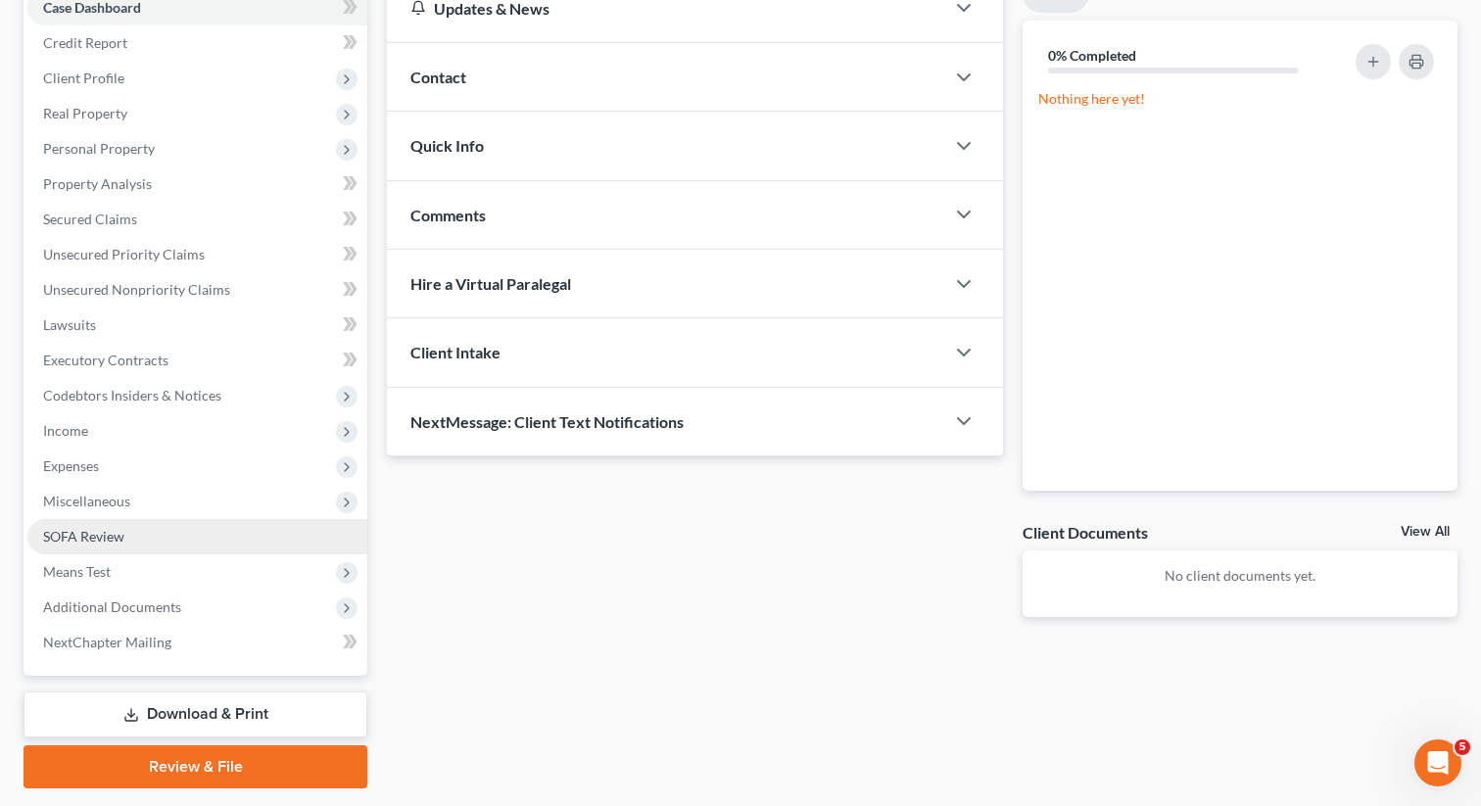
click at [113, 533] on span "SOFA Review" at bounding box center [83, 536] width 81 height 17
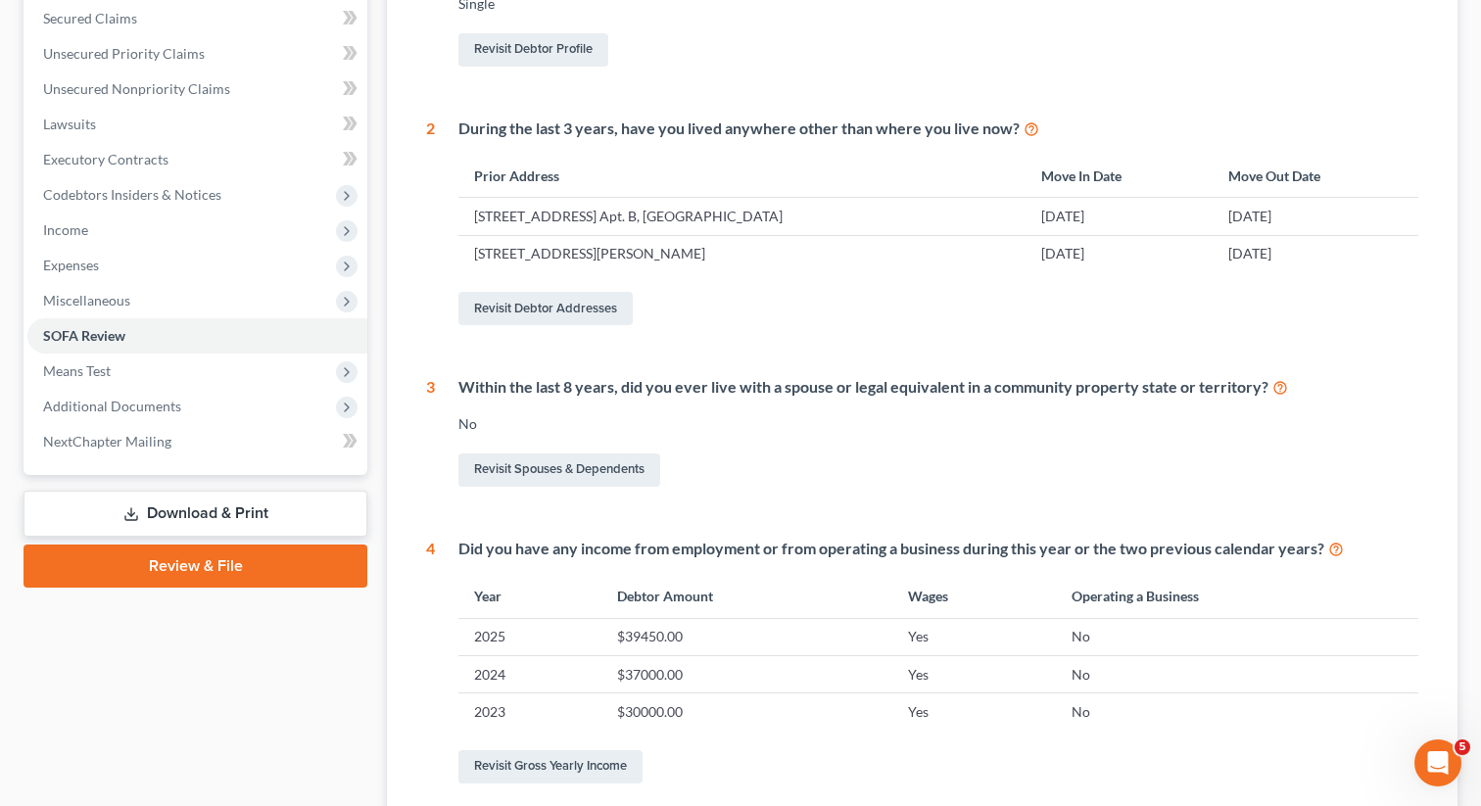
scroll to position [467, 0]
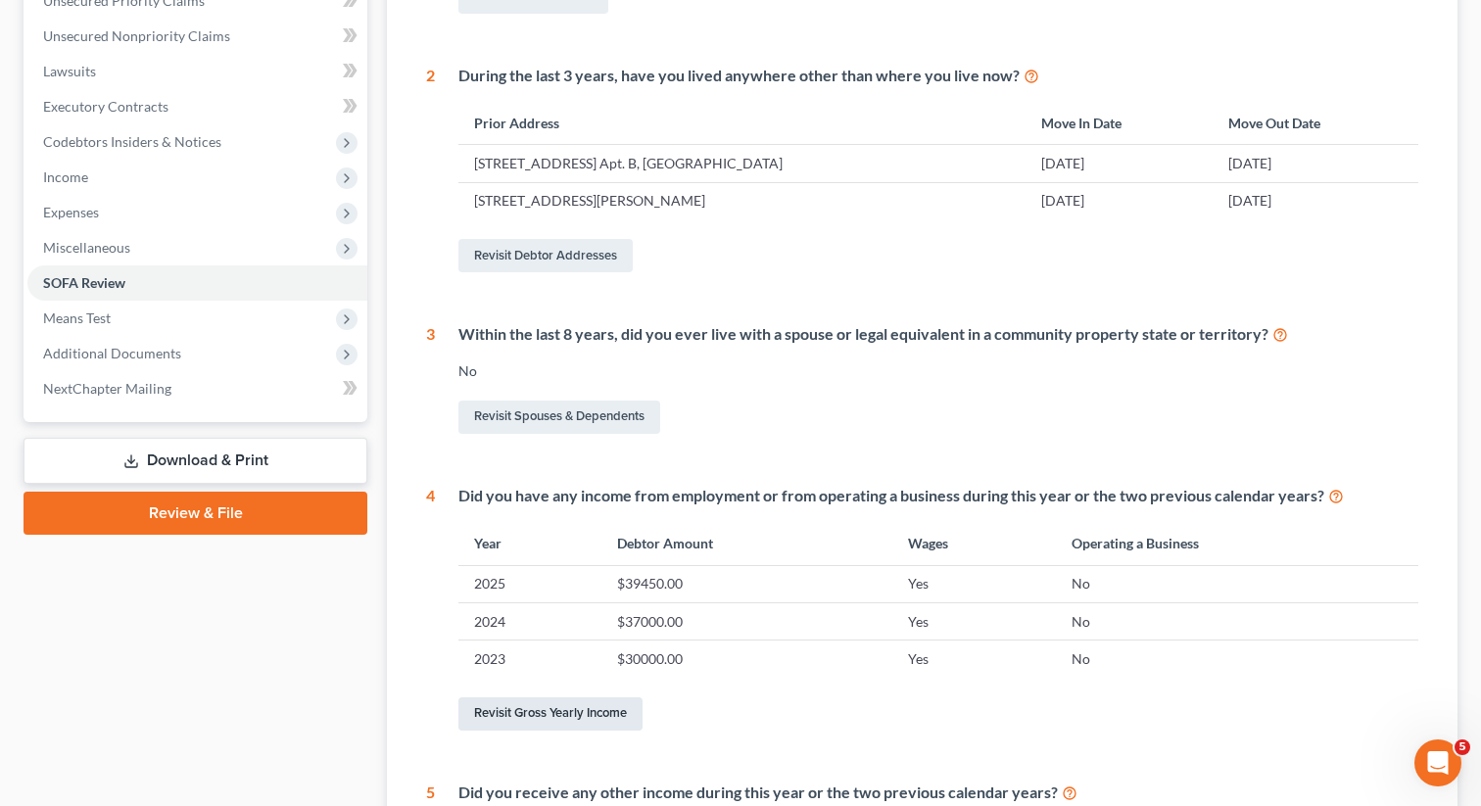
click at [541, 719] on link "Revisit Gross Yearly Income" at bounding box center [550, 713] width 184 height 33
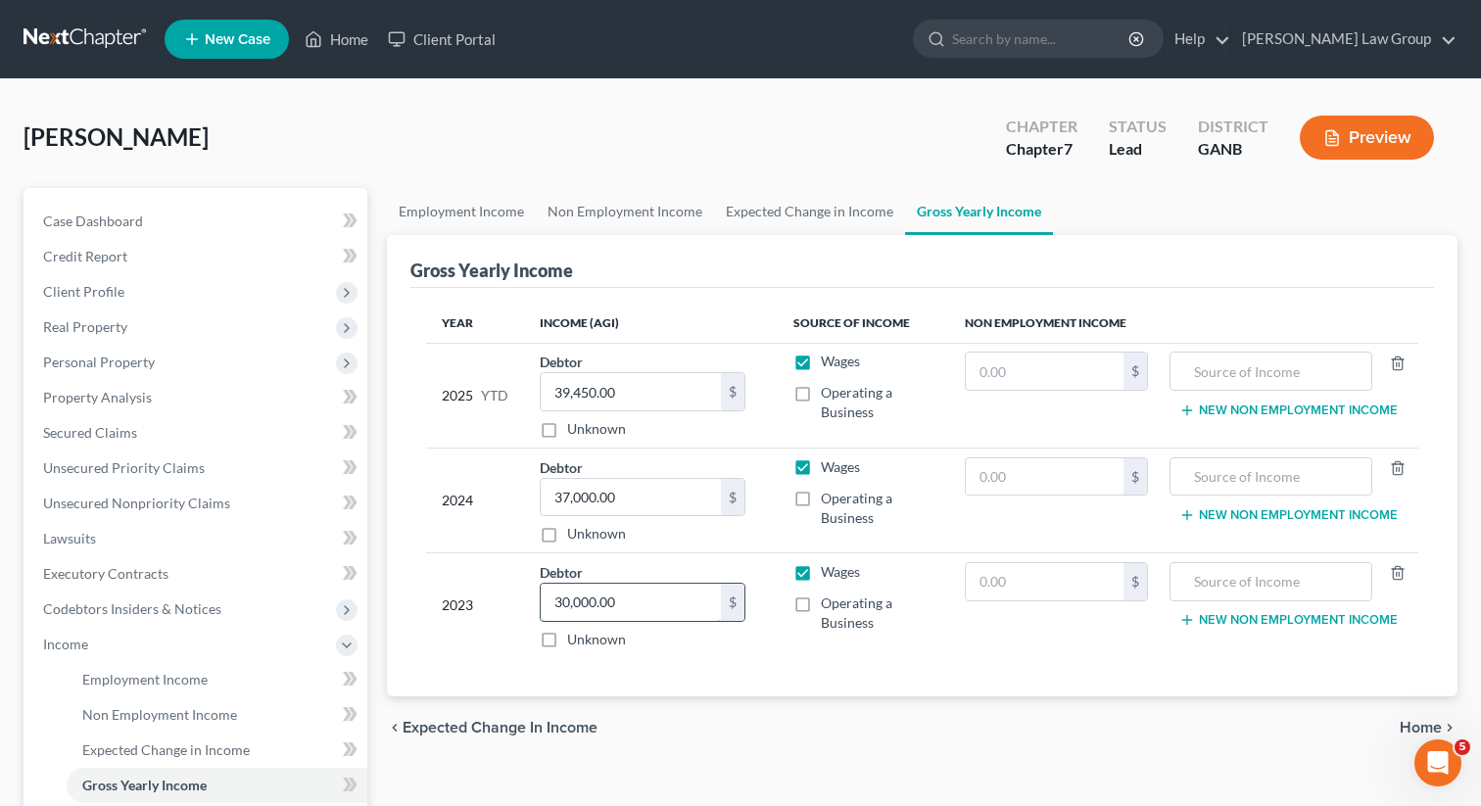
click at [609, 599] on input "30,000.00" at bounding box center [631, 602] width 180 height 37
paste input "text"
click at [1116, 625] on td "$" at bounding box center [1056, 605] width 215 height 105
click at [1067, 572] on input "text" at bounding box center [1045, 581] width 158 height 37
click at [1265, 581] on input "text" at bounding box center [1270, 581] width 181 height 37
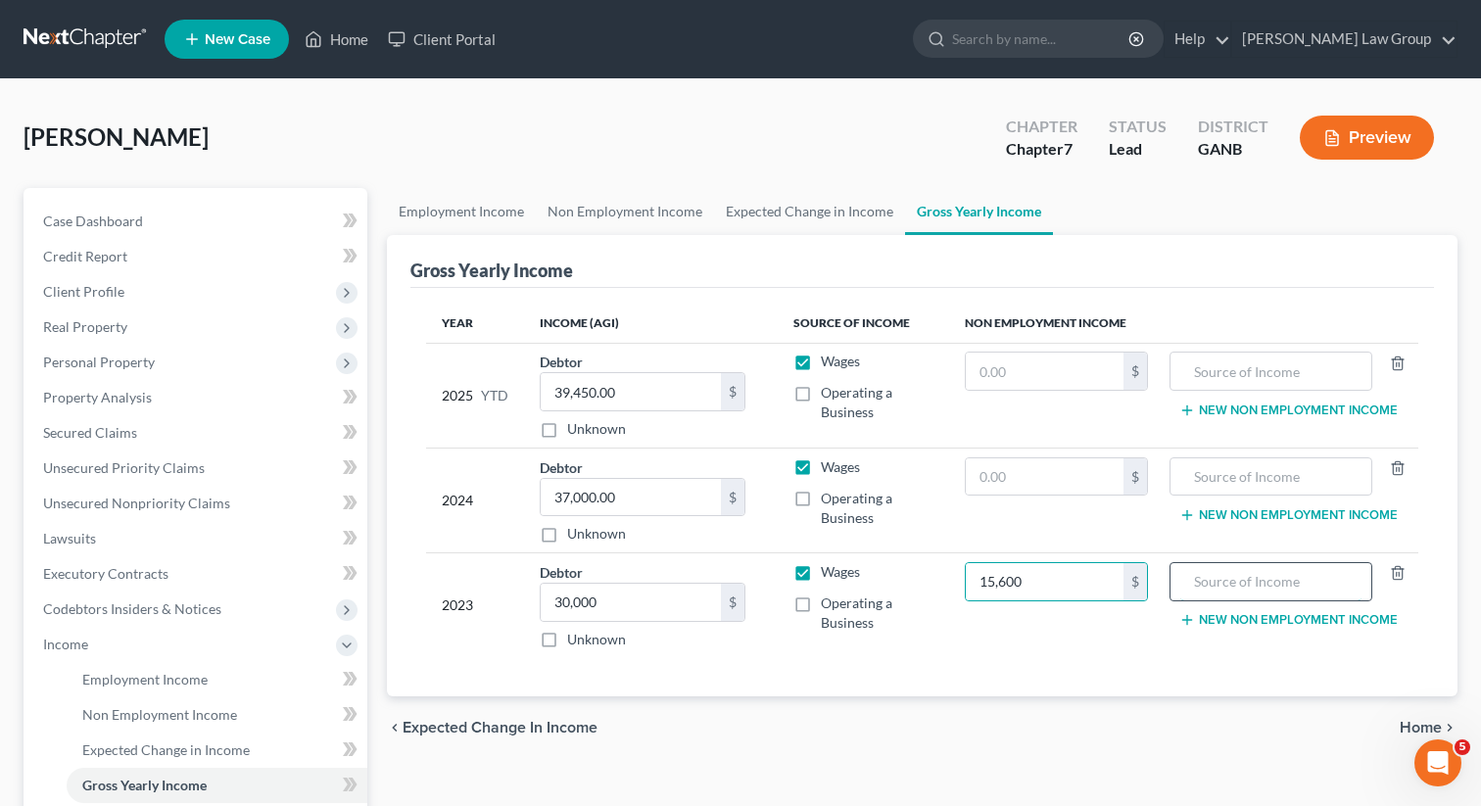
paste input "30,000"
click at [1252, 600] on td "30,000 New Non Employment Income" at bounding box center [1291, 605] width 255 height 105
drag, startPoint x: 1252, startPoint y: 589, endPoint x: 1124, endPoint y: 566, distance: 129.3
click at [1124, 566] on tr "2023 Debtor 30,000.00 $ Unknown Balance Undetermined 30,000 $ Unknown Wages Ope…" at bounding box center [922, 605] width 992 height 105
click at [1297, 571] on input "VA Disability" at bounding box center [1270, 581] width 181 height 37
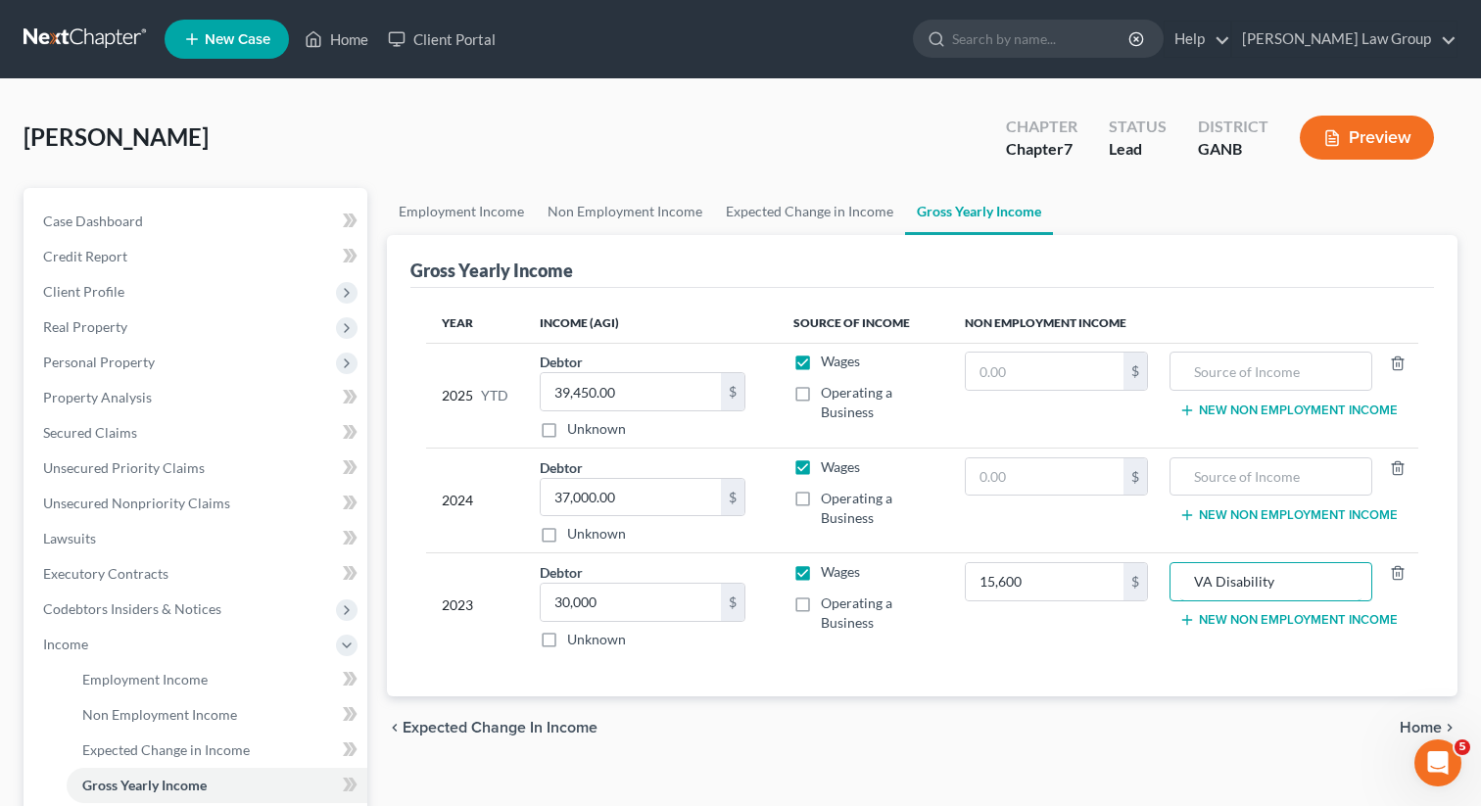
drag, startPoint x: 1297, startPoint y: 571, endPoint x: 1167, endPoint y: 571, distance: 130.3
click at [1167, 571] on tr "2023 Debtor 30,000.00 $ Unknown Balance Undetermined 30,000 $ Unknown Wages Ope…" at bounding box center [922, 605] width 992 height 105
click at [1288, 469] on input "text" at bounding box center [1270, 476] width 181 height 37
paste input "VA Disability"
click at [1253, 372] on input "text" at bounding box center [1270, 371] width 181 height 37
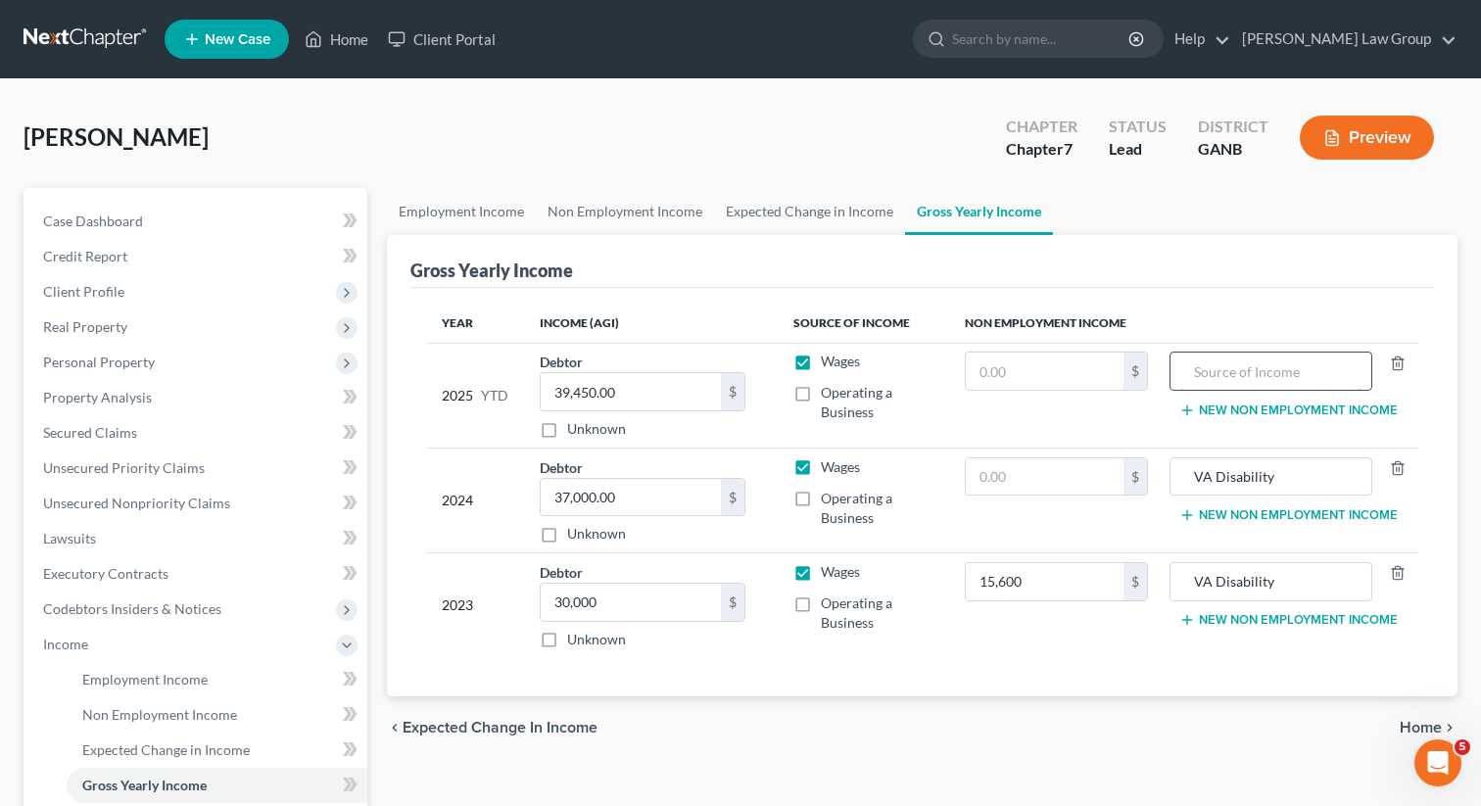
paste input "VA Disability"
click at [1059, 587] on input "15,600" at bounding box center [1045, 581] width 158 height 37
click at [1006, 481] on input "text" at bounding box center [1045, 476] width 158 height 37
paste input "15,600"
click at [1070, 367] on input "text" at bounding box center [1045, 371] width 158 height 37
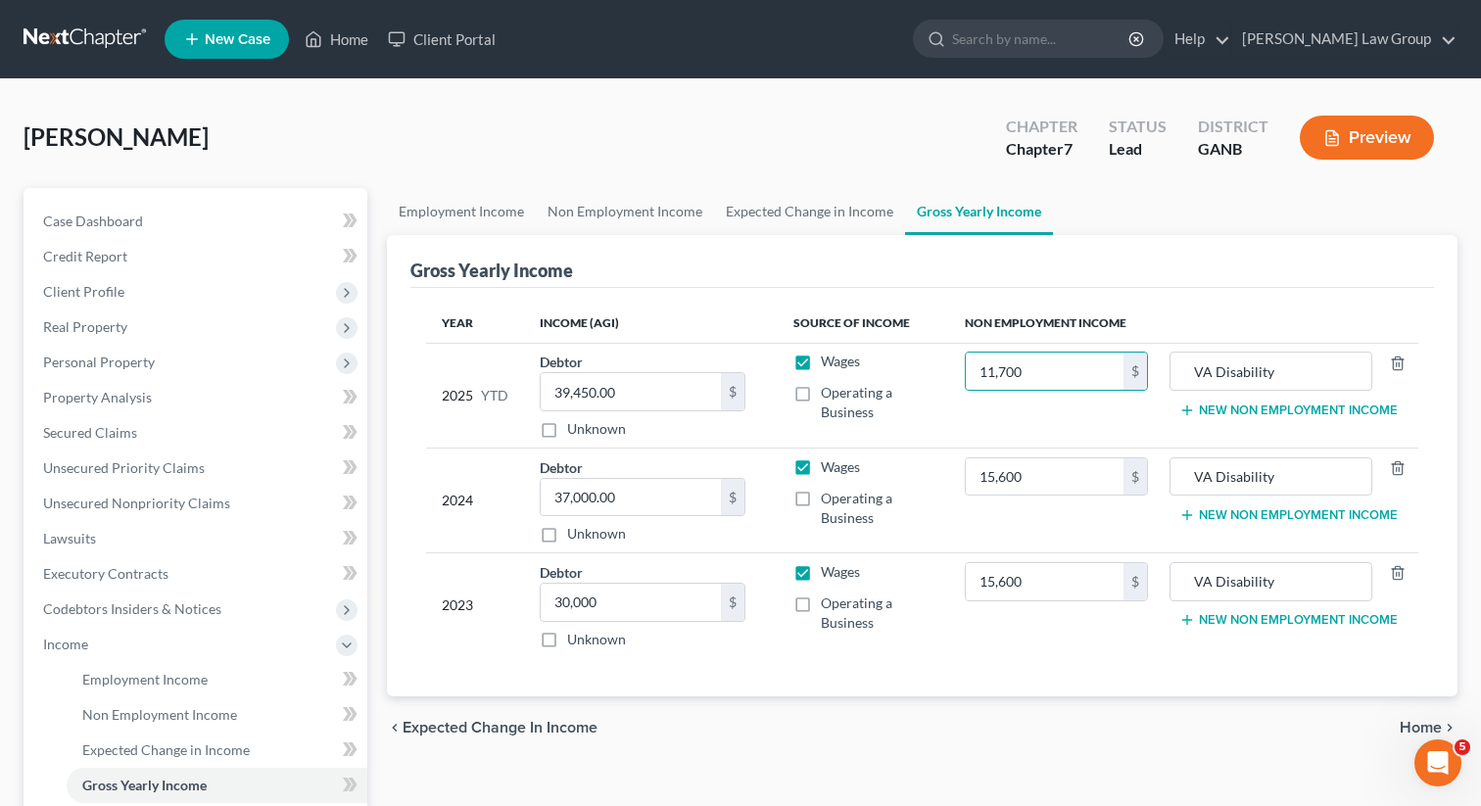
click at [805, 663] on div "Year Income (AGI) Source of Income Non Employment Income 2025 YTD Debtor 39,450…" at bounding box center [922, 492] width 1024 height 409
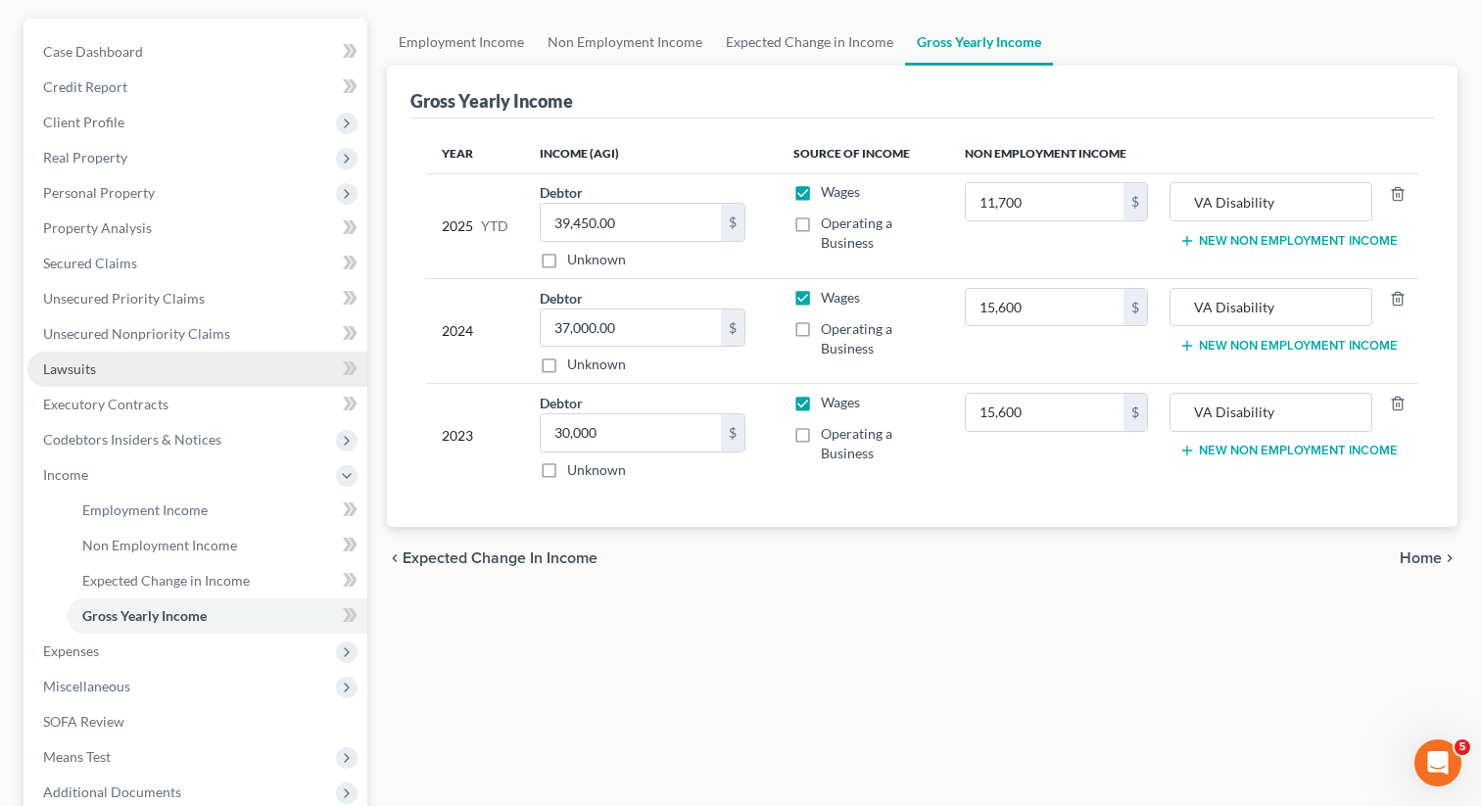
scroll to position [175, 0]
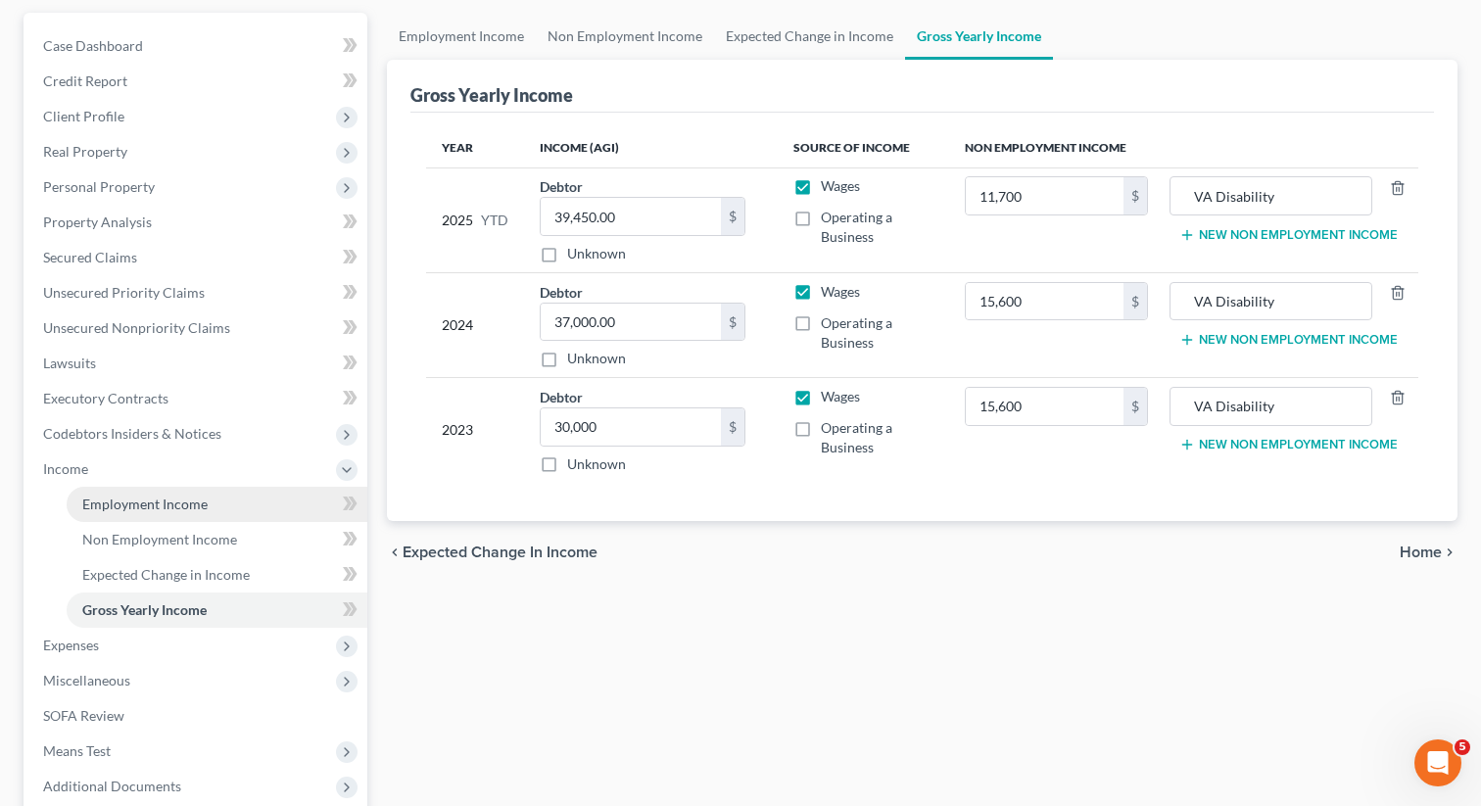
click at [152, 494] on link "Employment Income" at bounding box center [217, 504] width 301 height 35
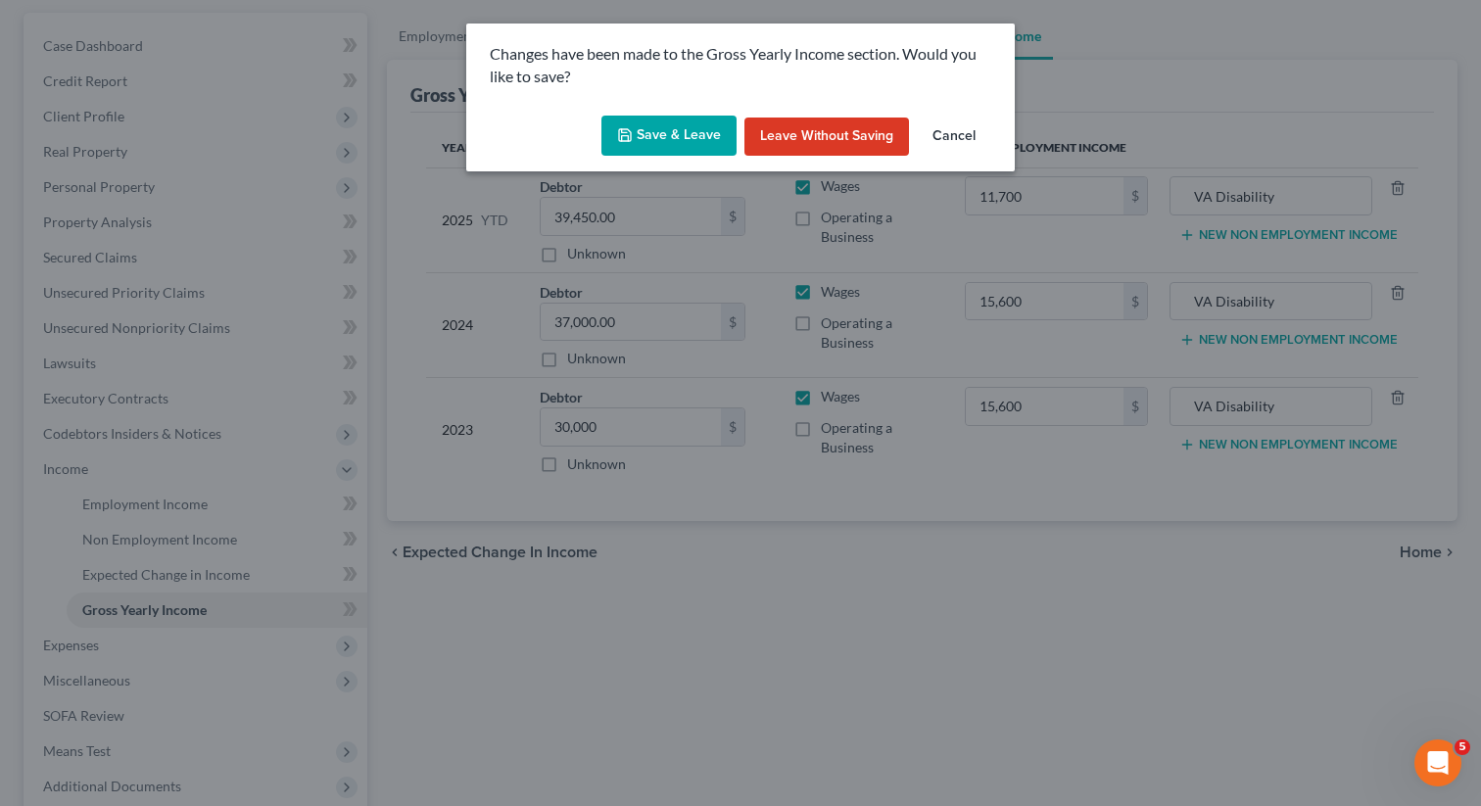
click at [671, 129] on button "Save & Leave" at bounding box center [668, 136] width 135 height 41
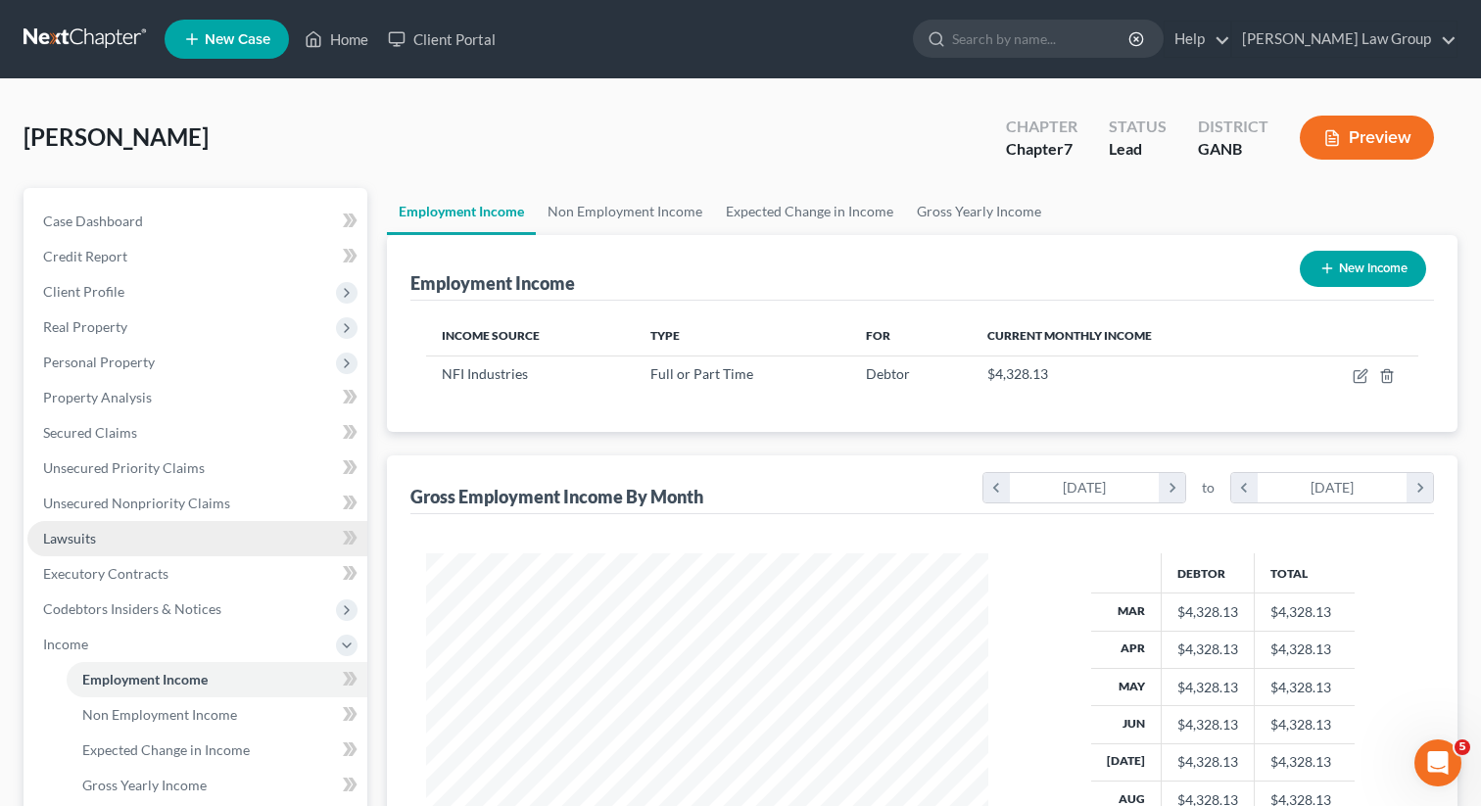
scroll to position [351, 601]
click at [635, 232] on link "Non Employment Income" at bounding box center [625, 211] width 178 height 47
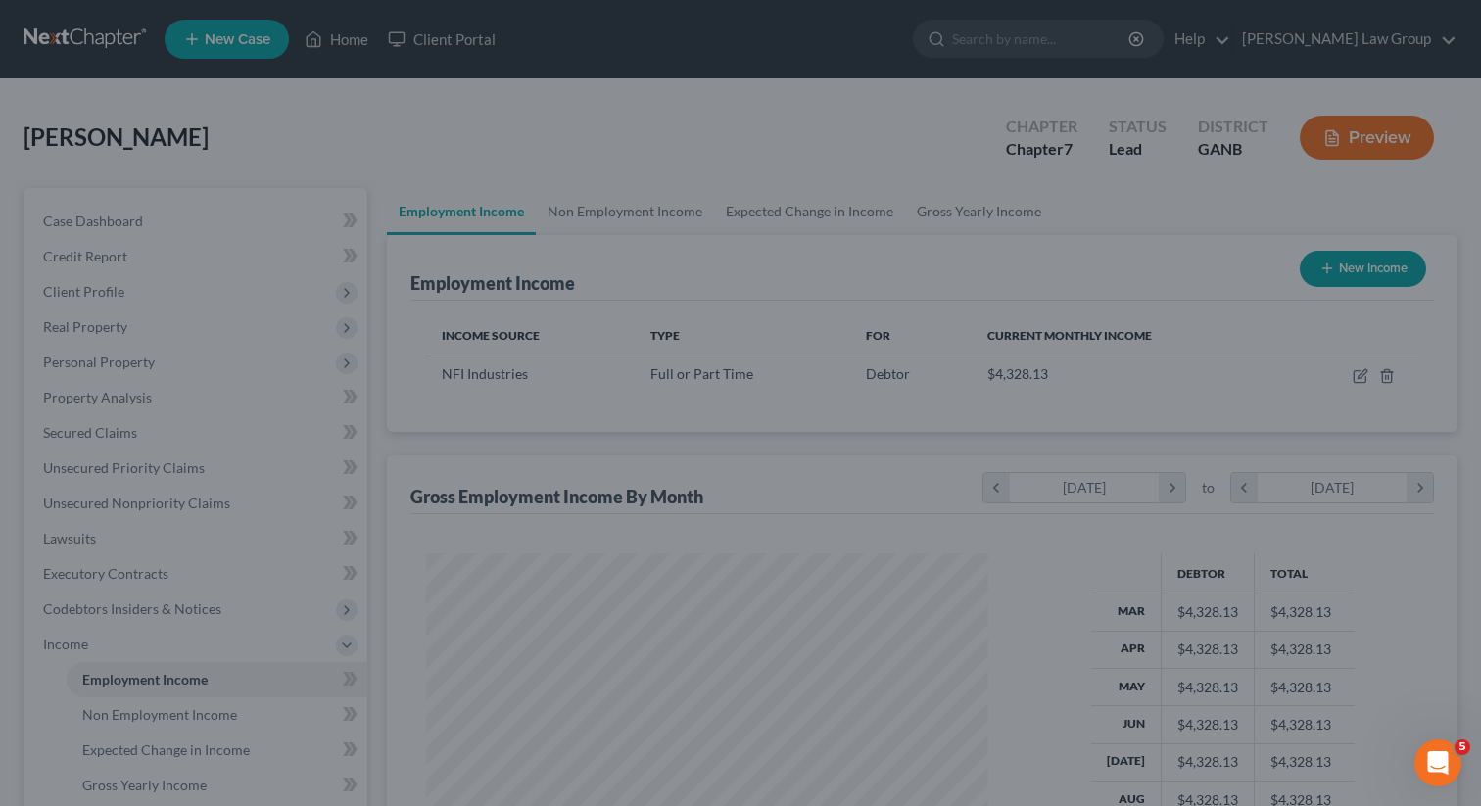
click at [592, 190] on div at bounding box center [740, 403] width 1481 height 806
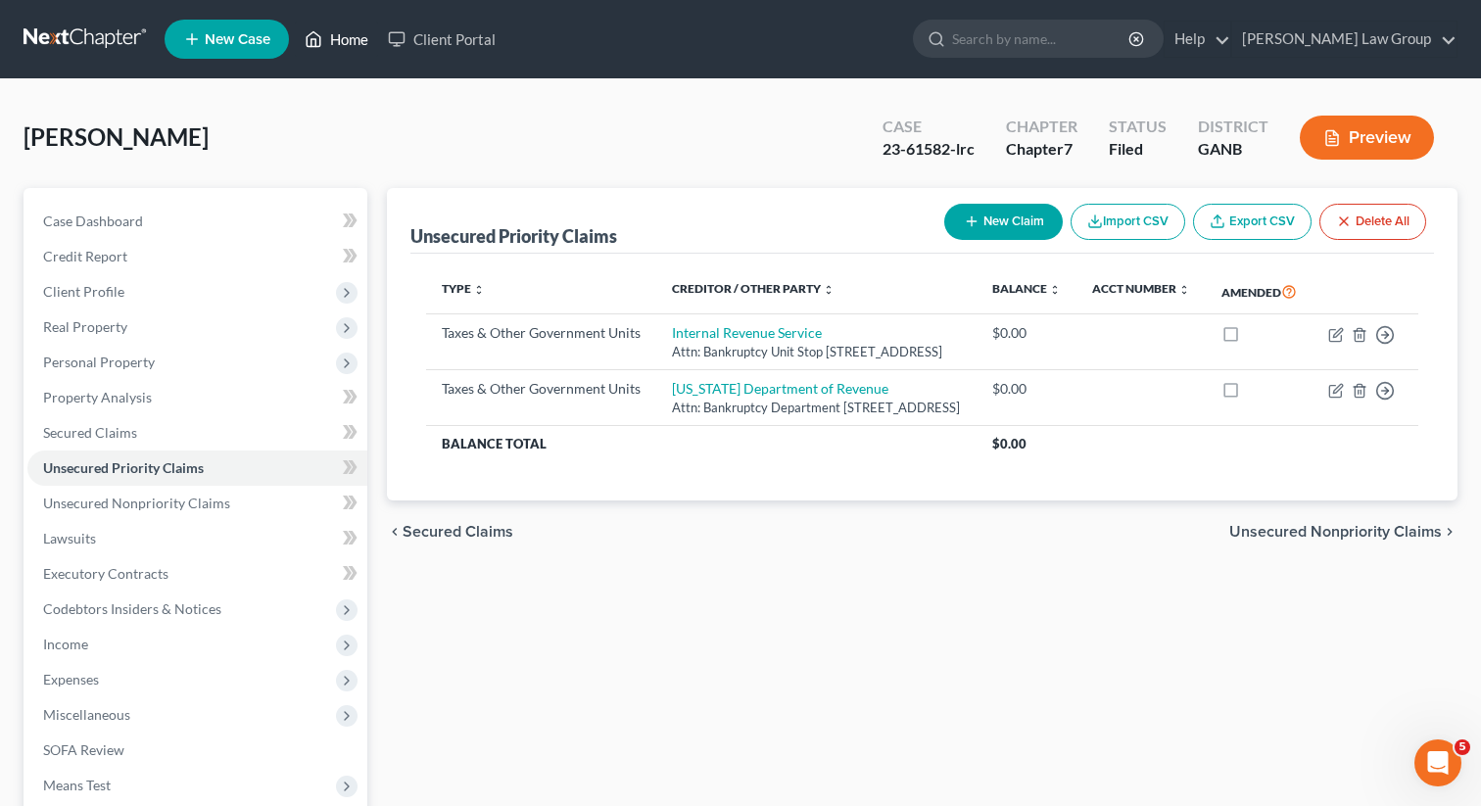
click at [349, 50] on link "Home" at bounding box center [336, 39] width 83 height 35
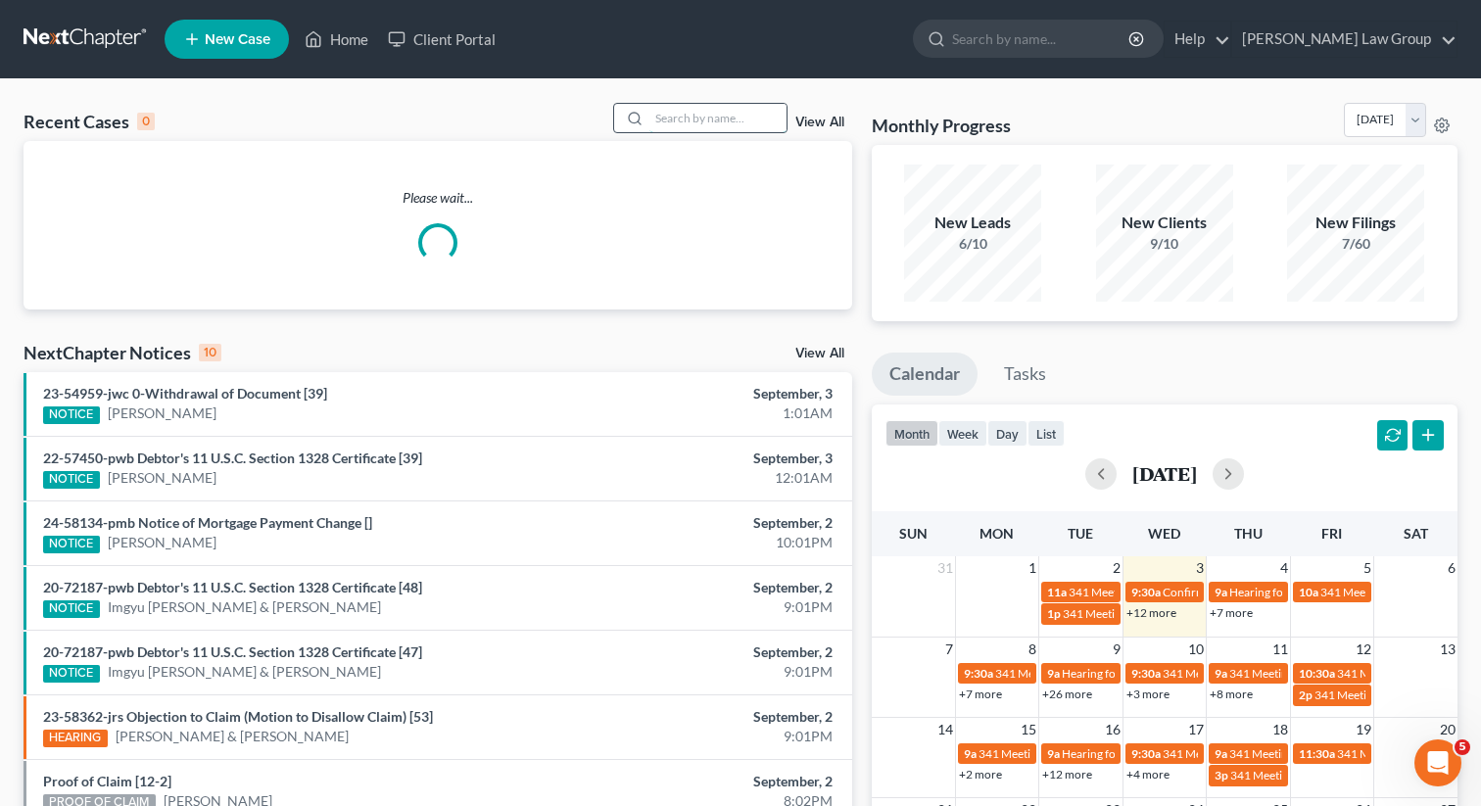
click at [695, 120] on input "search" at bounding box center [717, 118] width 137 height 28
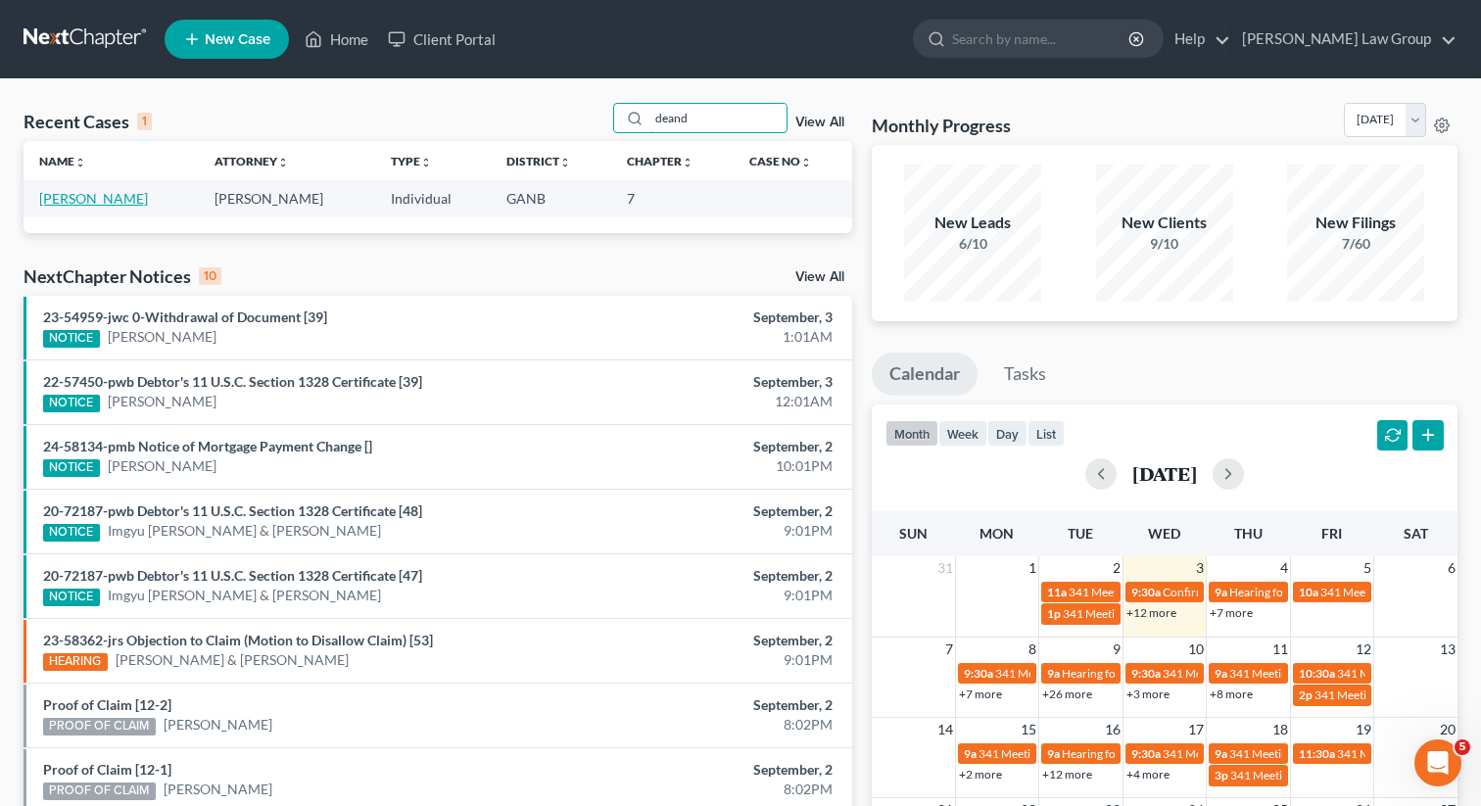
type input "deand"
click at [81, 201] on link "[PERSON_NAME]" at bounding box center [93, 198] width 109 height 17
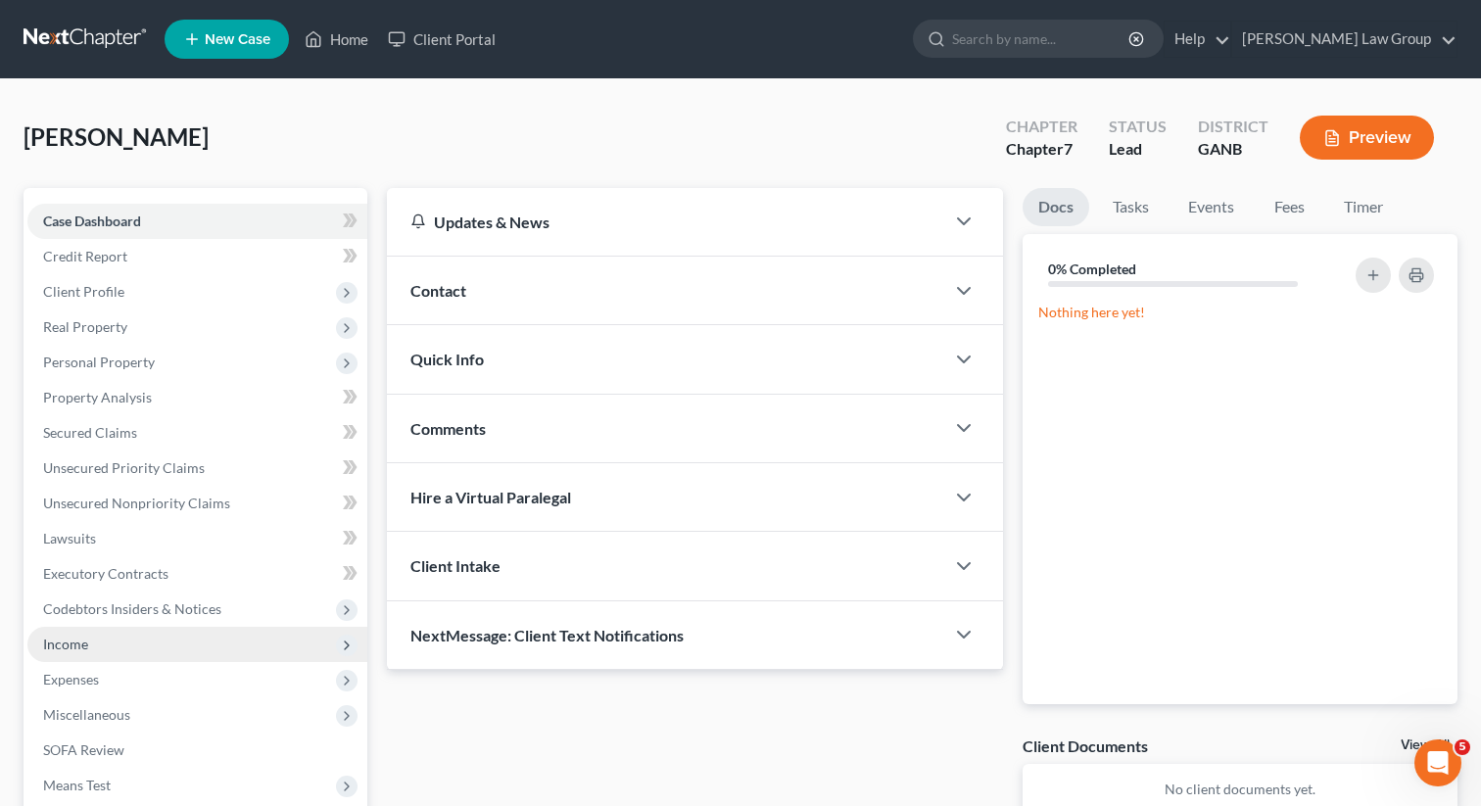
click at [99, 643] on span "Income" at bounding box center [197, 644] width 340 height 35
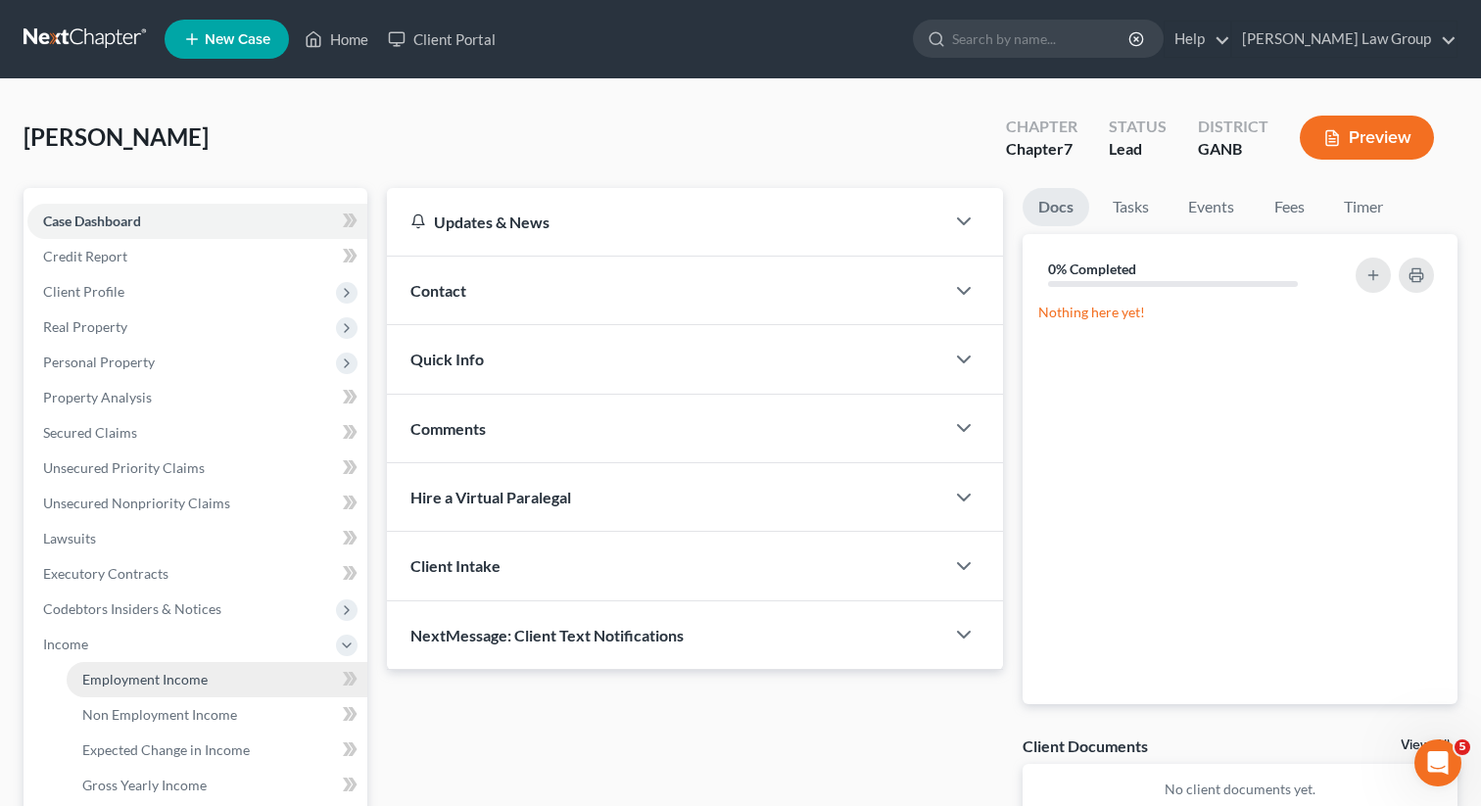
click at [156, 677] on span "Employment Income" at bounding box center [144, 679] width 125 height 17
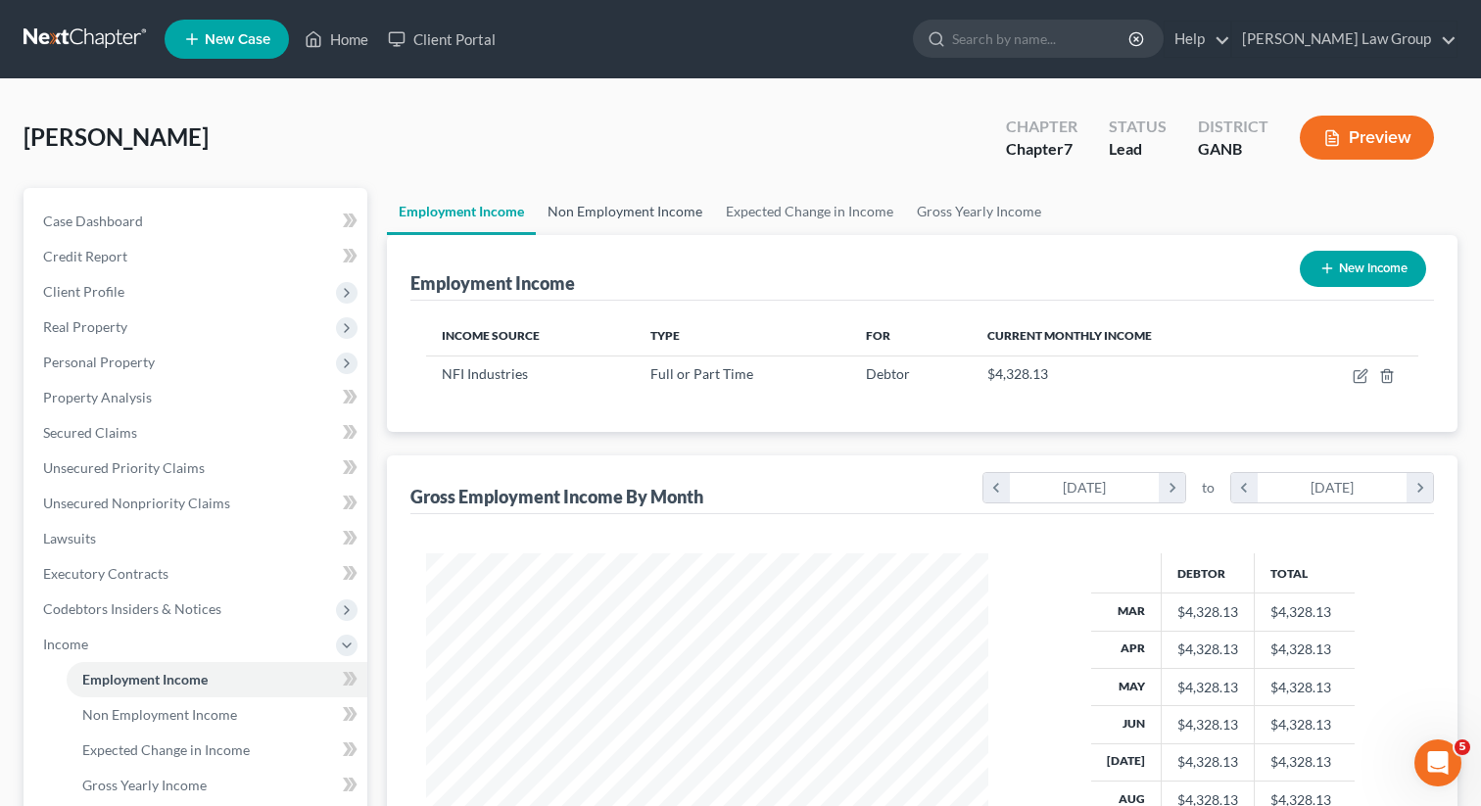
scroll to position [351, 601]
click at [598, 205] on link "Non Employment Income" at bounding box center [625, 211] width 178 height 47
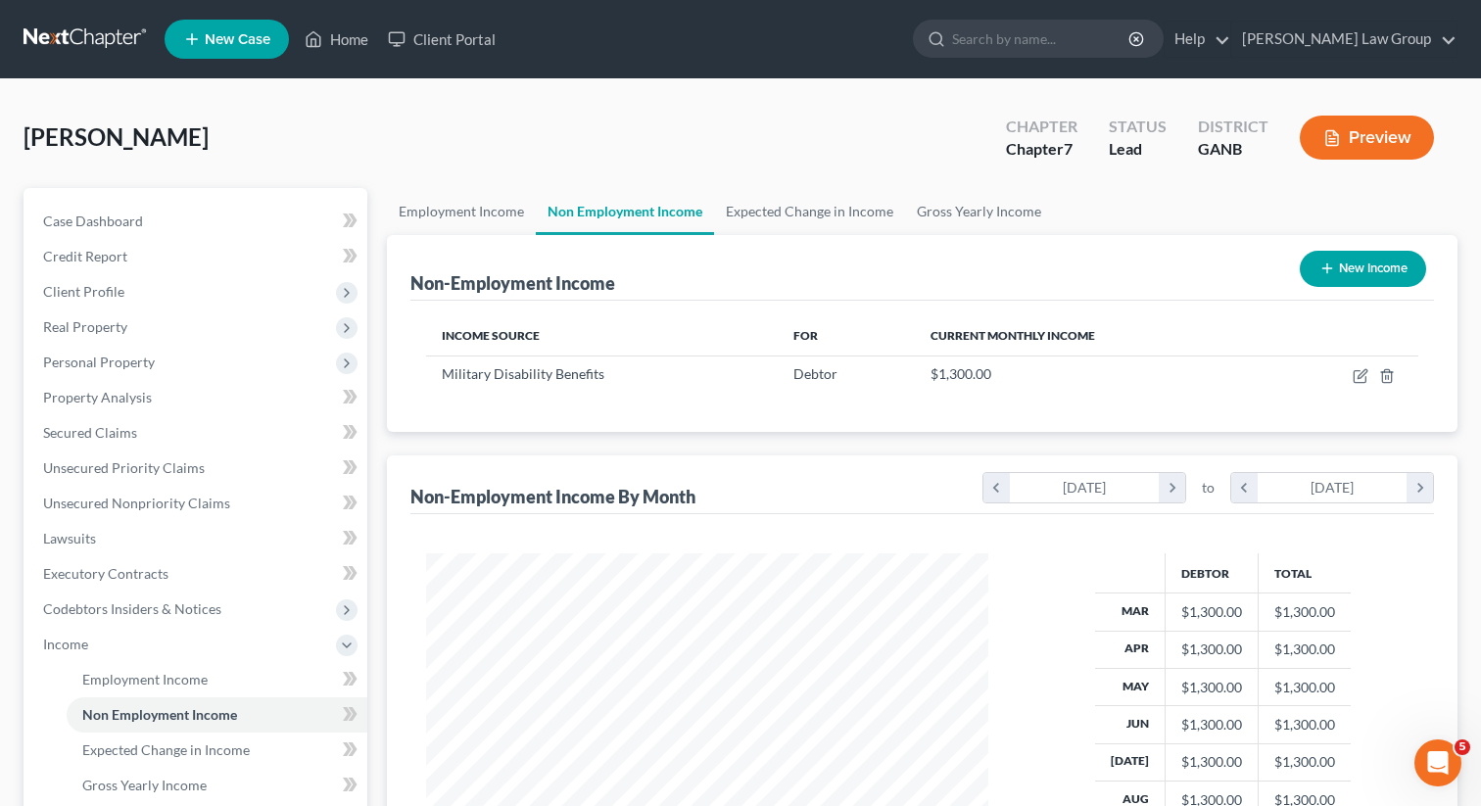
scroll to position [351, 601]
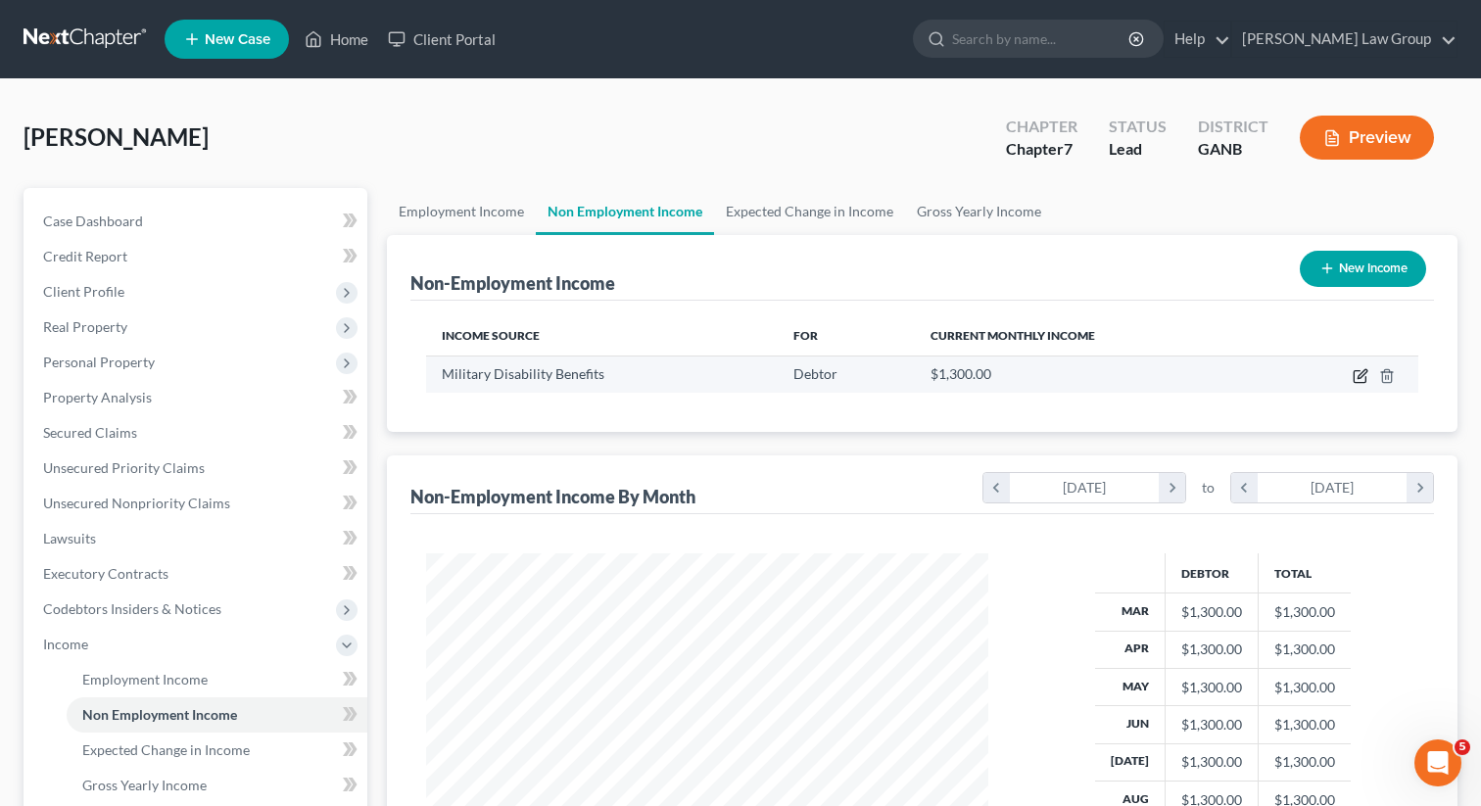
click at [1357, 374] on icon "button" at bounding box center [1361, 376] width 16 height 16
select select "12"
select select "0"
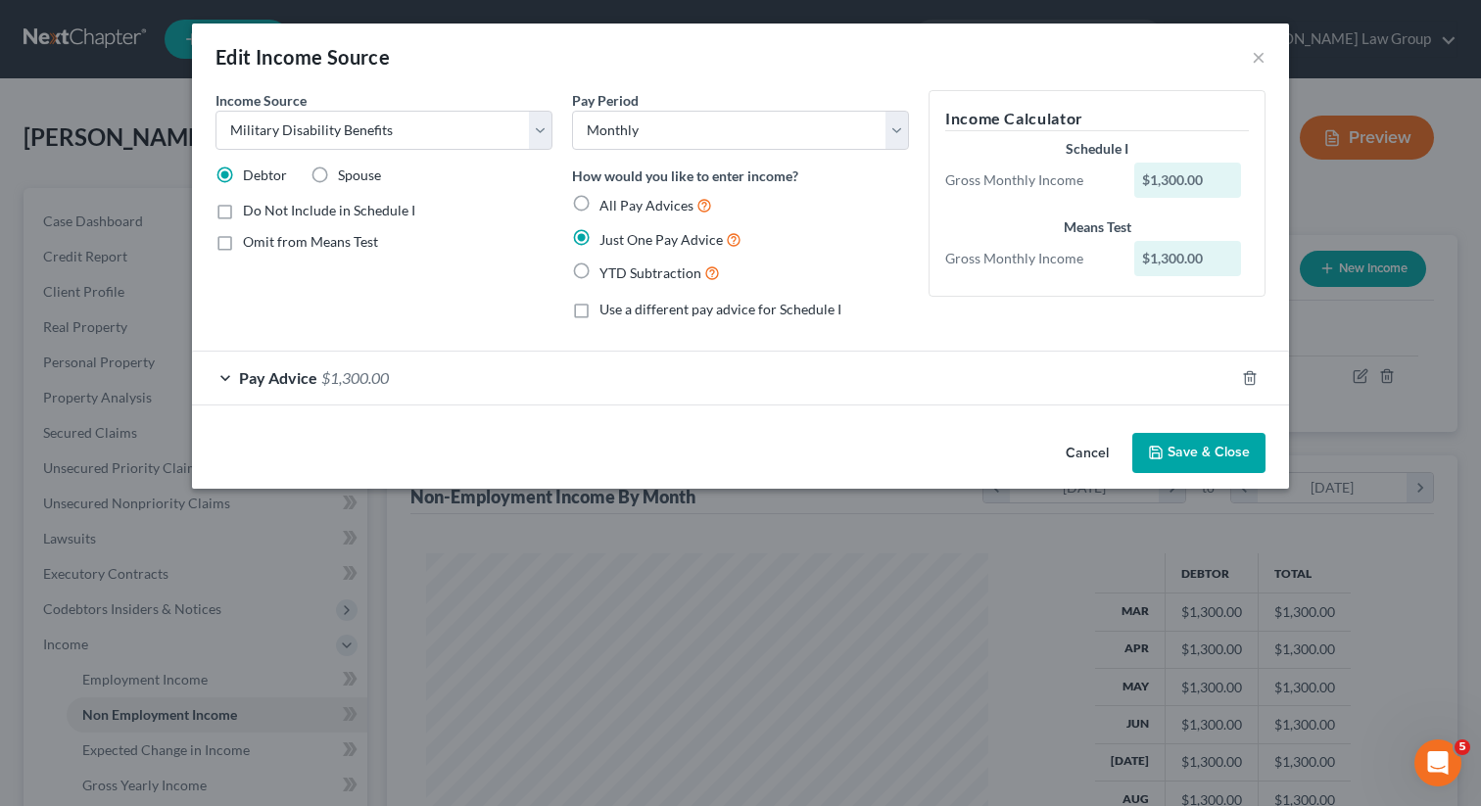
click at [243, 241] on label "Omit from Means Test" at bounding box center [310, 242] width 135 height 20
click at [251, 241] on input "Omit from Means Test" at bounding box center [257, 238] width 13 height 13
checkbox input "true"
click at [1167, 452] on button "Save & Close" at bounding box center [1198, 453] width 133 height 41
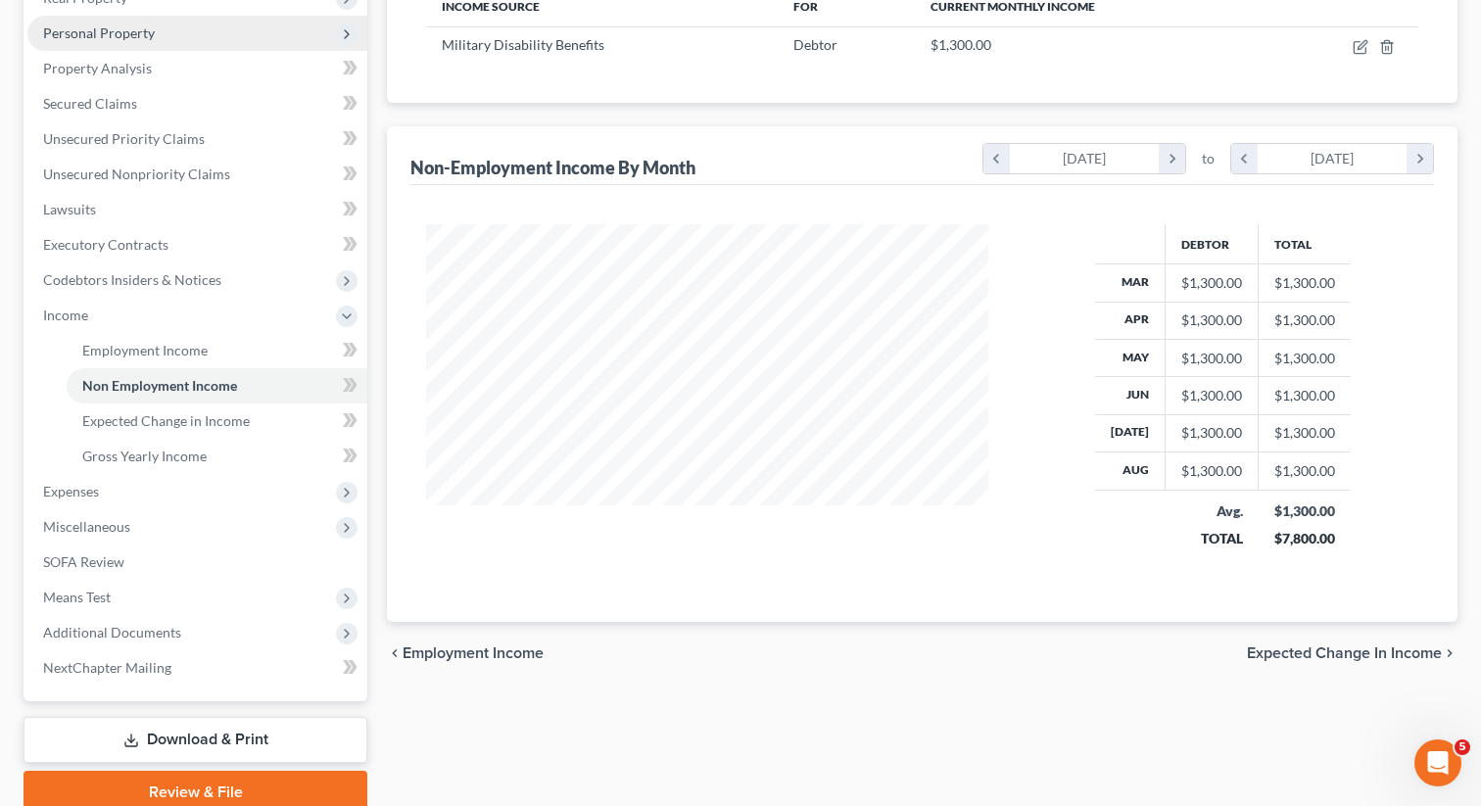
scroll to position [405, 0]
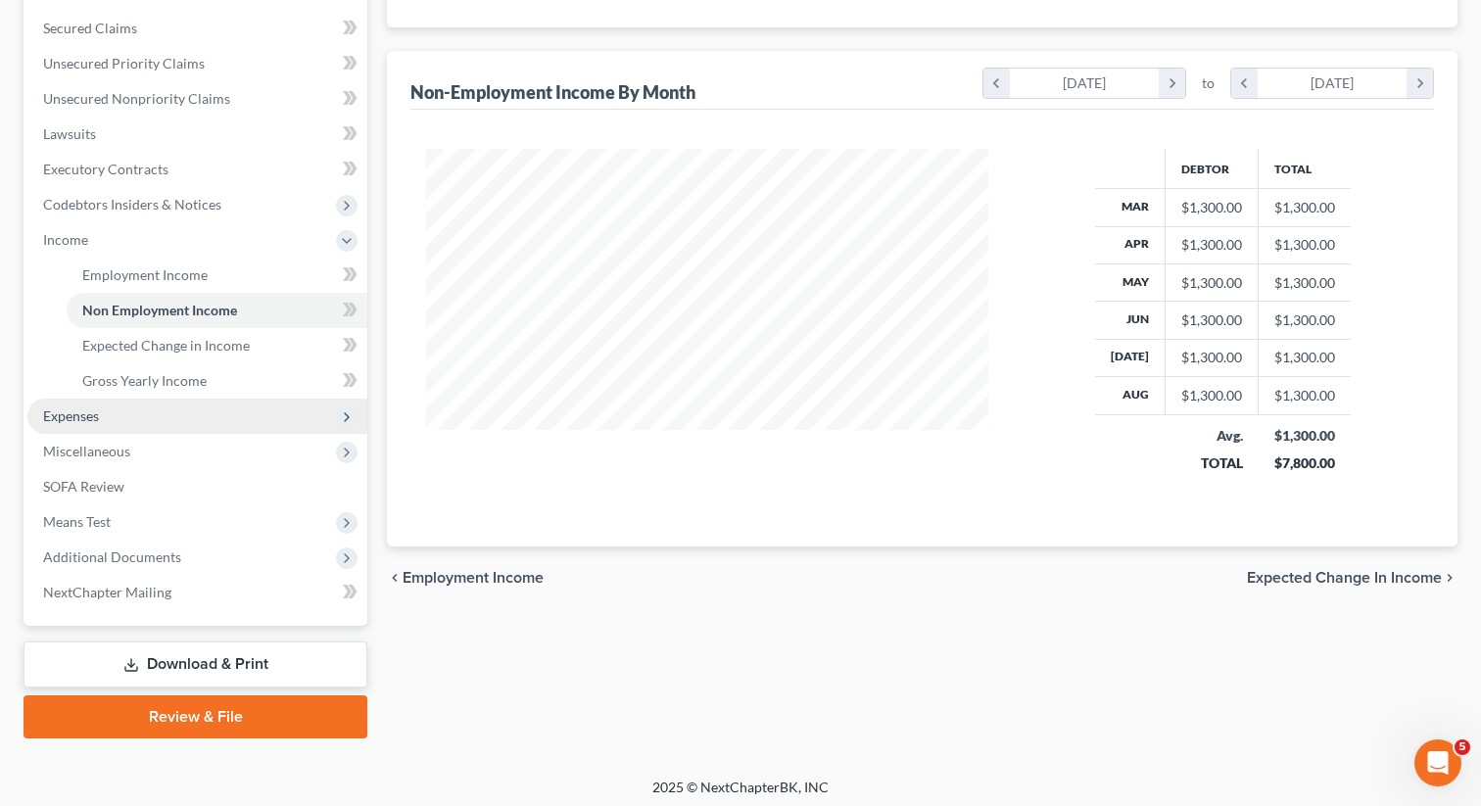
click at [112, 413] on span "Expenses" at bounding box center [197, 416] width 340 height 35
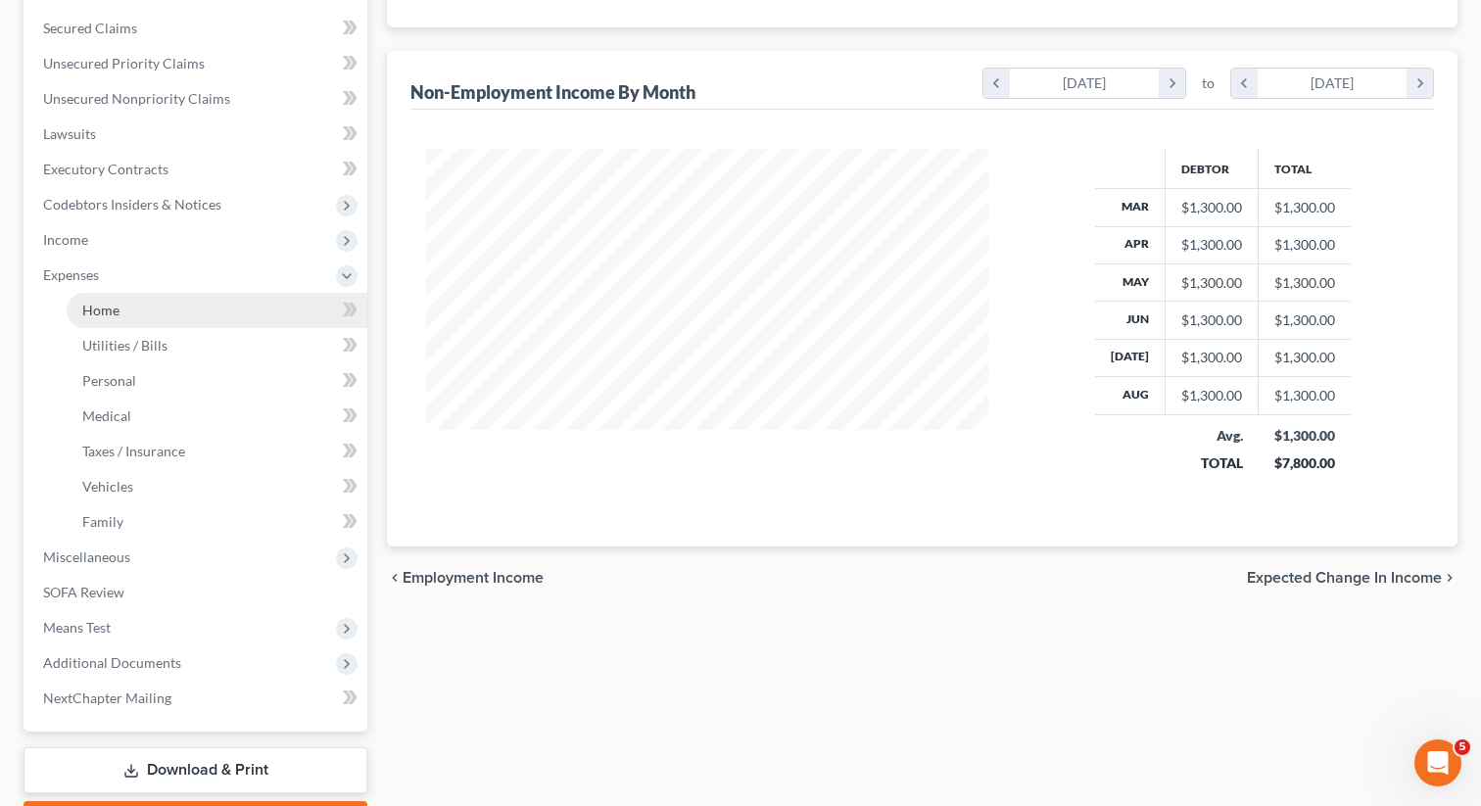
click at [126, 321] on link "Home" at bounding box center [217, 310] width 301 height 35
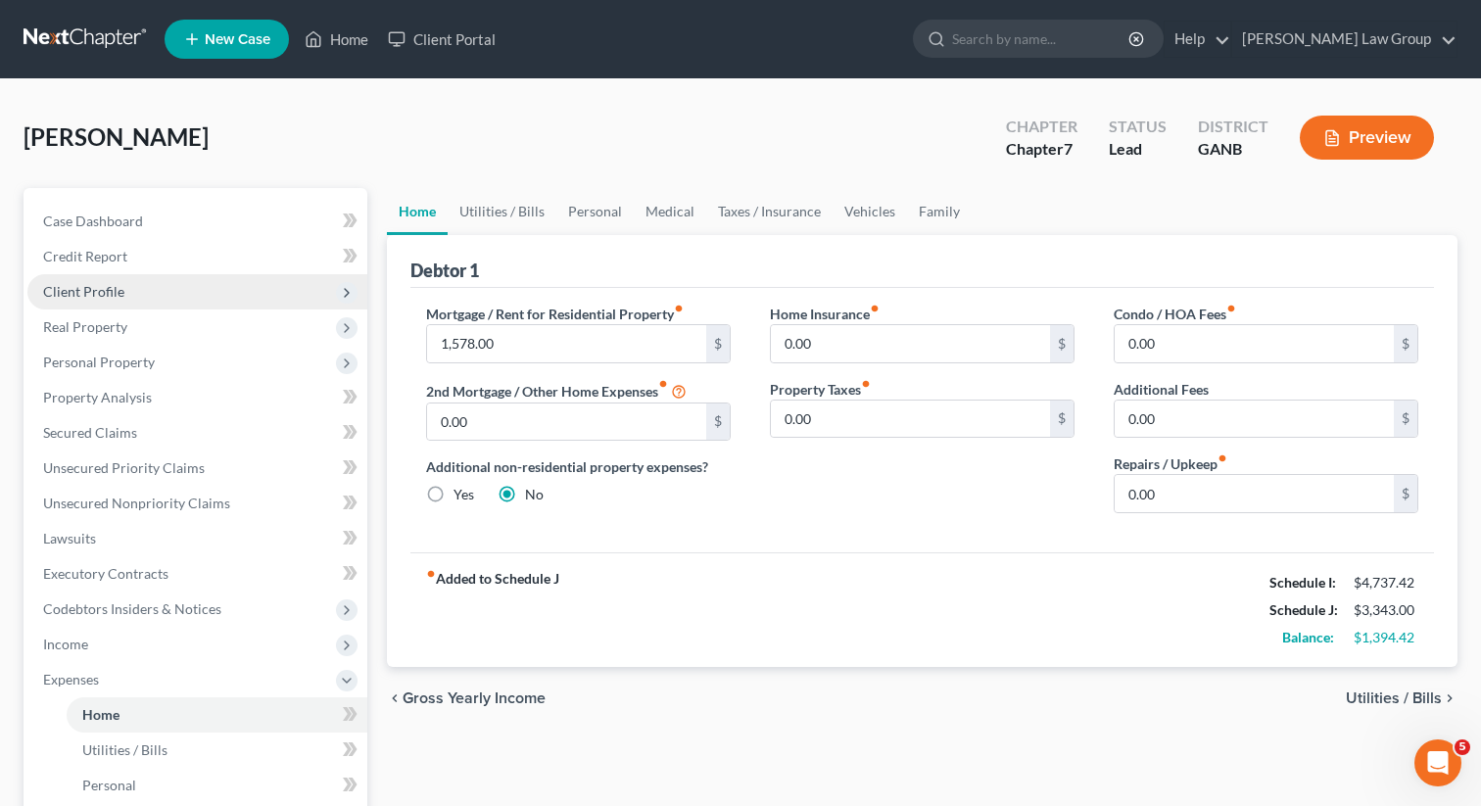
click at [138, 297] on span "Client Profile" at bounding box center [197, 291] width 340 height 35
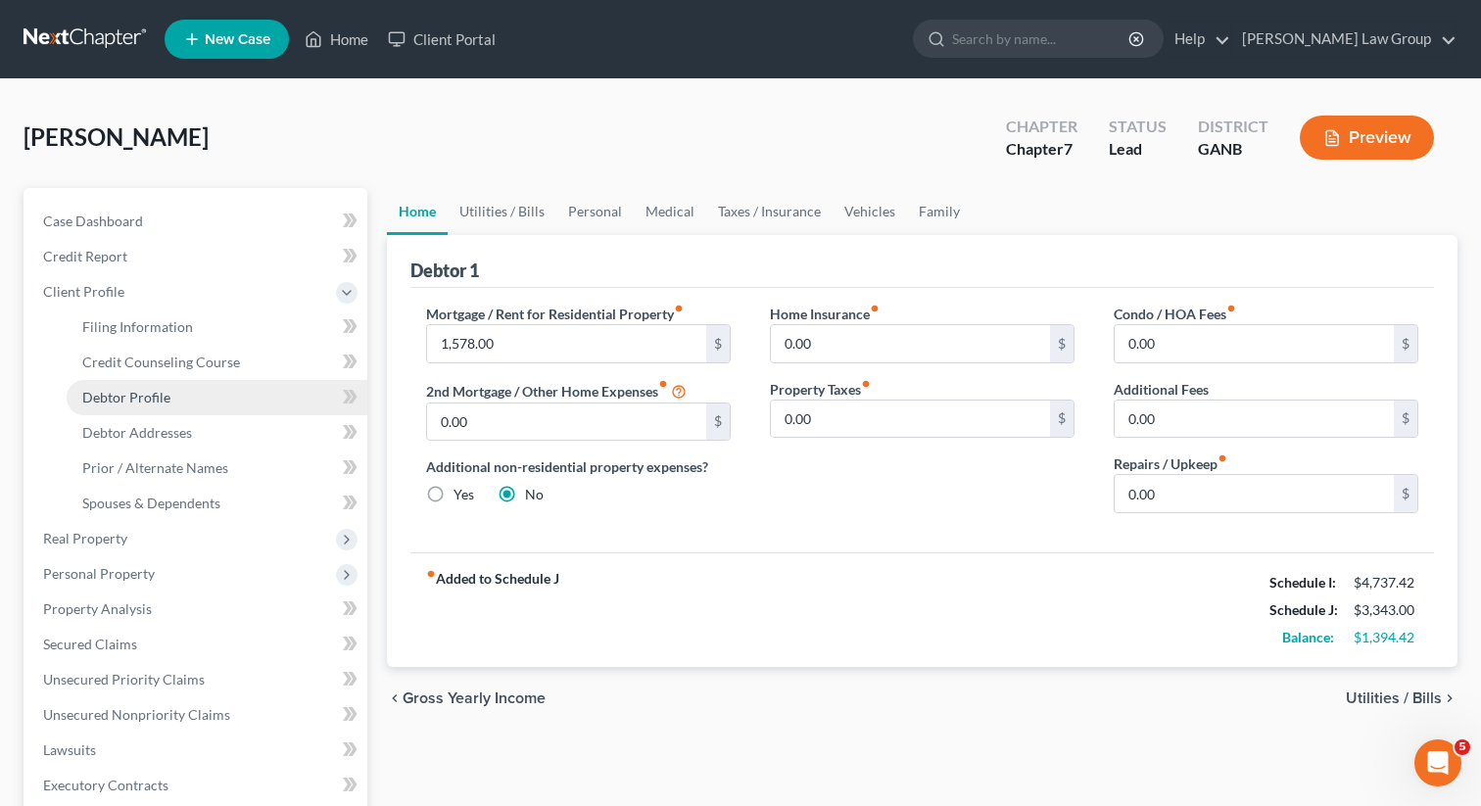
click at [141, 394] on span "Debtor Profile" at bounding box center [126, 397] width 88 height 17
select select "0"
select select "2"
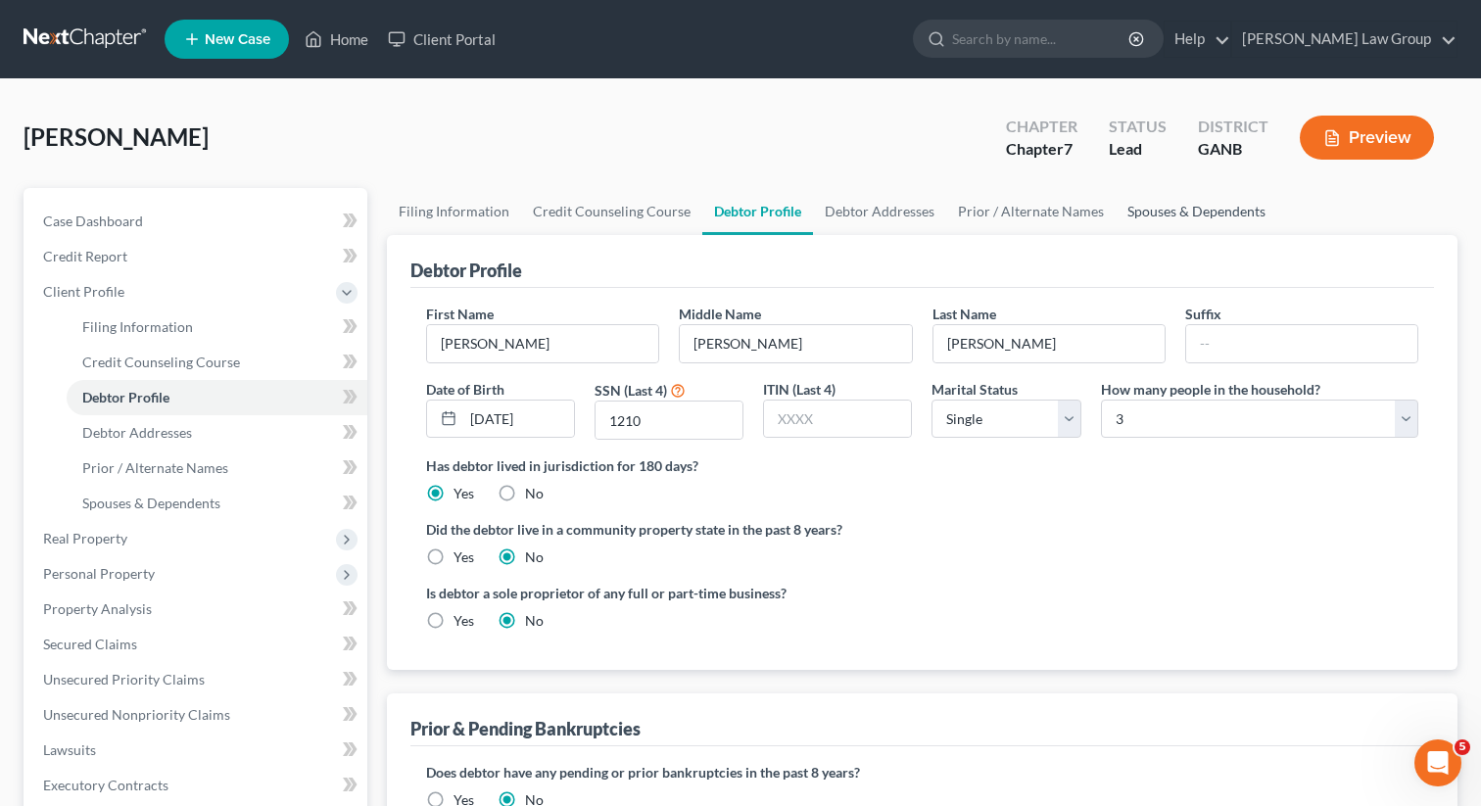
click at [1163, 201] on link "Spouses & Dependents" at bounding box center [1197, 211] width 162 height 47
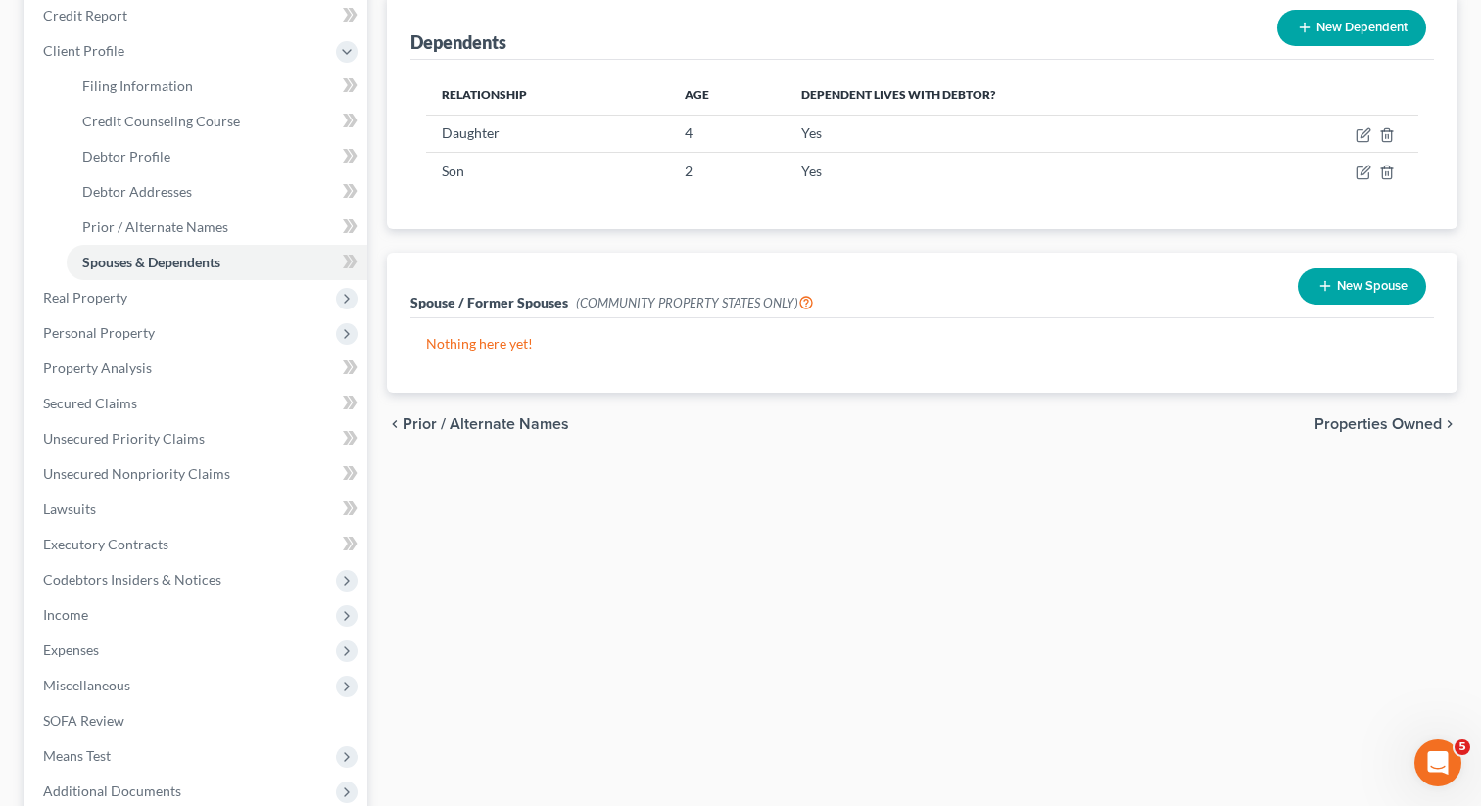
scroll to position [455, 0]
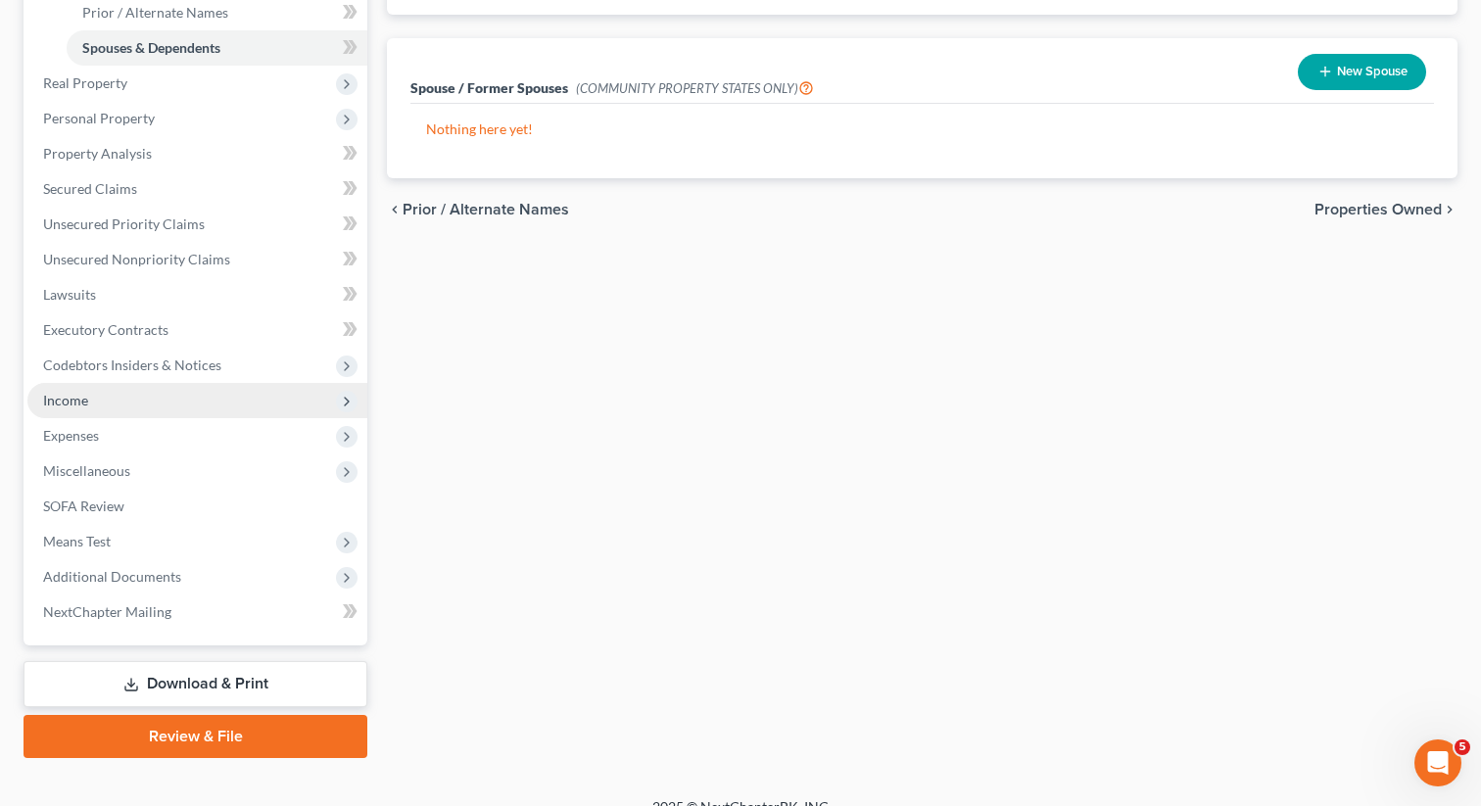
click at [99, 405] on span "Income" at bounding box center [197, 400] width 340 height 35
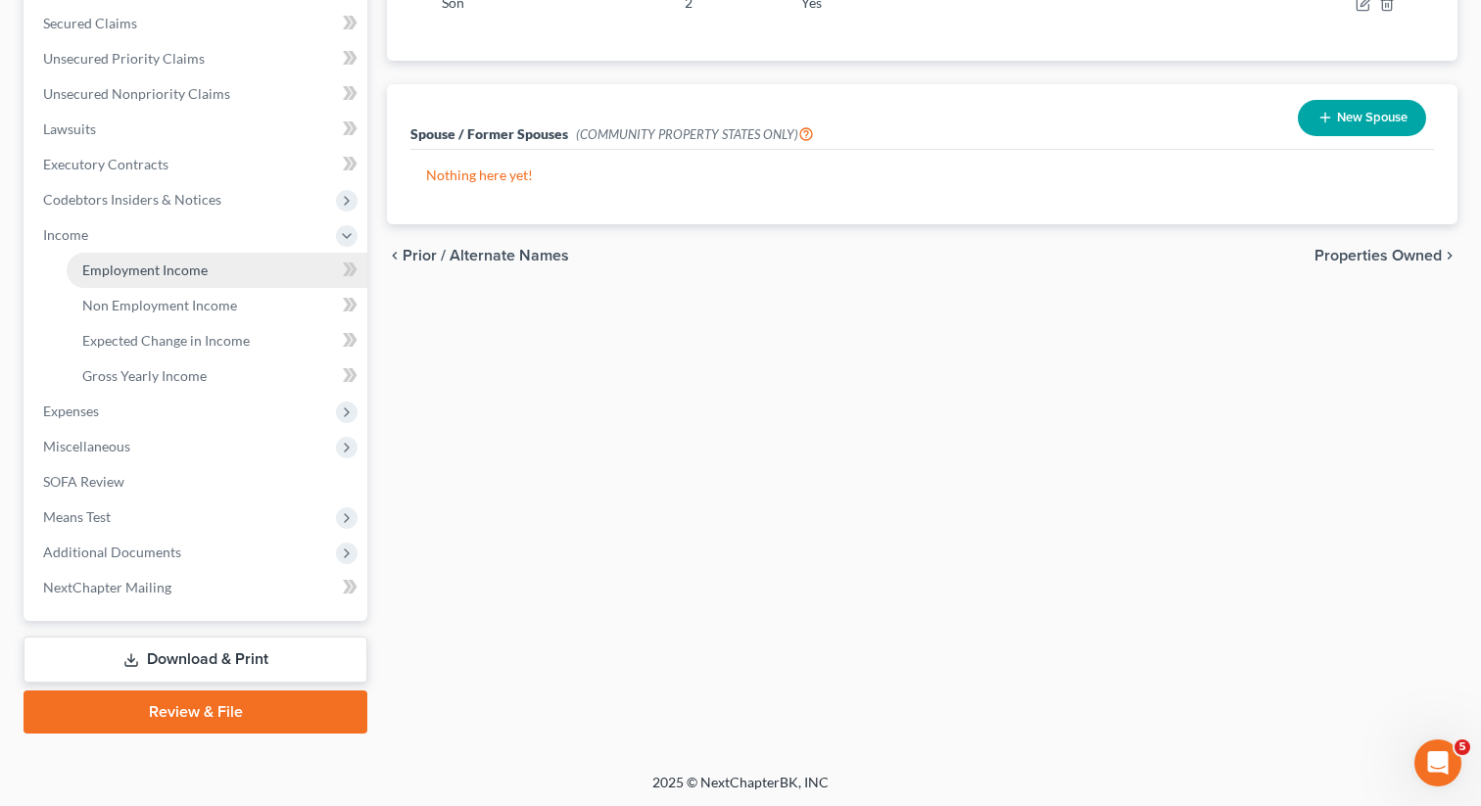
click at [146, 271] on span "Employment Income" at bounding box center [144, 270] width 125 height 17
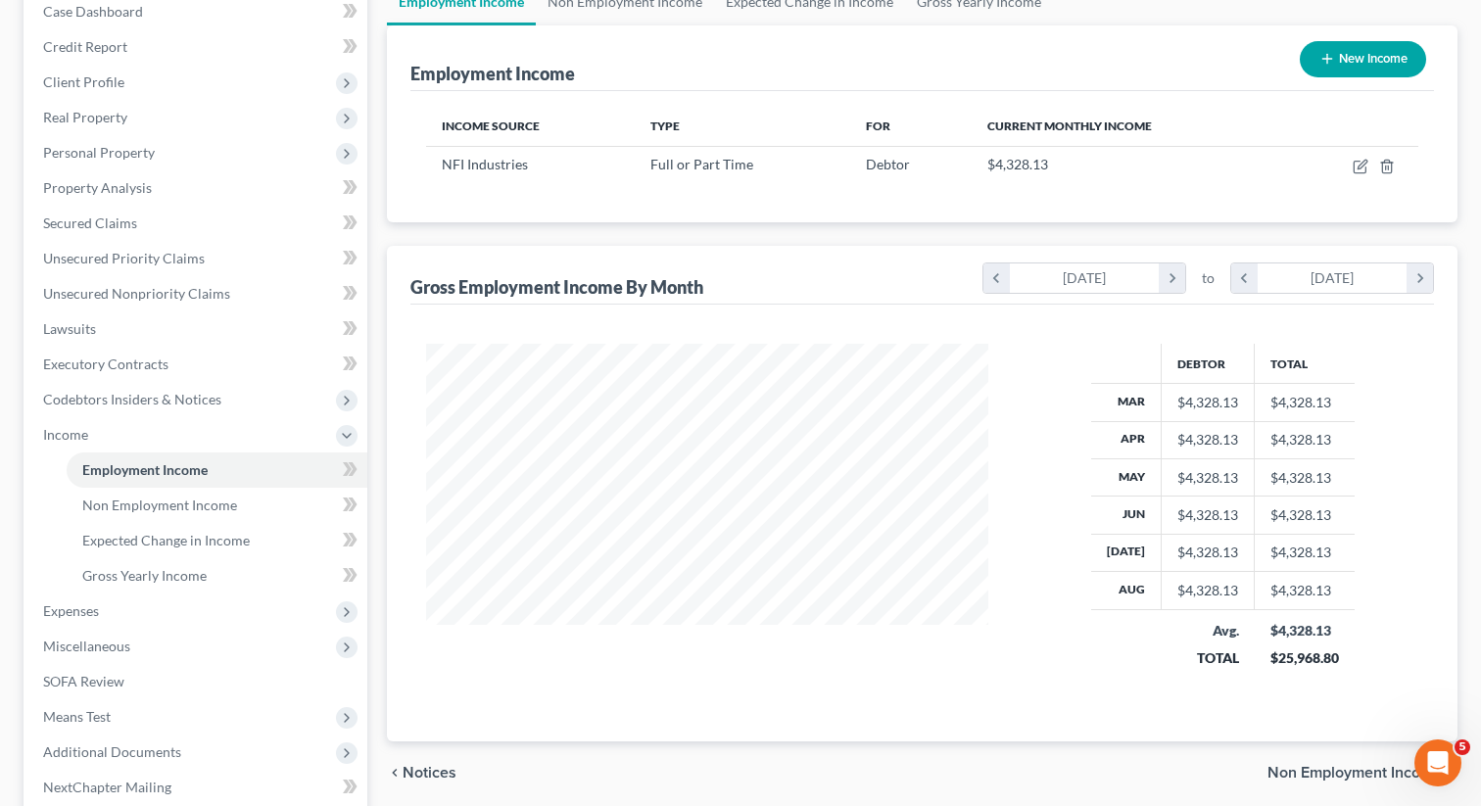
scroll to position [372, 0]
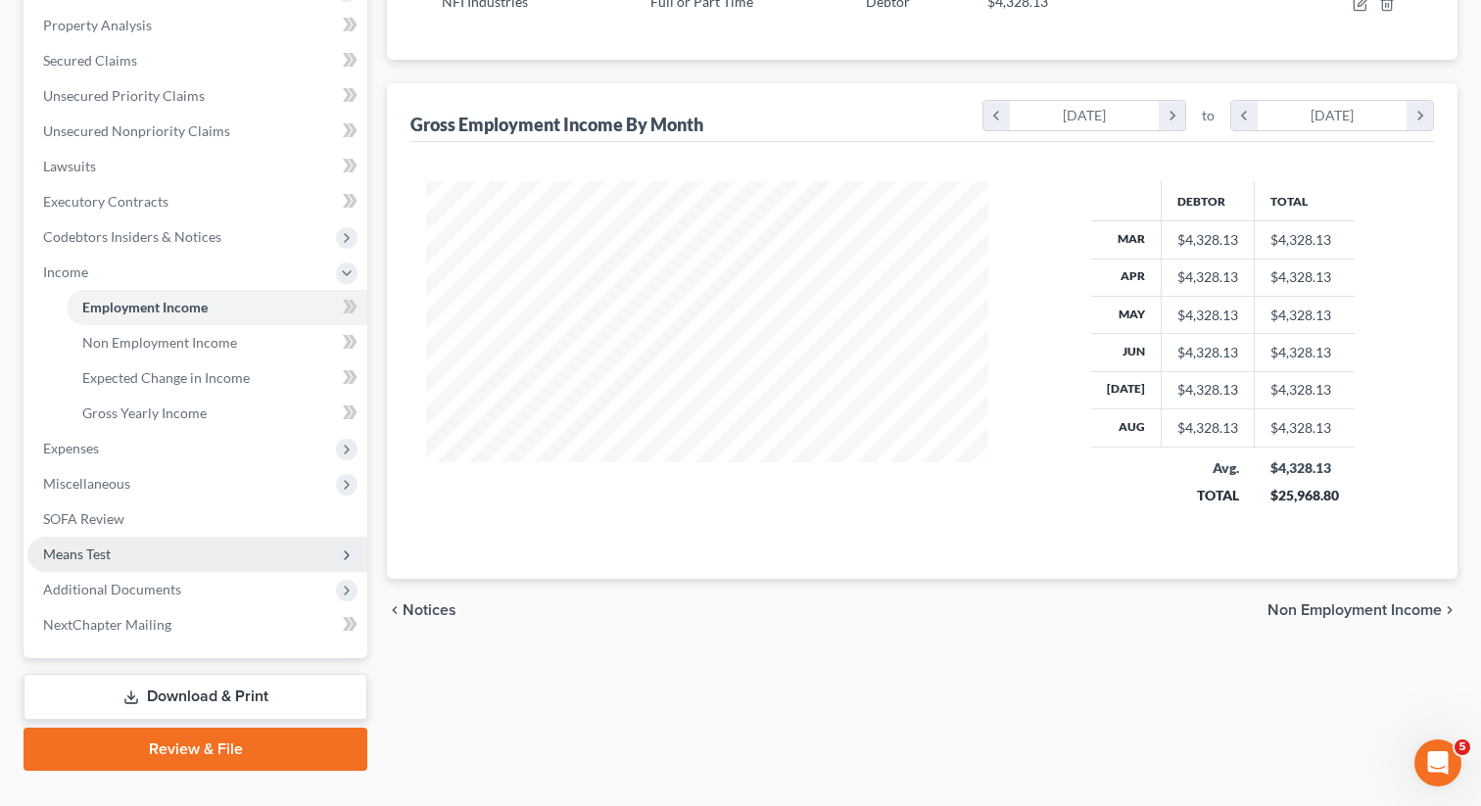
click at [138, 557] on span "Means Test" at bounding box center [197, 554] width 340 height 35
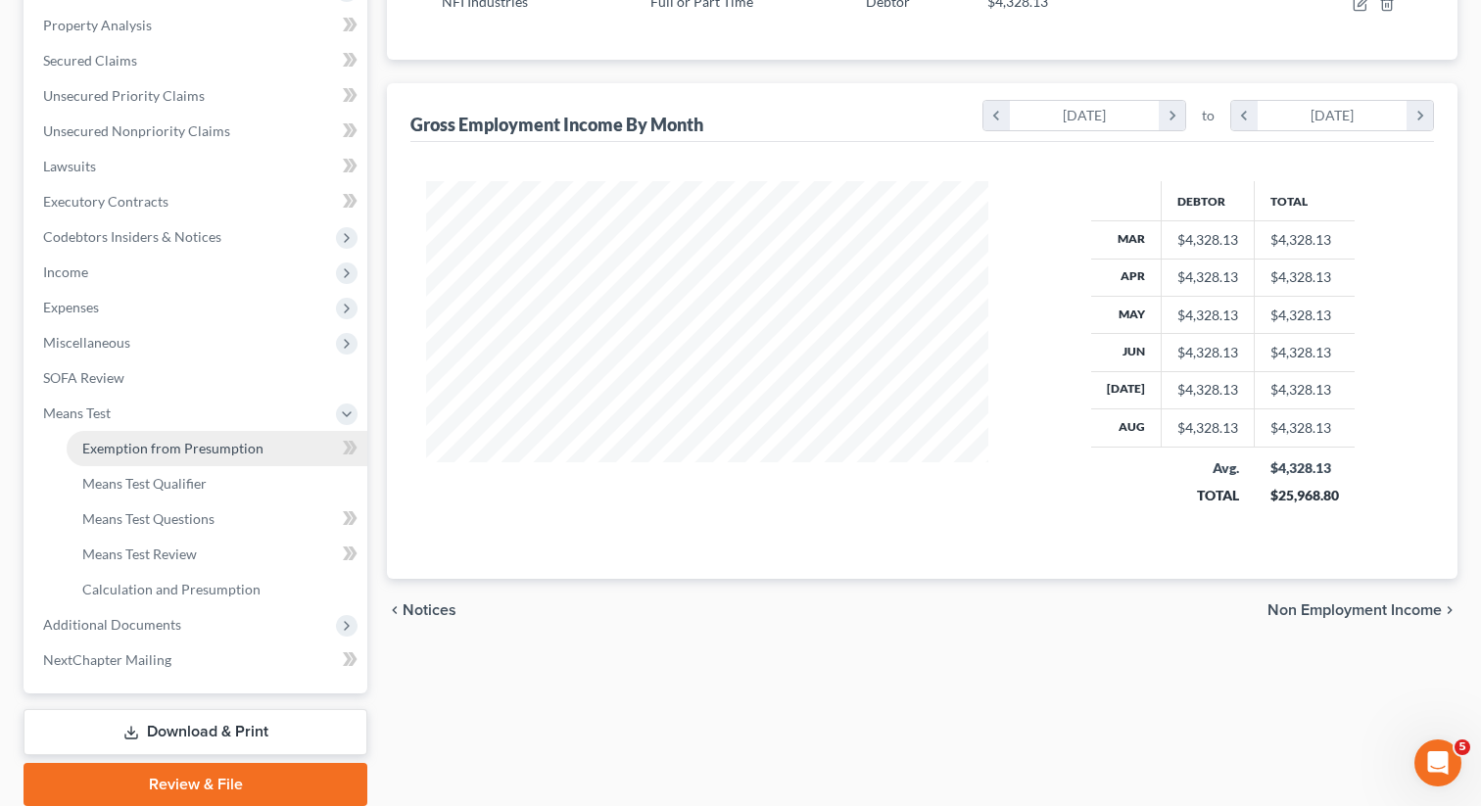
click at [160, 447] on span "Exemption from Presumption" at bounding box center [172, 448] width 181 height 17
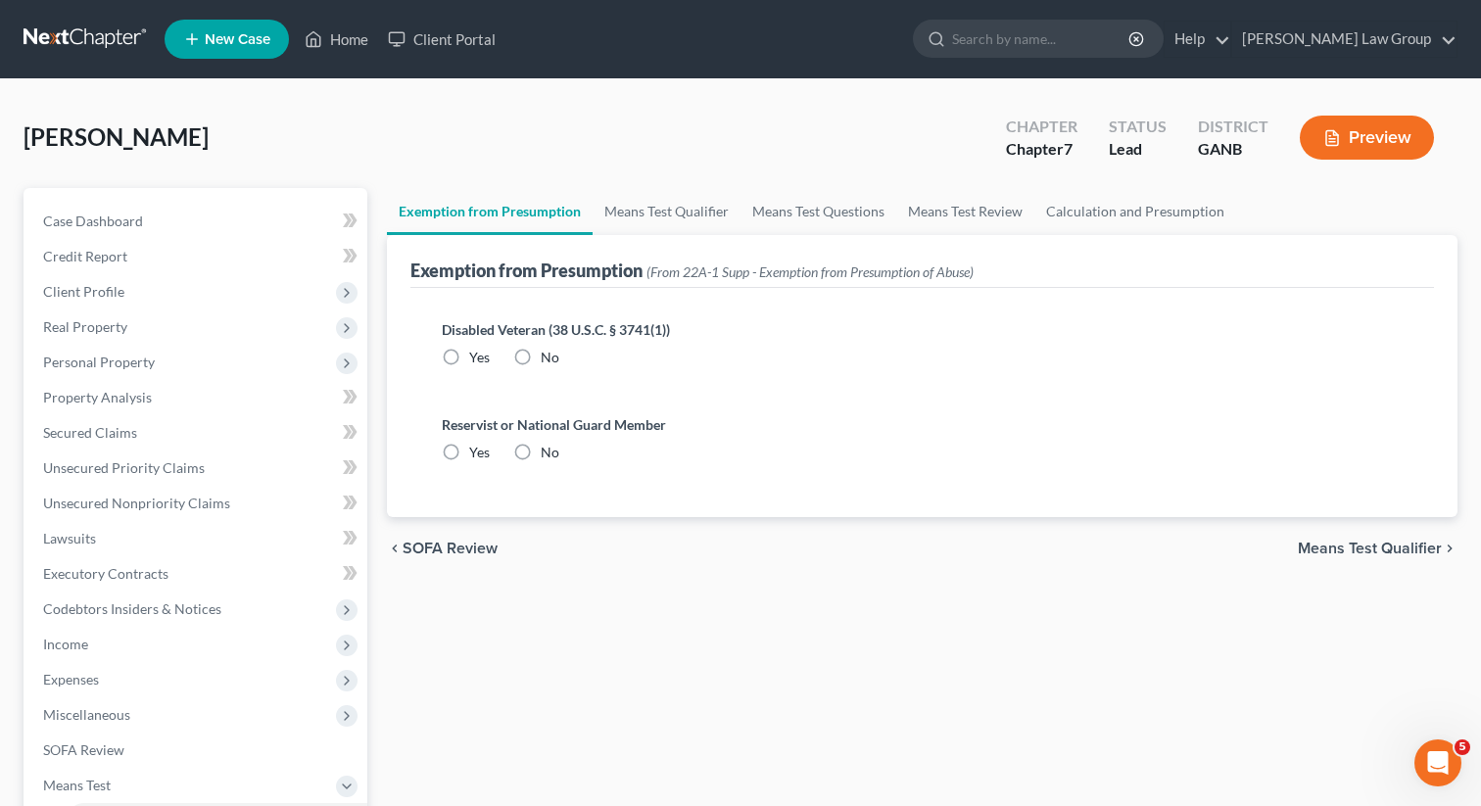
click at [541, 360] on label "No" at bounding box center [550, 358] width 19 height 20
click at [548, 360] on input "No" at bounding box center [554, 354] width 13 height 13
radio input "true"
click at [541, 447] on label "No" at bounding box center [550, 453] width 19 height 20
click at [548, 447] on input "No" at bounding box center [554, 449] width 13 height 13
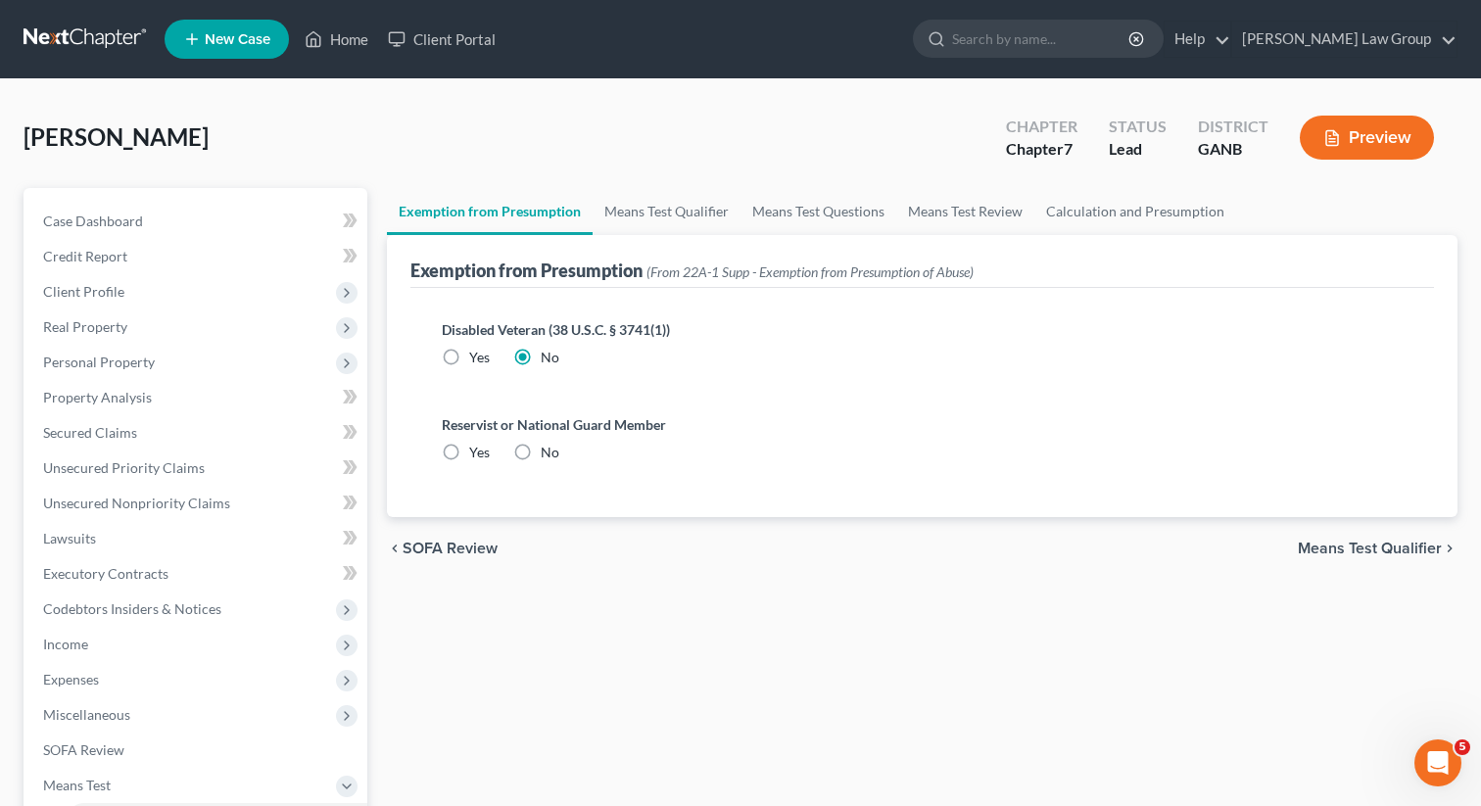
radio input "true"
click at [644, 198] on link "Means Test Qualifier" at bounding box center [667, 211] width 148 height 47
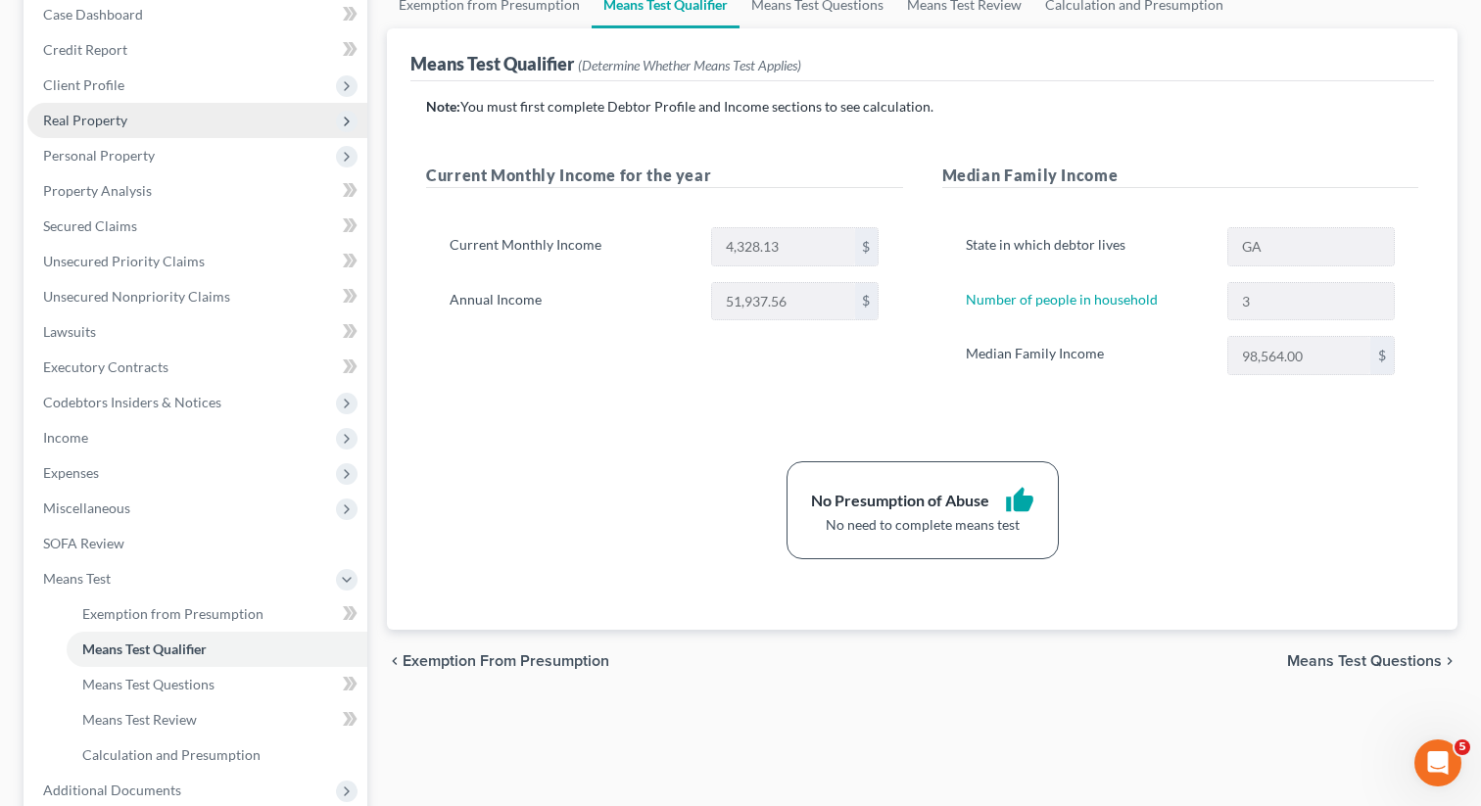
scroll to position [234, 0]
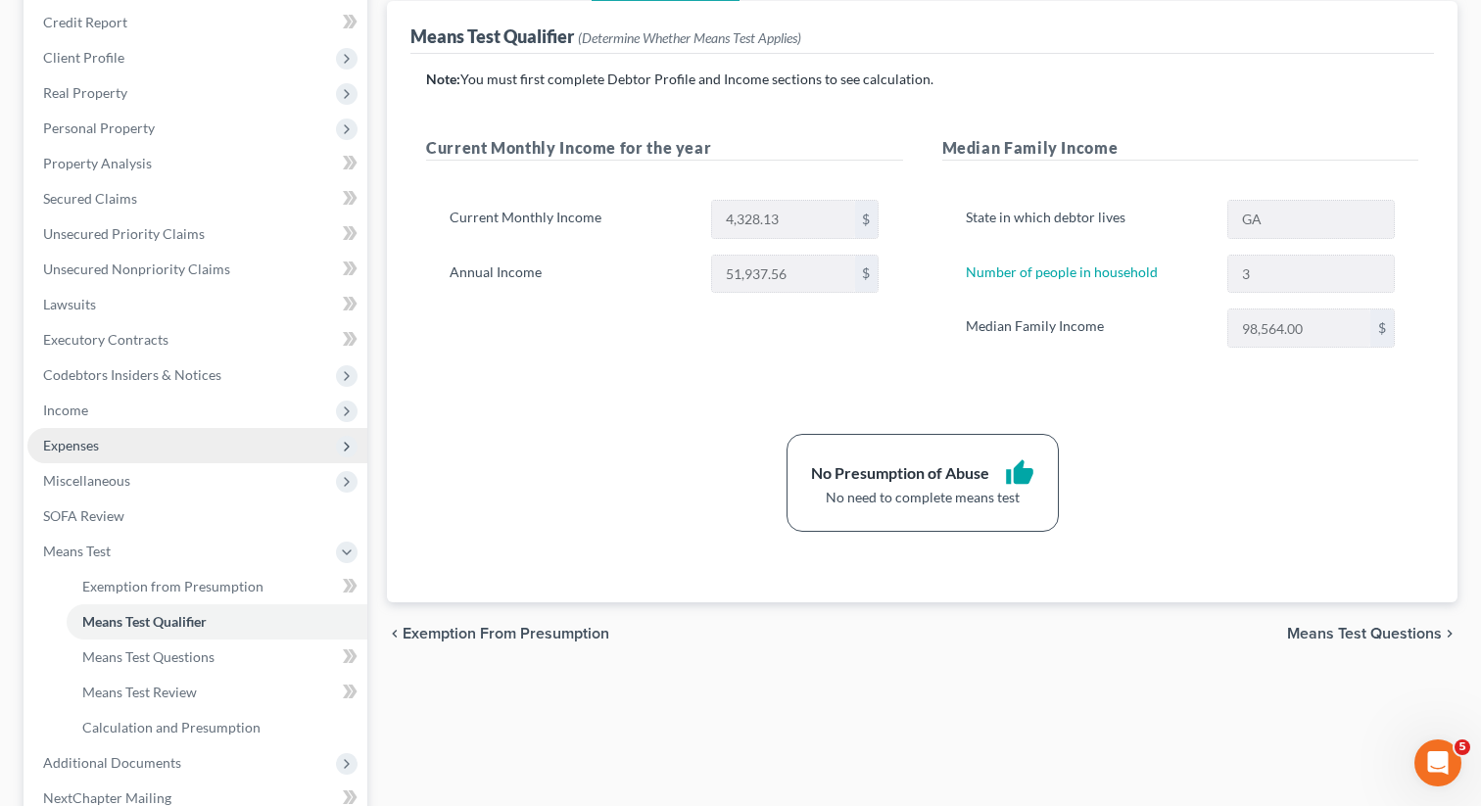
click at [119, 443] on span "Expenses" at bounding box center [197, 445] width 340 height 35
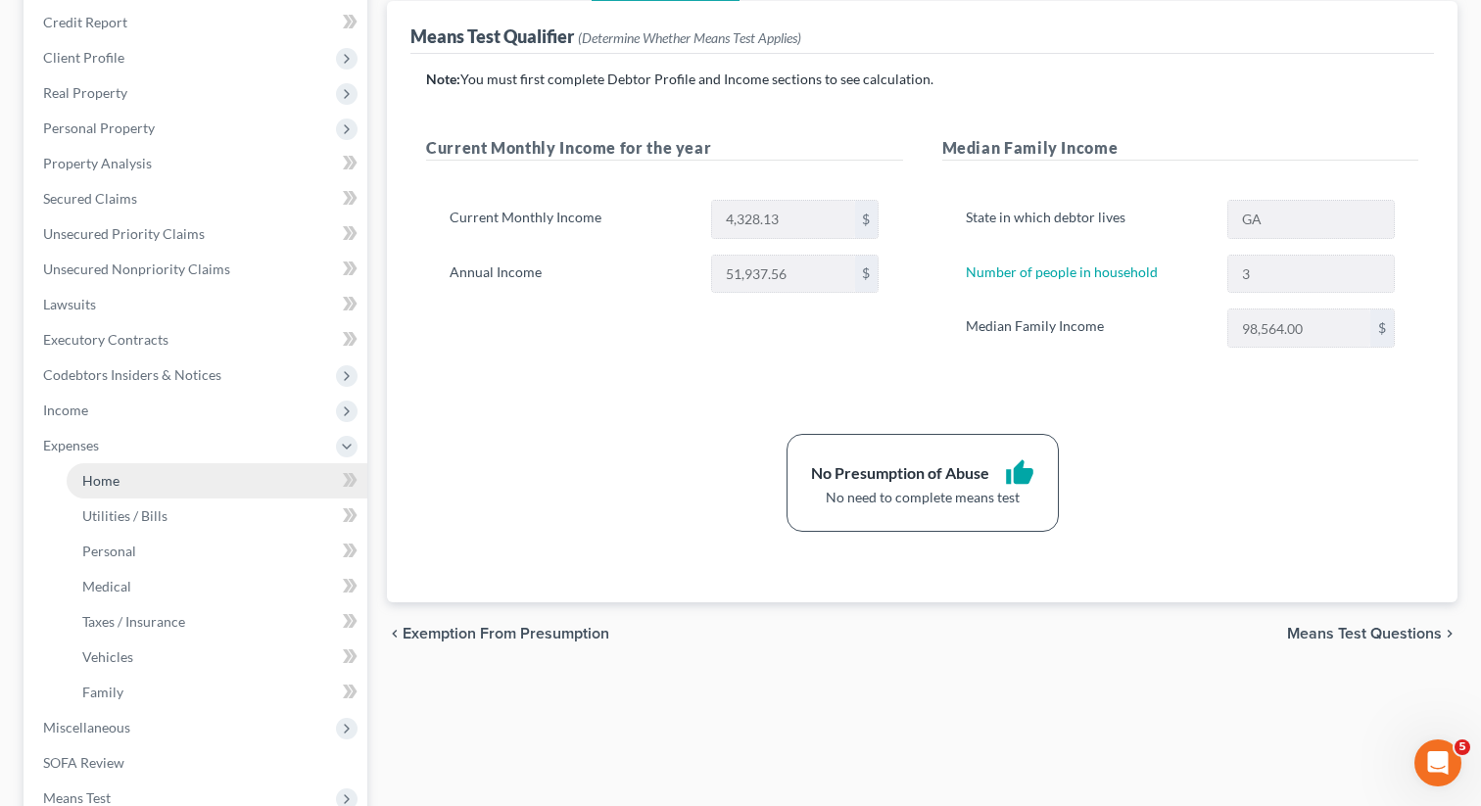
click at [114, 480] on span "Home" at bounding box center [100, 480] width 37 height 17
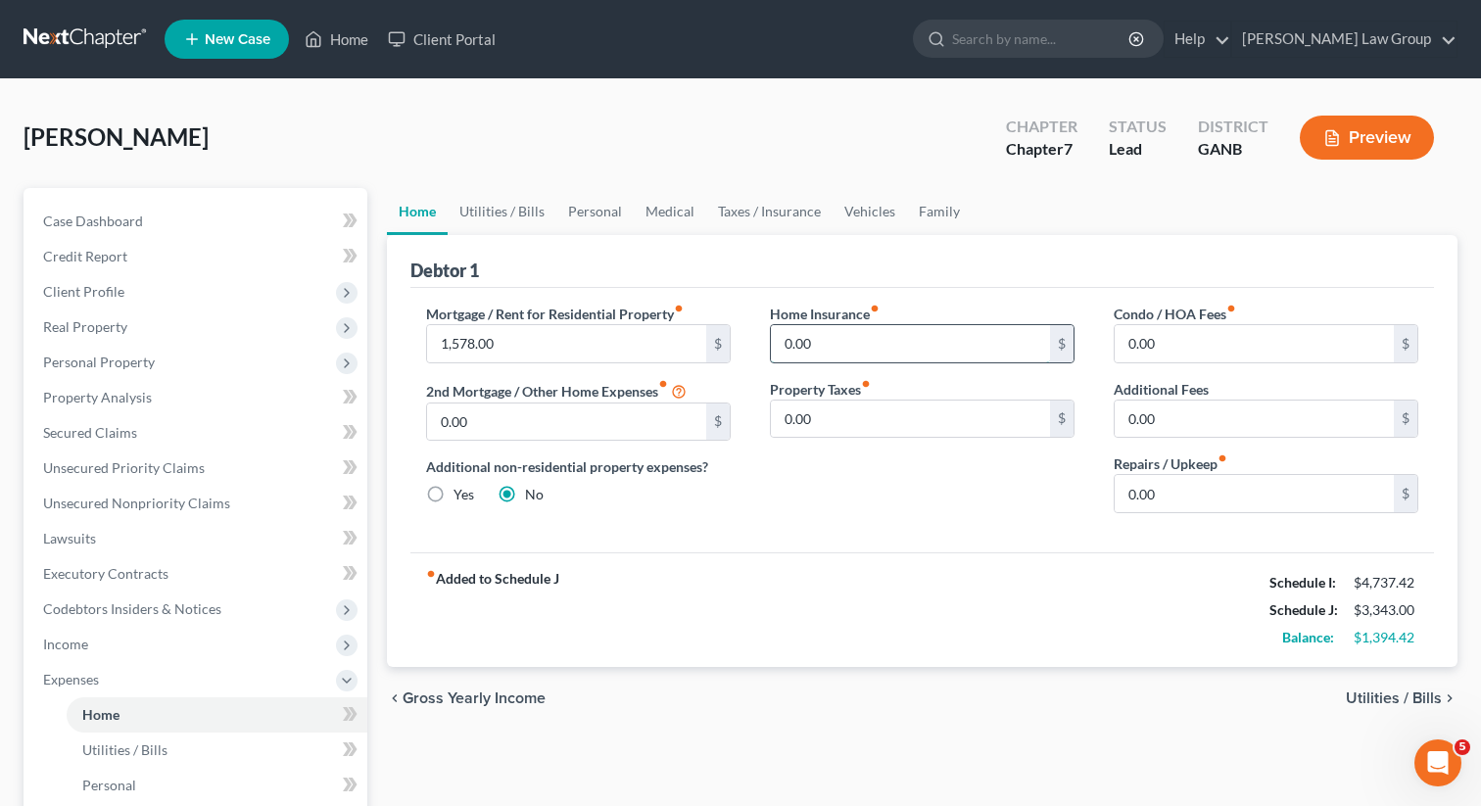
click at [864, 357] on input "0.00" at bounding box center [910, 343] width 279 height 37
type input "55"
click at [494, 212] on link "Utilities / Bills" at bounding box center [502, 211] width 109 height 47
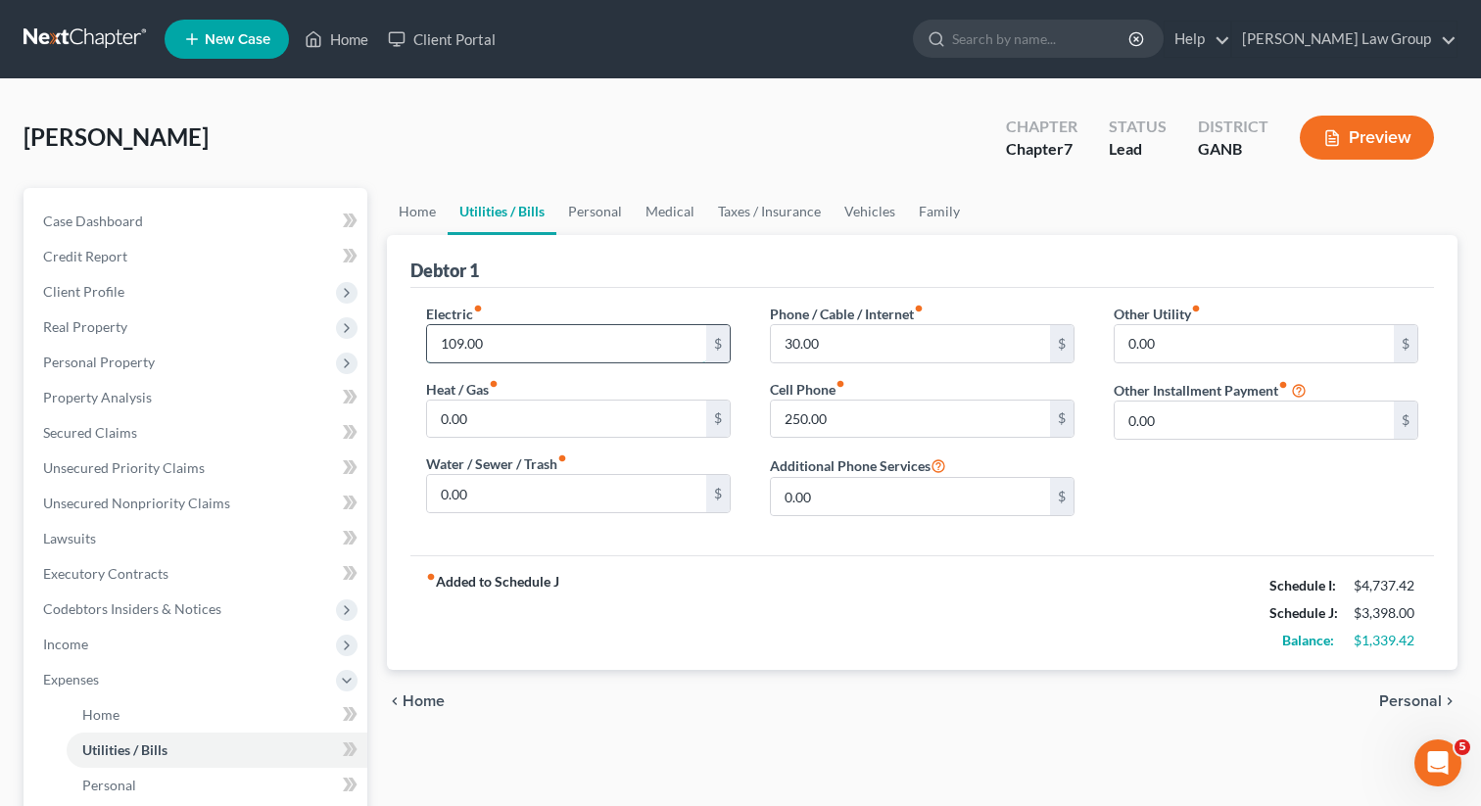
click at [501, 341] on input "109.00" at bounding box center [566, 343] width 279 height 37
type input "240"
click at [640, 490] on input "0.00" at bounding box center [566, 493] width 279 height 37
type input "60"
click at [912, 357] on input "30.00" at bounding box center [910, 343] width 279 height 37
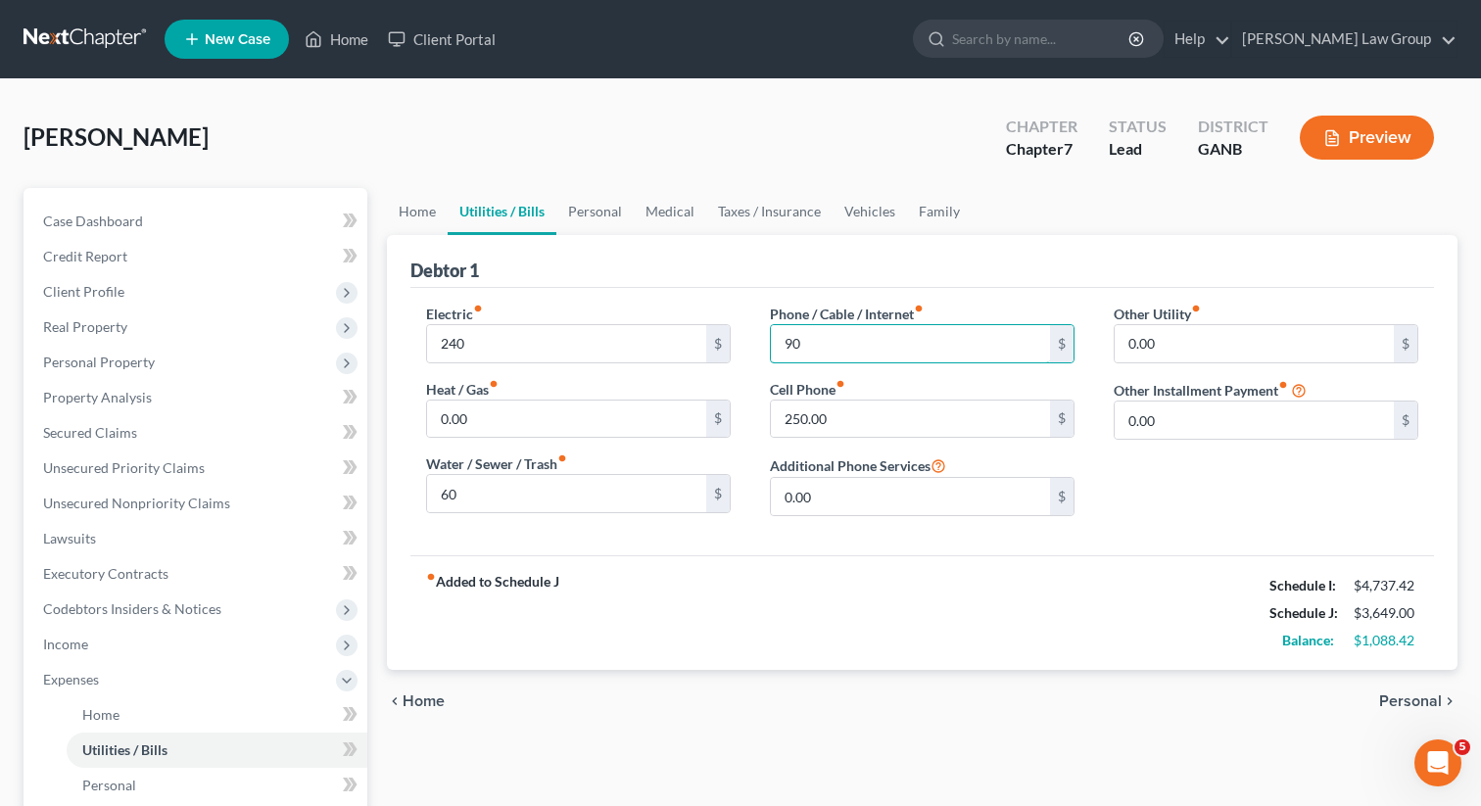
type input "90"
click at [1333, 363] on div "Other Utility fiber_manual_record 0.00 $ Other Installment Payment fiber_manual…" at bounding box center [1266, 418] width 344 height 228
click at [1290, 337] on input "0.00" at bounding box center [1254, 343] width 279 height 37
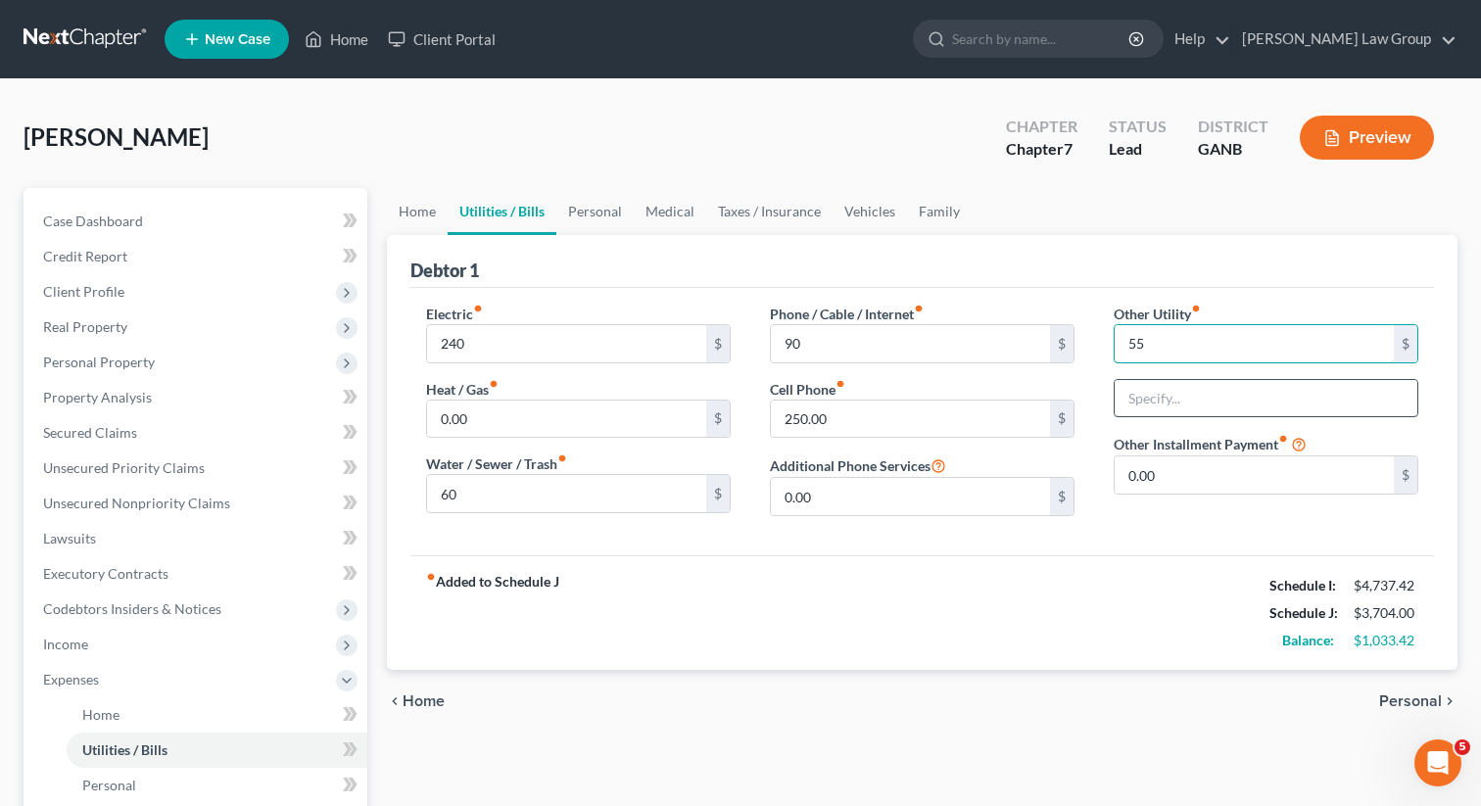
type input "55"
click at [1287, 403] on input "text" at bounding box center [1266, 398] width 303 height 37
type input "Netflix/Amazon"
click at [609, 207] on link "Personal" at bounding box center [594, 211] width 77 height 47
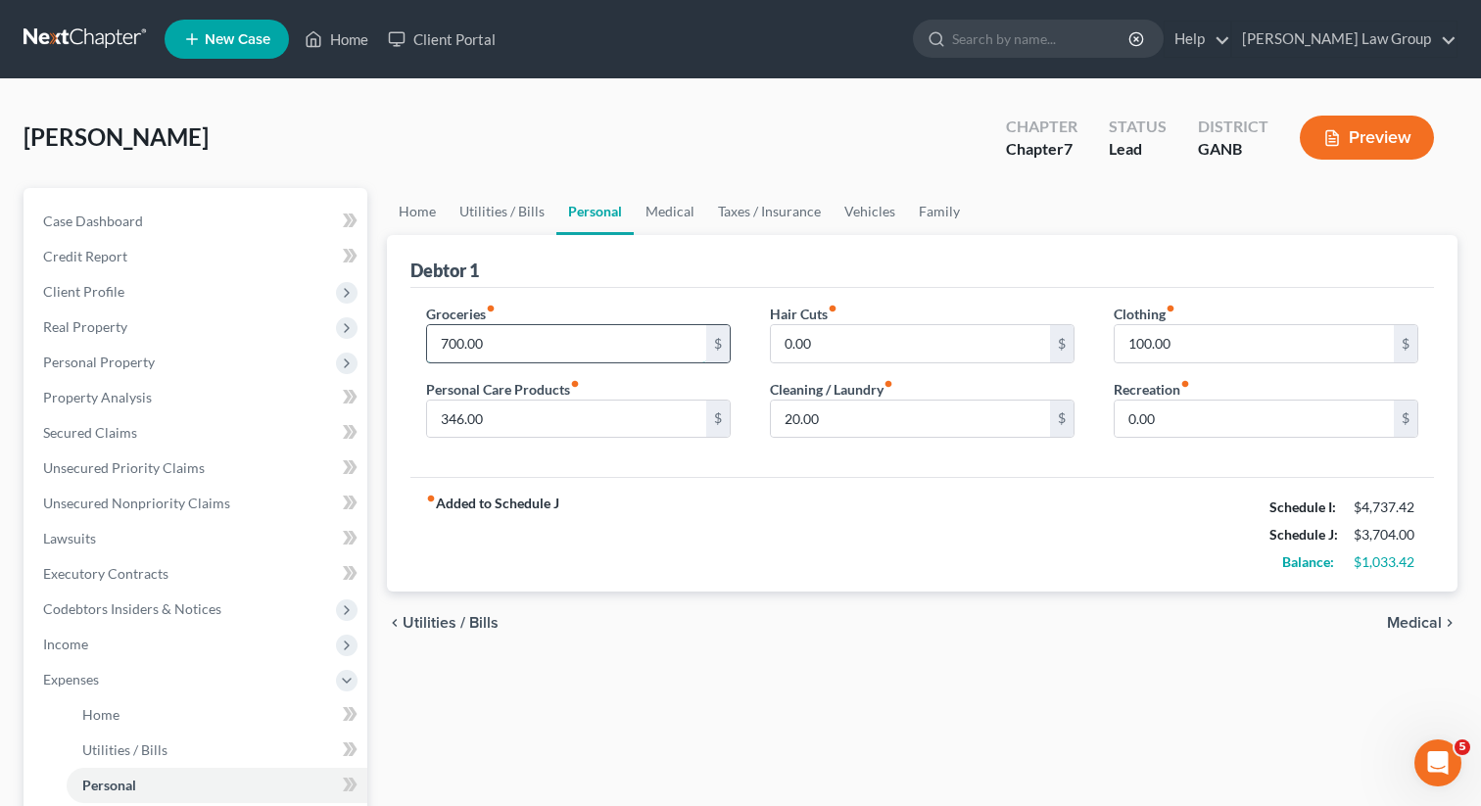
click at [518, 342] on input "700.00" at bounding box center [566, 343] width 279 height 37
type input "1,100"
type input "380"
click at [872, 453] on div "Groceries fiber_manual_record 1,100 $ Personal Care Products fiber_manual_recor…" at bounding box center [922, 383] width 1024 height 190
click at [854, 421] on input "20.00" at bounding box center [910, 419] width 279 height 37
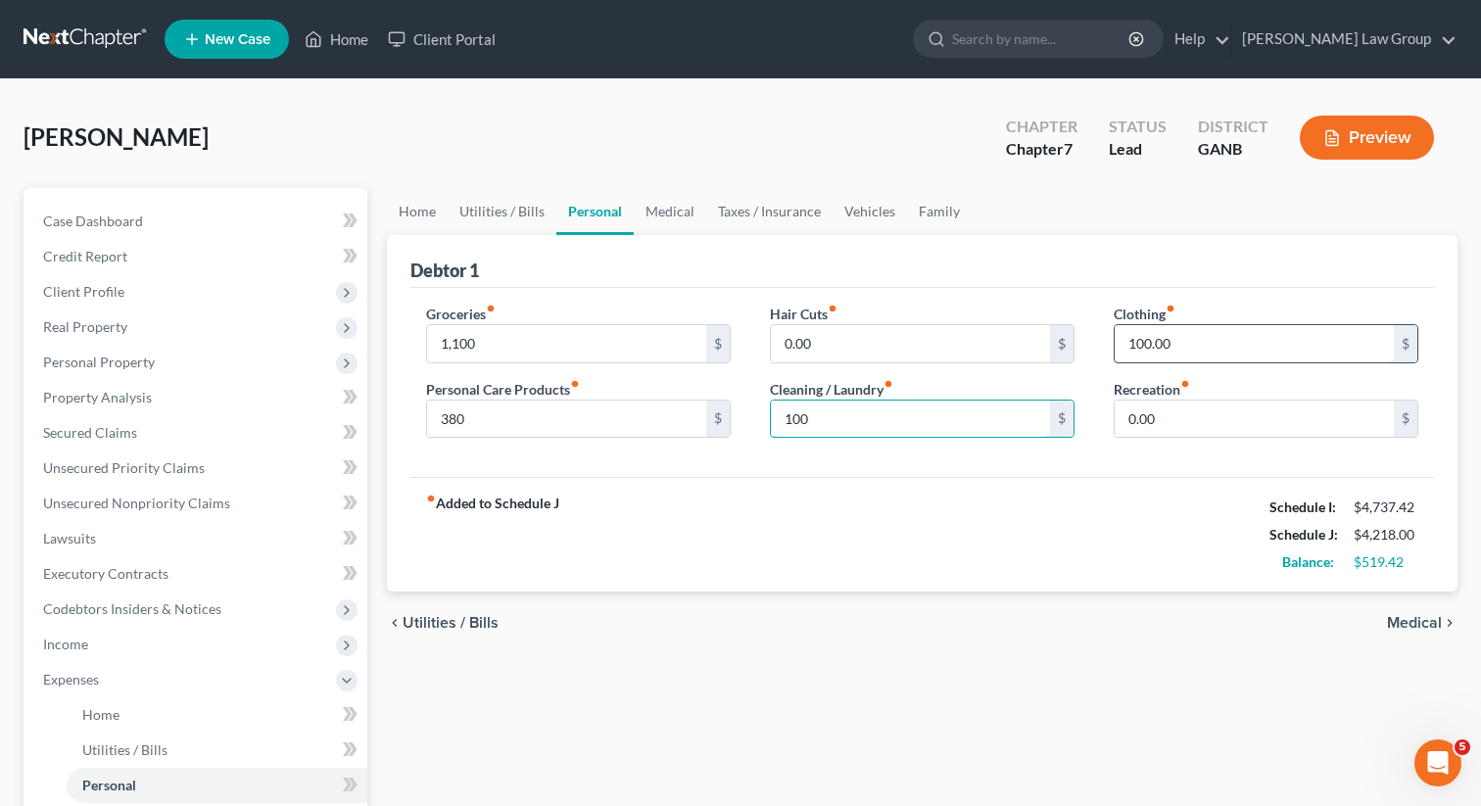
type input "100"
click at [1207, 344] on input "100.00" at bounding box center [1254, 343] width 279 height 37
type input "150"
click at [907, 211] on link "Family" at bounding box center [939, 211] width 65 height 47
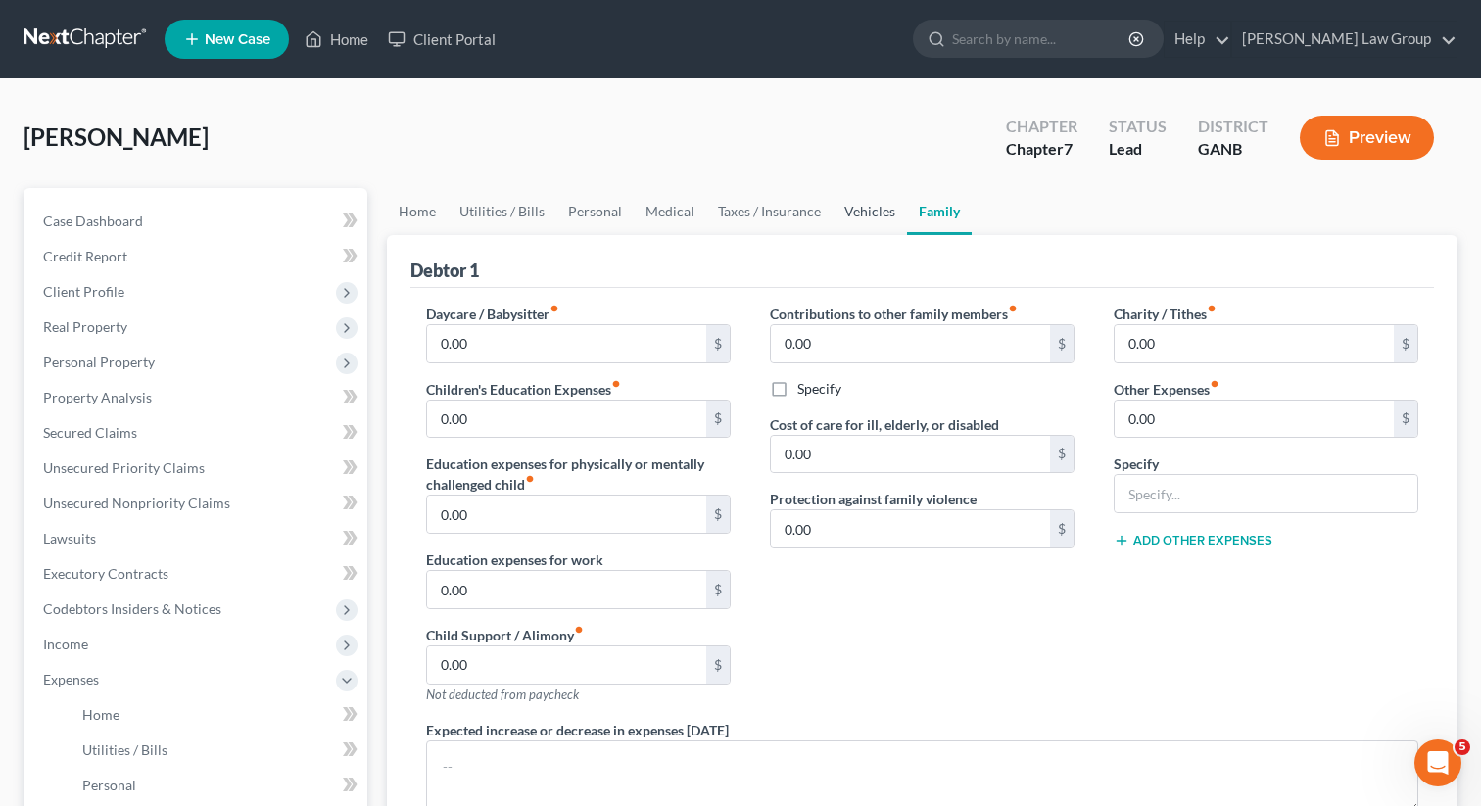
click at [870, 214] on link "Vehicles" at bounding box center [870, 211] width 74 height 47
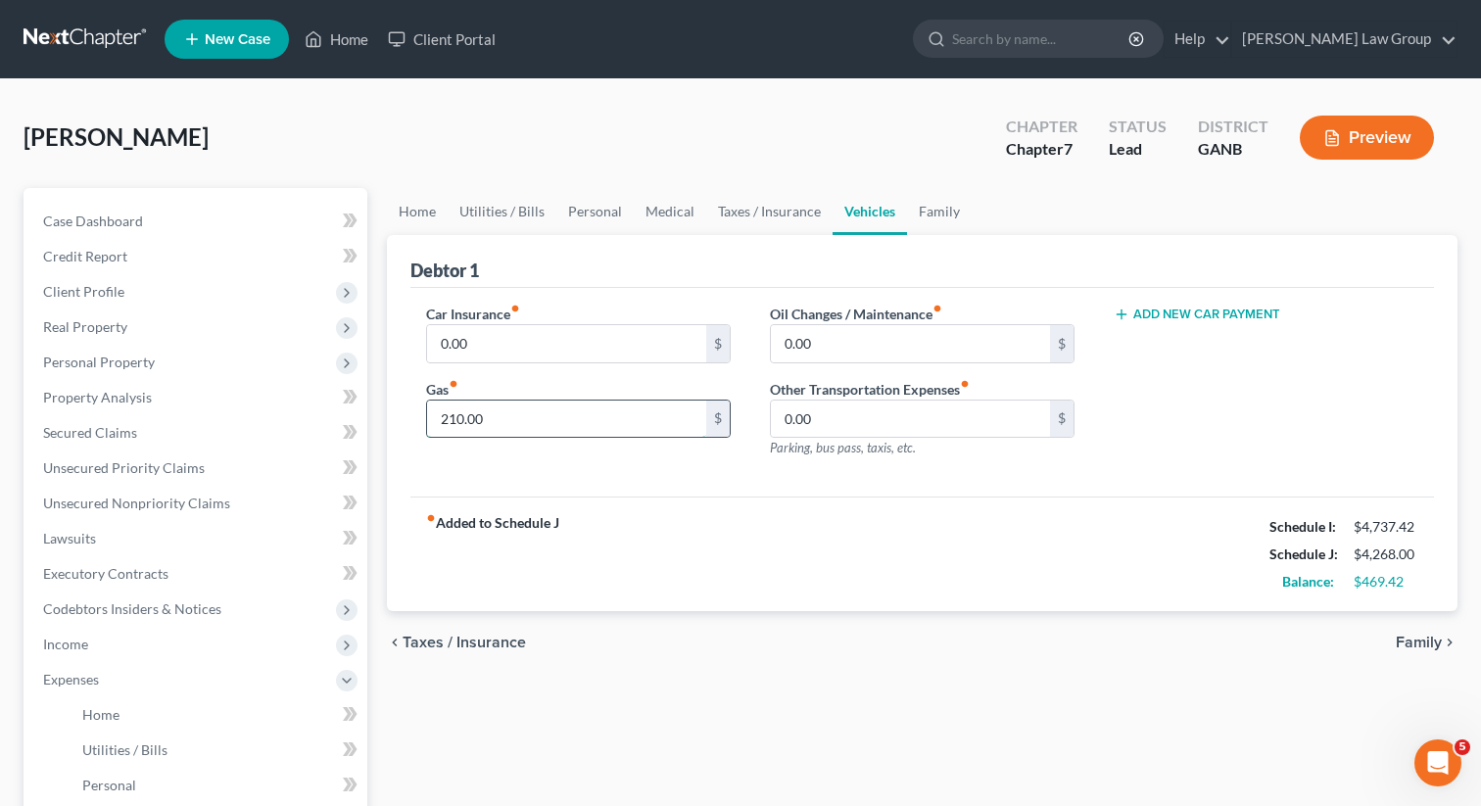
click at [594, 414] on input "210.00" at bounding box center [566, 419] width 279 height 37
click at [39, 429] on link "Secured Claims" at bounding box center [197, 432] width 340 height 35
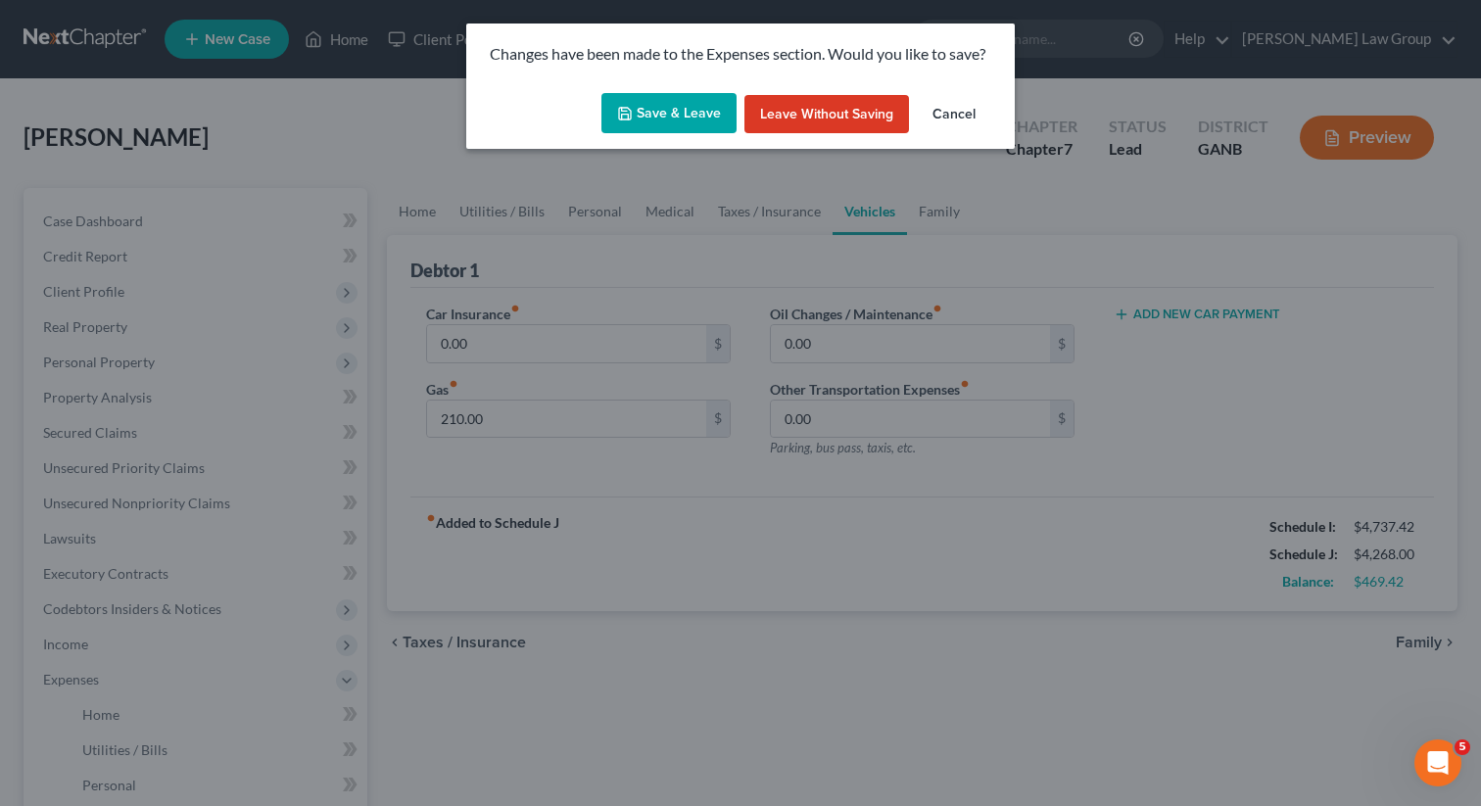
click at [698, 117] on button "Save & Leave" at bounding box center [668, 113] width 135 height 41
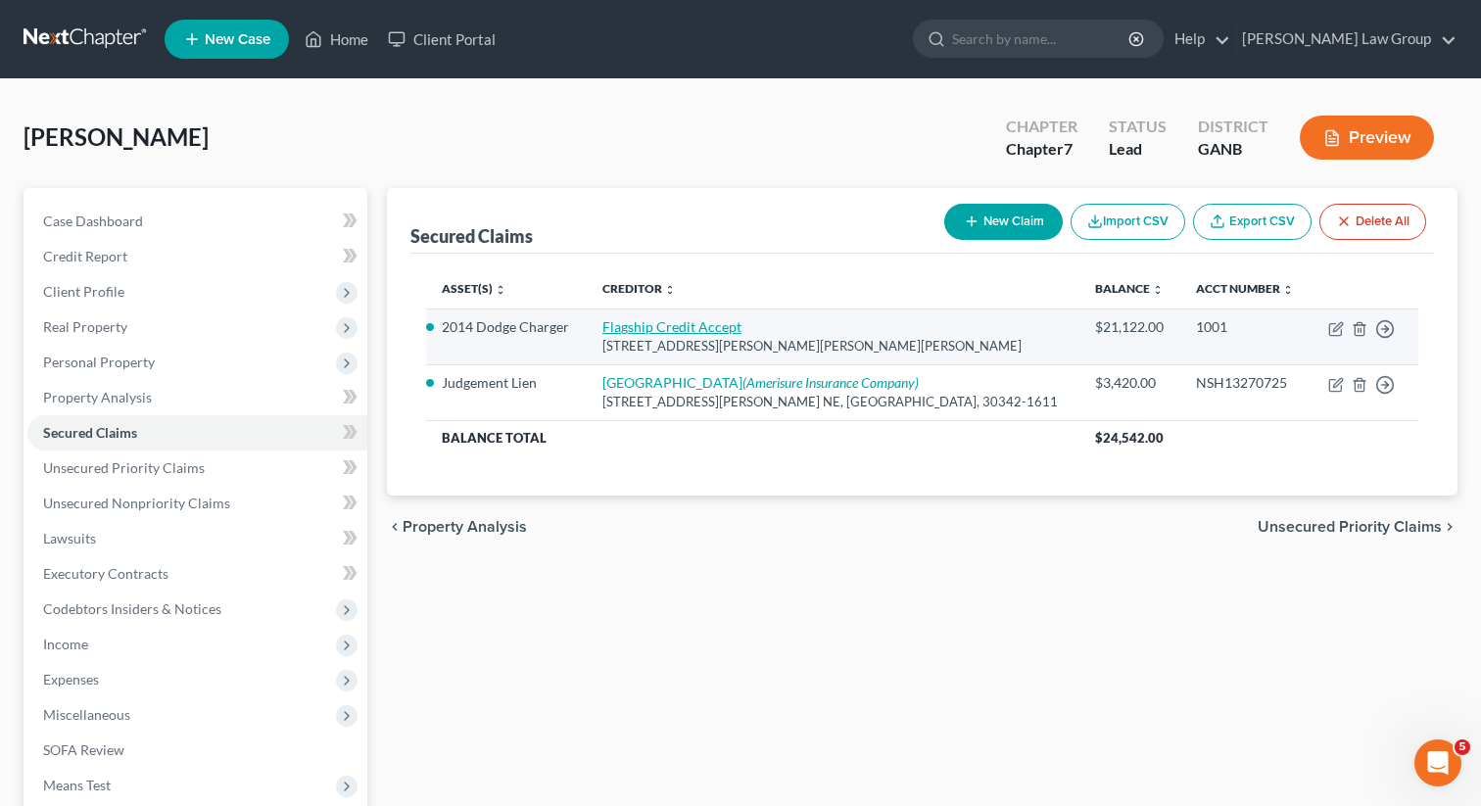
click at [676, 324] on link "Flagship Credit Accept" at bounding box center [671, 326] width 139 height 17
select select "39"
select select "0"
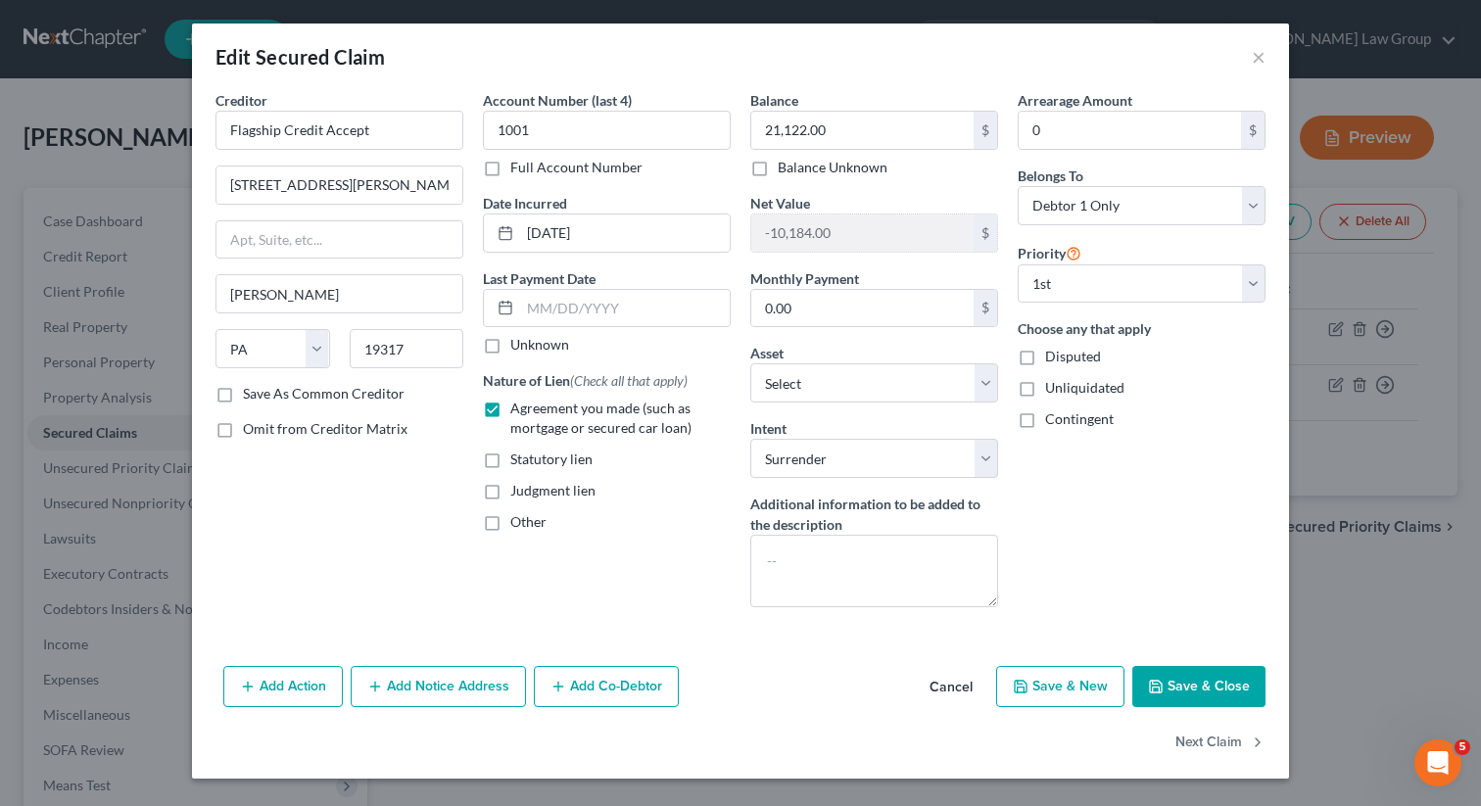
click at [1176, 691] on button "Save & Close" at bounding box center [1198, 686] width 133 height 41
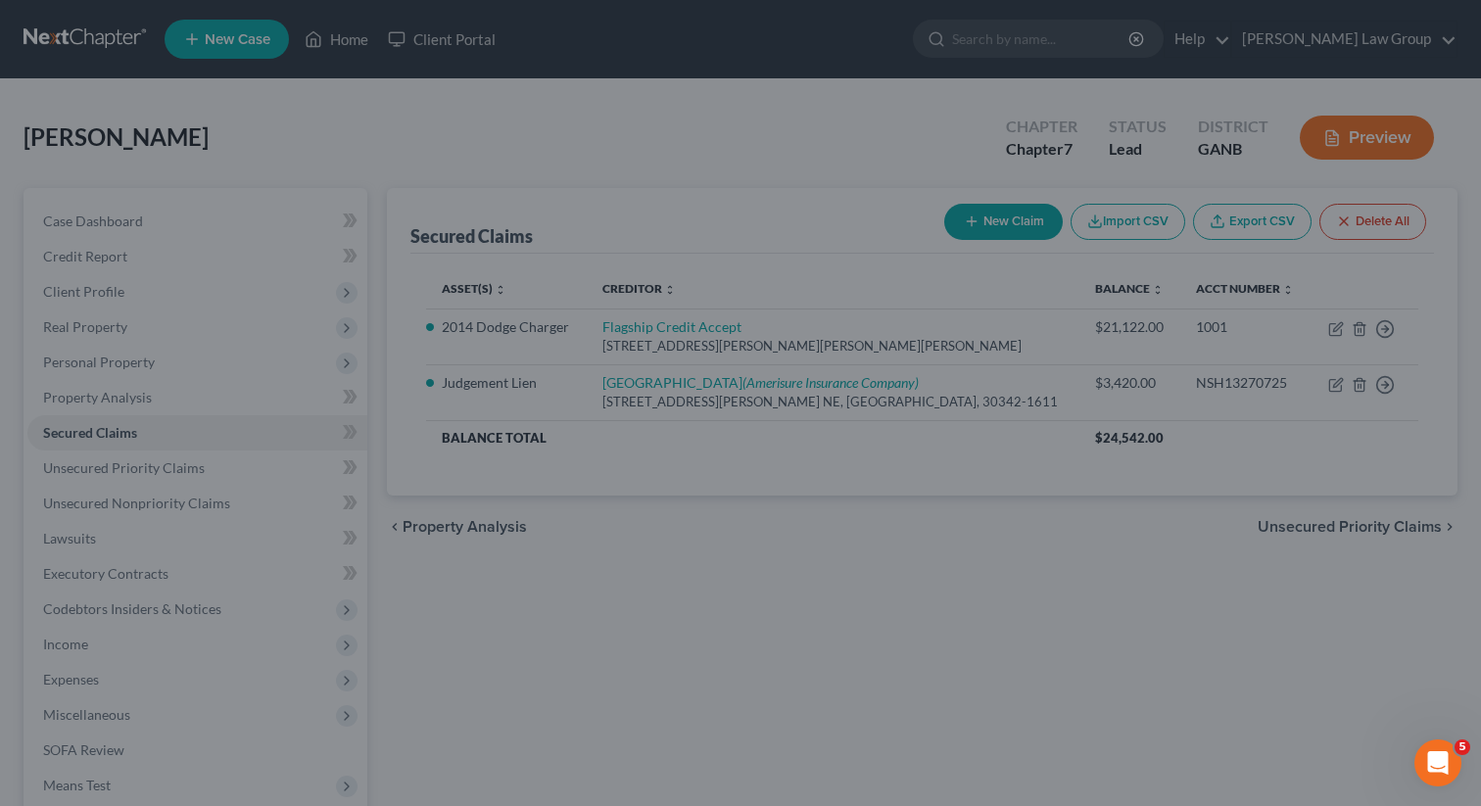
select select "3"
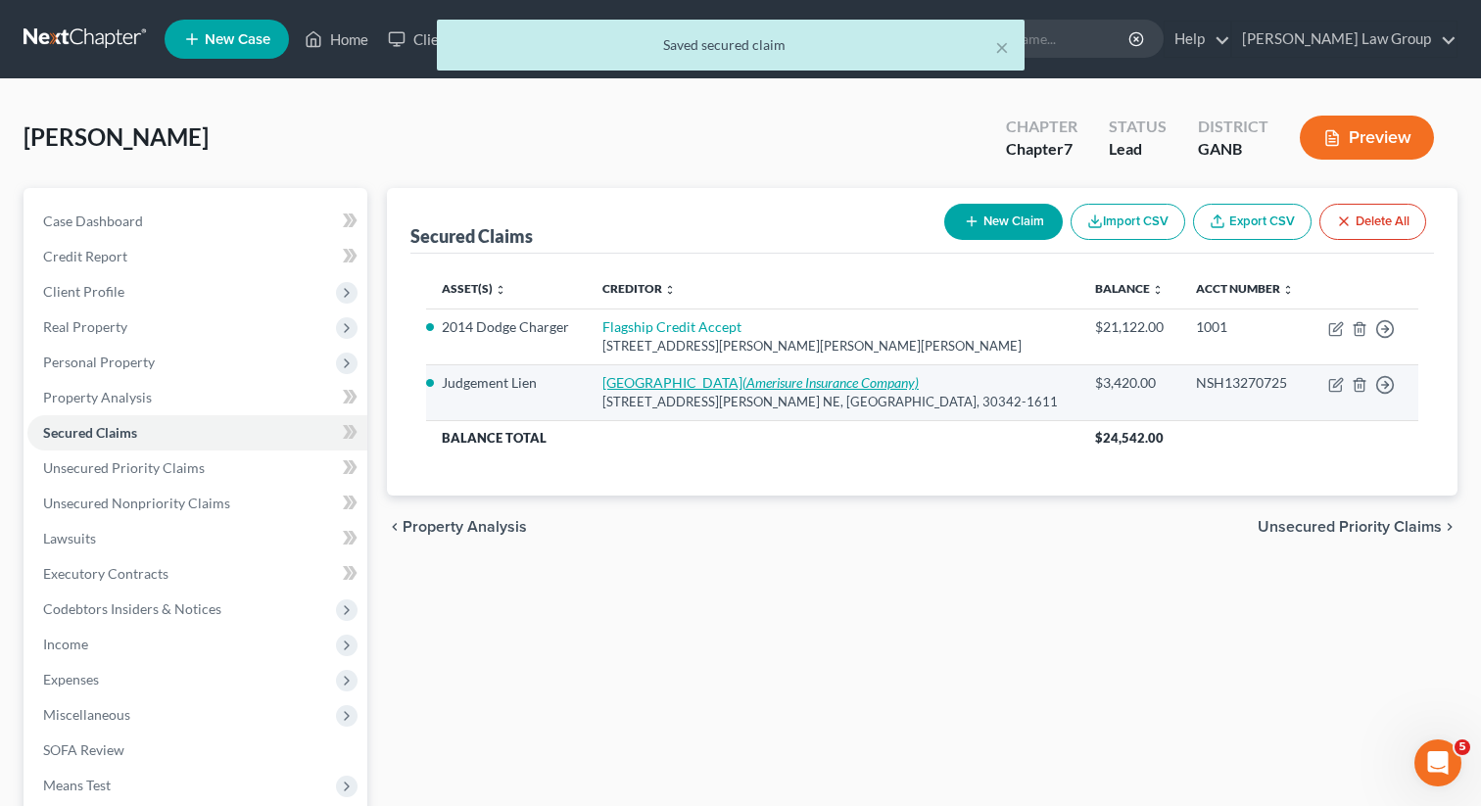
click at [656, 376] on link "Northside Hospital (Amerisure Insurance Company)" at bounding box center [760, 382] width 316 height 17
select select "3"
select select "0"
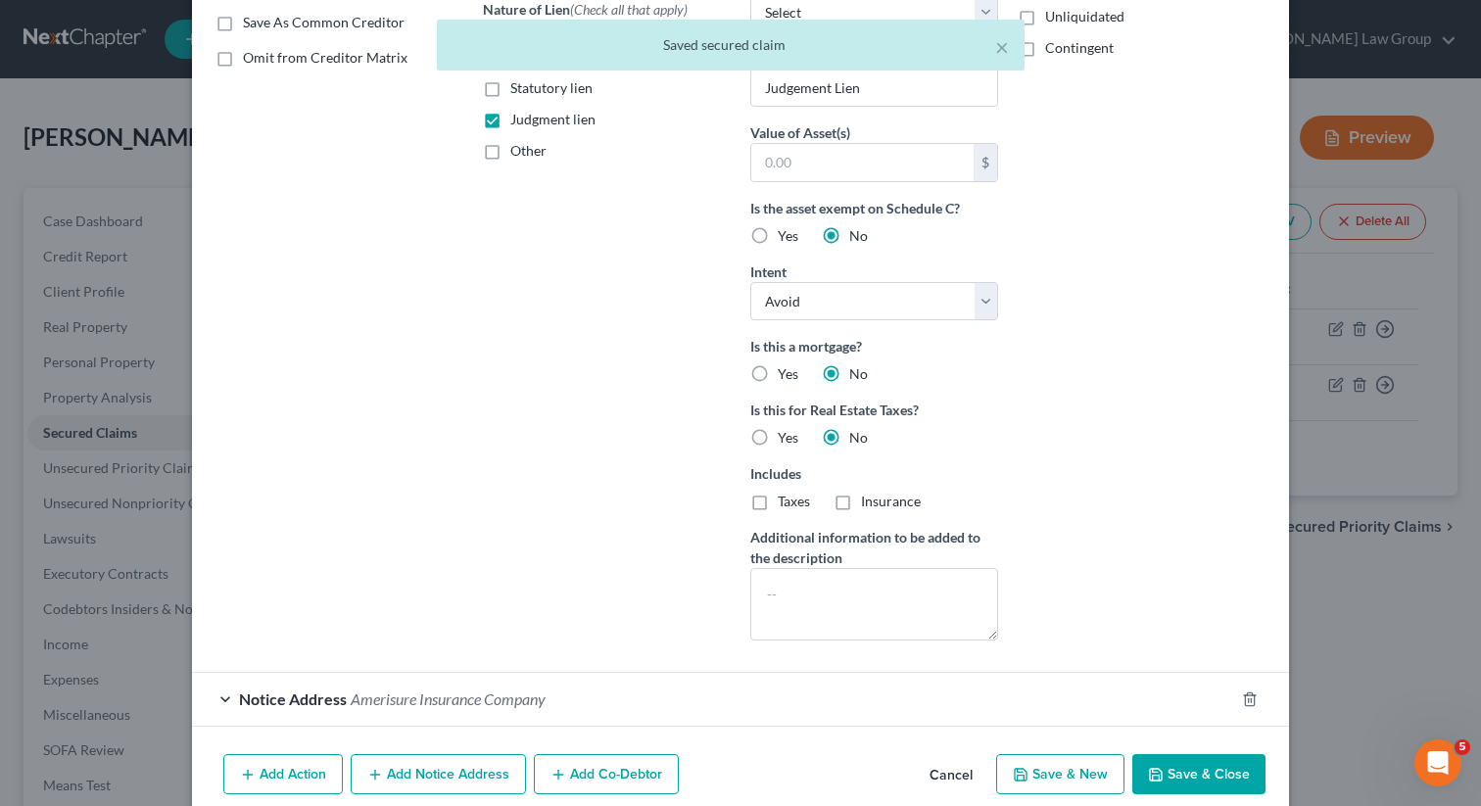
scroll to position [455, 0]
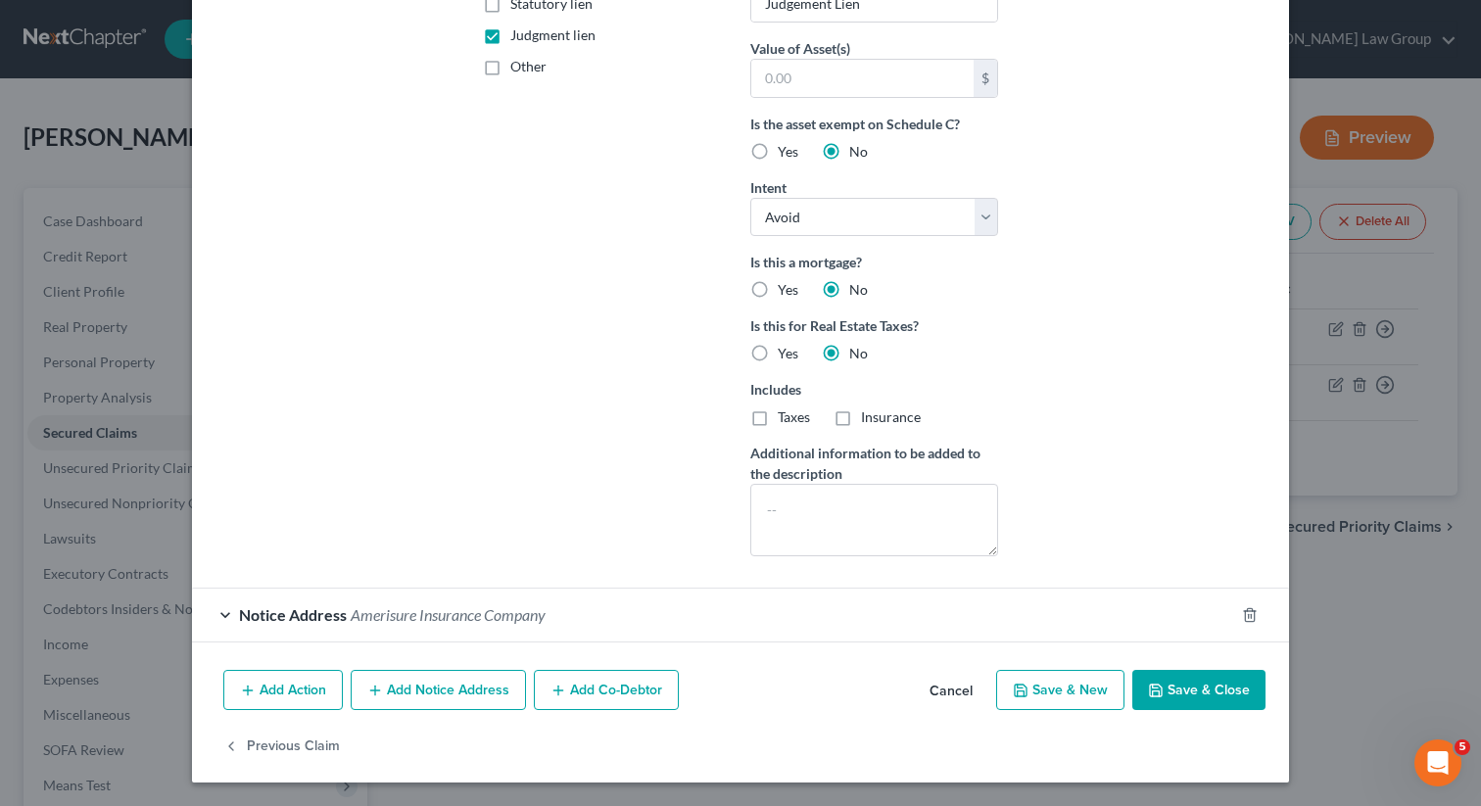
click at [1203, 694] on button "Save & Close" at bounding box center [1198, 690] width 133 height 41
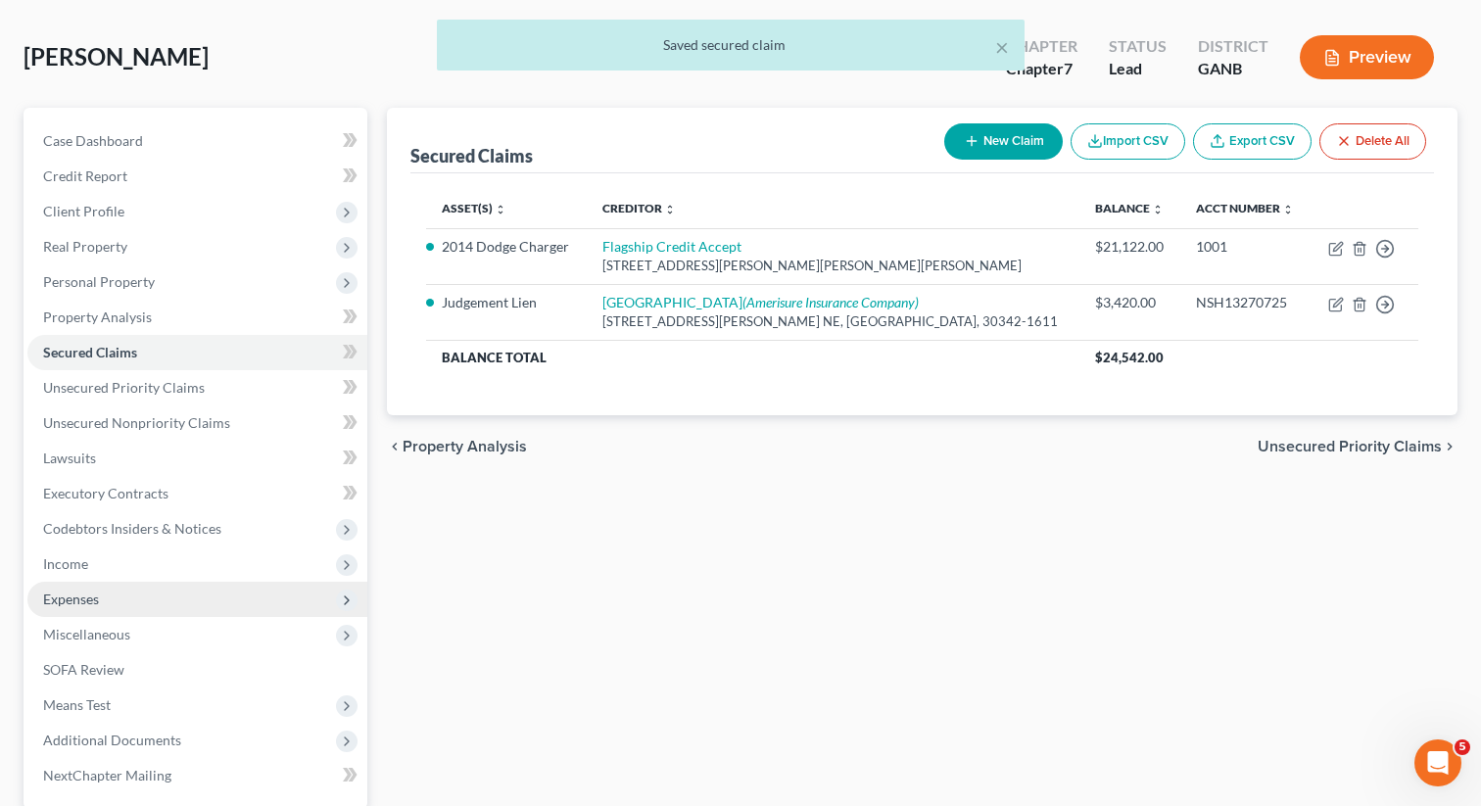
scroll to position [101, 0]
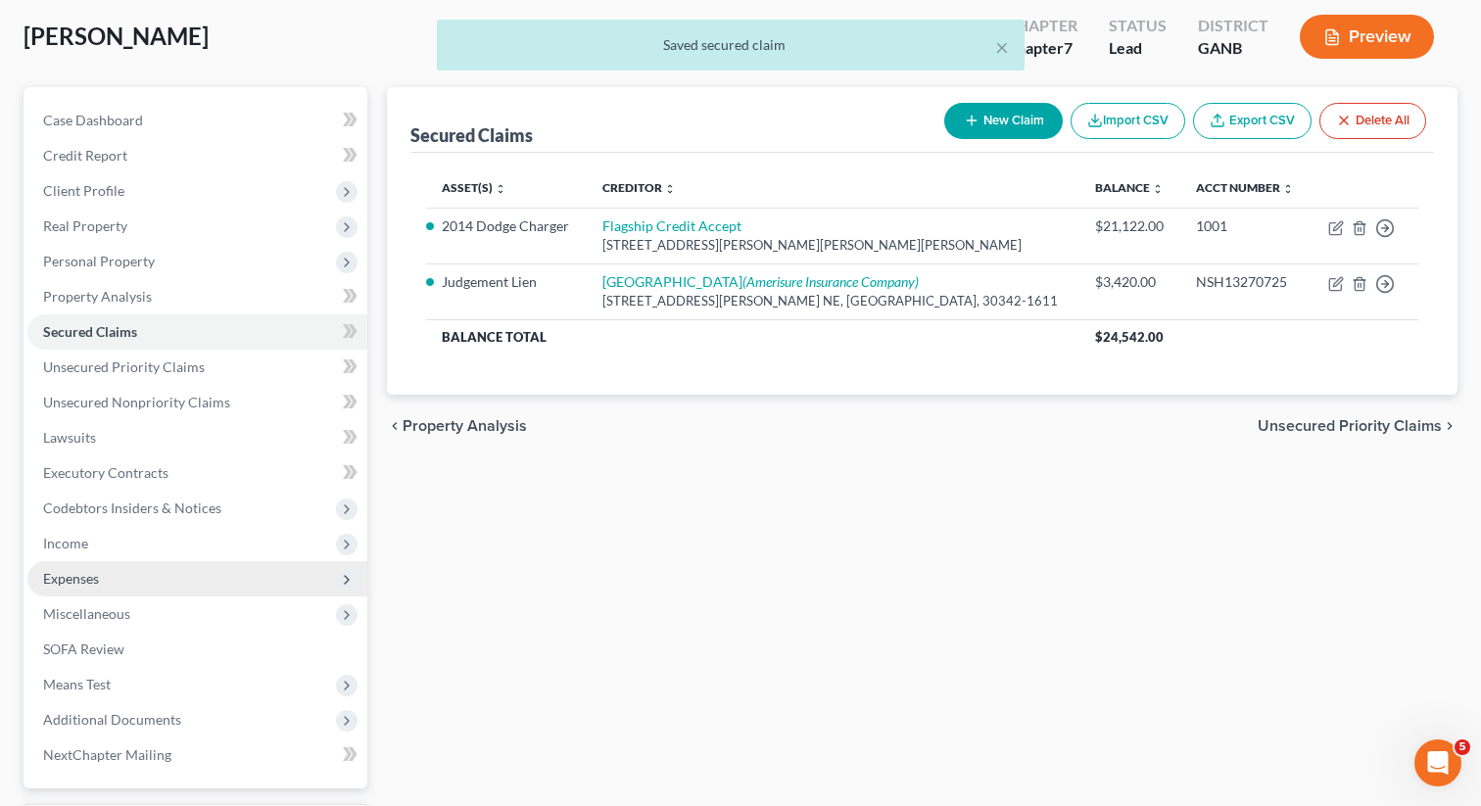
click at [85, 577] on span "Expenses" at bounding box center [71, 578] width 56 height 17
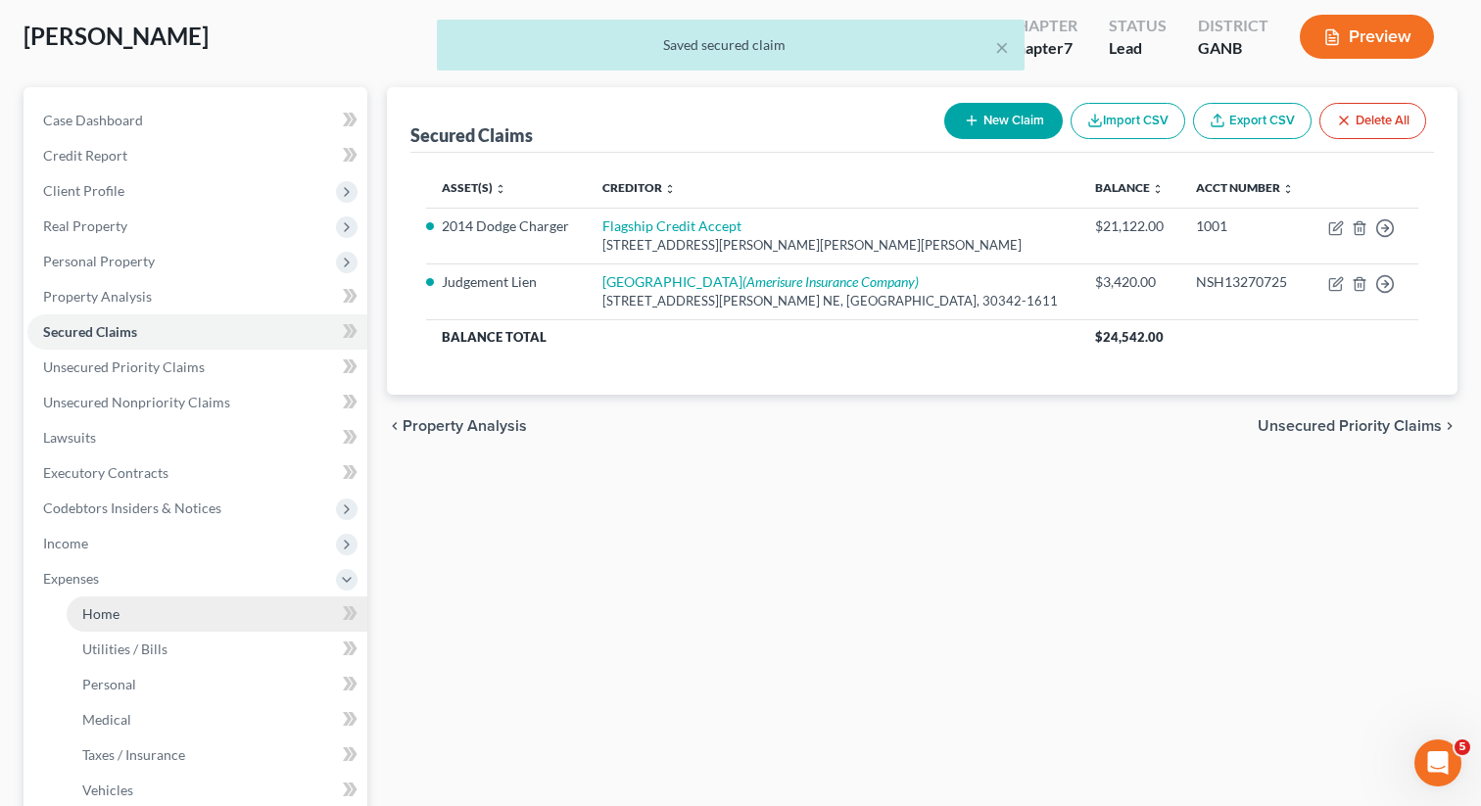
click at [90, 611] on span "Home" at bounding box center [100, 613] width 37 height 17
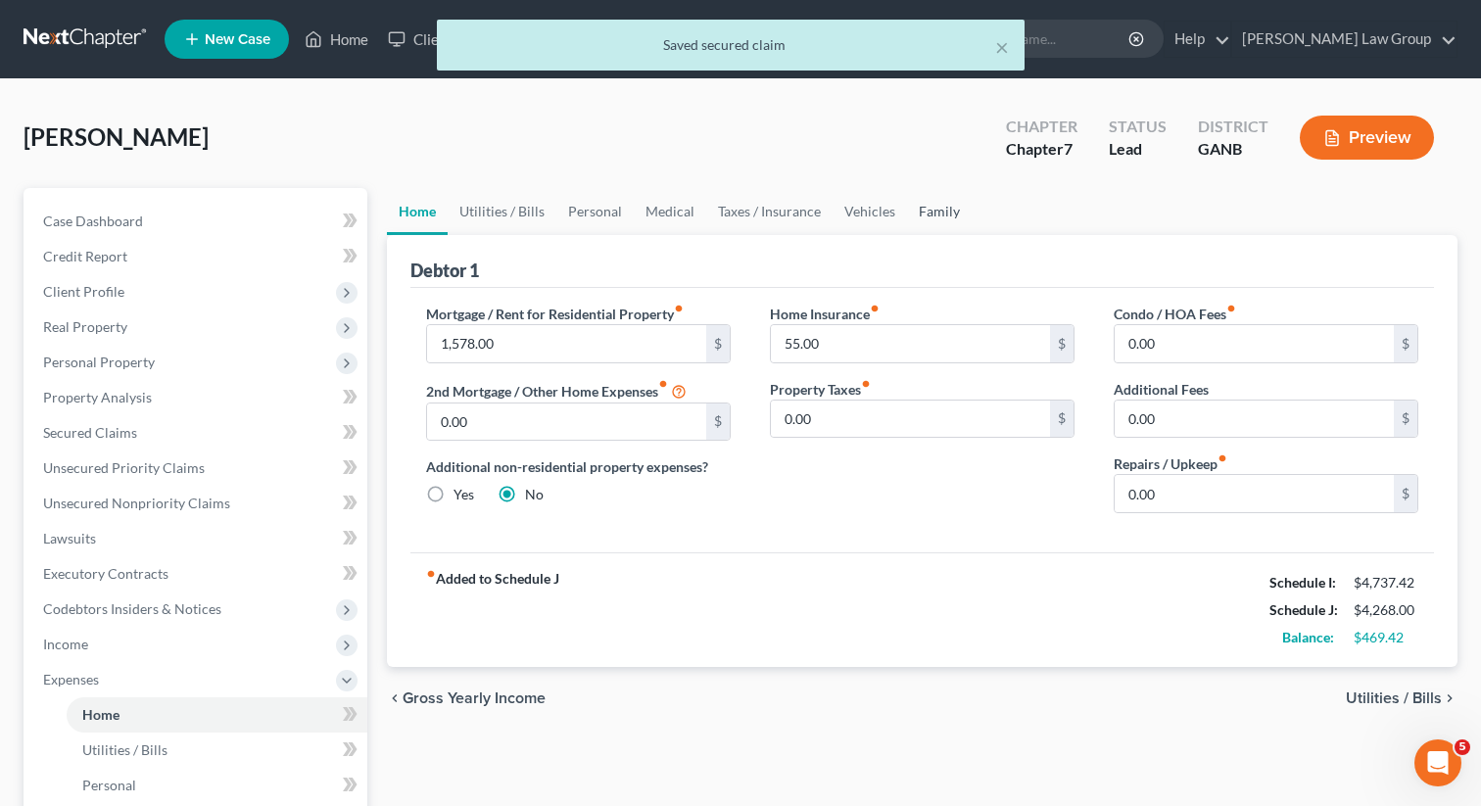
click at [929, 208] on link "Family" at bounding box center [939, 211] width 65 height 47
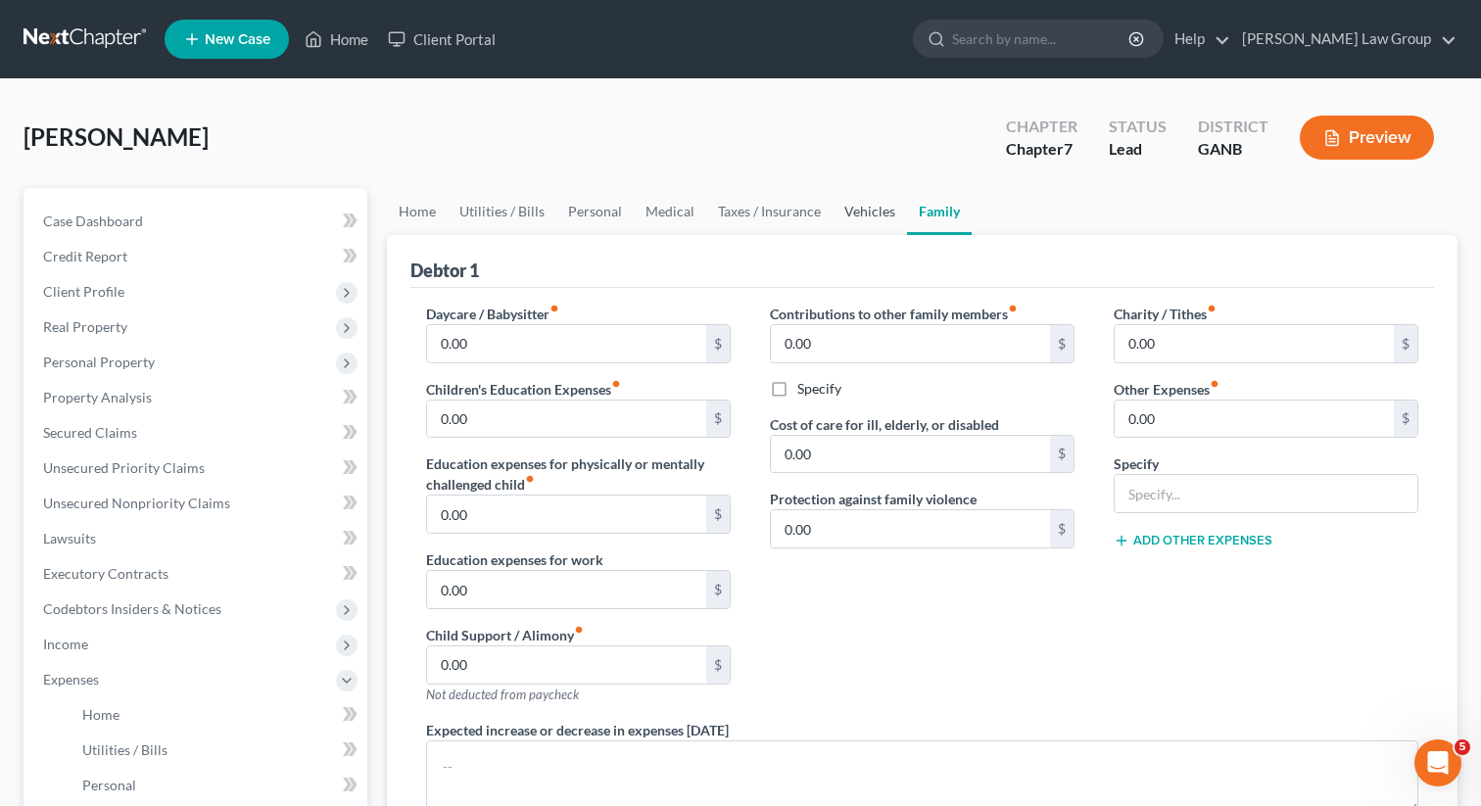
click at [847, 211] on link "Vehicles" at bounding box center [870, 211] width 74 height 47
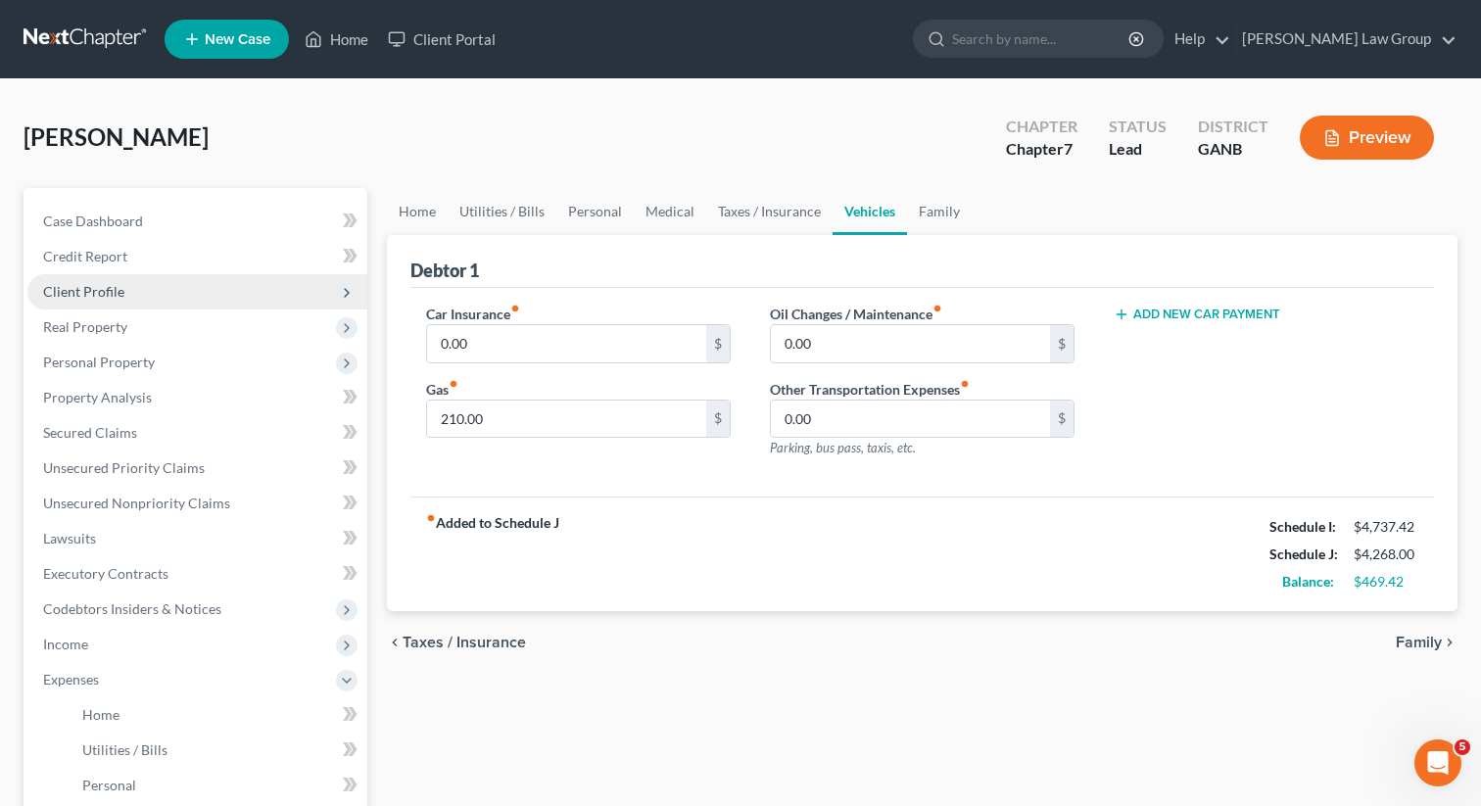
click at [183, 292] on span "Client Profile" at bounding box center [197, 291] width 340 height 35
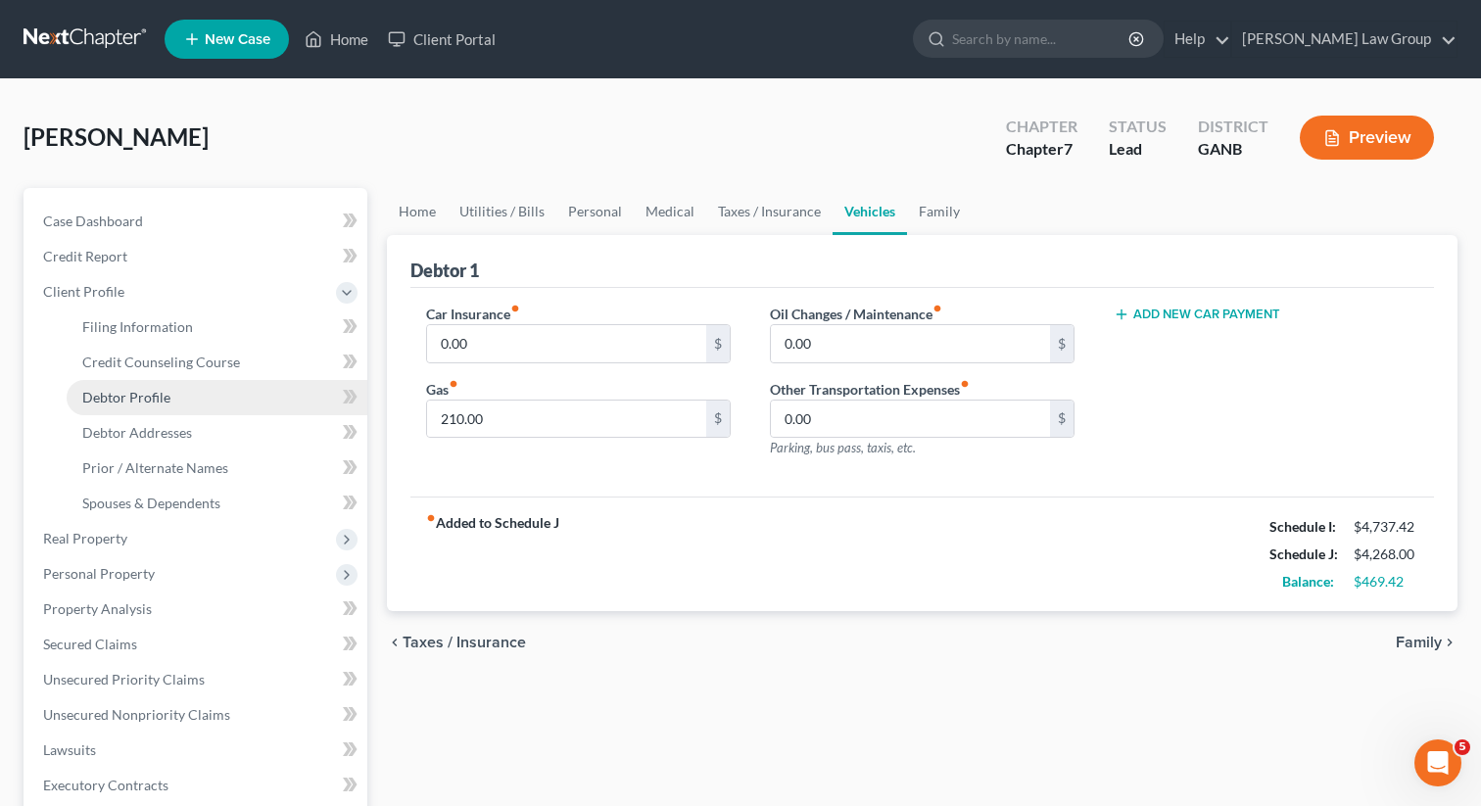
click at [149, 404] on span "Debtor Profile" at bounding box center [126, 397] width 88 height 17
select select "0"
select select "2"
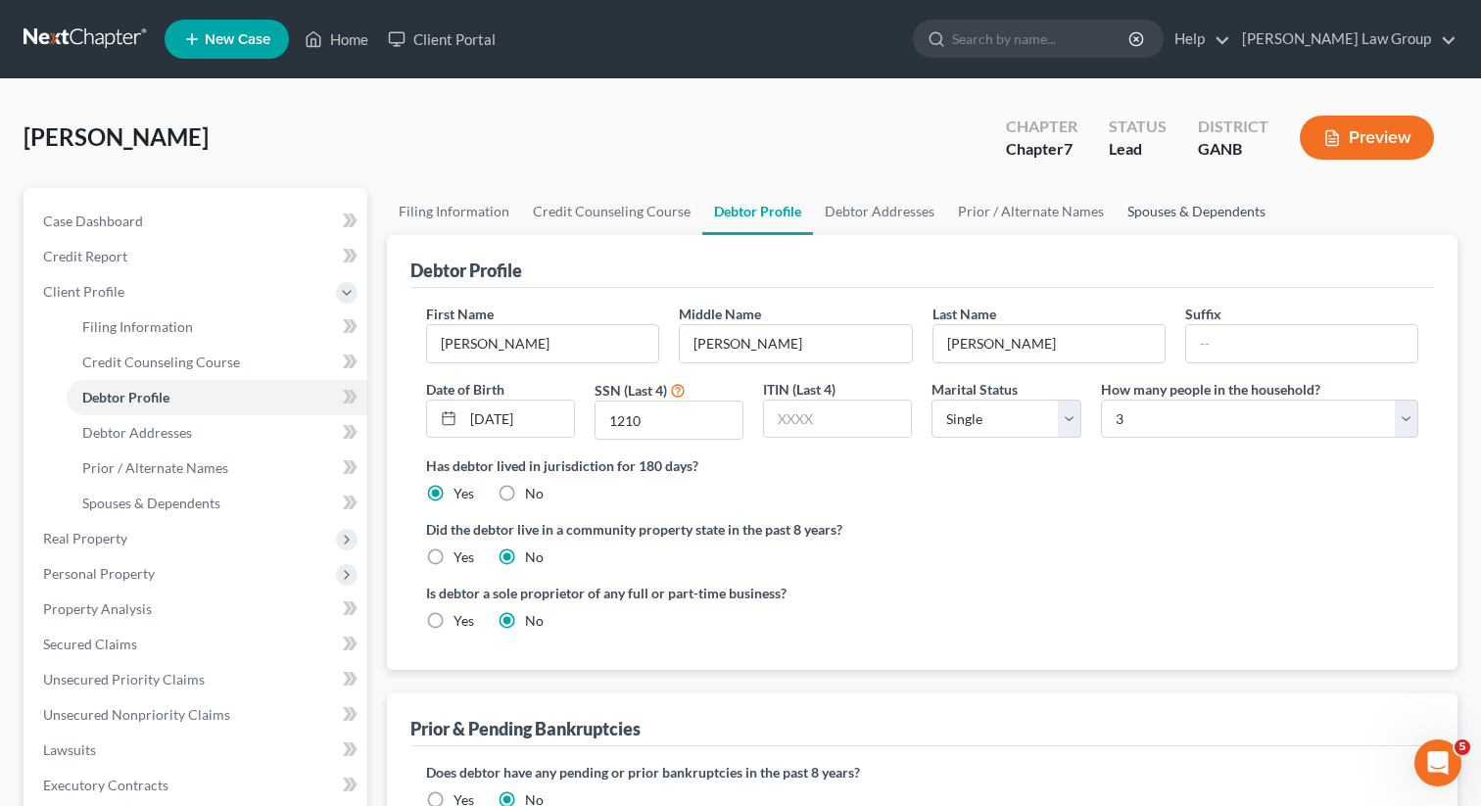
click at [1189, 222] on link "Spouses & Dependents" at bounding box center [1197, 211] width 162 height 47
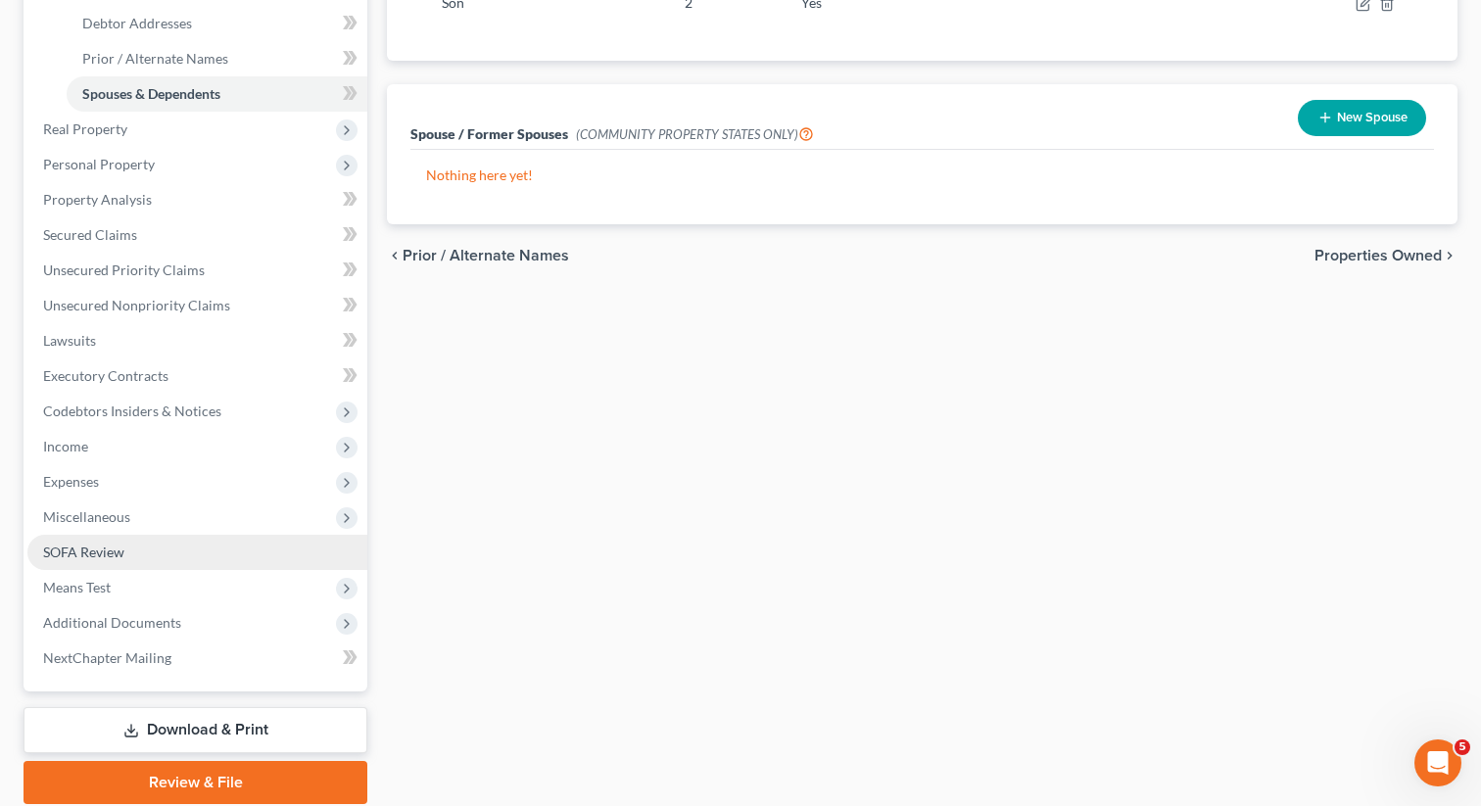
scroll to position [438, 0]
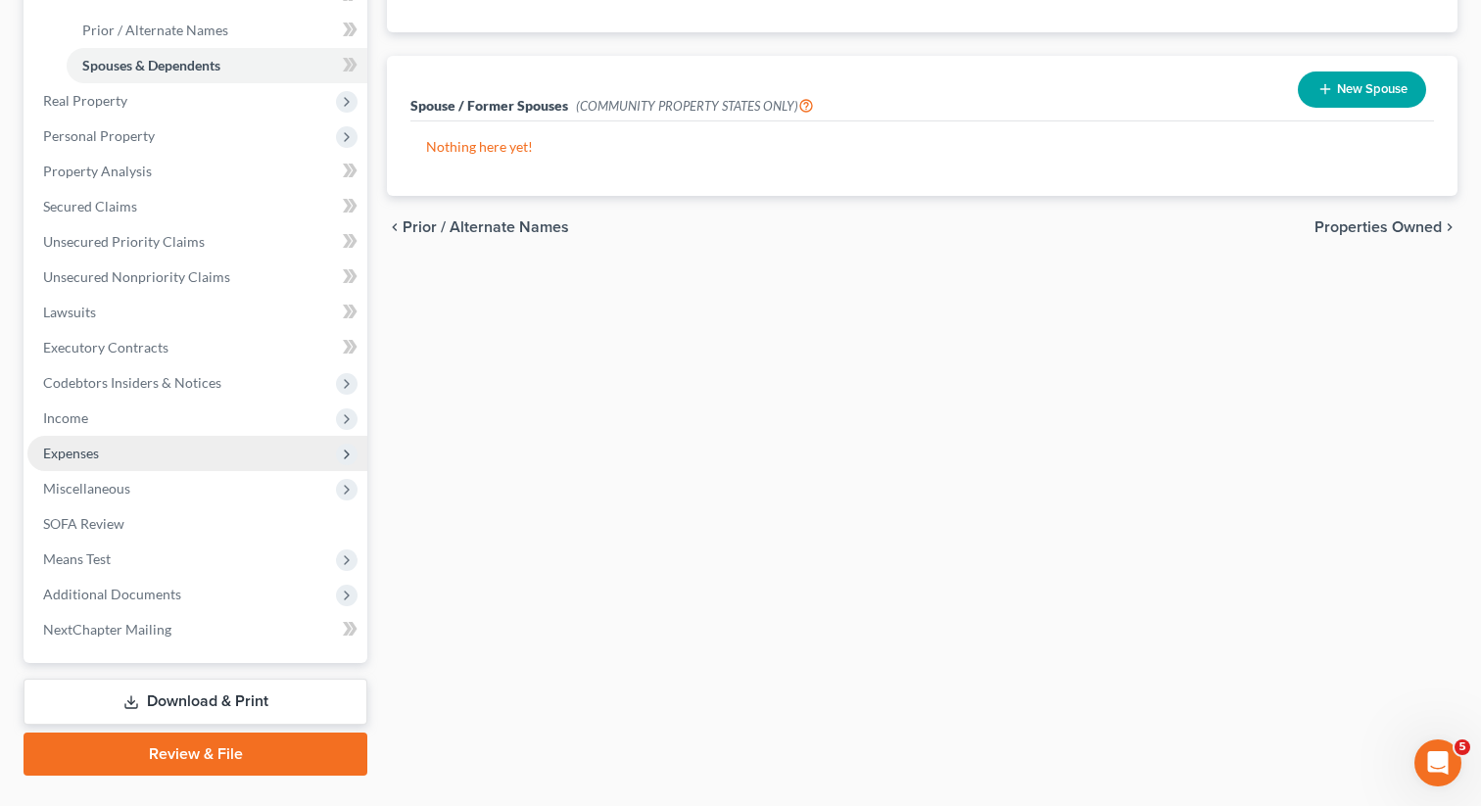
click at [103, 459] on span "Expenses" at bounding box center [197, 453] width 340 height 35
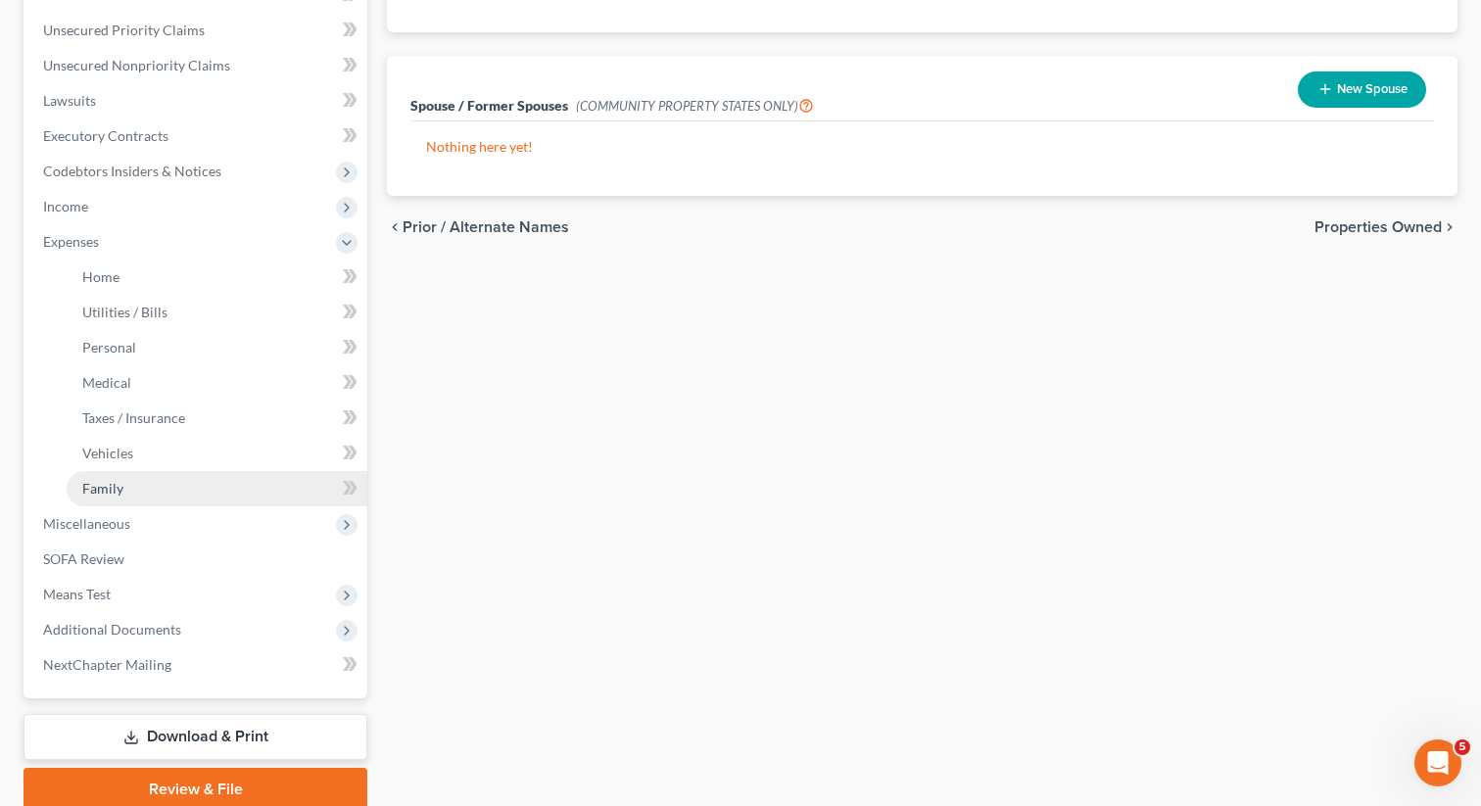
click at [114, 498] on link "Family" at bounding box center [217, 488] width 301 height 35
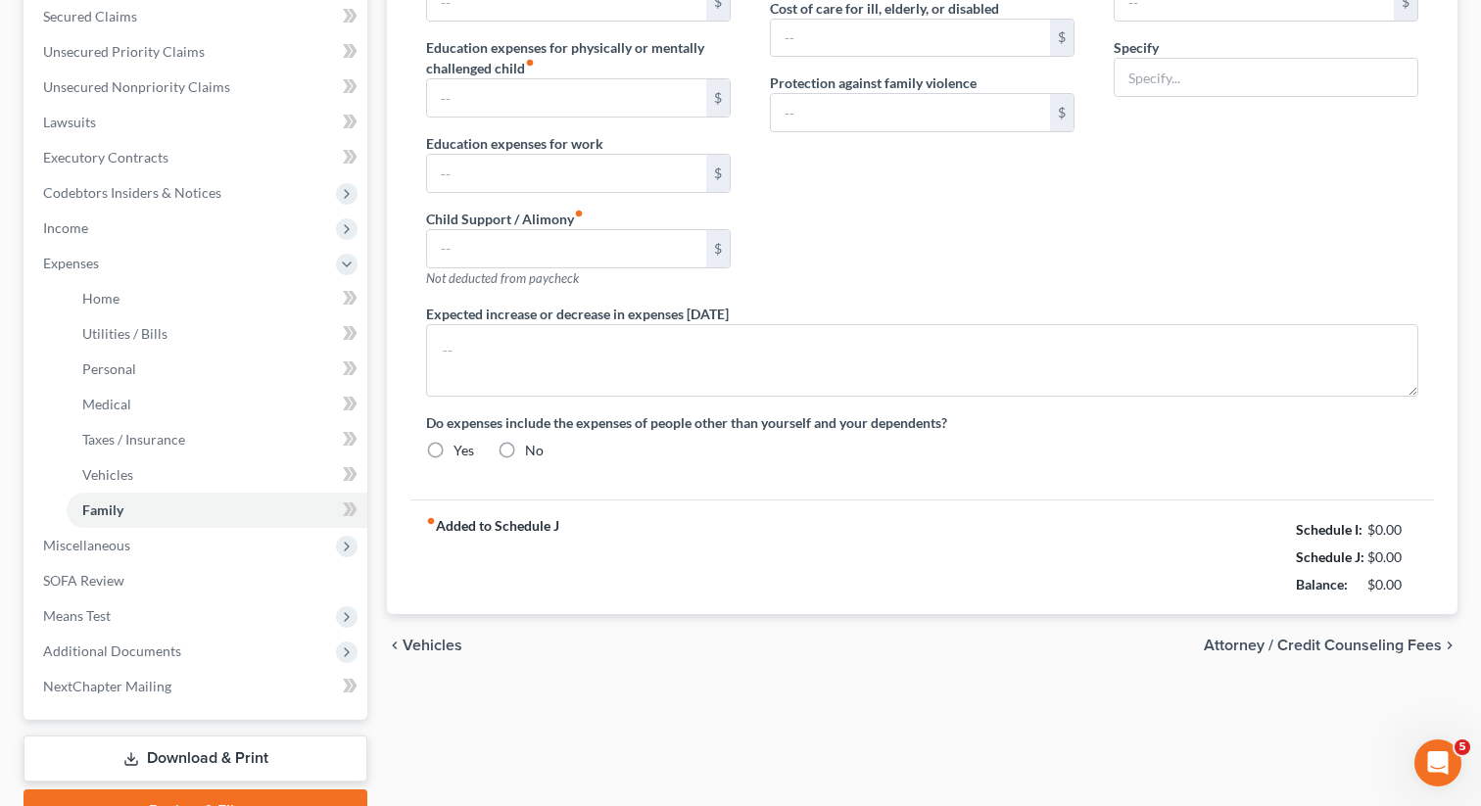
type input "0.00"
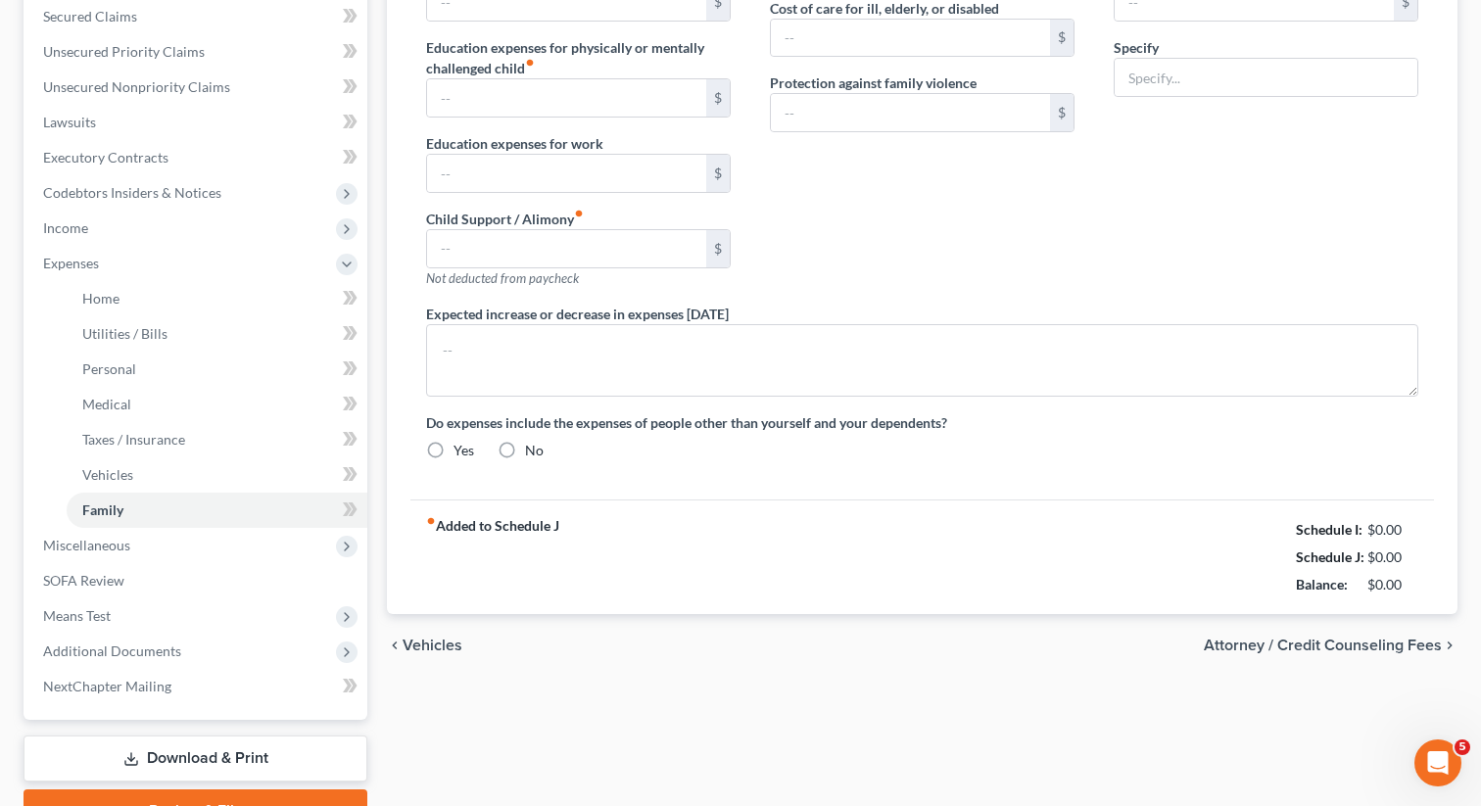
type input "0.00"
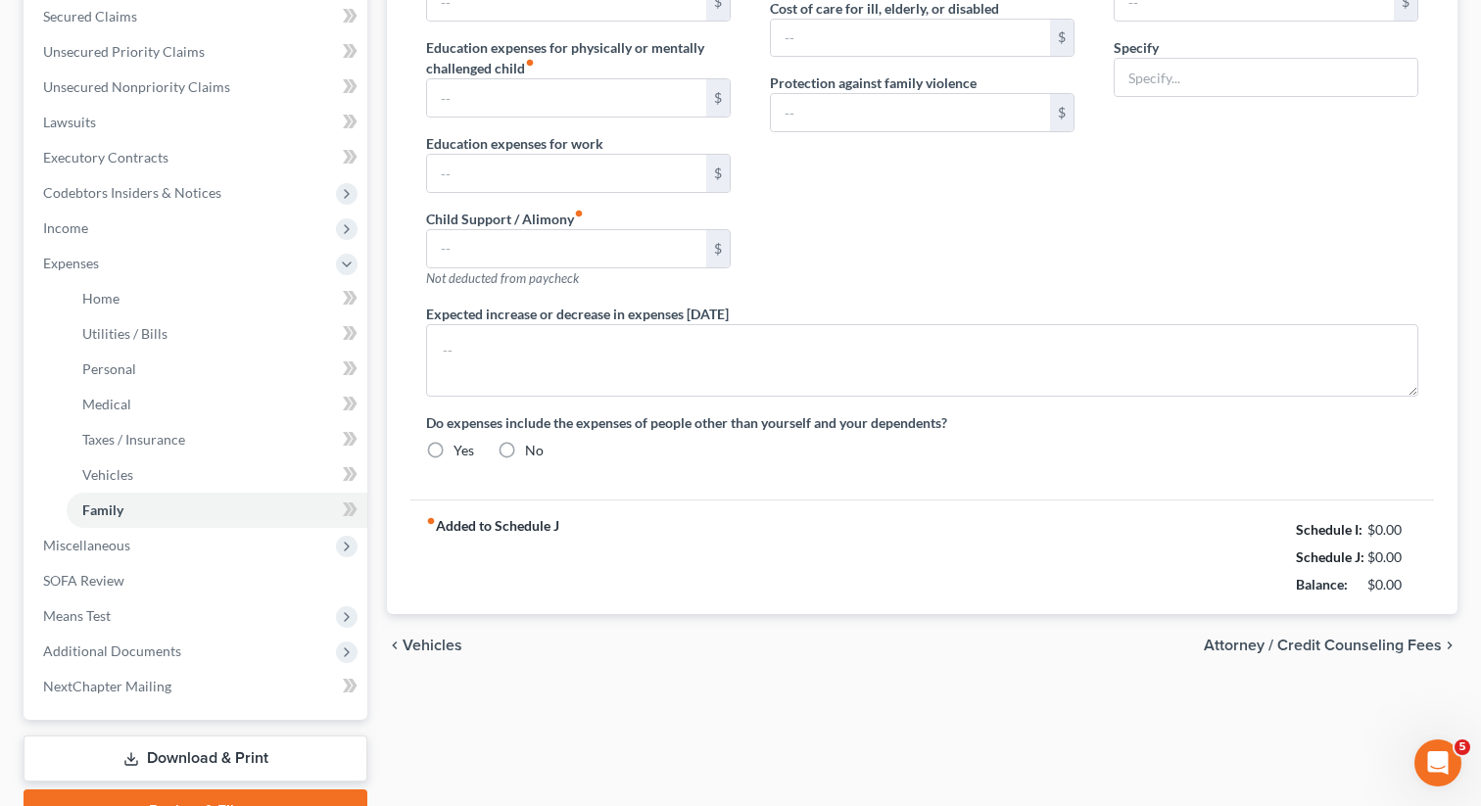
radio input "true"
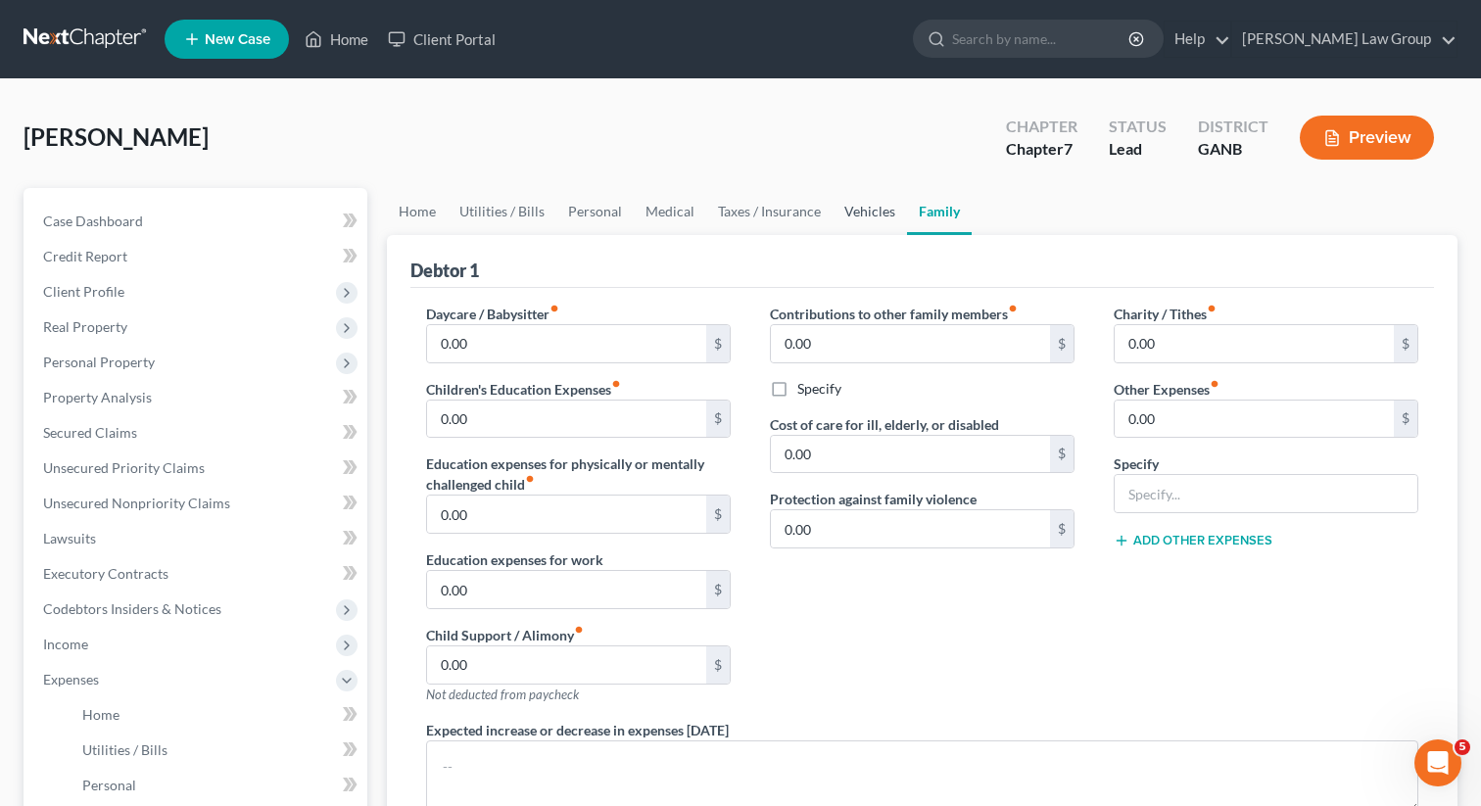
click at [849, 205] on link "Vehicles" at bounding box center [870, 211] width 74 height 47
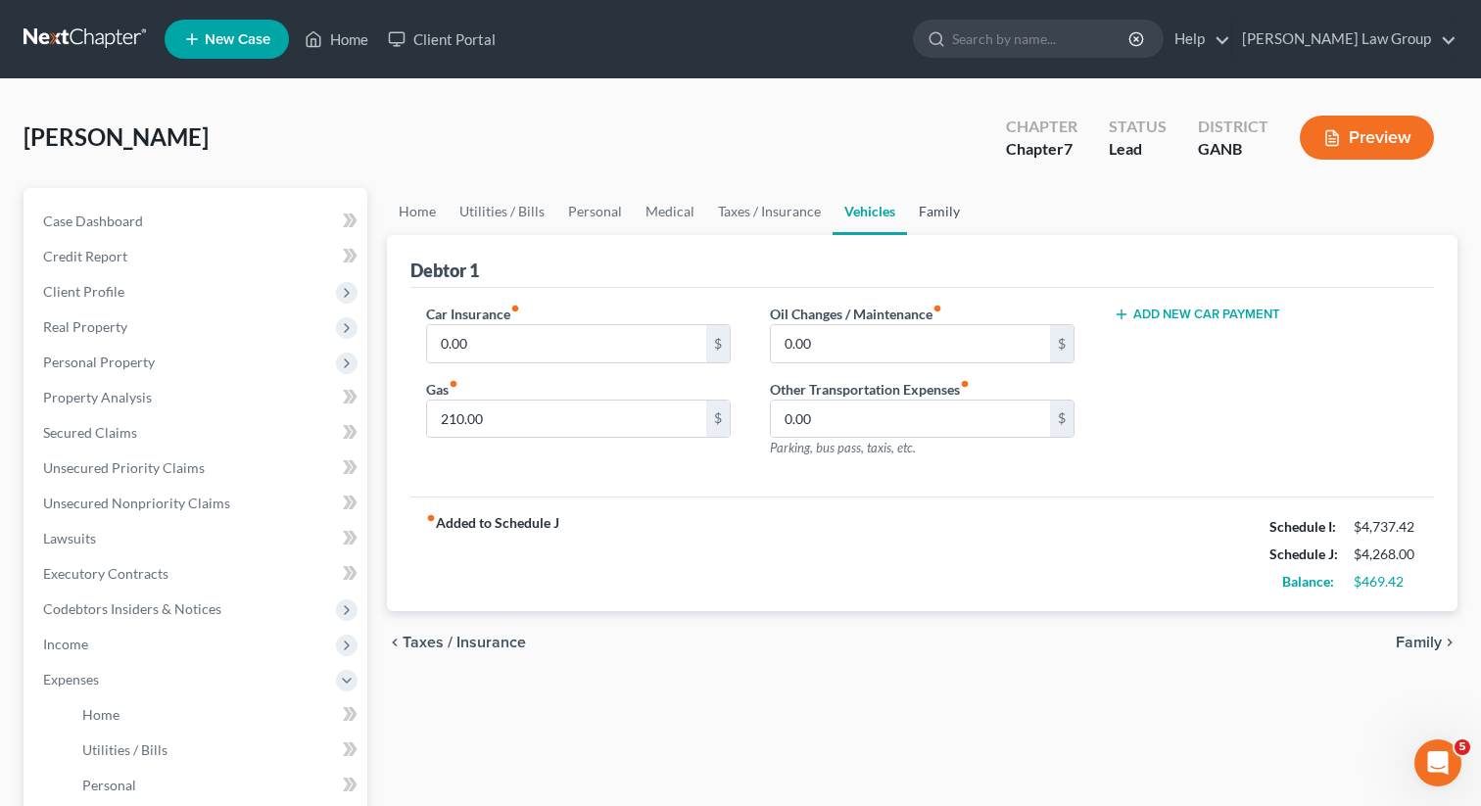
click at [936, 200] on link "Family" at bounding box center [939, 211] width 65 height 47
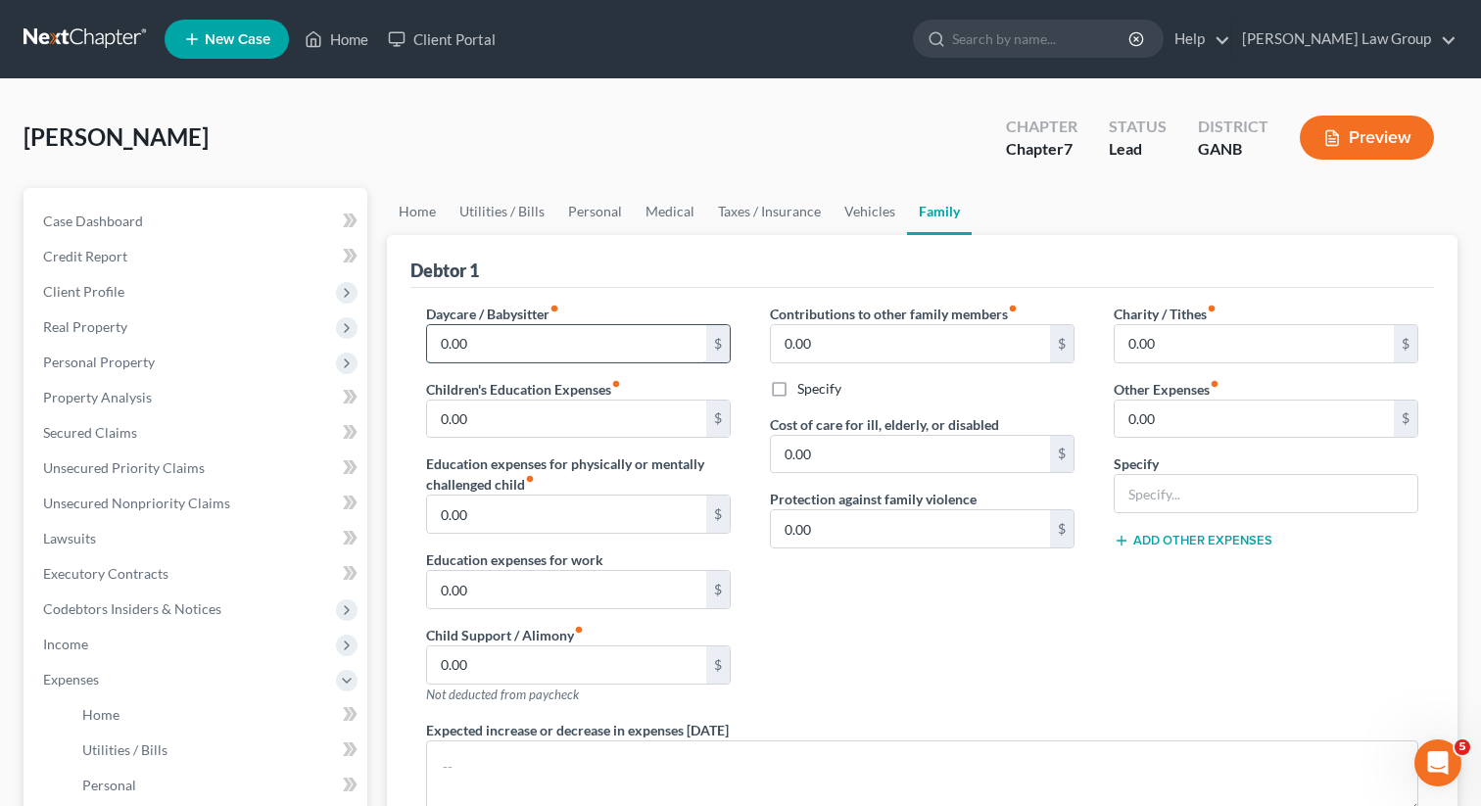
click at [544, 349] on input "0.00" at bounding box center [566, 343] width 279 height 37
type input "150"
click at [1084, 648] on div "Contributions to other family members fiber_manual_record 0.00 $ Specify Cost o…" at bounding box center [922, 512] width 344 height 416
click at [770, 213] on link "Taxes / Insurance" at bounding box center [769, 211] width 126 height 47
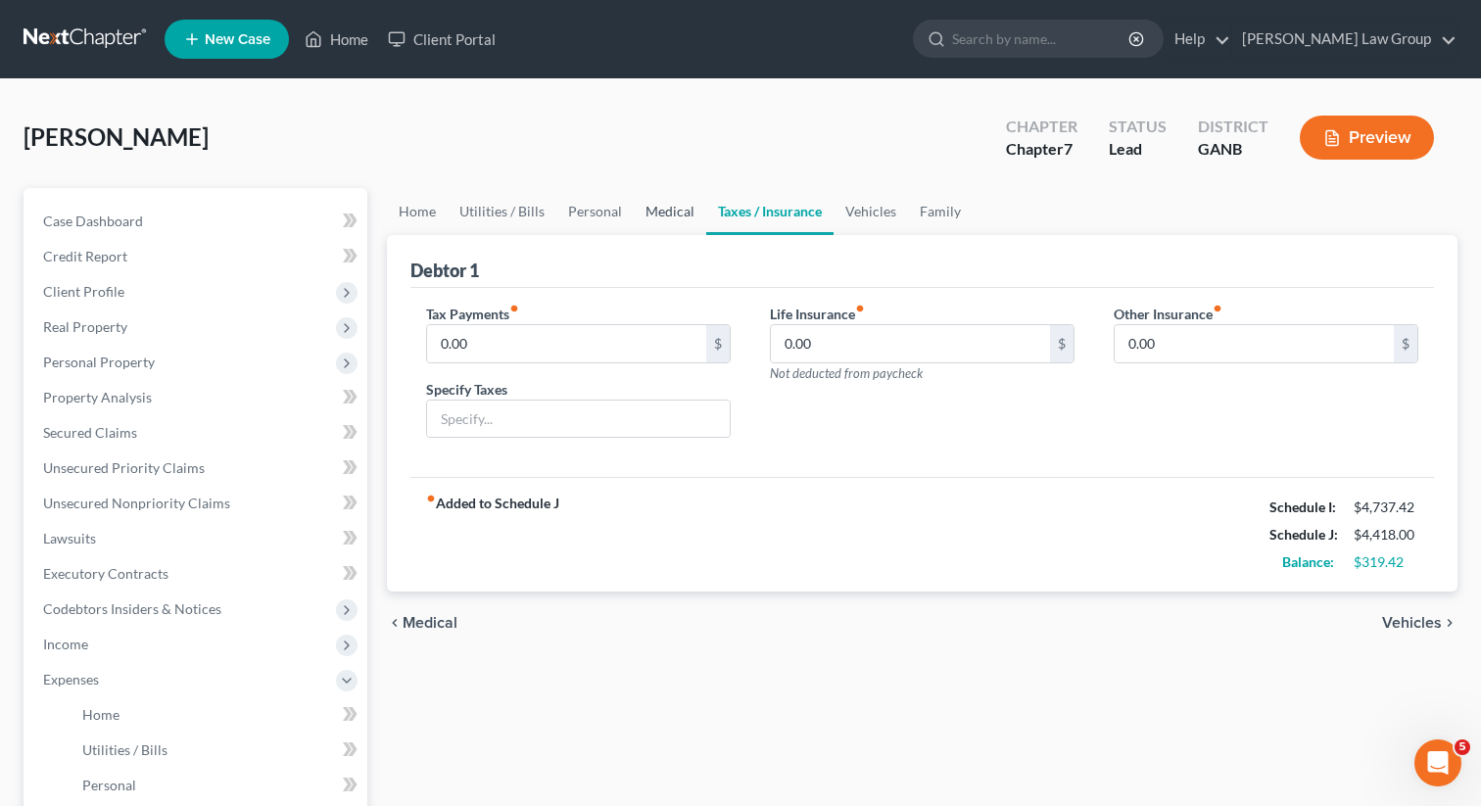
click at [638, 218] on link "Medical" at bounding box center [670, 211] width 72 height 47
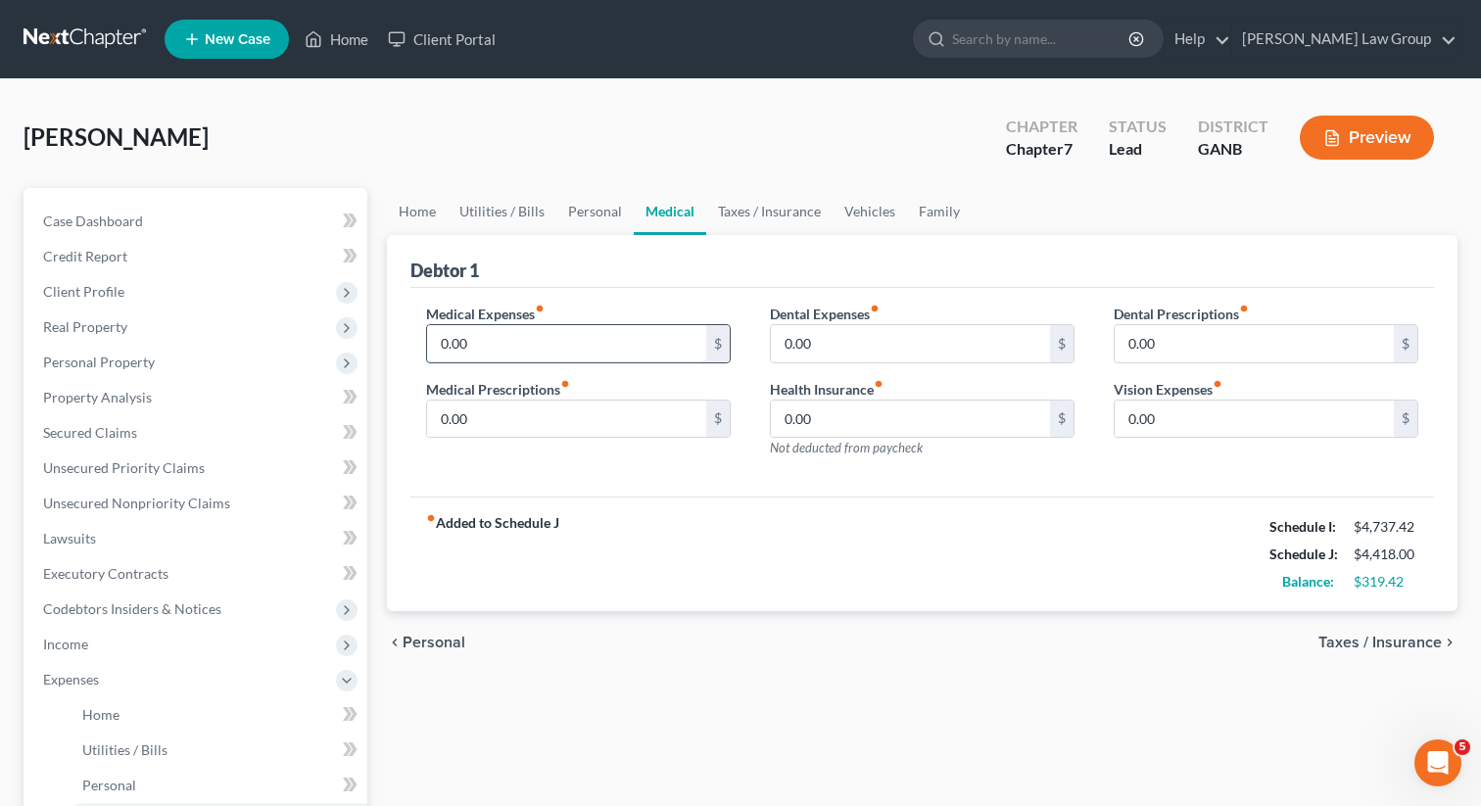
click at [554, 344] on input "0.00" at bounding box center [566, 343] width 279 height 37
click at [663, 472] on div "Medical Expenses fiber_manual_record 200 $ Medical Prescriptions fiber_manual_r…" at bounding box center [922, 393] width 1024 height 210
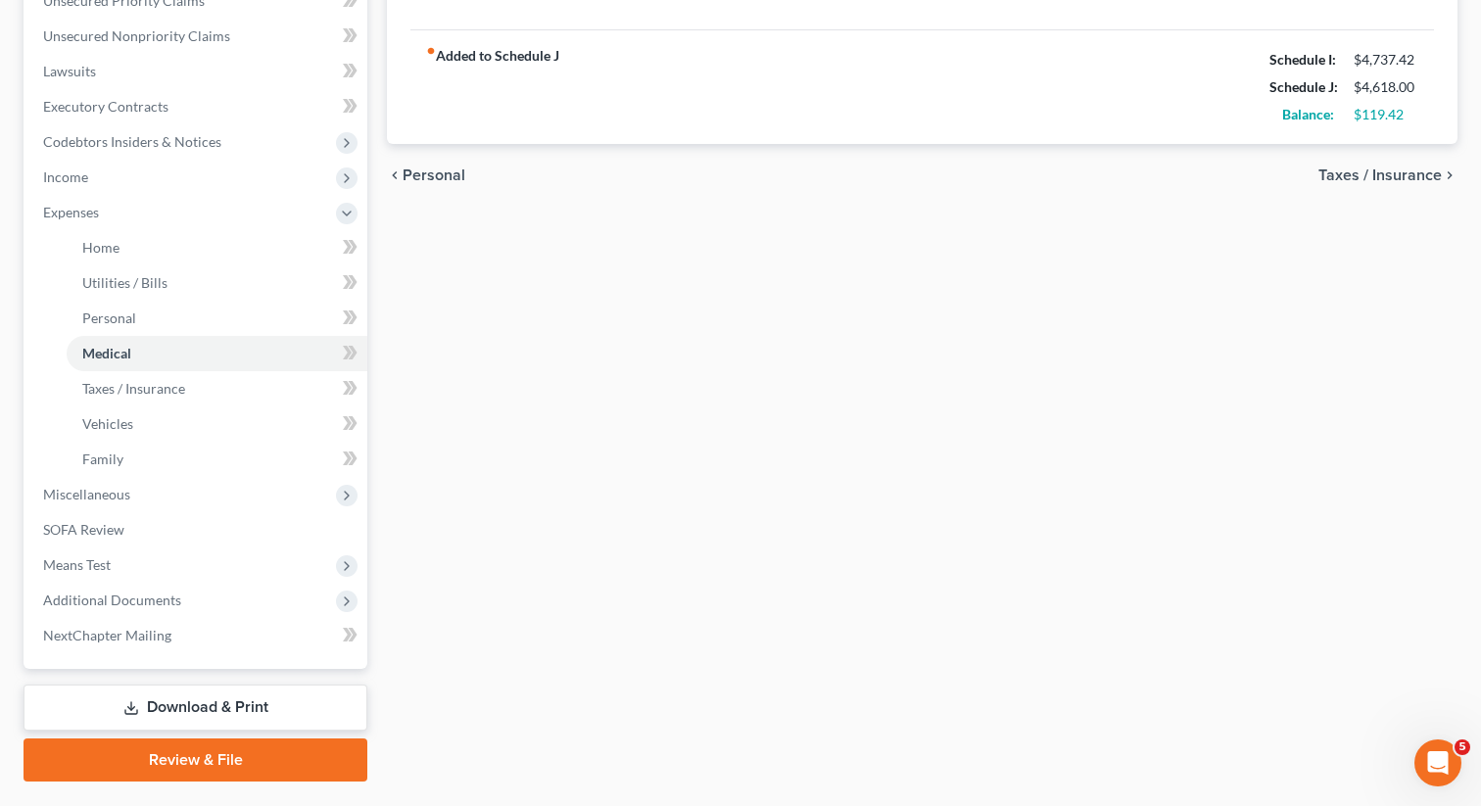
scroll to position [515, 0]
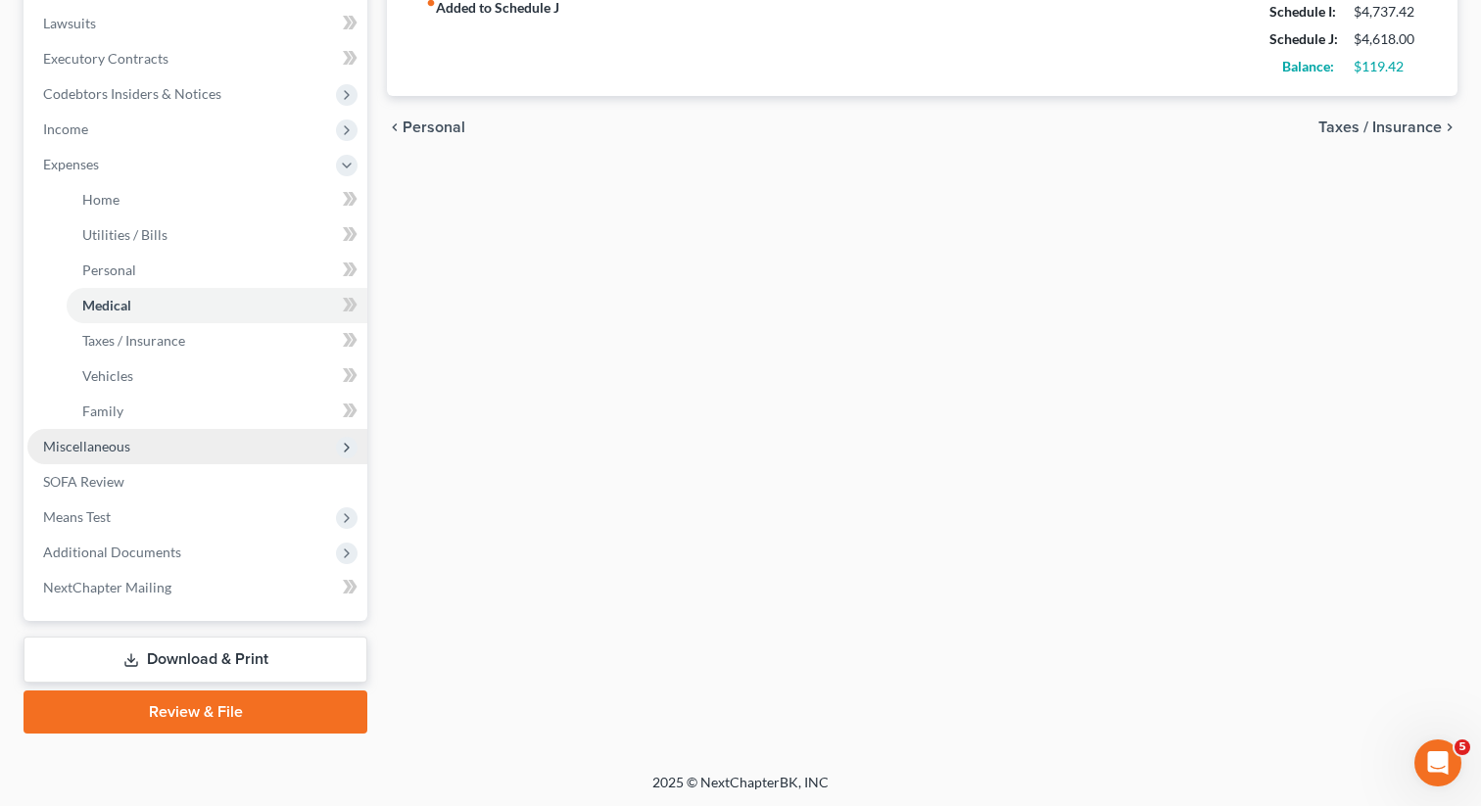
click at [114, 453] on span "Miscellaneous" at bounding box center [86, 446] width 87 height 17
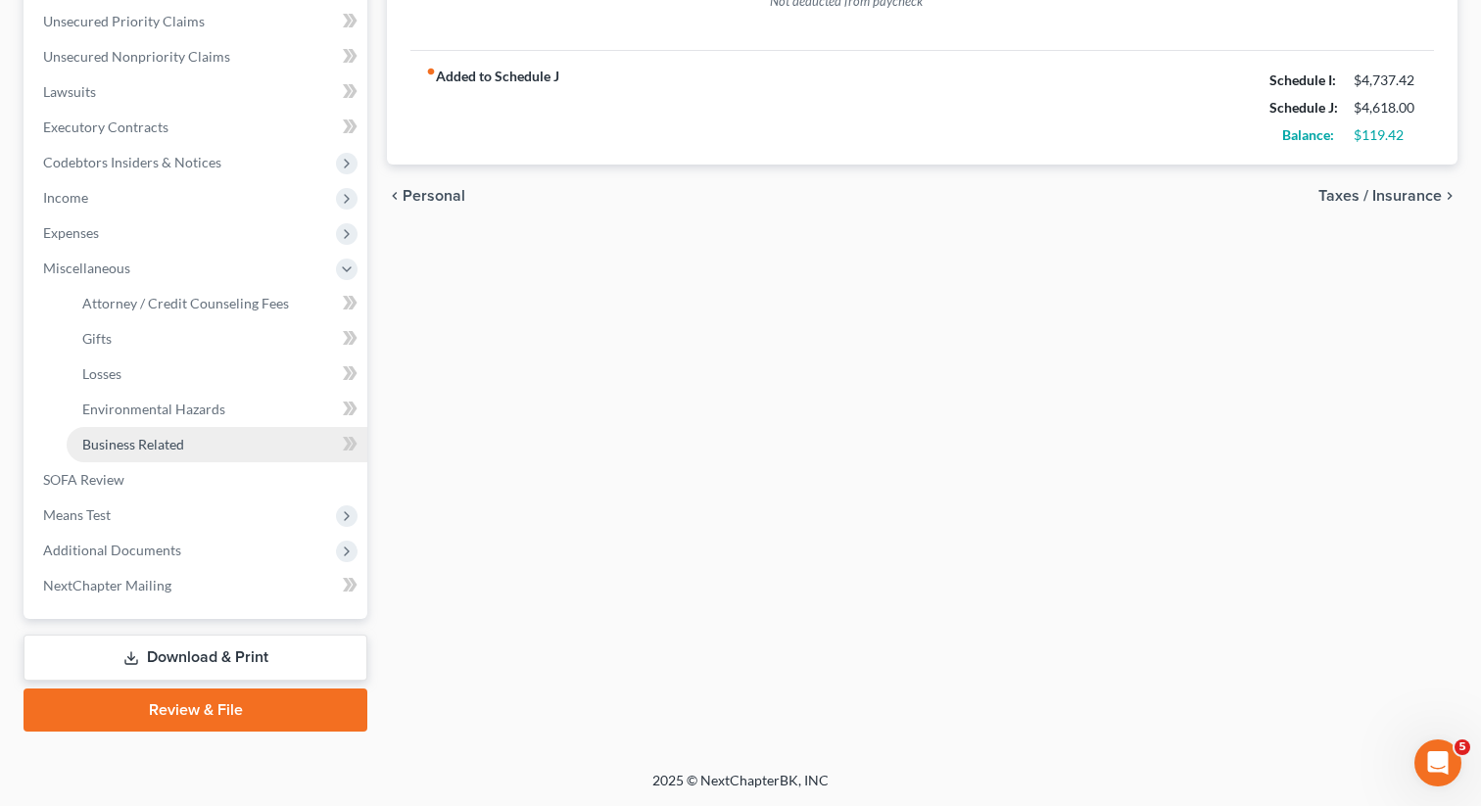
scroll to position [445, 0]
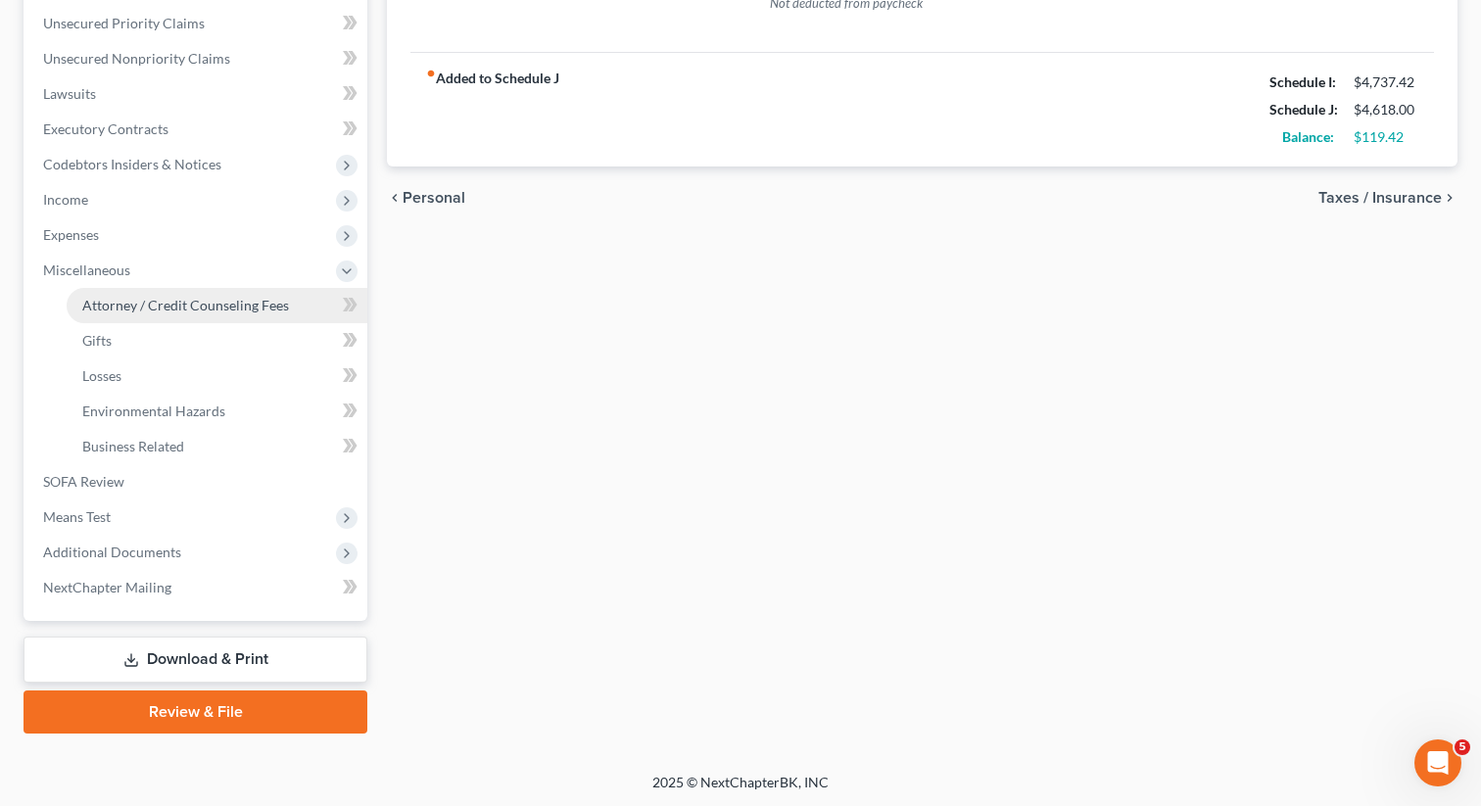
click at [202, 299] on span "Attorney / Credit Counseling Fees" at bounding box center [185, 305] width 207 height 17
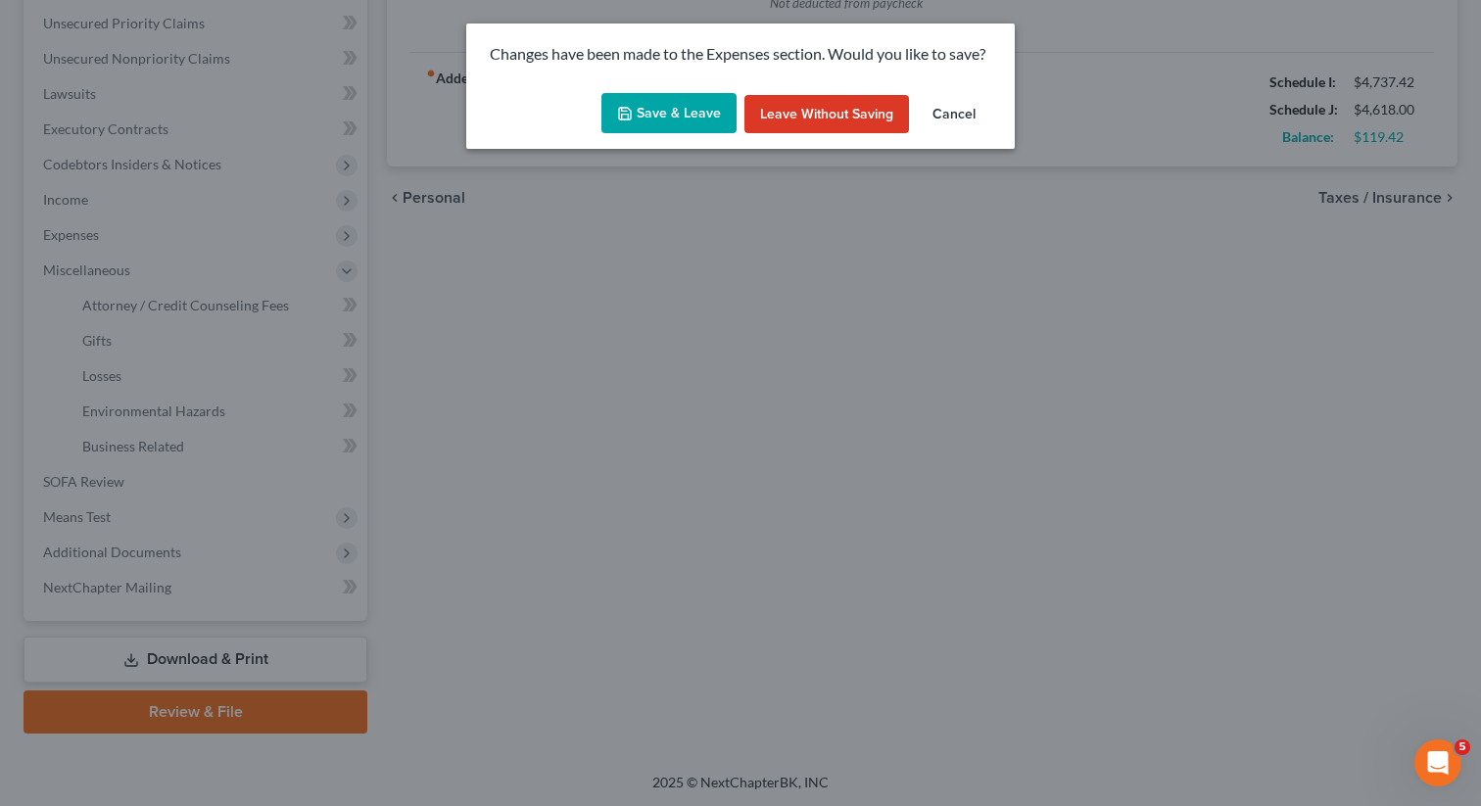
click at [644, 107] on button "Save & Leave" at bounding box center [668, 113] width 135 height 41
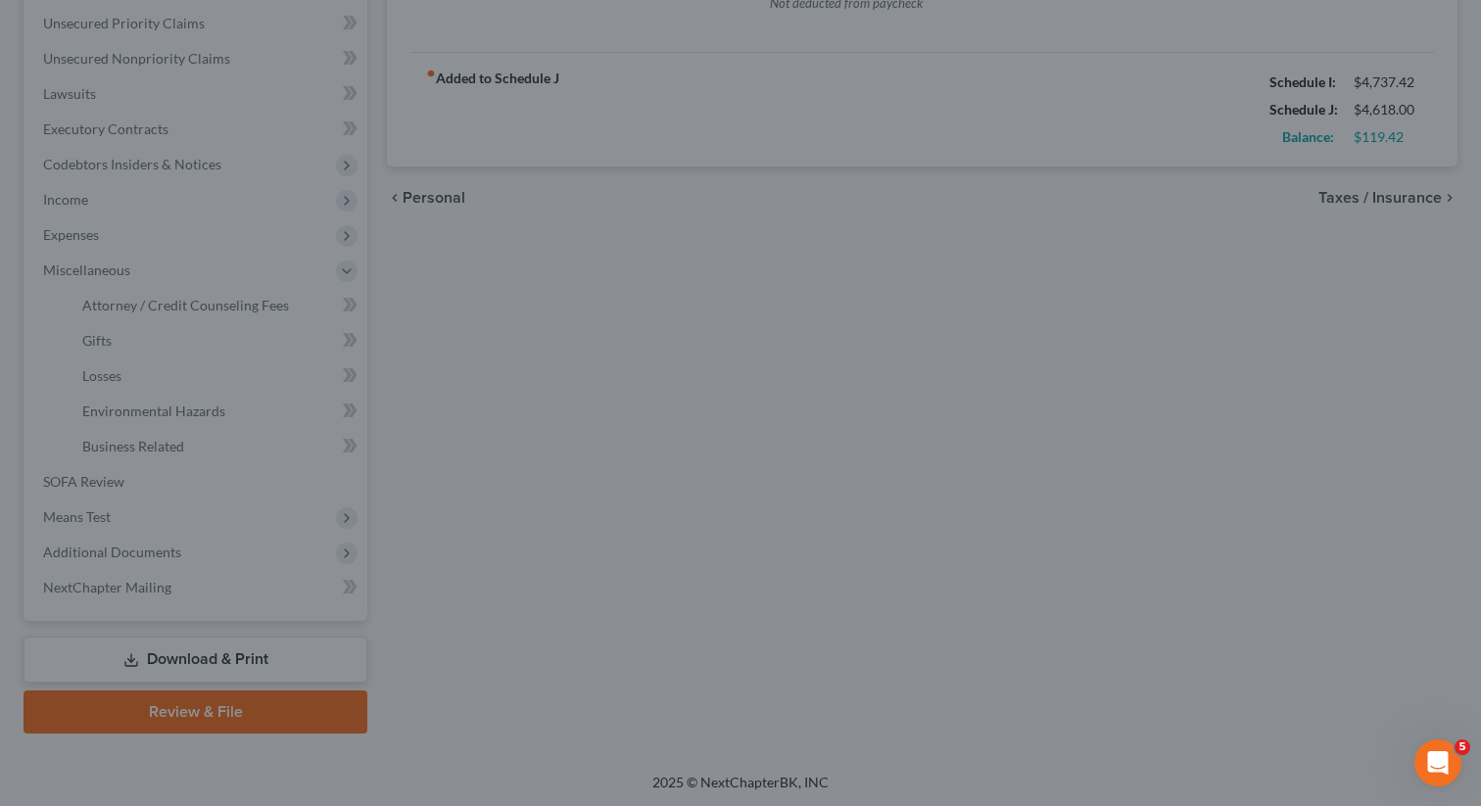
type input "200.00"
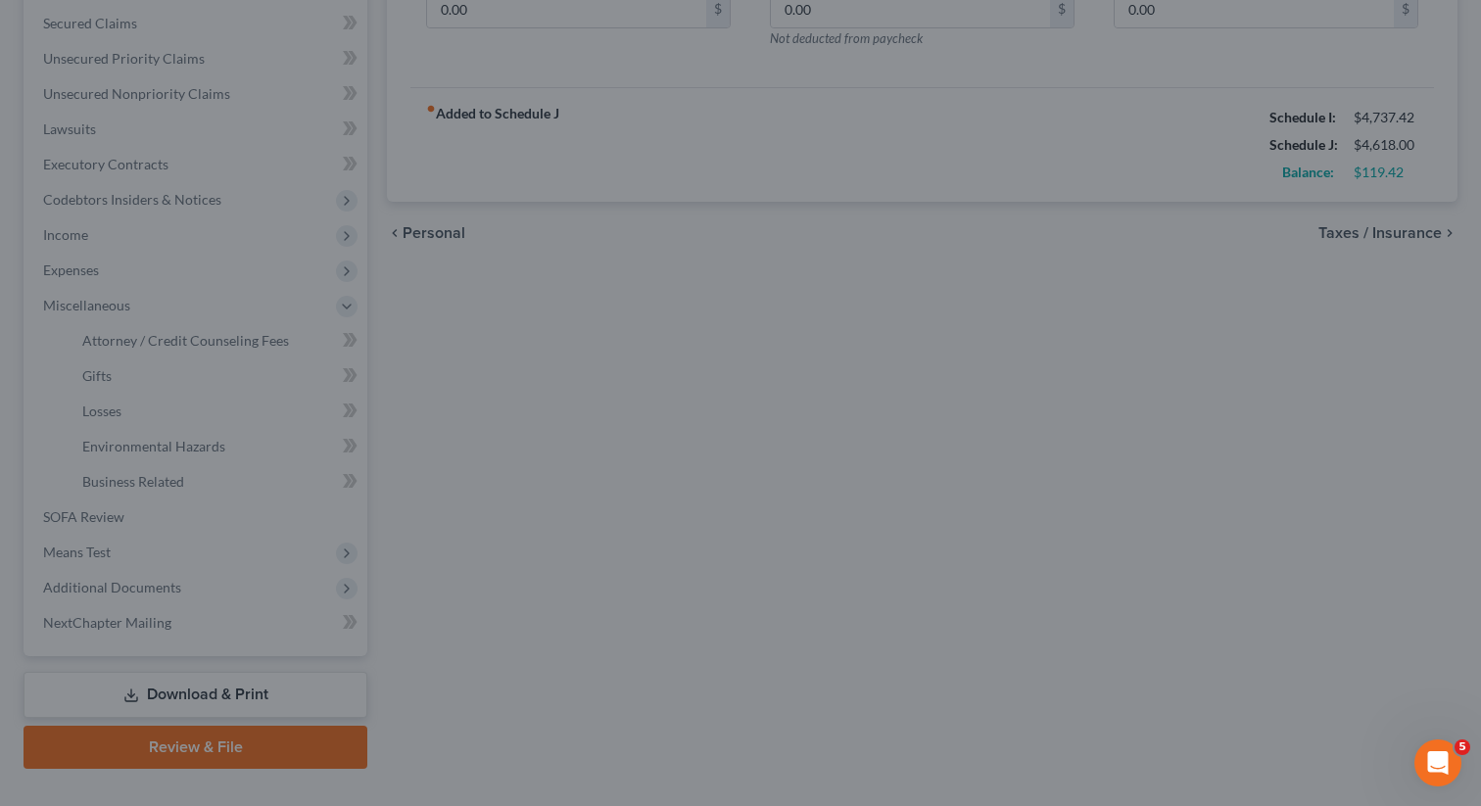
select select "0"
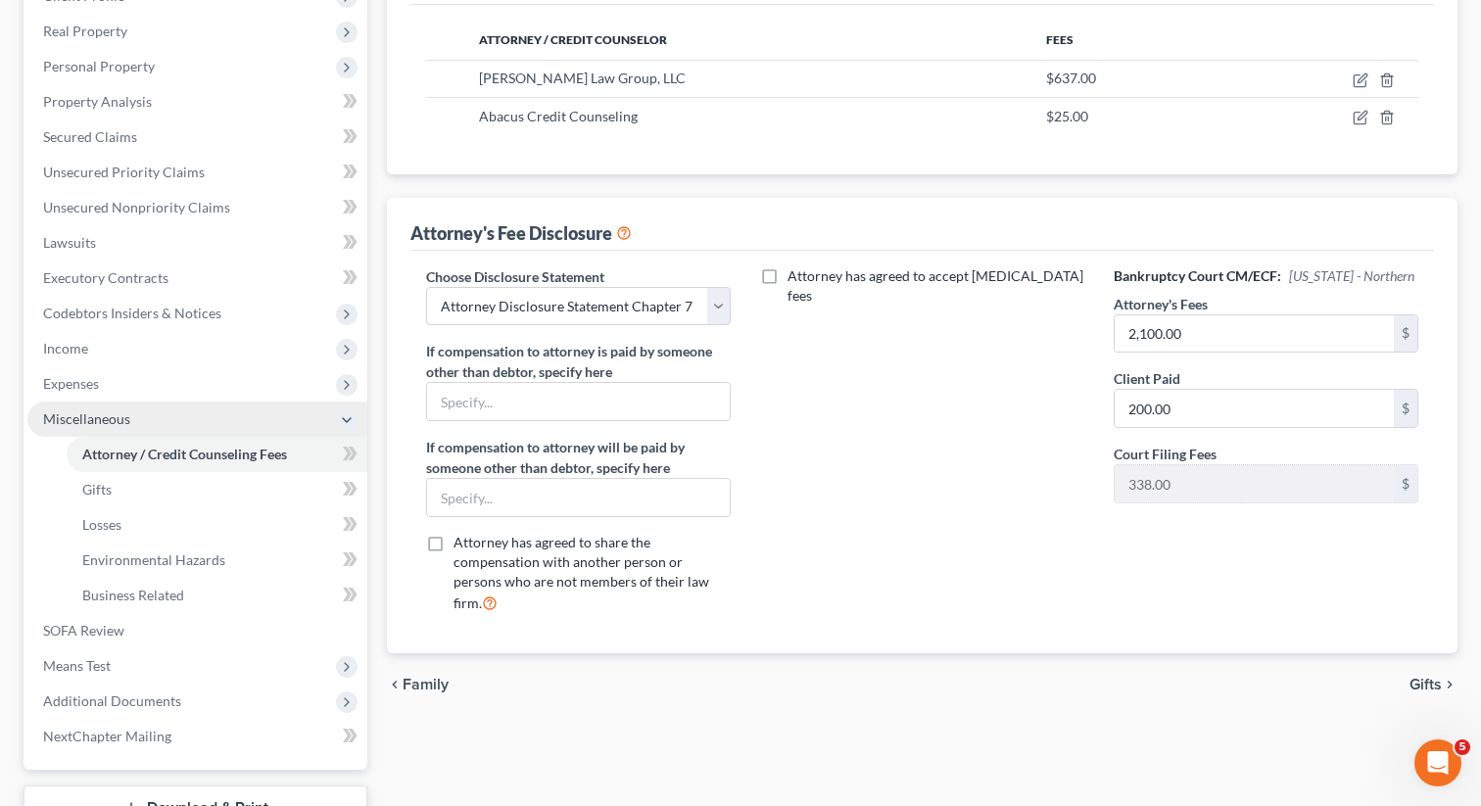
scroll to position [308, 0]
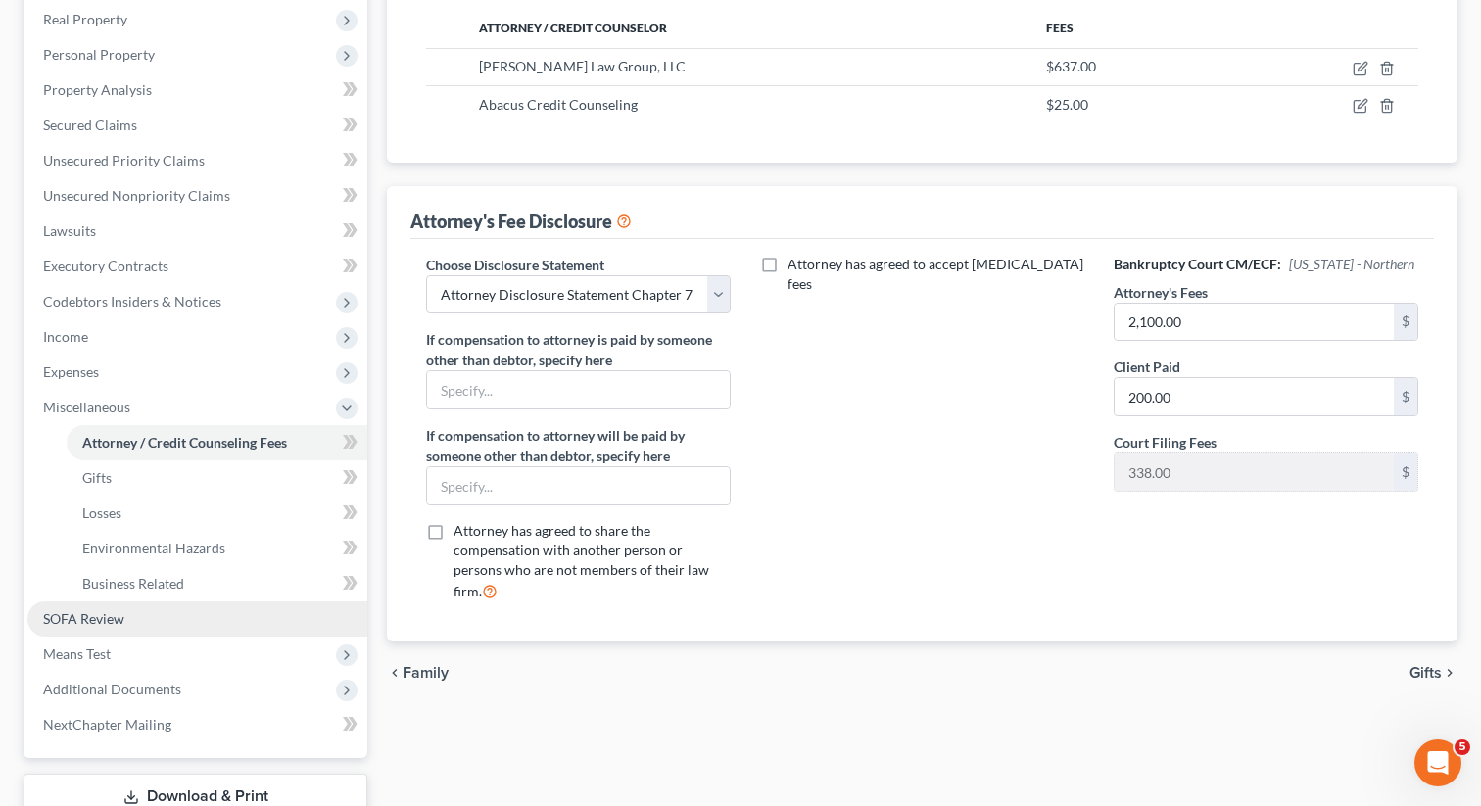
click at [99, 611] on span "SOFA Review" at bounding box center [83, 618] width 81 height 17
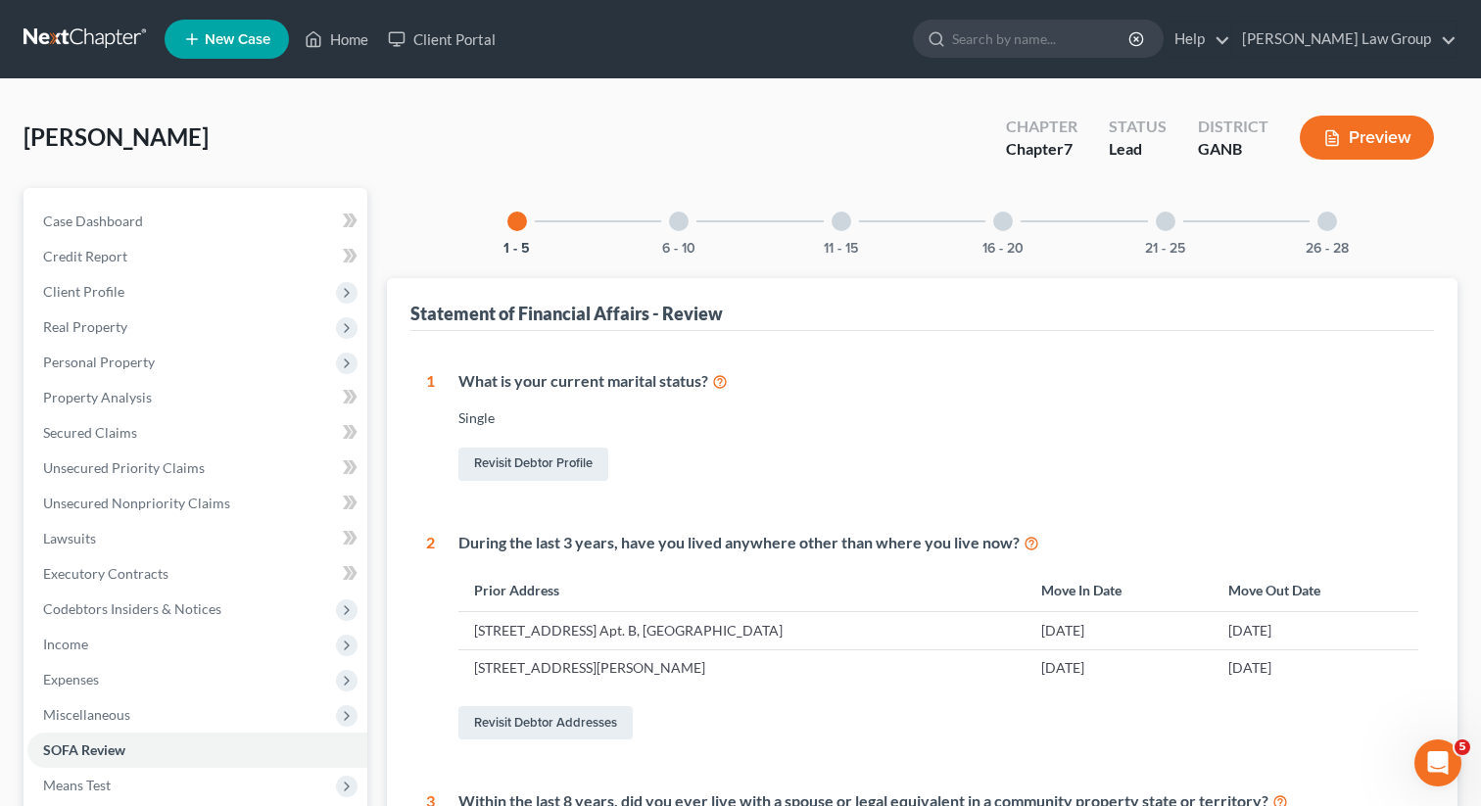
click at [1319, 223] on div at bounding box center [1327, 222] width 20 height 20
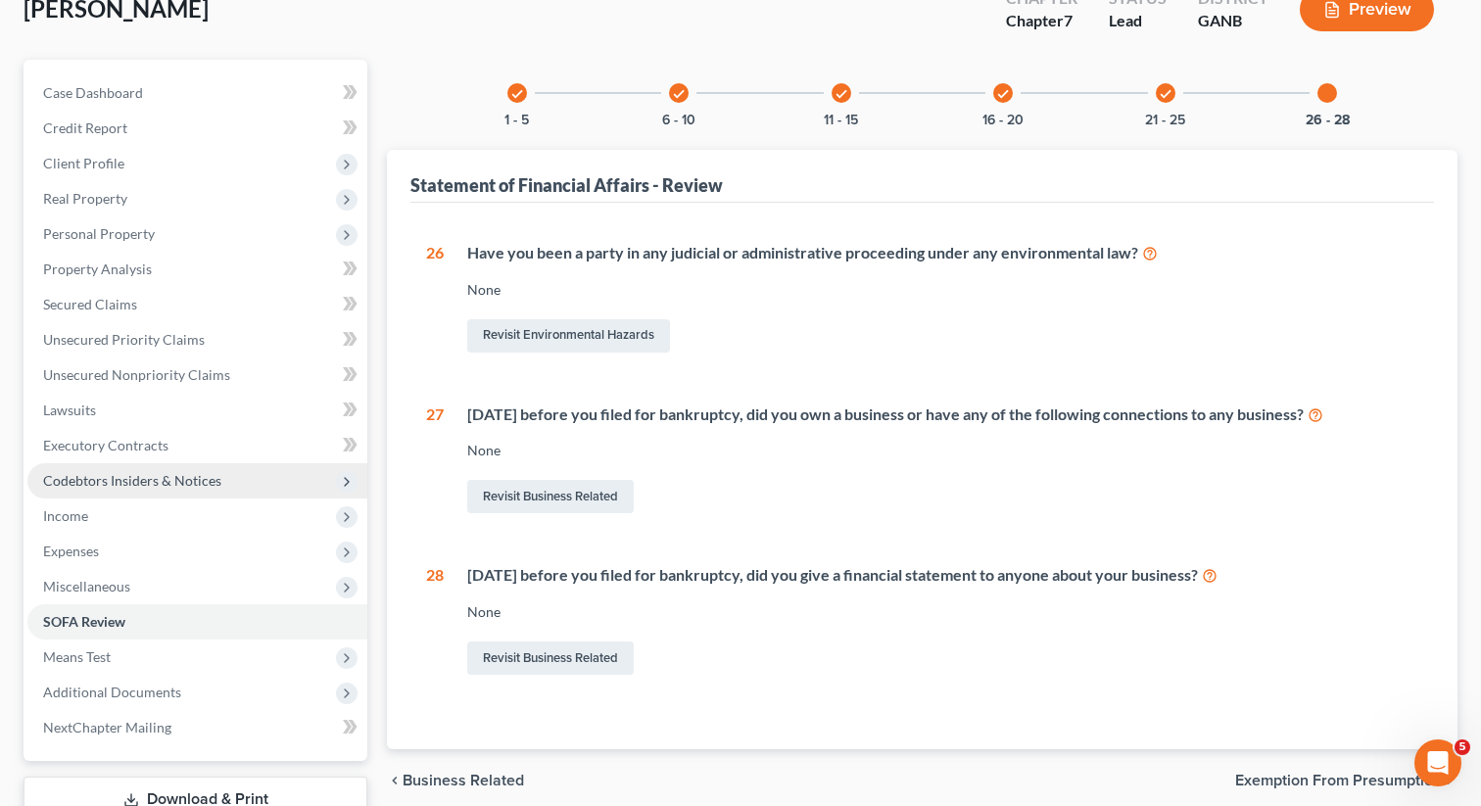
scroll to position [268, 0]
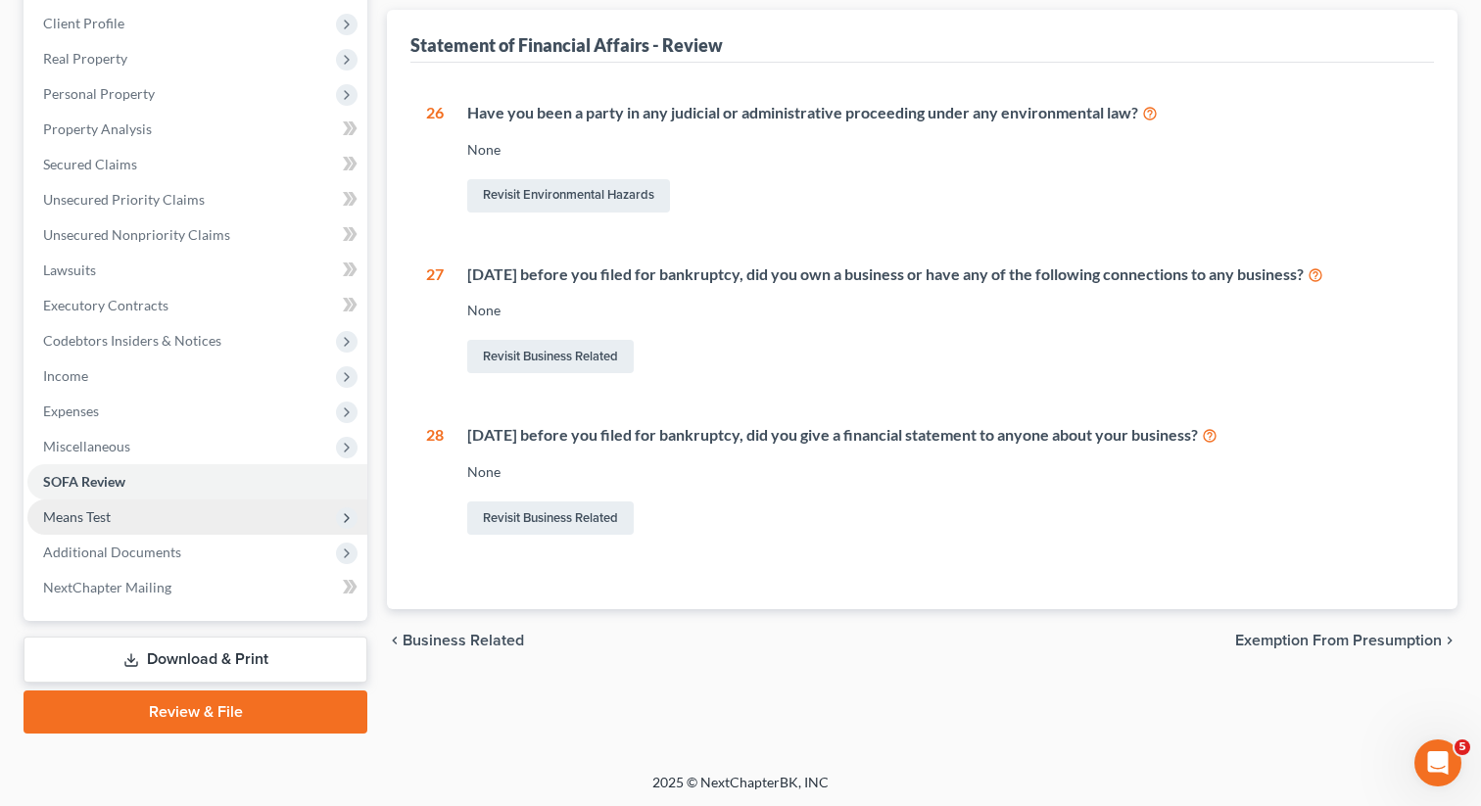
click at [142, 517] on span "Means Test" at bounding box center [197, 517] width 340 height 35
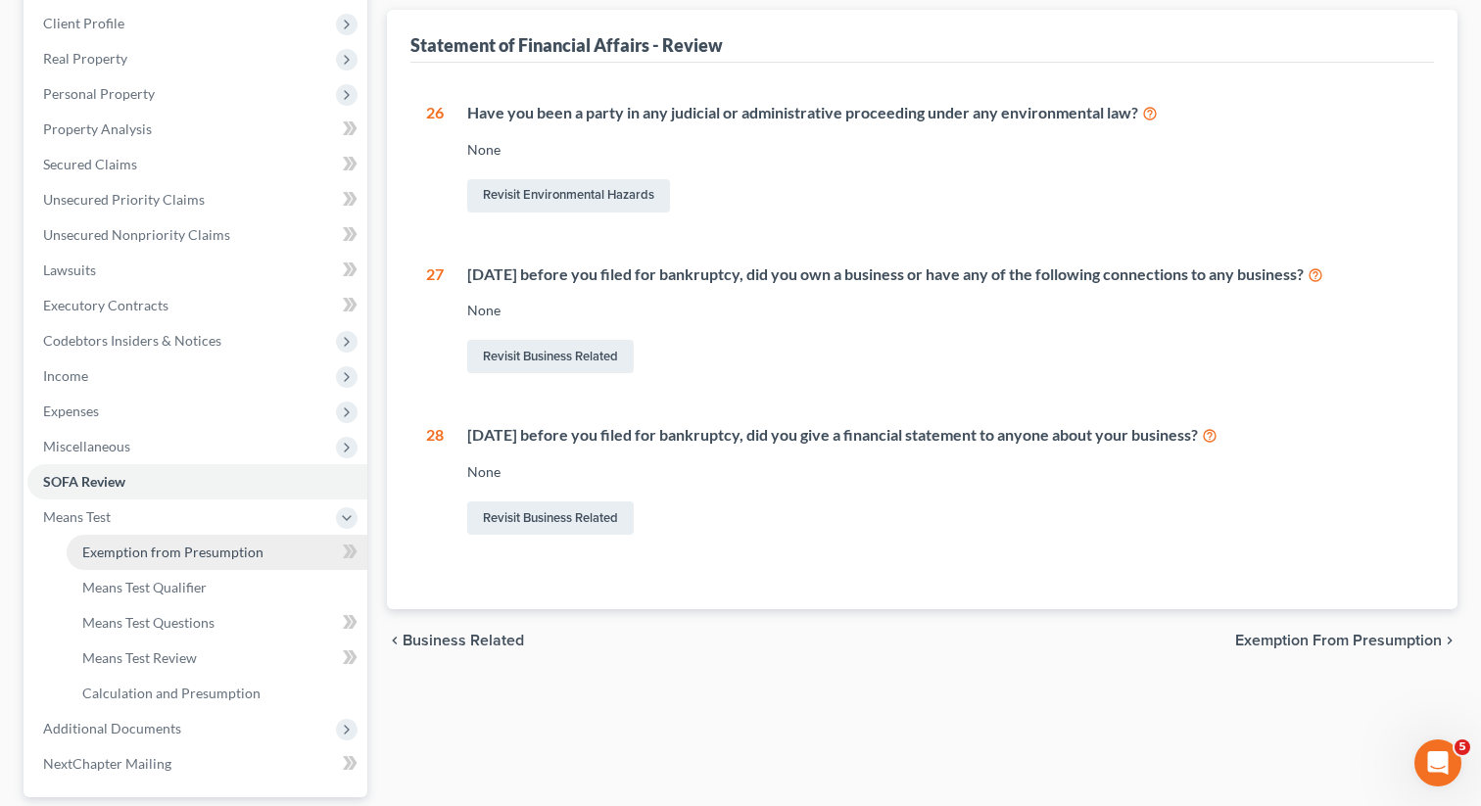
click at [140, 548] on span "Exemption from Presumption" at bounding box center [172, 552] width 181 height 17
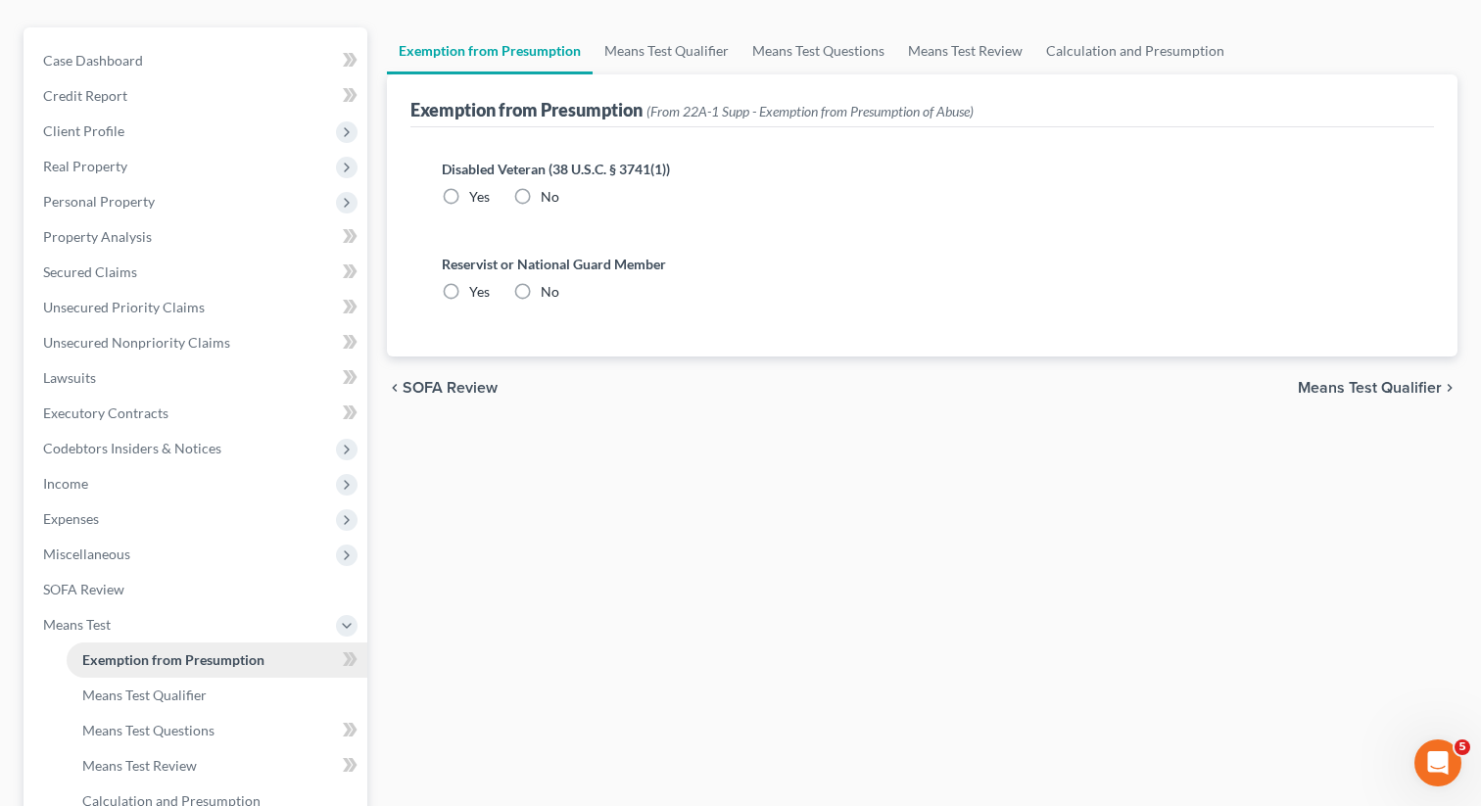
radio input "true"
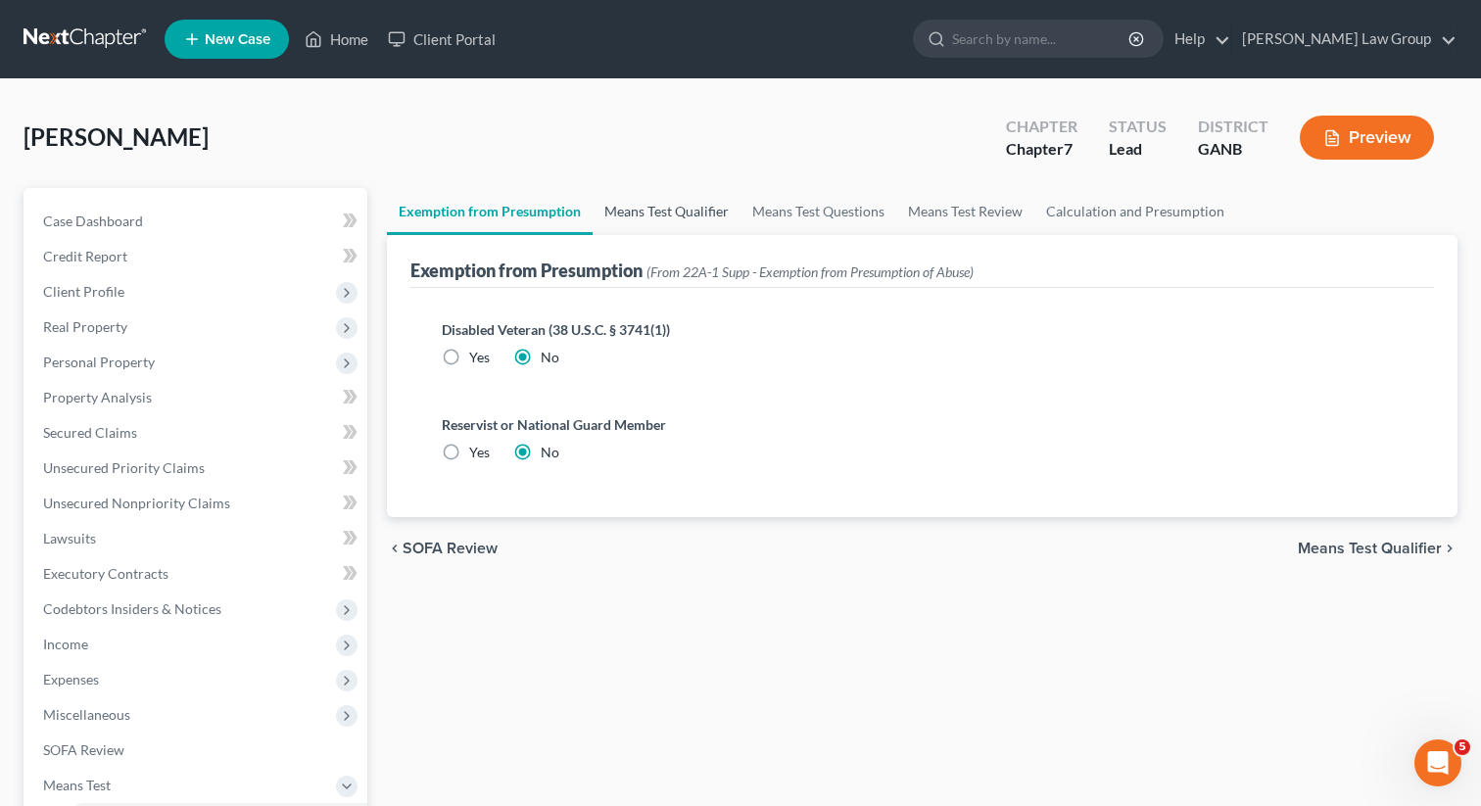
click at [648, 214] on link "Means Test Qualifier" at bounding box center [667, 211] width 148 height 47
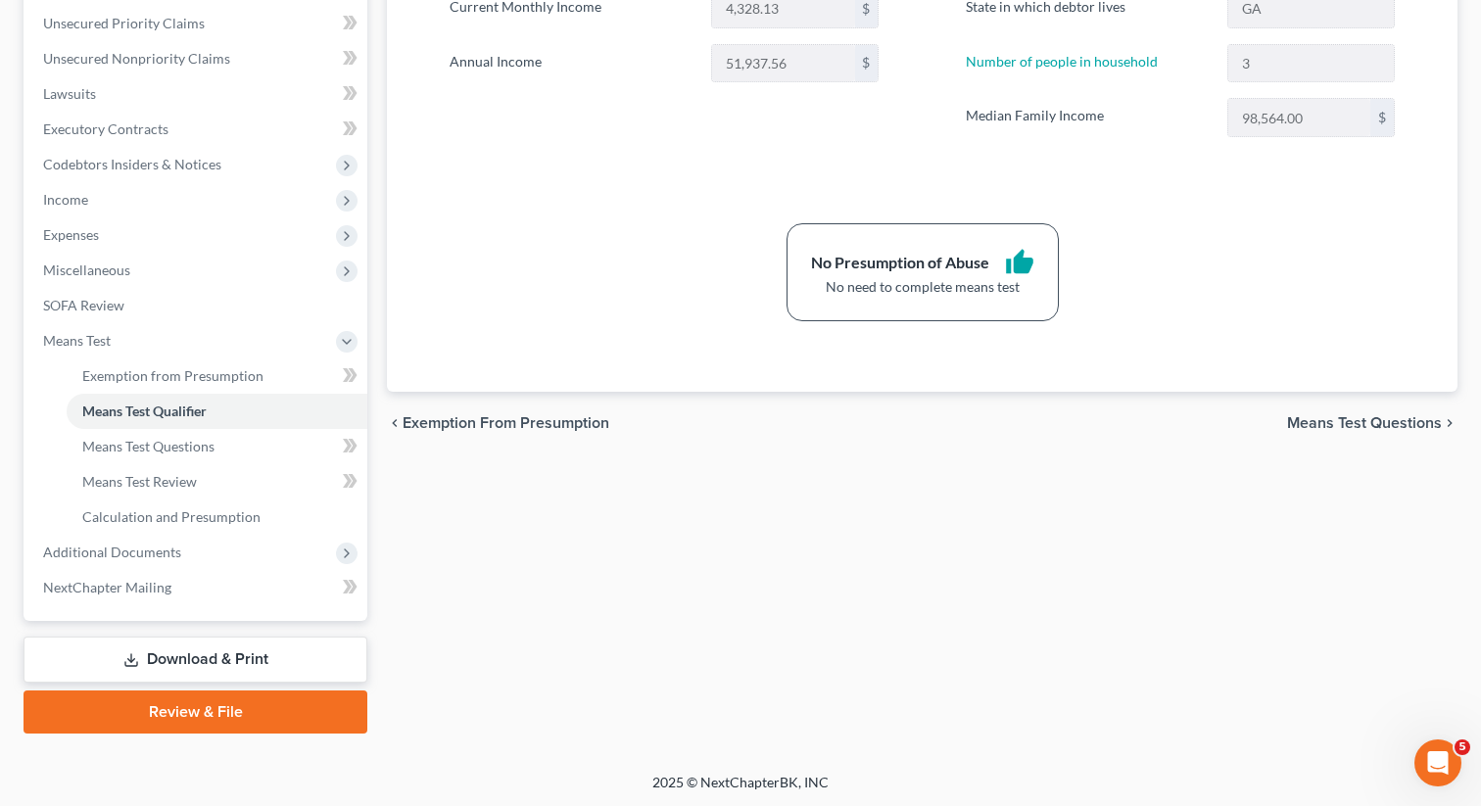
click at [170, 649] on link "Download & Print" at bounding box center [196, 660] width 344 height 46
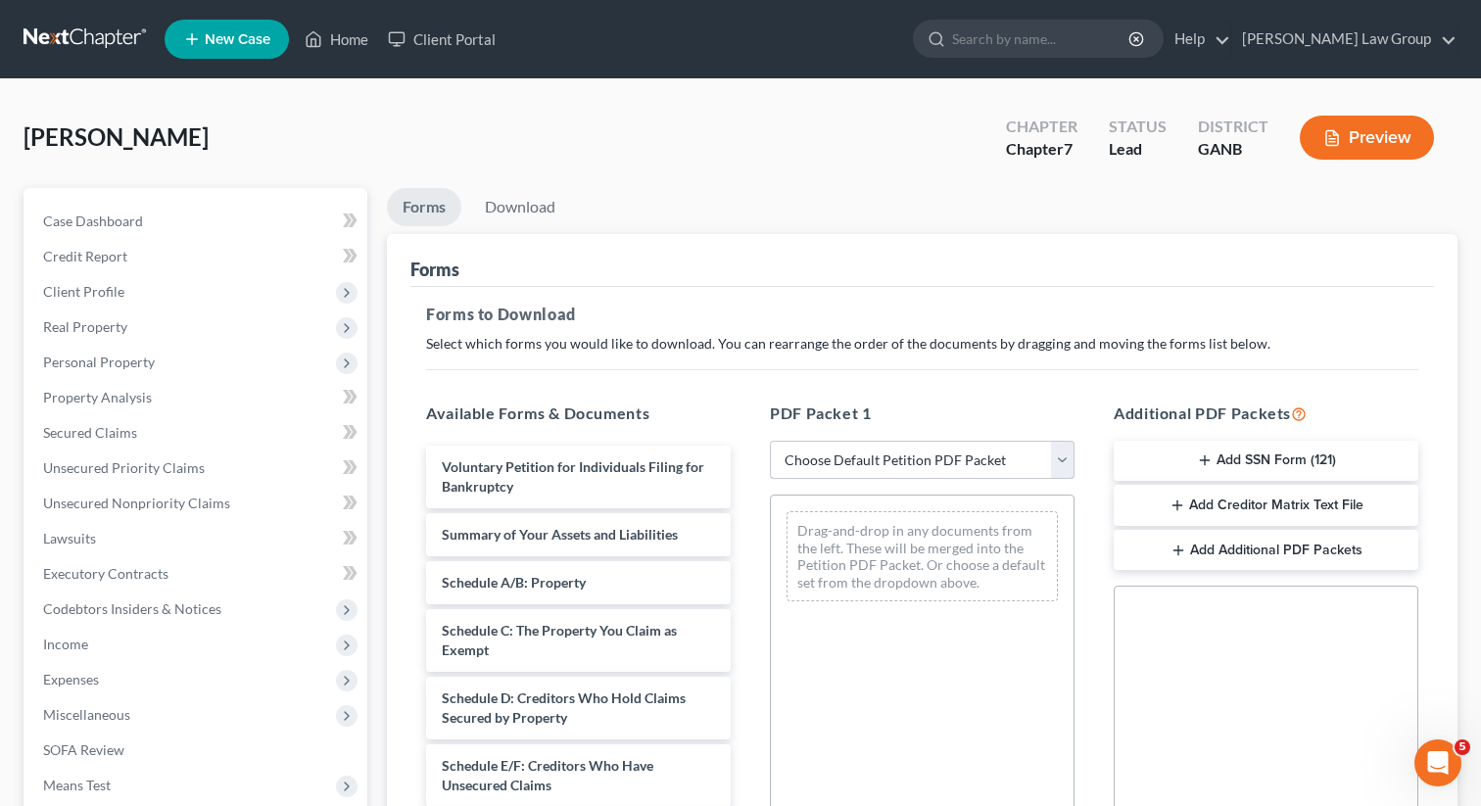
click at [827, 461] on select "Choose Default Petition PDF Packet Complete Bankruptcy Petition (all forms and …" at bounding box center [922, 460] width 305 height 39
select select "0"
click at [770, 441] on select "Choose Default Petition PDF Packet Complete Bankruptcy Petition (all forms and …" at bounding box center [922, 460] width 305 height 39
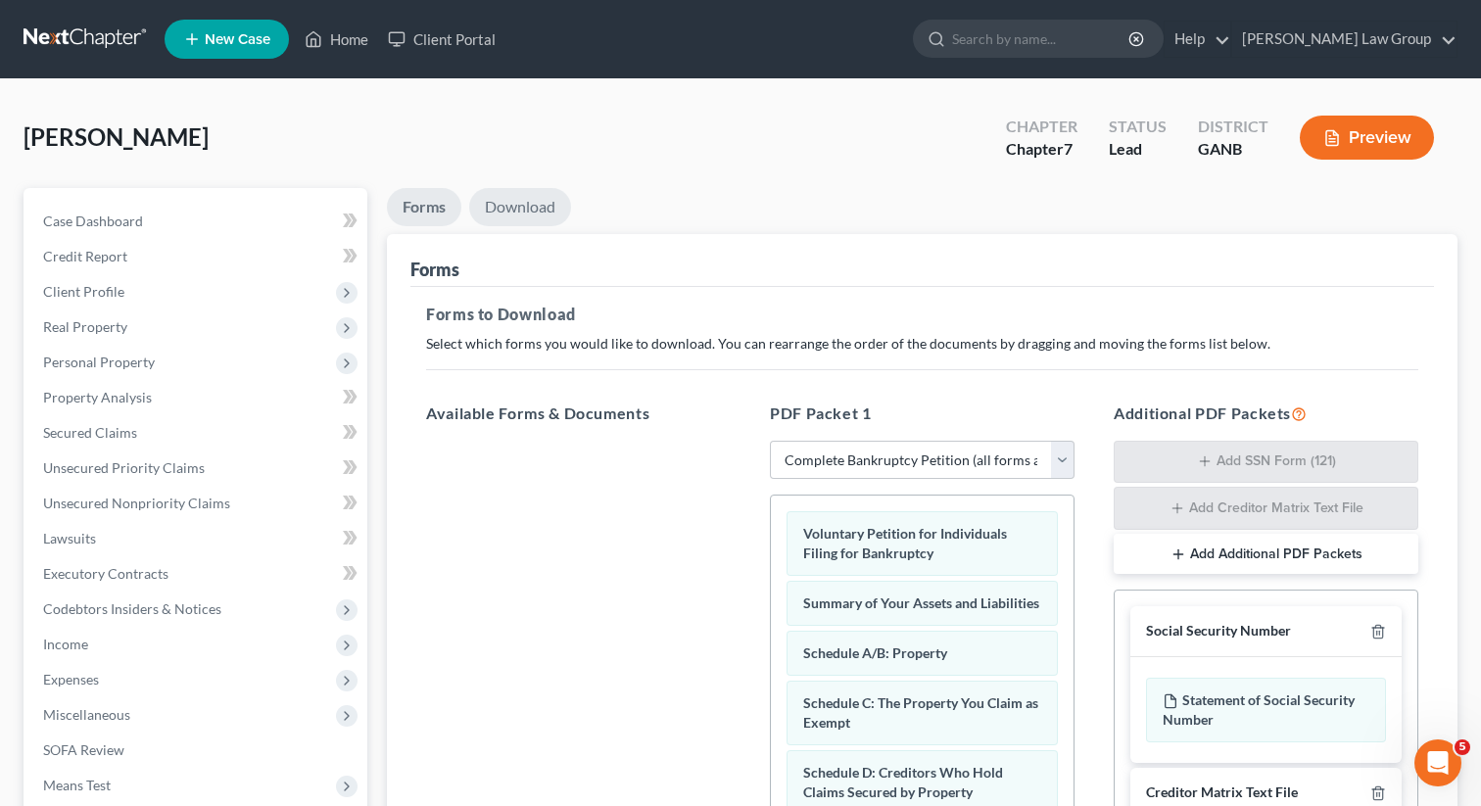
click at [534, 196] on link "Download" at bounding box center [520, 207] width 102 height 38
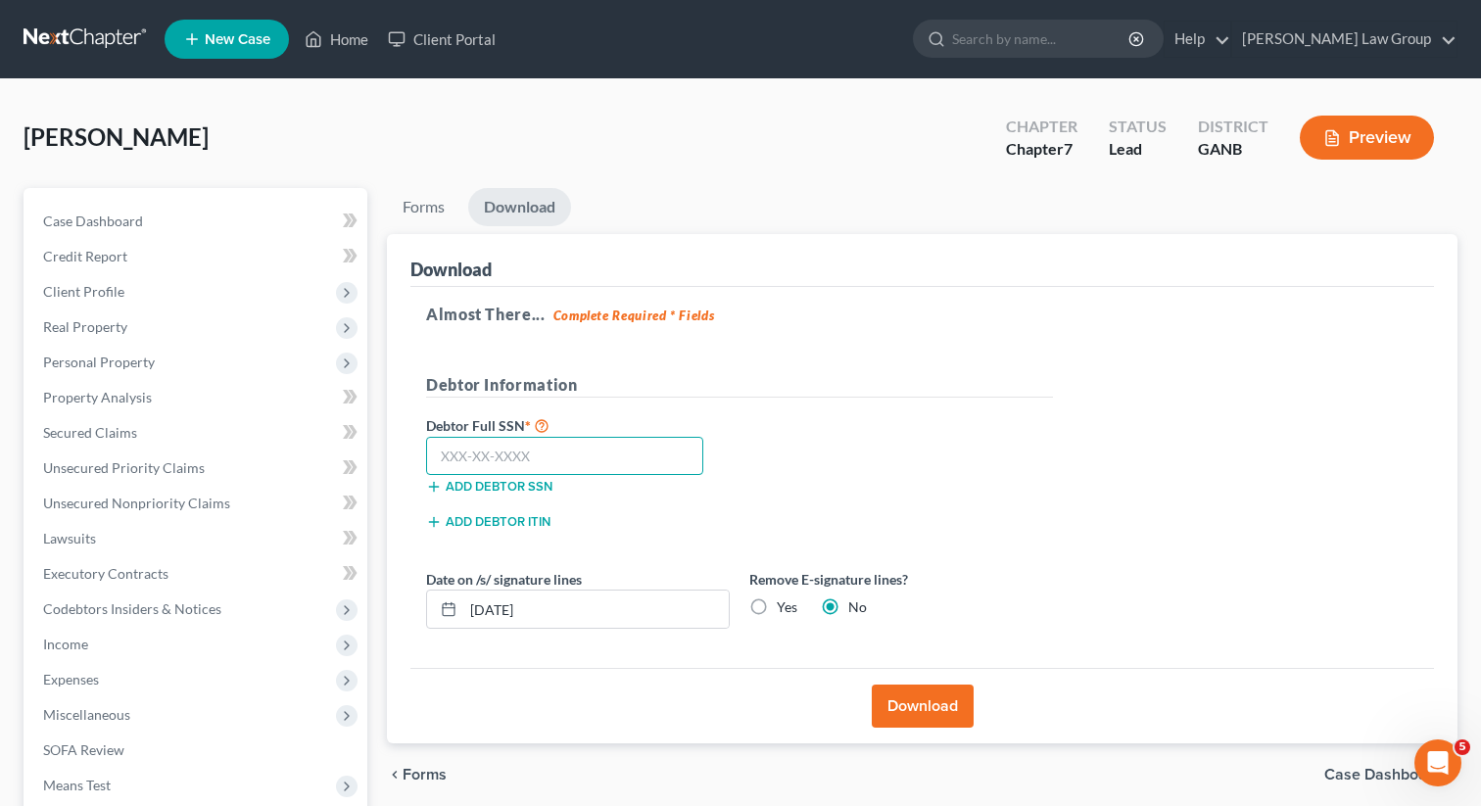
click at [478, 447] on input "text" at bounding box center [564, 456] width 277 height 39
paste input "427-87-1210"
type input "427-87-1210"
click at [919, 708] on button "Download" at bounding box center [923, 706] width 102 height 43
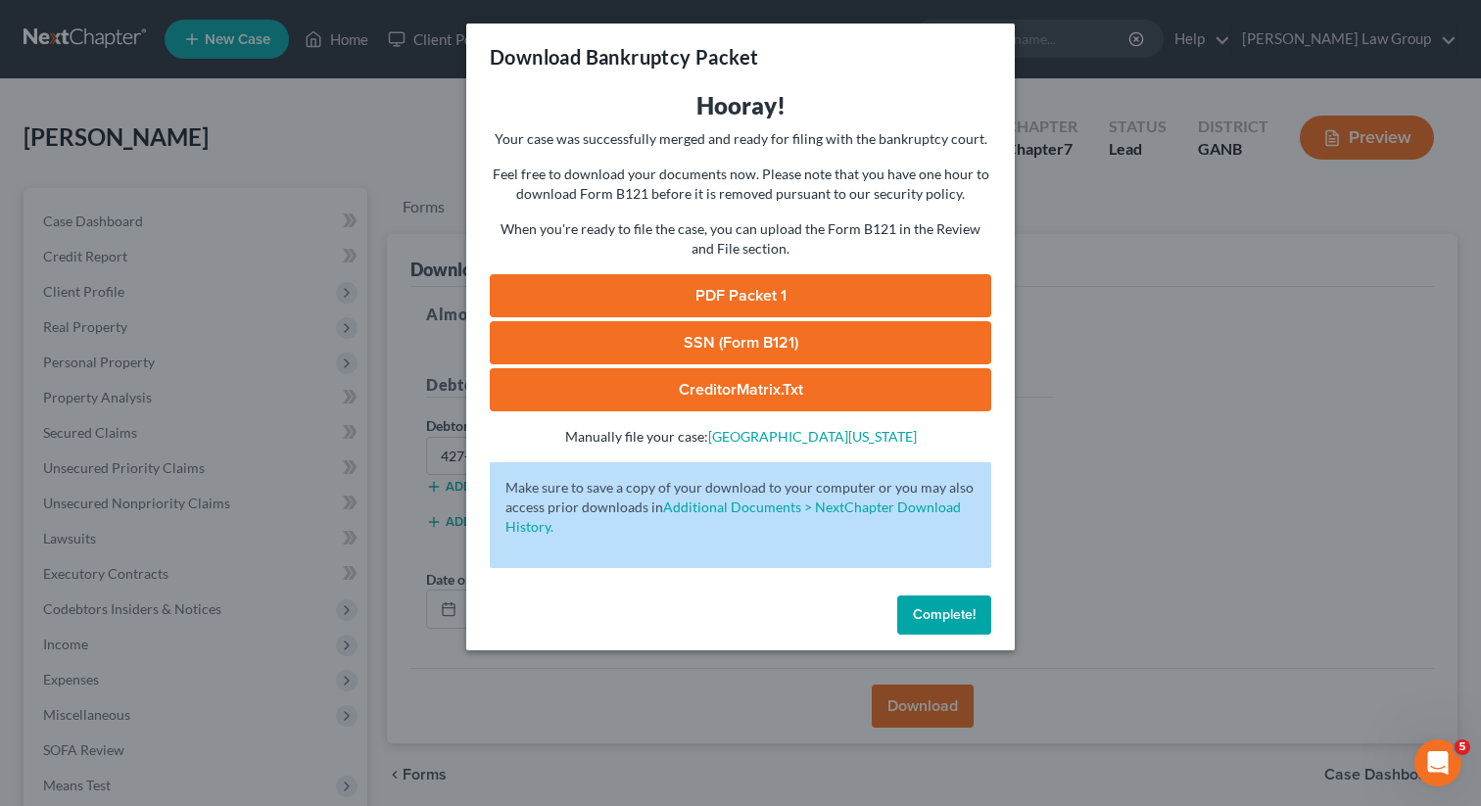
click at [711, 294] on link "PDF Packet 1" at bounding box center [740, 295] width 501 height 43
click at [706, 346] on link "SSN (Form B121)" at bounding box center [740, 342] width 501 height 43
click at [931, 620] on span "Complete!" at bounding box center [944, 614] width 63 height 17
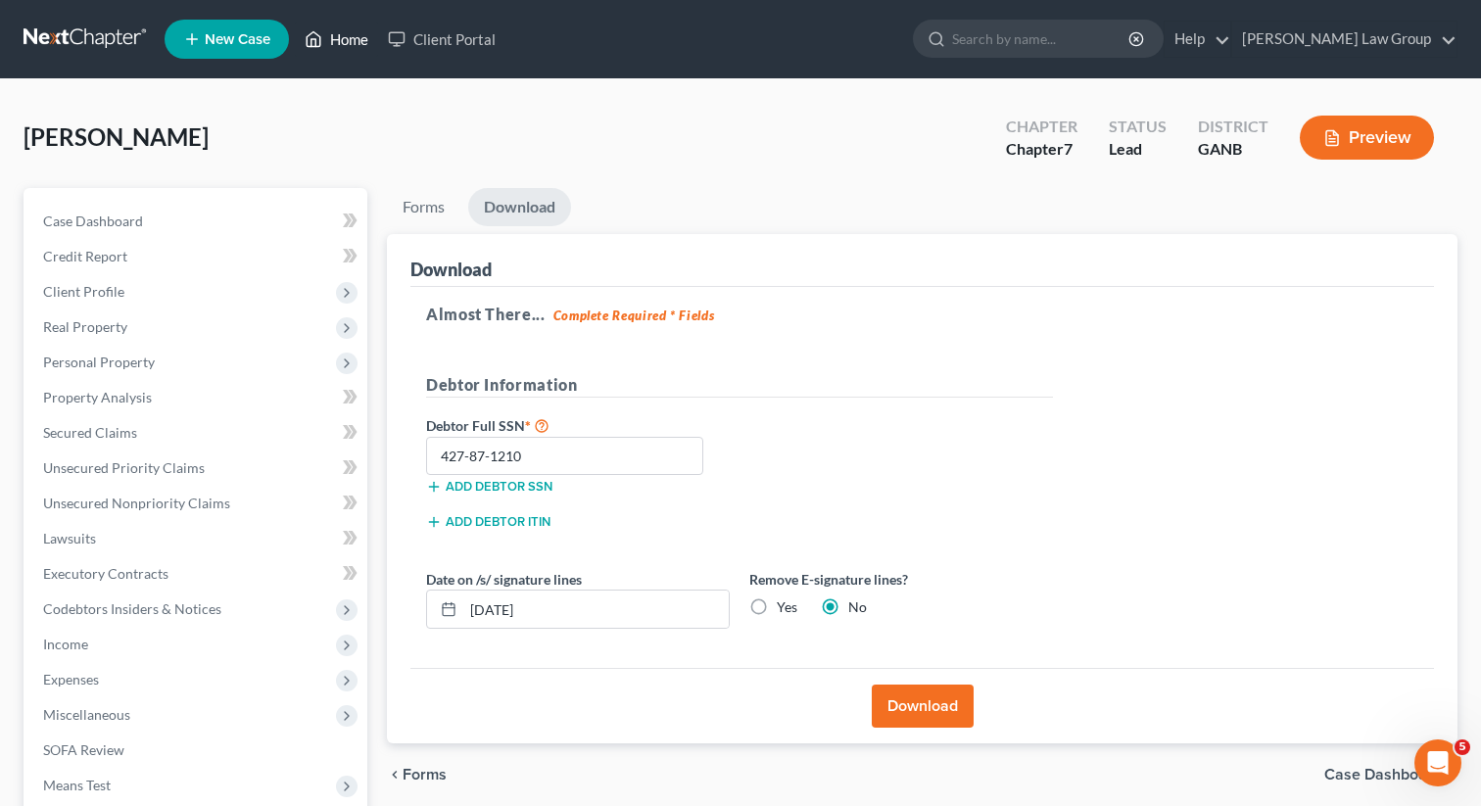
click at [337, 32] on link "Home" at bounding box center [336, 39] width 83 height 35
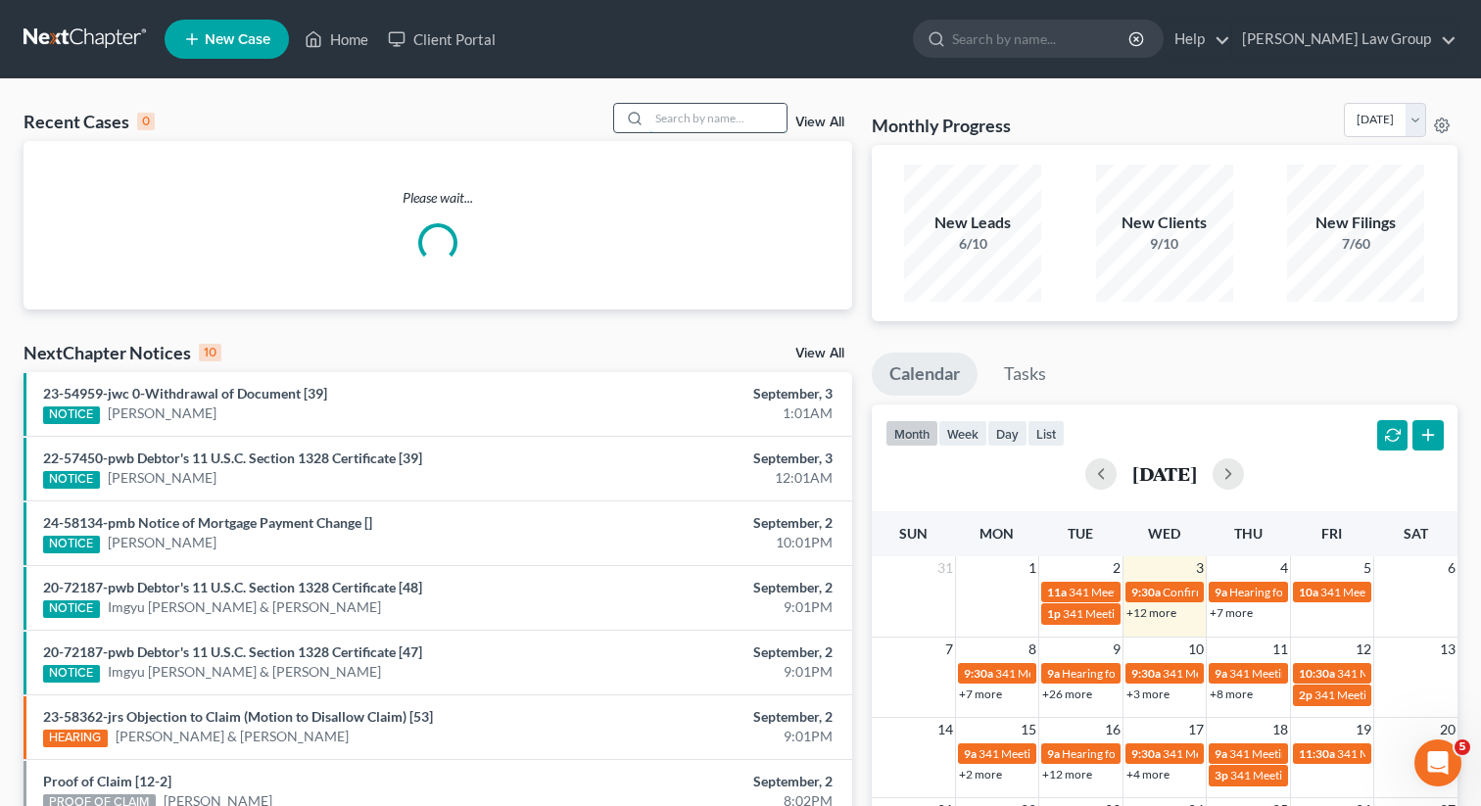
click at [686, 109] on input "search" at bounding box center [717, 118] width 137 height 28
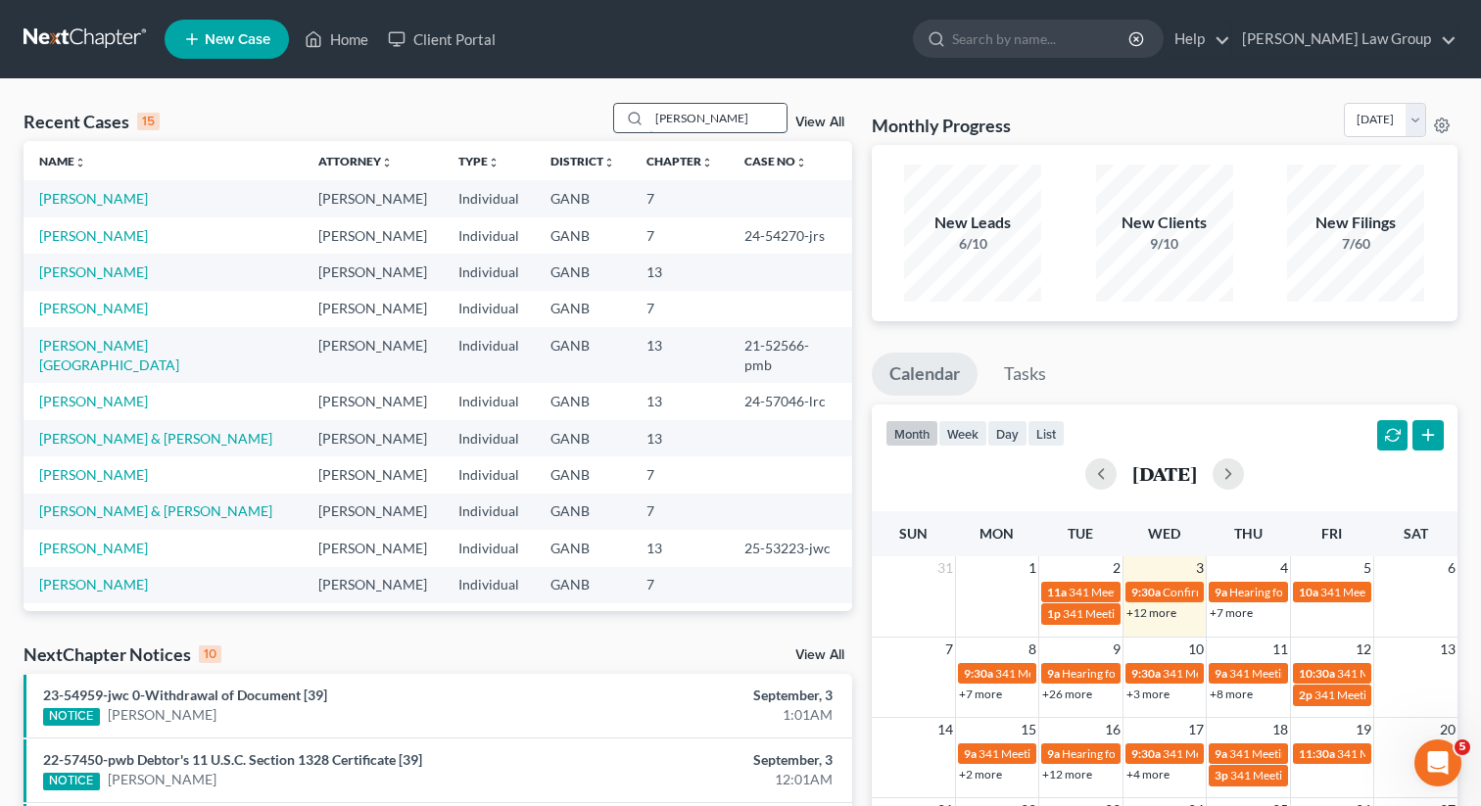
type input "lundy"
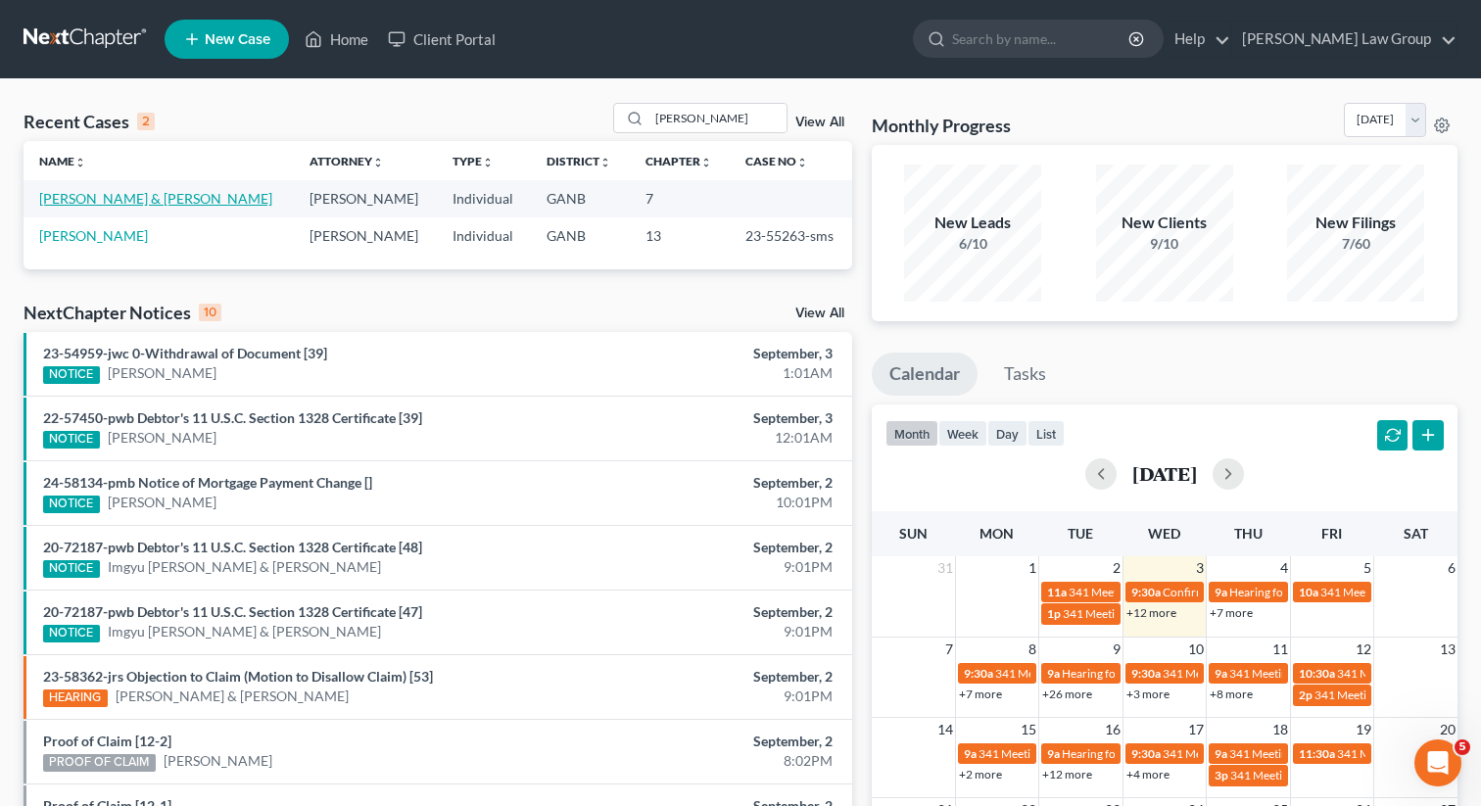
click at [78, 197] on link "[PERSON_NAME] & [PERSON_NAME]" at bounding box center [155, 198] width 233 height 17
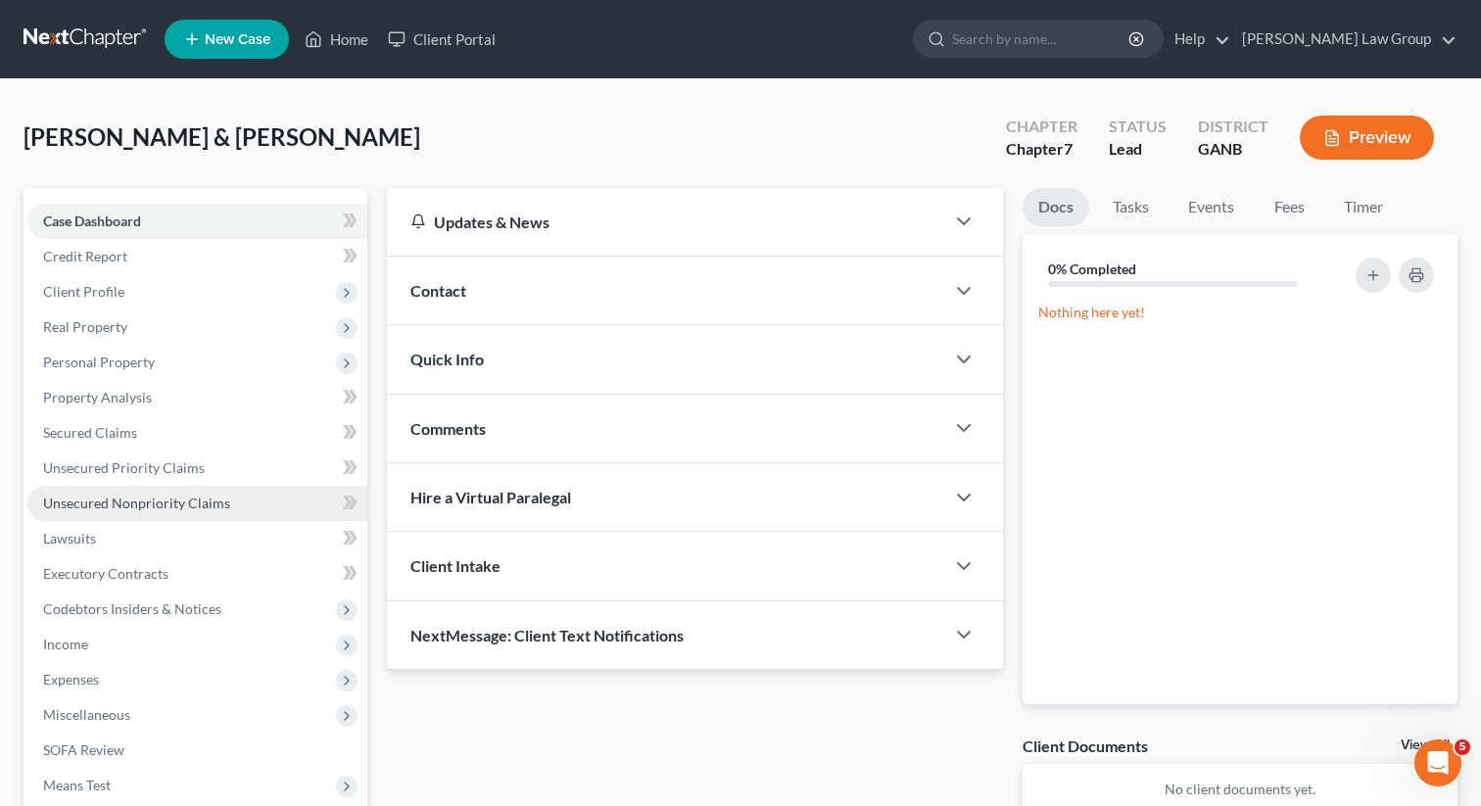
click at [136, 504] on span "Unsecured Nonpriority Claims" at bounding box center [136, 503] width 187 height 17
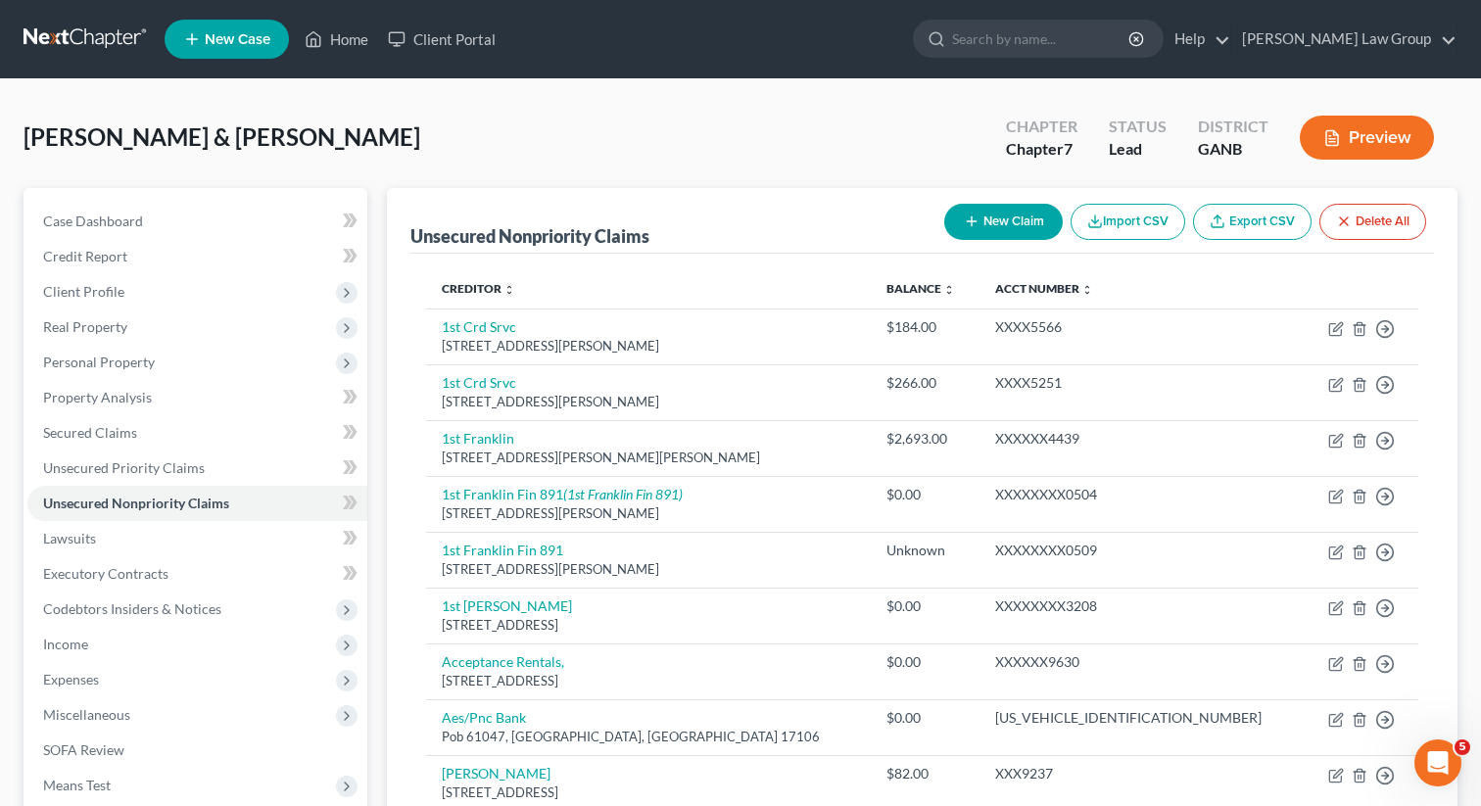
click at [994, 242] on div "New Claim Import CSV Export CSV Delete All" at bounding box center [1185, 222] width 498 height 52
click at [983, 214] on button "New Claim" at bounding box center [1003, 222] width 119 height 36
select select "2"
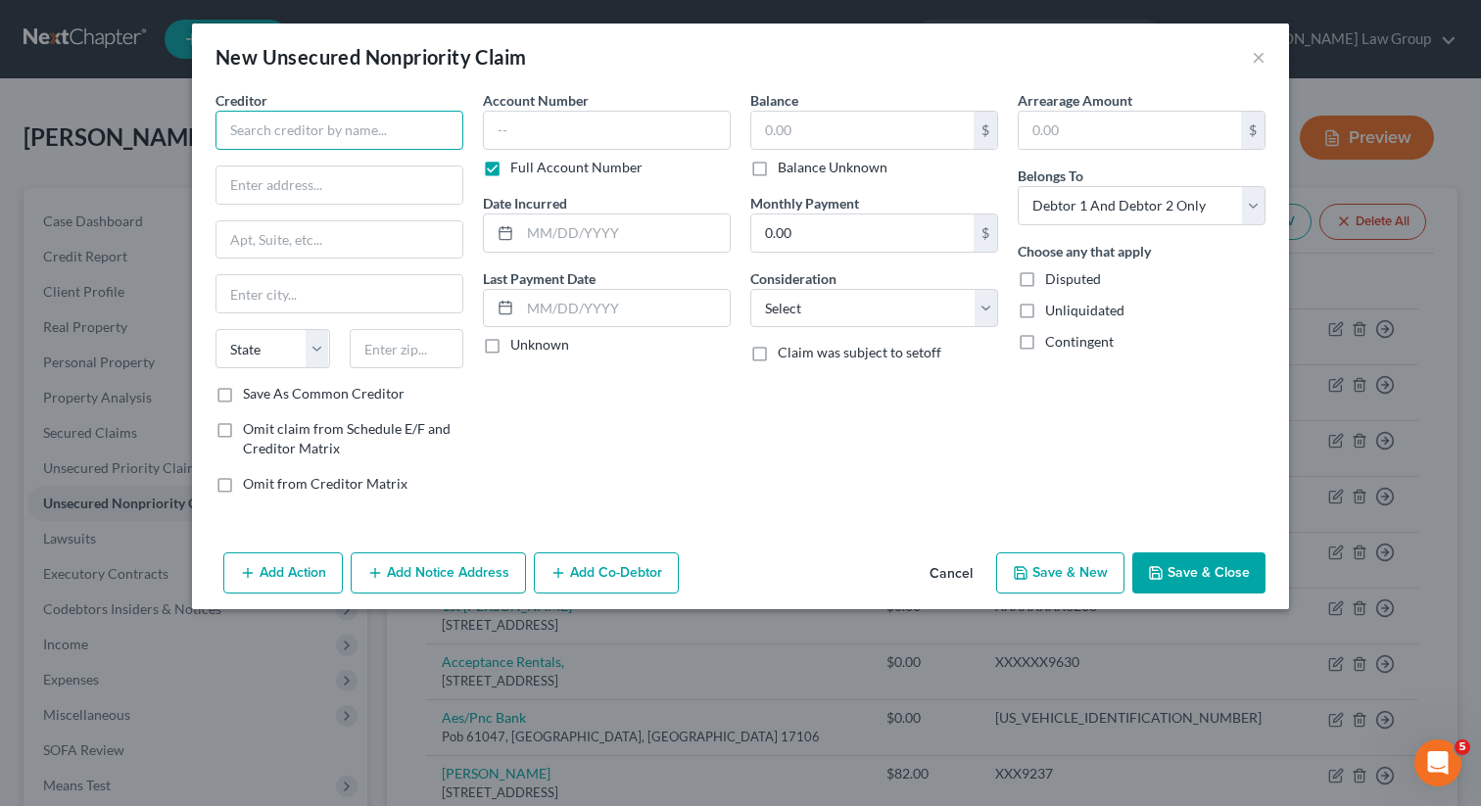
click at [377, 130] on input "text" at bounding box center [339, 130] width 248 height 39
paste input "Sentry Credit Inc"
click at [367, 132] on input "Sentry Credit Inc" at bounding box center [339, 130] width 248 height 39
drag, startPoint x: 358, startPoint y: 137, endPoint x: 220, endPoint y: 126, distance: 138.5
click at [220, 126] on input "Sentry Credit Inc" at bounding box center [339, 130] width 248 height 39
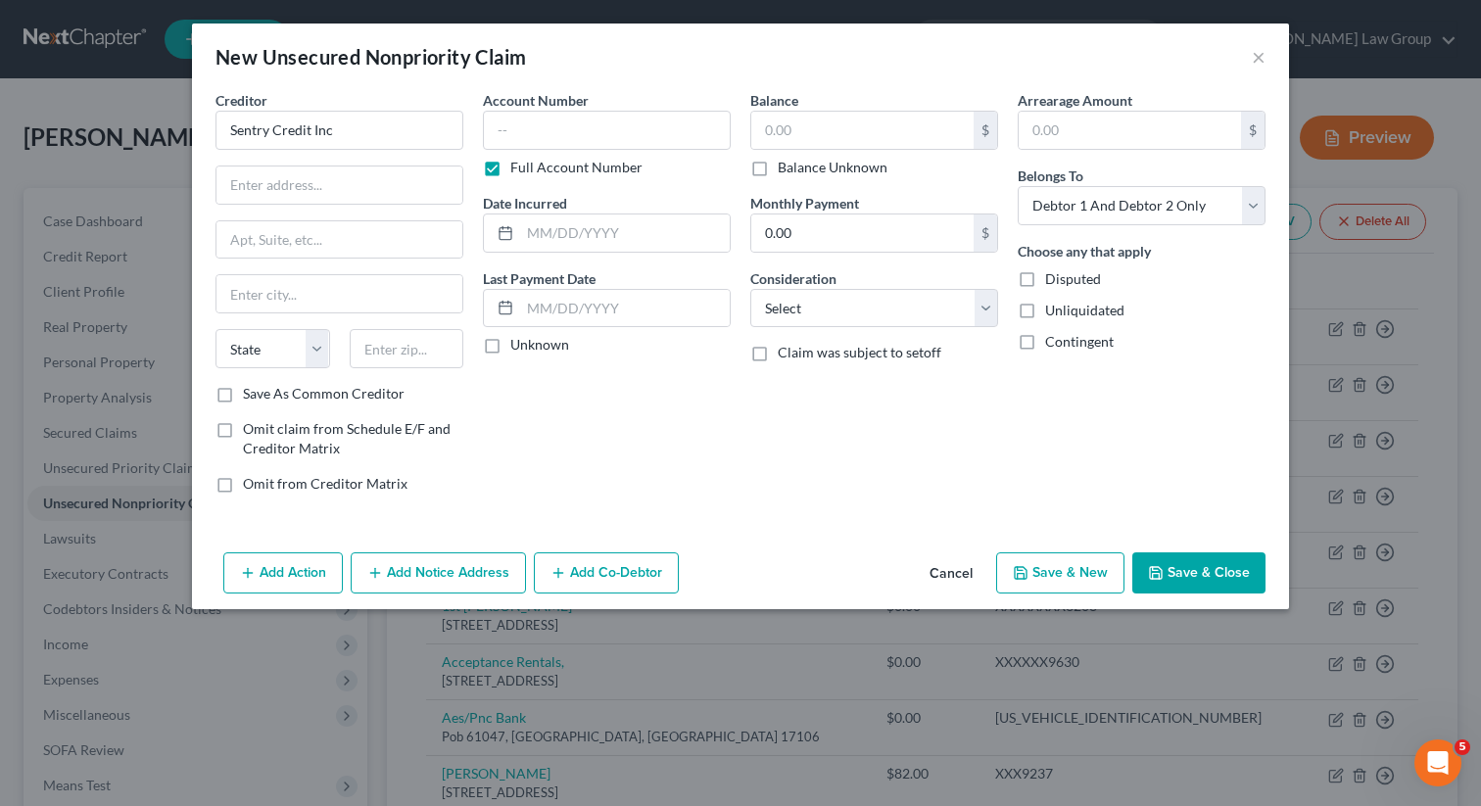
type input "Sentry Credit Inc"
click at [358, 181] on input "text" at bounding box center [339, 185] width 246 height 37
paste input "2809 Grand Ave,"
type input "2809 Grand Ave,"
click at [397, 348] on input "text" at bounding box center [407, 348] width 115 height 39
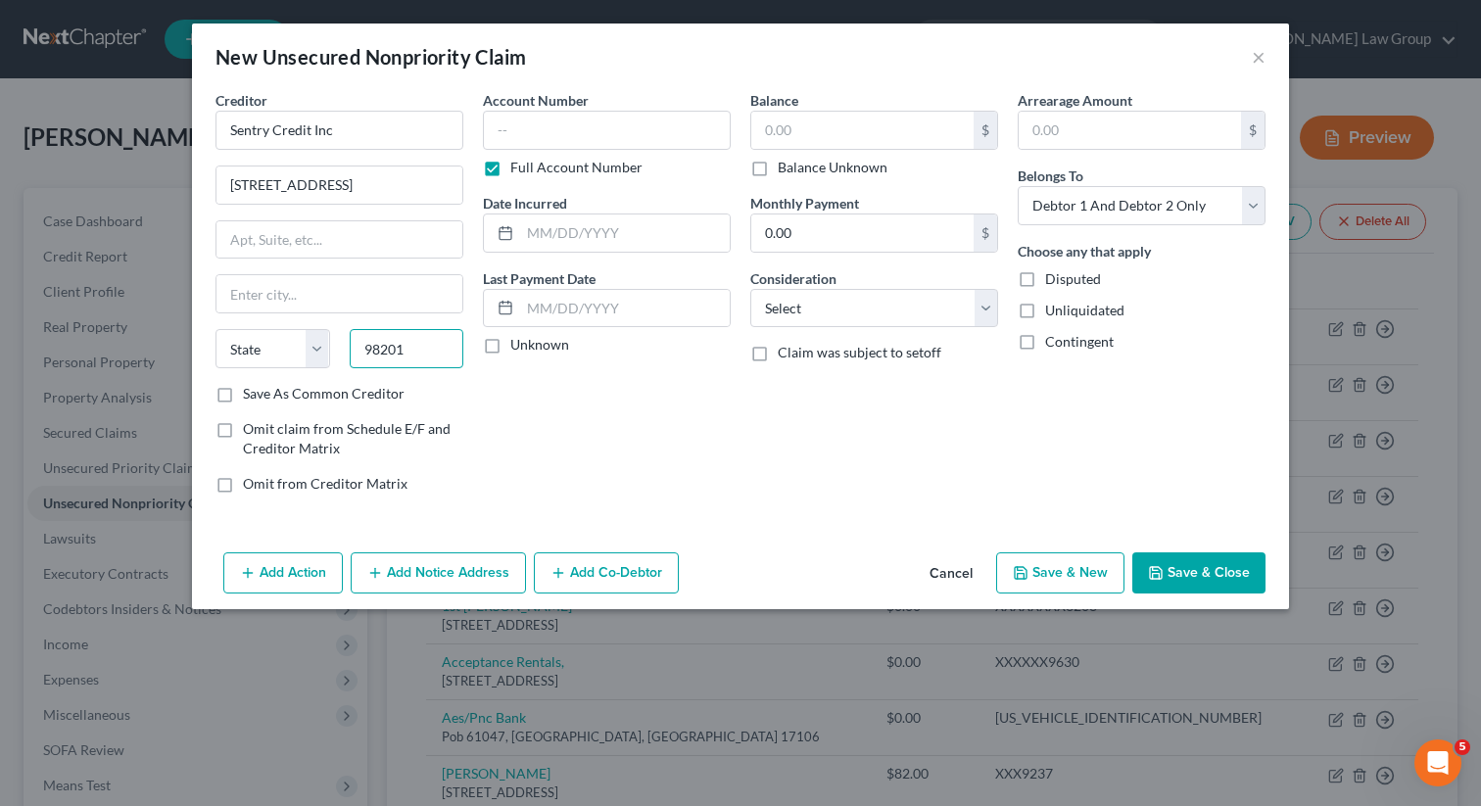
type input "98201"
type input "Everett"
select select "50"
click at [798, 497] on div "Balance $ Balance Unknown Balance Undetermined $ Balance Unknown Monthly Paymen…" at bounding box center [873, 299] width 267 height 419
click at [1239, 576] on button "Save & Close" at bounding box center [1198, 572] width 133 height 41
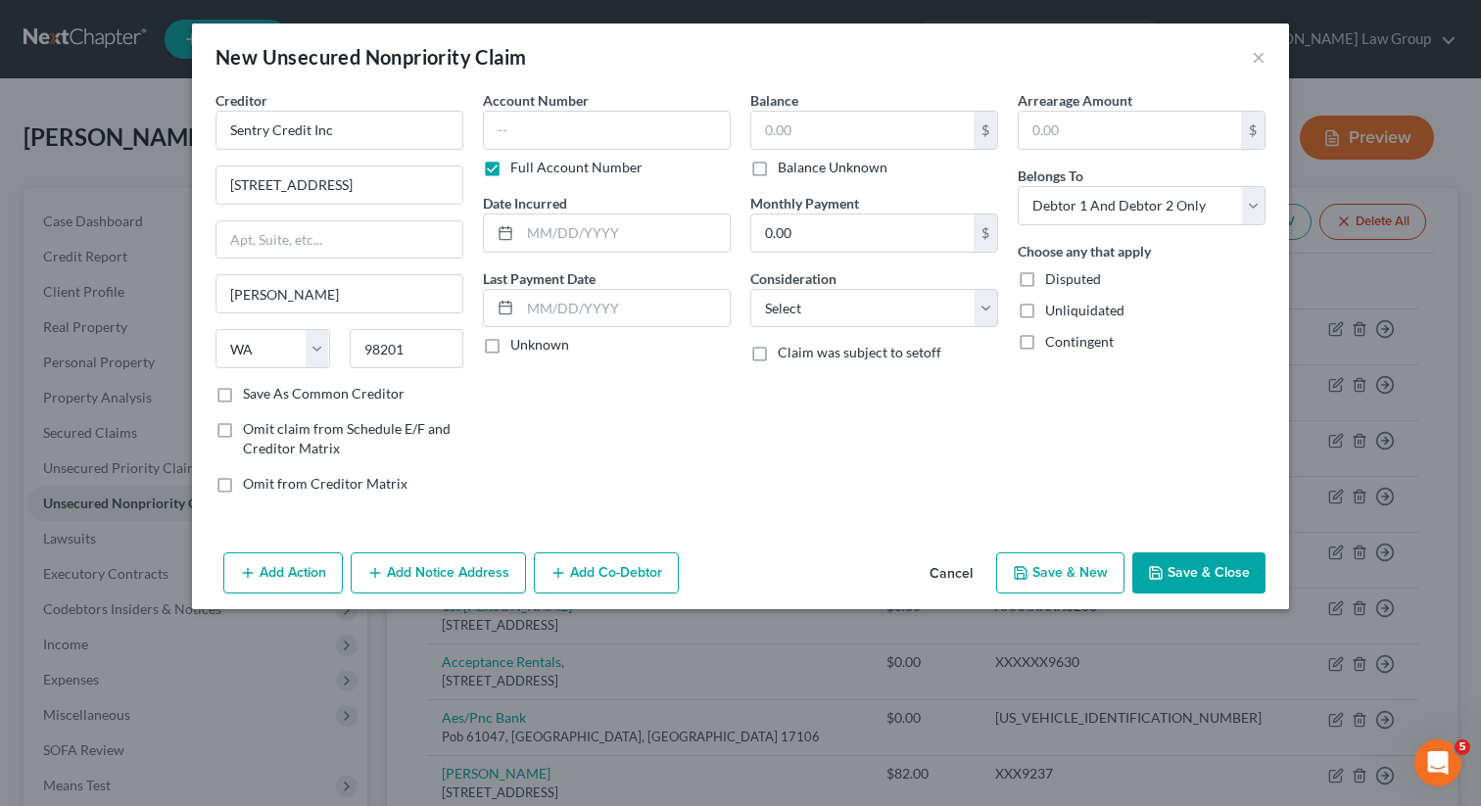
type input "0.00"
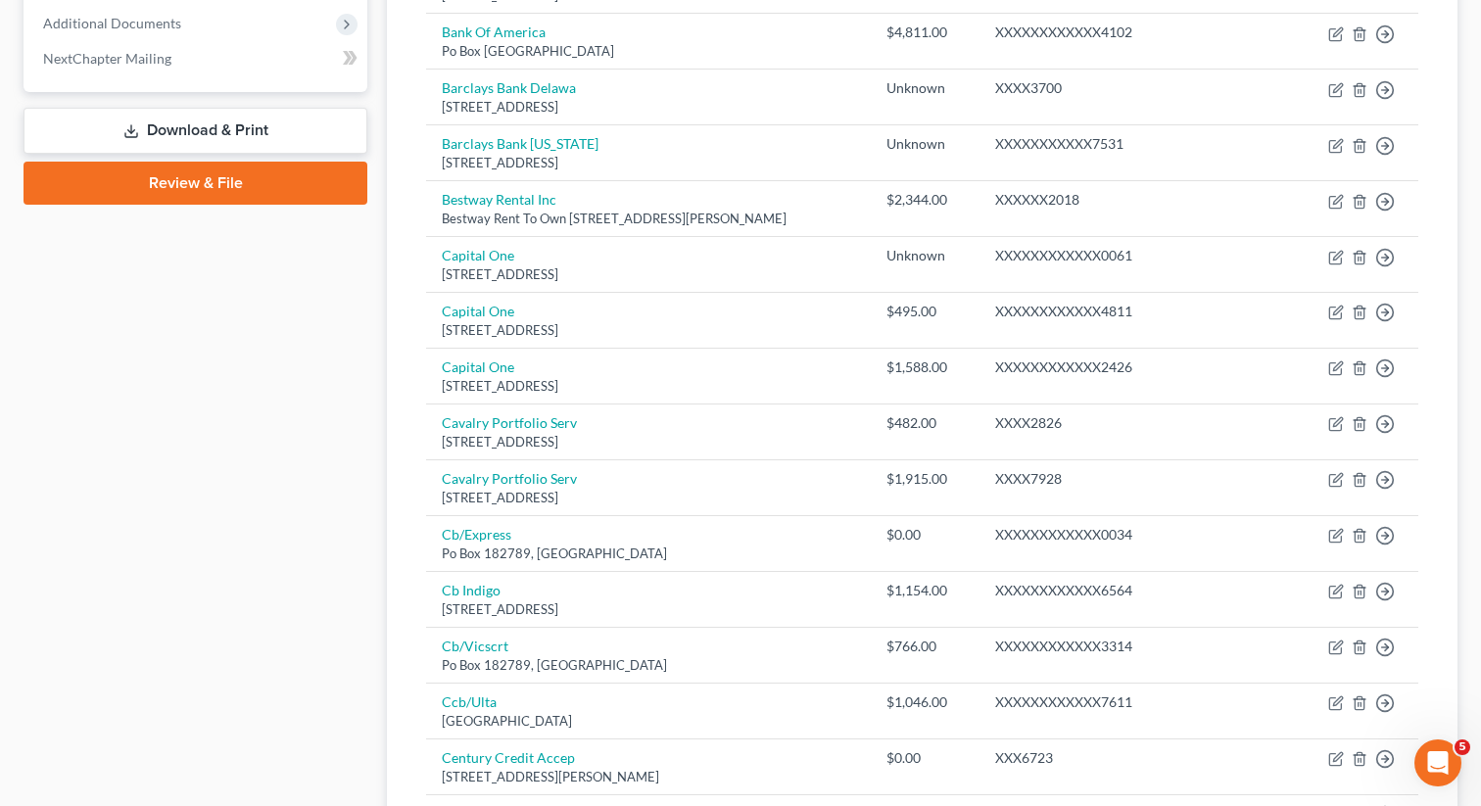
scroll to position [1510, 0]
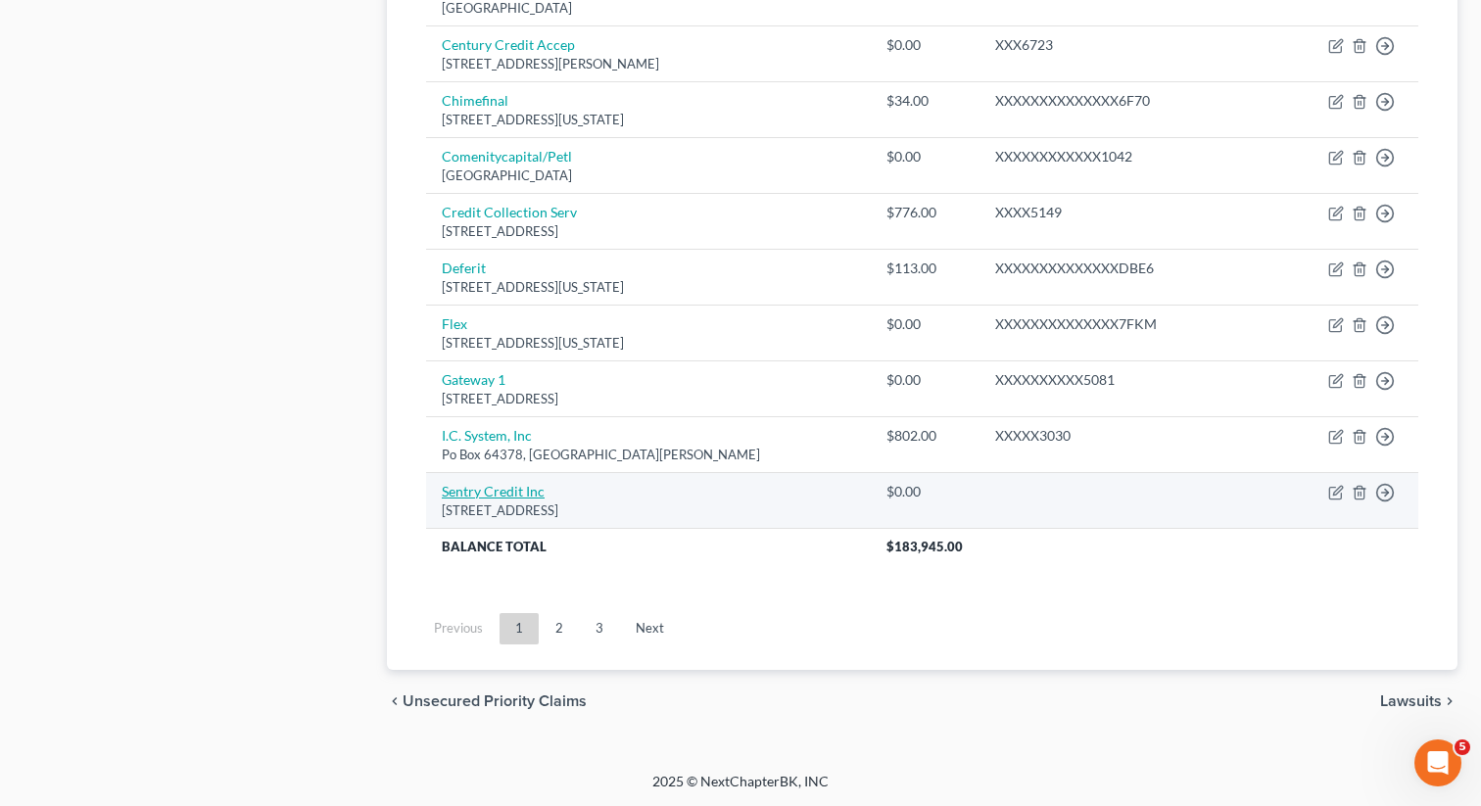
click at [497, 490] on link "Sentry Credit Inc" at bounding box center [493, 491] width 103 height 17
select select "50"
select select "2"
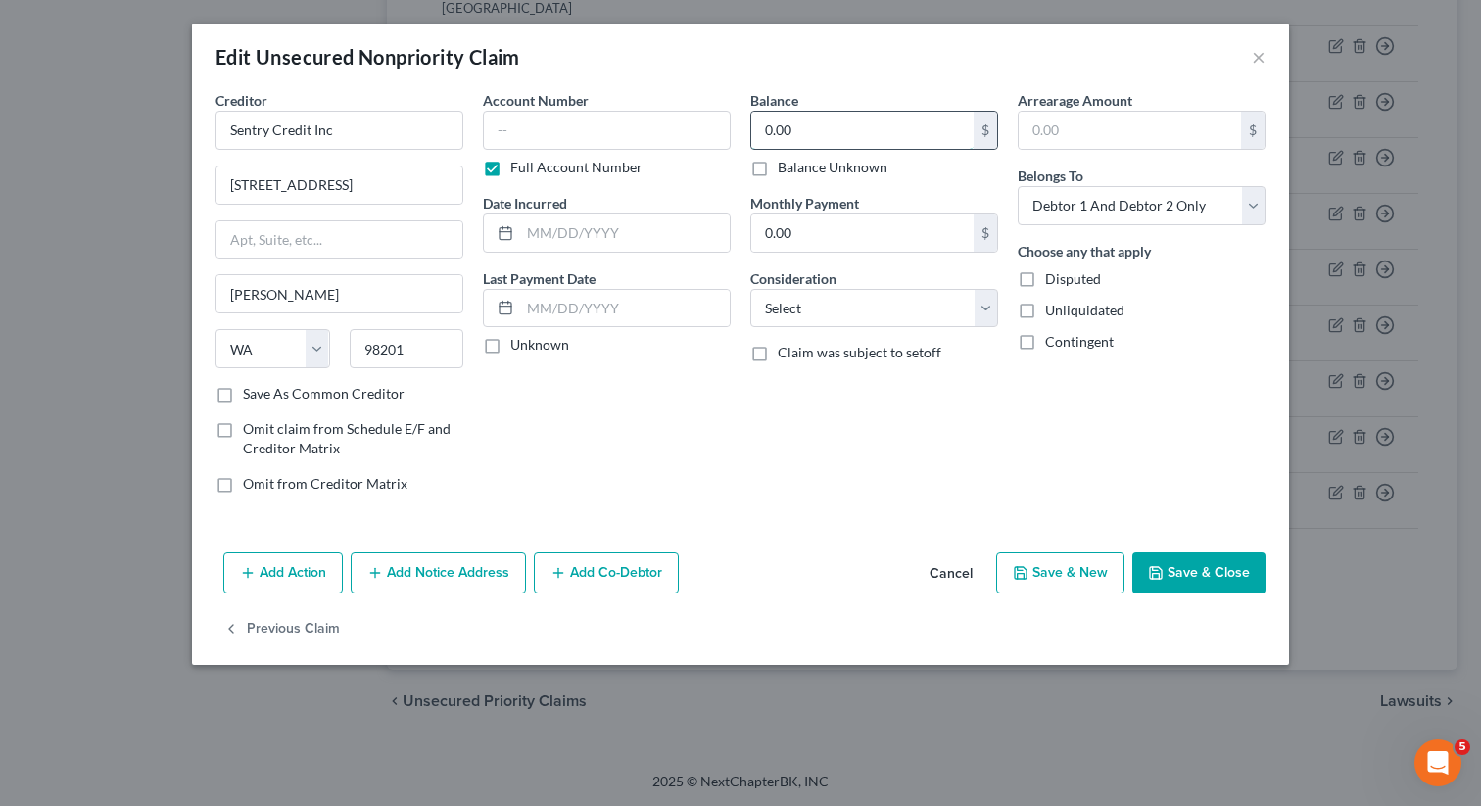
click at [834, 131] on input "0.00" at bounding box center [862, 130] width 222 height 37
paste input "5,993.63"
type input "5,993.63"
click at [1168, 563] on button "Save & Close" at bounding box center [1198, 572] width 133 height 41
type input "0"
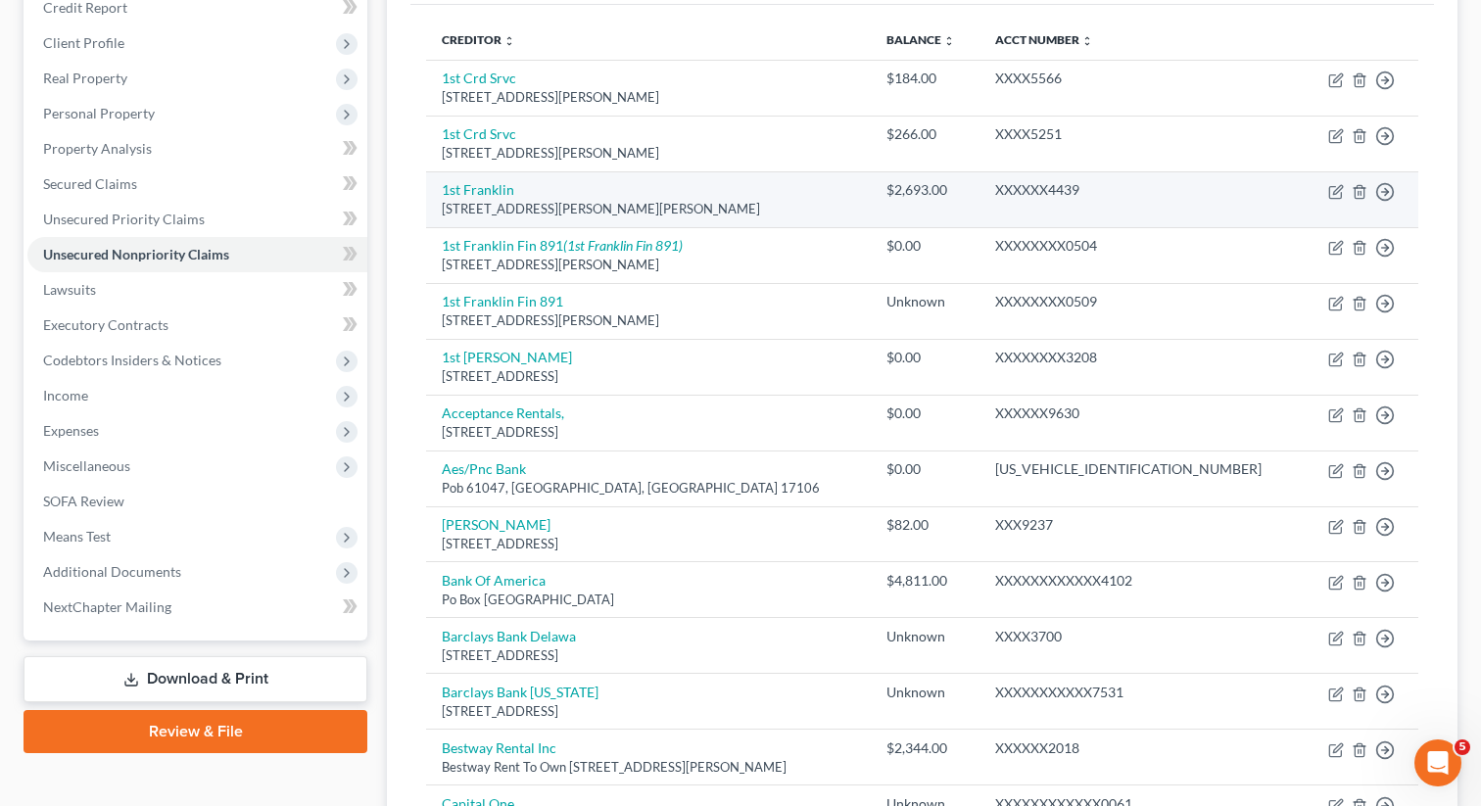
scroll to position [0, 0]
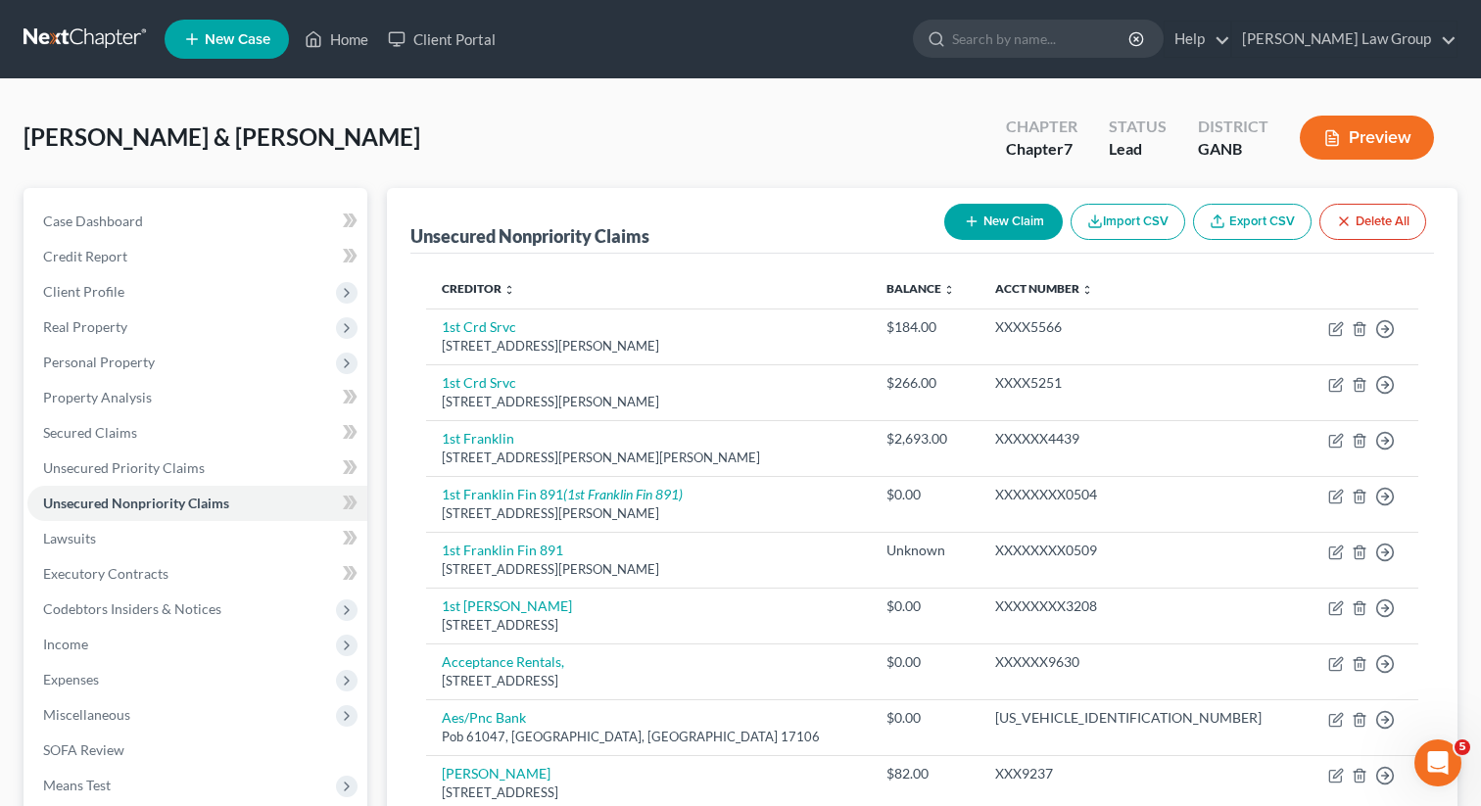
click at [984, 224] on button "New Claim" at bounding box center [1003, 222] width 119 height 36
select select "2"
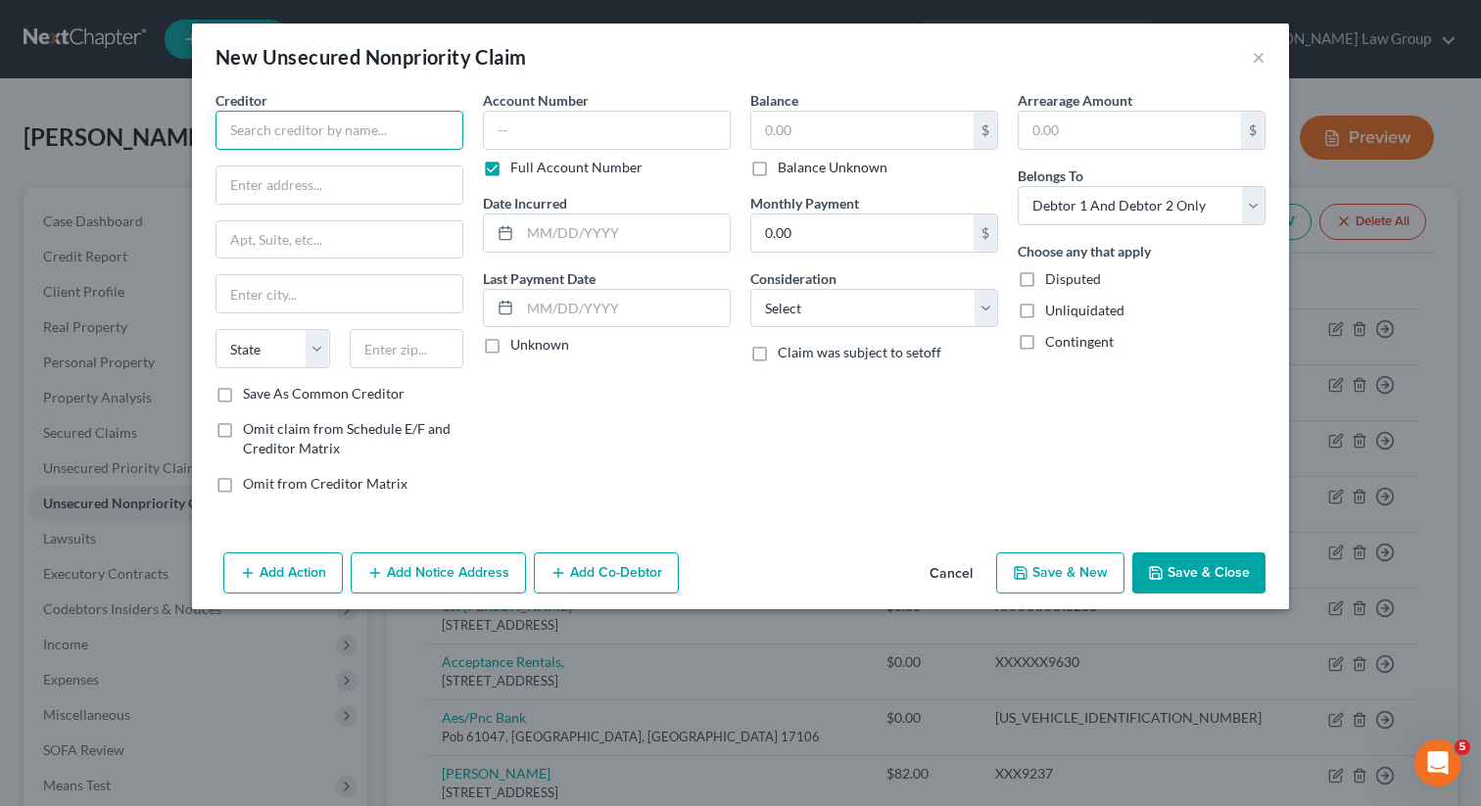
click at [363, 136] on input "text" at bounding box center [339, 130] width 248 height 39
paste input "Hay Hay"
click at [262, 135] on input "Hay Hay" at bounding box center [339, 130] width 248 height 39
type input "Hay, Hay"
drag, startPoint x: 287, startPoint y: 134, endPoint x: 197, endPoint y: 119, distance: 91.5
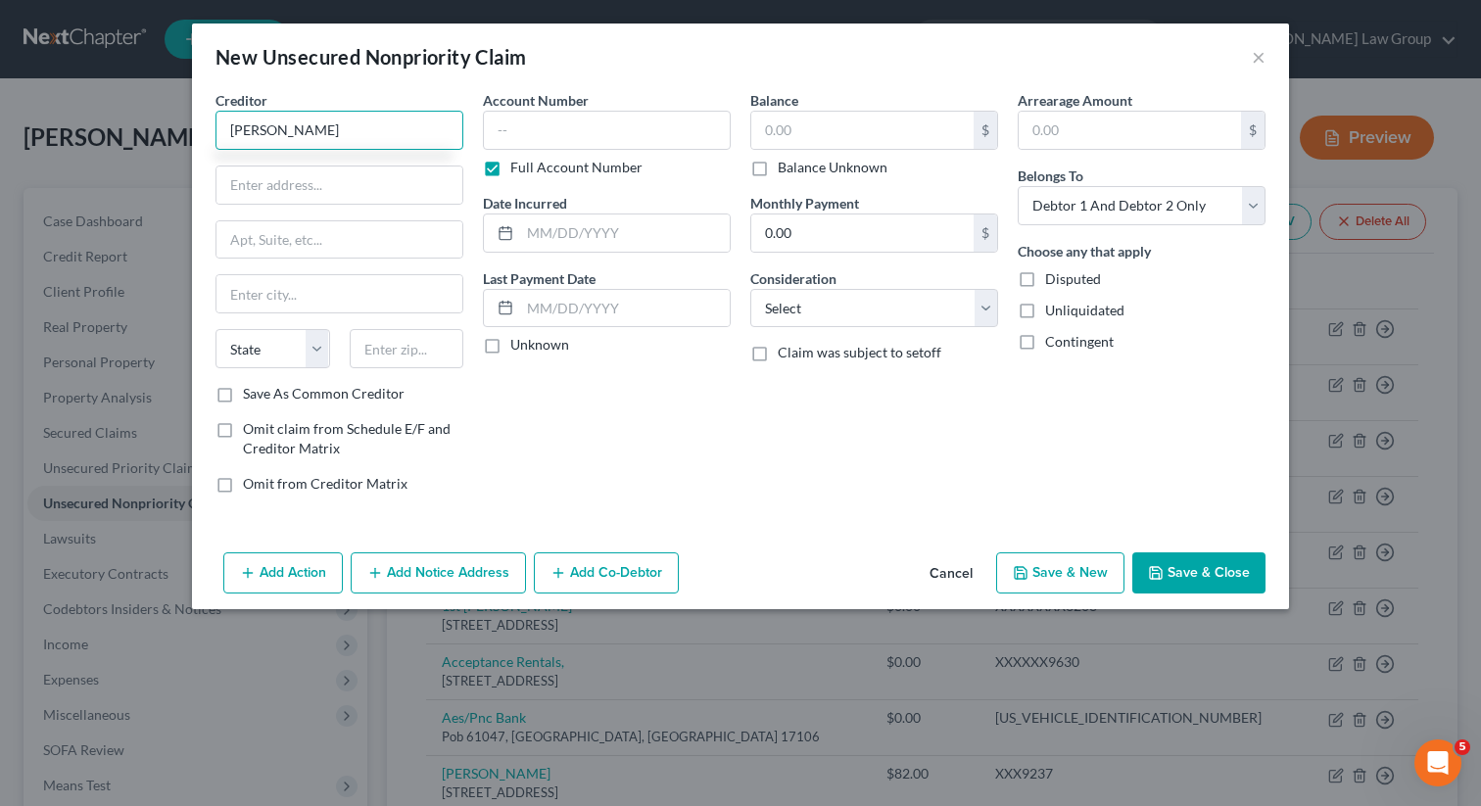
click at [197, 119] on div "Creditor * Hay, Hay State AL AK AR AZ CA CO CT DE DC FL GA GU HI ID IL IN IA KS…" at bounding box center [740, 317] width 1097 height 454
click at [340, 144] on input "text" at bounding box center [339, 130] width 248 height 39
paste input "Hay Hayt and and Landau"
type input "Hay Hayt and and Landau"
click at [376, 196] on input "text" at bounding box center [339, 185] width 246 height 37
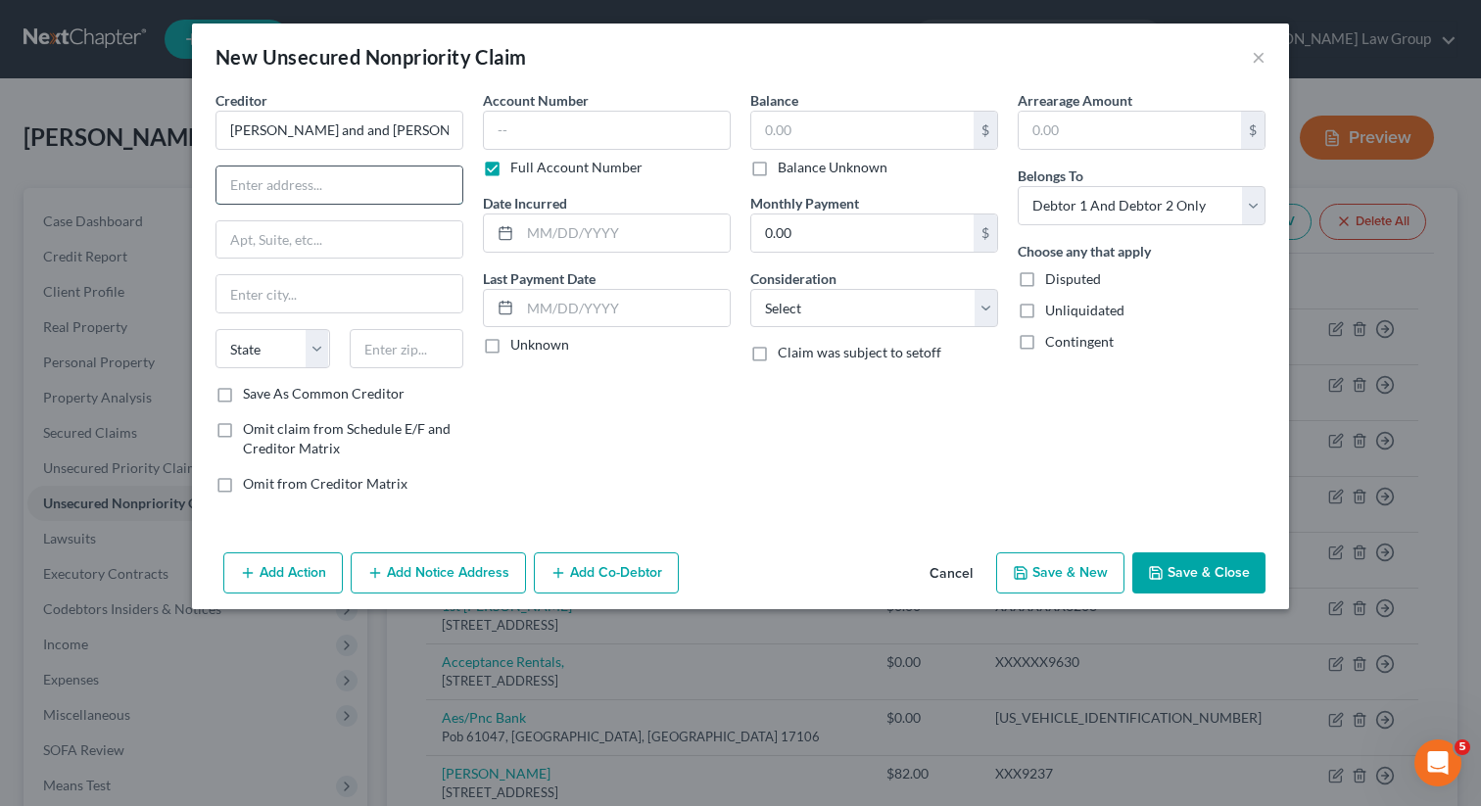
paste input "8725 Dunwoody Pl"
type input "8725 Dunwoody Pl"
click at [391, 350] on input "text" at bounding box center [407, 348] width 115 height 39
type input "30350"
type input "[GEOGRAPHIC_DATA]"
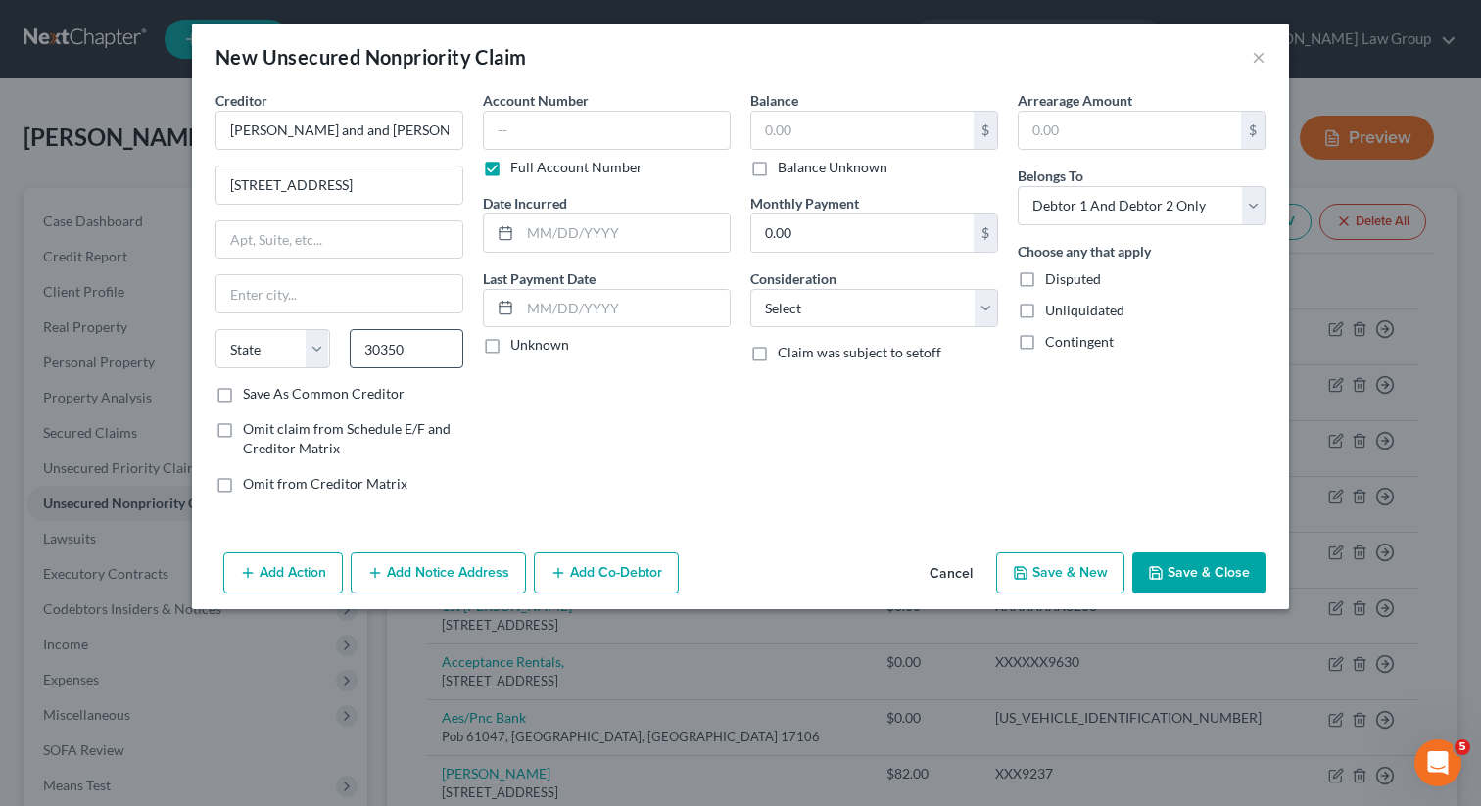
select select "10"
click at [1192, 578] on button "Save & Close" at bounding box center [1198, 572] width 133 height 41
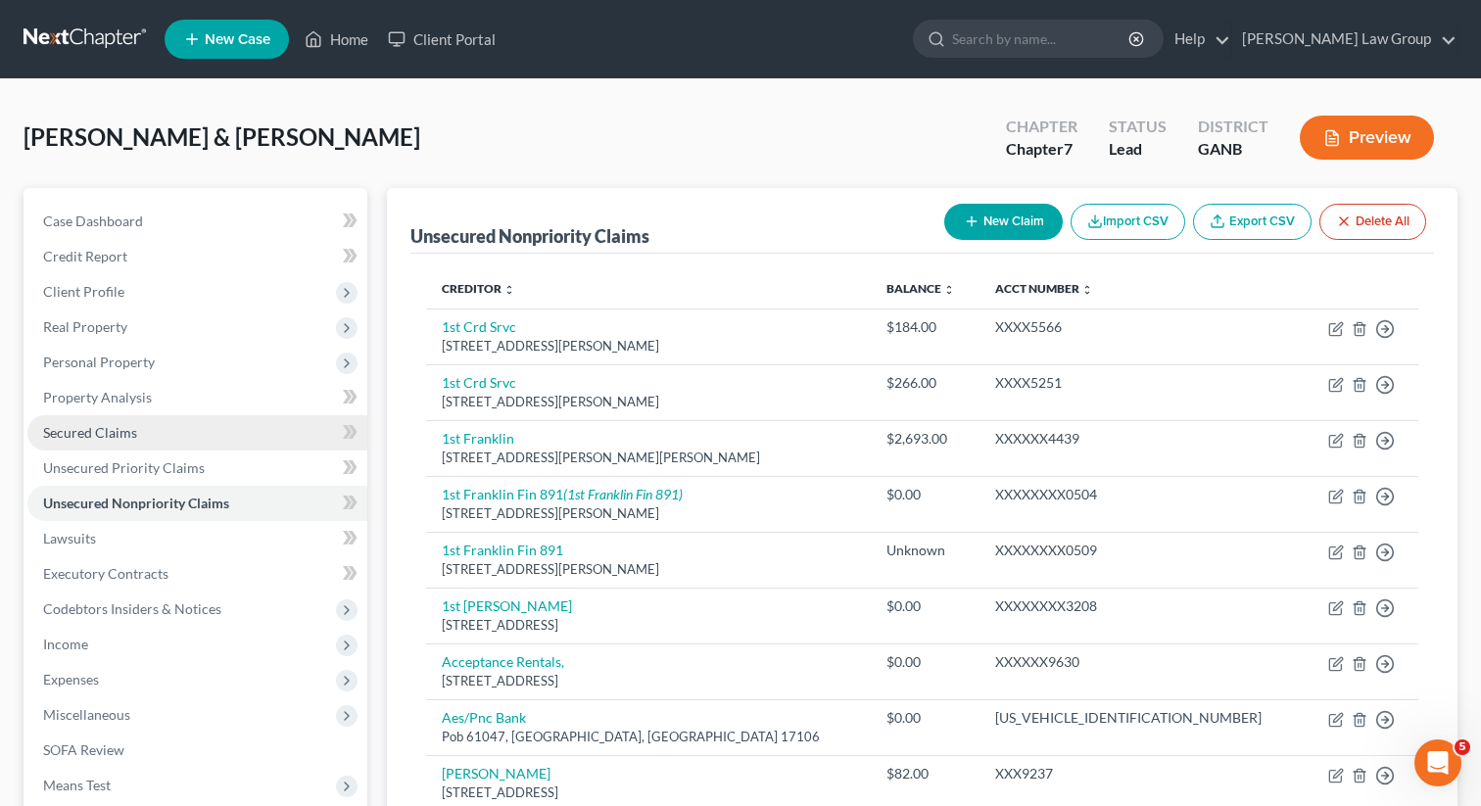
click at [118, 440] on link "Secured Claims" at bounding box center [197, 432] width 340 height 35
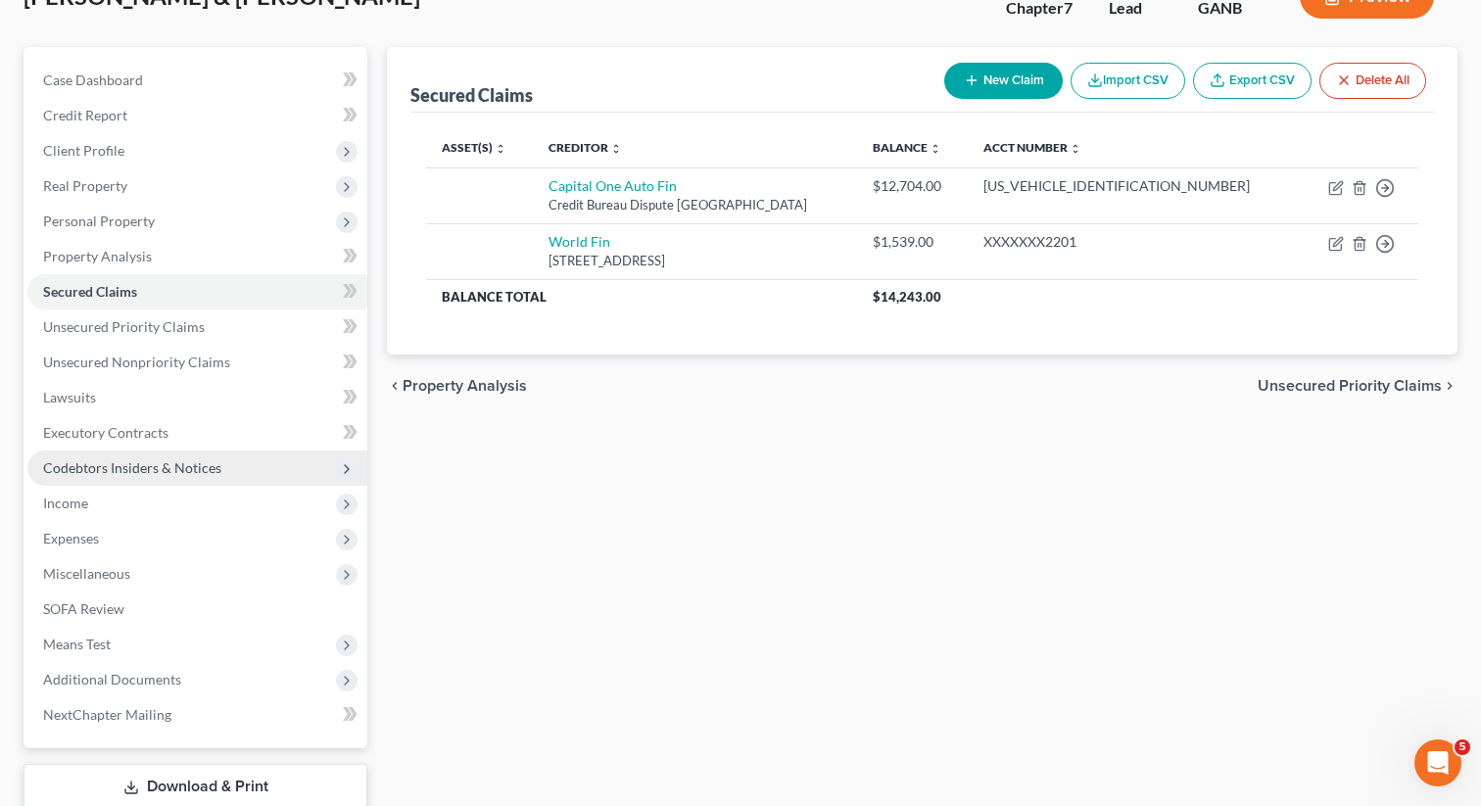
scroll to position [268, 0]
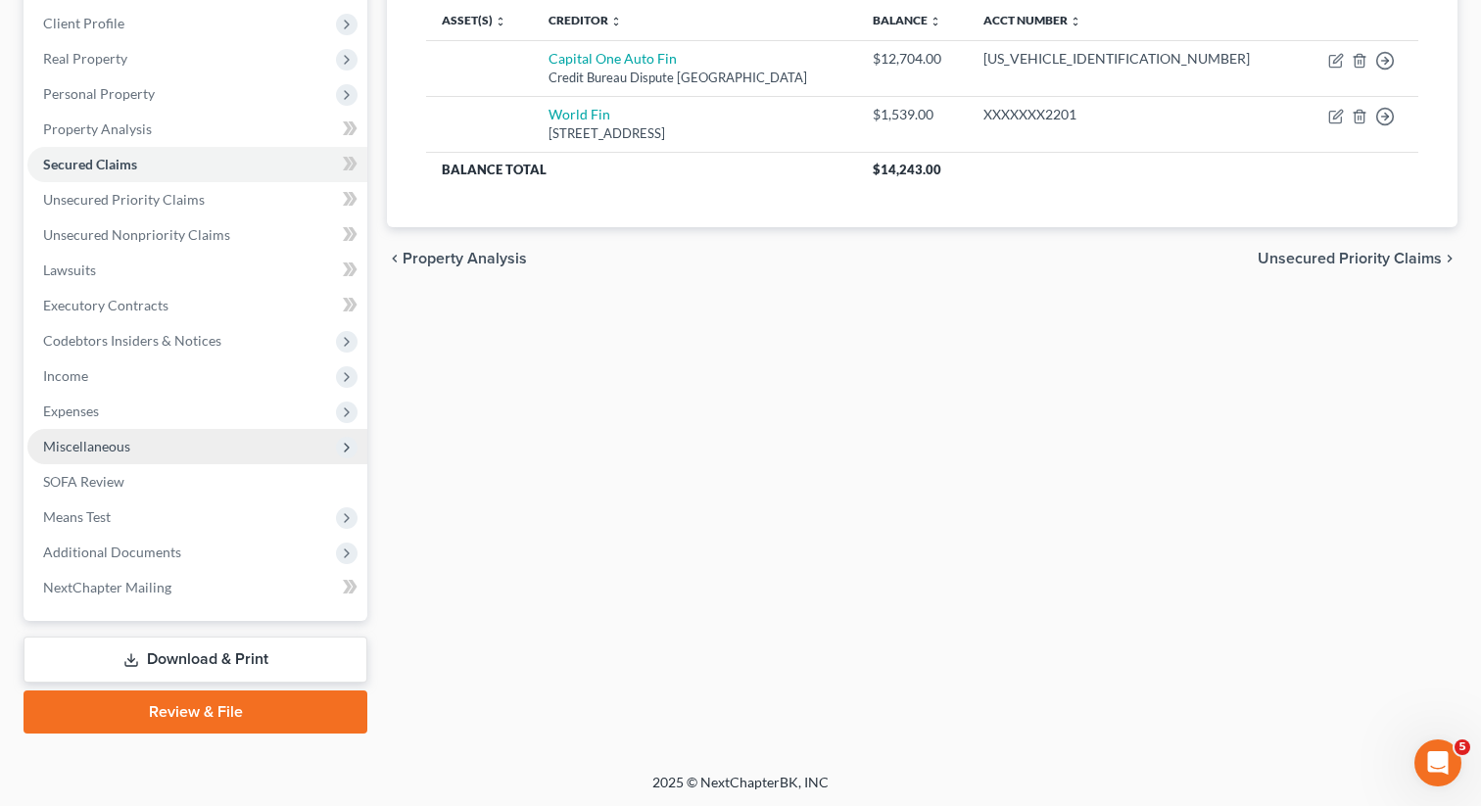
click at [146, 444] on span "Miscellaneous" at bounding box center [197, 446] width 340 height 35
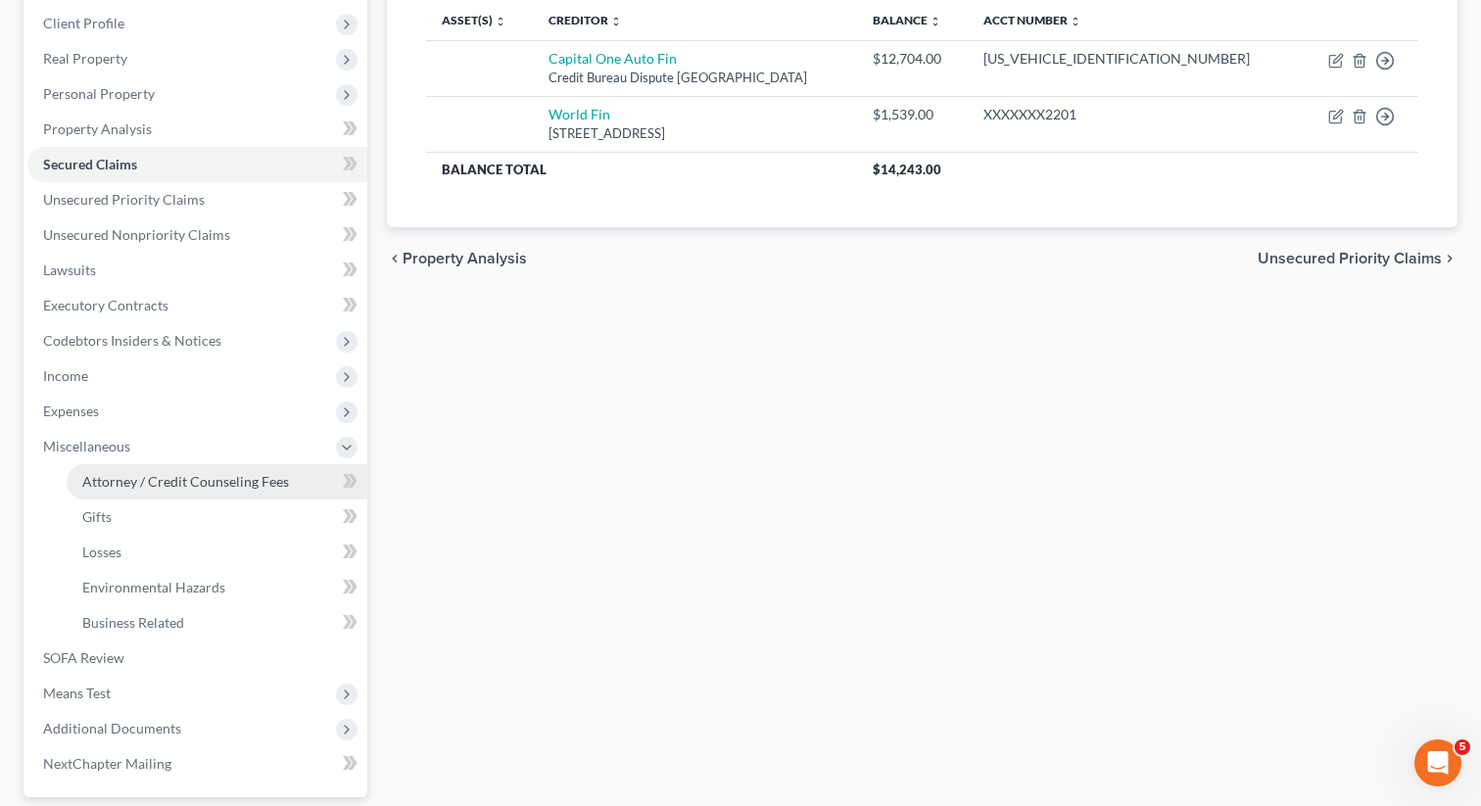
click at [159, 478] on span "Attorney / Credit Counseling Fees" at bounding box center [185, 481] width 207 height 17
select select "0"
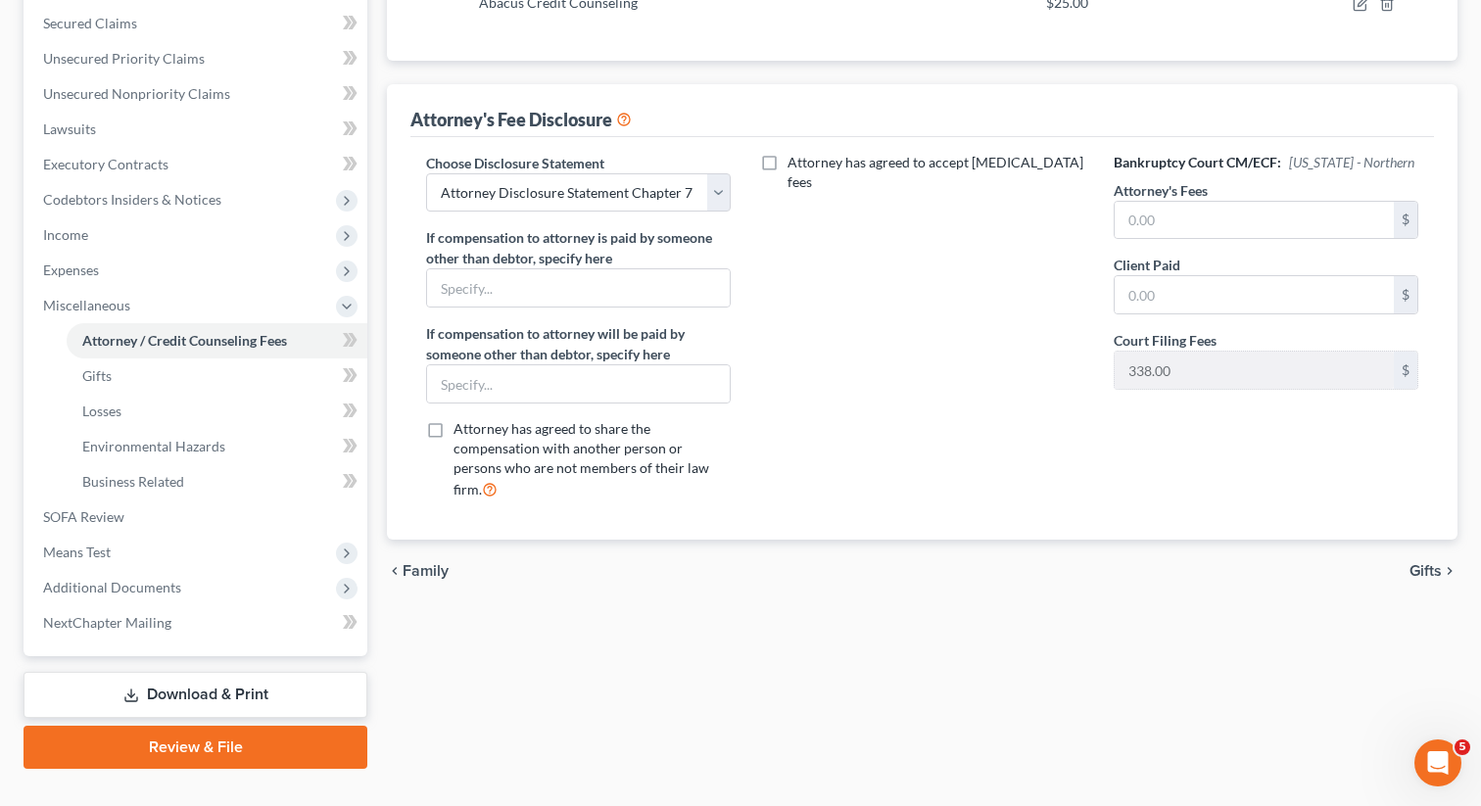
scroll to position [445, 0]
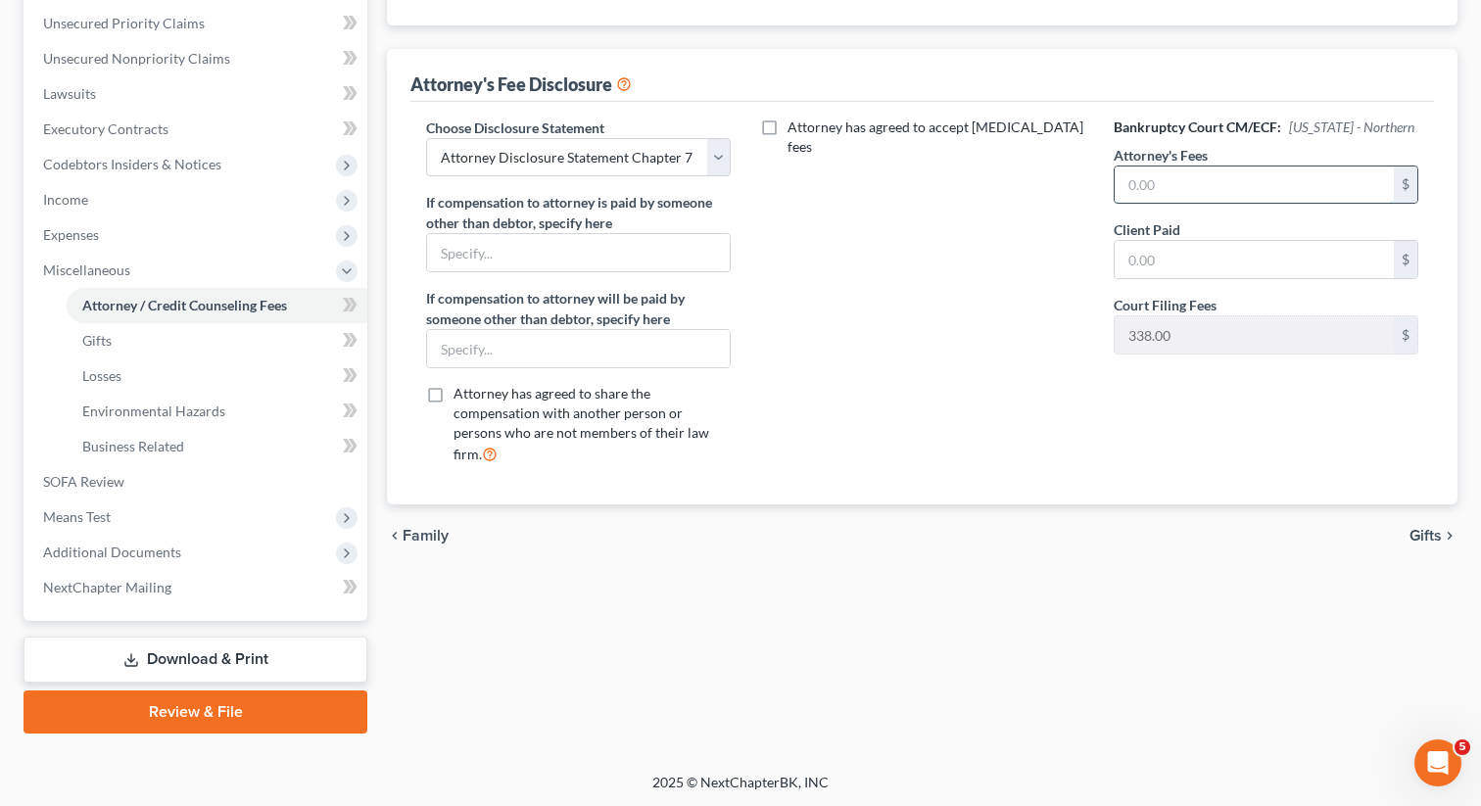
click at [1185, 192] on input "text" at bounding box center [1254, 185] width 279 height 37
type input "2,000"
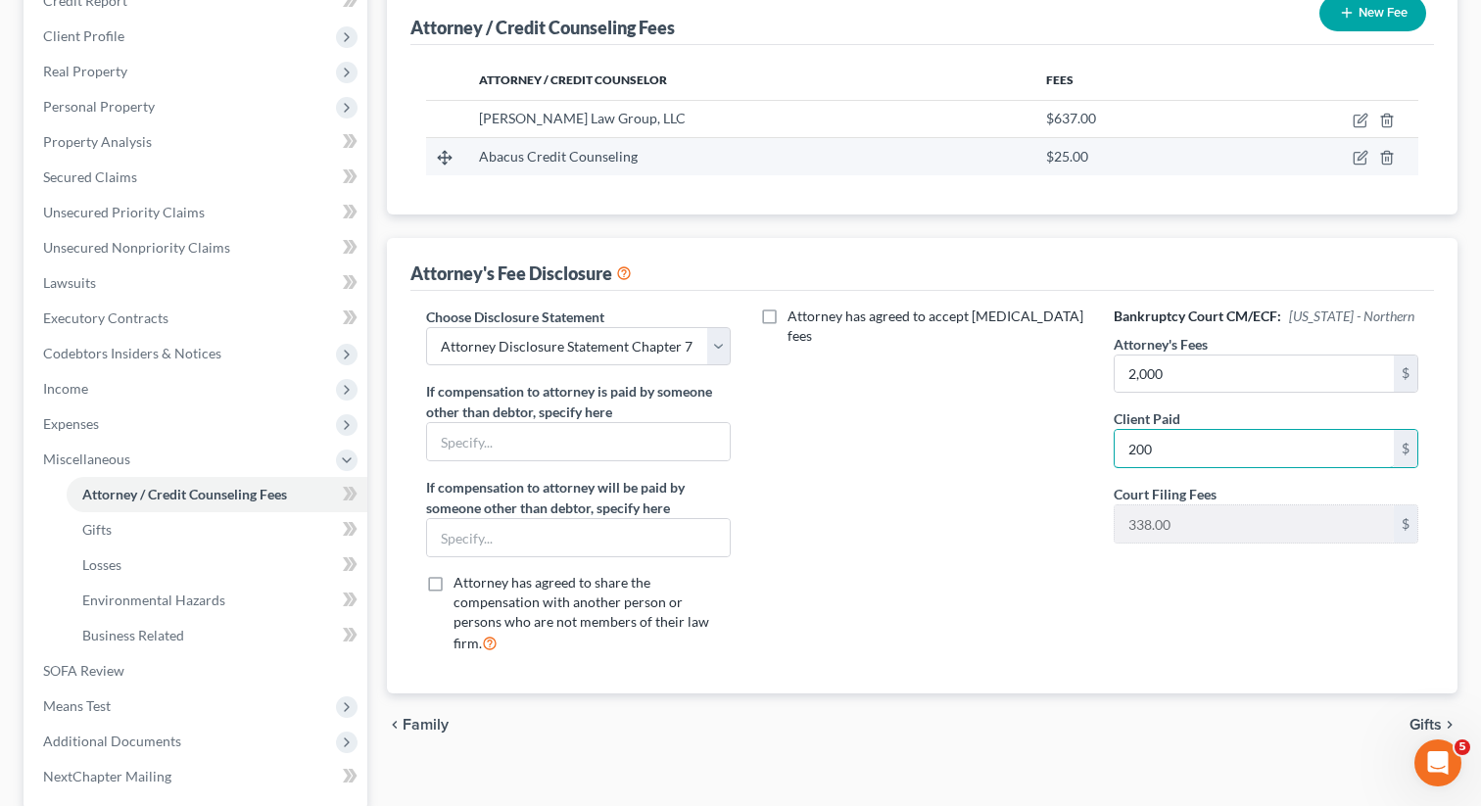
scroll to position [339, 0]
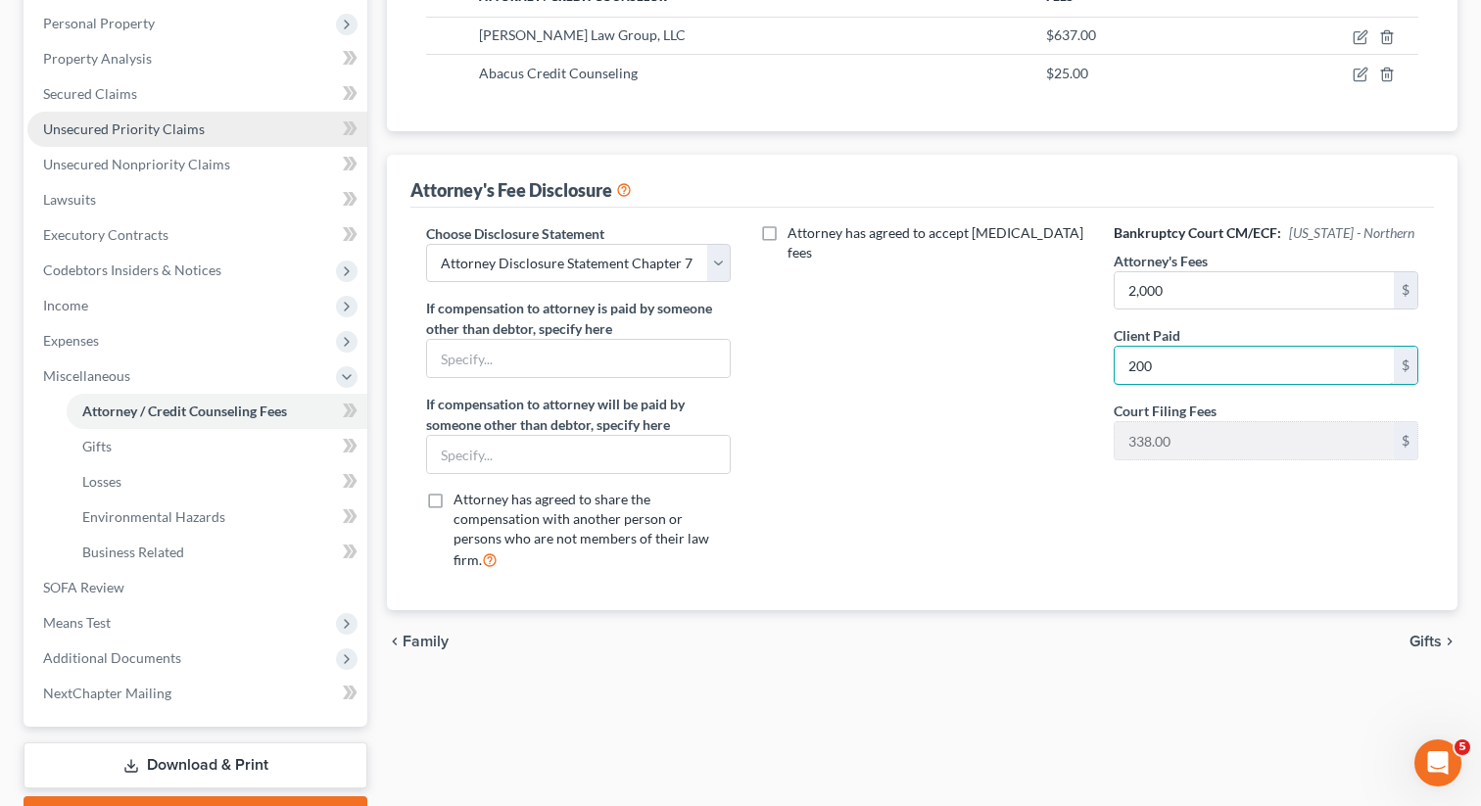
type input "200"
click at [117, 136] on link "Unsecured Priority Claims" at bounding box center [197, 129] width 340 height 35
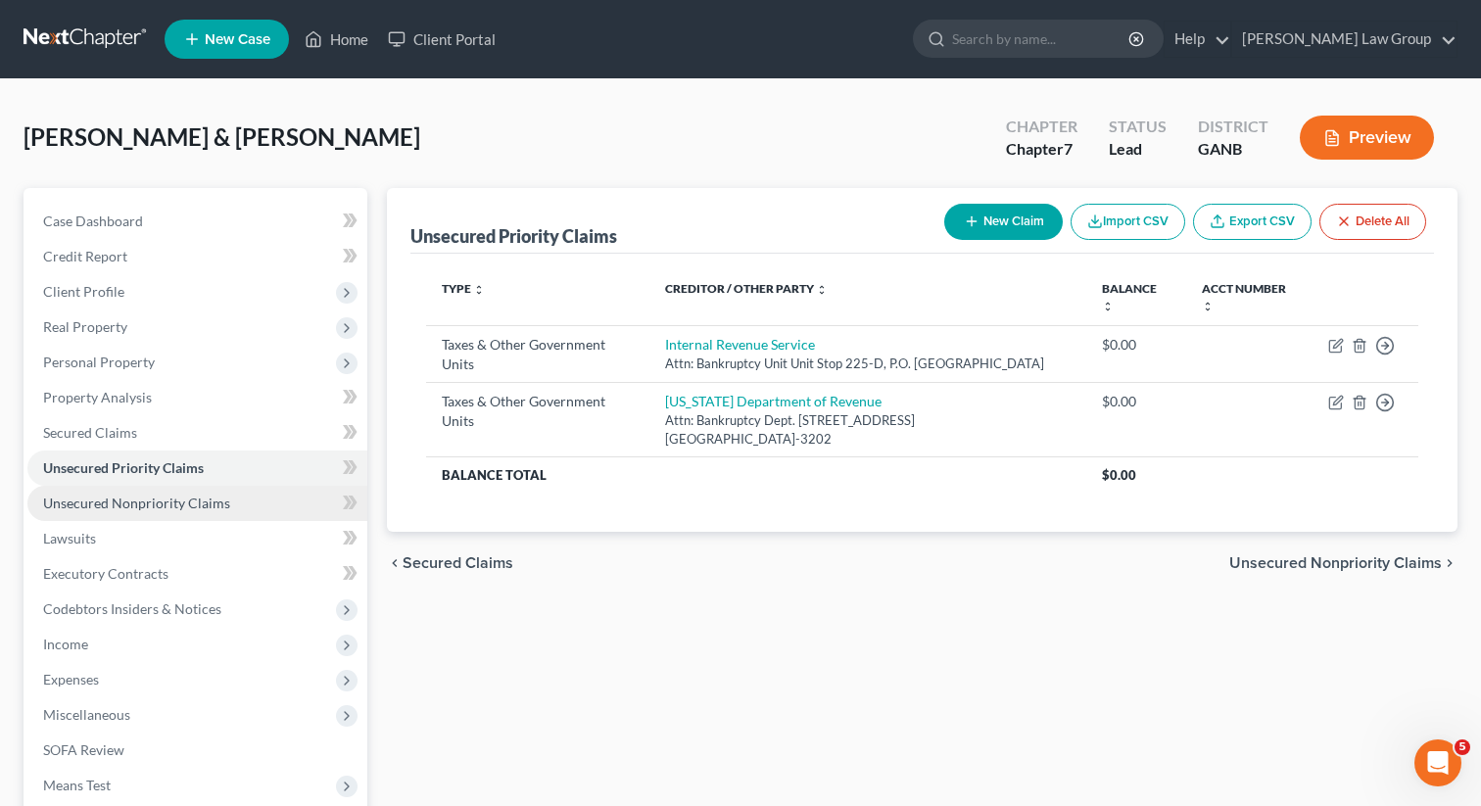
click at [151, 501] on span "Unsecured Nonpriority Claims" at bounding box center [136, 503] width 187 height 17
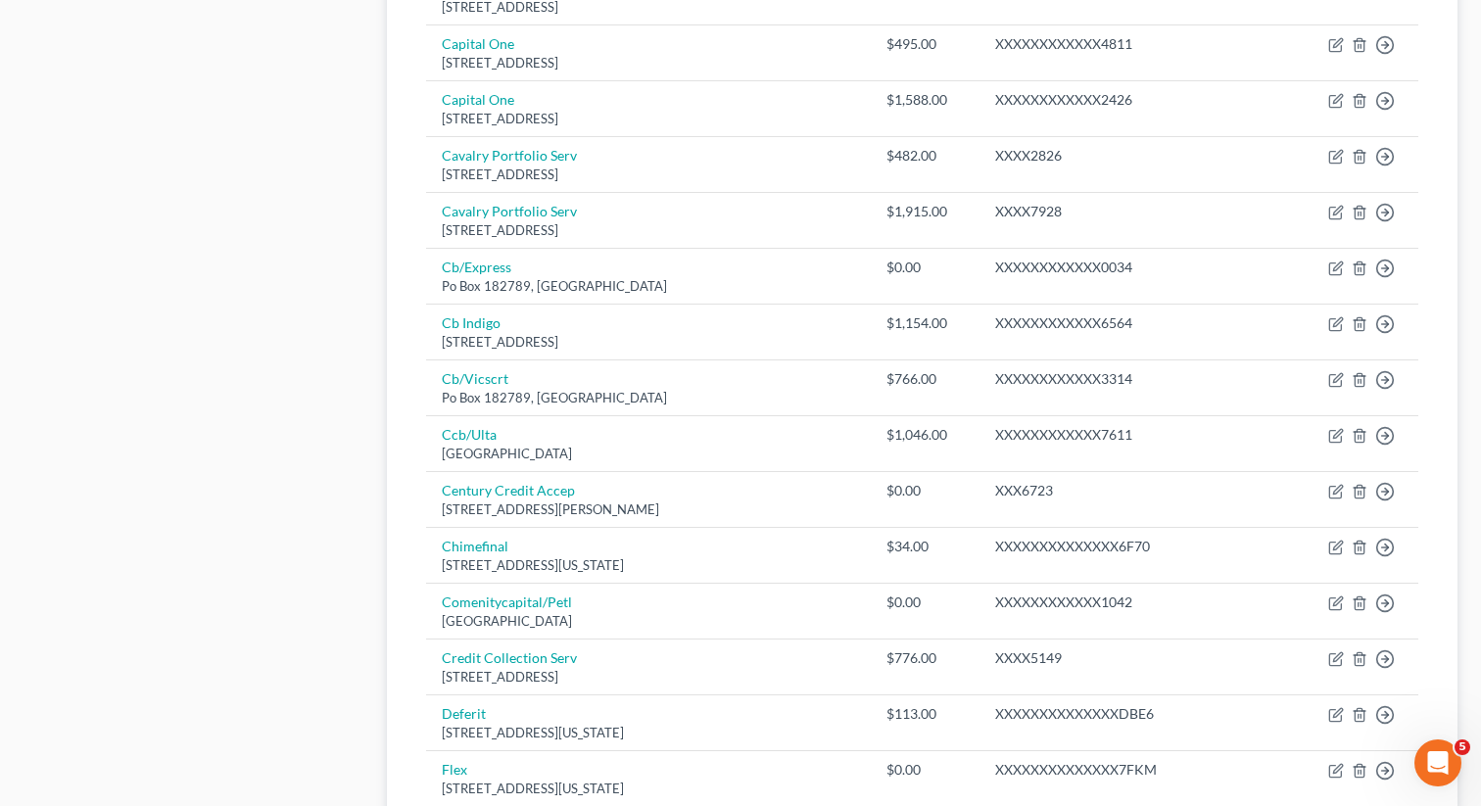
scroll to position [1289, 0]
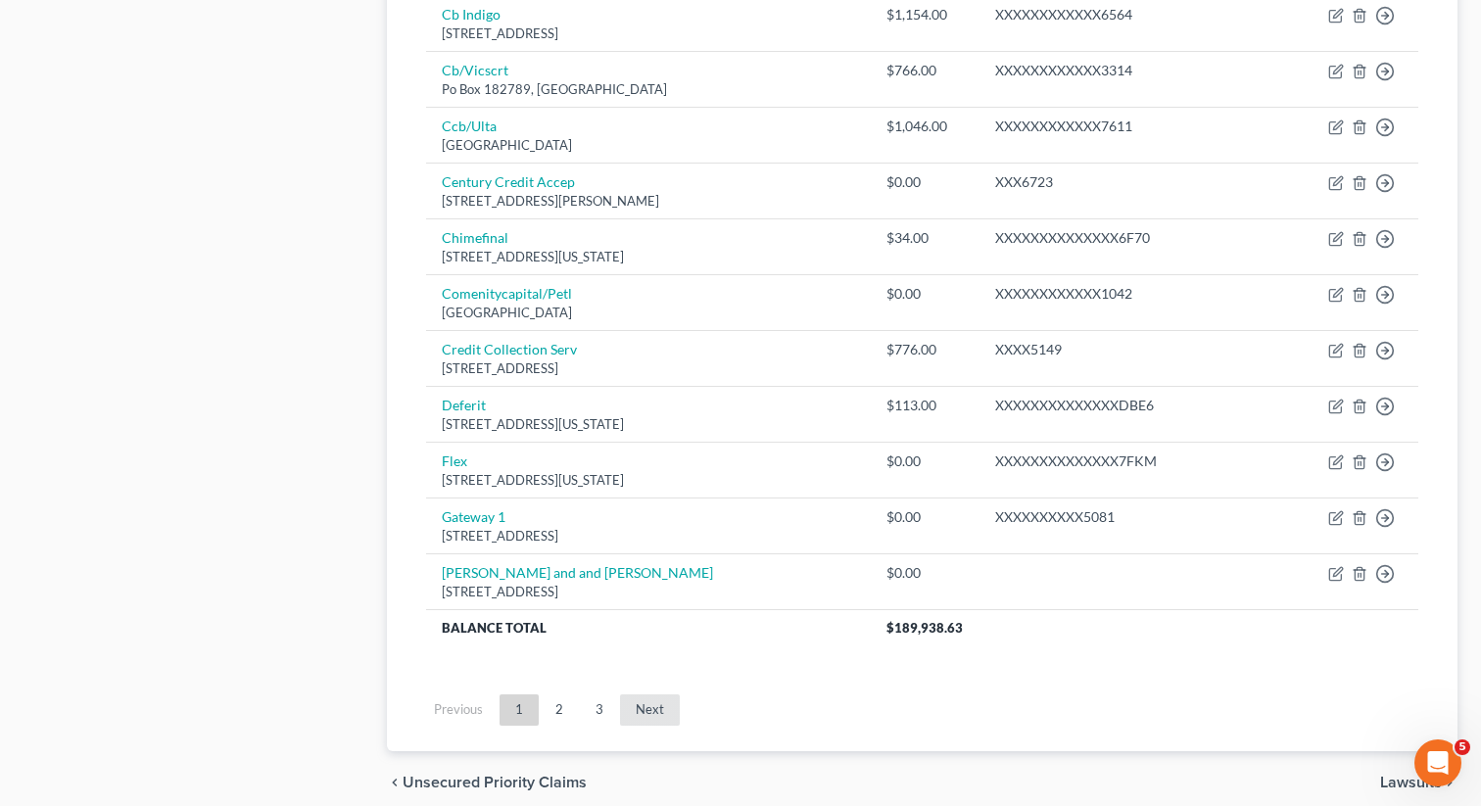
click at [638, 712] on link "Next" at bounding box center [650, 709] width 60 height 31
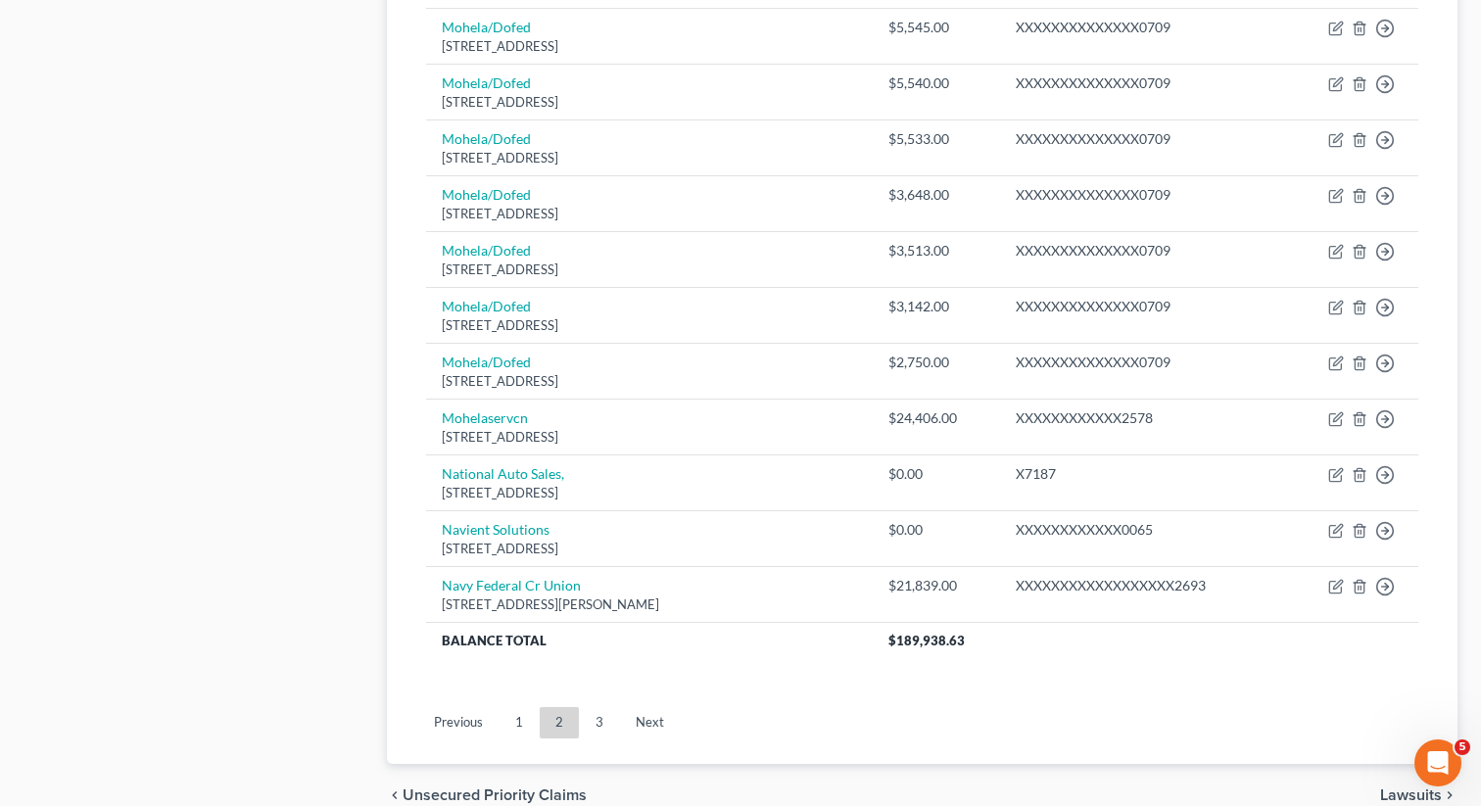
scroll to position [1362, 0]
click at [649, 703] on ul "Previous 1 2 3 Next" at bounding box center [922, 720] width 1024 height 51
click at [646, 719] on link "Next" at bounding box center [650, 720] width 60 height 31
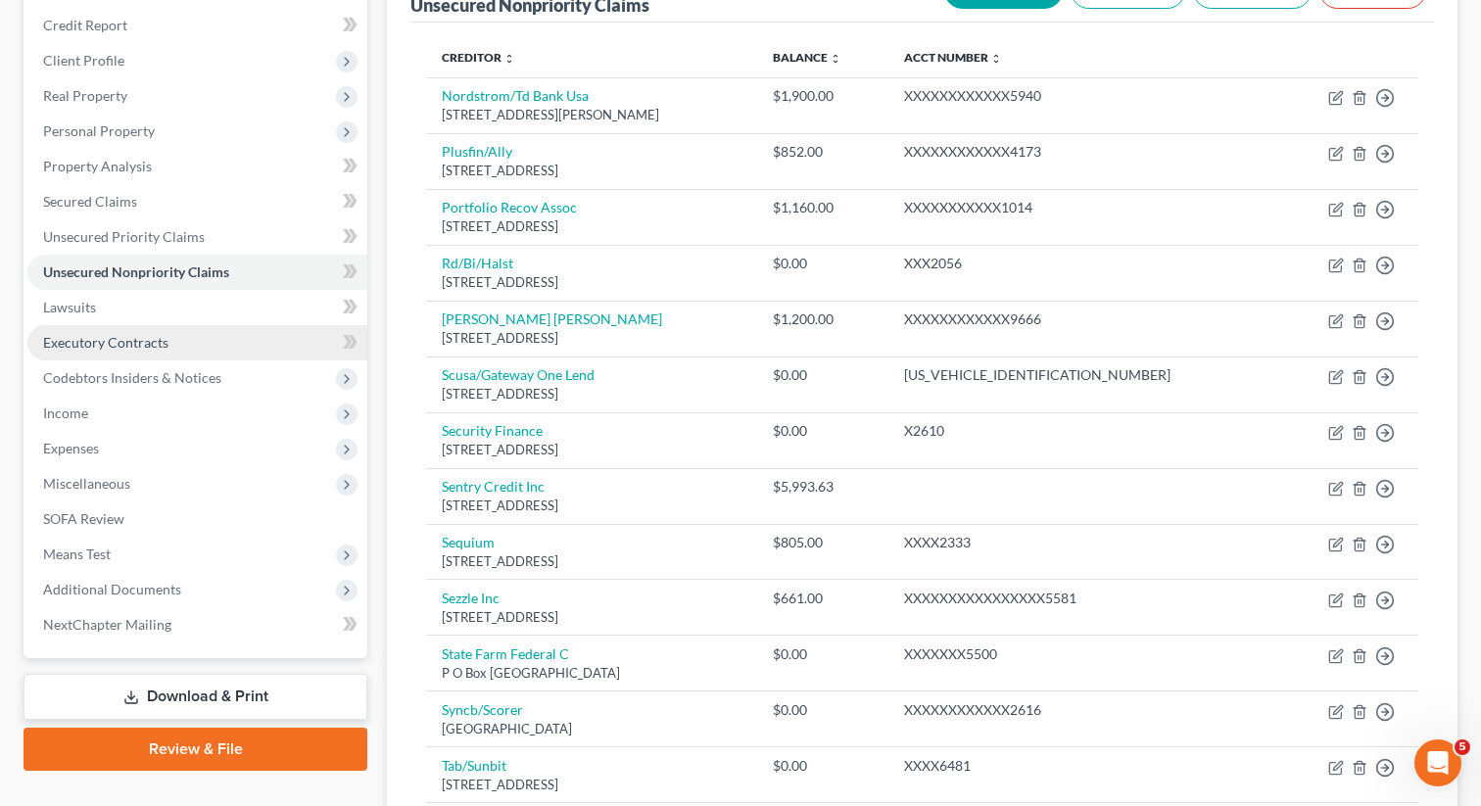
scroll to position [267, 0]
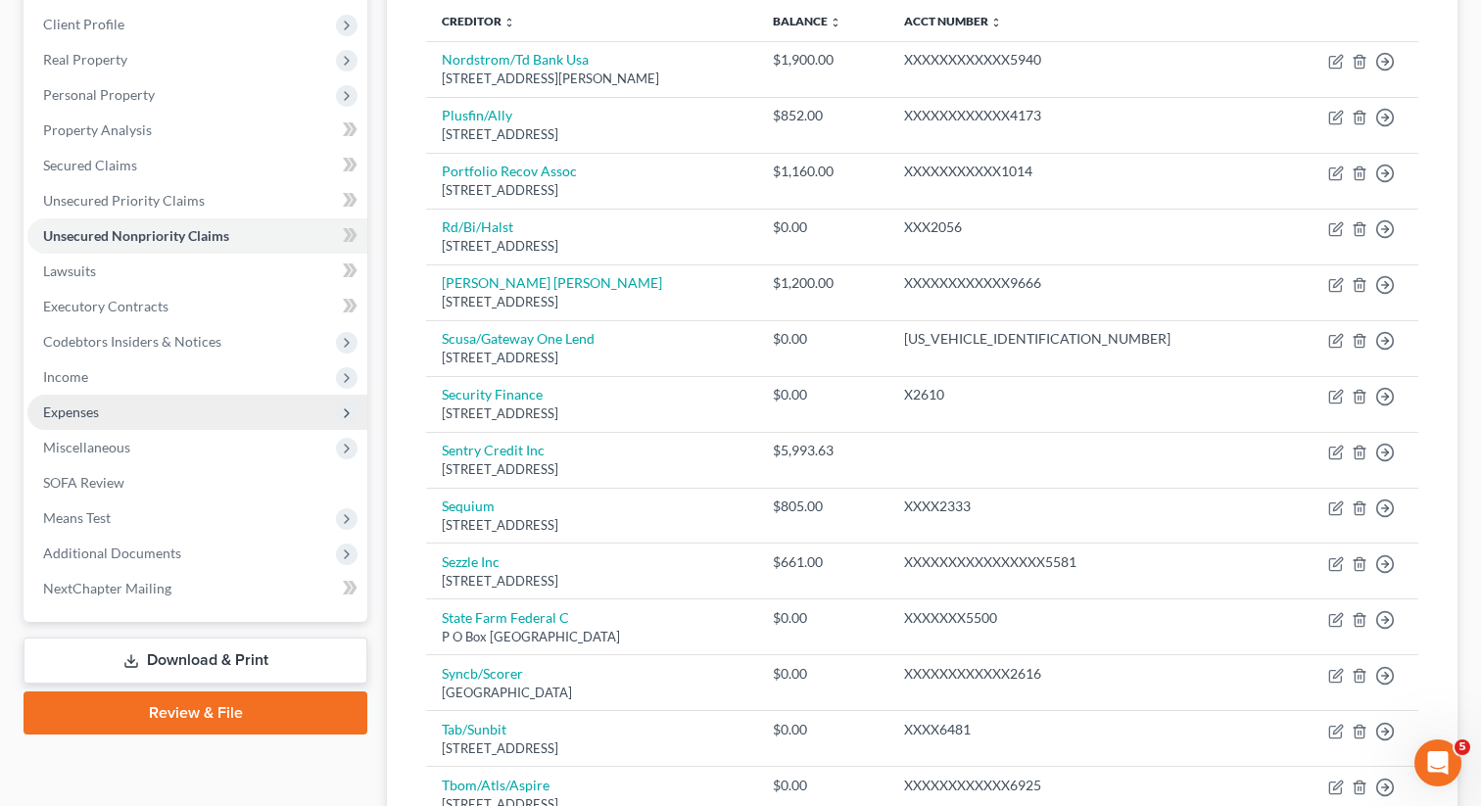
click at [154, 410] on span "Expenses" at bounding box center [197, 412] width 340 height 35
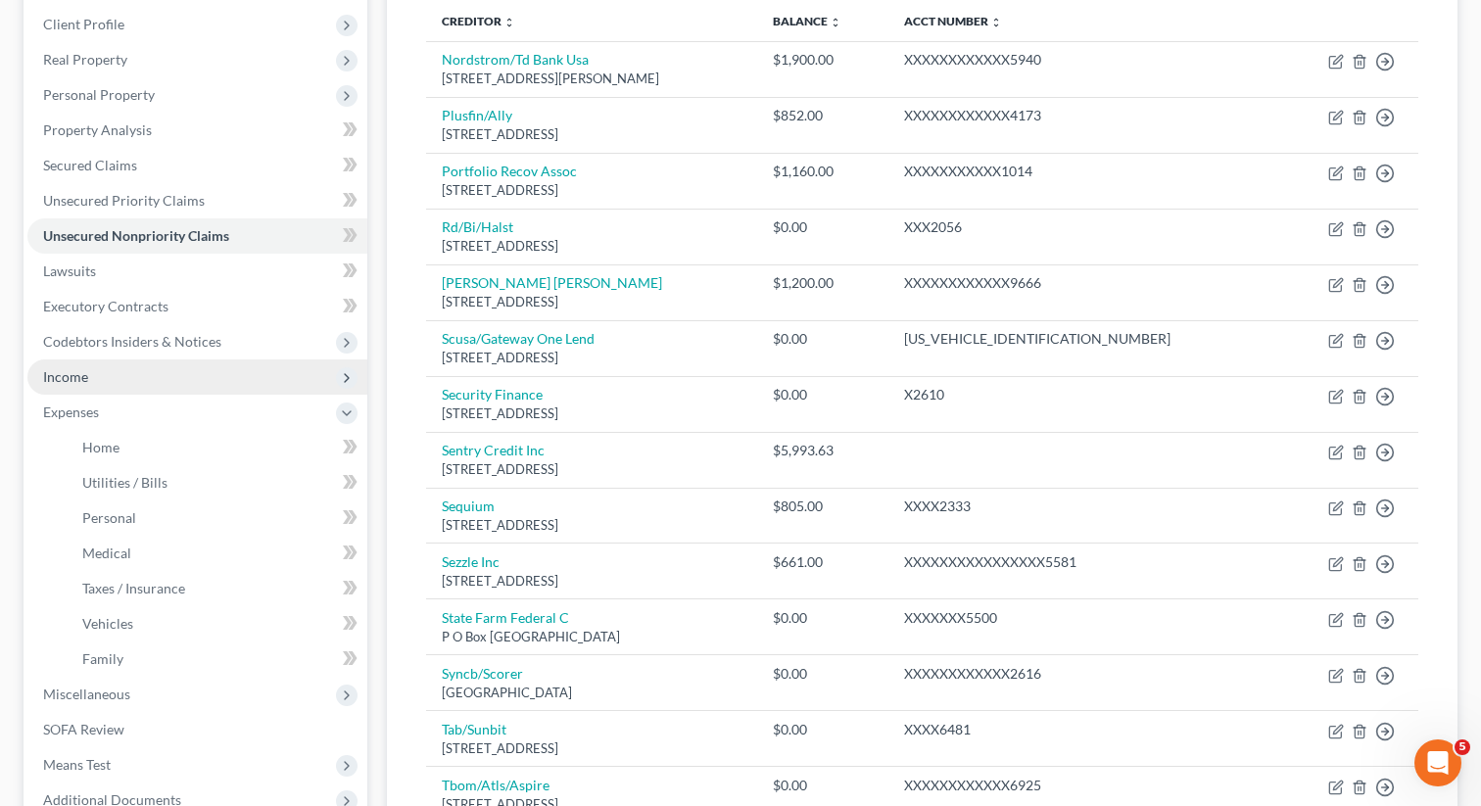
click at [131, 378] on span "Income" at bounding box center [197, 376] width 340 height 35
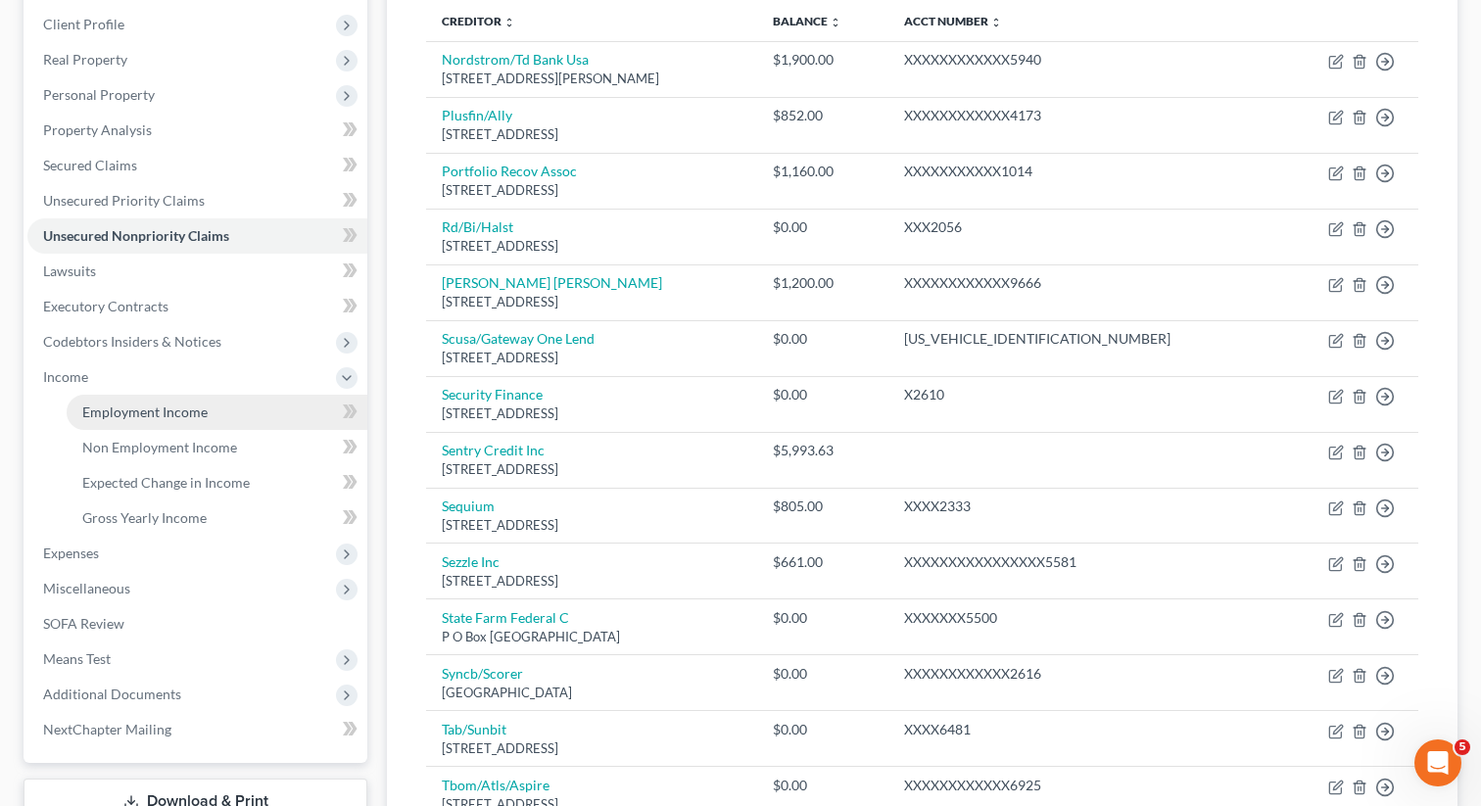
click at [134, 417] on span "Employment Income" at bounding box center [144, 412] width 125 height 17
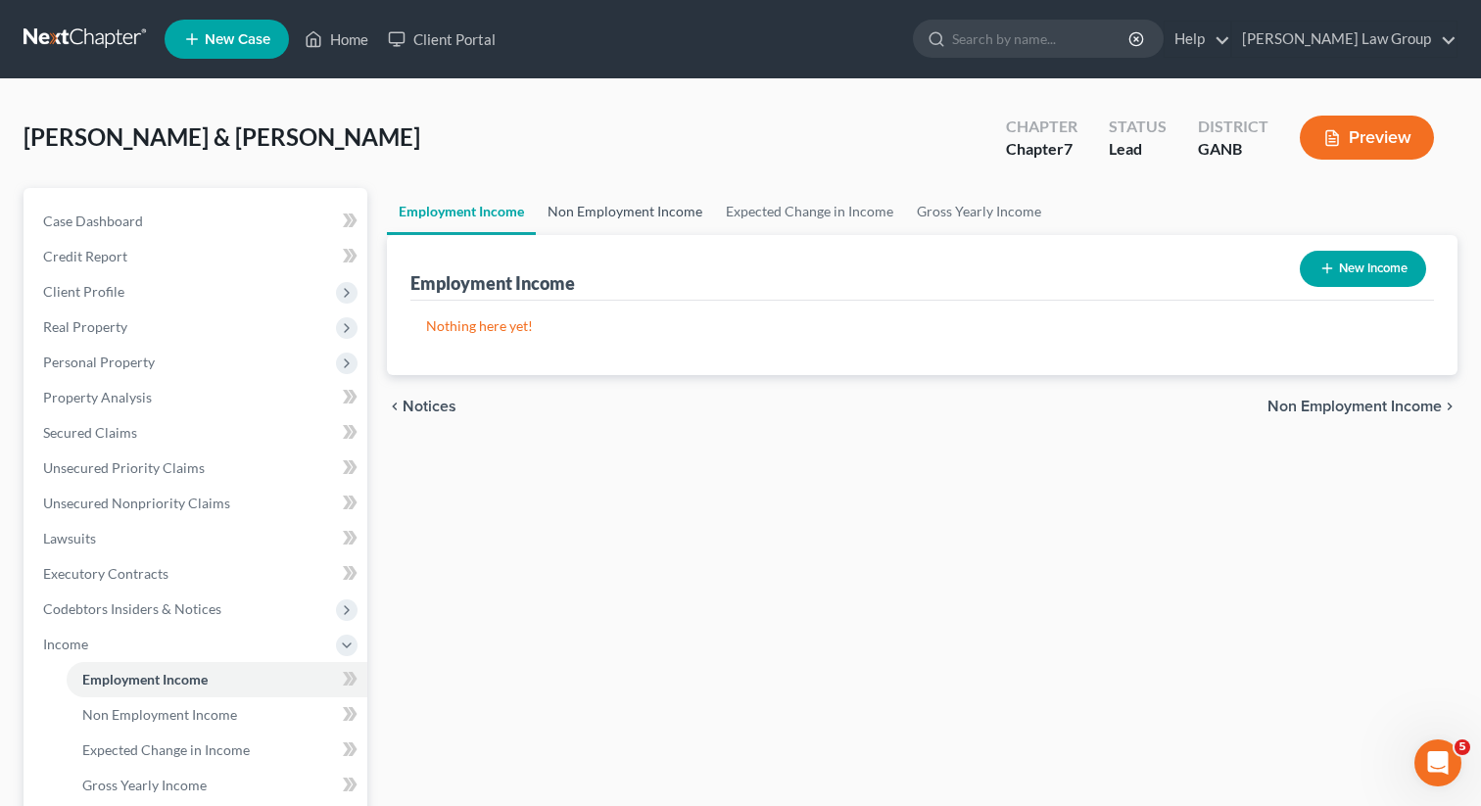
click at [645, 215] on link "Non Employment Income" at bounding box center [625, 211] width 178 height 47
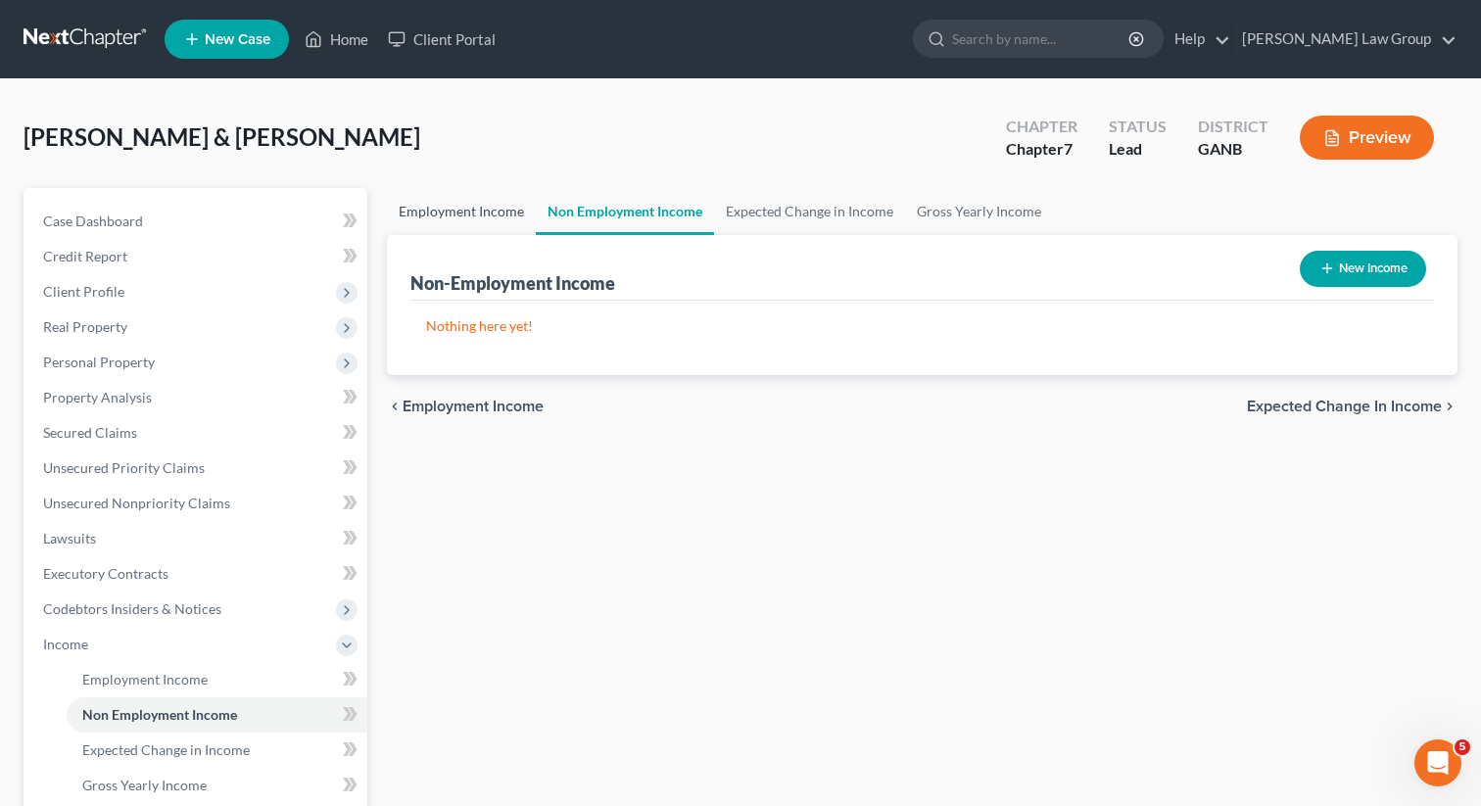
click at [415, 206] on link "Employment Income" at bounding box center [461, 211] width 149 height 47
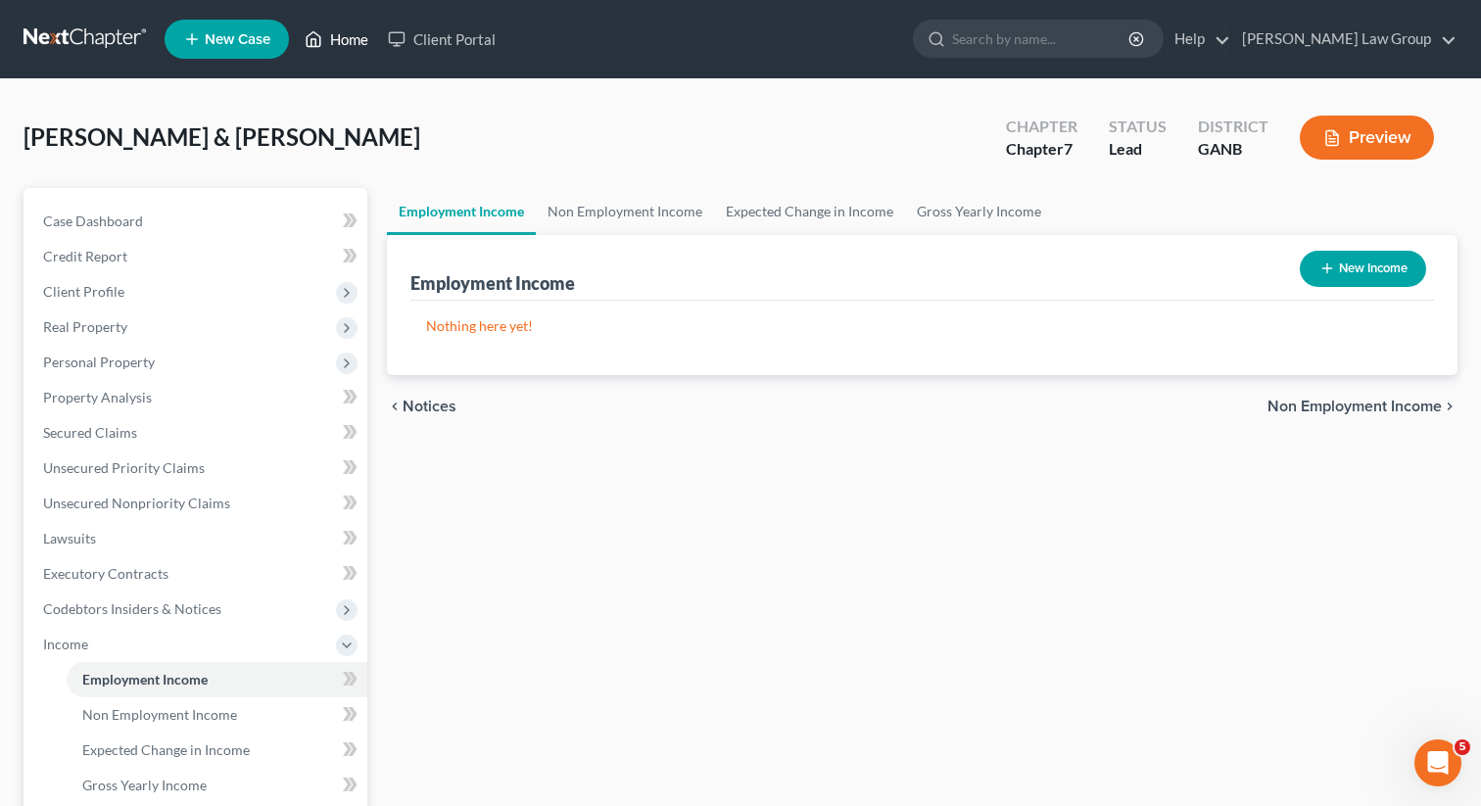
click at [345, 41] on link "Home" at bounding box center [336, 39] width 83 height 35
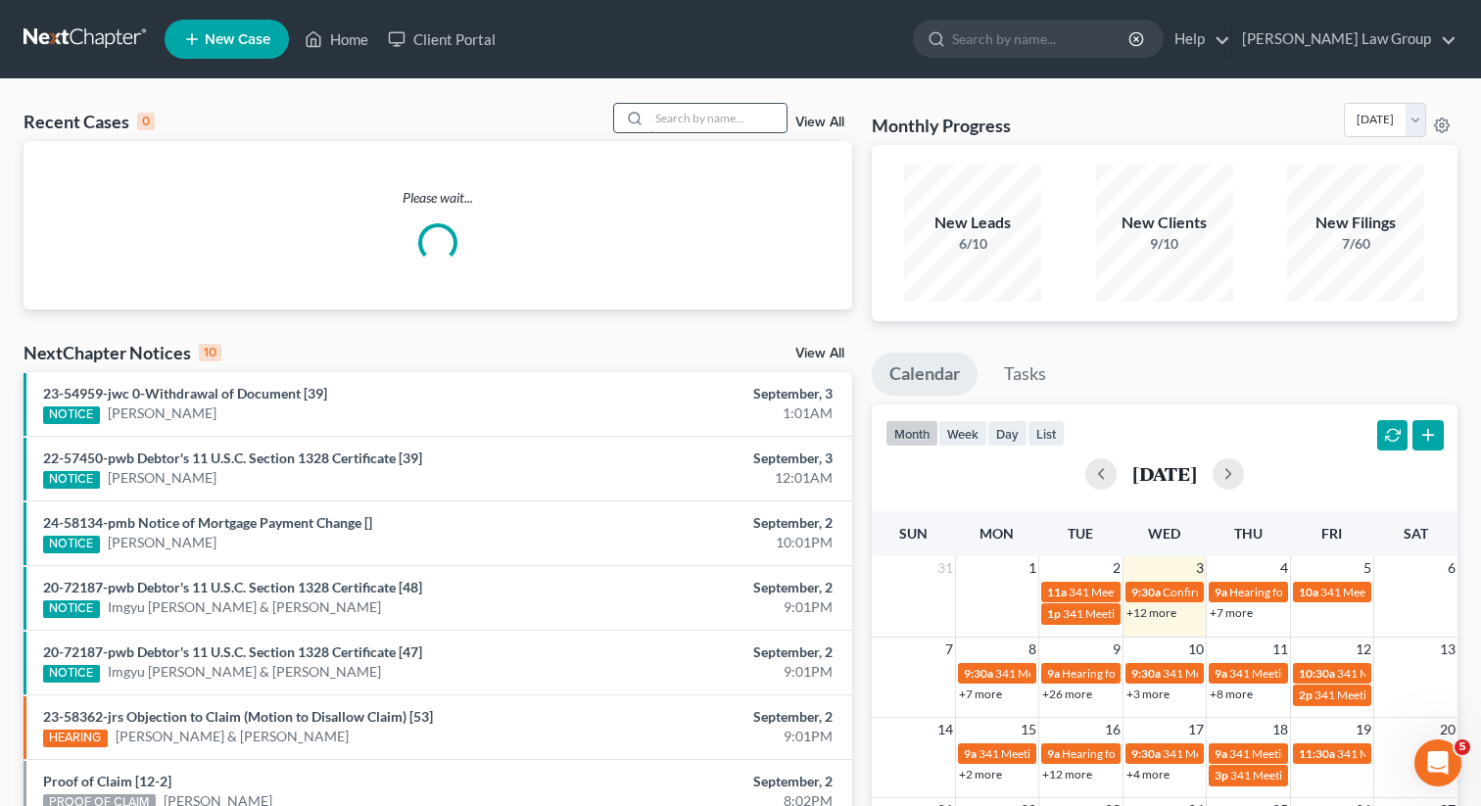
click at [698, 128] on input "search" at bounding box center [717, 118] width 137 height 28
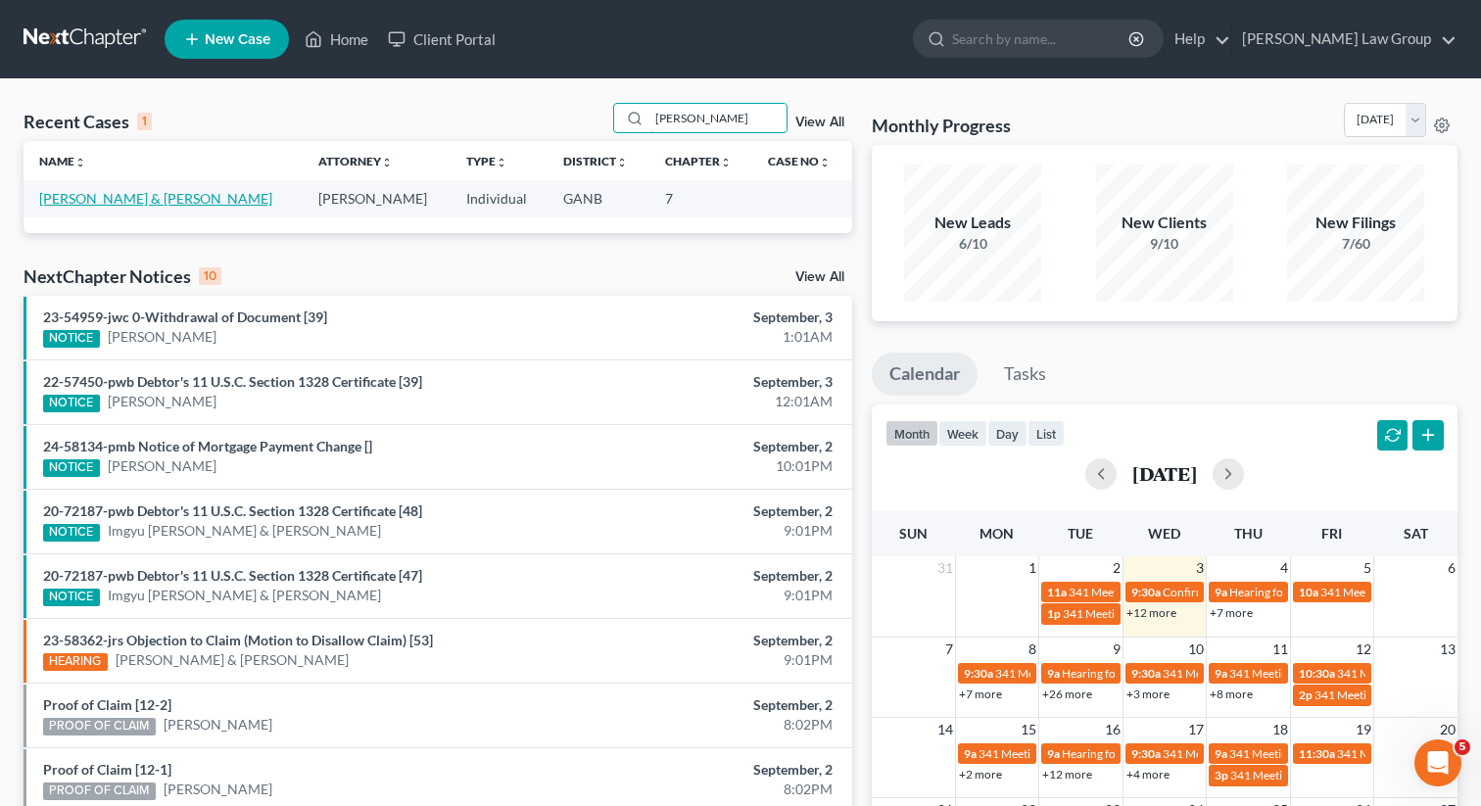
type input "greer"
click at [112, 199] on link "Greer, Bonnie & Jones, James" at bounding box center [155, 198] width 233 height 17
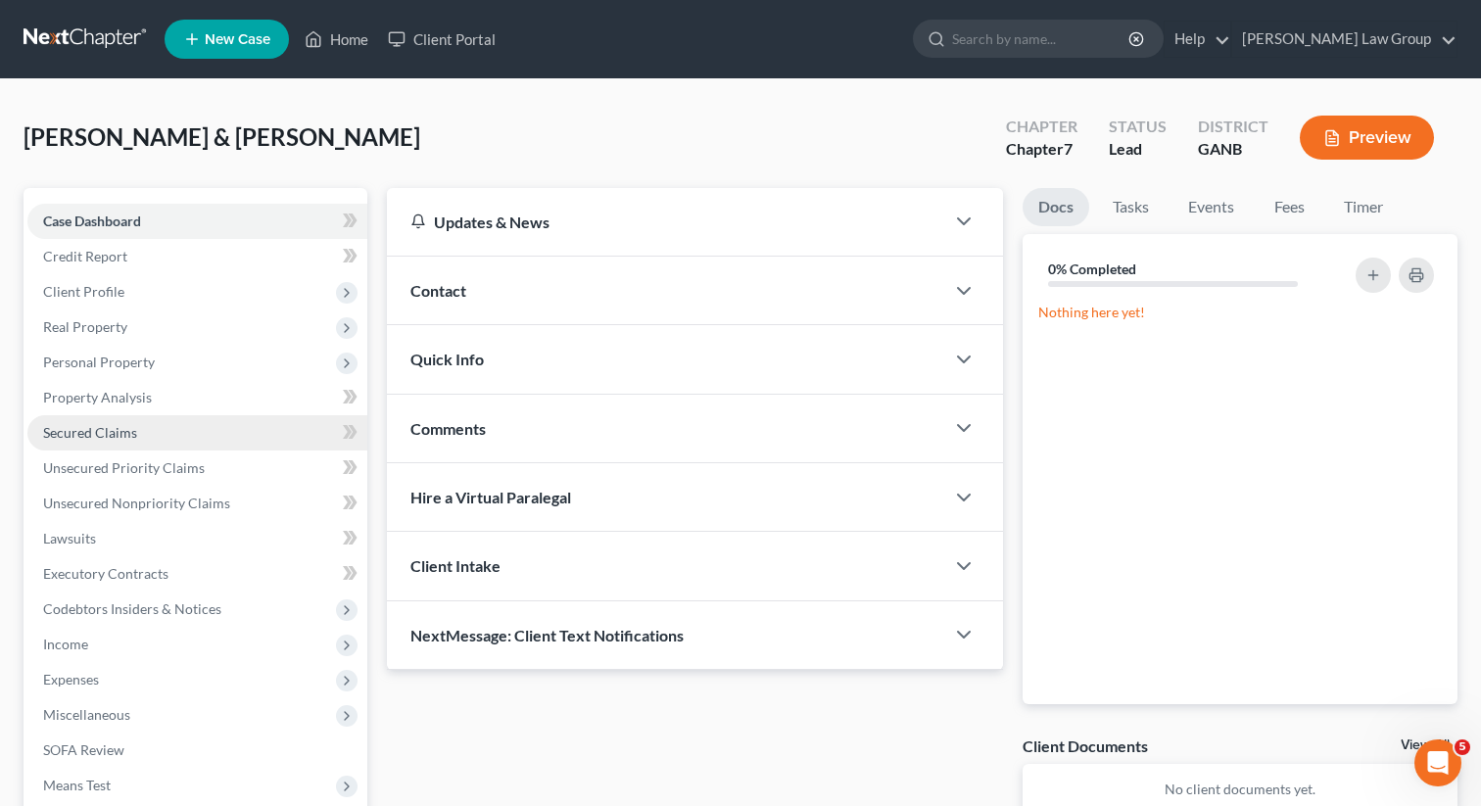
click at [103, 433] on span "Secured Claims" at bounding box center [90, 432] width 94 height 17
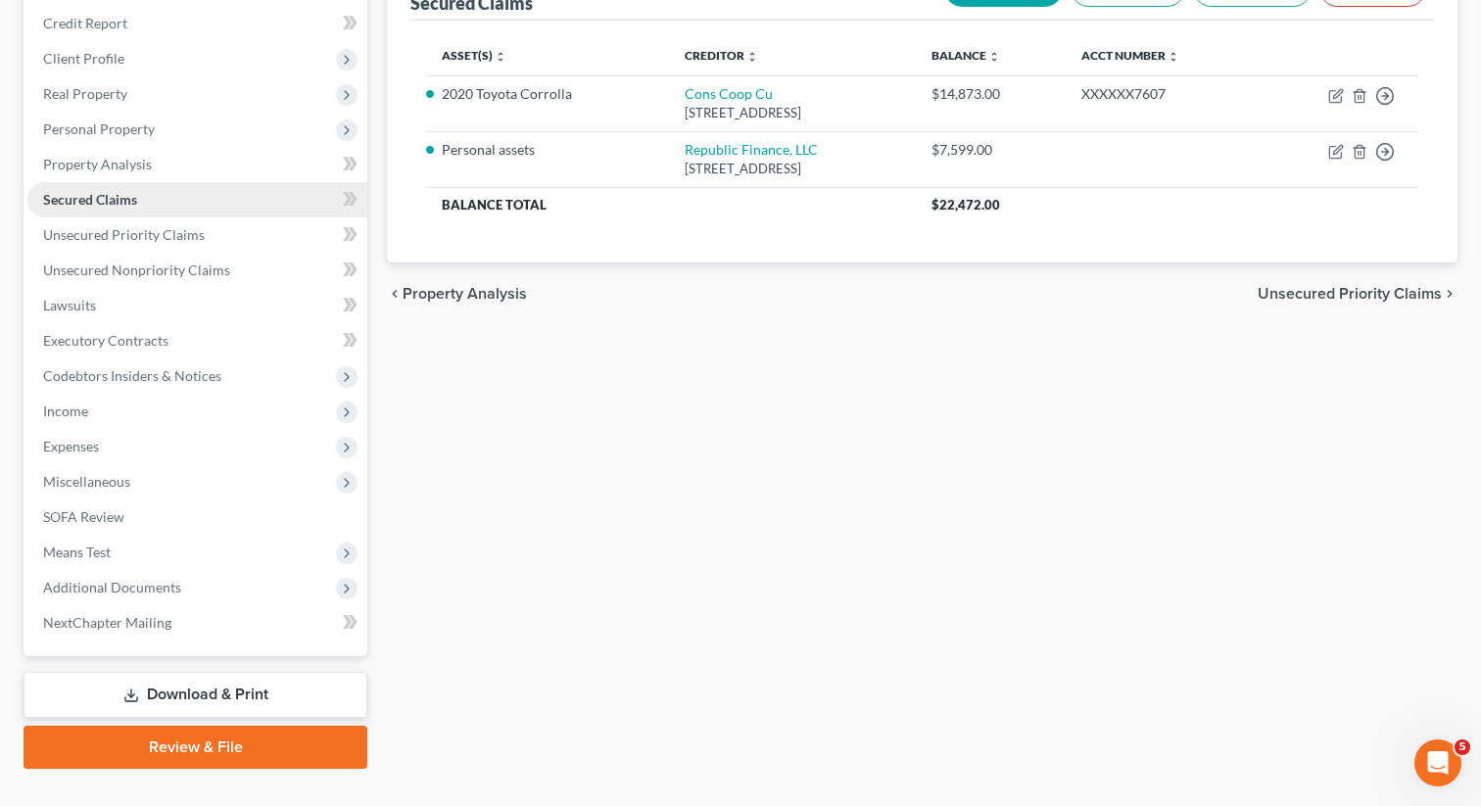
scroll to position [268, 0]
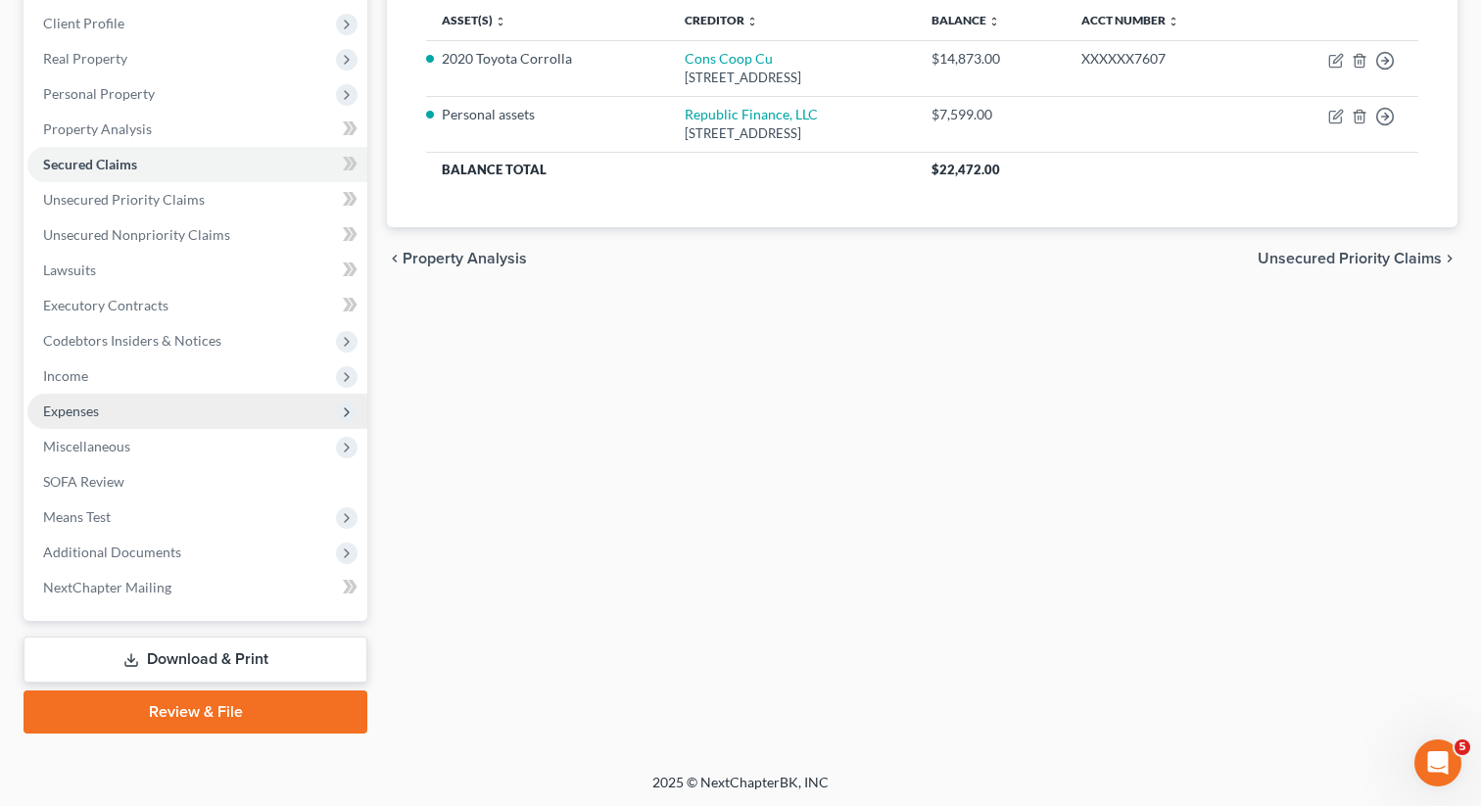
click at [124, 398] on span "Expenses" at bounding box center [197, 411] width 340 height 35
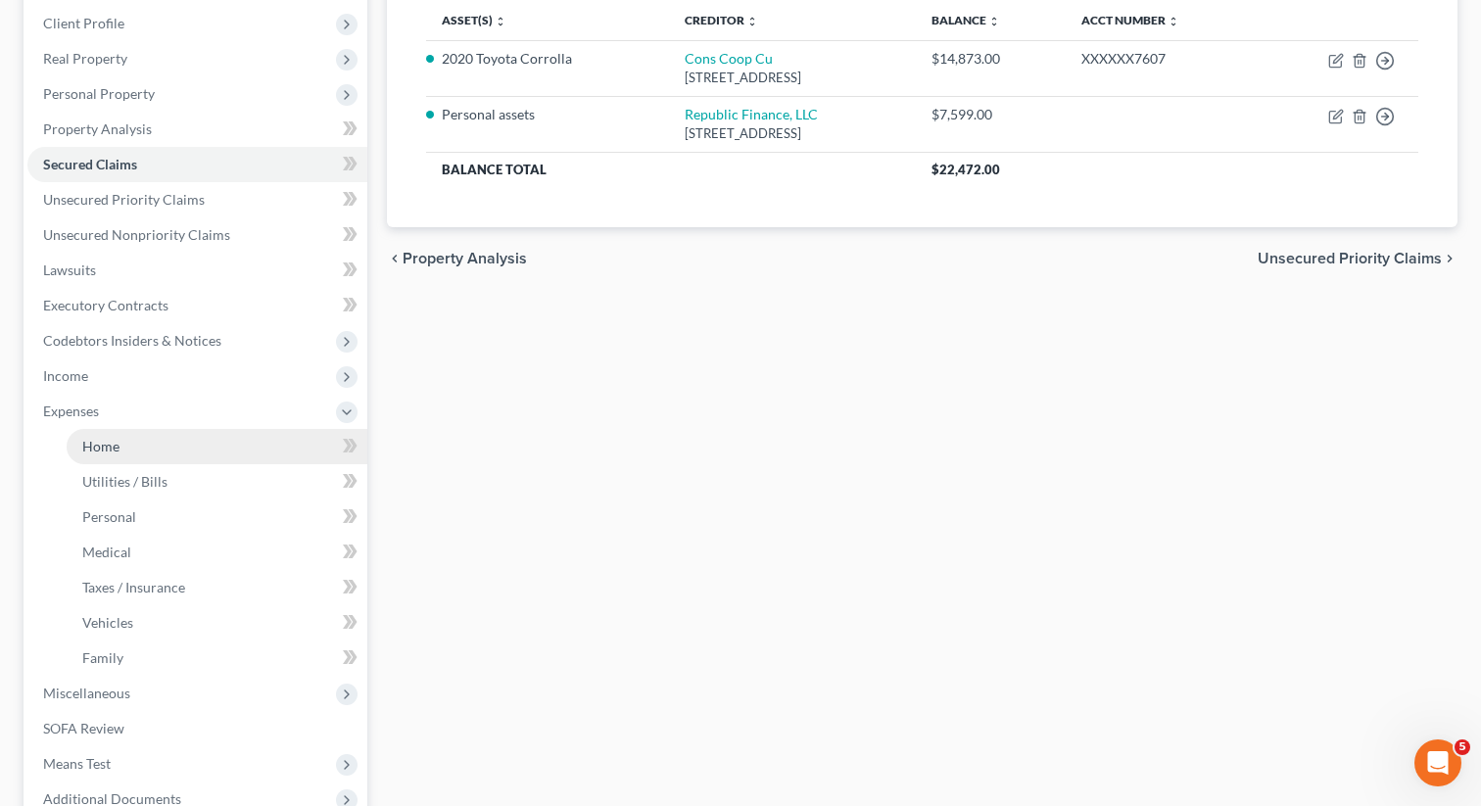
click at [116, 435] on link "Home" at bounding box center [217, 446] width 301 height 35
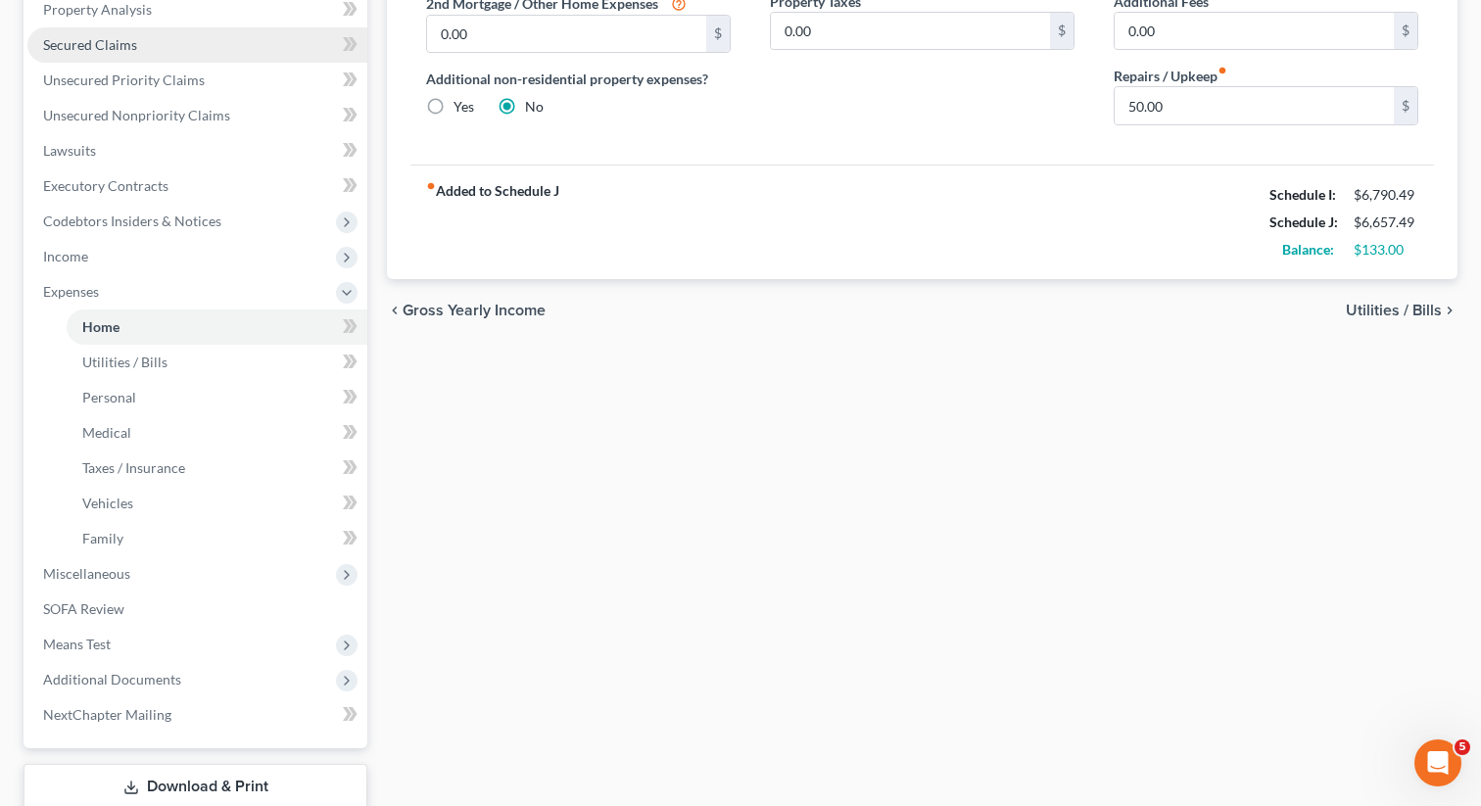
scroll to position [515, 0]
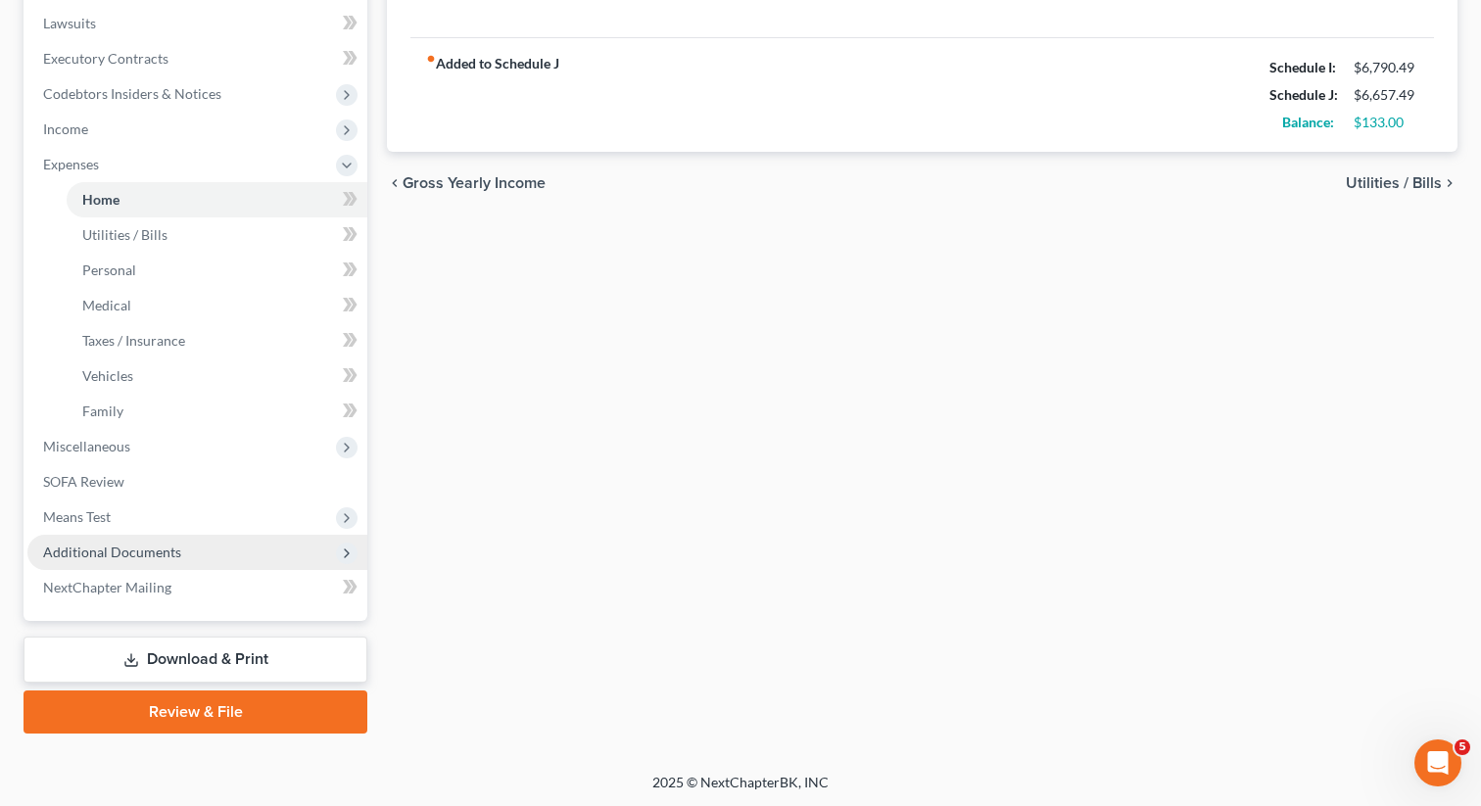
click at [185, 564] on span "Additional Documents" at bounding box center [197, 552] width 340 height 35
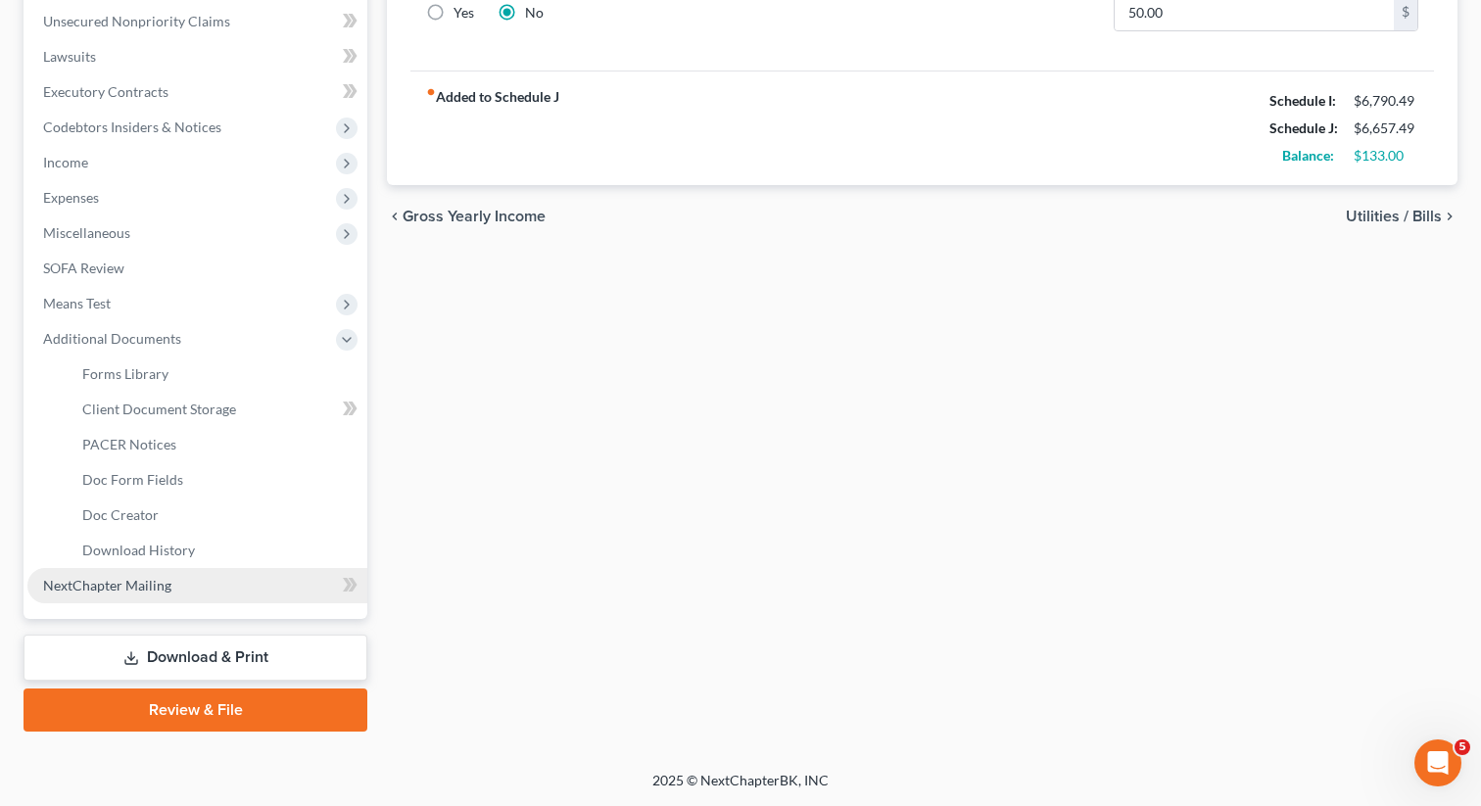
scroll to position [480, 0]
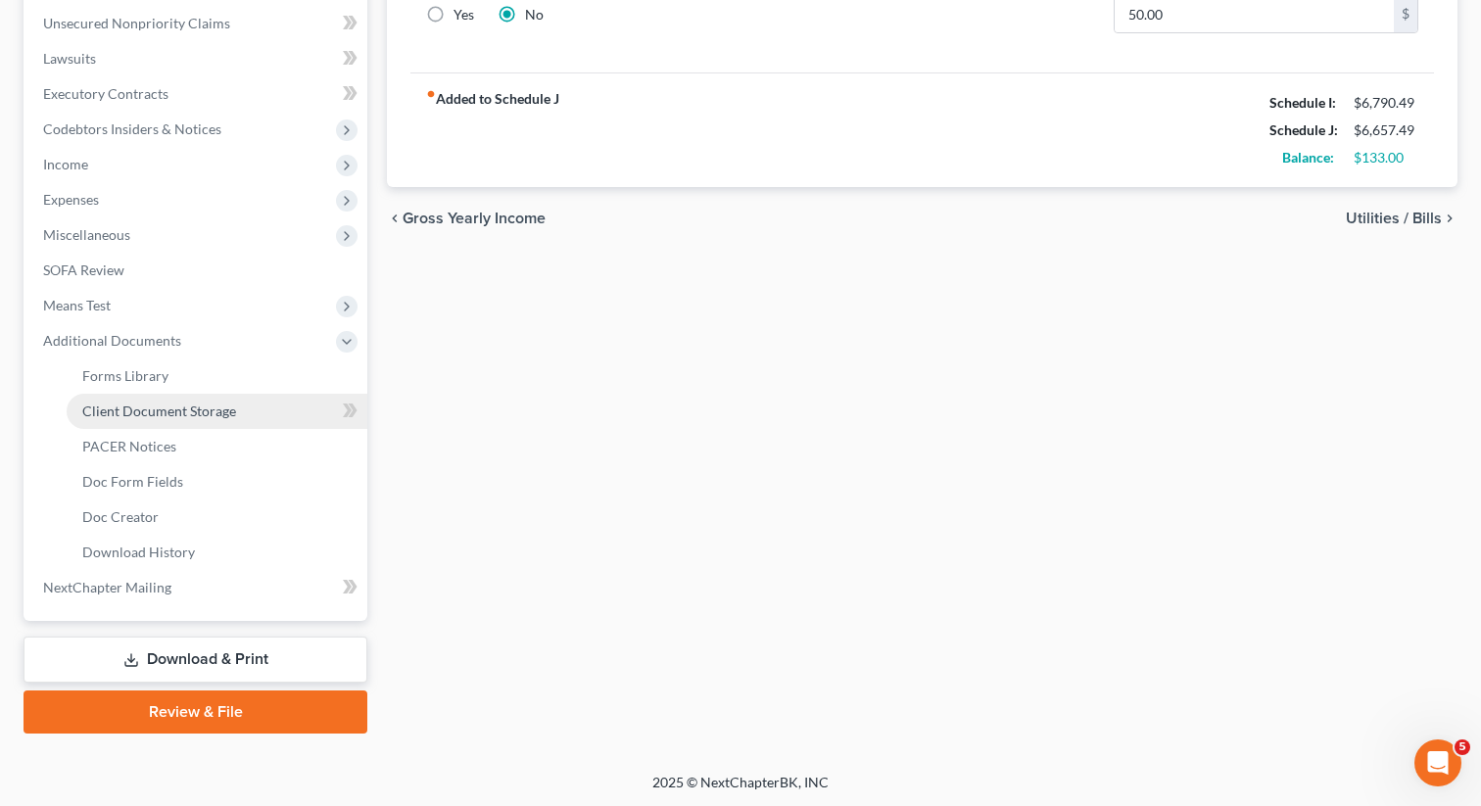
click at [182, 418] on link "Client Document Storage" at bounding box center [217, 411] width 301 height 35
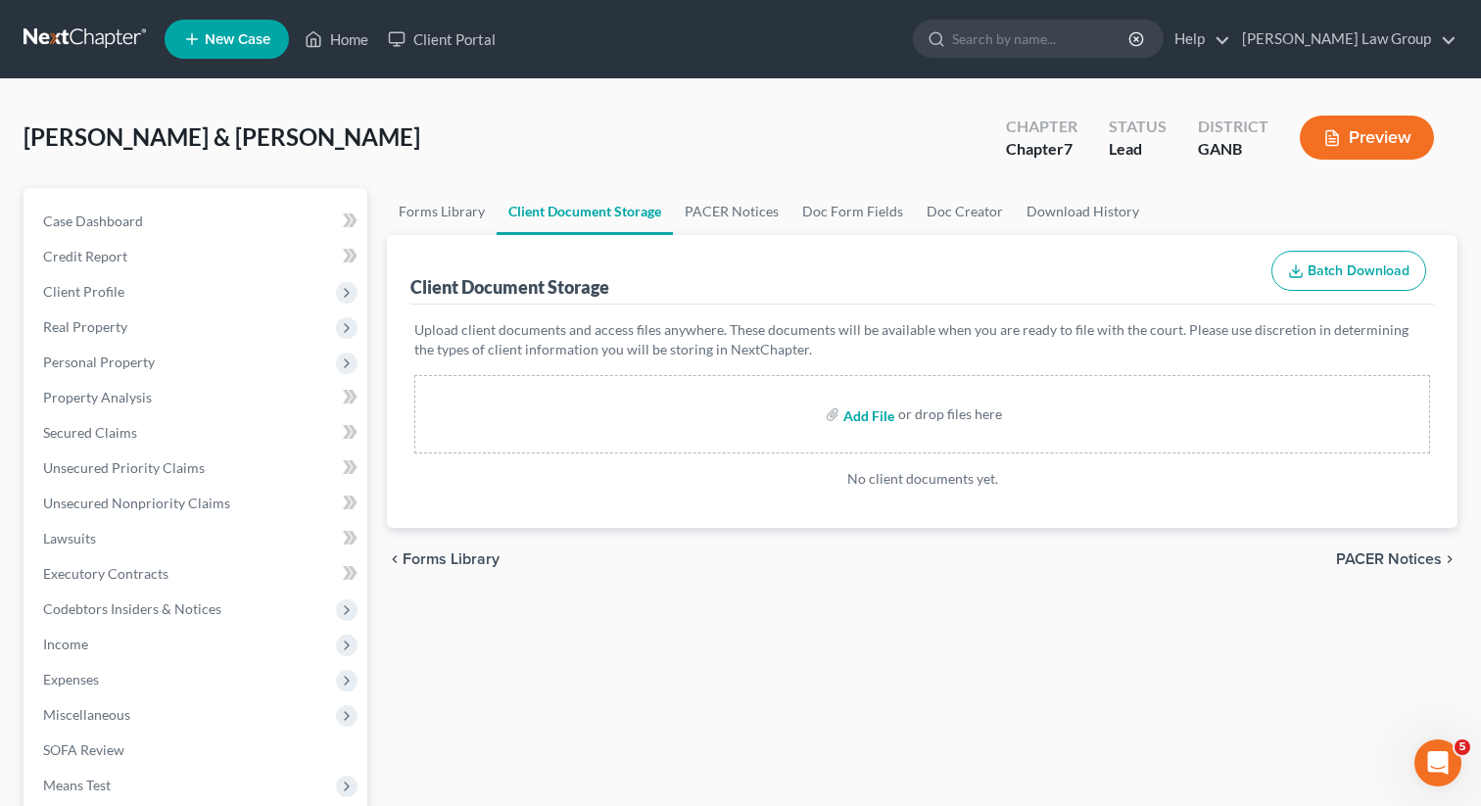
click at [875, 410] on input "file" at bounding box center [866, 414] width 47 height 35
click at [881, 419] on input "file" at bounding box center [866, 414] width 47 height 35
type input "C:\fakepath\CCC1 Wife.pdf"
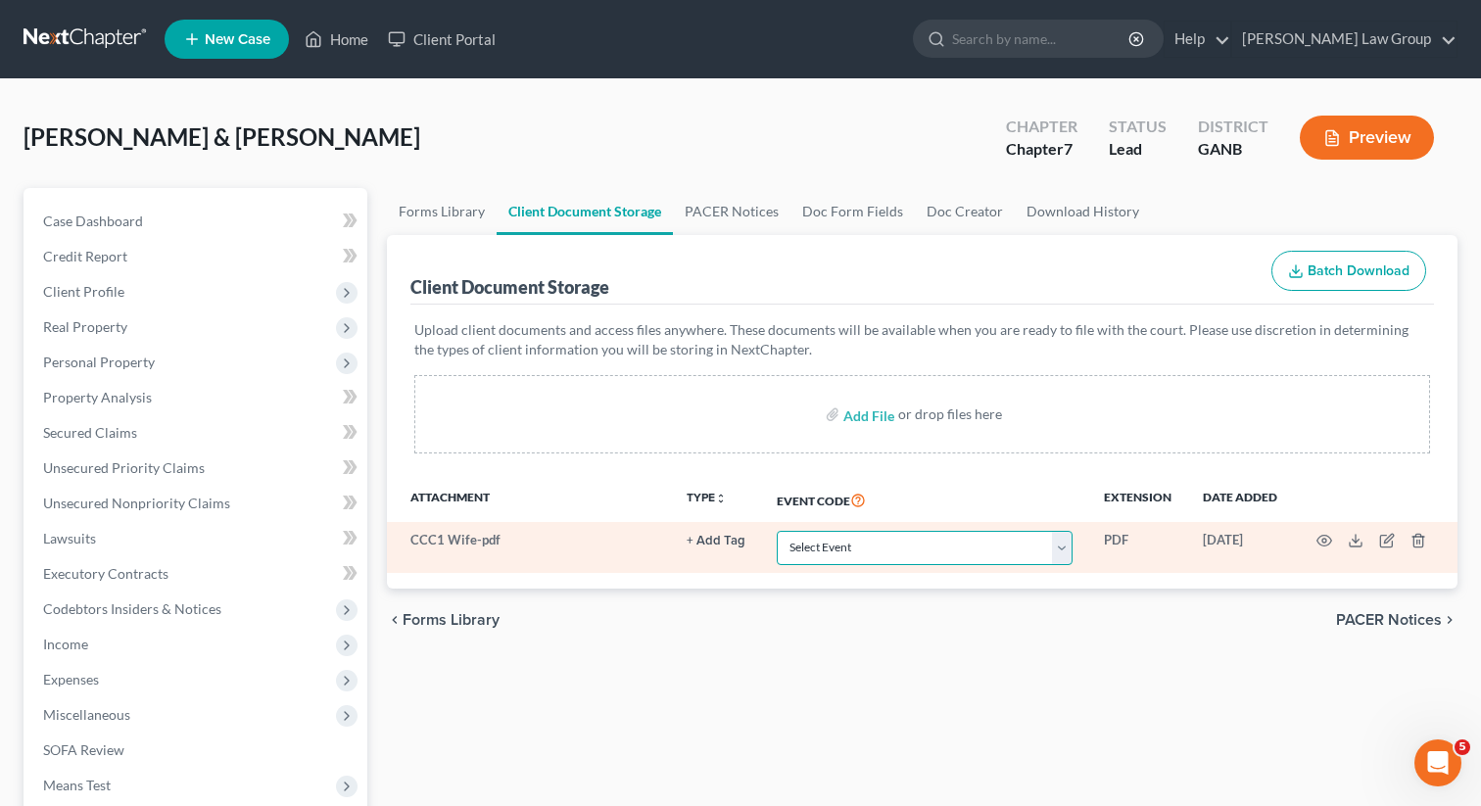
click at [1037, 552] on select "Select Event 01 - Chapter 13 Plan - Initial Plan 02-Application to Pay Filing F…" at bounding box center [925, 548] width 296 height 34
select select "5"
click at [779, 531] on select "Select Event 01 - Chapter 13 Plan - Initial Plan 02-Application to Pay Filing F…" at bounding box center [925, 548] width 296 height 34
click at [1321, 543] on icon "button" at bounding box center [1324, 541] width 16 height 16
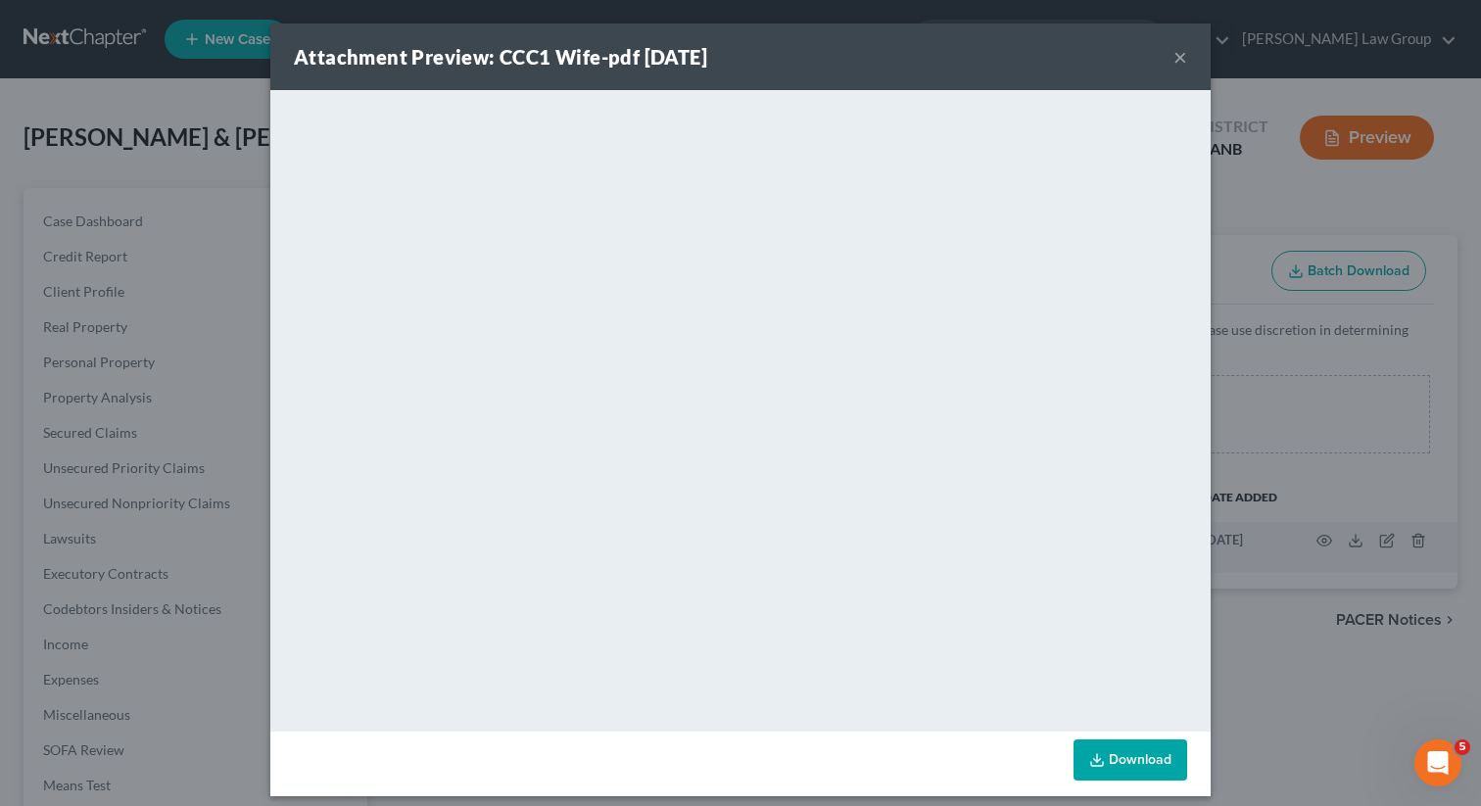
click at [1181, 51] on button "×" at bounding box center [1180, 57] width 14 height 24
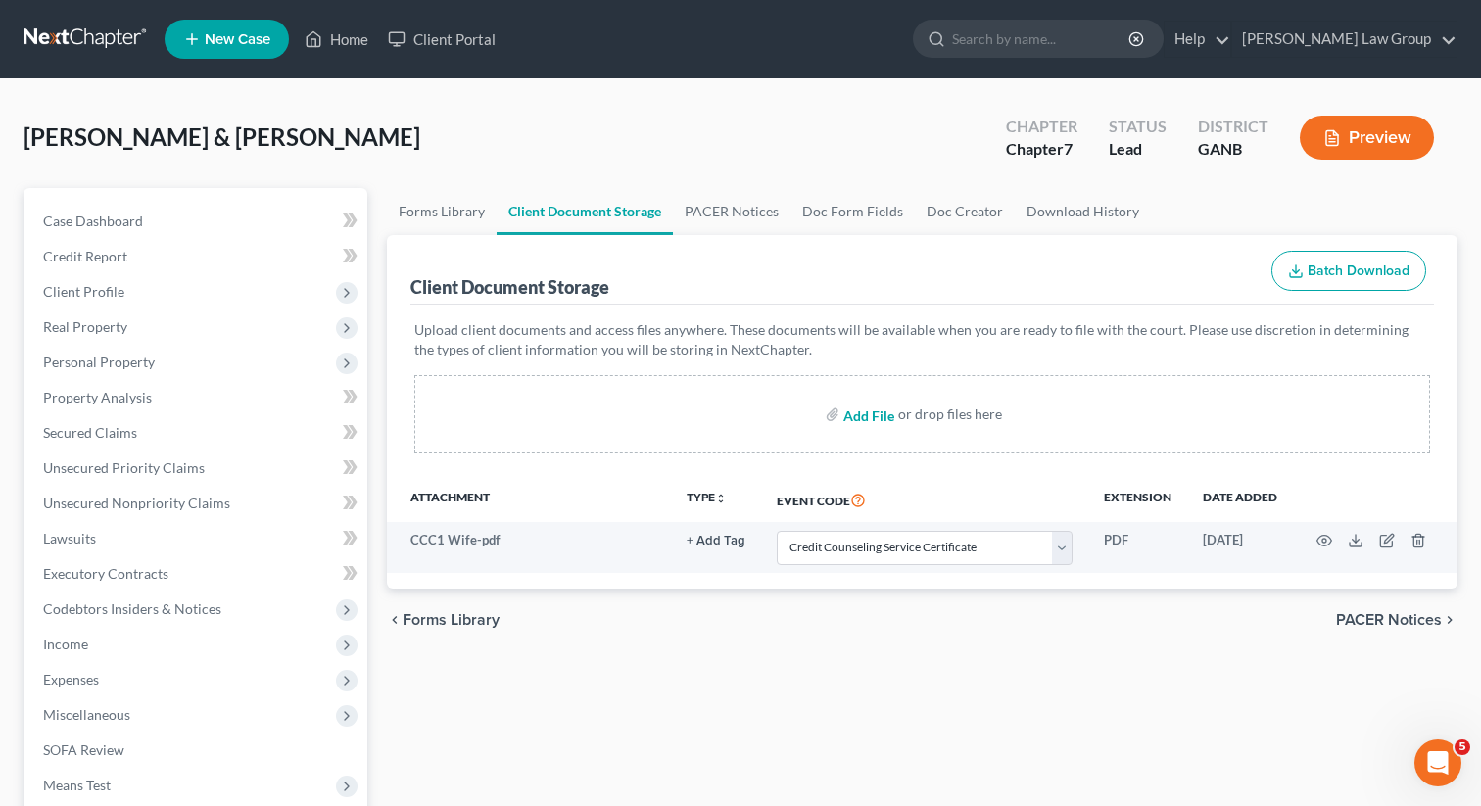
click at [862, 424] on input "file" at bounding box center [866, 414] width 47 height 35
type input "C:\fakepath\Abacus_cert.pdf"
select select "5"
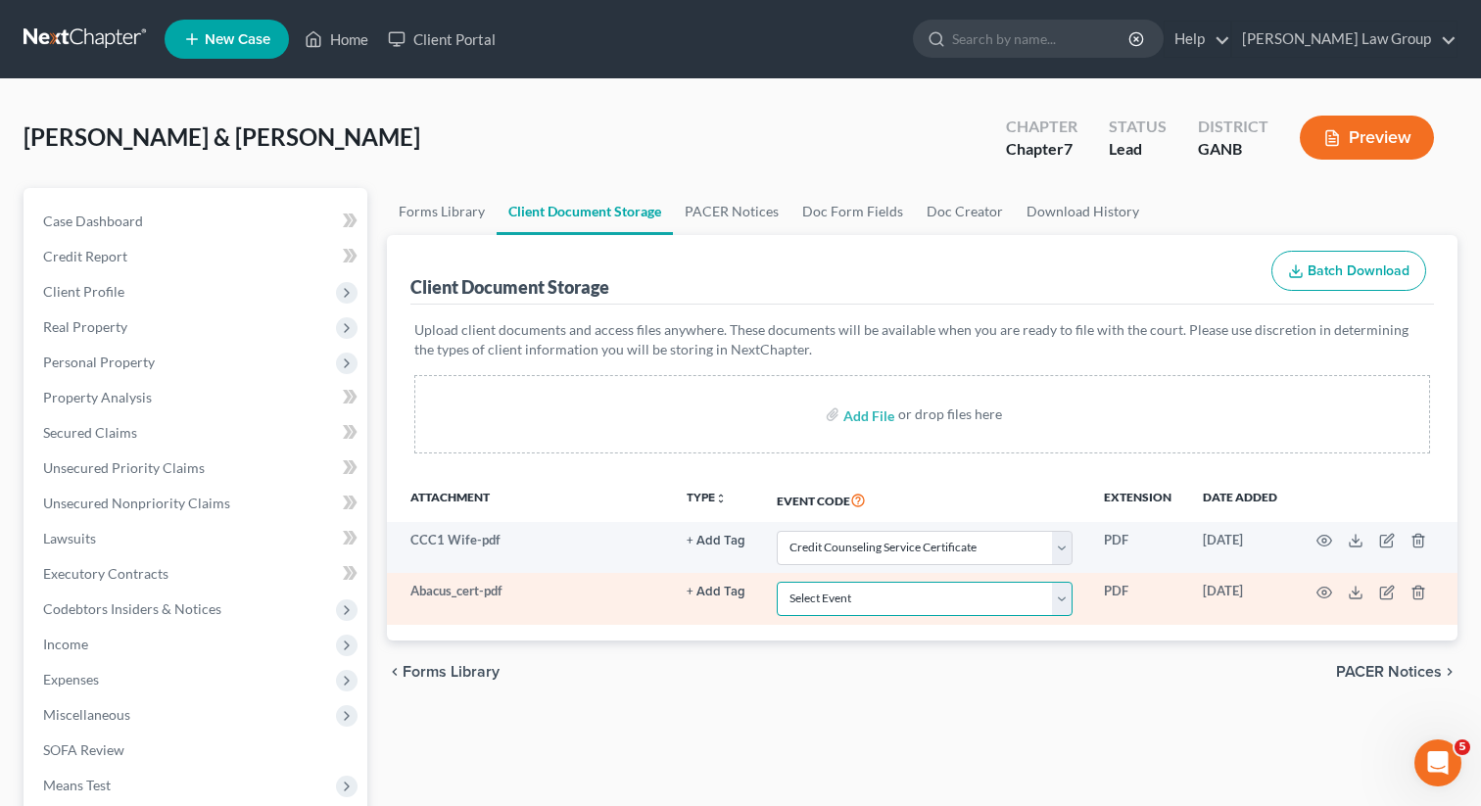
click at [887, 589] on select "Select Event 01 - Chapter 13 Plan - Initial Plan 02-Application to Pay Filing F…" at bounding box center [925, 599] width 296 height 34
select select "5"
click at [779, 582] on select "Select Event 01 - Chapter 13 Plan - Initial Plan 02-Application to Pay Filing F…" at bounding box center [925, 599] width 296 height 34
click at [1333, 589] on td at bounding box center [1375, 598] width 165 height 51
click at [1320, 585] on icon "button" at bounding box center [1324, 593] width 16 height 16
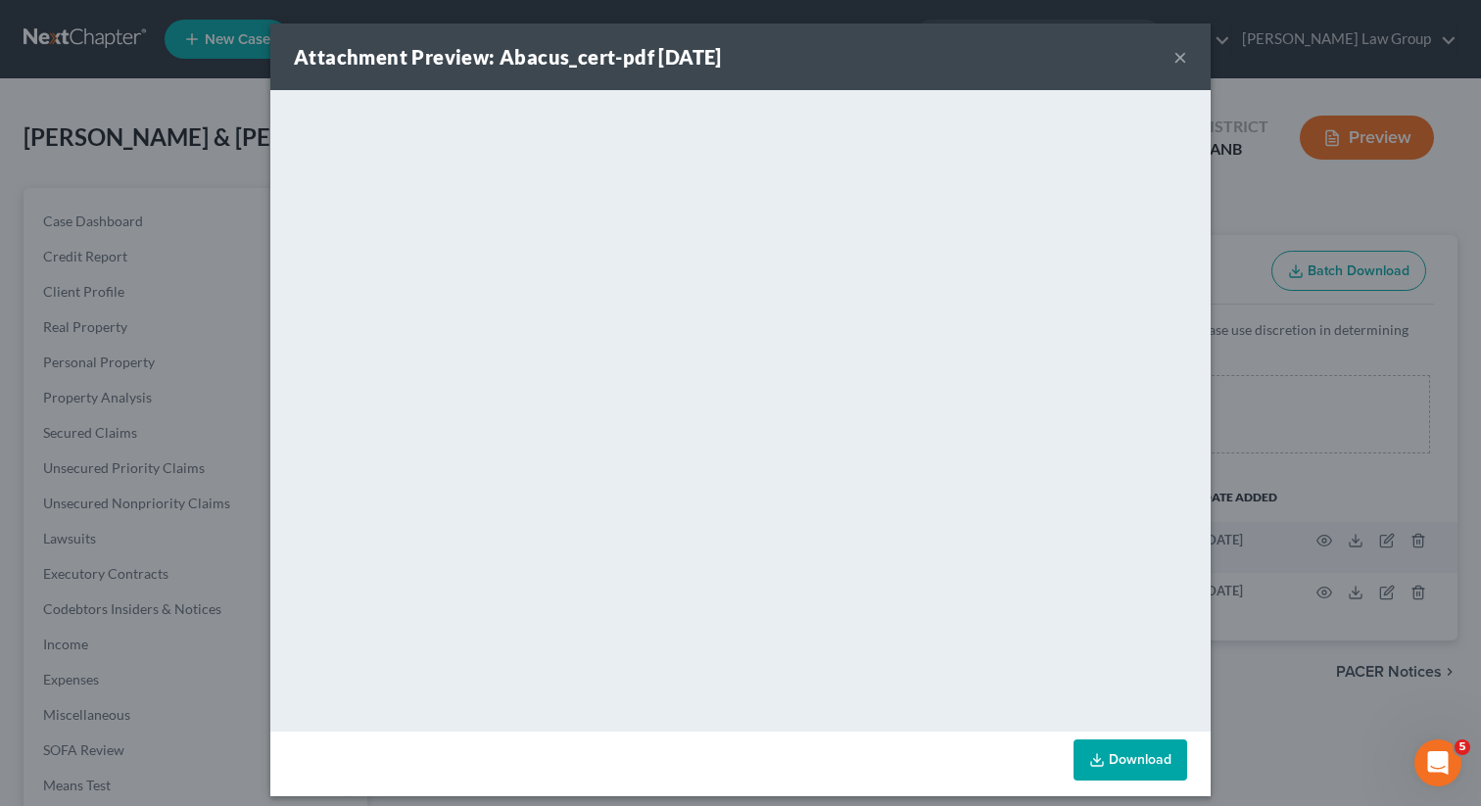
click at [1185, 57] on button "×" at bounding box center [1180, 57] width 14 height 24
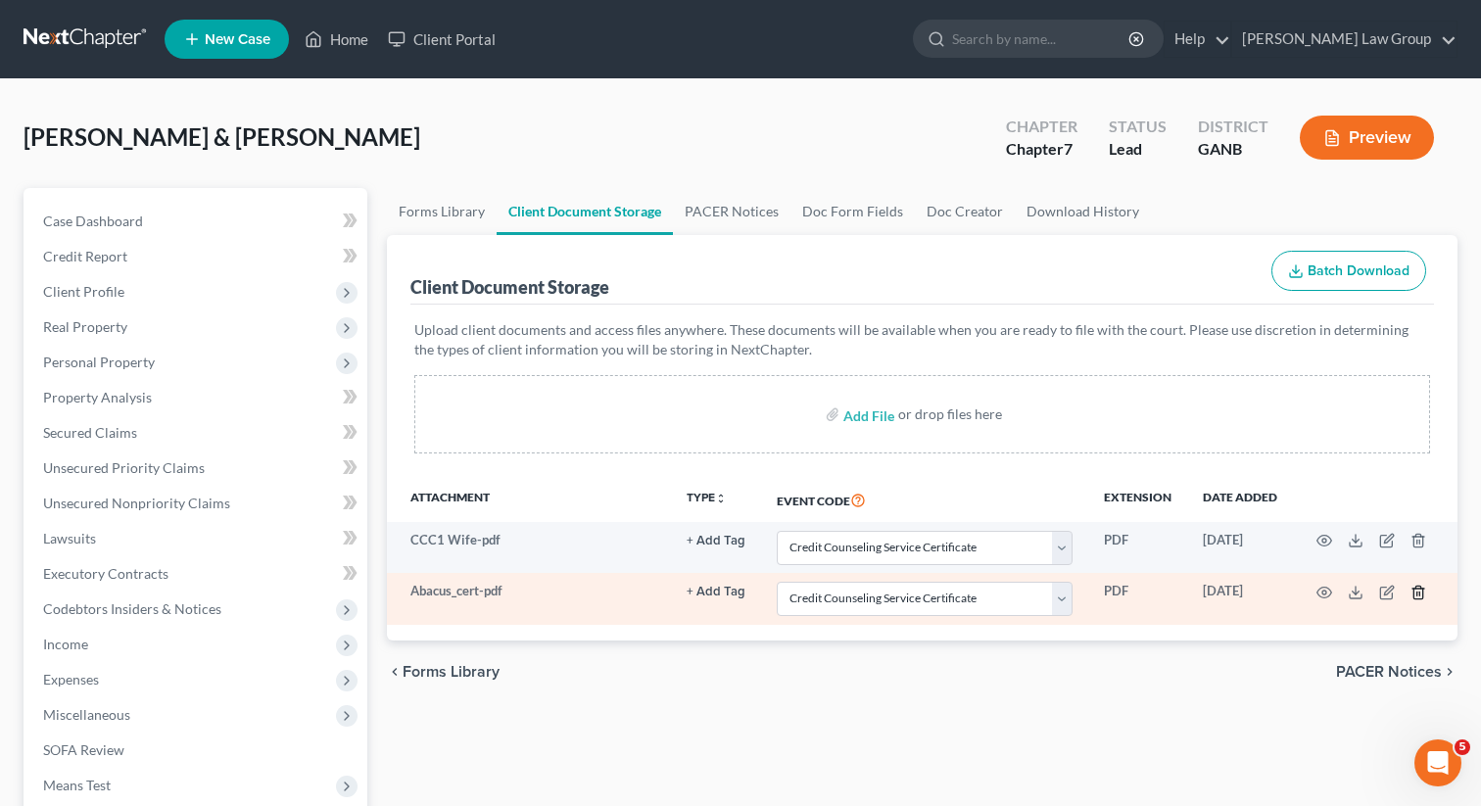
click at [1413, 597] on icon "button" at bounding box center [1417, 592] width 9 height 13
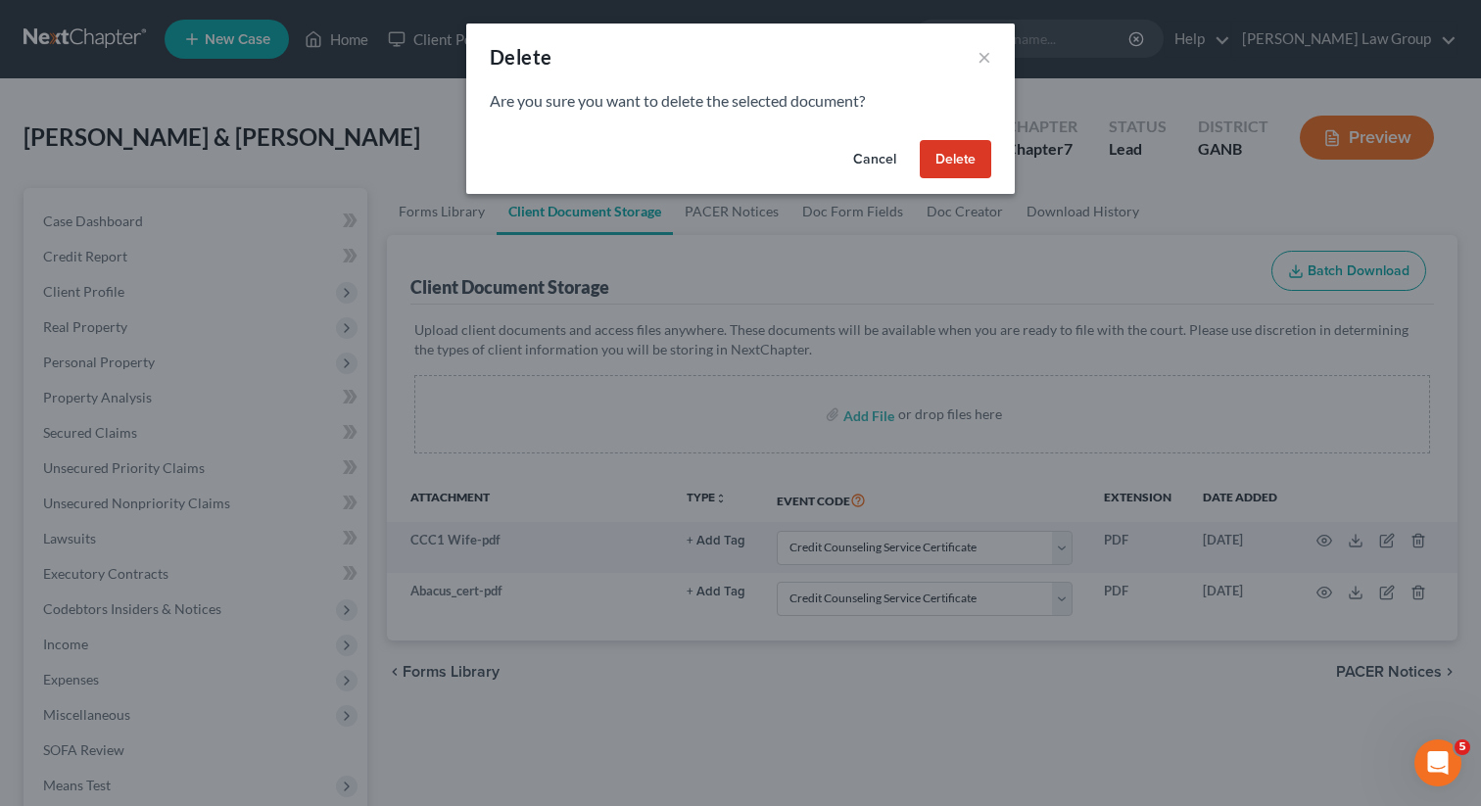
click at [957, 159] on button "Delete" at bounding box center [956, 159] width 72 height 39
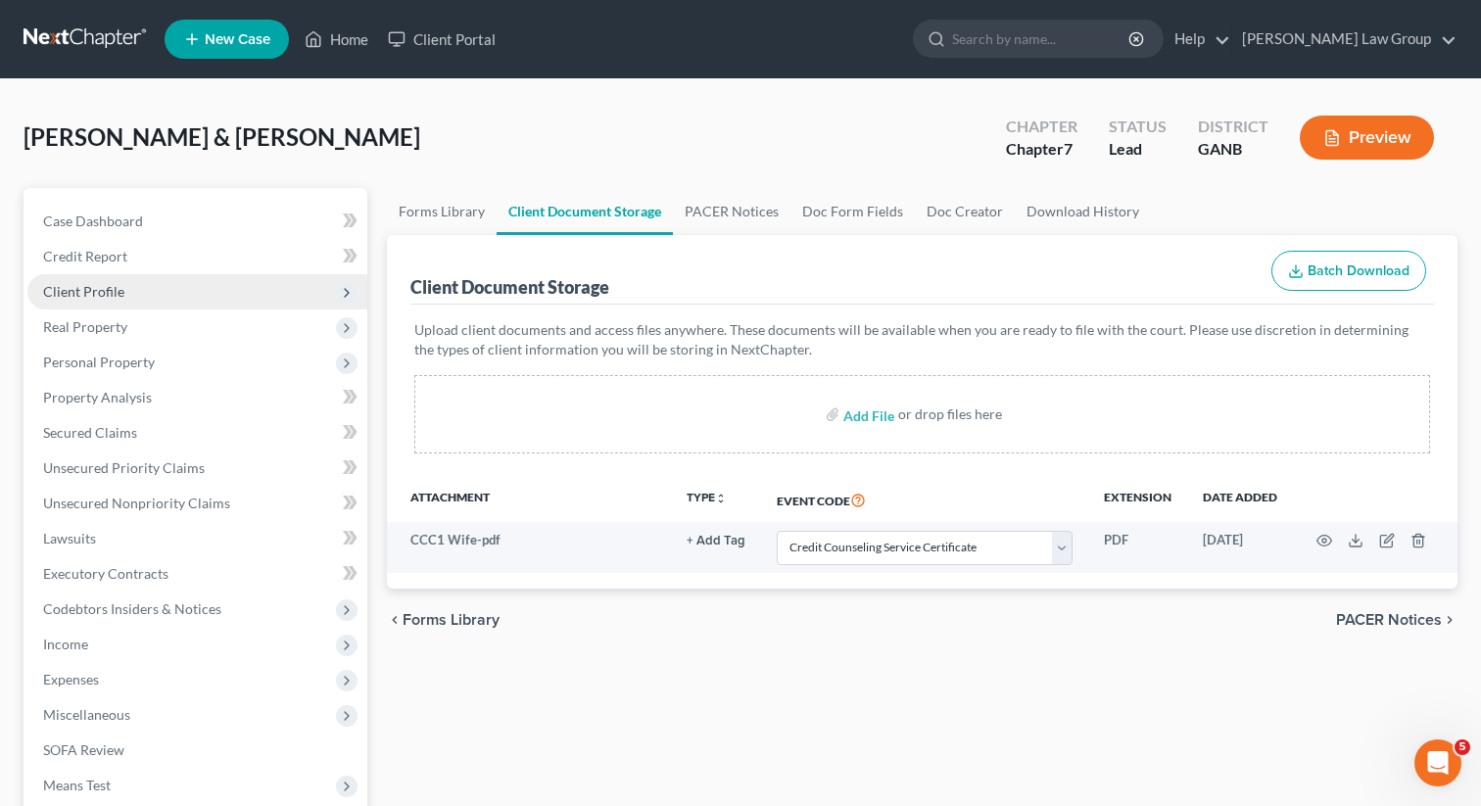
click at [124, 287] on span "Client Profile" at bounding box center [197, 291] width 340 height 35
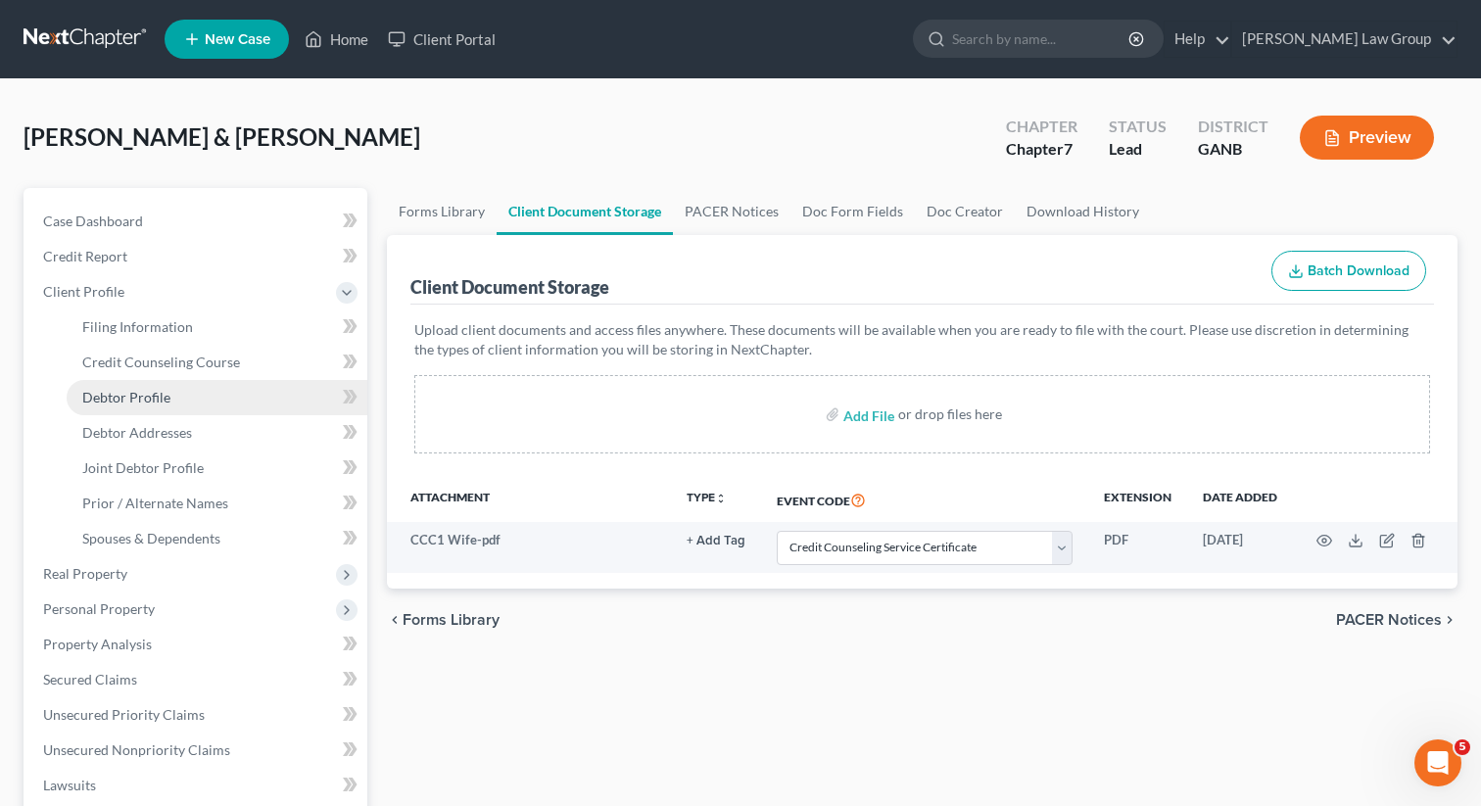
click at [136, 391] on span "Debtor Profile" at bounding box center [126, 397] width 88 height 17
select select "1"
select select "3"
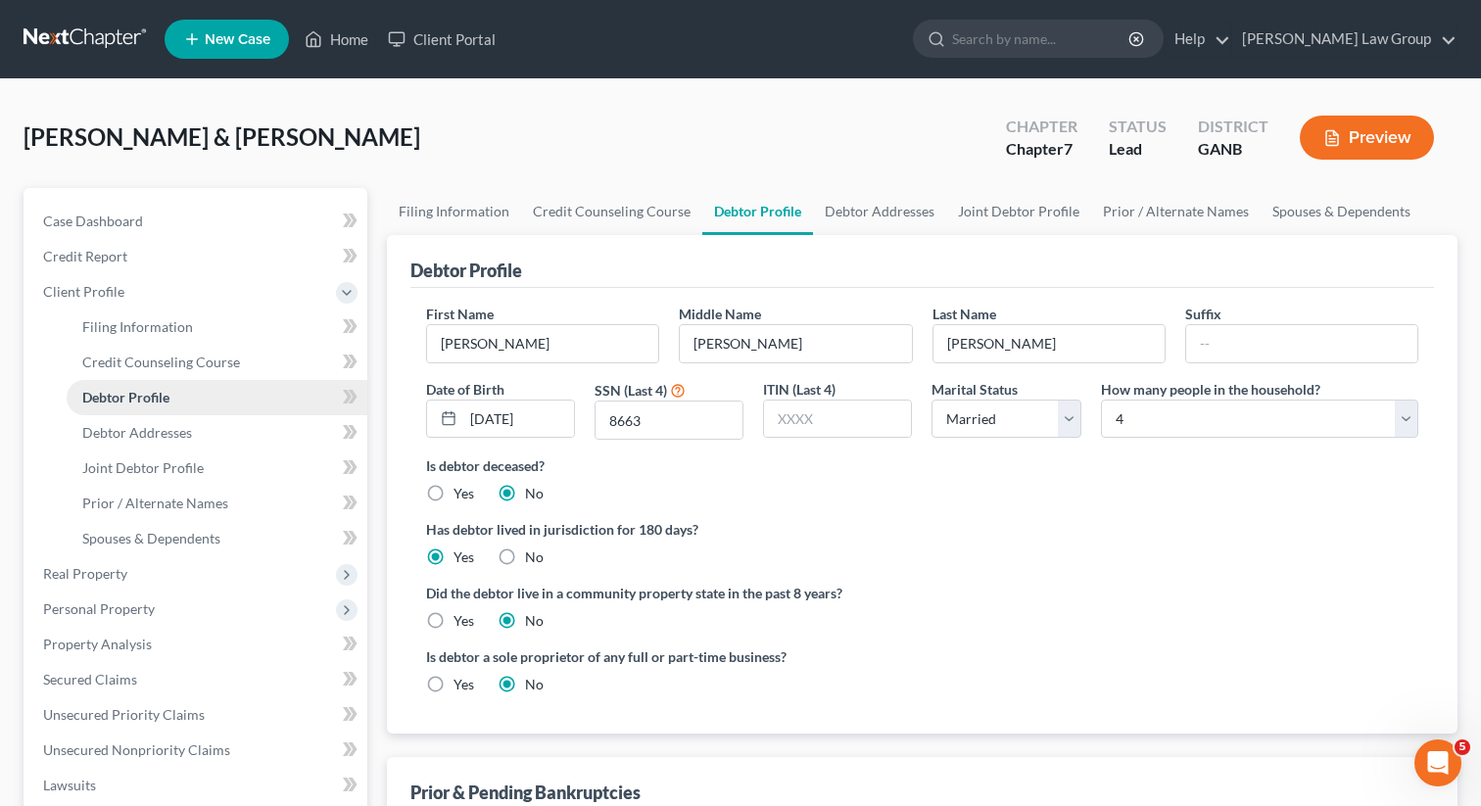
radio input "true"
click at [885, 212] on link "Debtor Addresses" at bounding box center [879, 211] width 133 height 47
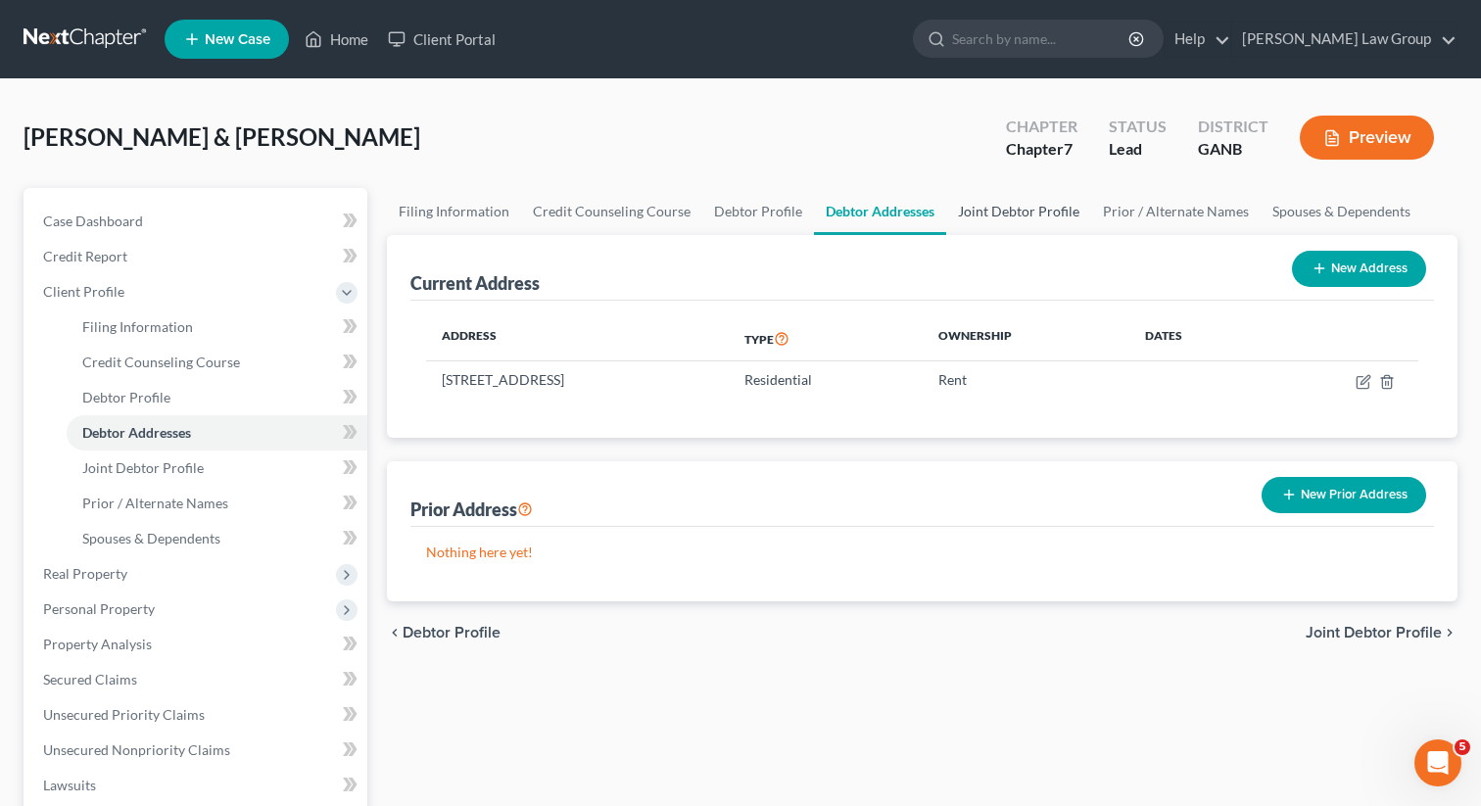
click at [998, 212] on link "Joint Debtor Profile" at bounding box center [1018, 211] width 145 height 47
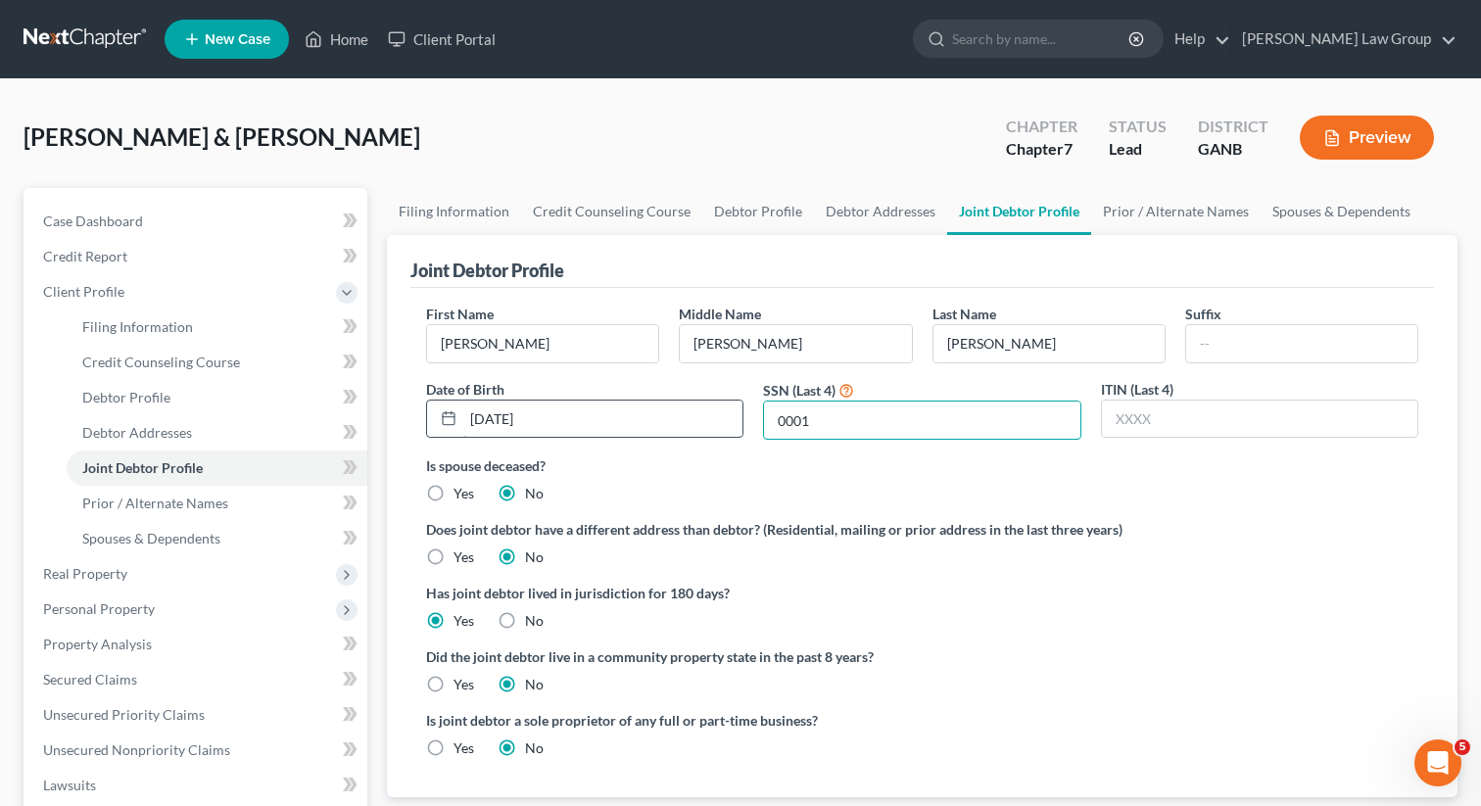
drag, startPoint x: 827, startPoint y: 418, endPoint x: 739, endPoint y: 417, distance: 87.2
click at [739, 417] on div "First Name James Middle Name Louis Last Name Jones Suffix Date of Birth 05/26/1…" at bounding box center [922, 380] width 1012 height 152
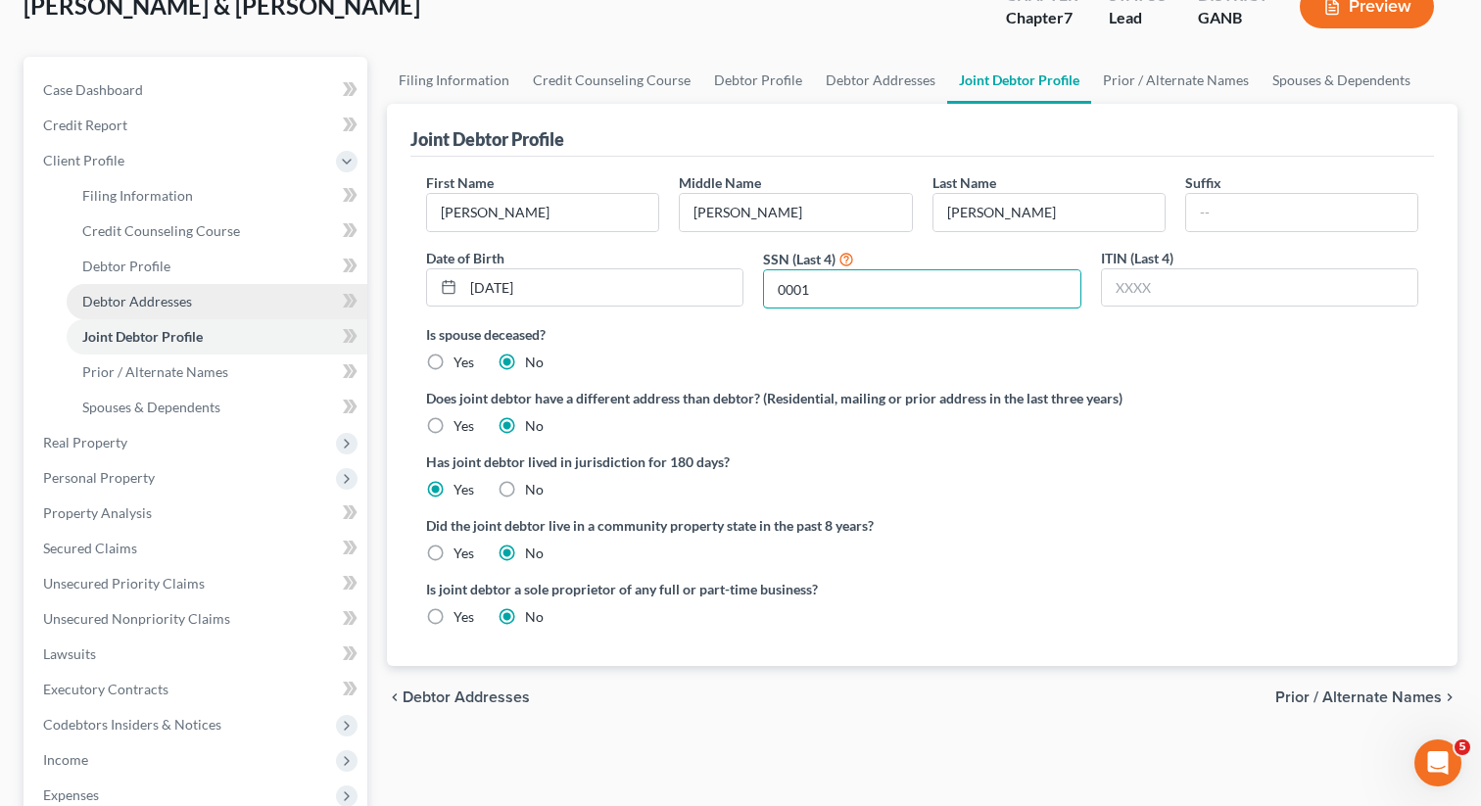
scroll to position [515, 0]
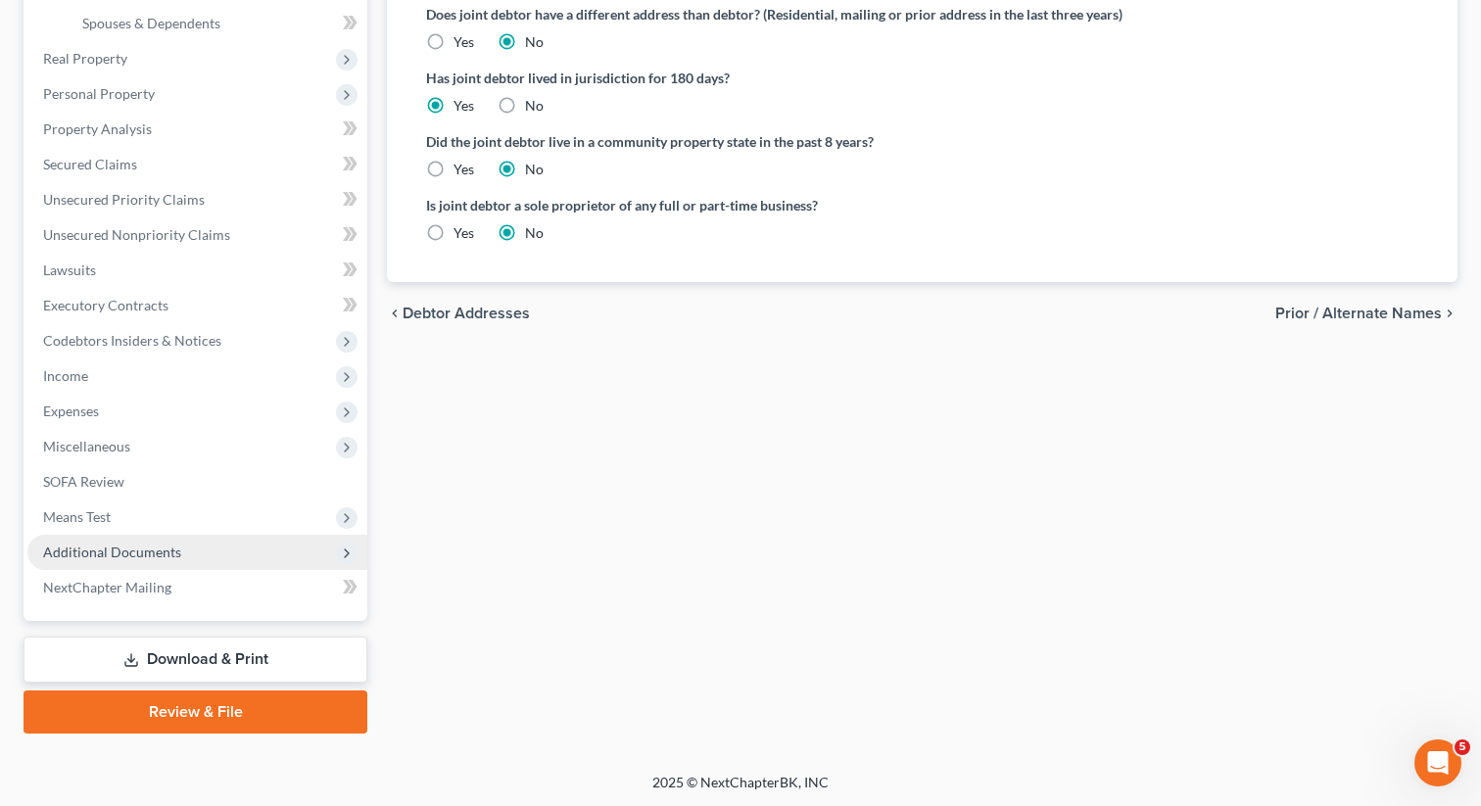
click at [167, 555] on span "Additional Documents" at bounding box center [112, 552] width 138 height 17
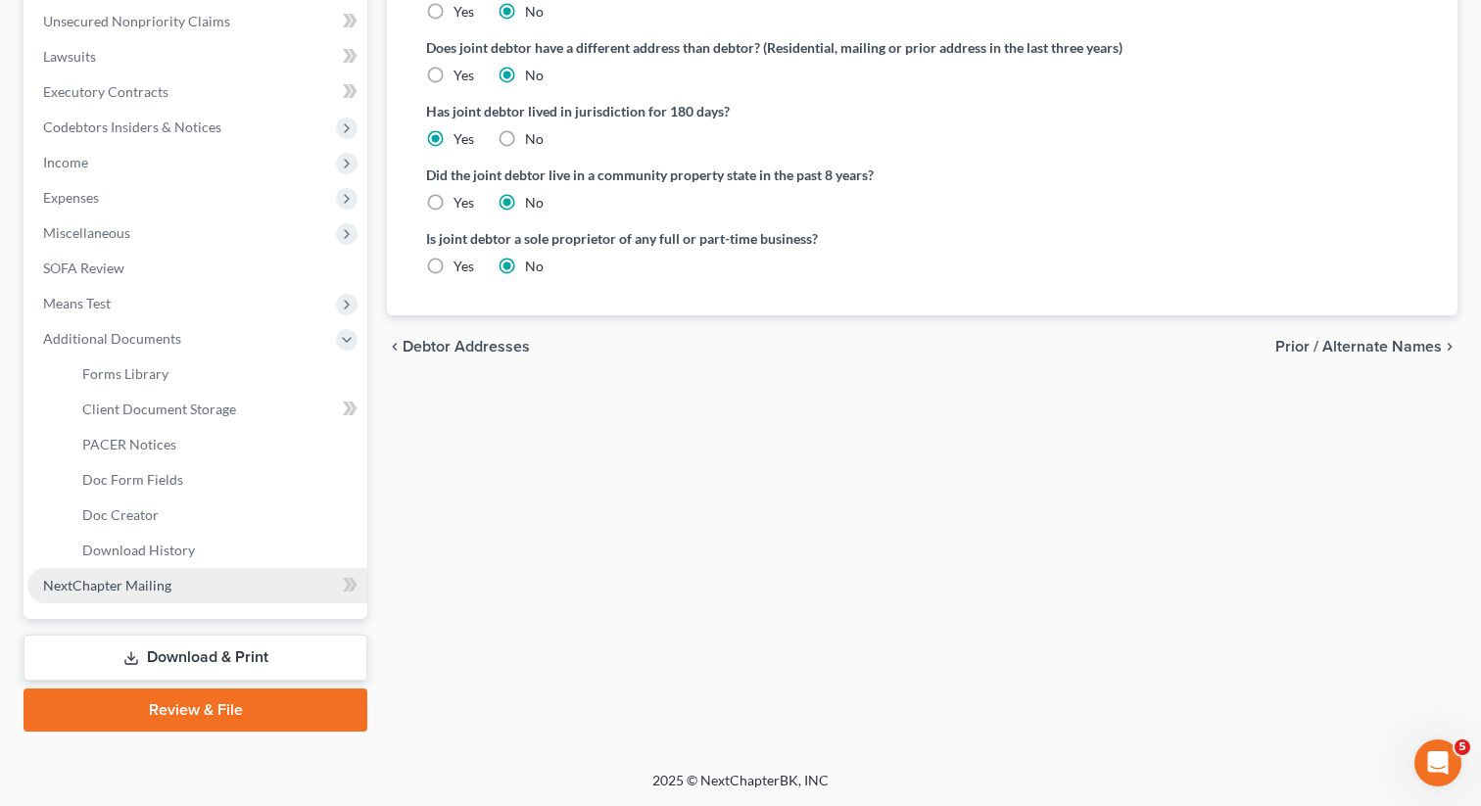
scroll to position [480, 0]
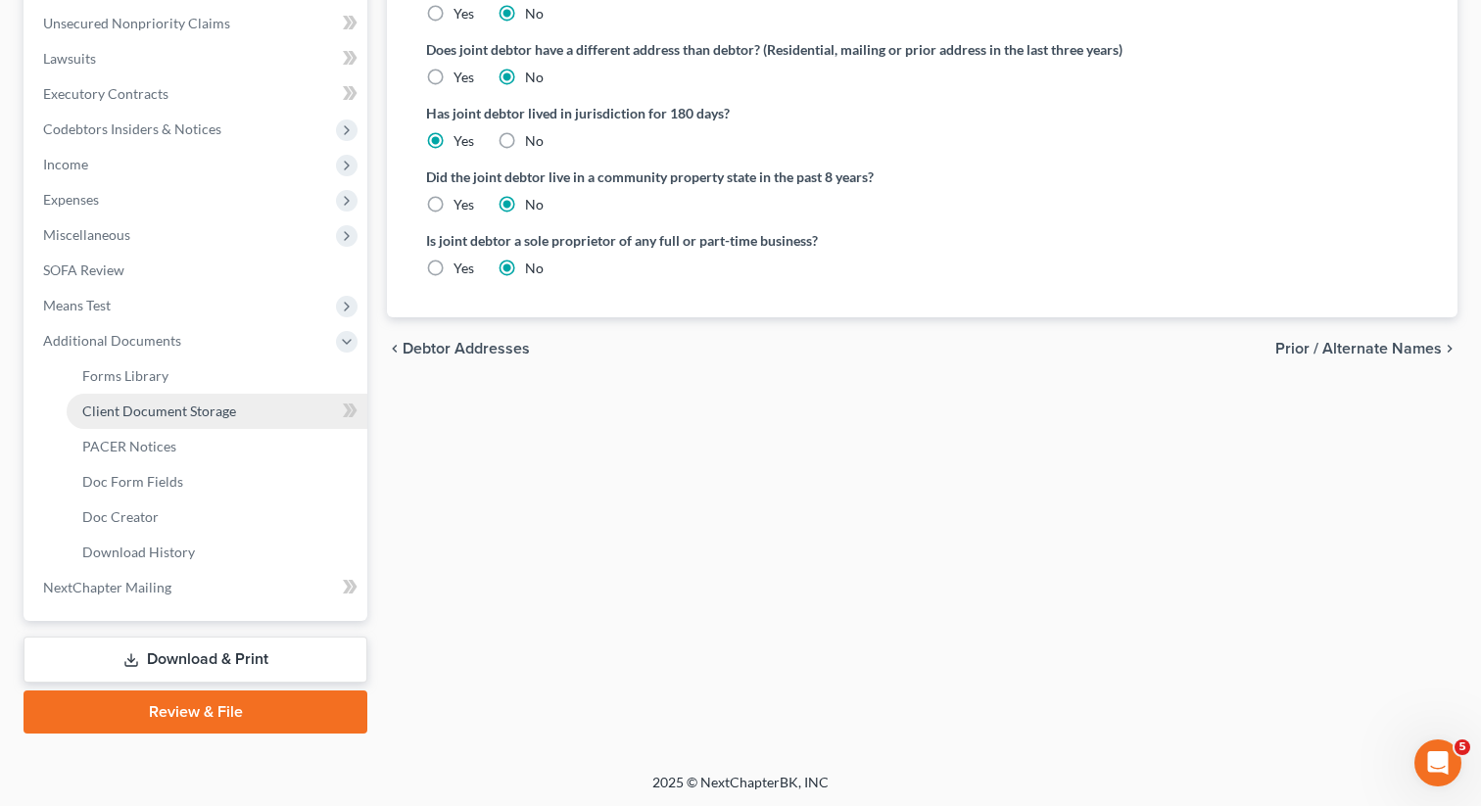
click at [178, 403] on span "Client Document Storage" at bounding box center [159, 411] width 154 height 17
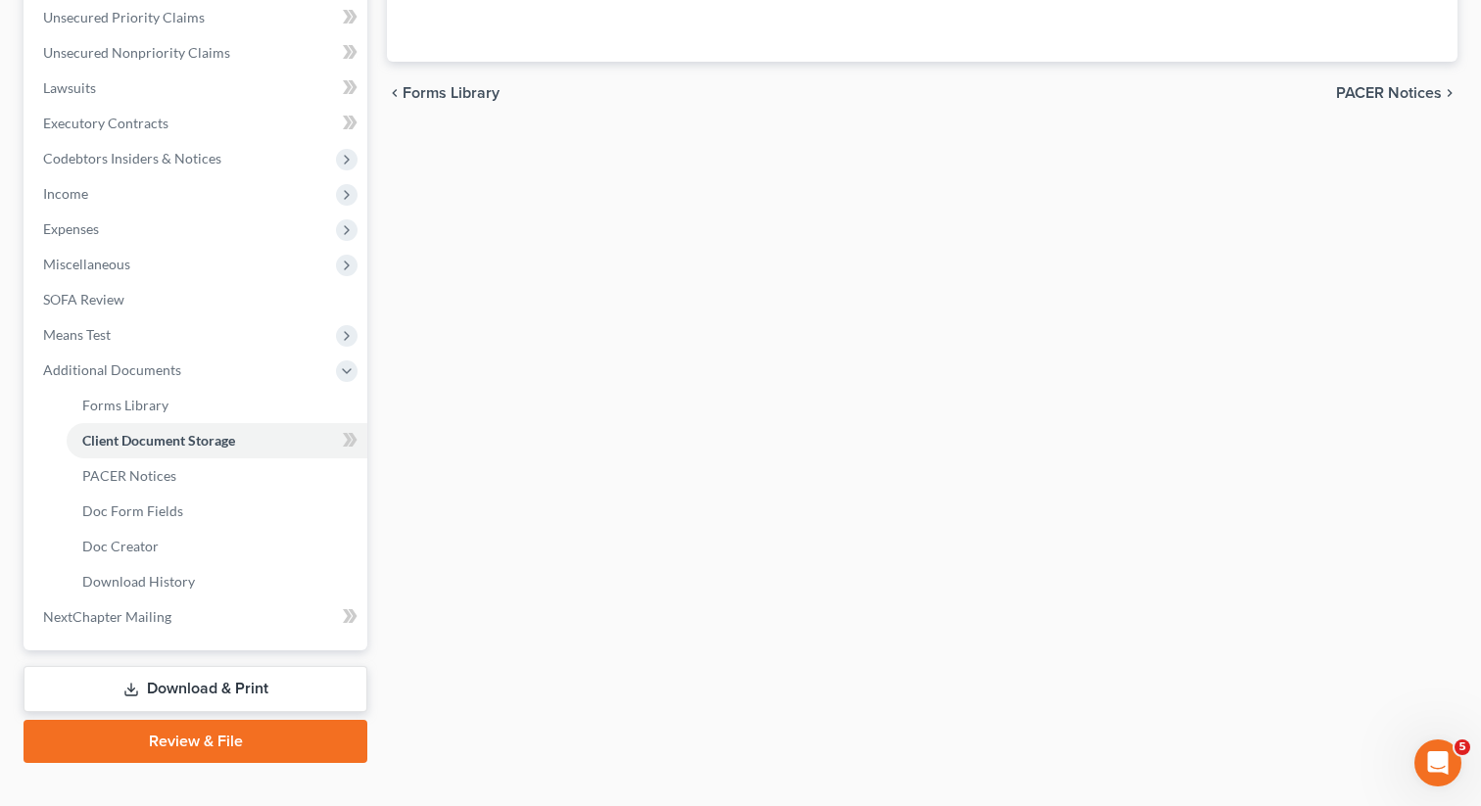
select select "5"
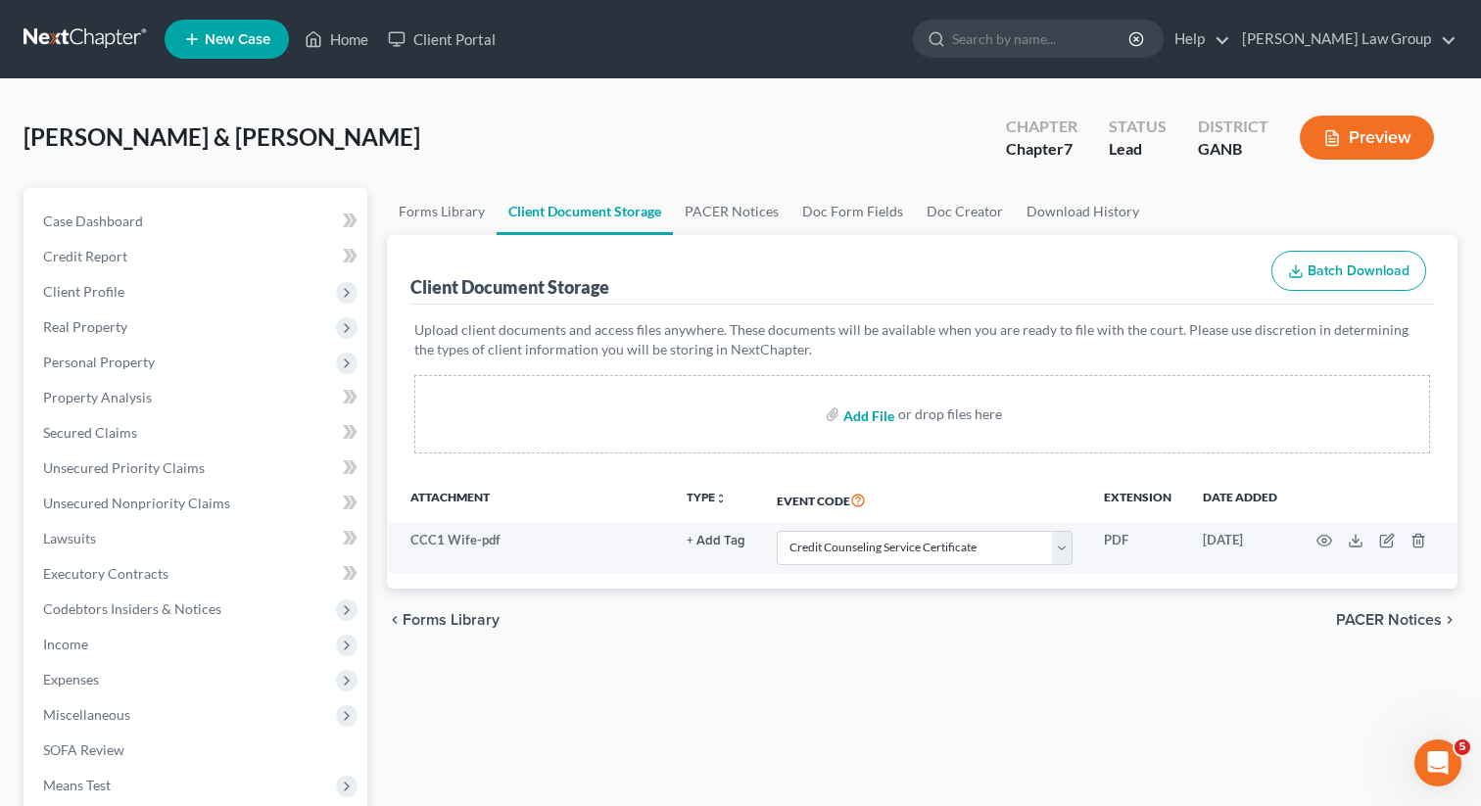
click at [863, 409] on input "file" at bounding box center [866, 414] width 47 height 35
type input "C:\fakepath\HusbandCCC1.pdf"
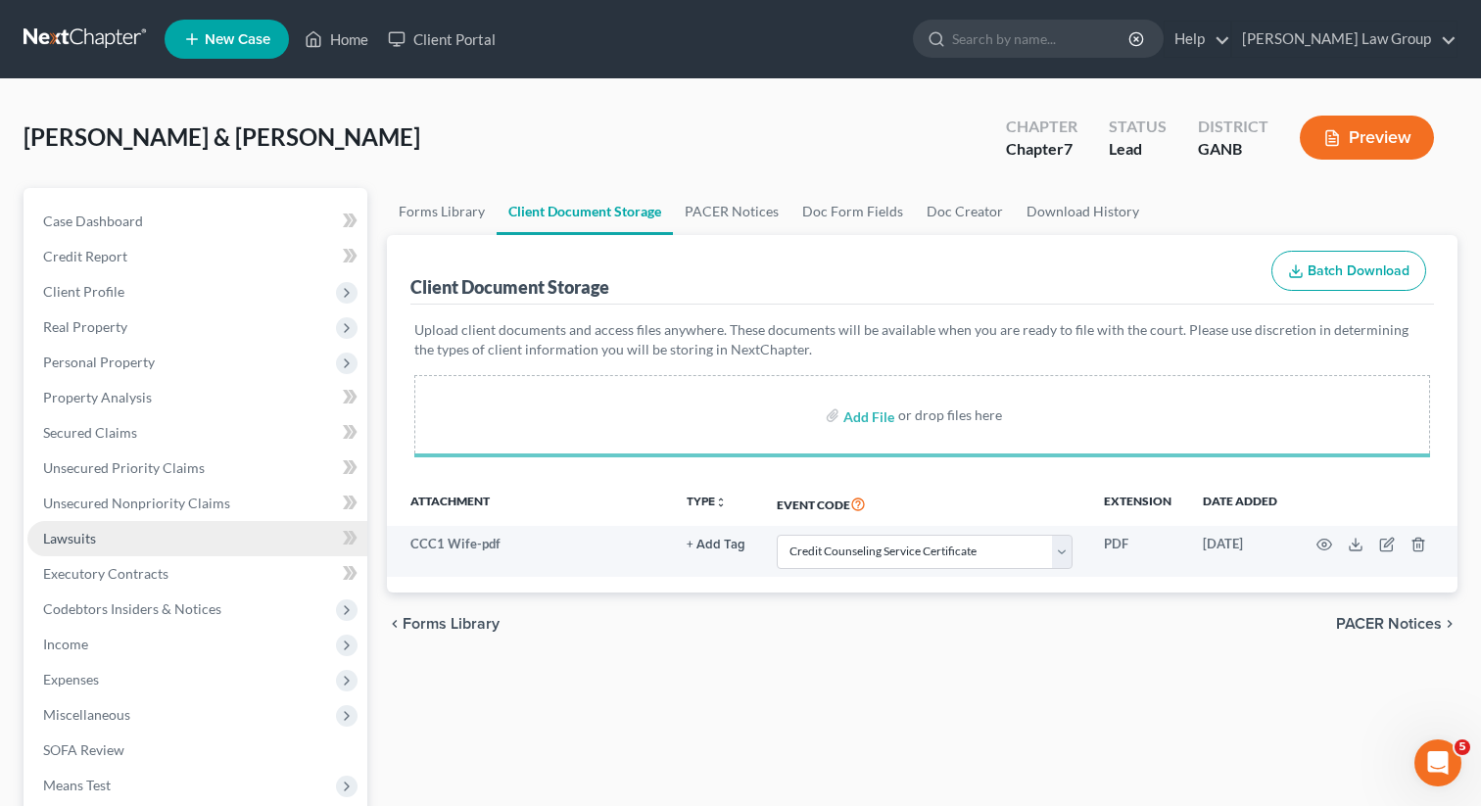
select select "5"
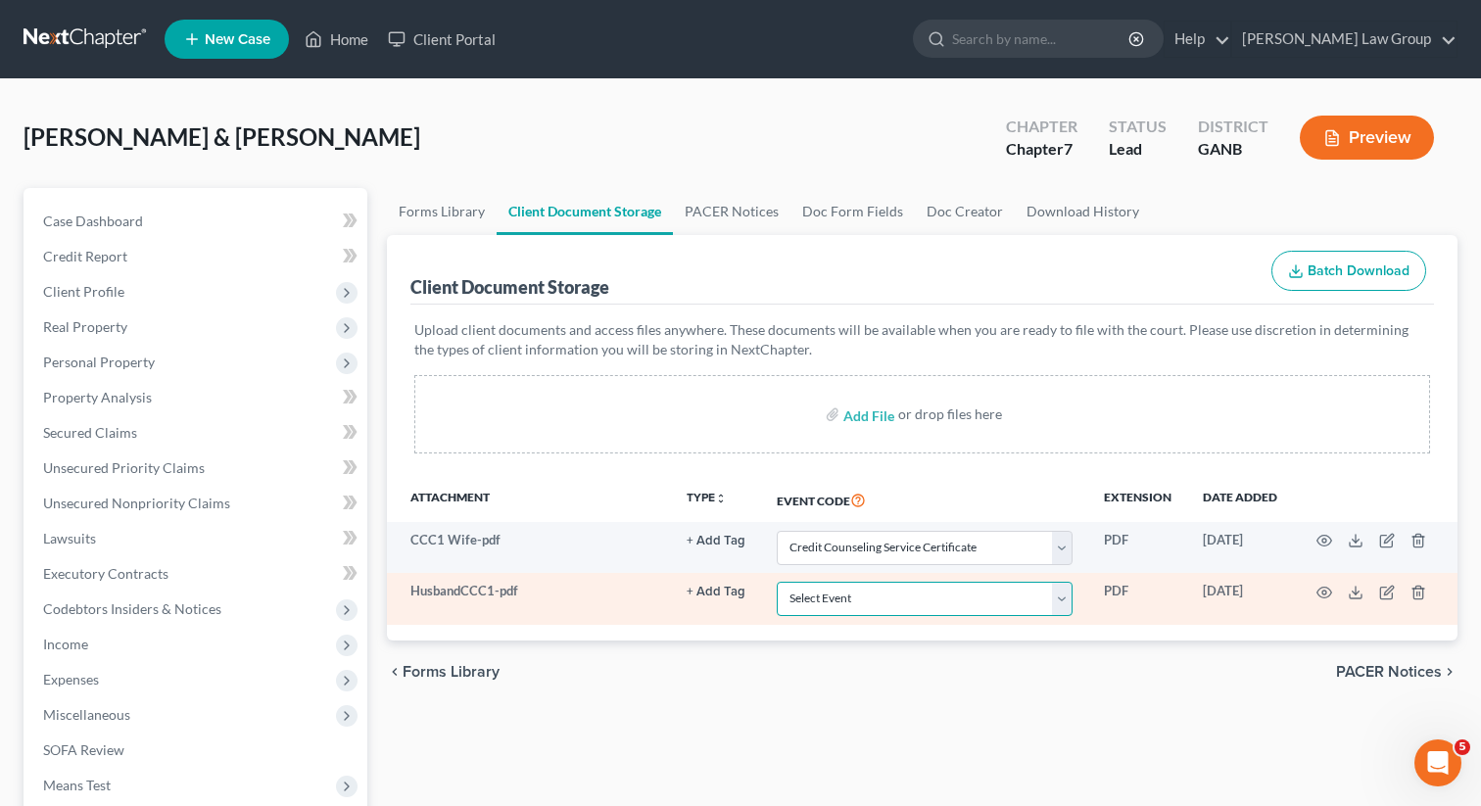
click at [877, 604] on select "Select Event 01 - Chapter 13 Plan - Initial Plan 02-Application to Pay Filing F…" at bounding box center [925, 599] width 296 height 34
select select "5"
click at [779, 582] on select "Select Event 01 - Chapter 13 Plan - Initial Plan 02-Application to Pay Filing F…" at bounding box center [925, 599] width 296 height 34
click at [1325, 593] on circle "button" at bounding box center [1324, 593] width 4 height 4
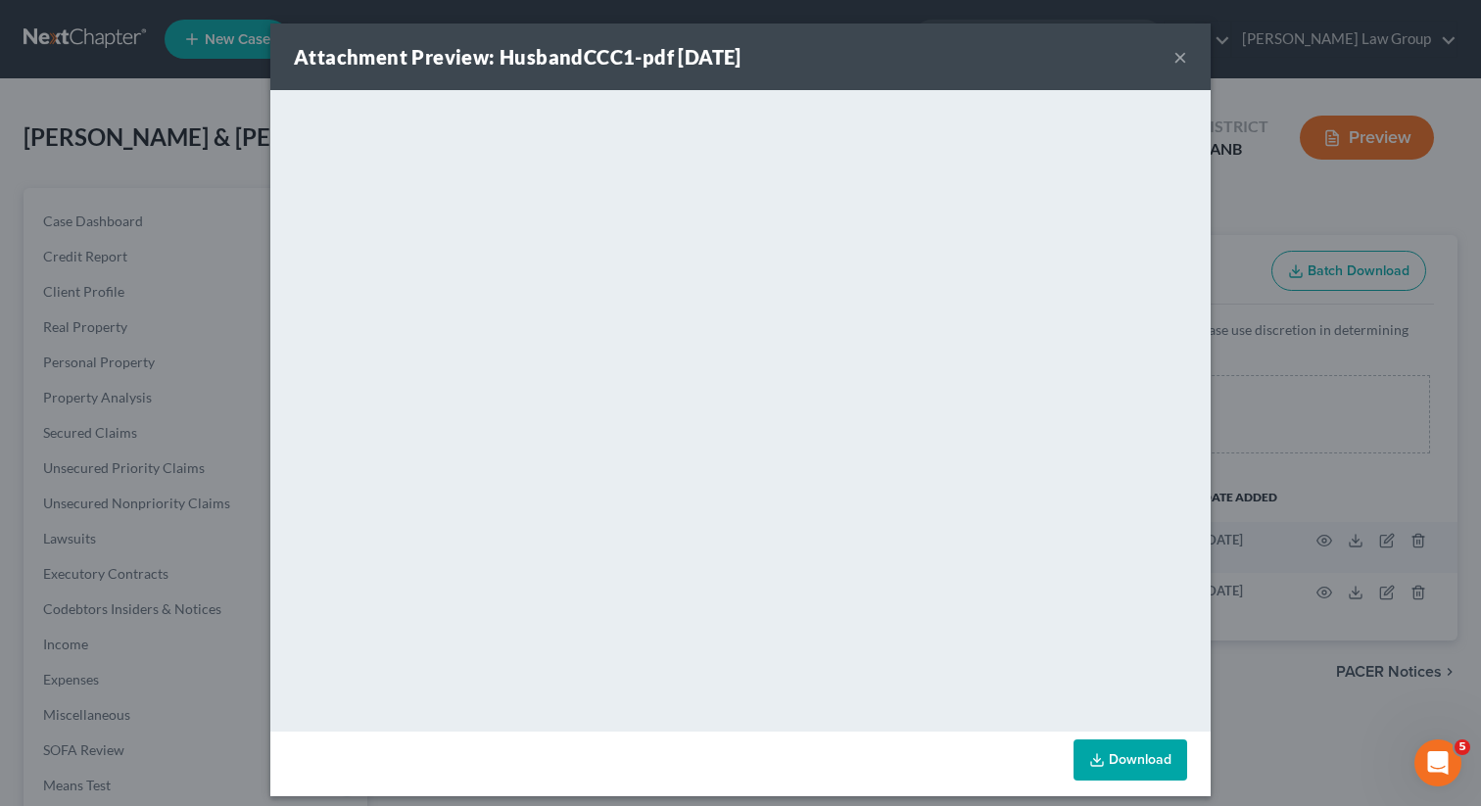
click at [1181, 55] on button "×" at bounding box center [1180, 57] width 14 height 24
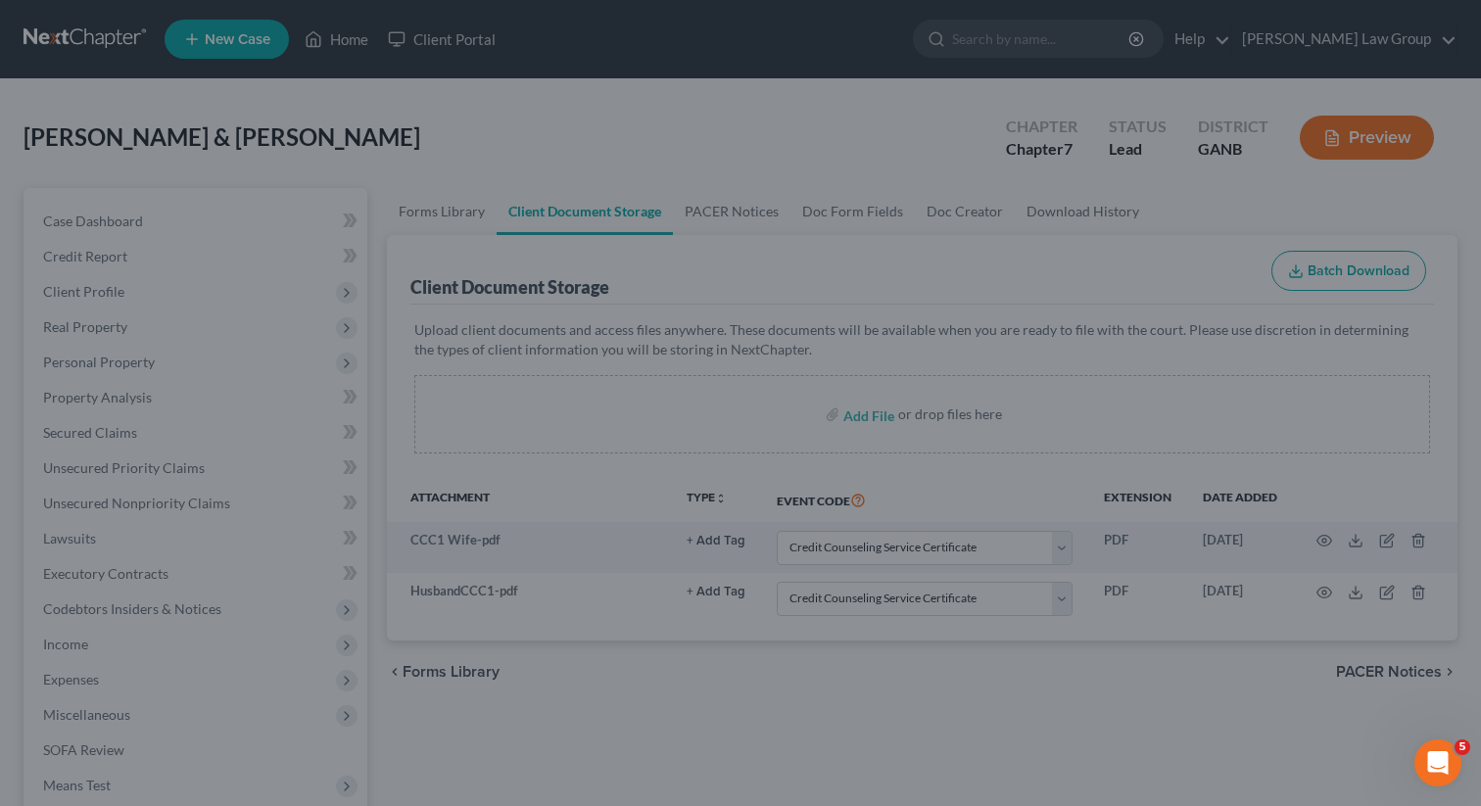
click at [1149, 73] on div "Attachment Preview: HusbandCCC1-pdf 09/03/2025 ×" at bounding box center [740, 102] width 818 height 58
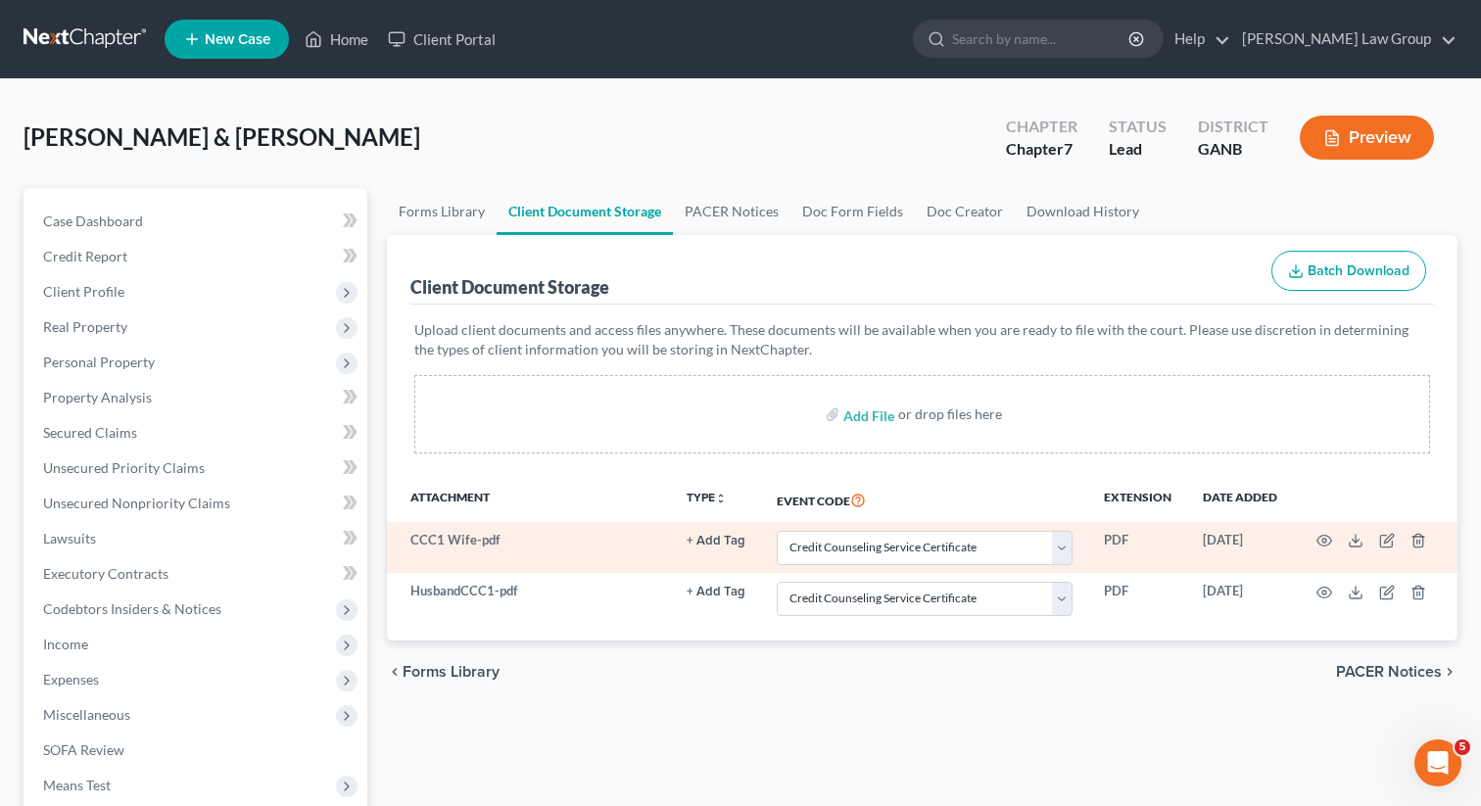
click at [1319, 526] on td at bounding box center [1375, 547] width 165 height 51
click at [1326, 536] on icon "button" at bounding box center [1324, 541] width 16 height 16
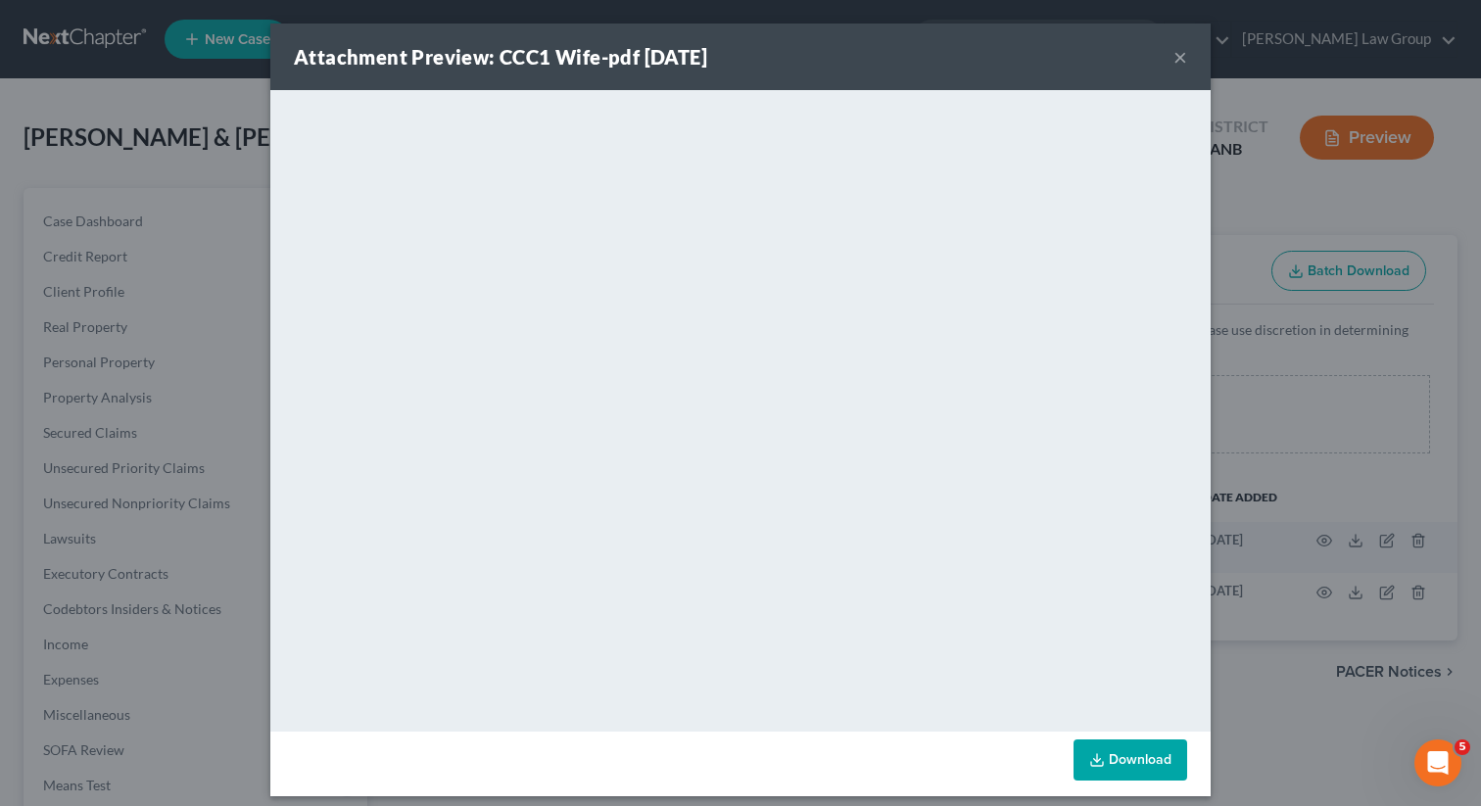
click at [1187, 47] on div "Attachment Preview: CCC1 Wife-pdf 09/03/2025 ×" at bounding box center [740, 57] width 940 height 67
click at [1174, 55] on button "×" at bounding box center [1180, 57] width 14 height 24
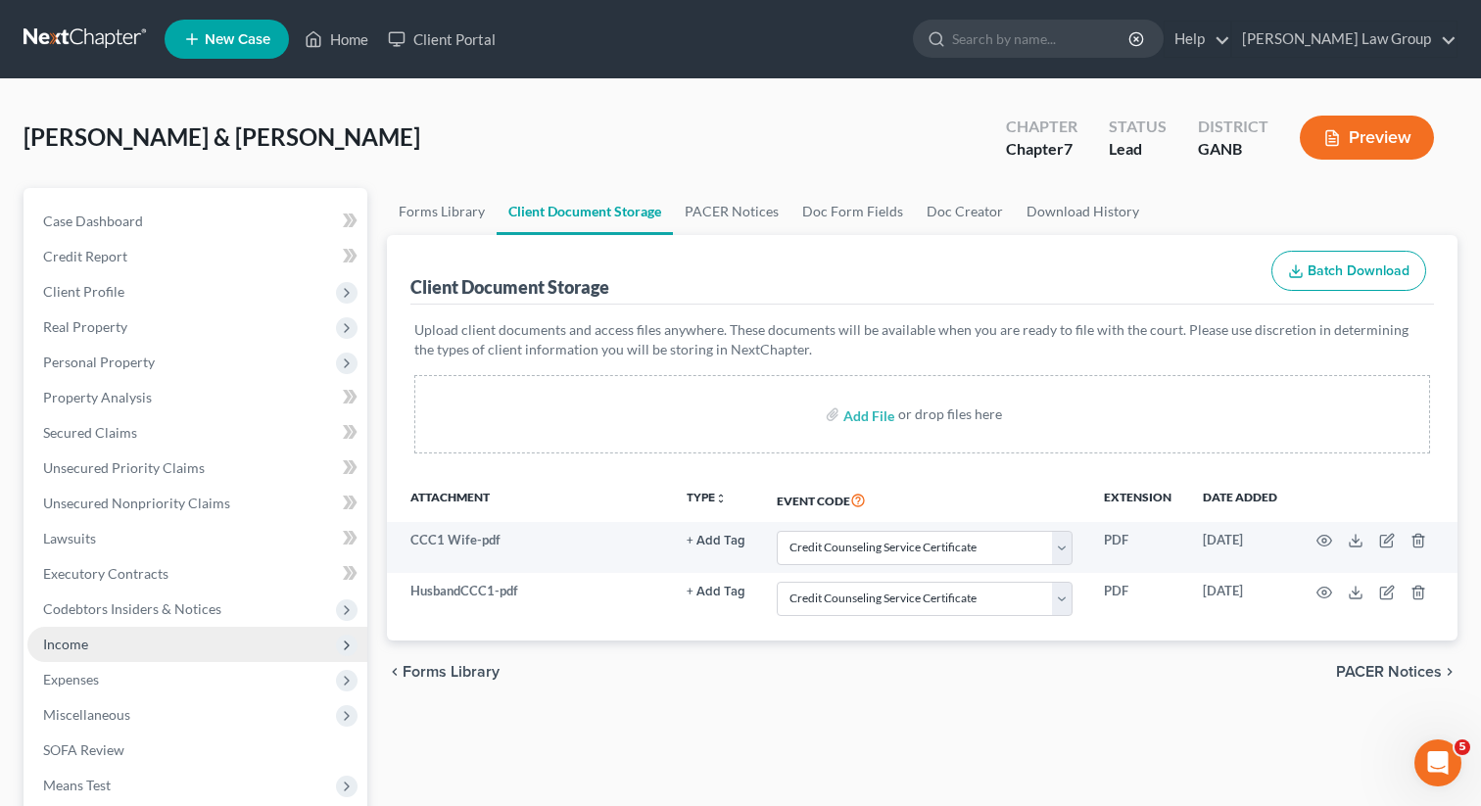
click at [99, 646] on span "Income" at bounding box center [197, 644] width 340 height 35
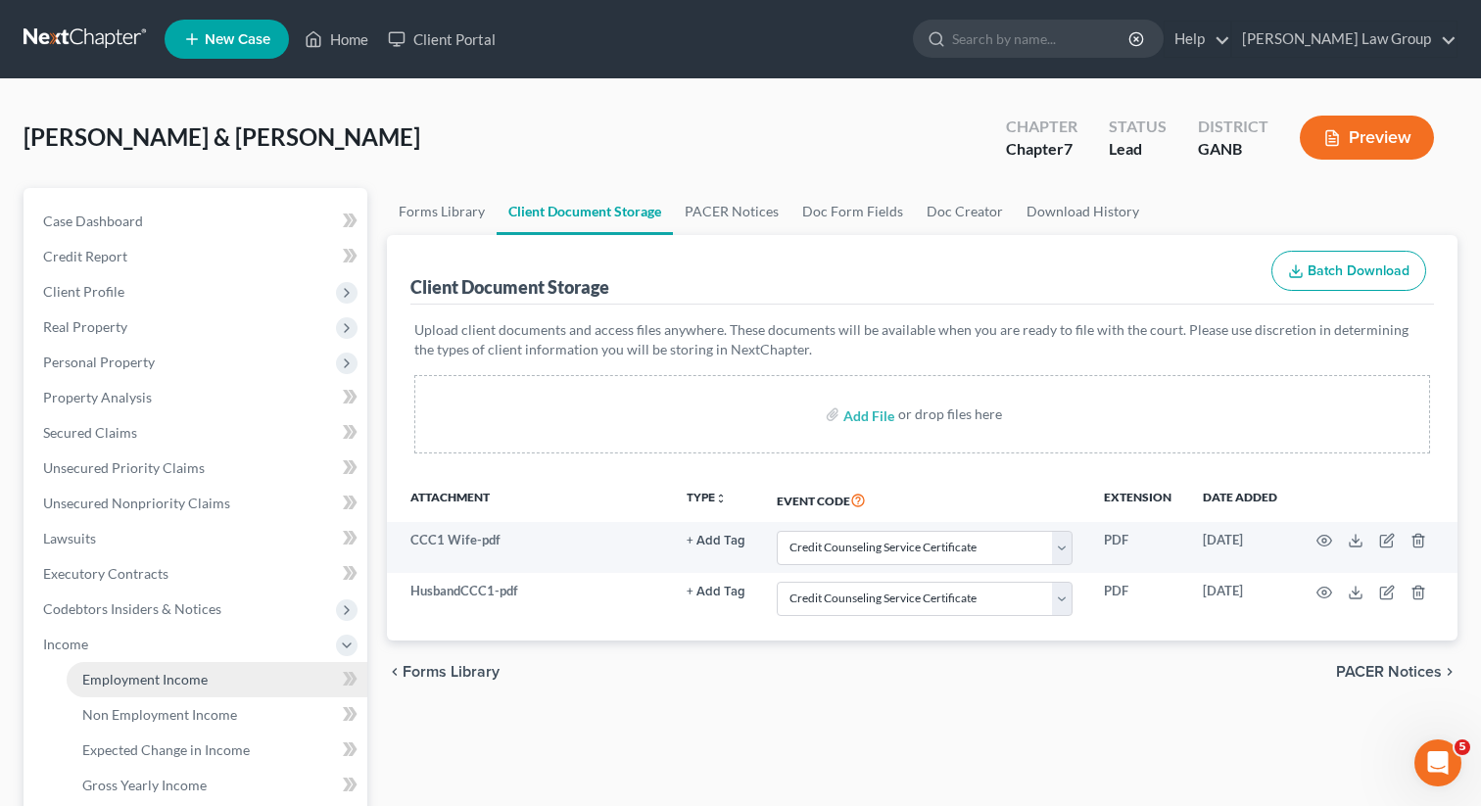
click at [136, 681] on span "Employment Income" at bounding box center [144, 679] width 125 height 17
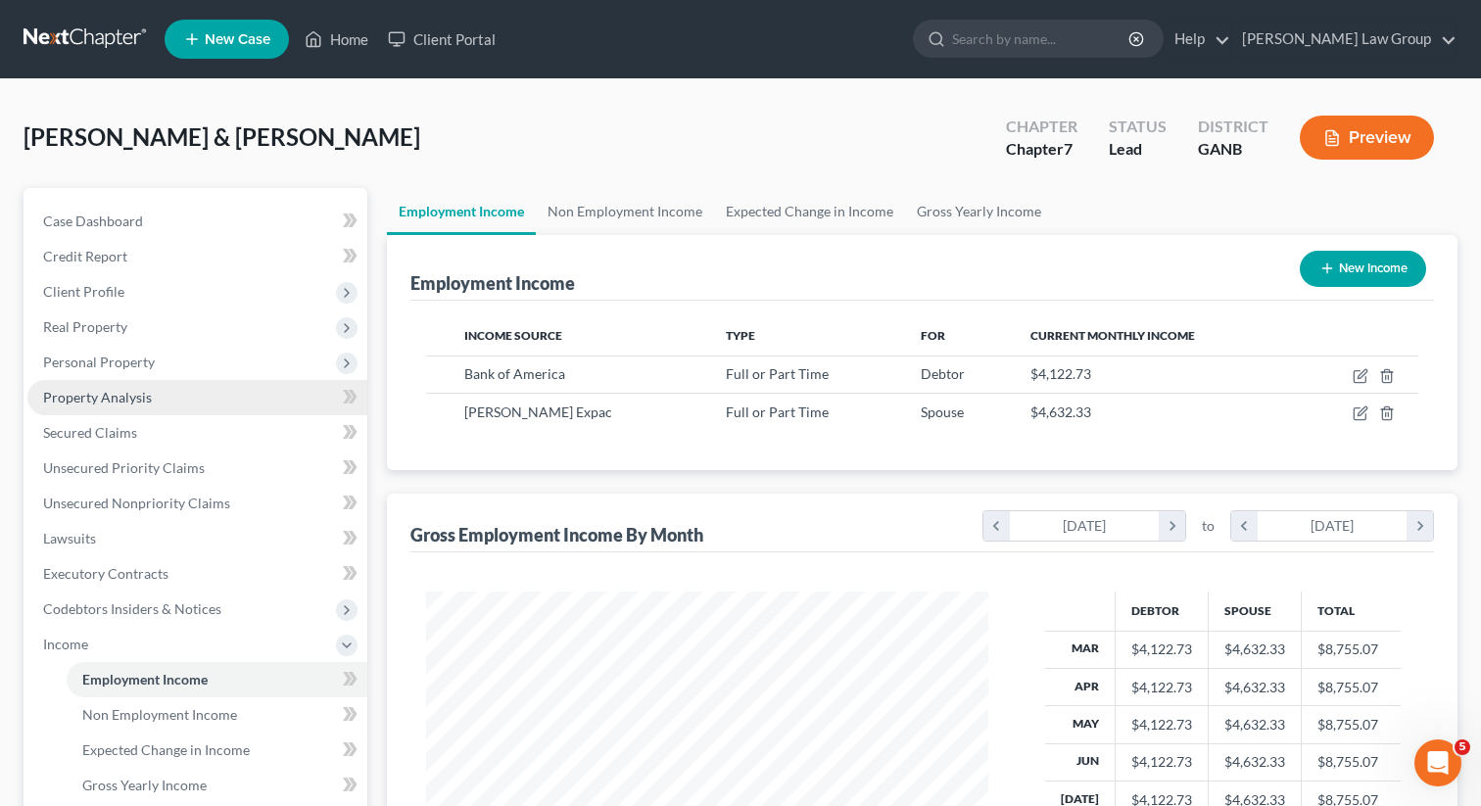
scroll to position [409, 0]
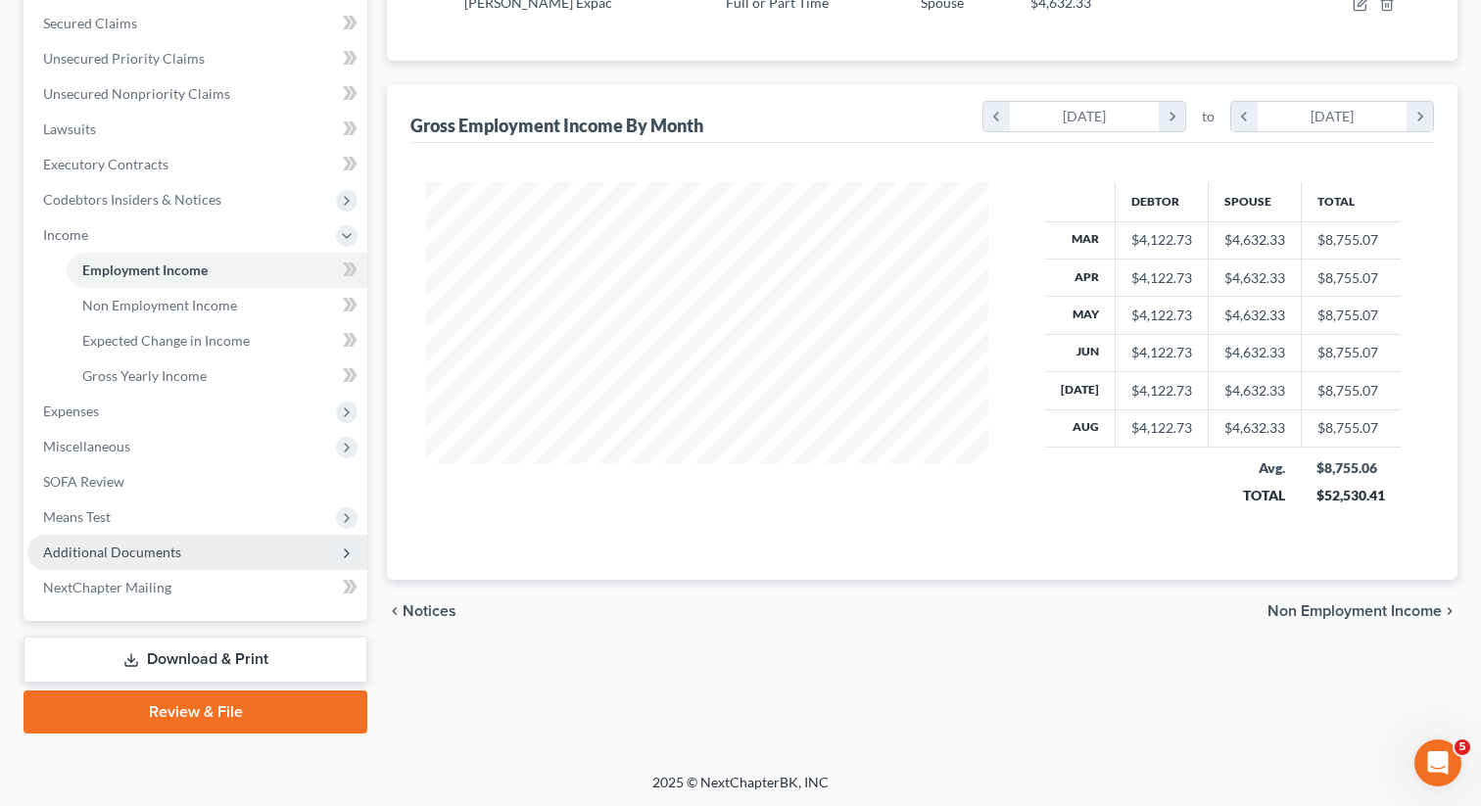
click at [157, 535] on span "Additional Documents" at bounding box center [197, 552] width 340 height 35
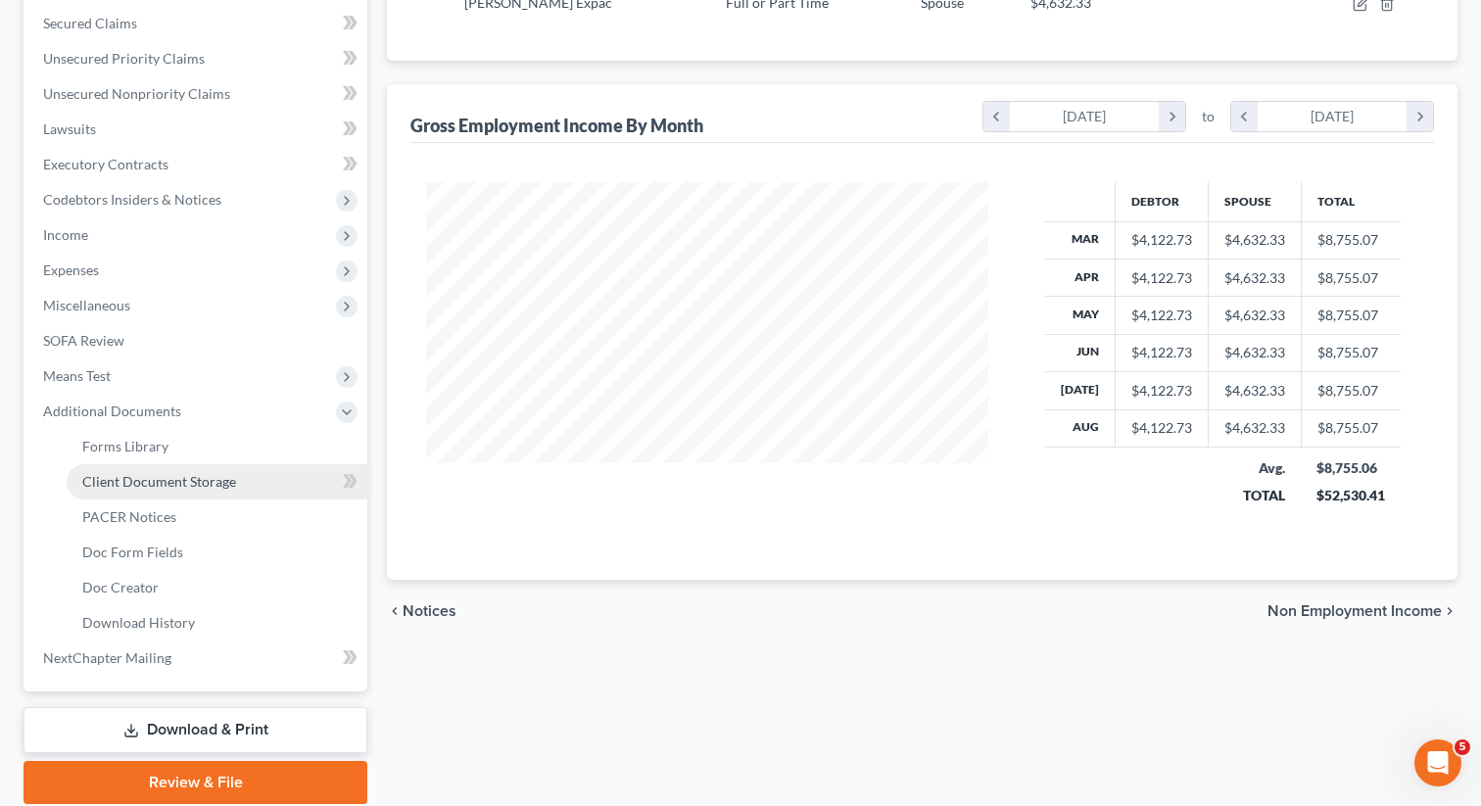
click at [166, 466] on link "Client Document Storage" at bounding box center [217, 481] width 301 height 35
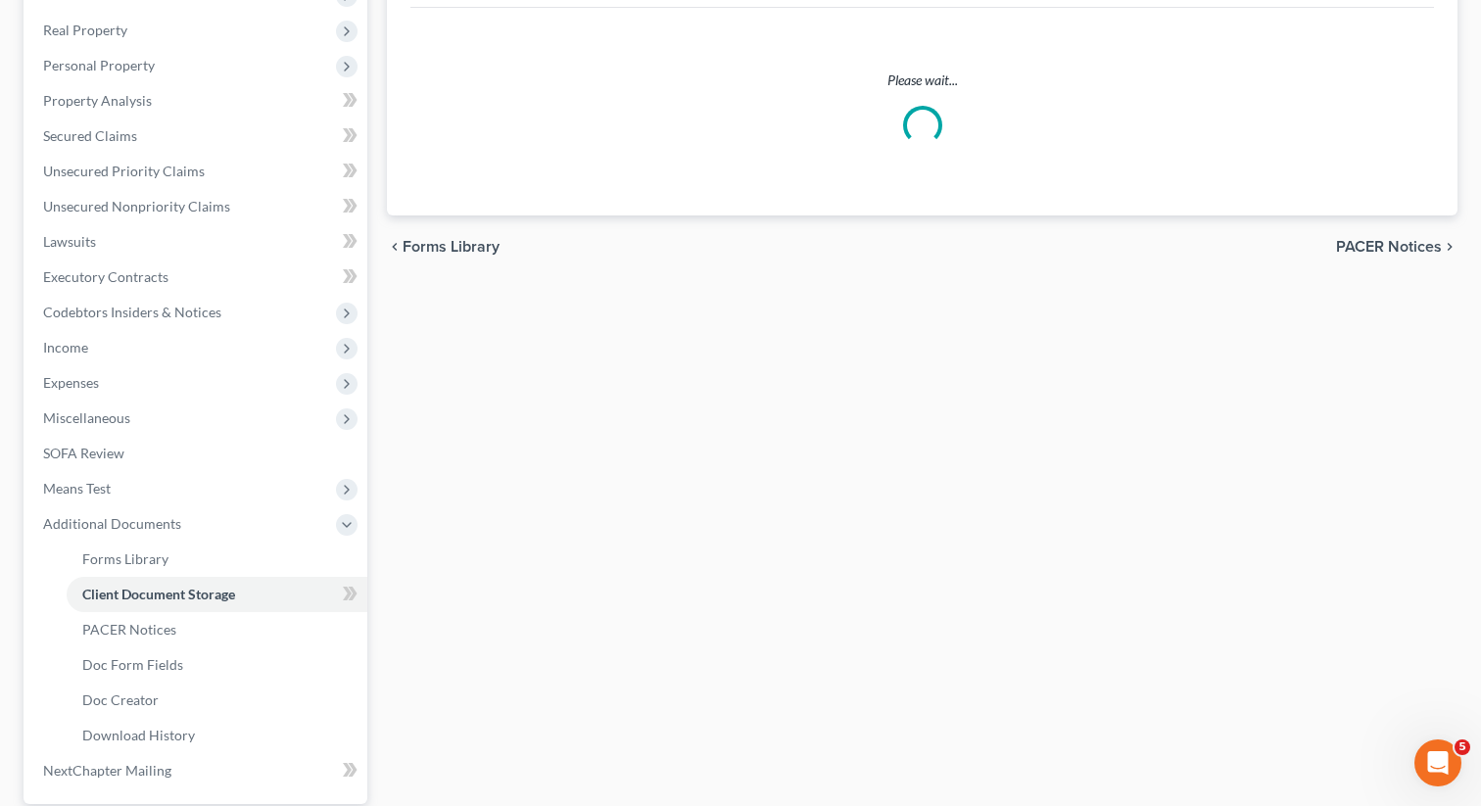
select select "5"
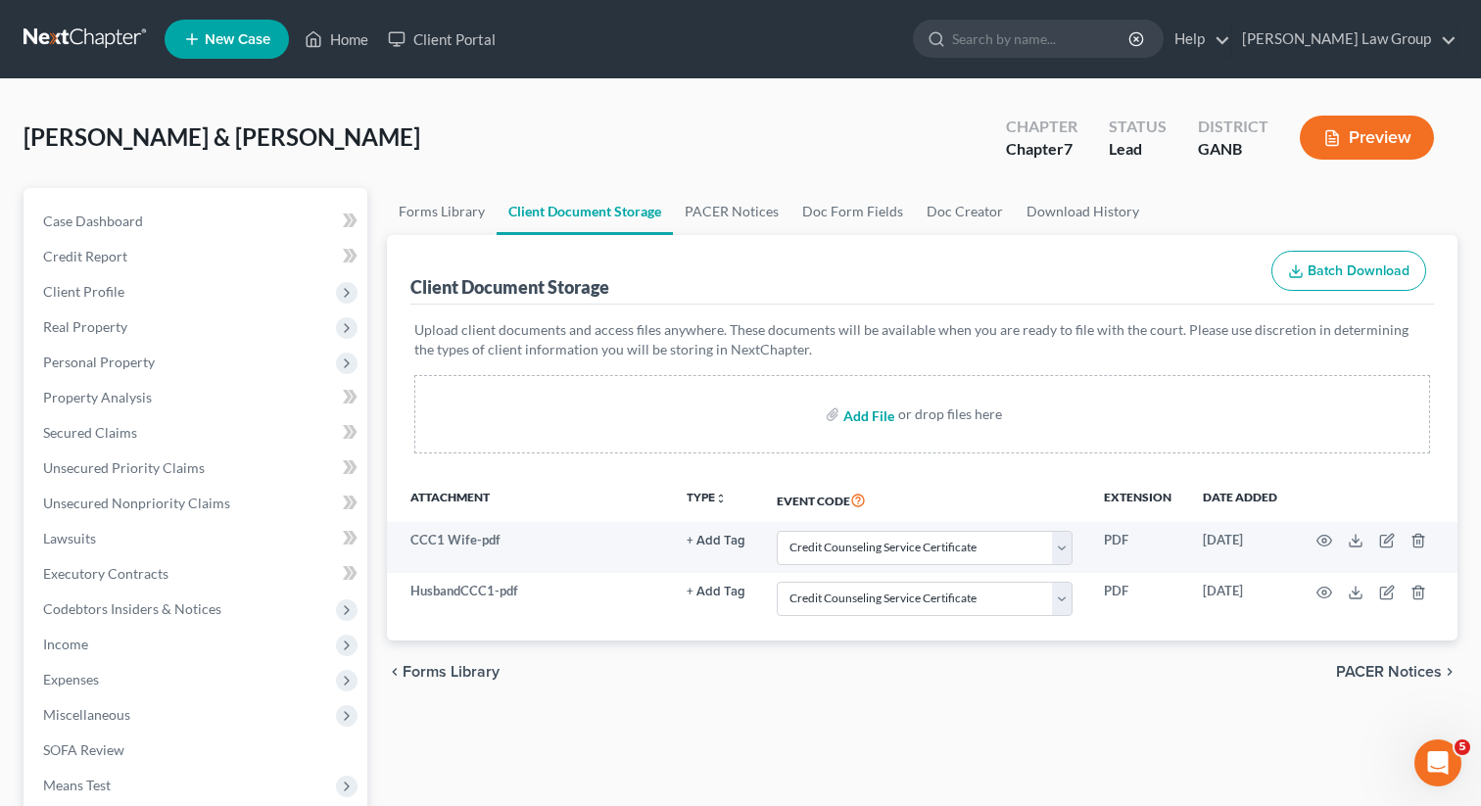
click at [873, 415] on input "file" at bounding box center [866, 414] width 47 height 35
type input "C:\fakepath\Wife Pay TO FILE.pdf"
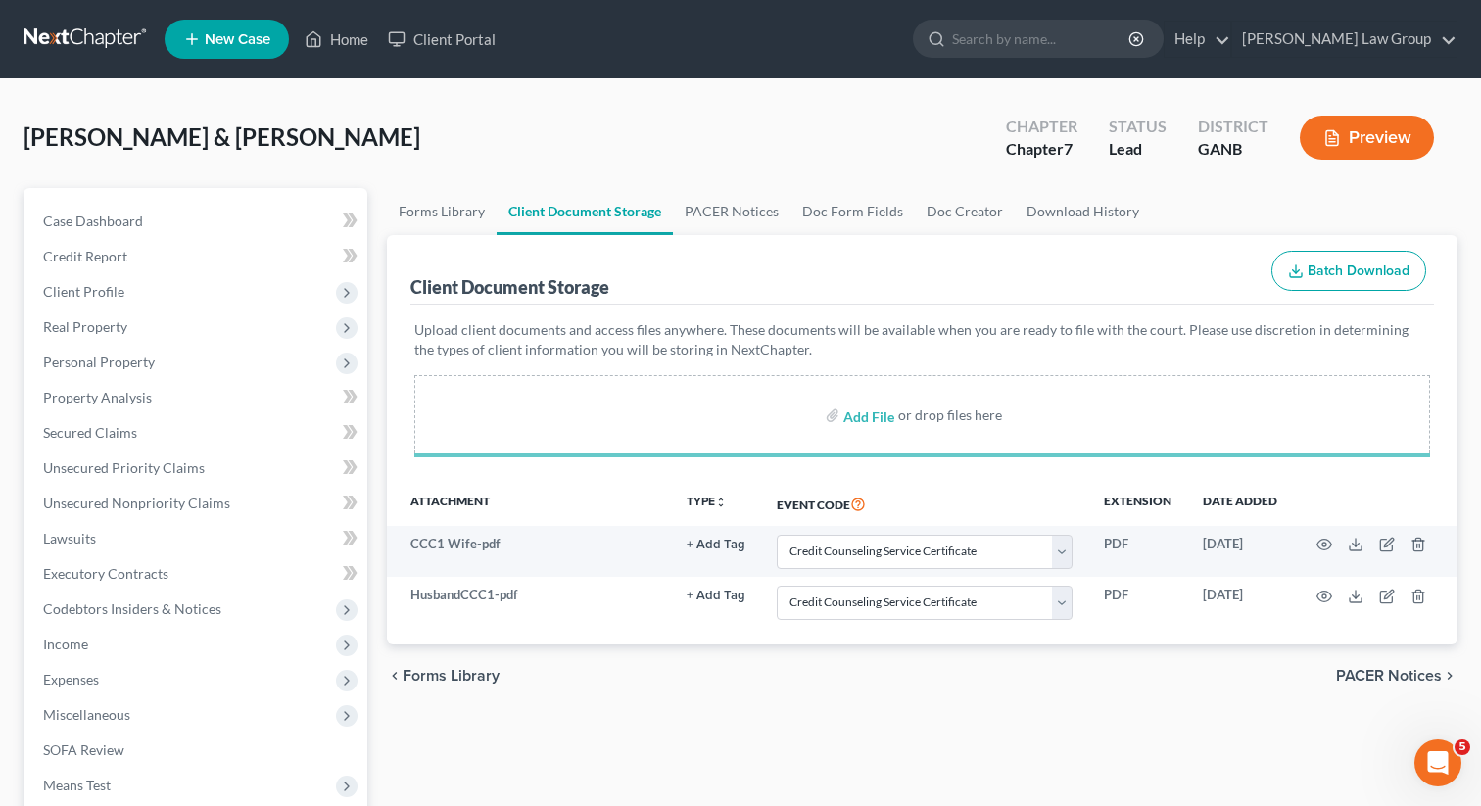
select select "5"
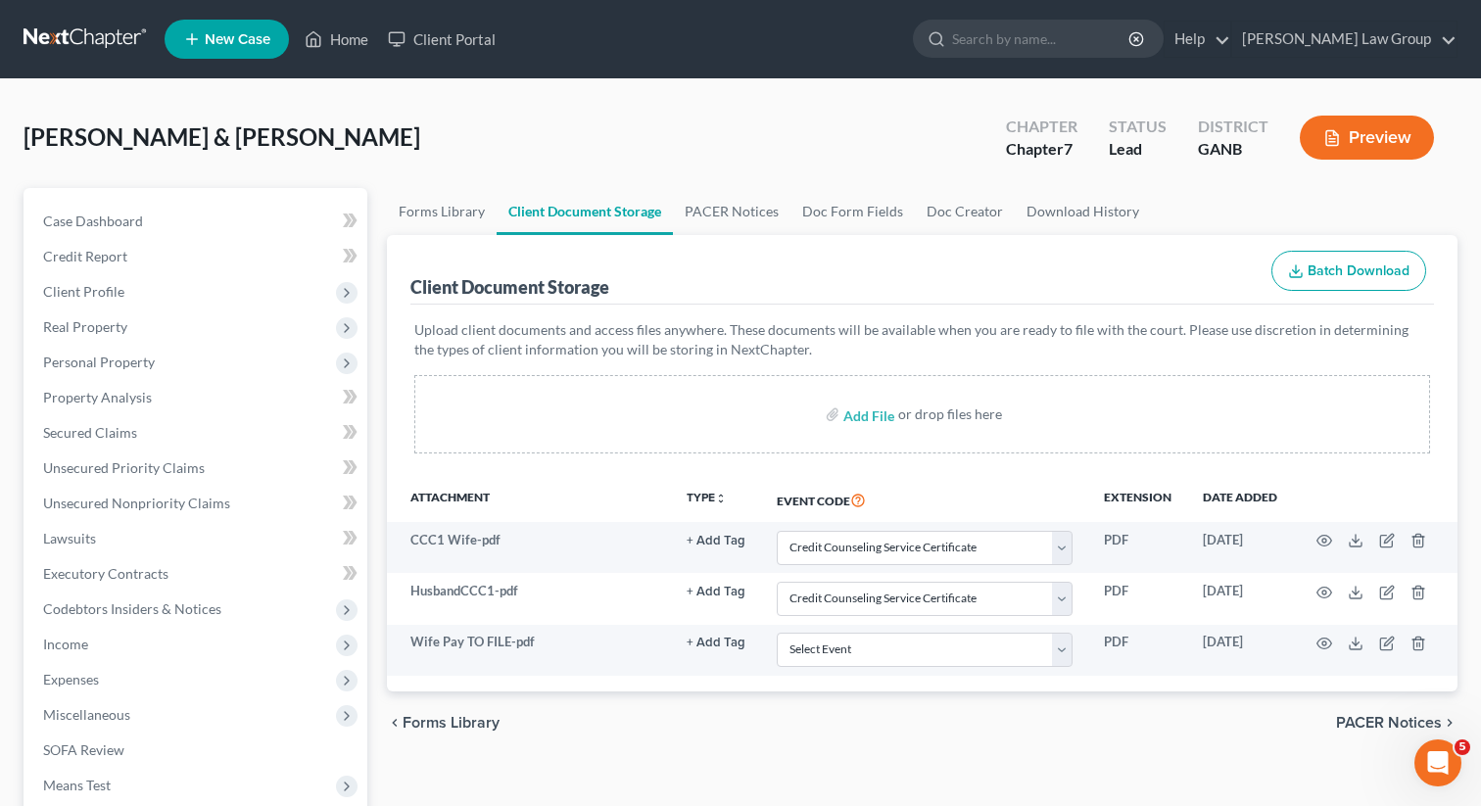
select select "5"
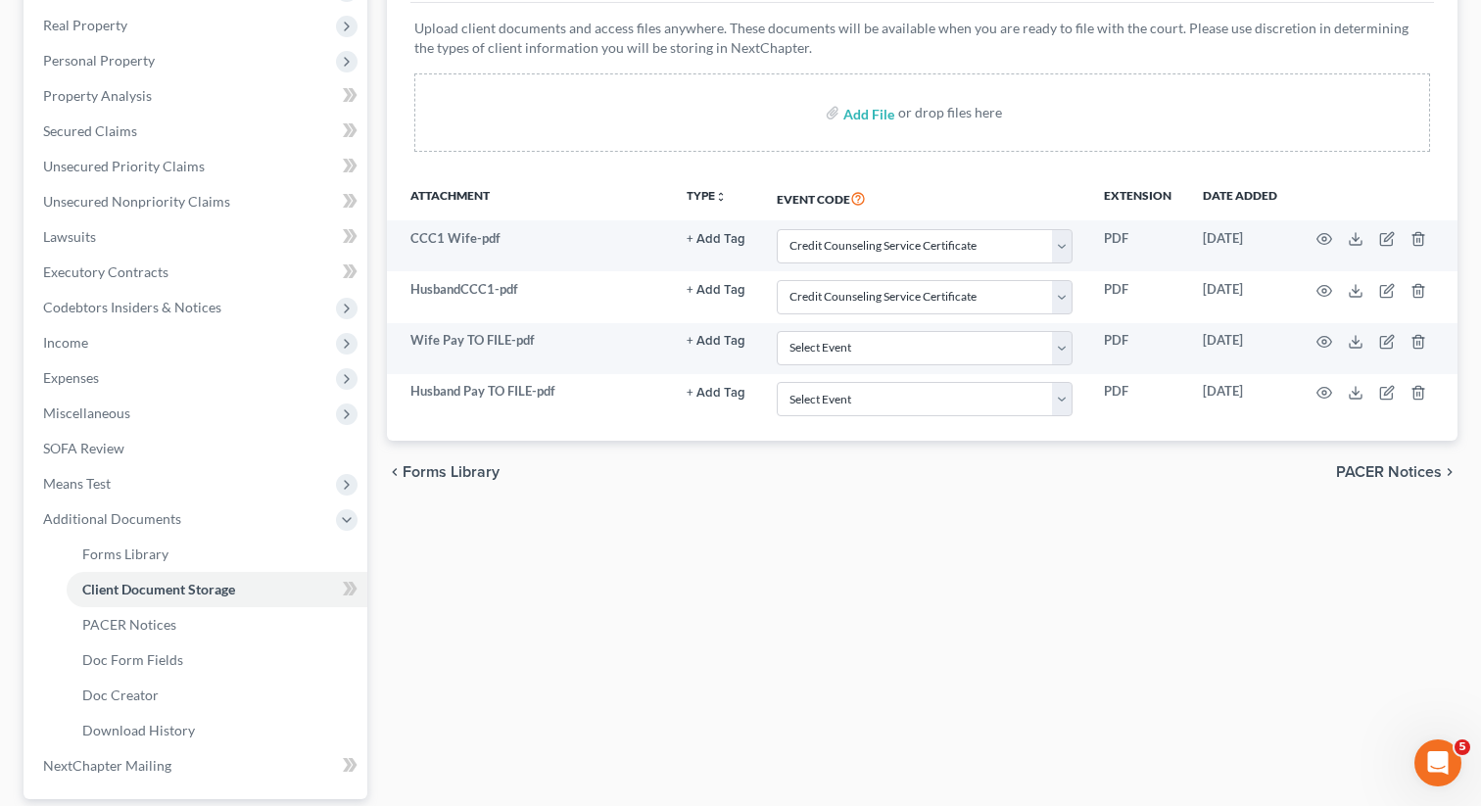
scroll to position [308, 0]
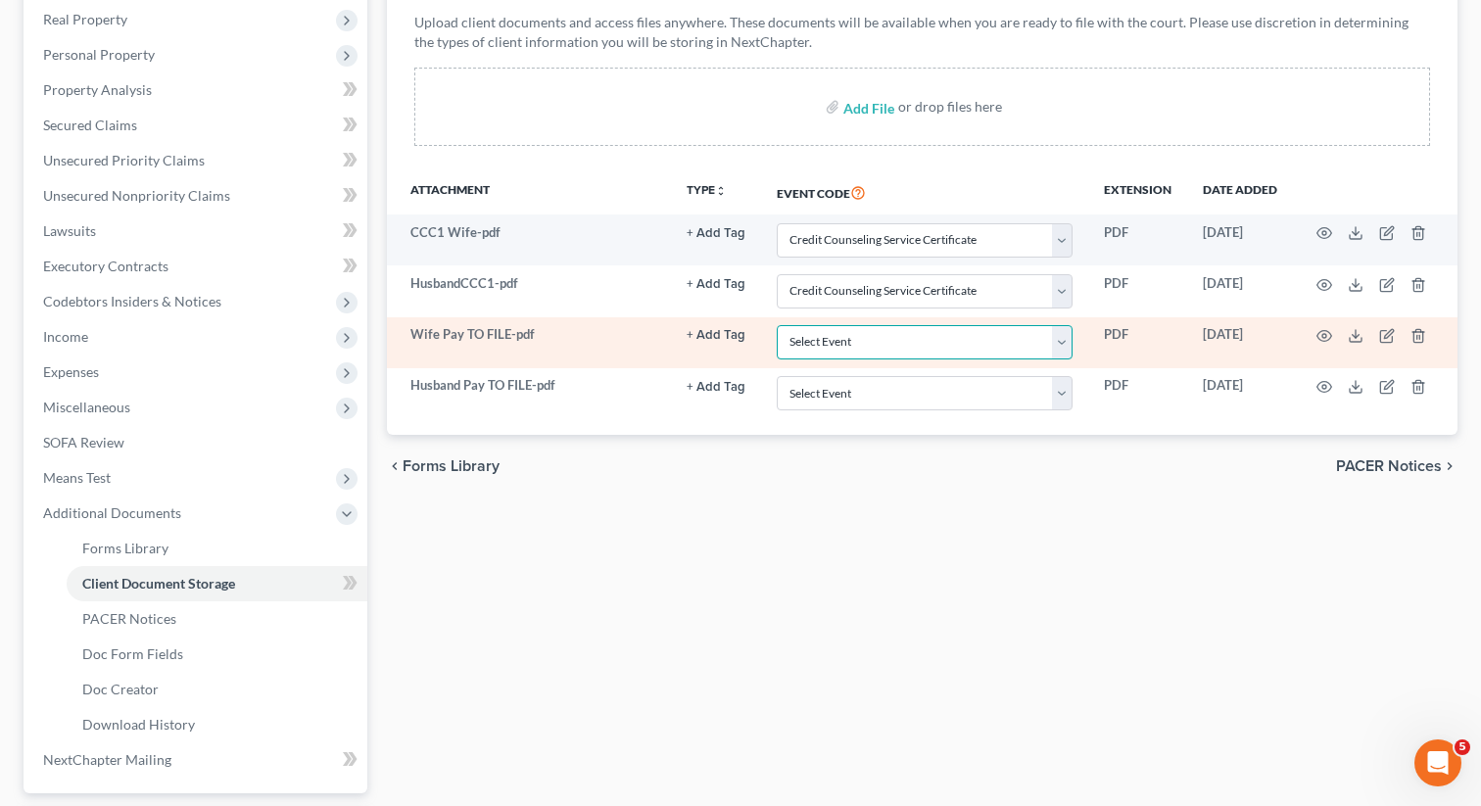
click at [861, 342] on select "Select Event 01 - Chapter 13 Plan - Initial Plan 02-Application to Pay Filing F…" at bounding box center [925, 342] width 296 height 34
select select "35"
click at [779, 325] on select "Select Event 01 - Chapter 13 Plan - Initial Plan 02-Application to Pay Filing F…" at bounding box center [925, 342] width 296 height 34
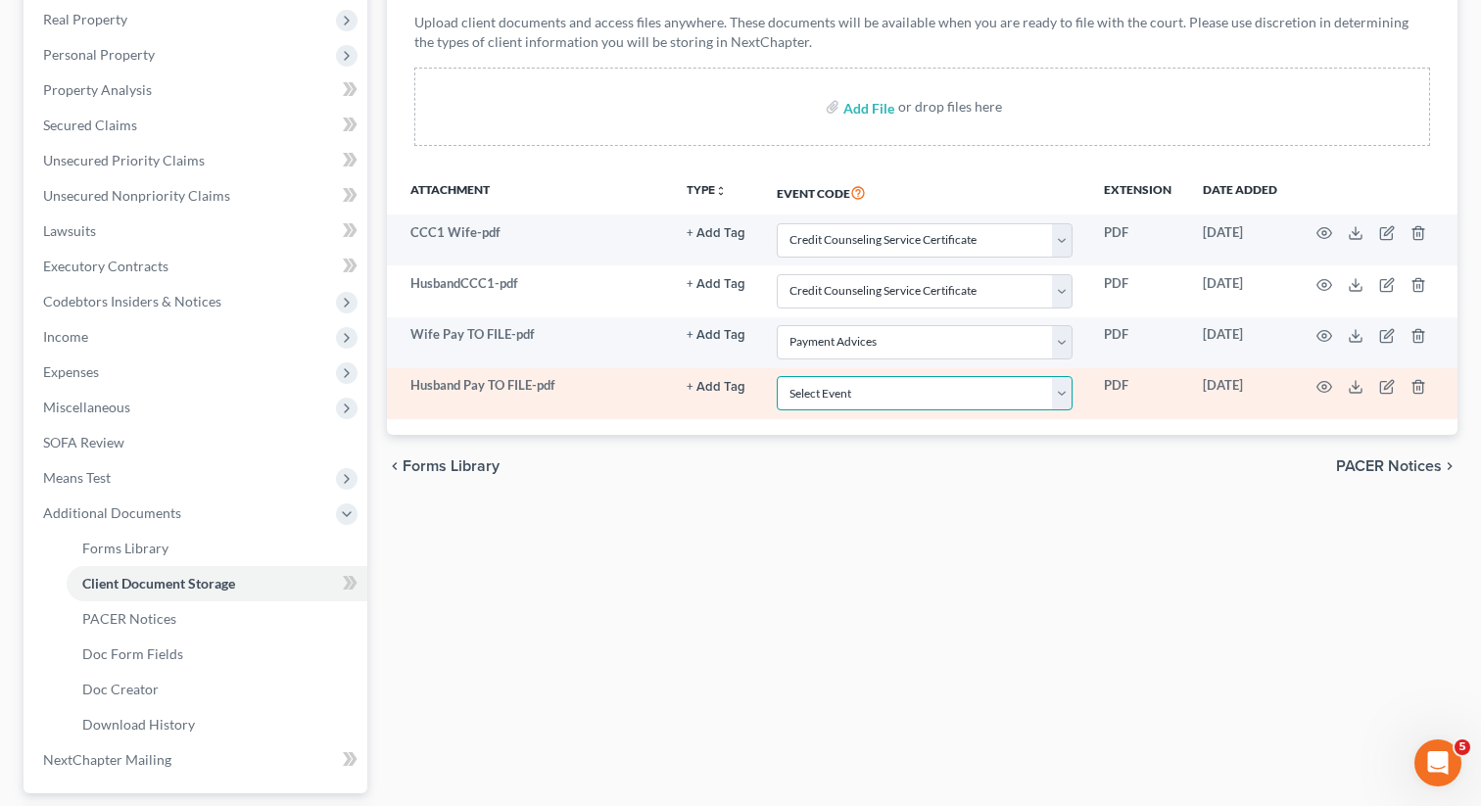
click at [899, 397] on select "Select Event 01 - Chapter 13 Plan - Initial Plan 02-Application to Pay Filing F…" at bounding box center [925, 393] width 296 height 34
select select "35"
click at [779, 376] on select "Select Event 01 - Chapter 13 Plan - Initial Plan 02-Application to Pay Filing F…" at bounding box center [925, 393] width 296 height 34
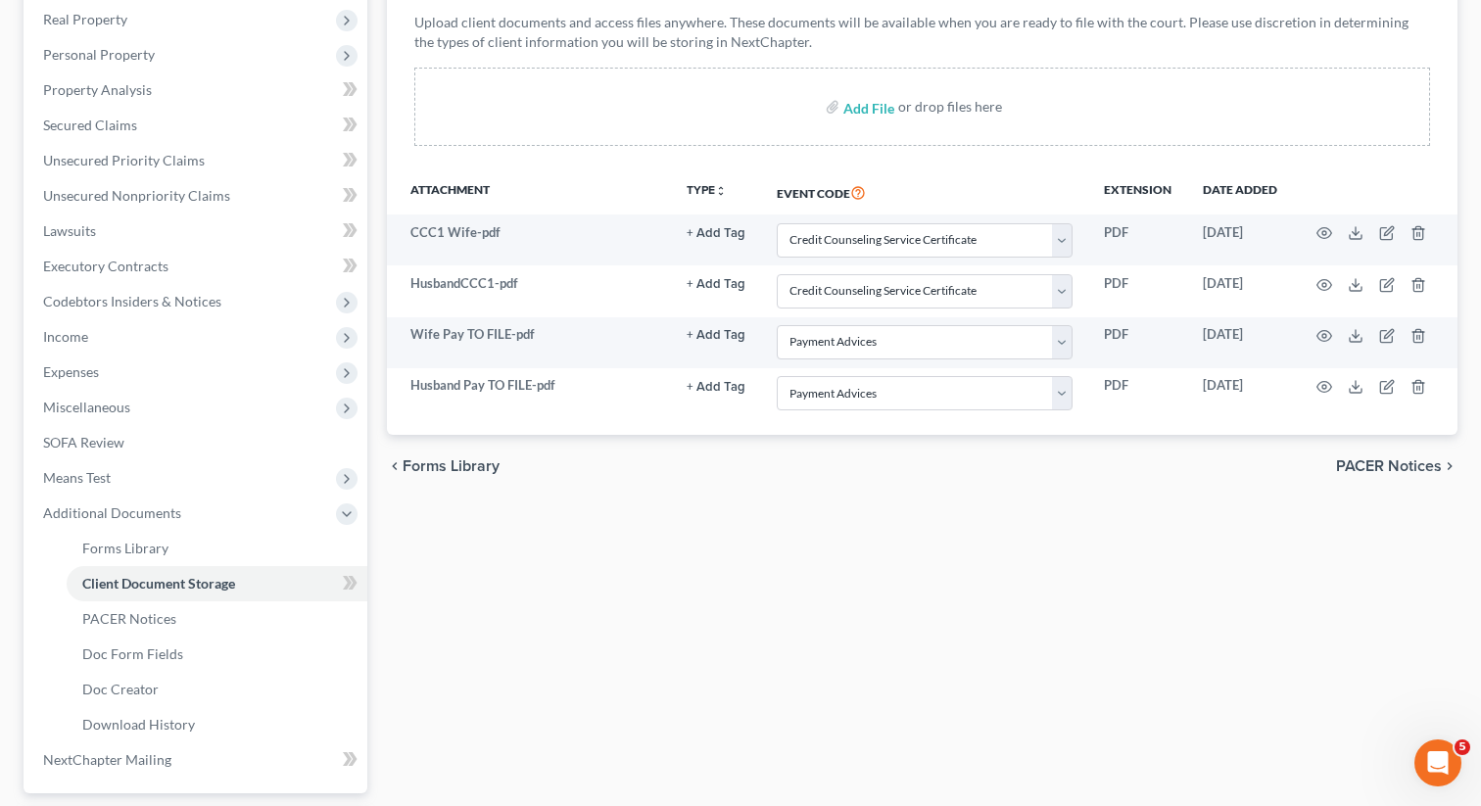
click at [738, 654] on div "Forms Library Client Document Storage PACER Notices Doc Form Fields Doc Creator…" at bounding box center [922, 393] width 1090 height 1025
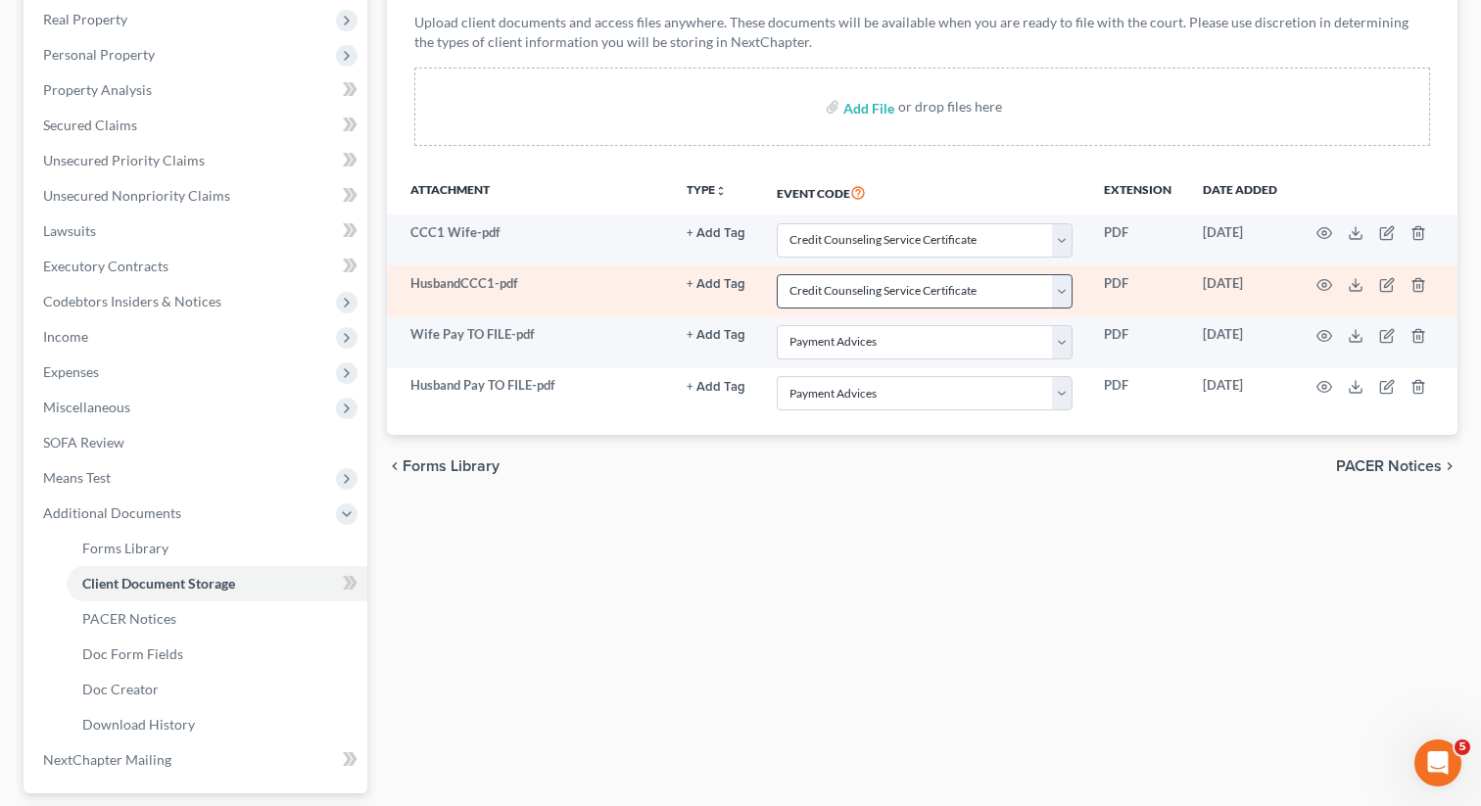
scroll to position [0, 0]
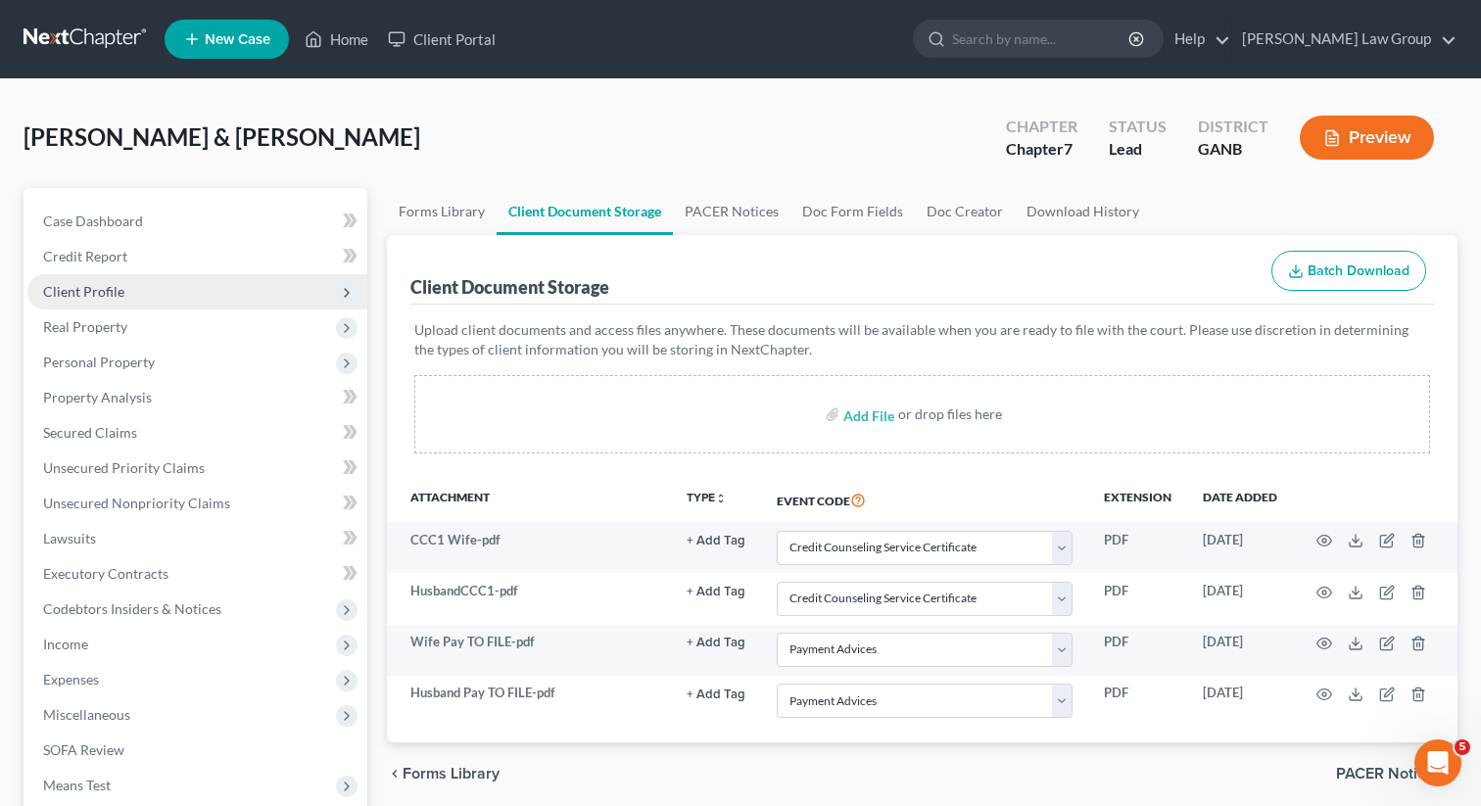
click at [133, 290] on span "Client Profile" at bounding box center [197, 291] width 340 height 35
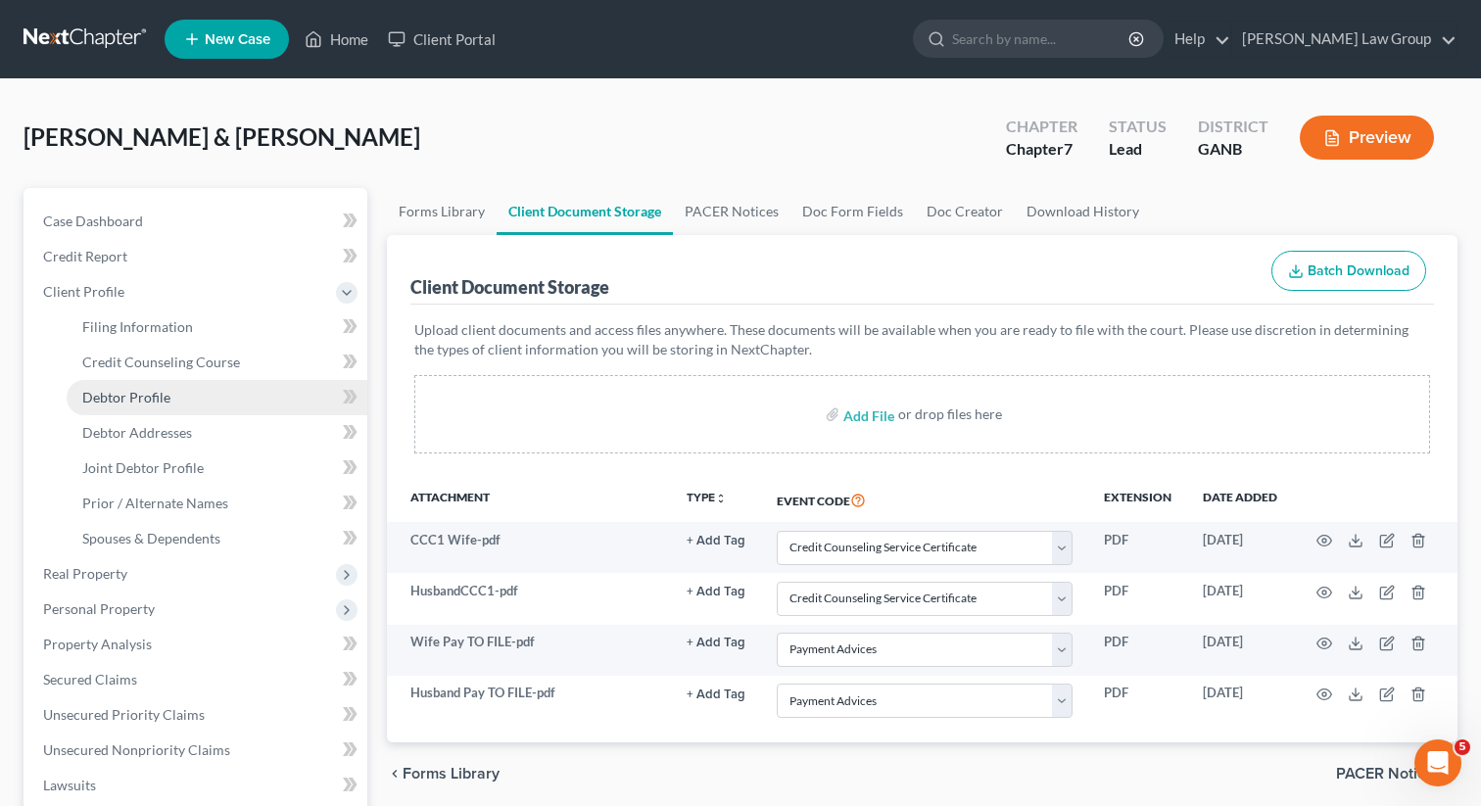
click at [111, 398] on span "Debtor Profile" at bounding box center [126, 397] width 88 height 17
select select "1"
select select "3"
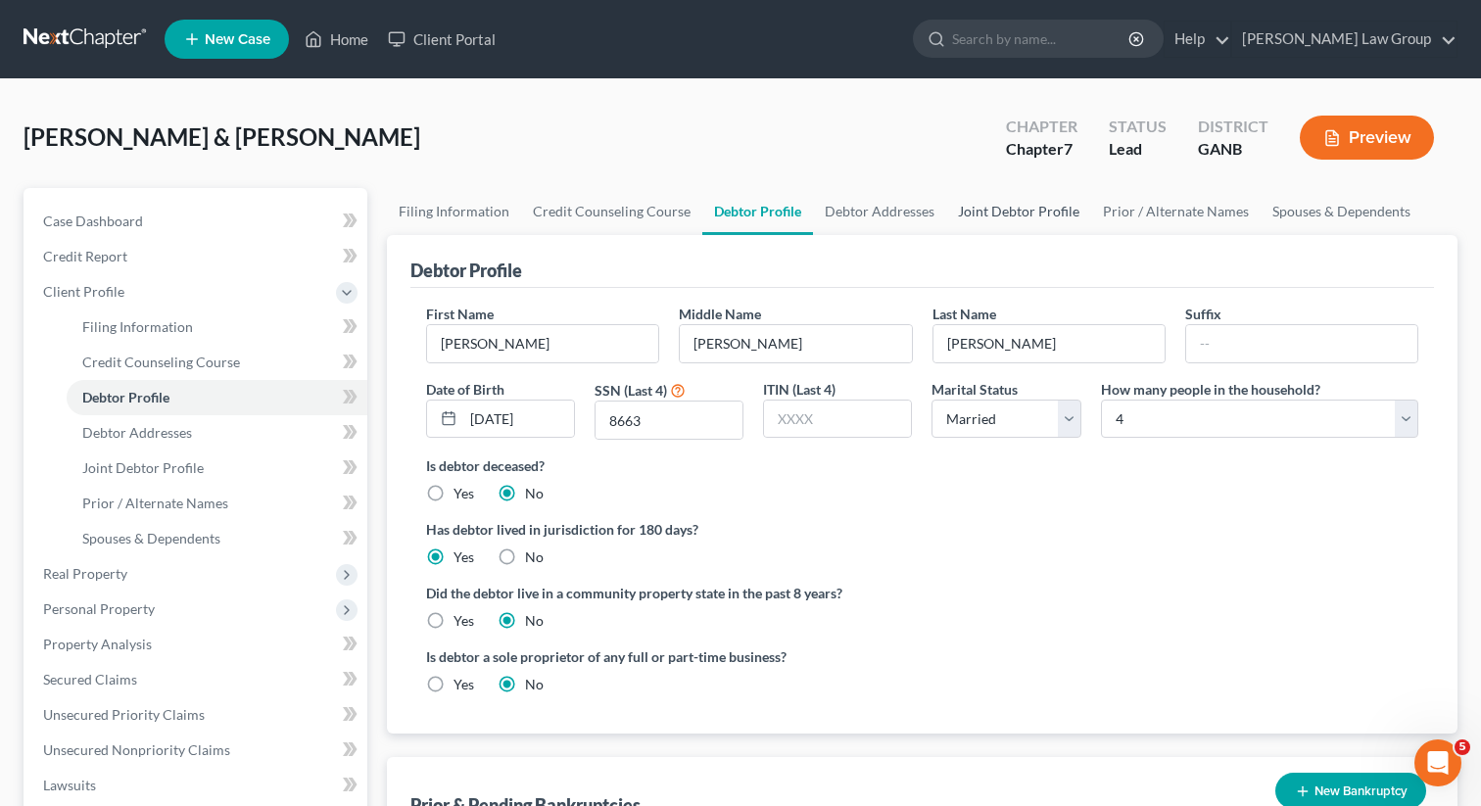
click at [1001, 219] on link "Joint Debtor Profile" at bounding box center [1018, 211] width 145 height 47
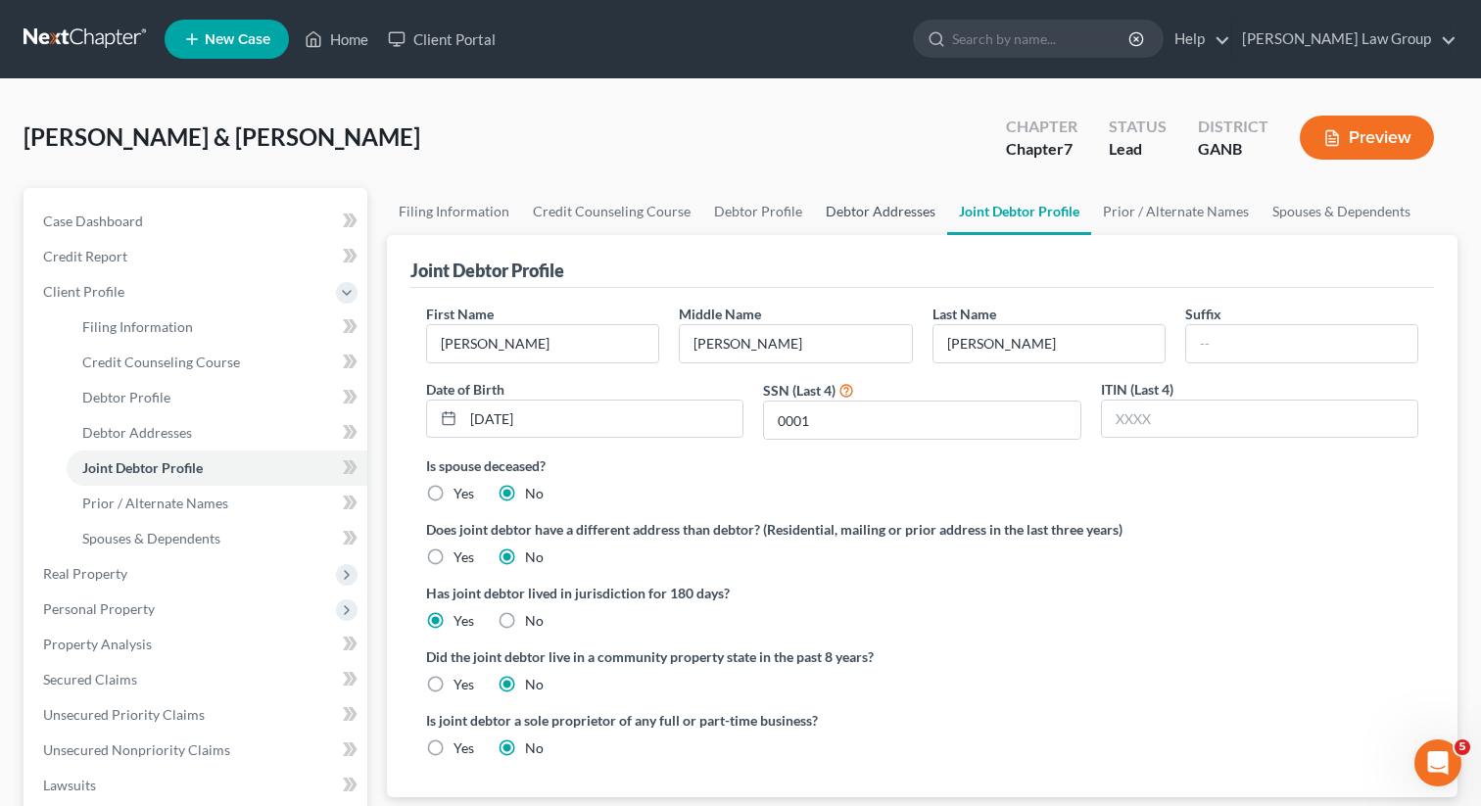
click at [876, 211] on link "Debtor Addresses" at bounding box center [880, 211] width 133 height 47
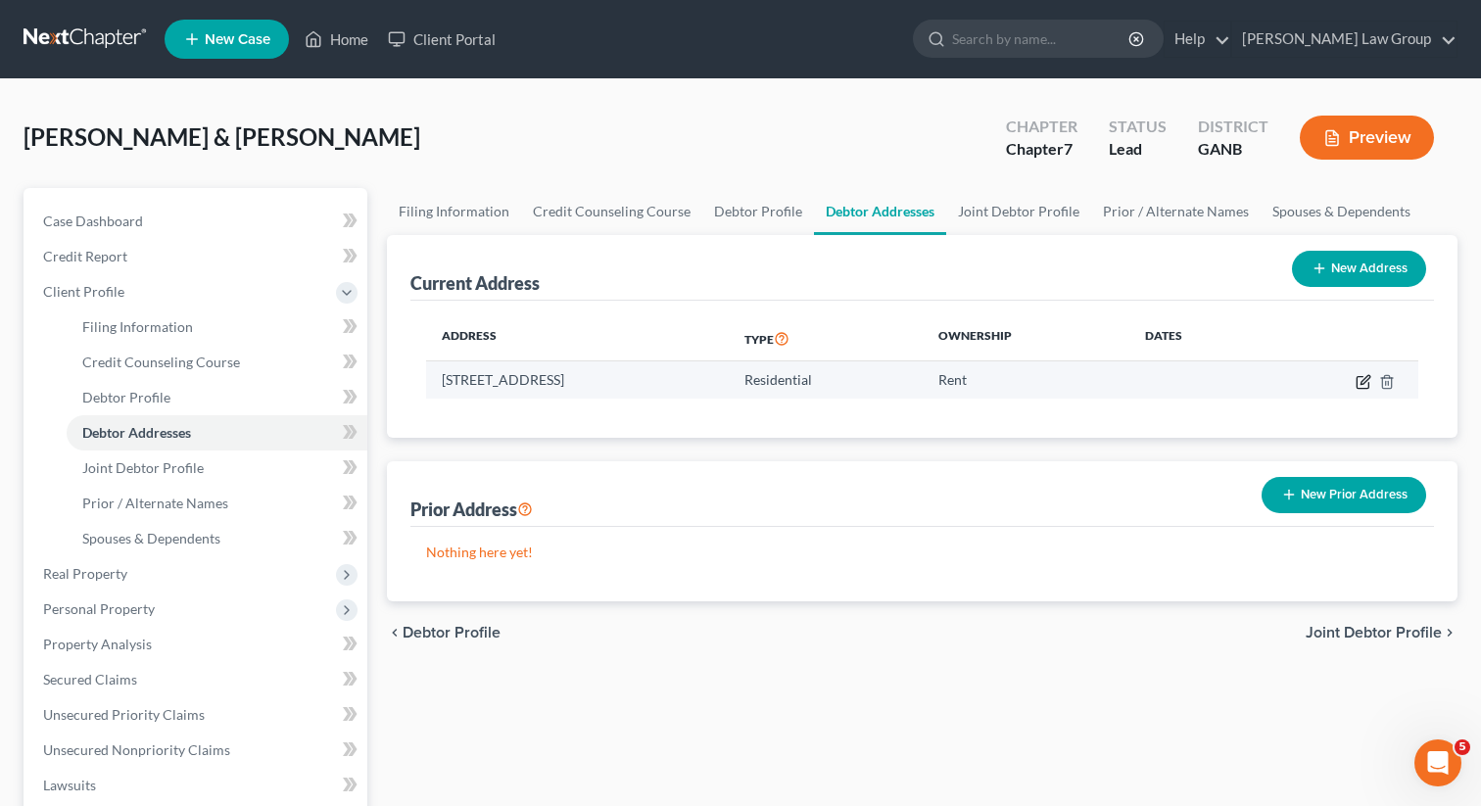
click at [1358, 380] on icon "button" at bounding box center [1364, 382] width 16 height 16
select select "10"
select select "0"
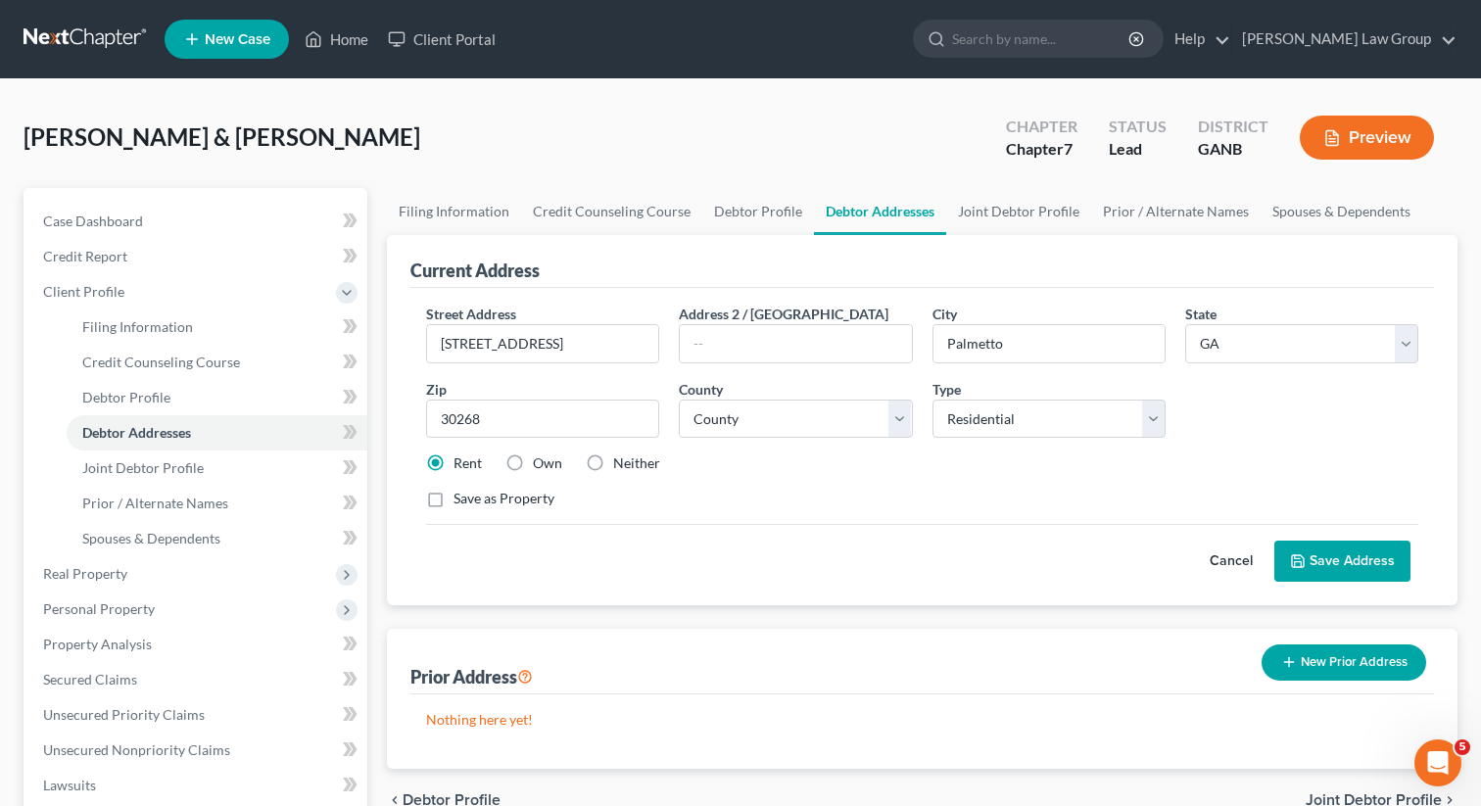
click at [1323, 557] on button "Save Address" at bounding box center [1342, 561] width 136 height 41
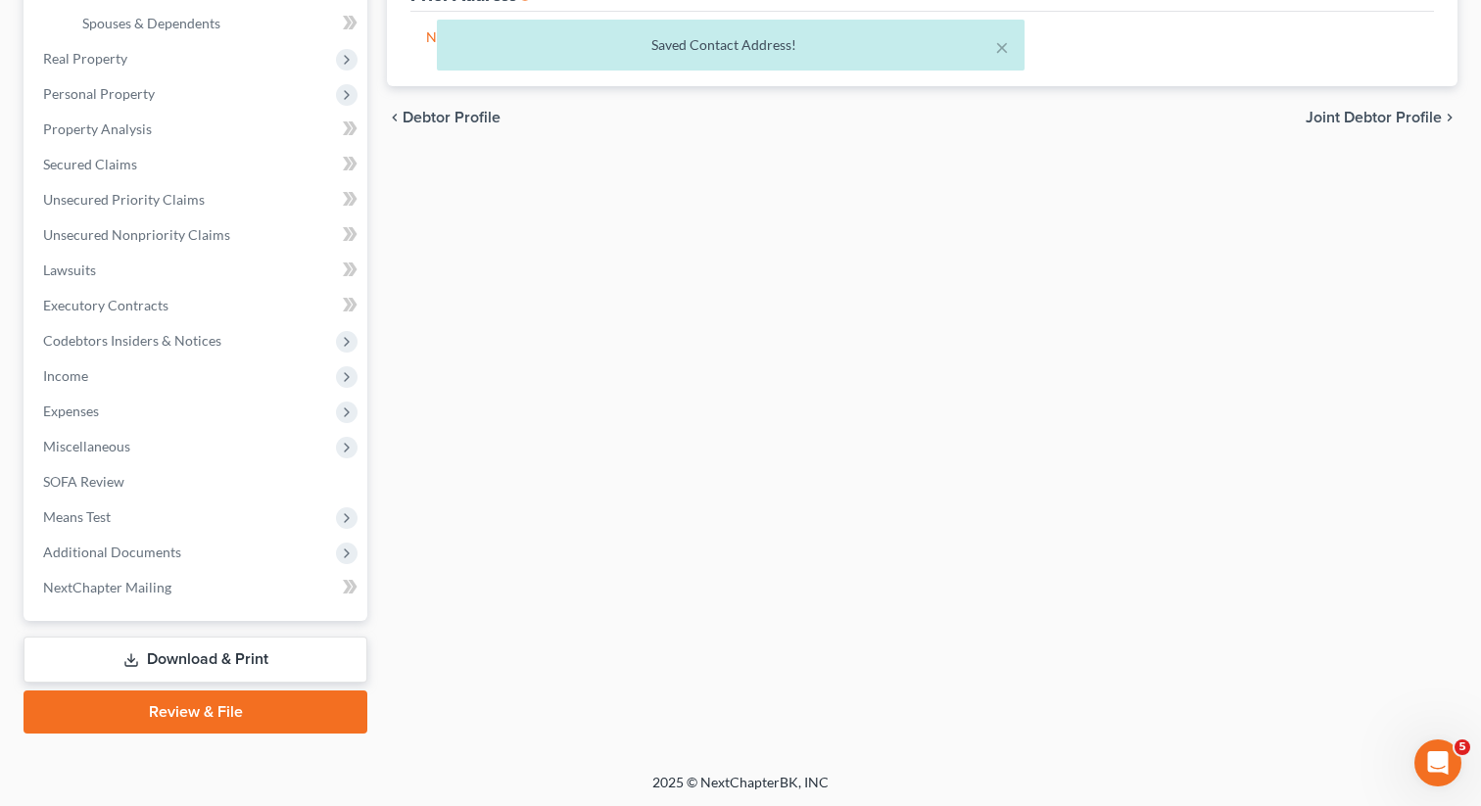
click at [180, 700] on link "Review & File" at bounding box center [196, 712] width 344 height 43
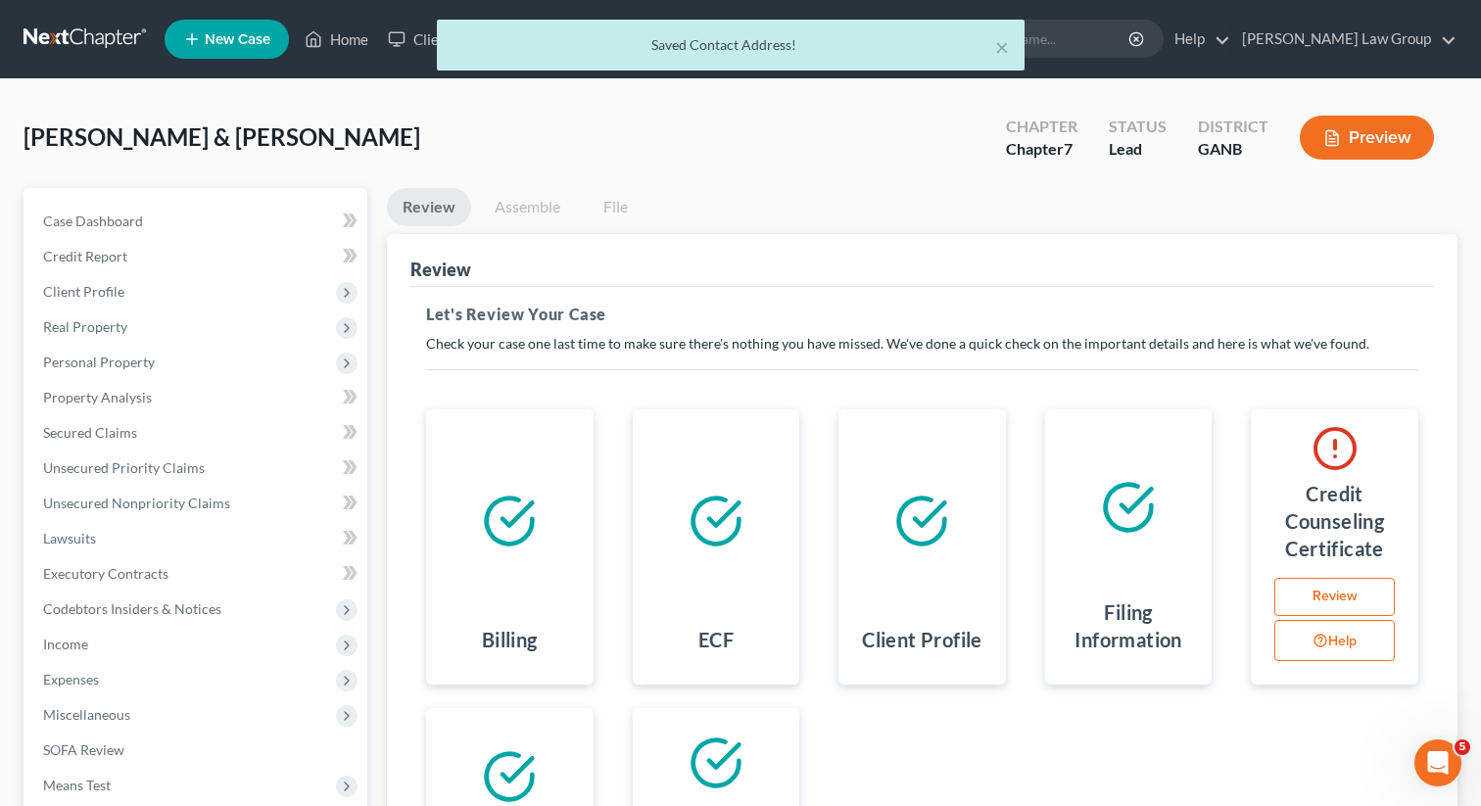
click at [1334, 596] on link "Review" at bounding box center [1334, 597] width 120 height 39
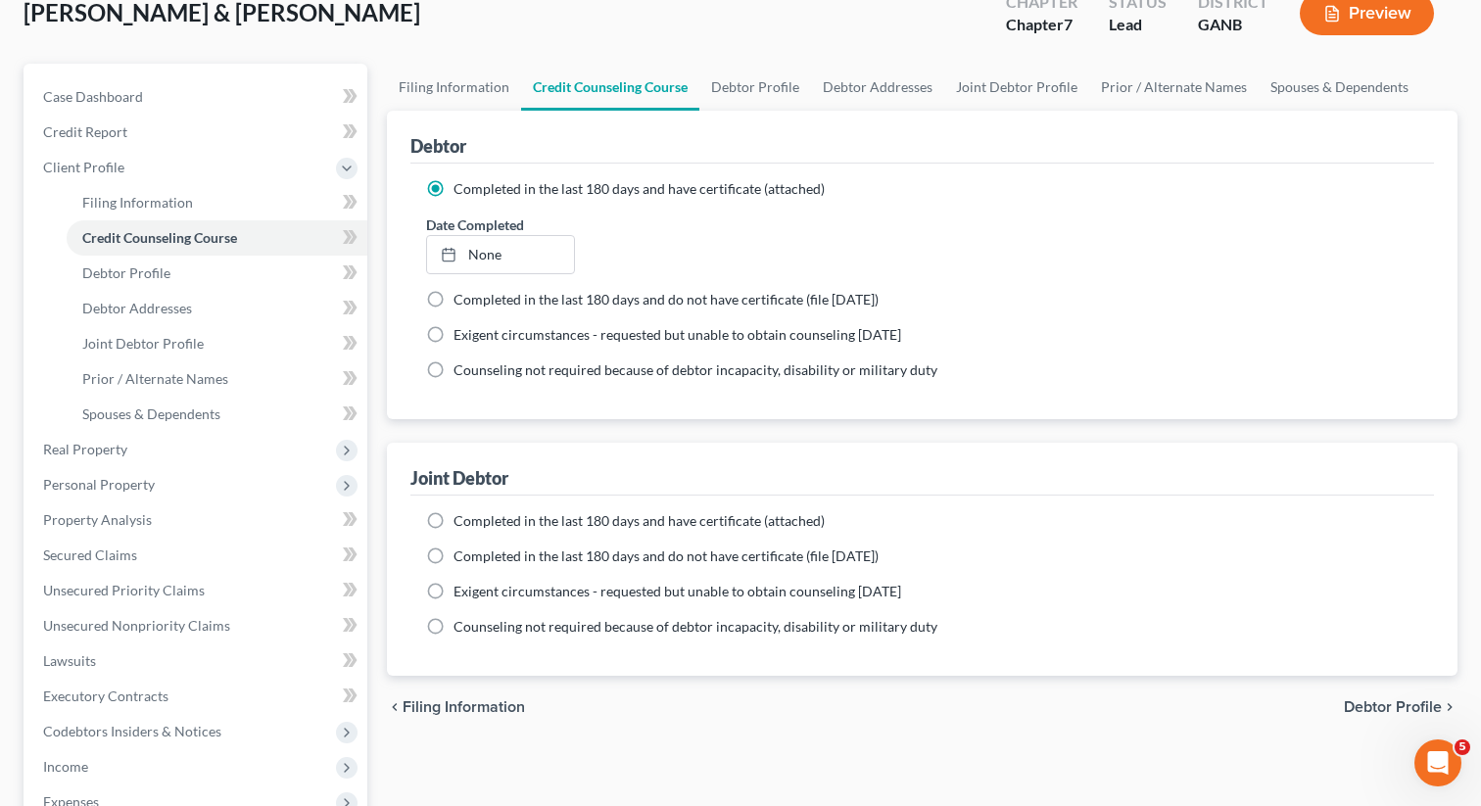
scroll to position [196, 0]
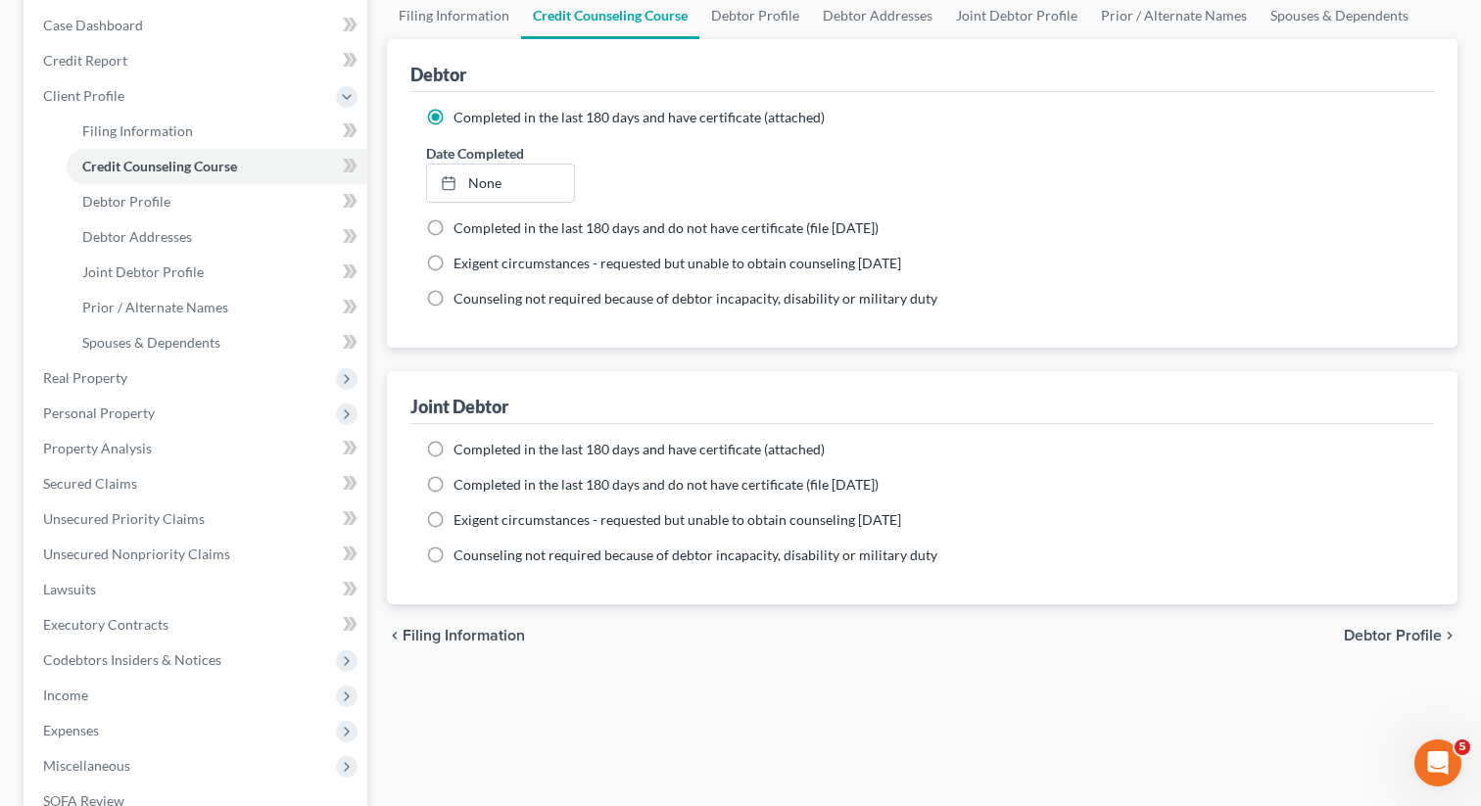
click at [436, 432] on div "Completed in the last 180 days and have certificate (attached) Date Completed N…" at bounding box center [922, 514] width 1024 height 180
click at [453, 445] on label "Completed in the last 180 days and have certificate (attached)" at bounding box center [638, 450] width 371 height 20
click at [461, 445] on input "Completed in the last 180 days and have certificate (attached)" at bounding box center [467, 446] width 13 height 13
radio input "true"
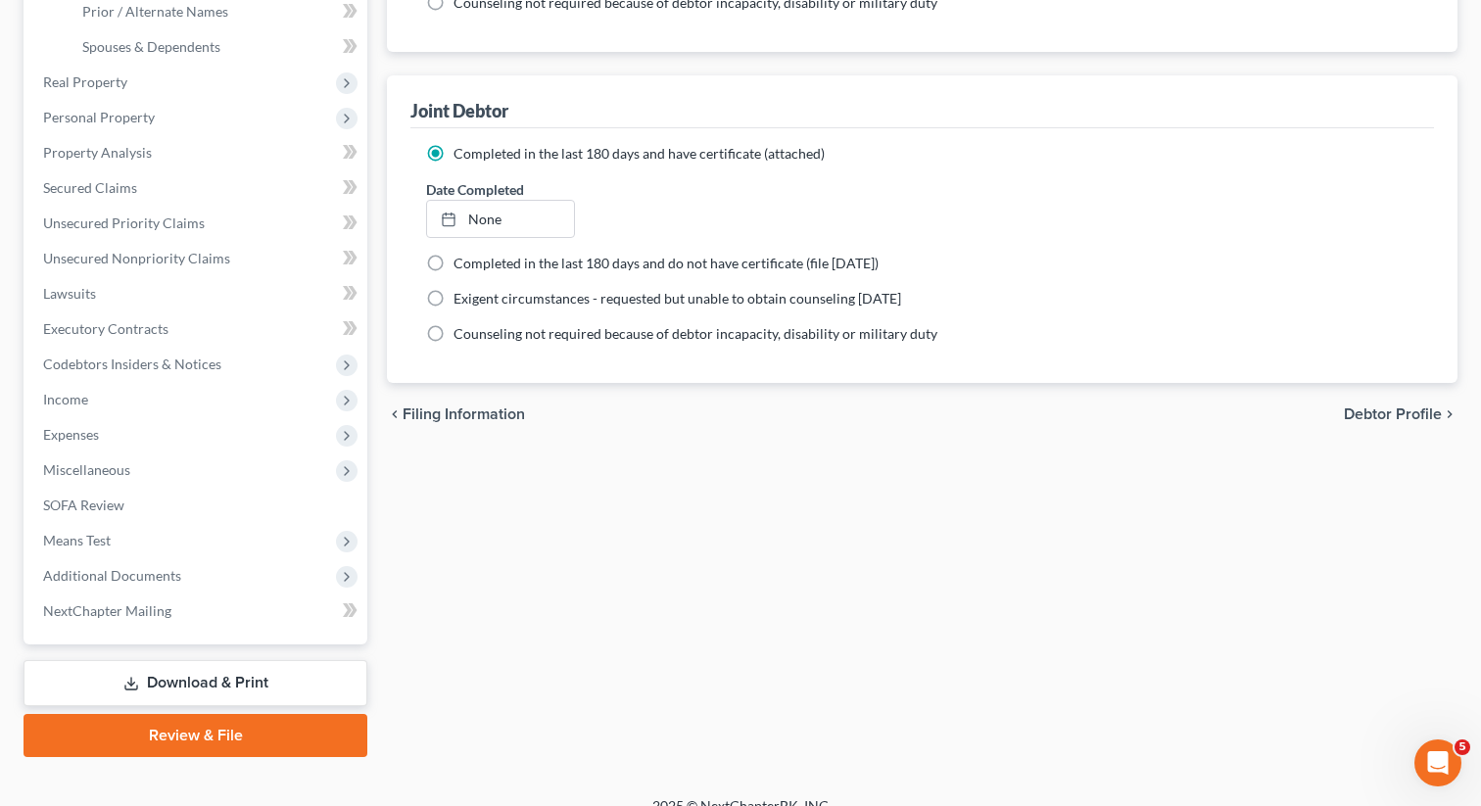
scroll to position [515, 0]
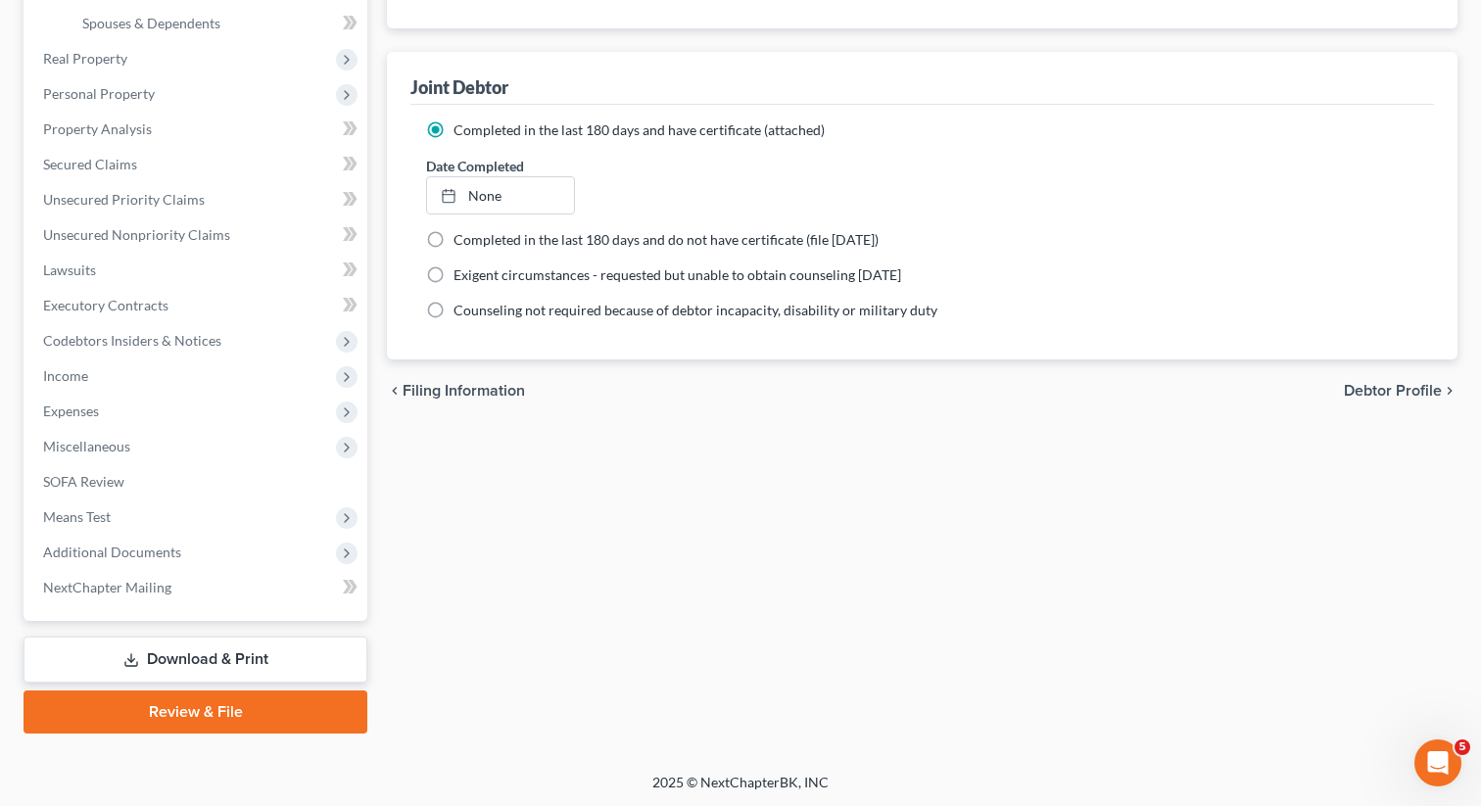
click at [132, 708] on link "Review & File" at bounding box center [196, 712] width 344 height 43
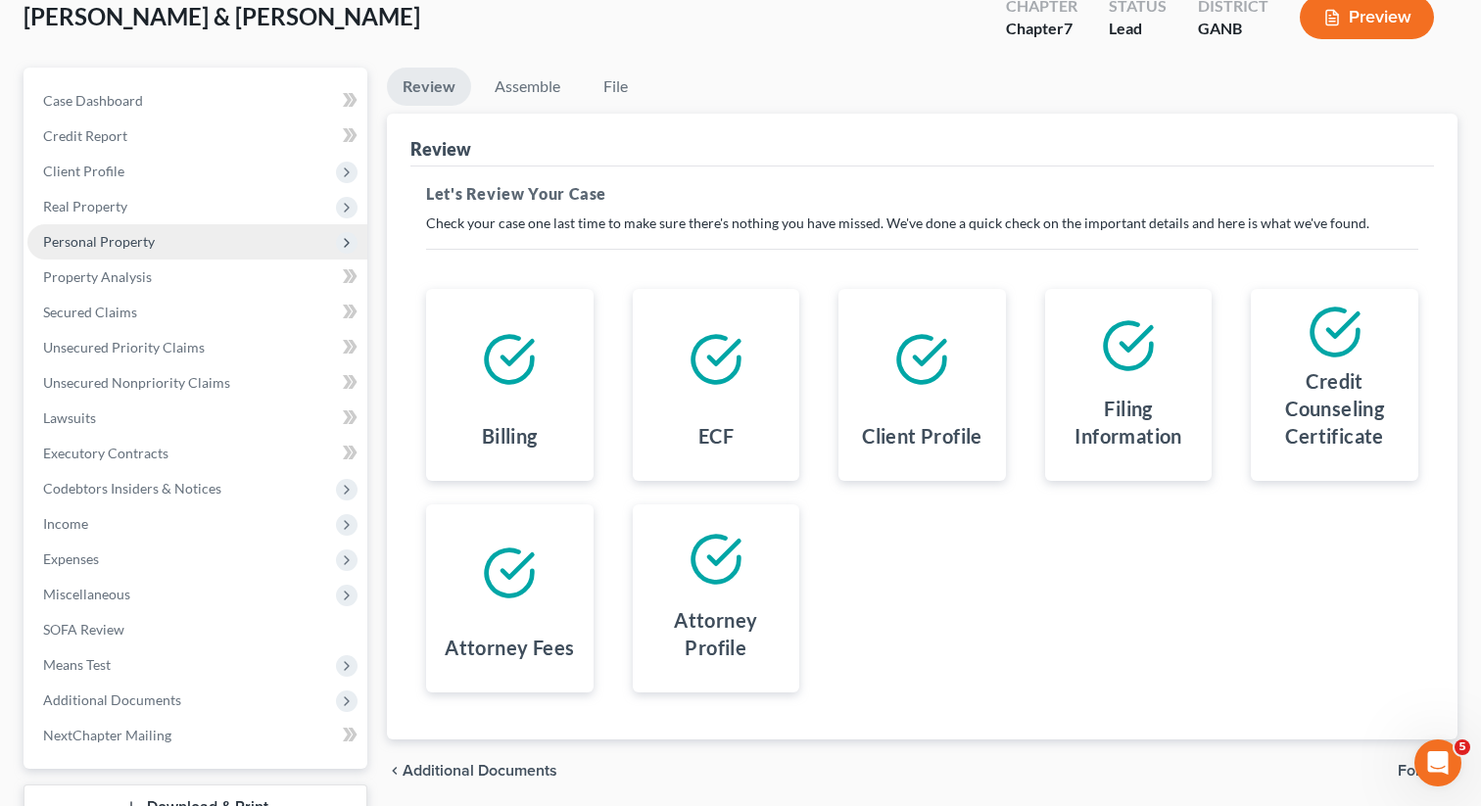
scroll to position [196, 0]
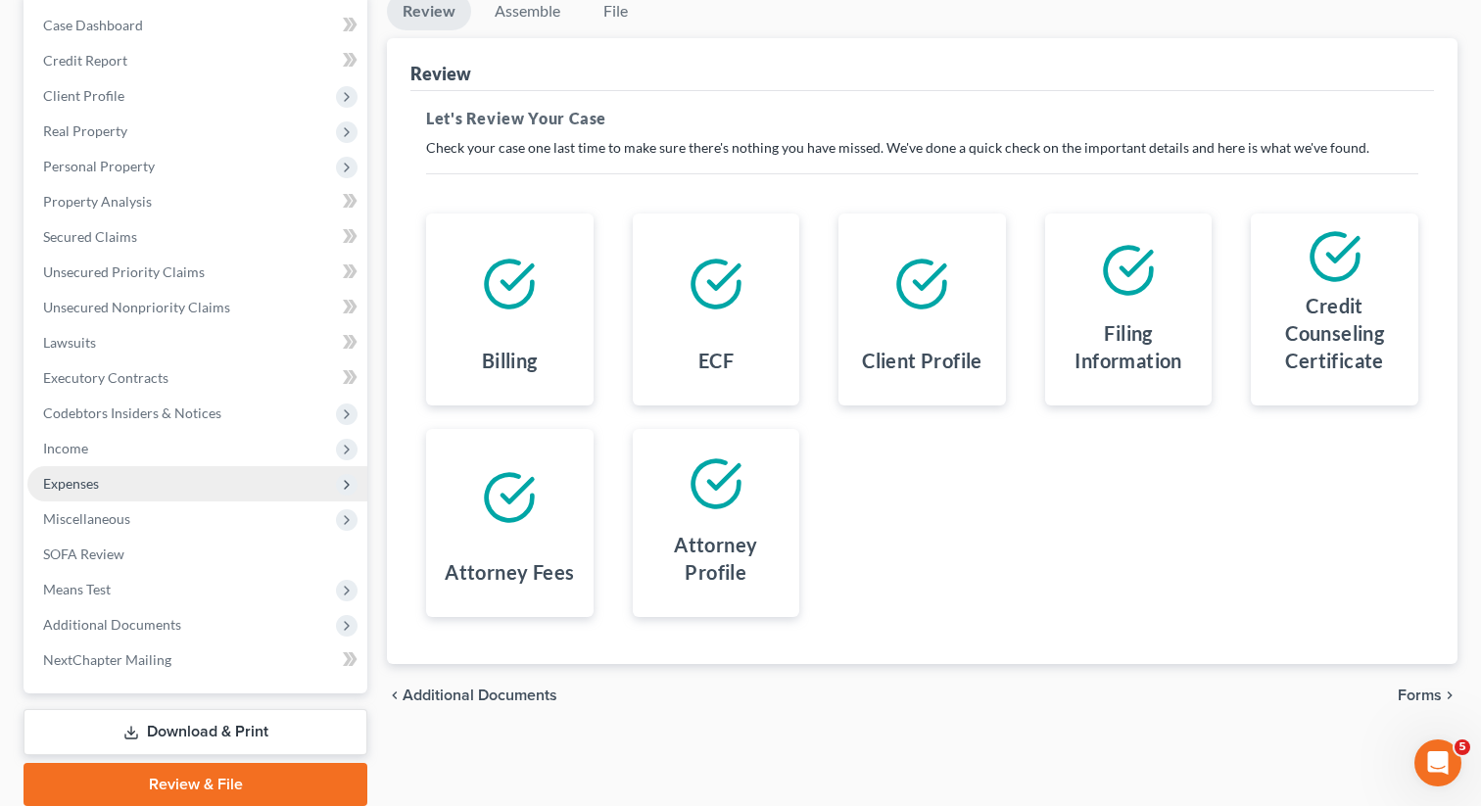
click at [93, 479] on span "Expenses" at bounding box center [71, 483] width 56 height 17
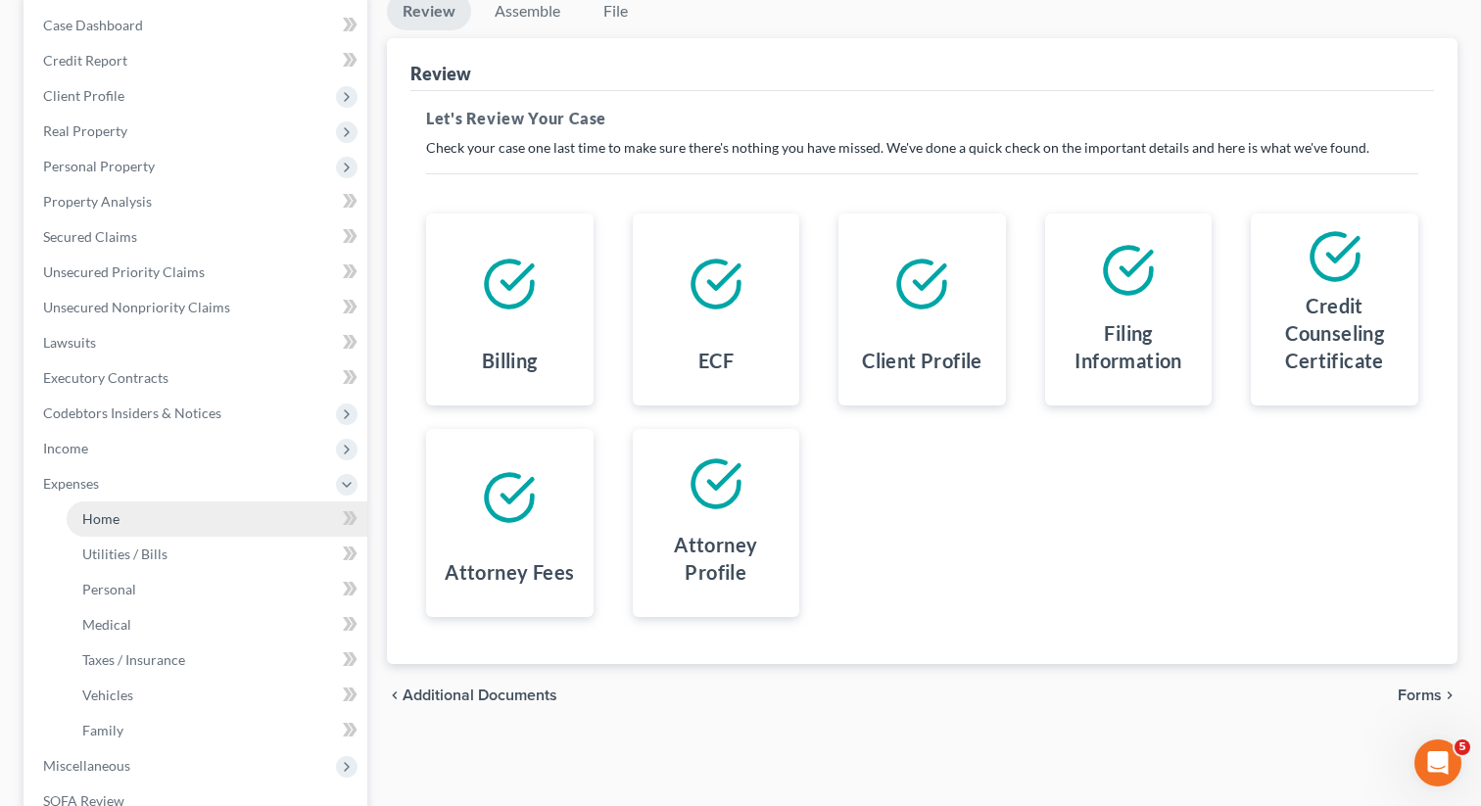
click at [113, 514] on span "Home" at bounding box center [100, 518] width 37 height 17
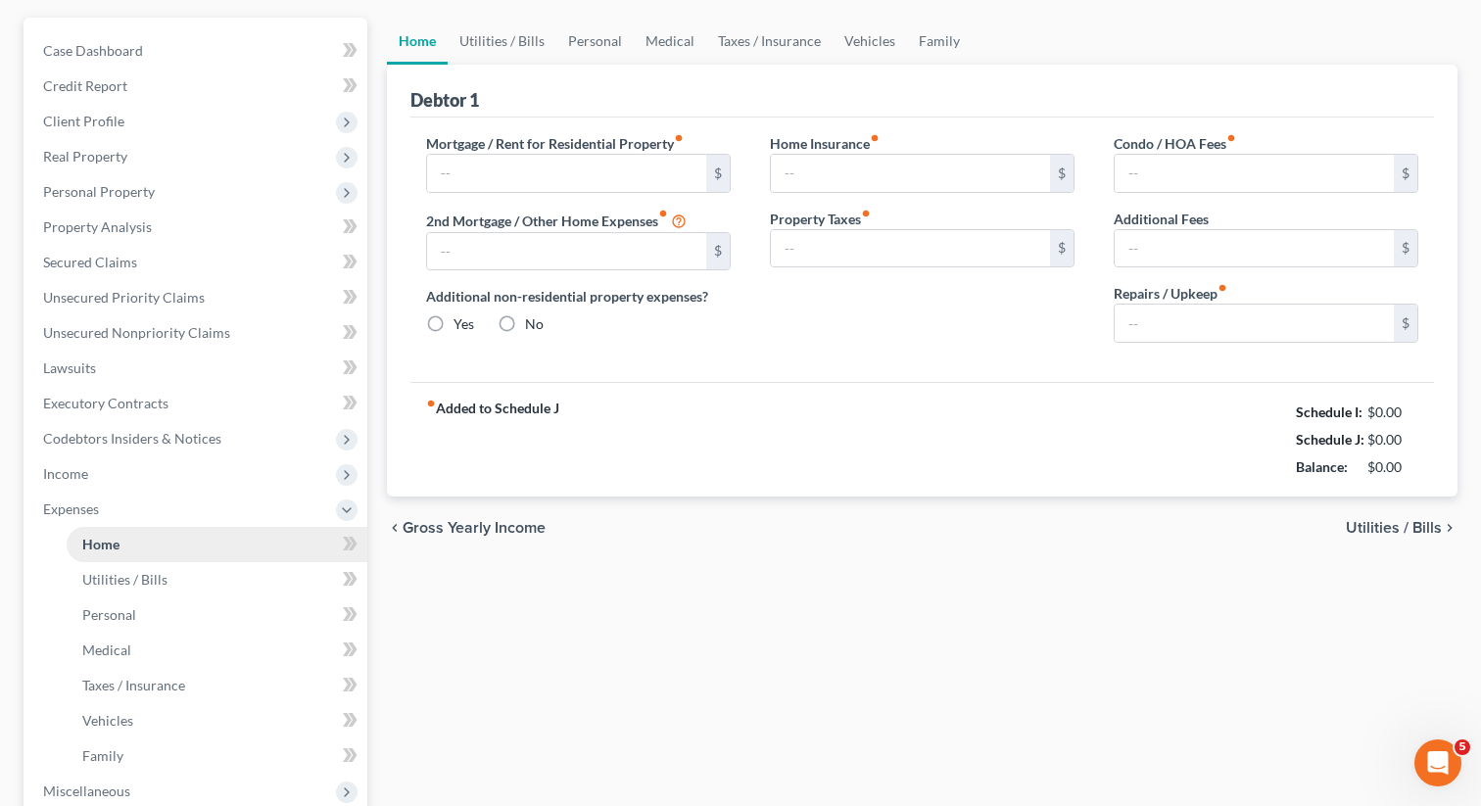
type input "1,200.00"
type input "0.00"
radio input "true"
type input "45.00"
type input "0.00"
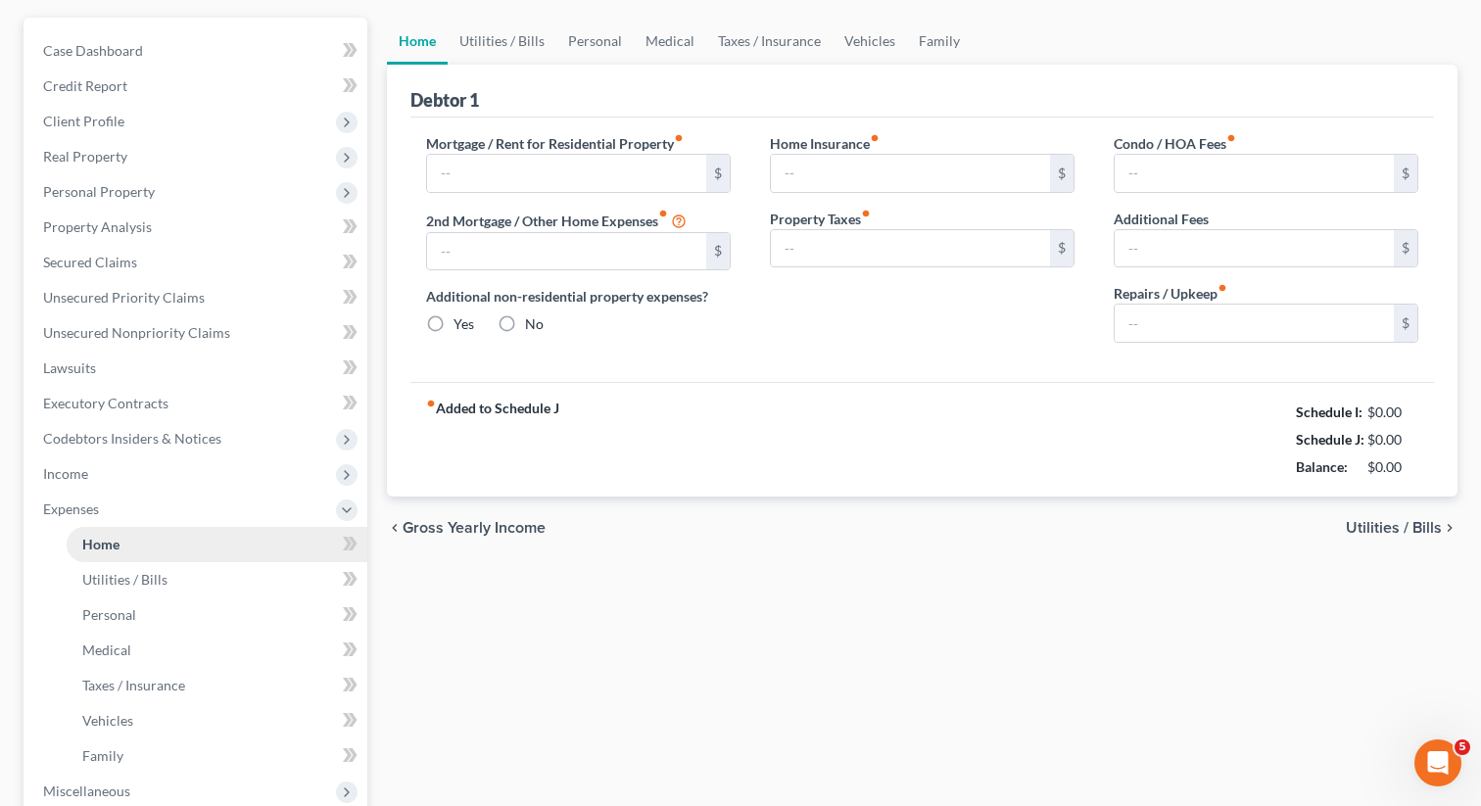
type input "0.00"
type input "50.00"
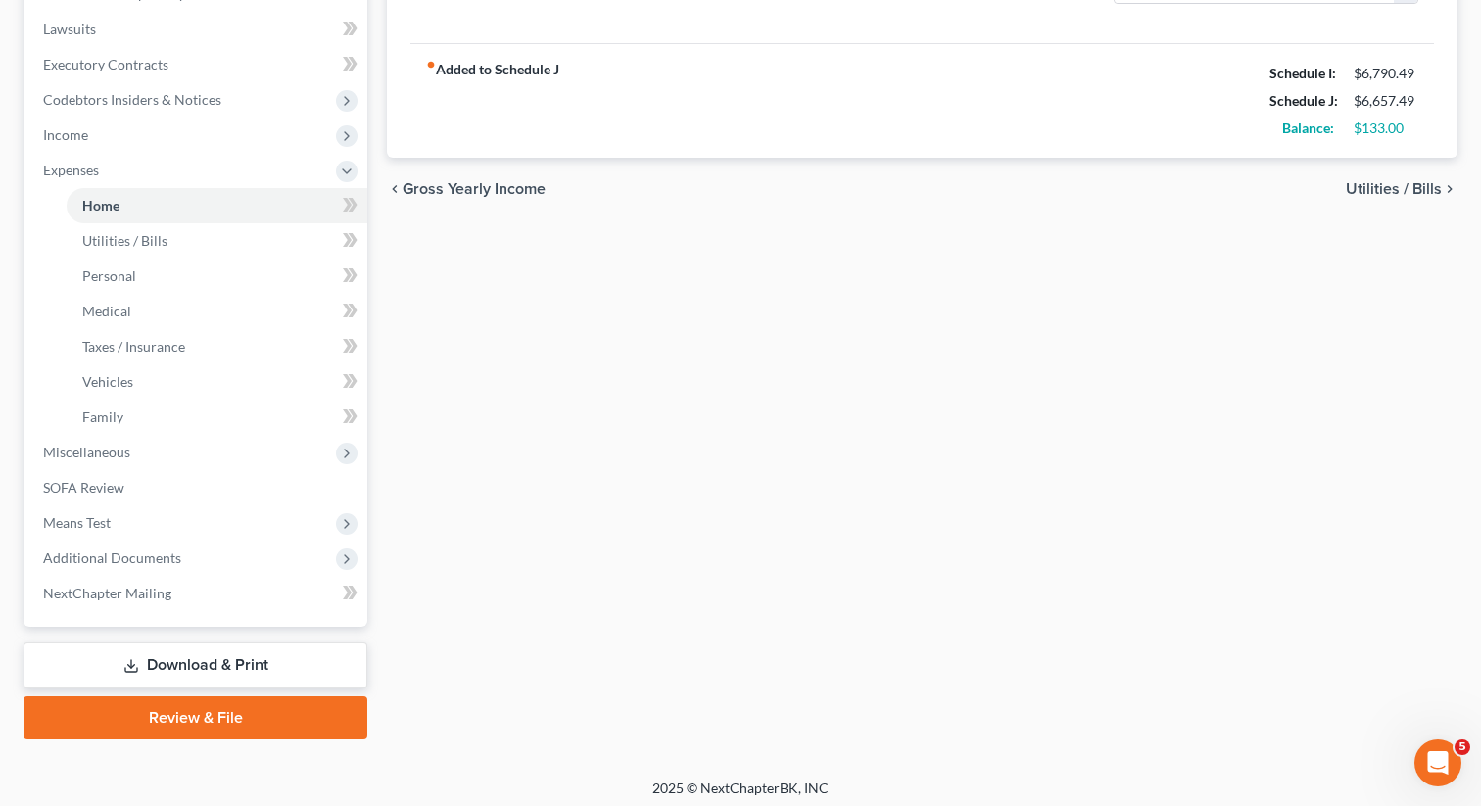
scroll to position [515, 0]
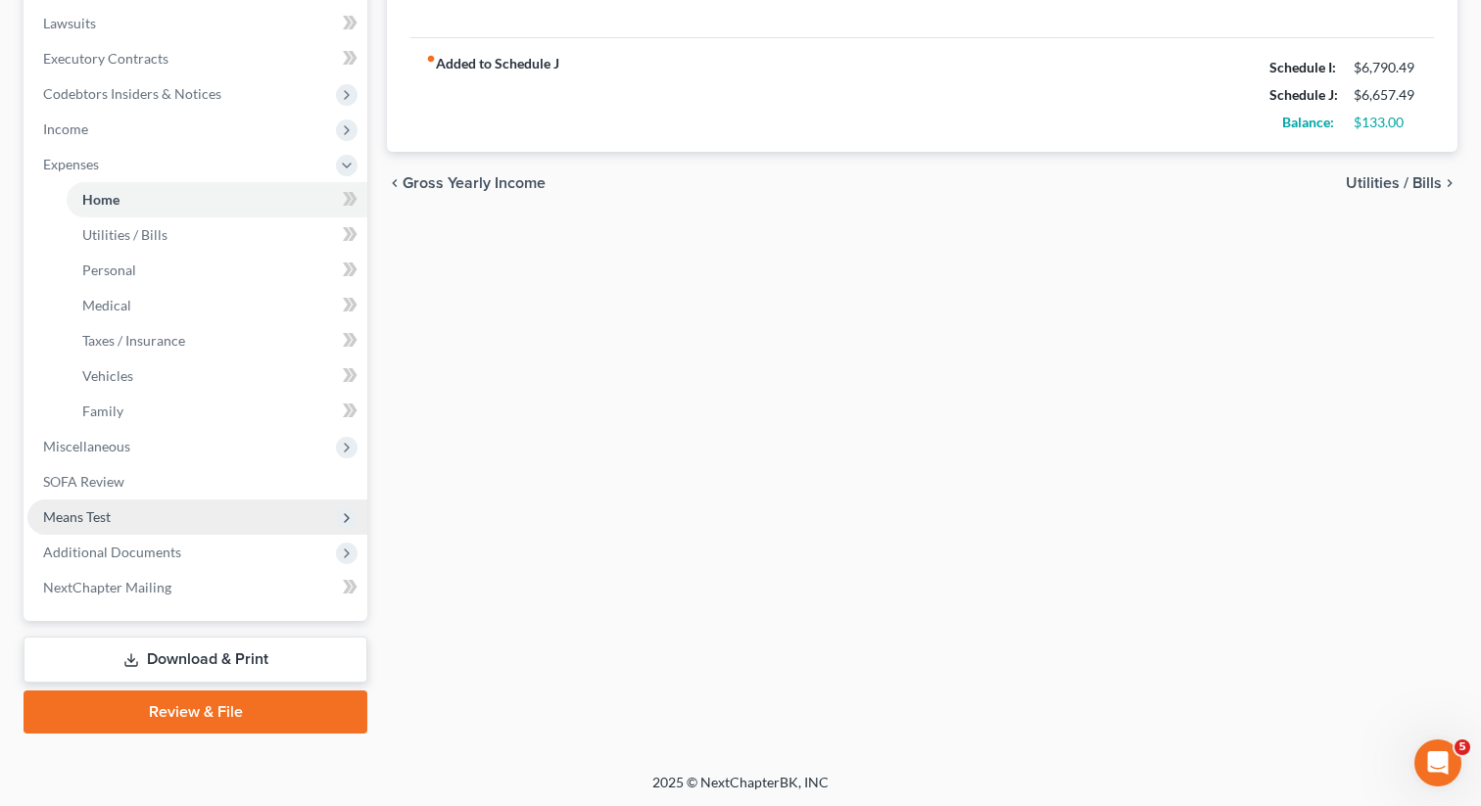
click at [85, 514] on span "Means Test" at bounding box center [77, 516] width 68 height 17
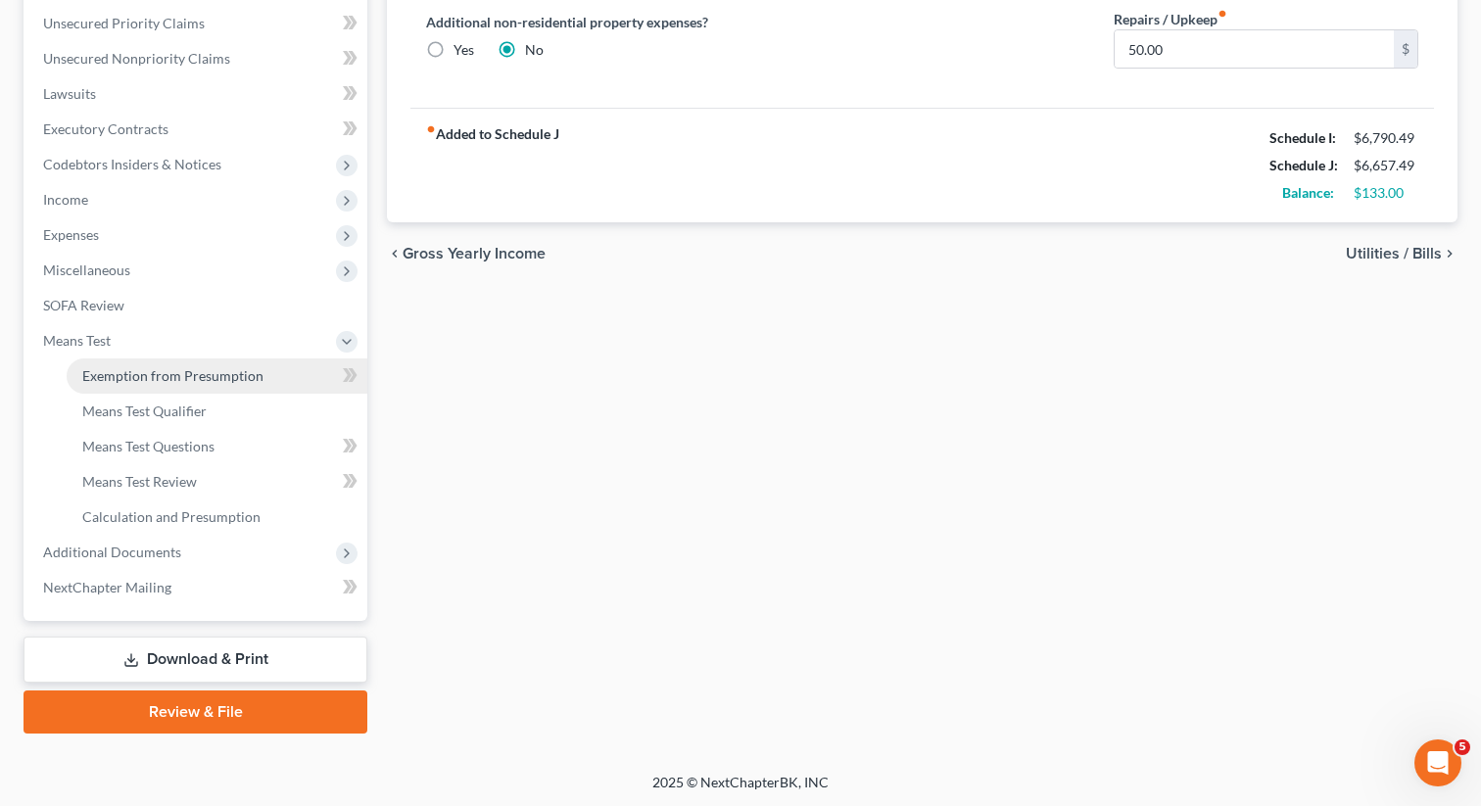
click at [192, 374] on span "Exemption from Presumption" at bounding box center [172, 375] width 181 height 17
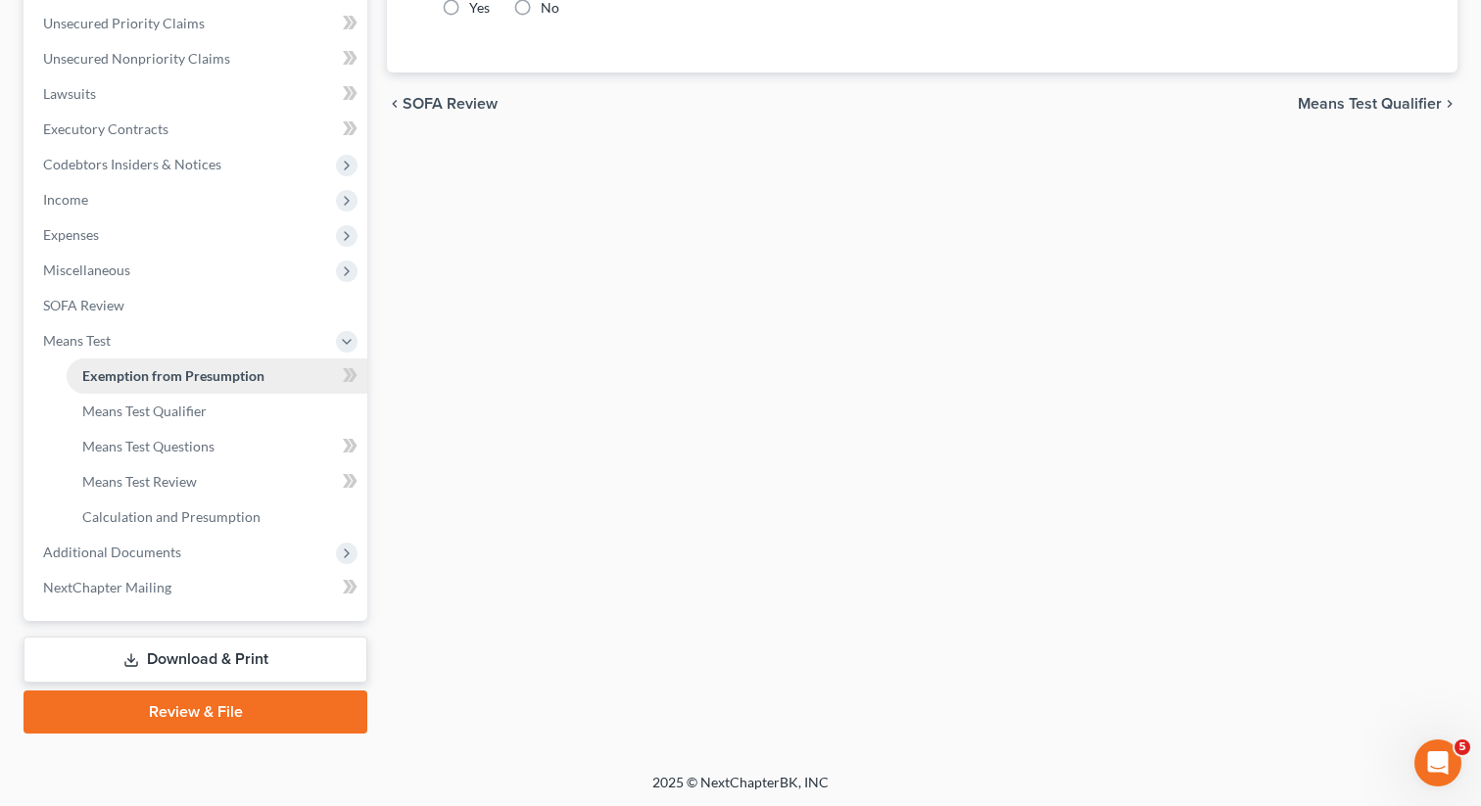
radio input "true"
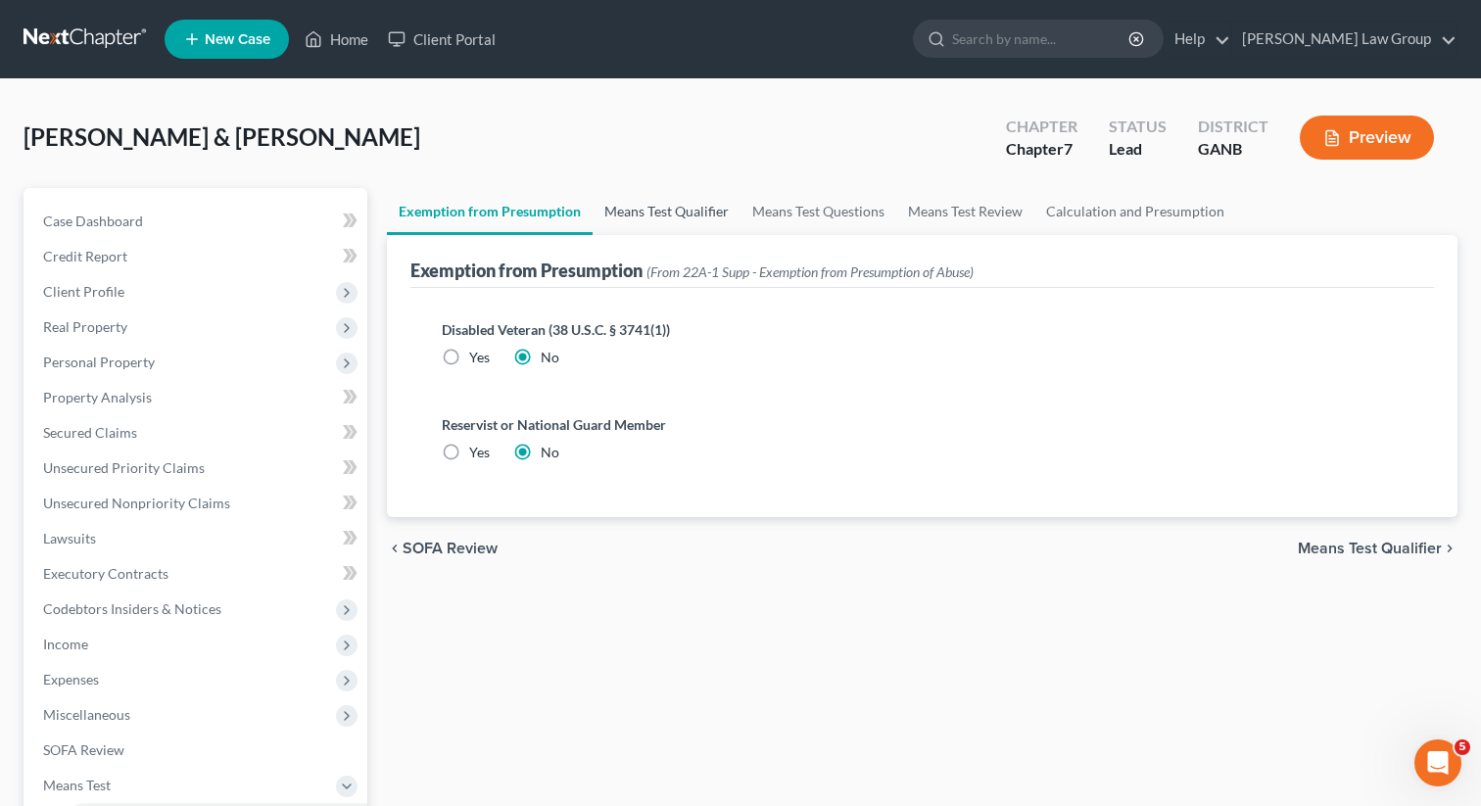
click at [668, 216] on link "Means Test Qualifier" at bounding box center [667, 211] width 148 height 47
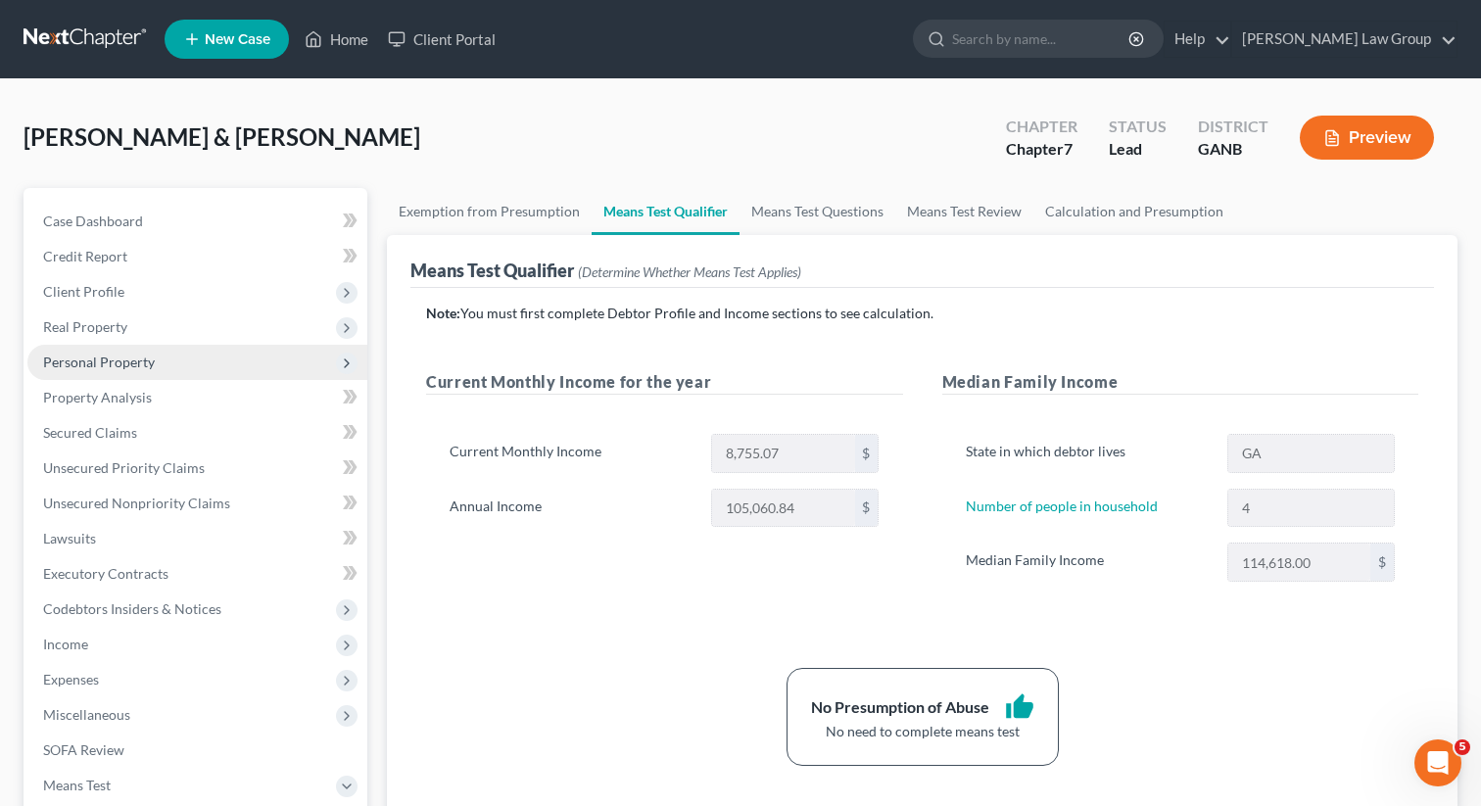
click at [104, 360] on span "Personal Property" at bounding box center [99, 362] width 112 height 17
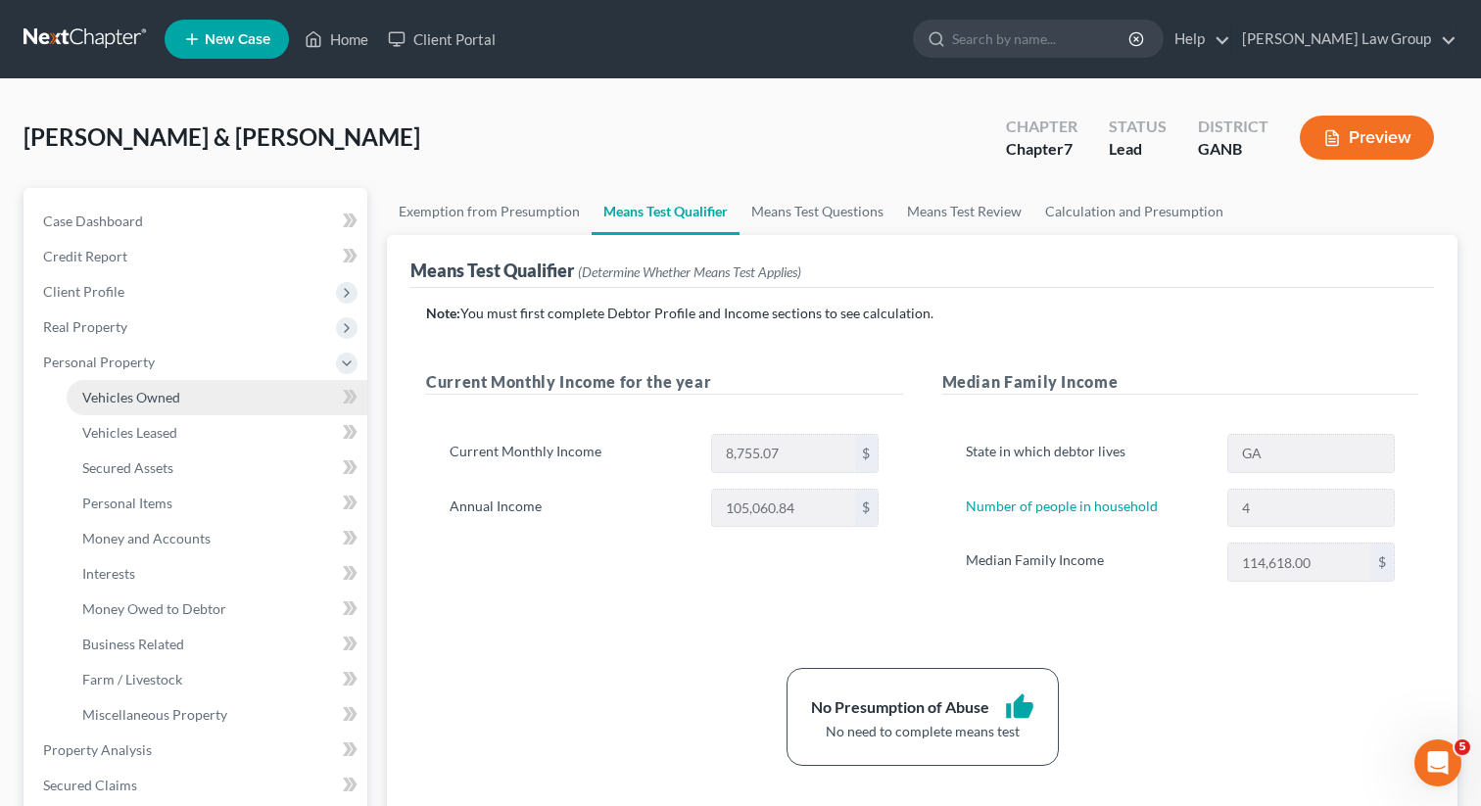
click at [102, 394] on span "Vehicles Owned" at bounding box center [131, 397] width 98 height 17
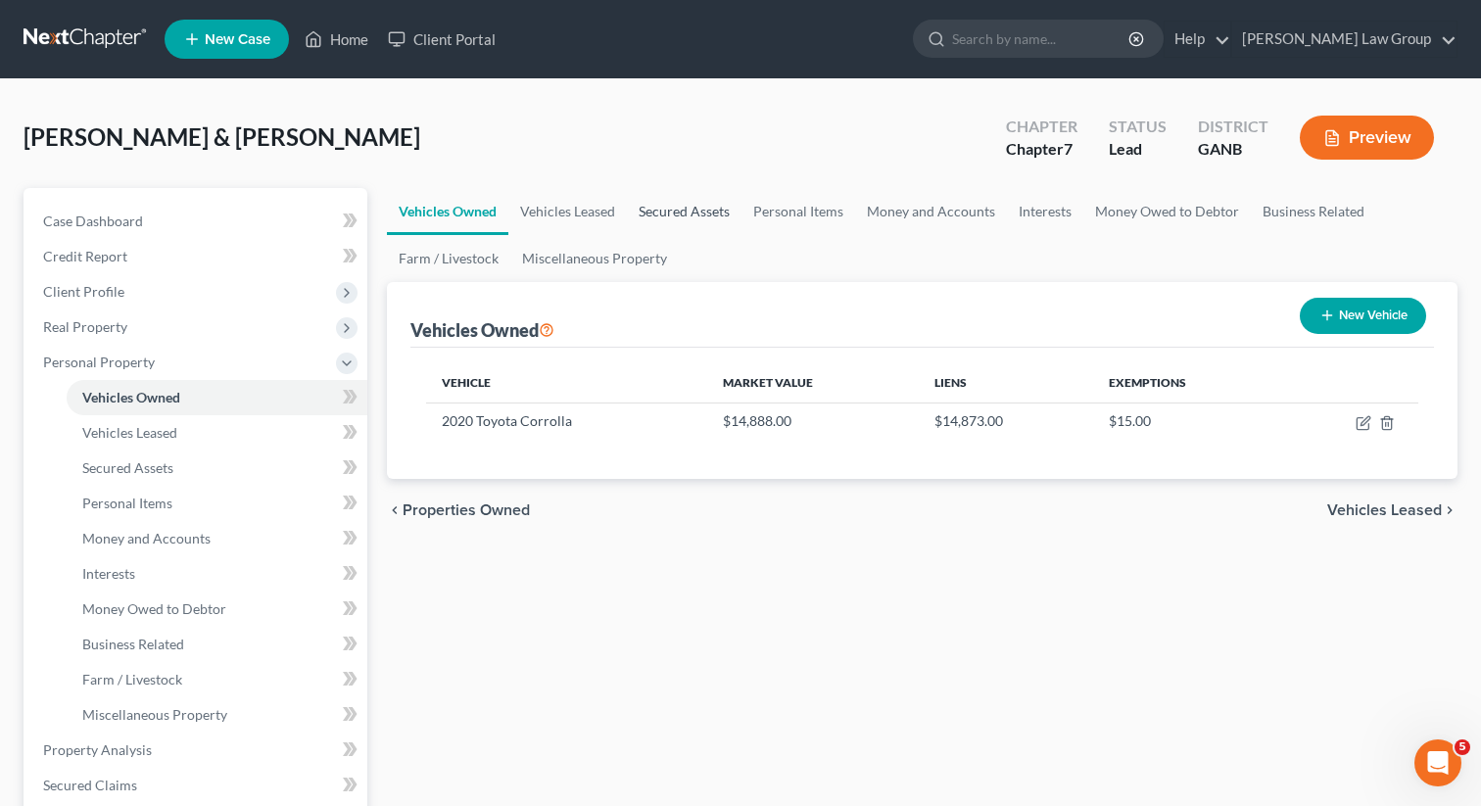
click at [687, 214] on link "Secured Assets" at bounding box center [684, 211] width 115 height 47
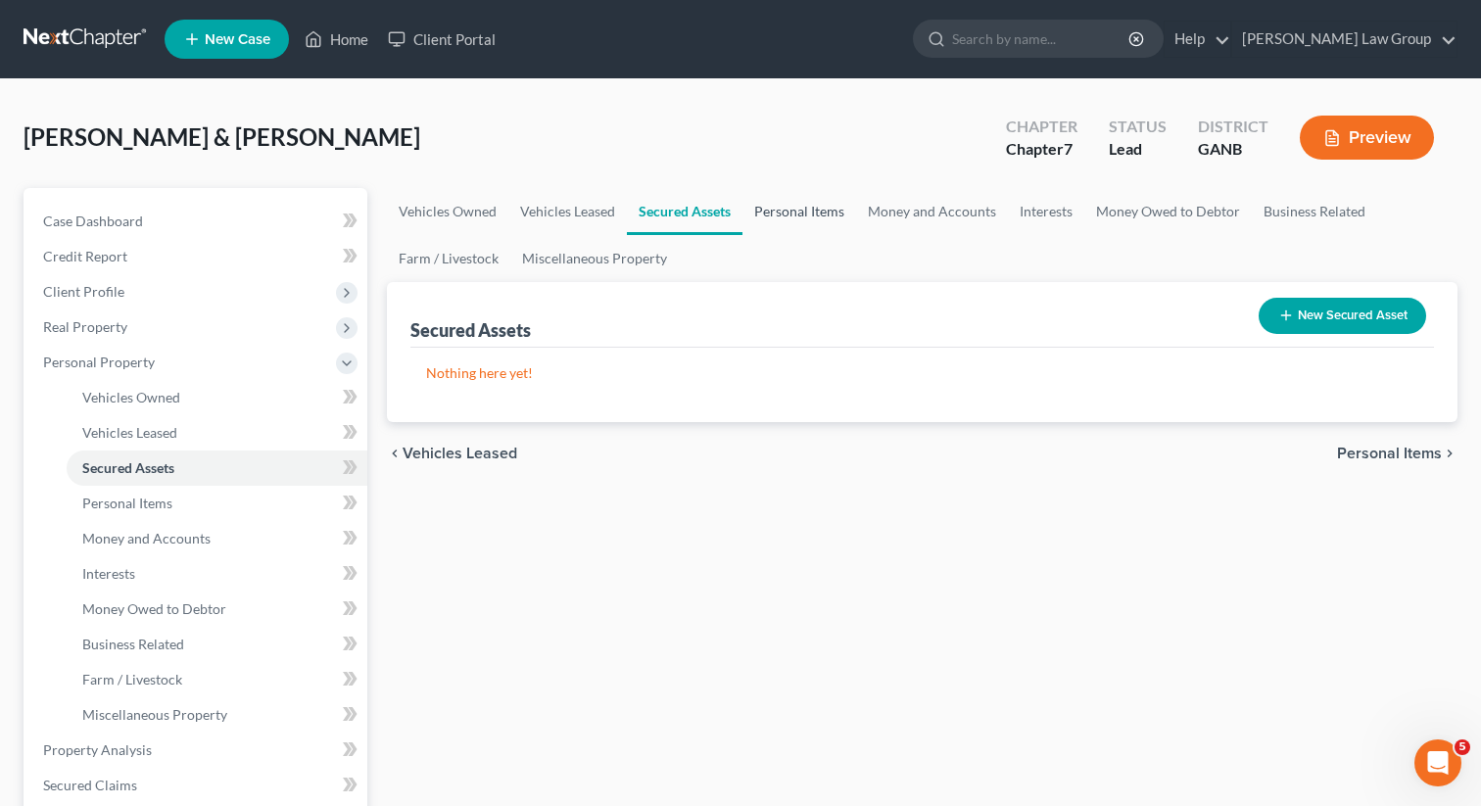
click at [815, 209] on link "Personal Items" at bounding box center [799, 211] width 114 height 47
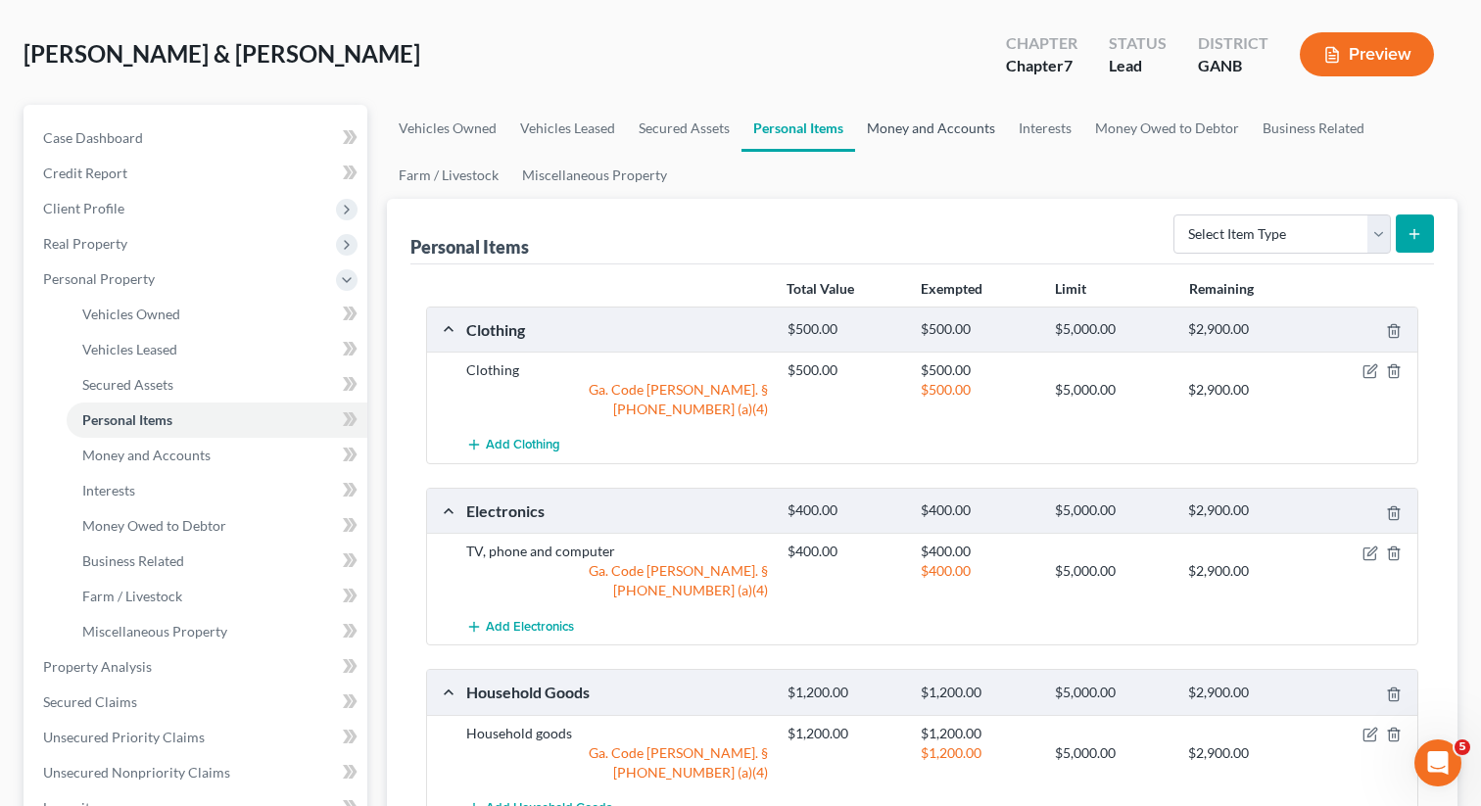
click at [914, 136] on link "Money and Accounts" at bounding box center [931, 128] width 152 height 47
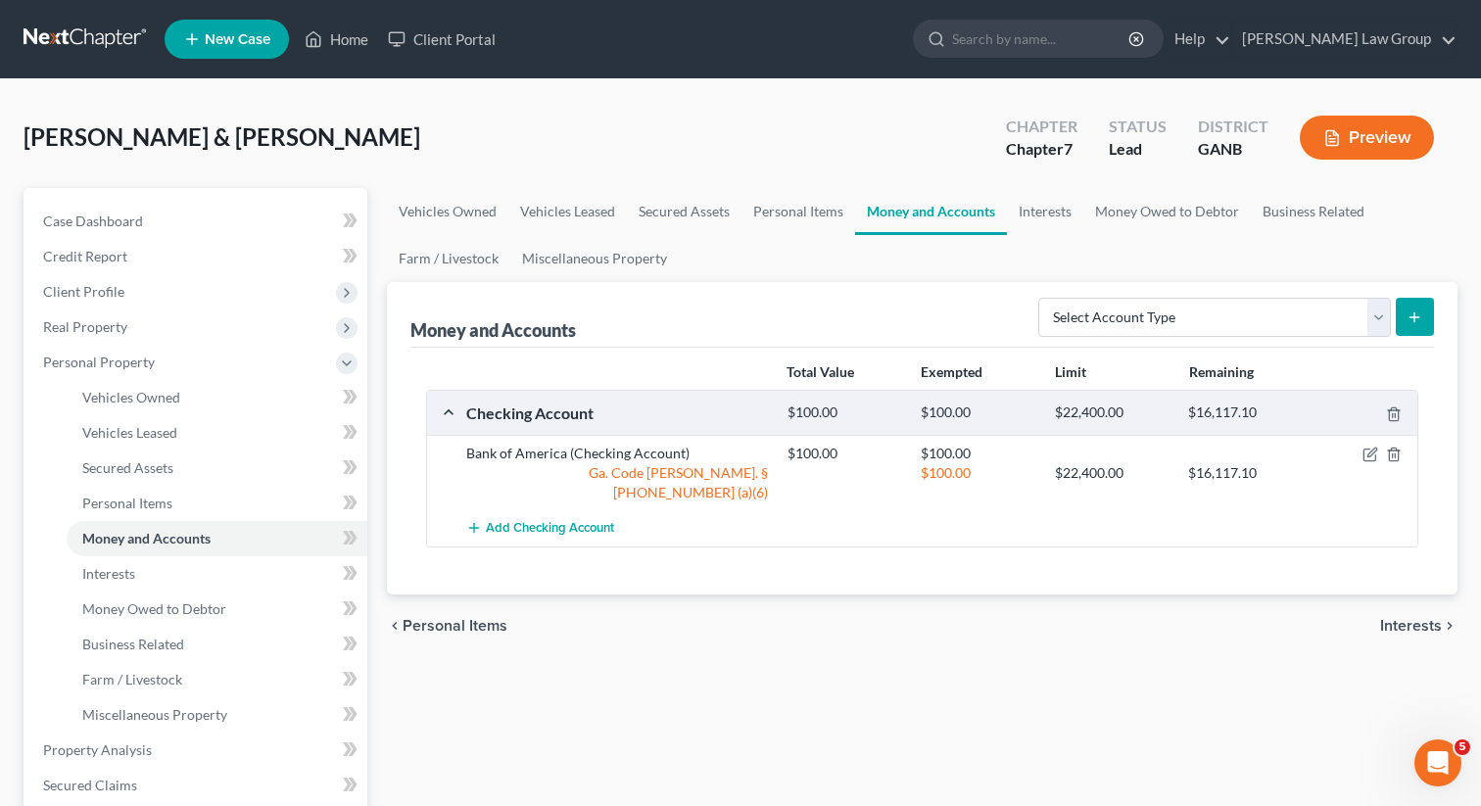
scroll to position [5, 0]
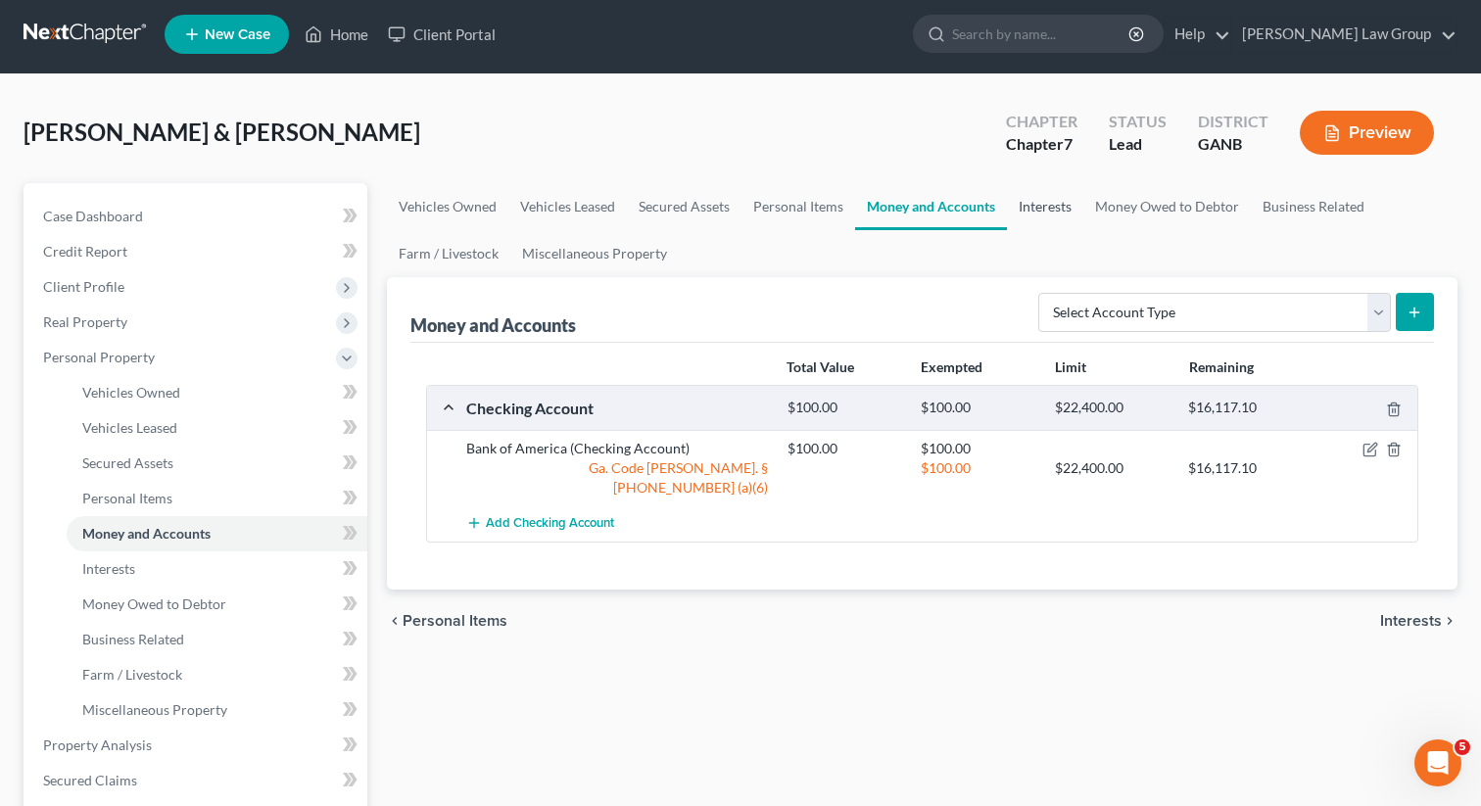
click at [1042, 220] on link "Interests" at bounding box center [1045, 206] width 76 height 47
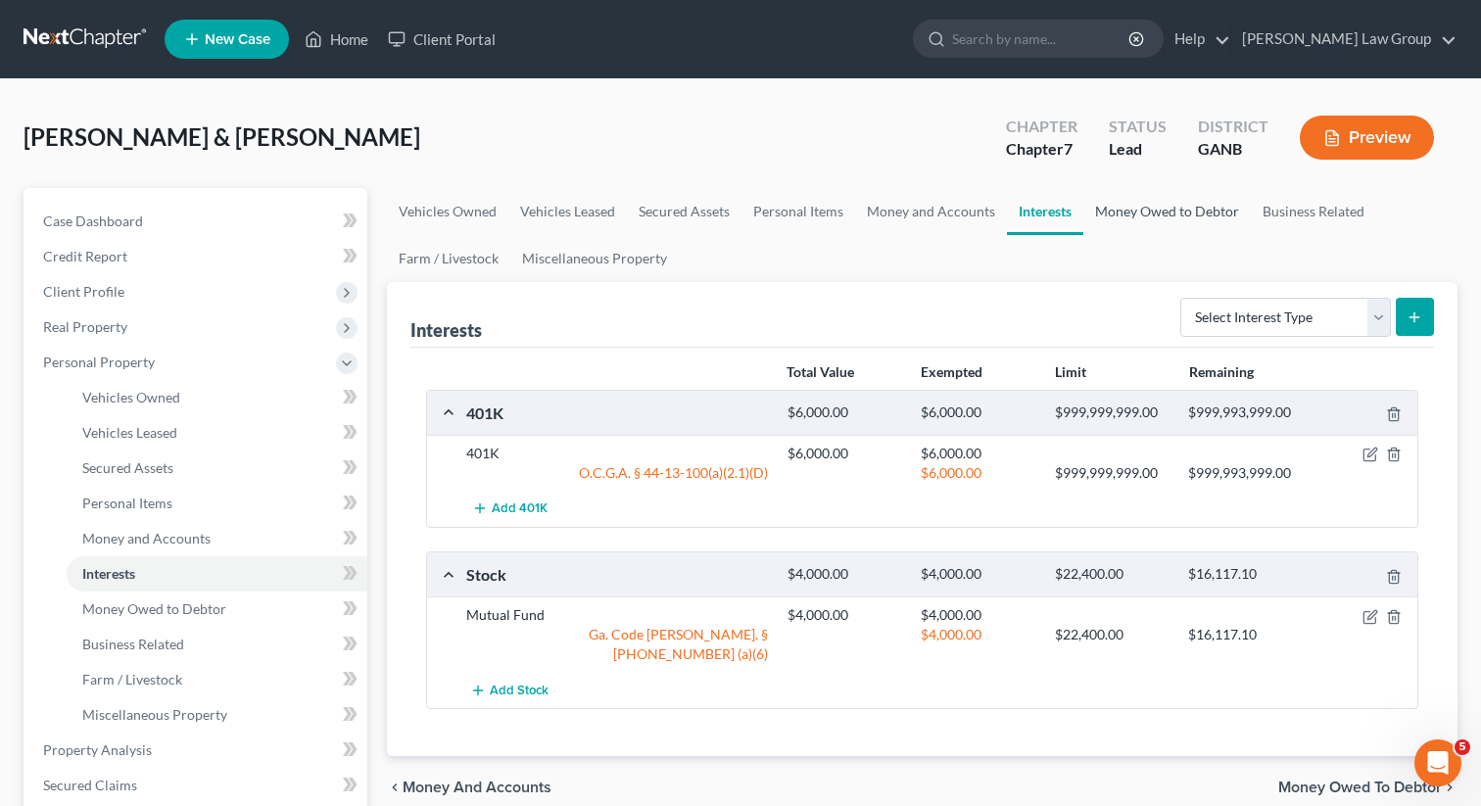
click at [1148, 210] on link "Money Owed to Debtor" at bounding box center [1166, 211] width 167 height 47
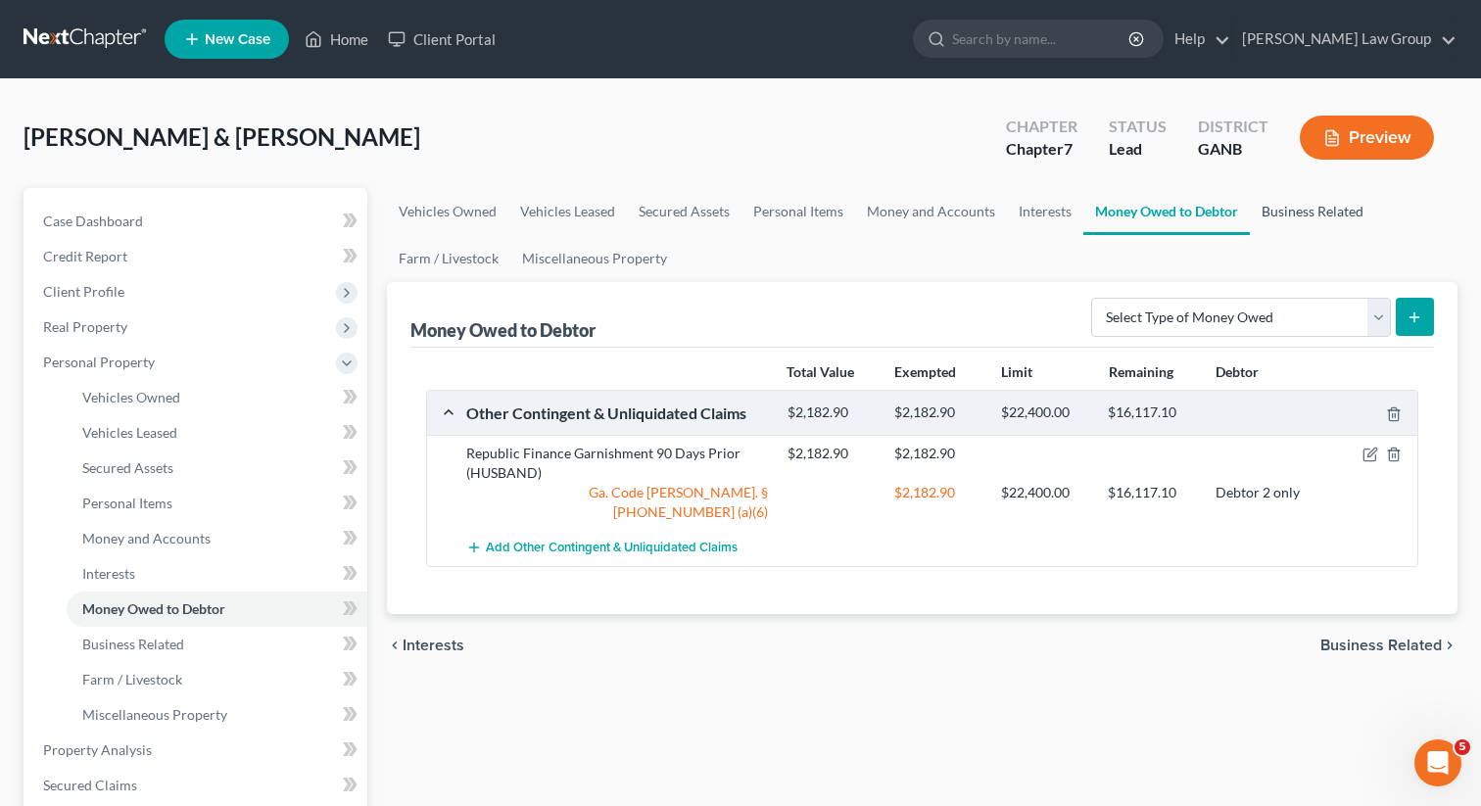
click at [1311, 215] on link "Business Related" at bounding box center [1312, 211] width 125 height 47
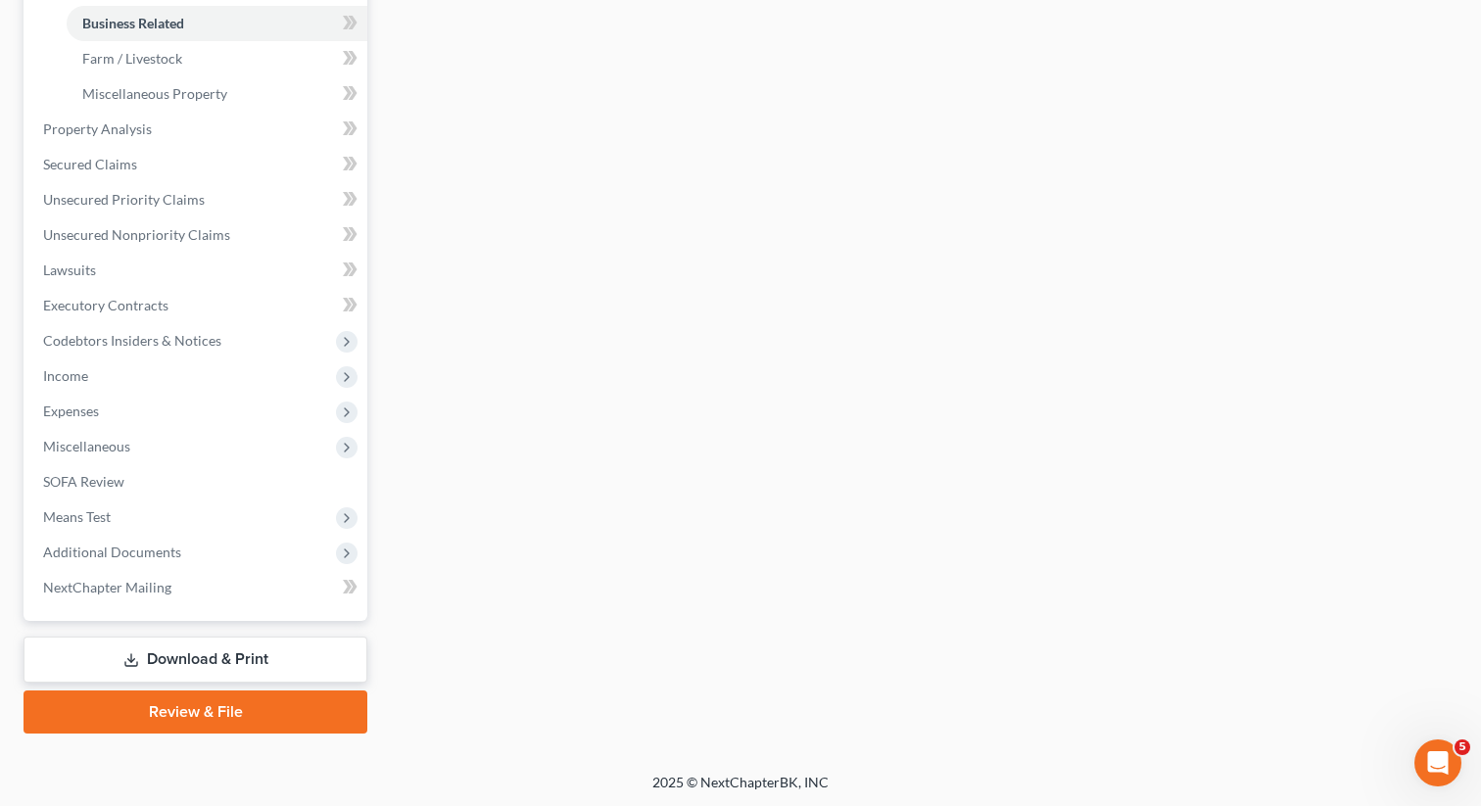
click at [145, 715] on link "Review & File" at bounding box center [196, 712] width 344 height 43
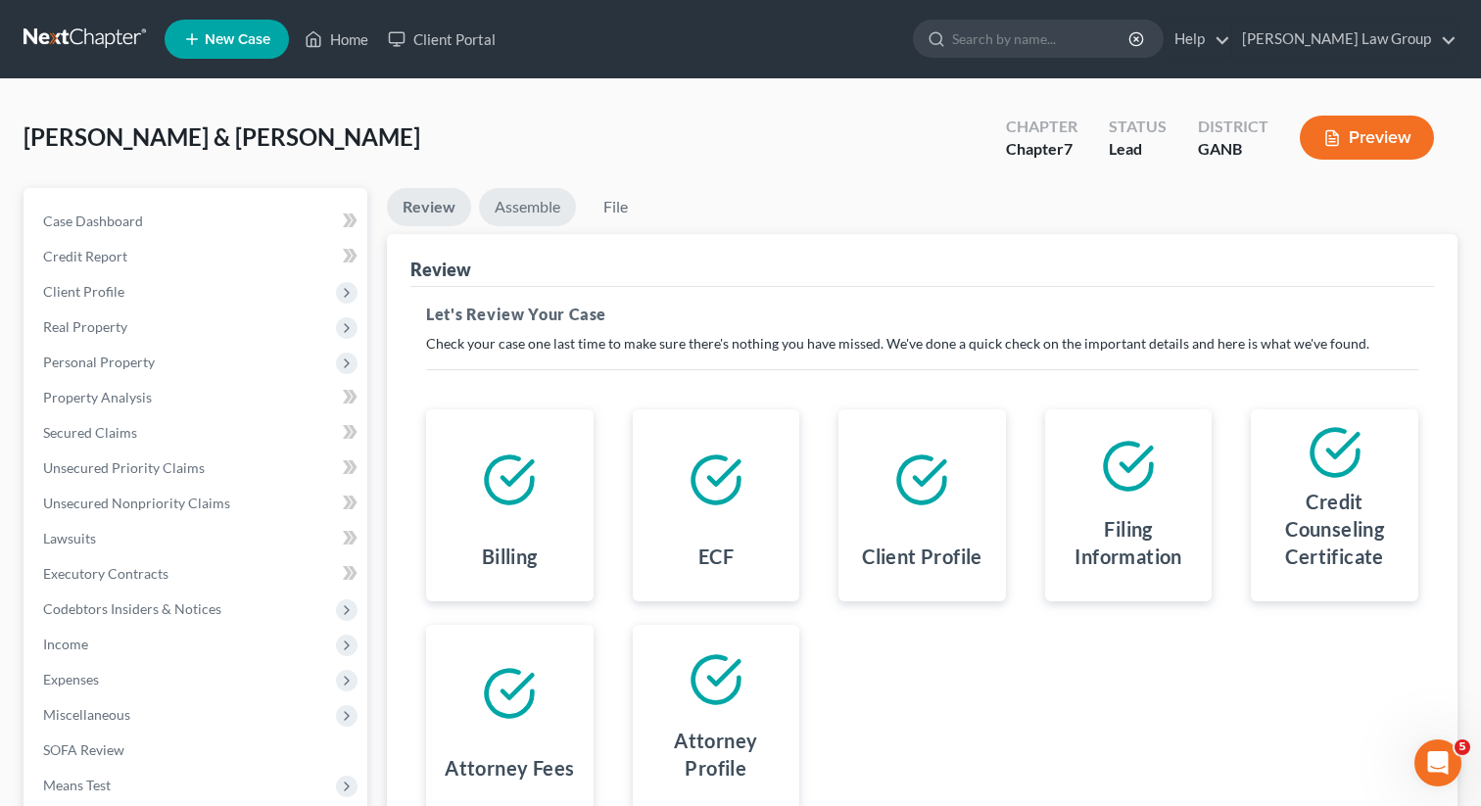
click at [539, 199] on link "Assemble" at bounding box center [527, 207] width 97 height 38
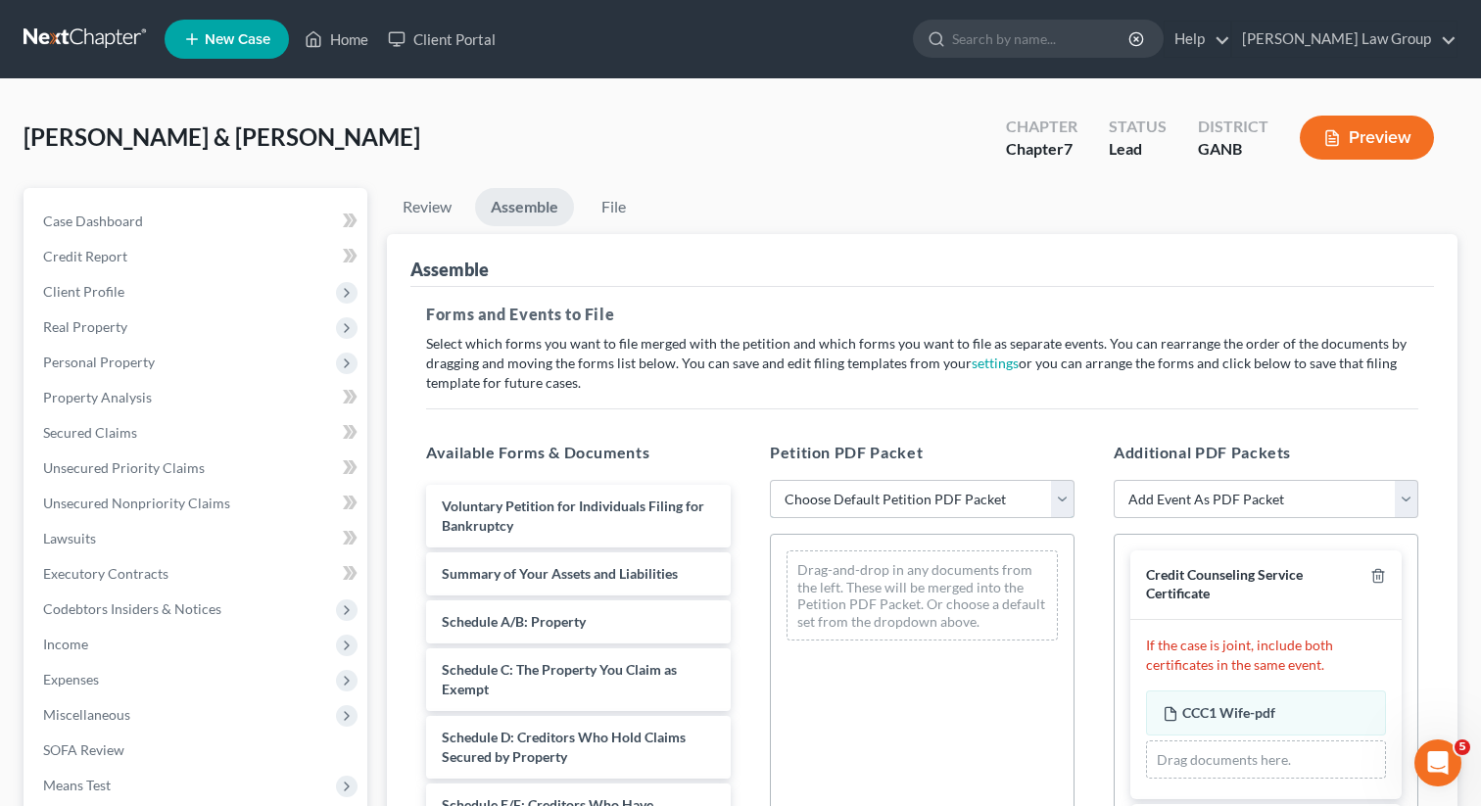
click at [919, 498] on select "Choose Default Petition PDF Packet Complete Bankruptcy Petition (all forms and …" at bounding box center [922, 499] width 305 height 39
select select "0"
click at [770, 480] on select "Choose Default Petition PDF Packet Complete Bankruptcy Petition (all forms and …" at bounding box center [922, 499] width 305 height 39
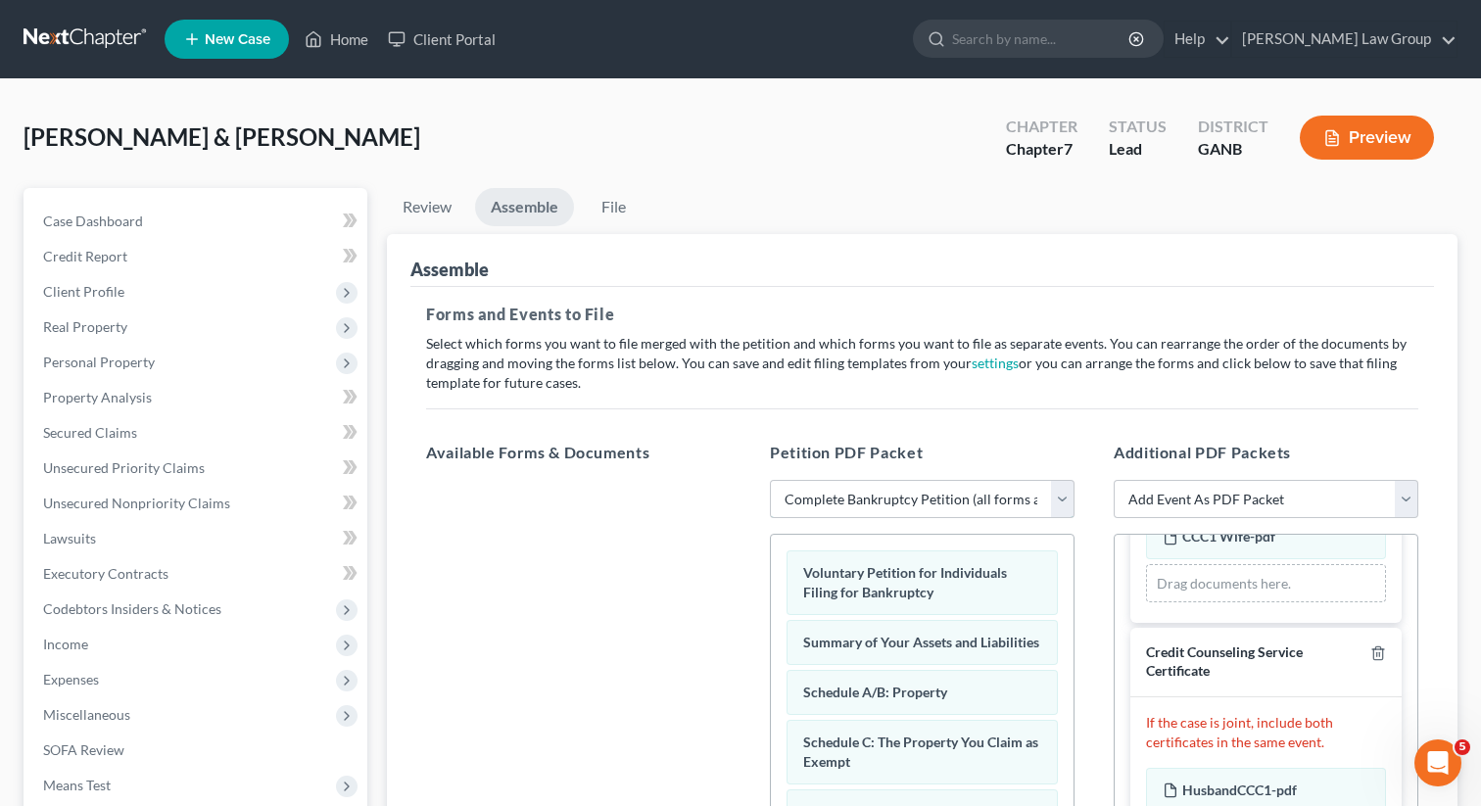
scroll to position [182, 0]
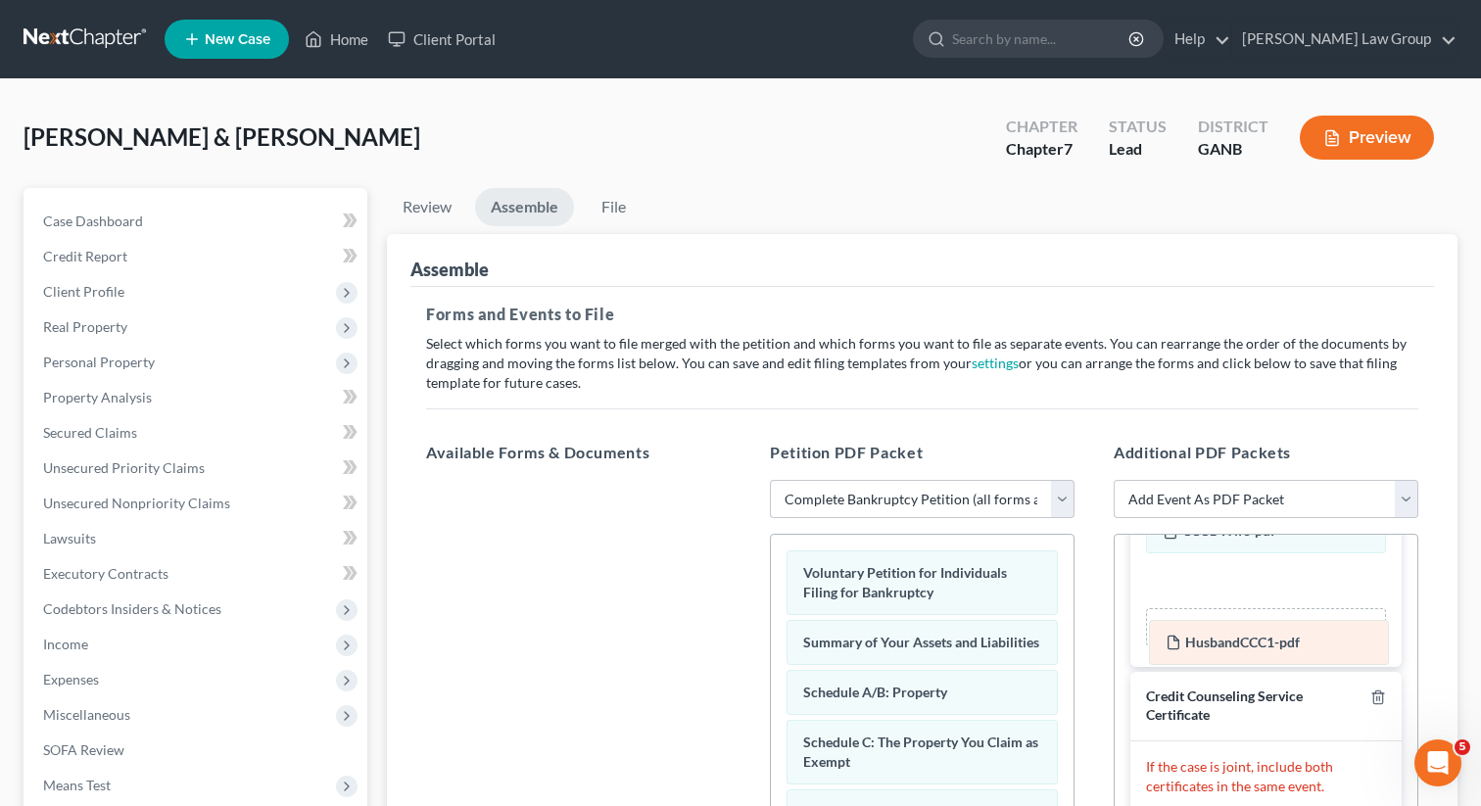
drag, startPoint x: 1219, startPoint y: 787, endPoint x: 1219, endPoint y: 635, distance: 151.8
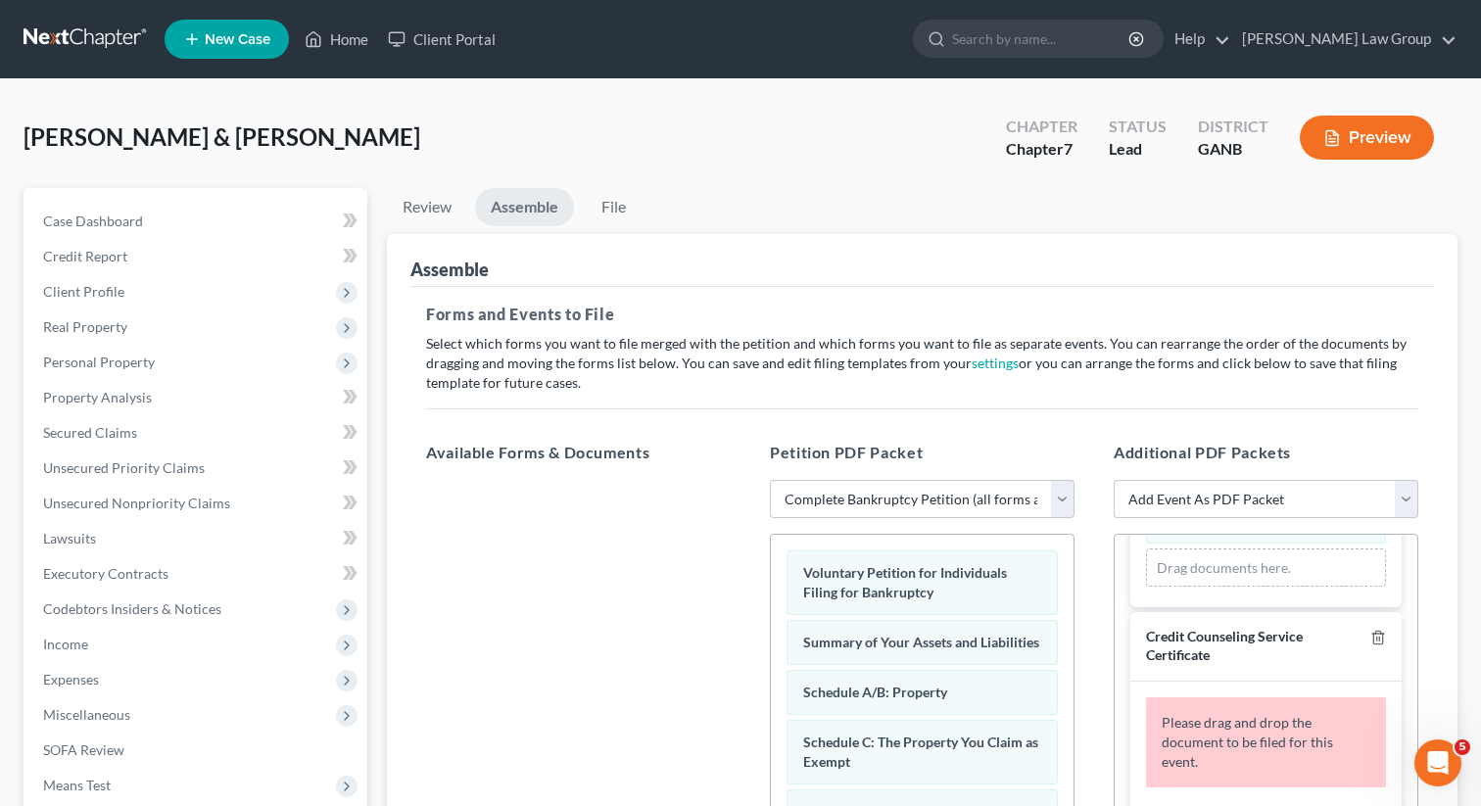
scroll to position [267, 0]
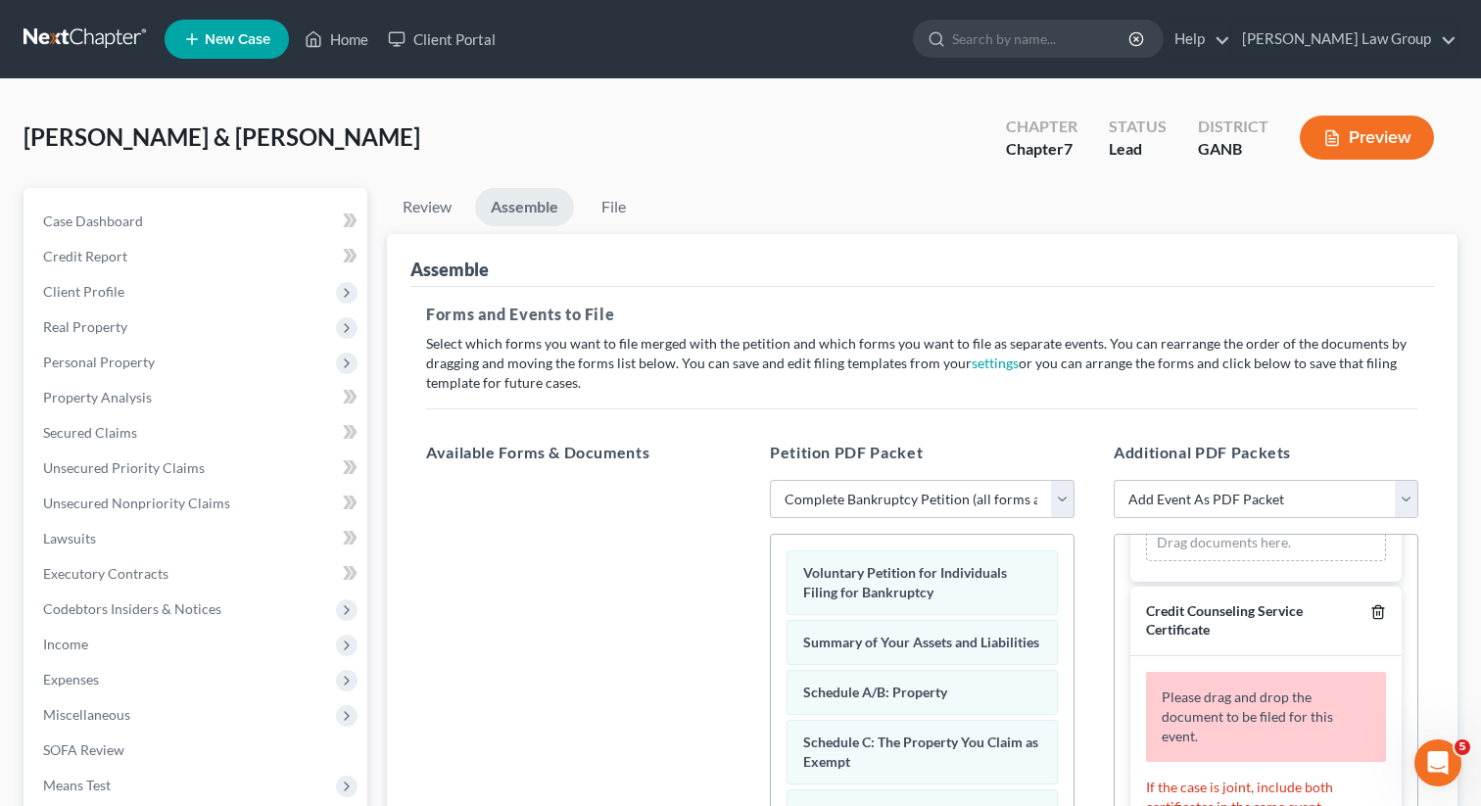
click at [1377, 608] on polyline "button" at bounding box center [1378, 608] width 12 height 0
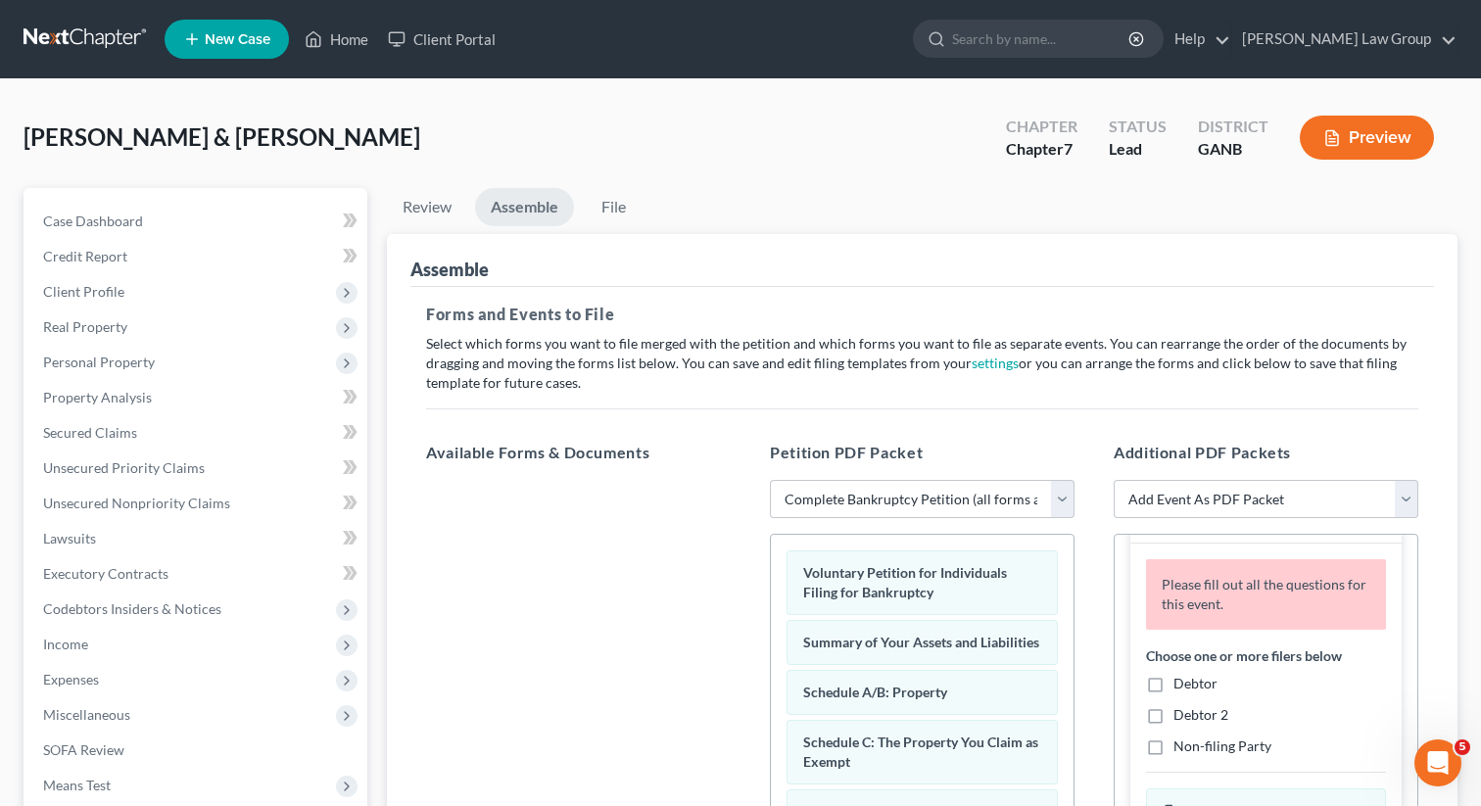
scroll to position [408, 0]
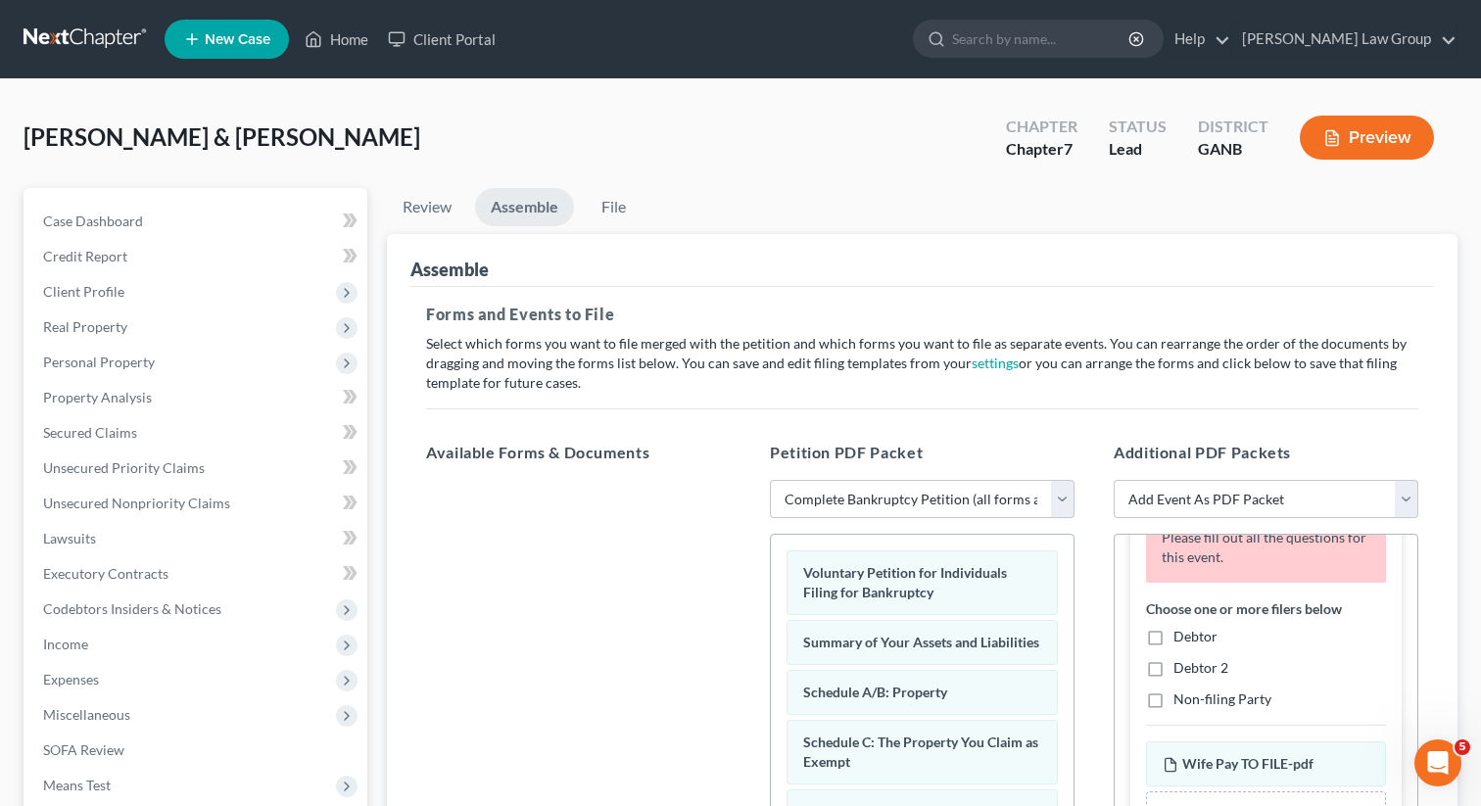
click at [1173, 635] on label "Debtor" at bounding box center [1195, 637] width 44 height 20
click at [1181, 635] on input "Debtor" at bounding box center [1187, 633] width 13 height 13
checkbox input "true"
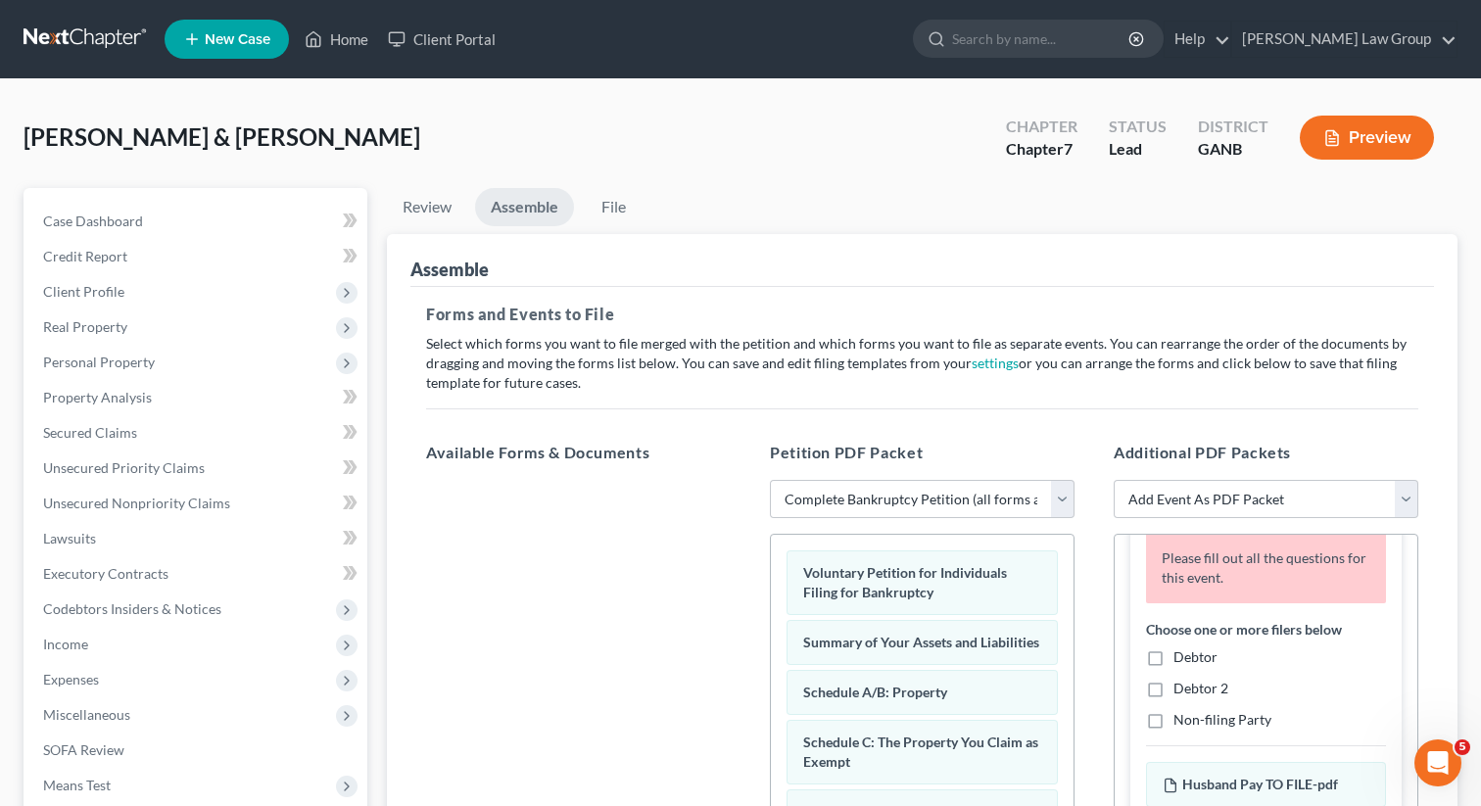
click at [1173, 689] on label "Debtor 2" at bounding box center [1200, 689] width 55 height 20
click at [1181, 689] on input "Debtor 2" at bounding box center [1187, 685] width 13 height 13
checkbox input "true"
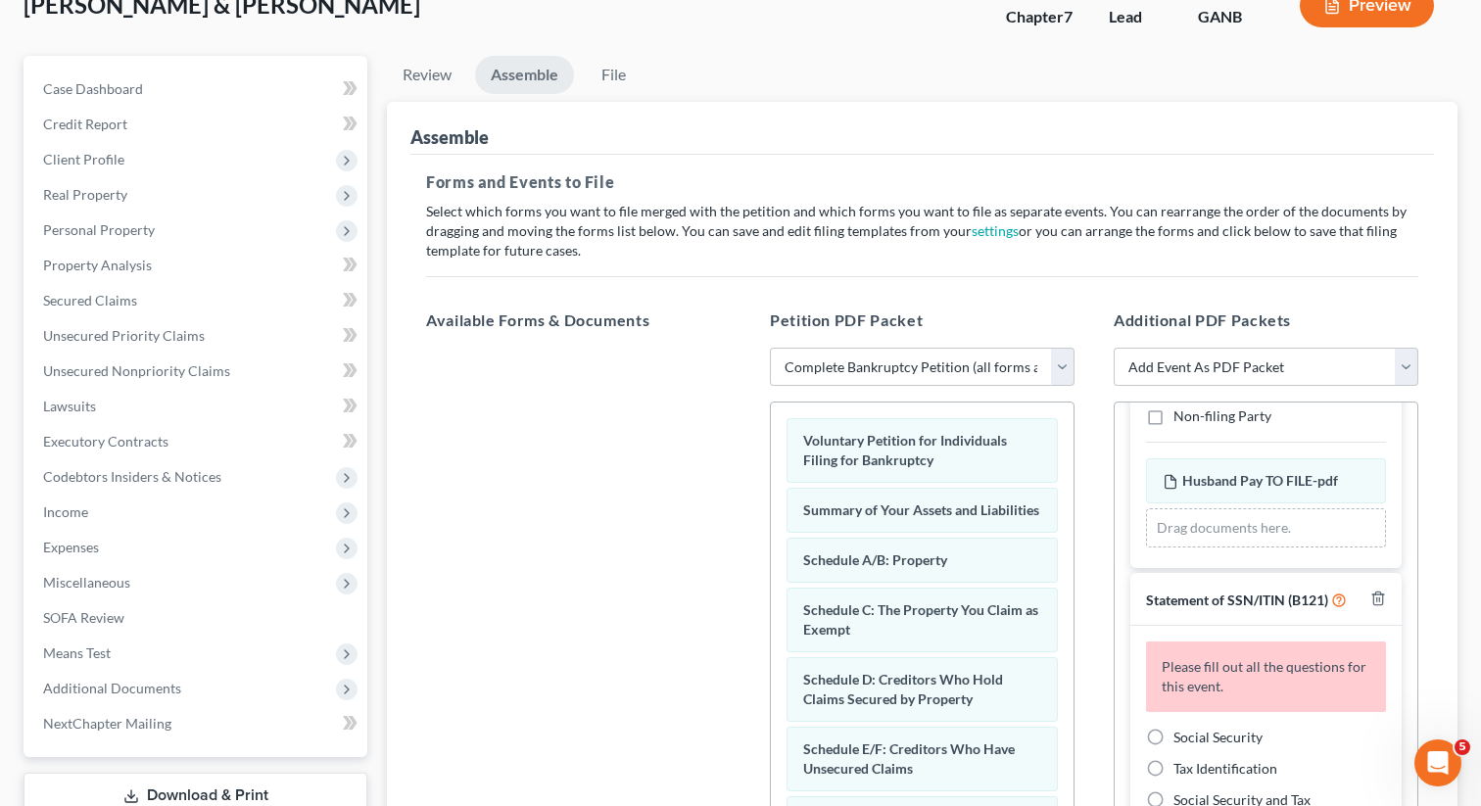
scroll to position [246, 0]
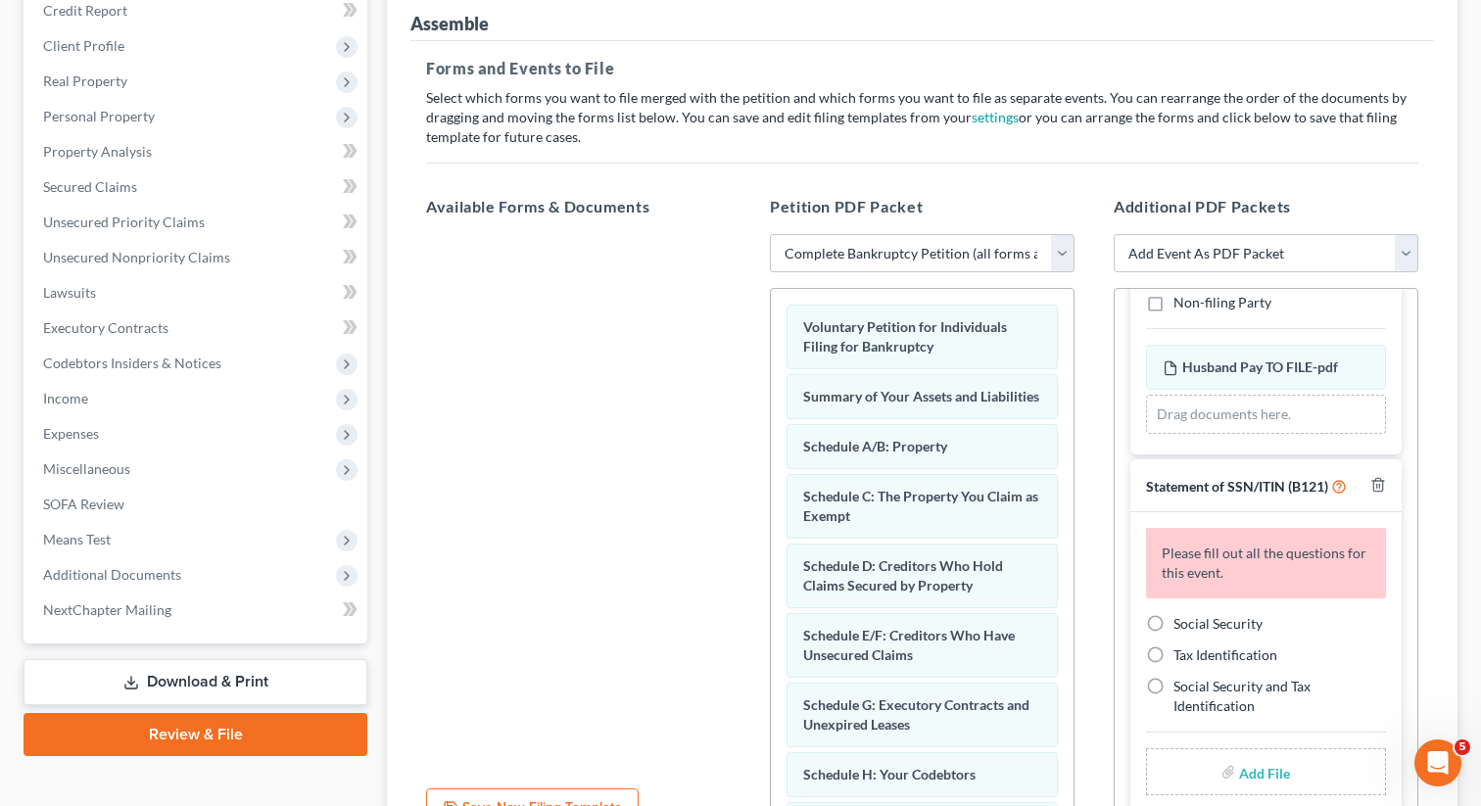
click at [1173, 626] on label "Social Security" at bounding box center [1217, 624] width 89 height 20
click at [1181, 626] on input "Social Security" at bounding box center [1187, 620] width 13 height 13
radio input "true"
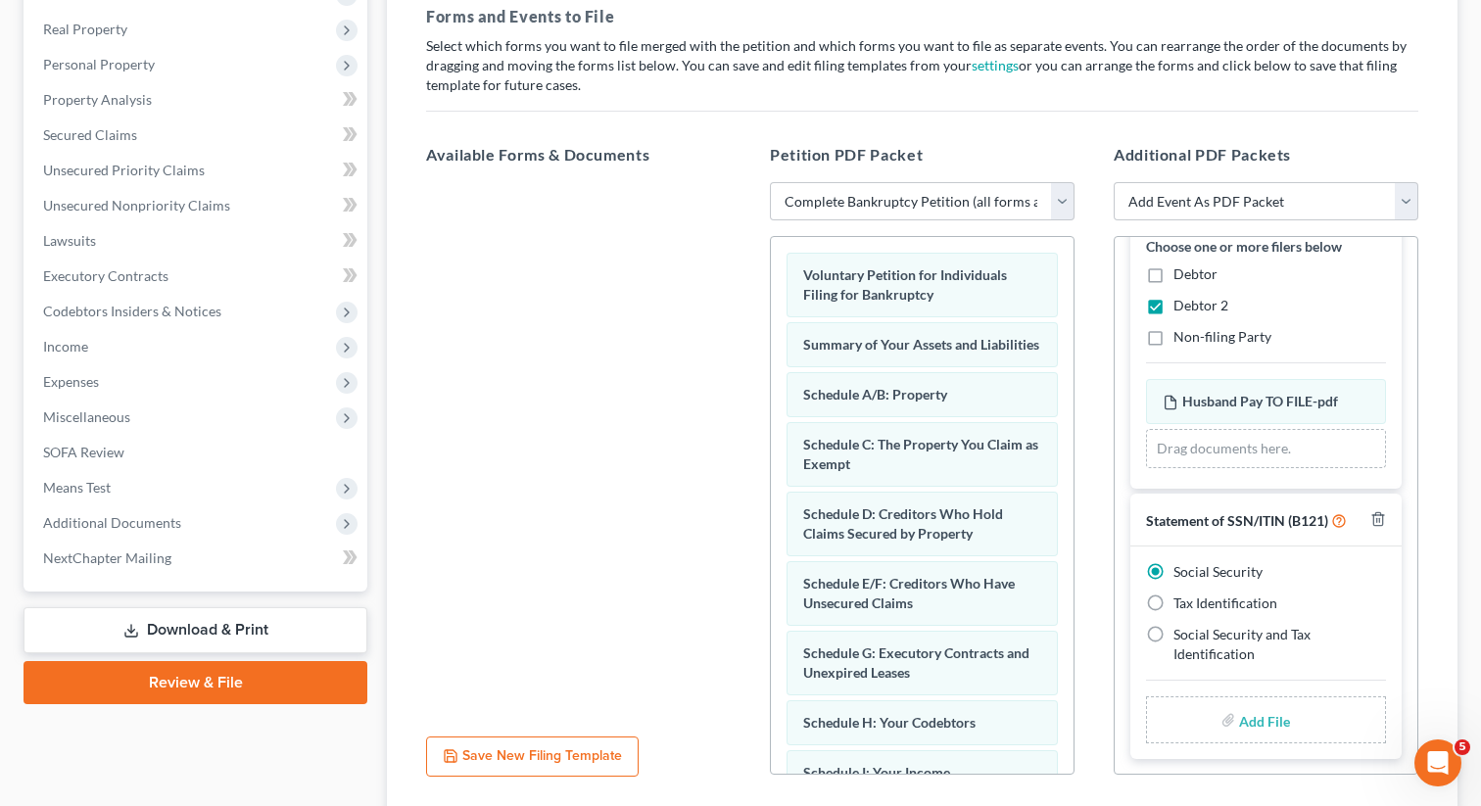
scroll to position [442, 0]
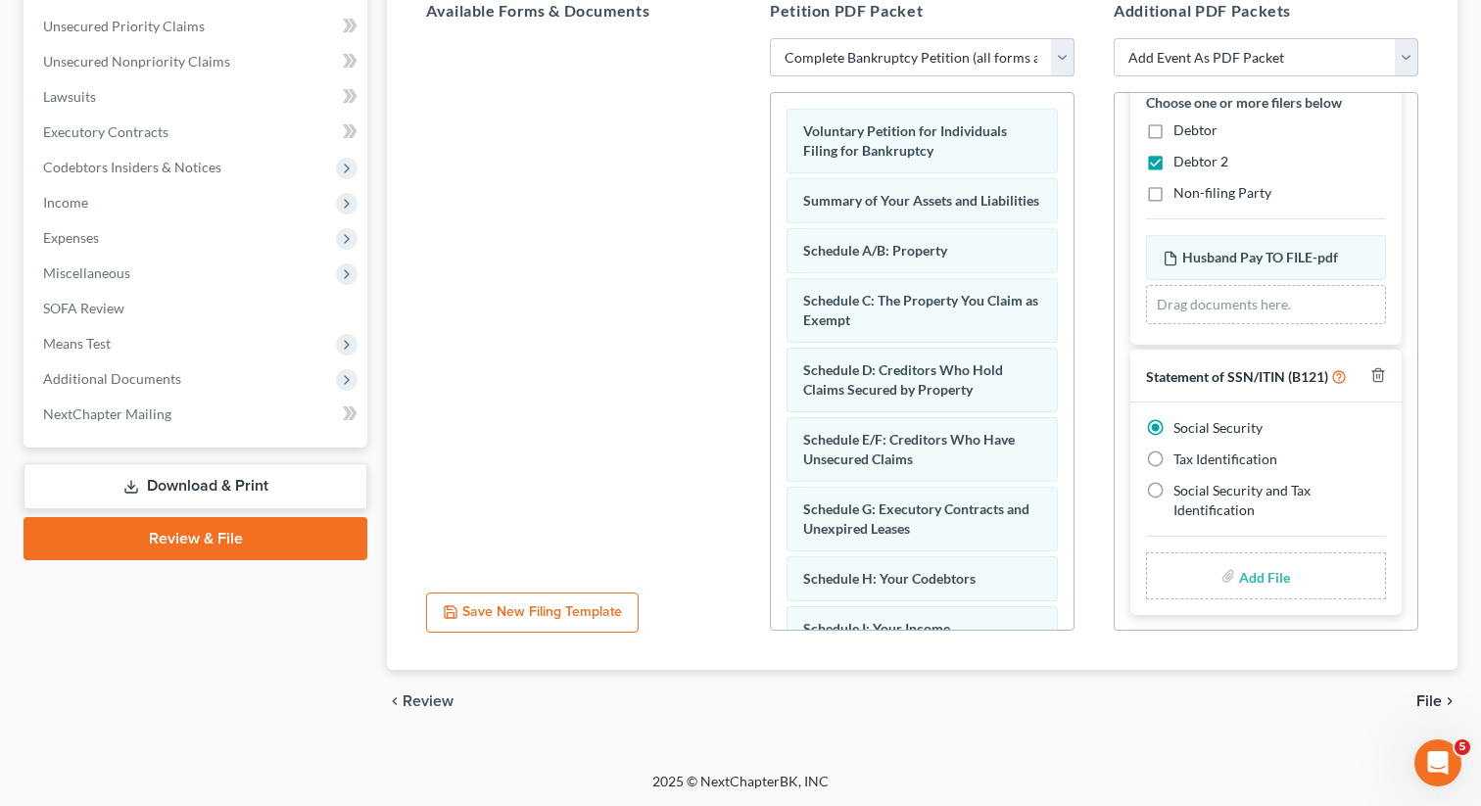
click at [1250, 569] on input "file" at bounding box center [1262, 575] width 47 height 35
type input "C:\fakepath\SSN to file in case GREER.pdf"
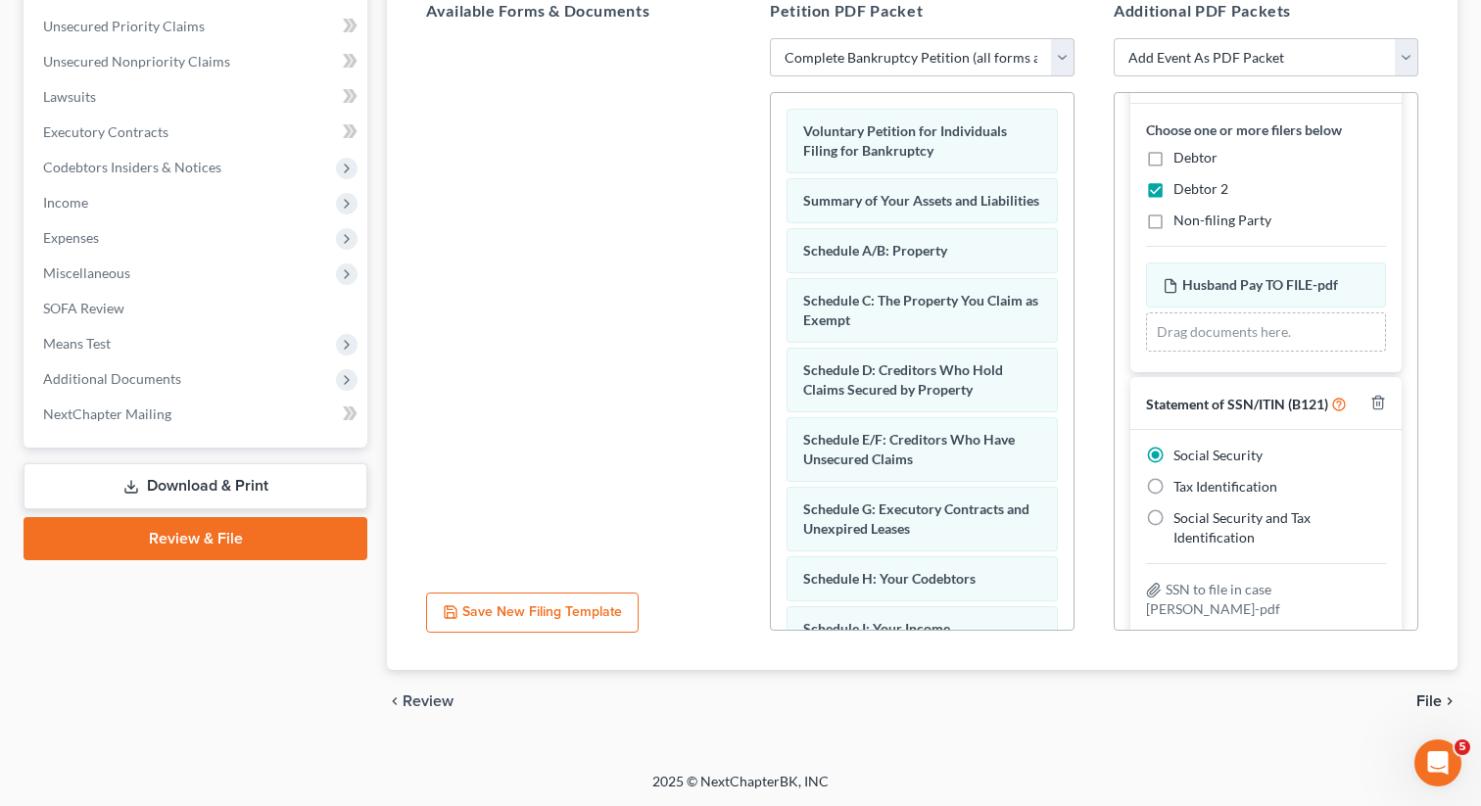
scroll to position [0, 0]
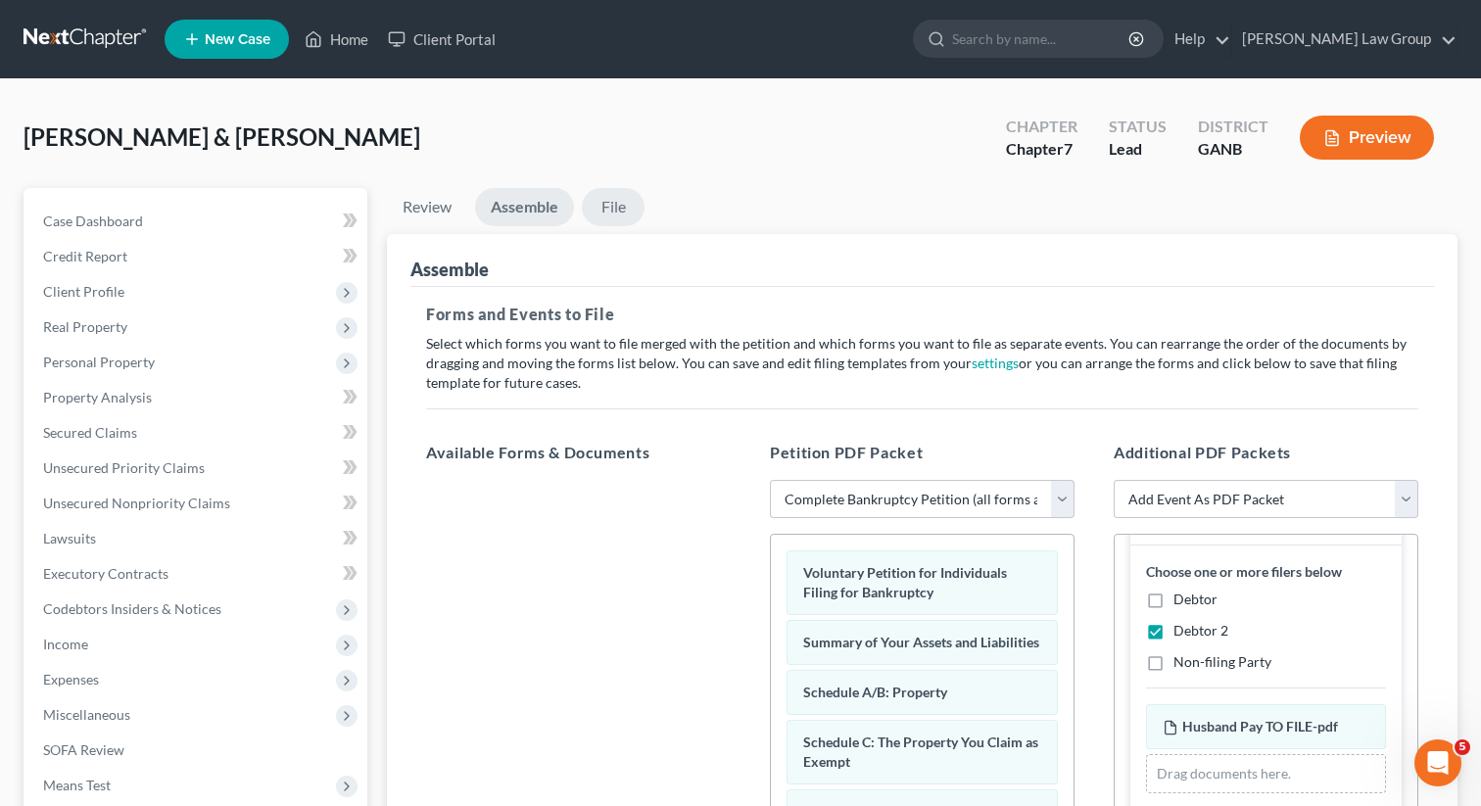
click at [635, 207] on link "File" at bounding box center [613, 207] width 63 height 38
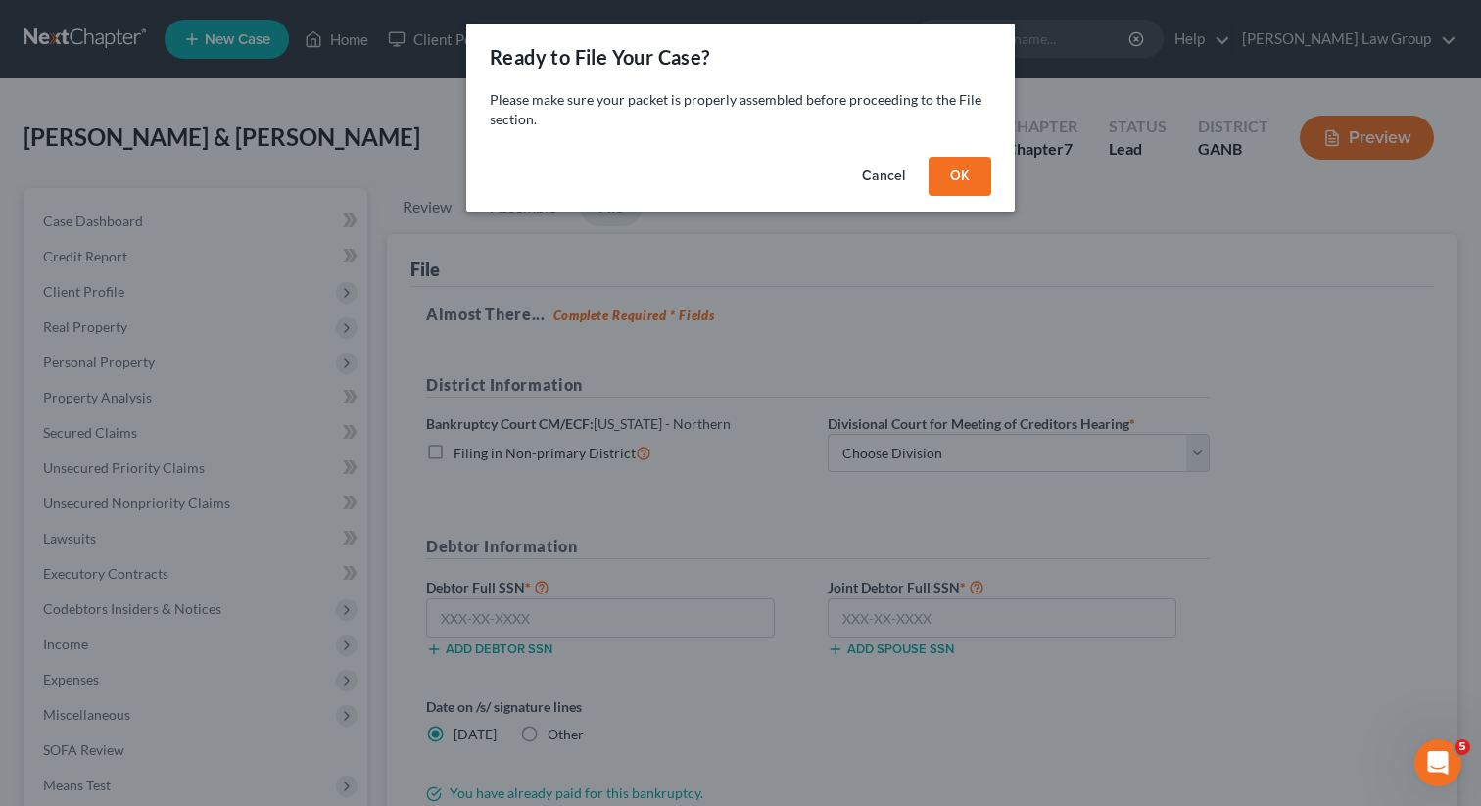
click at [956, 174] on button "OK" at bounding box center [960, 176] width 63 height 39
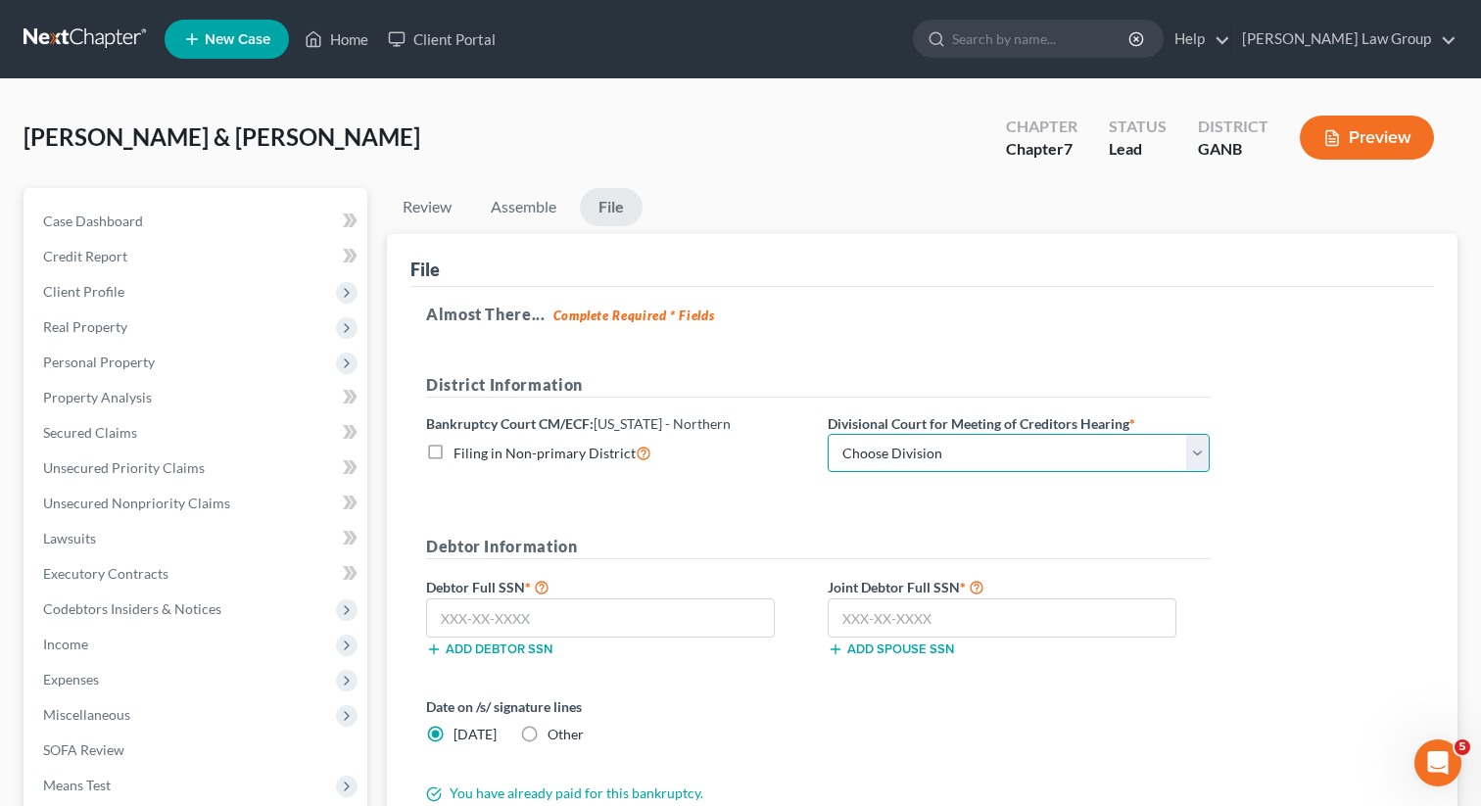
click at [890, 444] on select "Choose Division Atlanta Gainesville Newnan Rome" at bounding box center [1019, 453] width 382 height 39
select select "2"
click at [828, 434] on select "Choose Division Atlanta Gainesville Newnan Rome" at bounding box center [1019, 453] width 382 height 39
click at [554, 623] on input "text" at bounding box center [600, 617] width 349 height 39
paste input "322-66-8663"
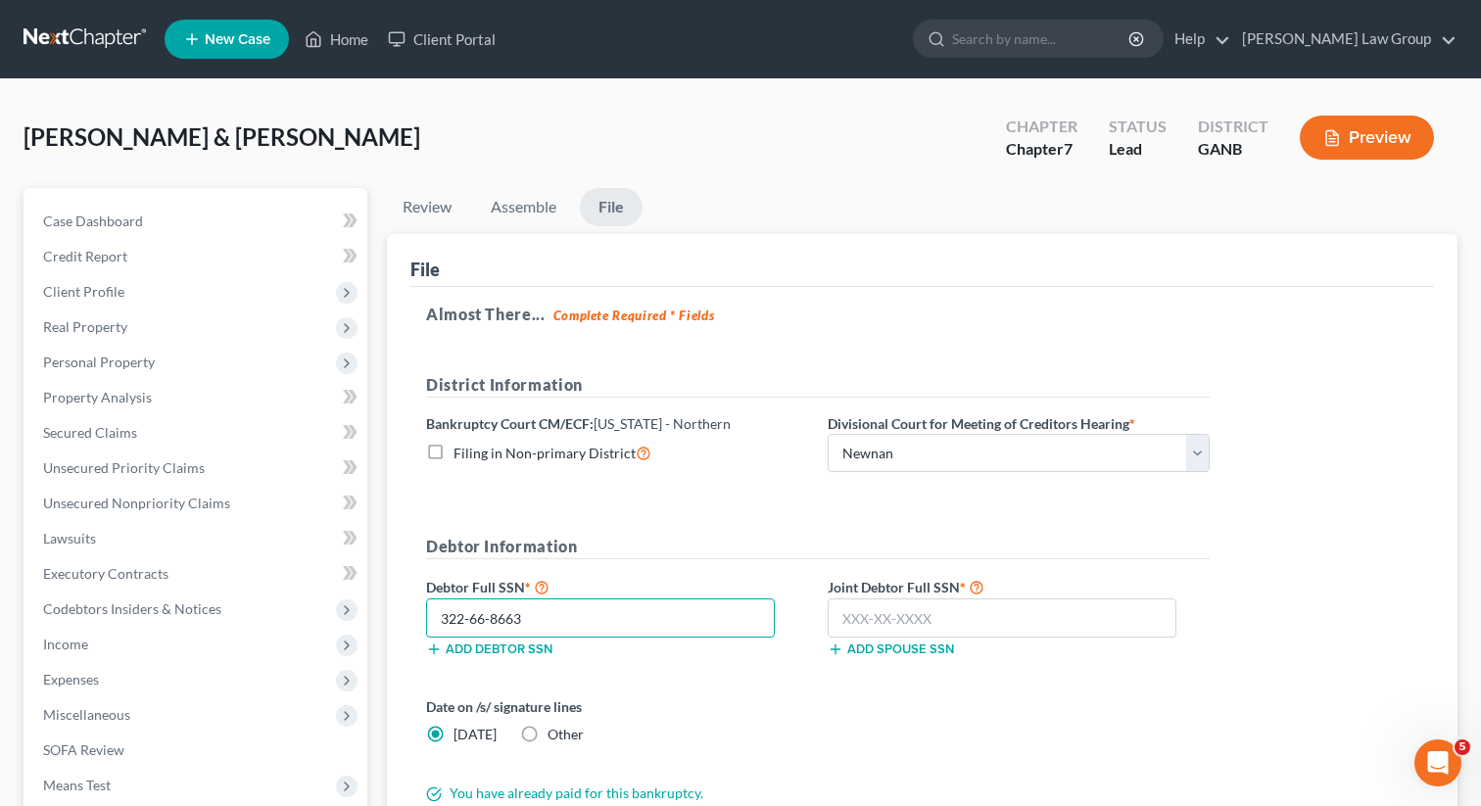
type input "322-66-8663"
click at [867, 617] on input "text" at bounding box center [1002, 617] width 349 height 39
paste input "340-64-0001"
type input "340-64-0001"
drag, startPoint x: 552, startPoint y: 622, endPoint x: 438, endPoint y: 616, distance: 114.7
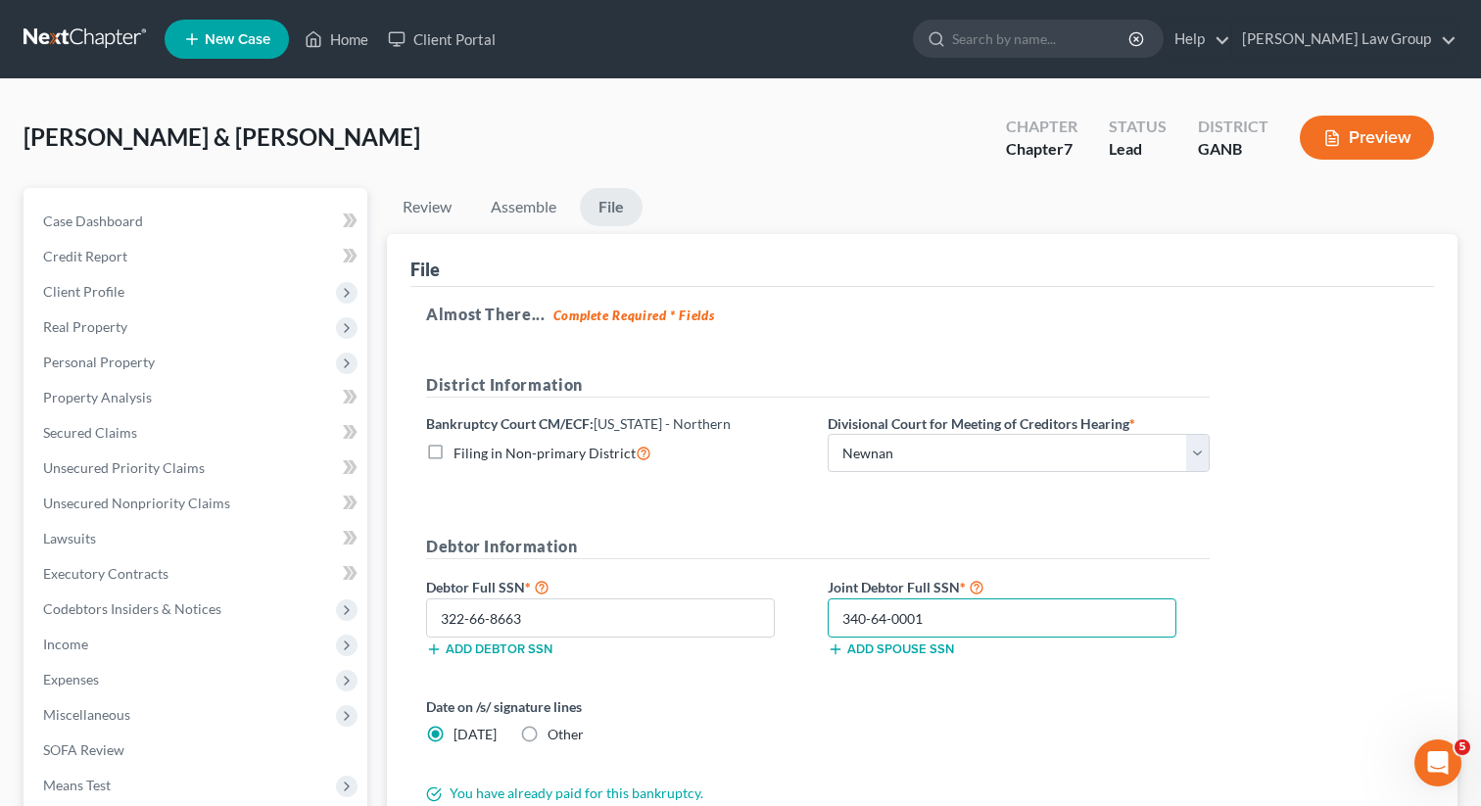
drag, startPoint x: 941, startPoint y: 610, endPoint x: 826, endPoint y: 611, distance: 115.6
click at [1315, 496] on div "Almost There... Complete Required * Fields District Information Bankruptcy Cour…" at bounding box center [922, 557] width 1024 height 541
click at [718, 514] on form "District Information Bankruptcy Court CM/ECF: Georgia - Northern Filing in Non-…" at bounding box center [818, 588] width 784 height 431
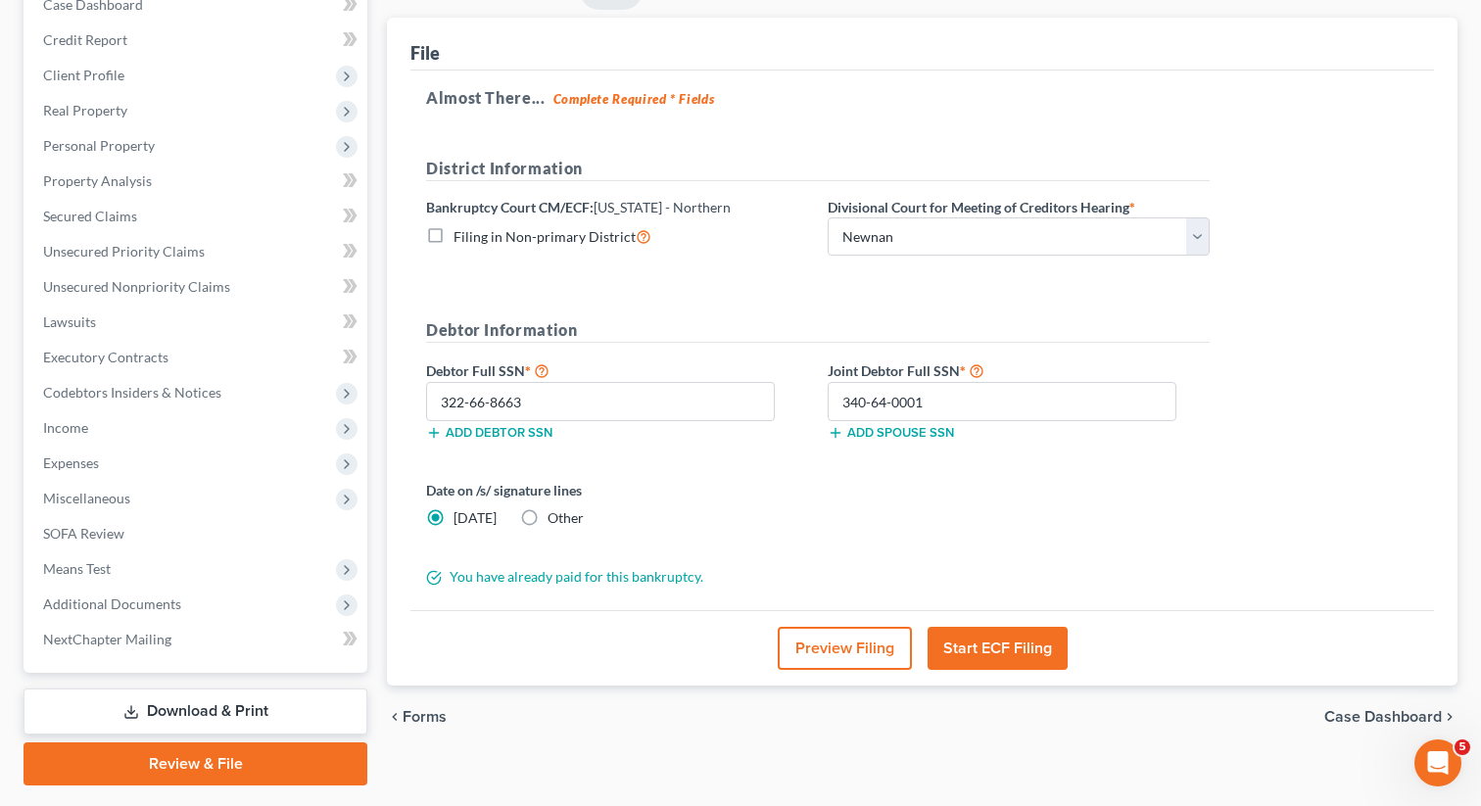
scroll to position [268, 0]
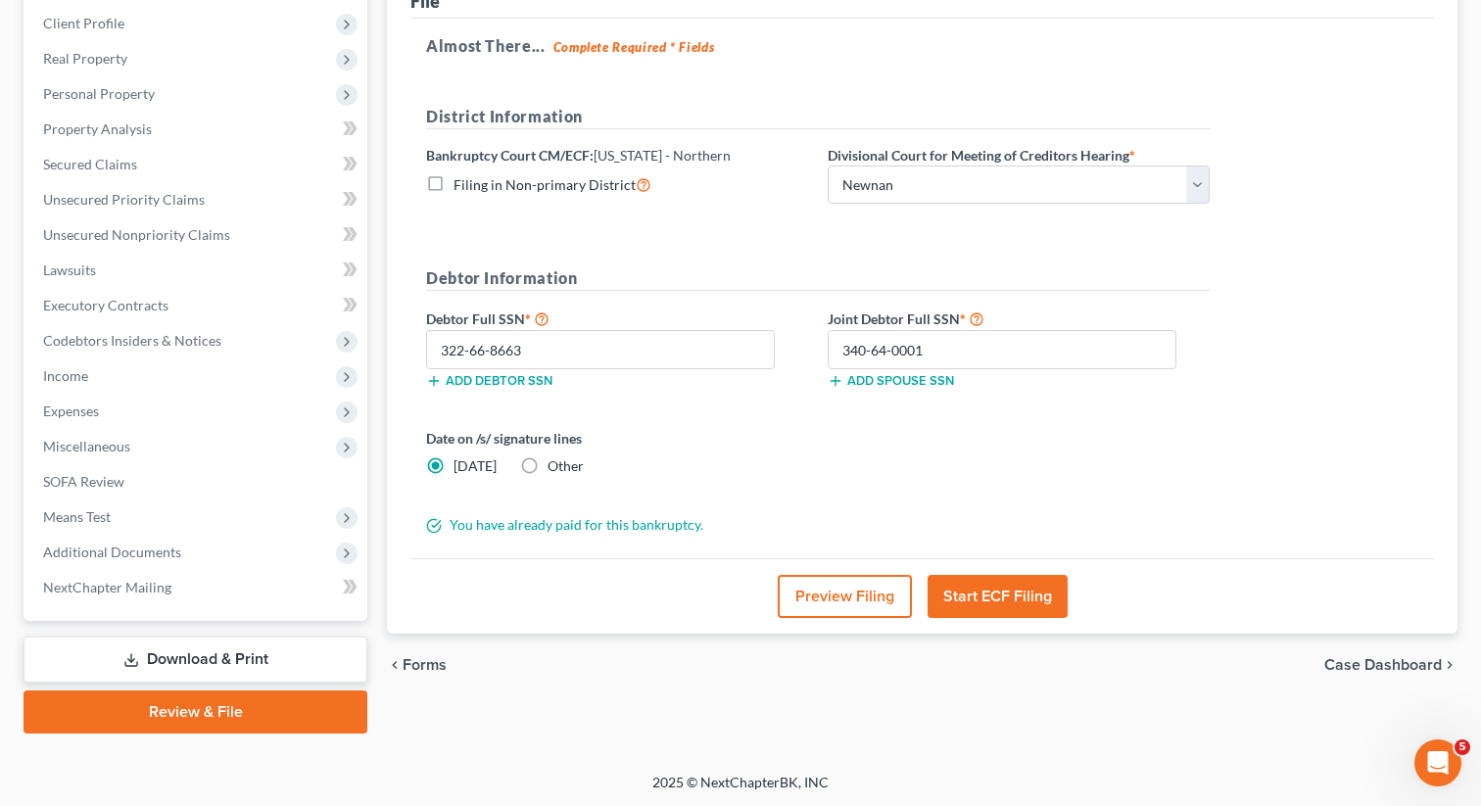
click at [1009, 594] on button "Start ECF Filing" at bounding box center [998, 596] width 140 height 43
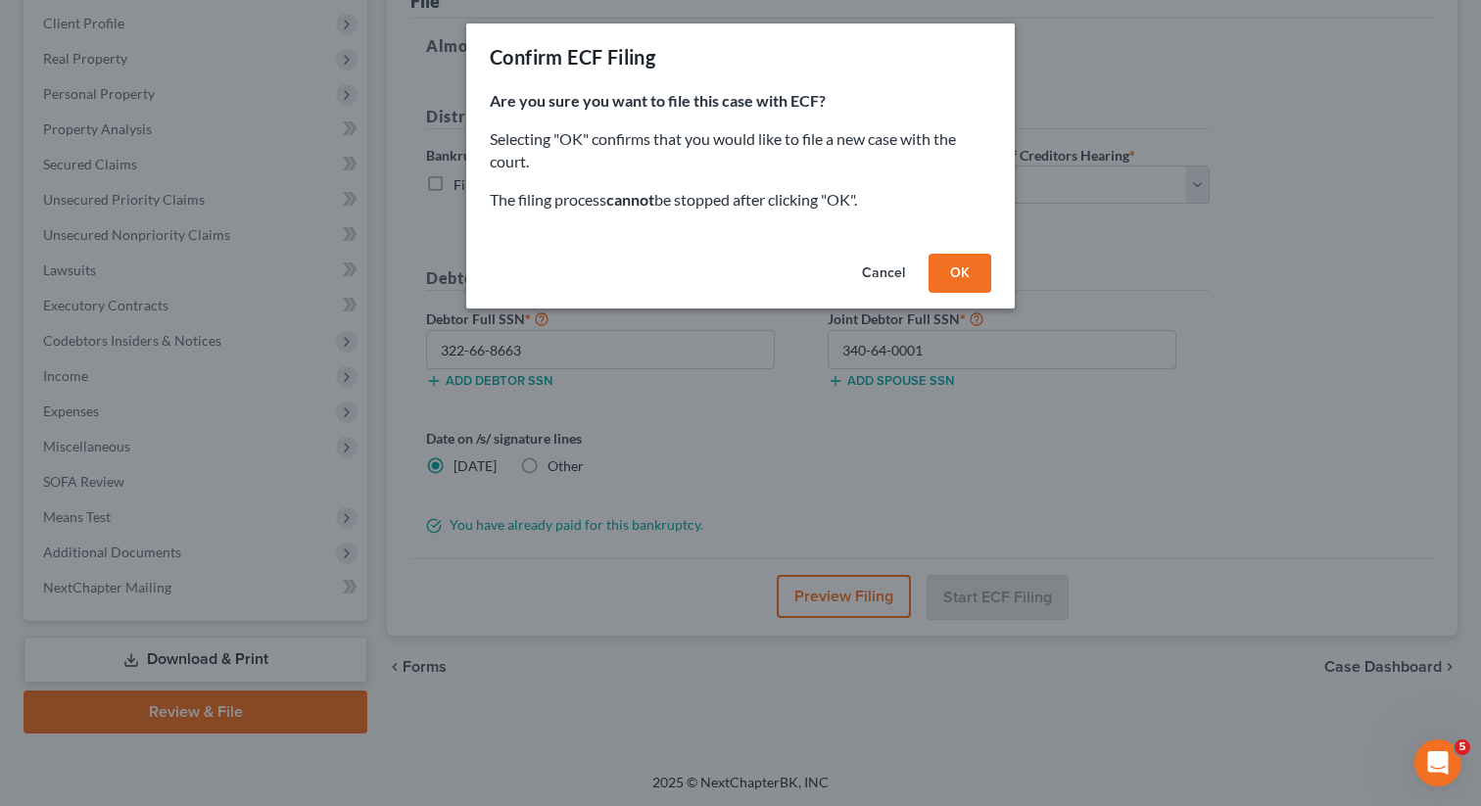
click at [968, 273] on button "OK" at bounding box center [960, 273] width 63 height 39
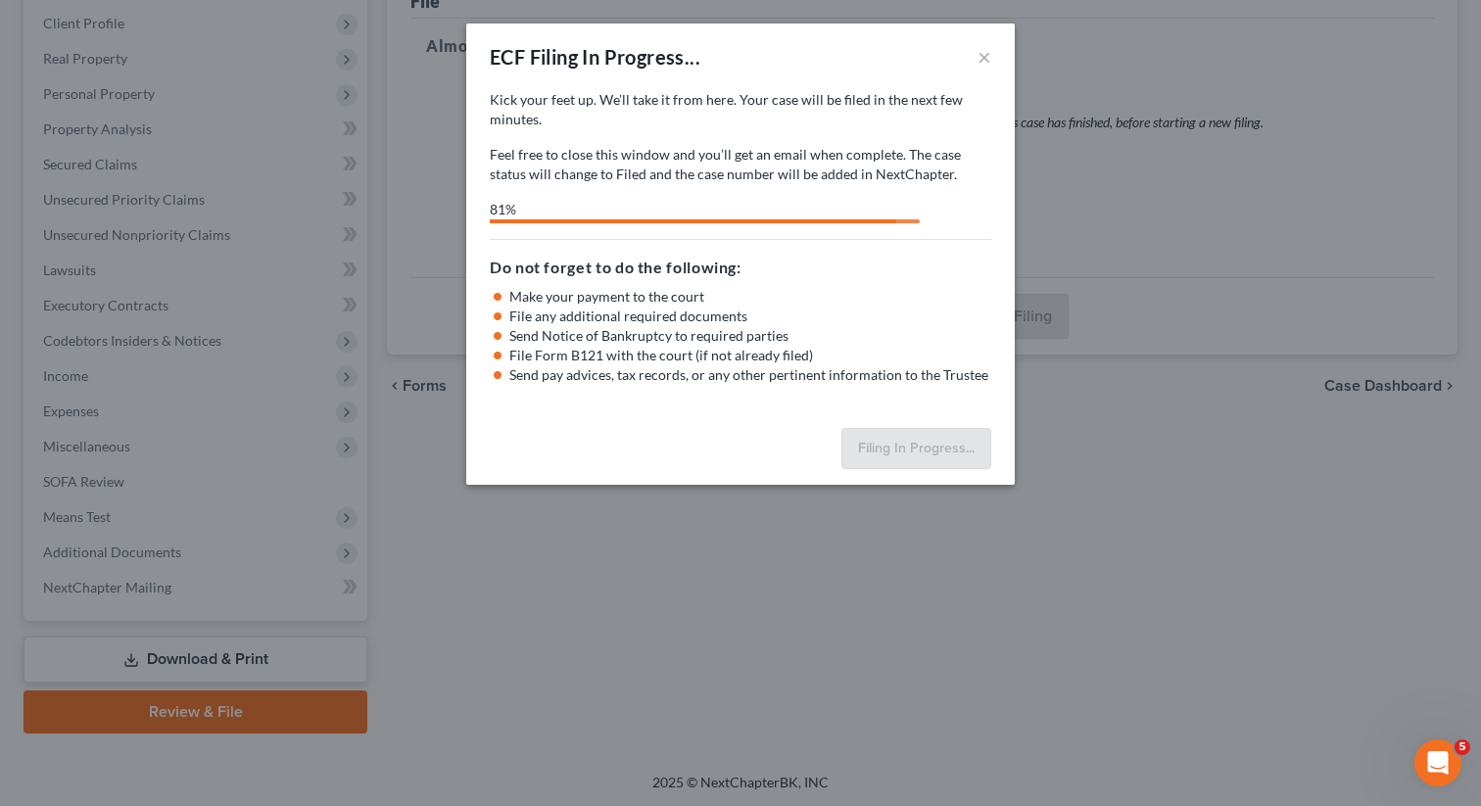
select select "2"
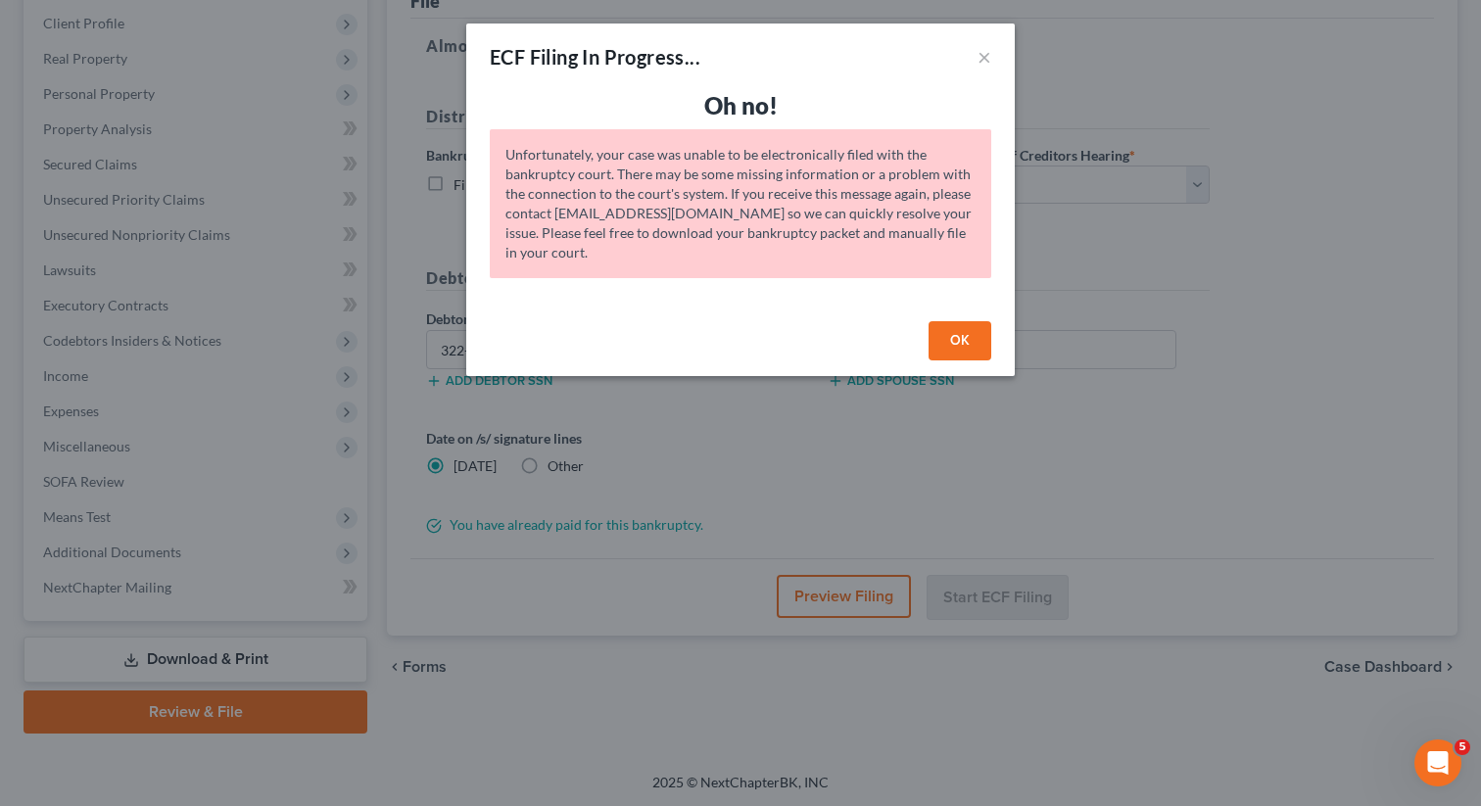
click at [945, 331] on button "OK" at bounding box center [960, 340] width 63 height 39
